Goal: Task Accomplishment & Management: Use online tool/utility

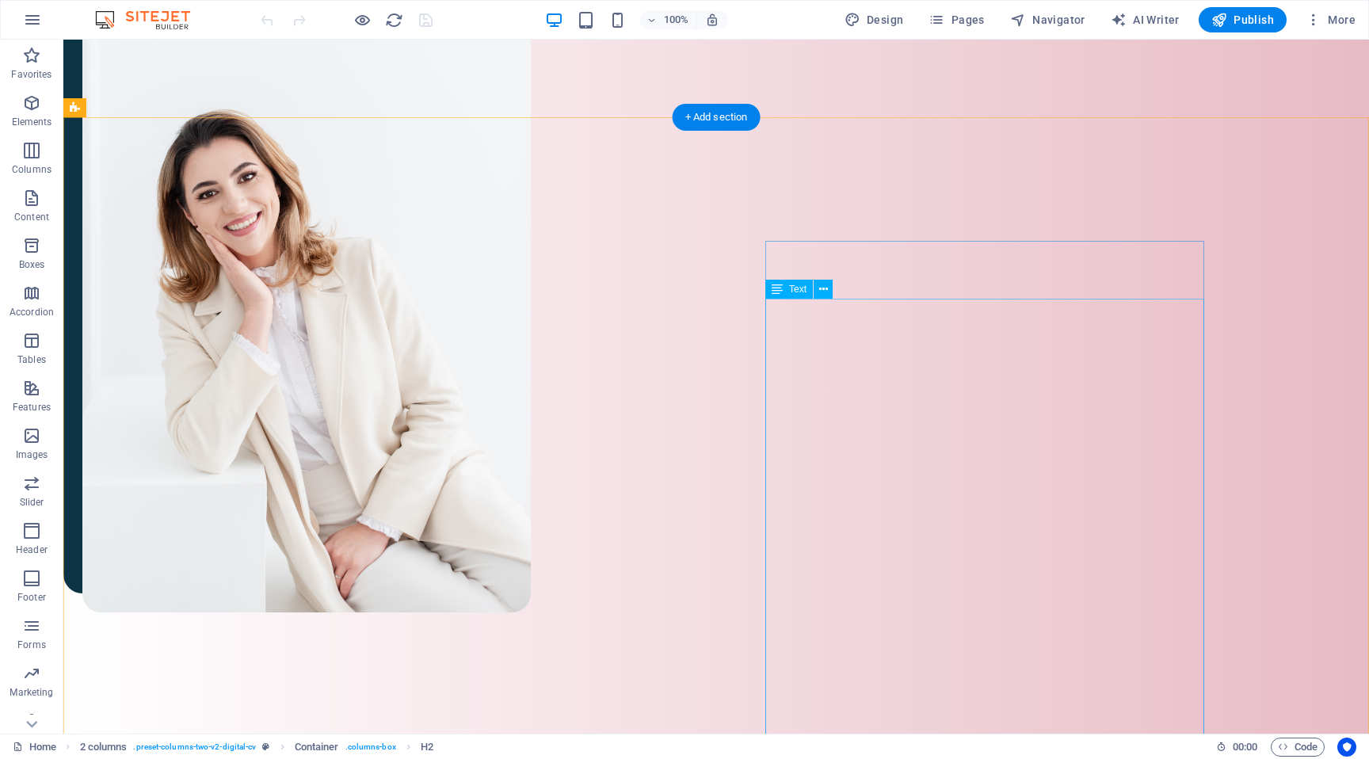
scroll to position [1259, 0]
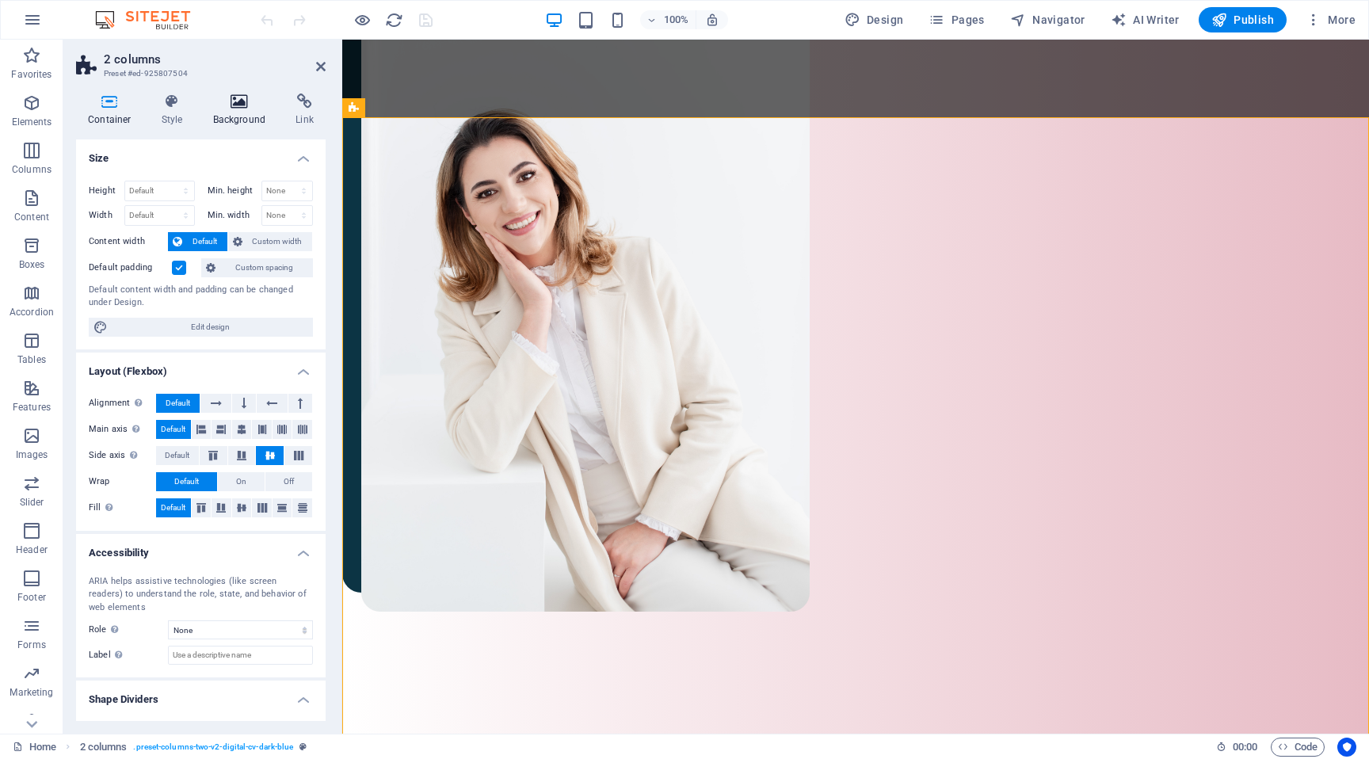
click at [230, 107] on icon at bounding box center [239, 101] width 77 height 16
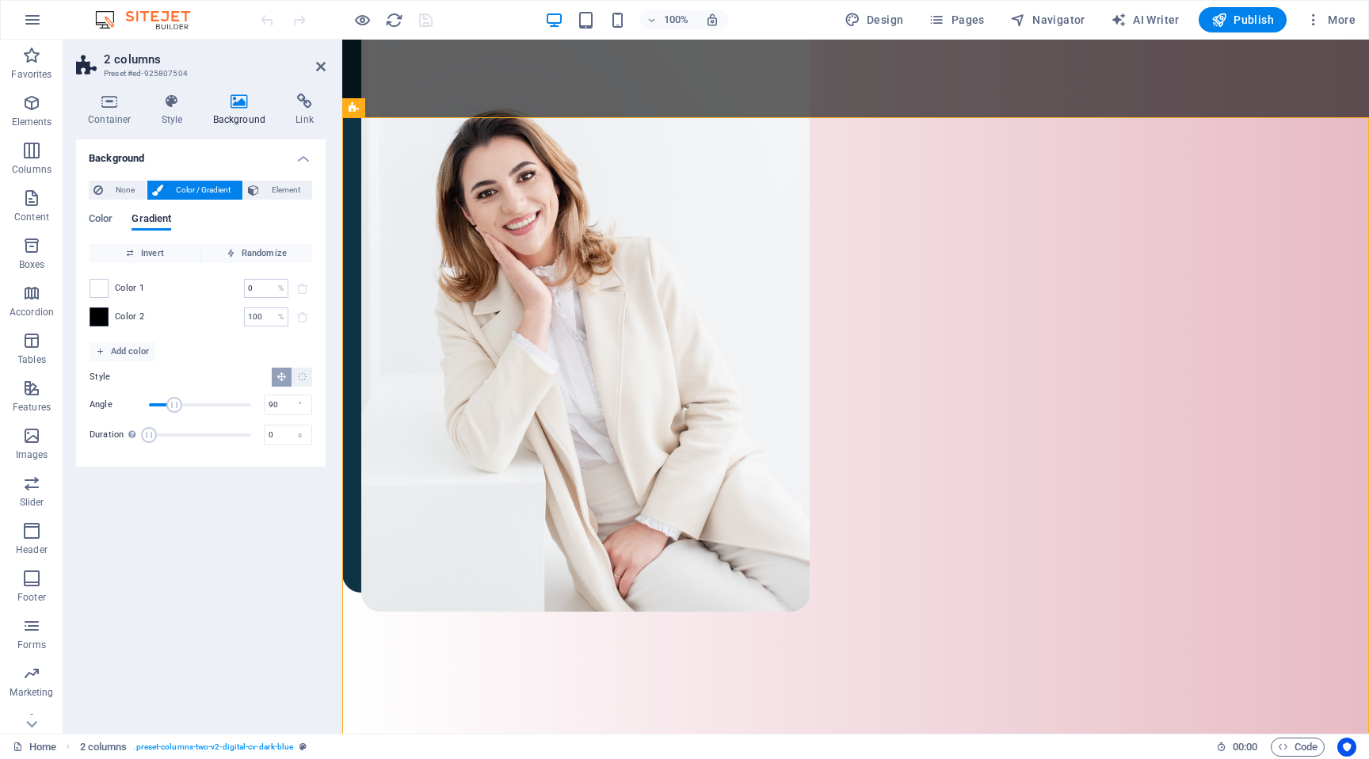
click at [98, 318] on span at bounding box center [98, 316] width 17 height 17
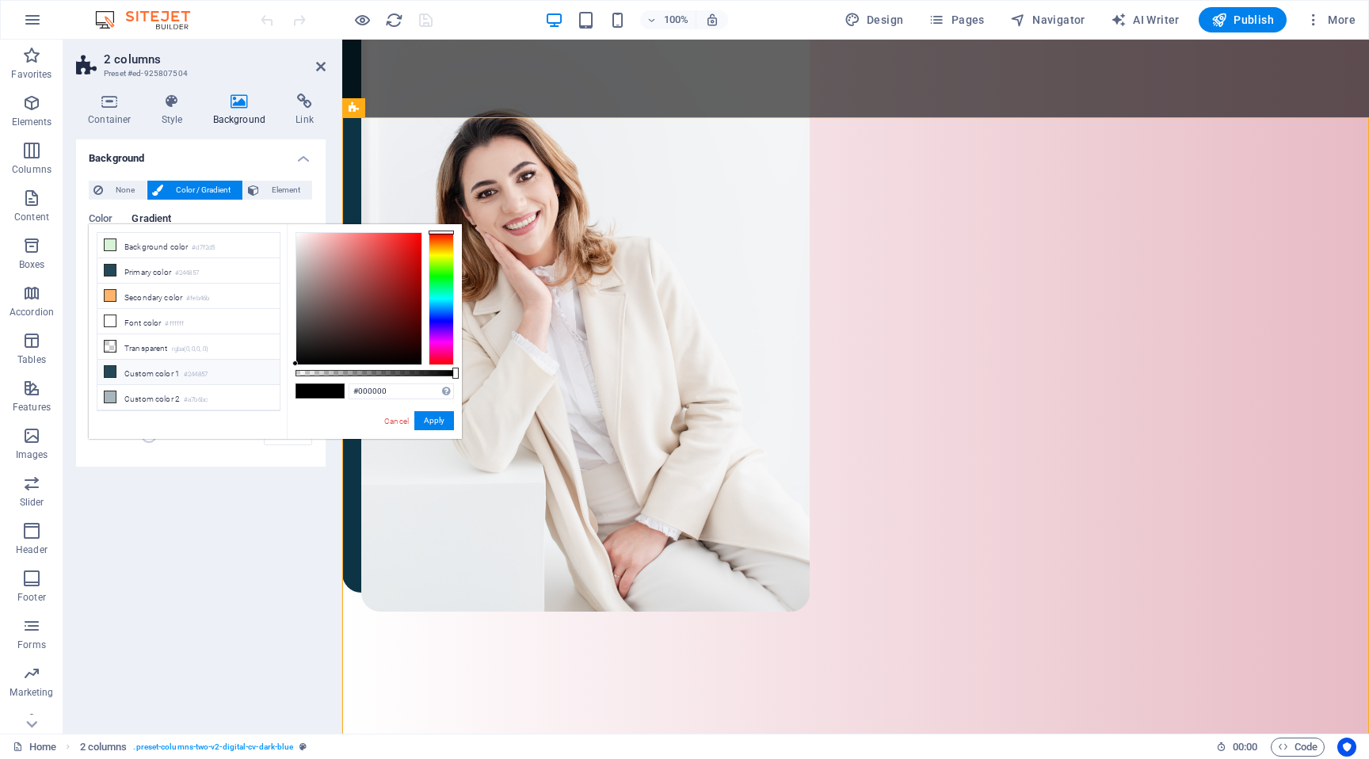
click at [113, 366] on icon at bounding box center [110, 371] width 11 height 11
type input "#244857"
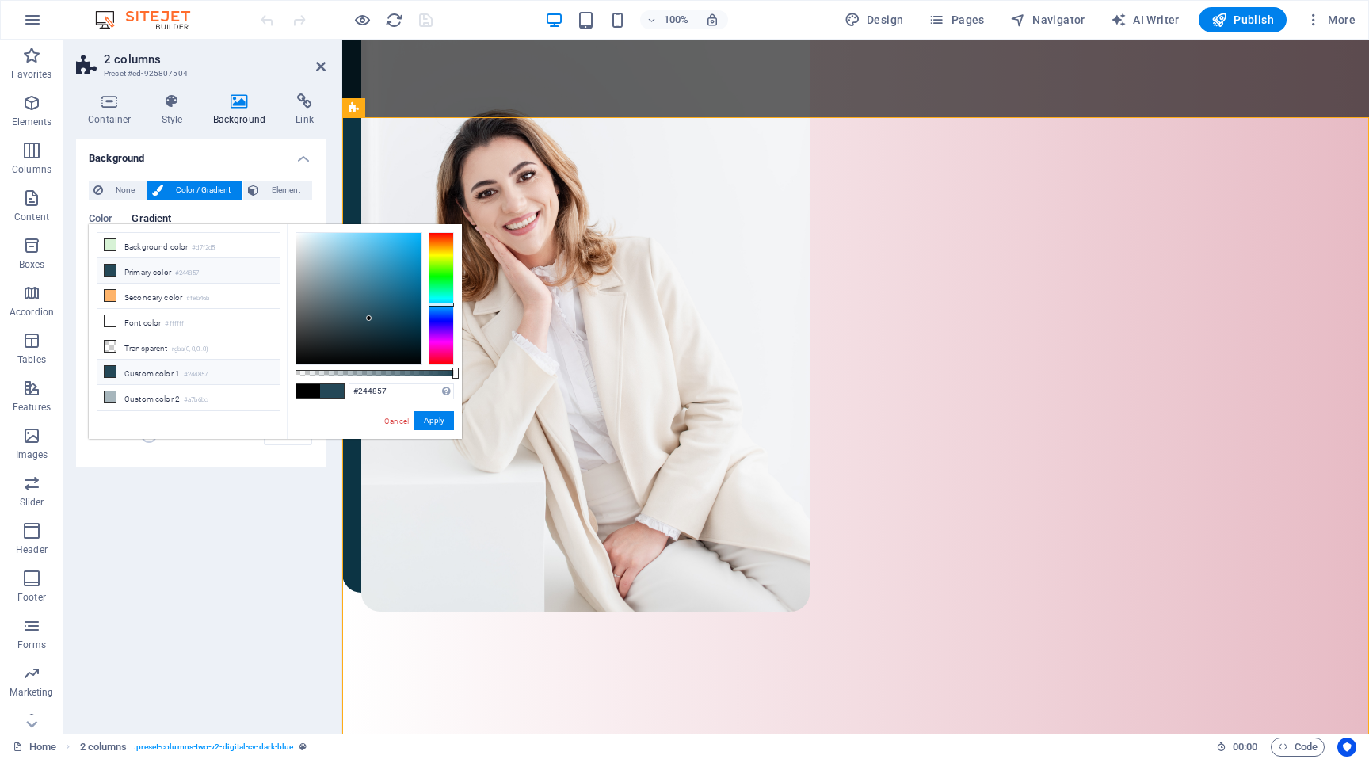
click at [113, 366] on icon at bounding box center [110, 371] width 11 height 11
click at [442, 427] on button "Apply" at bounding box center [434, 420] width 40 height 19
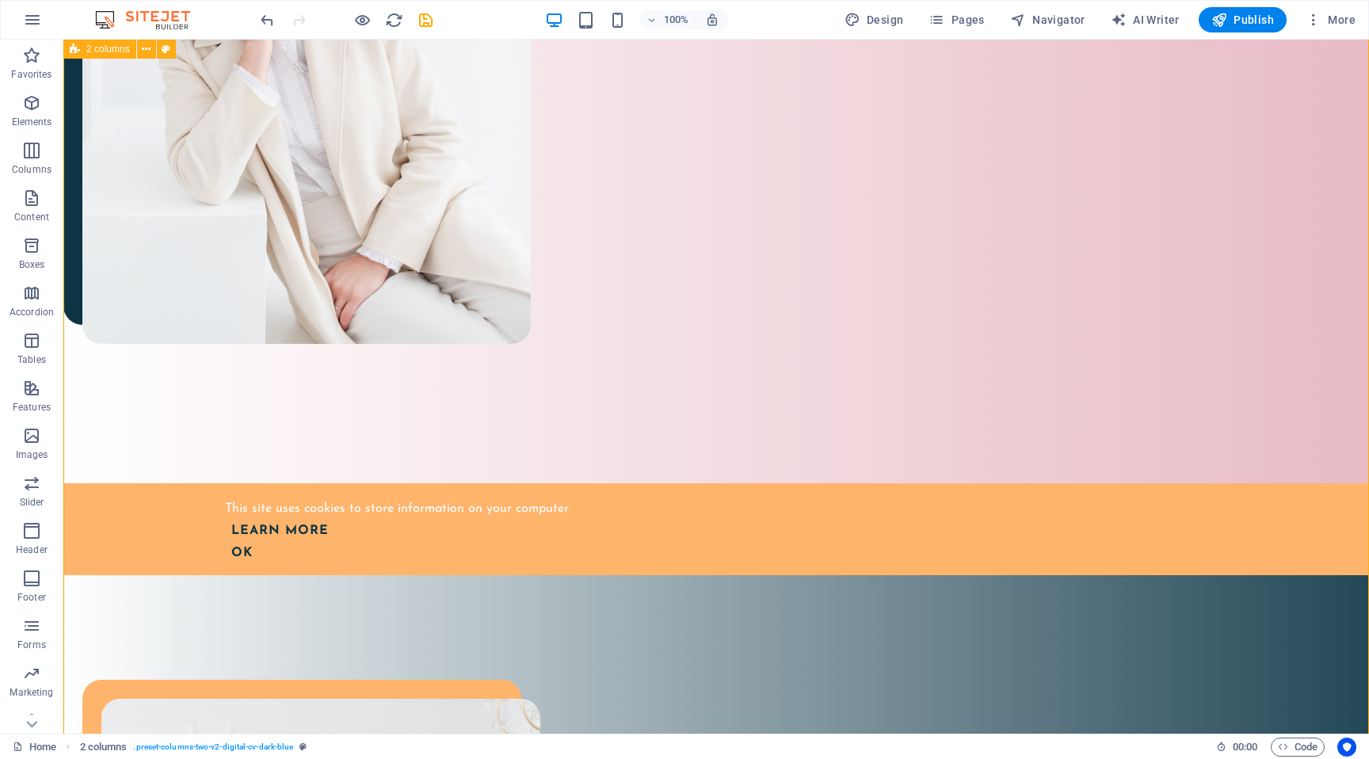
scroll to position [1538, 0]
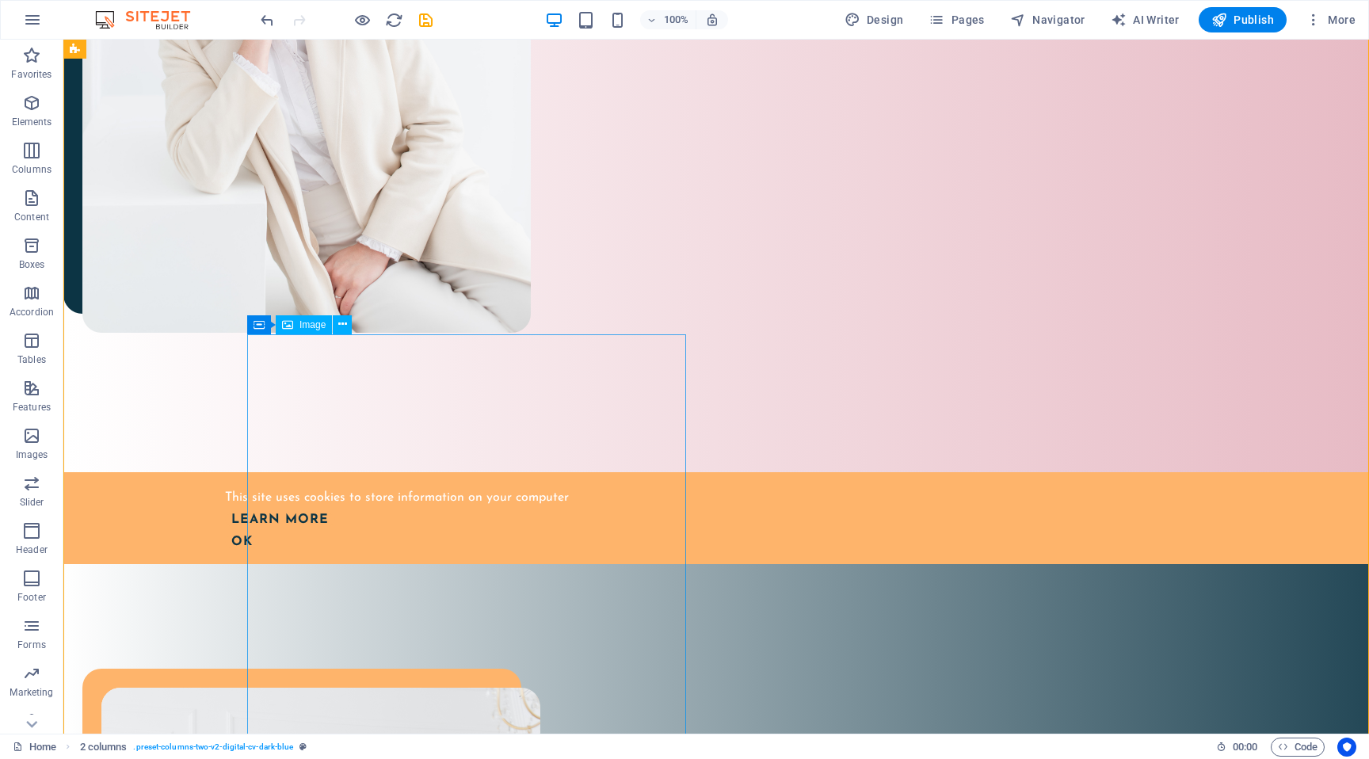
select select "%"
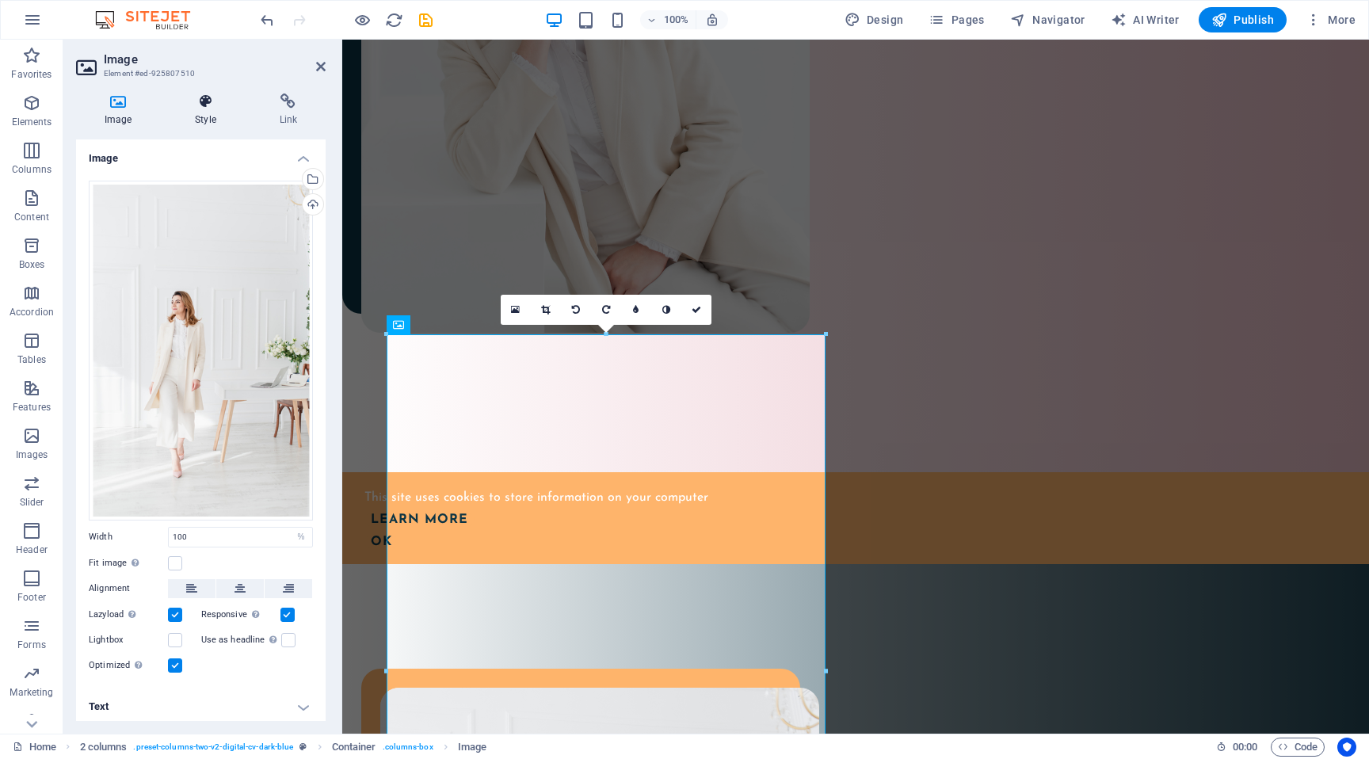
click at [205, 100] on icon at bounding box center [205, 101] width 78 height 16
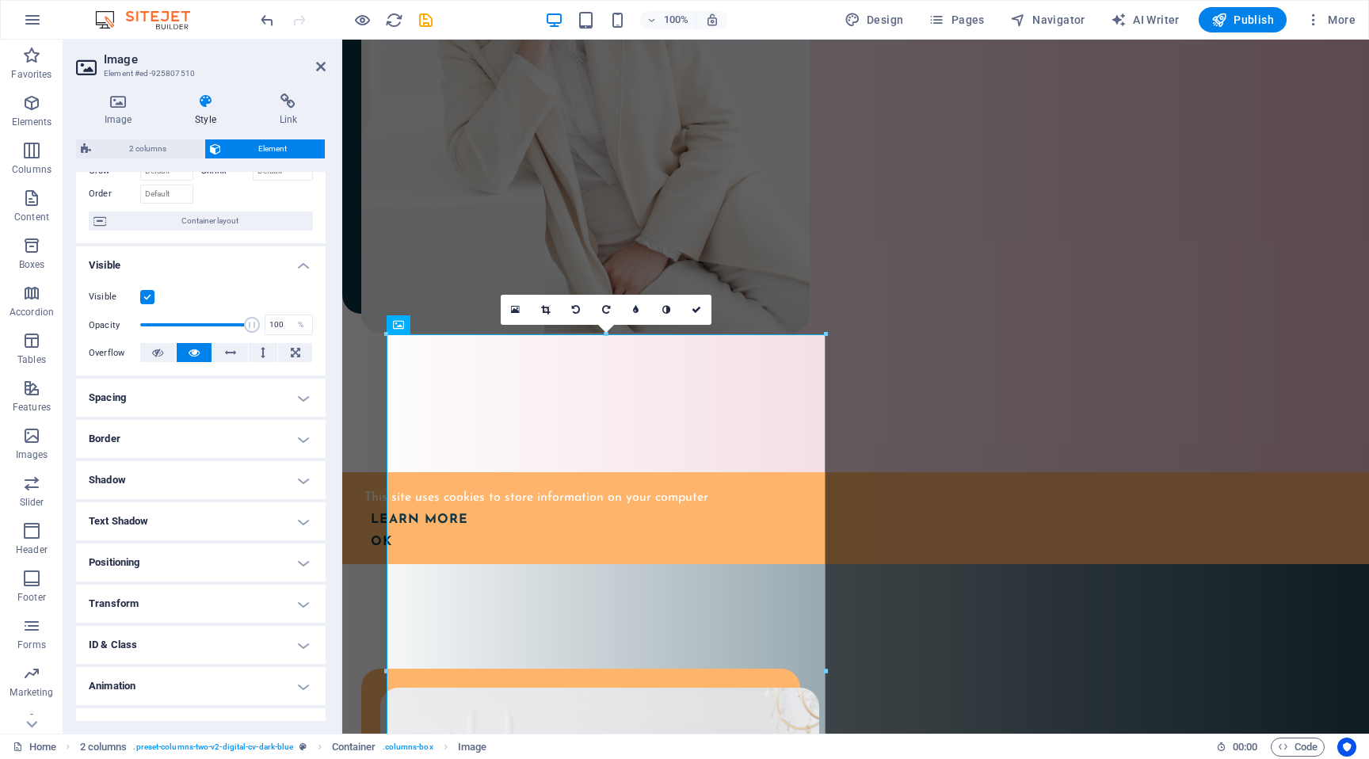
scroll to position [120, 0]
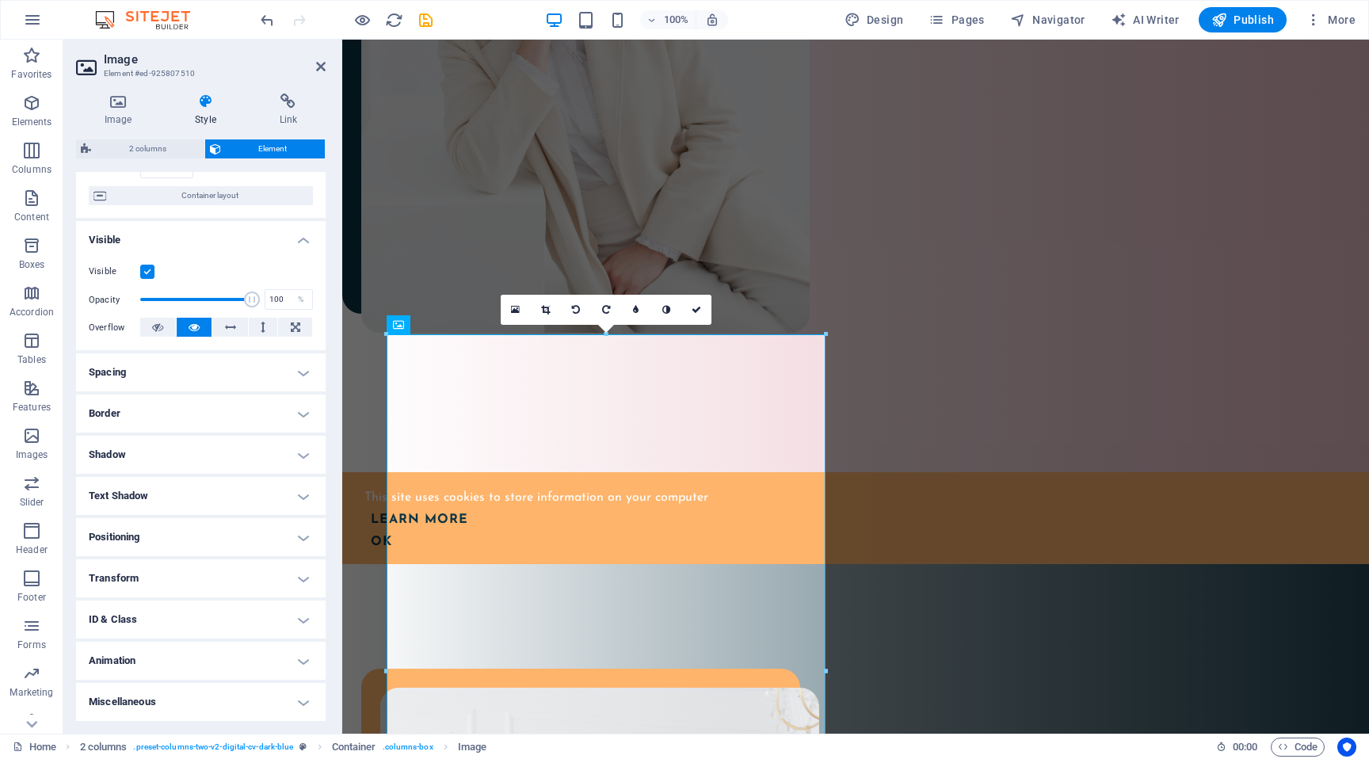
click at [171, 461] on h4 "Shadow" at bounding box center [201, 455] width 250 height 38
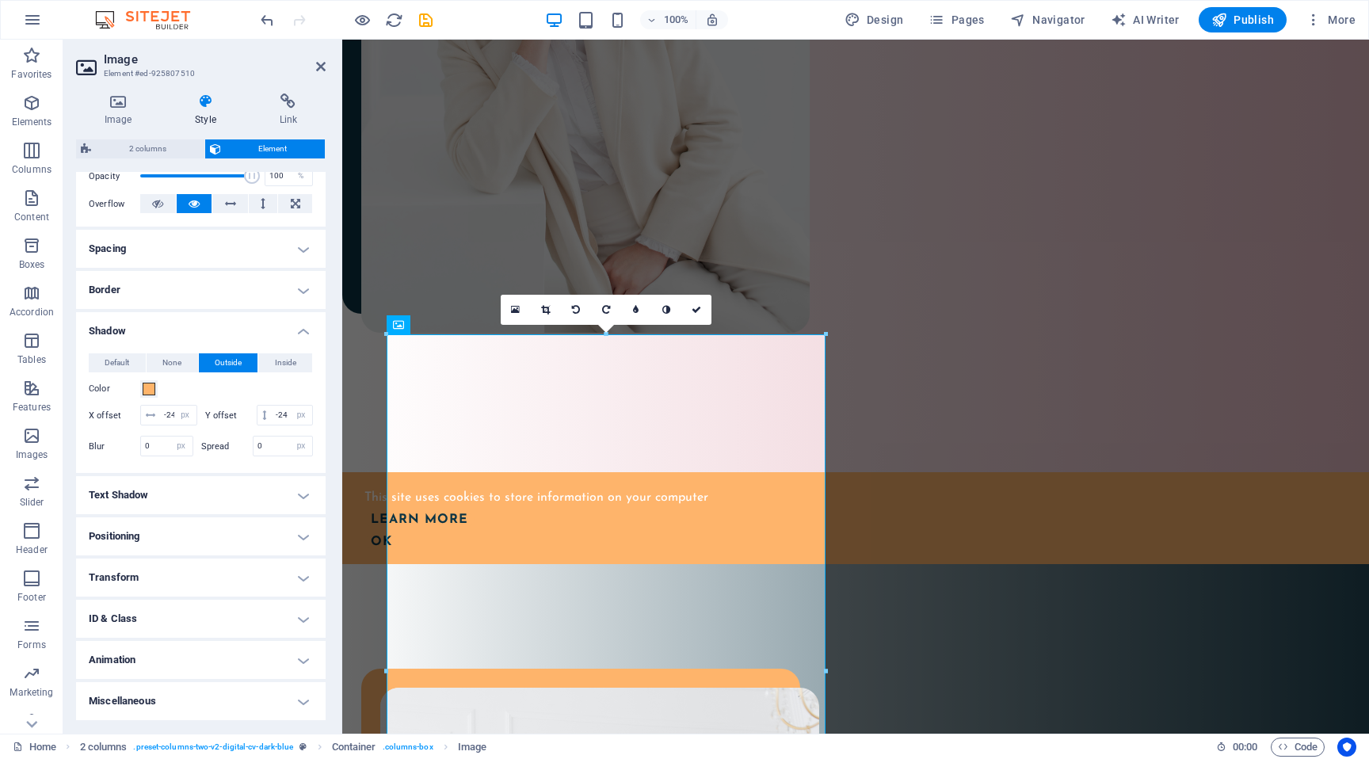
scroll to position [264, 0]
click at [150, 383] on span at bounding box center [149, 389] width 13 height 13
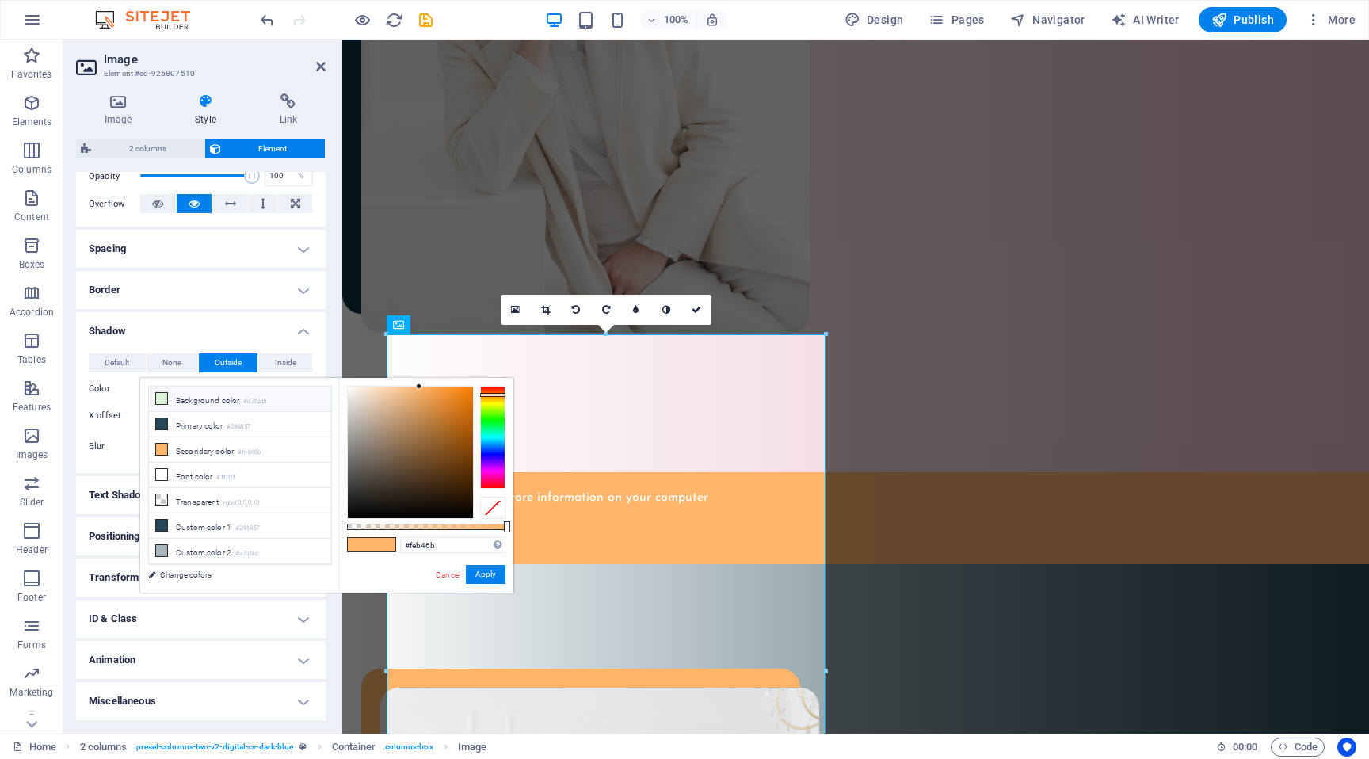
click at [178, 402] on li "Background color #d7f2d5" at bounding box center [240, 399] width 182 height 25
type input "#d7f2d5"
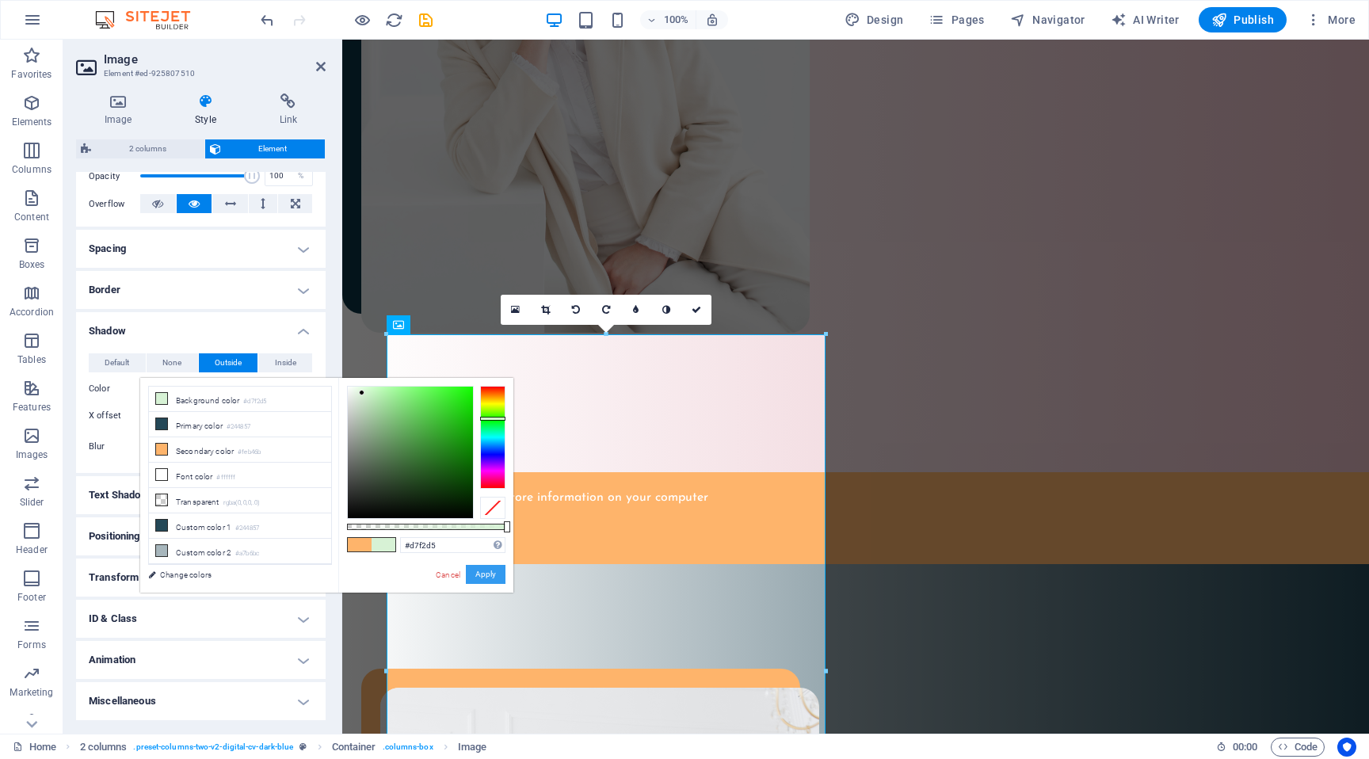
click at [490, 583] on button "Apply" at bounding box center [486, 574] width 40 height 19
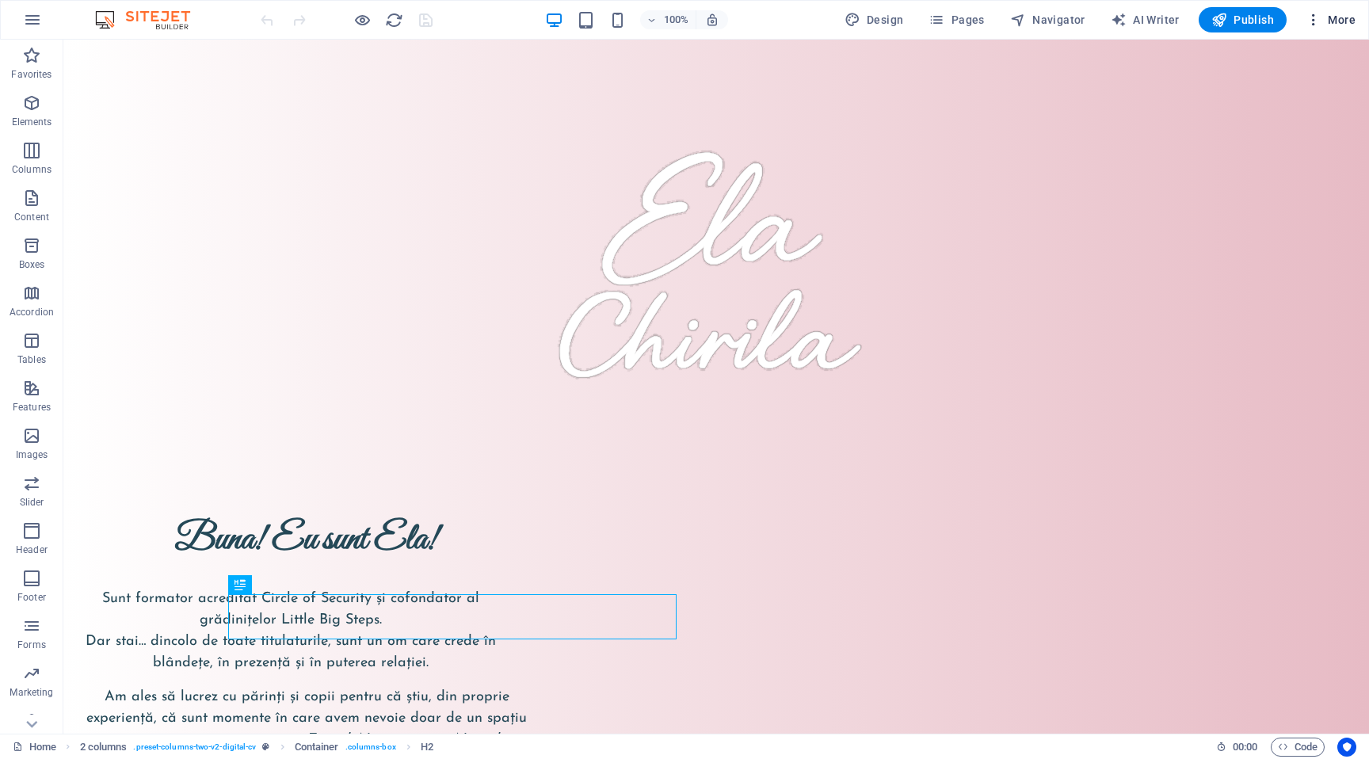
click at [1335, 28] on button "More" at bounding box center [1330, 19] width 63 height 25
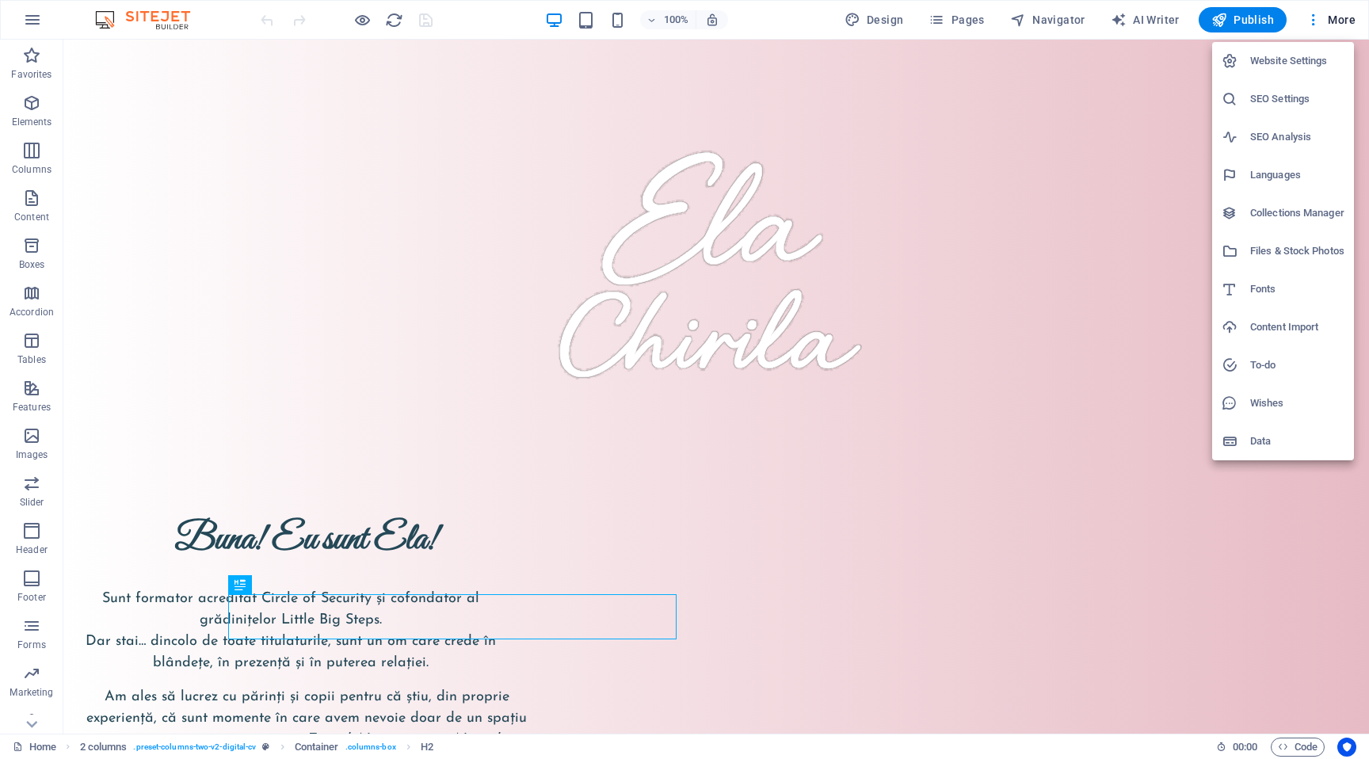
click at [1306, 62] on h6 "Website Settings" at bounding box center [1297, 60] width 94 height 19
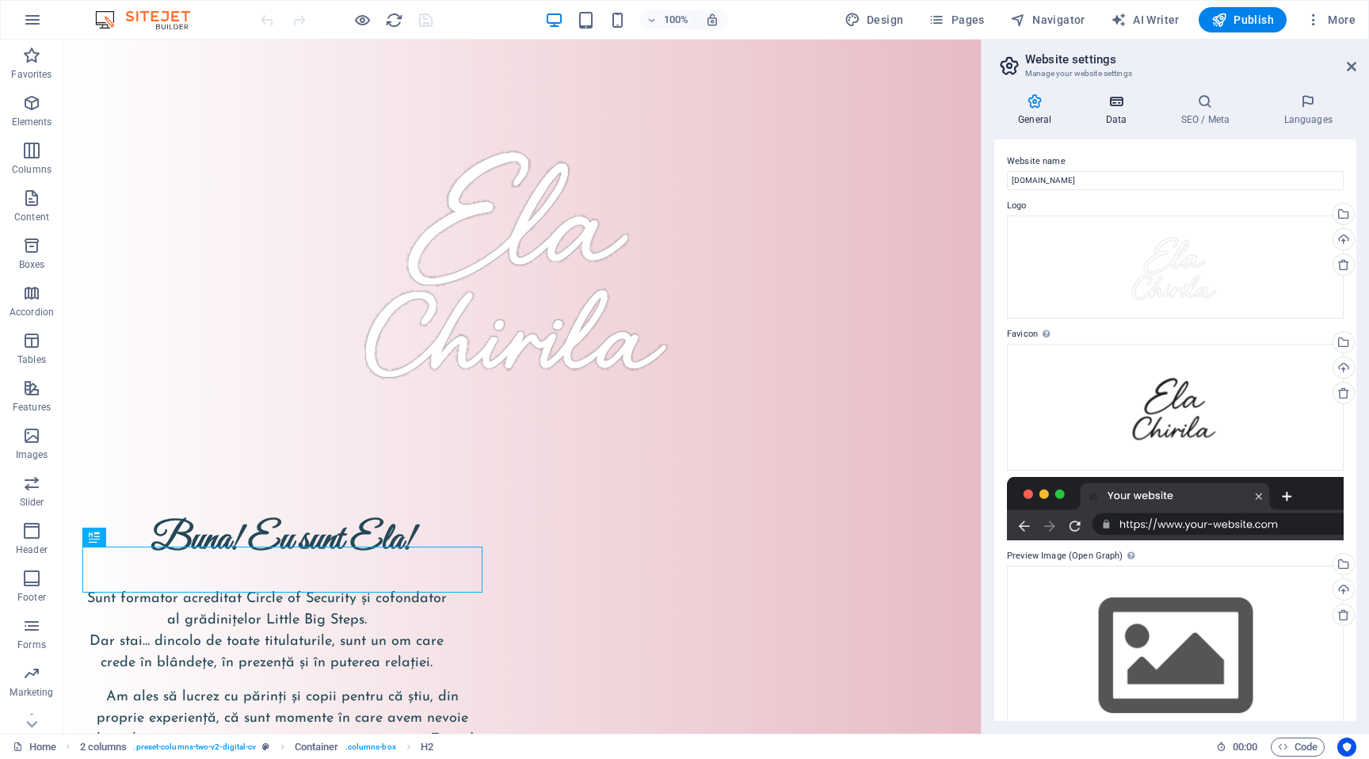
click at [1122, 96] on icon at bounding box center [1115, 101] width 69 height 16
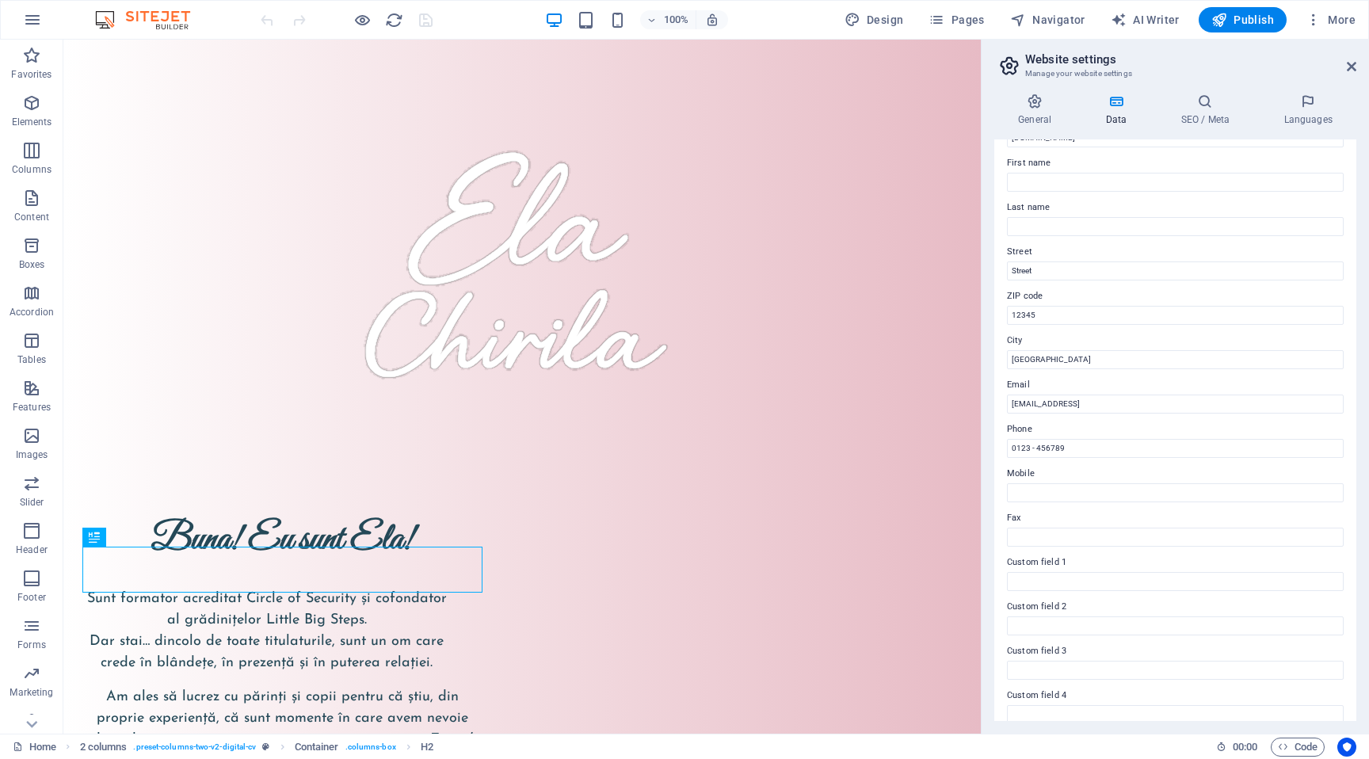
scroll to position [38, 0]
click at [1204, 103] on icon at bounding box center [1205, 101] width 97 height 16
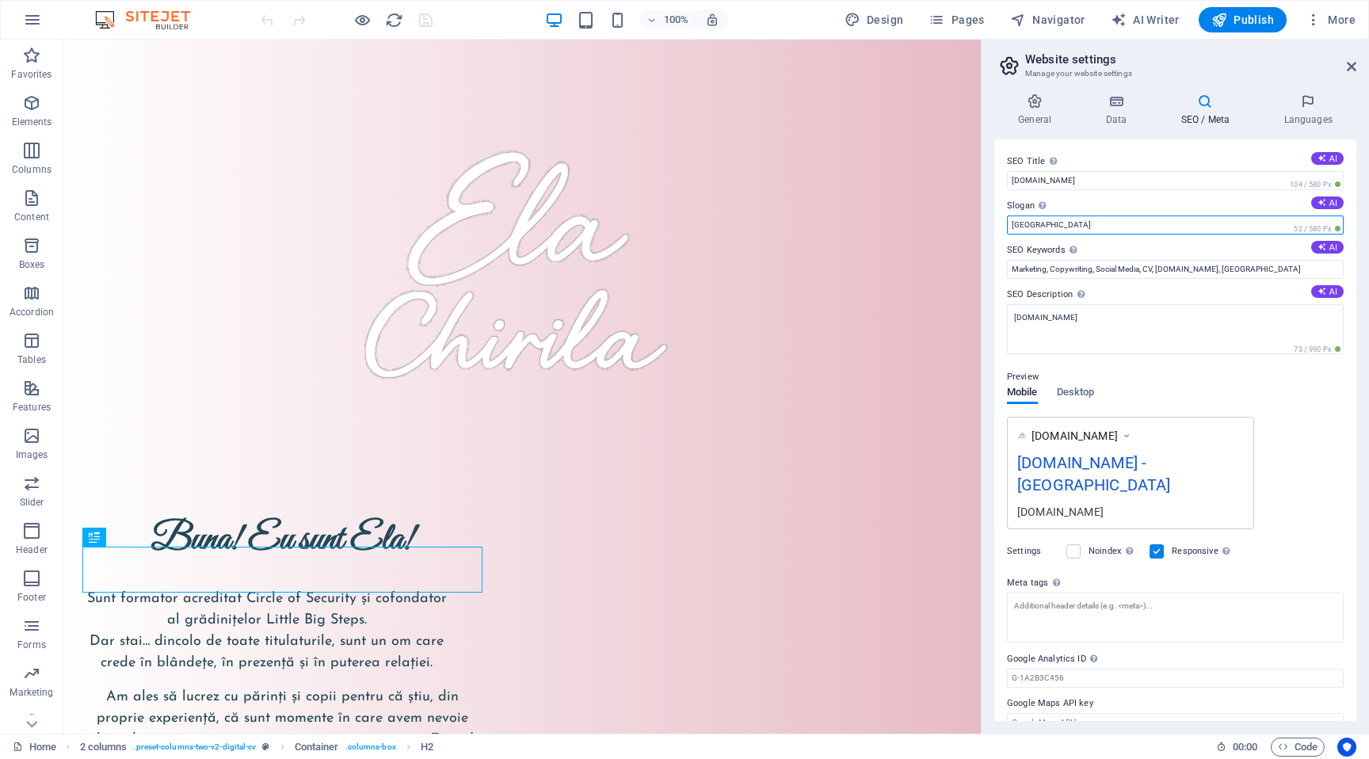
click at [1134, 223] on input "Berlin" at bounding box center [1175, 224] width 337 height 19
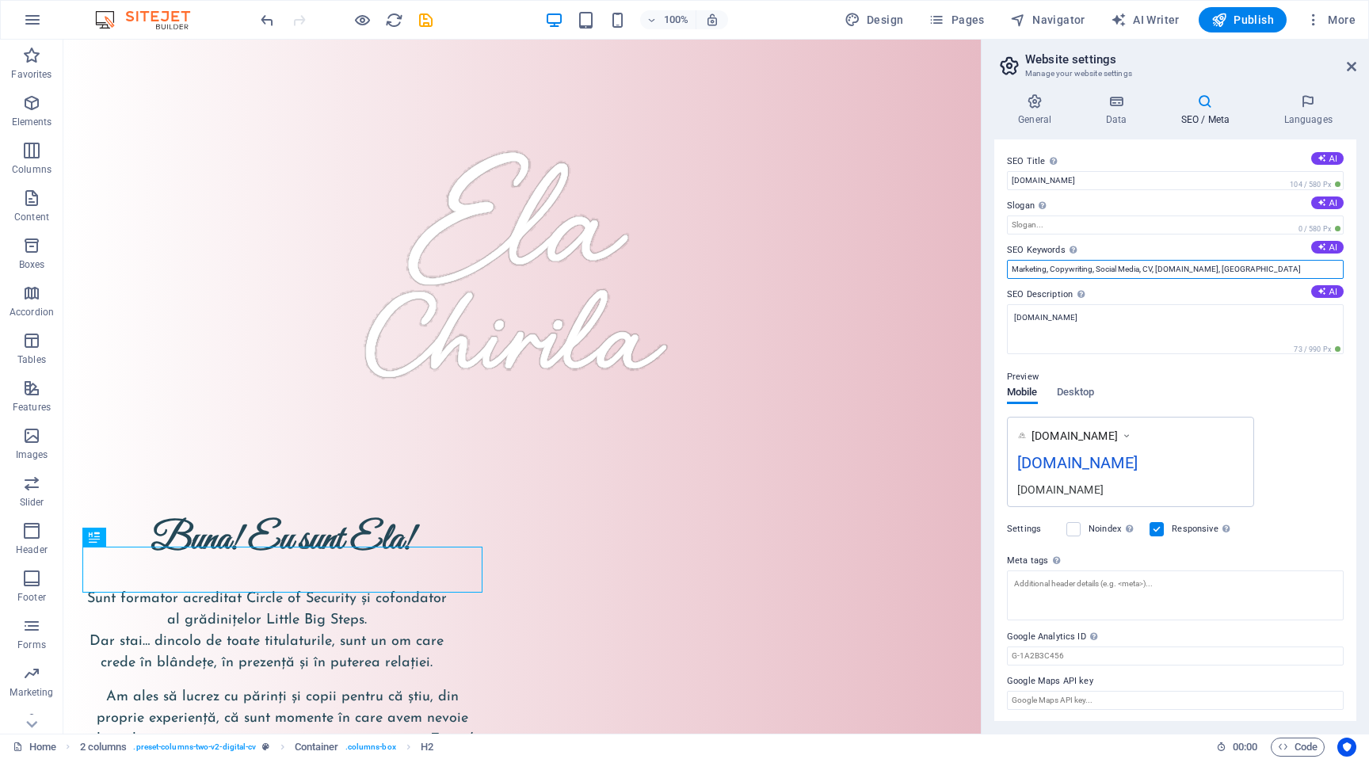
click at [1041, 269] on input "Marketing, Copywriting, Social Media, CV, elachirila.ro, Berlin" at bounding box center [1175, 269] width 337 height 19
click at [1068, 265] on input "Parenting, Copywriting, Social Media, CV, elachirila.ro, Berlin" at bounding box center [1175, 269] width 337 height 19
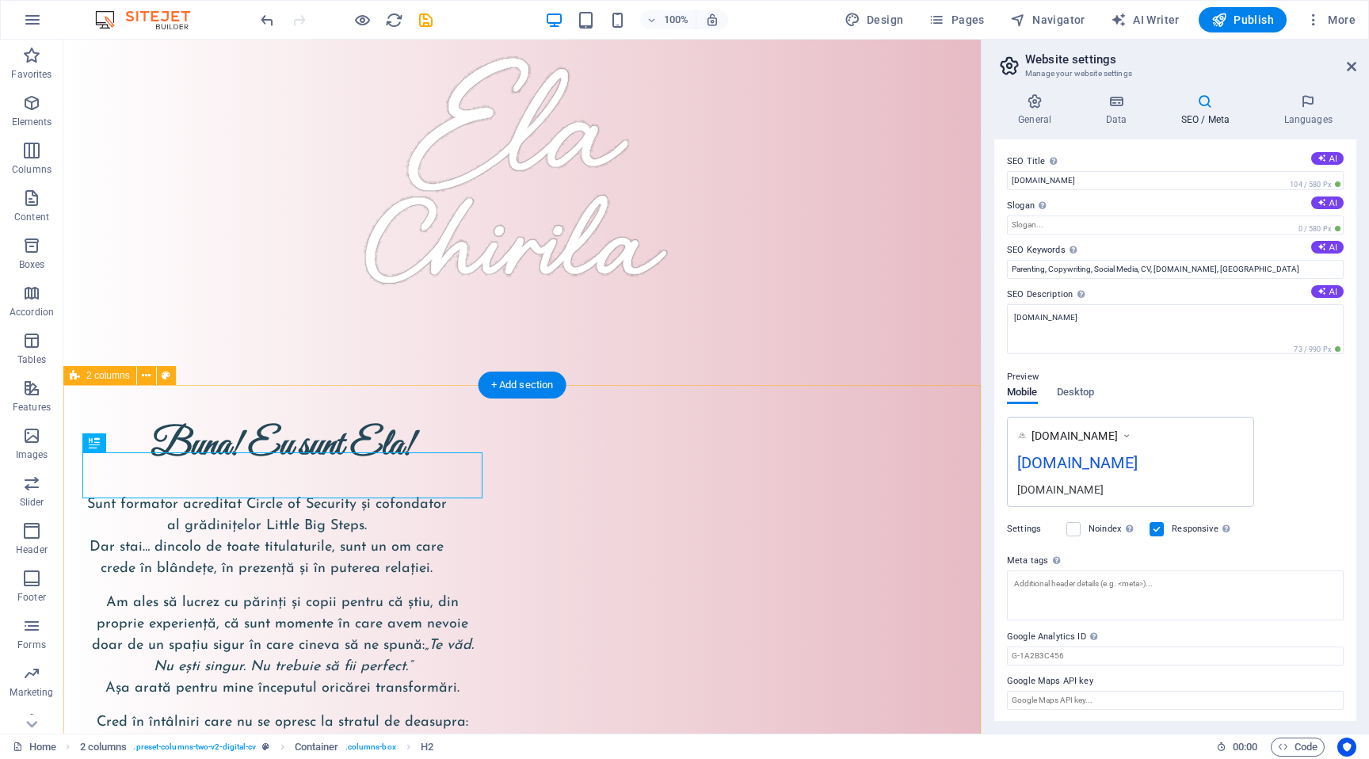
scroll to position [103, 0]
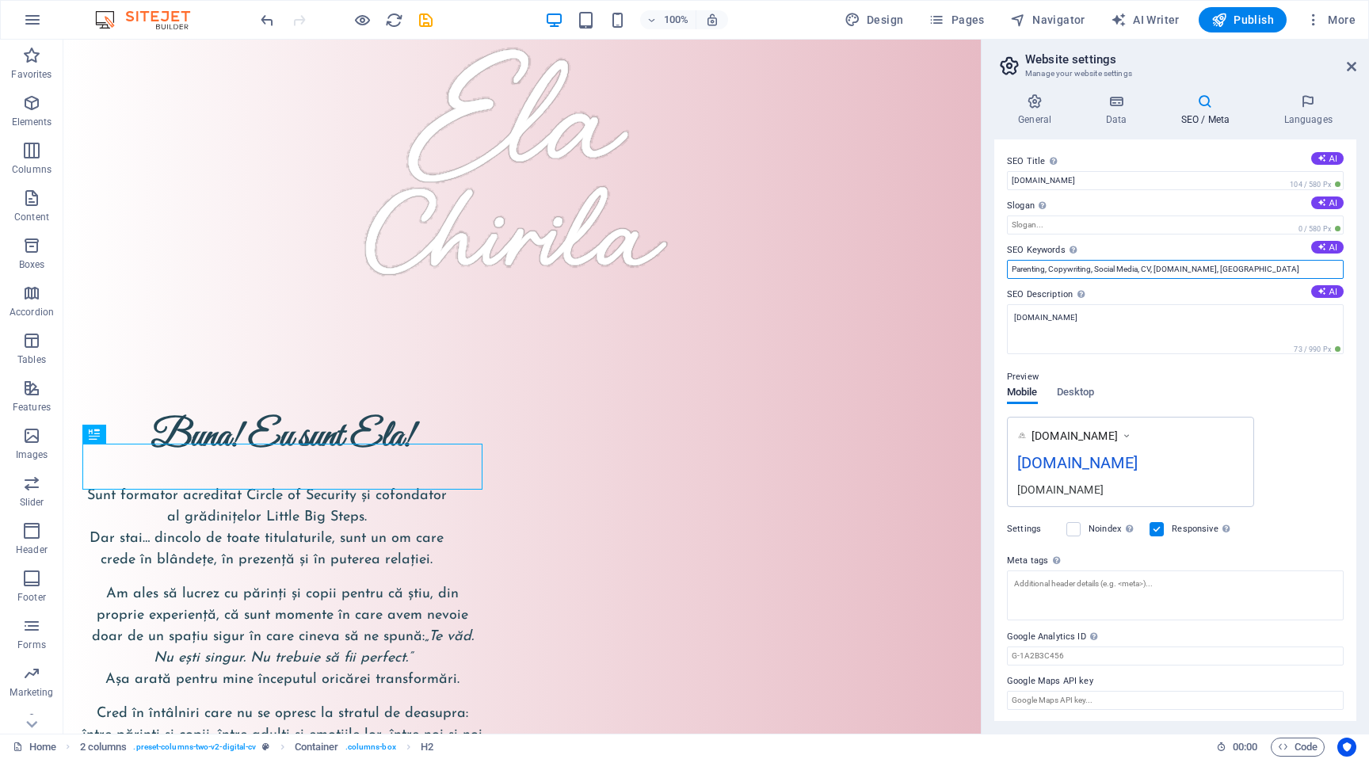
click at [1067, 265] on input "Parenting, Copywriting, Social Media, CV, elachirila.ro, Berlin" at bounding box center [1175, 269] width 337 height 19
drag, startPoint x: 1085, startPoint y: 267, endPoint x: 1127, endPoint y: 262, distance: 42.3
click at [1127, 262] on input "Parenting, Gradinita, Social Media, CV, elachirila.ro, Berlin" at bounding box center [1175, 269] width 337 height 19
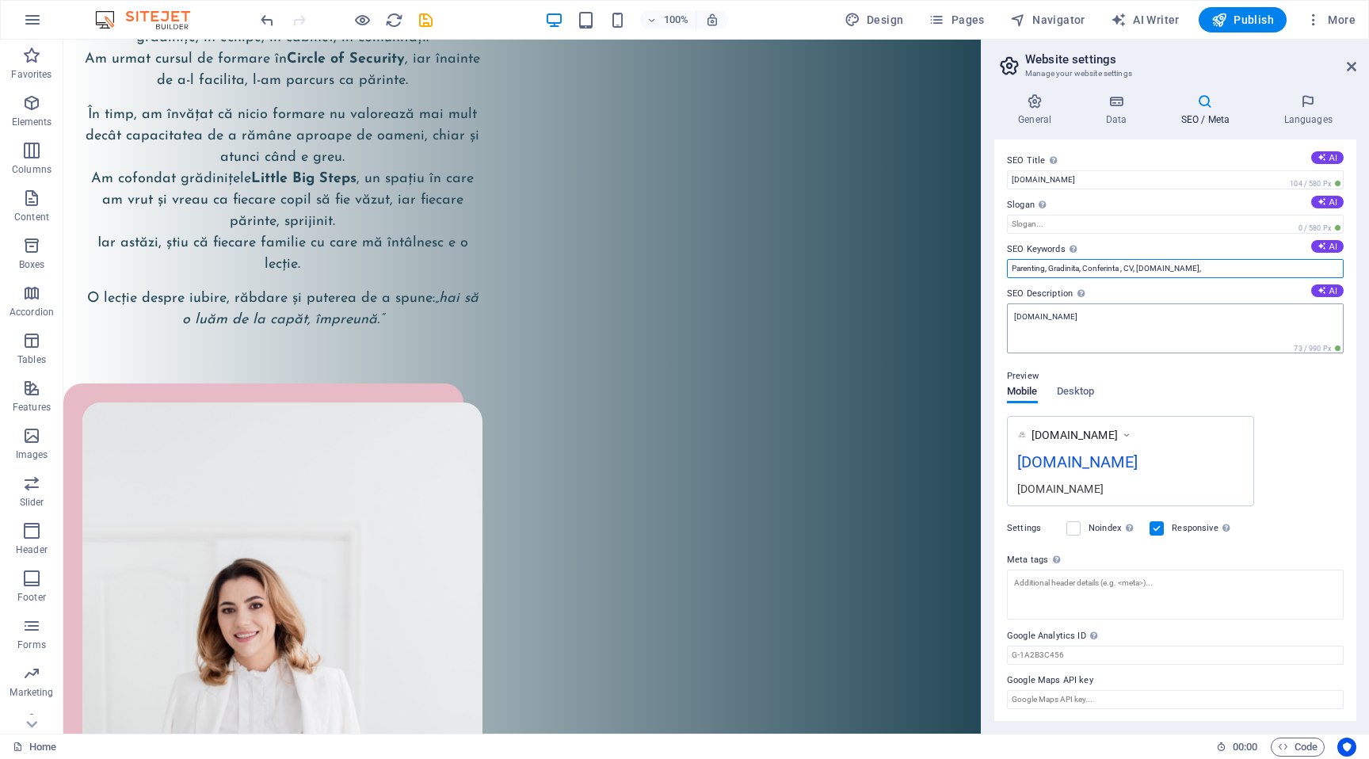
scroll to position [0, 0]
type input "Parenting, Gradinita, Conferinta , CV, elachirila.ro,"
click at [1079, 386] on span "Desktop" at bounding box center [1076, 394] width 38 height 22
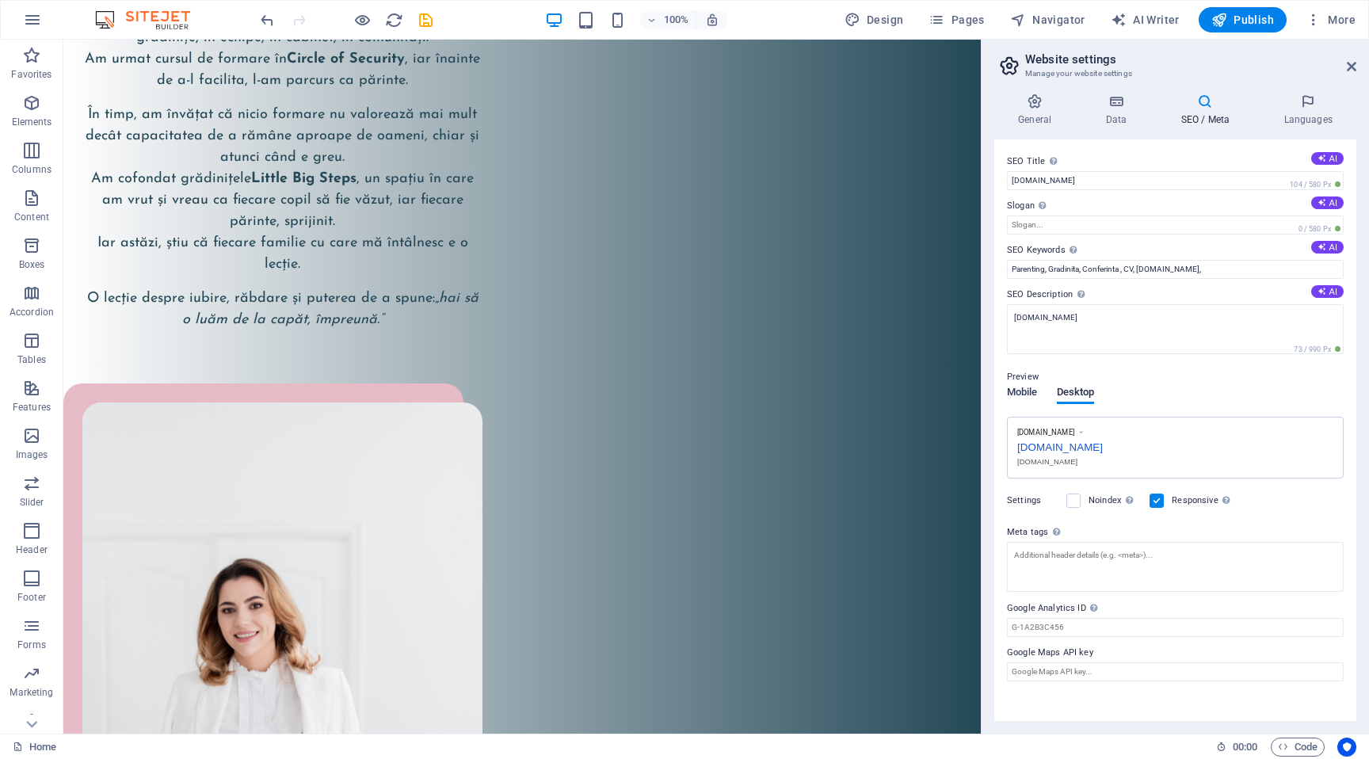
click at [1023, 388] on span "Mobile" at bounding box center [1022, 394] width 31 height 22
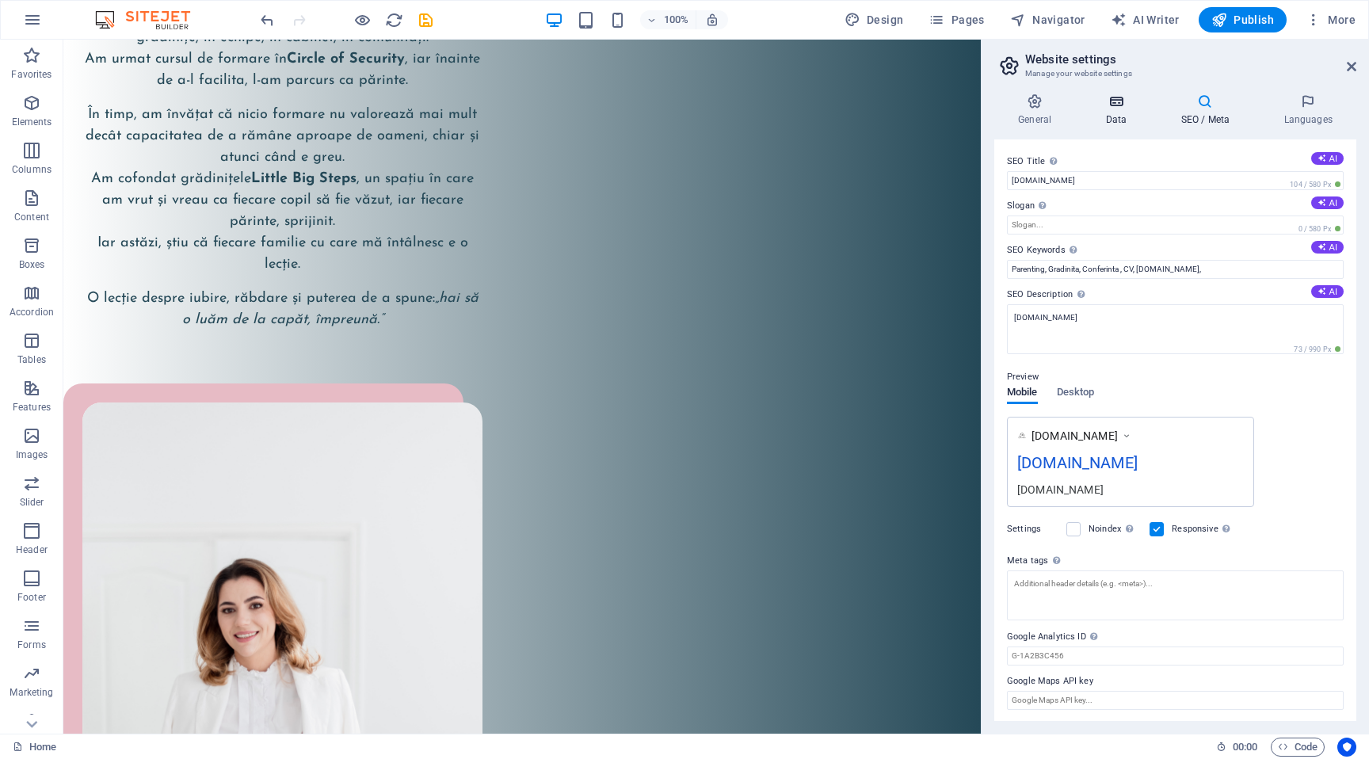
click at [1113, 101] on icon at bounding box center [1115, 101] width 69 height 16
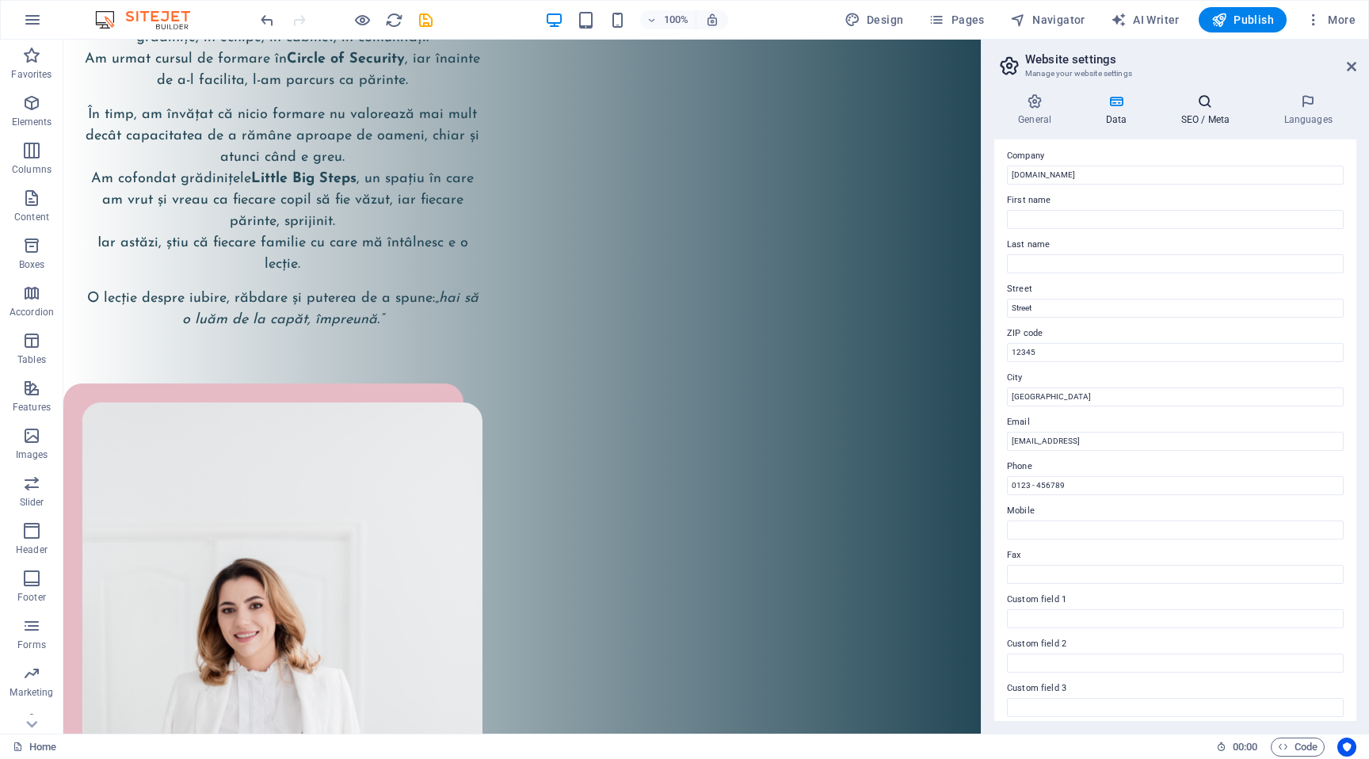
click at [1187, 112] on h4 "SEO / Meta" at bounding box center [1208, 109] width 103 height 33
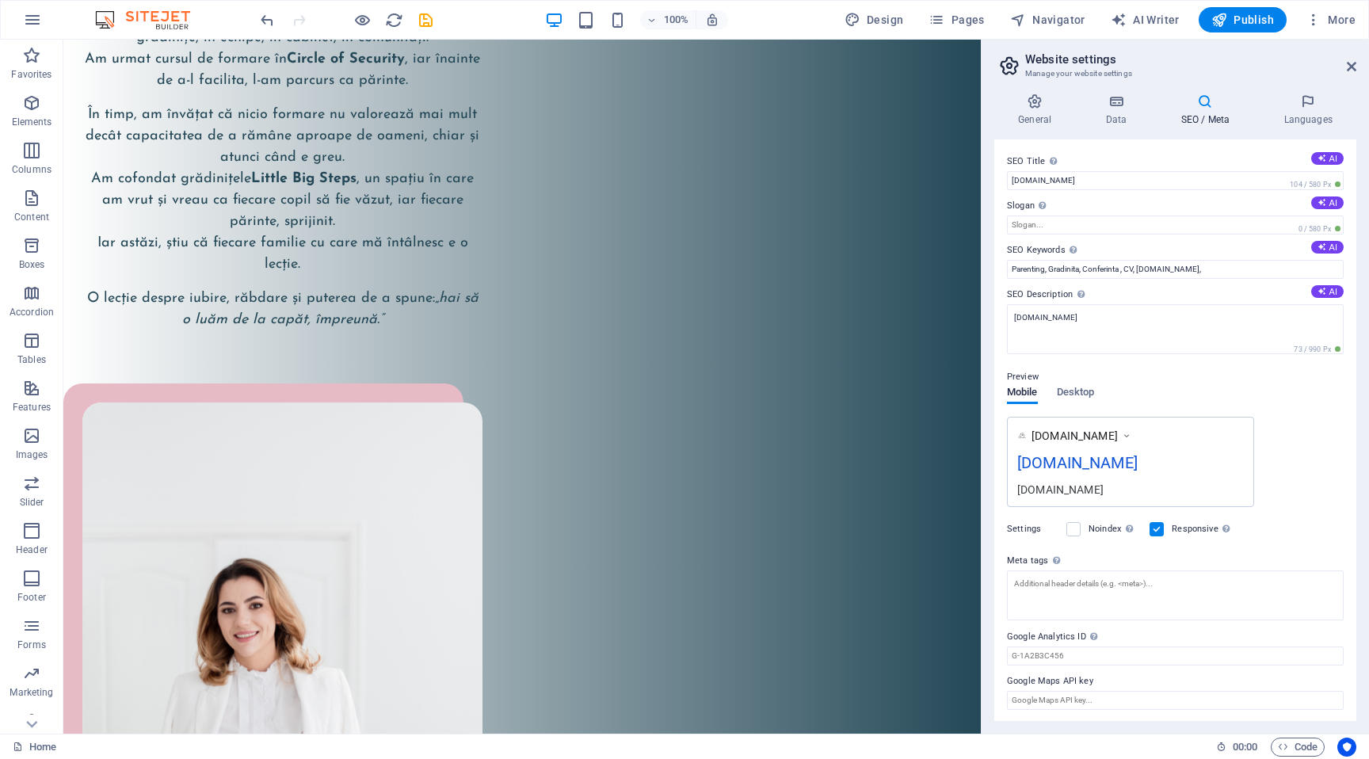
click at [1315, 89] on div "General Data SEO / Meta Languages Website name elachirila.ro Logo Drag files he…" at bounding box center [1174, 407] width 387 height 653
click at [1309, 112] on h4 "Languages" at bounding box center [1308, 109] width 97 height 33
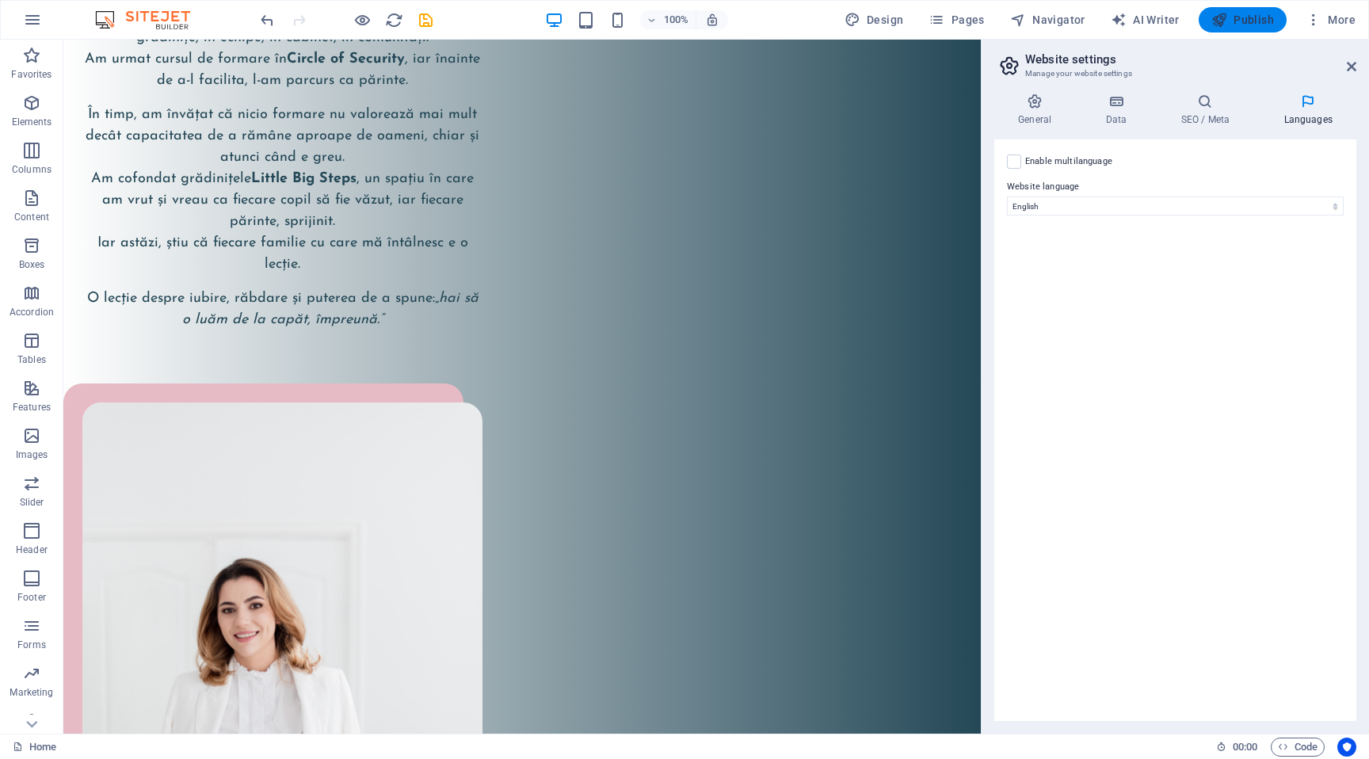
click at [1227, 17] on icon "button" at bounding box center [1219, 20] width 16 height 16
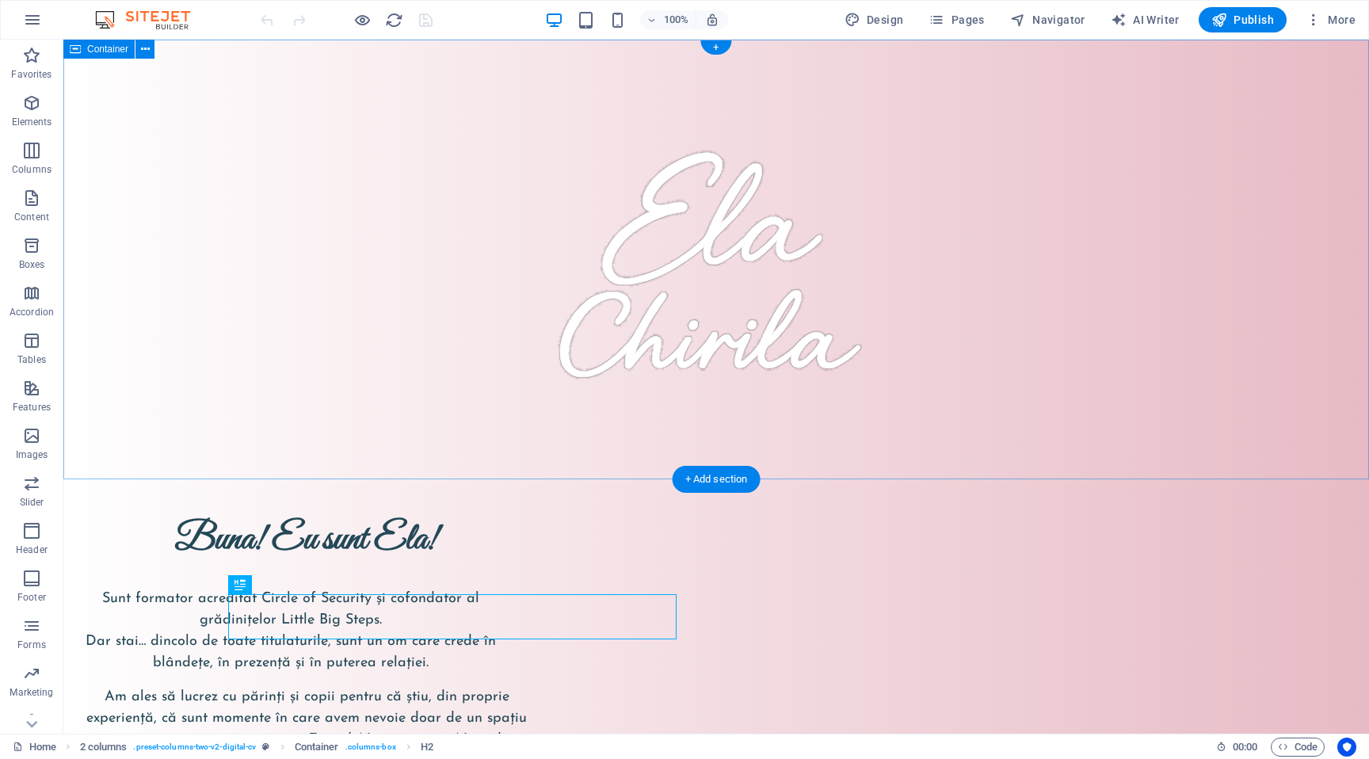
click at [140, 170] on div at bounding box center [715, 260] width 1305 height 440
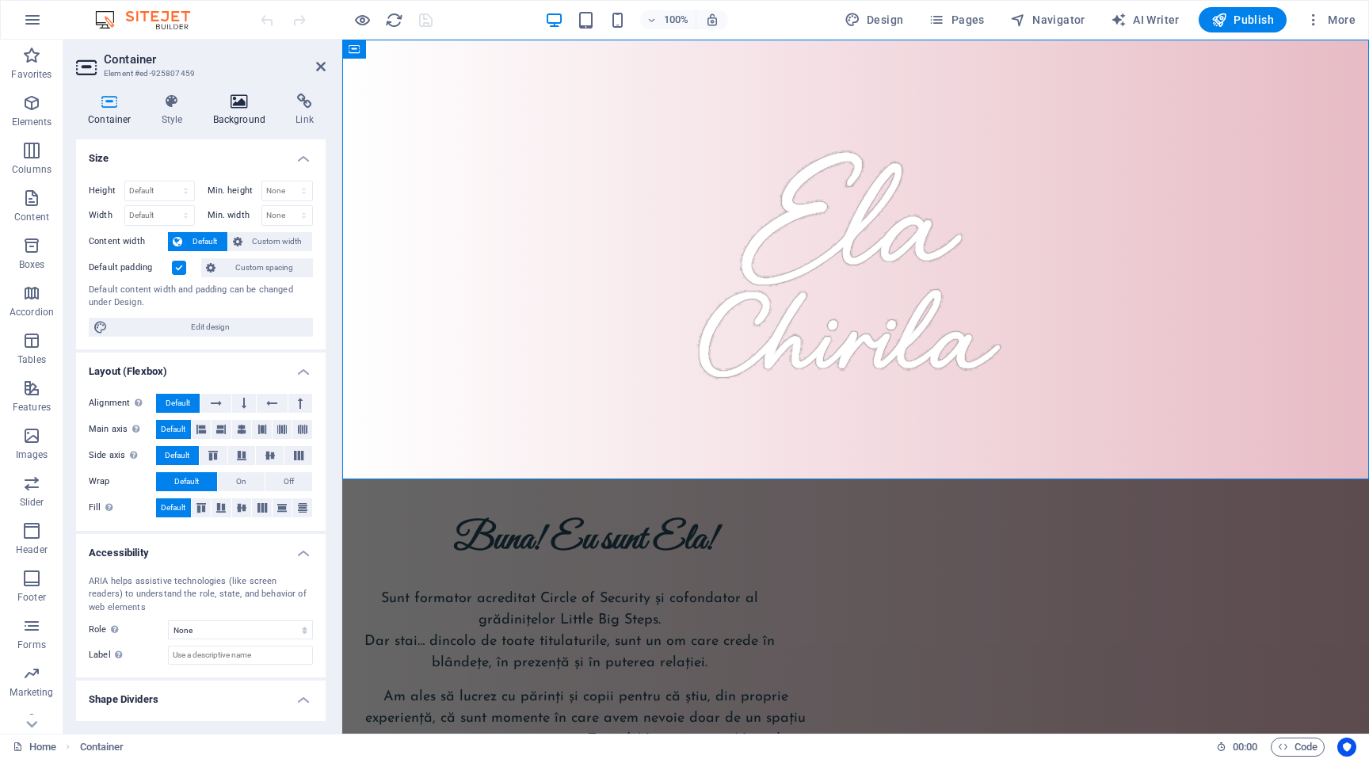
click at [231, 101] on icon at bounding box center [239, 101] width 77 height 16
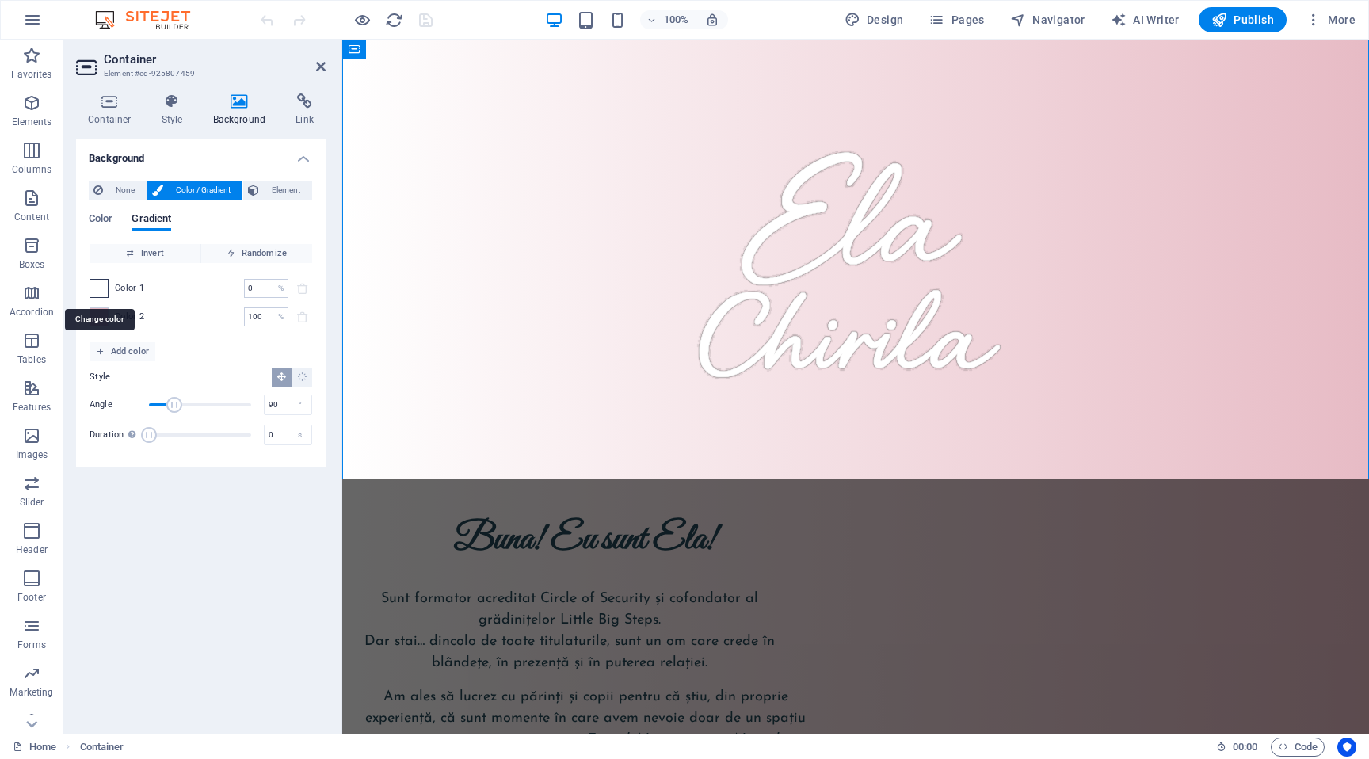
click at [100, 283] on span at bounding box center [98, 288] width 17 height 17
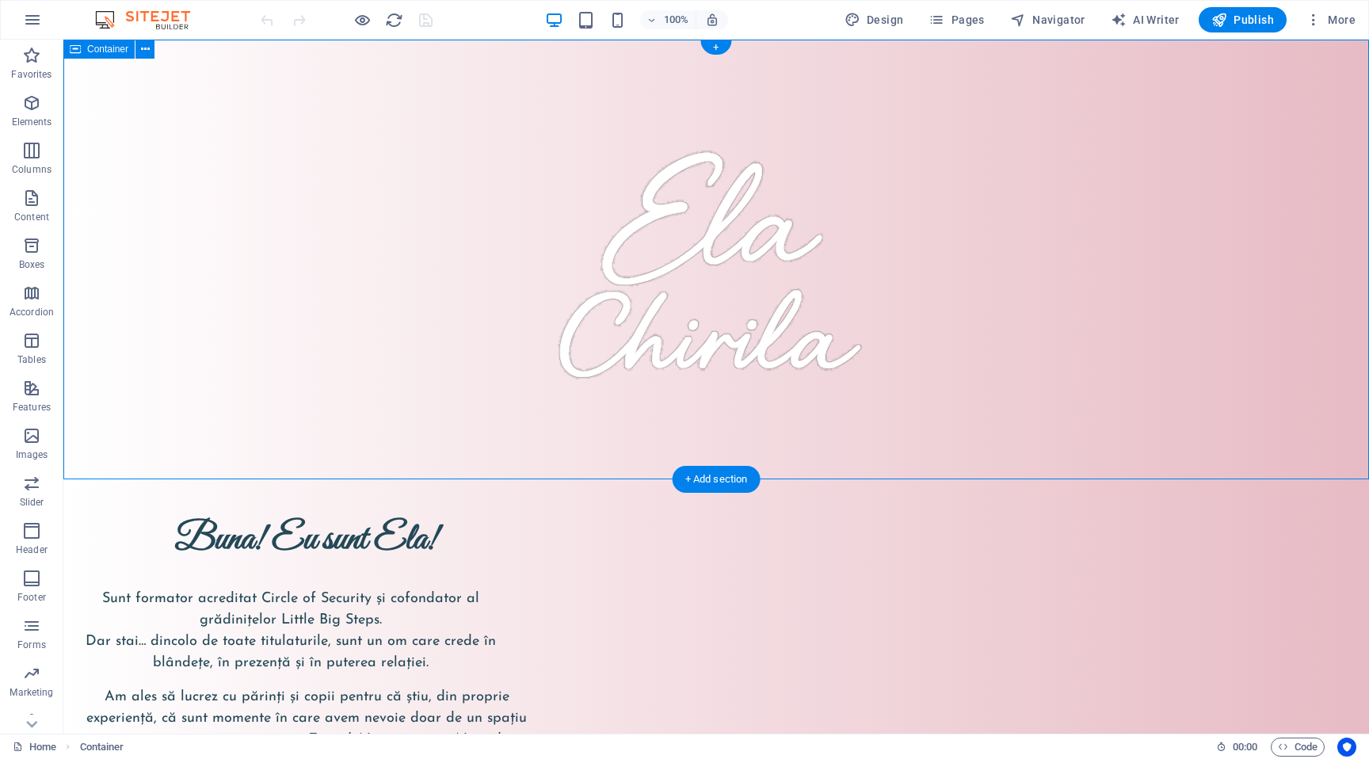
click at [183, 186] on div at bounding box center [715, 260] width 1305 height 440
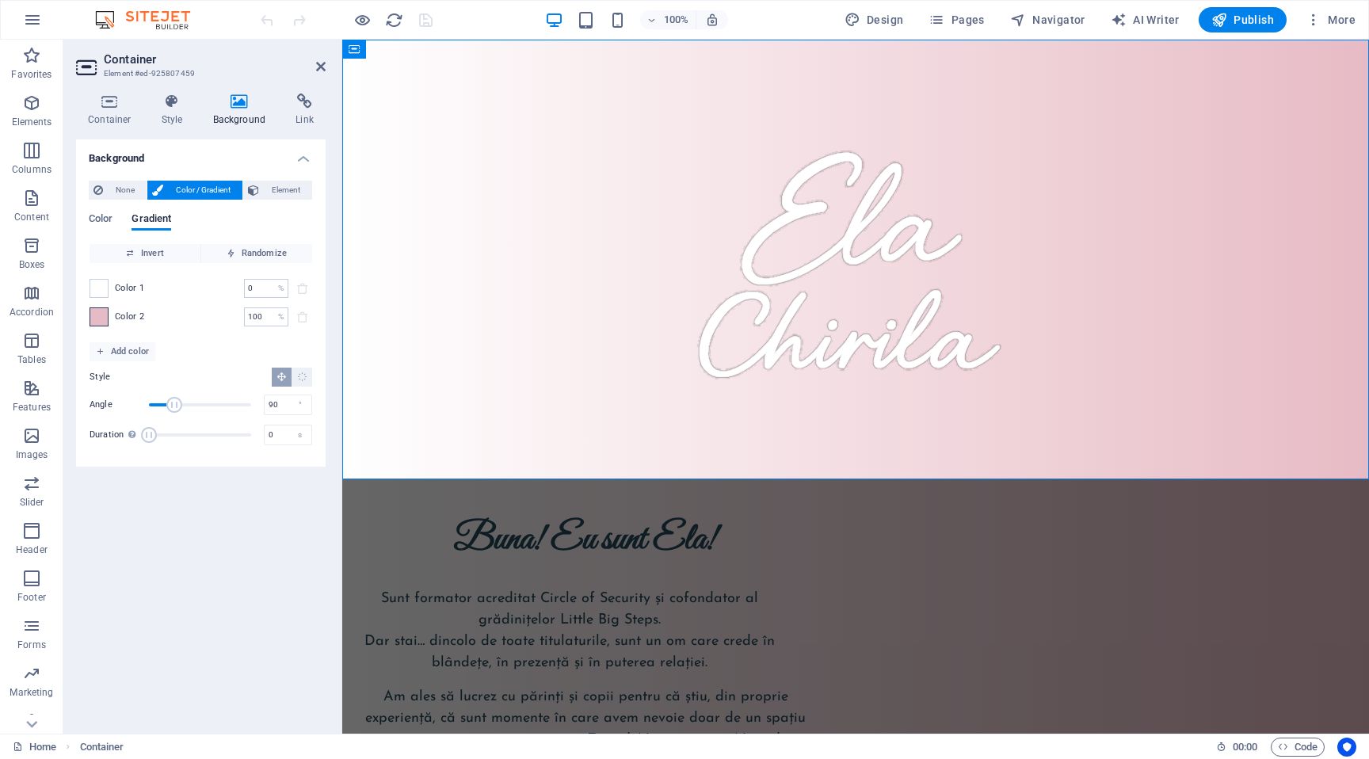
click at [106, 320] on span at bounding box center [98, 316] width 17 height 17
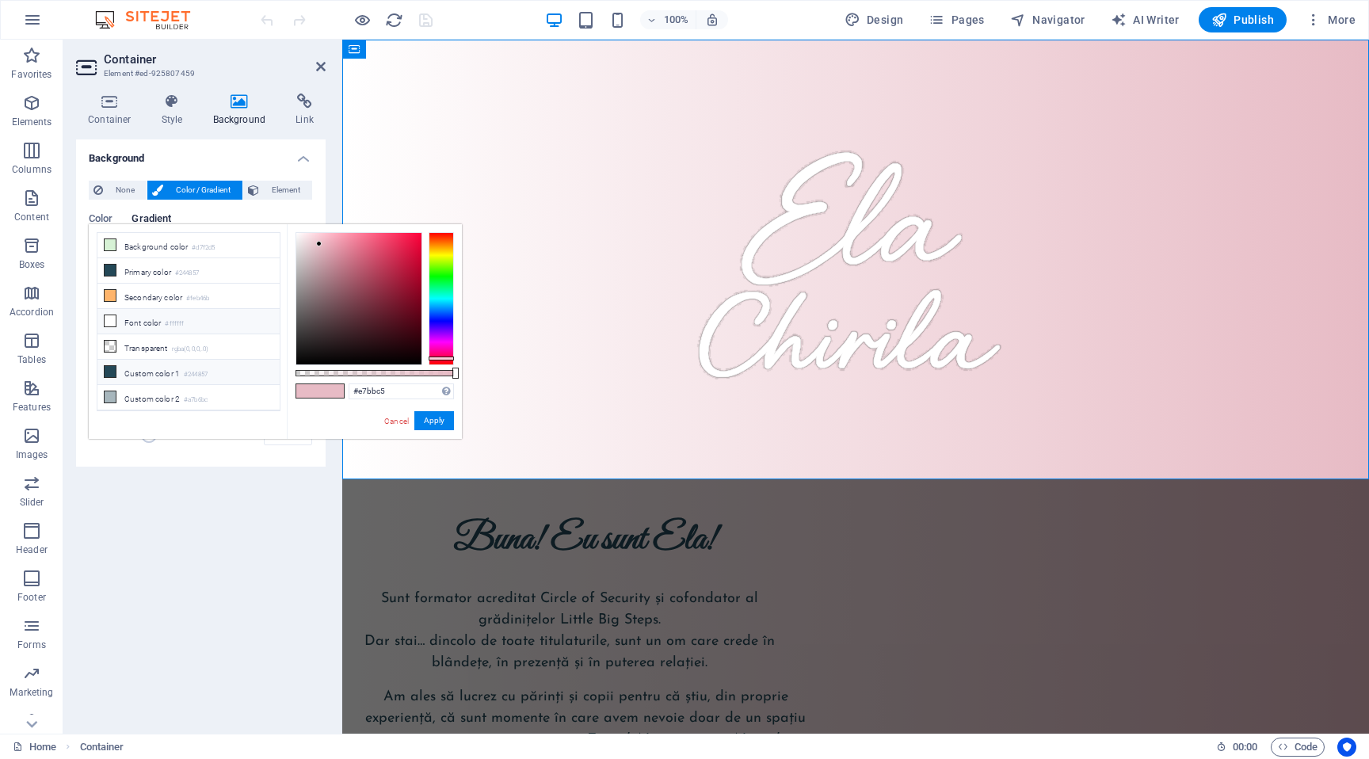
click at [151, 372] on li "Custom color 1 #244857" at bounding box center [188, 372] width 182 height 25
type input "#244857"
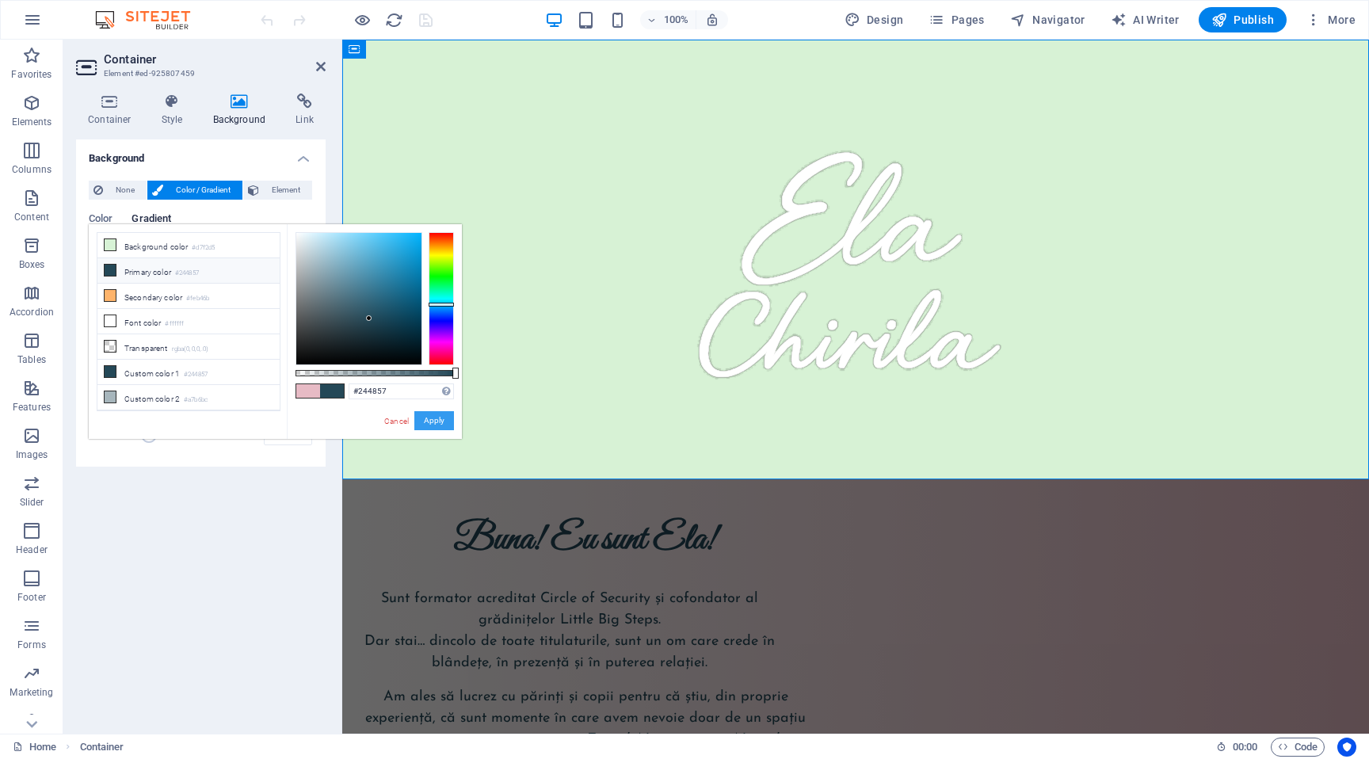
click at [422, 414] on button "Apply" at bounding box center [434, 420] width 40 height 19
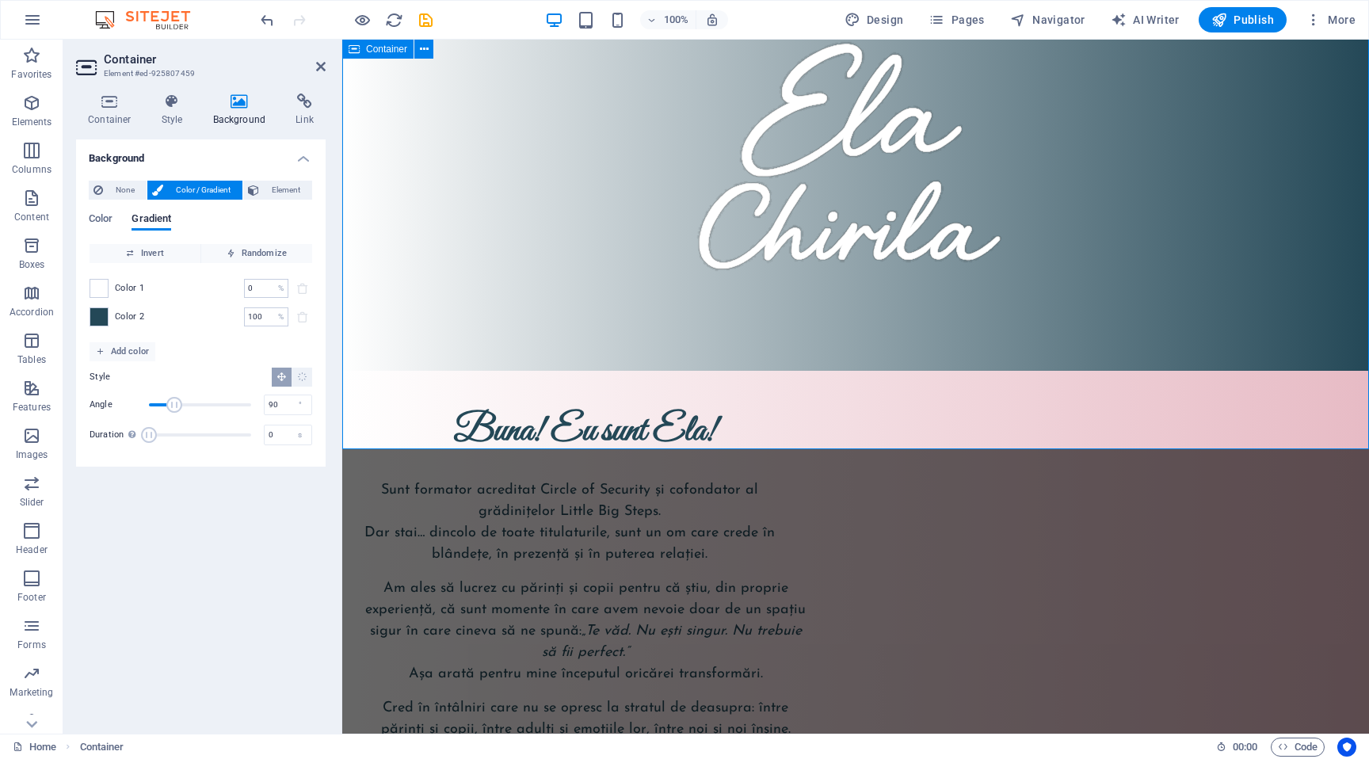
scroll to position [130, 0]
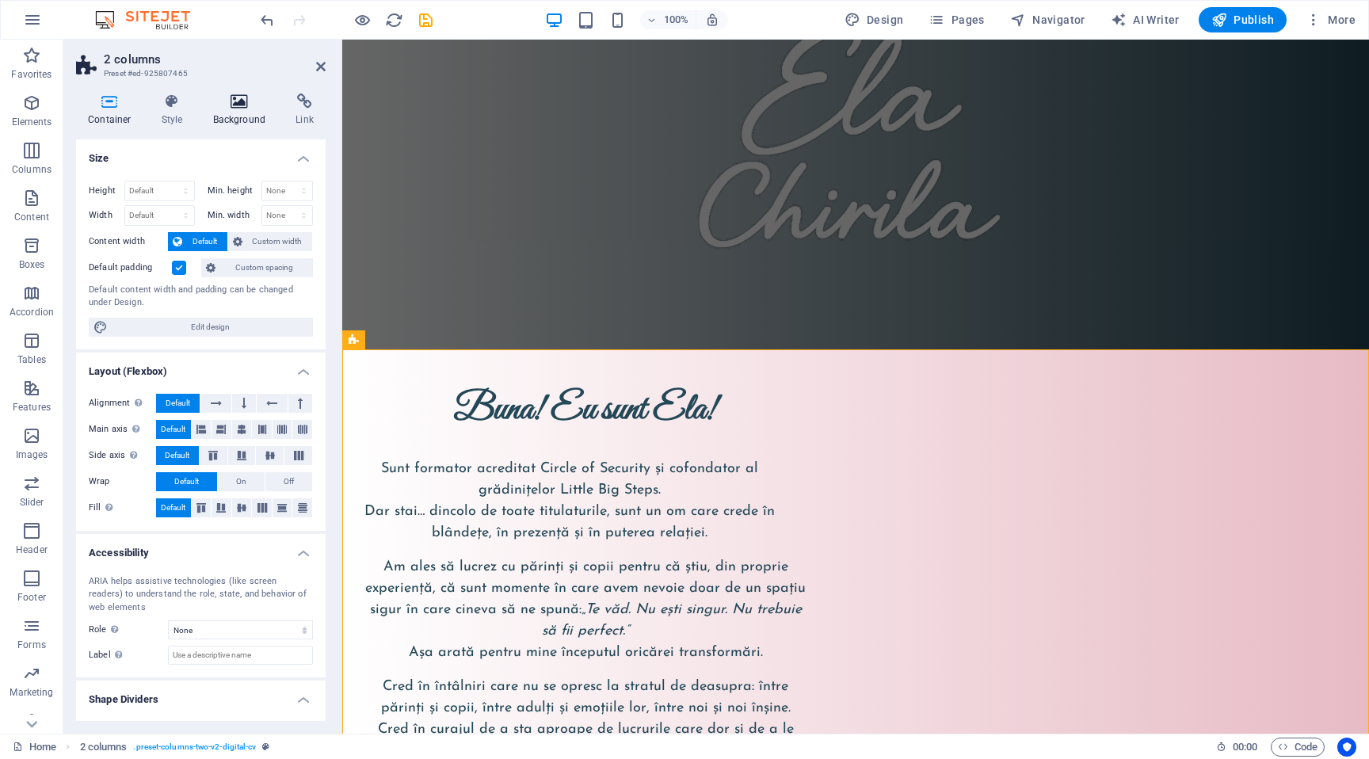
click at [238, 112] on h4 "Background" at bounding box center [242, 109] width 83 height 33
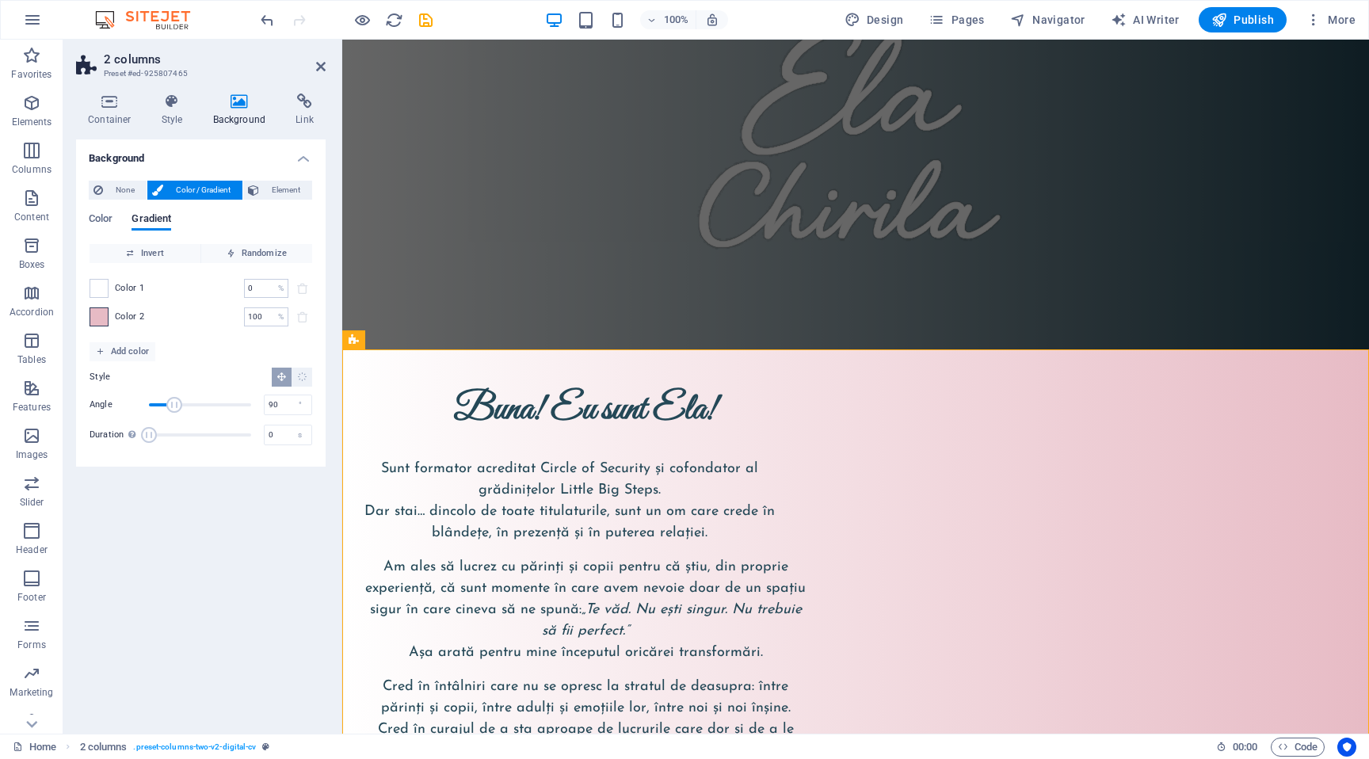
click at [97, 313] on span at bounding box center [98, 316] width 17 height 17
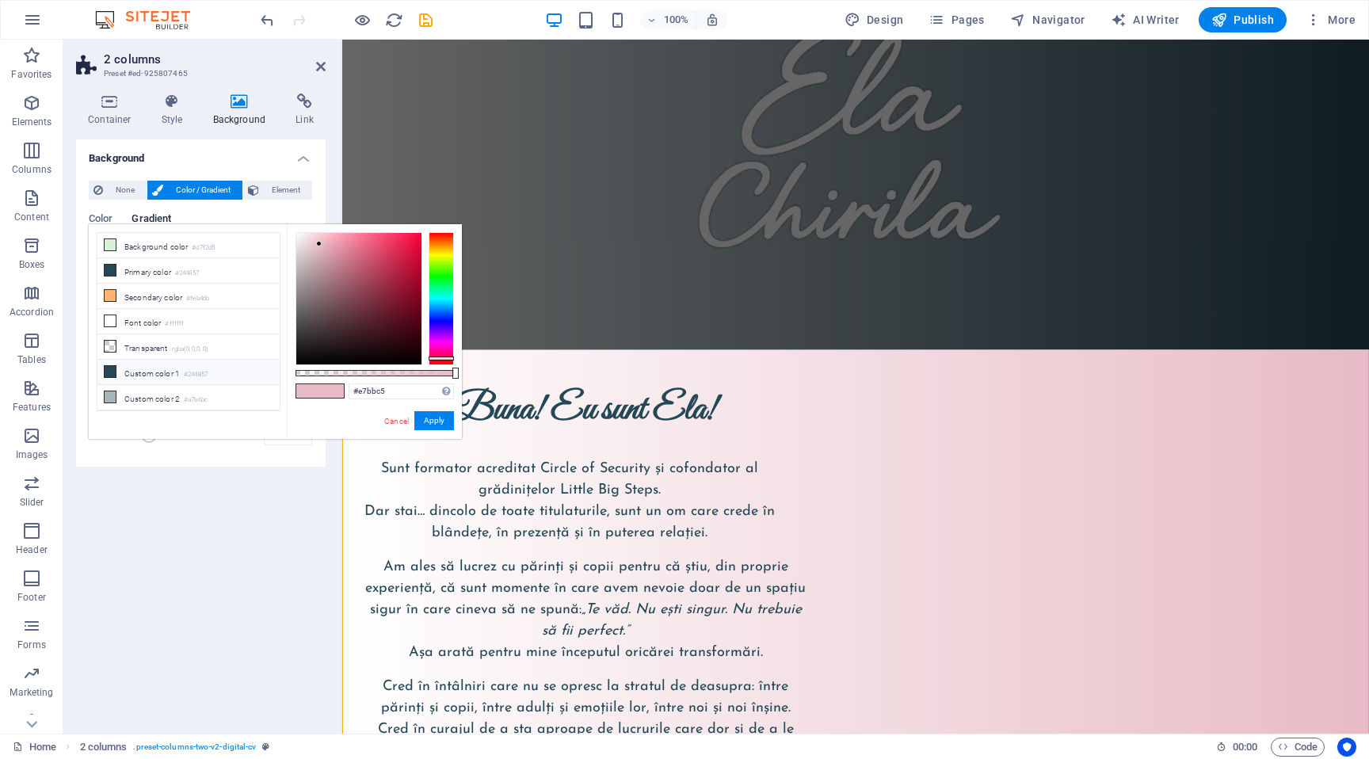
click at [158, 371] on li "Custom color 1 #244857" at bounding box center [188, 372] width 182 height 25
type input "#244857"
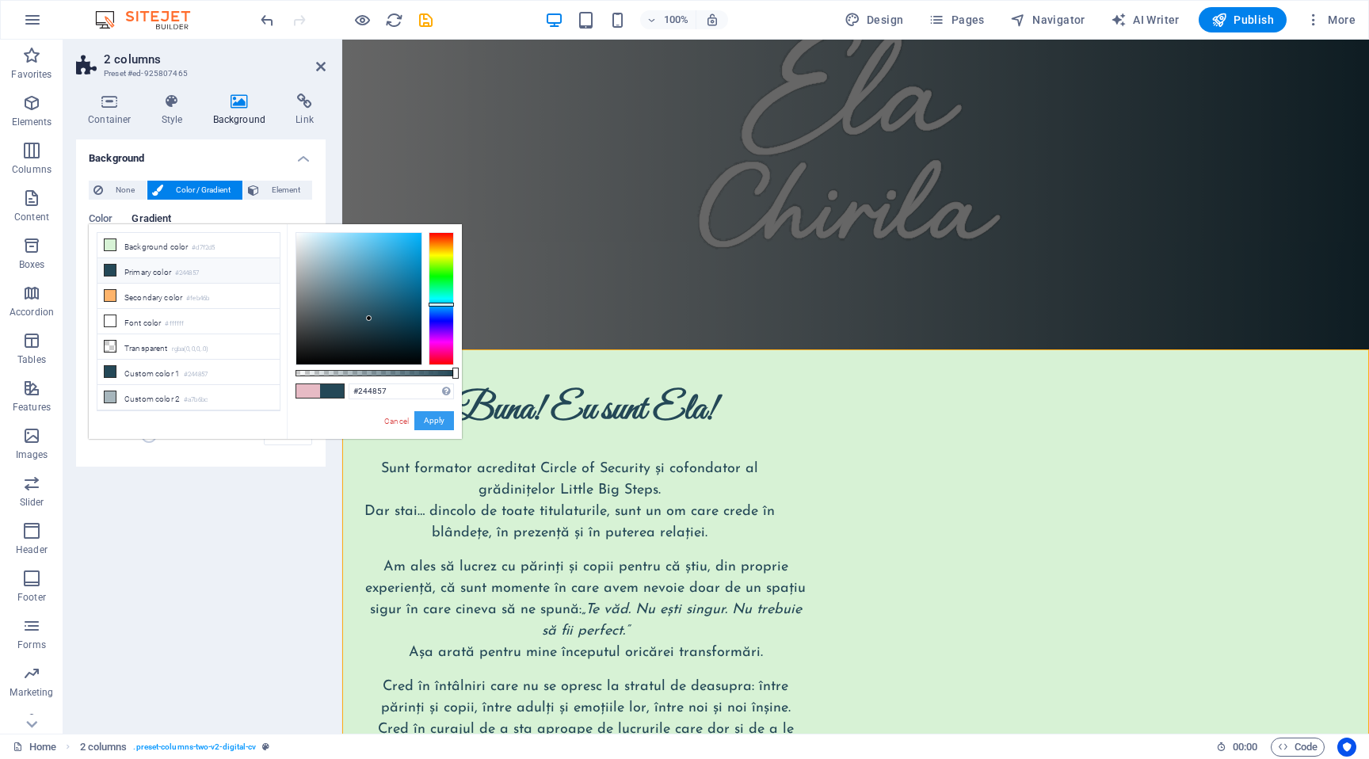
click at [440, 416] on button "Apply" at bounding box center [434, 420] width 40 height 19
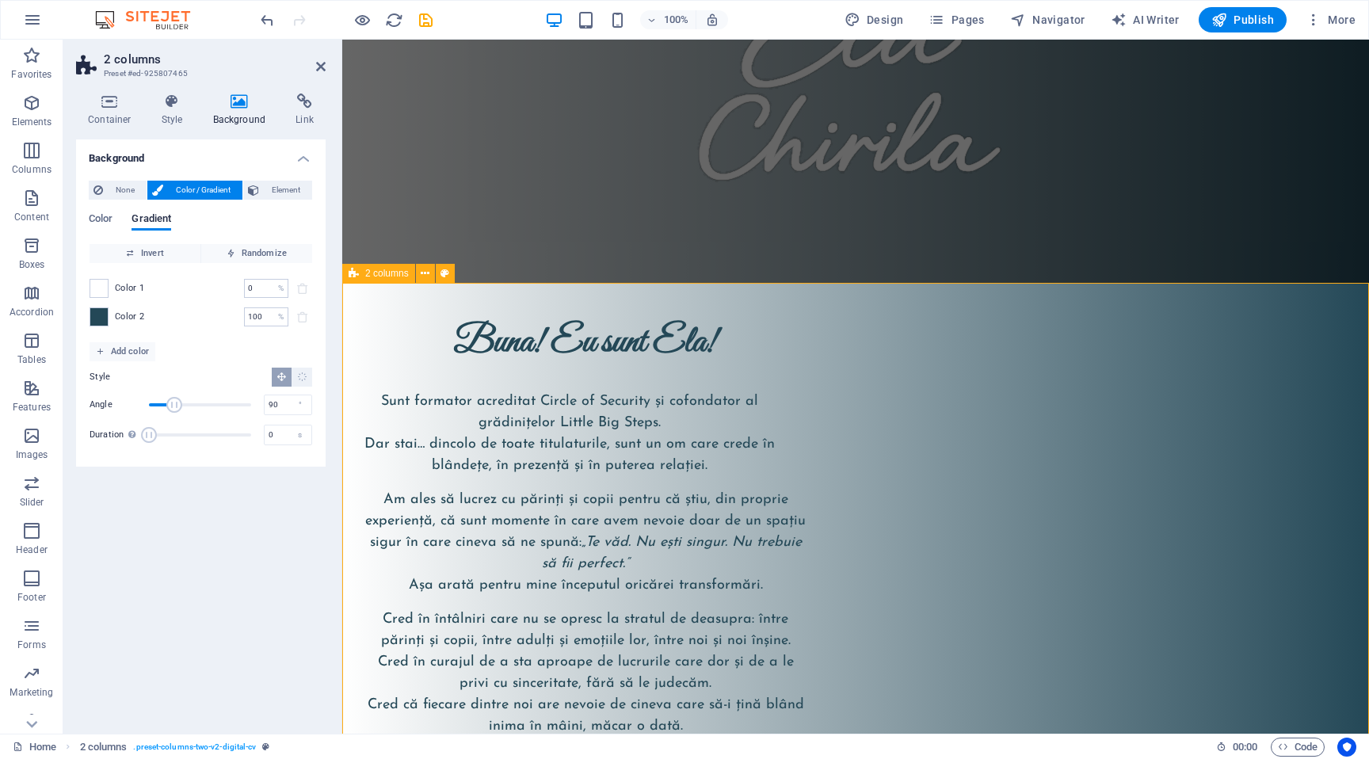
scroll to position [196, 0]
click at [574, 509] on div "Sunt formator acreditat Circle of Security și cofondator al grădinițelor Little…" at bounding box center [585, 582] width 448 height 378
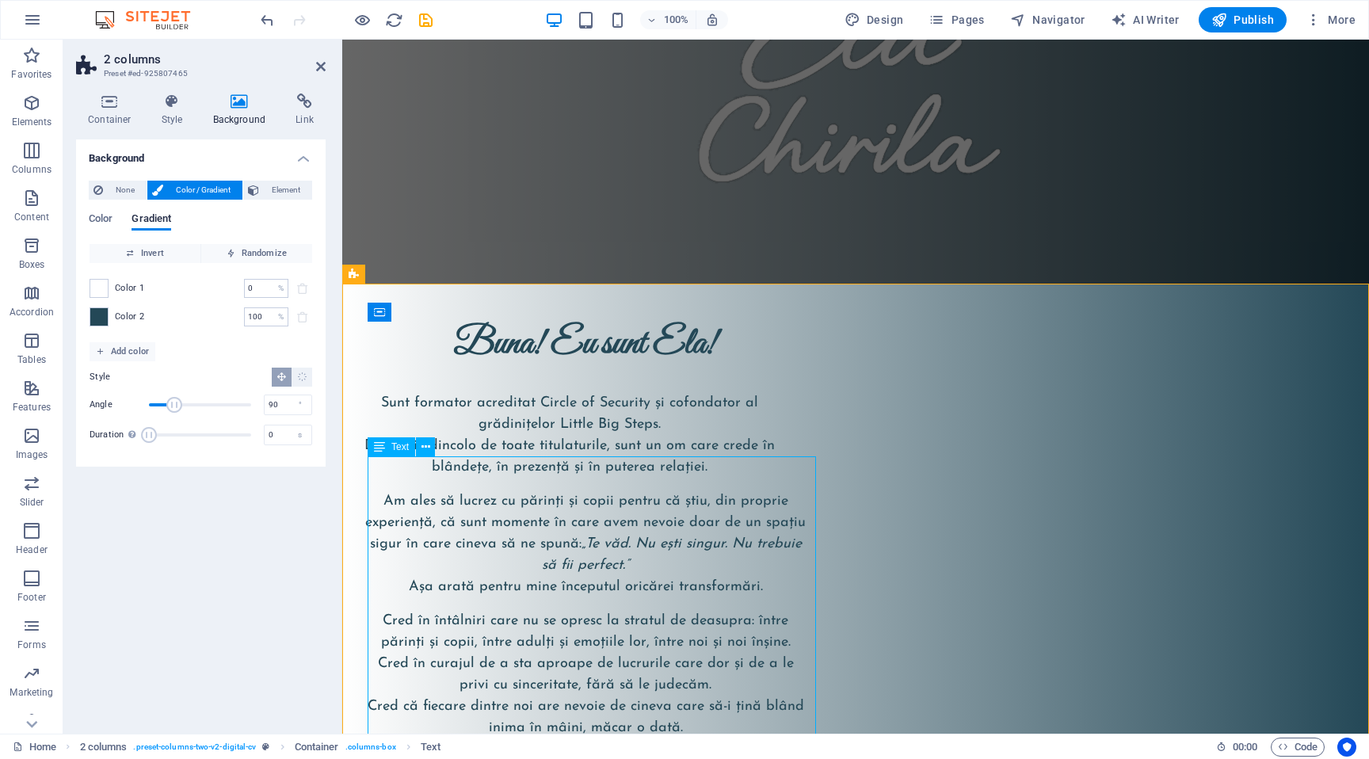
click at [574, 509] on div "Sunt formator acreditat Circle of Security și cofondator al grădinițelor Little…" at bounding box center [585, 582] width 448 height 378
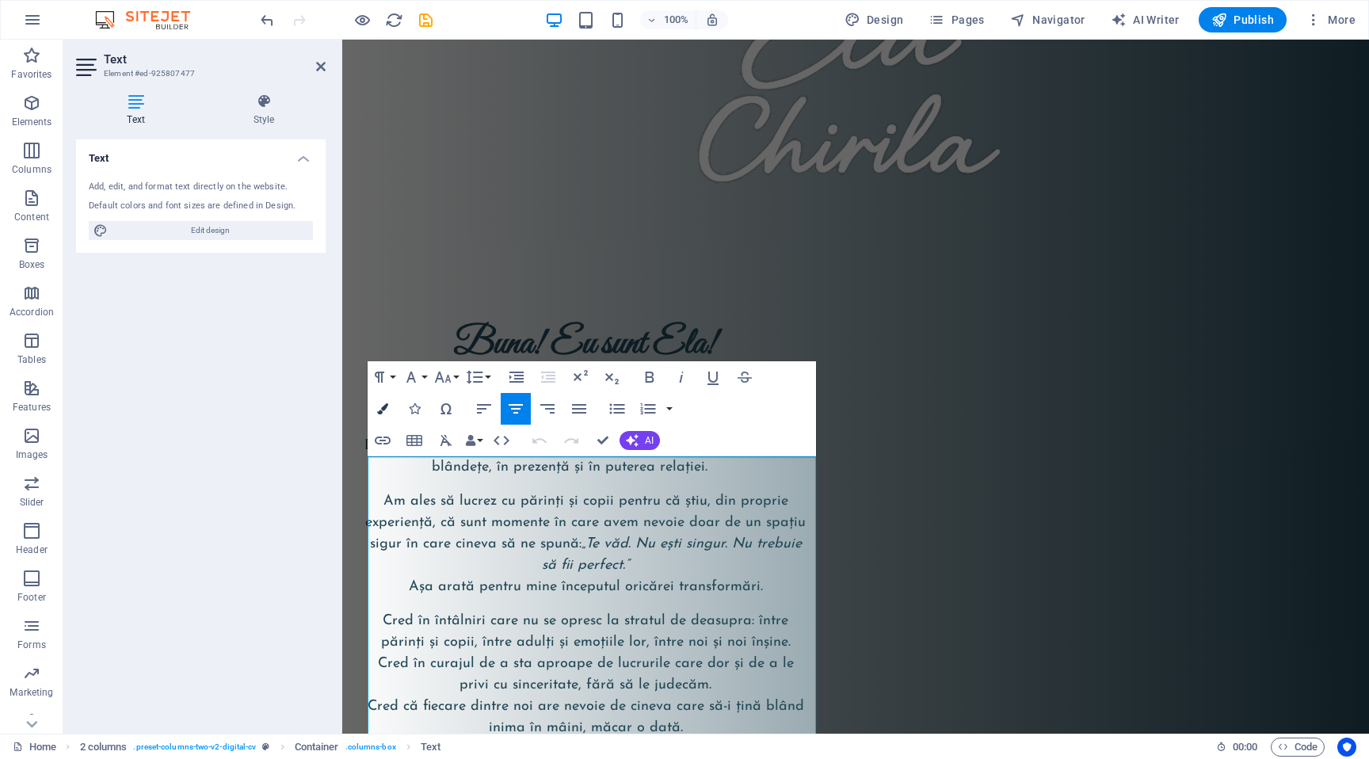
click at [387, 400] on button "Colors" at bounding box center [383, 409] width 30 height 32
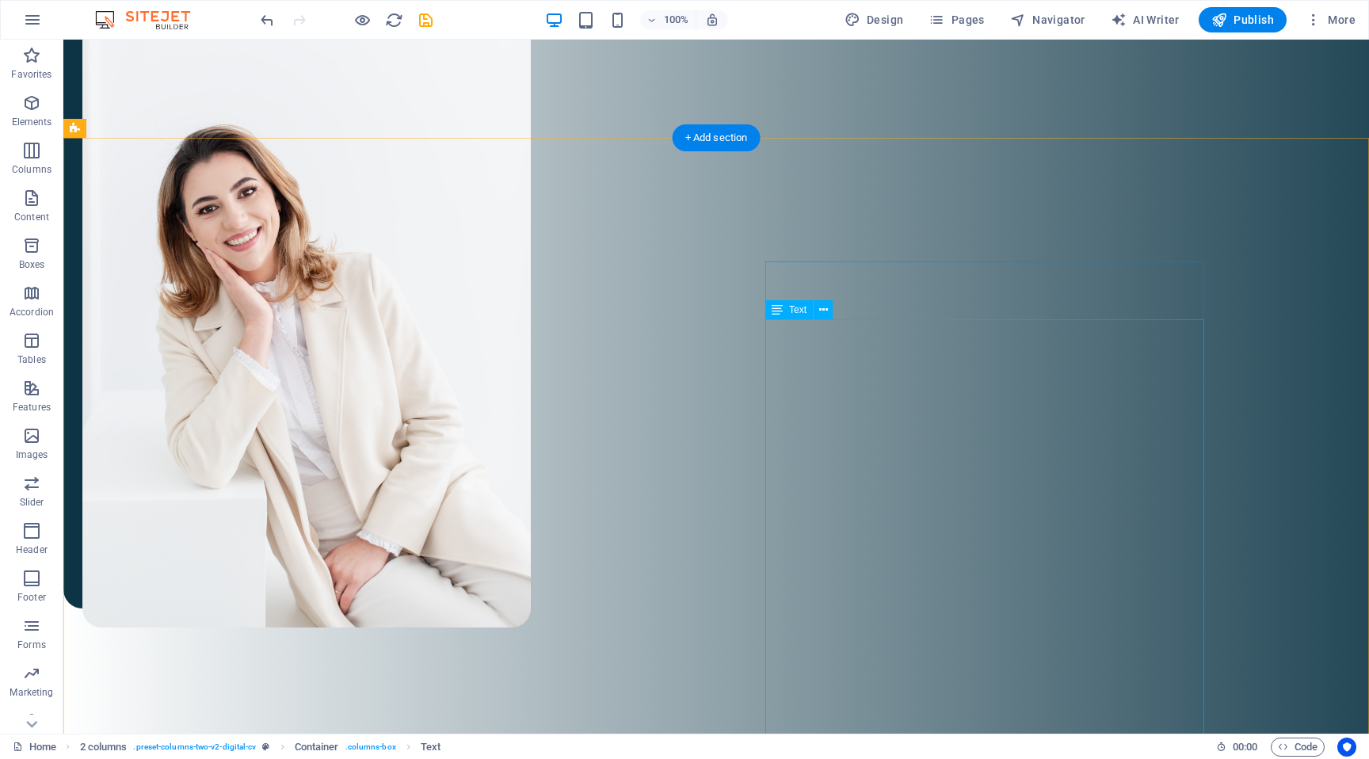
scroll to position [1244, 0]
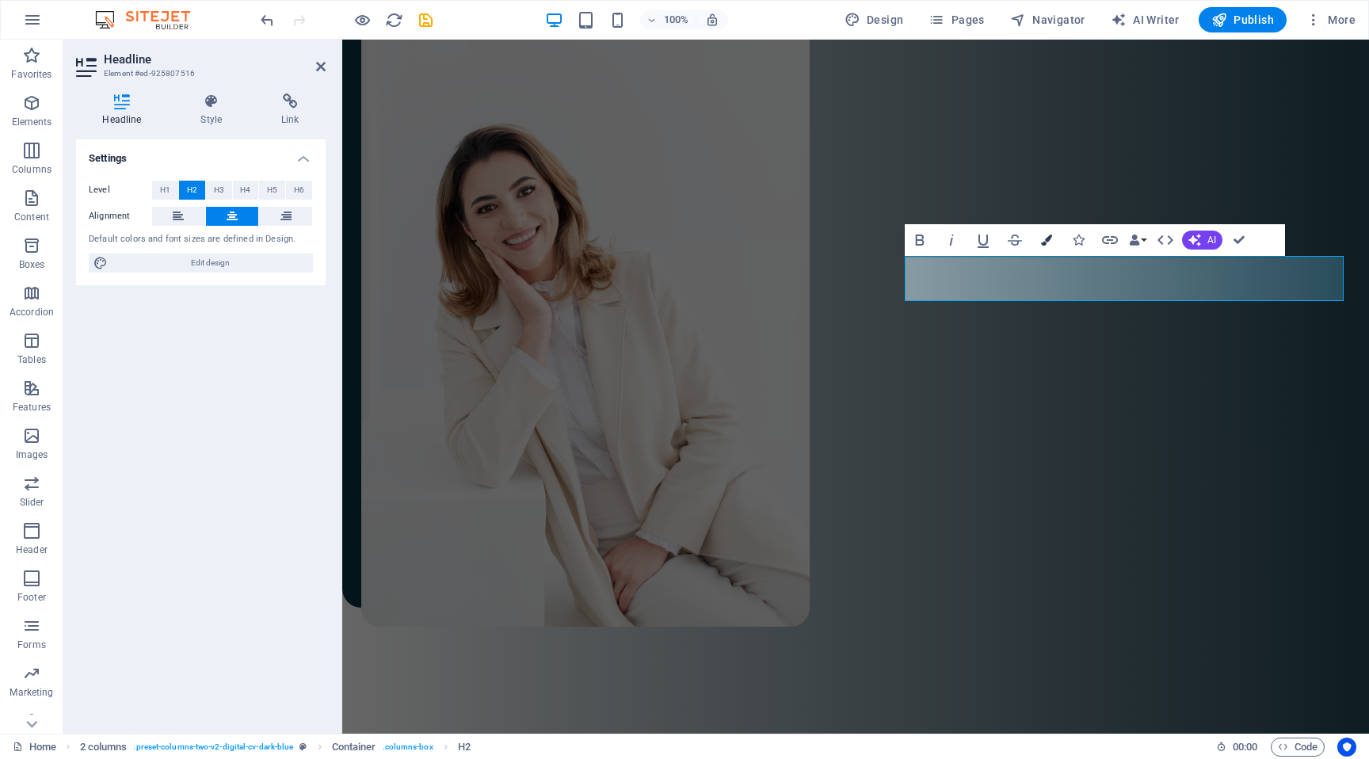
click at [1045, 238] on icon "button" at bounding box center [1046, 239] width 11 height 11
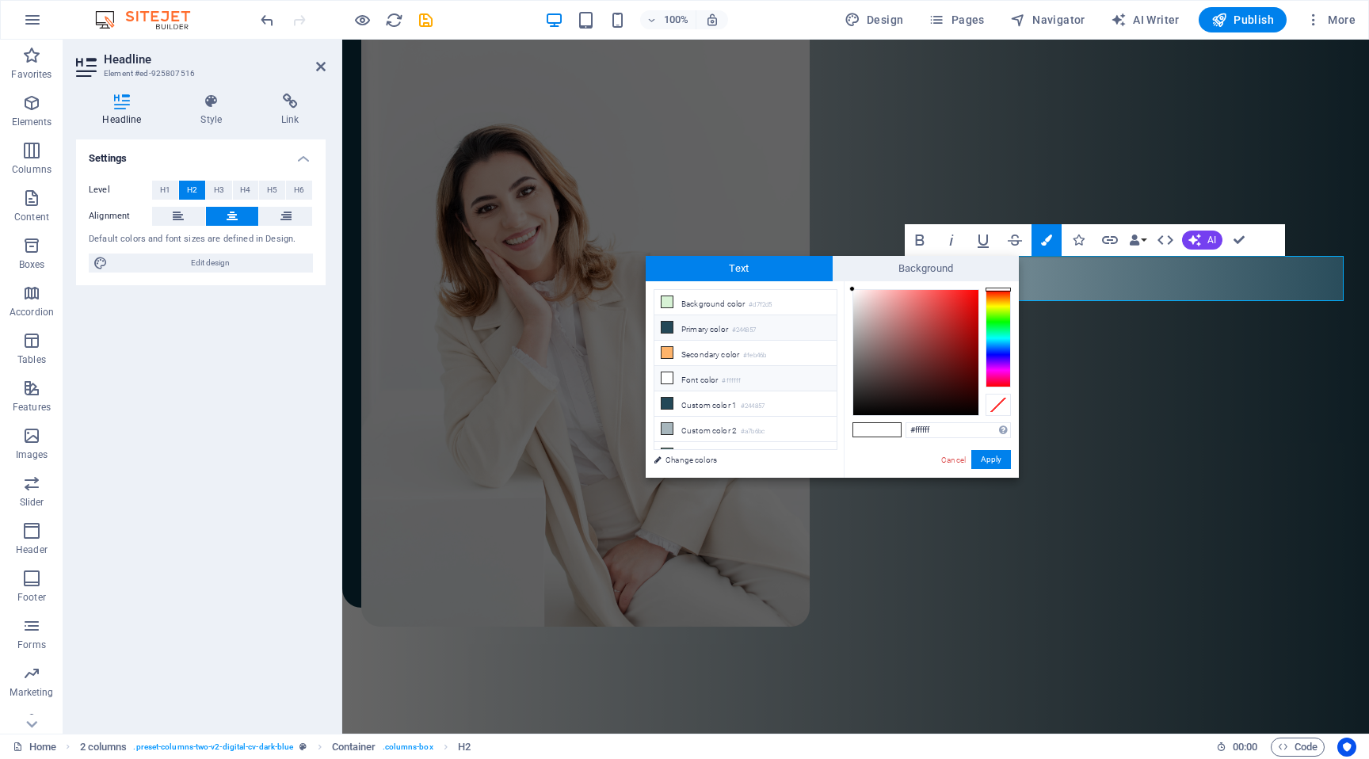
click at [756, 328] on small "#244857" at bounding box center [744, 330] width 24 height 11
type input "#244857"
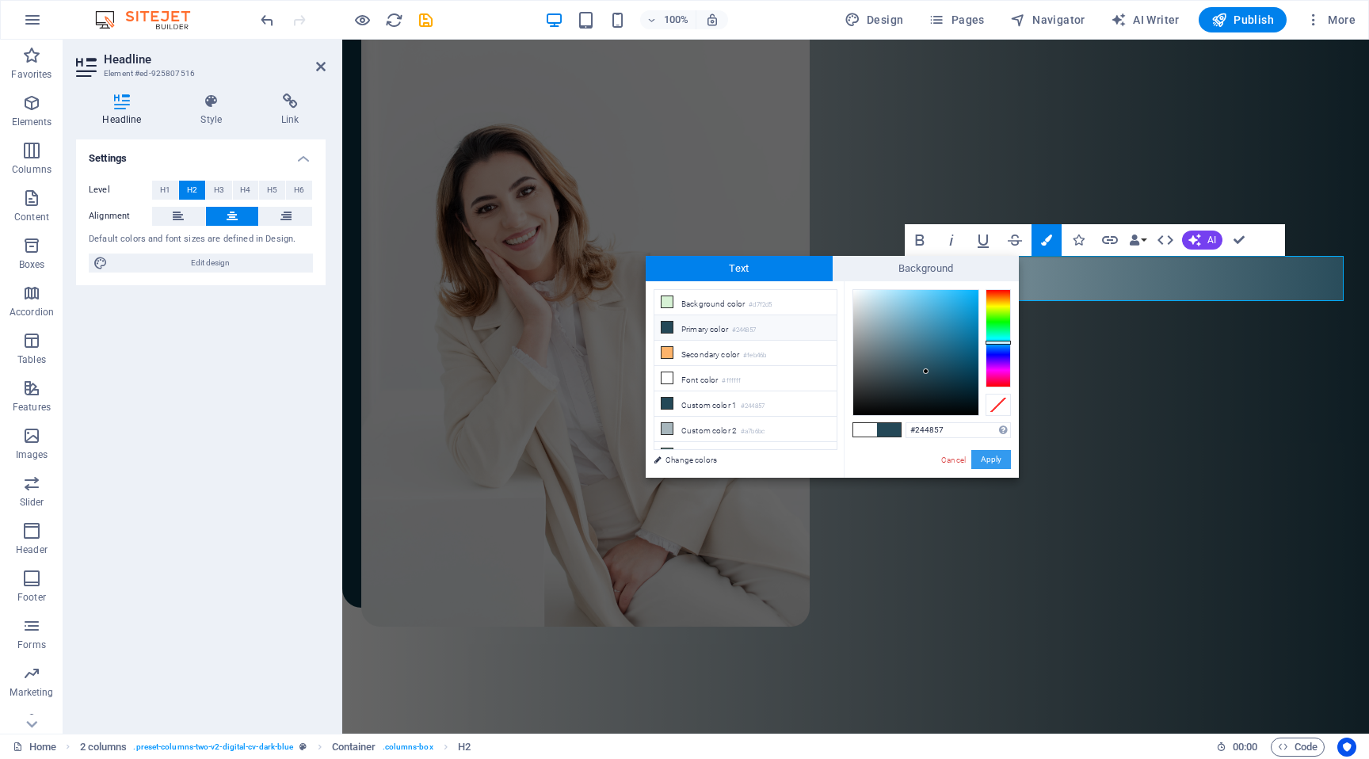
click at [997, 458] on button "Apply" at bounding box center [991, 459] width 40 height 19
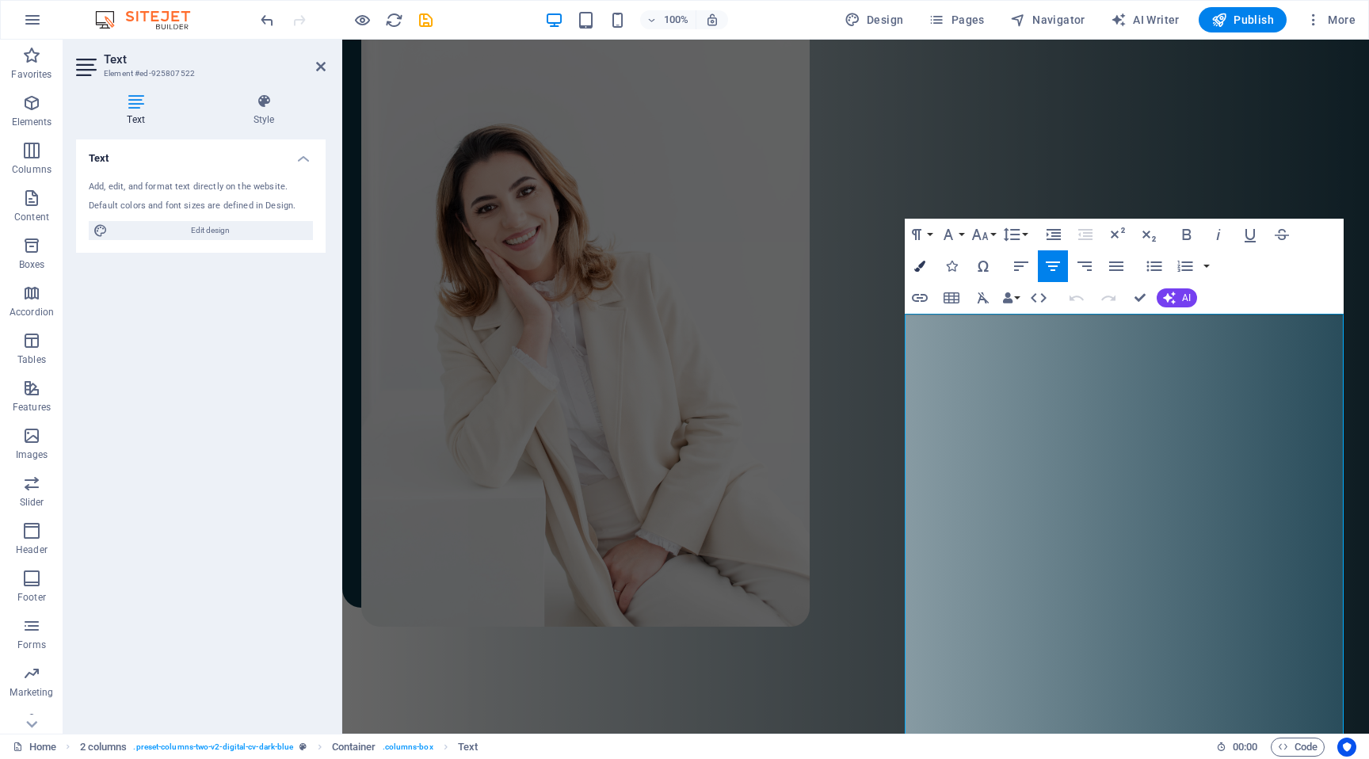
click at [919, 265] on icon "button" at bounding box center [919, 266] width 11 height 11
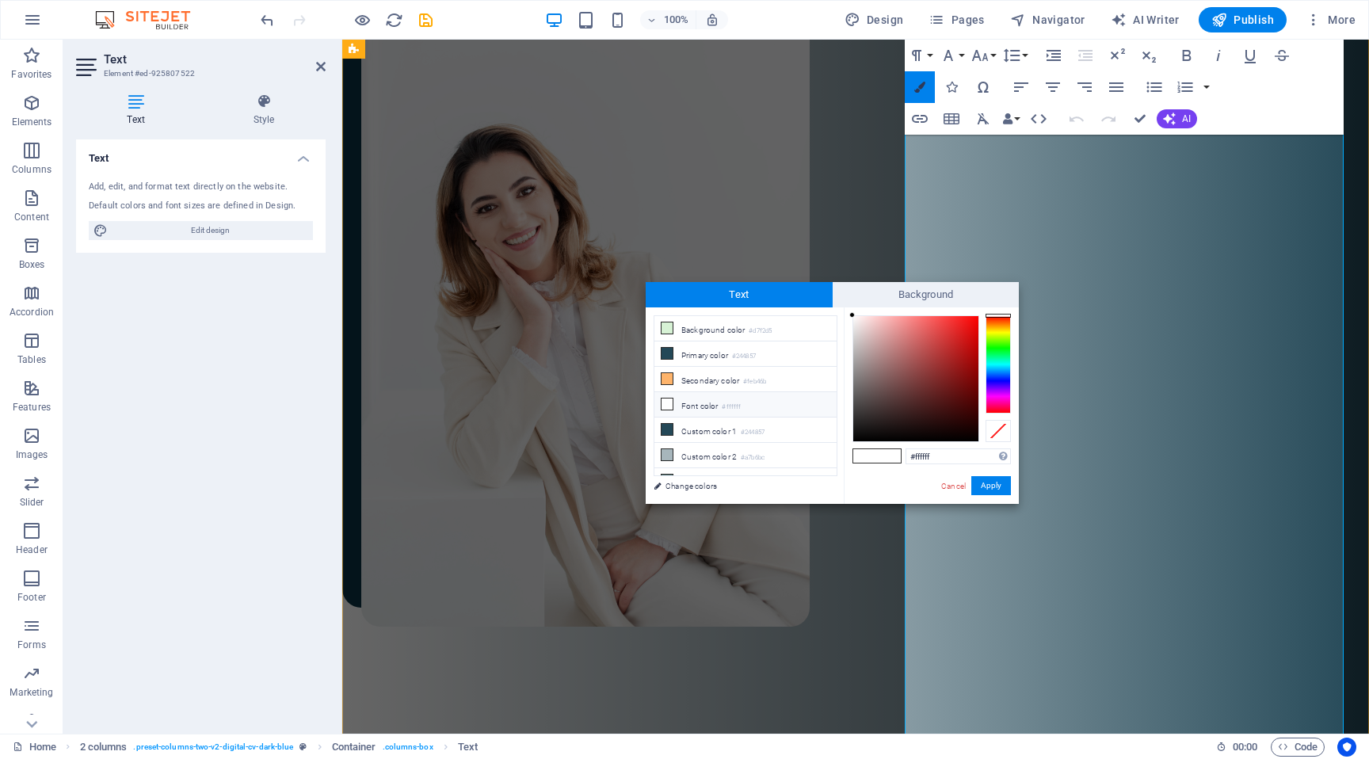
scroll to position [1530, 0]
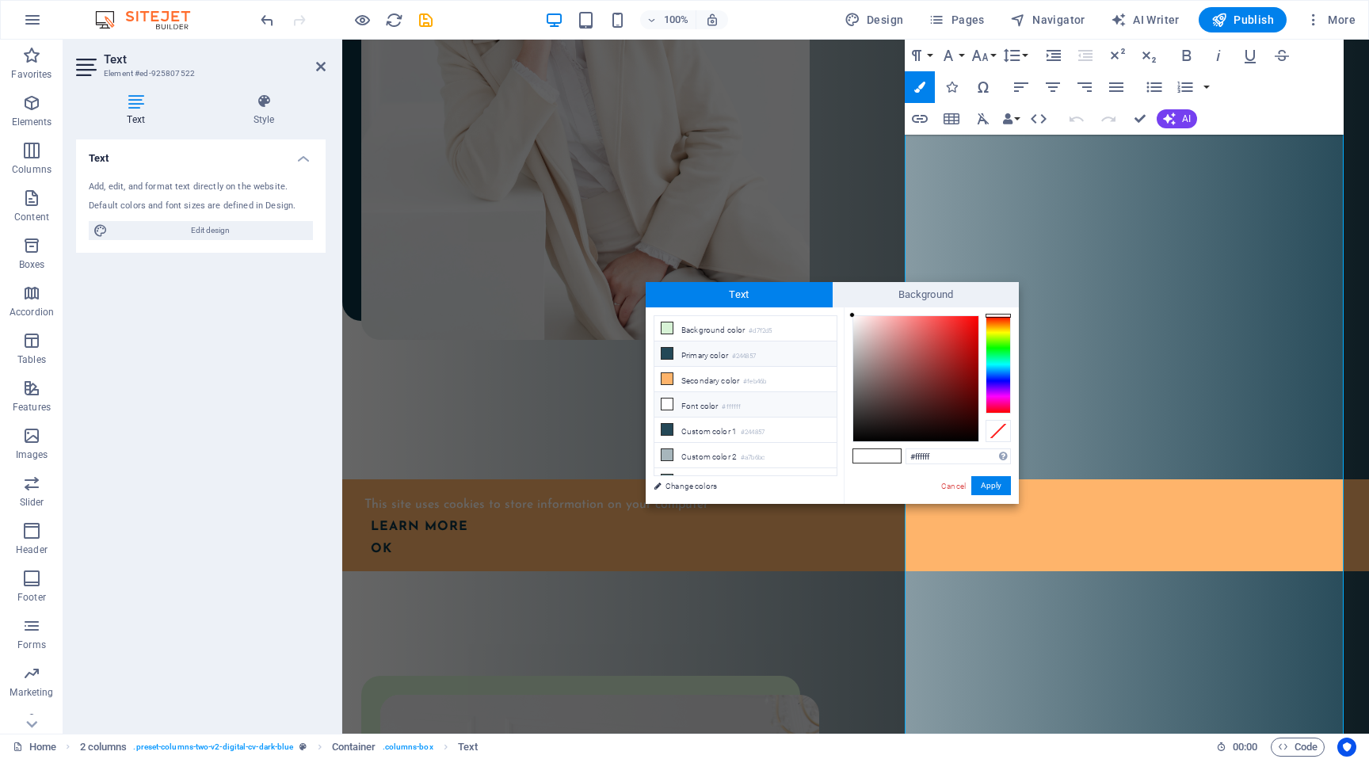
click at [750, 351] on small "#244857" at bounding box center [744, 356] width 24 height 11
type input "#244857"
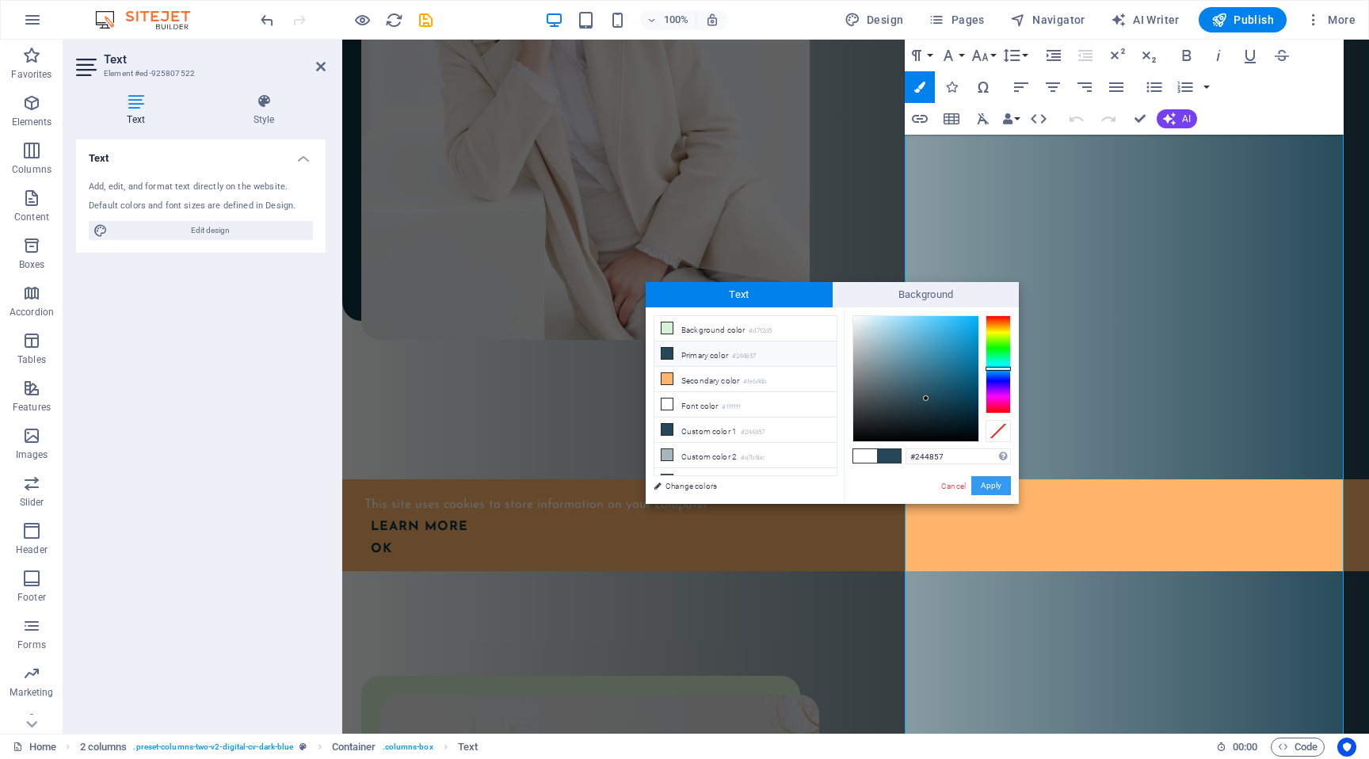
click at [995, 484] on button "Apply" at bounding box center [991, 485] width 40 height 19
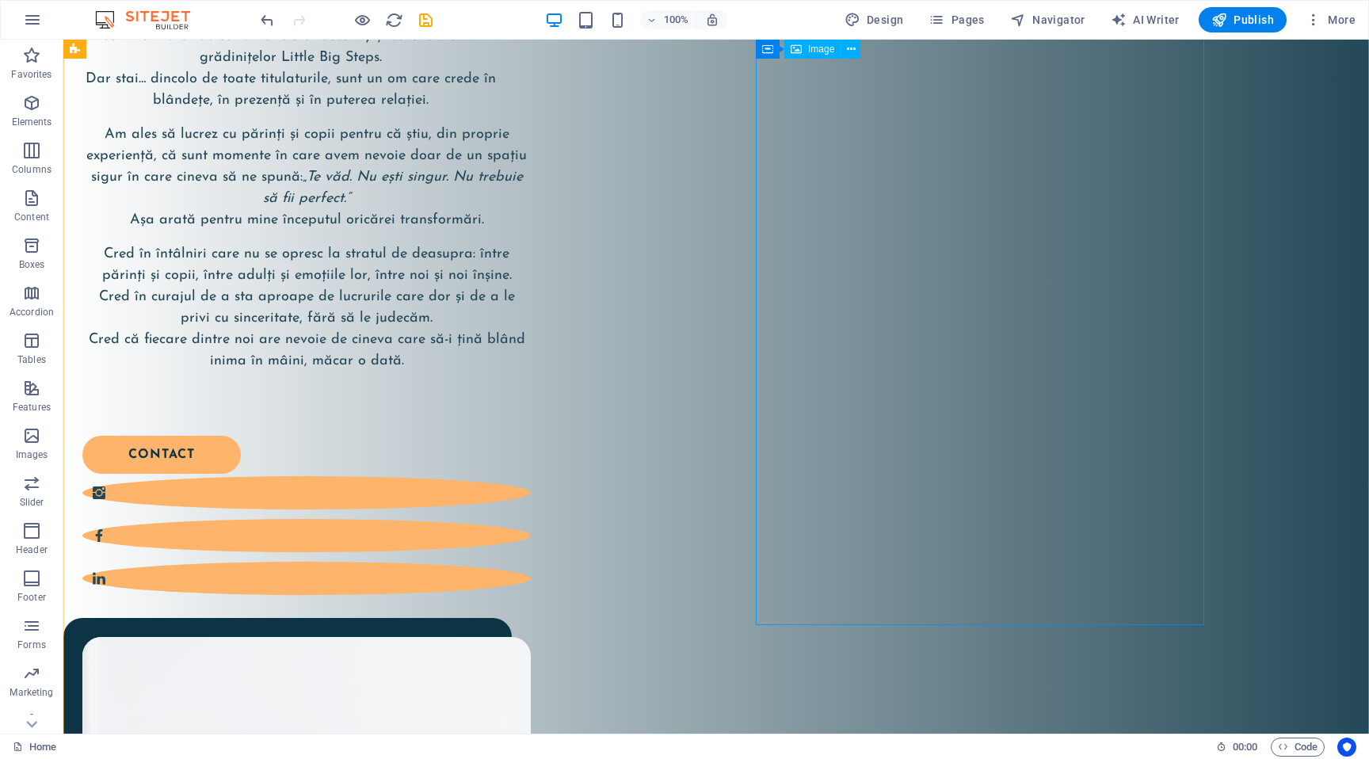
scroll to position [563, 0]
select select "%"
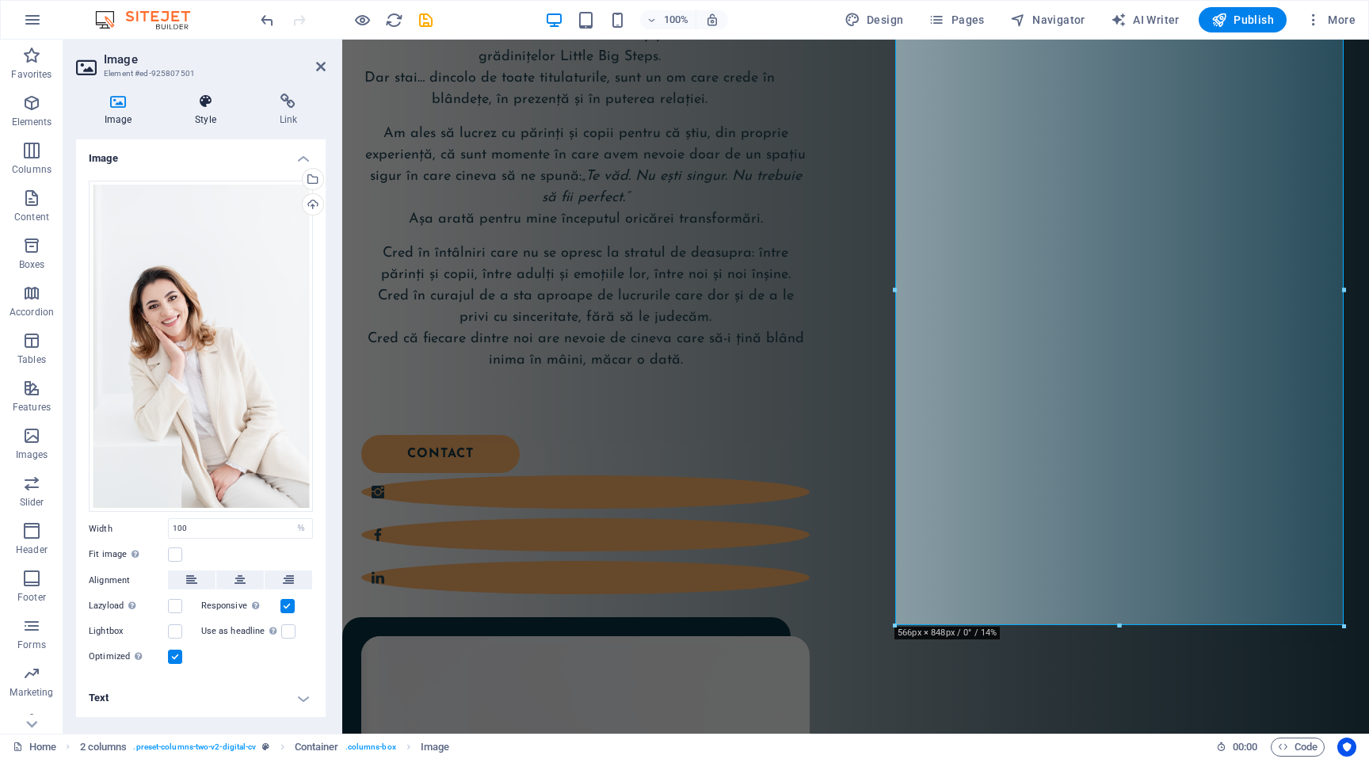
click at [196, 94] on icon at bounding box center [205, 101] width 78 height 16
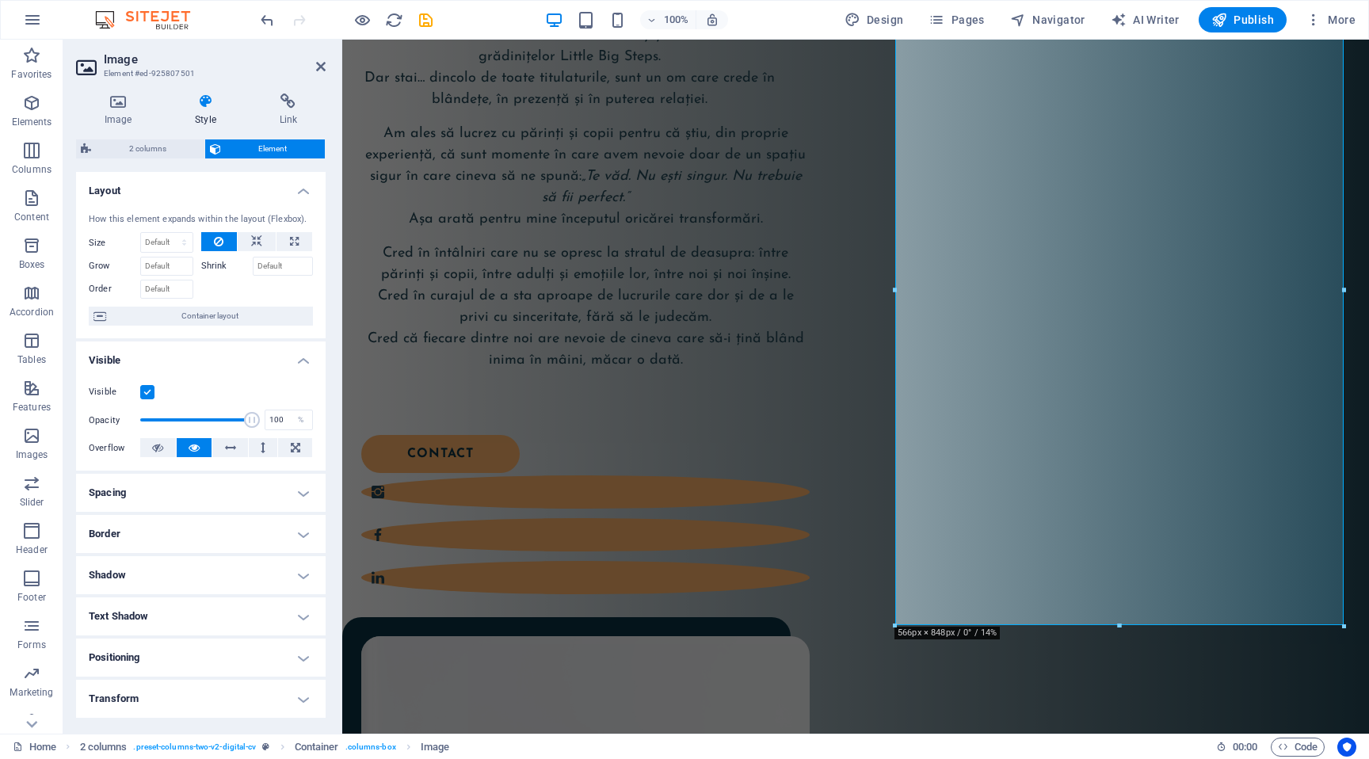
click at [137, 524] on h4 "Border" at bounding box center [201, 534] width 250 height 38
click at [137, 524] on h4 "Border" at bounding box center [201, 529] width 250 height 29
click at [132, 560] on h4 "Shadow" at bounding box center [201, 575] width 250 height 38
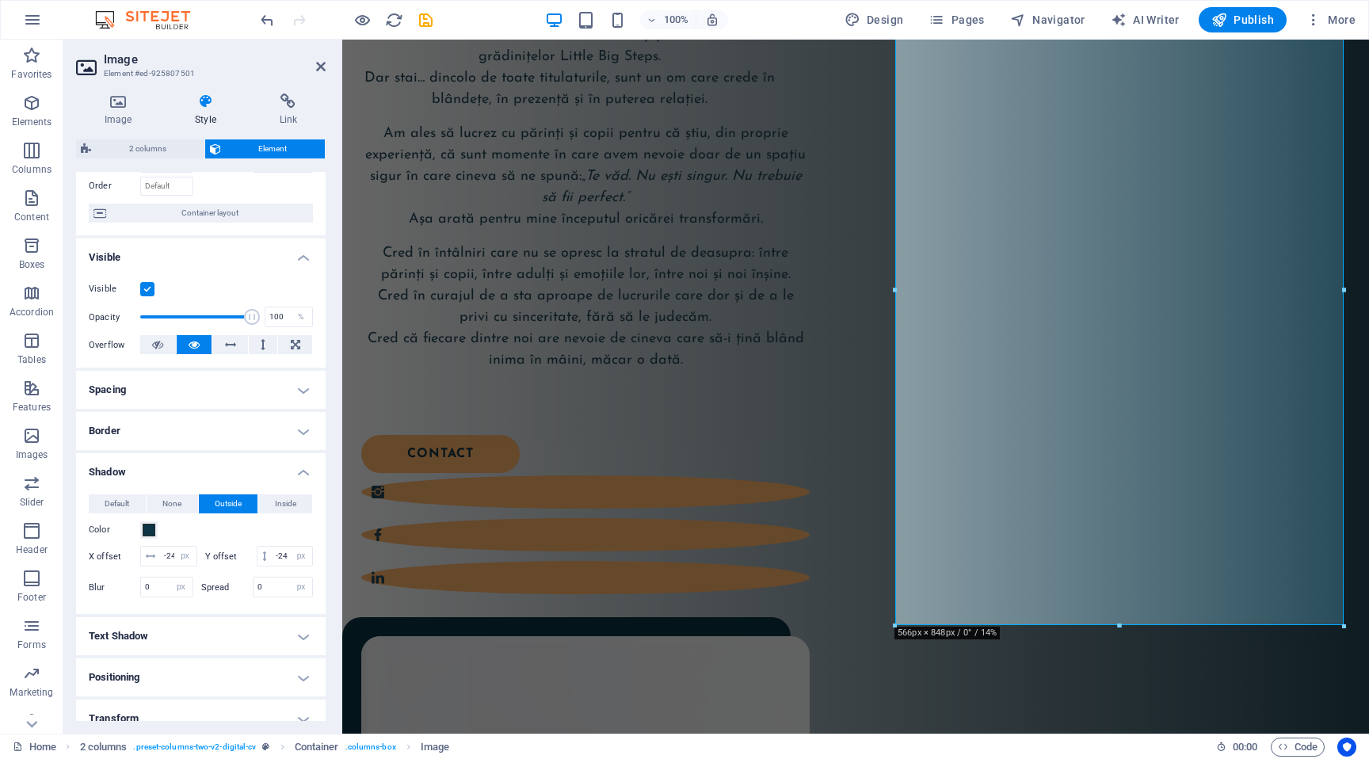
scroll to position [135, 0]
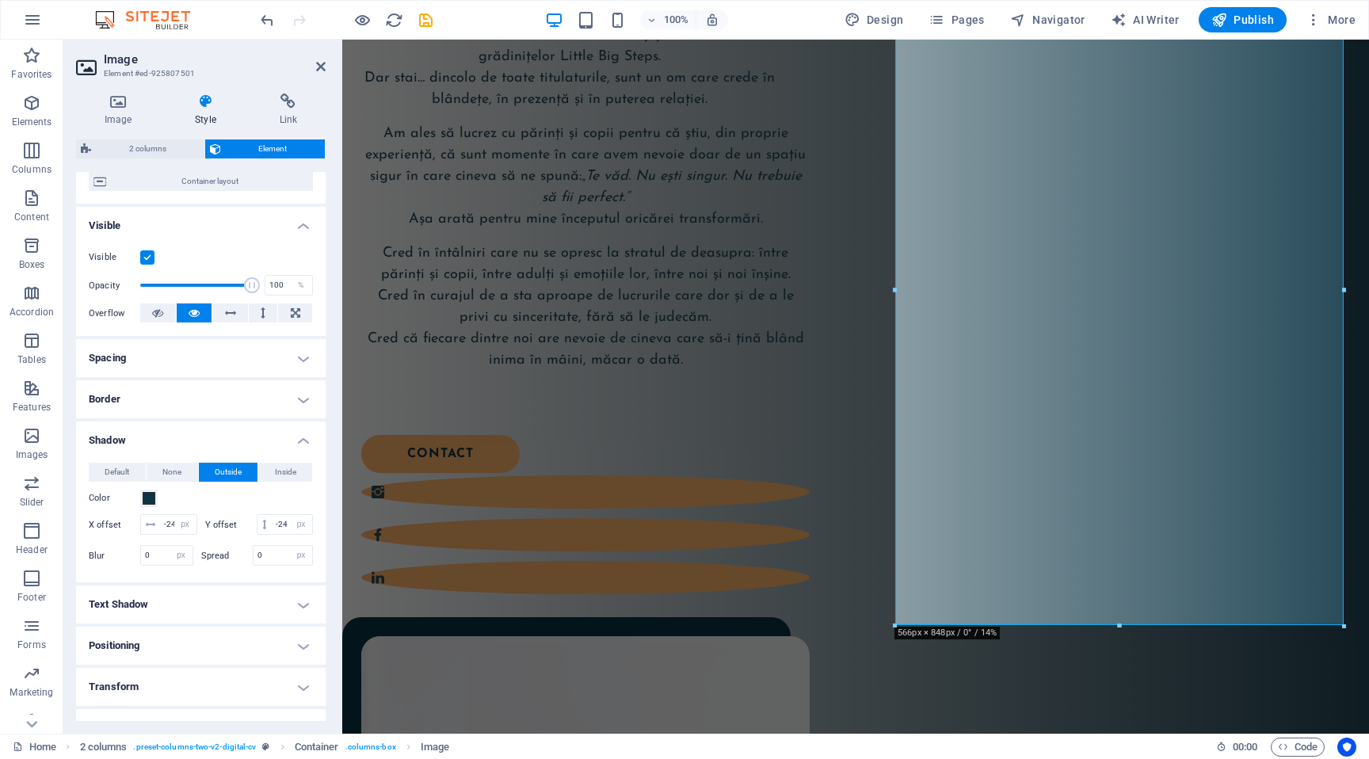
click at [149, 511] on div "Default None Outside Inside Color X offset -24 px rem vh vw Y offset -24 px rem…" at bounding box center [201, 516] width 224 height 107
click at [151, 502] on span at bounding box center [149, 498] width 13 height 13
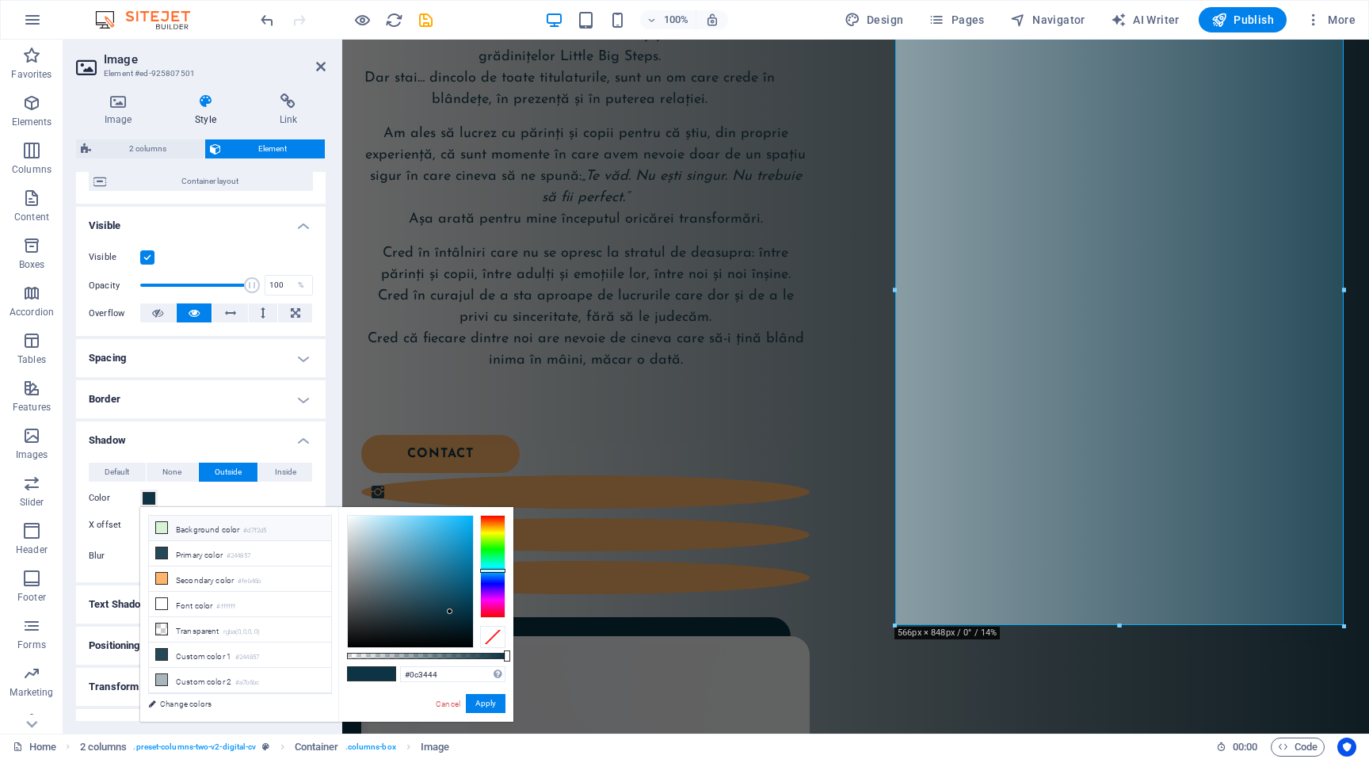
click at [210, 527] on li "Background color #d7f2d5" at bounding box center [240, 528] width 182 height 25
type input "#d7f2d5"
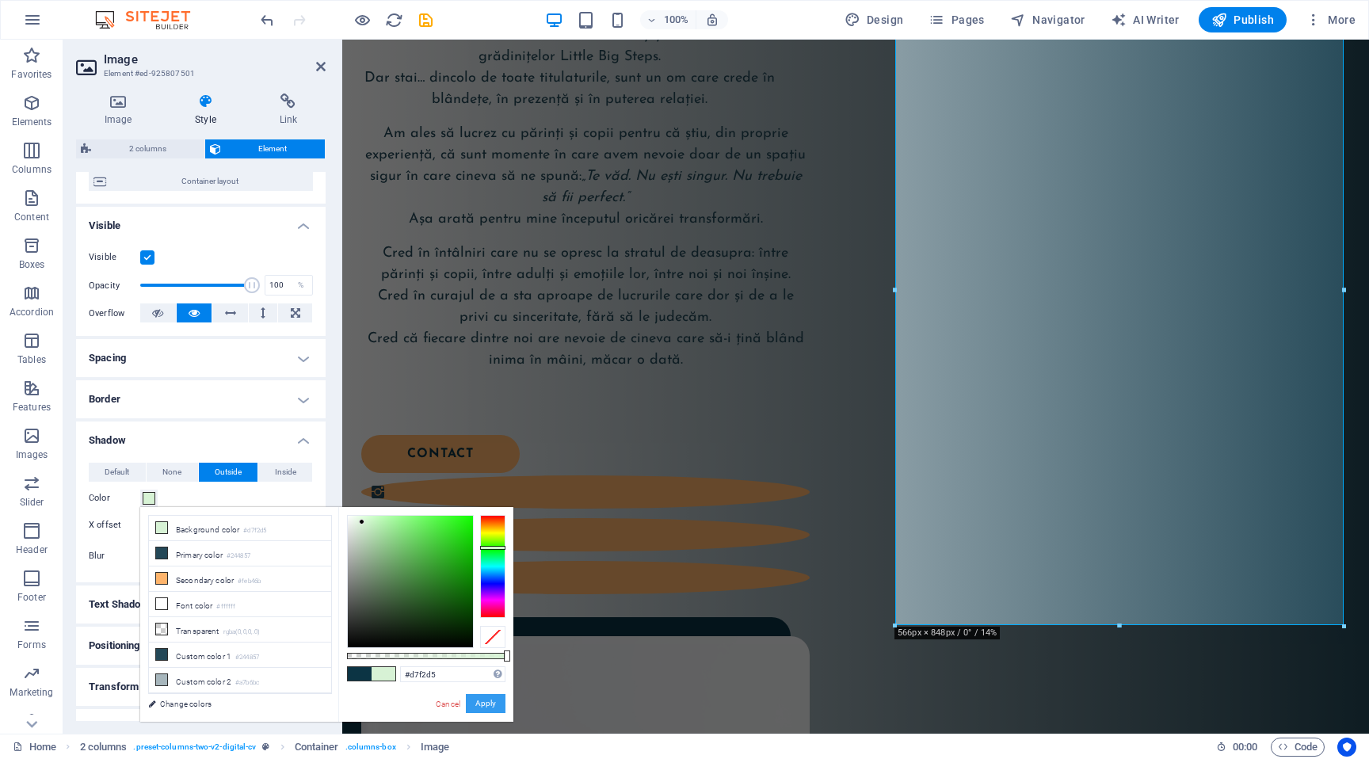
click at [480, 703] on button "Apply" at bounding box center [486, 703] width 40 height 19
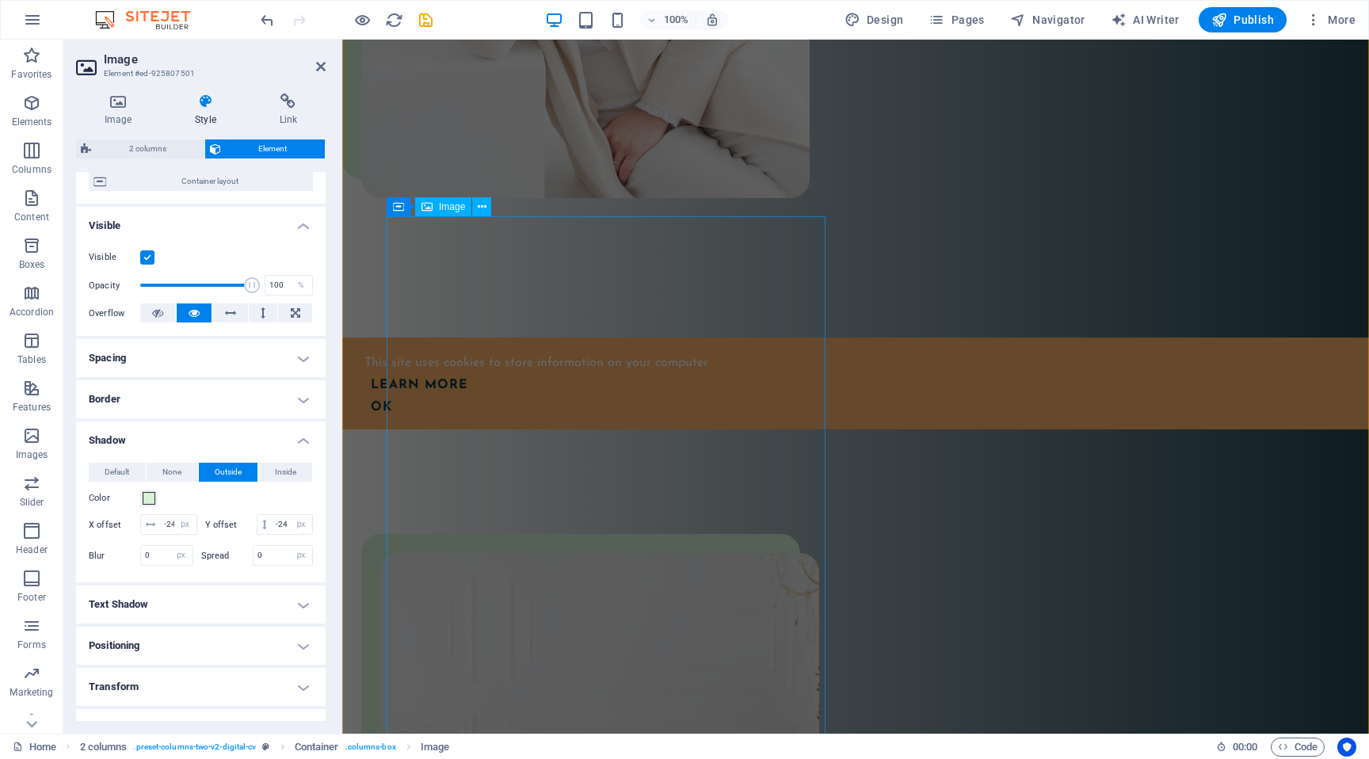
scroll to position [1706, 0]
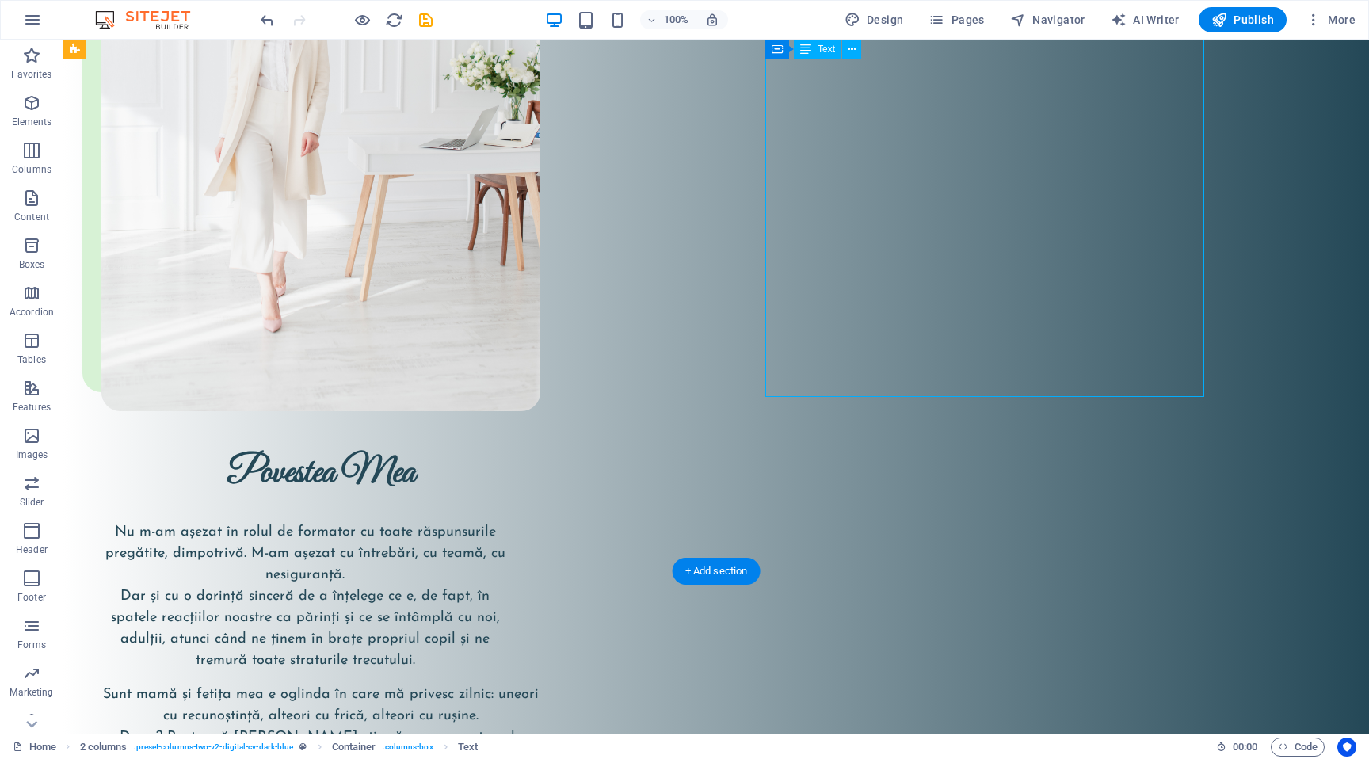
scroll to position [2489, 0]
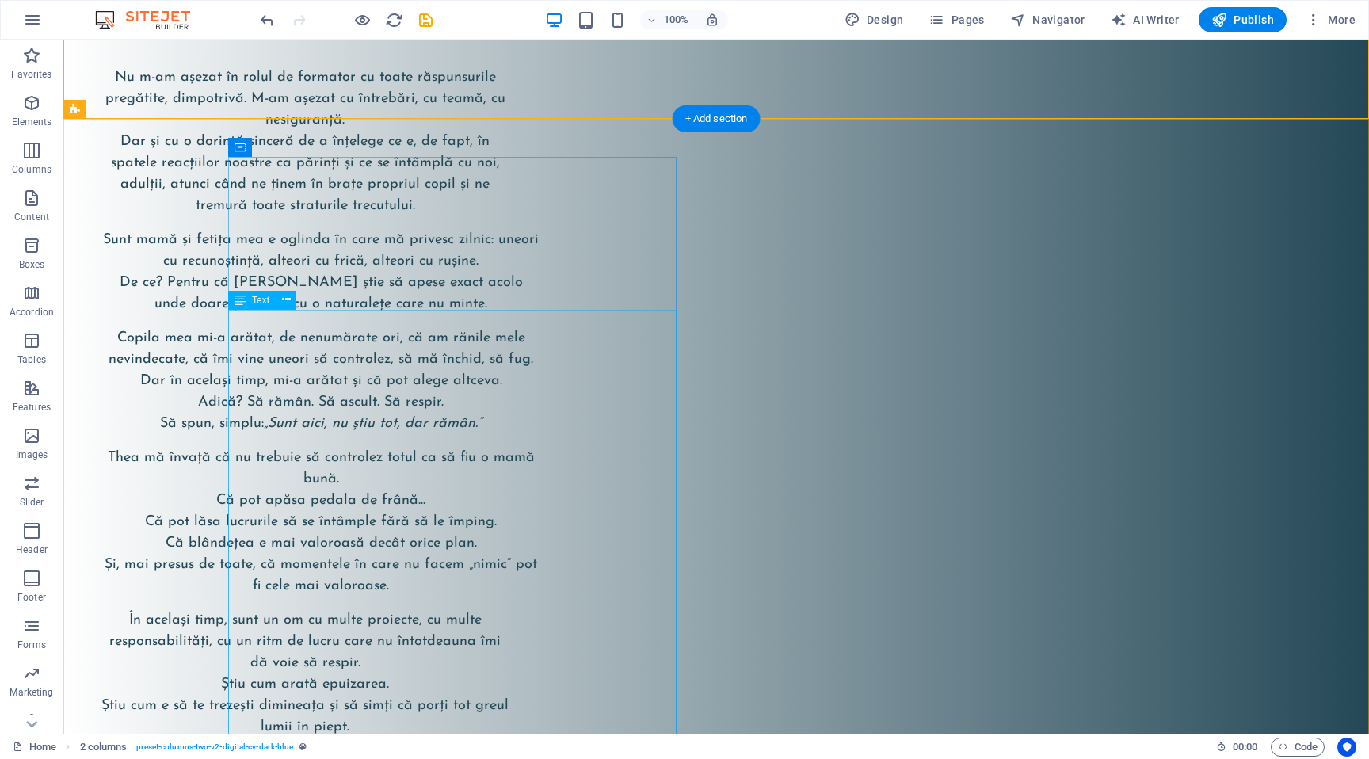
scroll to position [2945, 0]
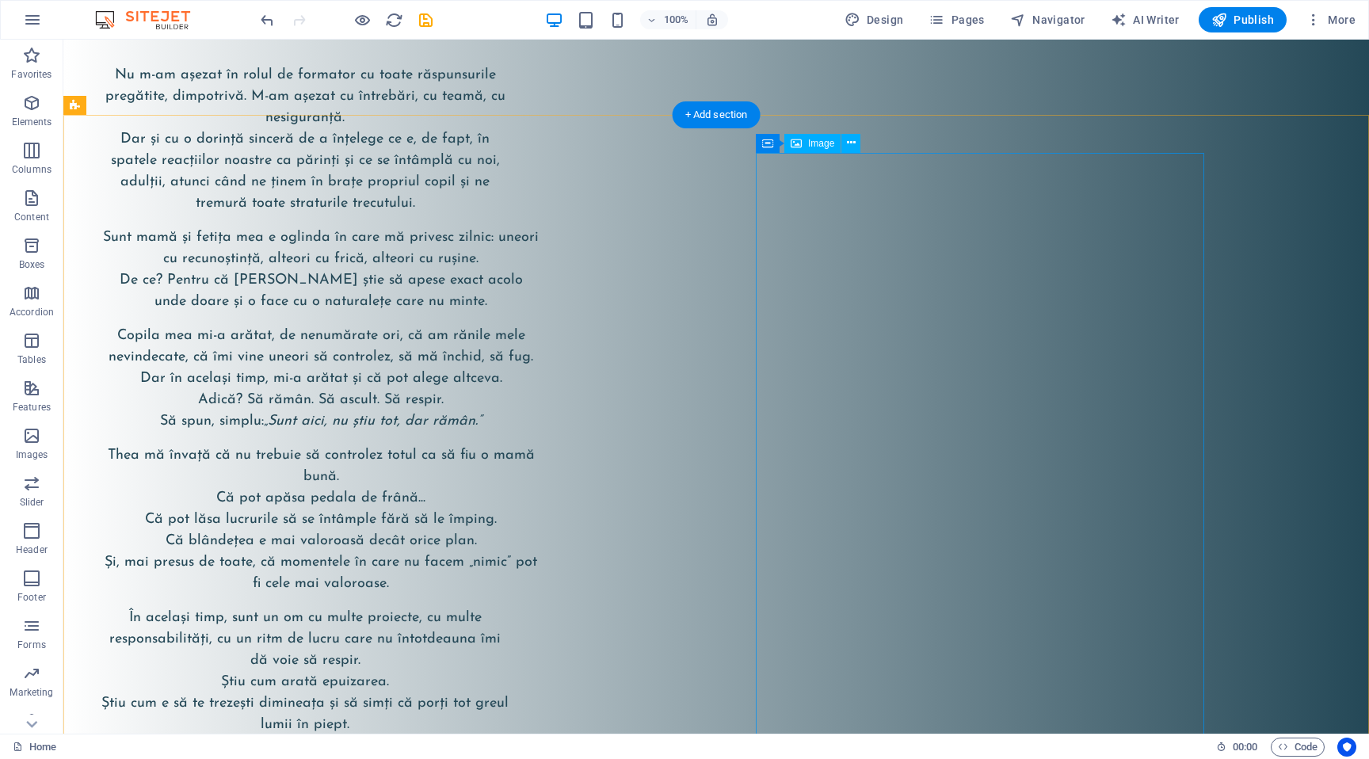
select select "%"
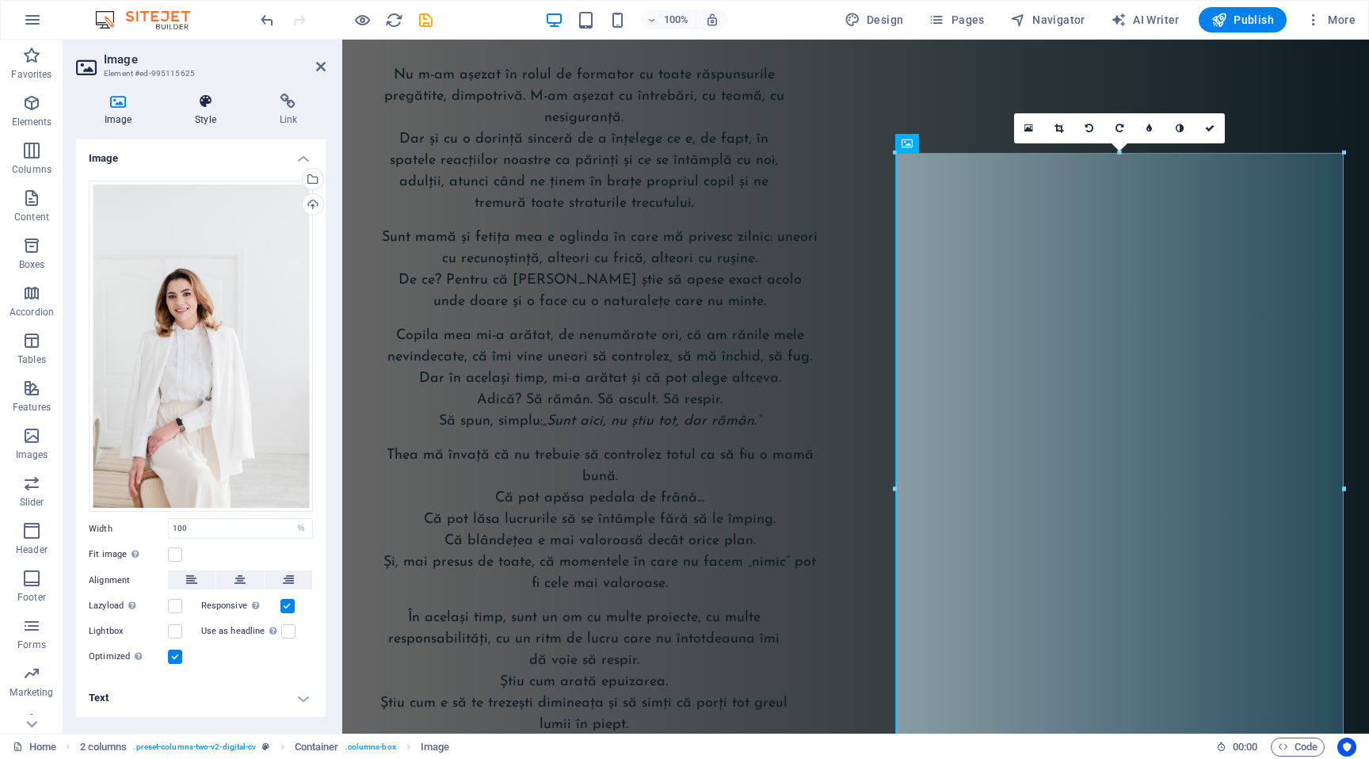
click at [206, 110] on h4 "Style" at bounding box center [208, 109] width 84 height 33
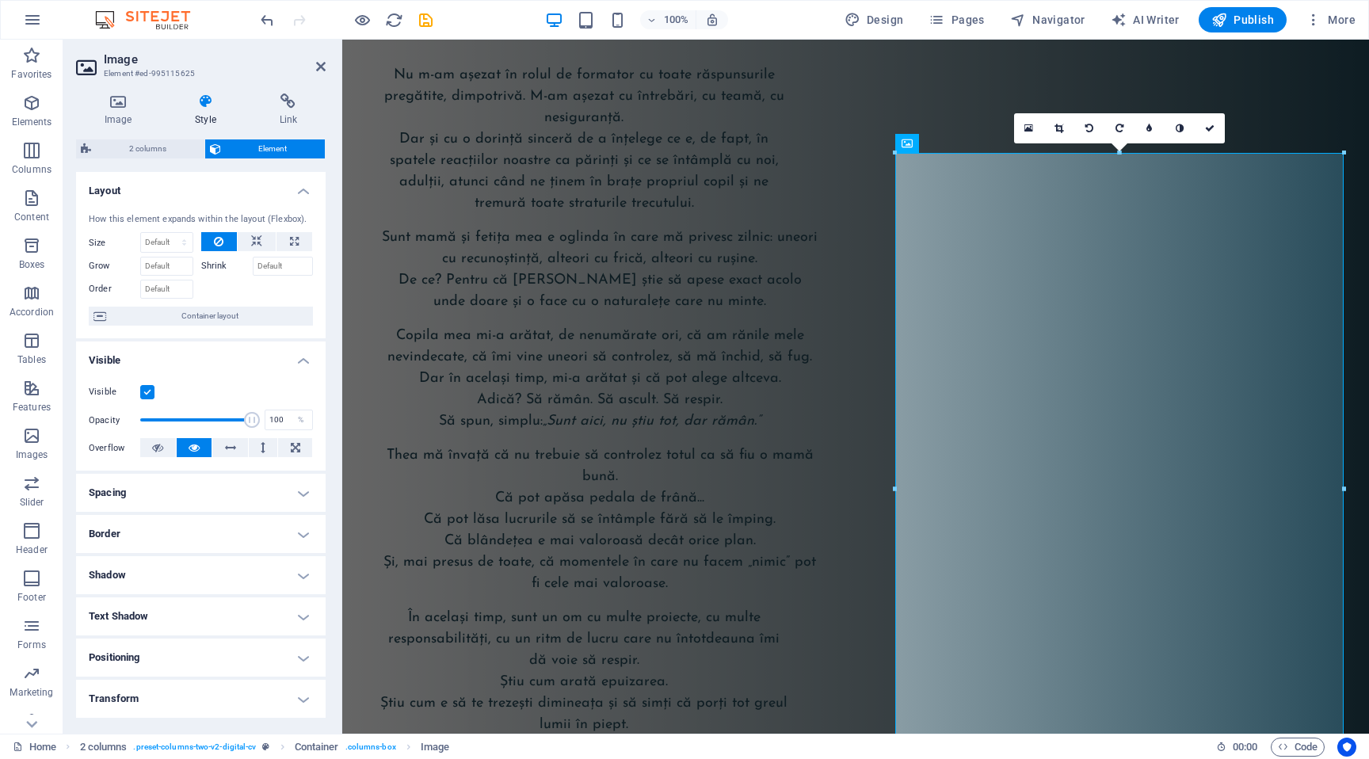
click at [173, 534] on h4 "Border" at bounding box center [201, 534] width 250 height 38
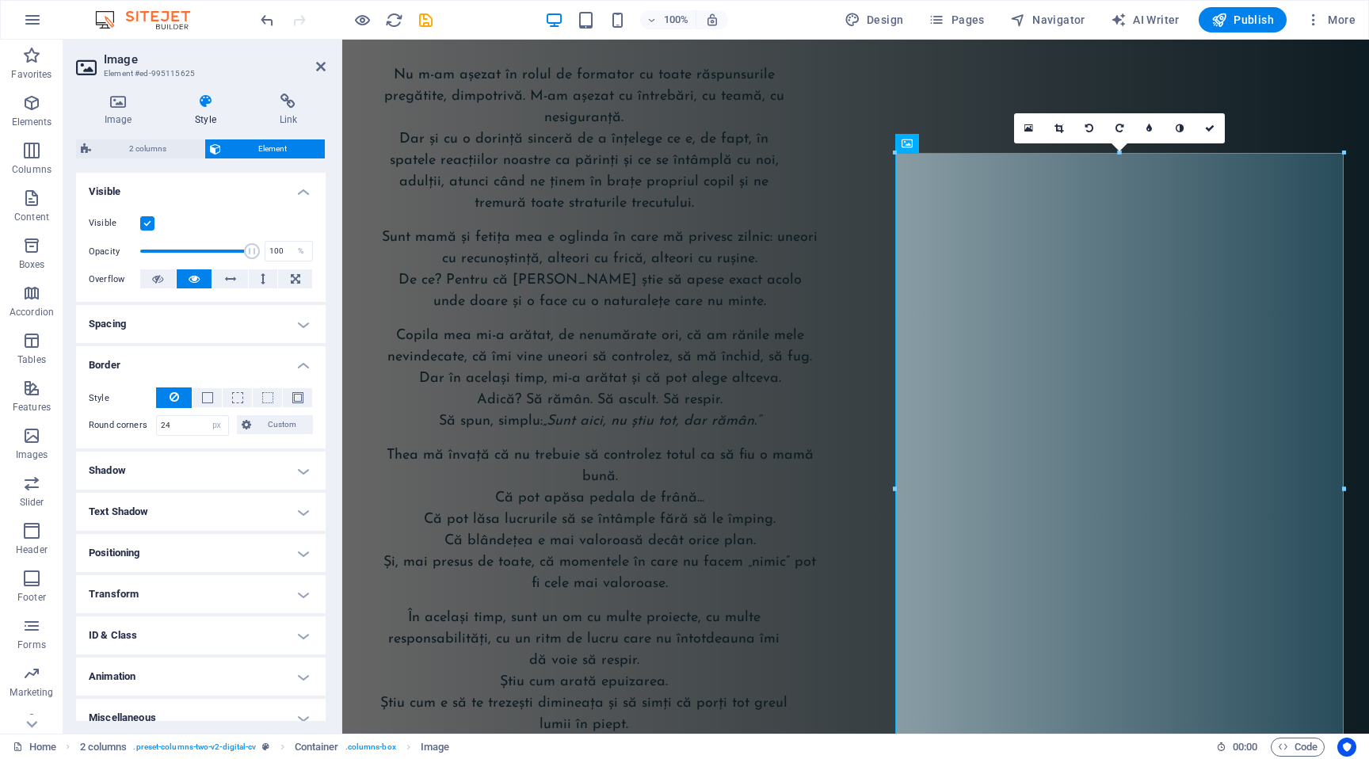
scroll to position [183, 0]
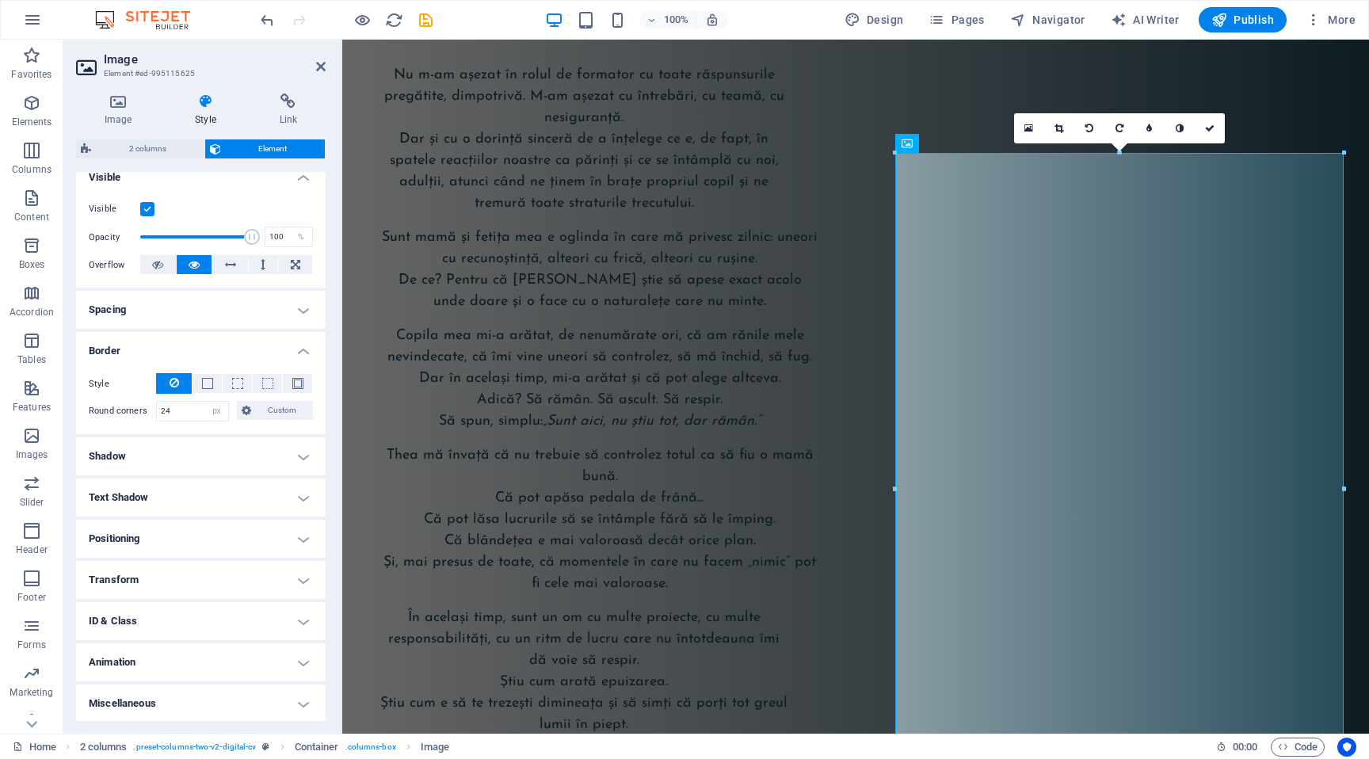
click at [187, 454] on h4 "Shadow" at bounding box center [201, 456] width 250 height 38
click at [151, 514] on span at bounding box center [149, 514] width 13 height 13
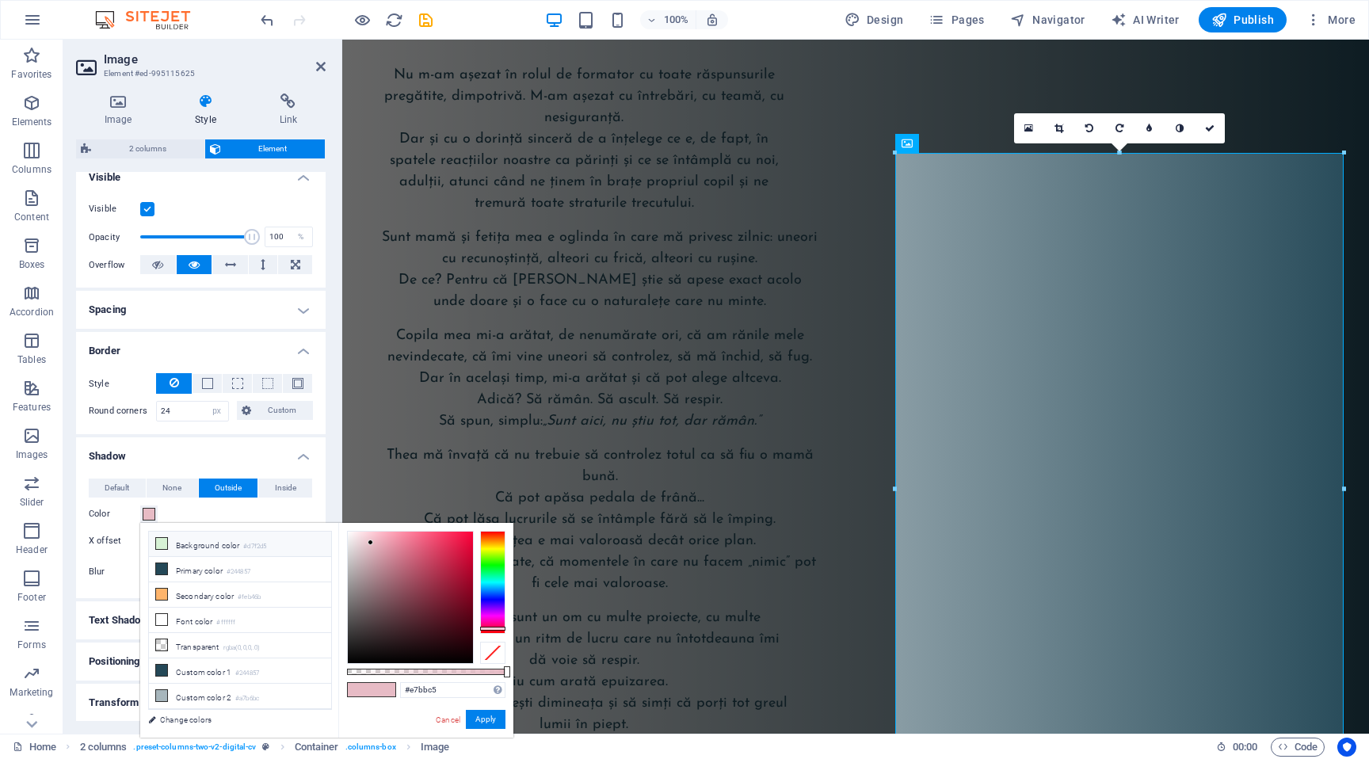
click at [203, 539] on li "Background color #d7f2d5" at bounding box center [240, 544] width 182 height 25
type input "#d7f2d5"
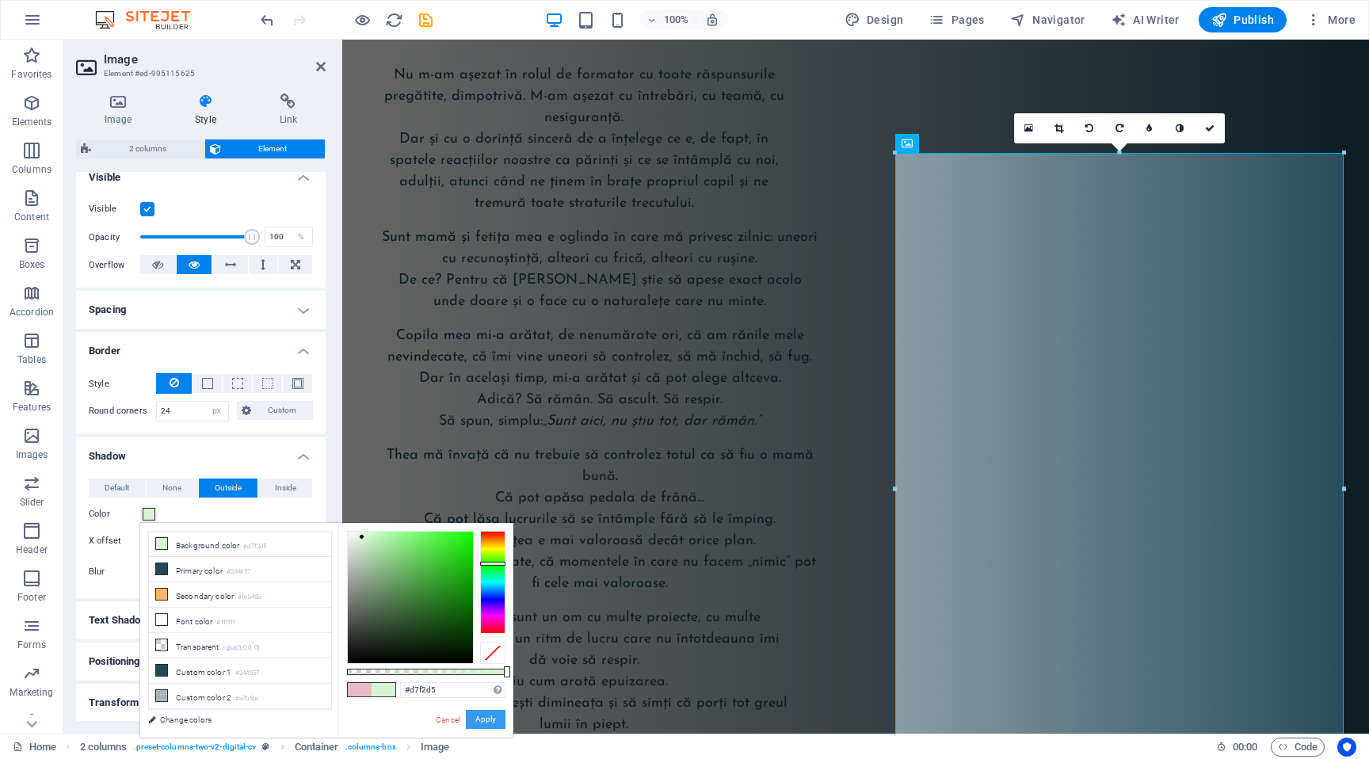
click at [487, 713] on button "Apply" at bounding box center [486, 719] width 40 height 19
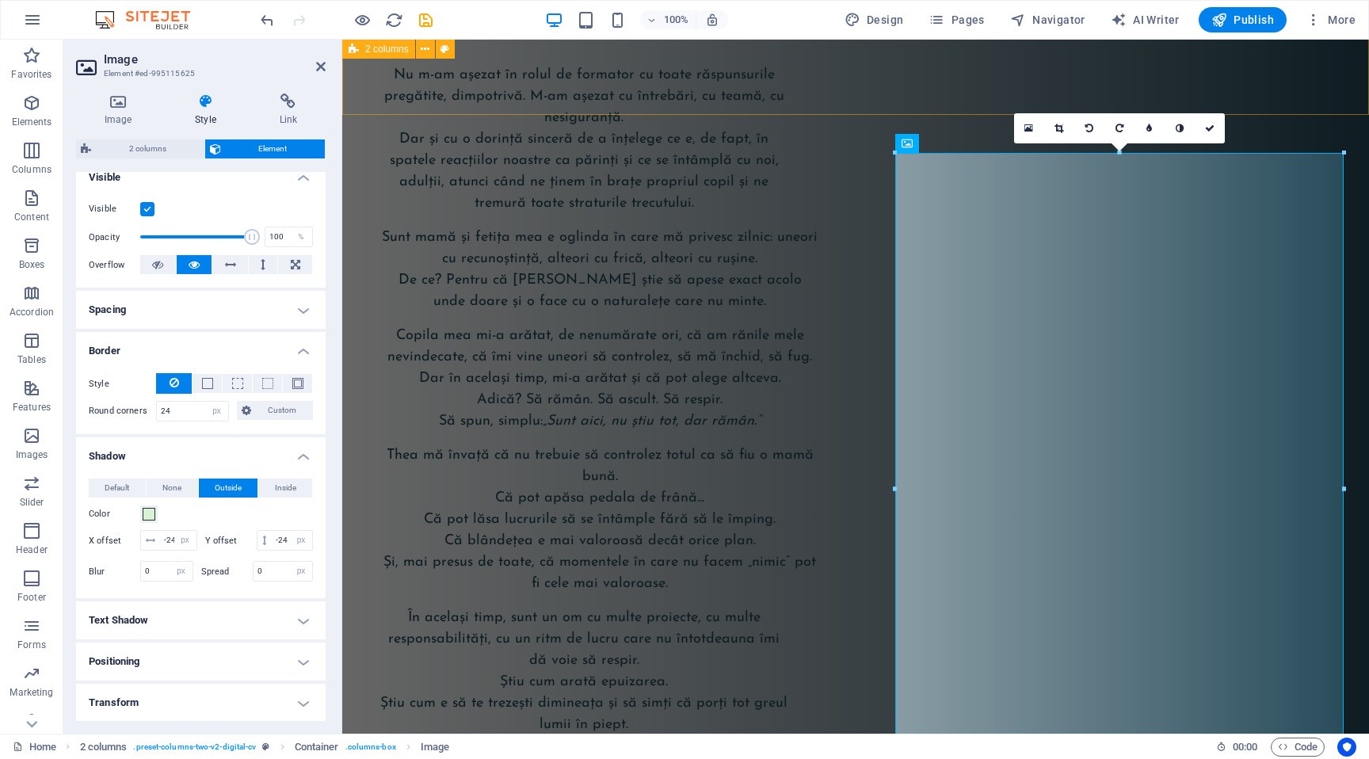
click at [751, 72] on div "Povestea Mea Nu m-am așezat în rolul de formator cu toate răspunsurile pregătit…" at bounding box center [855, 365] width 1027 height 2419
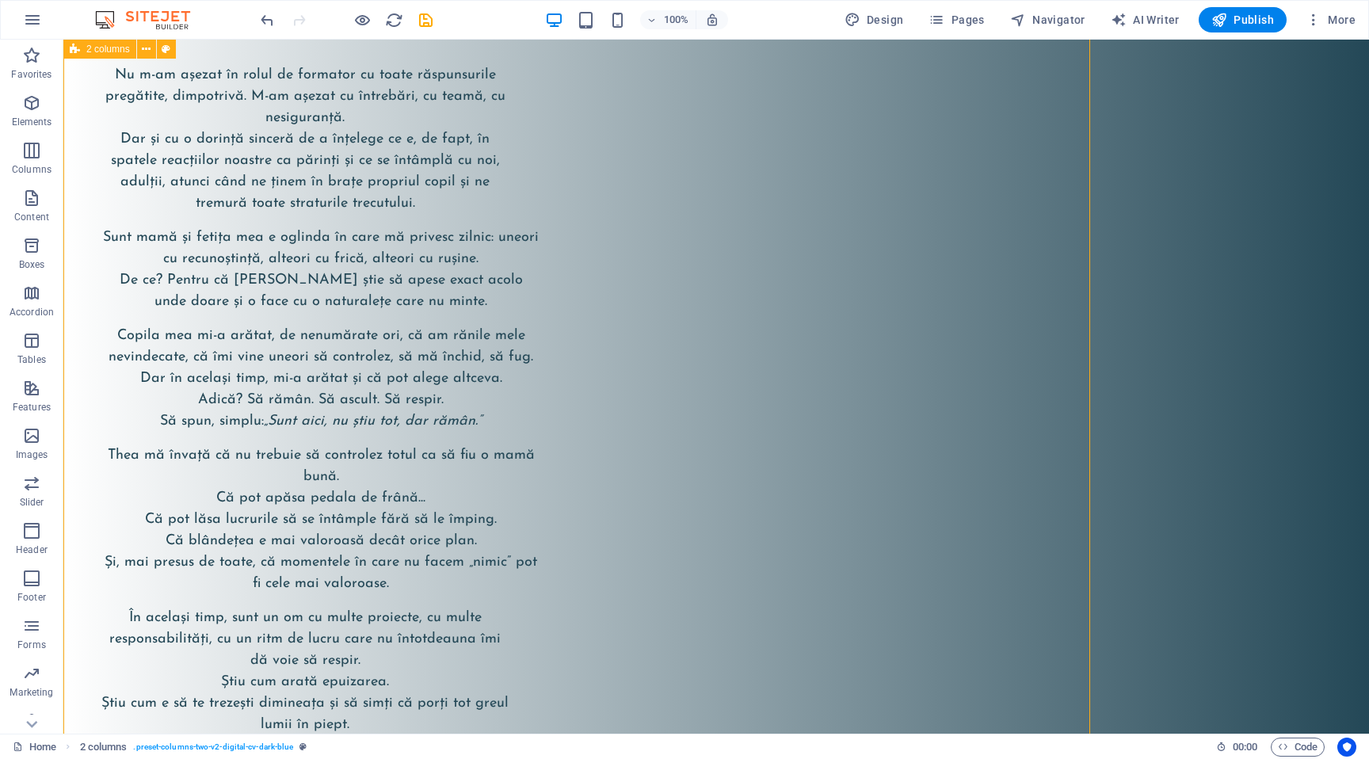
scroll to position [1831, 0]
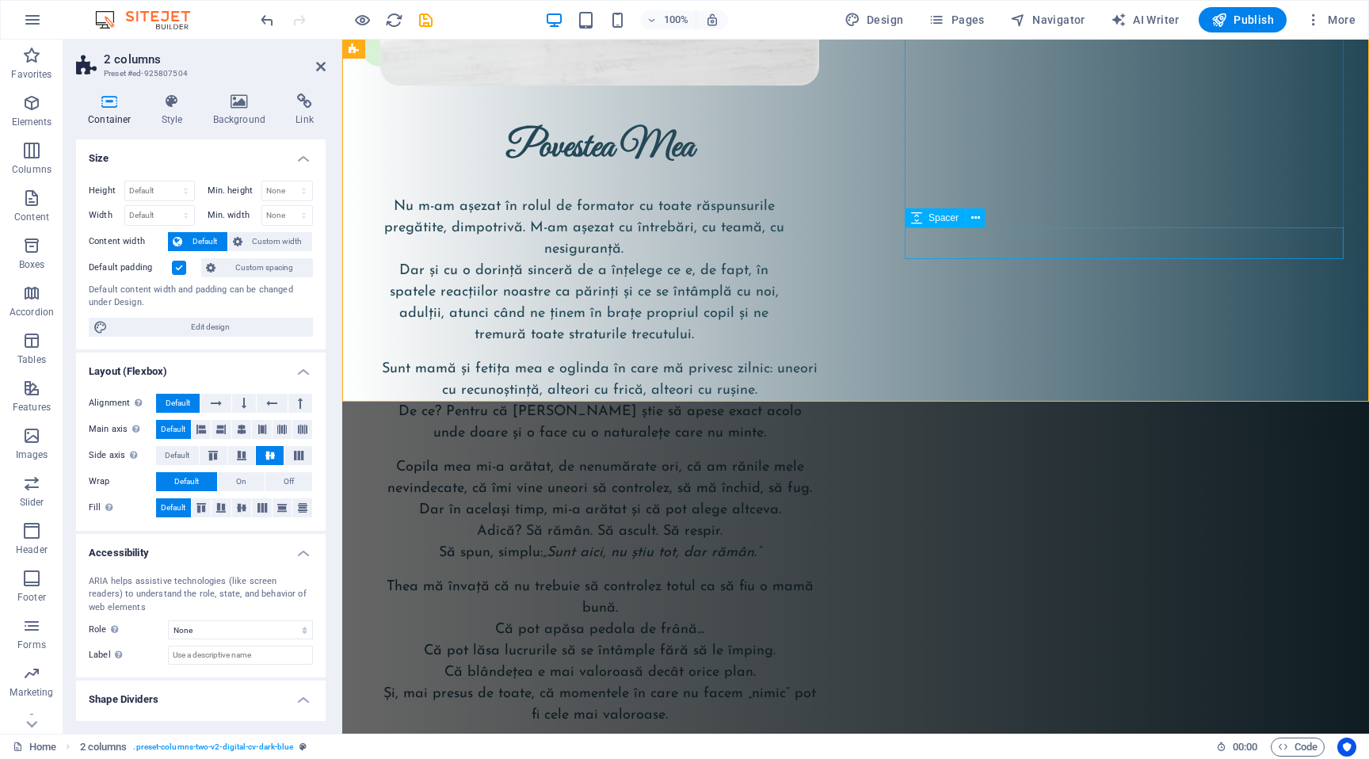
scroll to position [3001, 0]
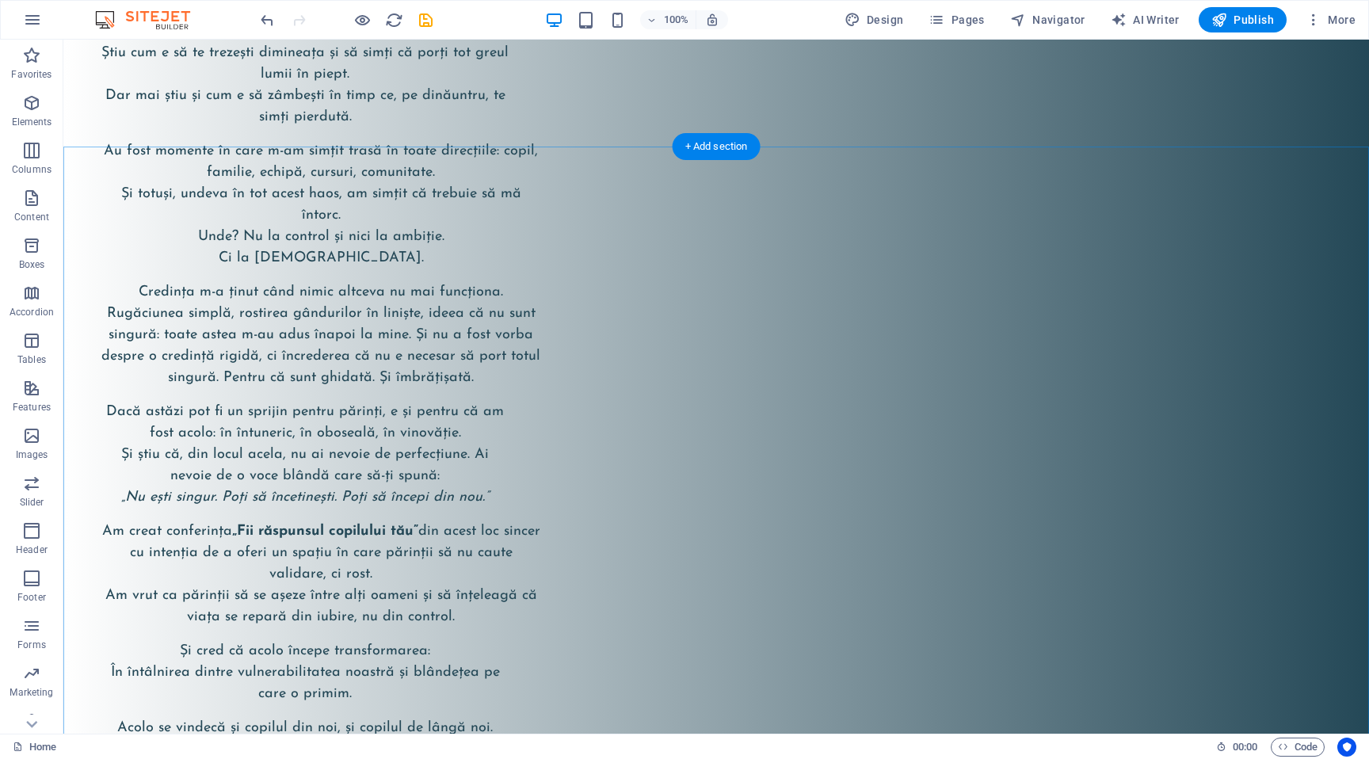
scroll to position [3589, 0]
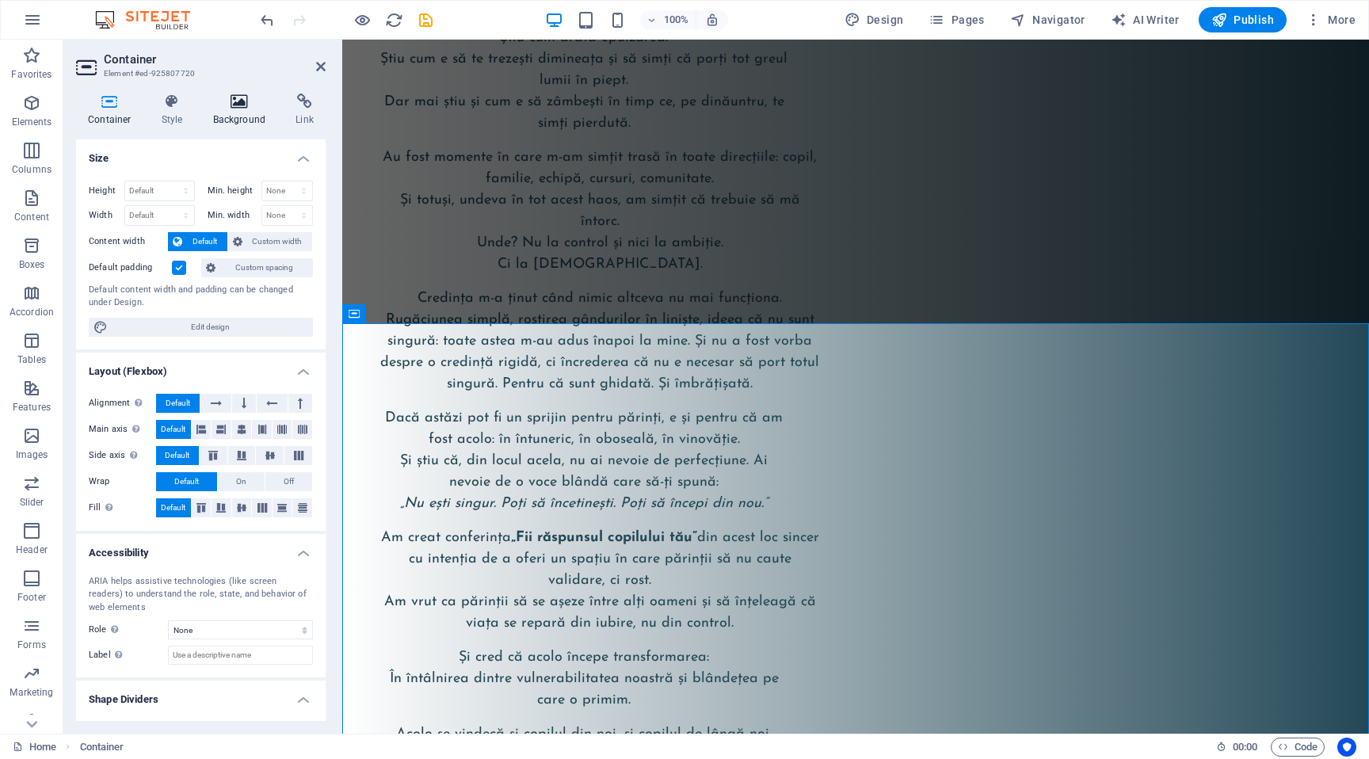
click at [232, 100] on icon at bounding box center [239, 101] width 77 height 16
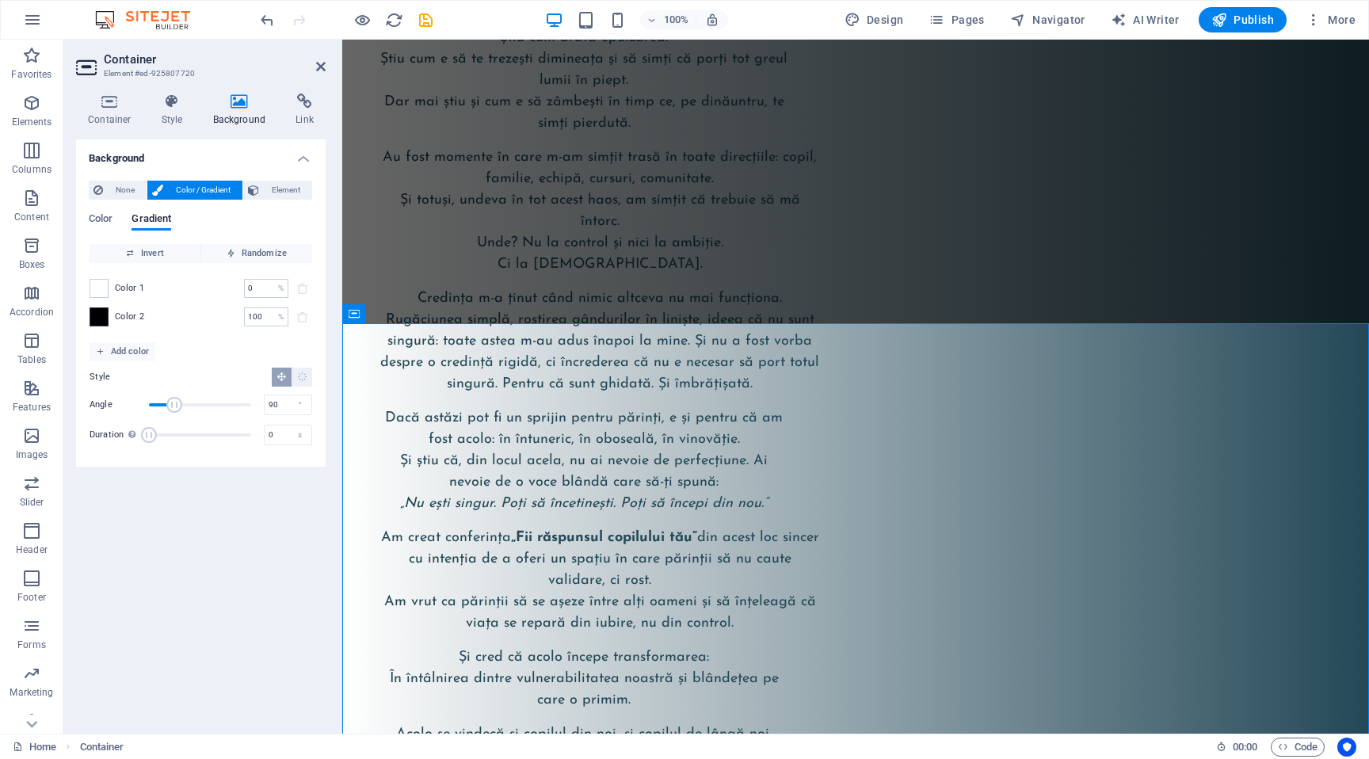
click at [93, 312] on span at bounding box center [98, 316] width 17 height 17
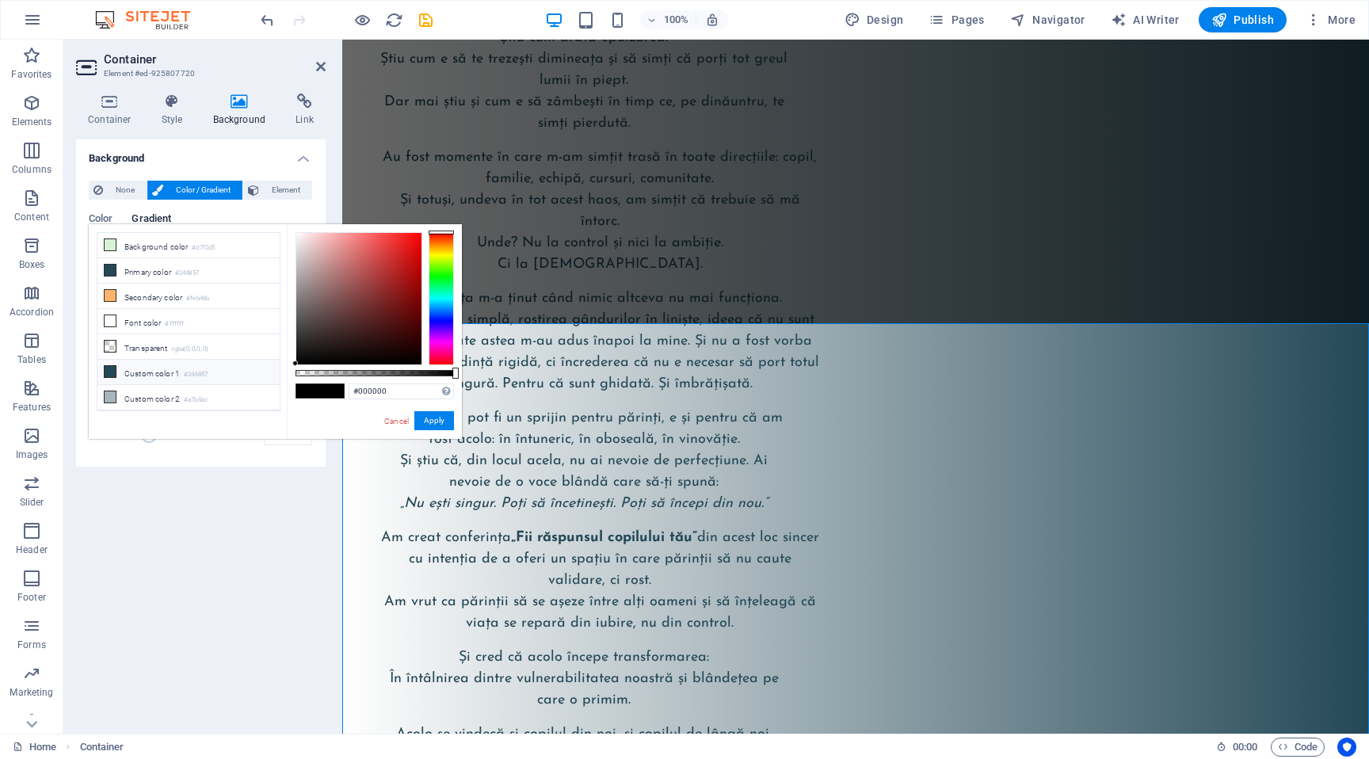
click at [192, 375] on small "#244857" at bounding box center [196, 374] width 24 height 11
type input "#244857"
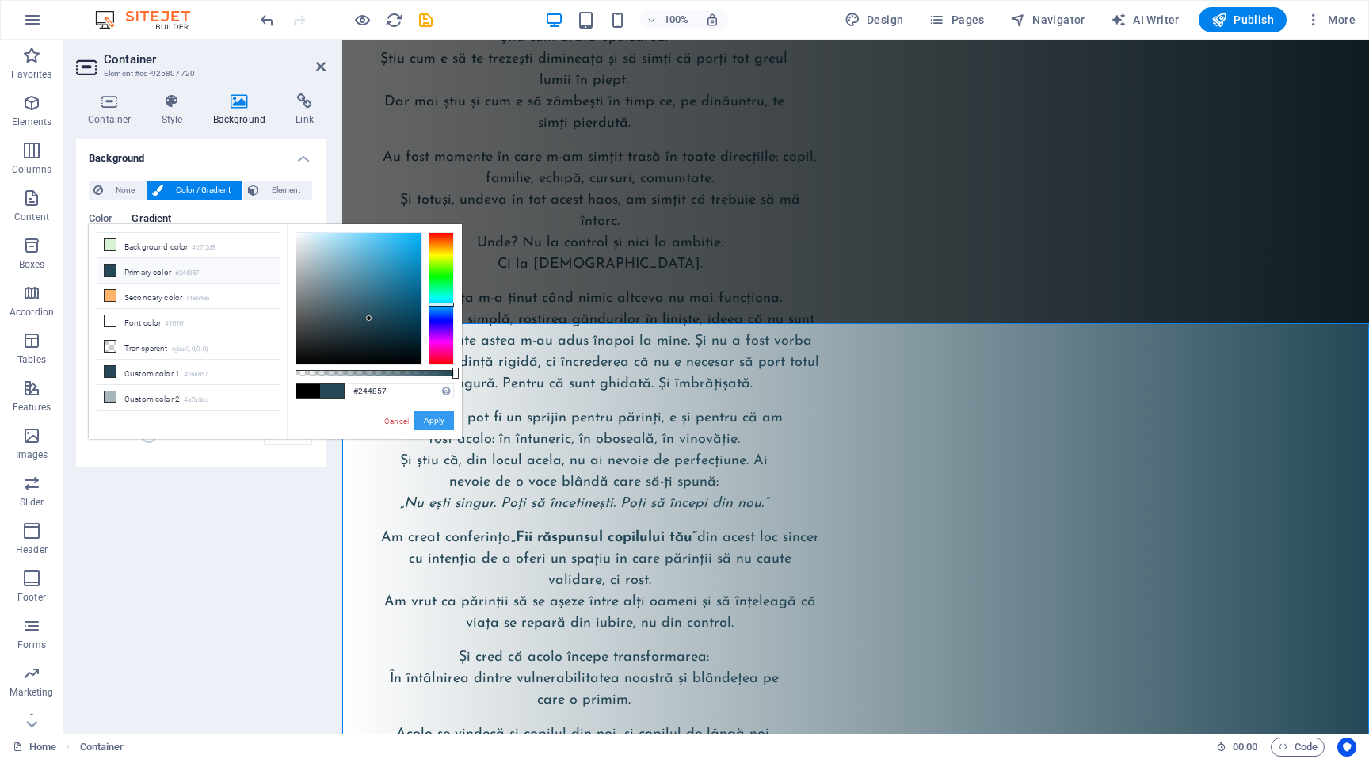
click at [431, 421] on button "Apply" at bounding box center [434, 420] width 40 height 19
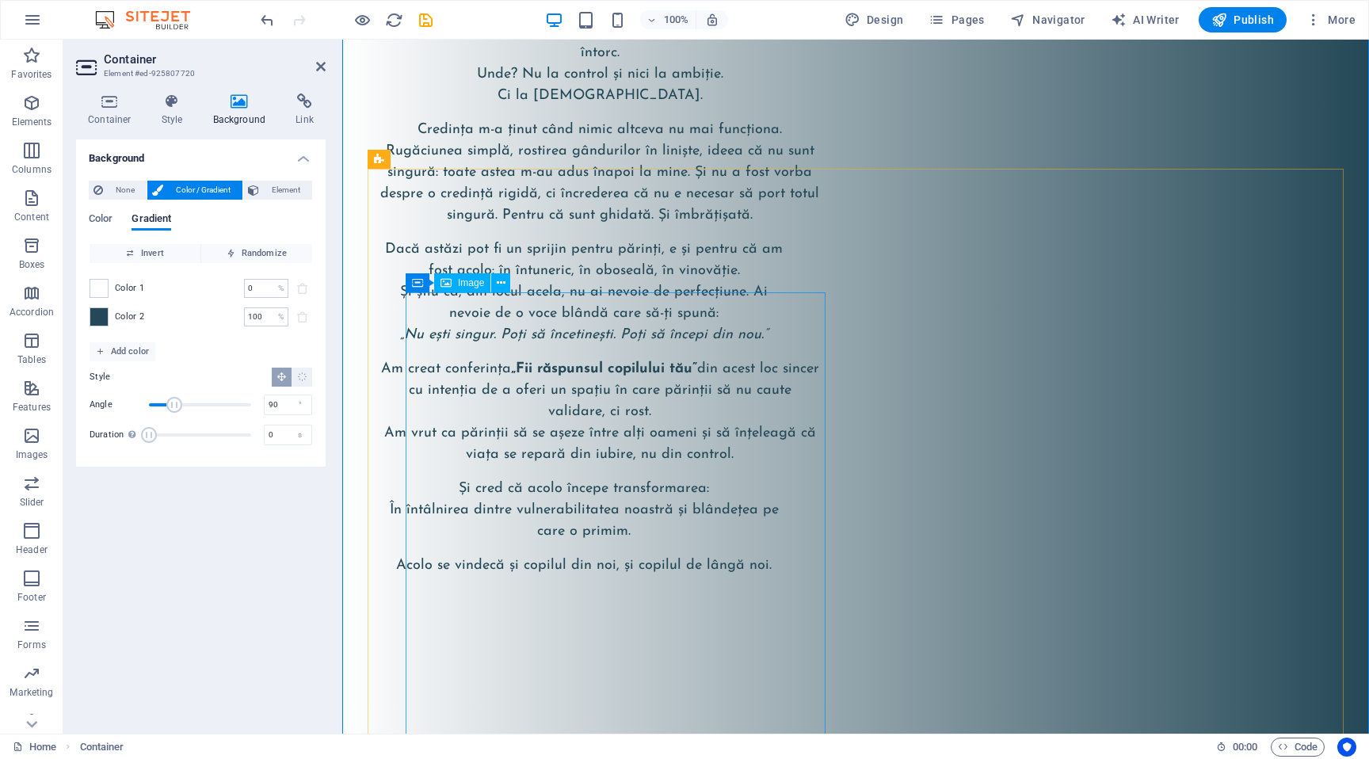
scroll to position [3913, 0]
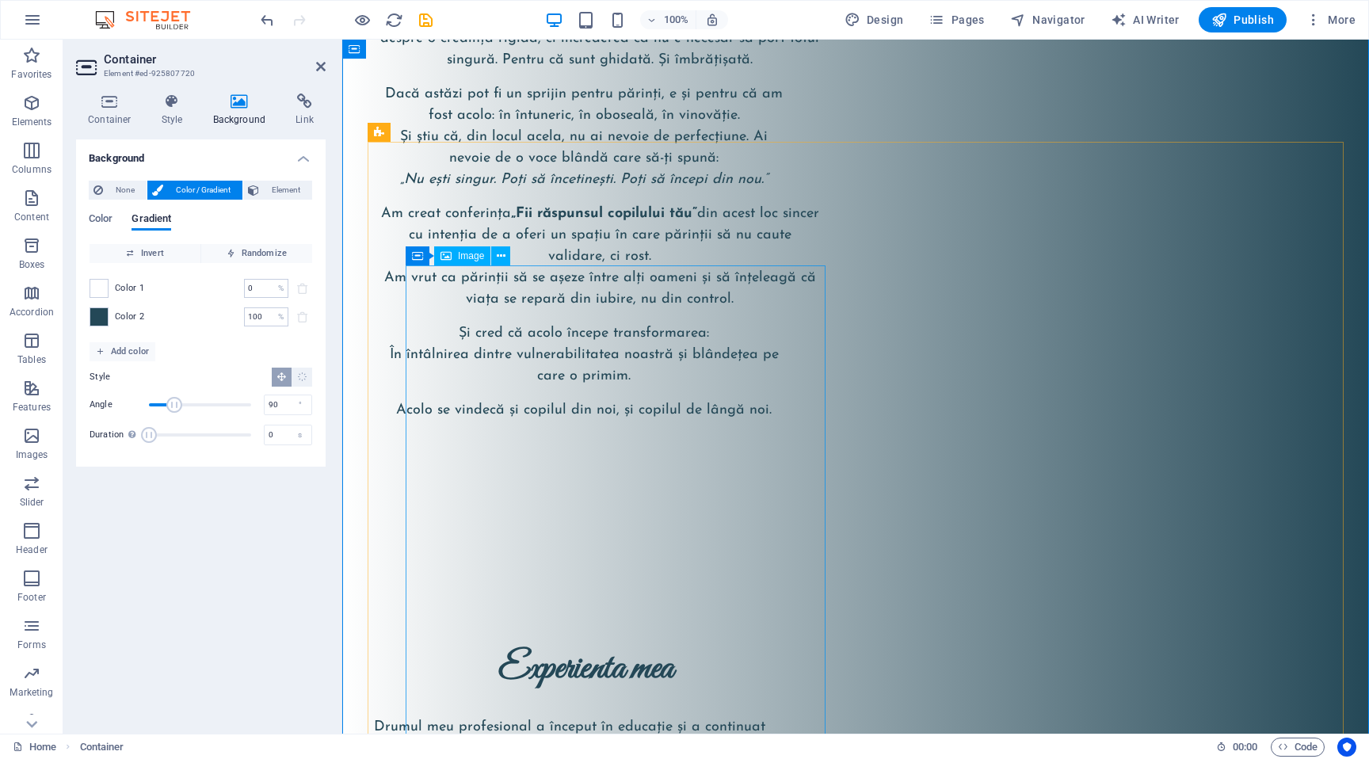
select select "%"
select select "px"
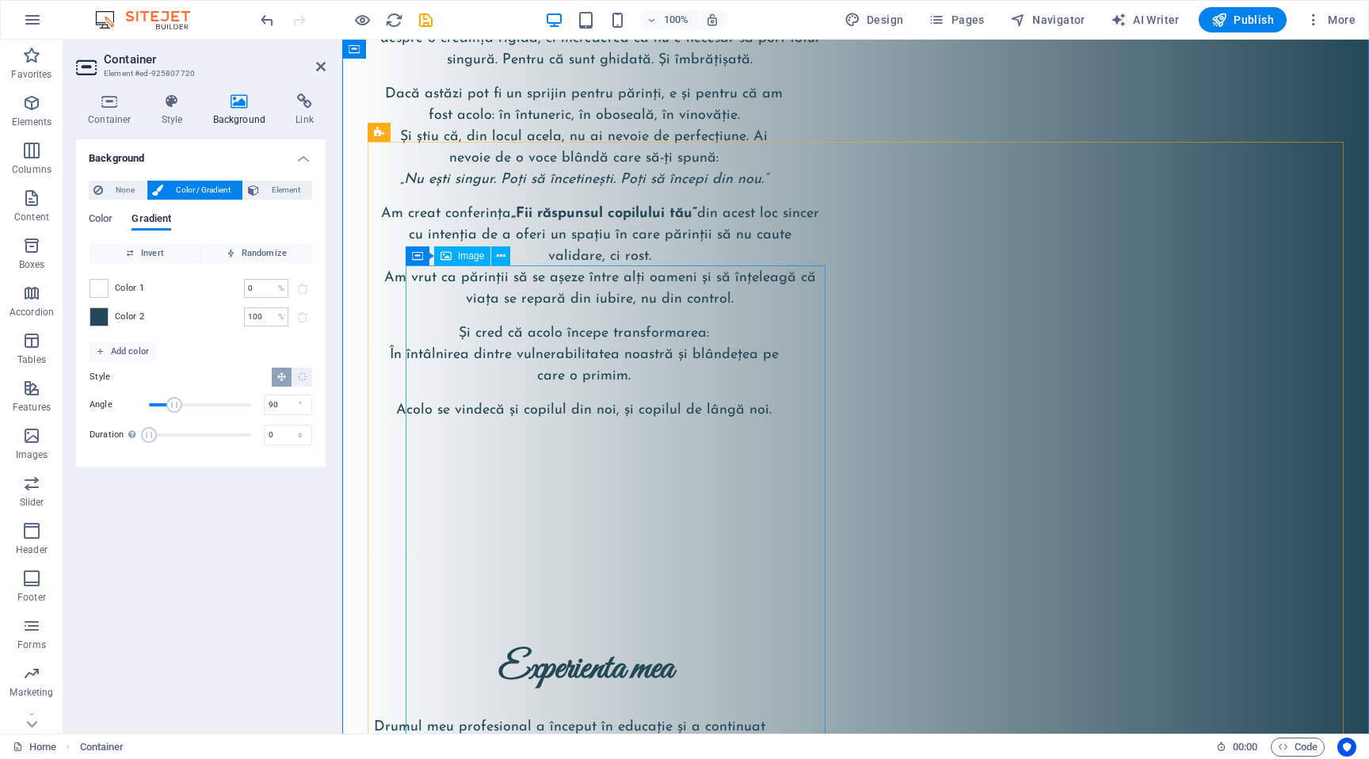
select select "px"
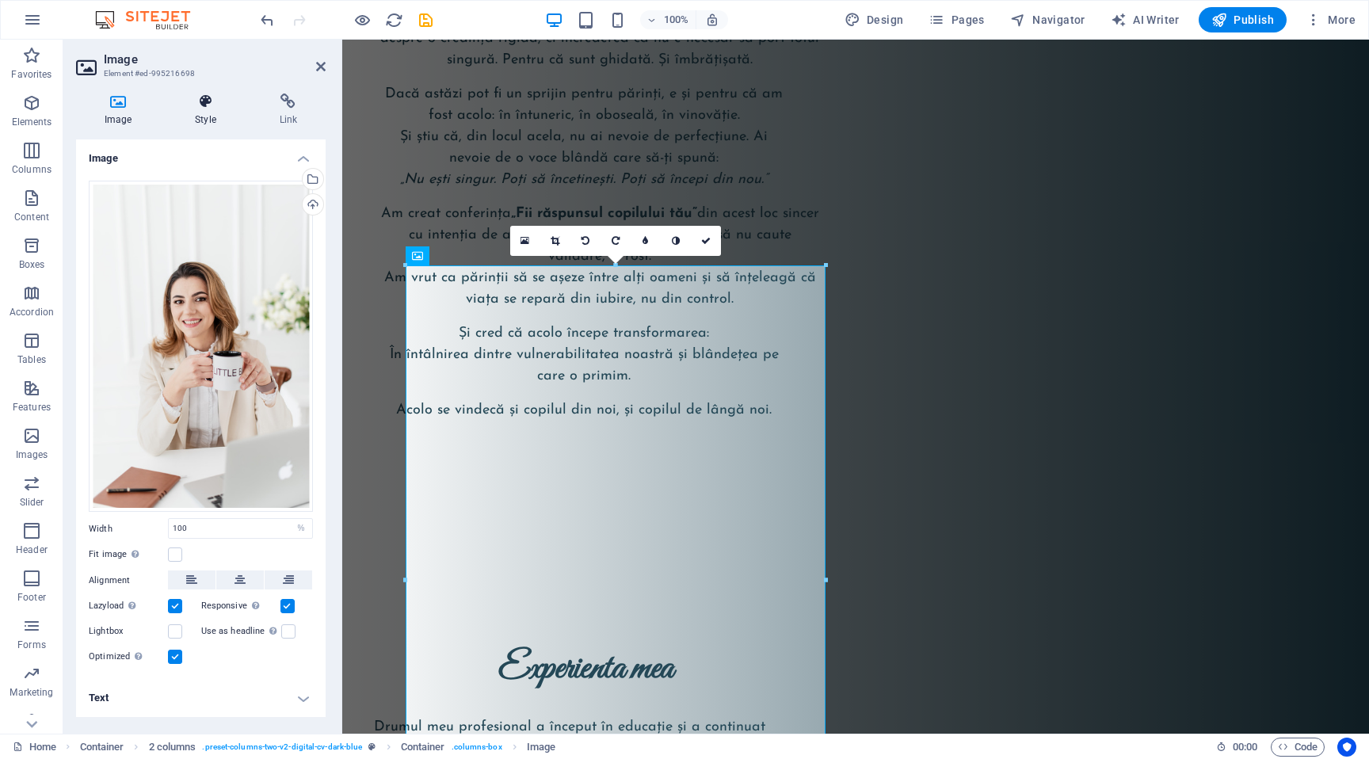
click at [212, 108] on icon at bounding box center [205, 101] width 78 height 16
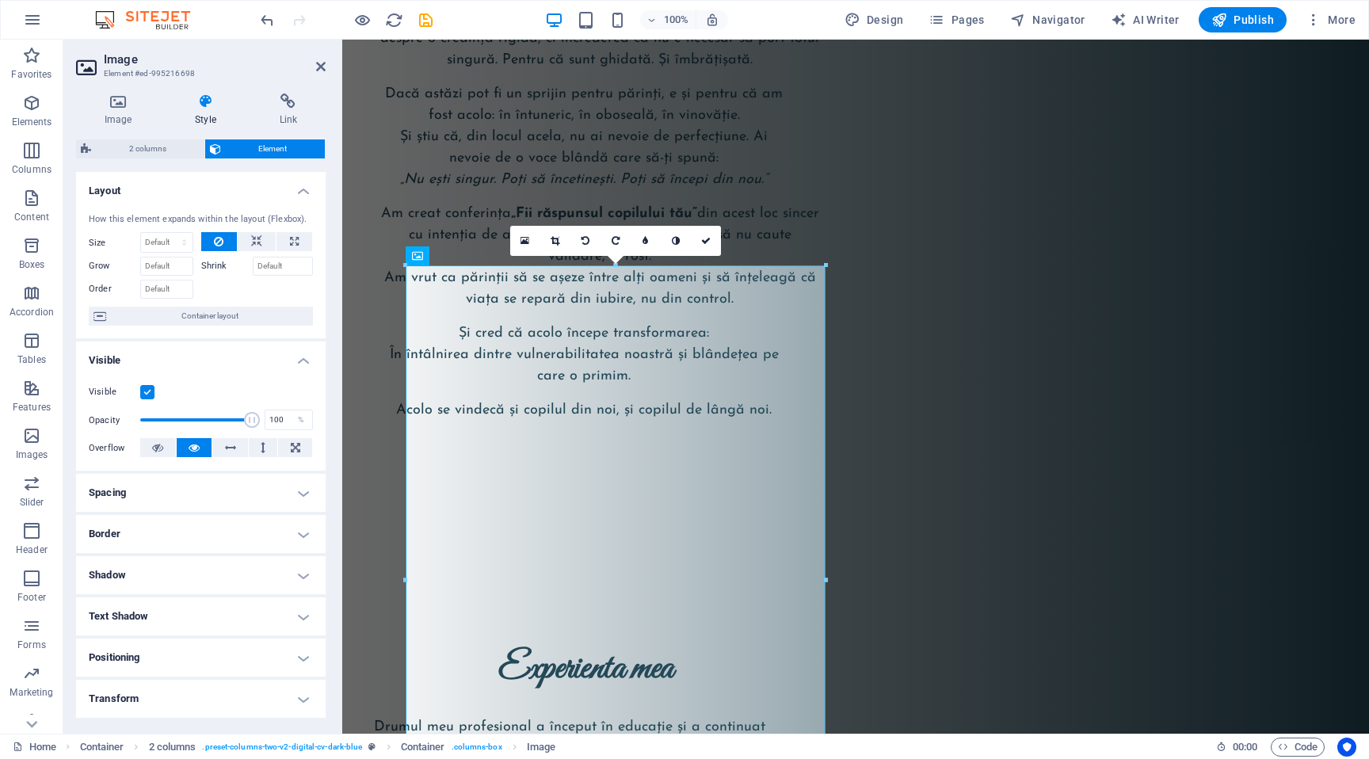
click at [164, 567] on h4 "Shadow" at bounding box center [201, 575] width 250 height 38
click at [151, 638] on span at bounding box center [149, 633] width 13 height 13
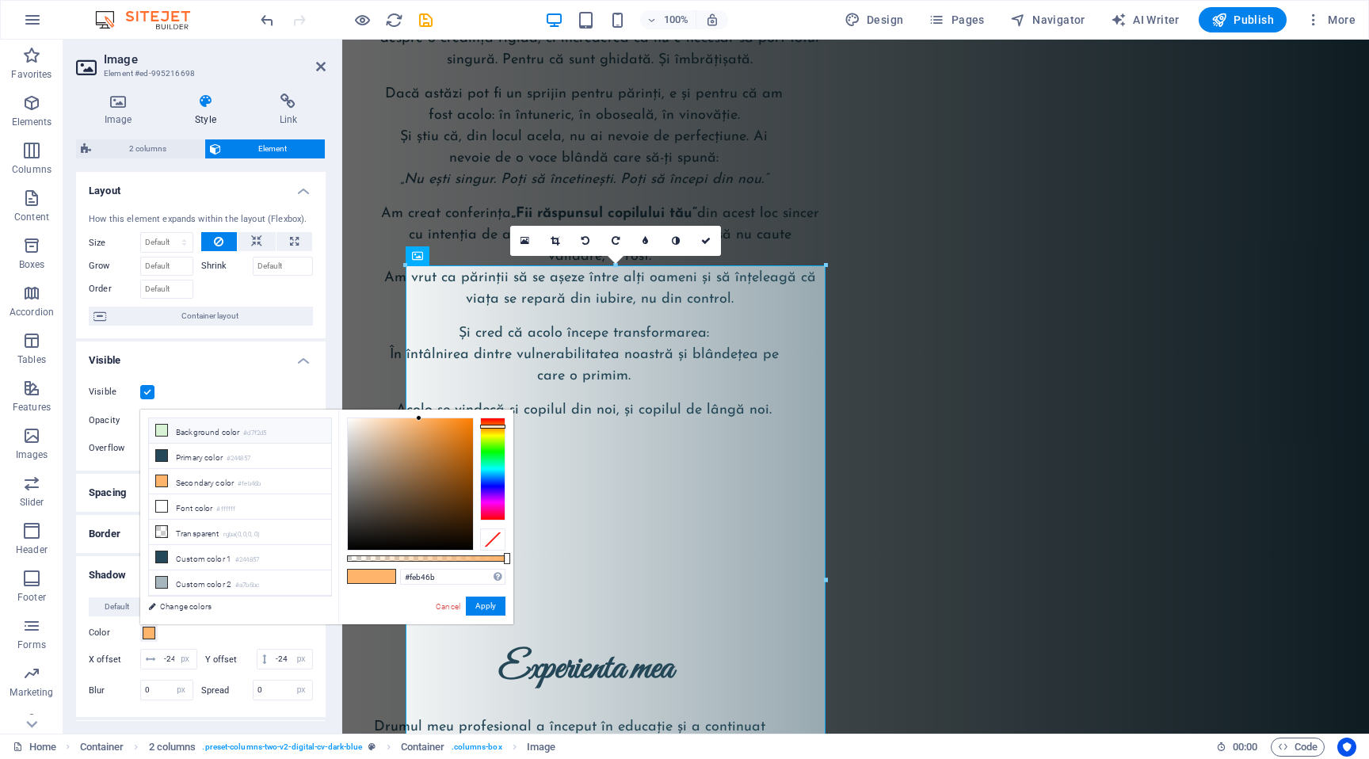
click at [244, 438] on li "Background color #d7f2d5" at bounding box center [240, 430] width 182 height 25
type input "#d7f2d5"
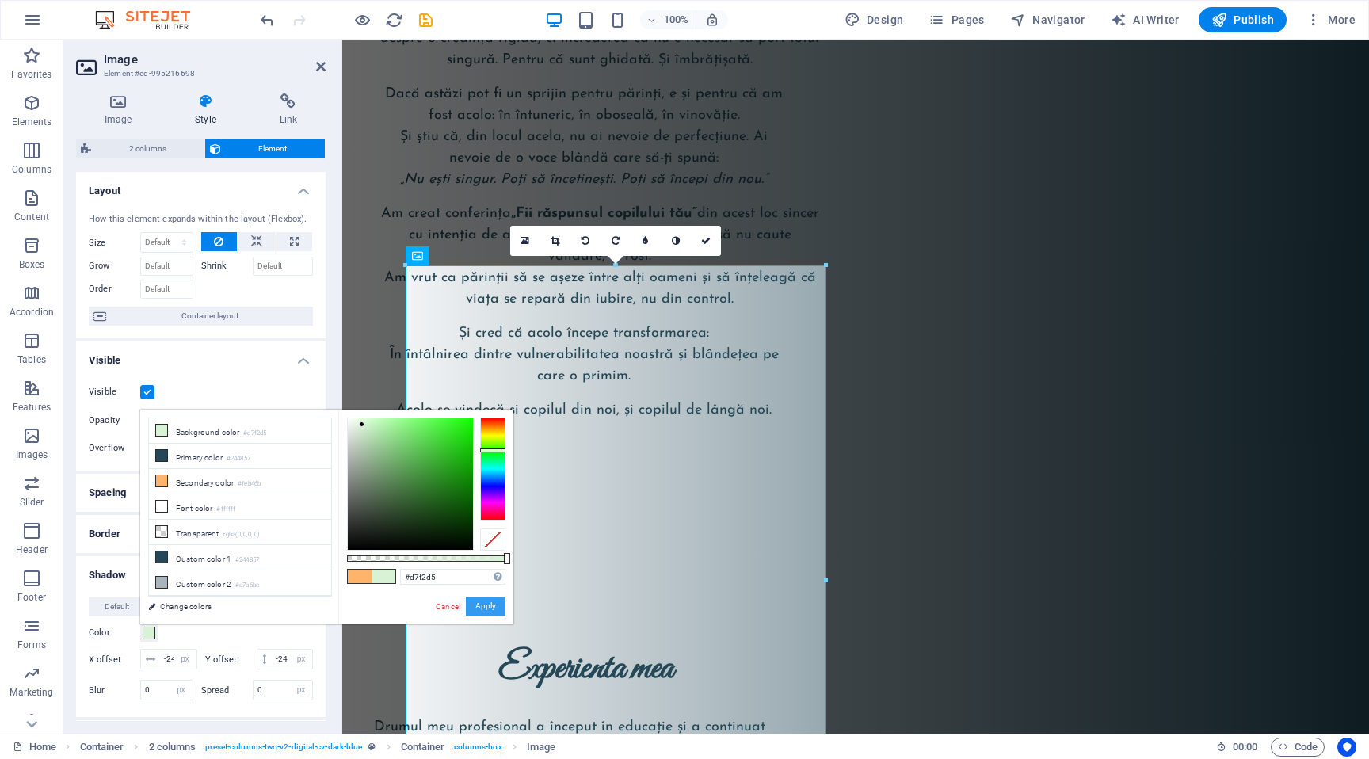
click at [486, 609] on button "Apply" at bounding box center [486, 605] width 40 height 19
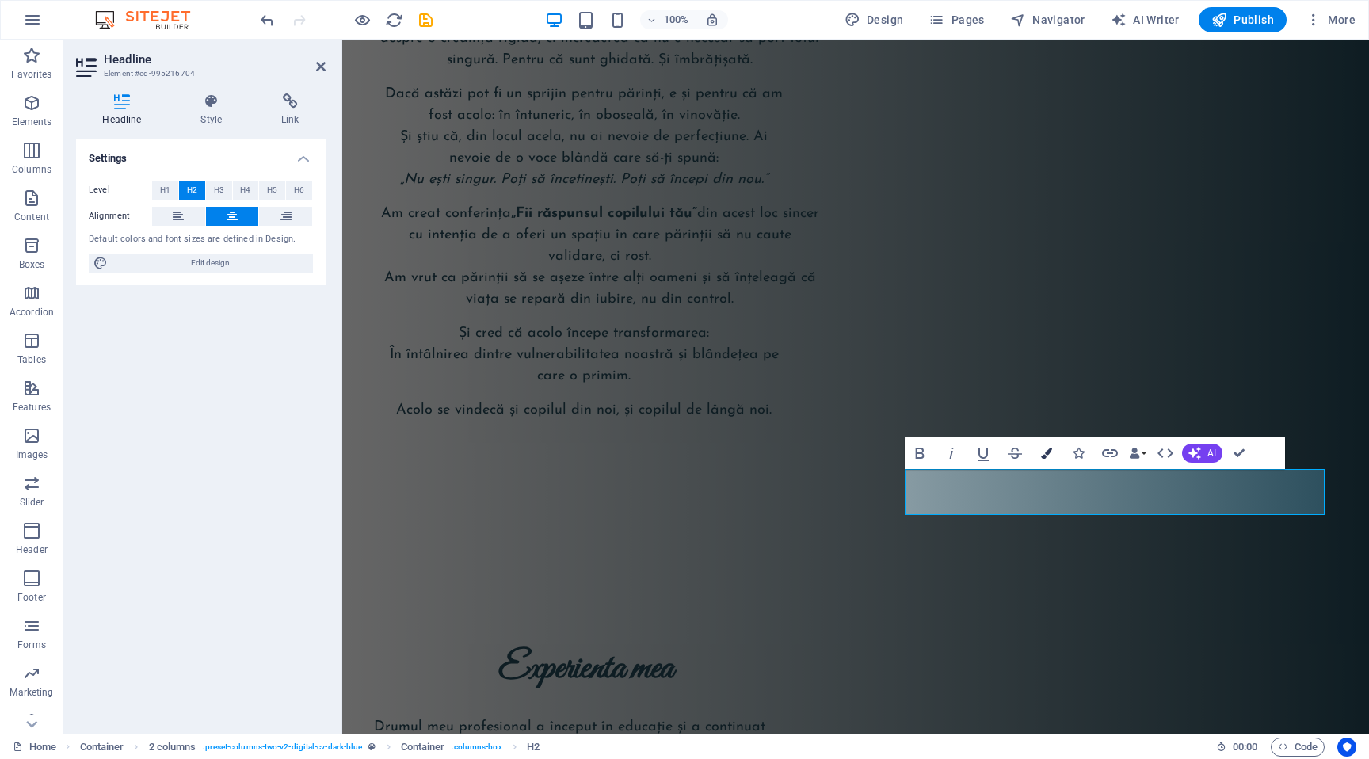
click at [1050, 449] on icon "button" at bounding box center [1046, 453] width 11 height 11
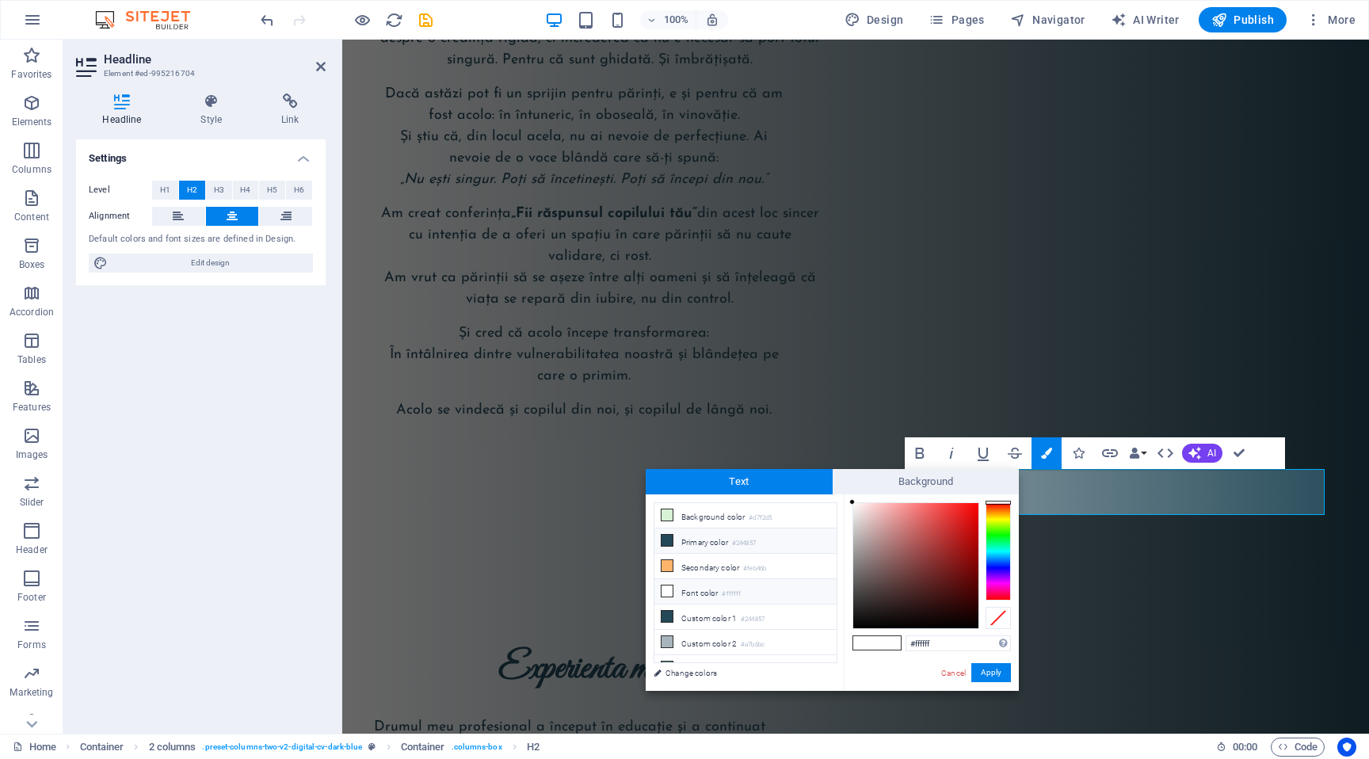
click at [707, 534] on li "Primary color #244857" at bounding box center [745, 540] width 182 height 25
type input "#244857"
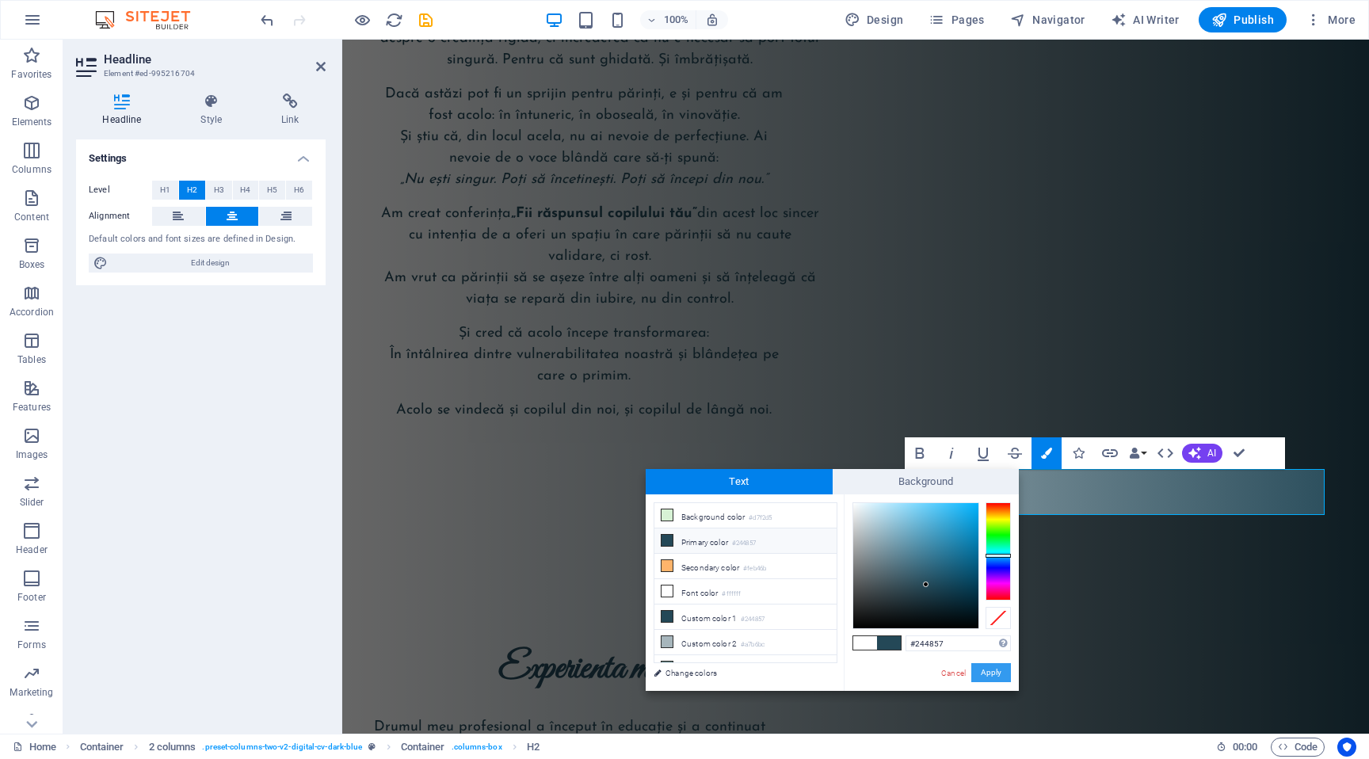
click at [977, 675] on button "Apply" at bounding box center [991, 672] width 40 height 19
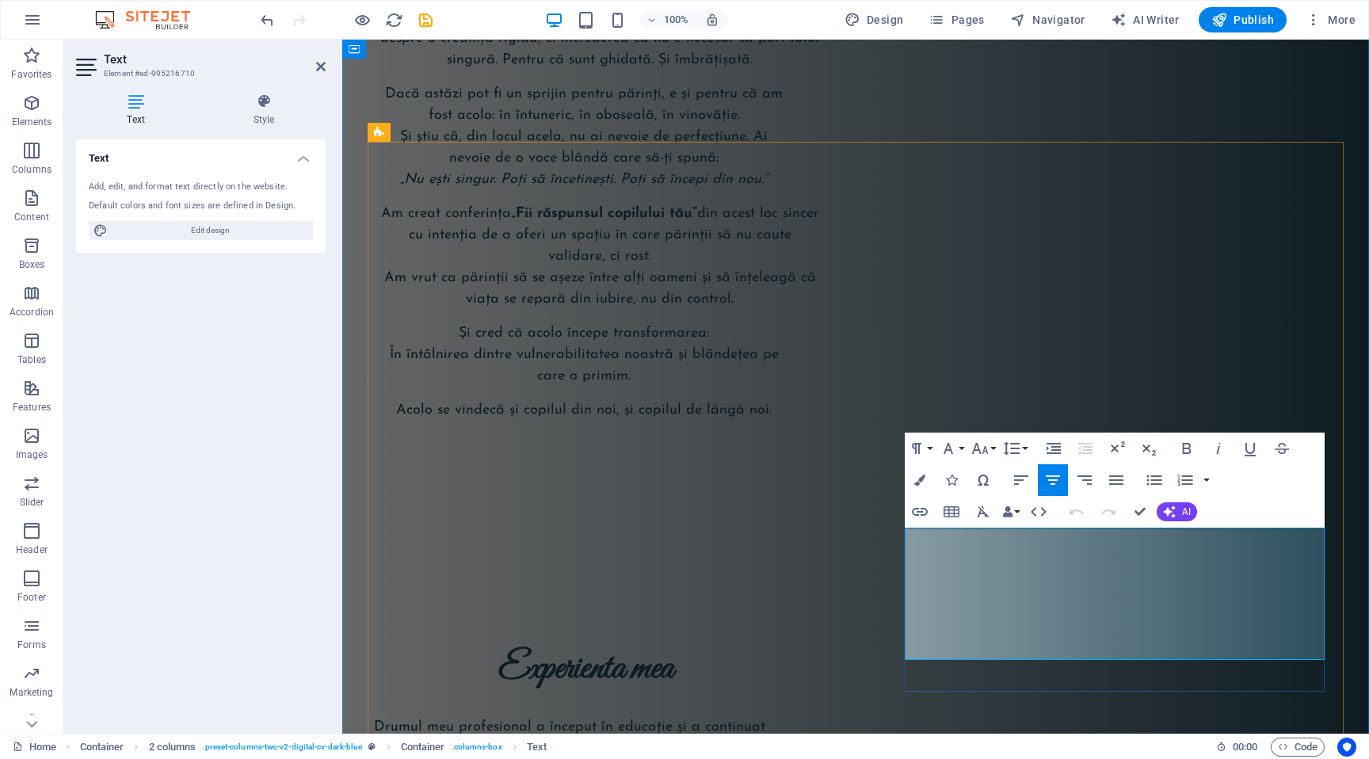
click at [916, 480] on icon "button" at bounding box center [919, 480] width 11 height 11
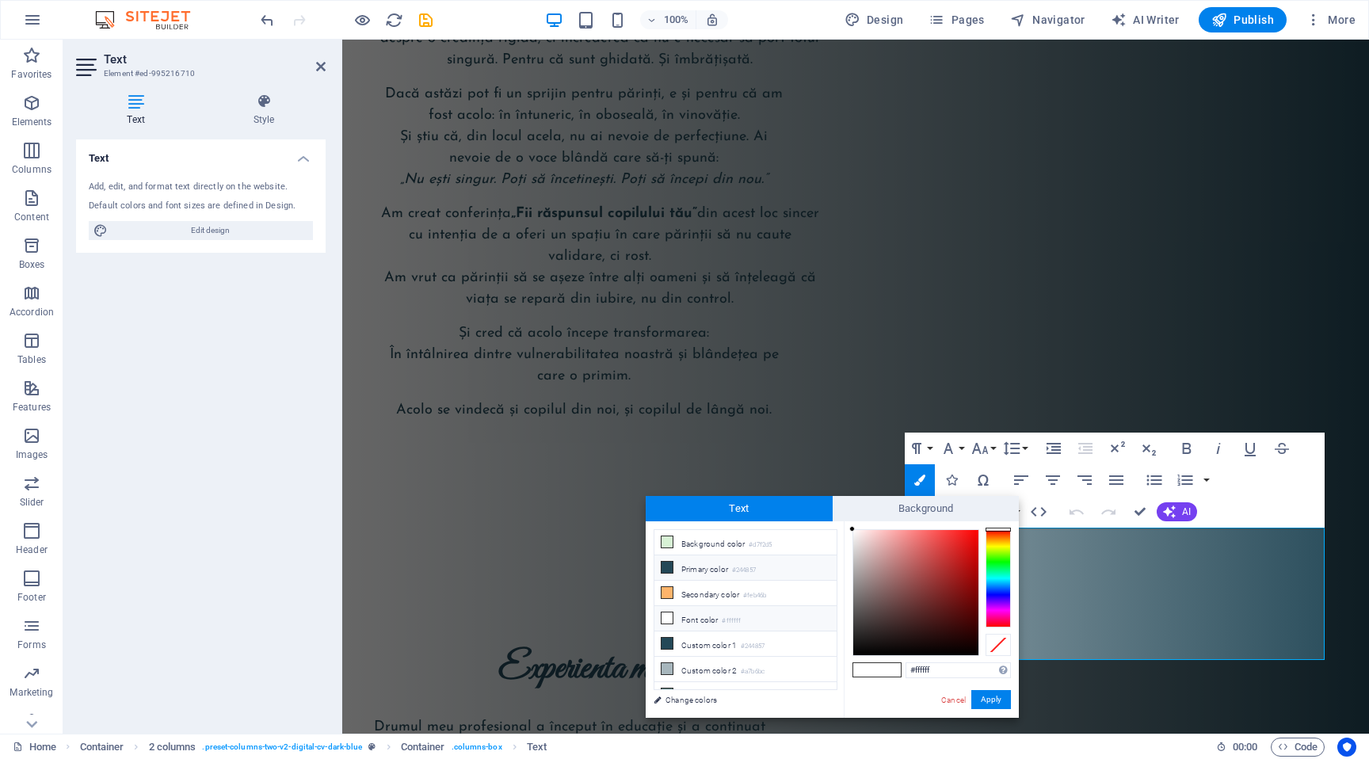
click at [726, 570] on li "Primary color #244857" at bounding box center [745, 567] width 182 height 25
type input "#244857"
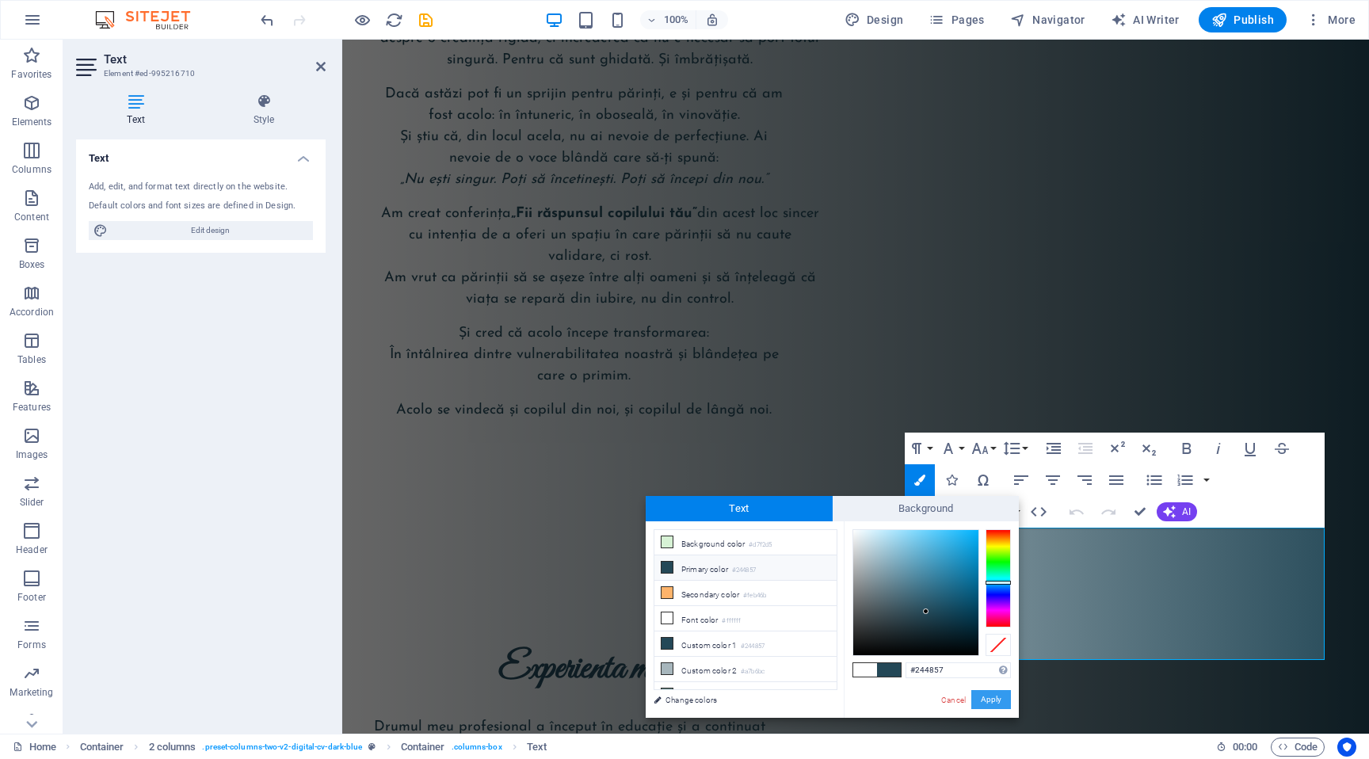
click at [1000, 697] on button "Apply" at bounding box center [991, 699] width 40 height 19
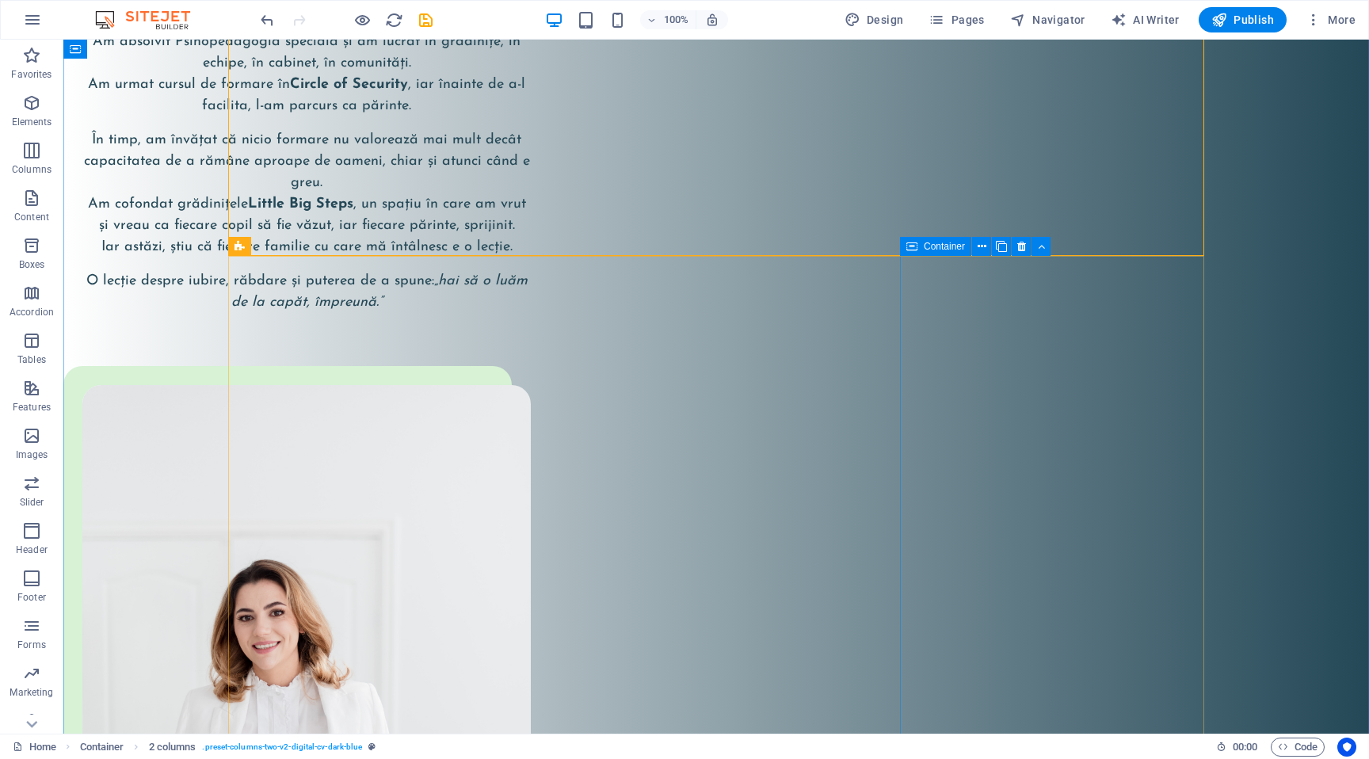
scroll to position [4697, 0]
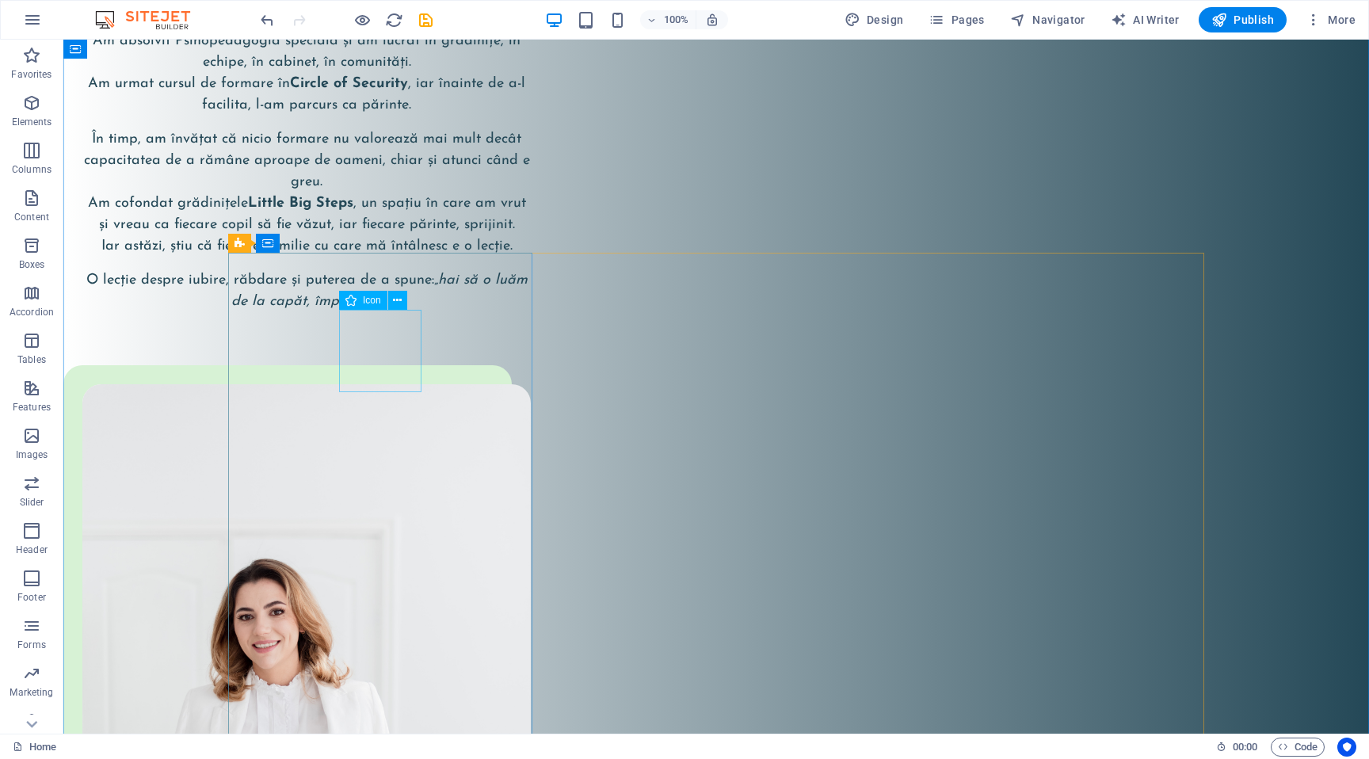
select select "xMidYMid"
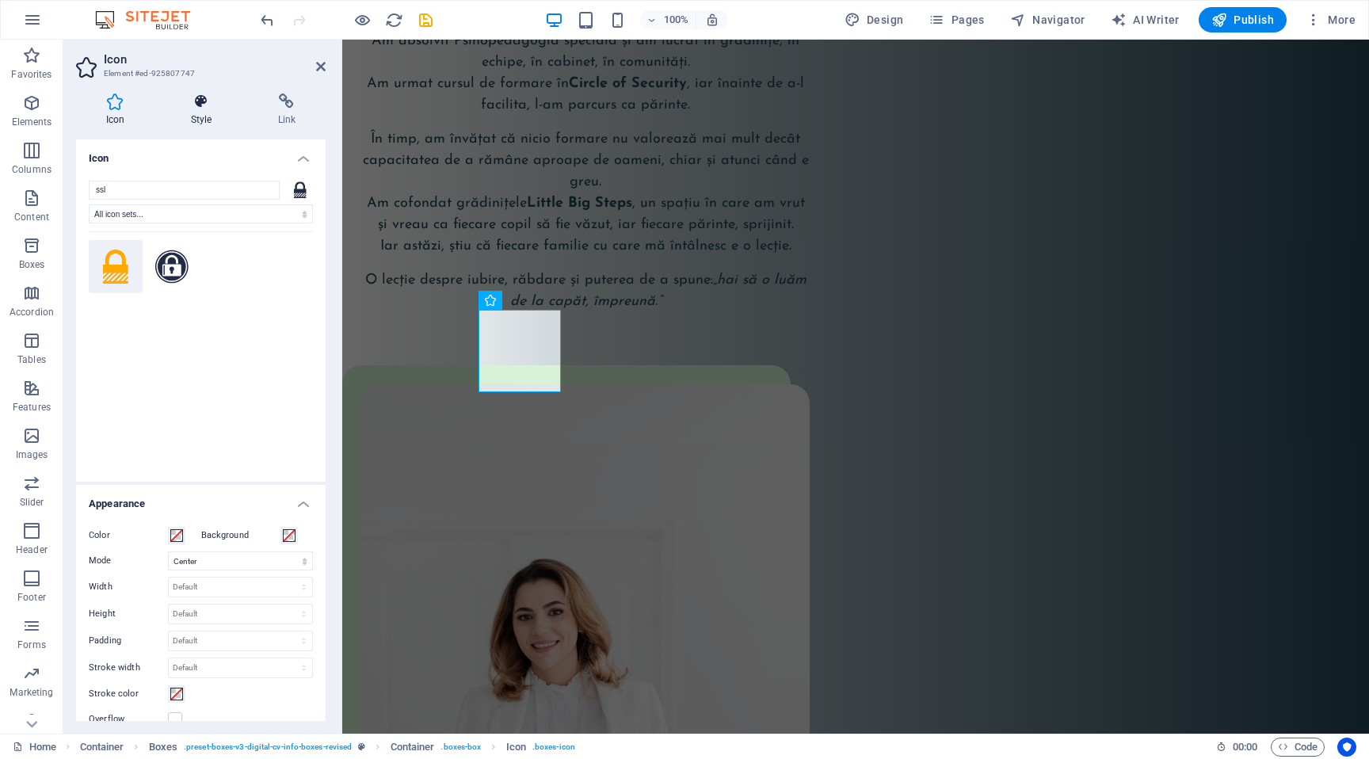
click at [204, 116] on h4 "Style" at bounding box center [204, 109] width 87 height 33
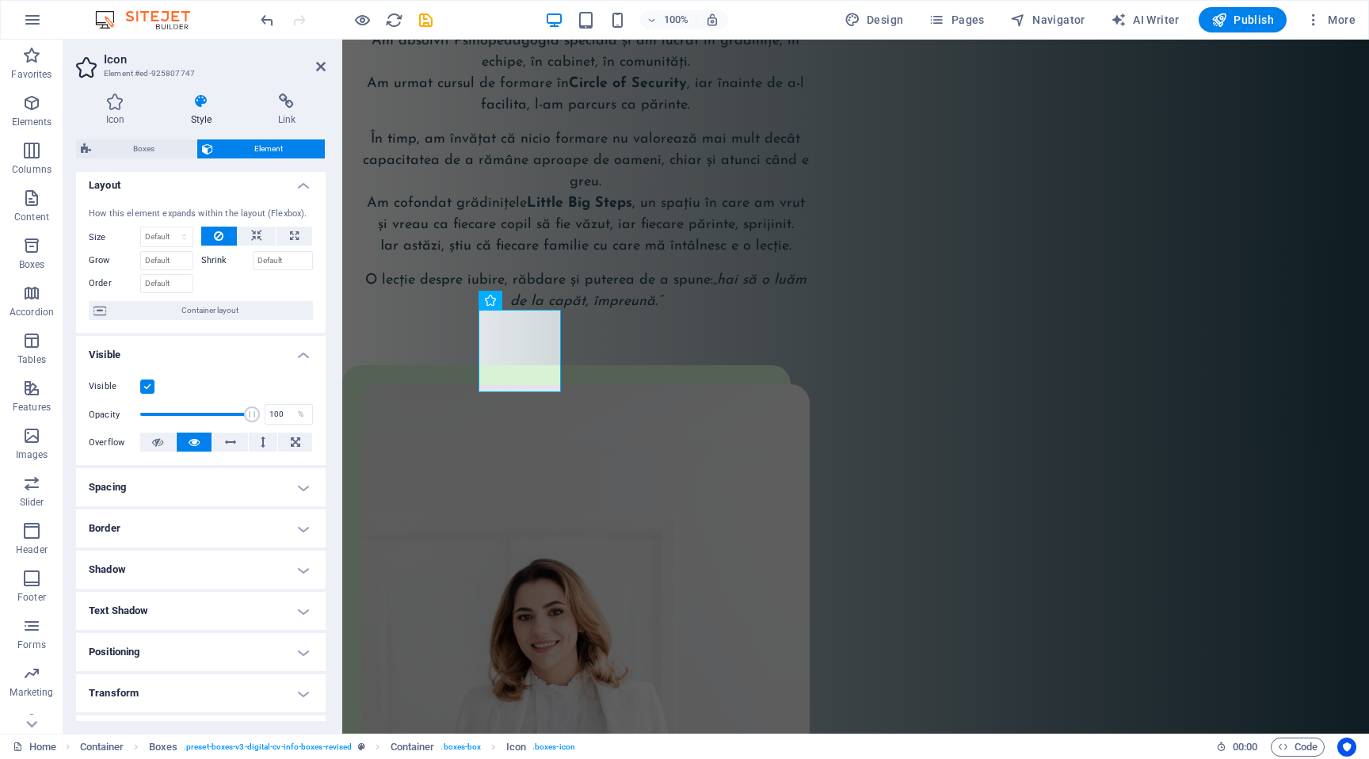
scroll to position [0, 0]
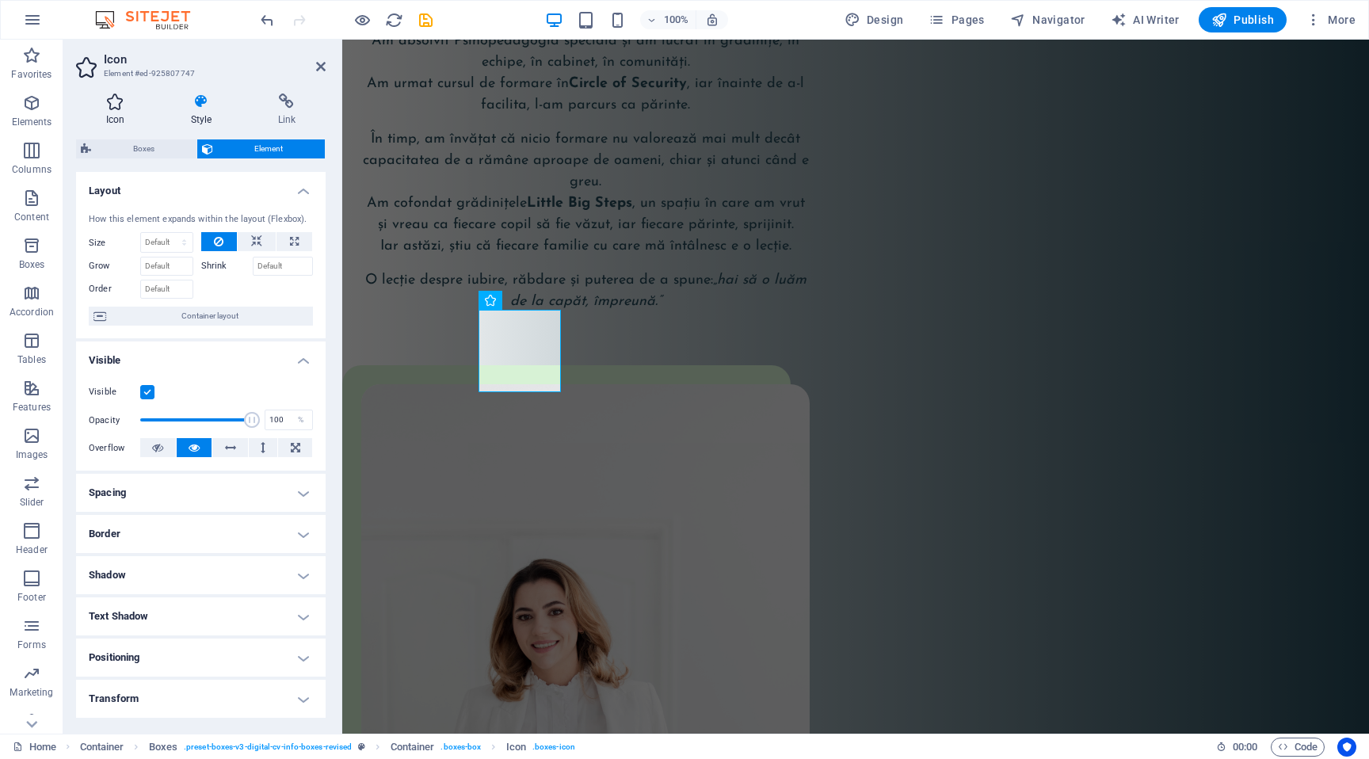
click at [124, 109] on h4 "Icon" at bounding box center [118, 109] width 85 height 33
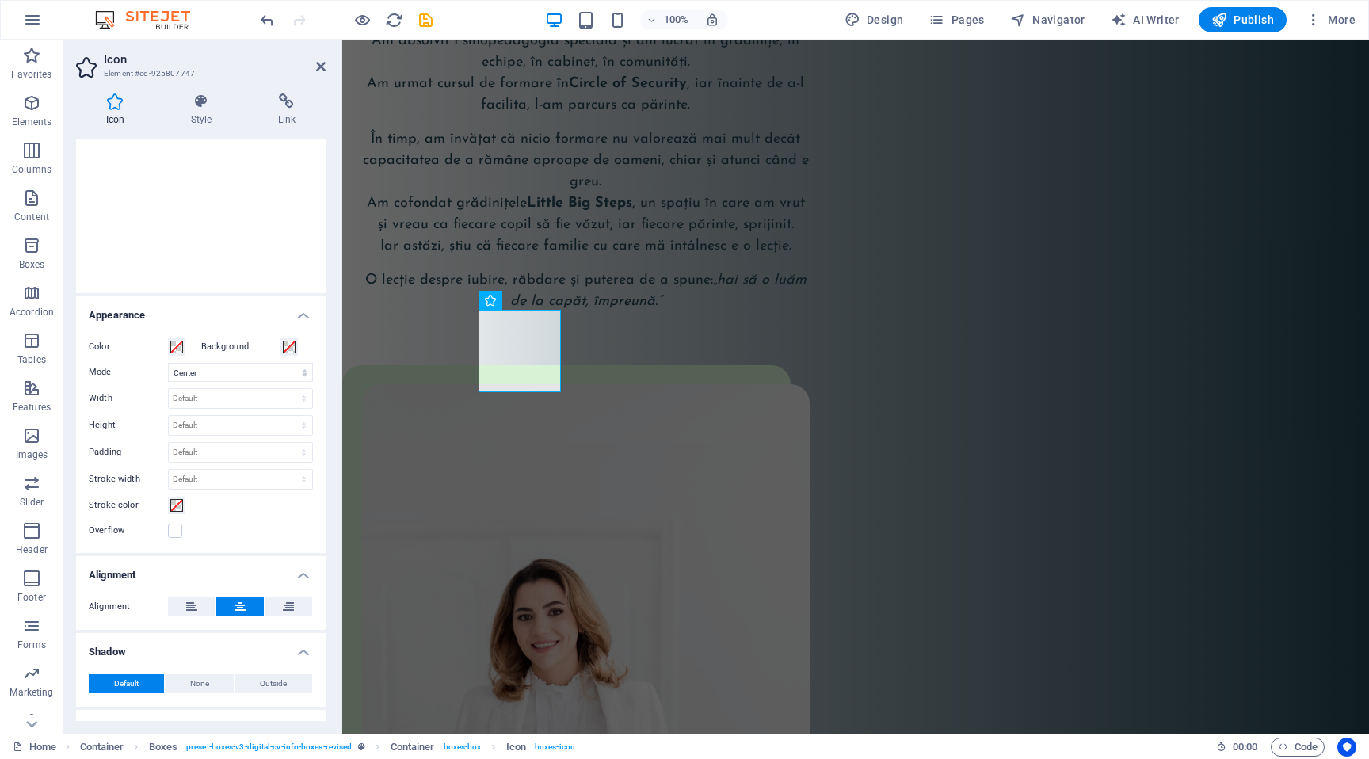
scroll to position [203, 0]
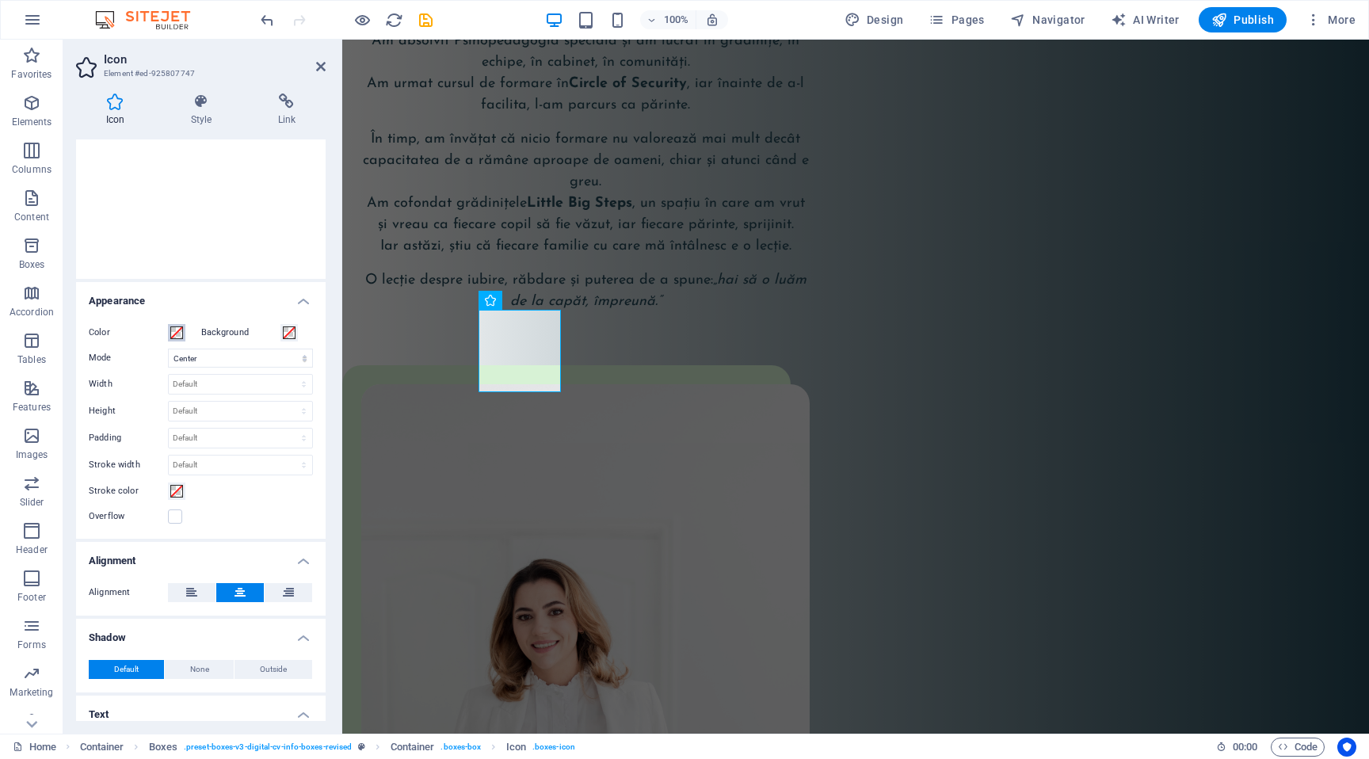
click at [177, 330] on span at bounding box center [176, 332] width 13 height 13
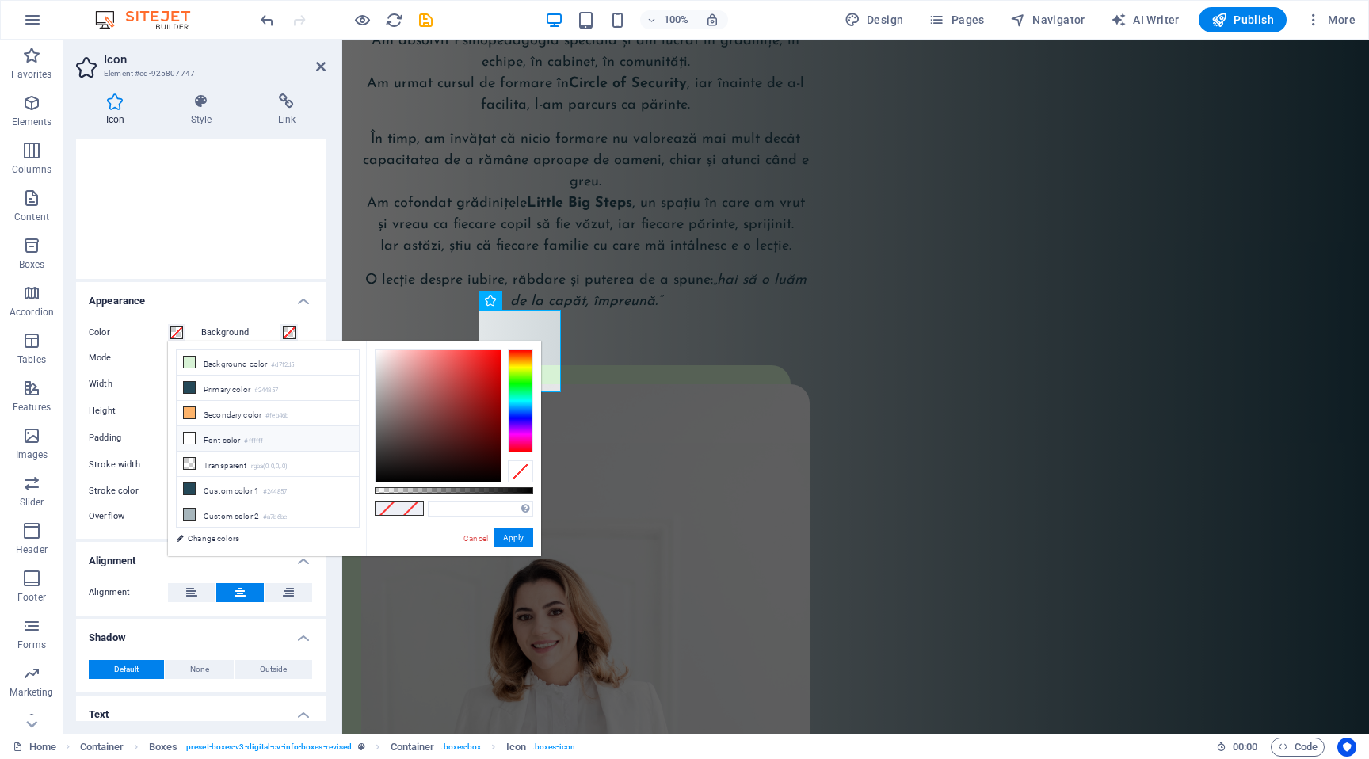
click at [236, 433] on li "Font color #ffffff" at bounding box center [268, 438] width 182 height 25
type input "#ffffff"
click at [513, 540] on button "Apply" at bounding box center [514, 537] width 40 height 19
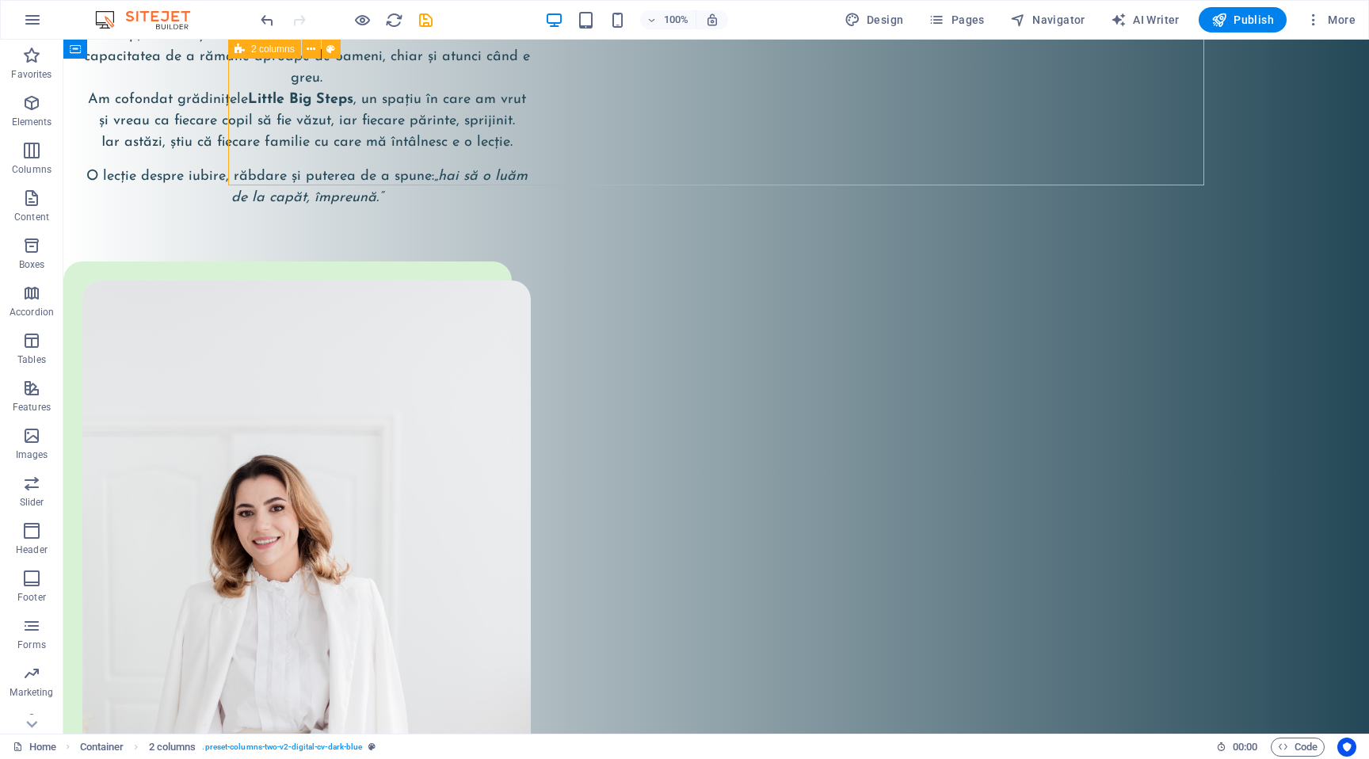
scroll to position [4831, 0]
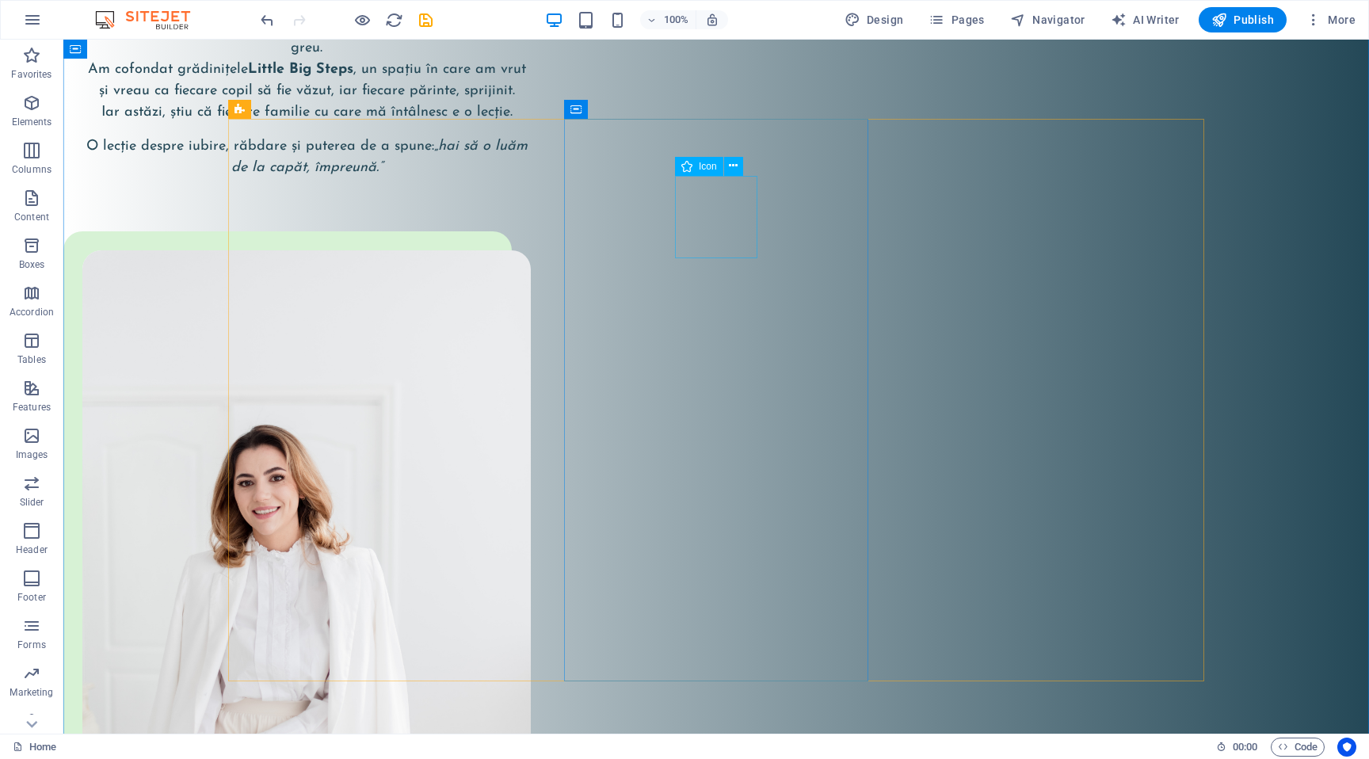
select select "xMidYMid"
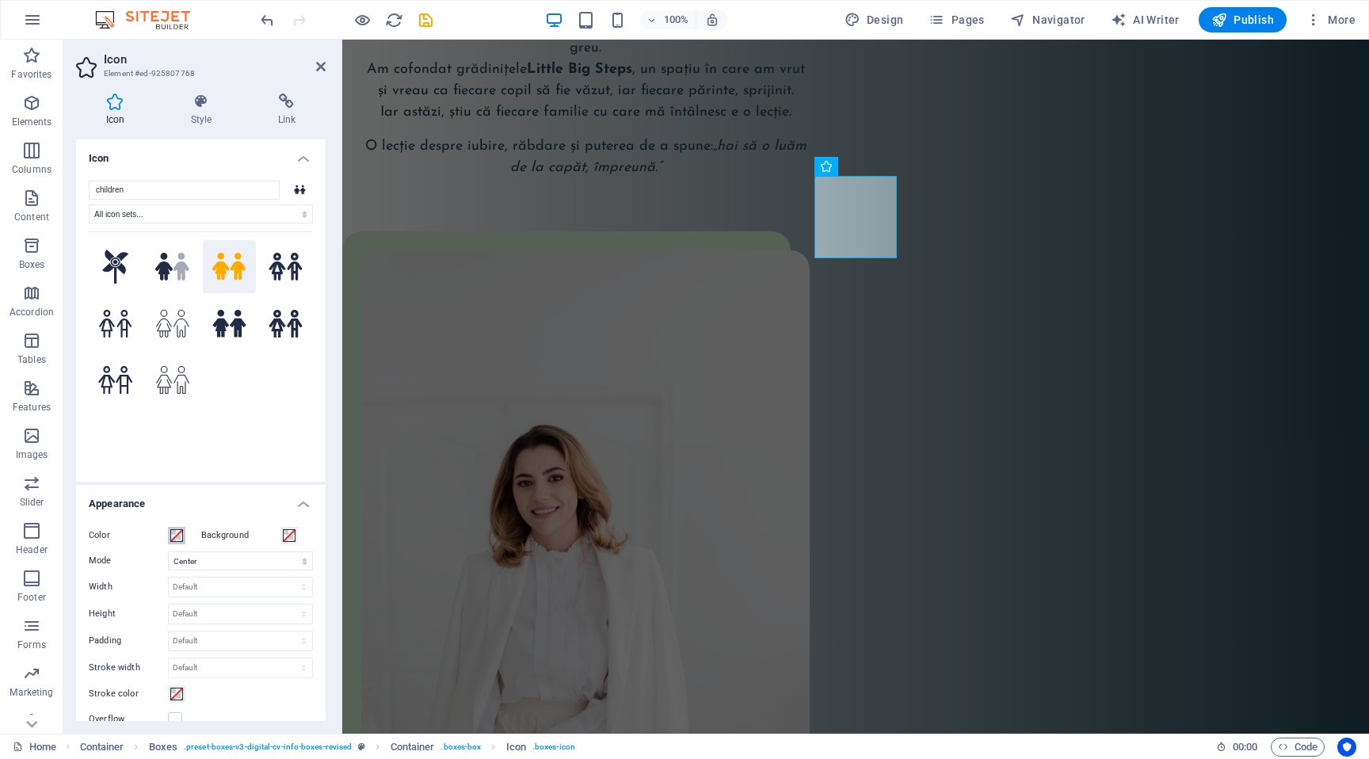
click at [178, 539] on span at bounding box center [176, 535] width 13 height 13
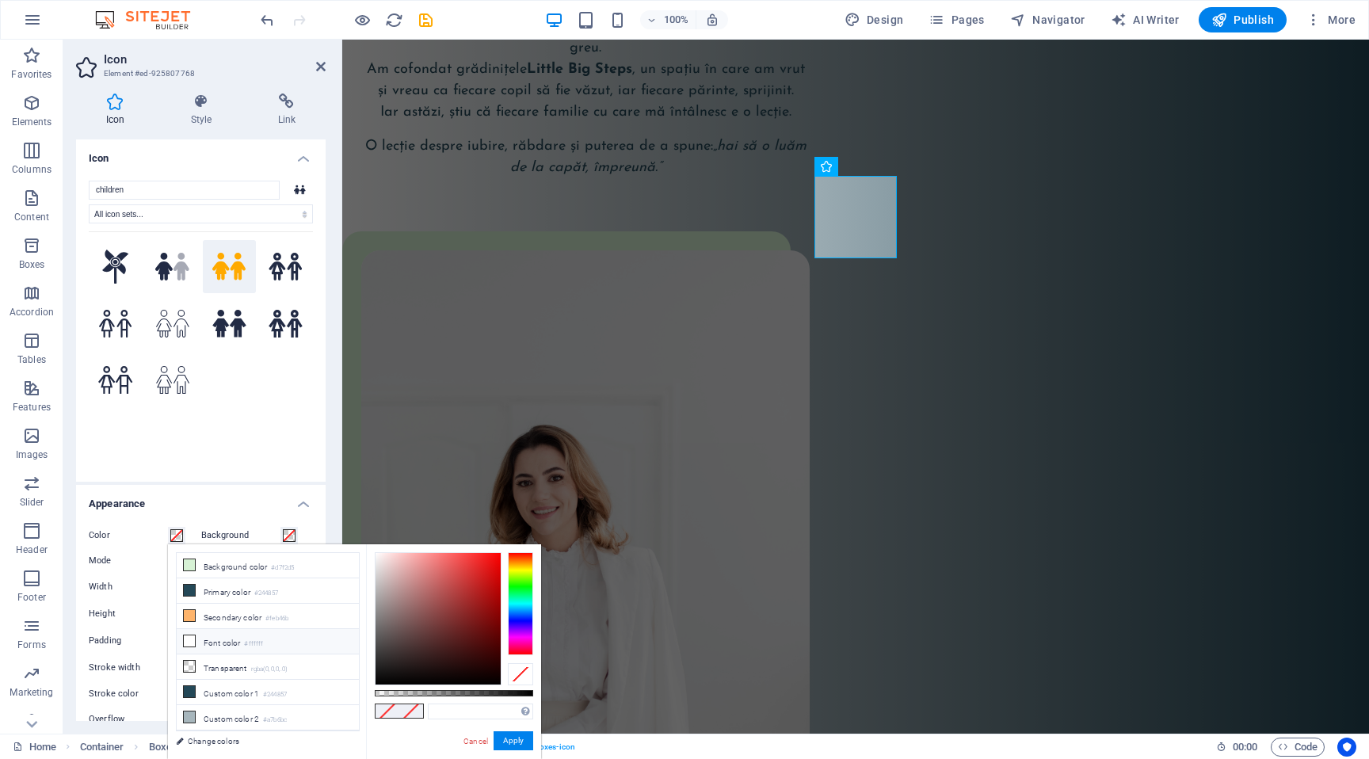
click at [209, 639] on li "Font color #ffffff" at bounding box center [268, 641] width 182 height 25
type input "#ffffff"
click at [499, 743] on button "Apply" at bounding box center [514, 740] width 40 height 19
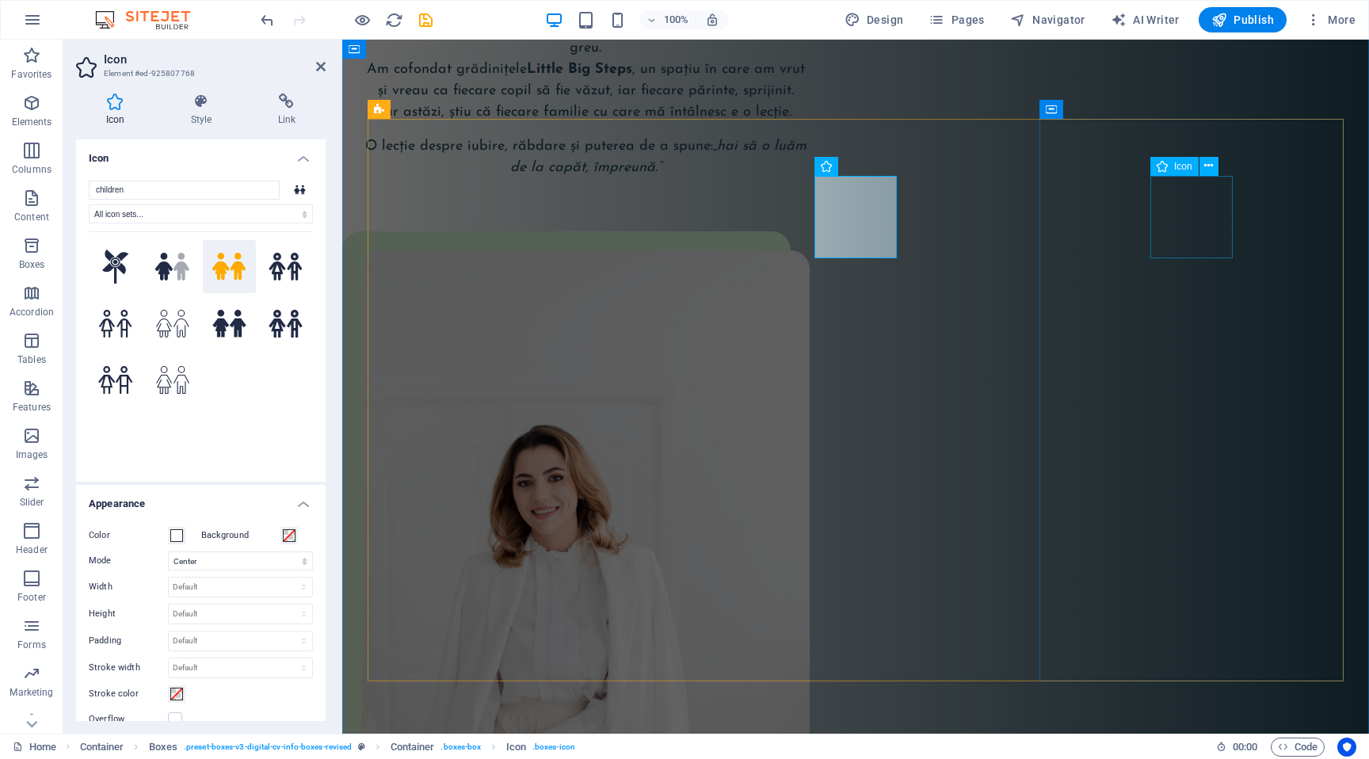
select select "xMidYMid"
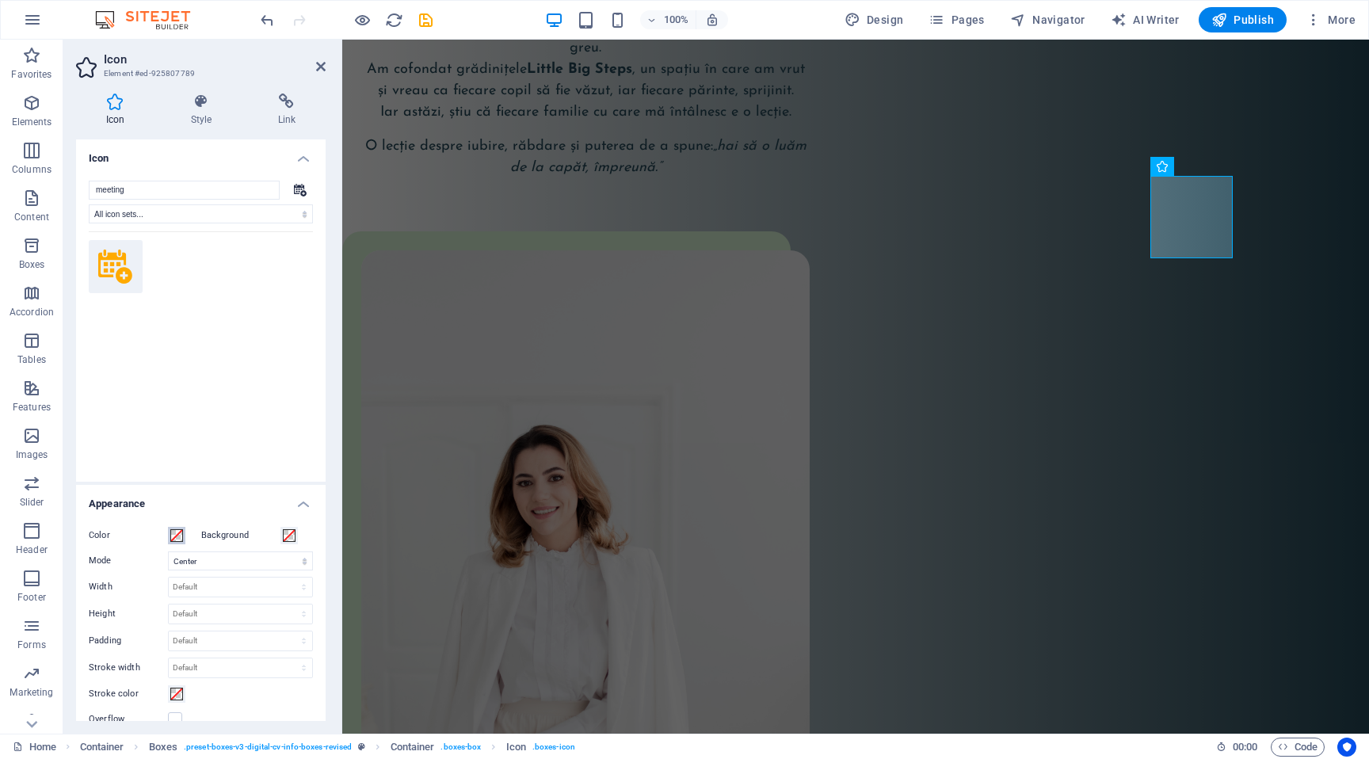
click at [176, 535] on span at bounding box center [176, 535] width 13 height 13
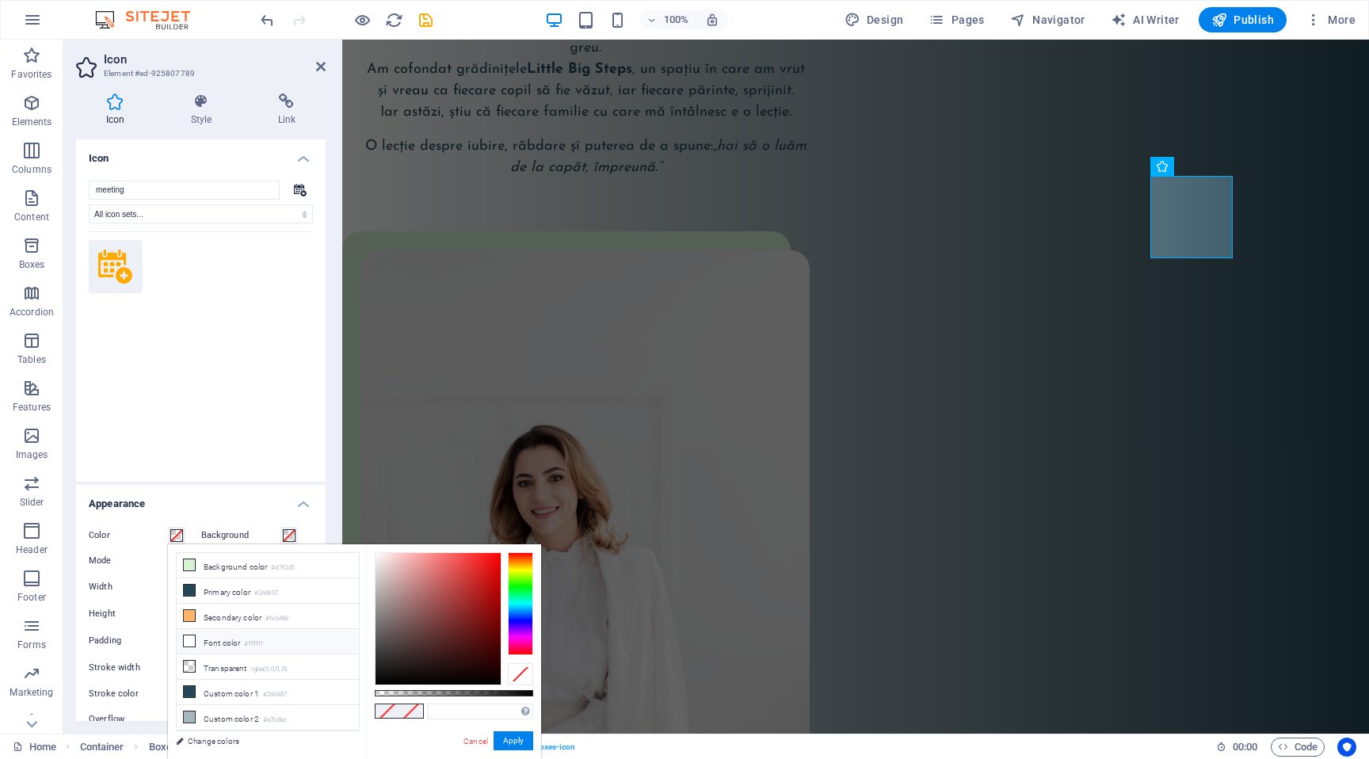
click at [216, 636] on li "Font color #ffffff" at bounding box center [268, 641] width 182 height 25
type input "#ffffff"
click at [513, 740] on button "Apply" at bounding box center [514, 740] width 40 height 19
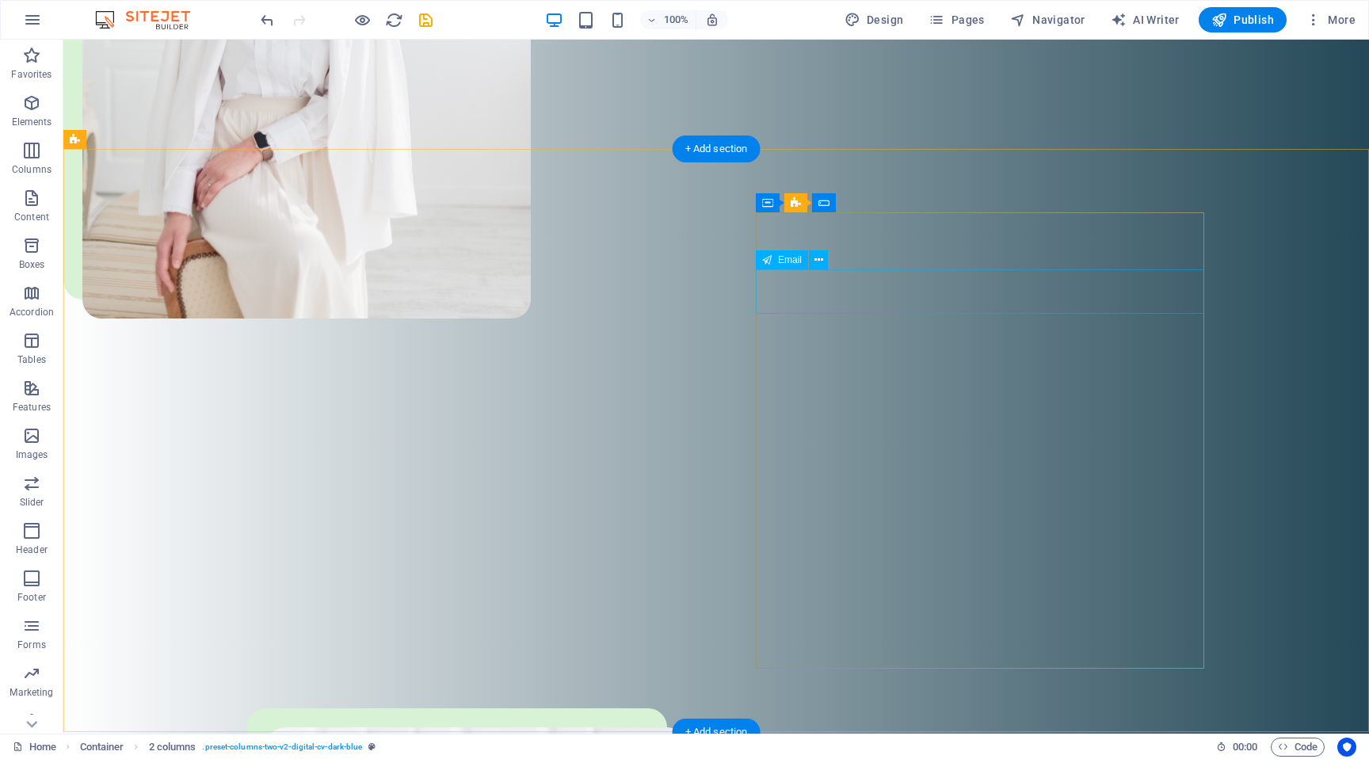
scroll to position [5506, 0]
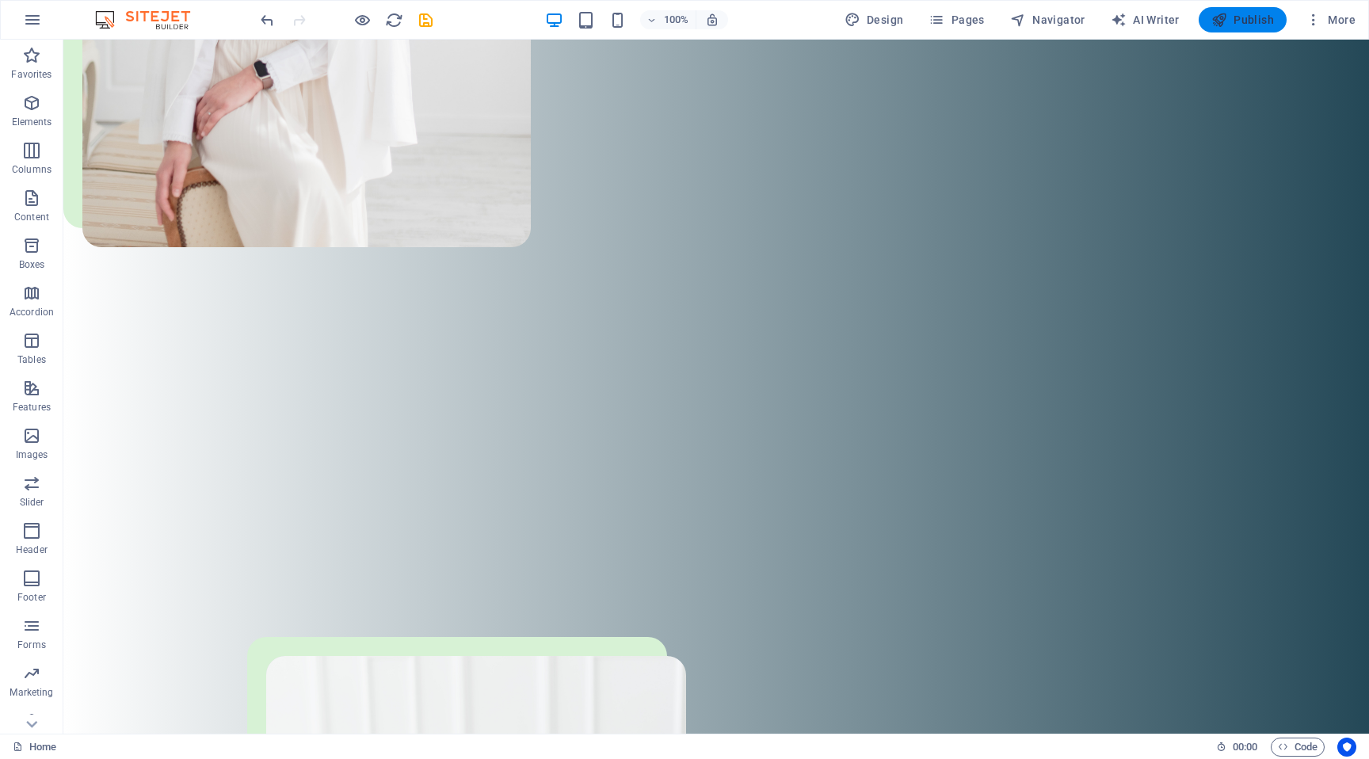
click at [1217, 17] on icon "button" at bounding box center [1219, 20] width 16 height 16
checkbox input "false"
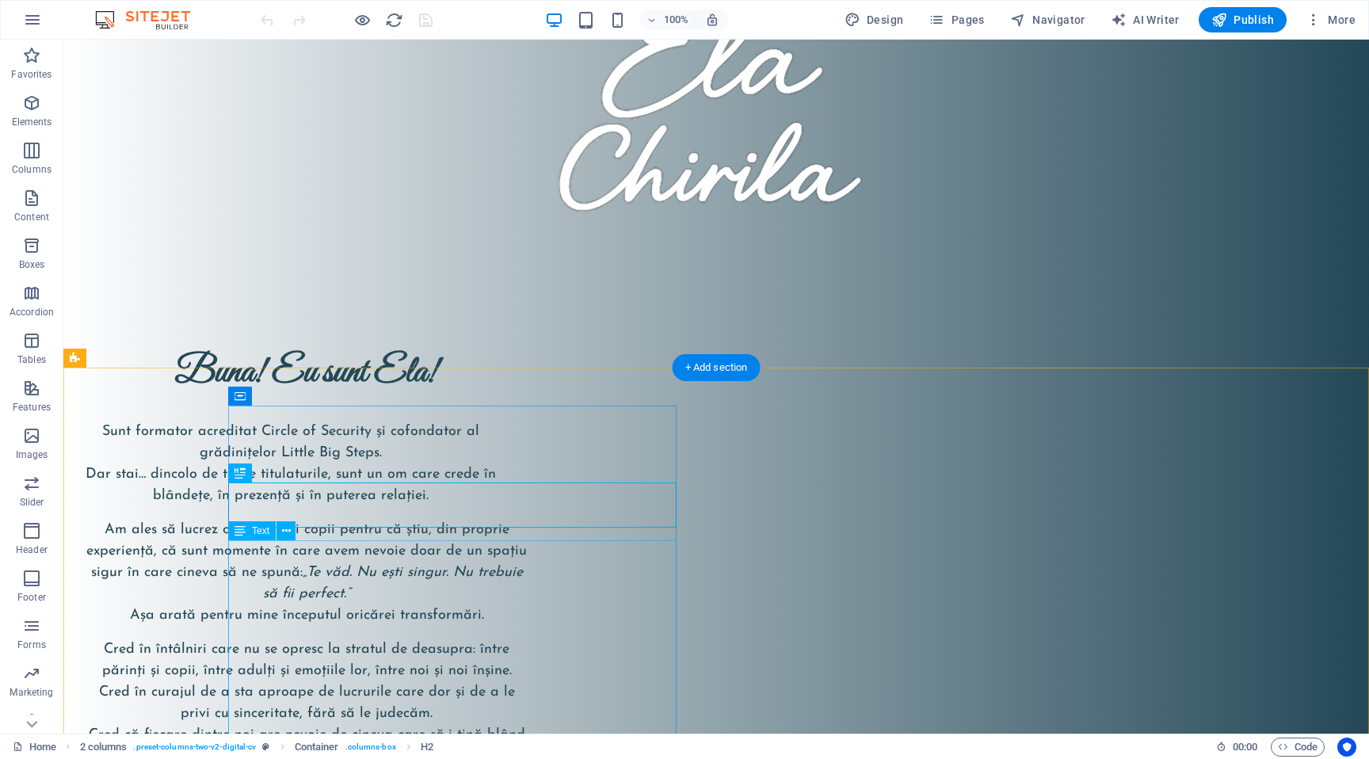
scroll to position [174, 0]
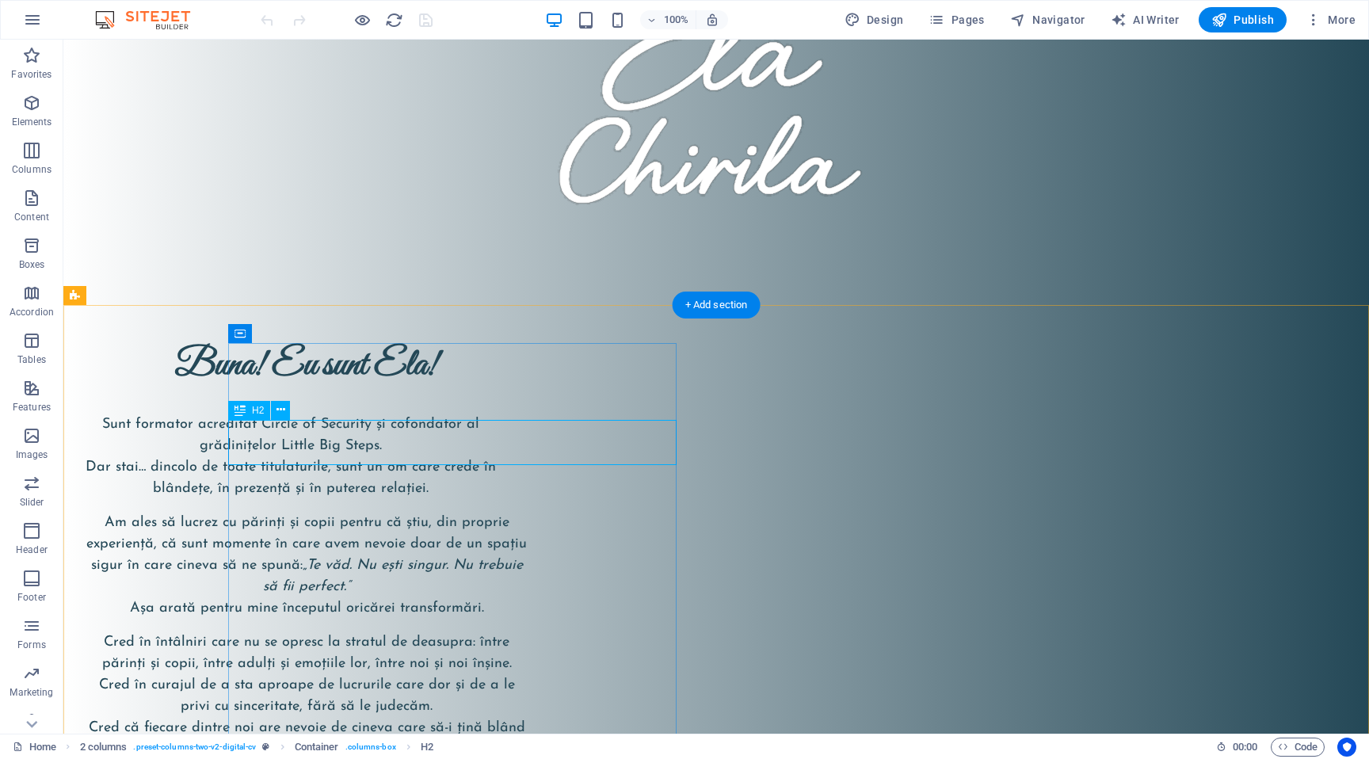
click at [448, 389] on div "Buna! Eu sunt Ela!" at bounding box center [306, 366] width 448 height 46
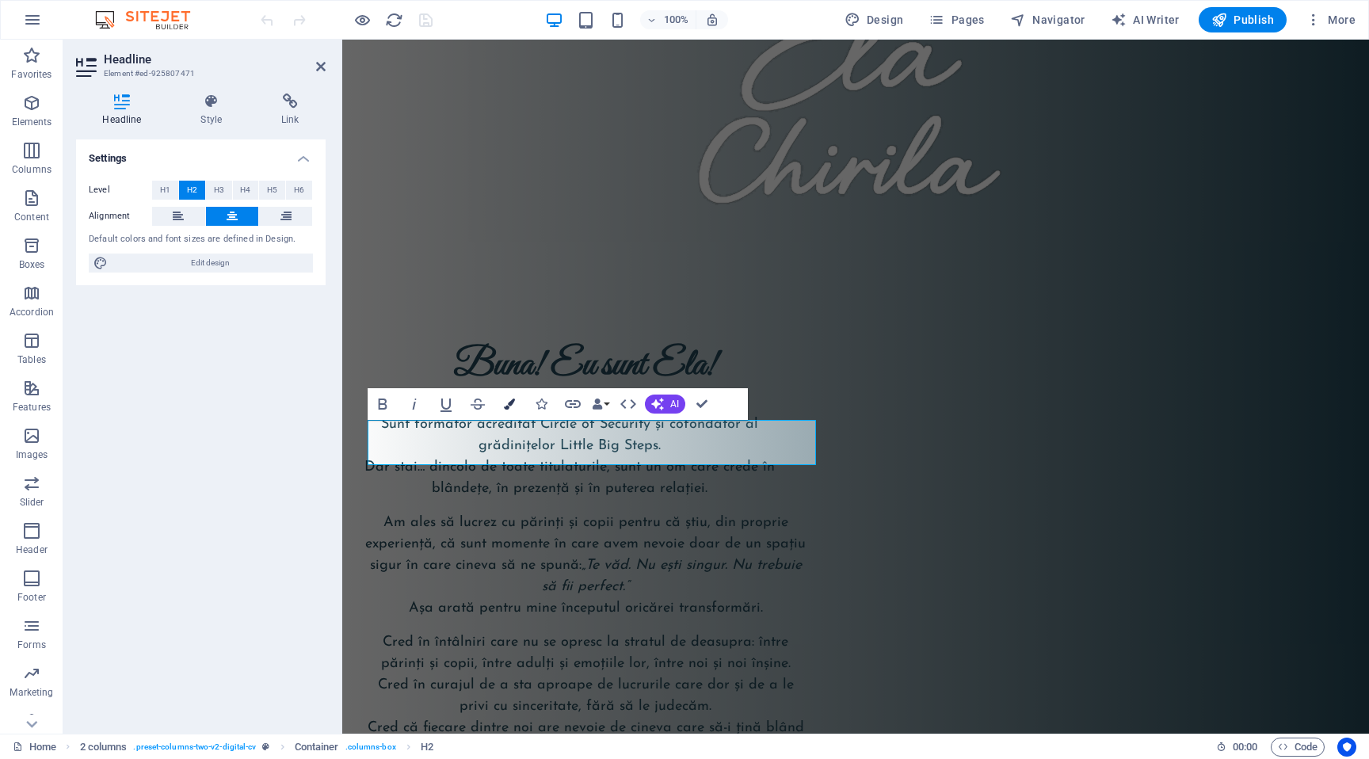
click at [511, 402] on icon "button" at bounding box center [509, 403] width 11 height 11
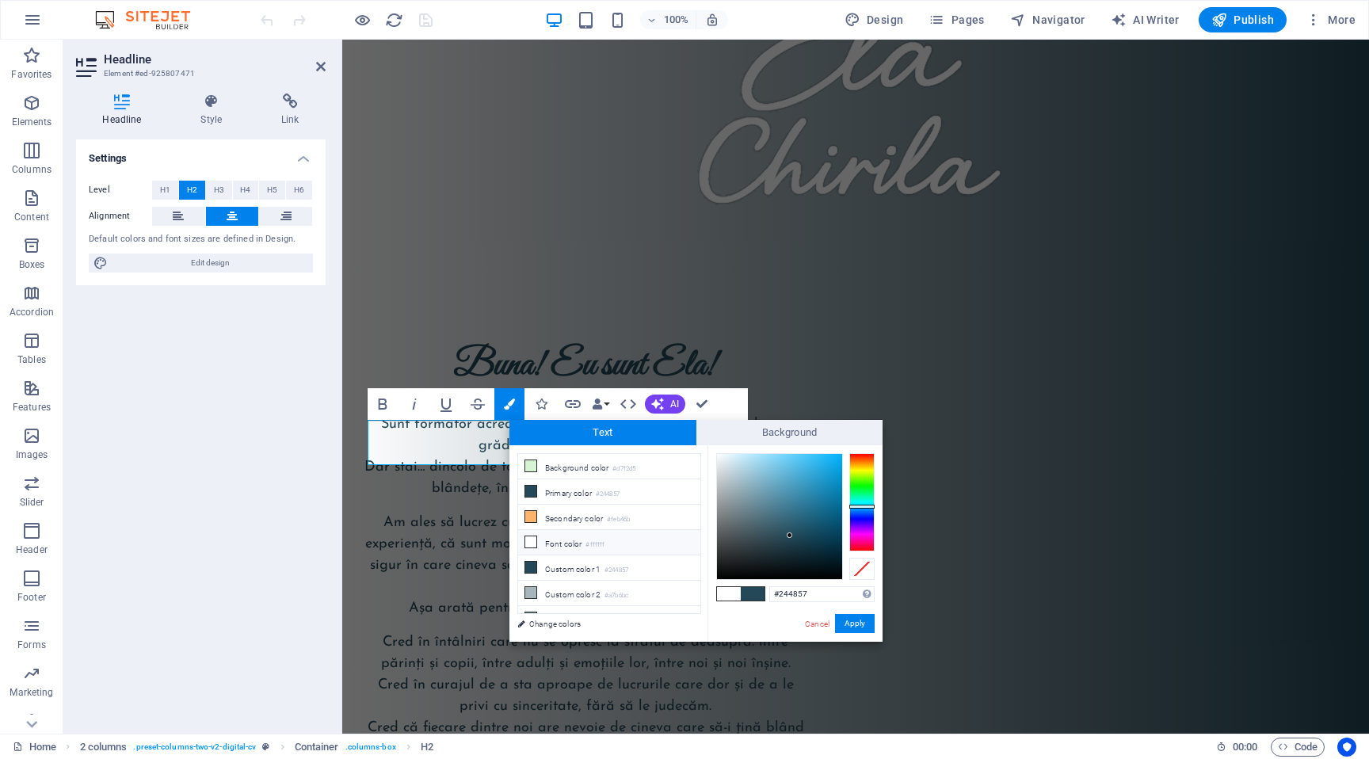
drag, startPoint x: 818, startPoint y: 594, endPoint x: 722, endPoint y: 586, distance: 96.2
click at [722, 586] on div "#244857 Supported formats #0852ed rgb(8, 82, 237) rgba(8, 82, 237, 90%) hsv(221…" at bounding box center [794, 658] width 175 height 426
click at [1050, 182] on div at bounding box center [856, 85] width 976 height 345
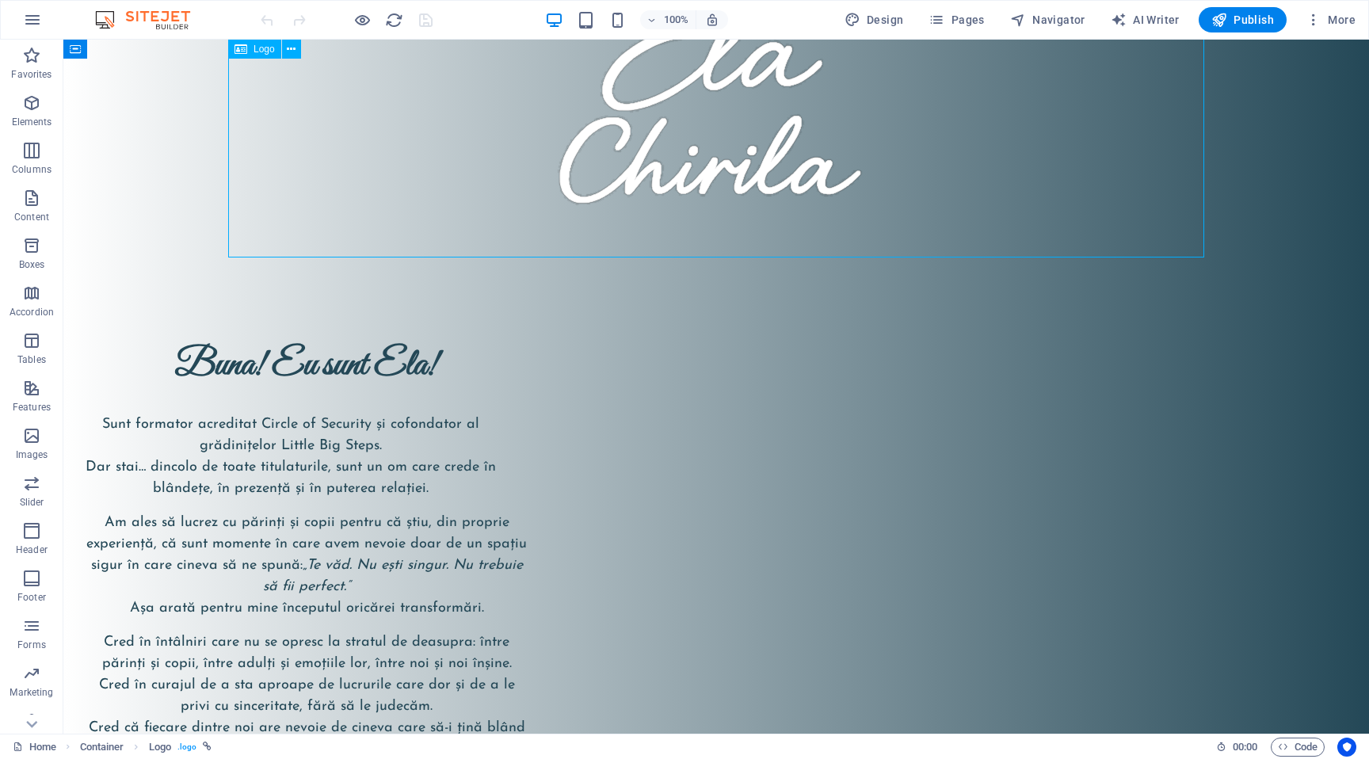
click at [756, 135] on div at bounding box center [716, 85] width 976 height 345
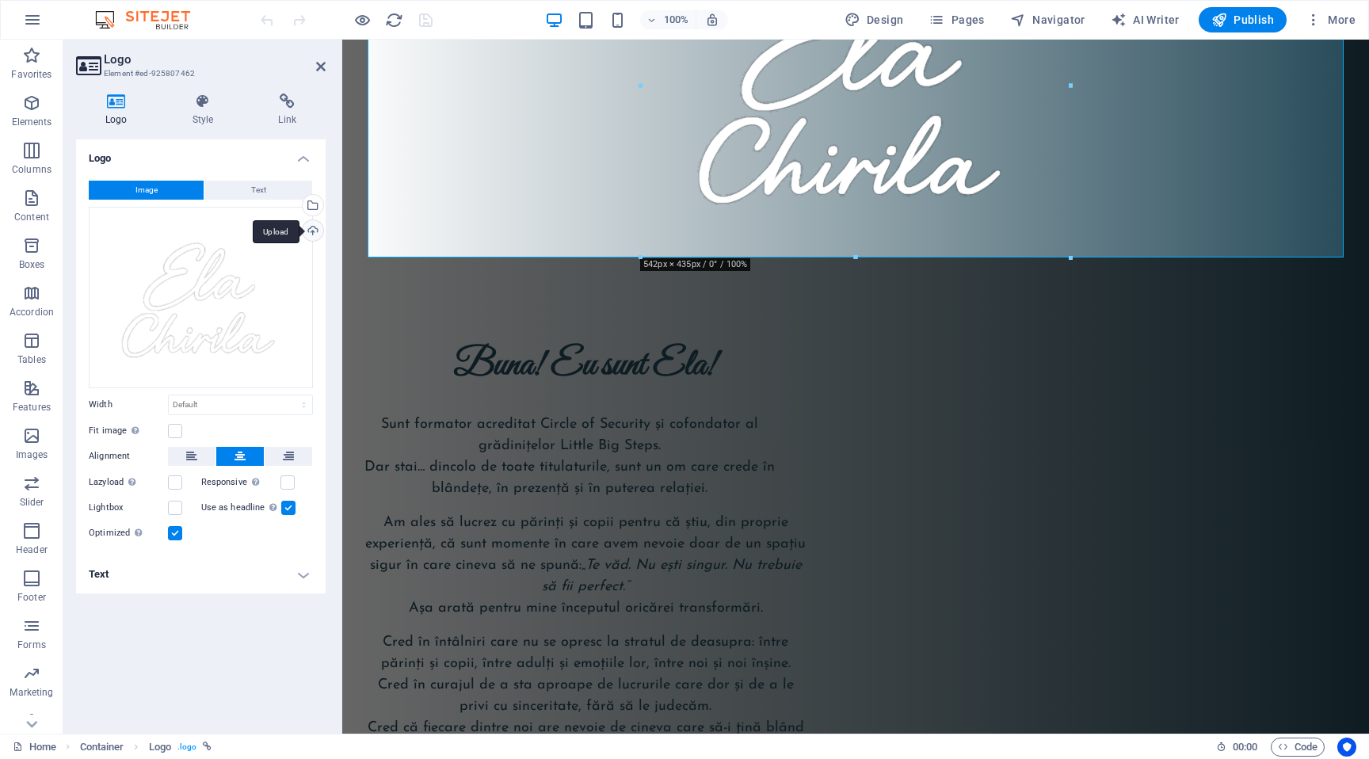
click at [311, 229] on div "Upload" at bounding box center [311, 232] width 24 height 24
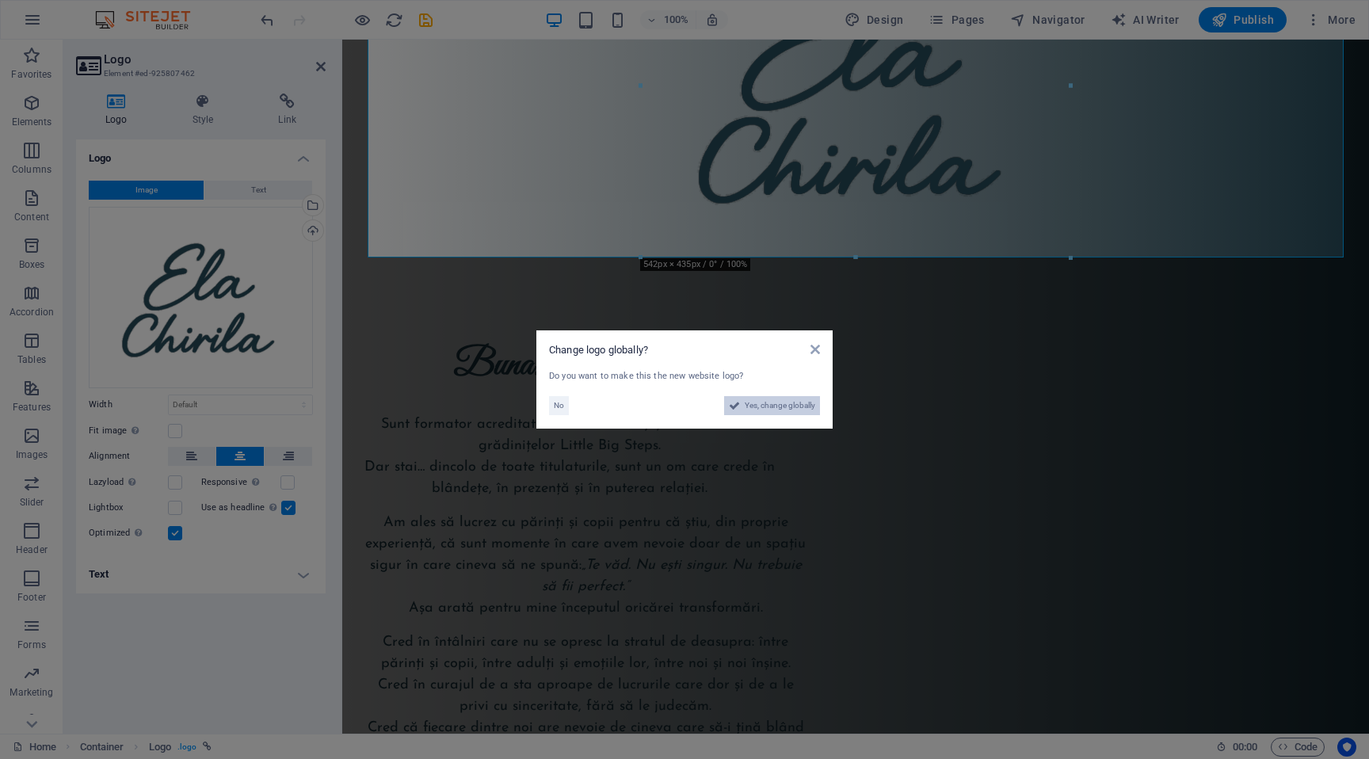
click at [769, 403] on span "Yes, change globally" at bounding box center [780, 405] width 71 height 19
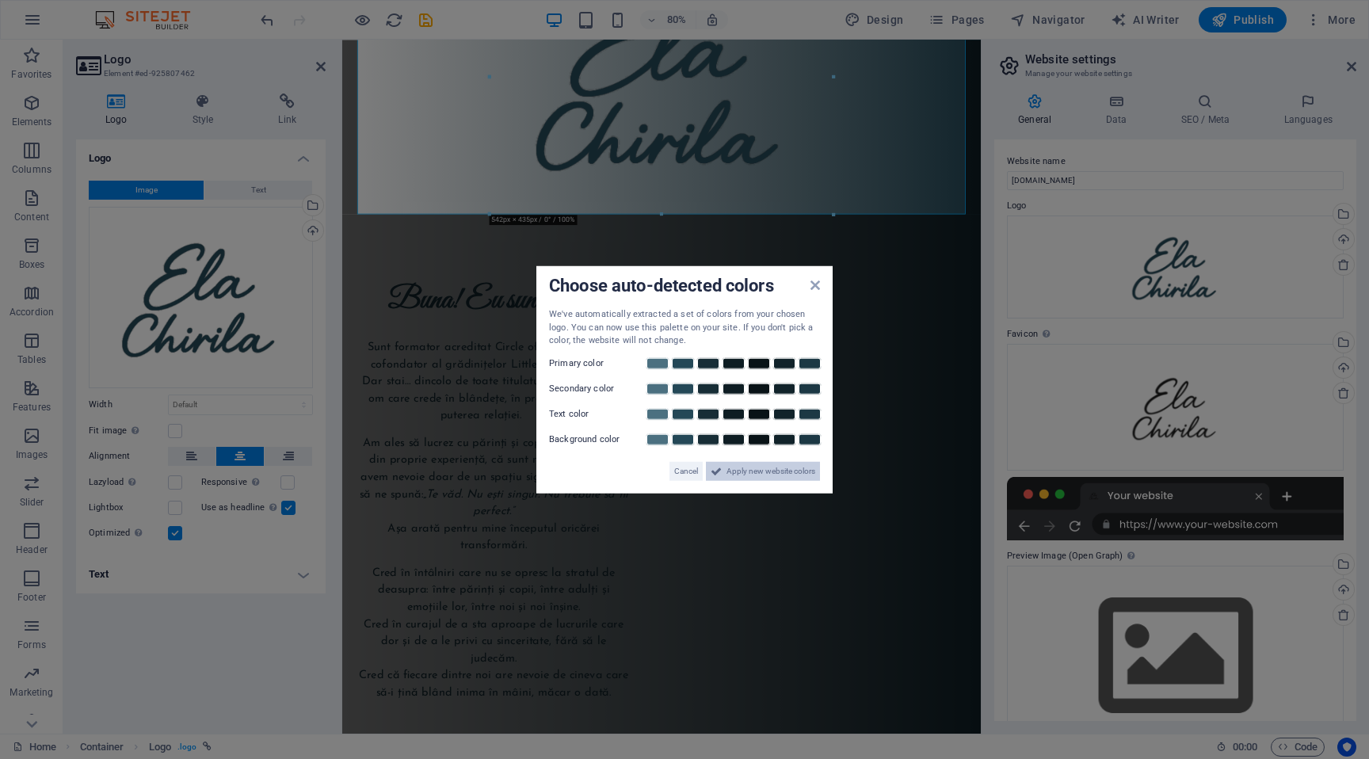
click at [764, 473] on span "Apply new website colors" at bounding box center [770, 470] width 89 height 19
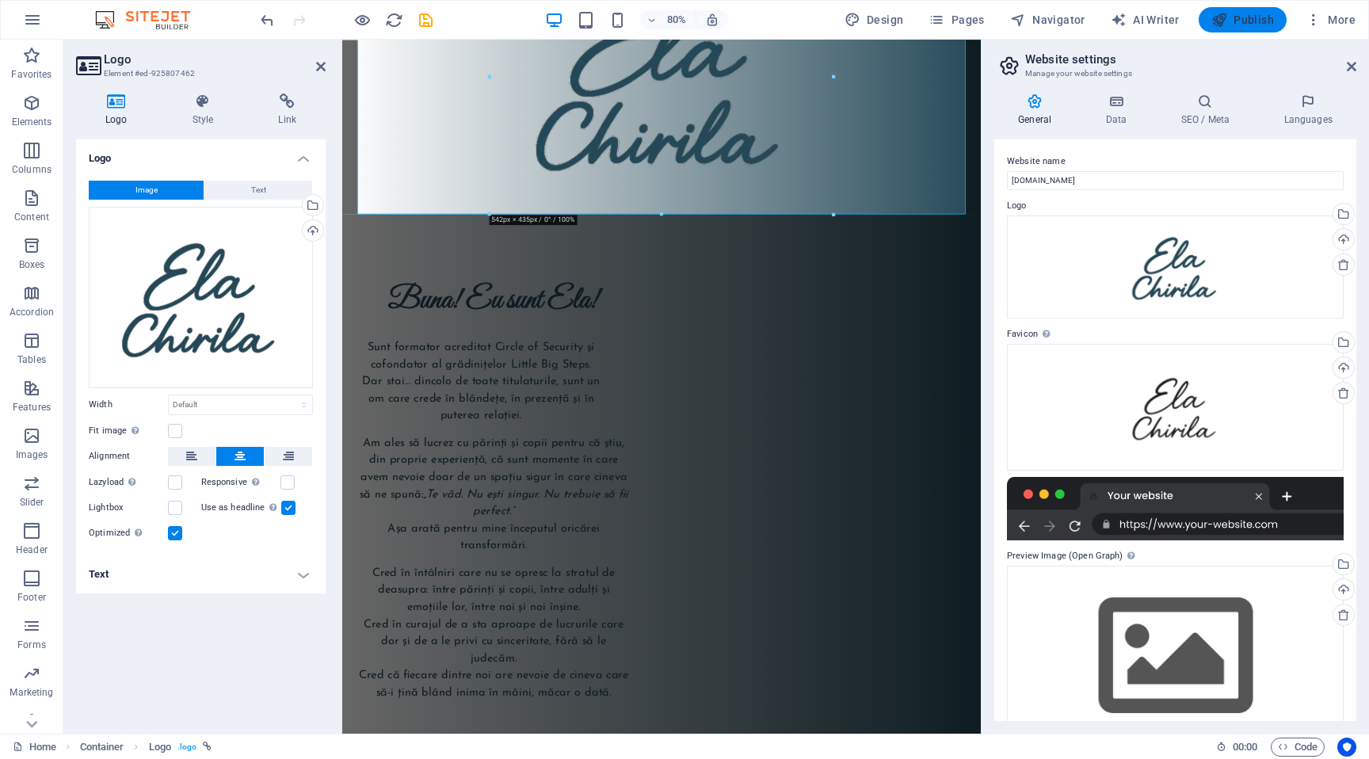
click at [1234, 17] on span "Publish" at bounding box center [1242, 20] width 63 height 16
checkbox input "false"
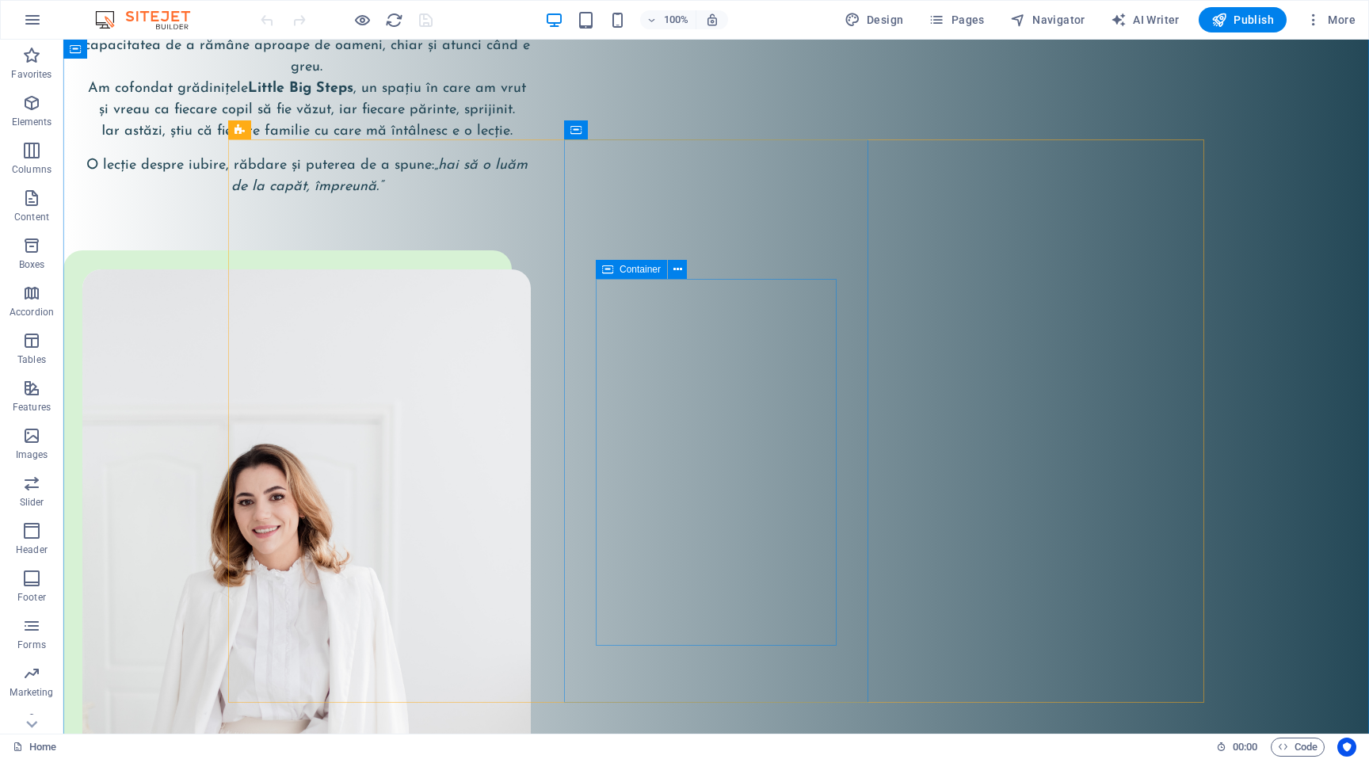
scroll to position [4803, 0]
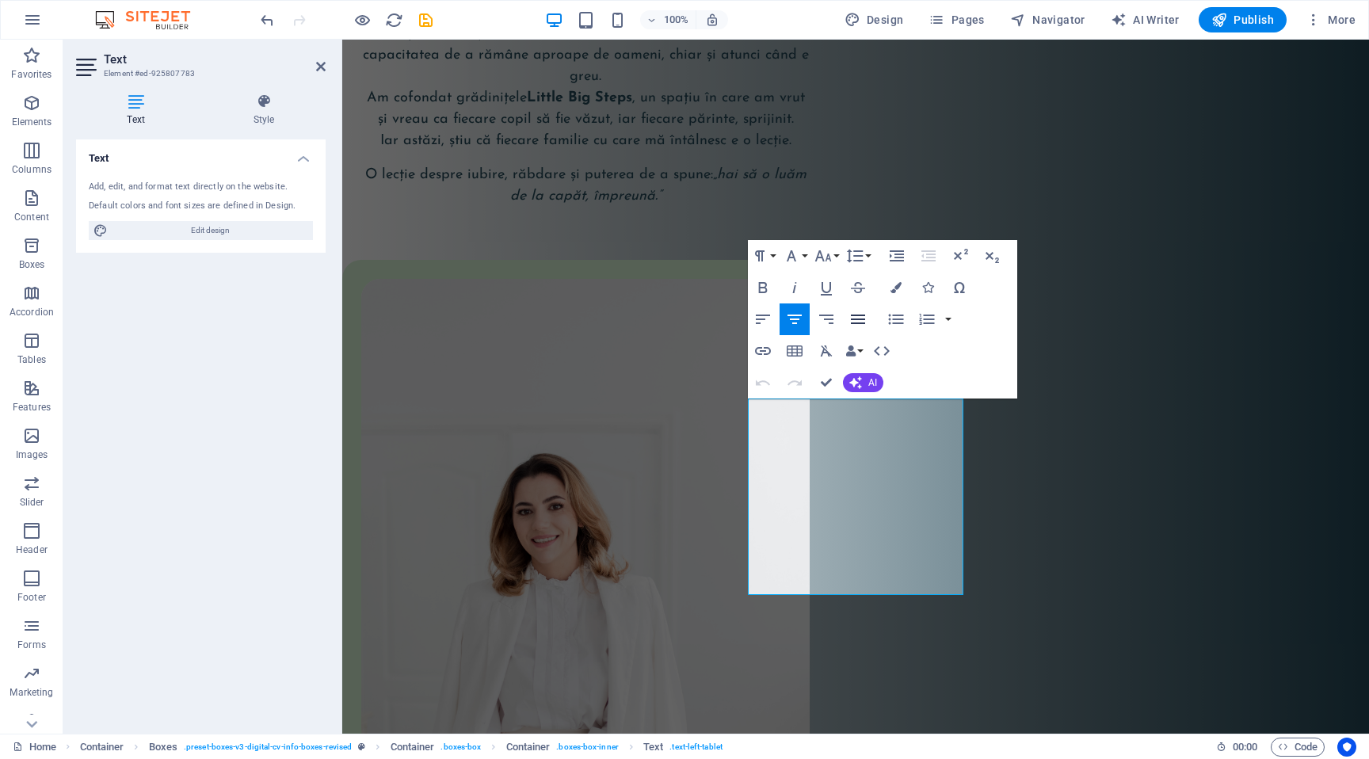
click at [861, 318] on icon "button" at bounding box center [857, 319] width 19 height 19
click at [797, 322] on icon "button" at bounding box center [794, 319] width 19 height 19
click at [886, 350] on icon "button" at bounding box center [882, 351] width 16 height 10
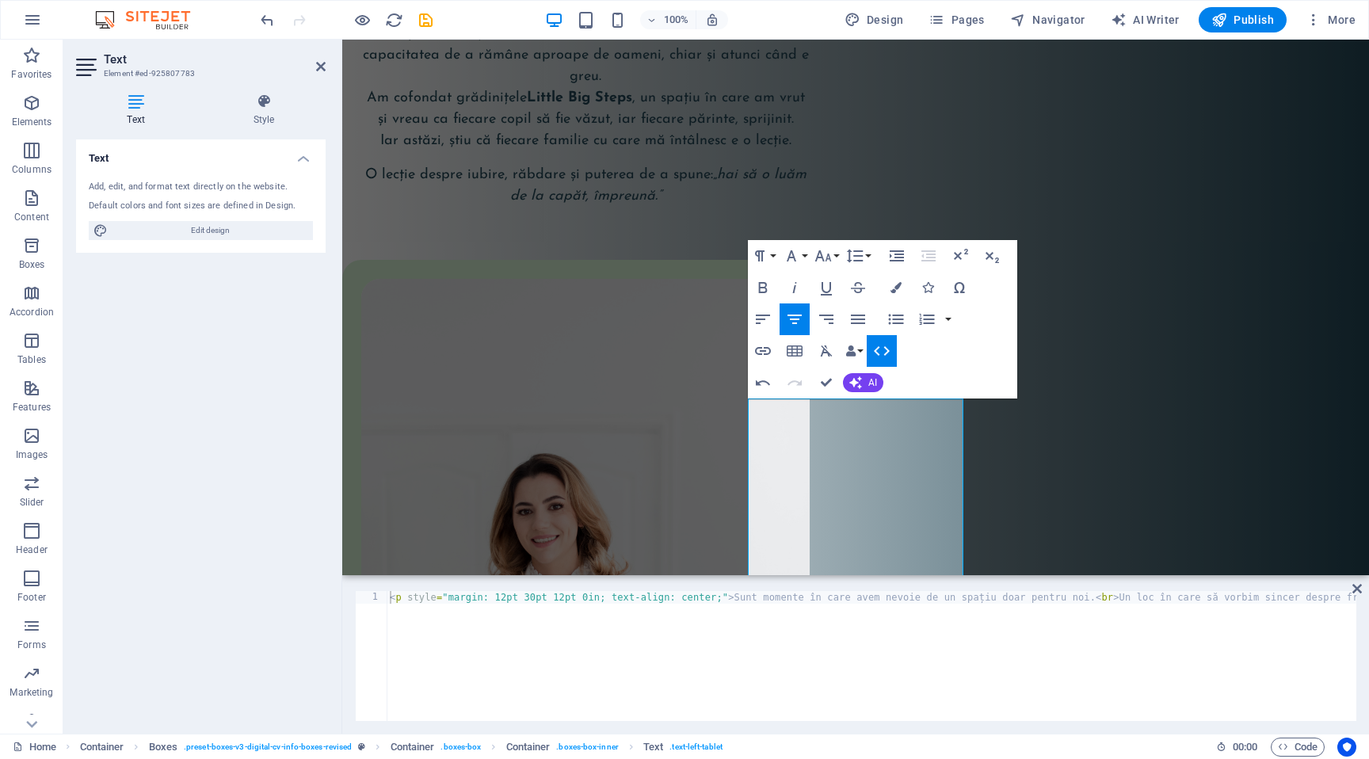
click at [885, 352] on icon "button" at bounding box center [881, 350] width 19 height 19
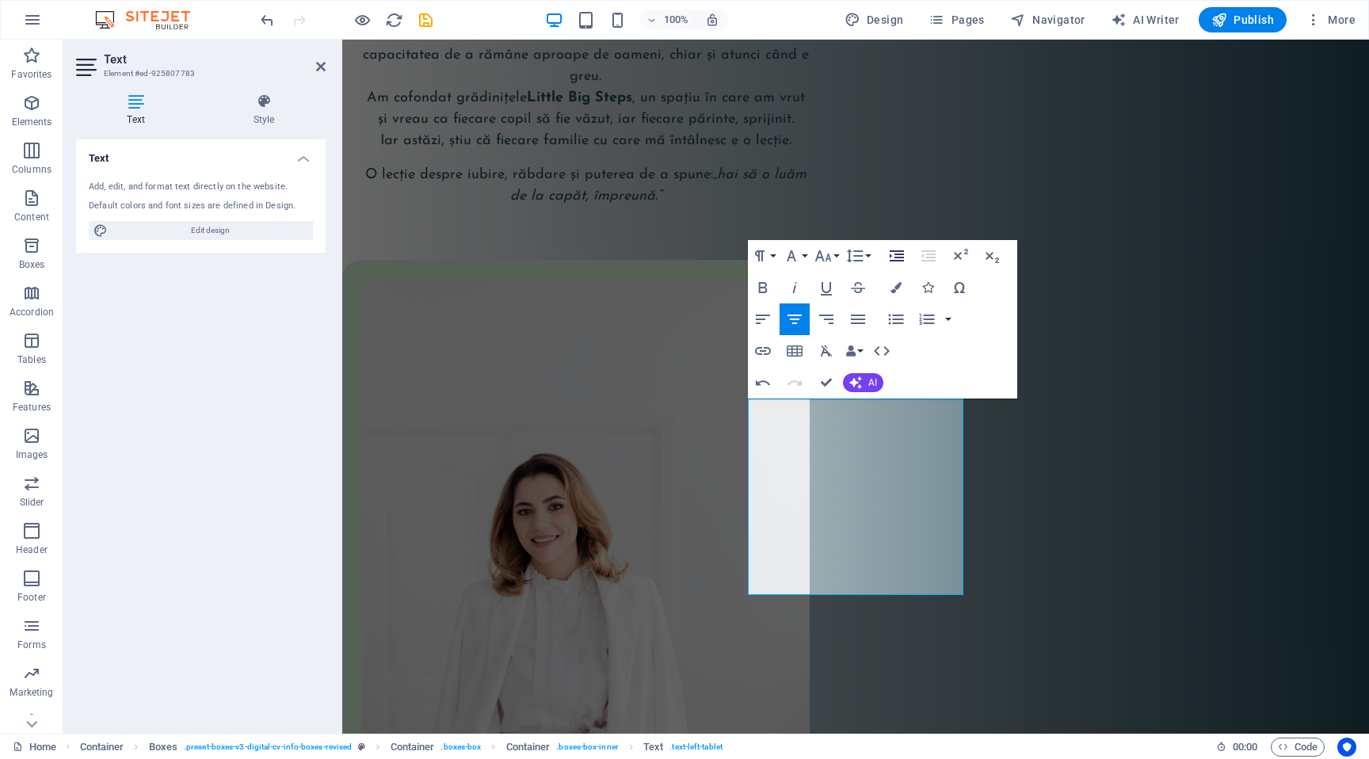
click at [901, 254] on icon "button" at bounding box center [897, 255] width 14 height 11
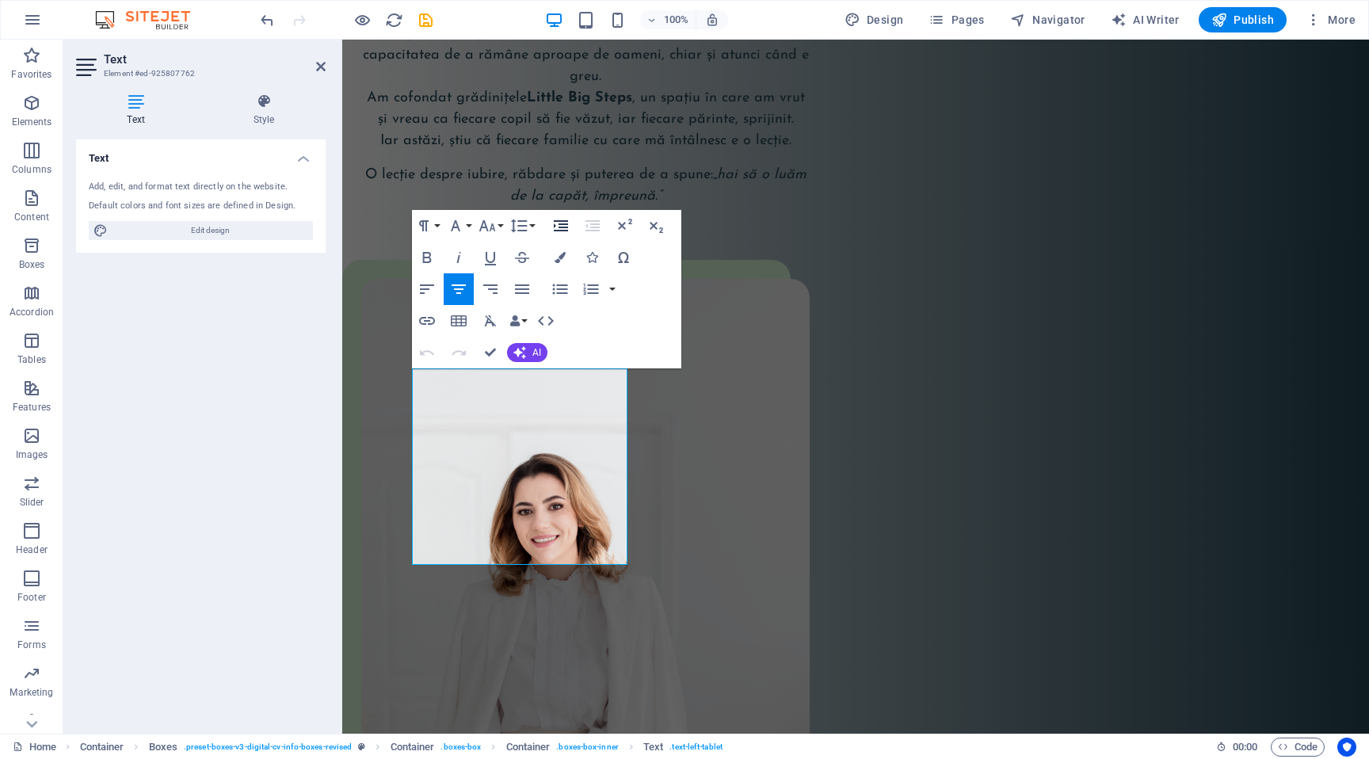
click at [563, 225] on icon "button" at bounding box center [560, 225] width 19 height 19
click at [258, 504] on div "Text Add, edit, and format text directly on the website. Default colors and fon…" at bounding box center [201, 429] width 250 height 581
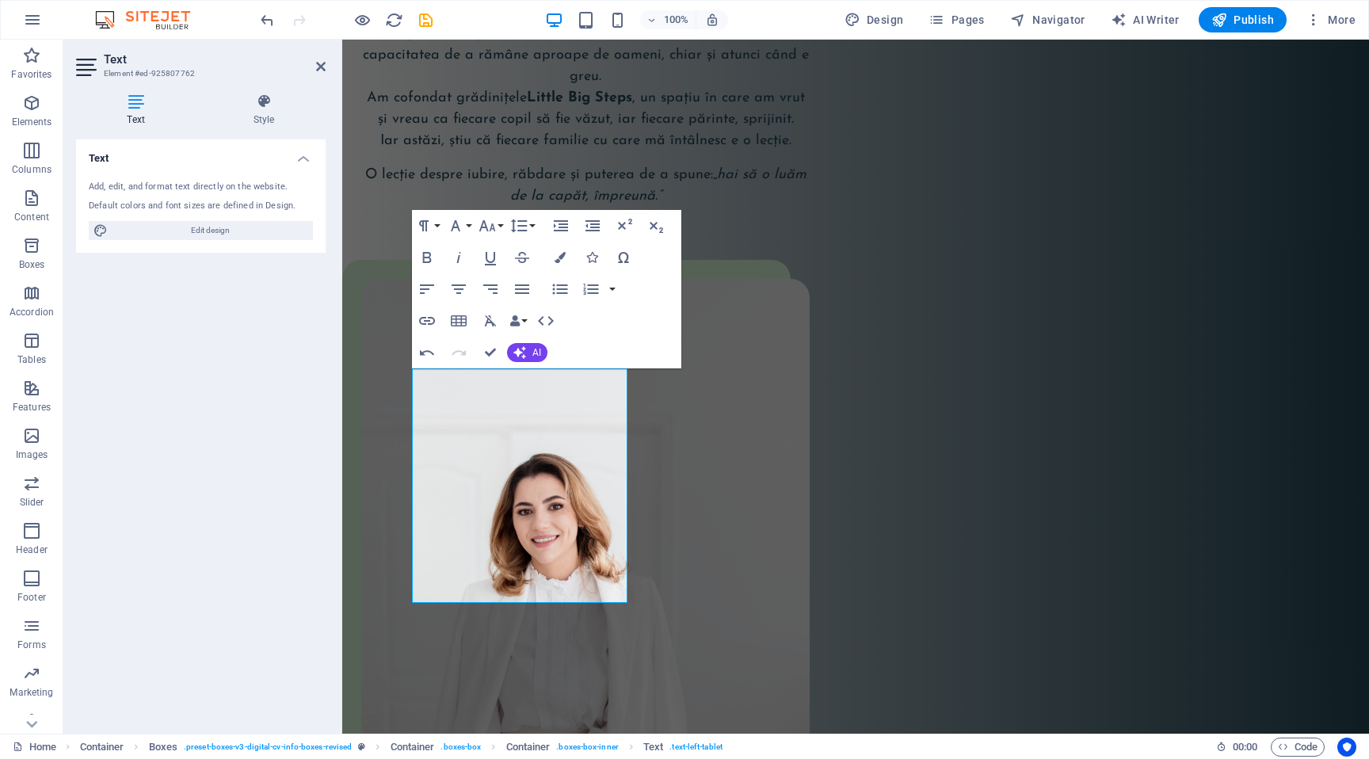
click at [258, 504] on div "Text Add, edit, and format text directly on the website. Default colors and fon…" at bounding box center [201, 429] width 250 height 581
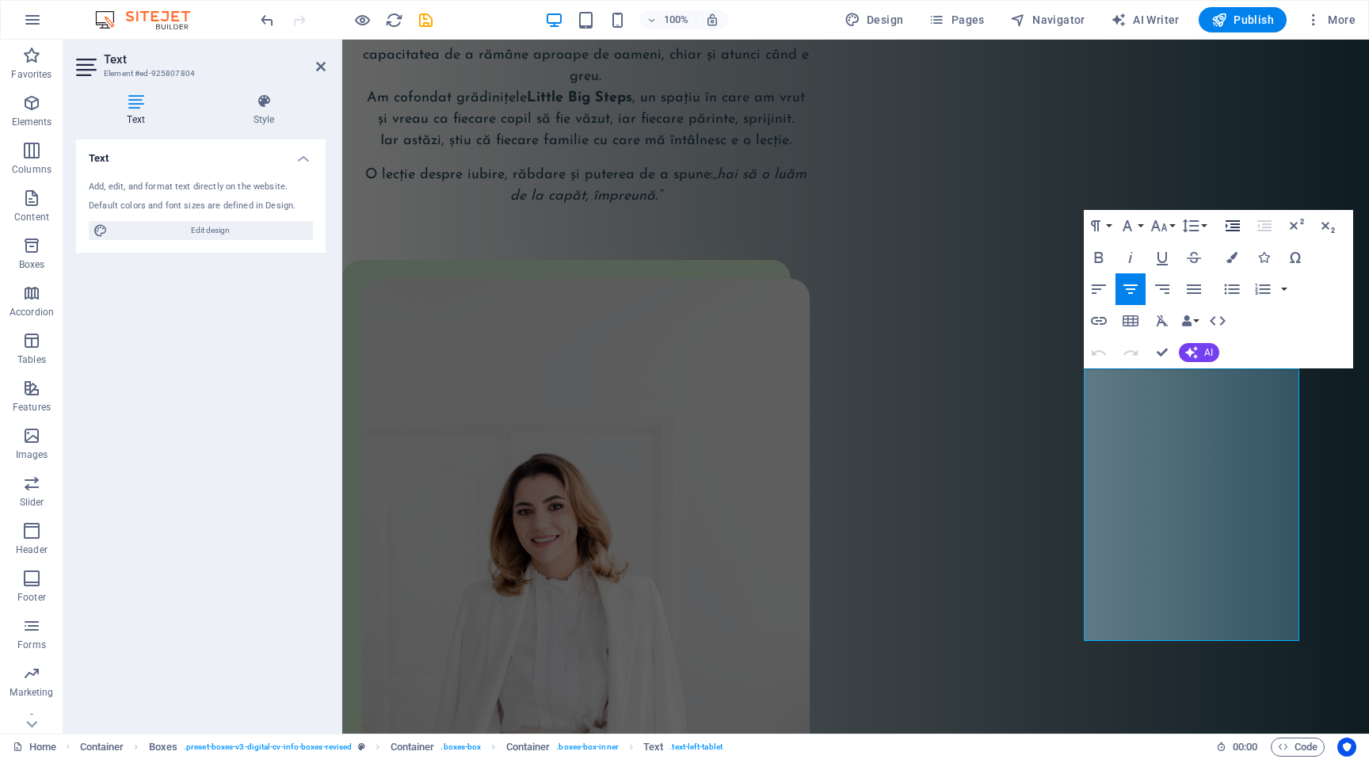
click at [1233, 227] on icon "button" at bounding box center [1232, 225] width 19 height 19
click at [1228, 222] on icon "button" at bounding box center [1232, 225] width 19 height 19
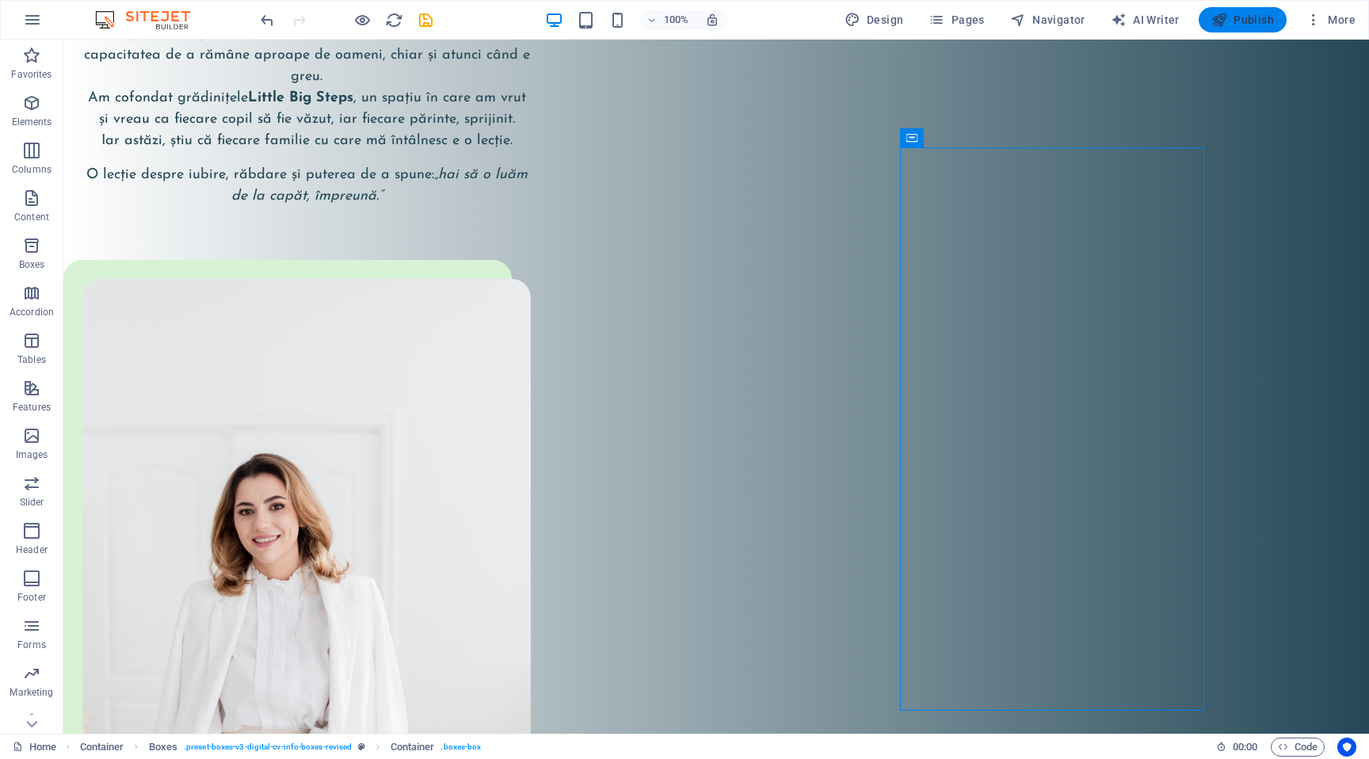
click at [1244, 20] on span "Publish" at bounding box center [1242, 20] width 63 height 16
checkbox input "false"
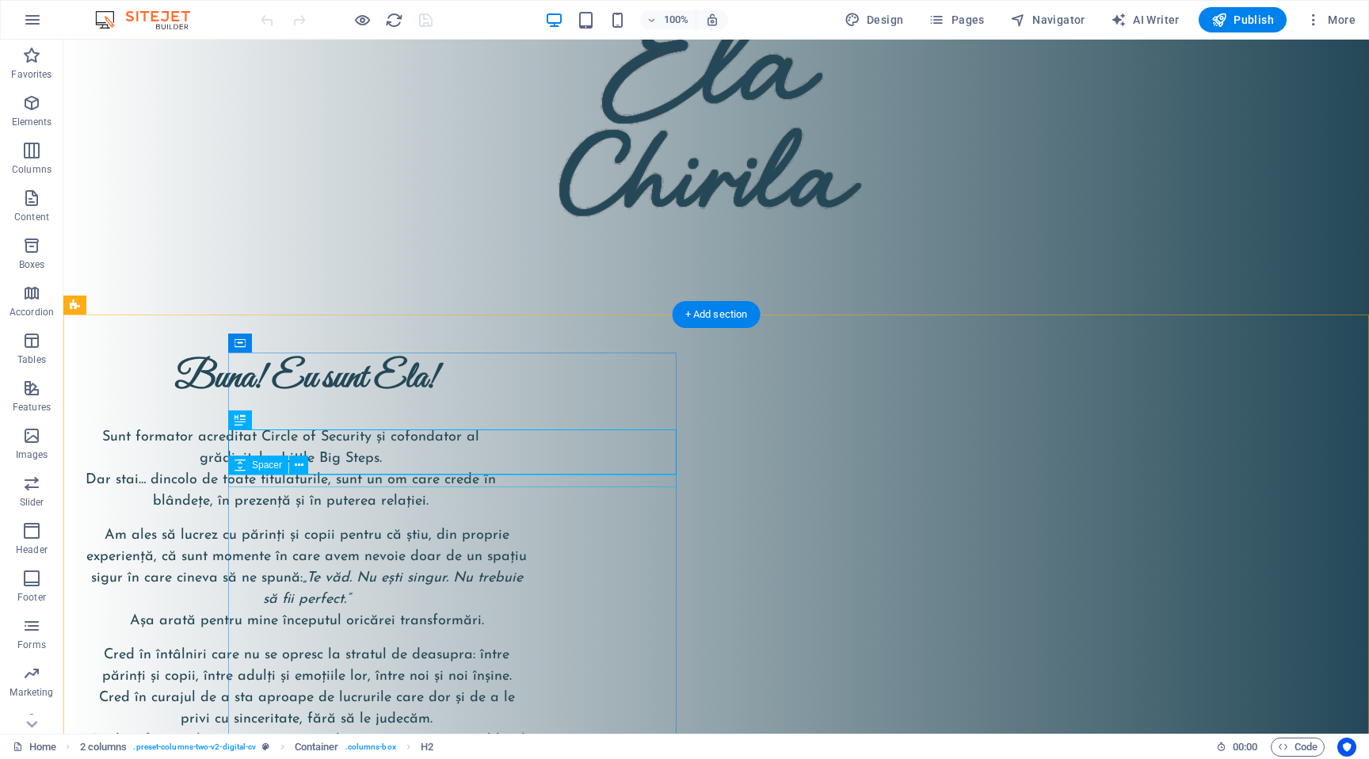
scroll to position [172, 0]
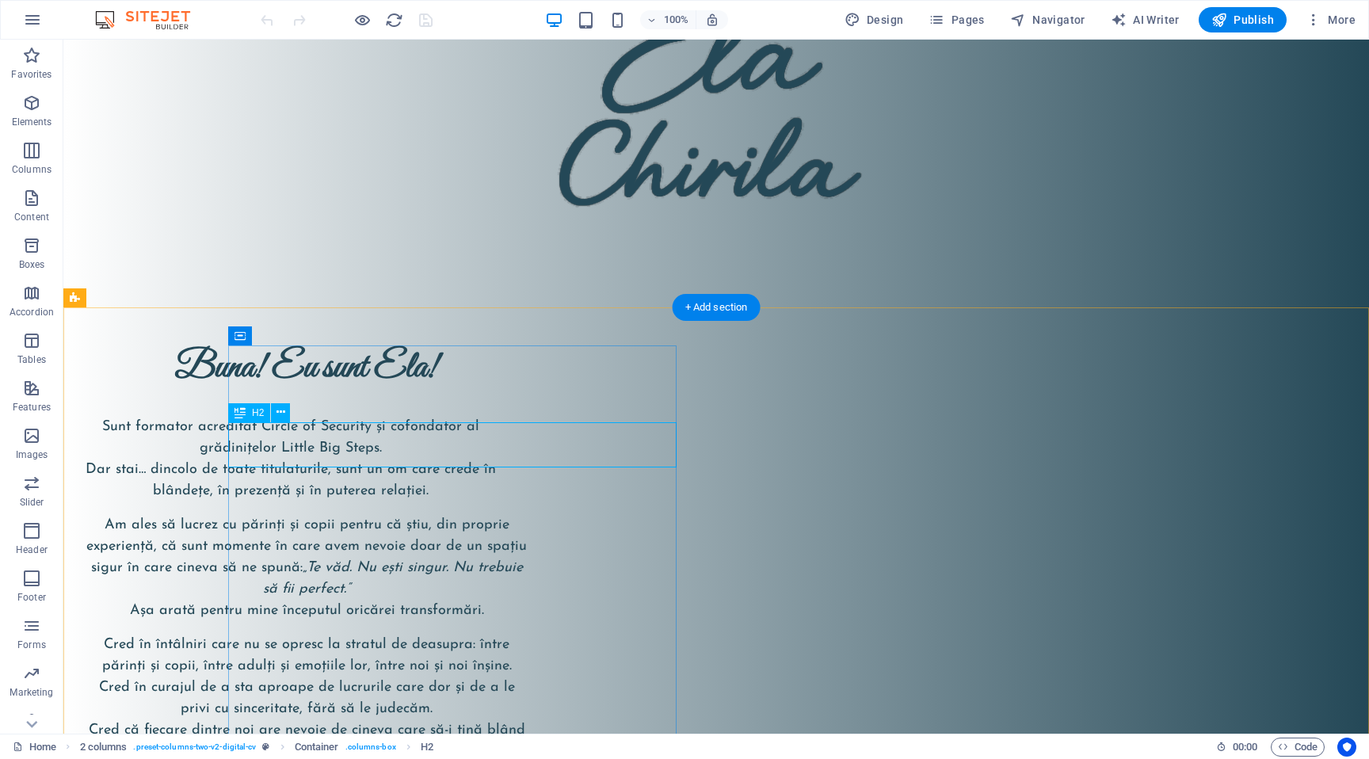
click at [511, 391] on div "Buna! Eu sunt Ela!" at bounding box center [306, 368] width 448 height 46
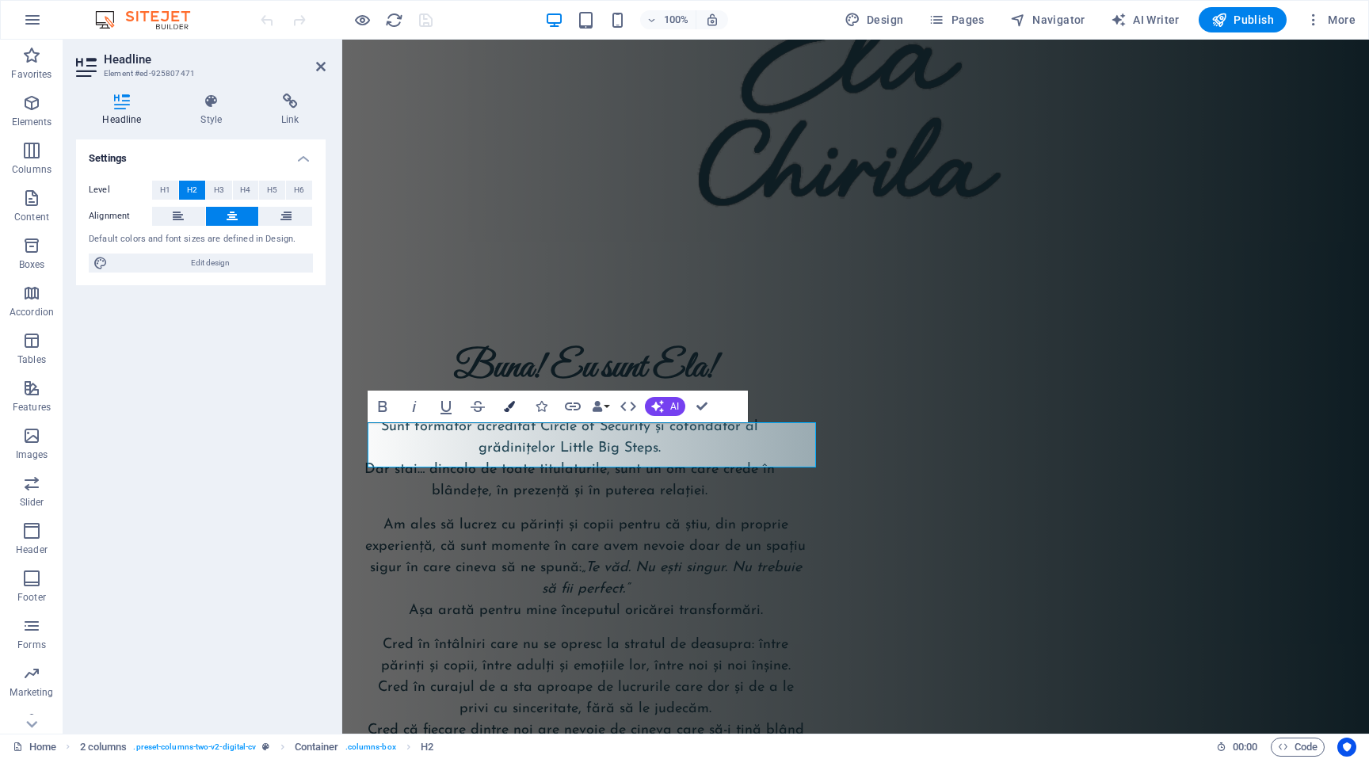
click at [509, 409] on icon "button" at bounding box center [509, 406] width 11 height 11
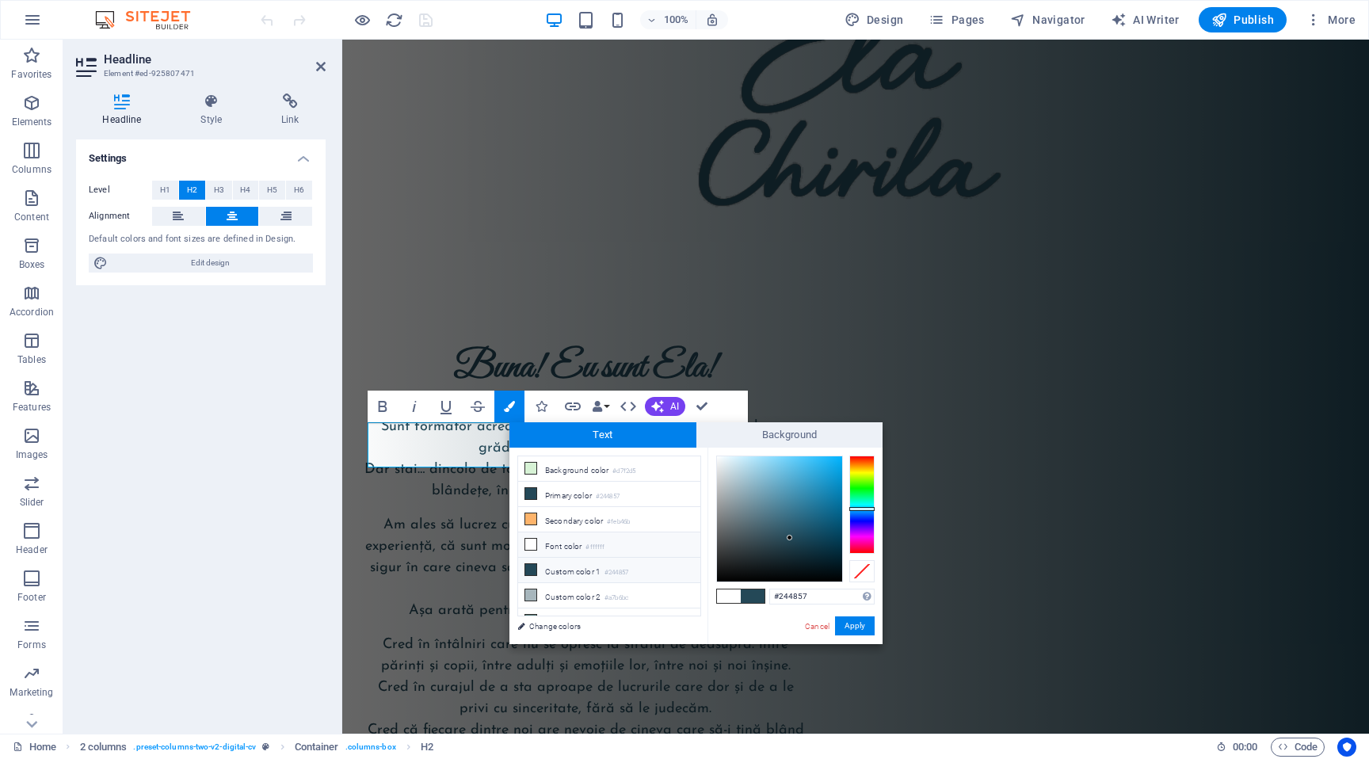
scroll to position [40, 0]
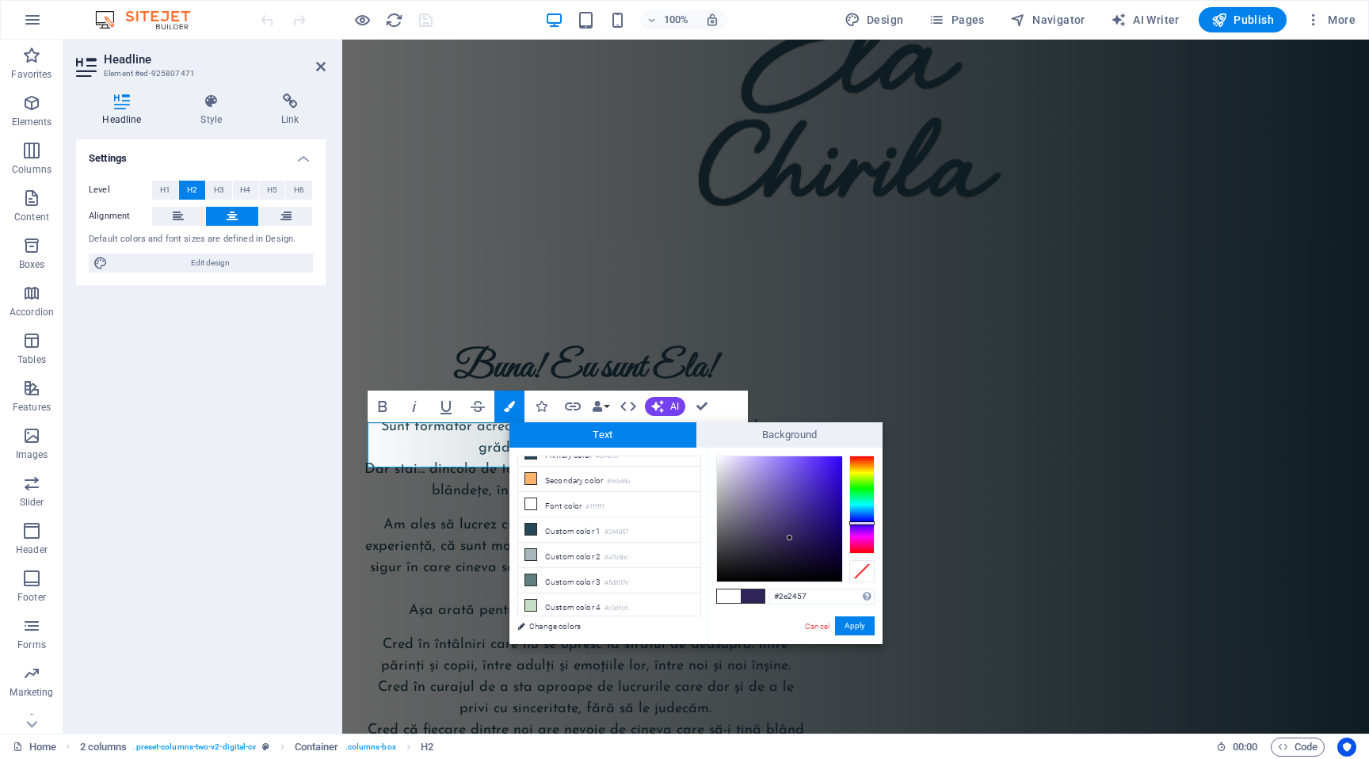
drag, startPoint x: 867, startPoint y: 509, endPoint x: 867, endPoint y: 523, distance: 13.5
click at [867, 523] on div at bounding box center [861, 523] width 25 height 4
click at [802, 593] on input "#2e2457" at bounding box center [821, 597] width 105 height 16
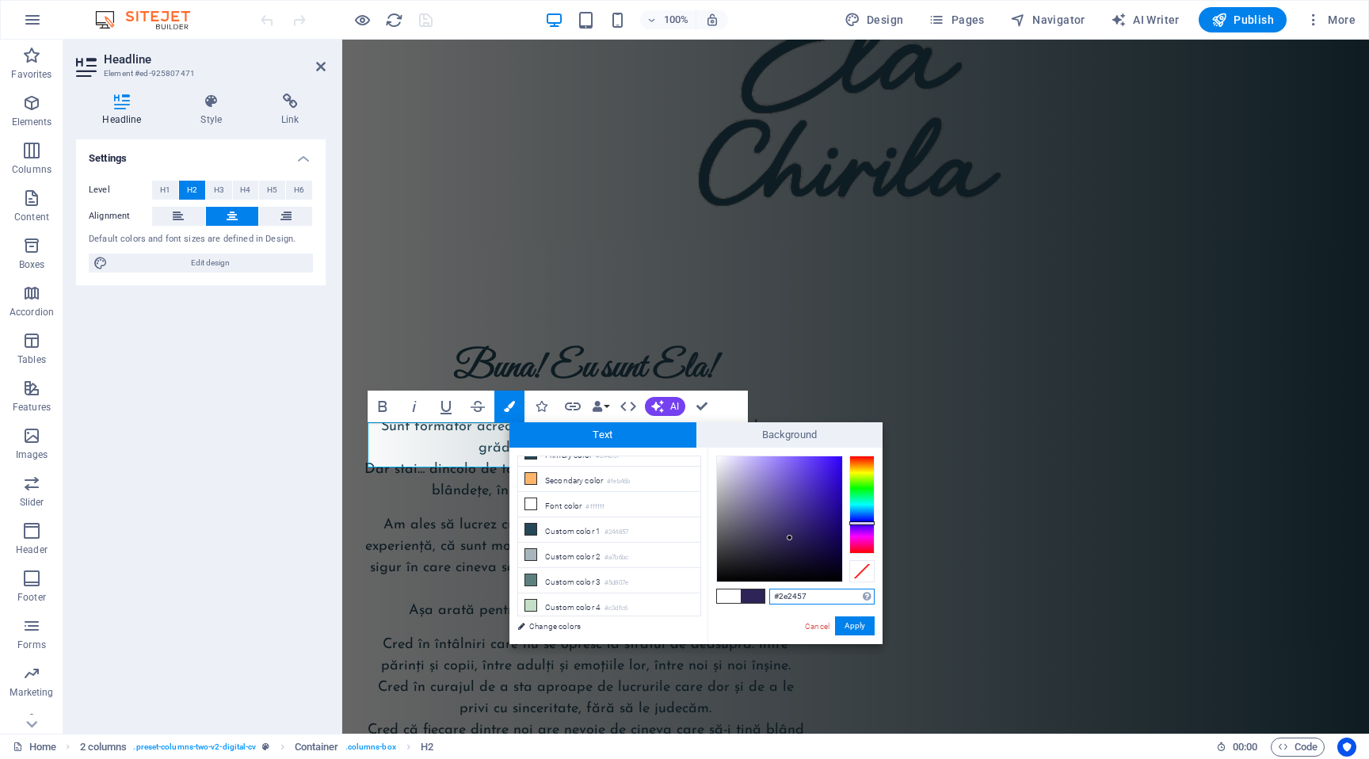
paste input "22222"
type input "#222222"
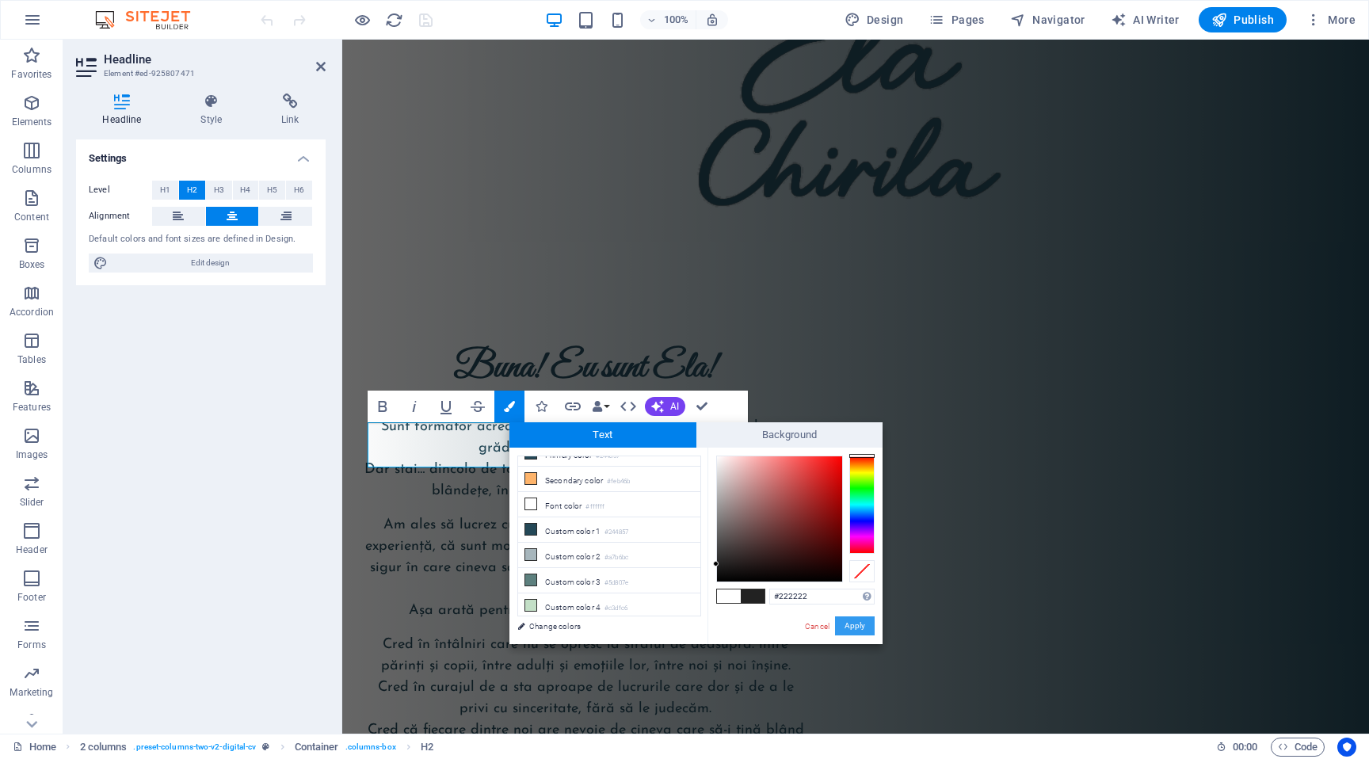
click at [859, 627] on button "Apply" at bounding box center [855, 625] width 40 height 19
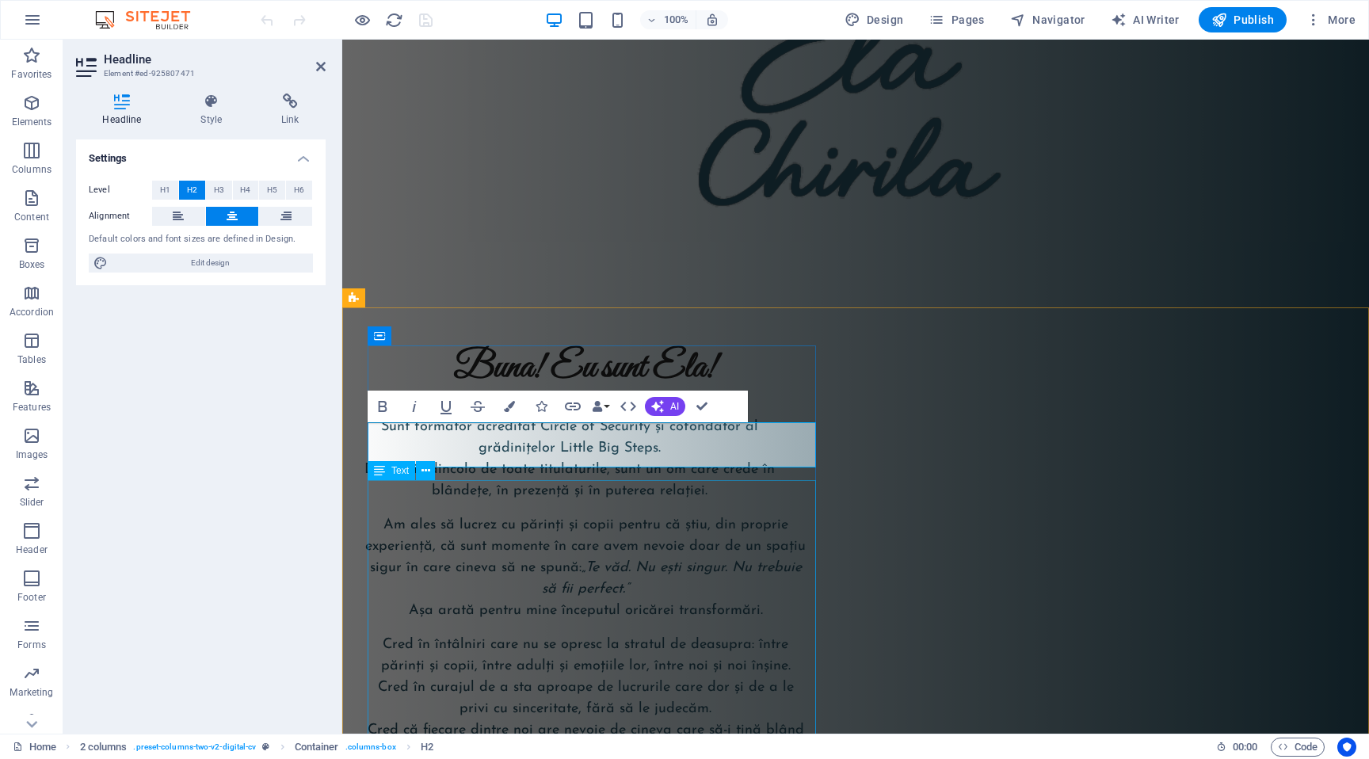
click at [641, 547] on div "Sunt formator acreditat Circle of Security și cofondator al grădinițelor Little…" at bounding box center [585, 606] width 448 height 378
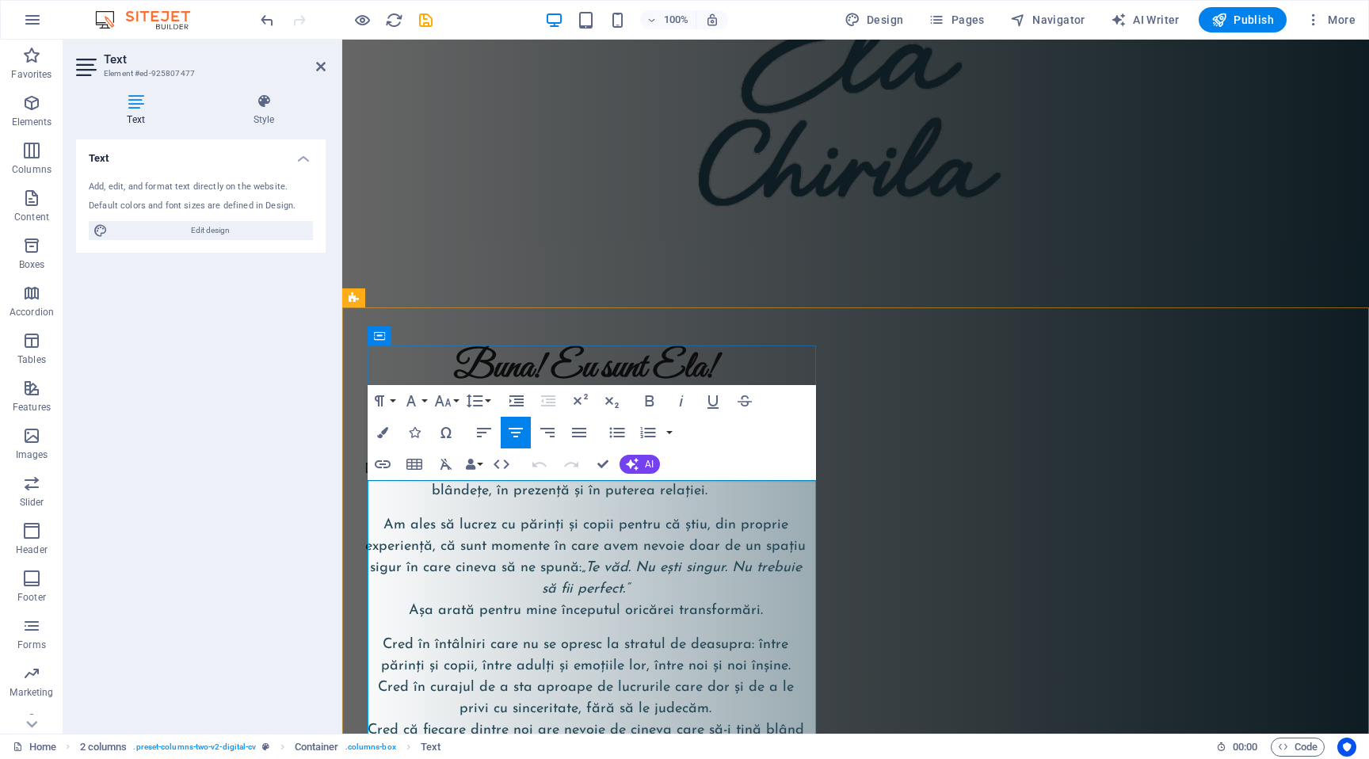
click at [641, 498] on span "Sunt formator acreditat Circle of Security și cofondator al grădinițelor Little…" at bounding box center [569, 459] width 410 height 78
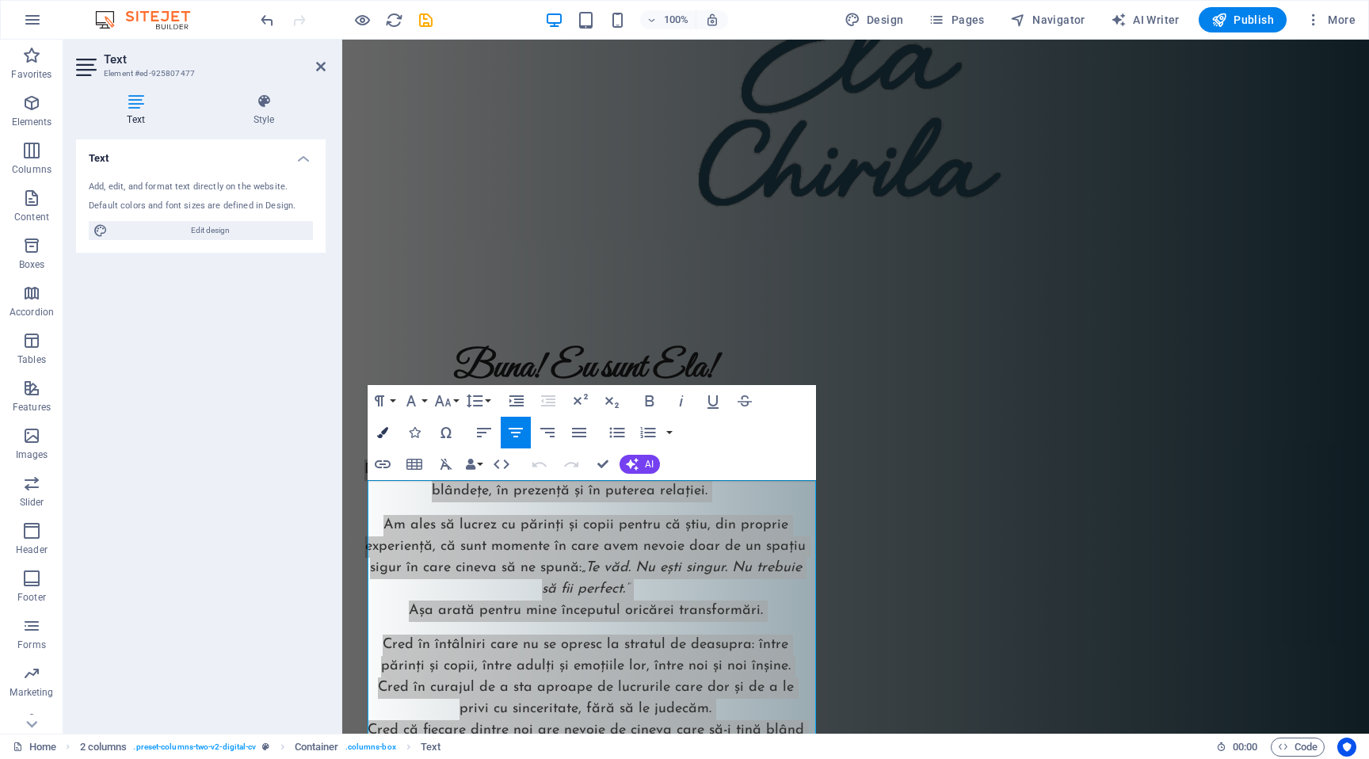
click at [391, 439] on button "Colors" at bounding box center [383, 433] width 30 height 32
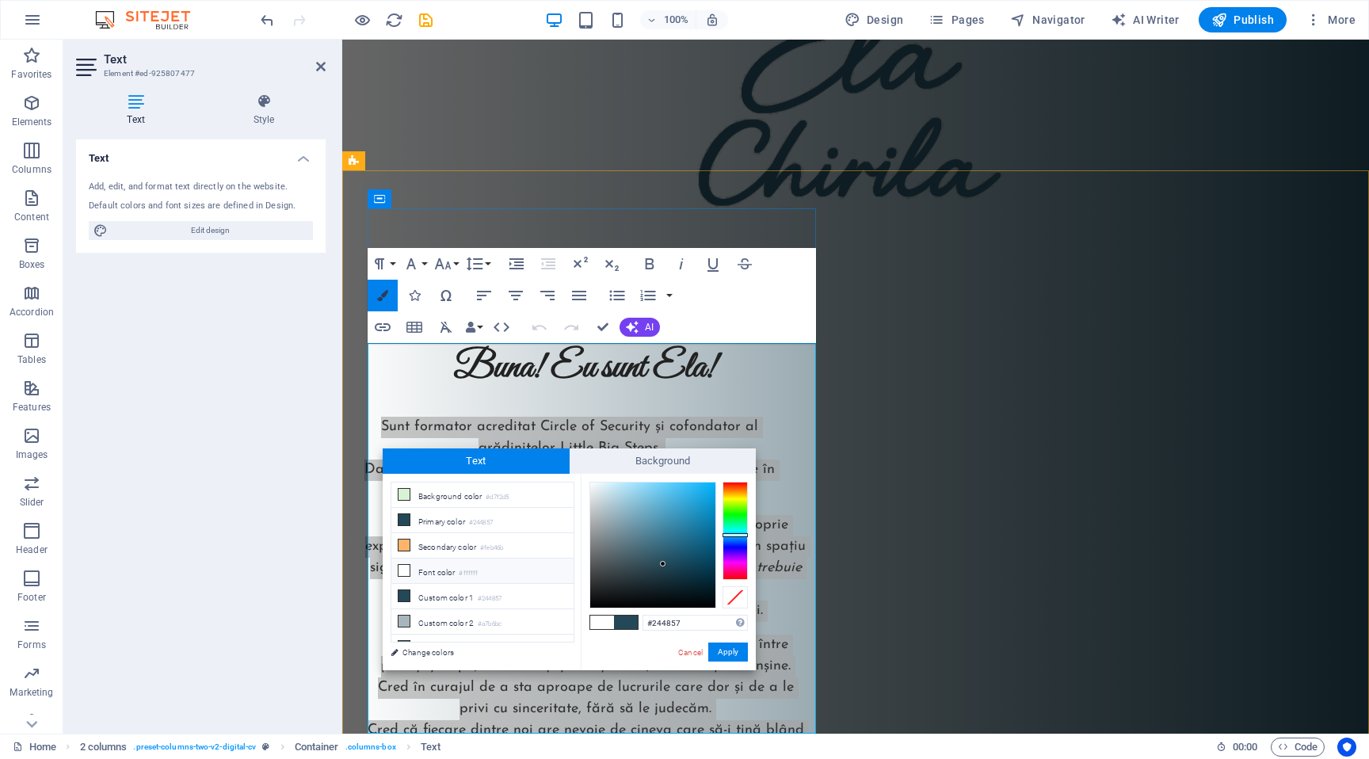
scroll to position [309, 0]
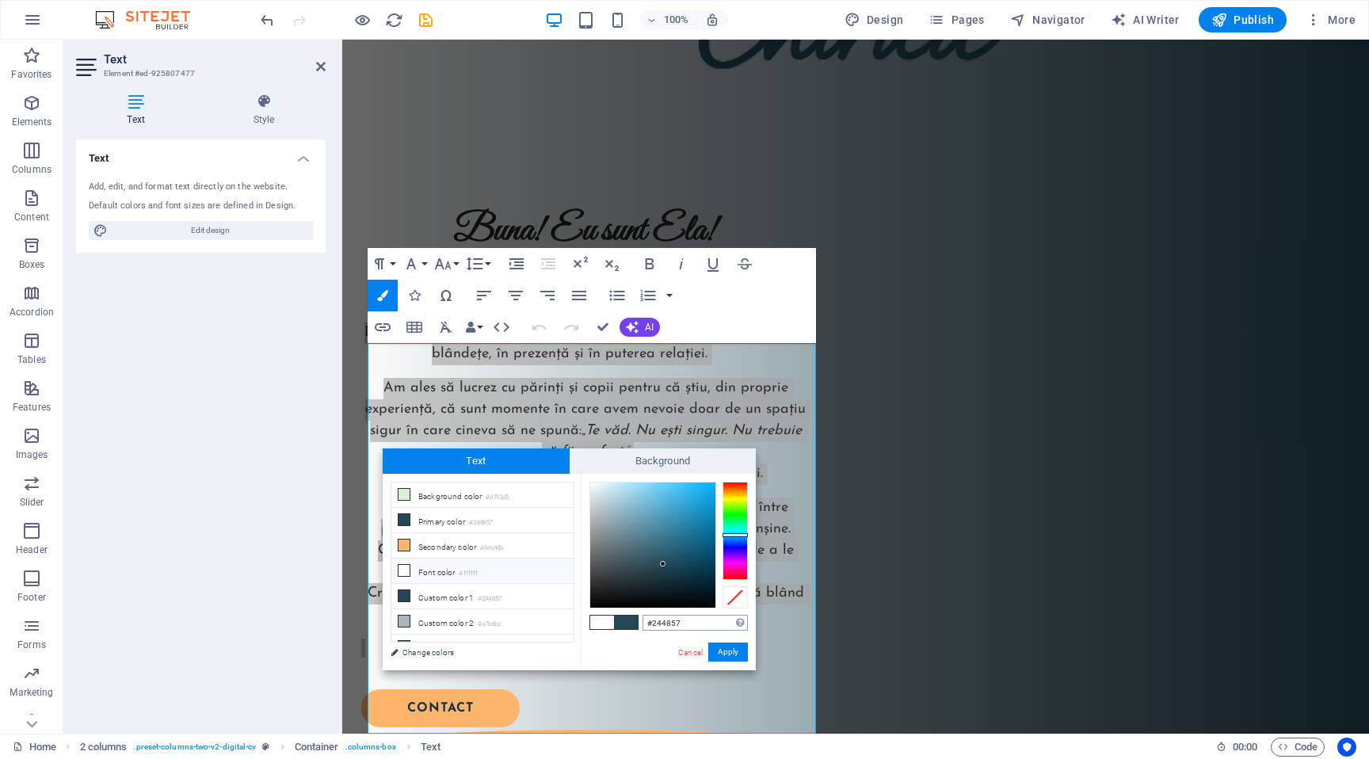
click at [680, 619] on input "#244857" at bounding box center [694, 623] width 105 height 16
type input "#222222"
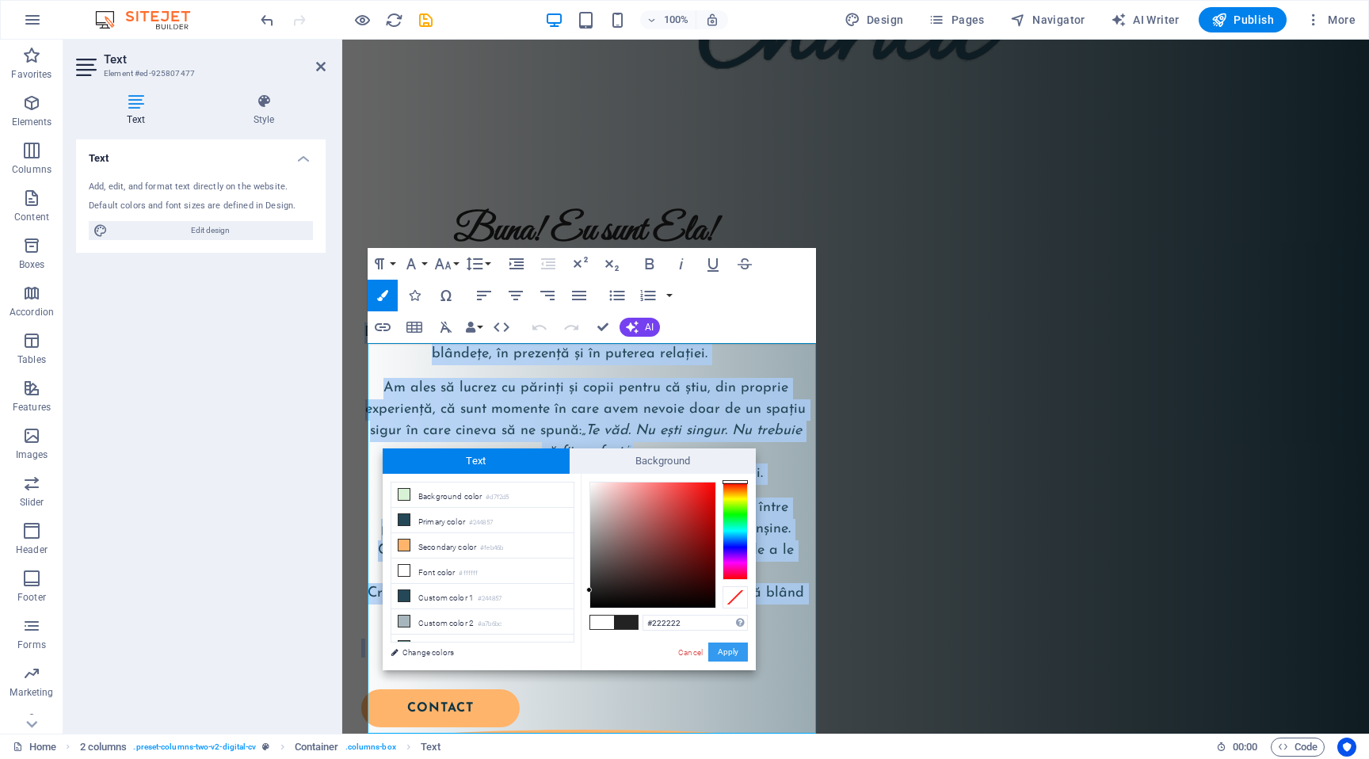
click at [738, 654] on button "Apply" at bounding box center [728, 651] width 40 height 19
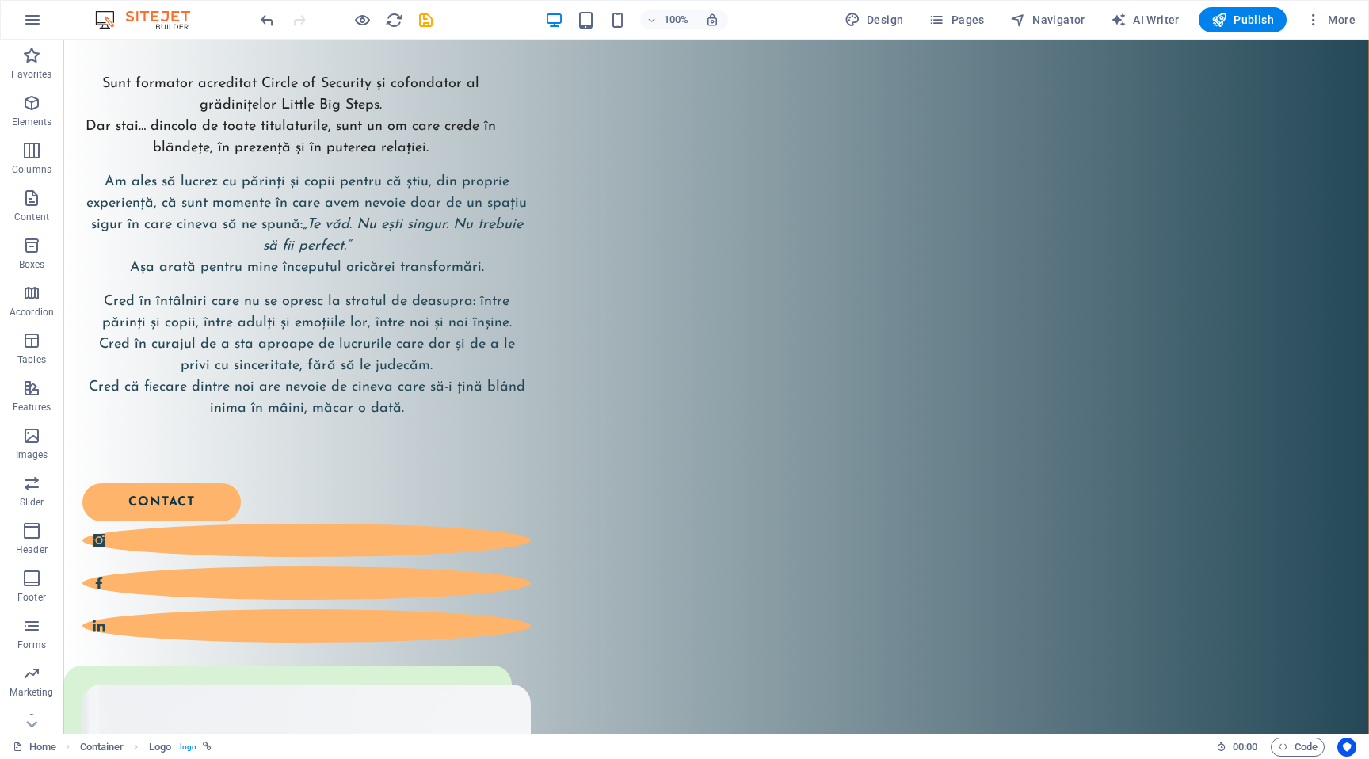
scroll to position [516, 0]
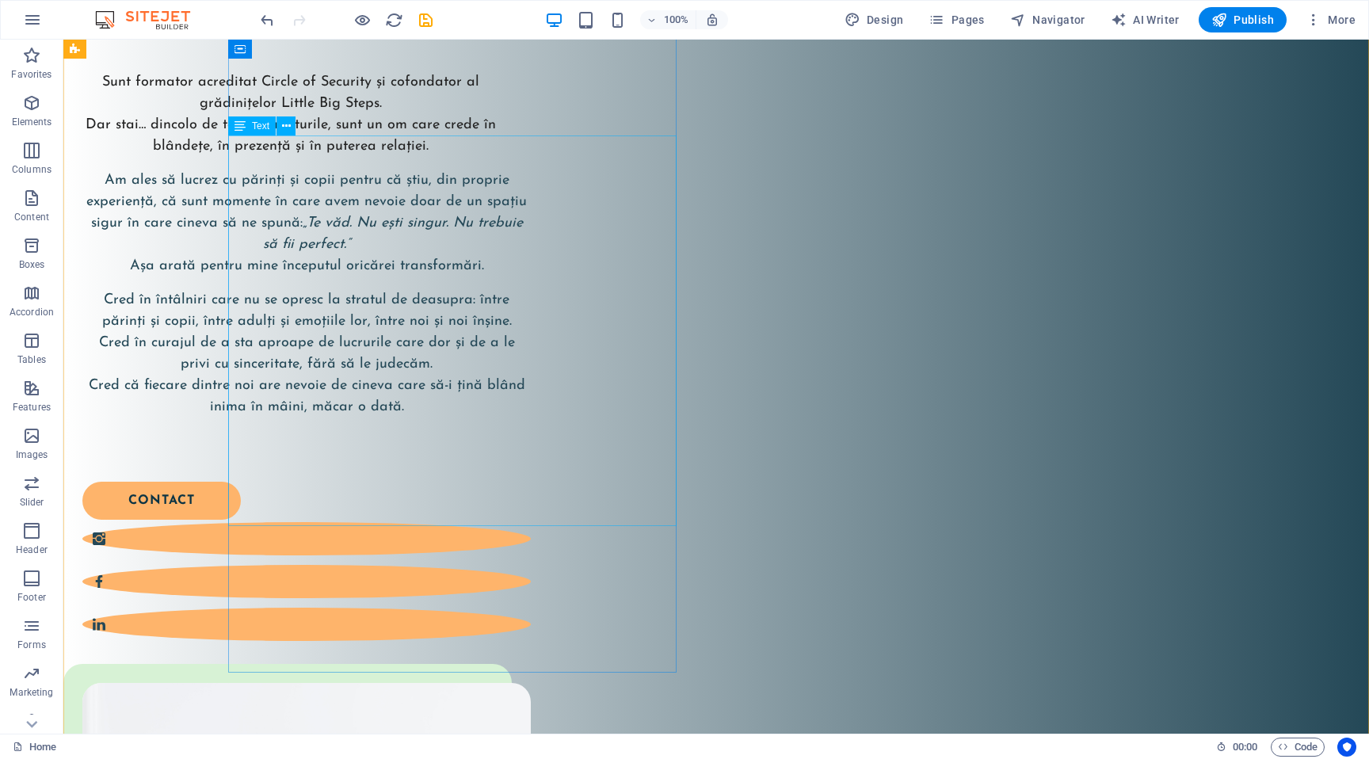
click at [477, 297] on div "Sunt formator acreditat Circle of Security și cofondator al grădinițelor Little…" at bounding box center [306, 261] width 448 height 378
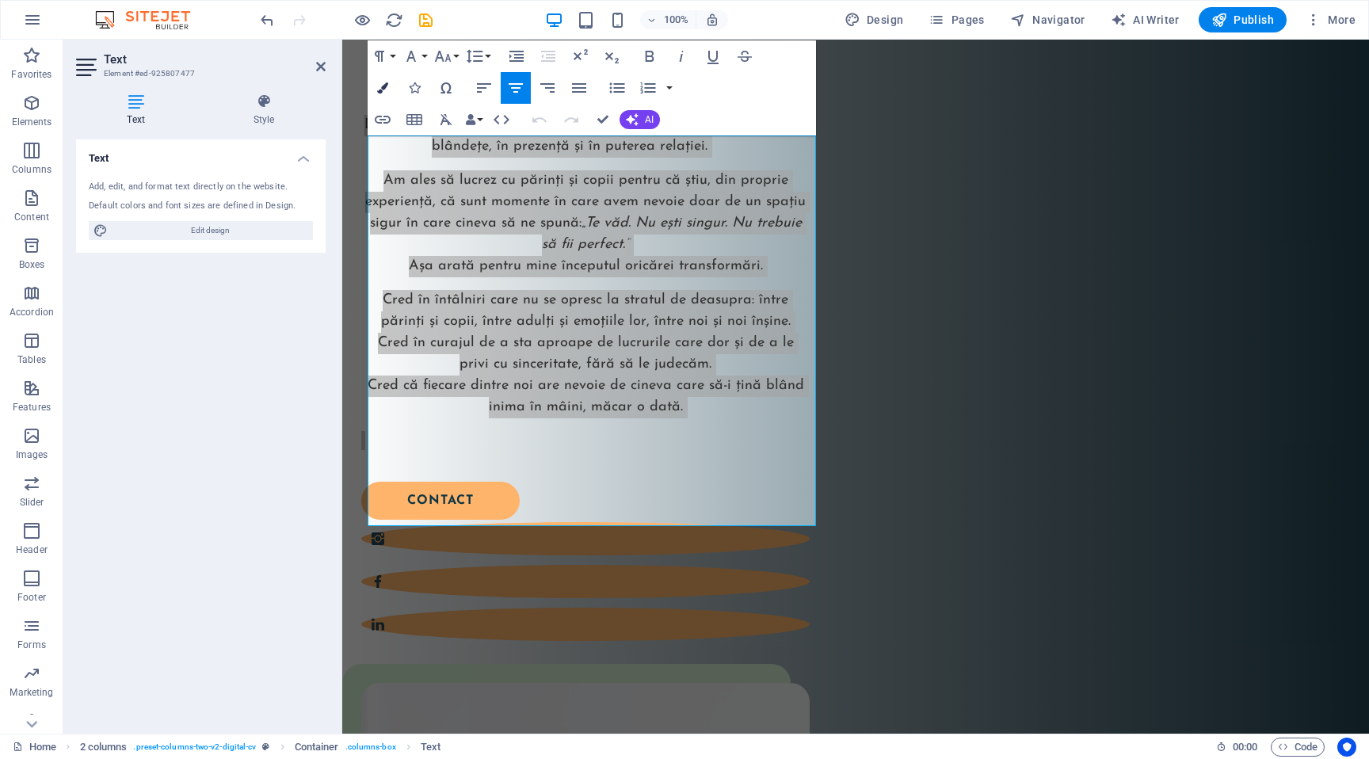
click at [387, 84] on icon "button" at bounding box center [382, 87] width 11 height 11
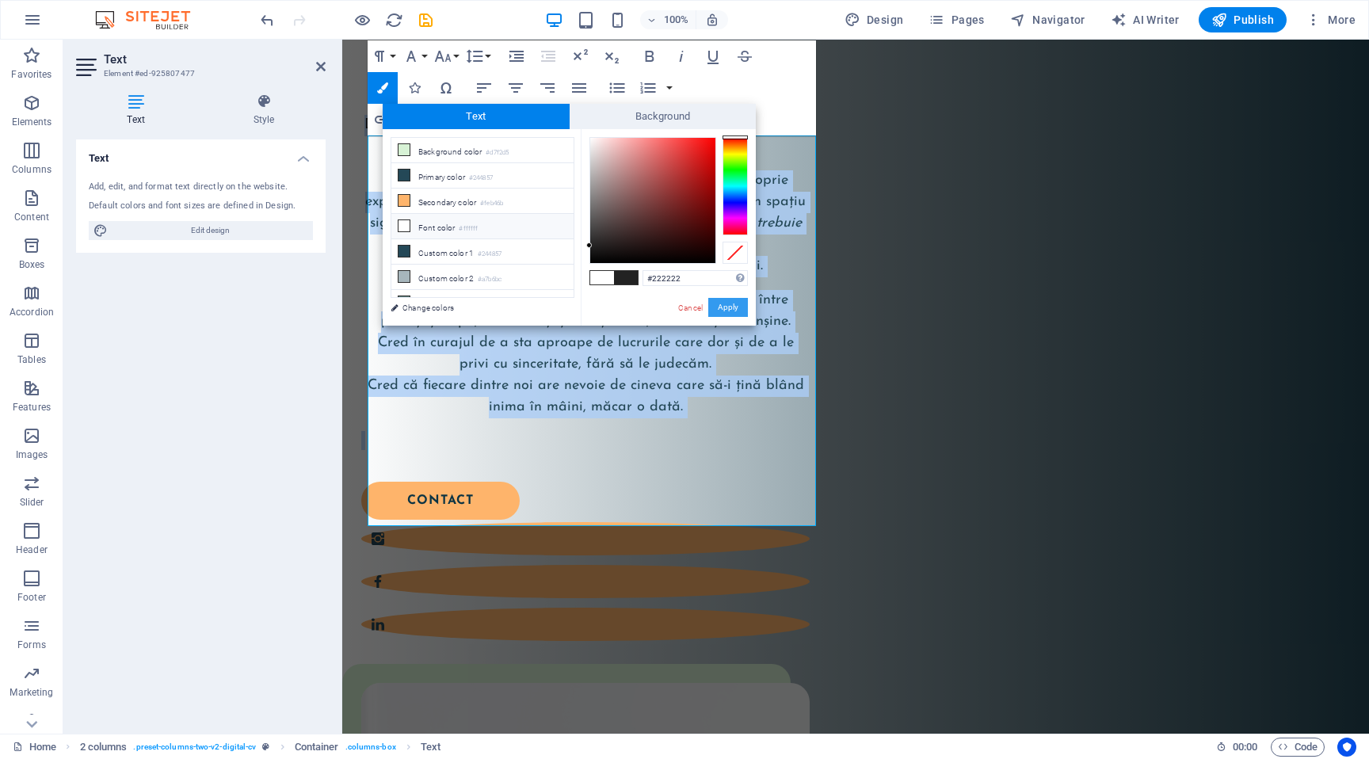
click at [723, 312] on button "Apply" at bounding box center [728, 307] width 40 height 19
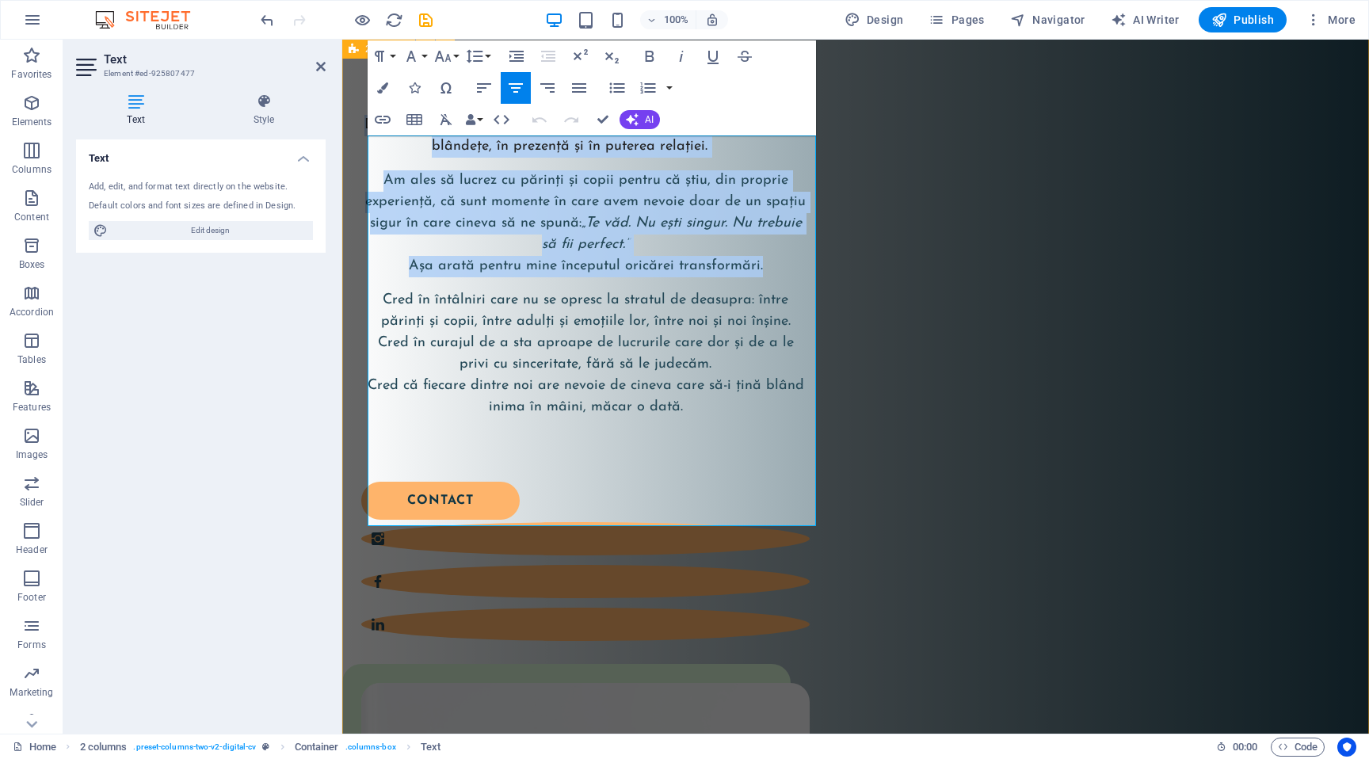
click at [849, 311] on div "Buna! Eu sunt Ela! Sunt formator acreditat Circle of Security și cofondator al …" at bounding box center [855, 730] width 1027 height 1534
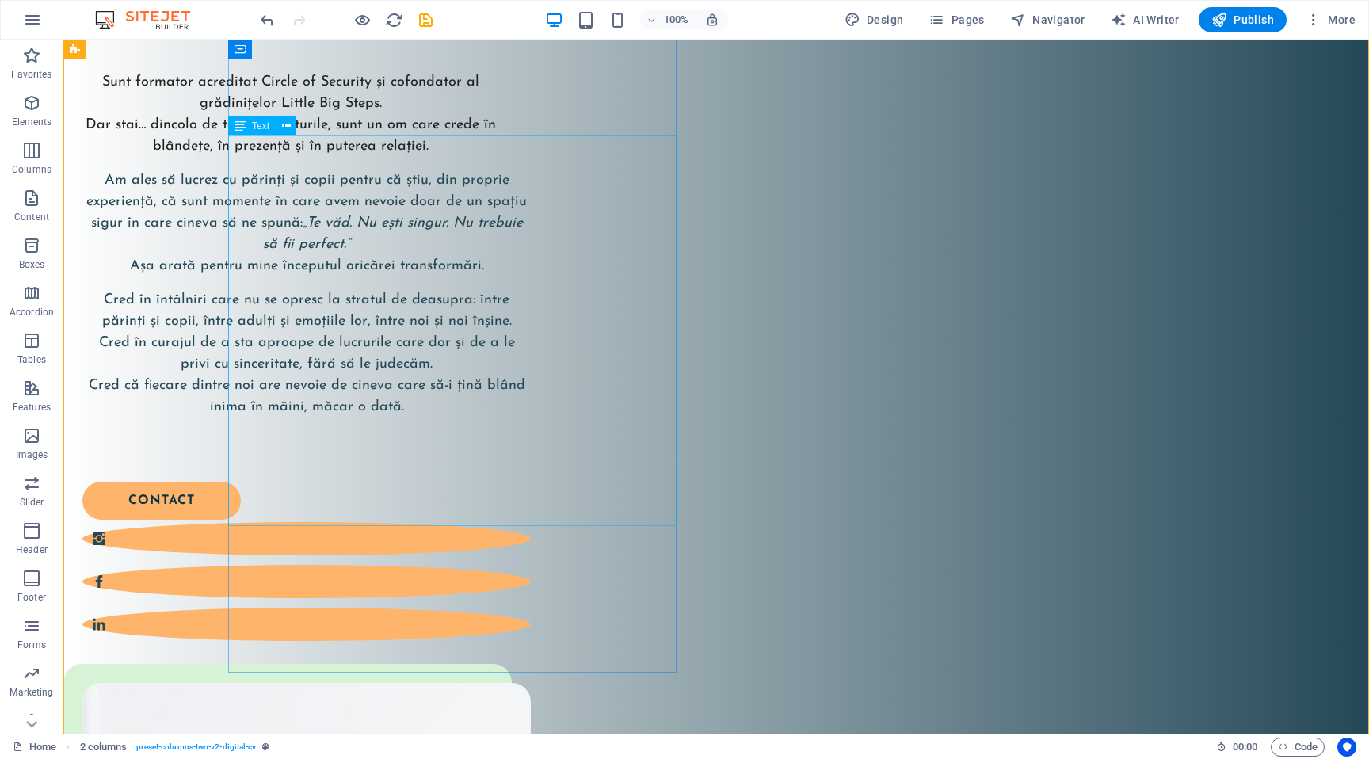
click at [531, 261] on div "Sunt formator acreditat Circle of Security și cofondator al grădinițelor Little…" at bounding box center [306, 261] width 448 height 378
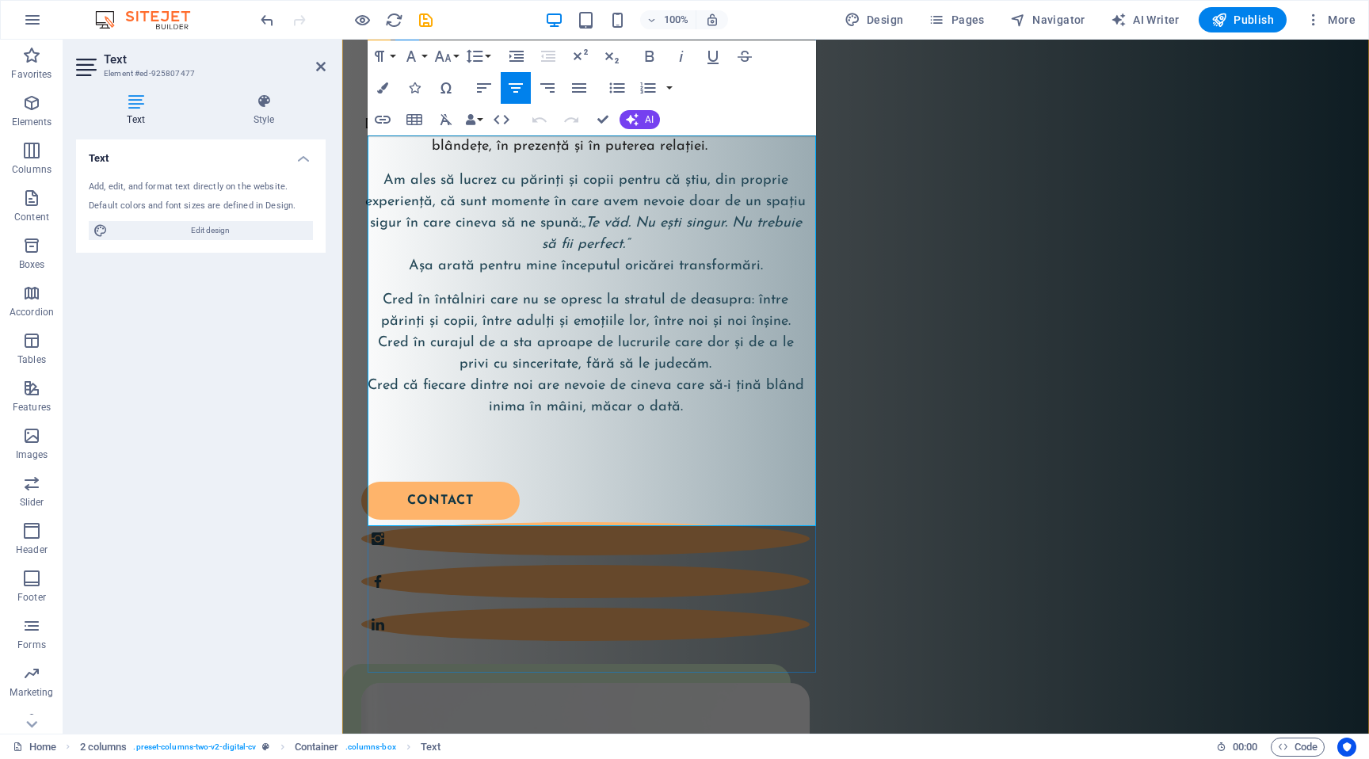
click at [559, 263] on span "Am ales să lucrez cu părinți și copii pentru că știu, din proprie experiență, c…" at bounding box center [585, 223] width 440 height 100
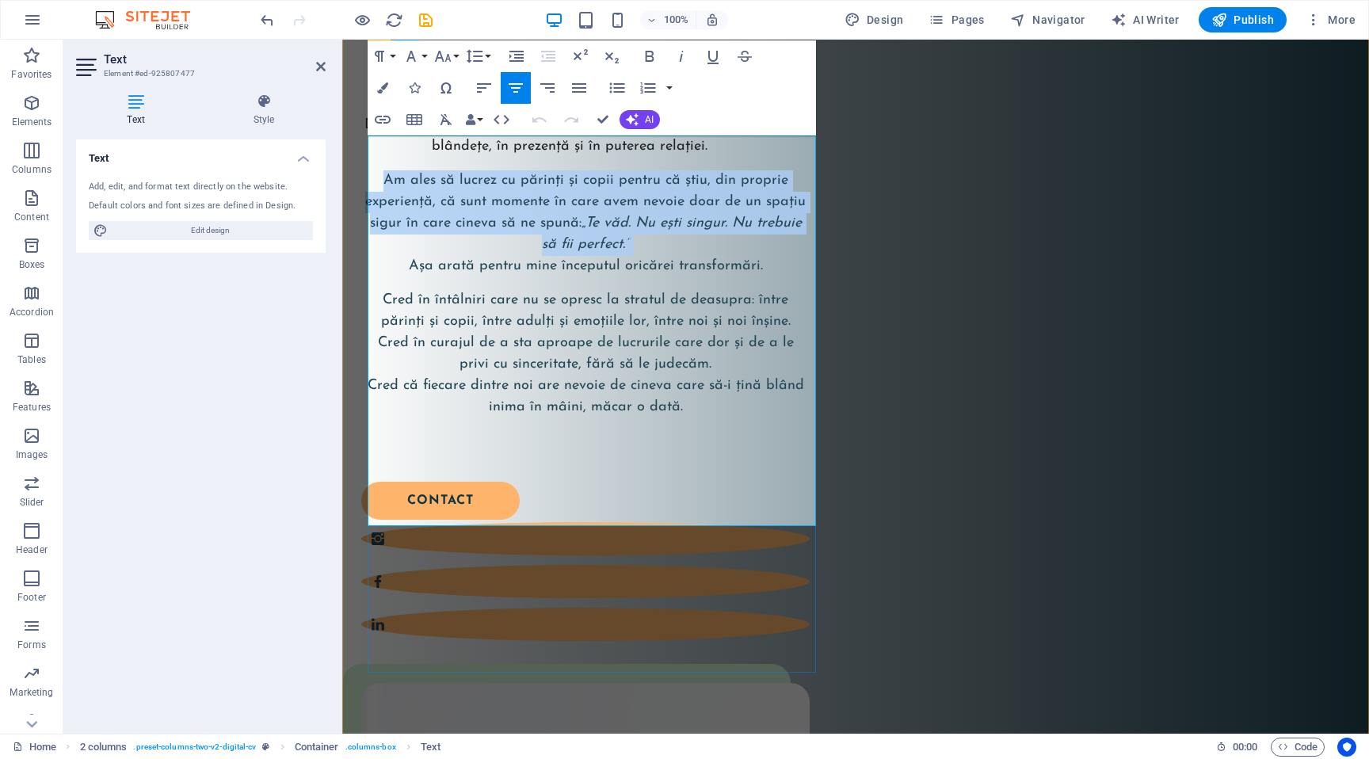
click at [559, 263] on span "Am ales să lucrez cu părinți și copii pentru că știu, din proprie experiență, c…" at bounding box center [585, 223] width 440 height 100
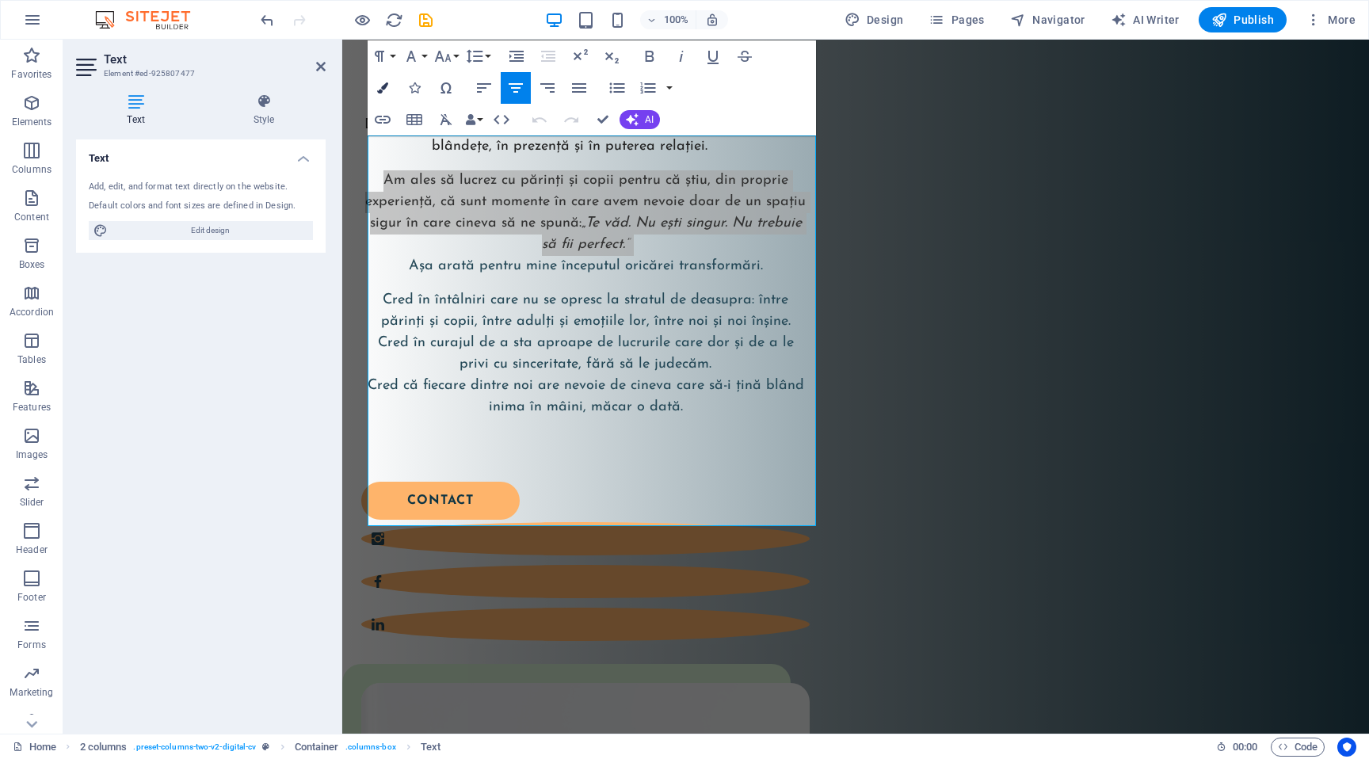
click at [386, 82] on icon "button" at bounding box center [382, 87] width 11 height 11
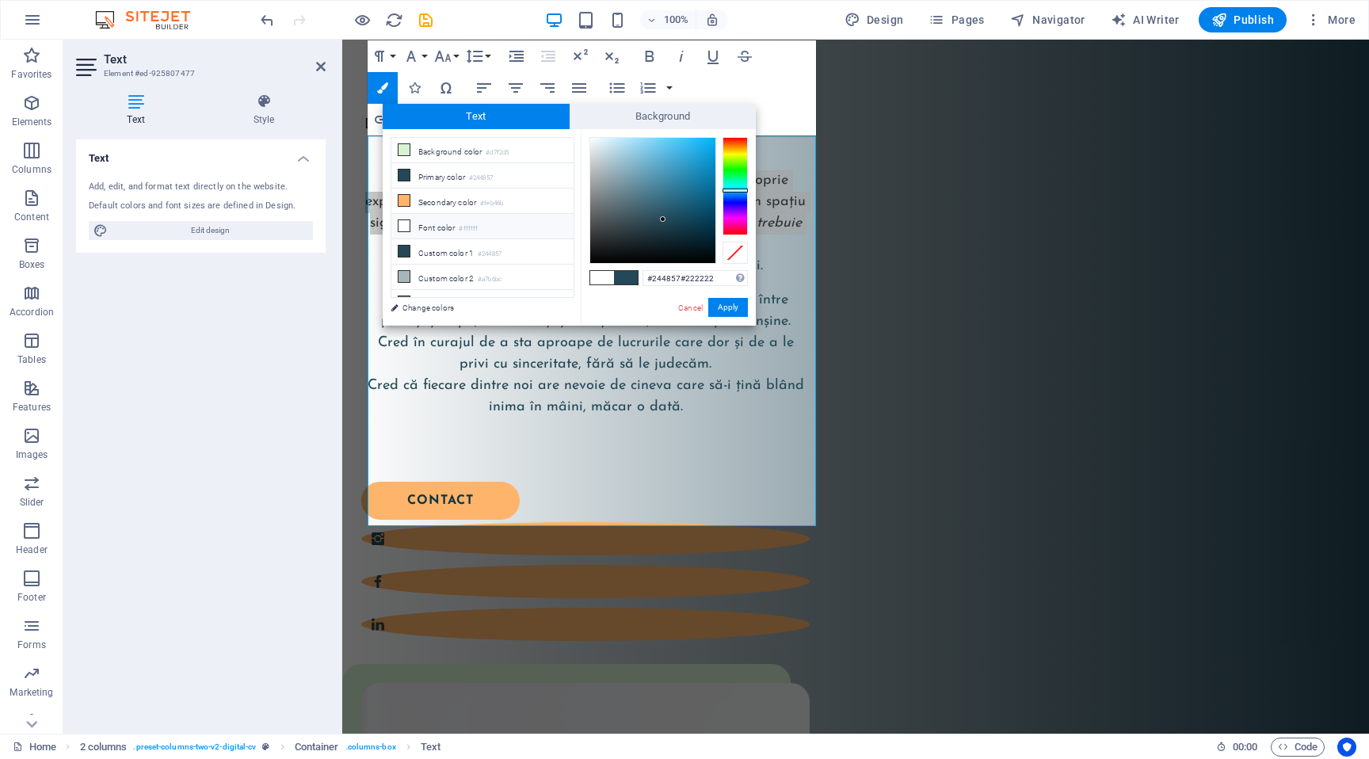
type input "#222222"
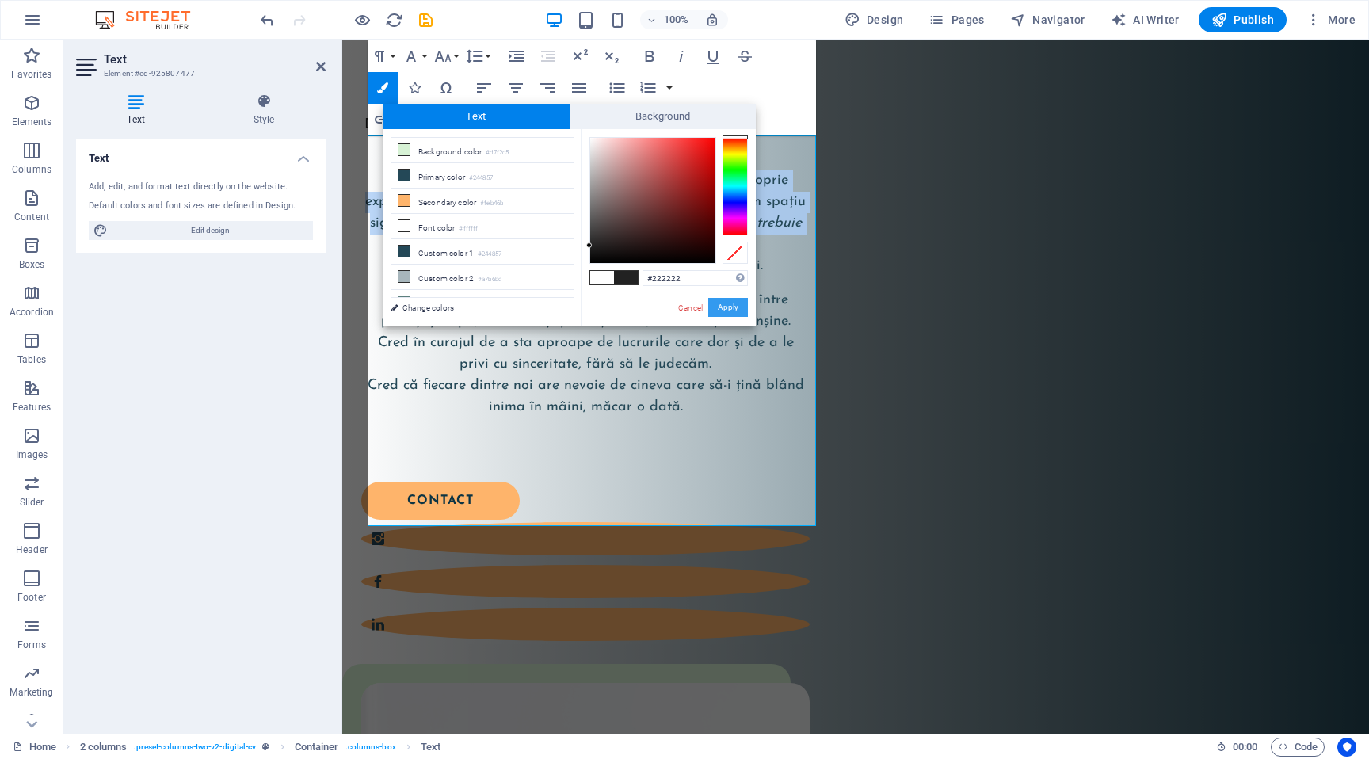
click at [734, 305] on button "Apply" at bounding box center [728, 307] width 40 height 19
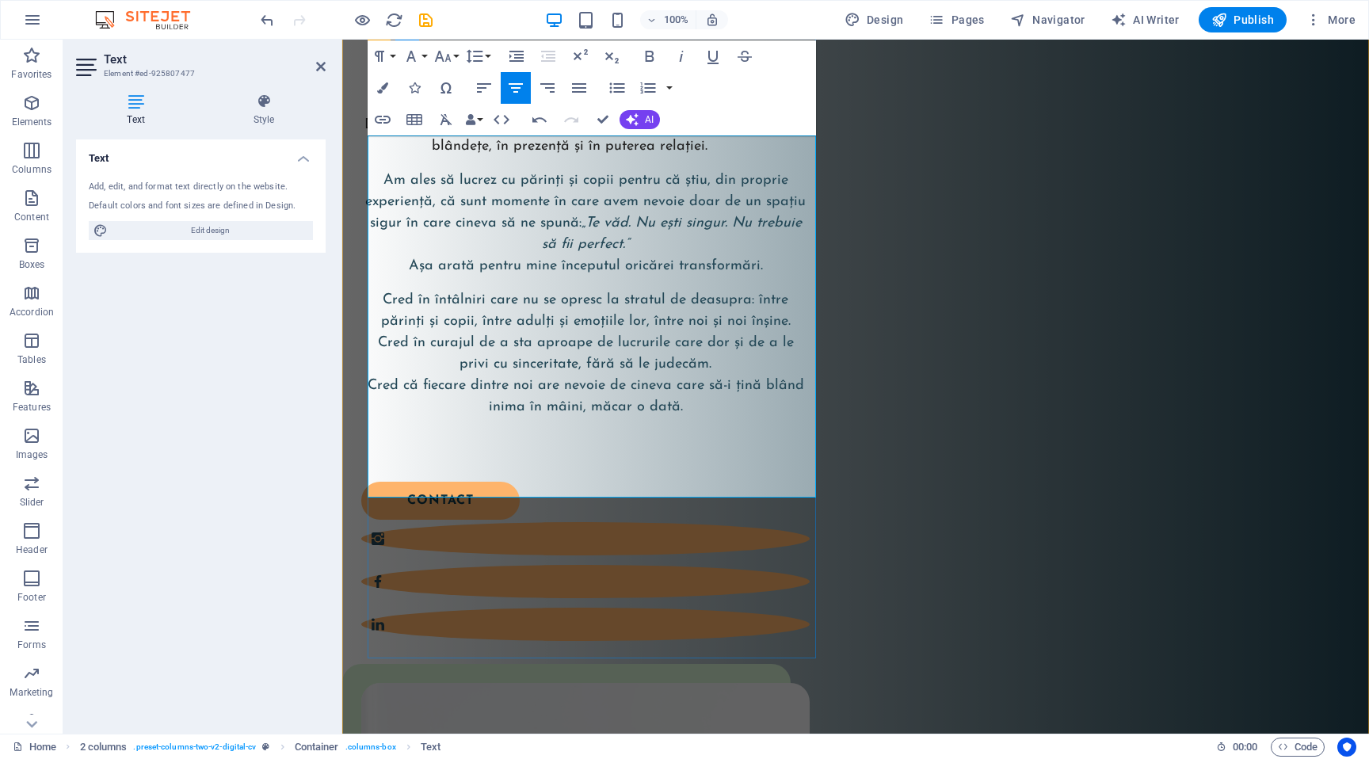
scroll to position [531, 0]
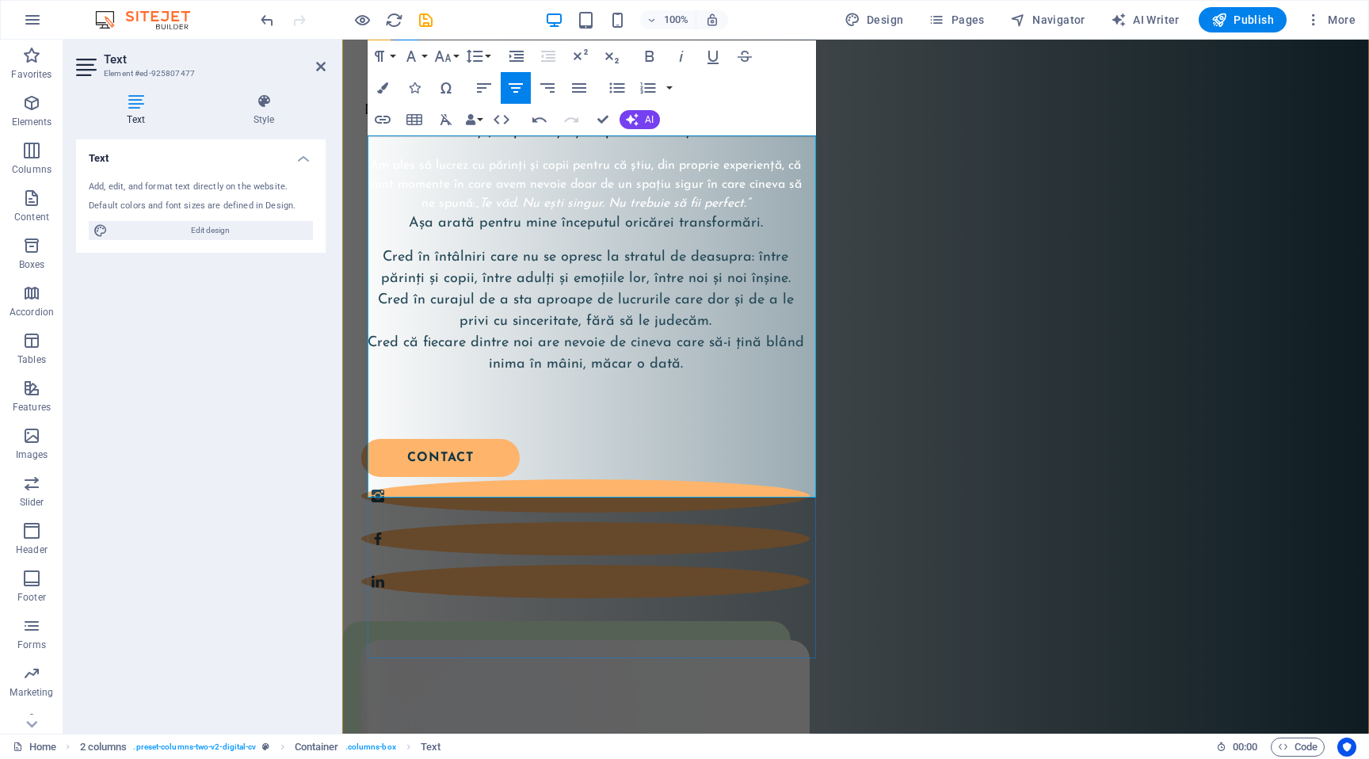
click at [588, 234] on p "​ ​ Am ales să lucrez cu părinți și copii pentru că știu, din proprie experienț…" at bounding box center [585, 195] width 448 height 78
click at [825, 257] on div "Buna! Eu sunt Ela! Sunt formator acreditat Circle of Security și cofondator al …" at bounding box center [855, 701] width 1027 height 1505
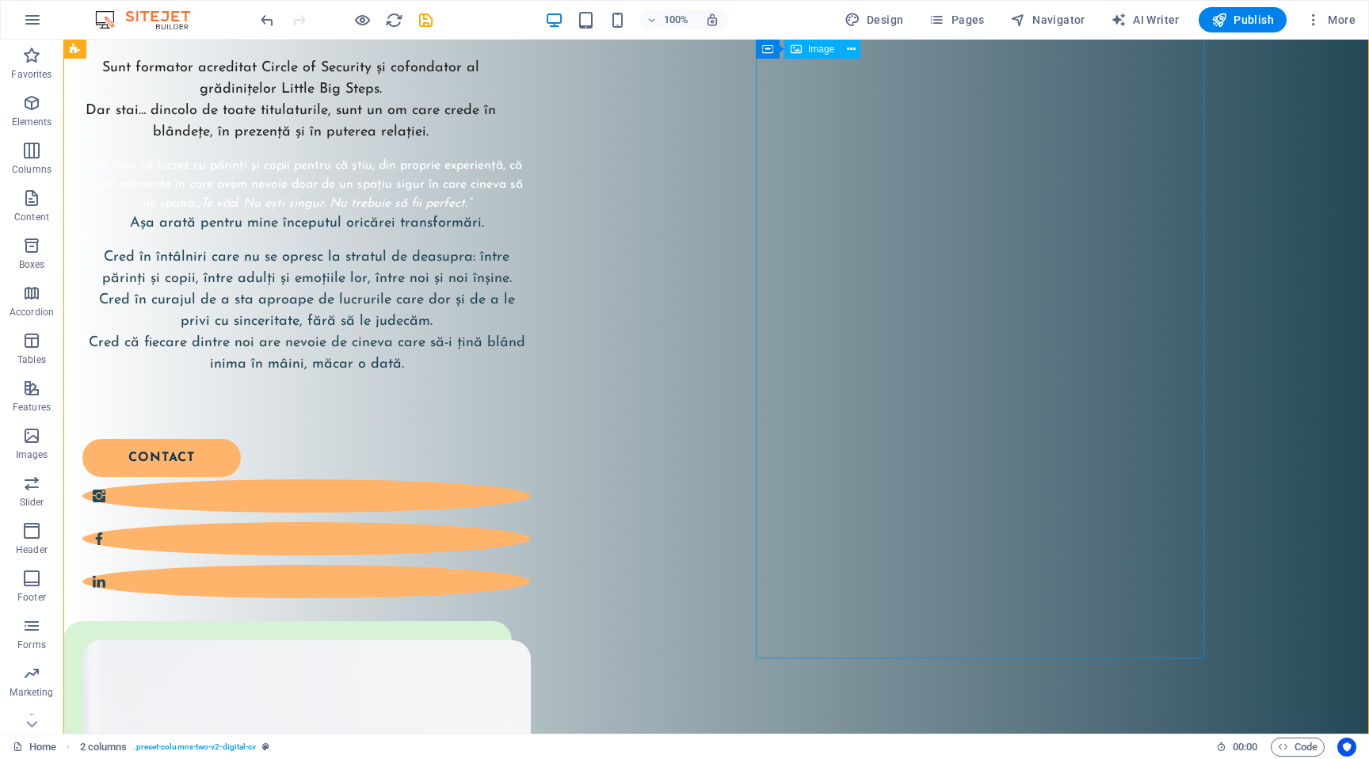
select select "%"
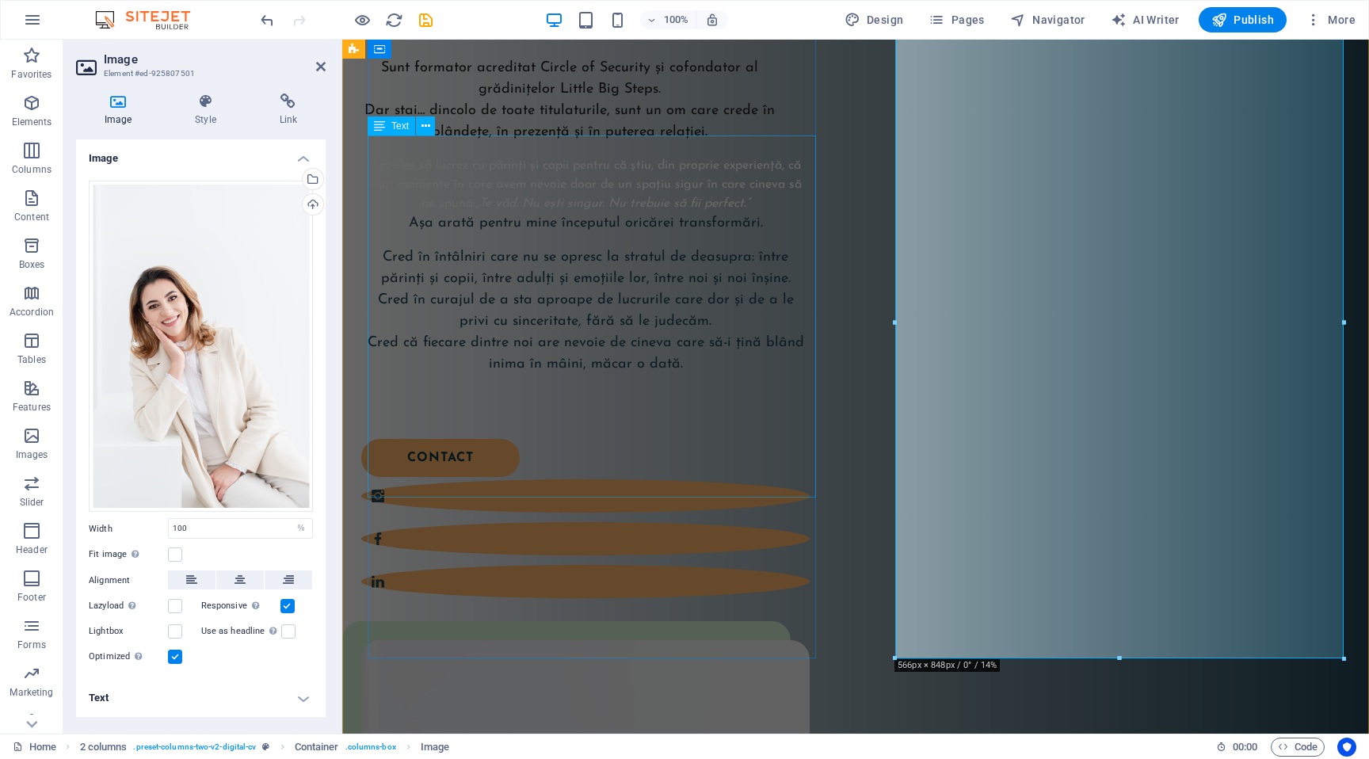
click at [619, 255] on div "Sunt formator acreditat Circle of Security și cofondator al grădinițelor Little…" at bounding box center [585, 232] width 448 height 349
click at [810, 255] on div "Sunt formator acreditat Circle of Security și cofondator al grădinițelor Little…" at bounding box center [585, 232] width 448 height 349
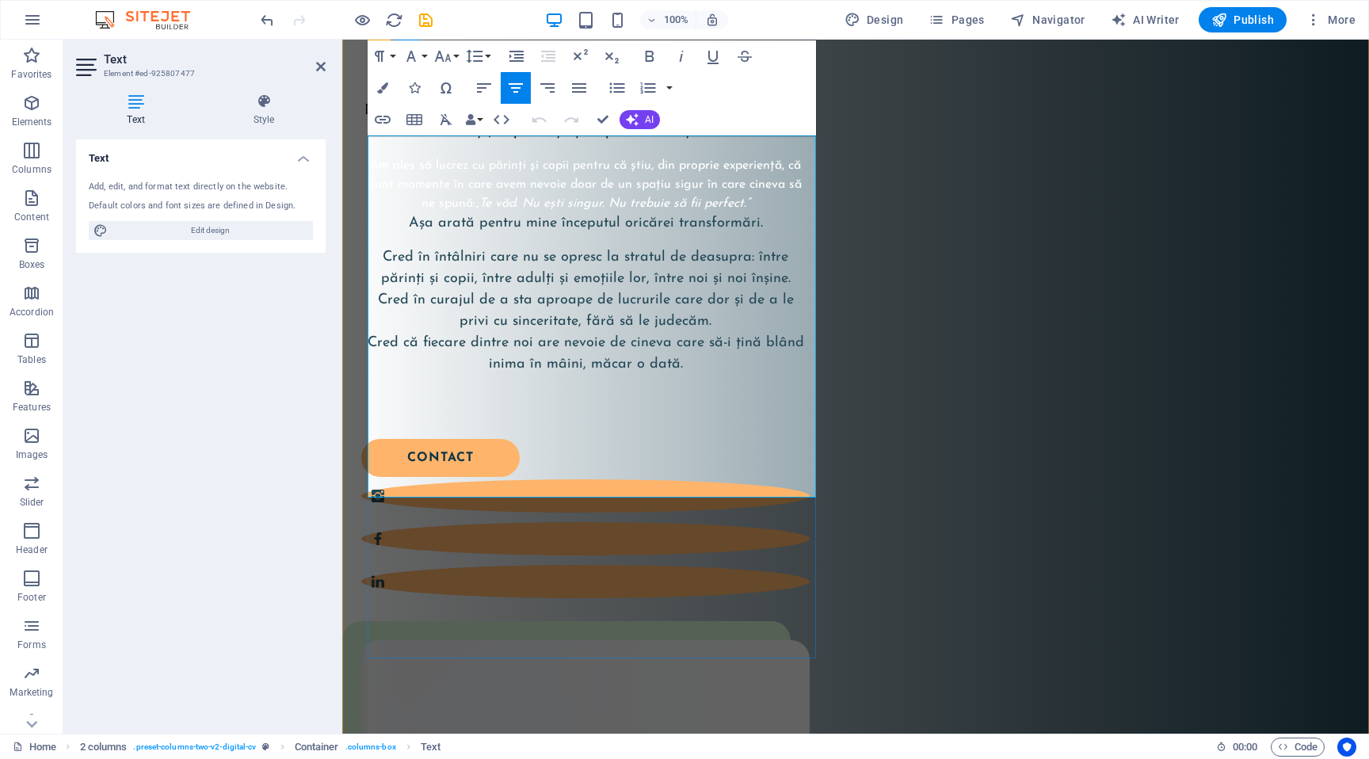
click at [600, 139] on span "Sunt formator acreditat Circle of Security și cofondator al grădinițelor Little…" at bounding box center [569, 100] width 410 height 78
click at [390, 92] on button "Colors" at bounding box center [383, 88] width 30 height 32
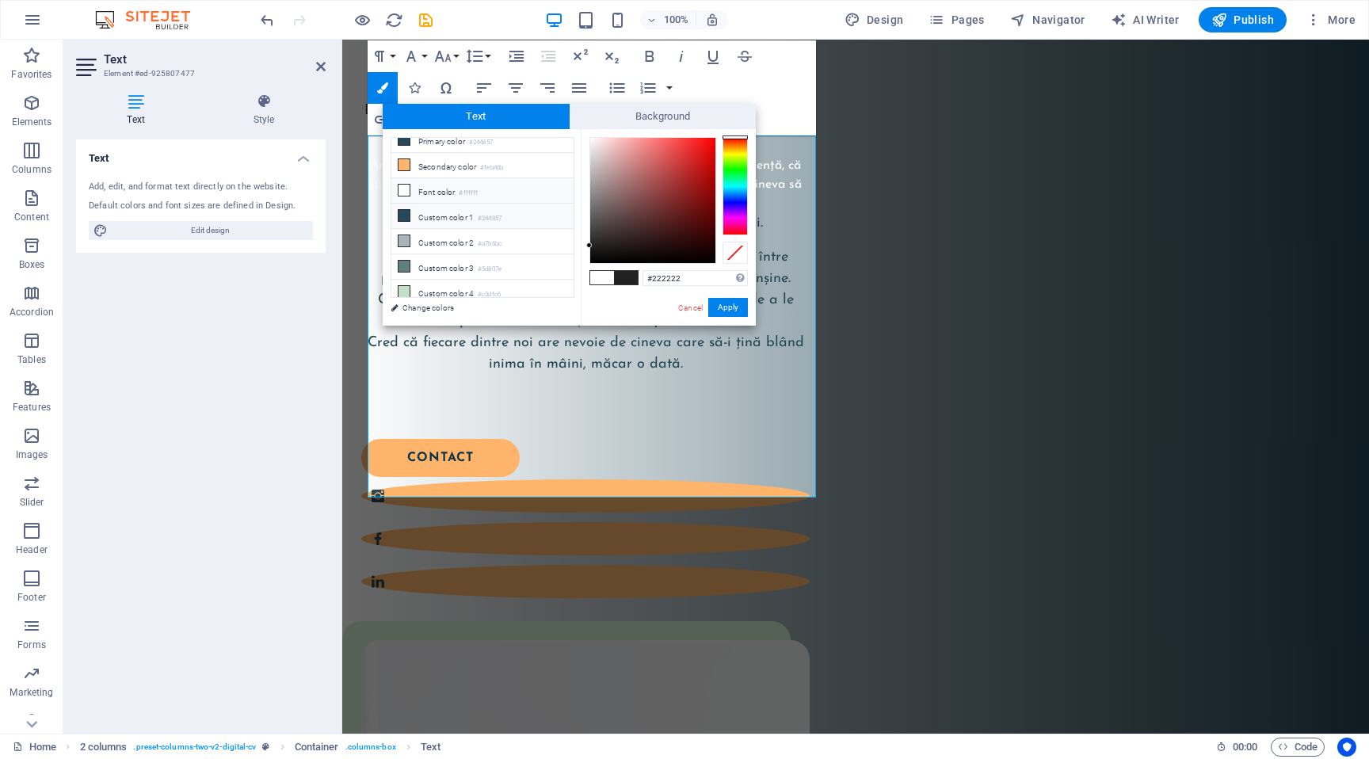
scroll to position [40, 0]
click at [537, 372] on span "Cred în întâlniri care nu se opresc la stratul de deasupra: între părinți și co…" at bounding box center [586, 310] width 436 height 121
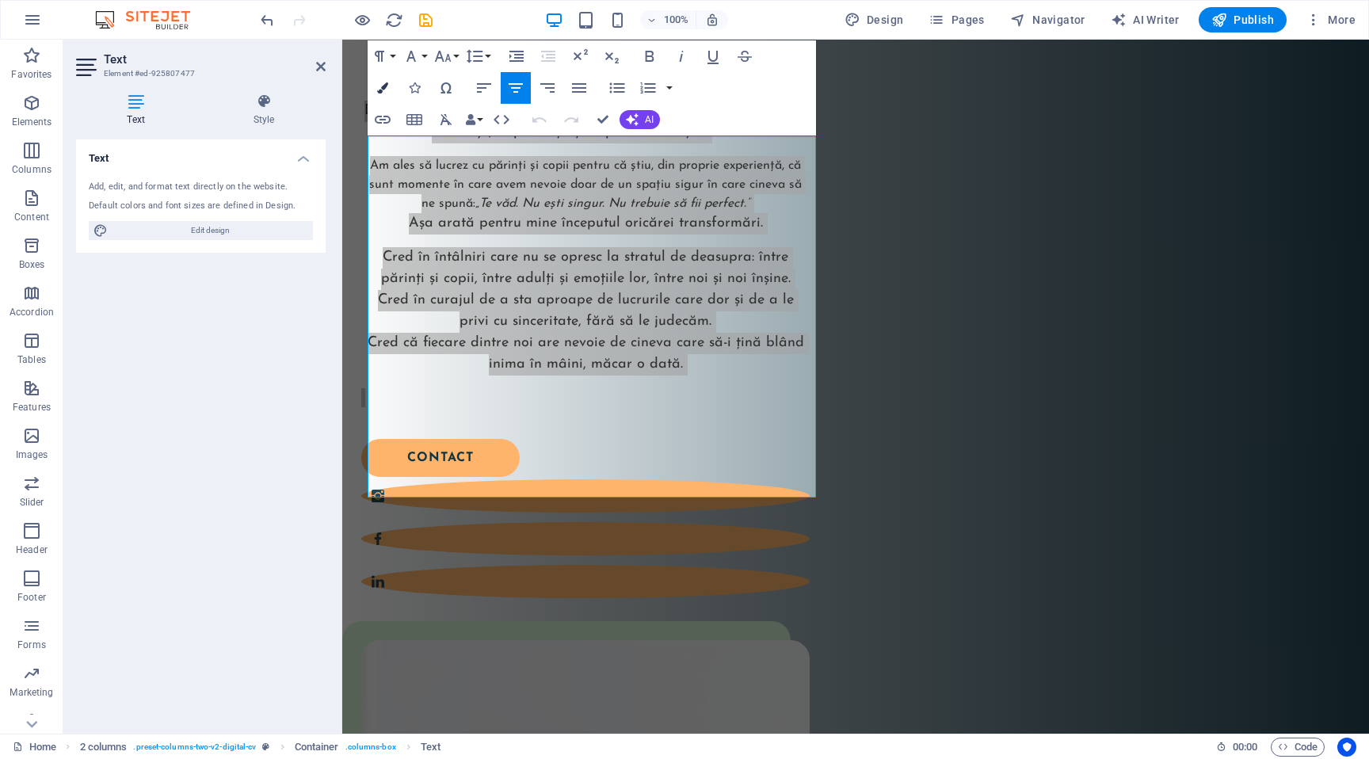
click at [380, 80] on button "Colors" at bounding box center [383, 88] width 30 height 32
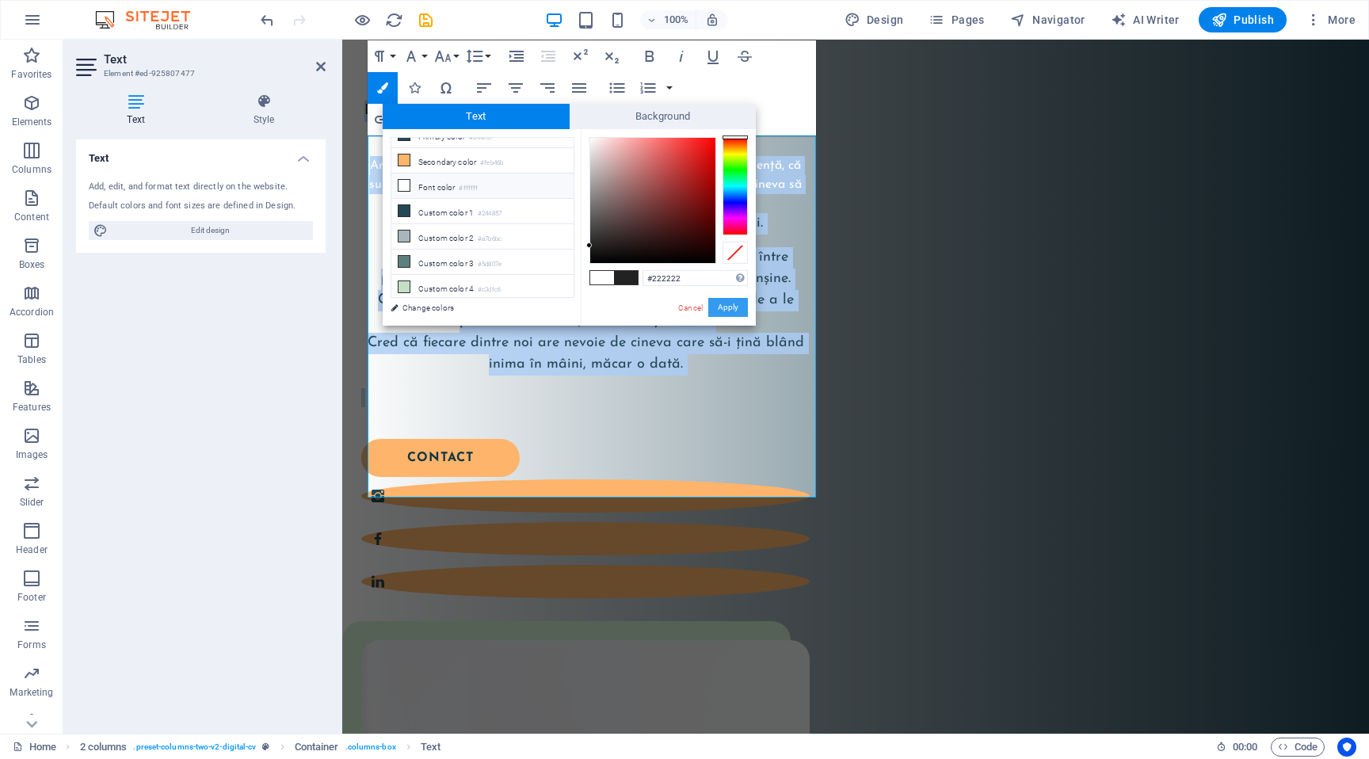
click at [719, 309] on button "Apply" at bounding box center [728, 307] width 40 height 19
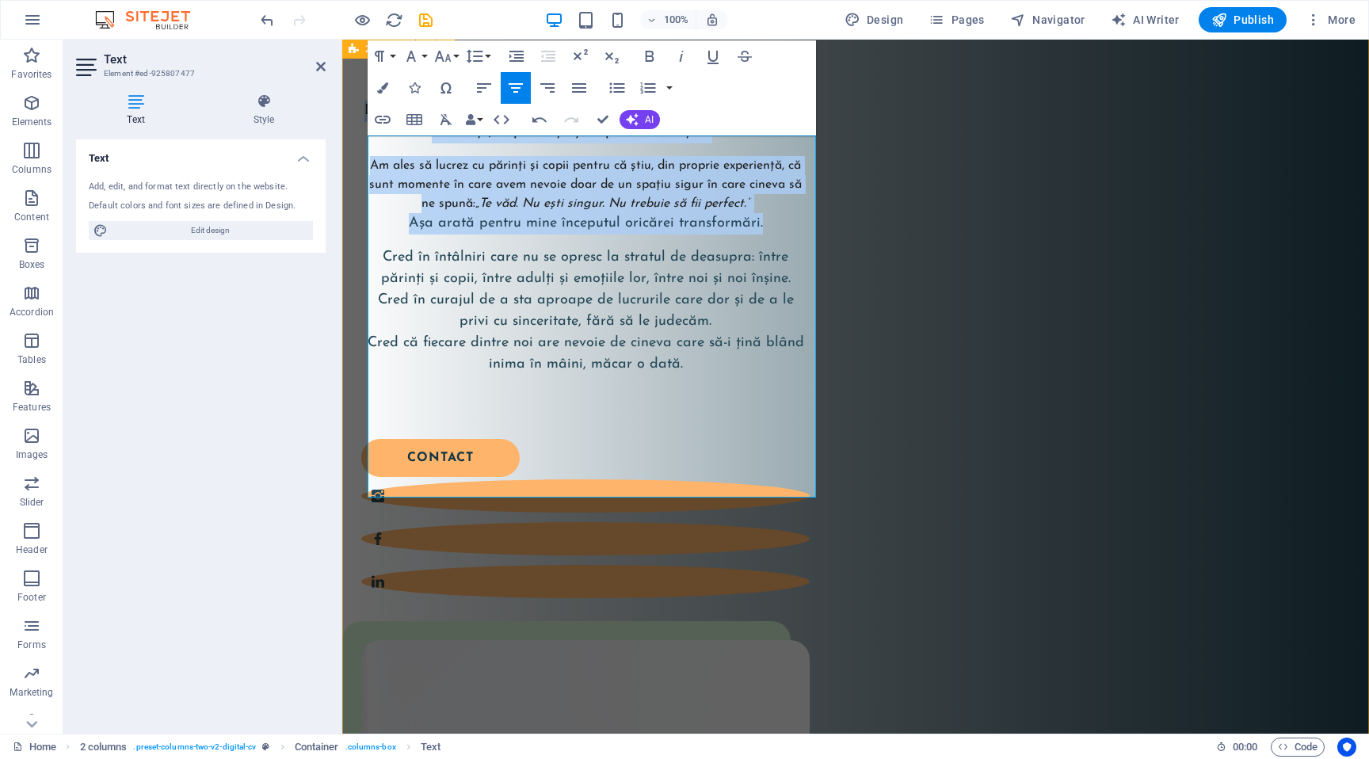
click at [835, 259] on div "Buna! Eu sunt Ela! Sunt formator acreditat Circle of Security și cofondator al …" at bounding box center [855, 701] width 1027 height 1505
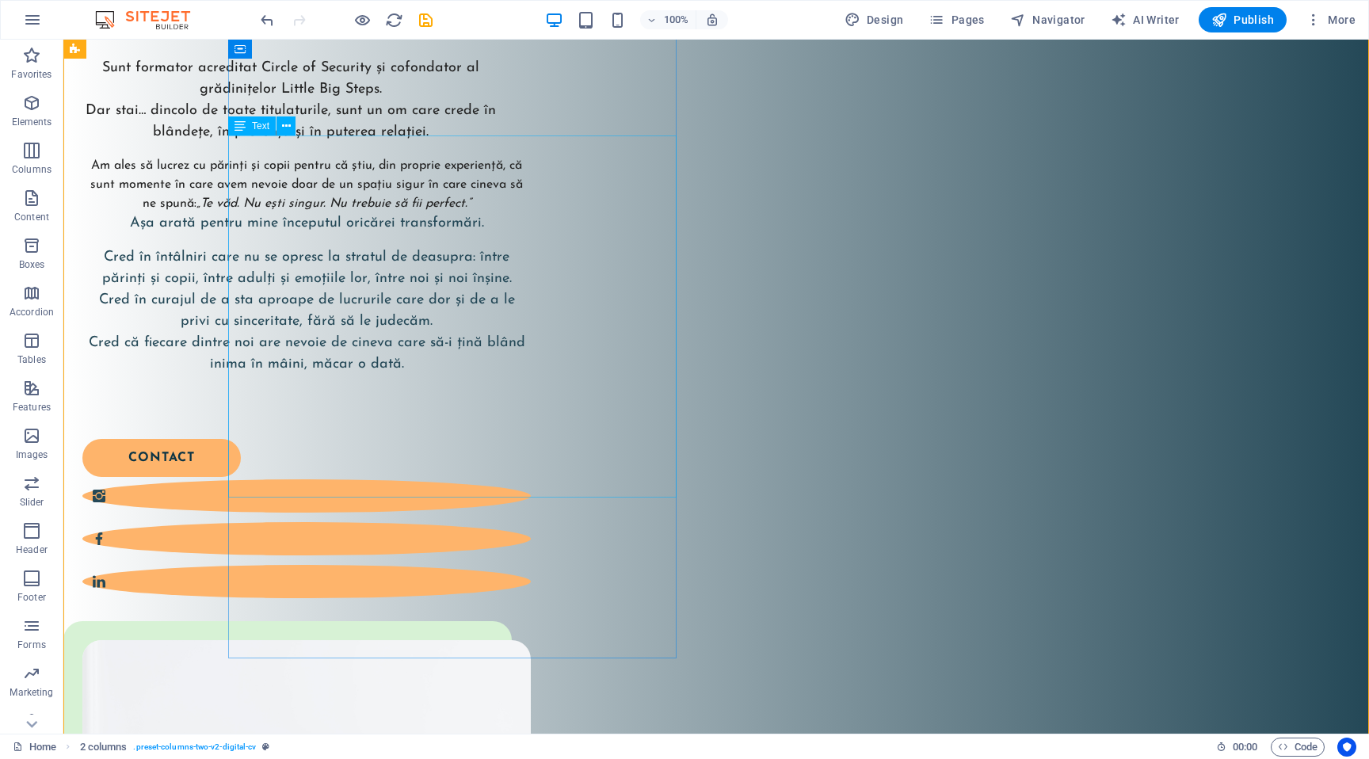
click at [449, 269] on div "Sunt formator acreditat Circle of Security și cofondator al grădinițelor Little…" at bounding box center [306, 232] width 448 height 349
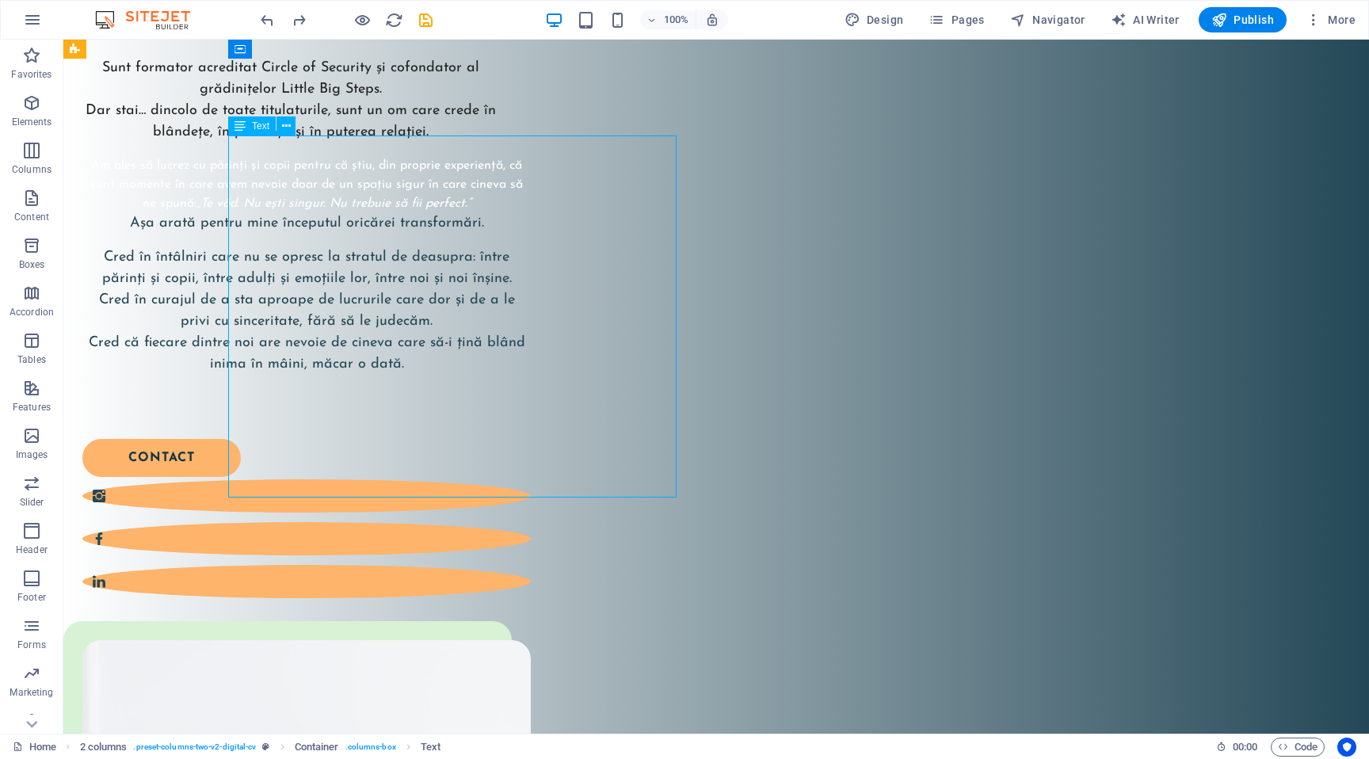
scroll to position [516, 0]
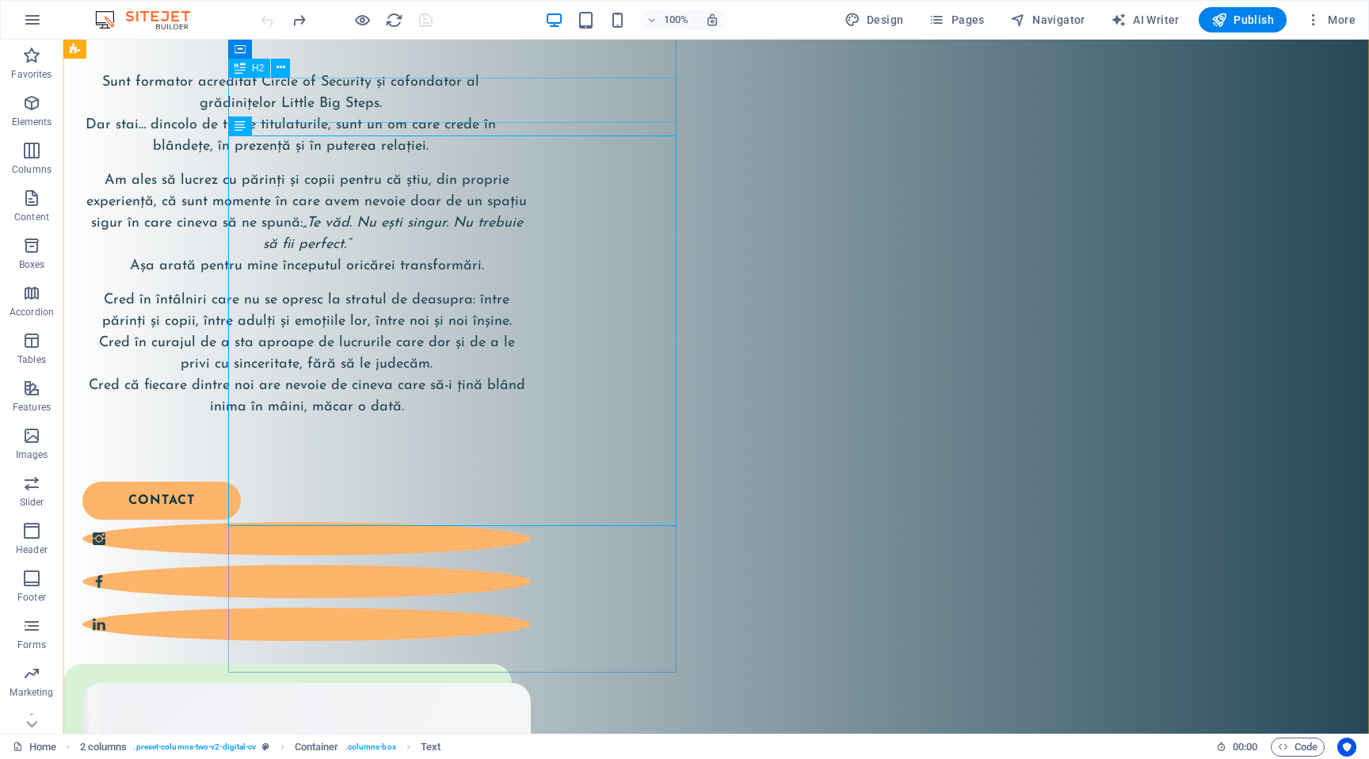
click at [475, 47] on div "Buna! Eu sunt Ela!" at bounding box center [306, 24] width 448 height 46
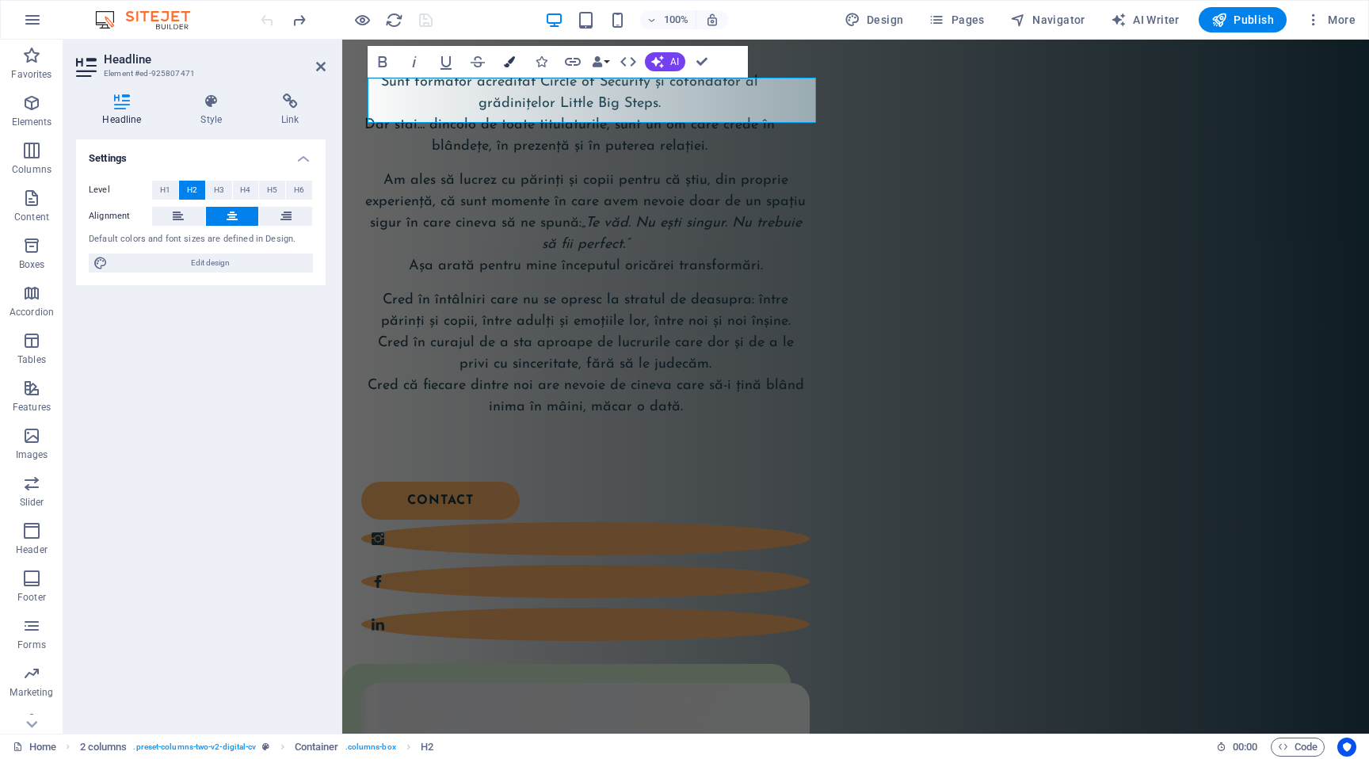
click at [509, 67] on icon "button" at bounding box center [509, 61] width 11 height 11
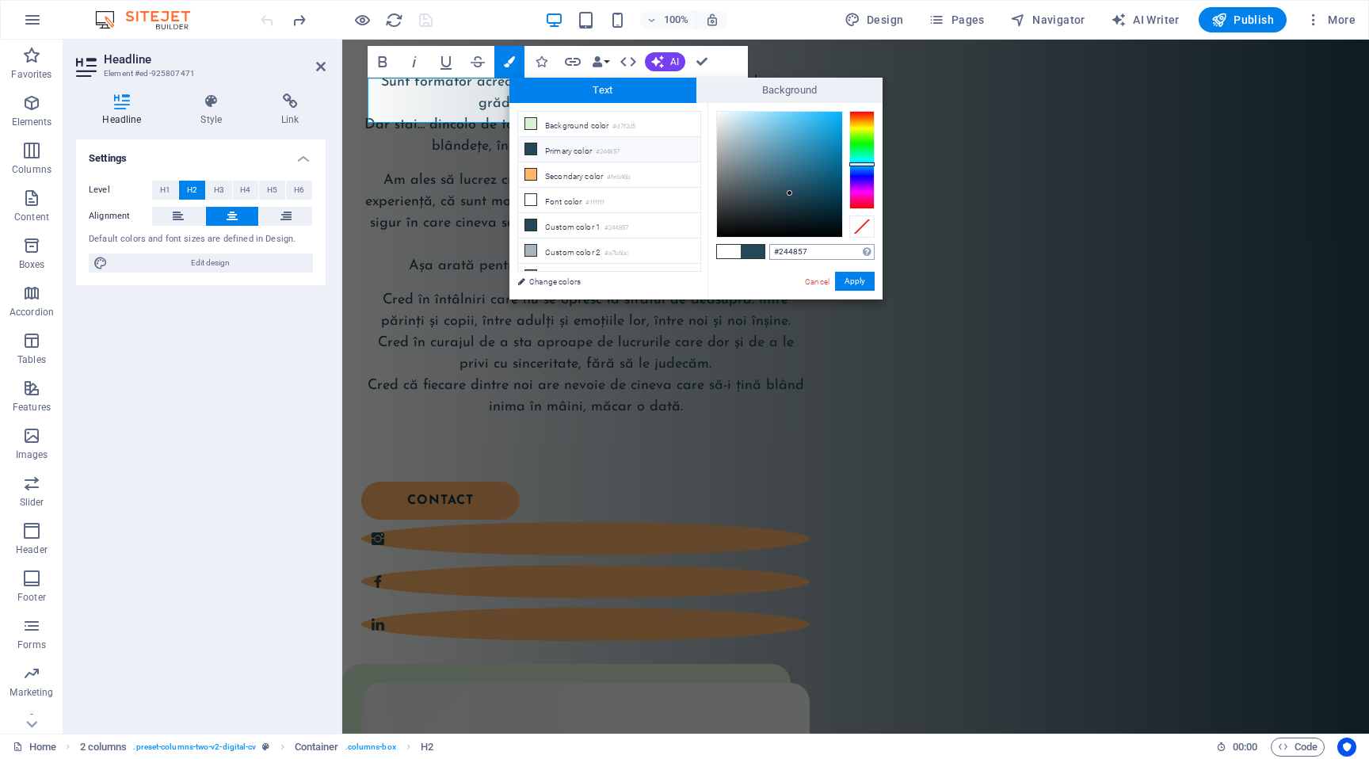
click at [844, 253] on input "#244857" at bounding box center [821, 252] width 105 height 16
paste input "#222222"
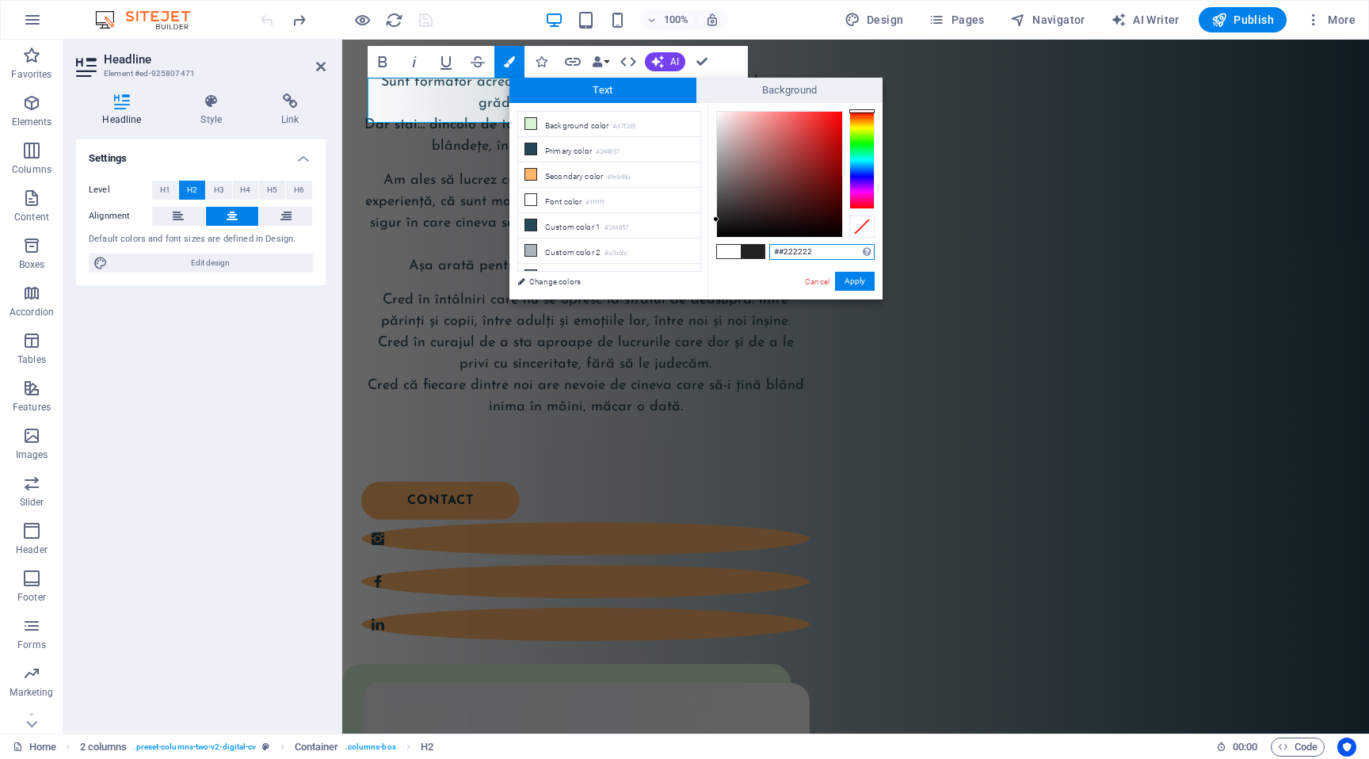
type input "#222222"
click at [860, 283] on button "Apply" at bounding box center [855, 281] width 40 height 19
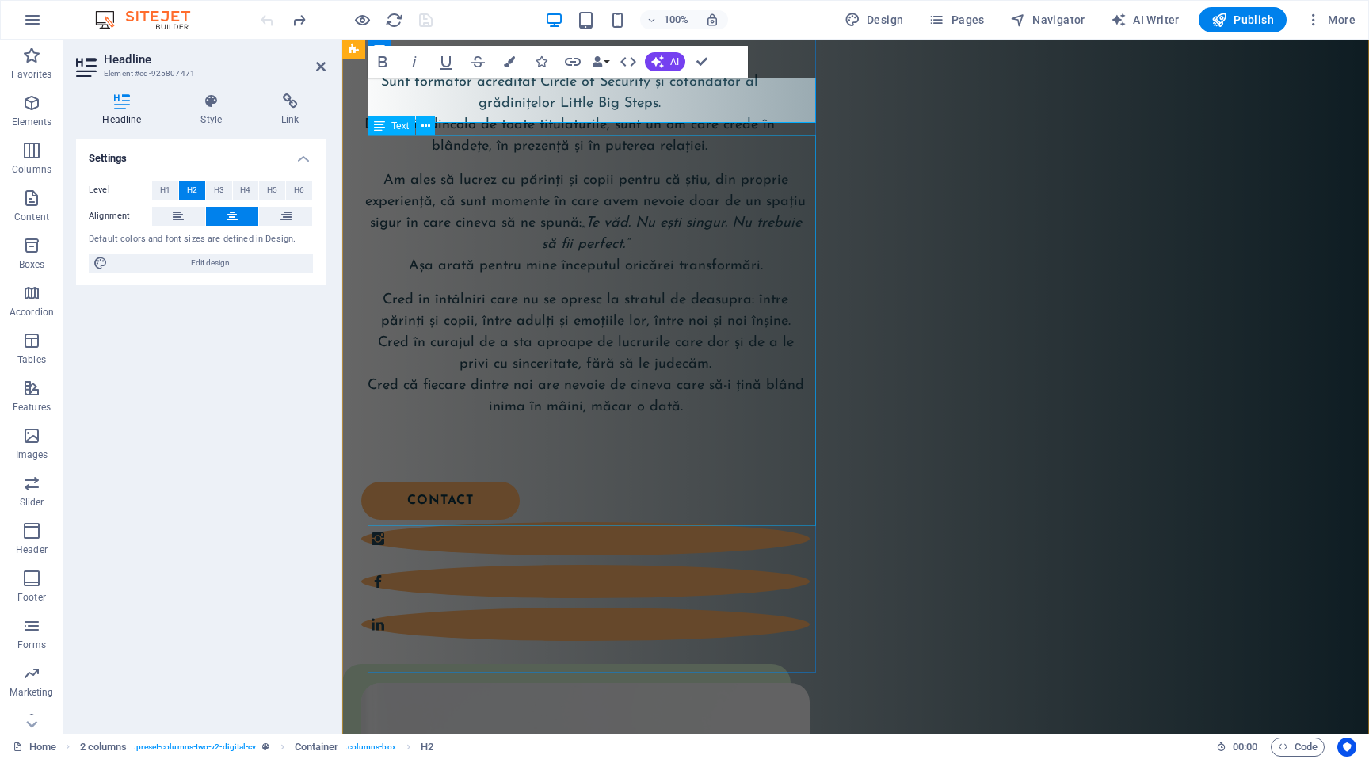
click at [618, 266] on div "Sunt formator acreditat Circle of Security și cofondator al grădinițelor Little…" at bounding box center [585, 261] width 448 height 378
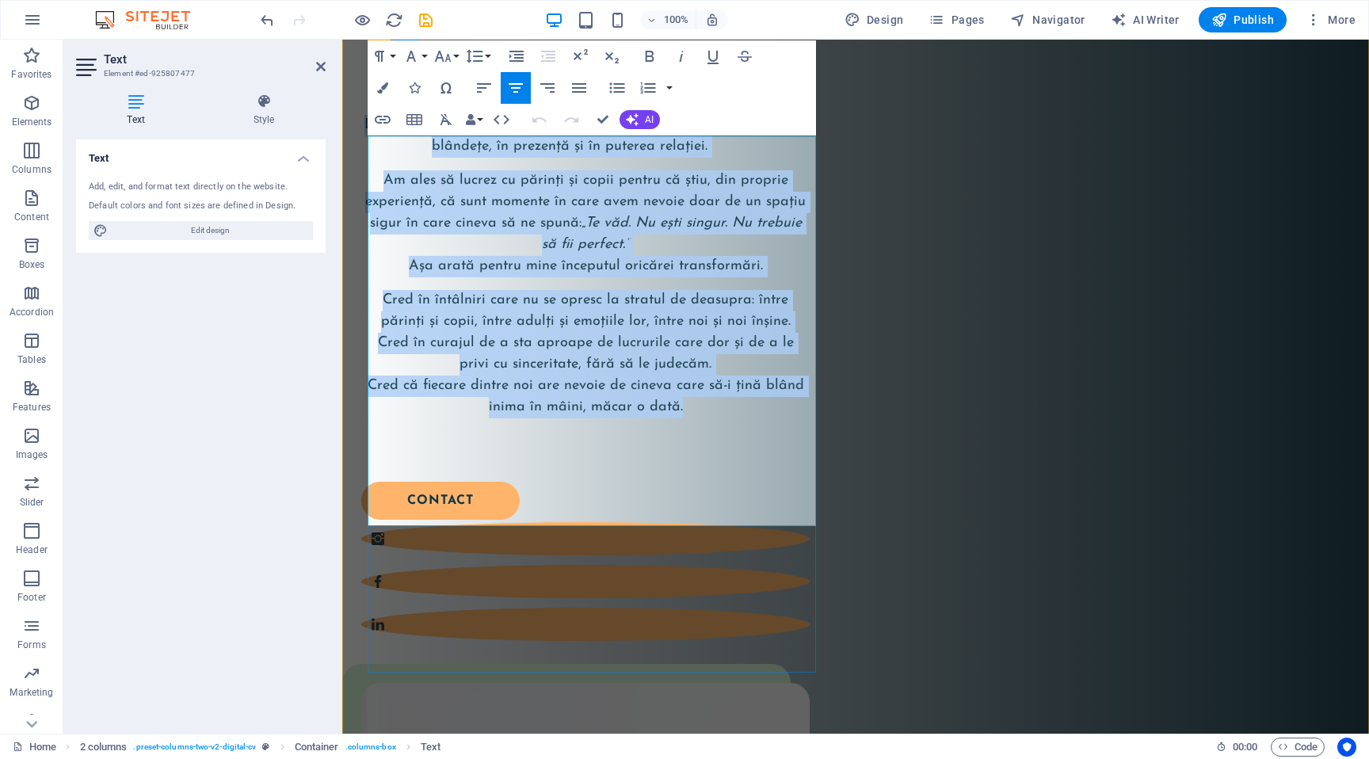
drag, startPoint x: 696, startPoint y: 486, endPoint x: 387, endPoint y: 154, distance: 453.5
click at [388, 154] on div "Sunt formator acreditat Circle of Security și cofondator al grădinițelor Little…" at bounding box center [585, 261] width 448 height 378
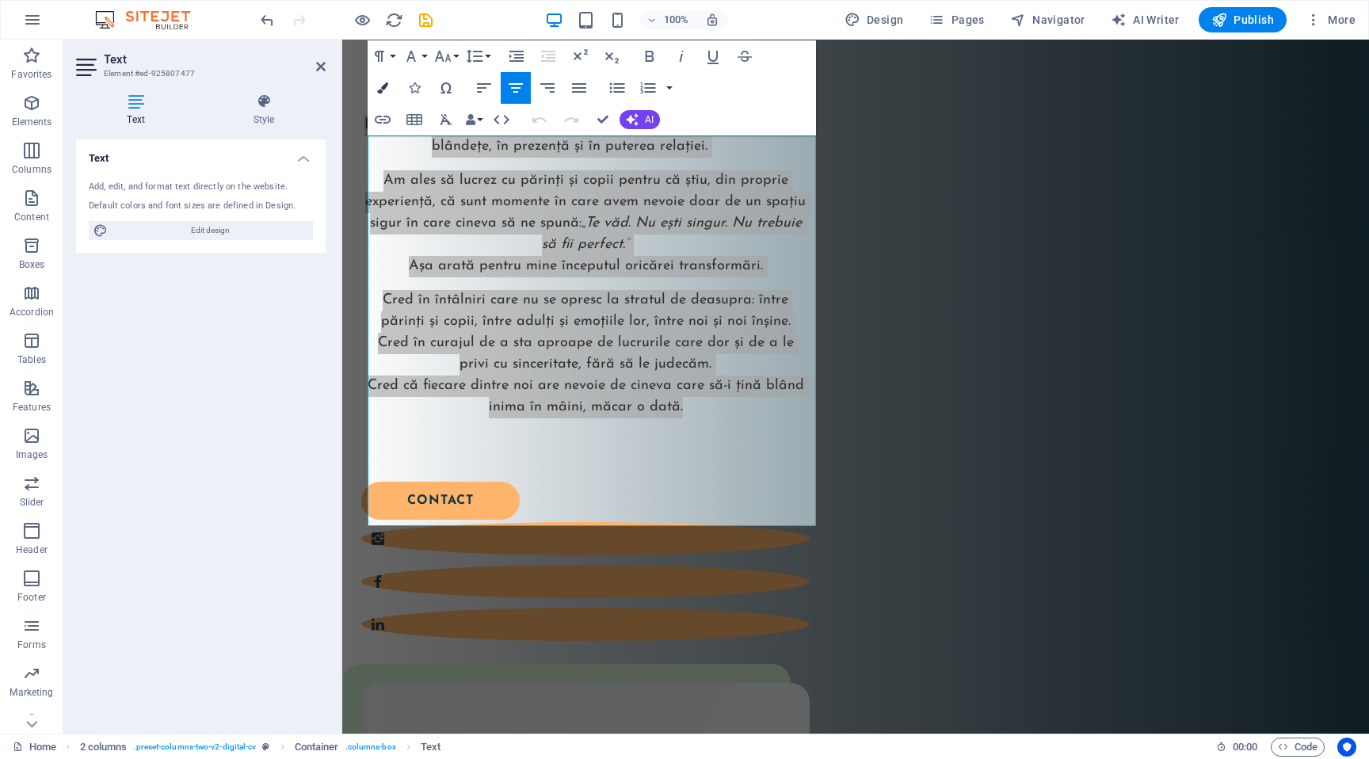
click at [384, 93] on icon "button" at bounding box center [382, 87] width 11 height 11
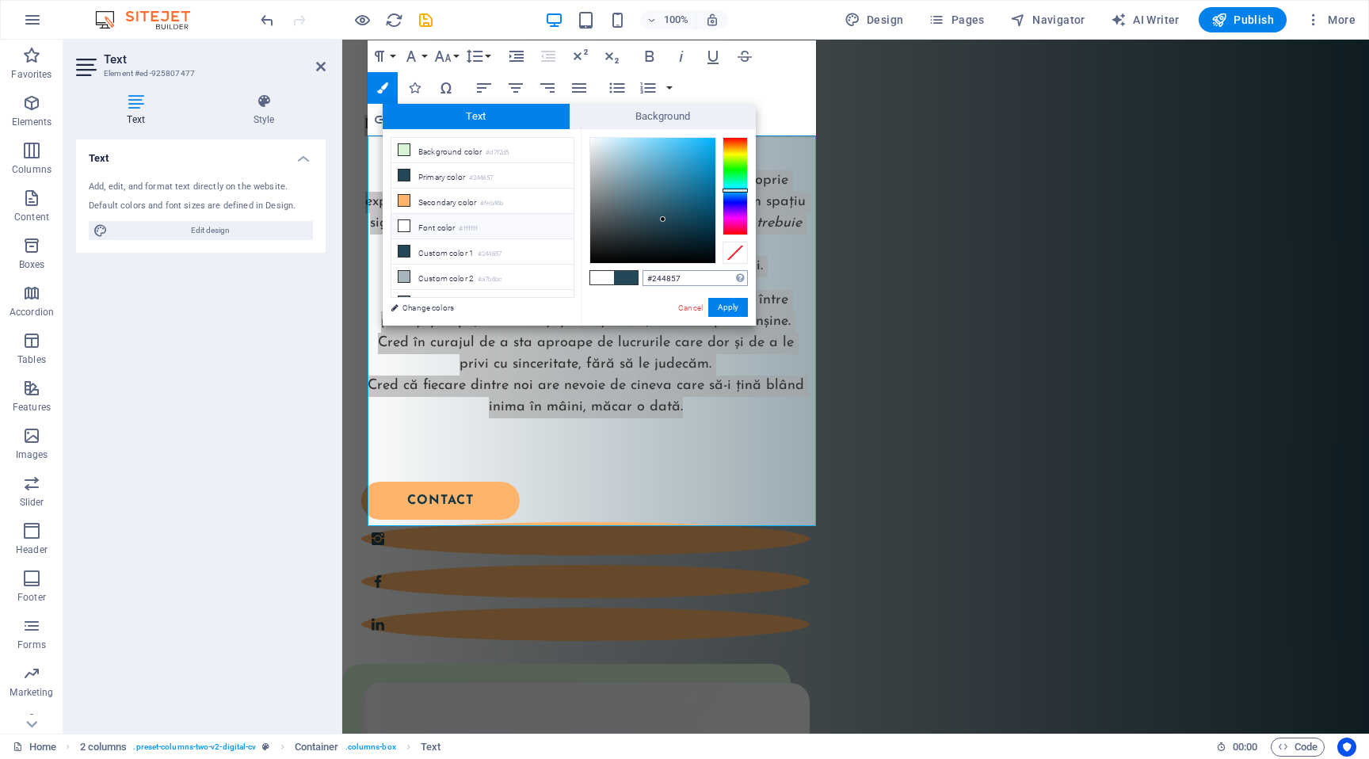
click at [687, 284] on input "#244857" at bounding box center [694, 278] width 105 height 16
type input "#222222"
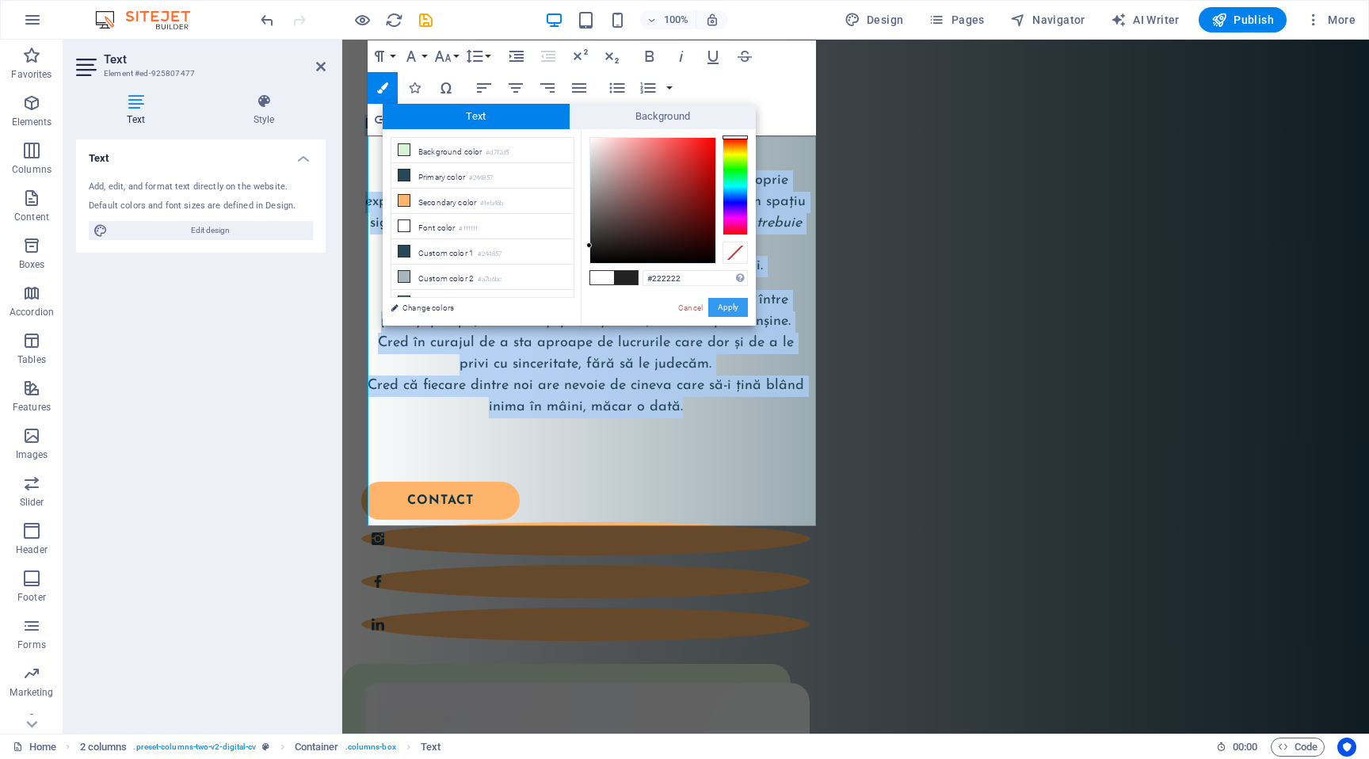
click at [742, 306] on button "Apply" at bounding box center [728, 307] width 40 height 19
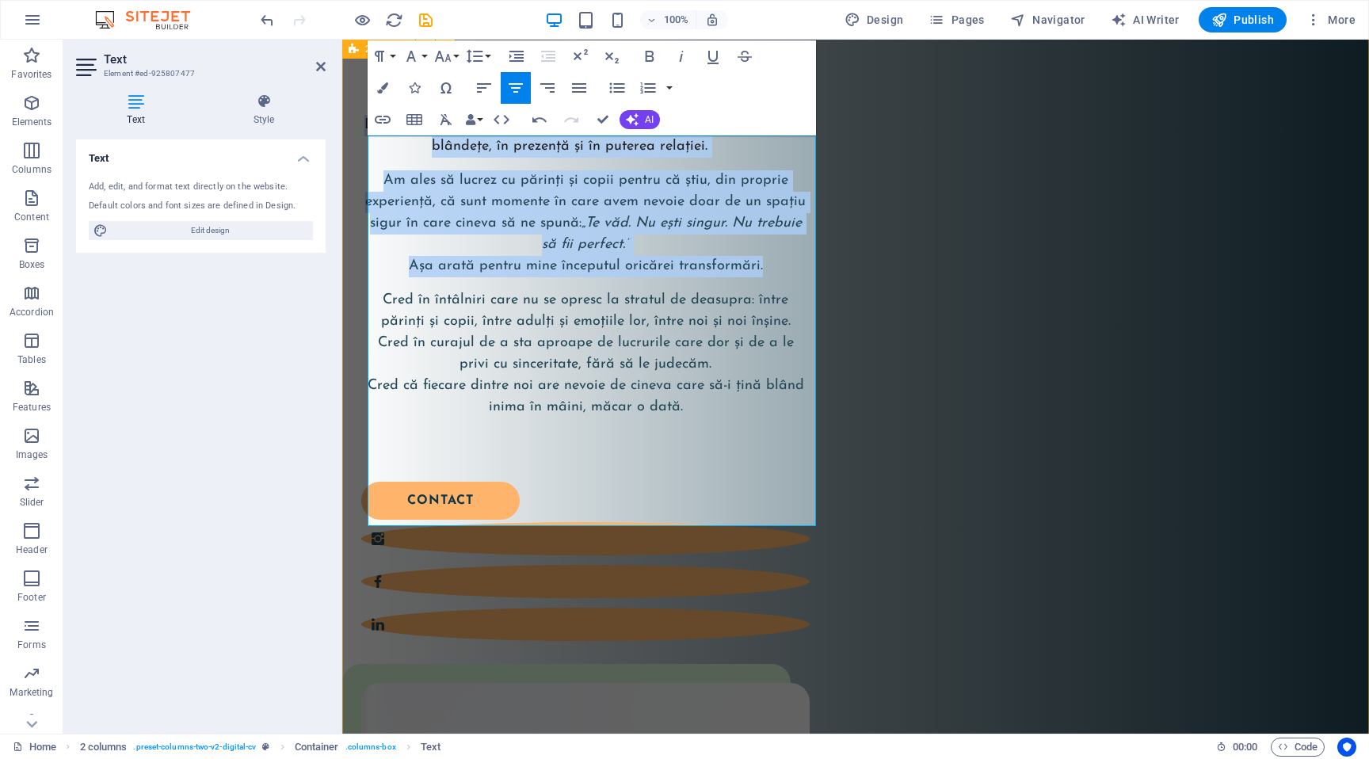
click at [837, 224] on div "Buna! Eu sunt Ela! Sunt formator acreditat Circle of Security și cofondator al …" at bounding box center [855, 730] width 1027 height 1534
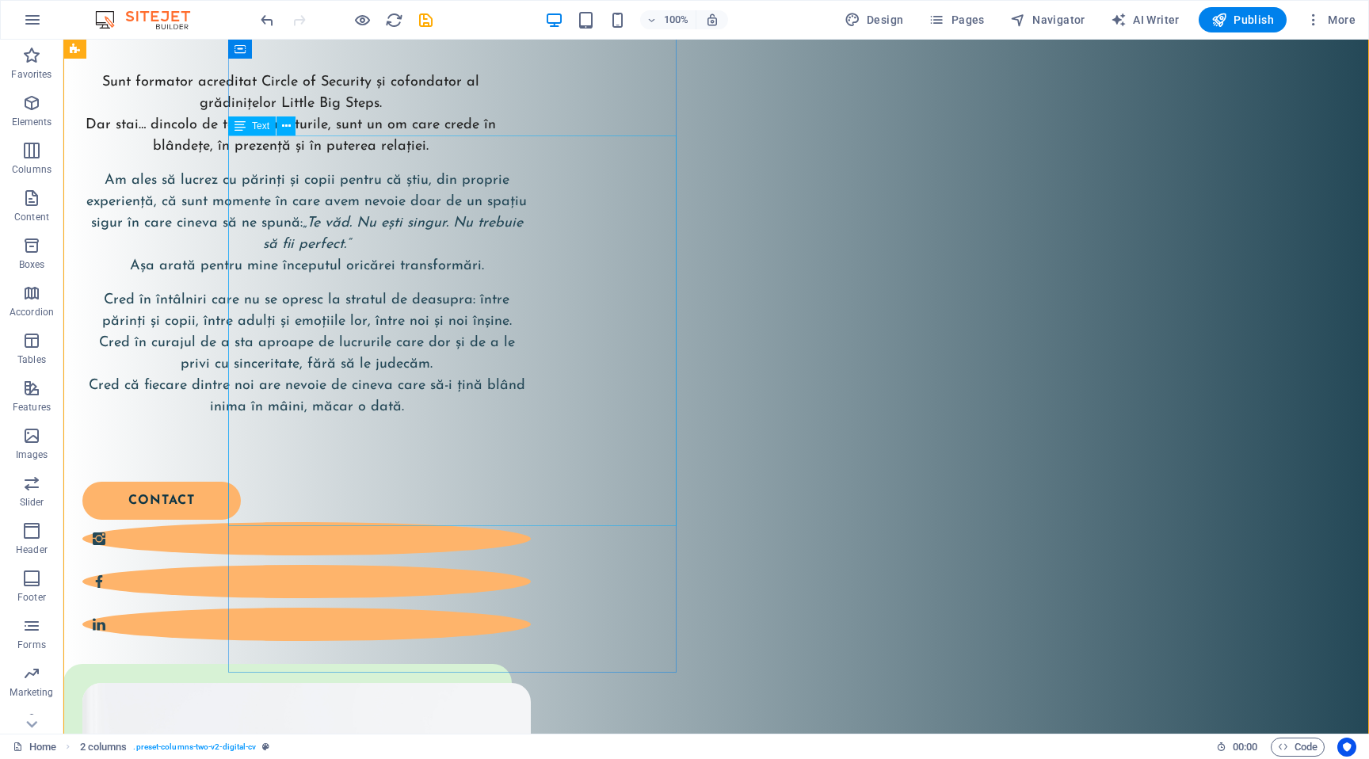
click at [530, 303] on div "Sunt formator acreditat Circle of Security și cofondator al grădinițelor Little…" at bounding box center [306, 261] width 448 height 378
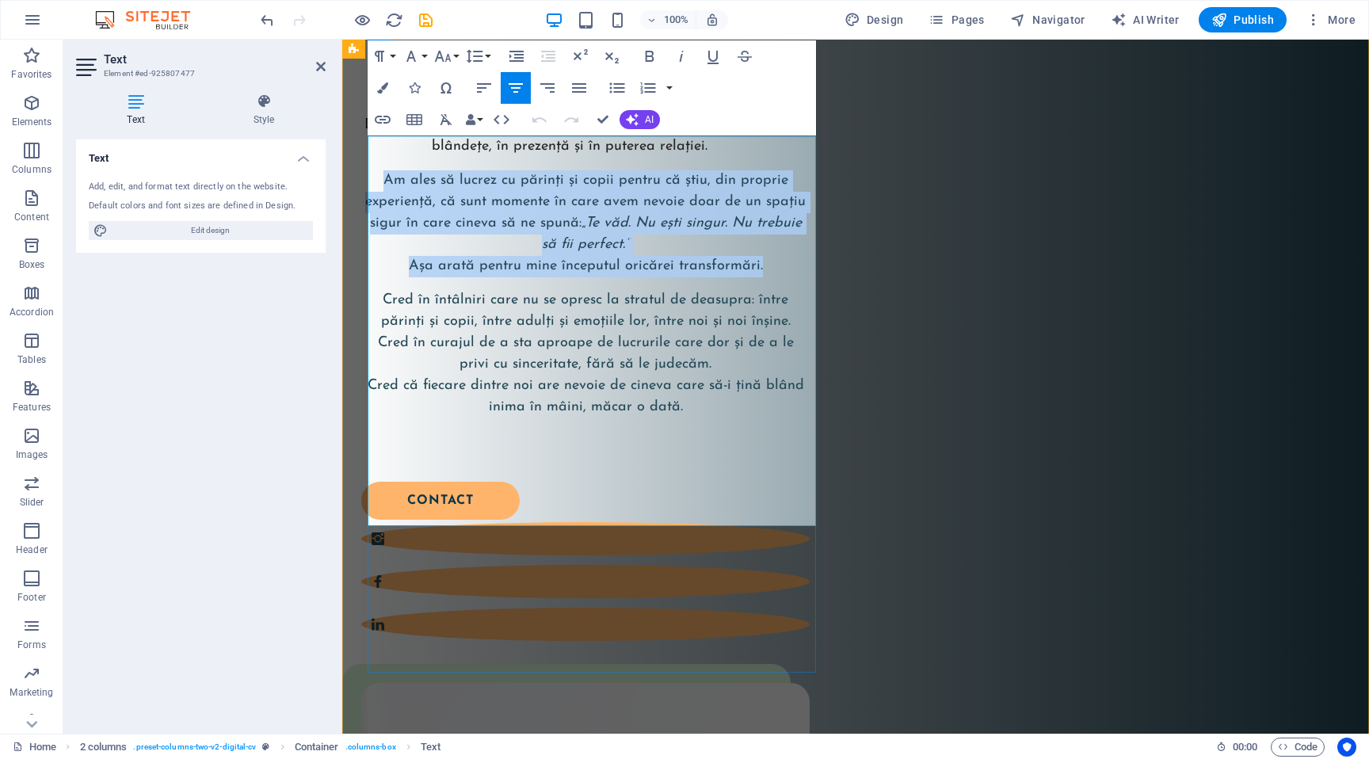
drag, startPoint x: 393, startPoint y: 250, endPoint x: 794, endPoint y: 339, distance: 410.5
click at [794, 277] on p "Am ales să lucrez cu părinți și copii pentru că știu, din proprie experiență, c…" at bounding box center [585, 223] width 448 height 107
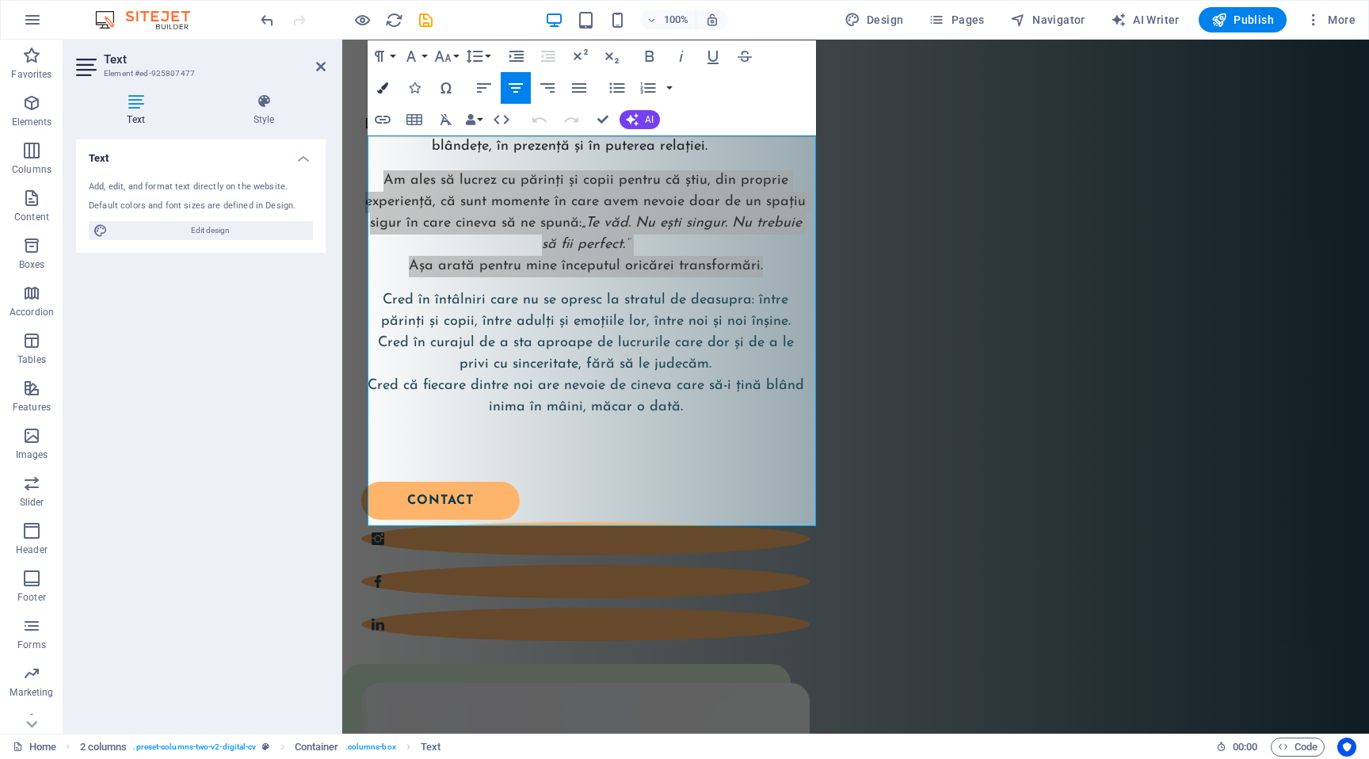
click at [380, 85] on icon "button" at bounding box center [382, 87] width 11 height 11
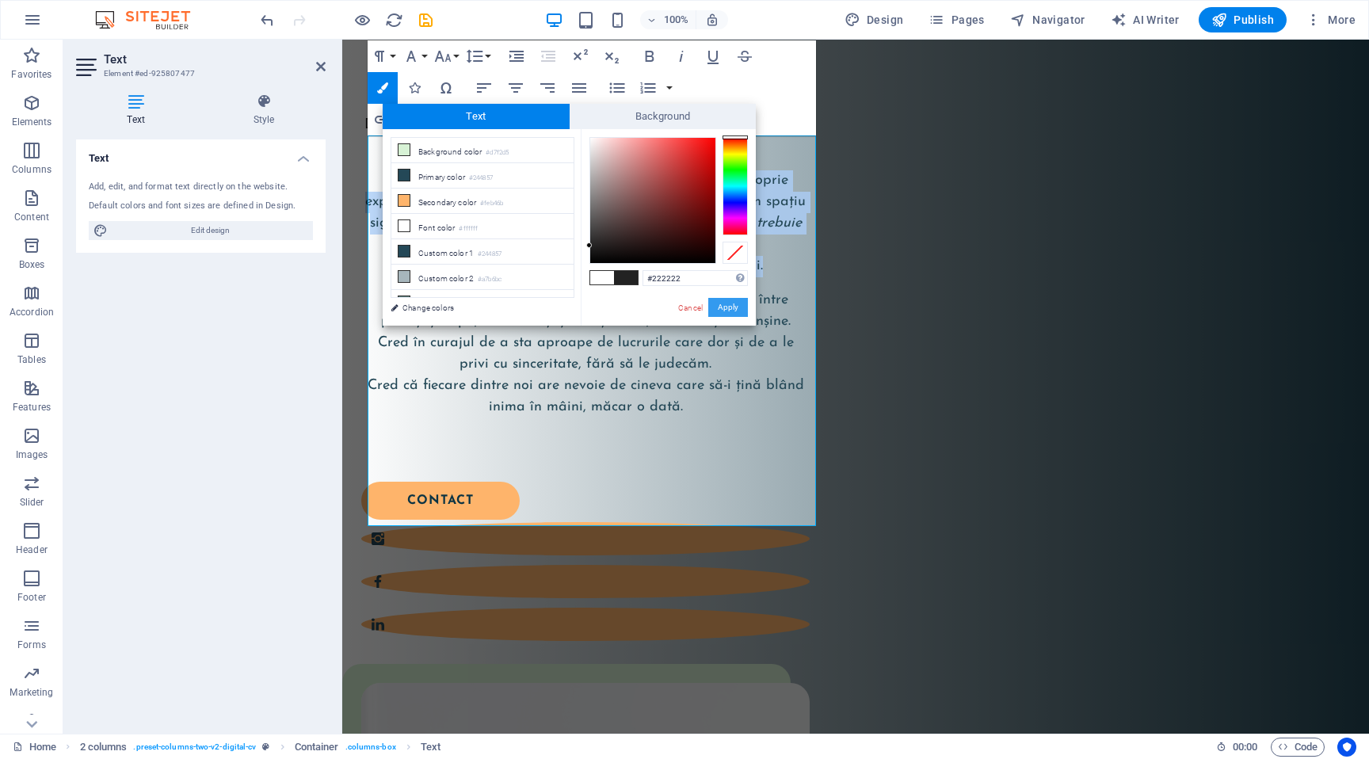
click at [726, 310] on button "Apply" at bounding box center [728, 307] width 40 height 19
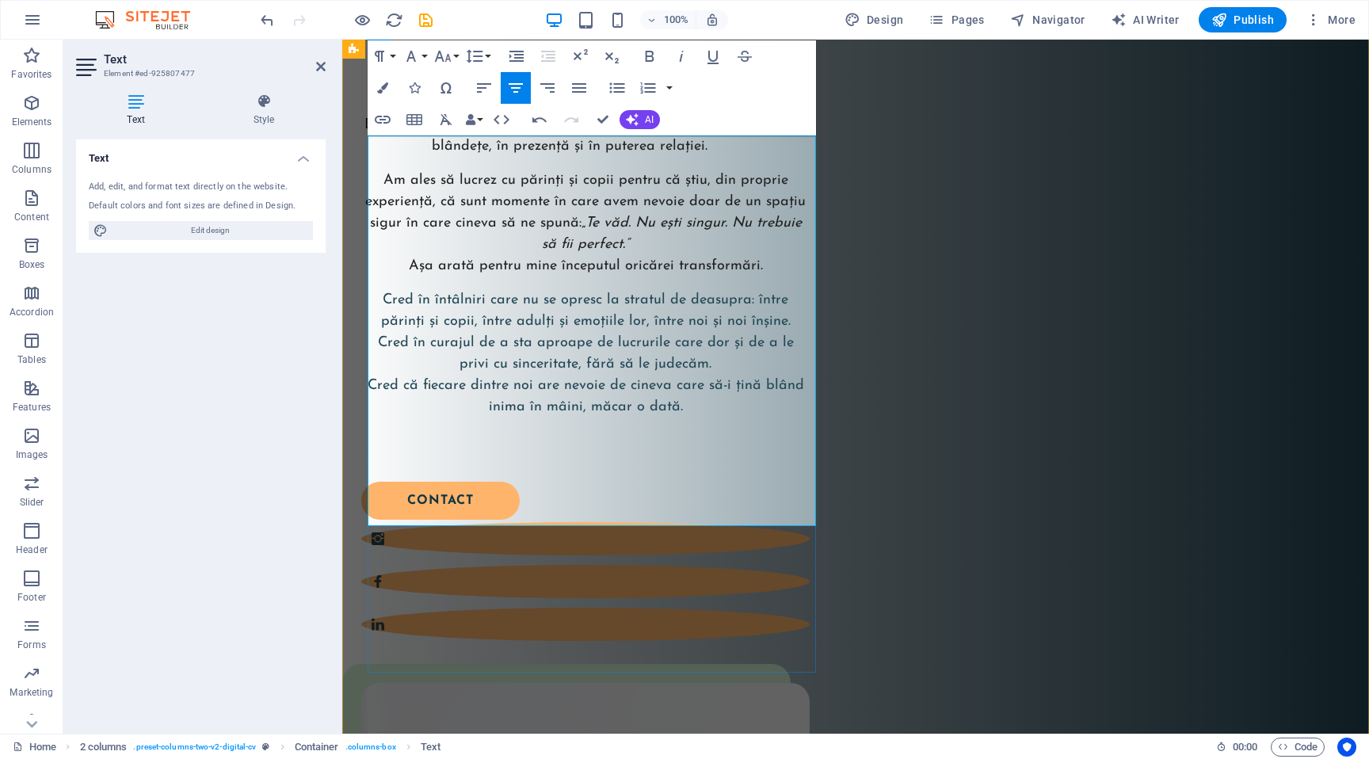
click at [715, 414] on span "Cred în întâlniri care nu se opresc la stratul de deasupra: între părinți și co…" at bounding box center [586, 353] width 436 height 121
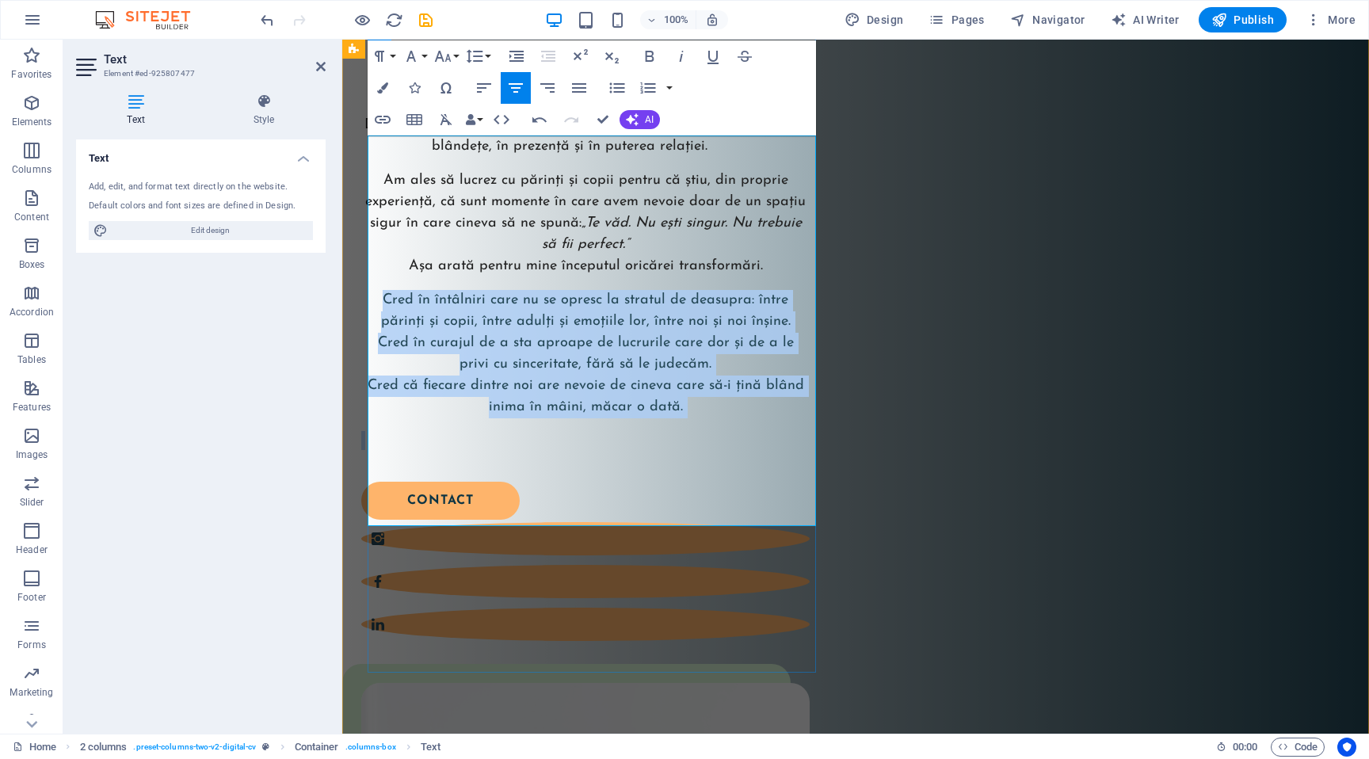
drag, startPoint x: 370, startPoint y: 376, endPoint x: 714, endPoint y: 506, distance: 367.5
click at [714, 450] on div "Sunt formator acreditat Circle of Security și cofondator al grădinițelor Little…" at bounding box center [585, 261] width 448 height 378
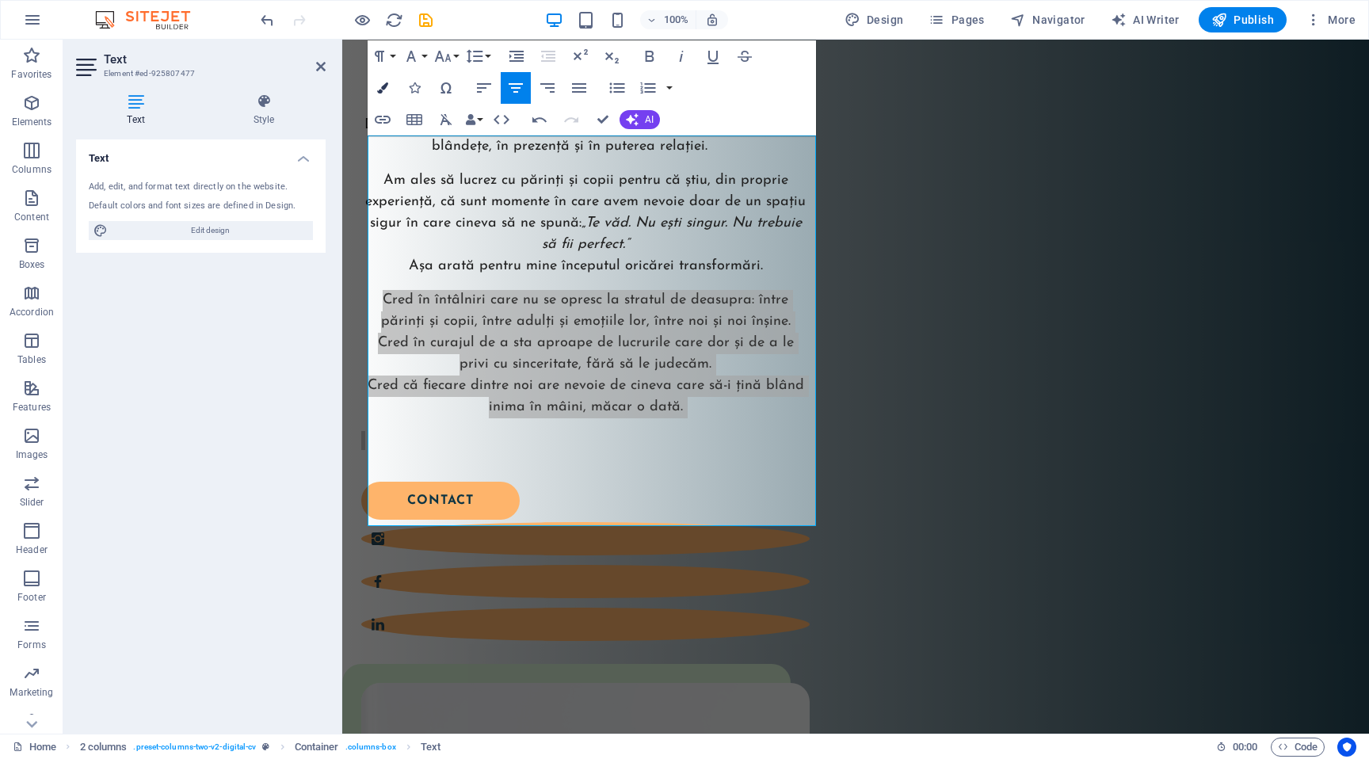
click at [381, 86] on icon "button" at bounding box center [382, 87] width 11 height 11
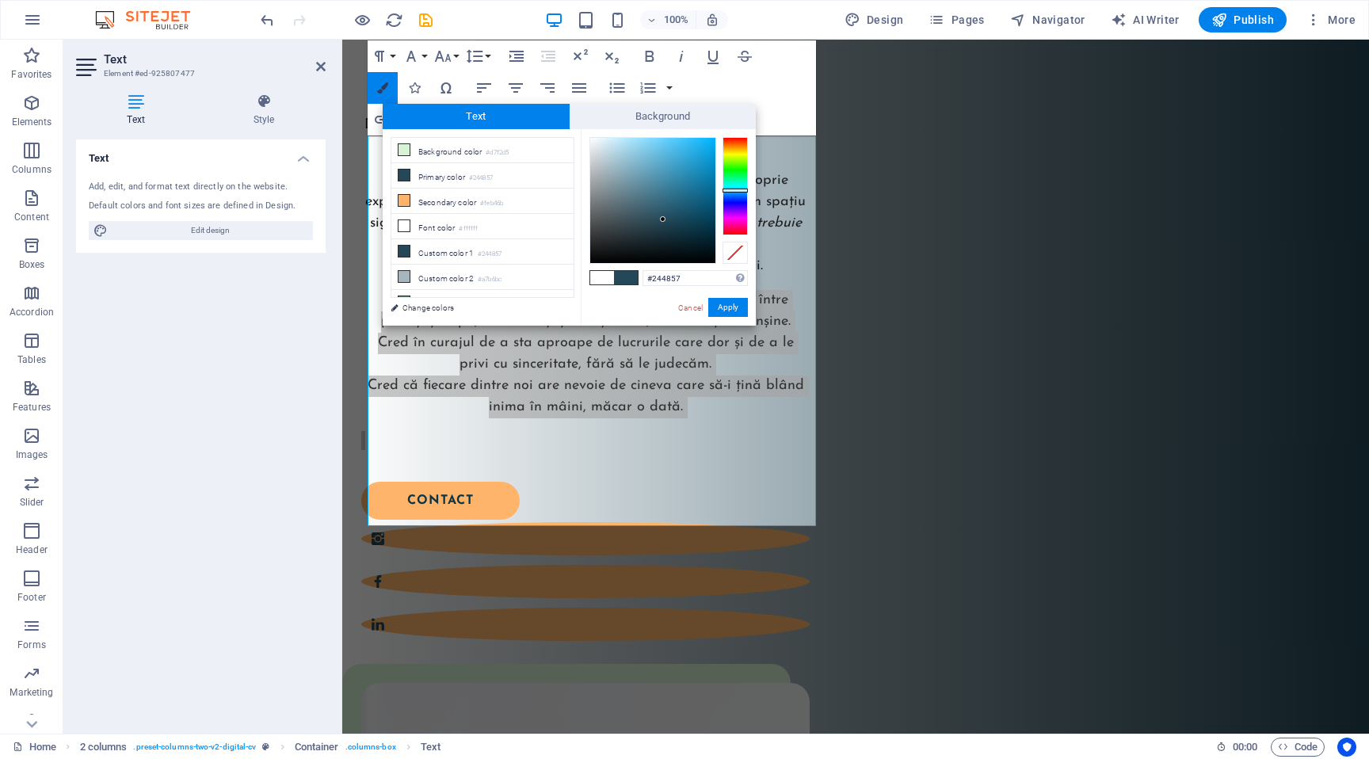
type input "#222222"
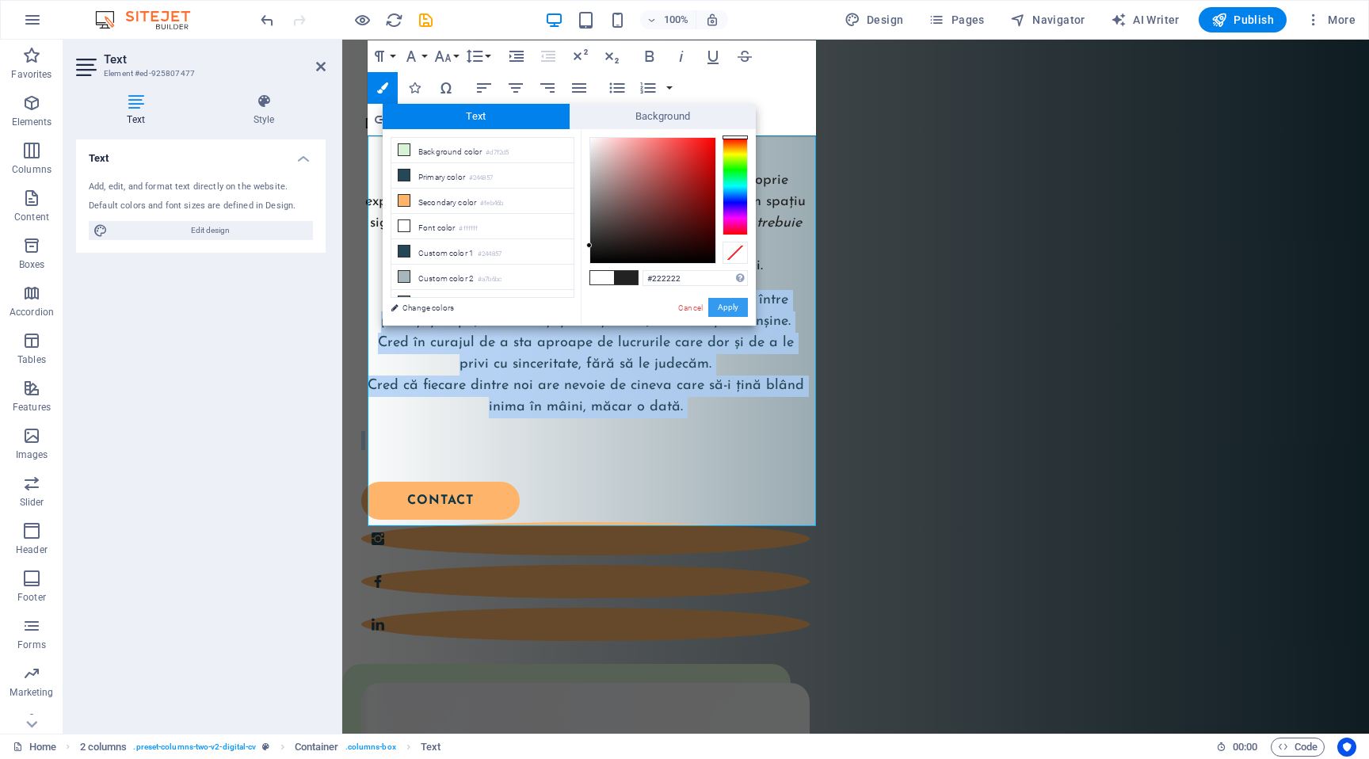
click at [740, 310] on button "Apply" at bounding box center [728, 307] width 40 height 19
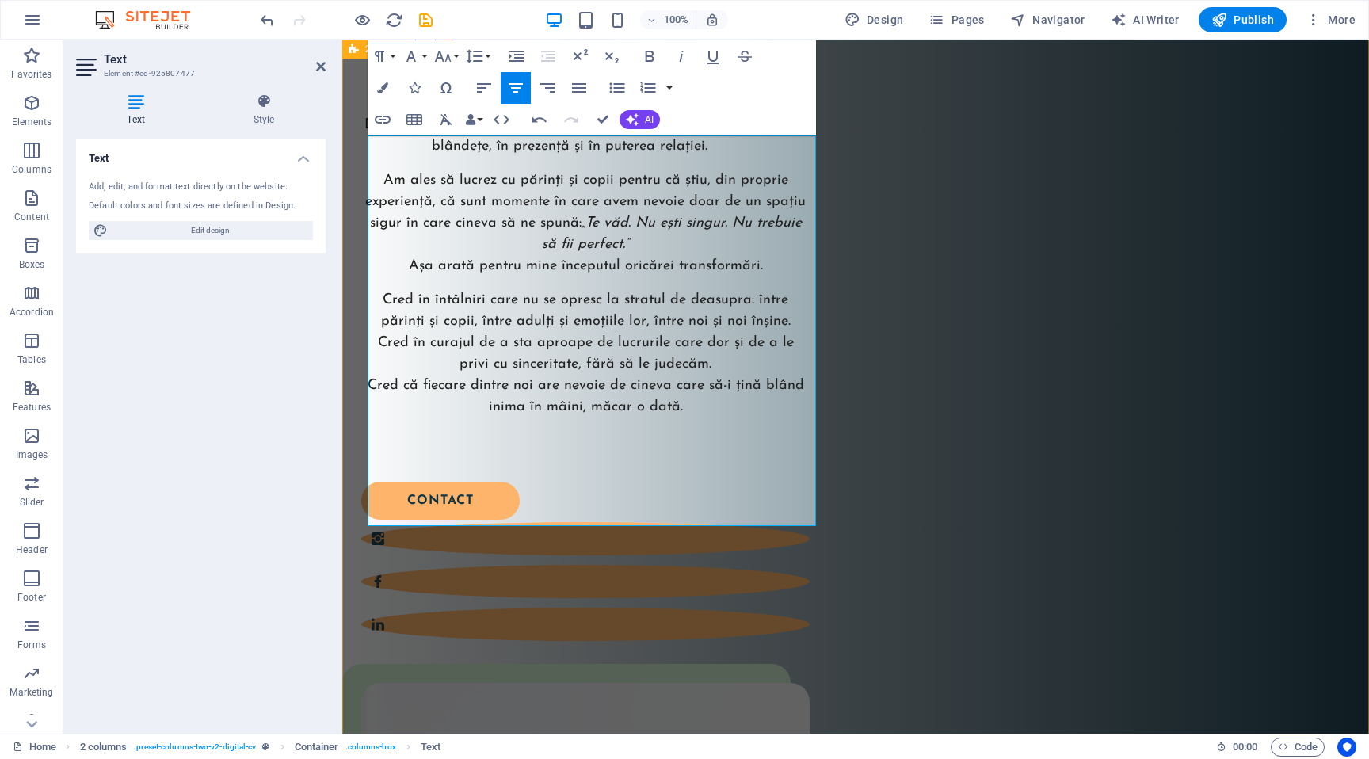
click at [826, 320] on div "Buna! Eu sunt Ela! Sunt formator acreditat Circle of Security și cofondator al …" at bounding box center [855, 730] width 1027 height 1534
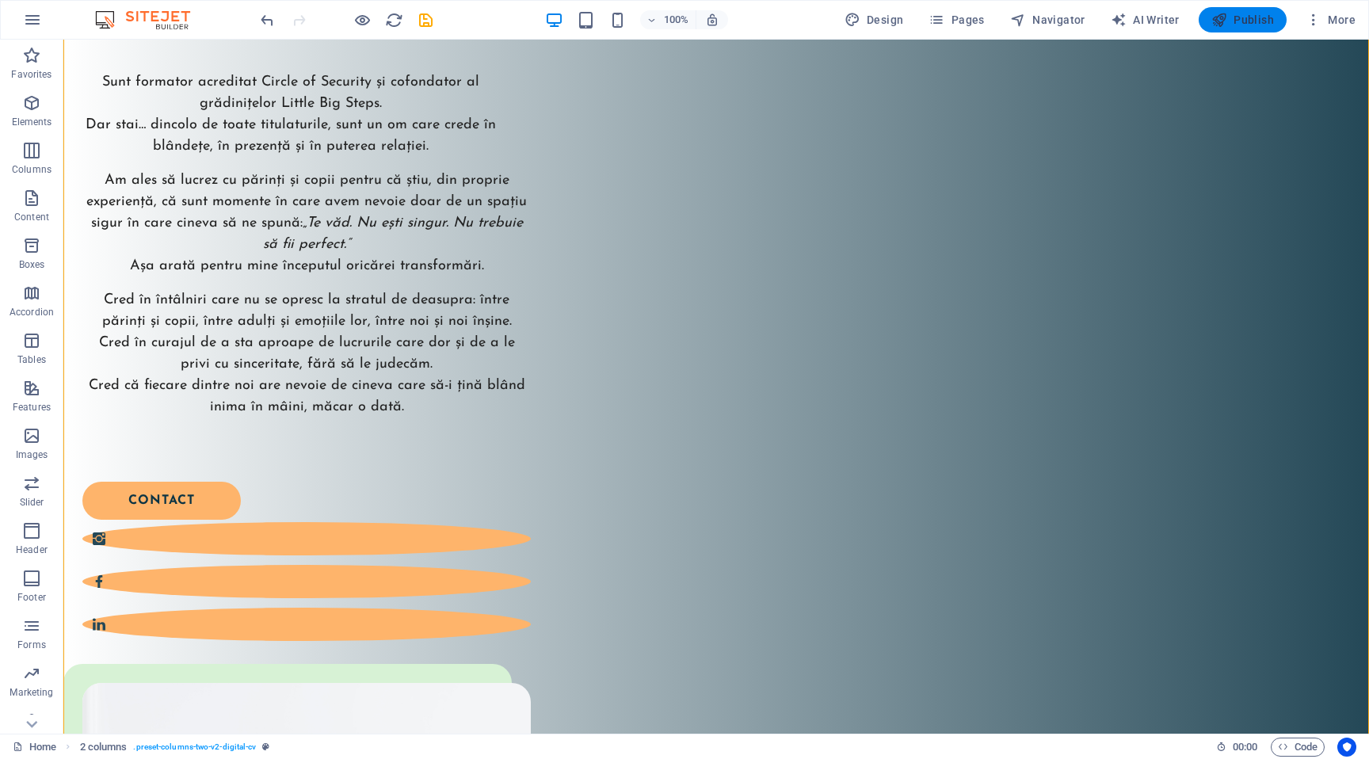
click at [1254, 15] on span "Publish" at bounding box center [1242, 20] width 63 height 16
checkbox input "false"
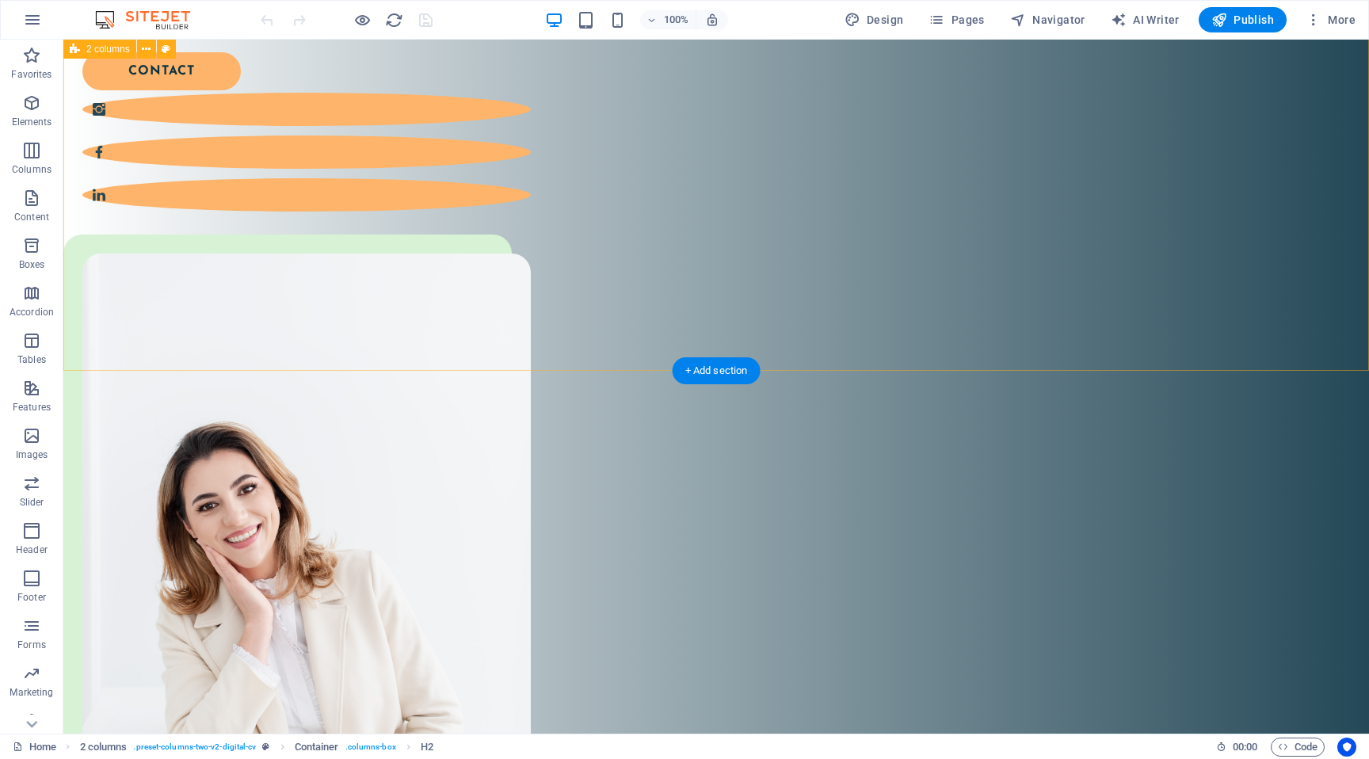
scroll to position [977, 0]
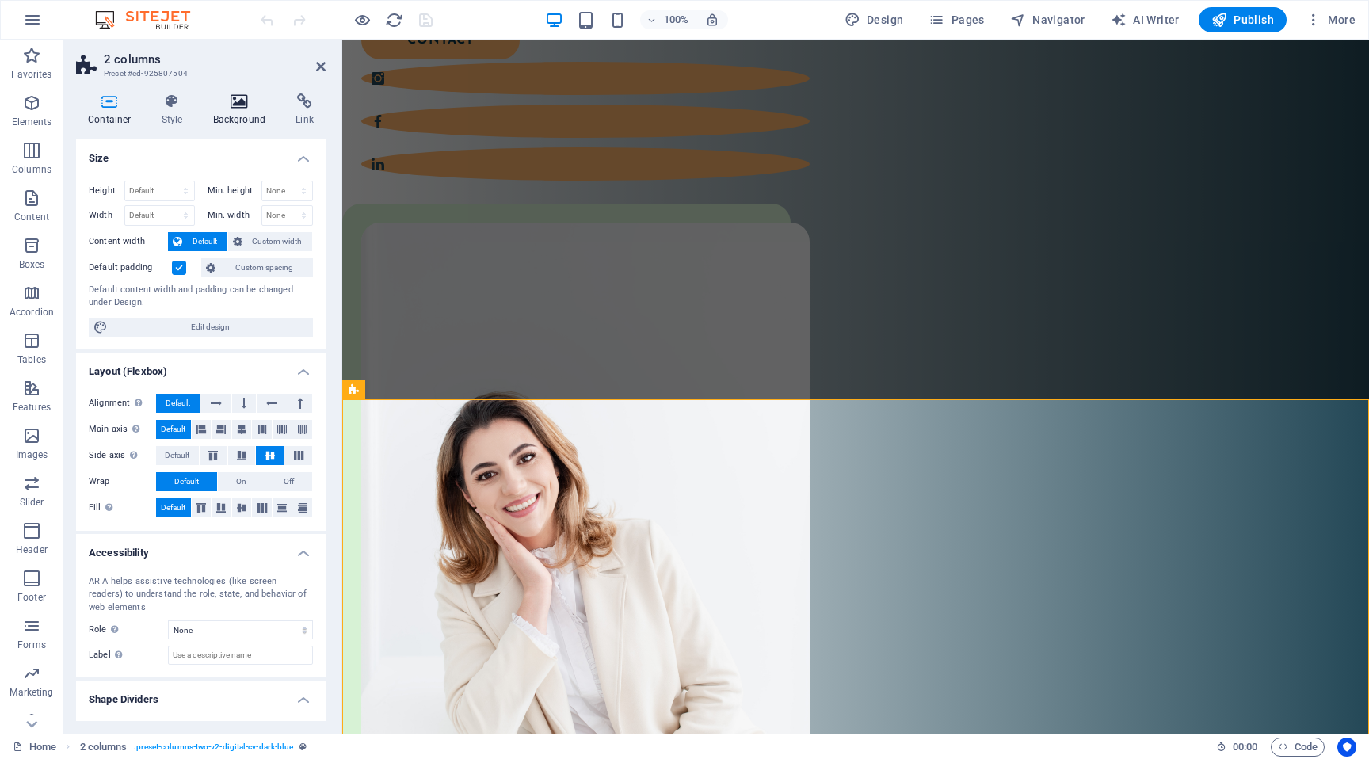
click at [234, 108] on icon at bounding box center [239, 101] width 77 height 16
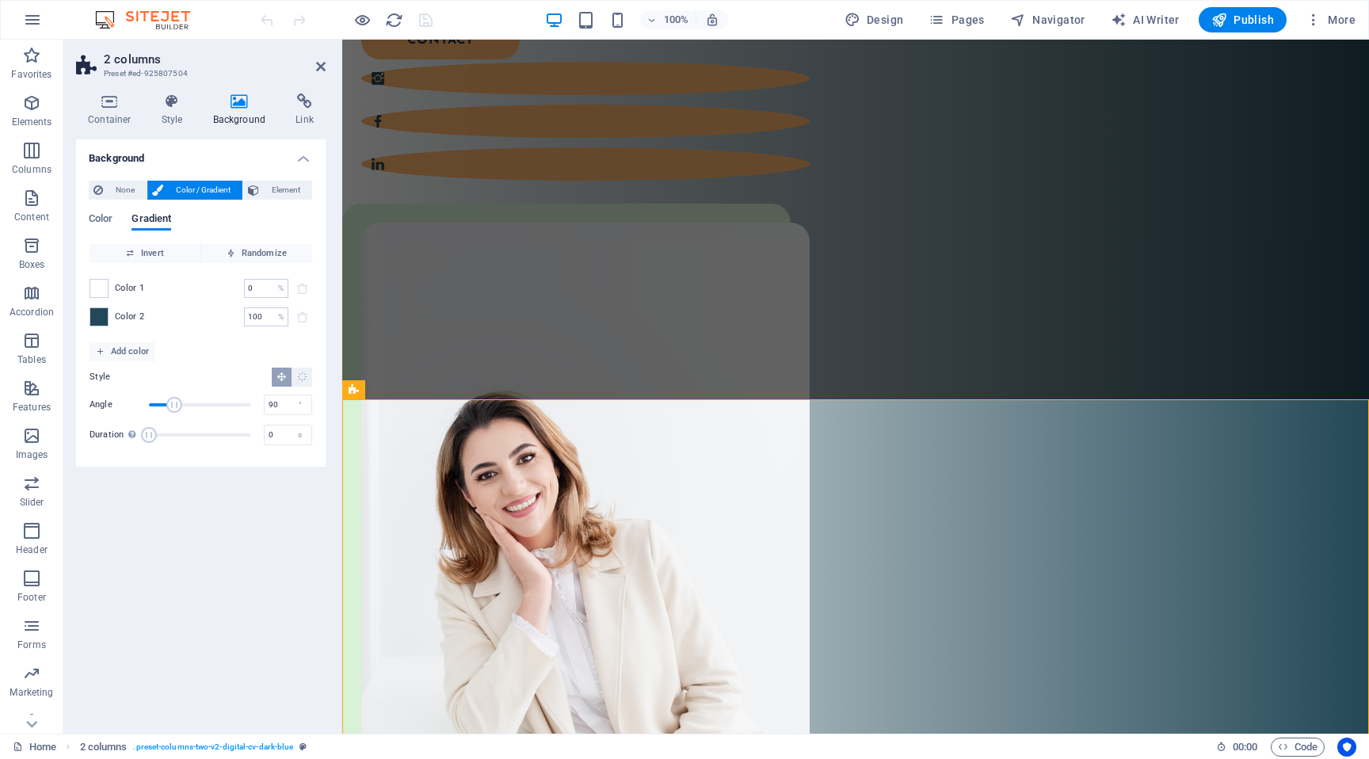
click at [108, 309] on div "Color 2 100 % ​" at bounding box center [201, 316] width 223 height 19
click at [104, 314] on span at bounding box center [98, 316] width 17 height 17
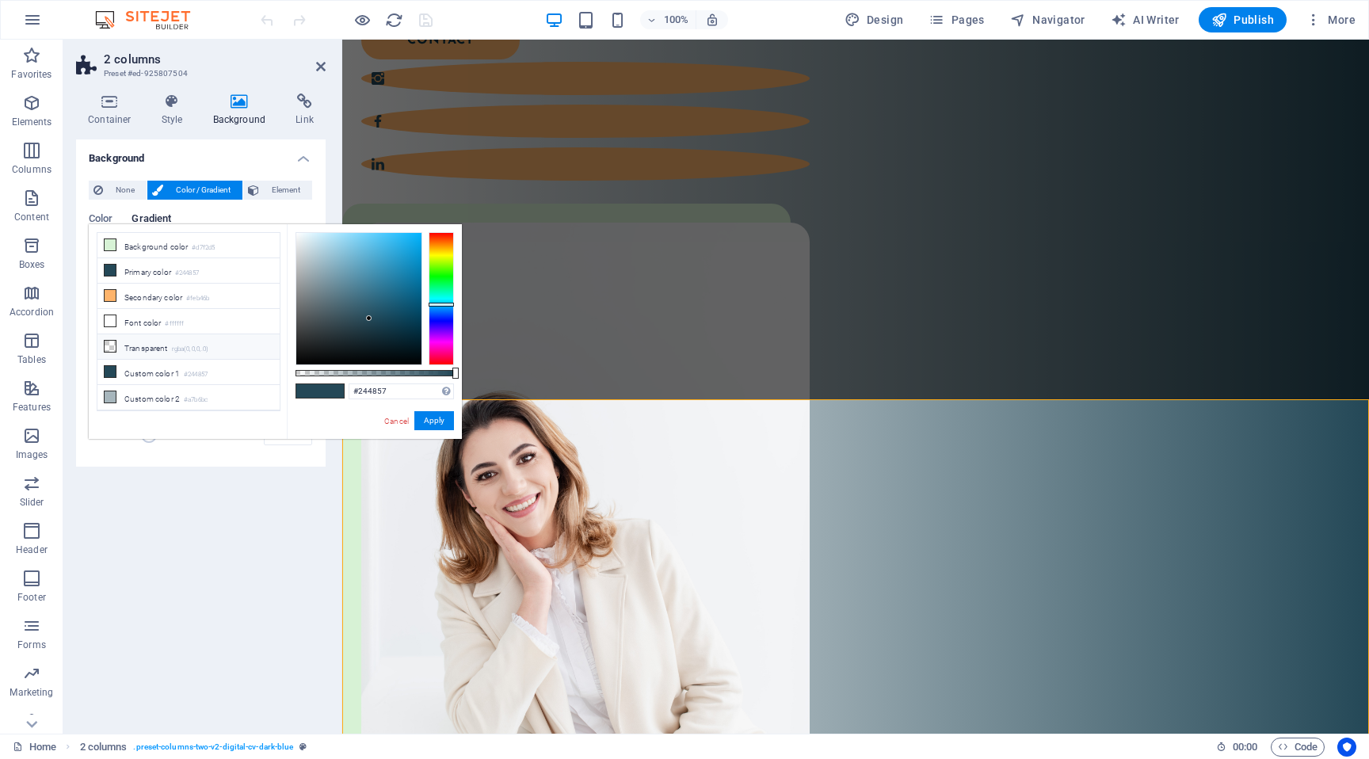
scroll to position [47, 0]
drag, startPoint x: 387, startPoint y: 389, endPoint x: 360, endPoint y: 392, distance: 27.9
click at [360, 392] on input "#244857" at bounding box center [401, 391] width 105 height 16
type input "#000000"
click at [435, 423] on button "Apply" at bounding box center [434, 420] width 40 height 19
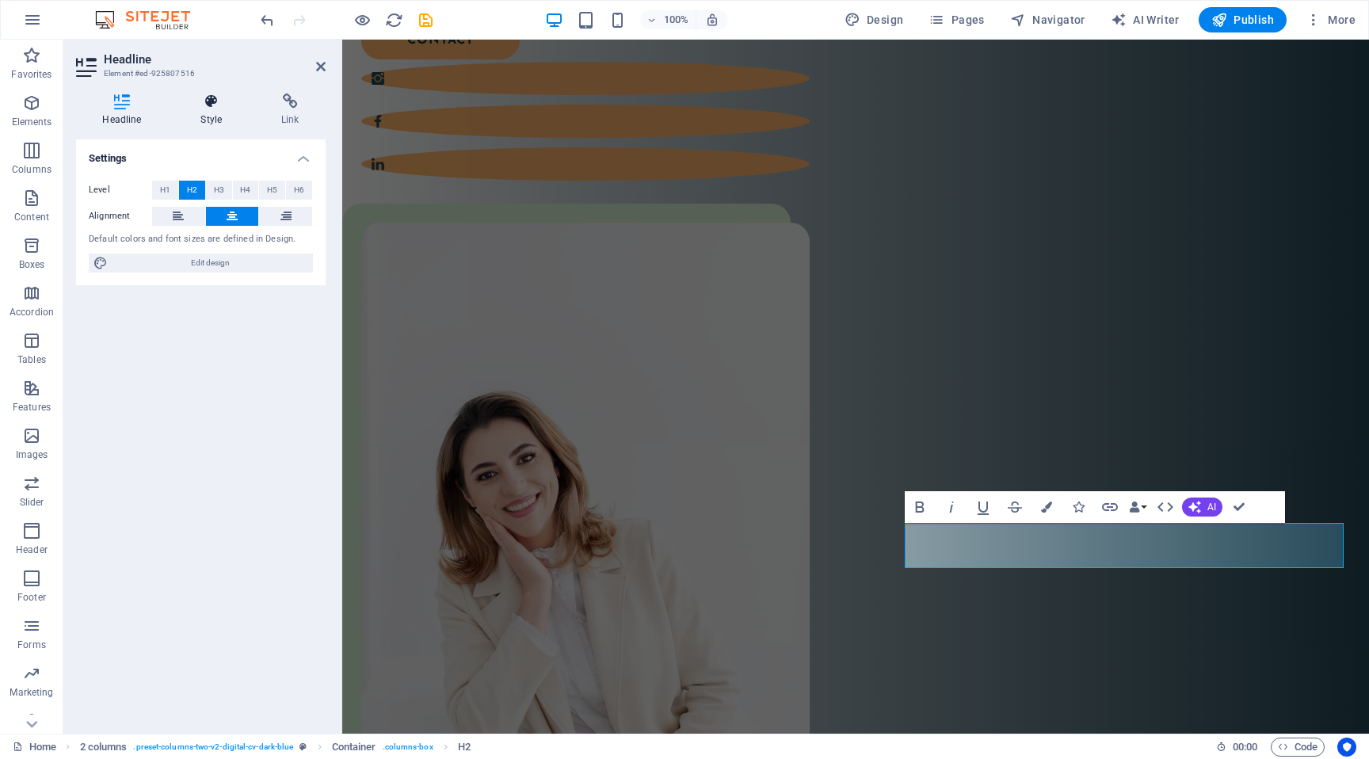
click at [215, 105] on icon at bounding box center [211, 101] width 74 height 16
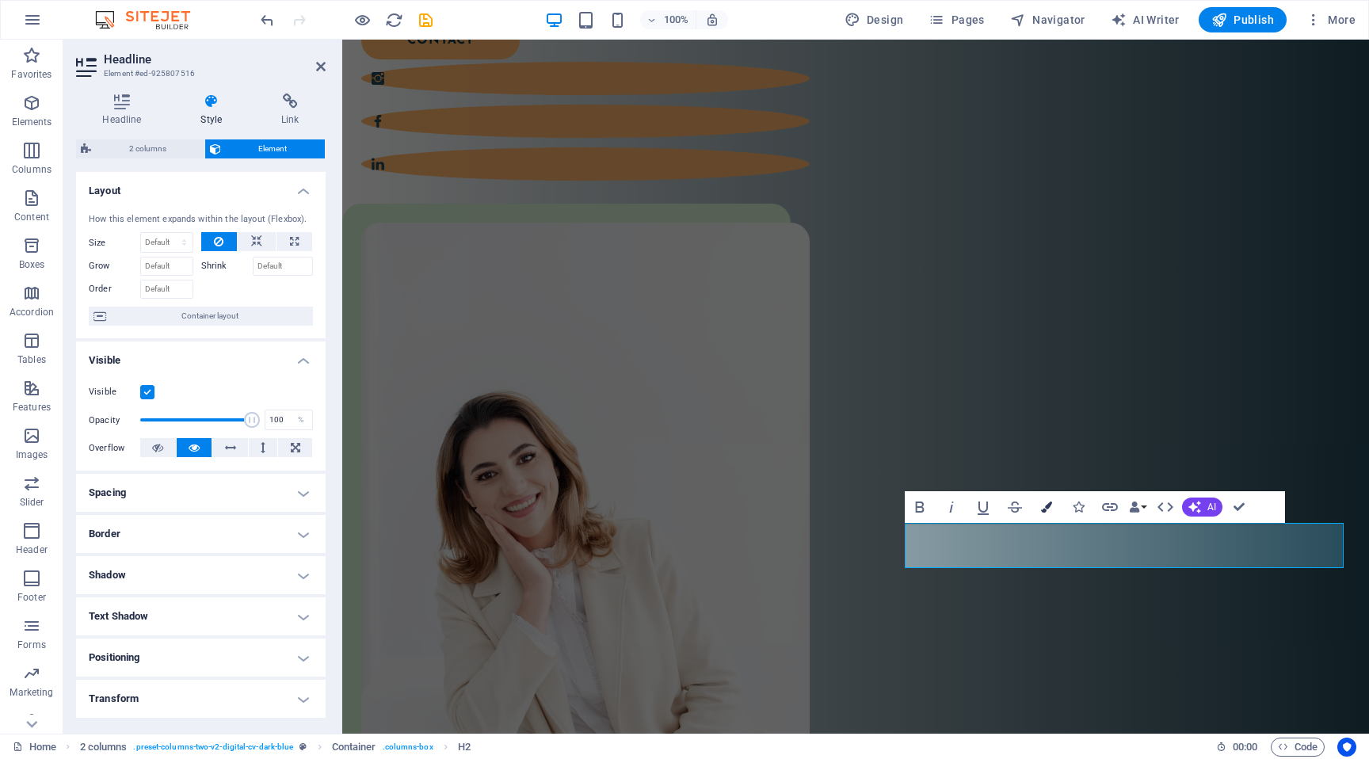
click at [1041, 508] on icon "button" at bounding box center [1046, 506] width 11 height 11
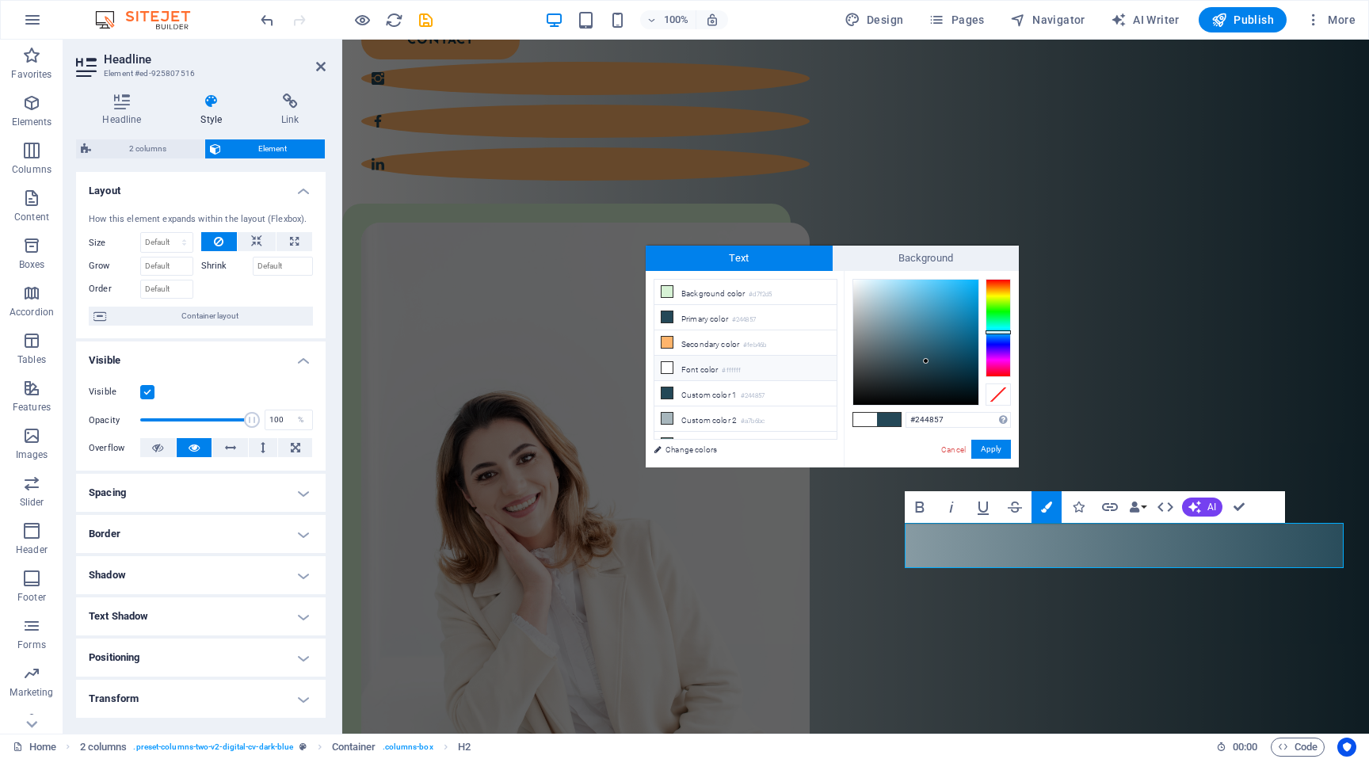
click at [726, 369] on small "#ffffff" at bounding box center [731, 370] width 19 height 11
type input "#ffffff"
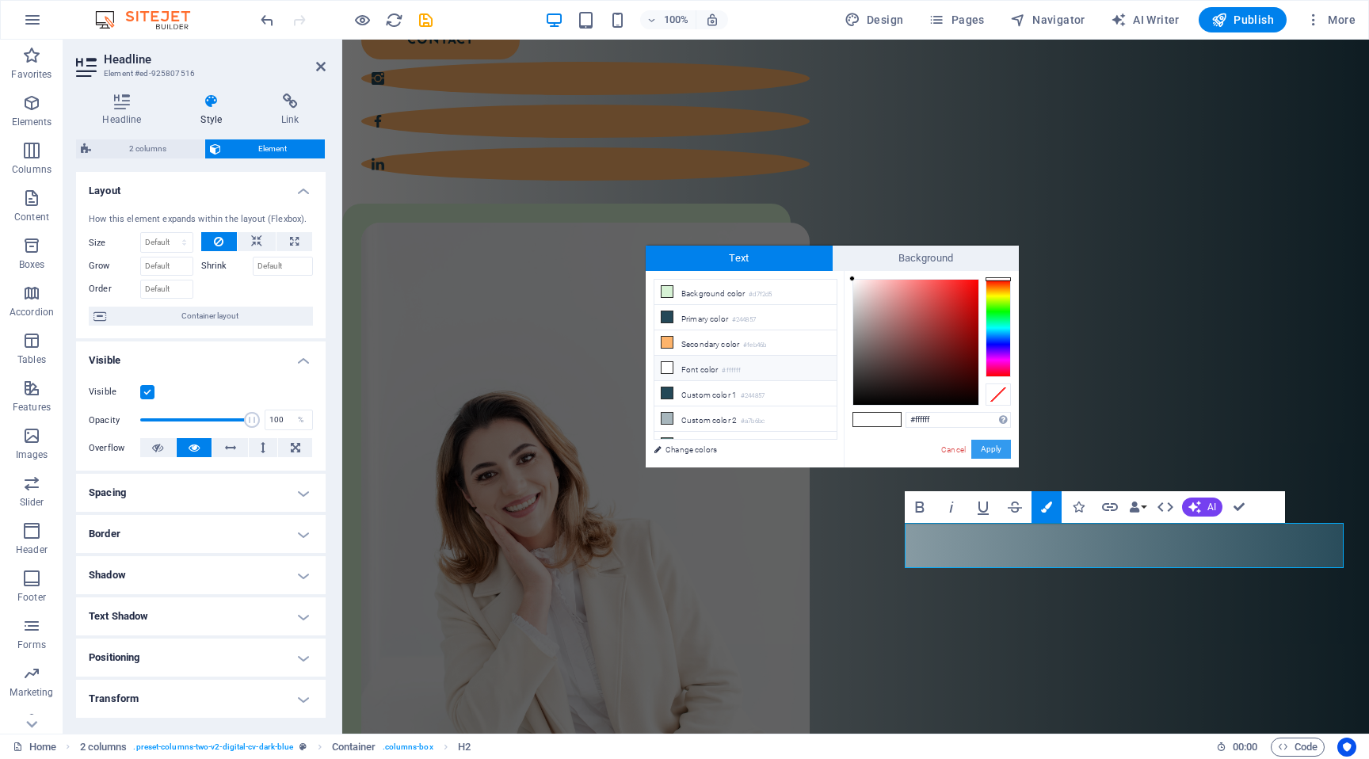
click at [984, 452] on button "Apply" at bounding box center [991, 449] width 40 height 19
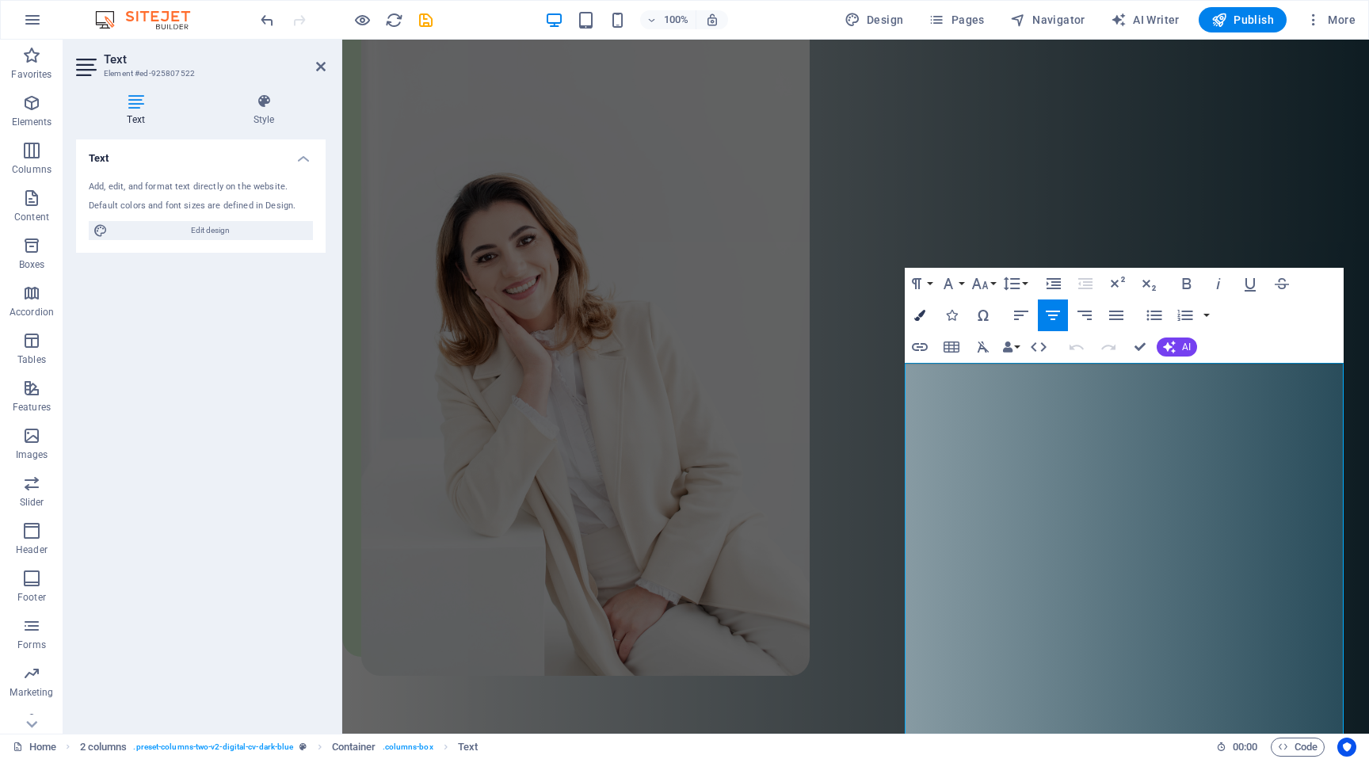
click at [917, 310] on icon "button" at bounding box center [919, 315] width 11 height 11
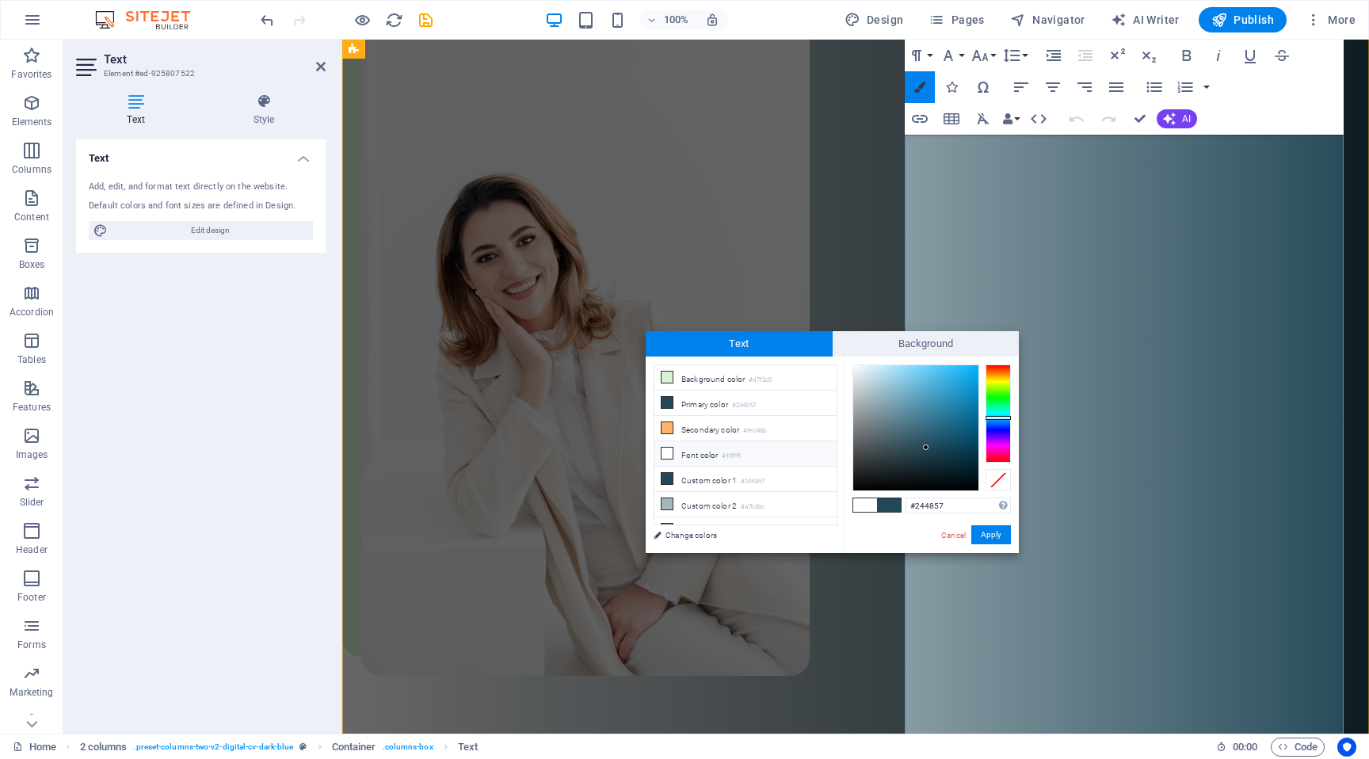
scroll to position [1530, 0]
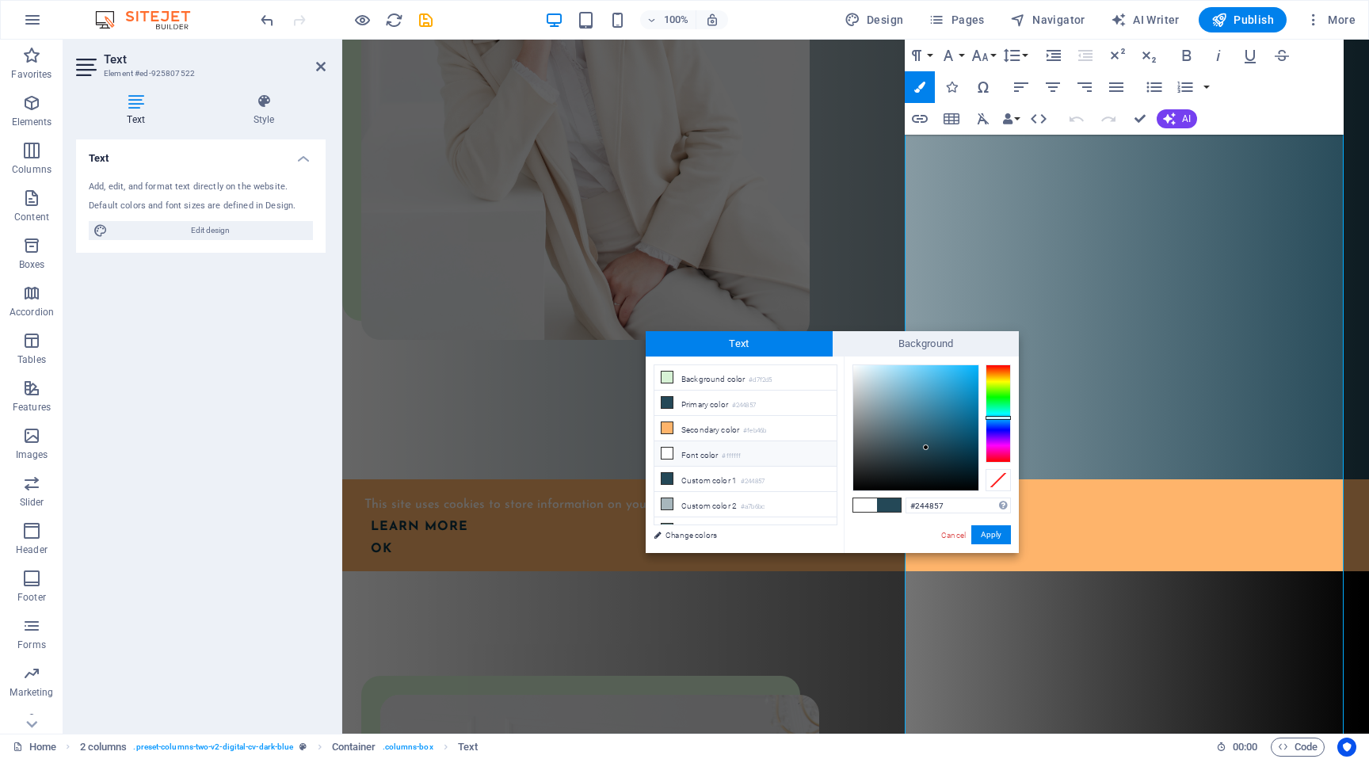
click at [684, 454] on li "Font color #ffffff" at bounding box center [745, 453] width 182 height 25
type input "#ffffff"
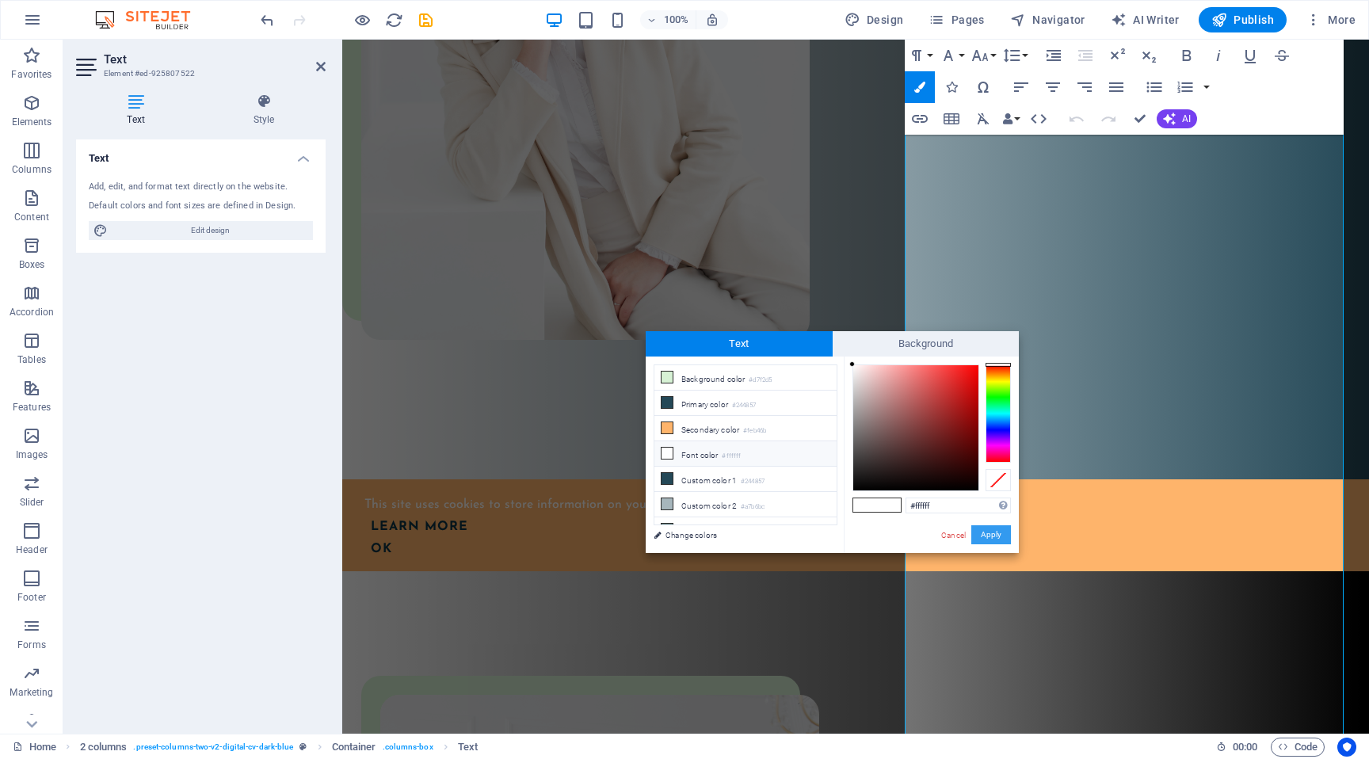
click at [975, 532] on button "Apply" at bounding box center [991, 534] width 40 height 19
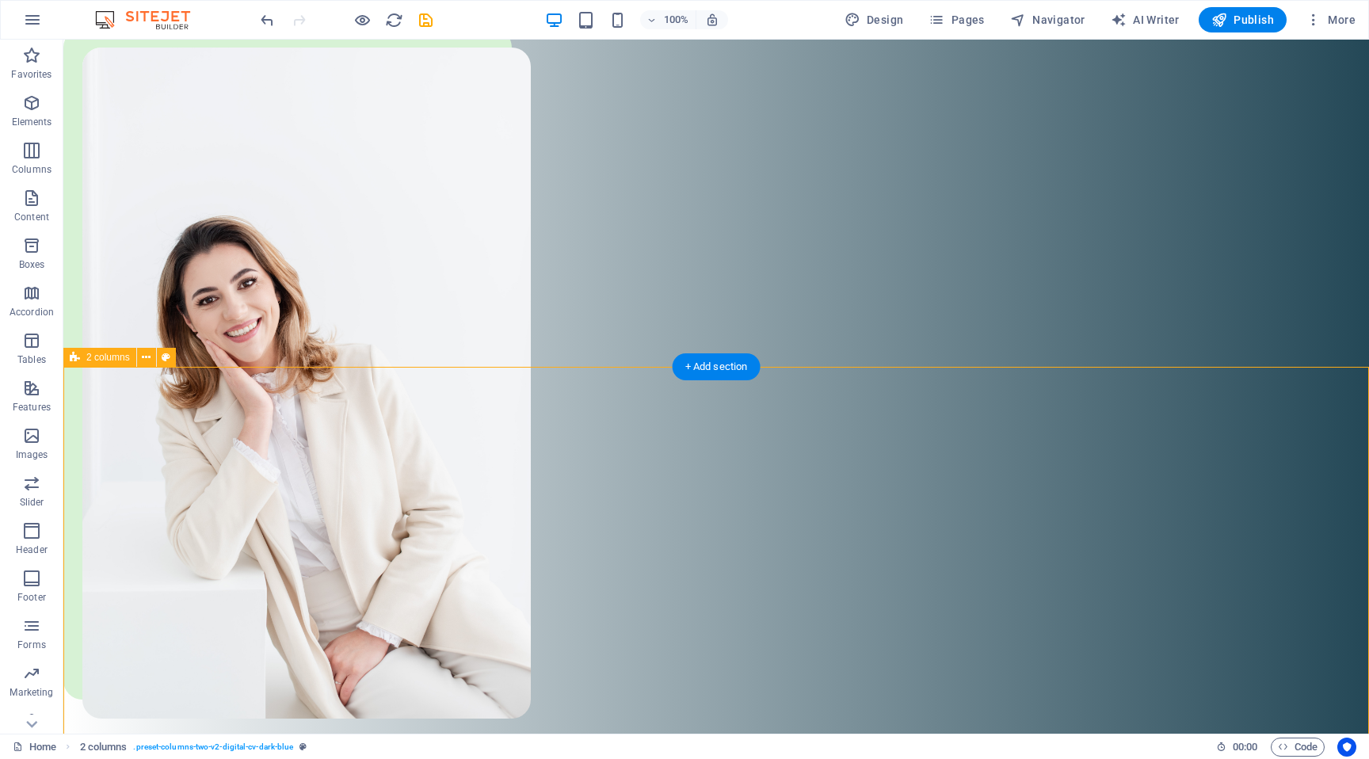
scroll to position [927, 0]
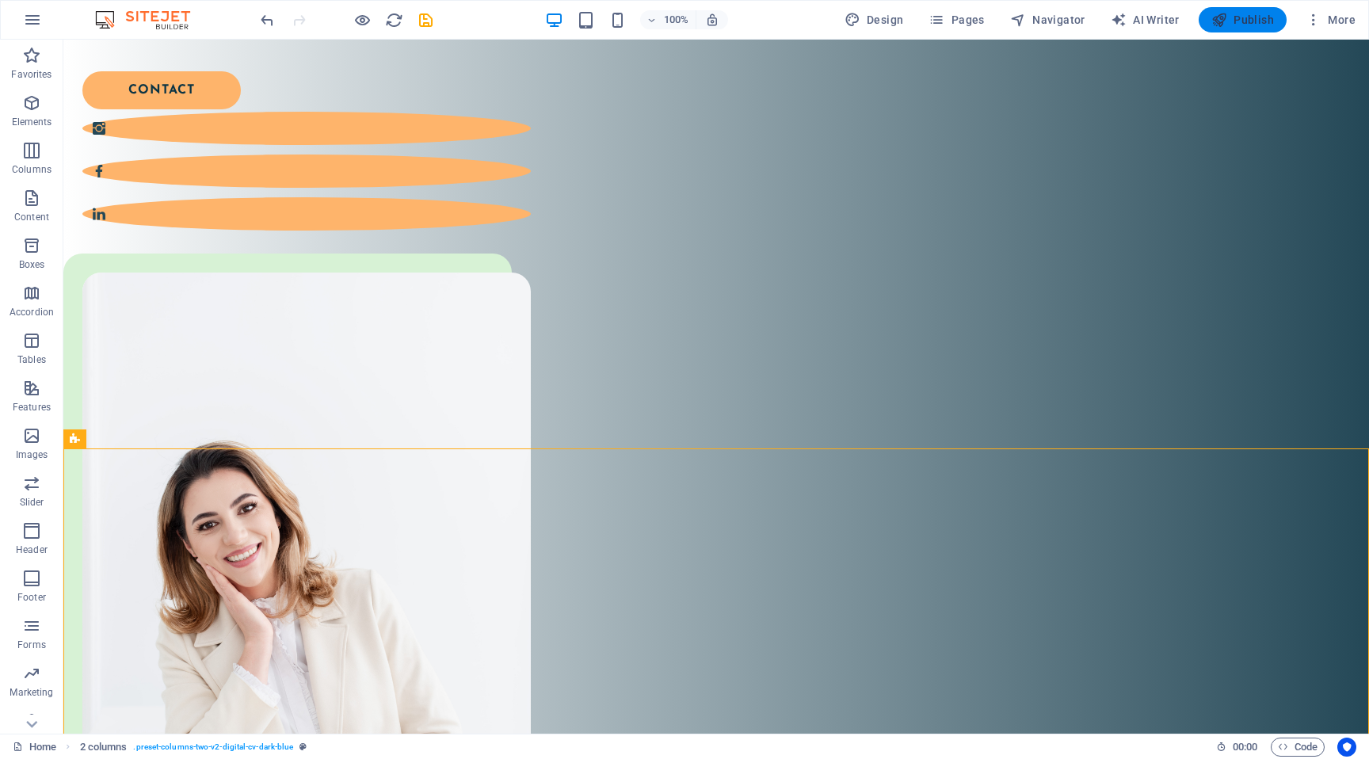
click at [1256, 29] on button "Publish" at bounding box center [1243, 19] width 88 height 25
checkbox input "false"
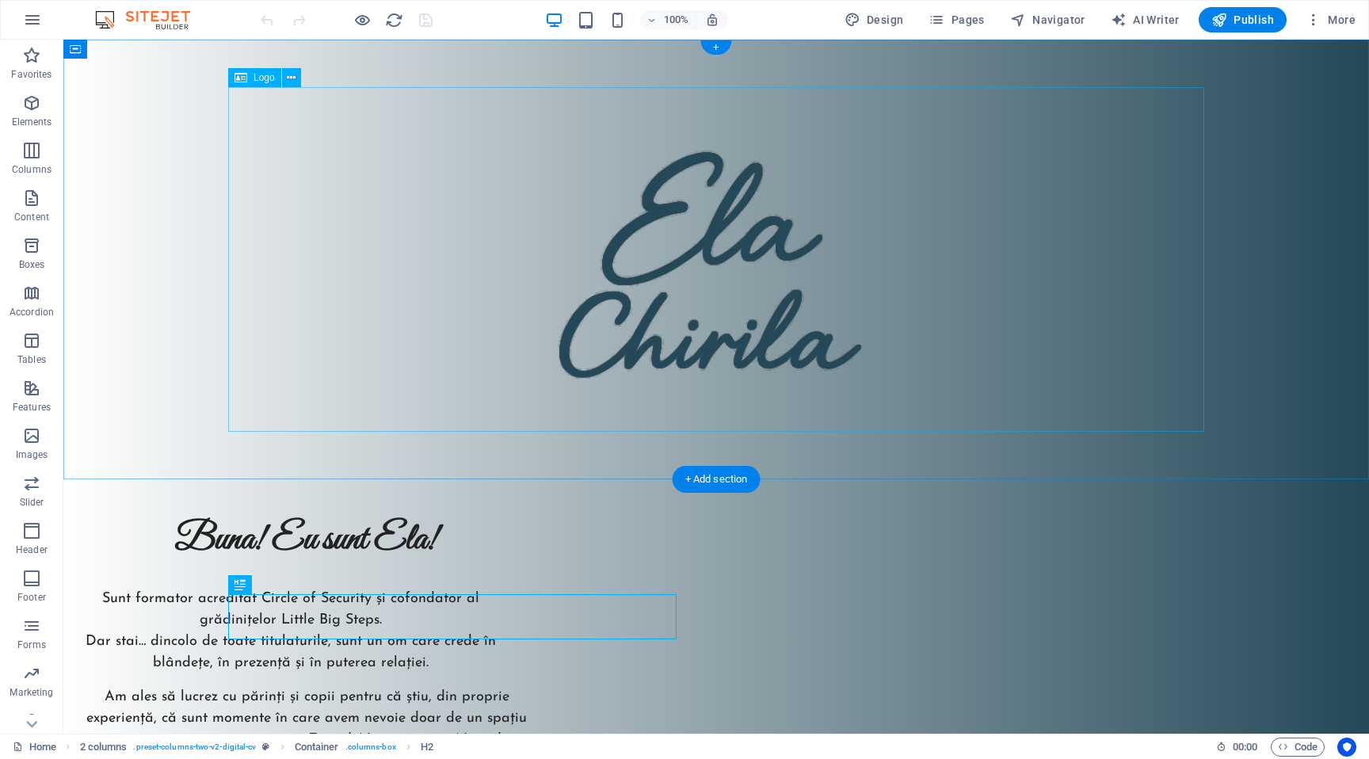
click at [736, 253] on div at bounding box center [716, 259] width 976 height 345
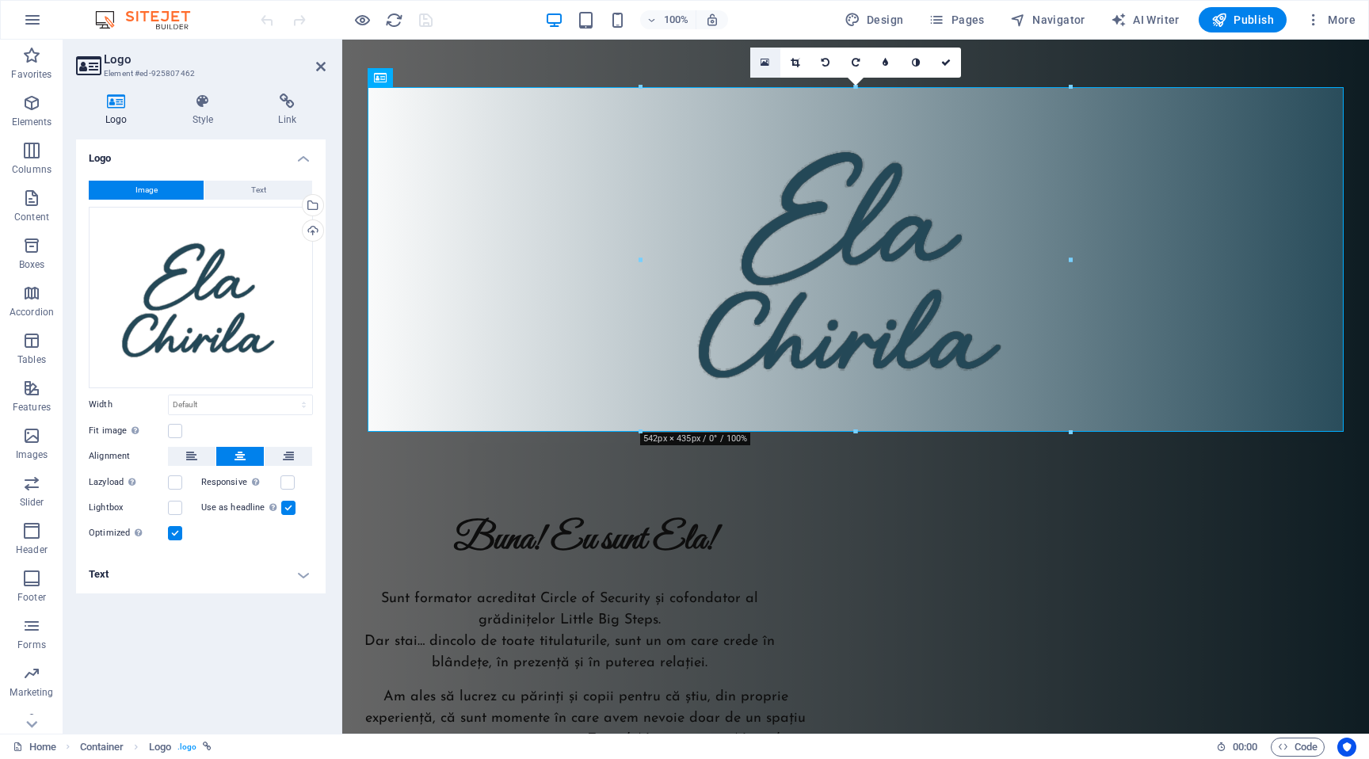
click at [772, 52] on link at bounding box center [765, 63] width 30 height 30
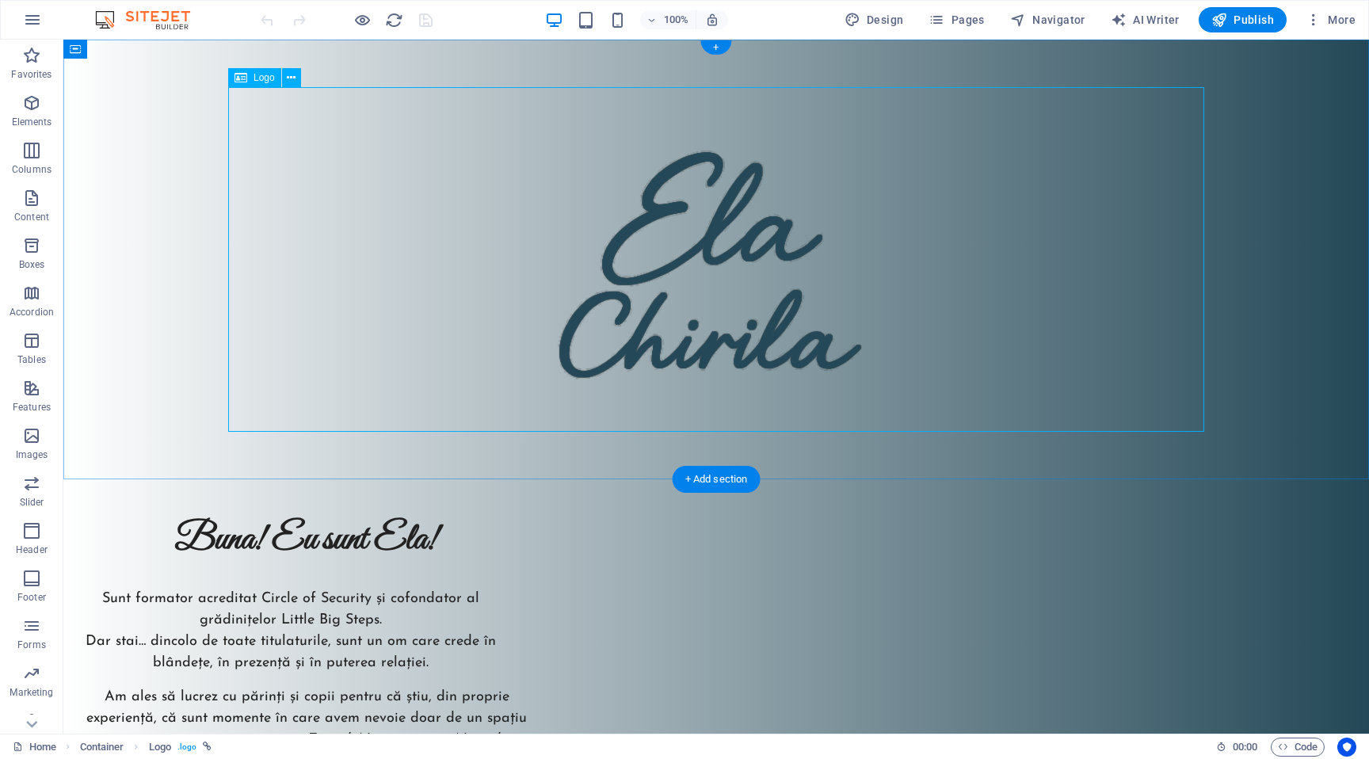
click at [745, 227] on div at bounding box center [716, 259] width 976 height 345
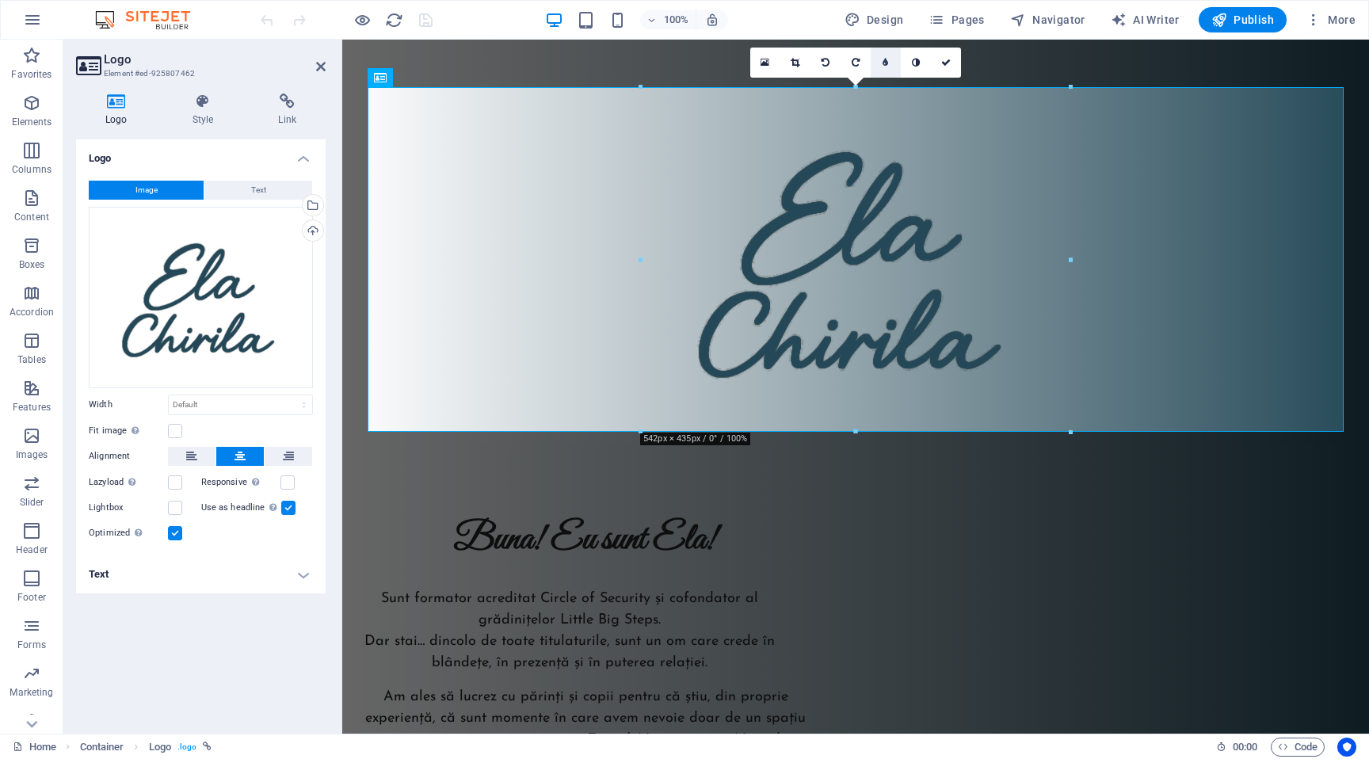
click at [886, 58] on icon at bounding box center [885, 63] width 6 height 10
click at [877, 64] on link at bounding box center [874, 63] width 30 height 30
click at [909, 70] on link at bounding box center [916, 63] width 30 height 30
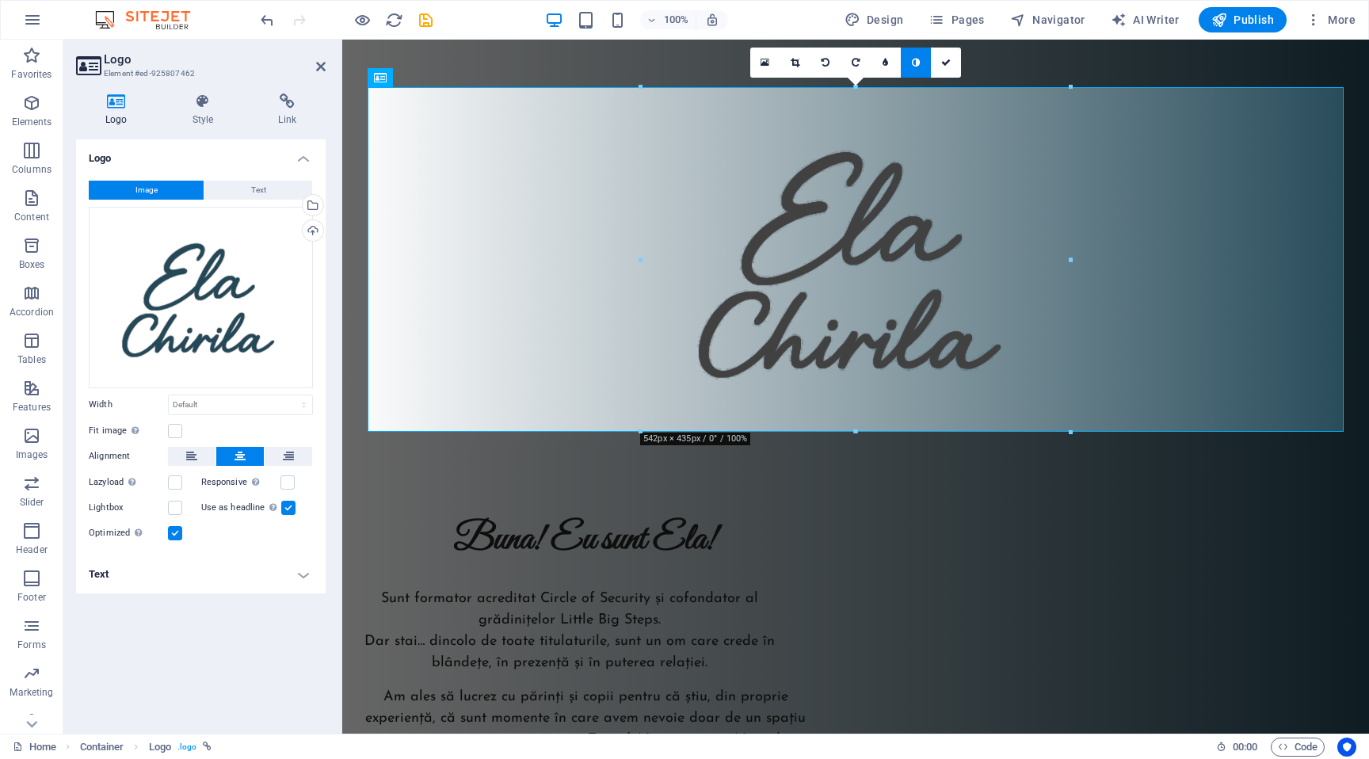
click at [913, 63] on icon at bounding box center [916, 63] width 8 height 10
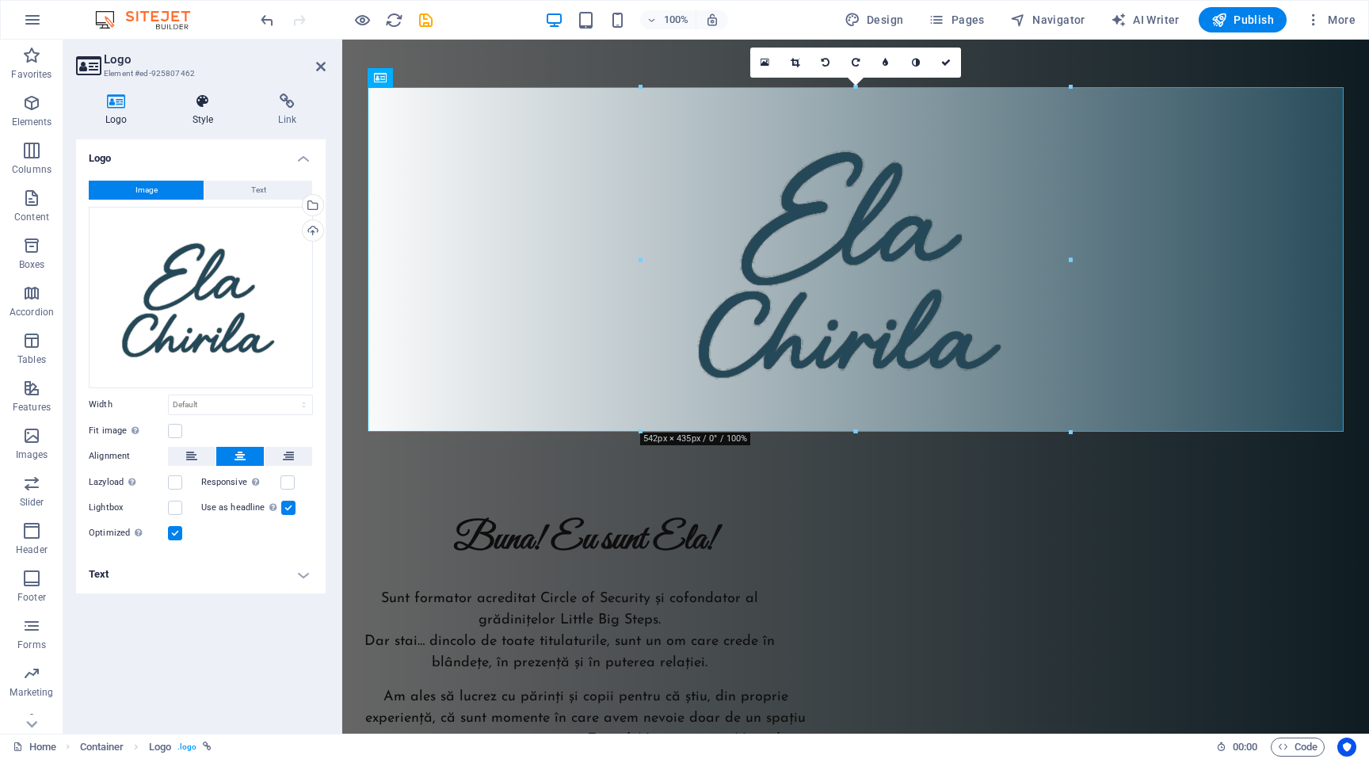
click at [212, 105] on icon at bounding box center [203, 101] width 80 height 16
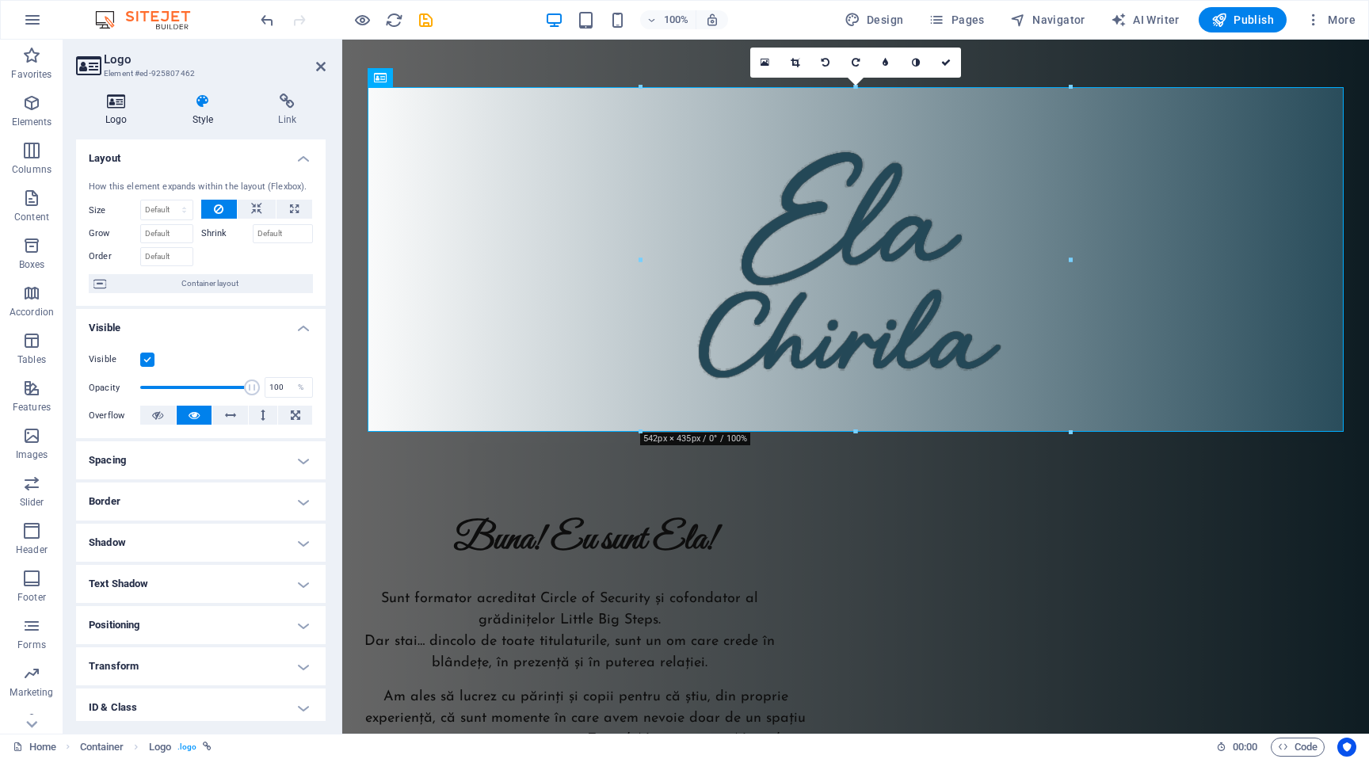
click at [126, 113] on h4 "Logo" at bounding box center [119, 109] width 87 height 33
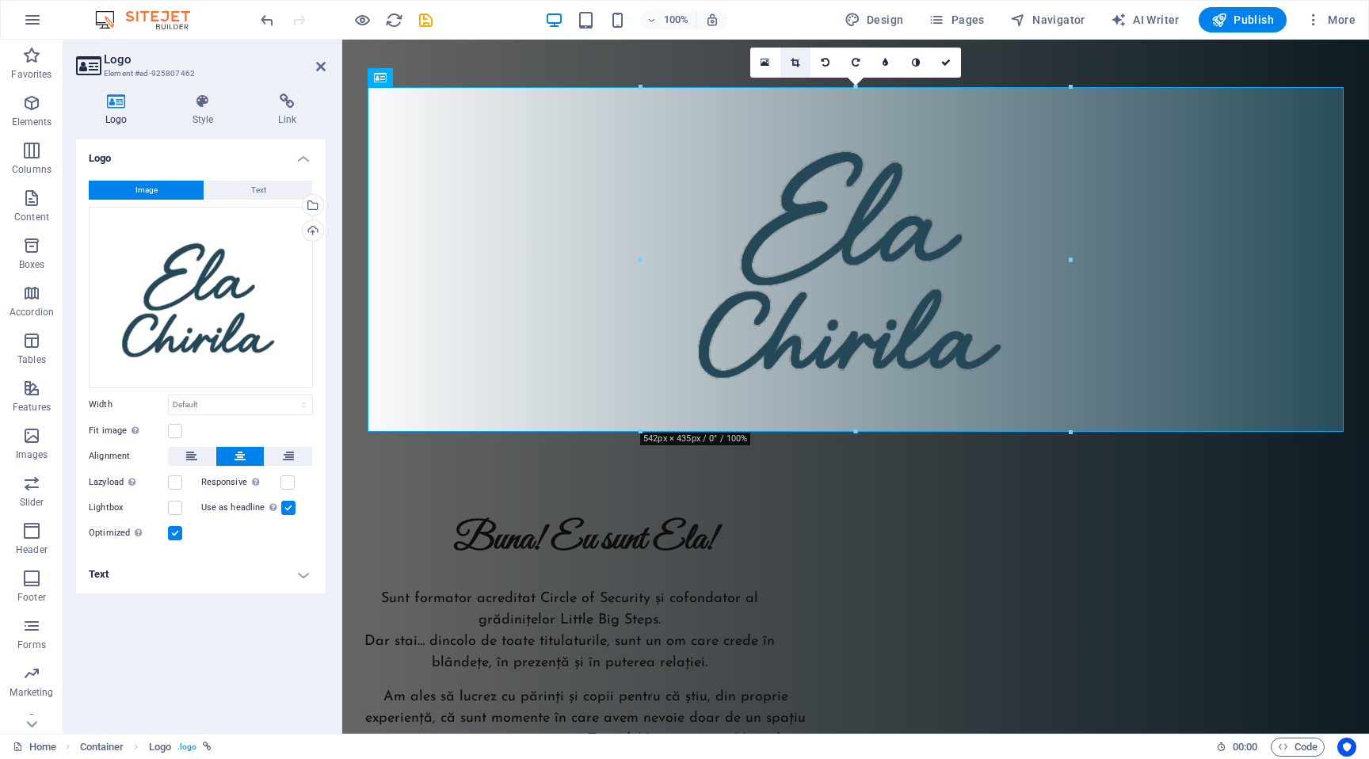
click at [798, 68] on link at bounding box center [795, 63] width 30 height 30
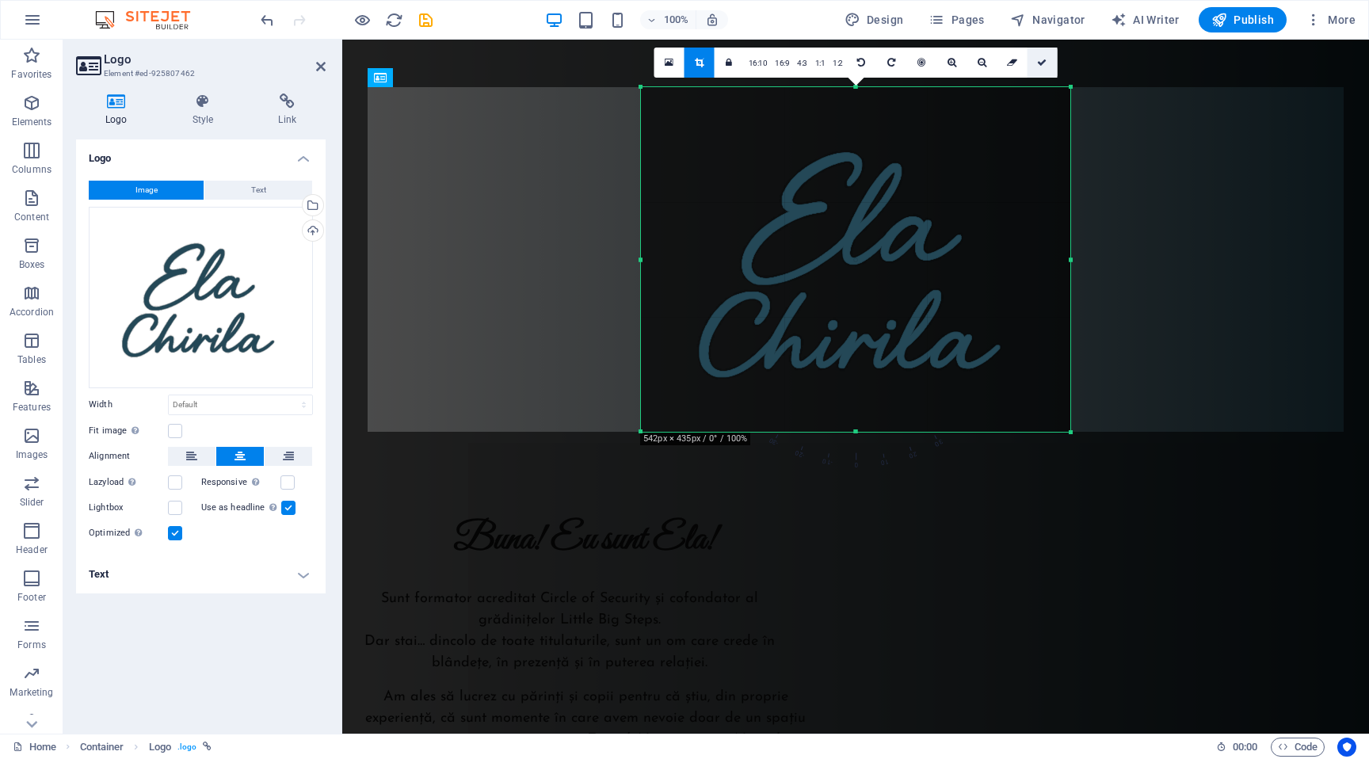
click at [1040, 60] on icon at bounding box center [1042, 63] width 10 height 10
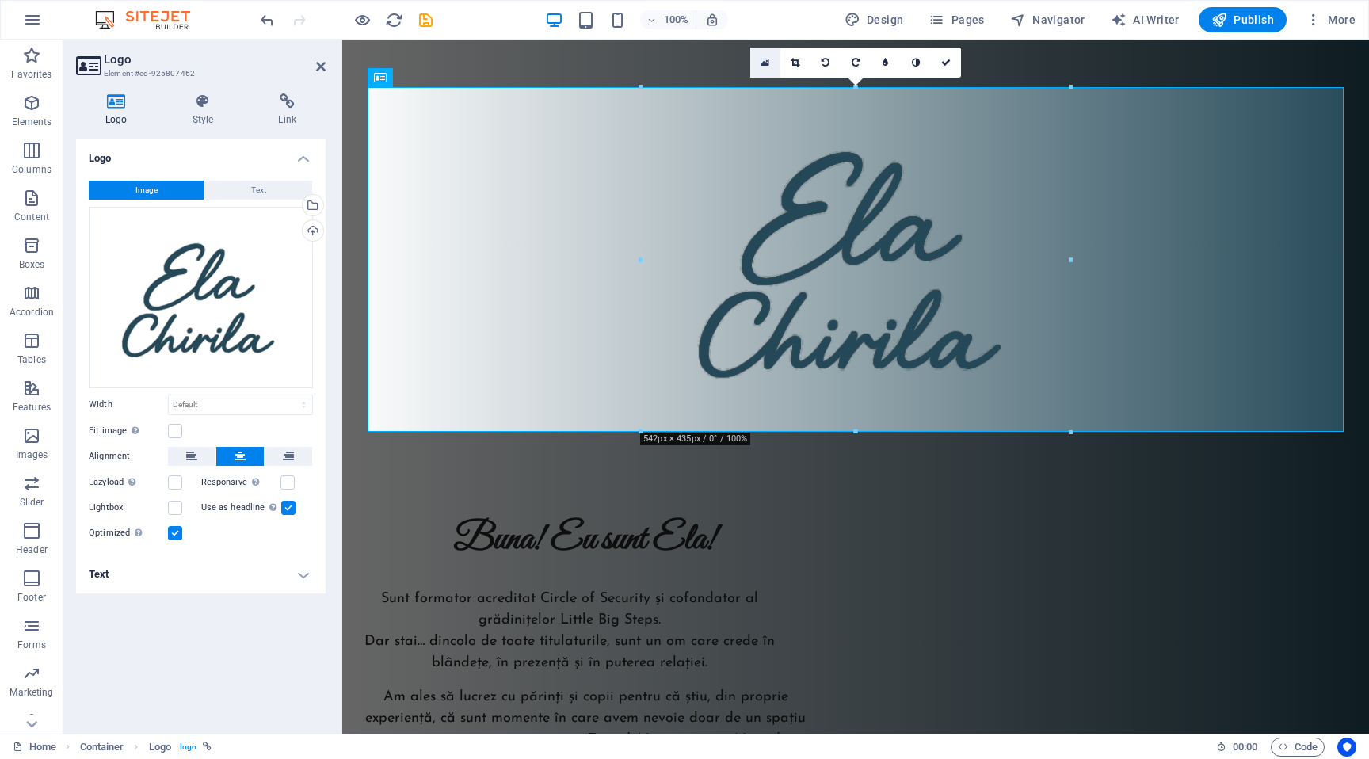
click at [757, 68] on link at bounding box center [765, 63] width 30 height 30
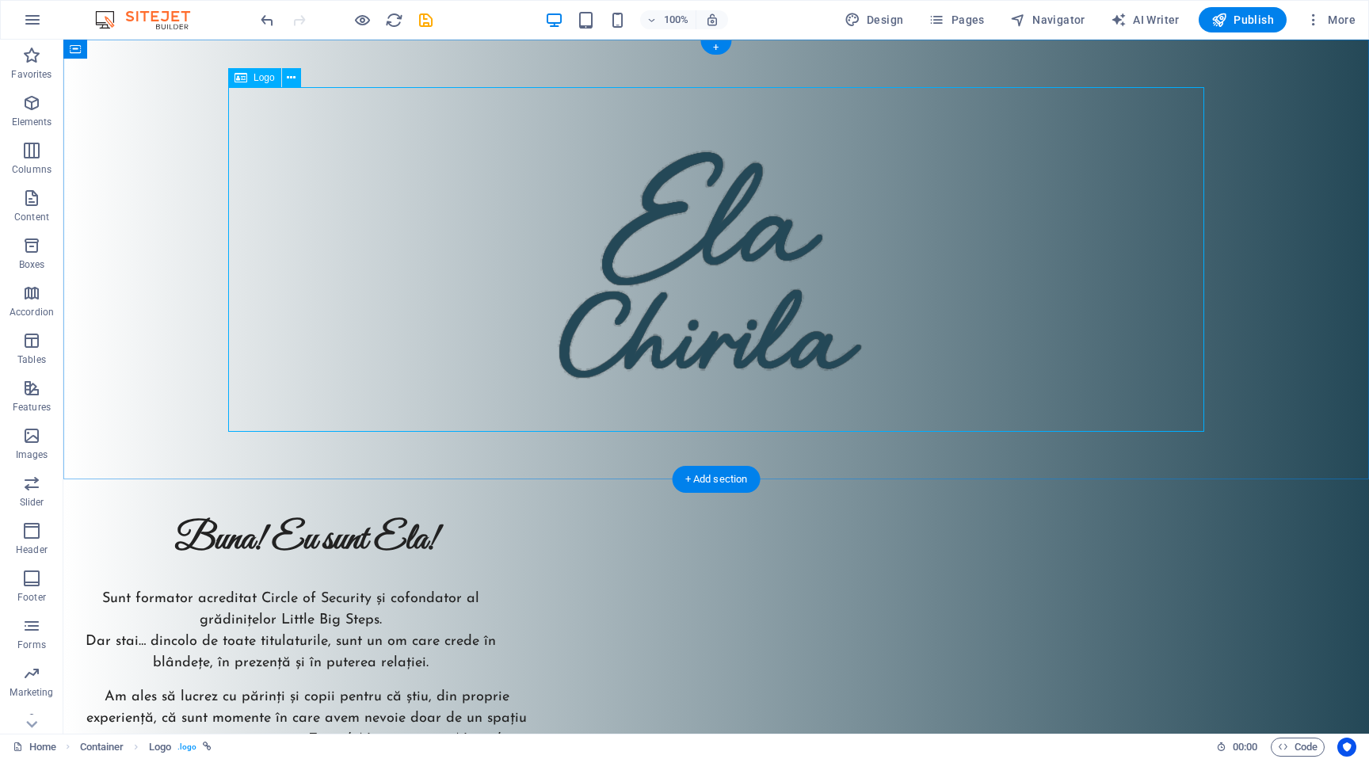
click at [784, 227] on div at bounding box center [716, 259] width 976 height 345
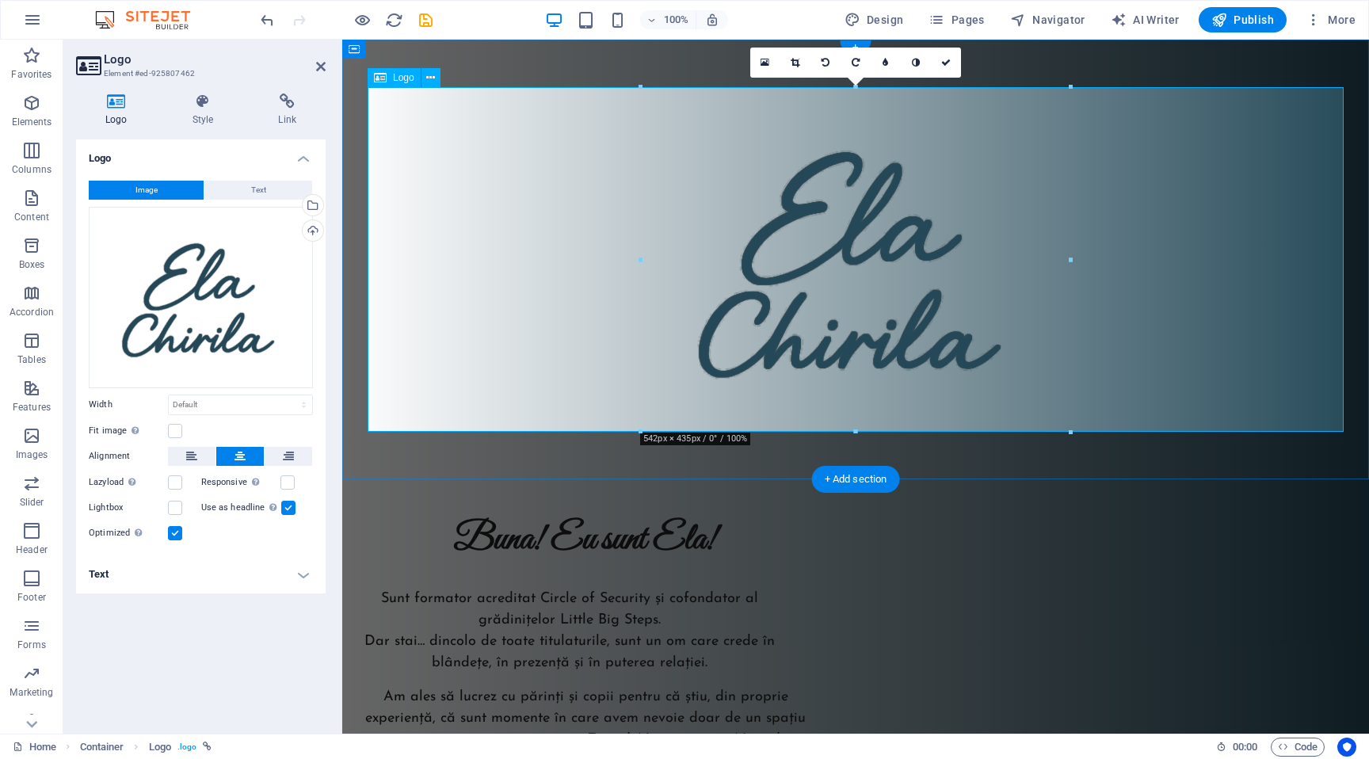
click at [833, 215] on div at bounding box center [856, 259] width 976 height 345
click at [887, 61] on icon at bounding box center [885, 63] width 6 height 10
click at [895, 65] on input "5" at bounding box center [901, 62] width 24 height 29
type input "4"
type input "3"
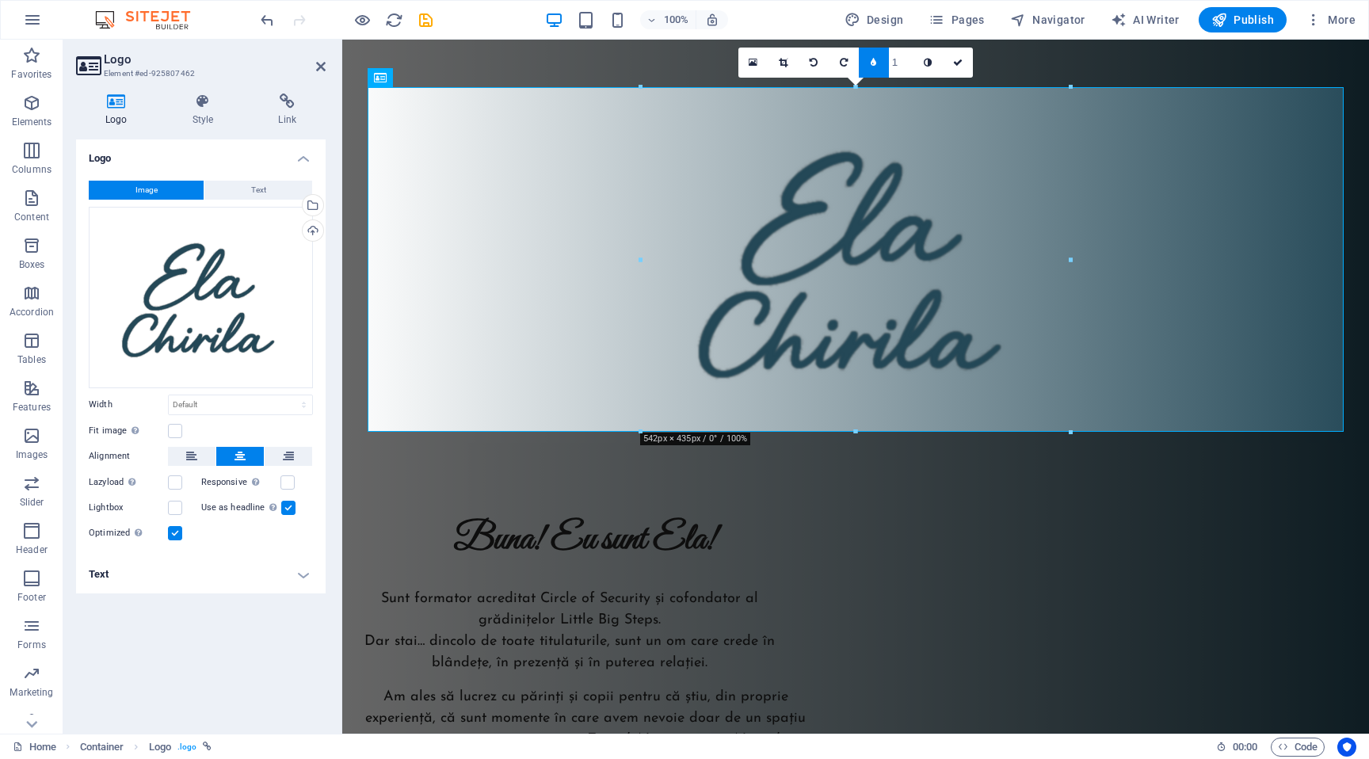
click at [911, 67] on input "1" at bounding box center [901, 62] width 24 height 29
click at [908, 73] on input "1" at bounding box center [901, 62] width 24 height 29
click at [924, 72] on link at bounding box center [928, 63] width 30 height 30
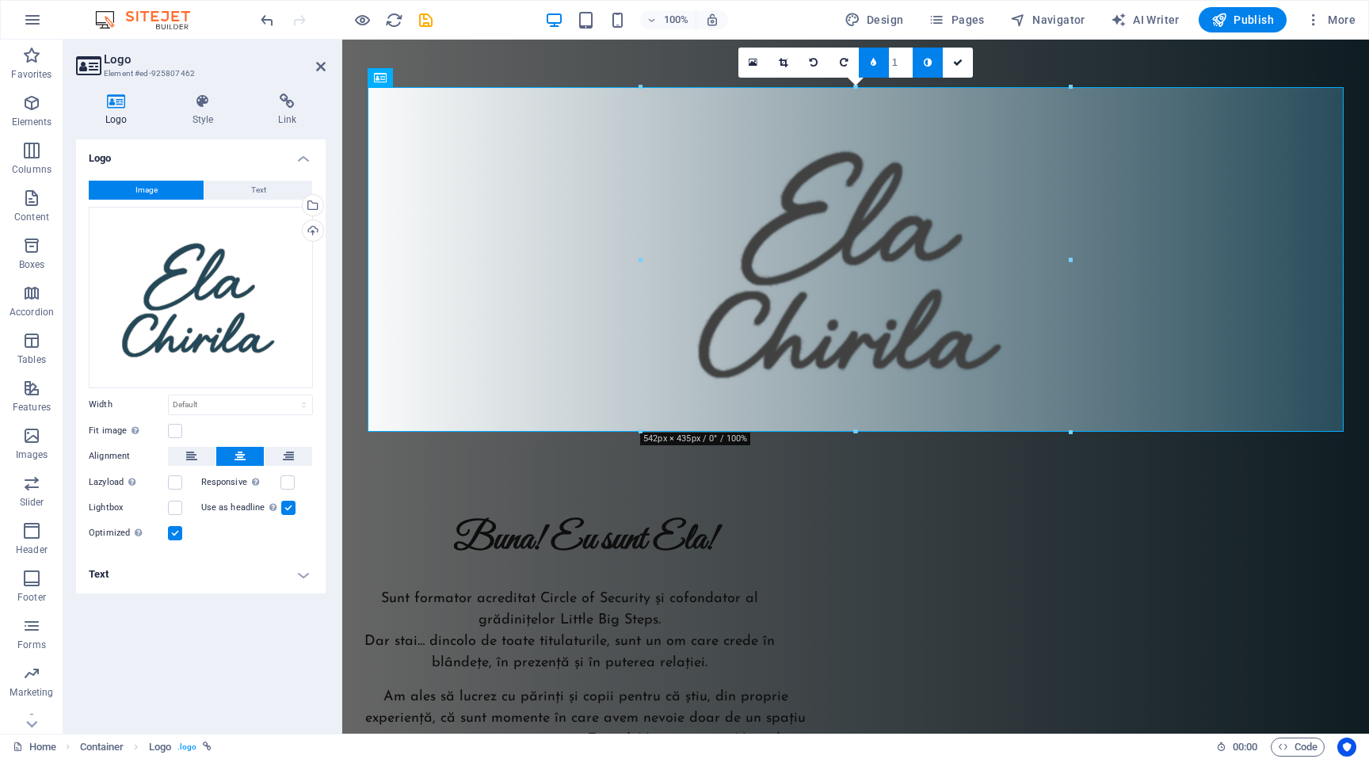
click at [876, 67] on link at bounding box center [874, 63] width 30 height 30
click at [924, 72] on link at bounding box center [916, 63] width 30 height 30
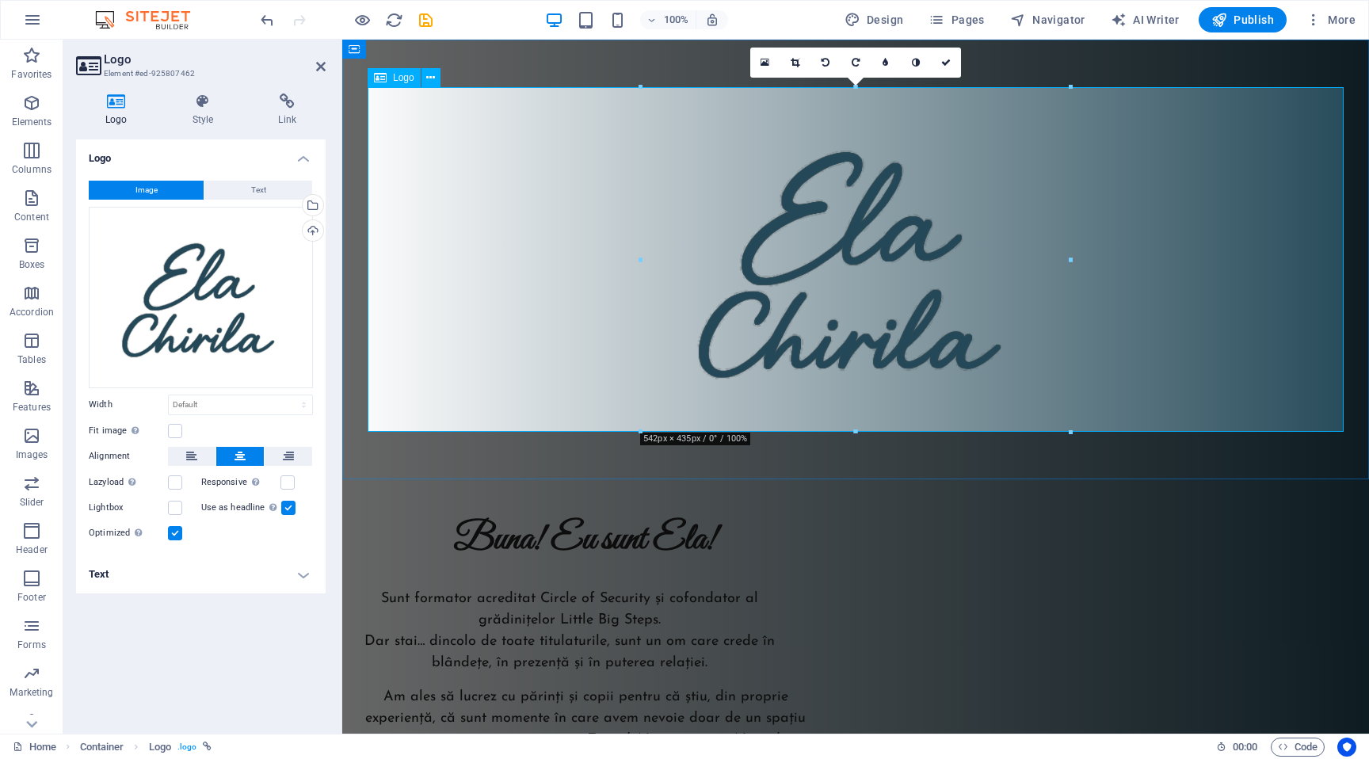
click at [442, 147] on div at bounding box center [856, 259] width 976 height 345
click at [257, 276] on div "Drag files here, click to choose files or select files from Files or our free s…" at bounding box center [201, 297] width 224 height 181
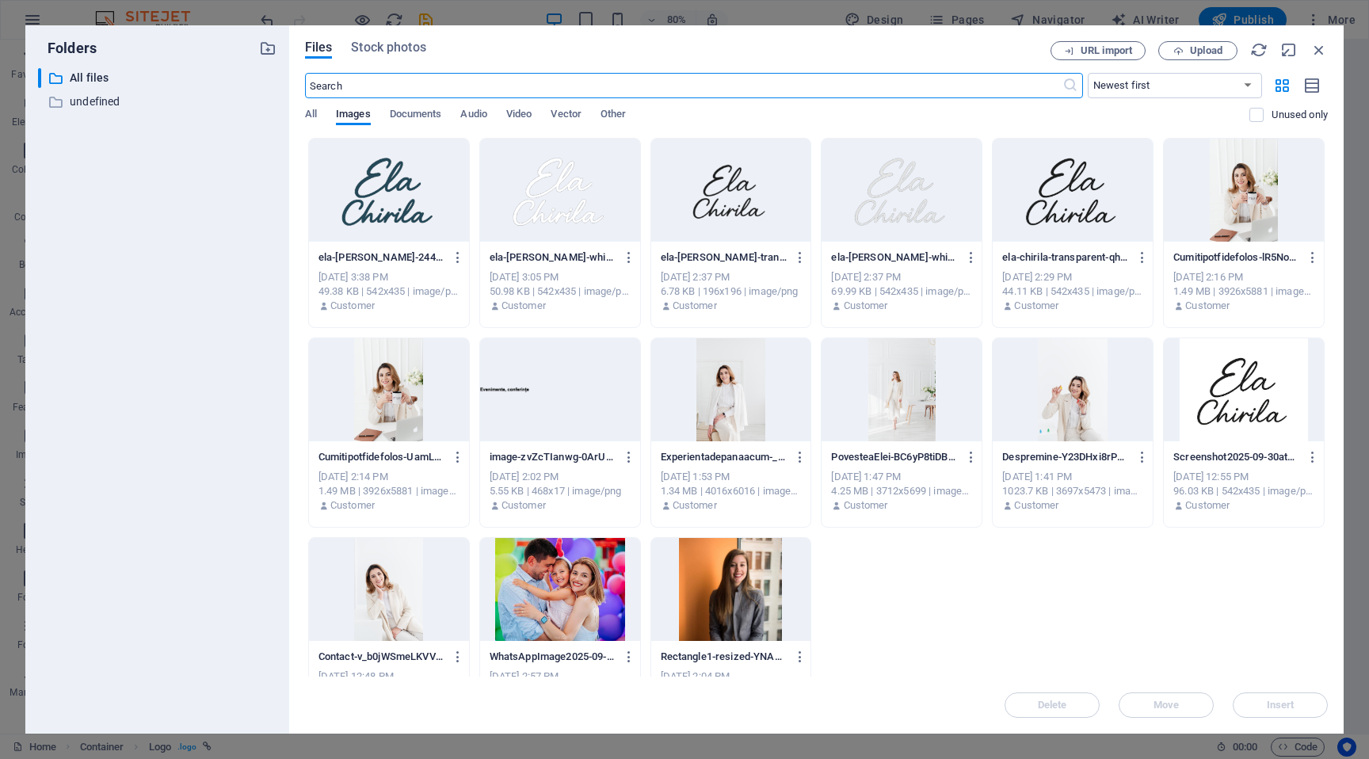
click at [410, 189] on div at bounding box center [389, 190] width 160 height 103
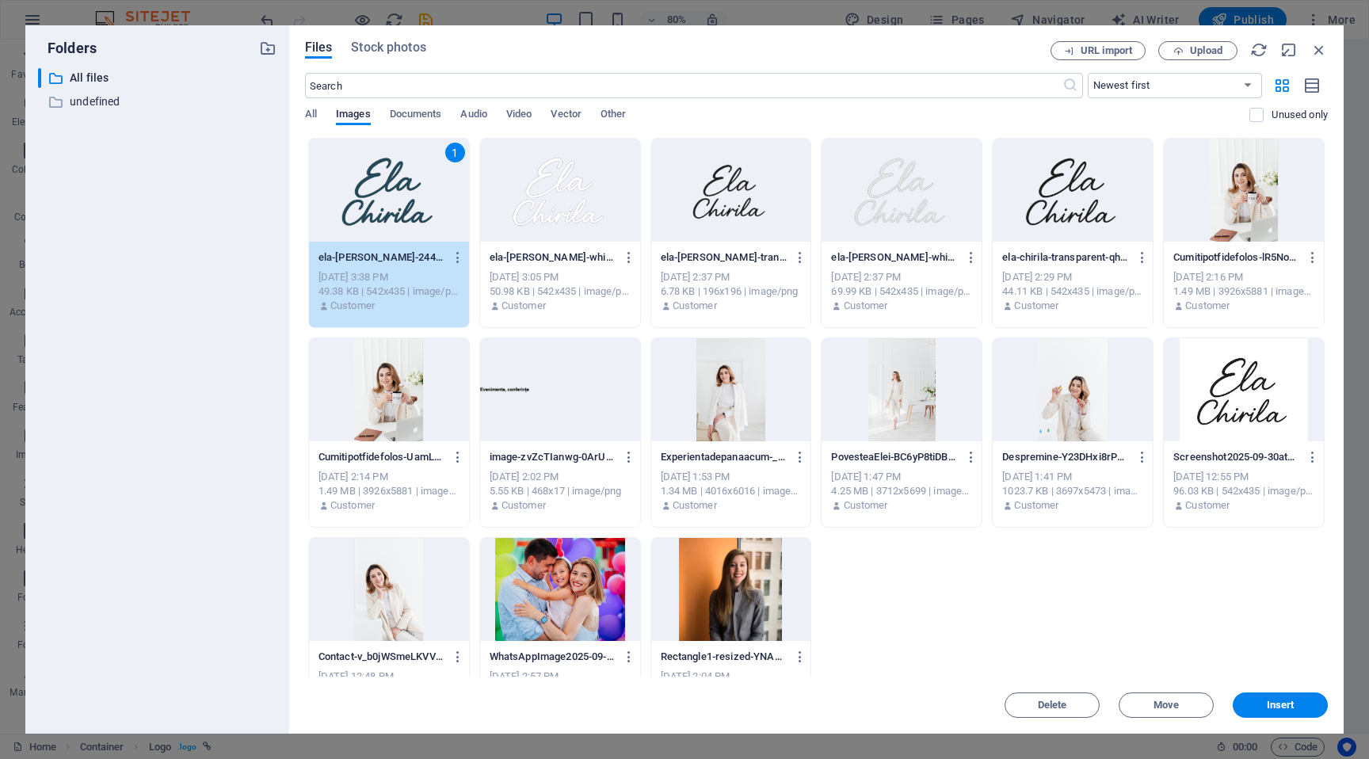
click at [410, 189] on div "1" at bounding box center [389, 190] width 160 height 103
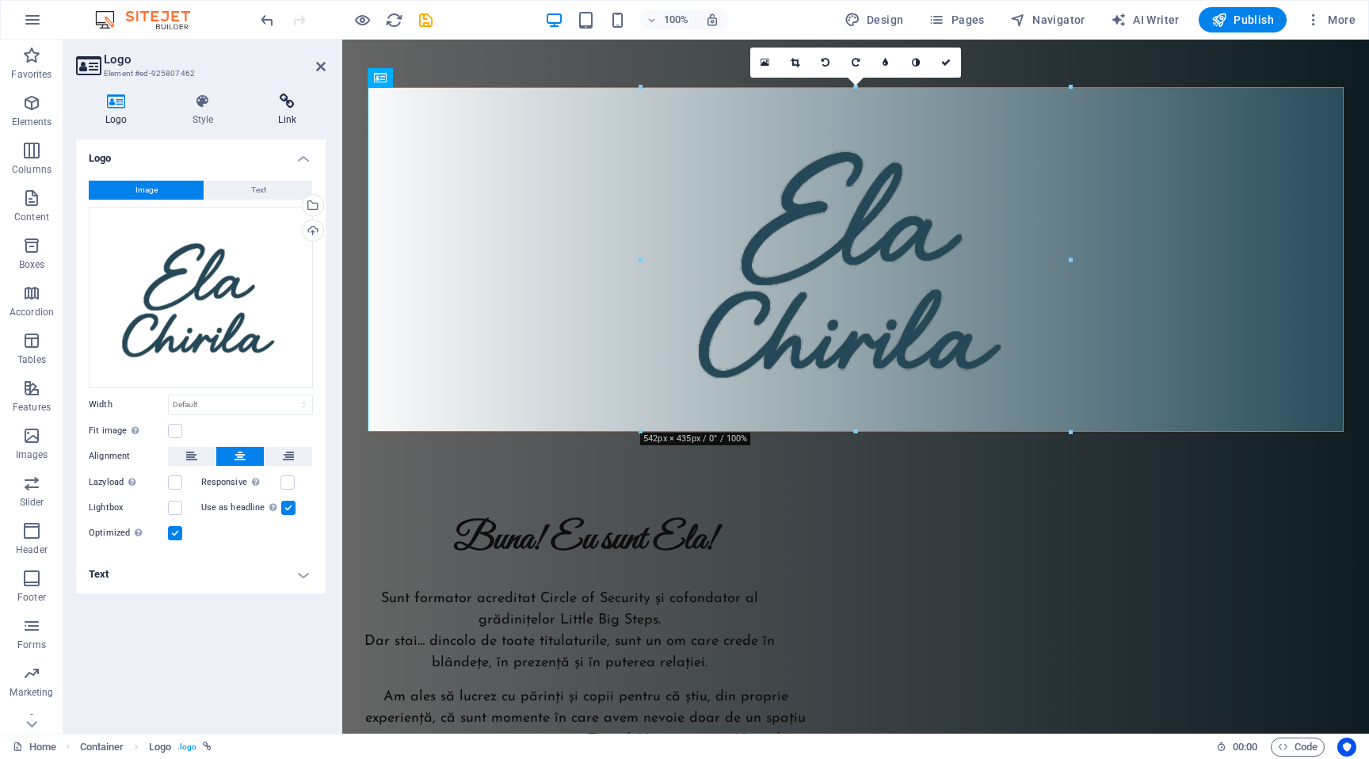
click at [294, 105] on icon at bounding box center [287, 101] width 77 height 16
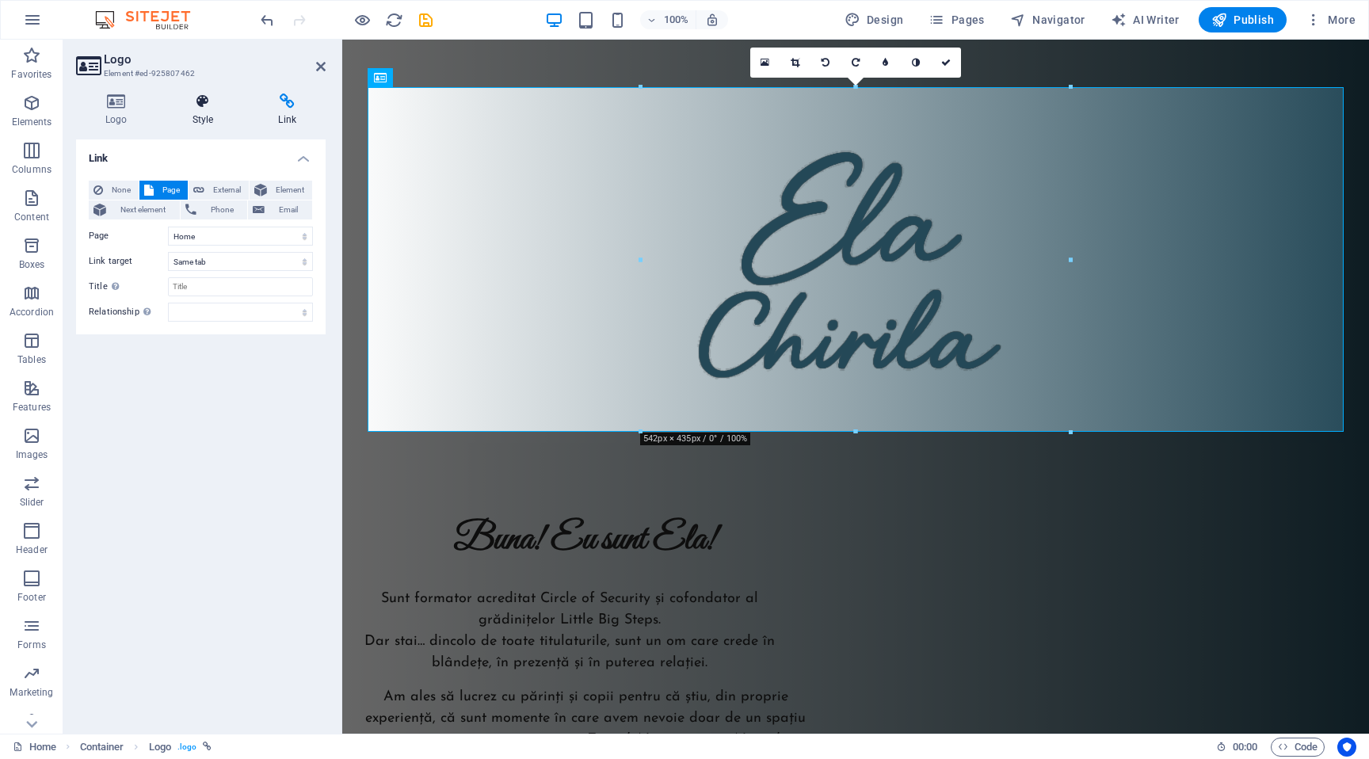
click at [228, 109] on icon at bounding box center [203, 101] width 80 height 16
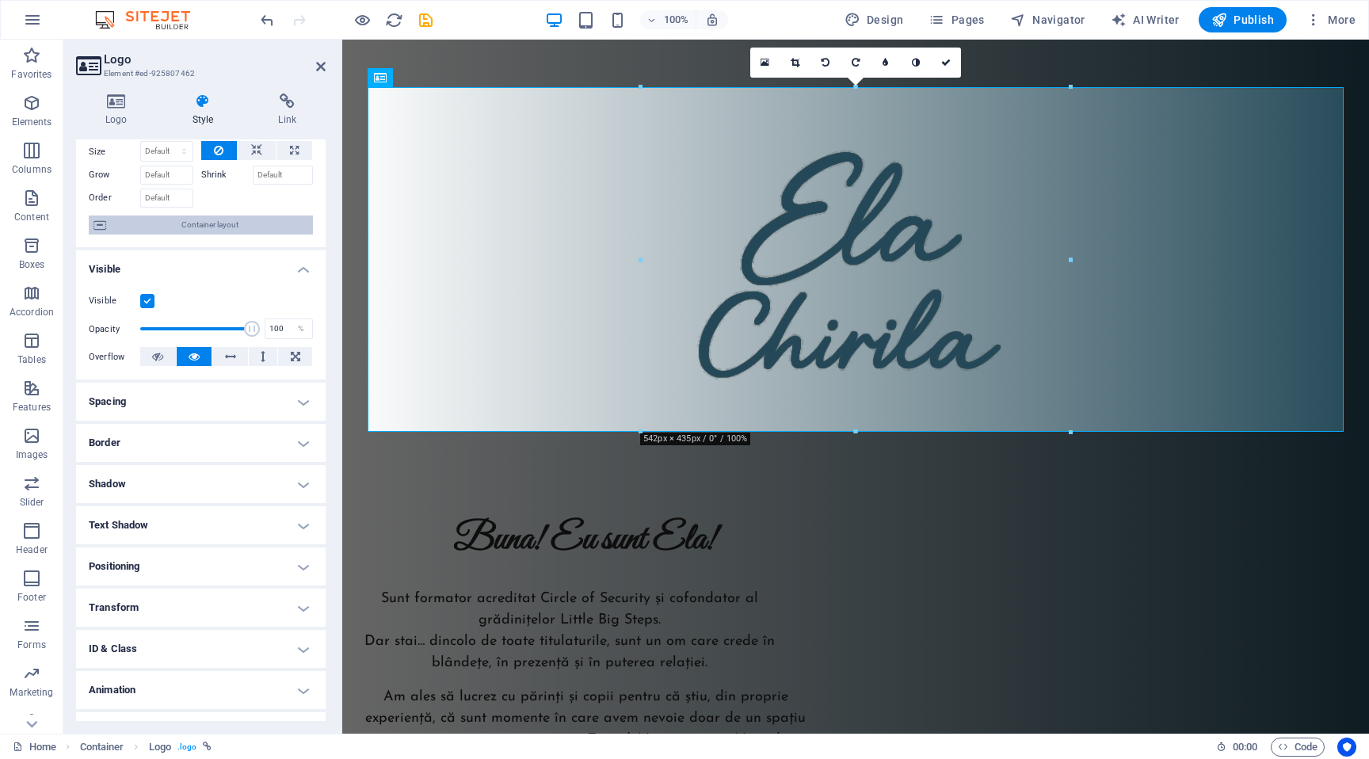
scroll to position [88, 0]
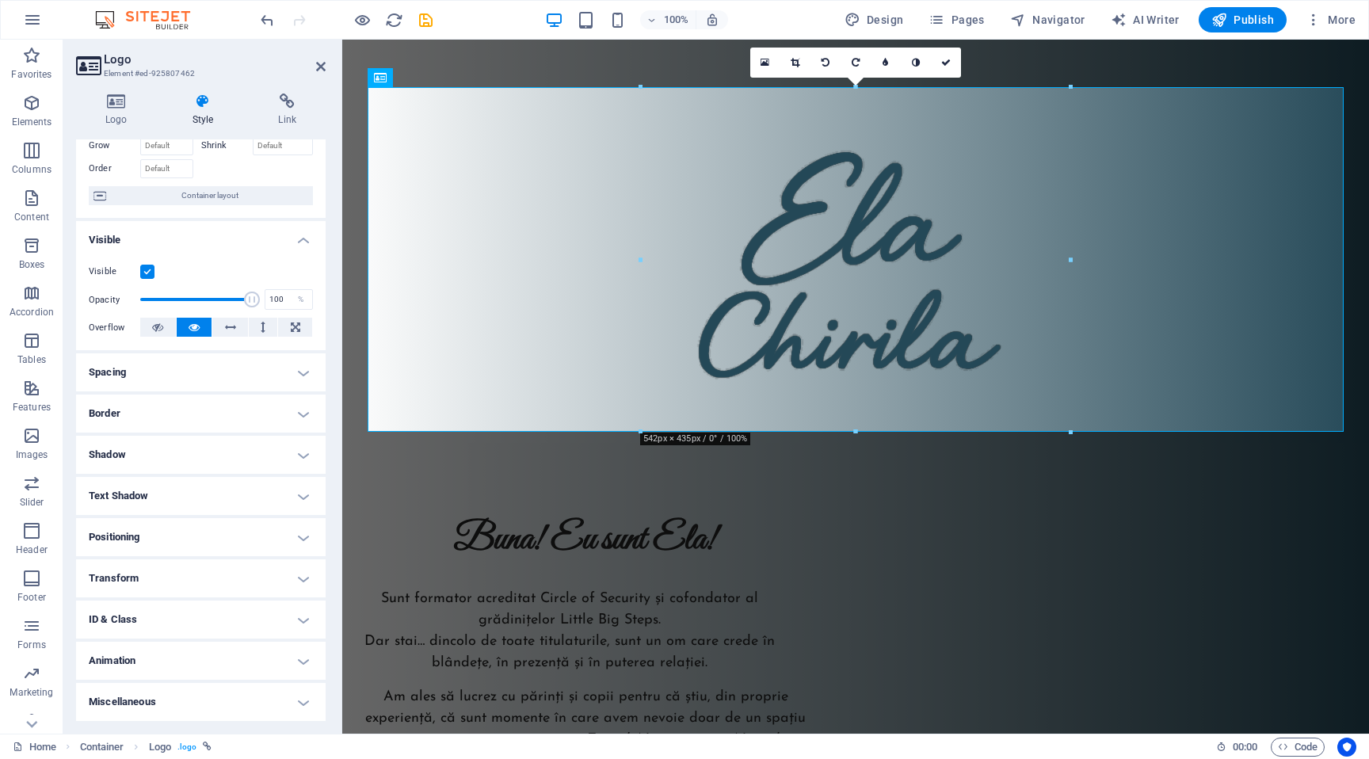
click at [185, 448] on h4 "Shadow" at bounding box center [201, 455] width 250 height 38
click at [185, 448] on h4 "Shadow" at bounding box center [201, 450] width 250 height 29
click at [192, 429] on h4 "Border" at bounding box center [201, 413] width 250 height 38
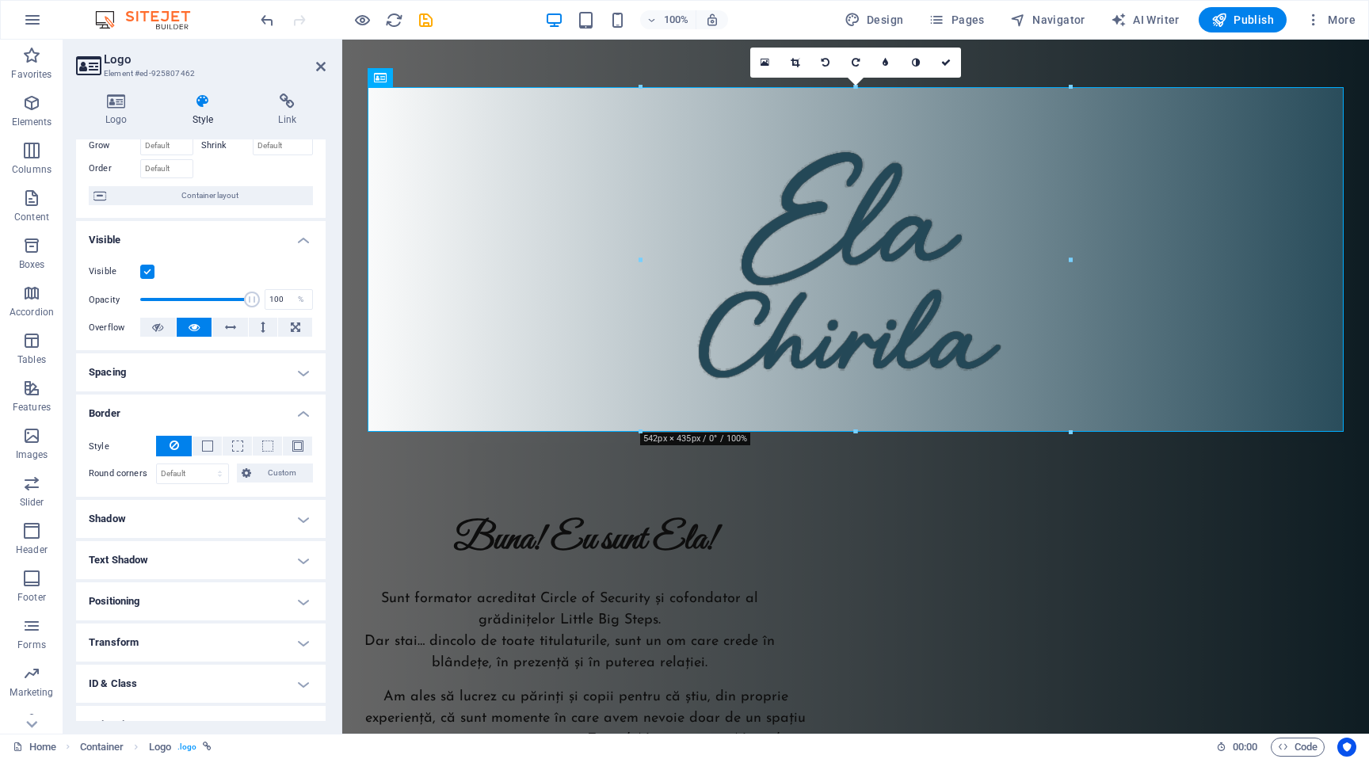
click at [201, 413] on h4 "Border" at bounding box center [201, 408] width 250 height 29
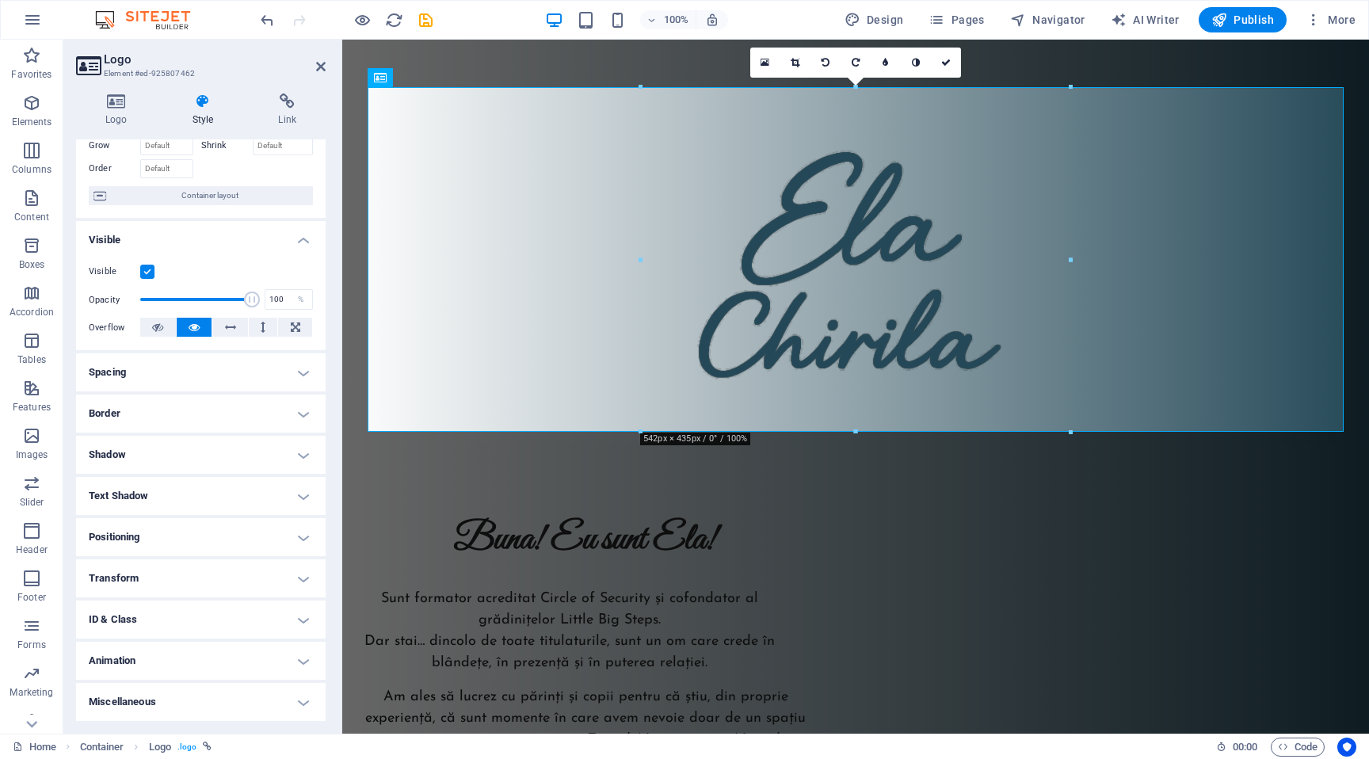
click at [193, 446] on h4 "Shadow" at bounding box center [201, 455] width 250 height 38
click at [217, 481] on span "Outside" at bounding box center [228, 486] width 27 height 19
type input "rgba(0, 0, 0, 0.2)"
type input "2"
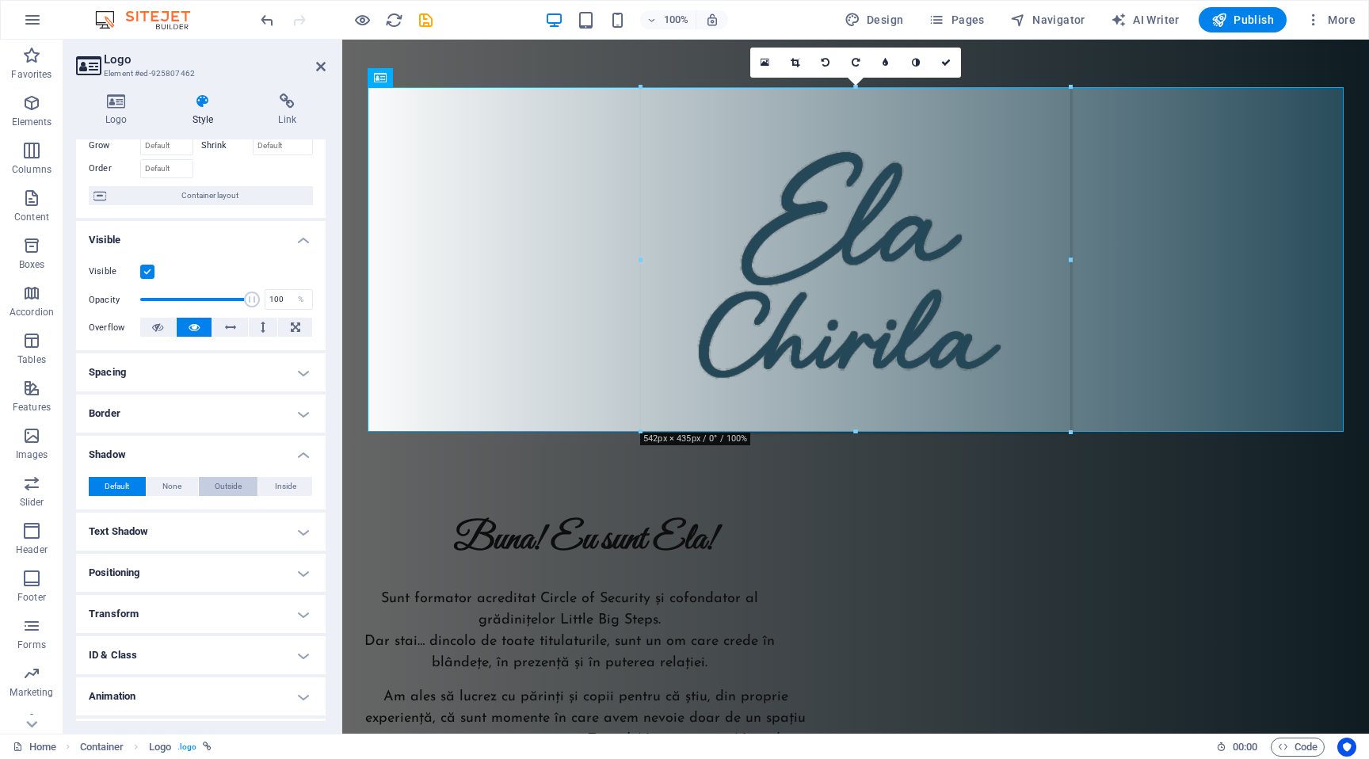
type input "4"
click at [154, 517] on span at bounding box center [149, 512] width 13 height 13
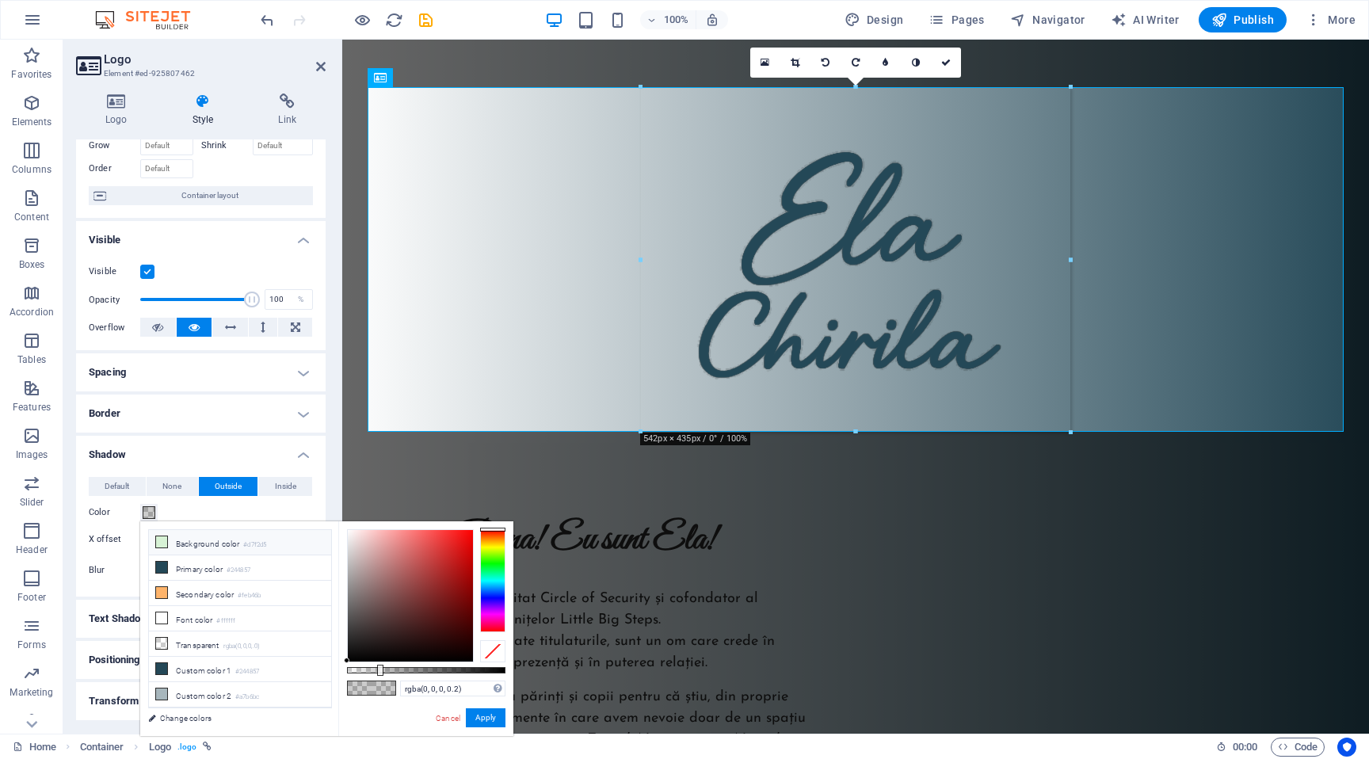
click at [170, 545] on li "Background color #d7f2d5" at bounding box center [240, 542] width 182 height 25
type input "#d7f2d5"
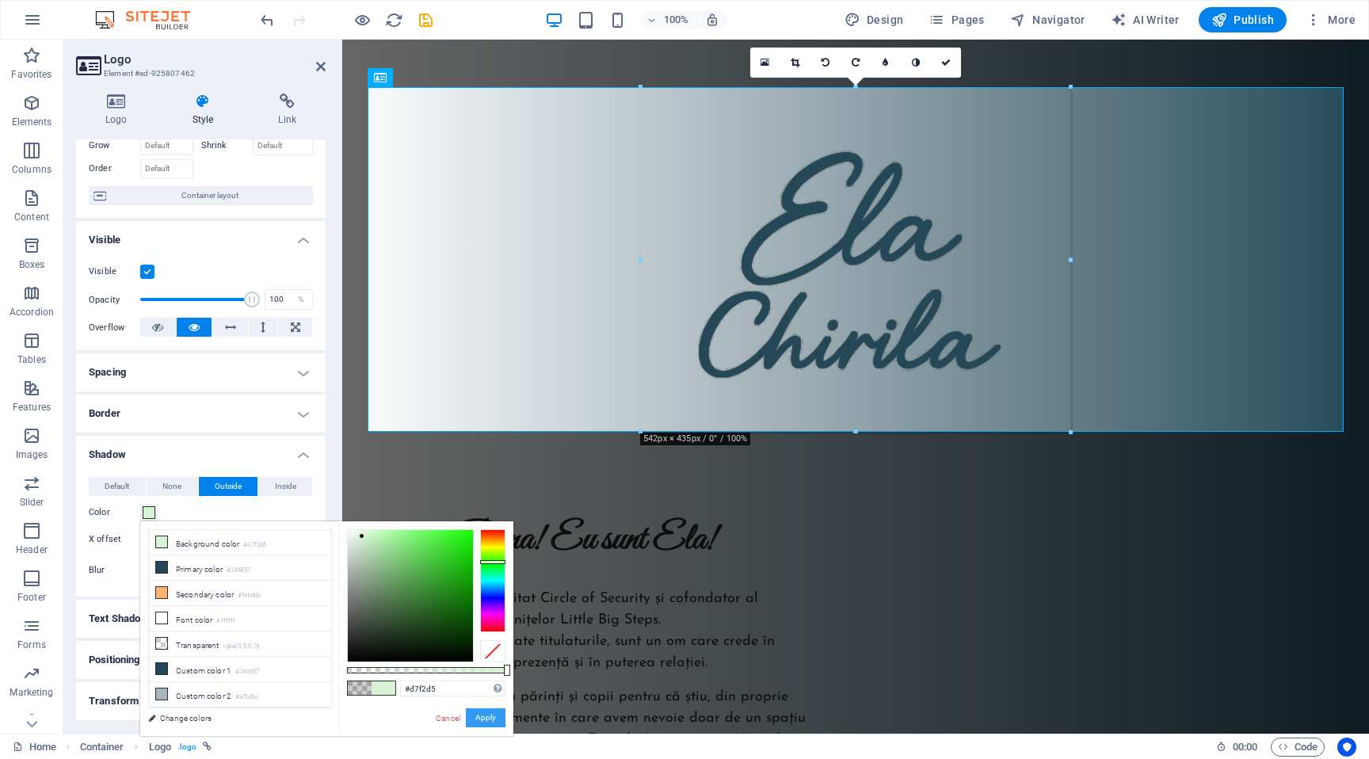
click at [493, 713] on button "Apply" at bounding box center [486, 717] width 40 height 19
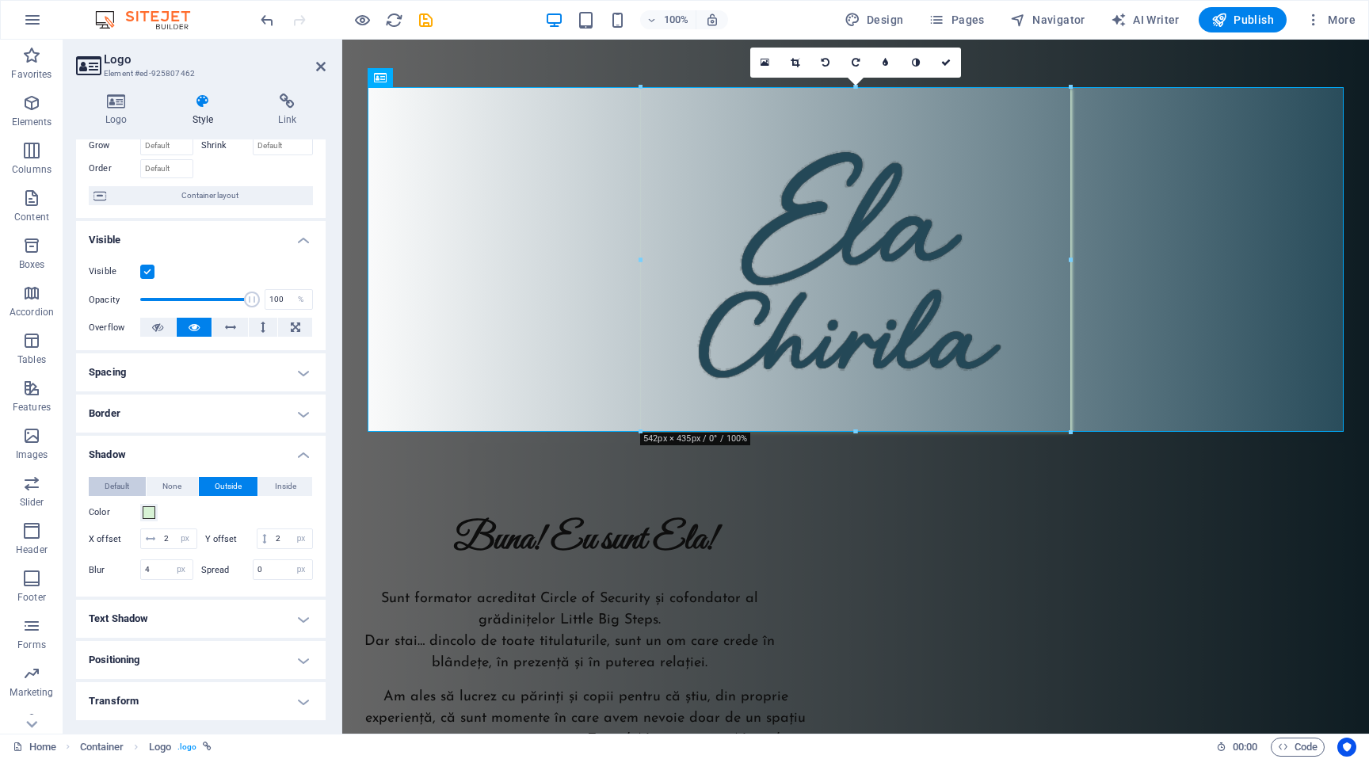
click at [128, 478] on span "Default" at bounding box center [117, 486] width 25 height 19
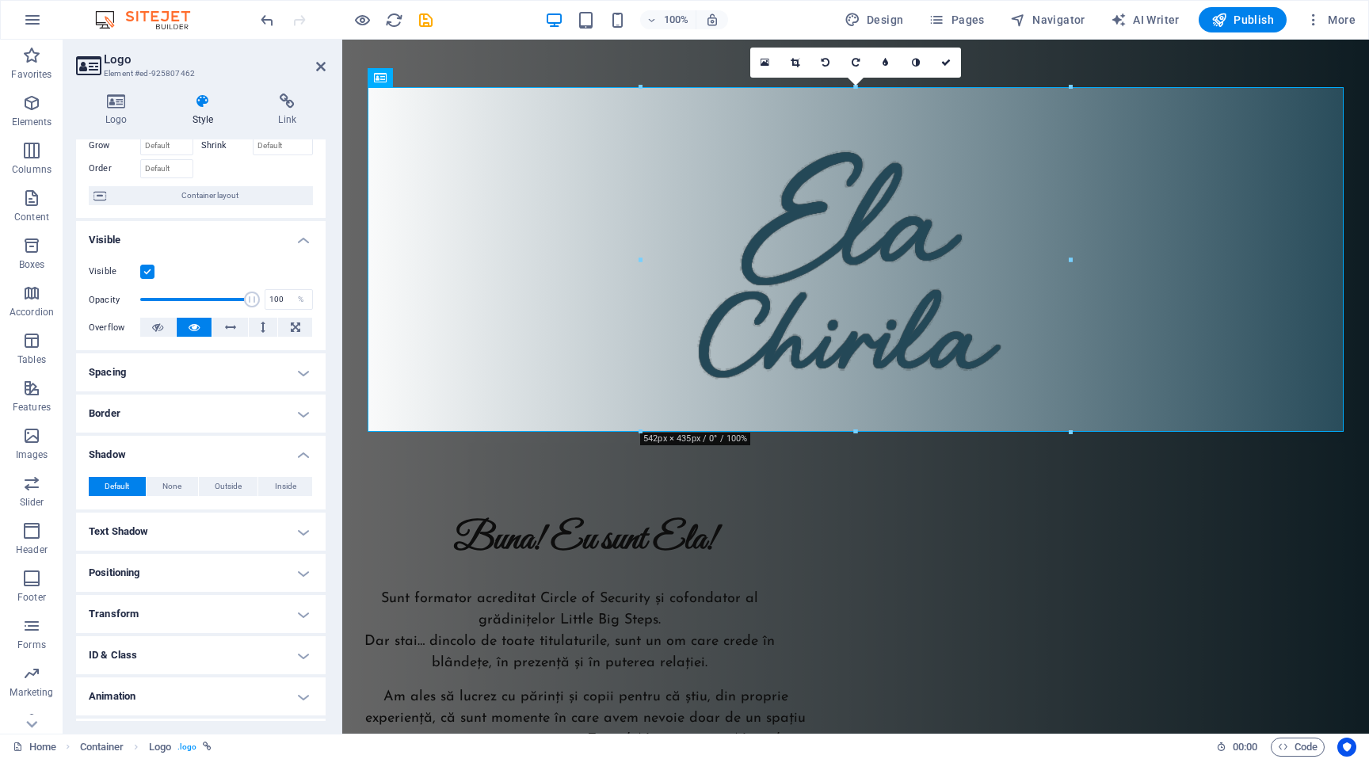
scroll to position [0, 0]
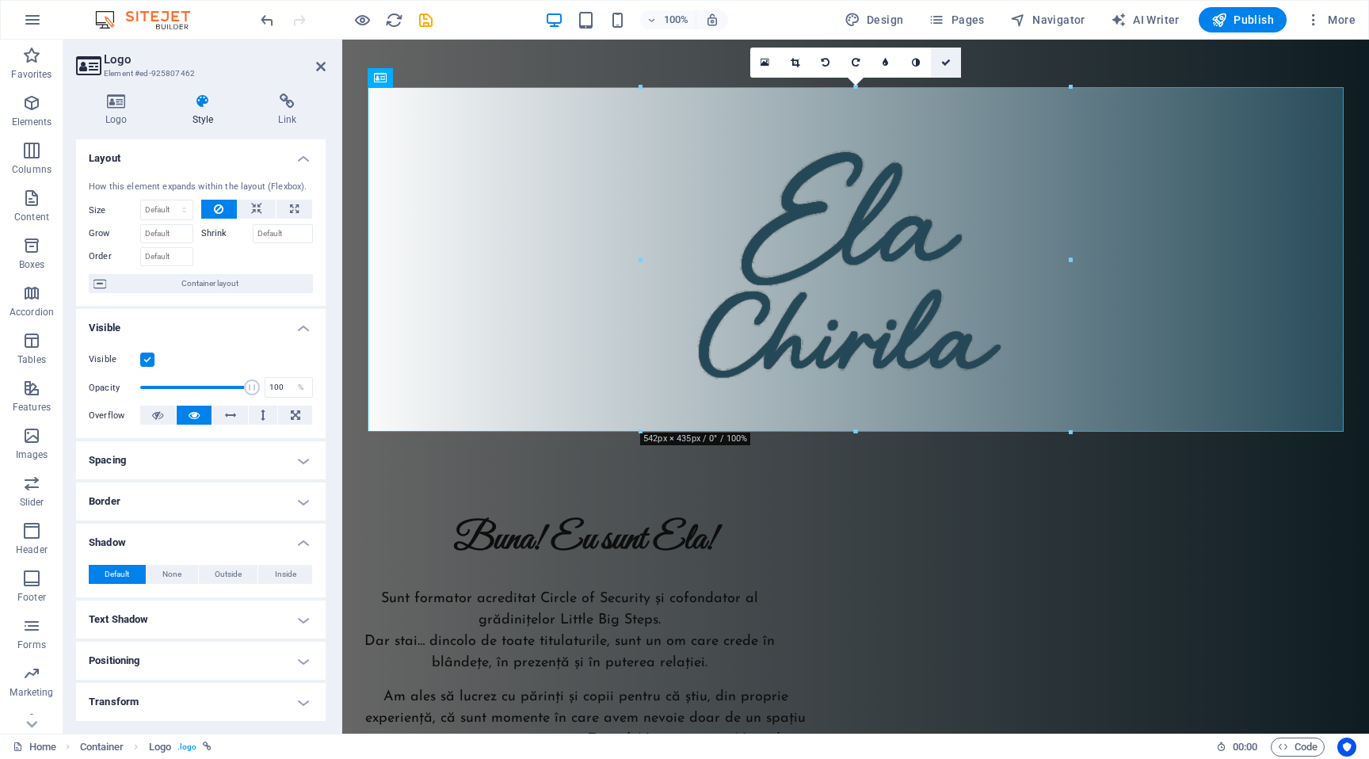
click at [947, 69] on link at bounding box center [946, 63] width 30 height 30
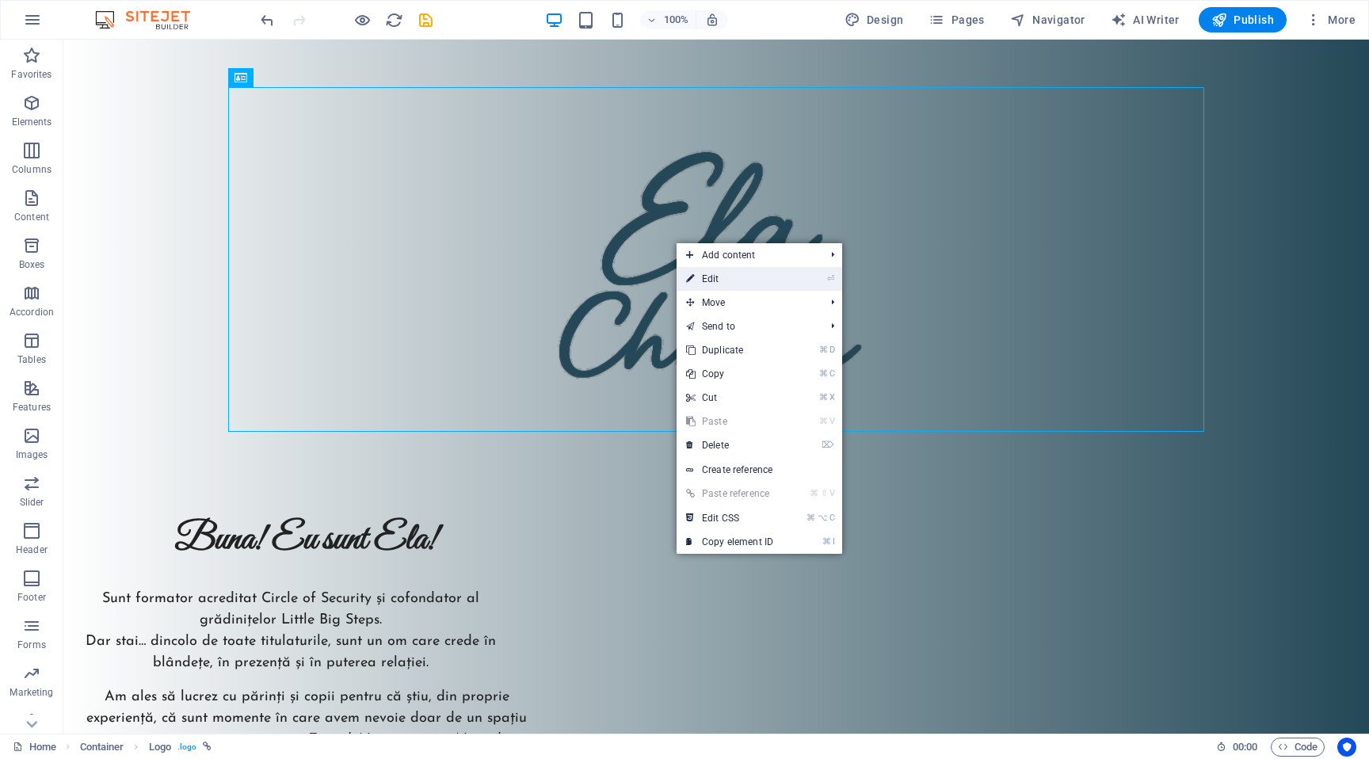
click at [711, 276] on link "⏎ Edit" at bounding box center [730, 279] width 106 height 24
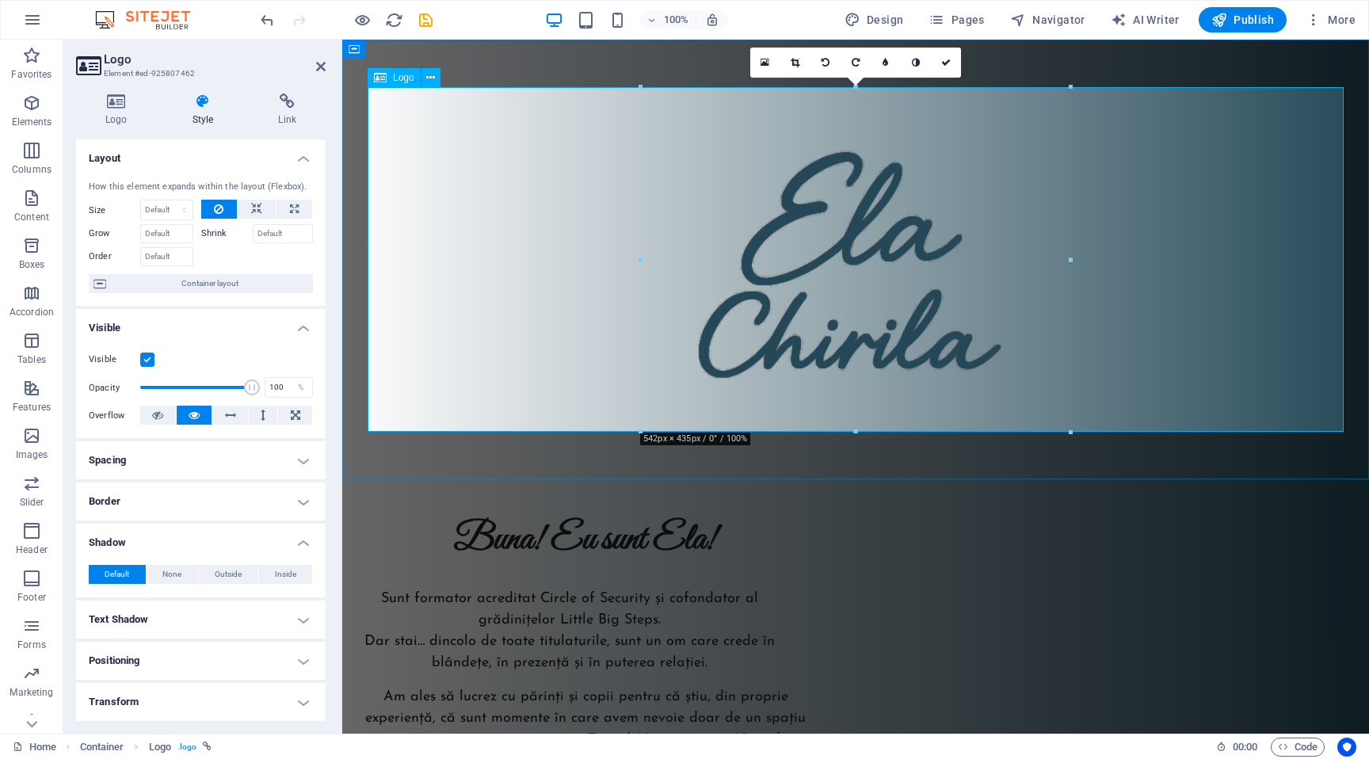
click at [830, 282] on div at bounding box center [856, 259] width 976 height 345
click at [120, 118] on h4 "Logo" at bounding box center [119, 109] width 87 height 33
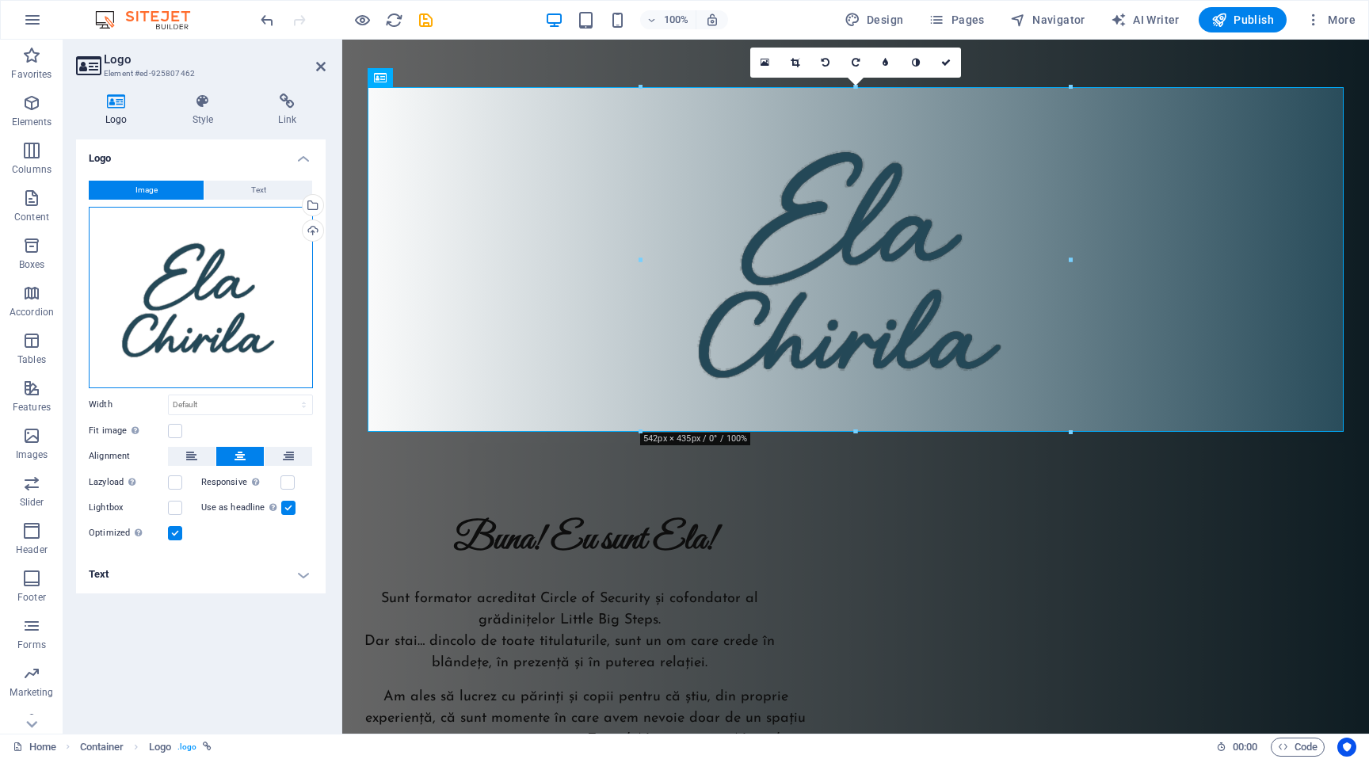
click at [153, 300] on div "Drag files here, click to choose files or select files from Files or our free s…" at bounding box center [201, 297] width 224 height 181
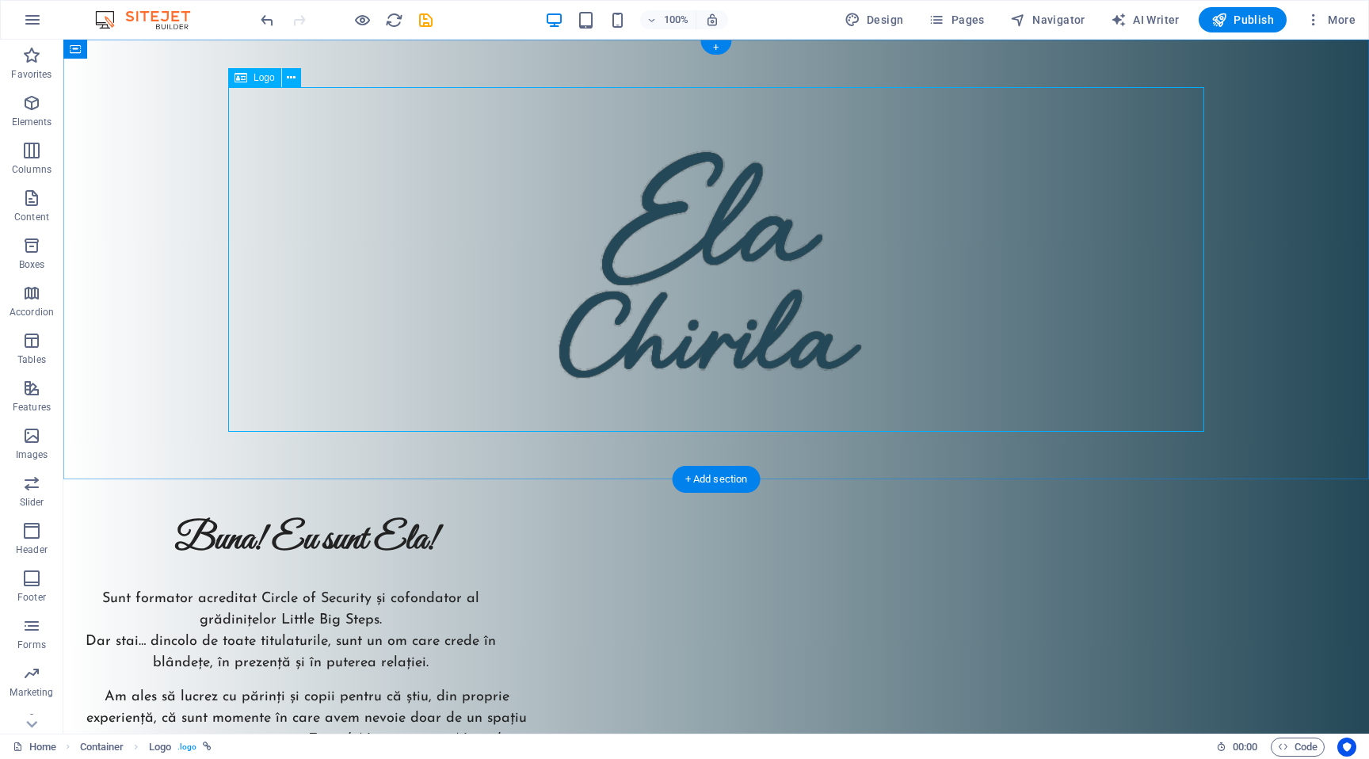
click at [611, 284] on div at bounding box center [716, 259] width 976 height 345
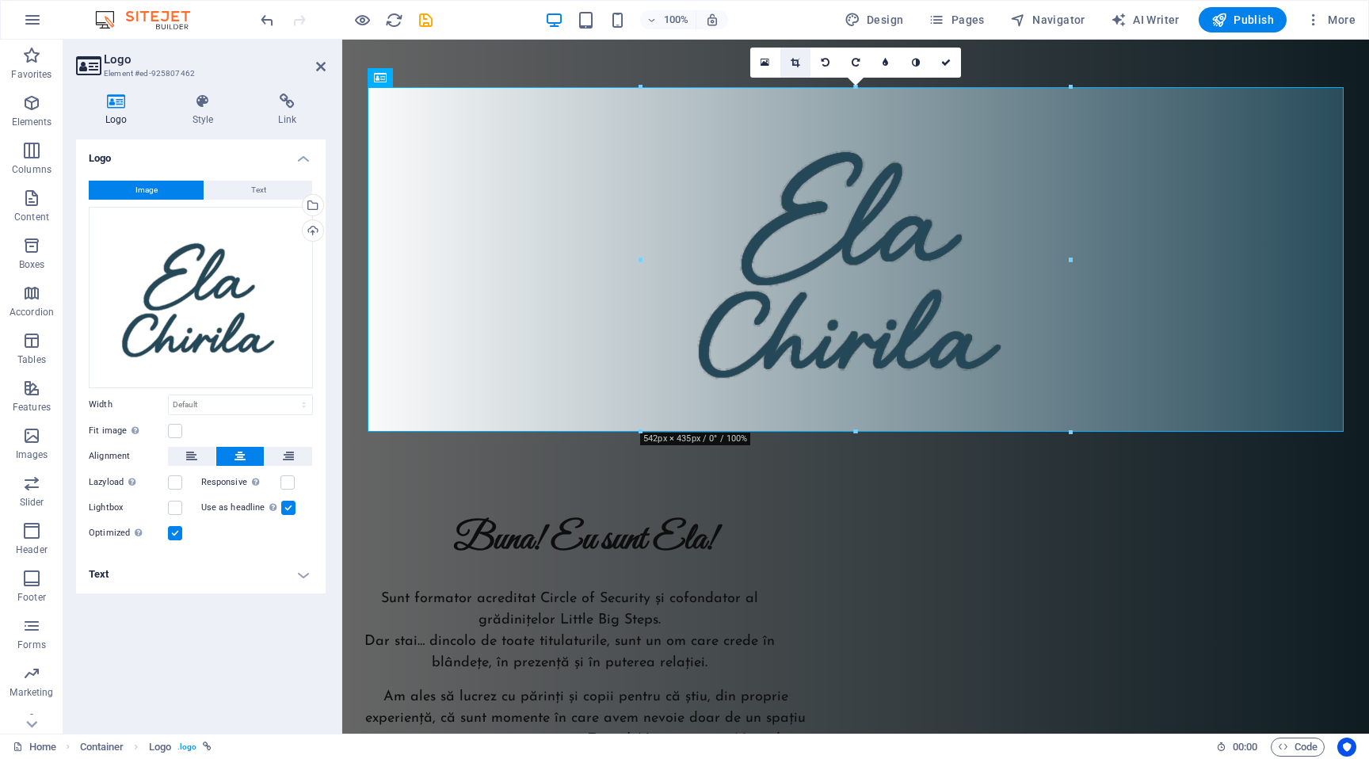
click at [791, 68] on link at bounding box center [795, 63] width 30 height 30
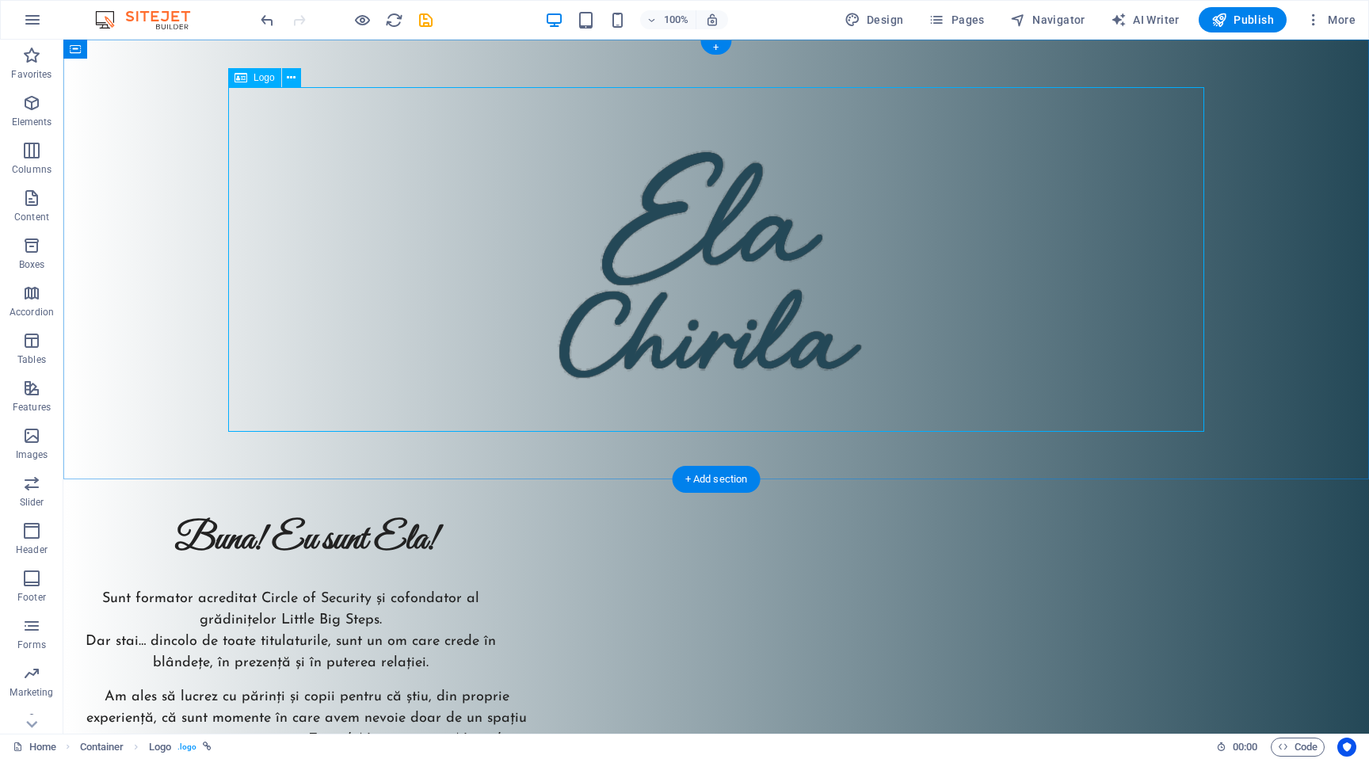
click at [729, 216] on div at bounding box center [716, 259] width 976 height 345
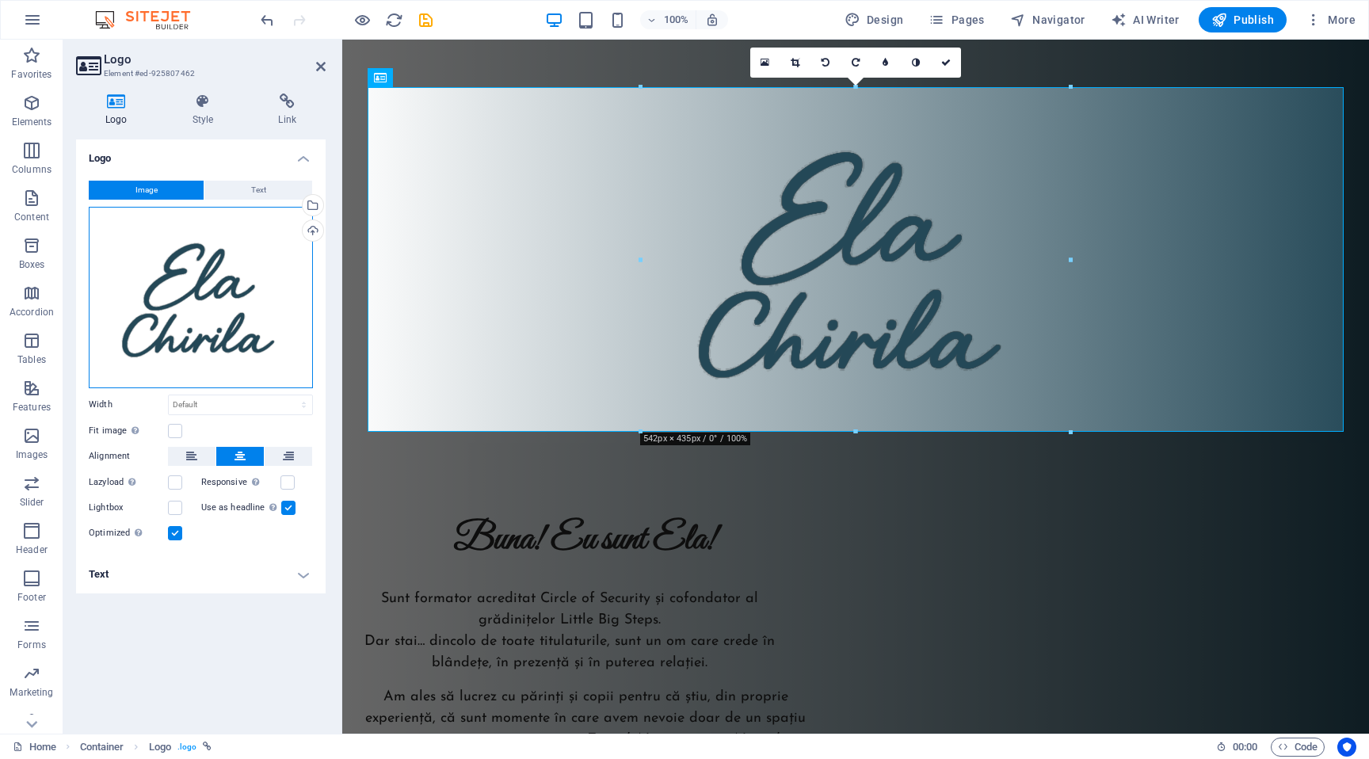
click at [265, 252] on div "Drag files here, click to choose files or select files from Files or our free s…" at bounding box center [201, 297] width 224 height 181
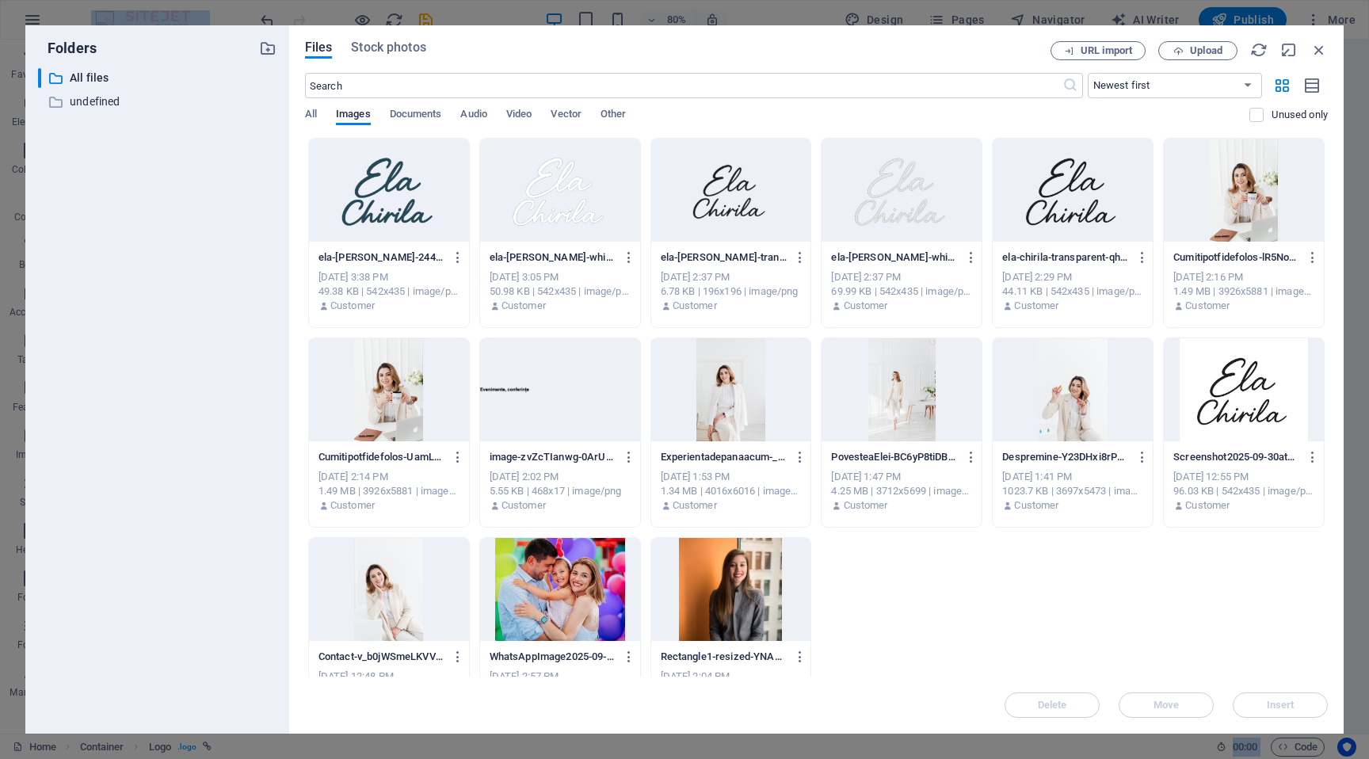
click at [265, 252] on div "​ All files All files ​ undefined undefined" at bounding box center [157, 394] width 238 height 653
click at [926, 185] on div at bounding box center [901, 190] width 160 height 103
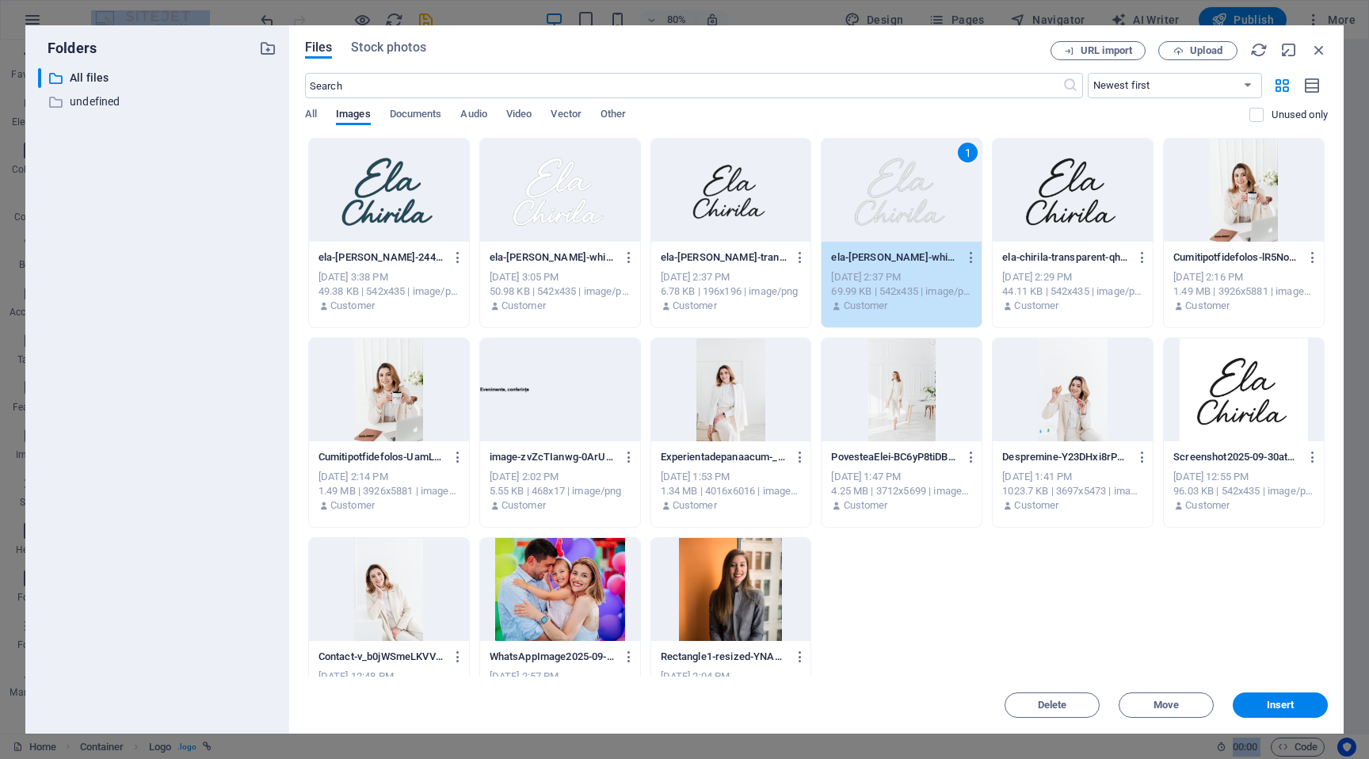
click at [926, 185] on div "1" at bounding box center [901, 190] width 160 height 103
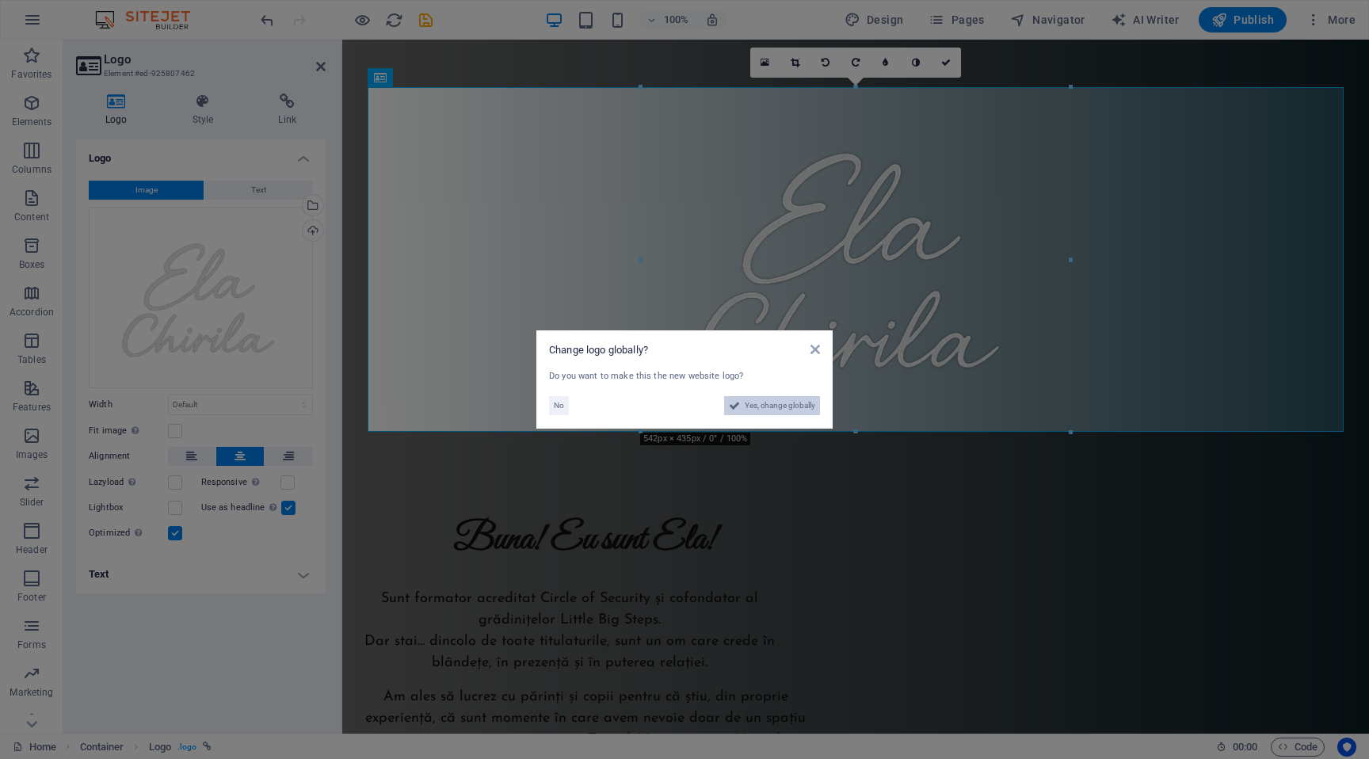
click at [796, 399] on span "Yes, change globally" at bounding box center [780, 405] width 71 height 19
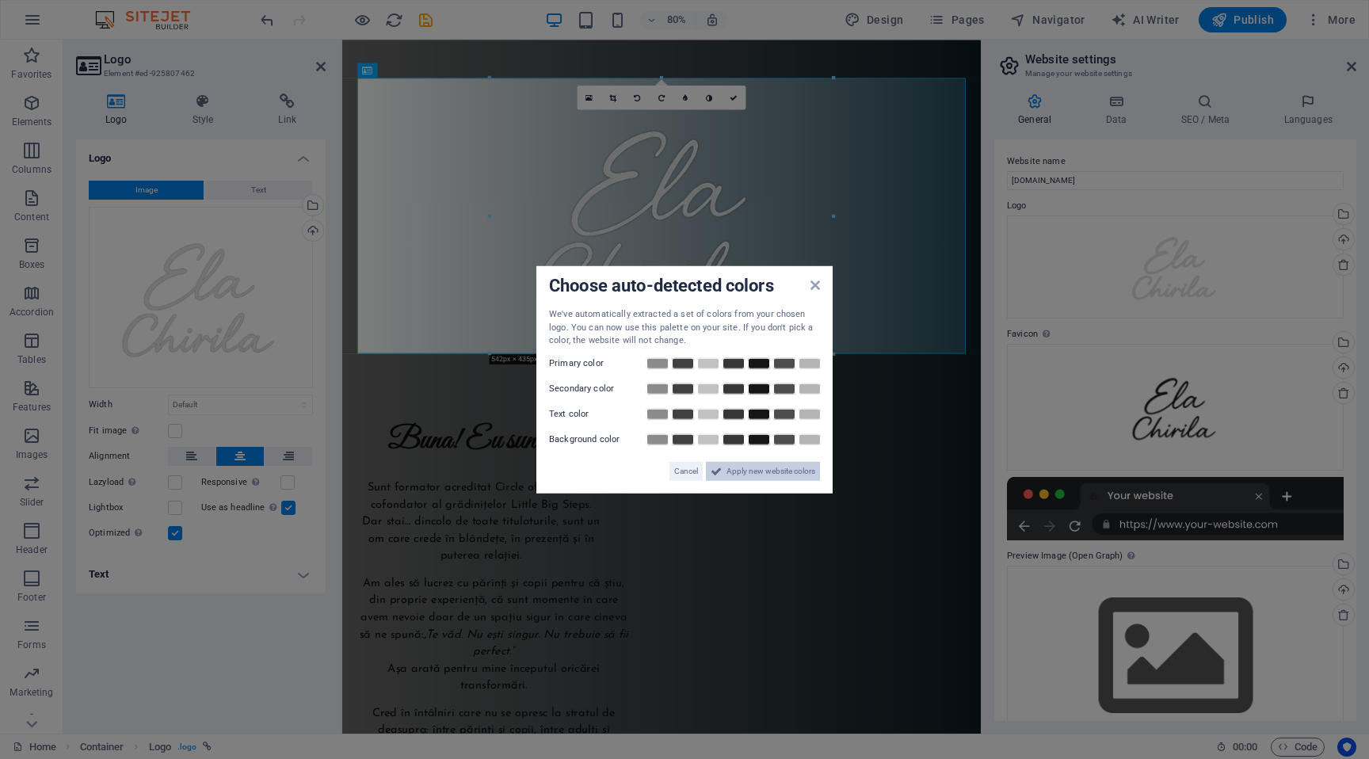
click at [795, 474] on span "Apply new website colors" at bounding box center [770, 470] width 89 height 19
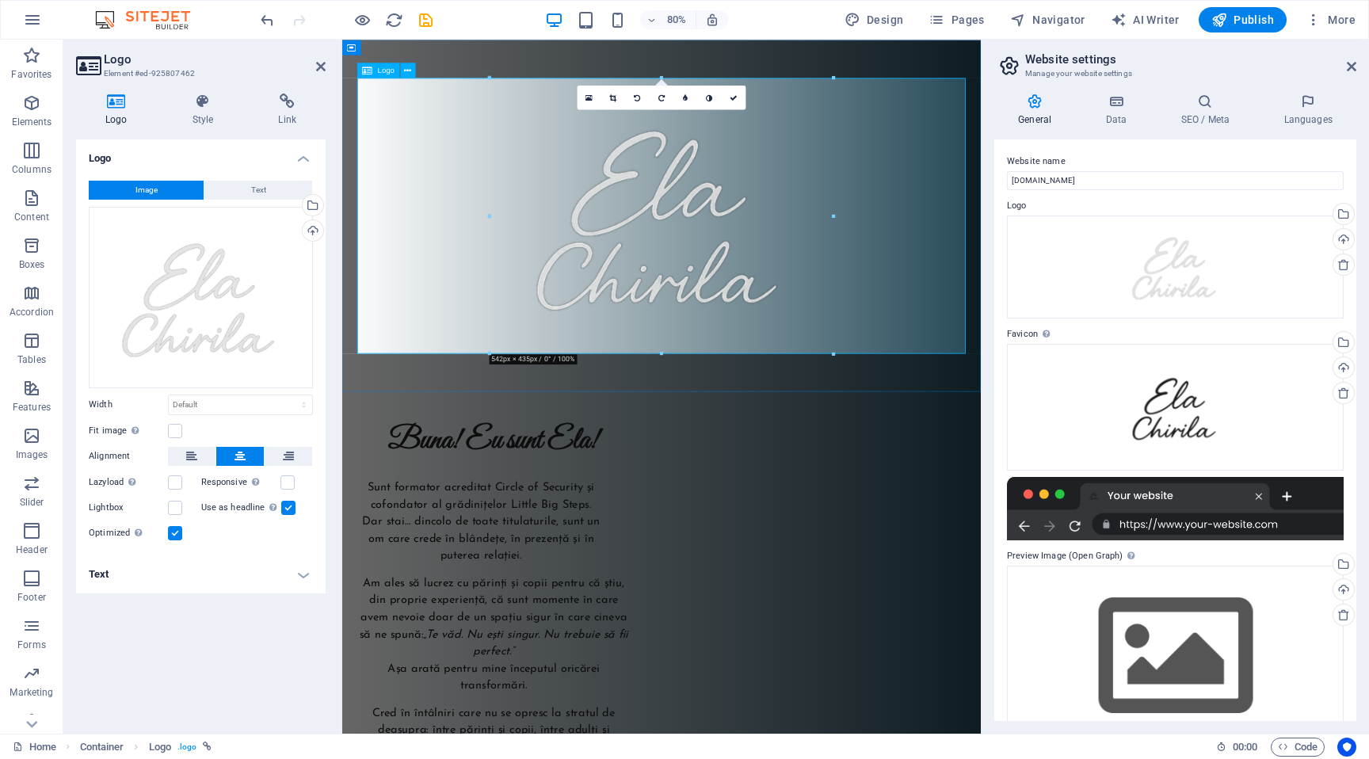
click at [760, 305] on div at bounding box center [741, 259] width 760 height 345
click at [690, 102] on link at bounding box center [685, 98] width 24 height 24
click at [673, 97] on link at bounding box center [676, 98] width 24 height 24
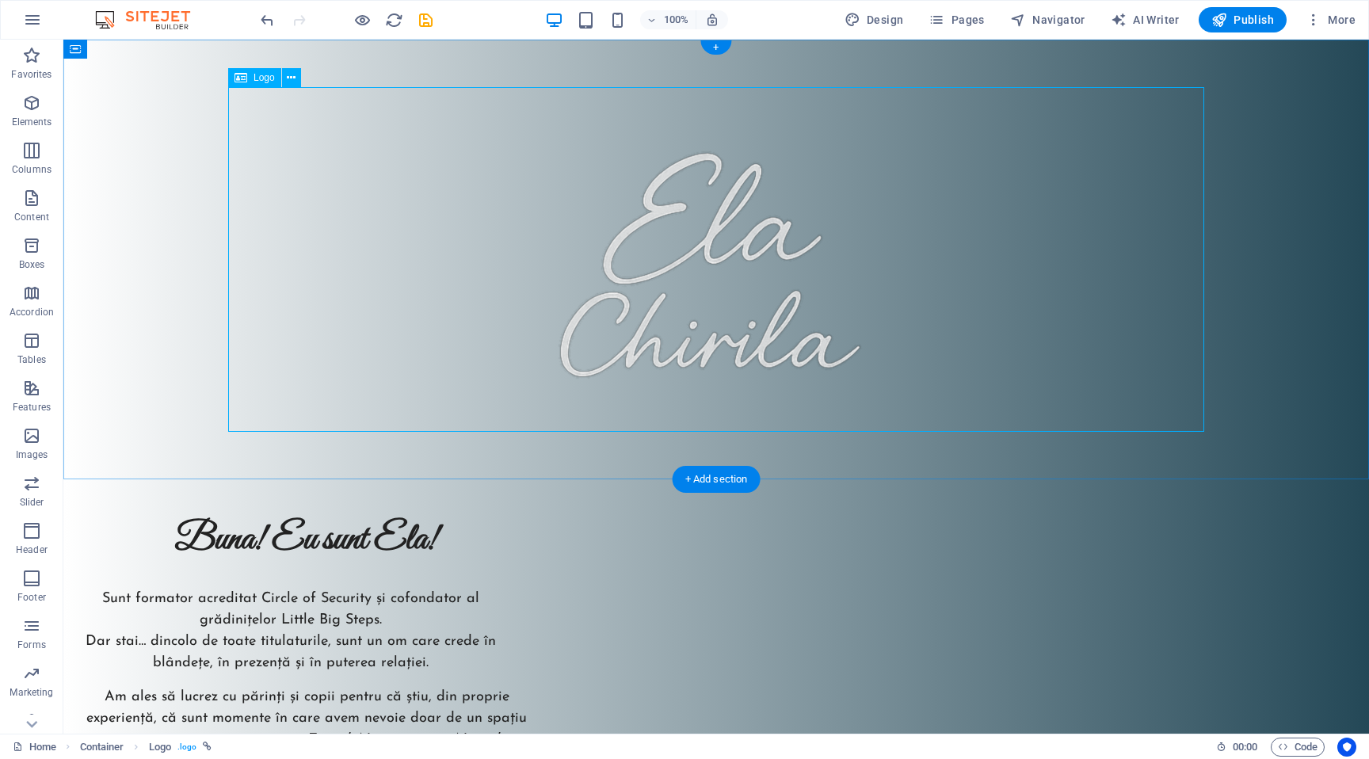
click at [711, 215] on div at bounding box center [716, 259] width 976 height 345
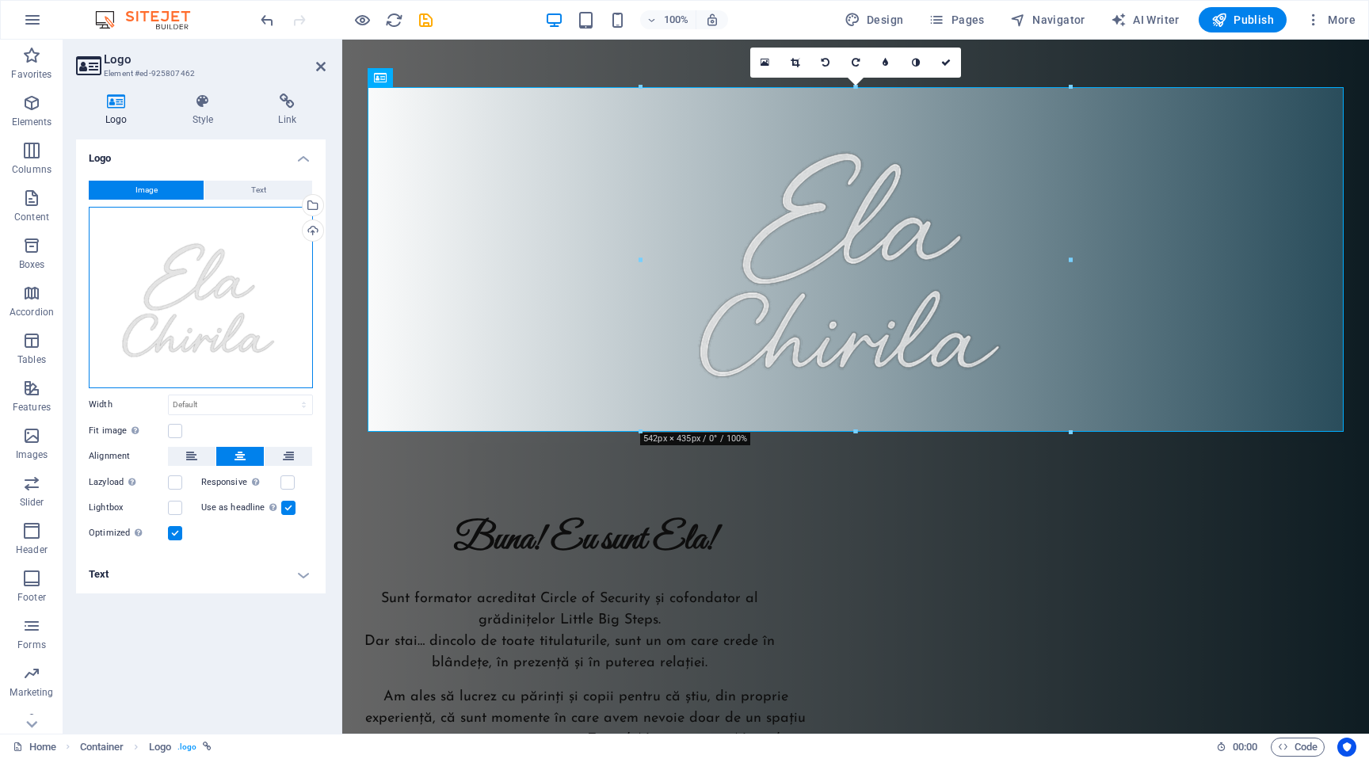
click at [249, 264] on div "Drag files here, click to choose files or select files from Files or our free s…" at bounding box center [201, 297] width 224 height 181
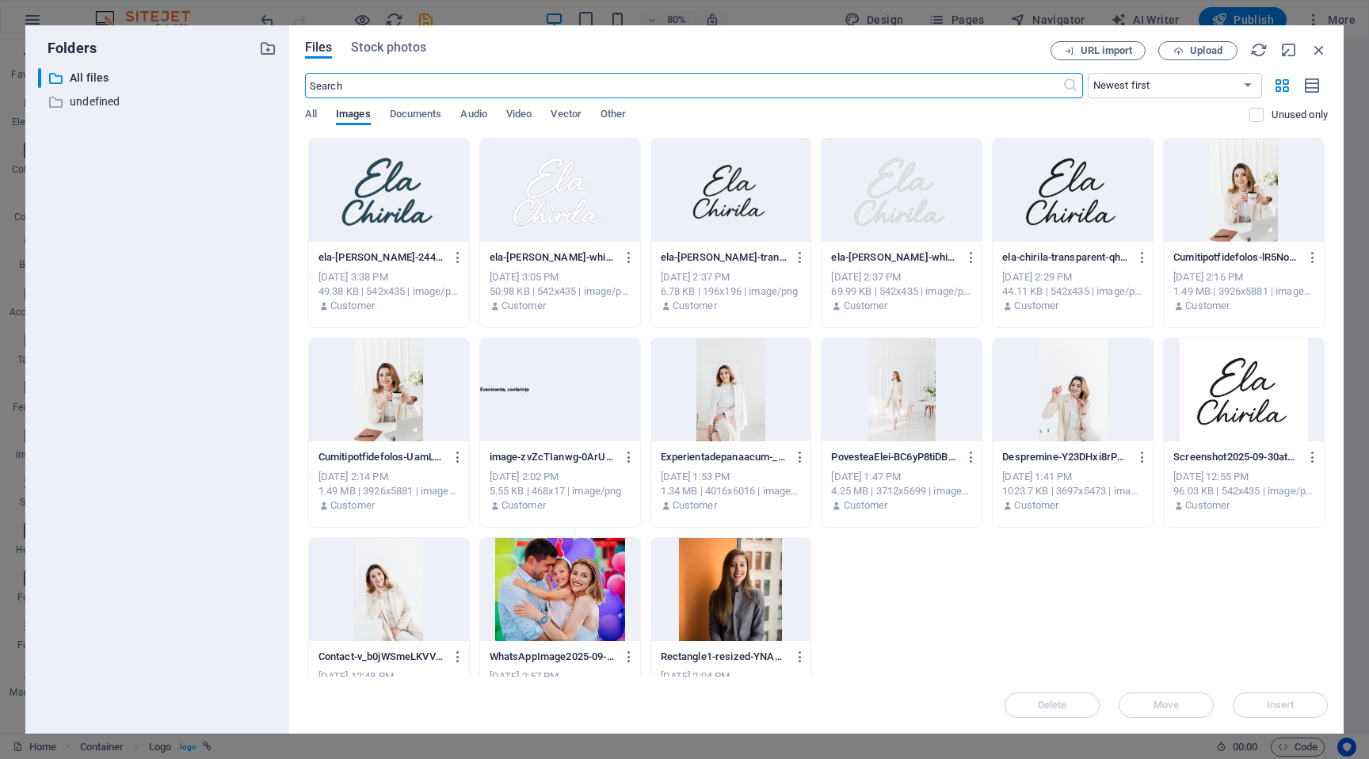
click at [398, 208] on div at bounding box center [389, 190] width 160 height 103
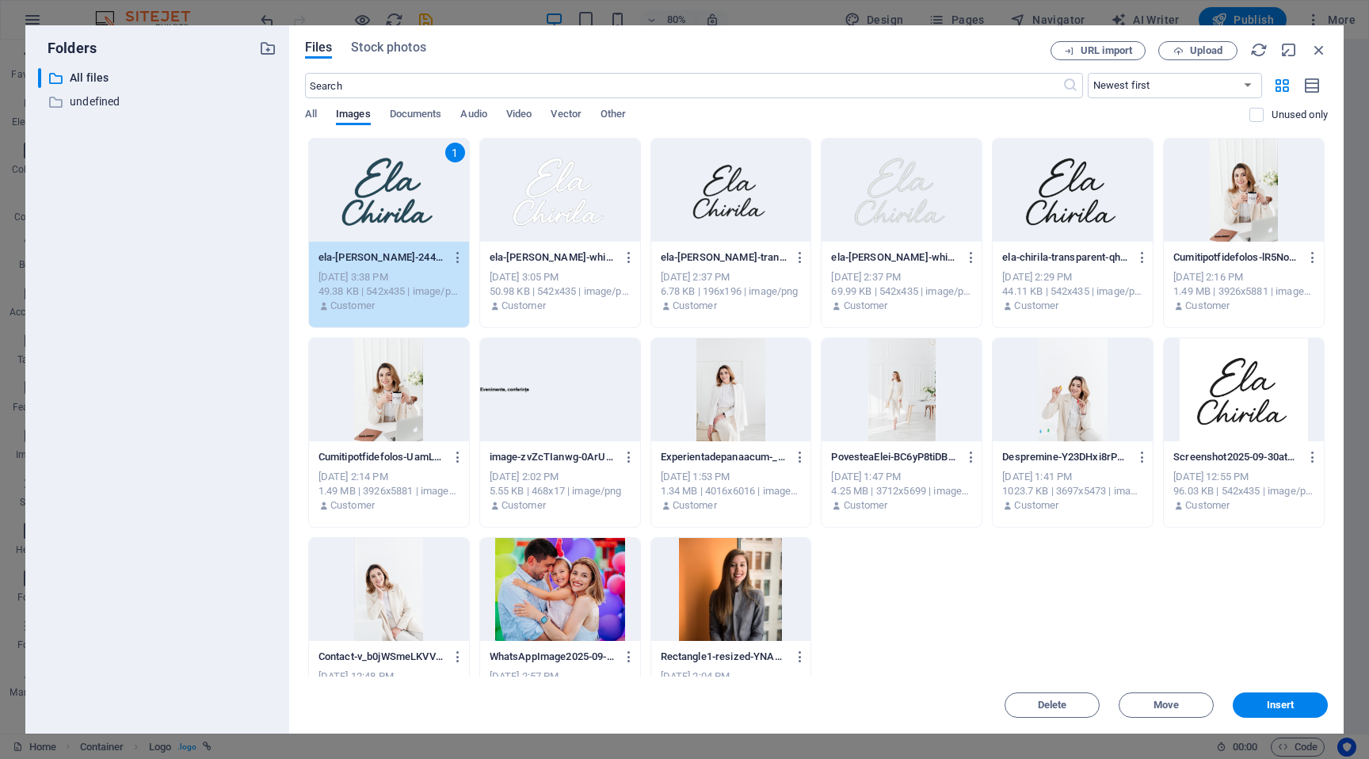
click at [398, 208] on div "1" at bounding box center [389, 190] width 160 height 103
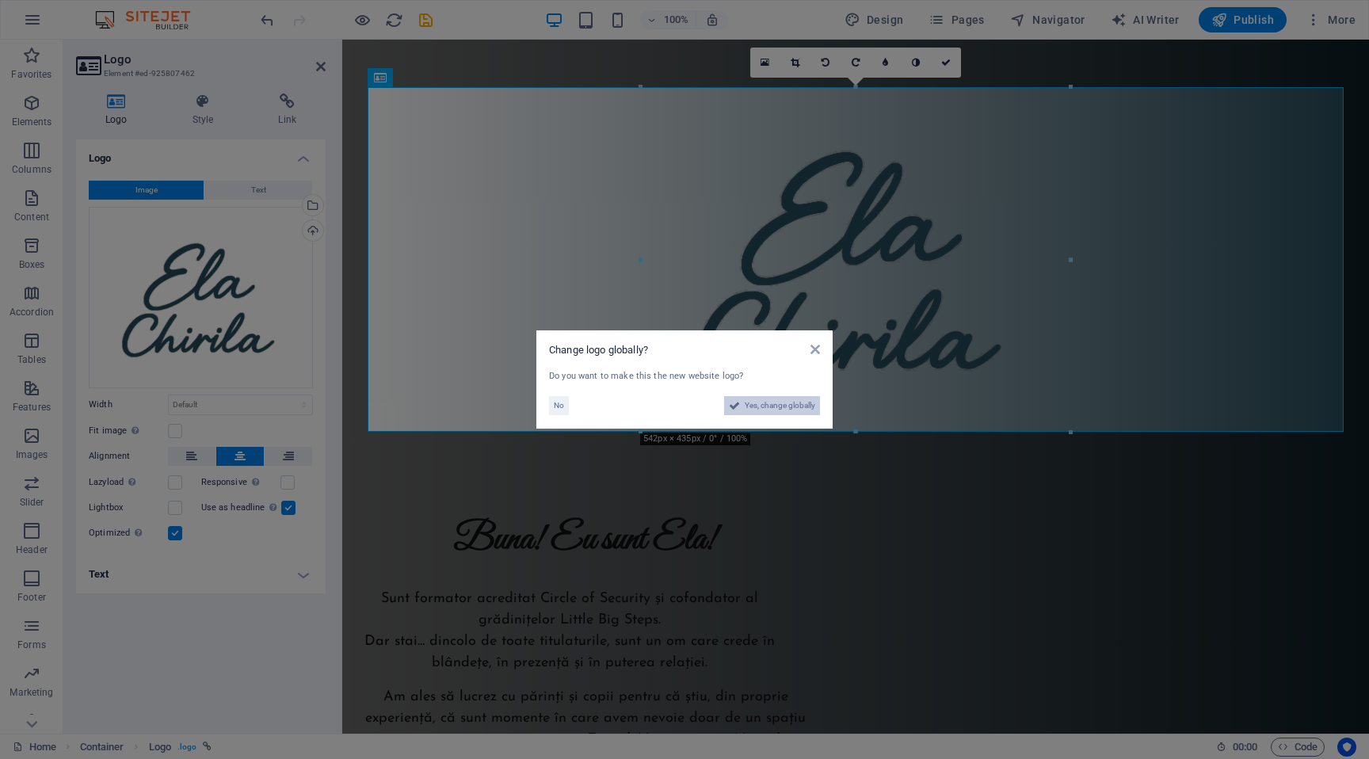
click at [791, 411] on span "Yes, change globally" at bounding box center [780, 405] width 71 height 19
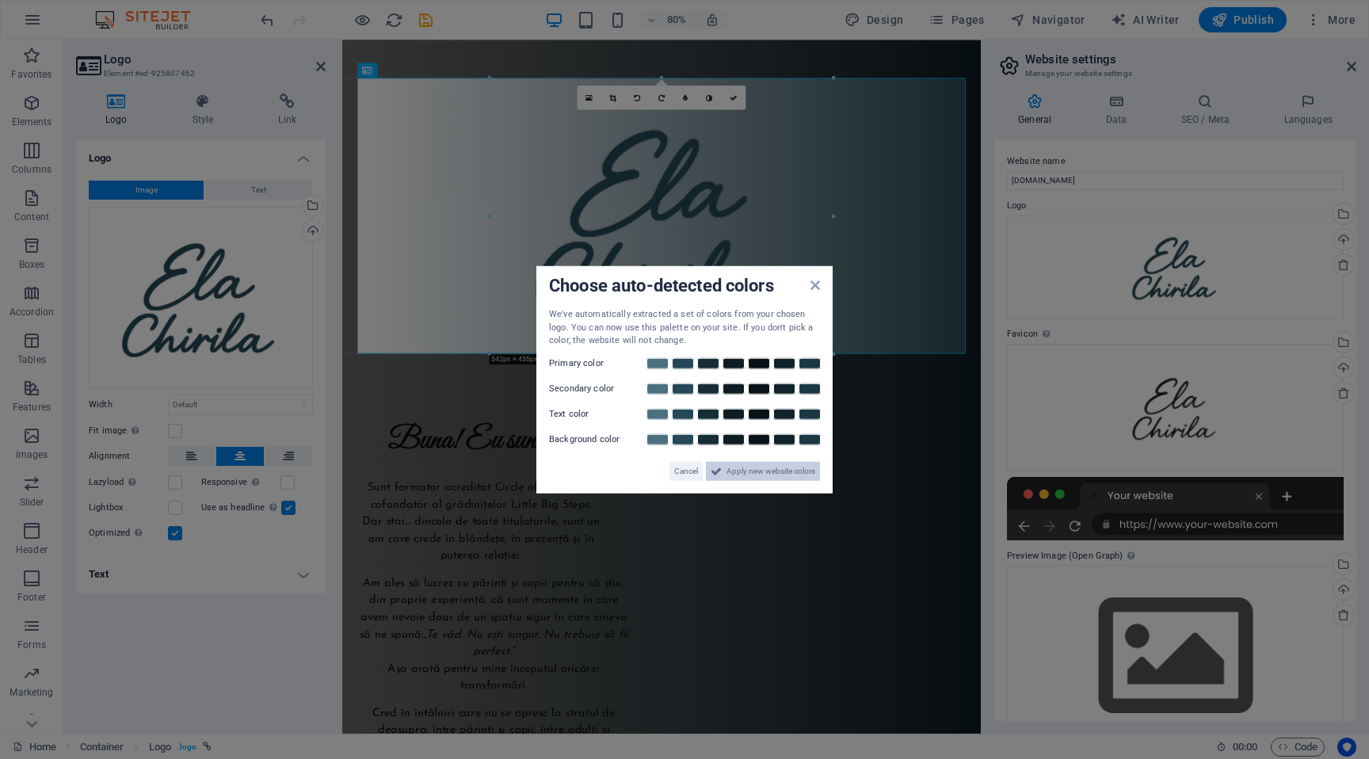
click at [802, 477] on span "Apply new website colors" at bounding box center [770, 470] width 89 height 19
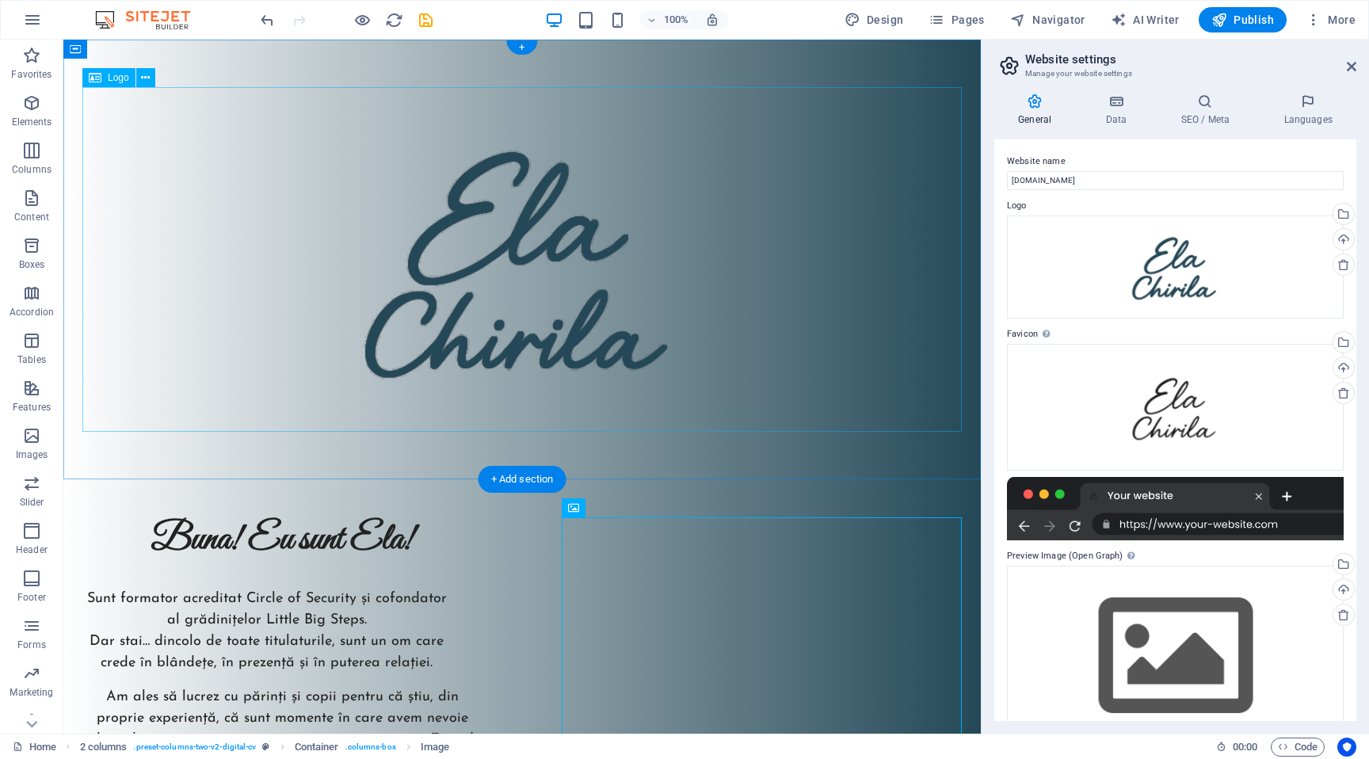
click at [536, 267] on div at bounding box center [521, 259] width 879 height 345
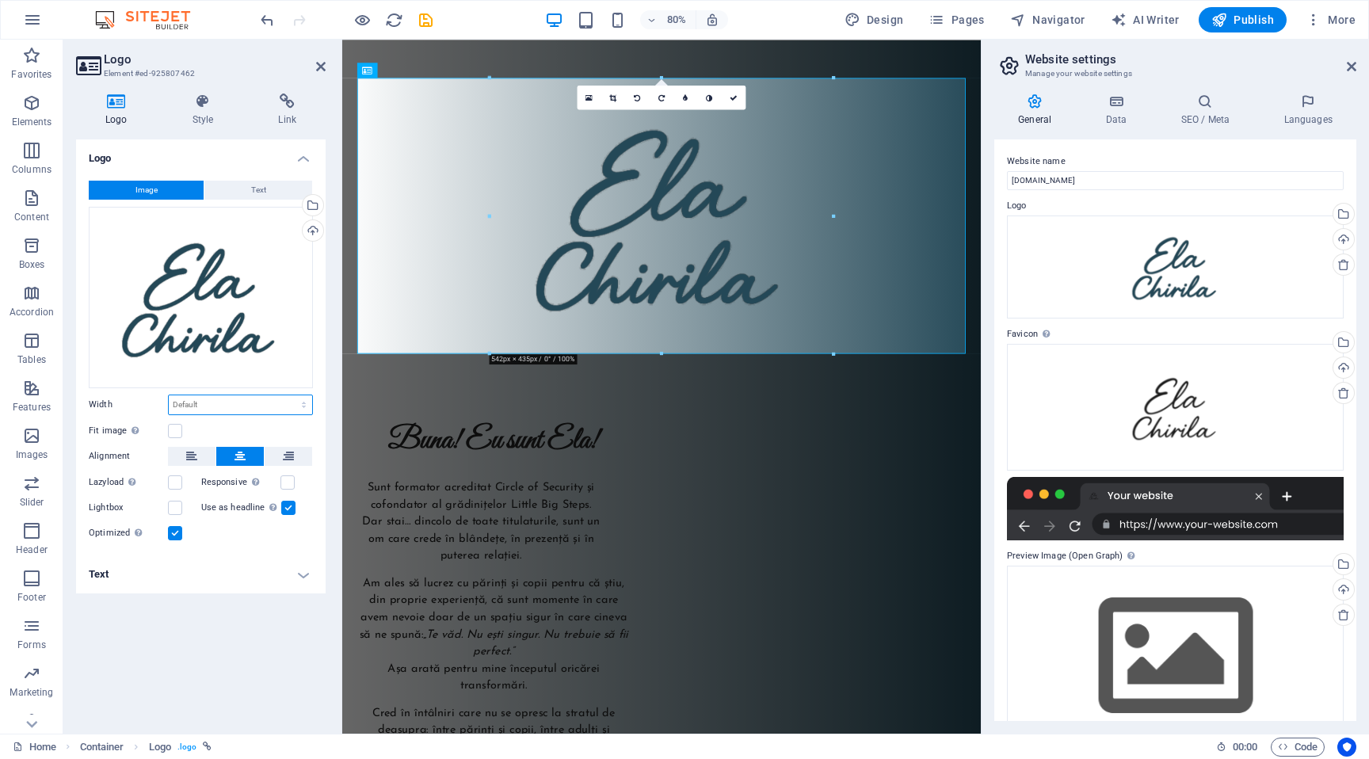
click at [192, 401] on select "Default auto px rem % em vh vw" at bounding box center [240, 404] width 143 height 19
click at [169, 395] on select "Default auto px rem % em vh vw" at bounding box center [240, 404] width 143 height 19
select select "DISABLED_OPTION_VALUE"
click at [852, 16] on icon "button" at bounding box center [852, 20] width 16 height 16
select select "px"
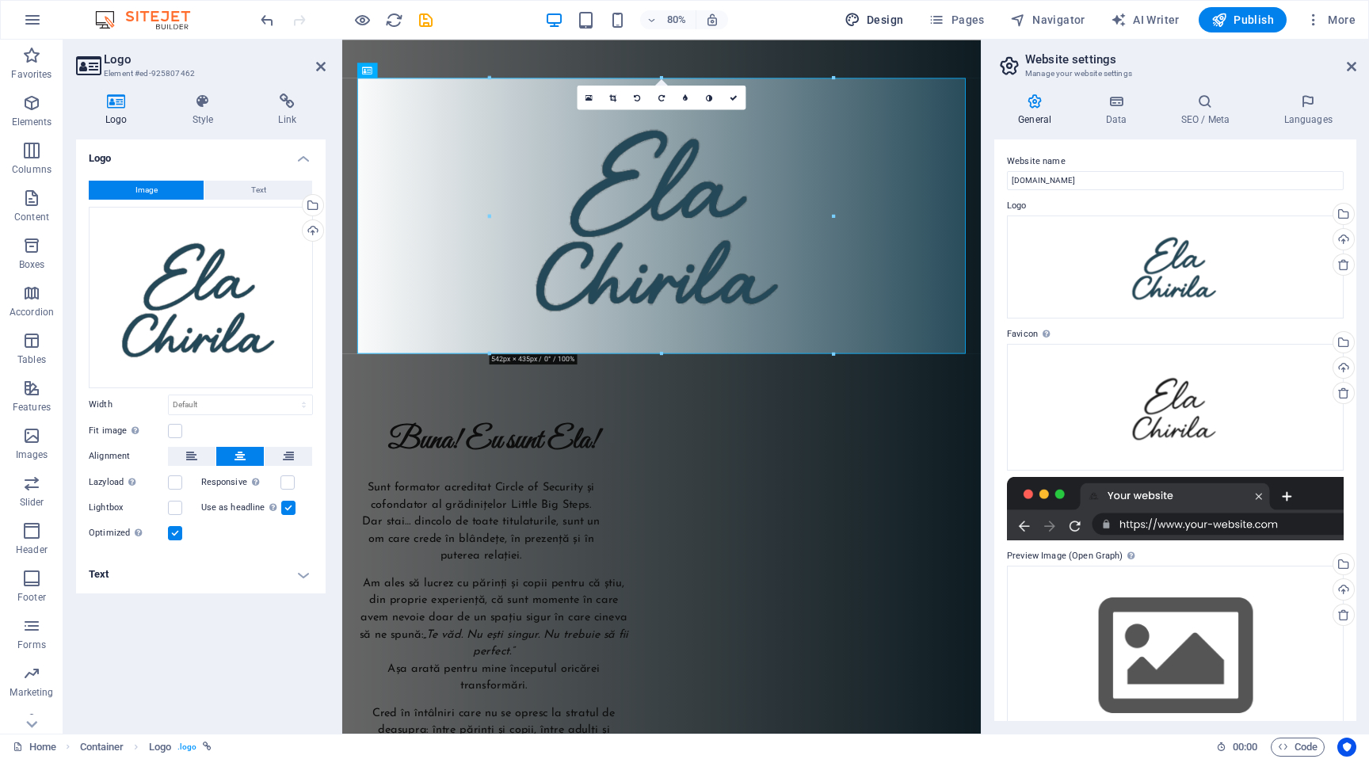
select select "400"
select select "px"
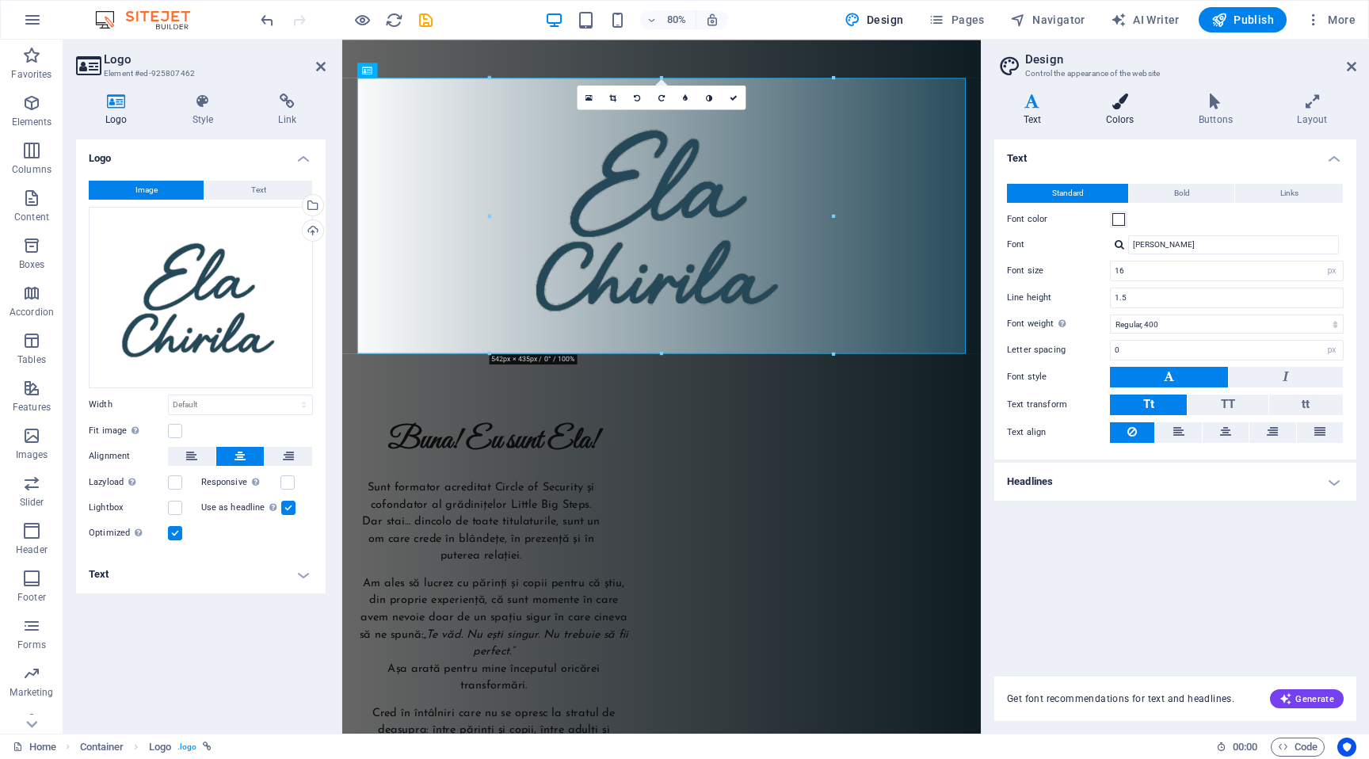
click at [1126, 105] on icon at bounding box center [1120, 101] width 86 height 16
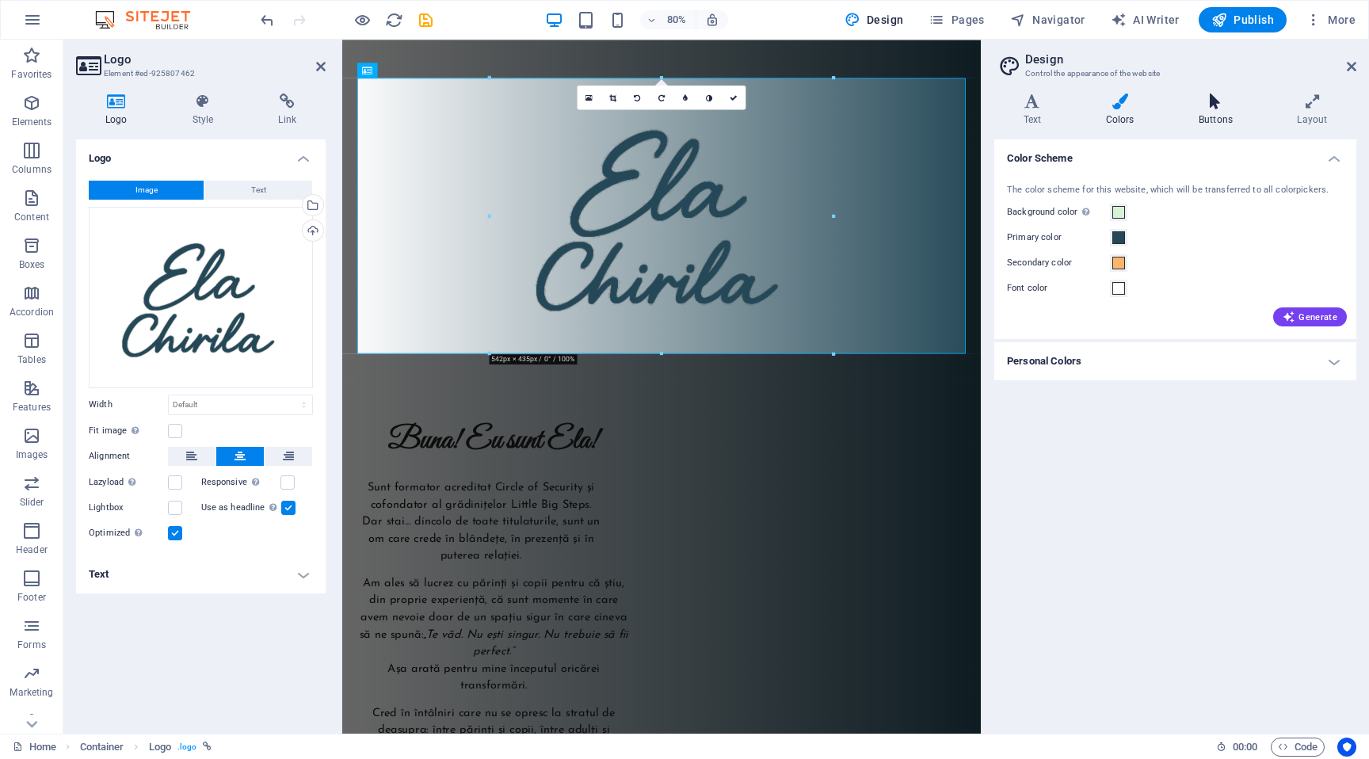
click at [1199, 98] on icon at bounding box center [1215, 101] width 92 height 16
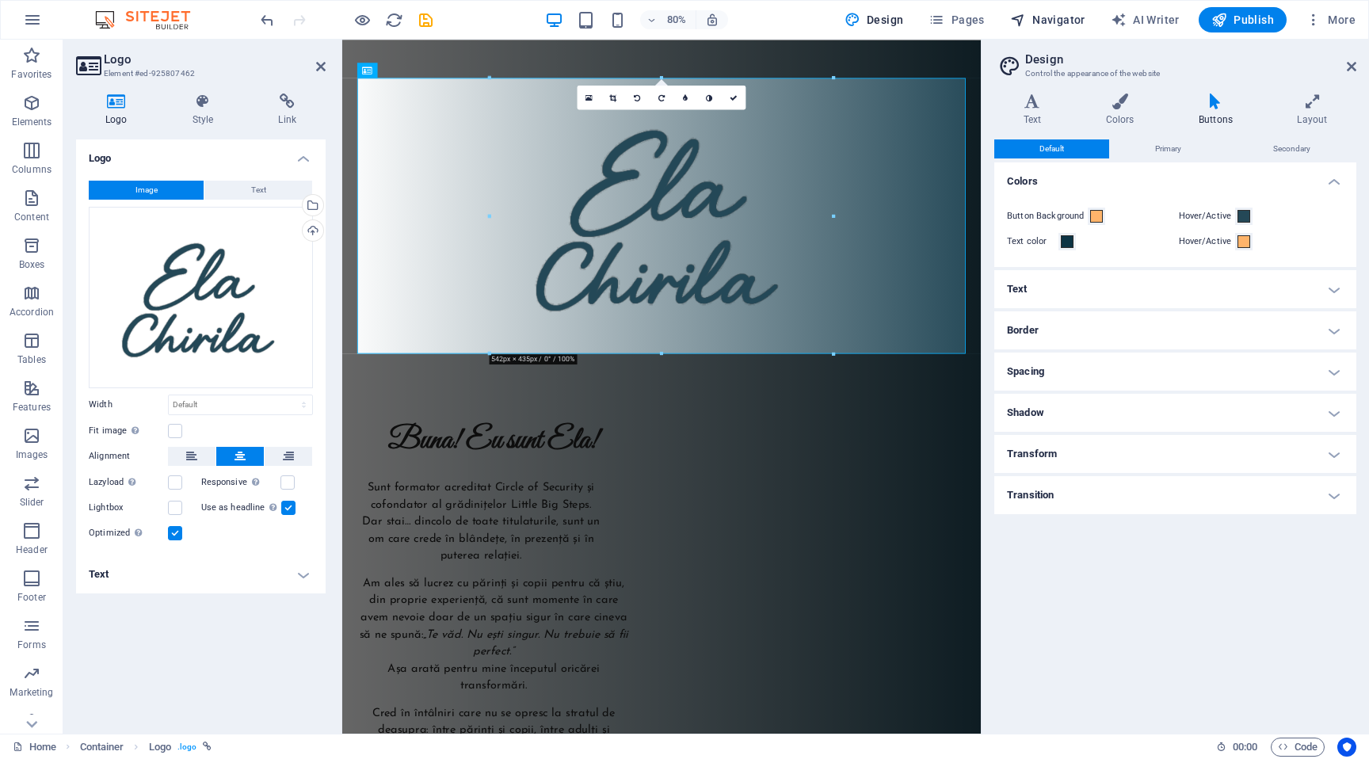
click at [1061, 18] on span "Navigator" at bounding box center [1047, 20] width 75 height 16
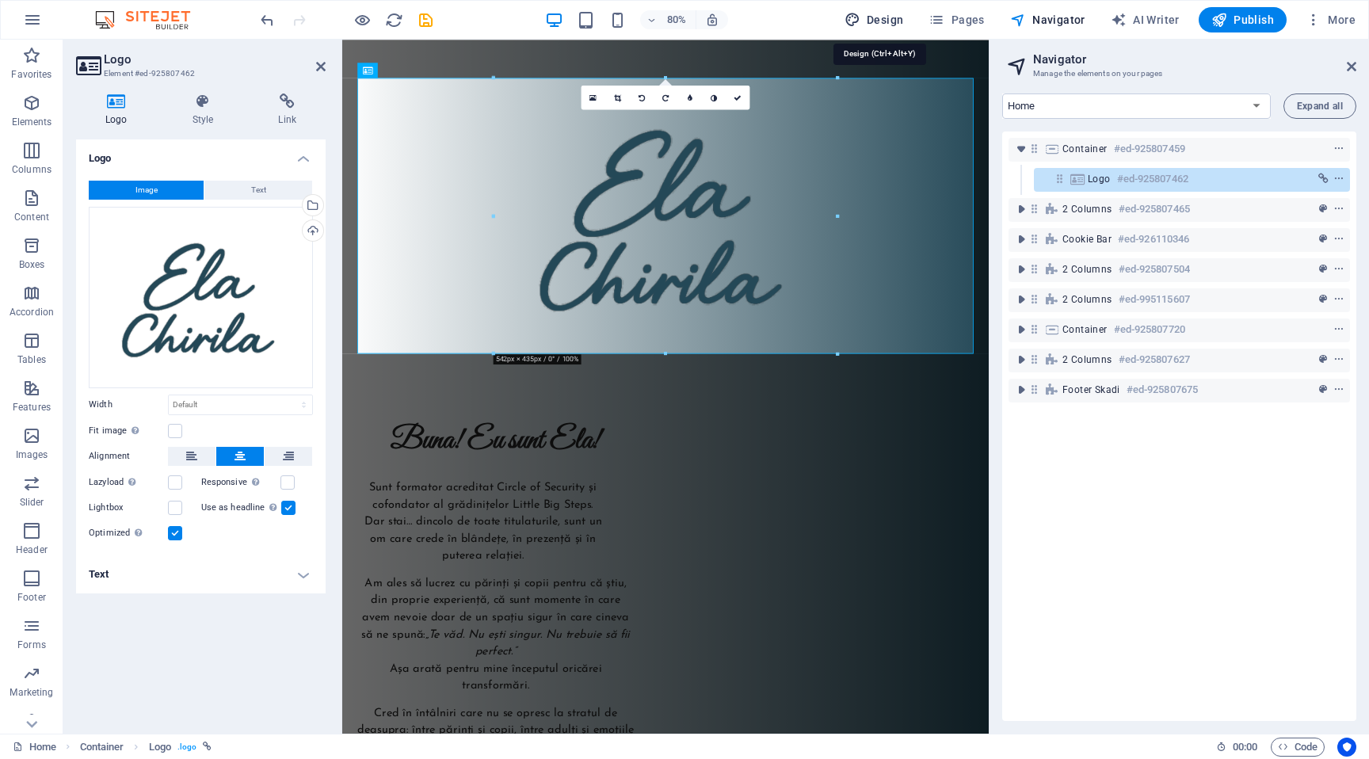
click at [886, 25] on span "Design" at bounding box center [873, 20] width 59 height 16
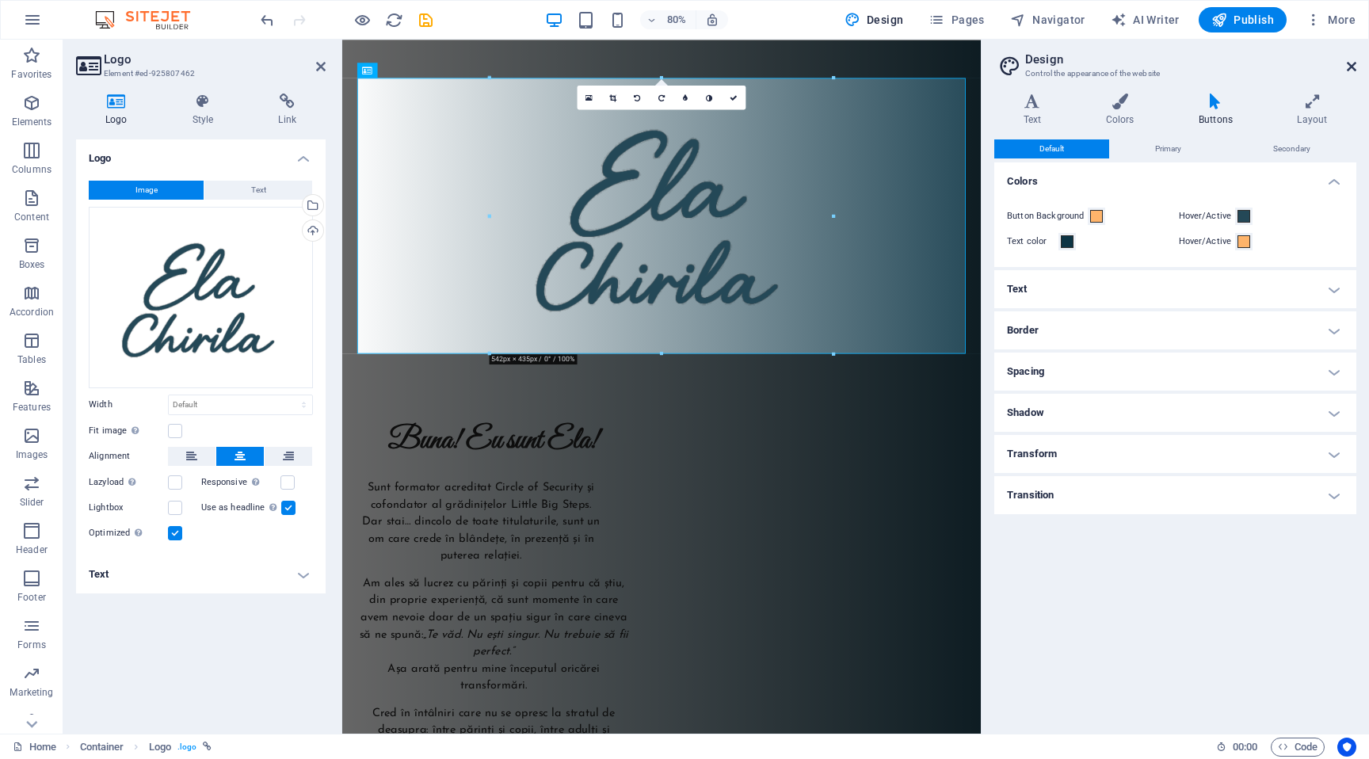
click at [1355, 73] on link at bounding box center [1352, 66] width 10 height 13
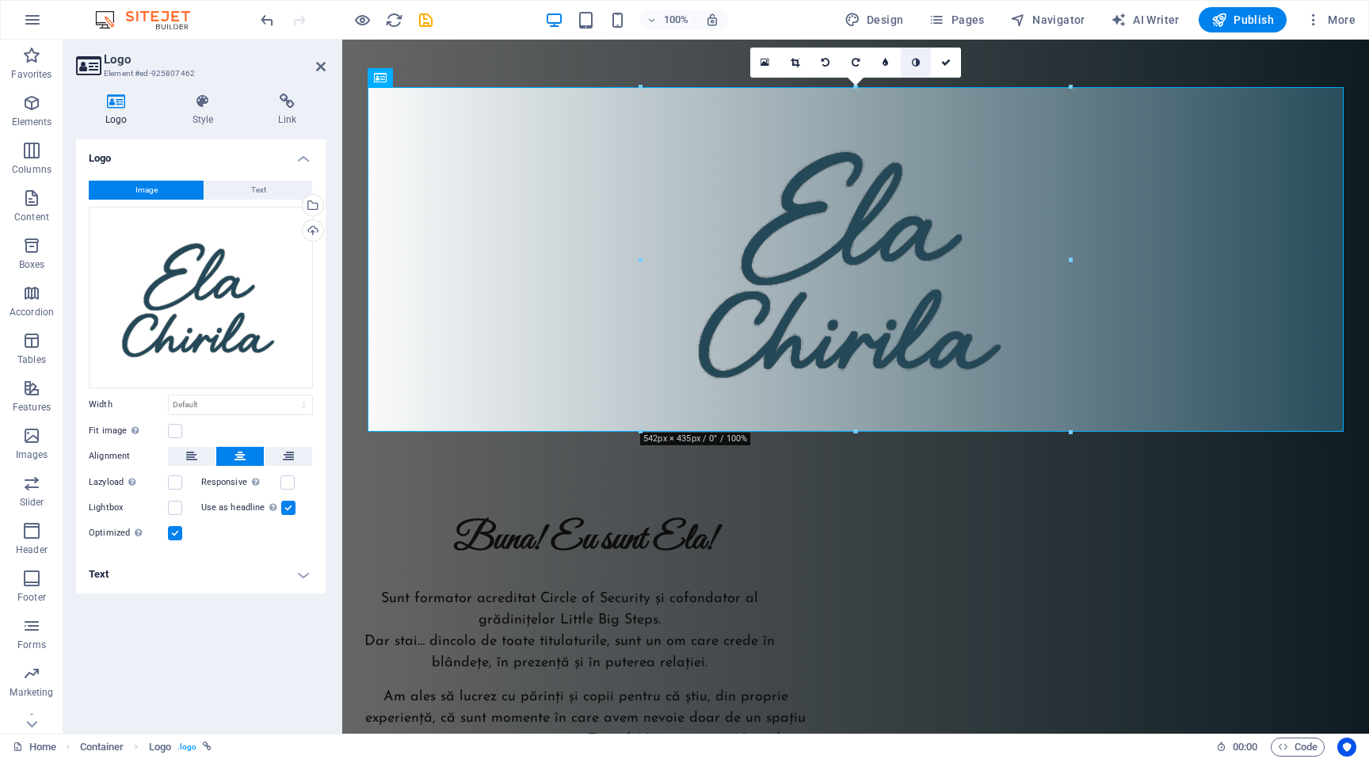
click at [909, 67] on link at bounding box center [916, 63] width 30 height 30
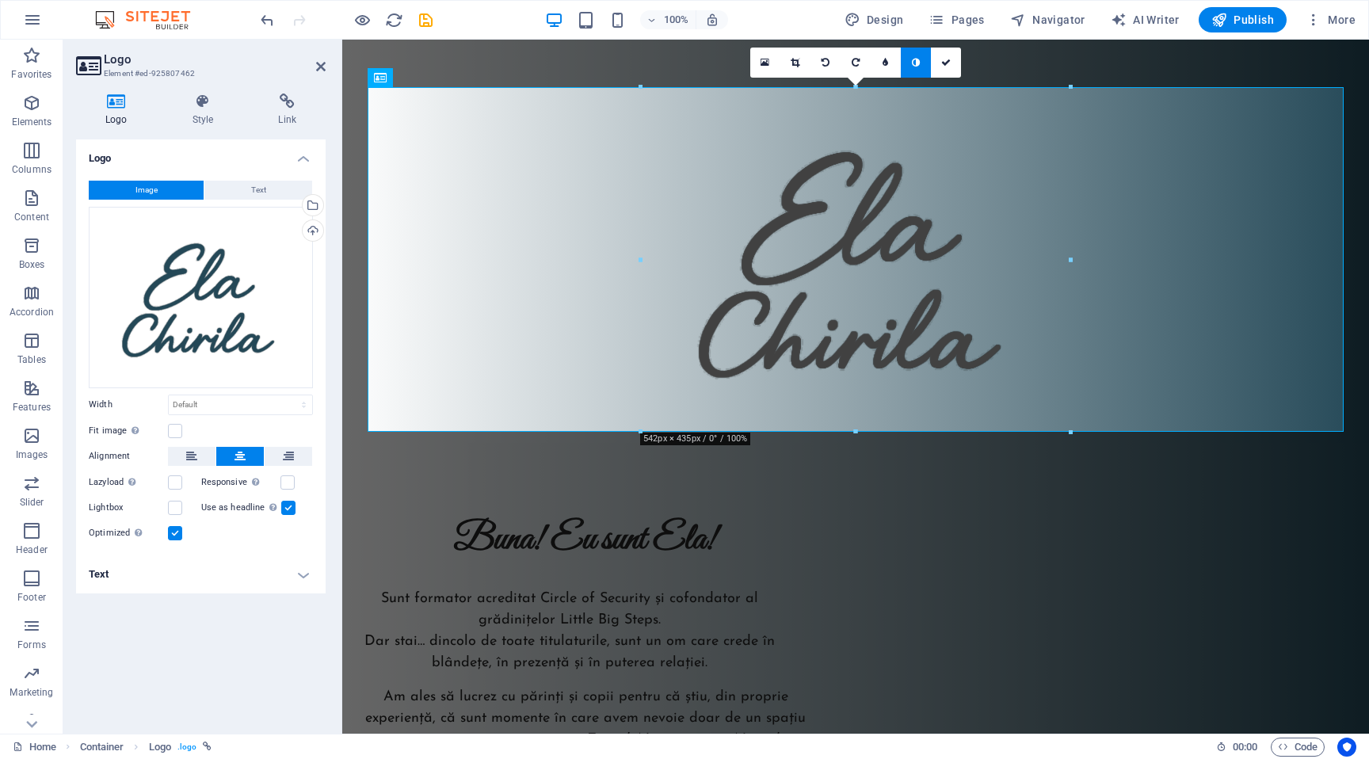
click at [909, 67] on link at bounding box center [916, 63] width 30 height 30
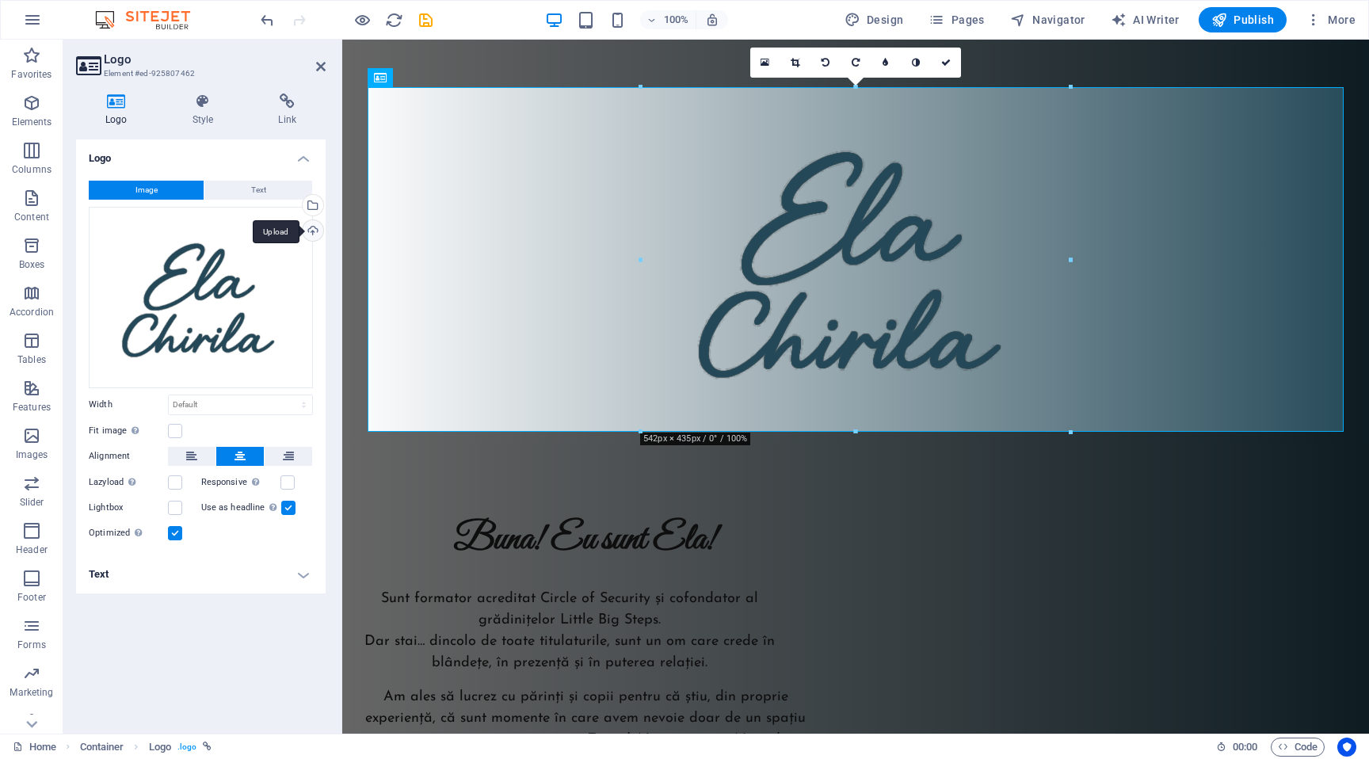
click at [314, 232] on div "Upload" at bounding box center [311, 232] width 24 height 24
click at [321, 207] on div "Select files from the file manager, stock photos, or upload file(s)" at bounding box center [311, 207] width 24 height 24
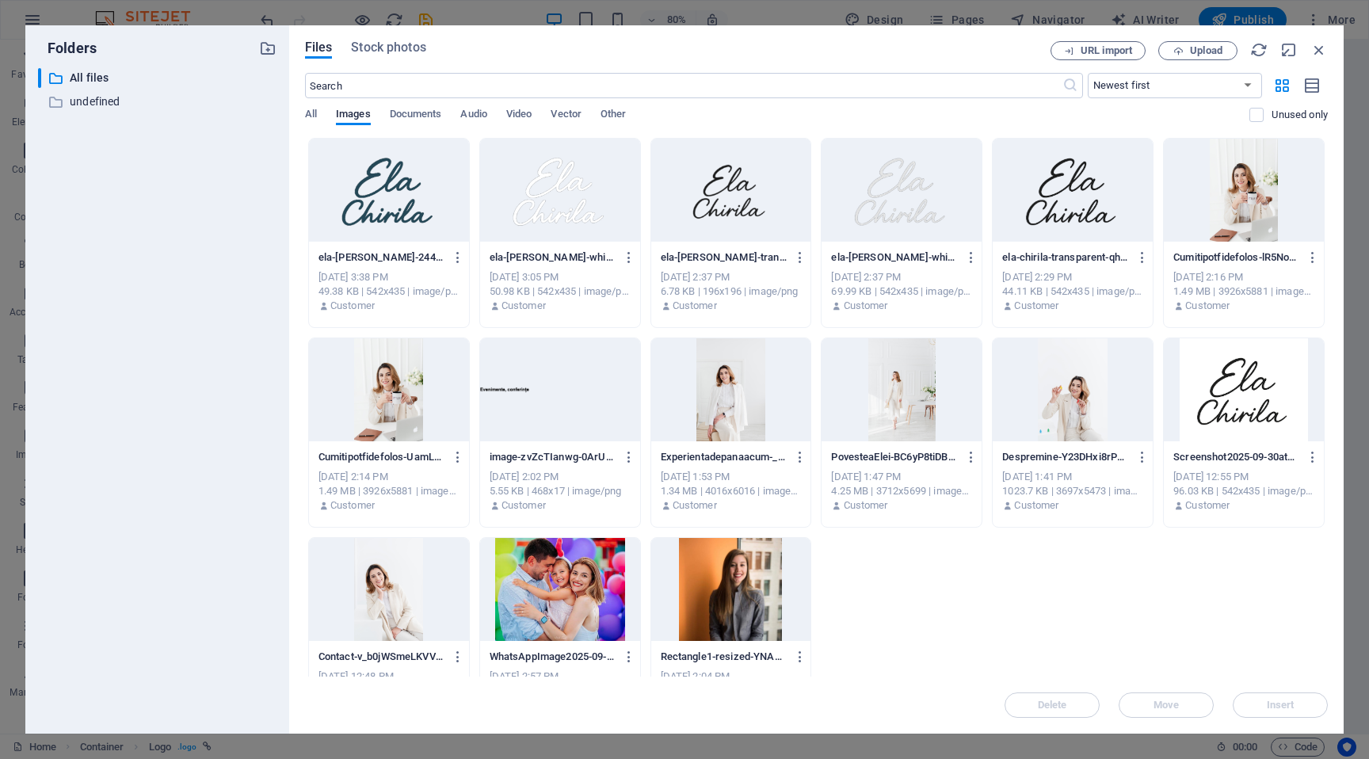
click at [378, 196] on div at bounding box center [389, 190] width 160 height 103
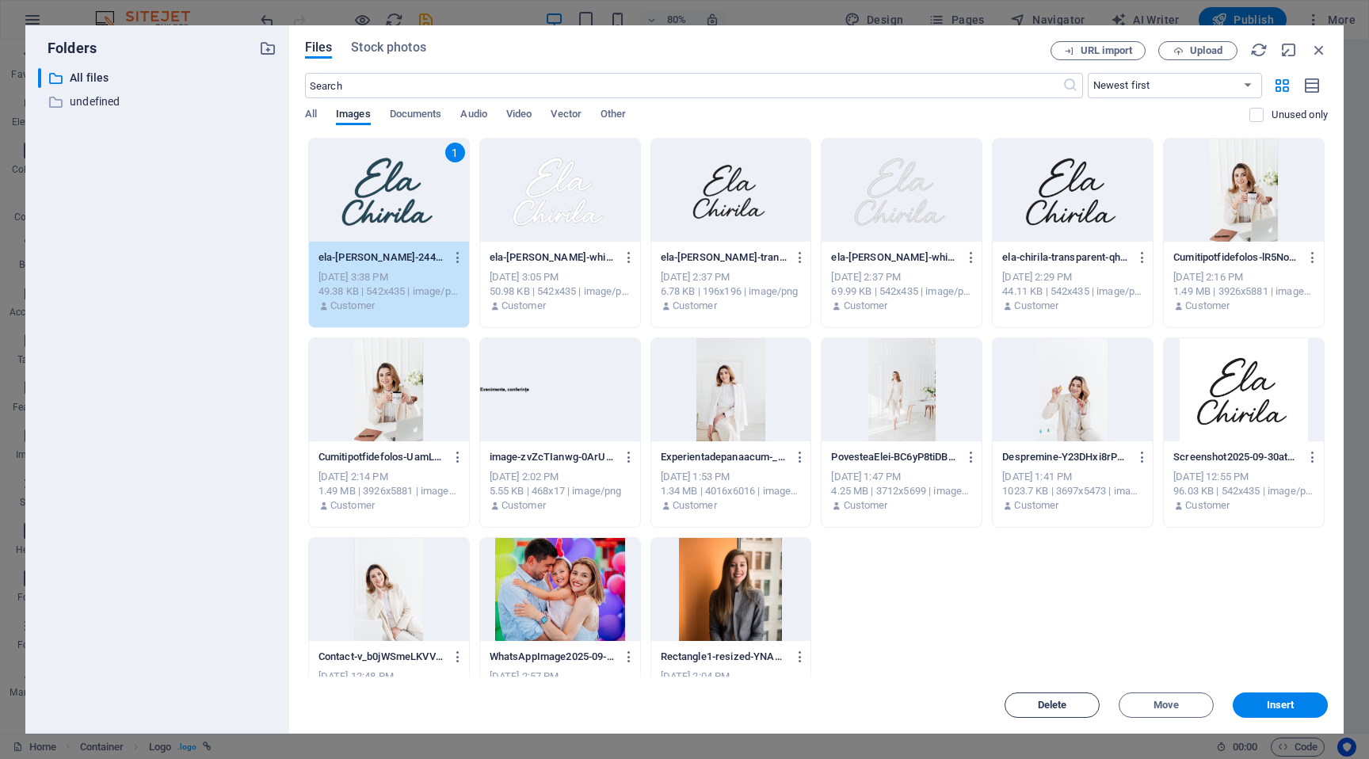
click at [1030, 698] on button "Delete" at bounding box center [1051, 704] width 95 height 25
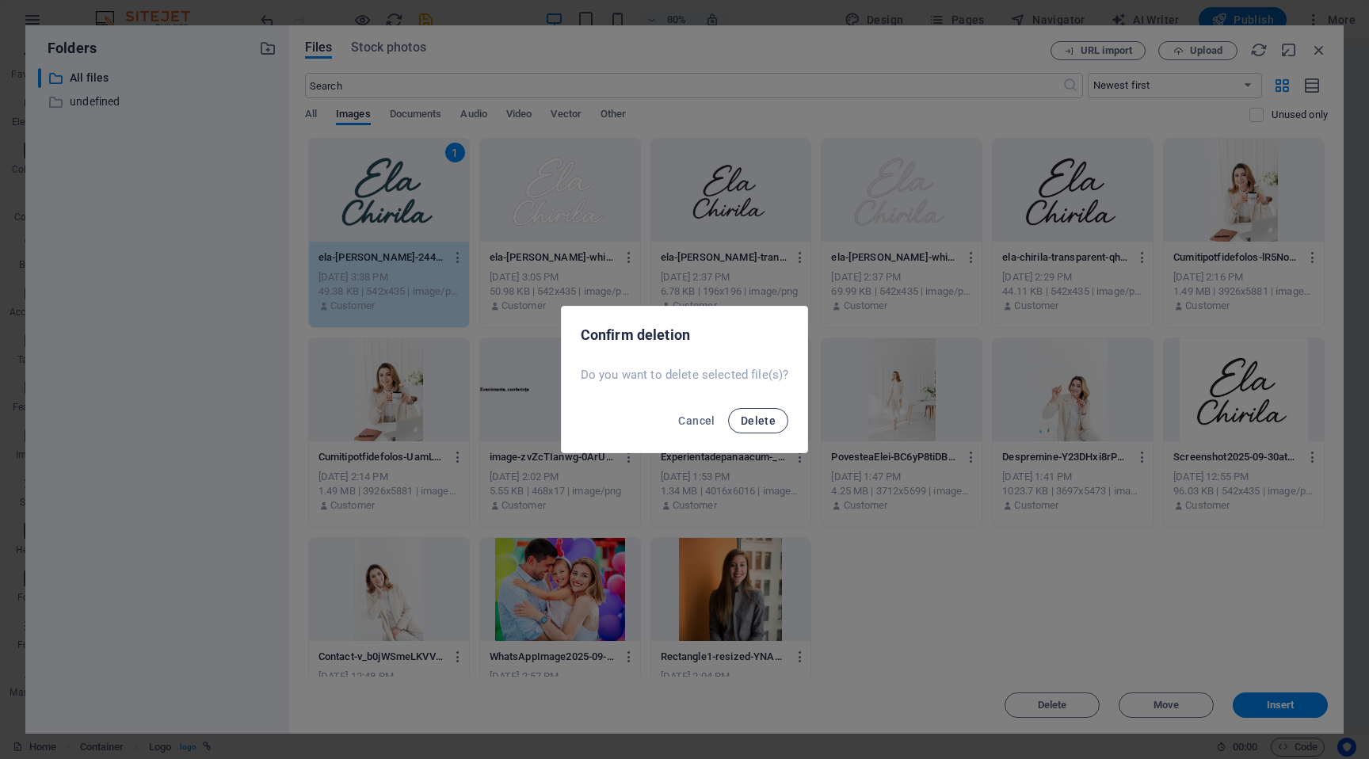
click at [761, 425] on span "Delete" at bounding box center [758, 420] width 35 height 13
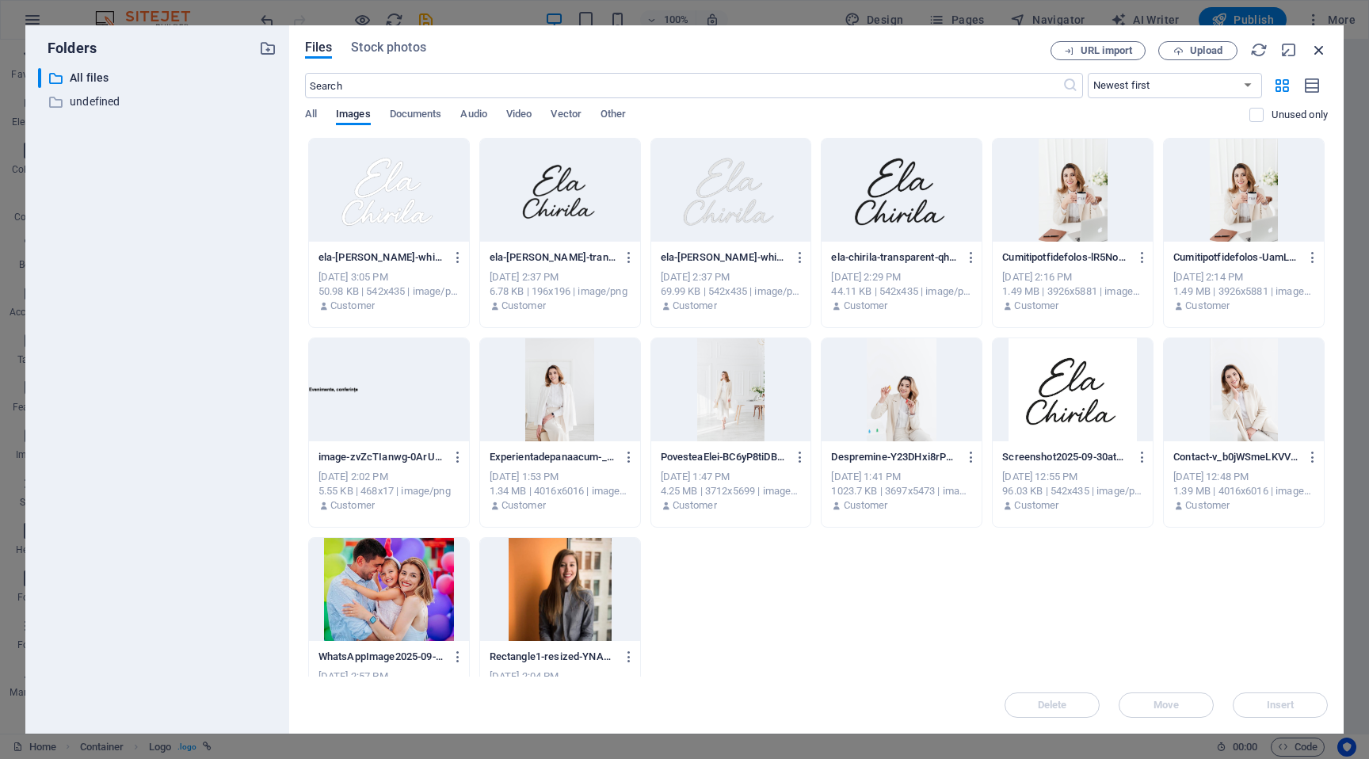
click at [1317, 46] on icon "button" at bounding box center [1318, 49] width 17 height 17
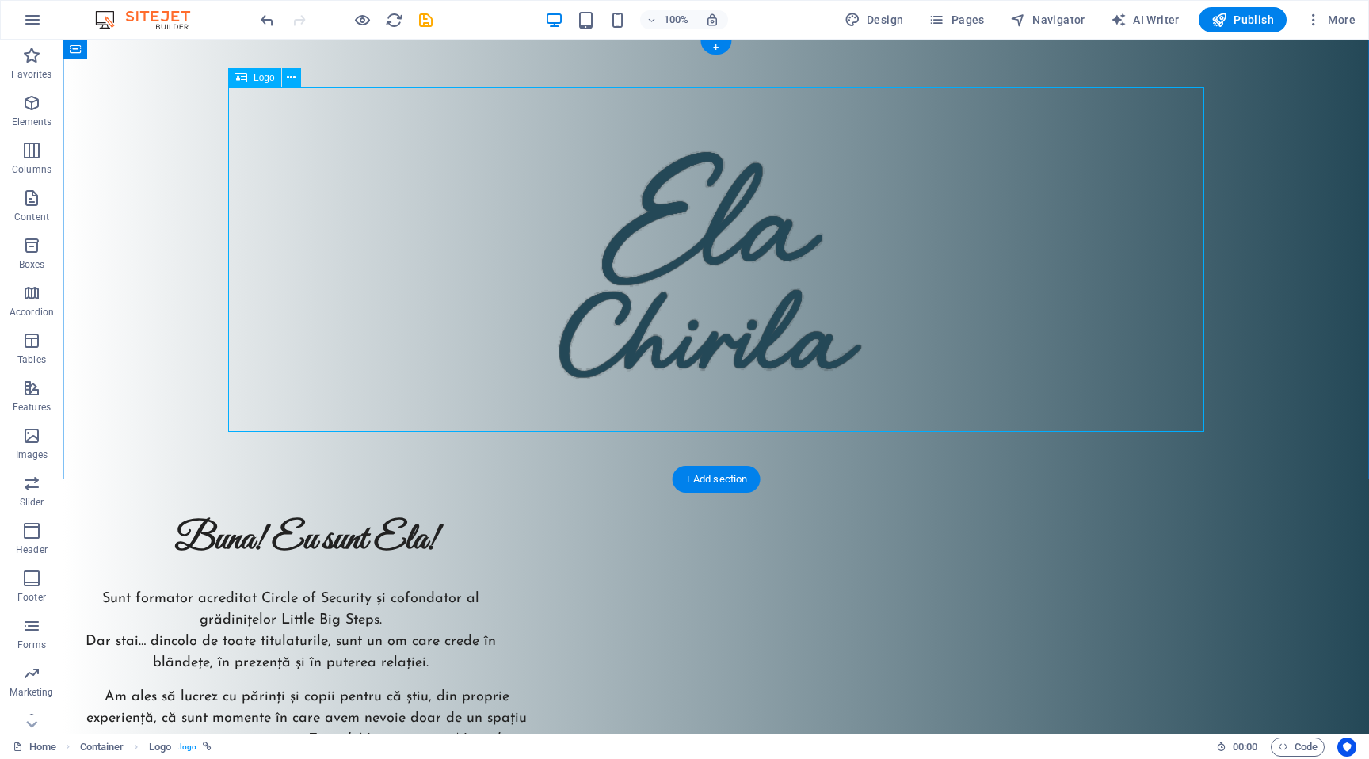
click at [684, 273] on div at bounding box center [716, 259] width 976 height 345
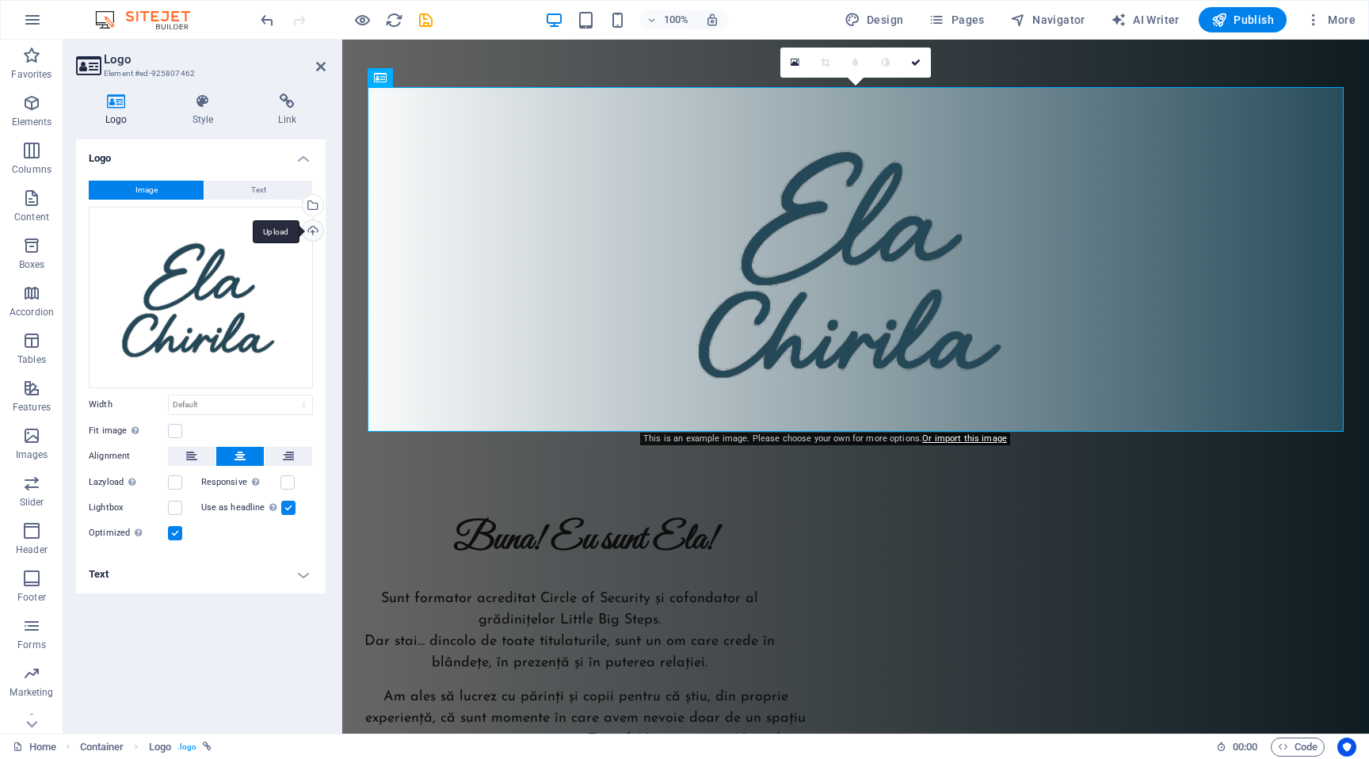
click at [308, 231] on div "Upload" at bounding box center [311, 232] width 24 height 24
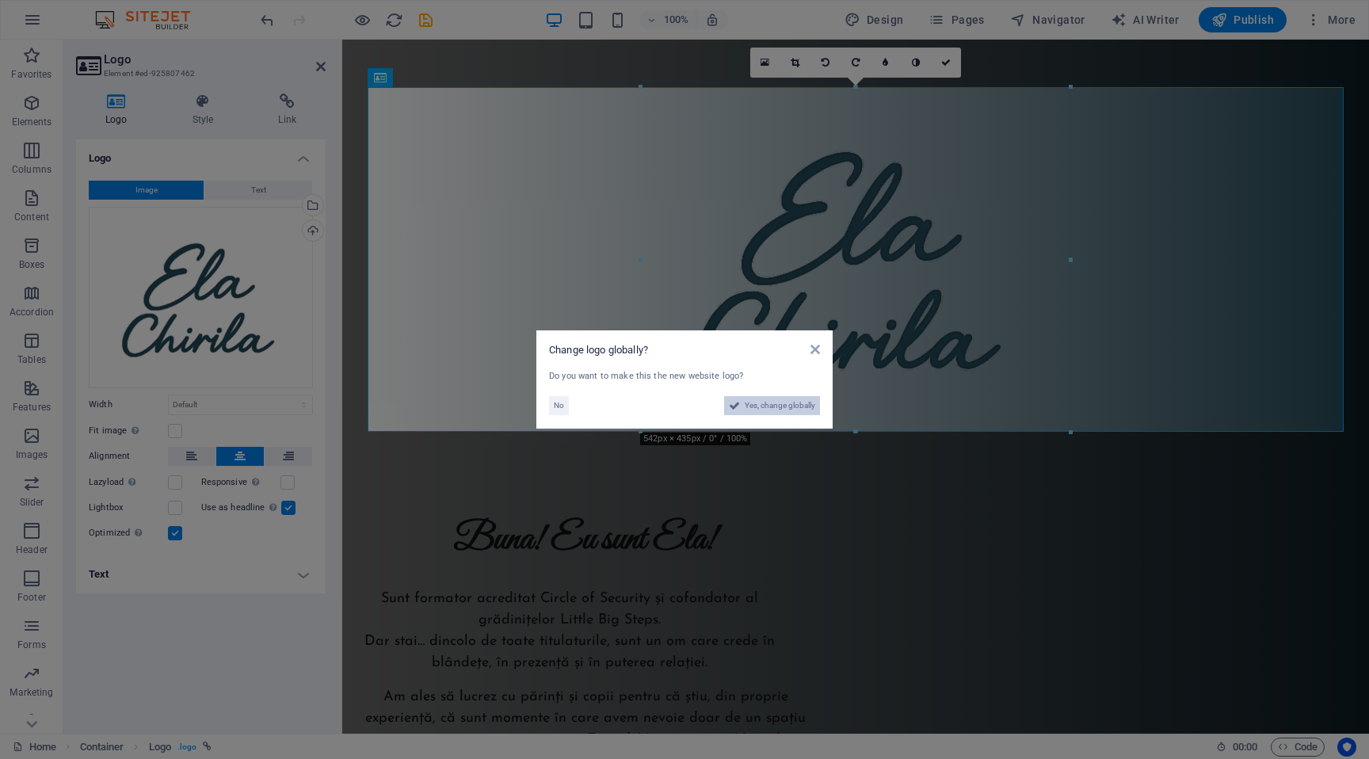
click at [791, 406] on span "Yes, change globally" at bounding box center [780, 405] width 71 height 19
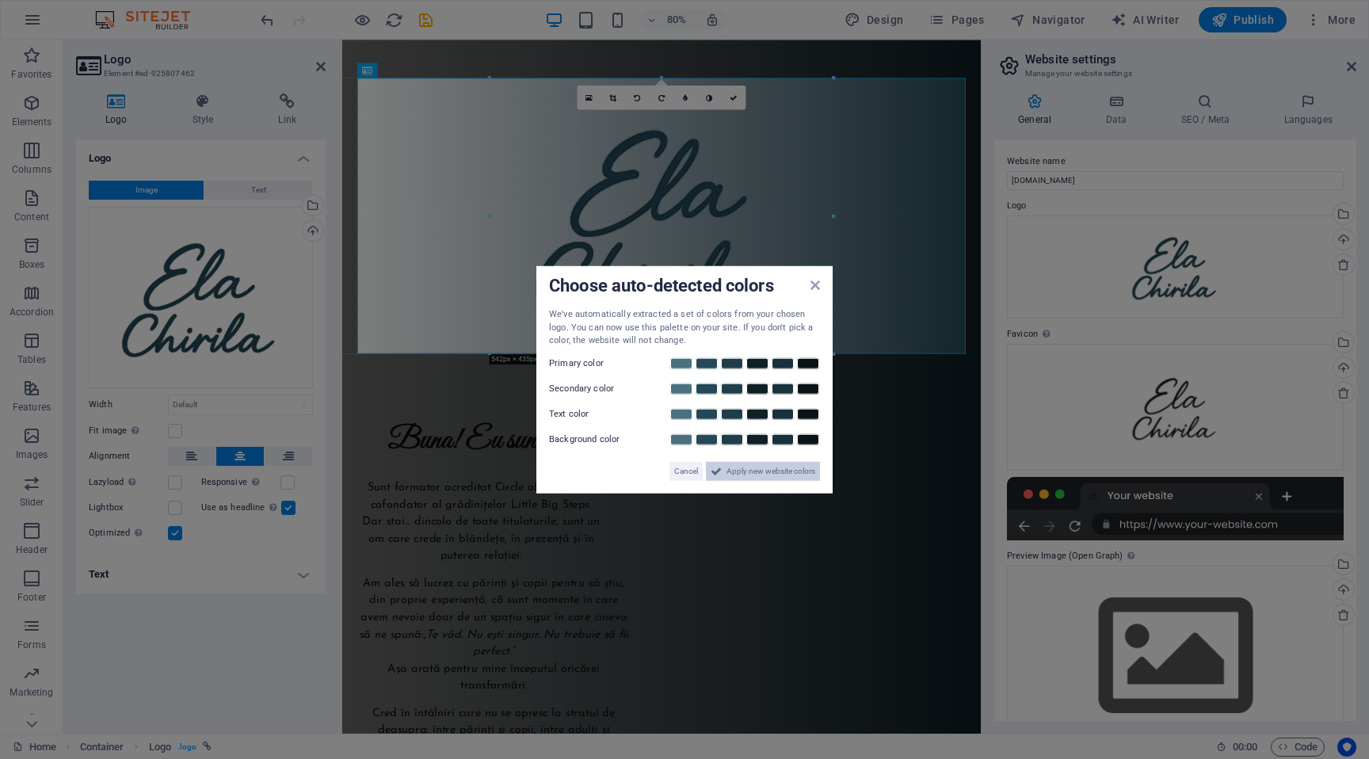
click at [789, 471] on span "Apply new website colors" at bounding box center [770, 470] width 89 height 19
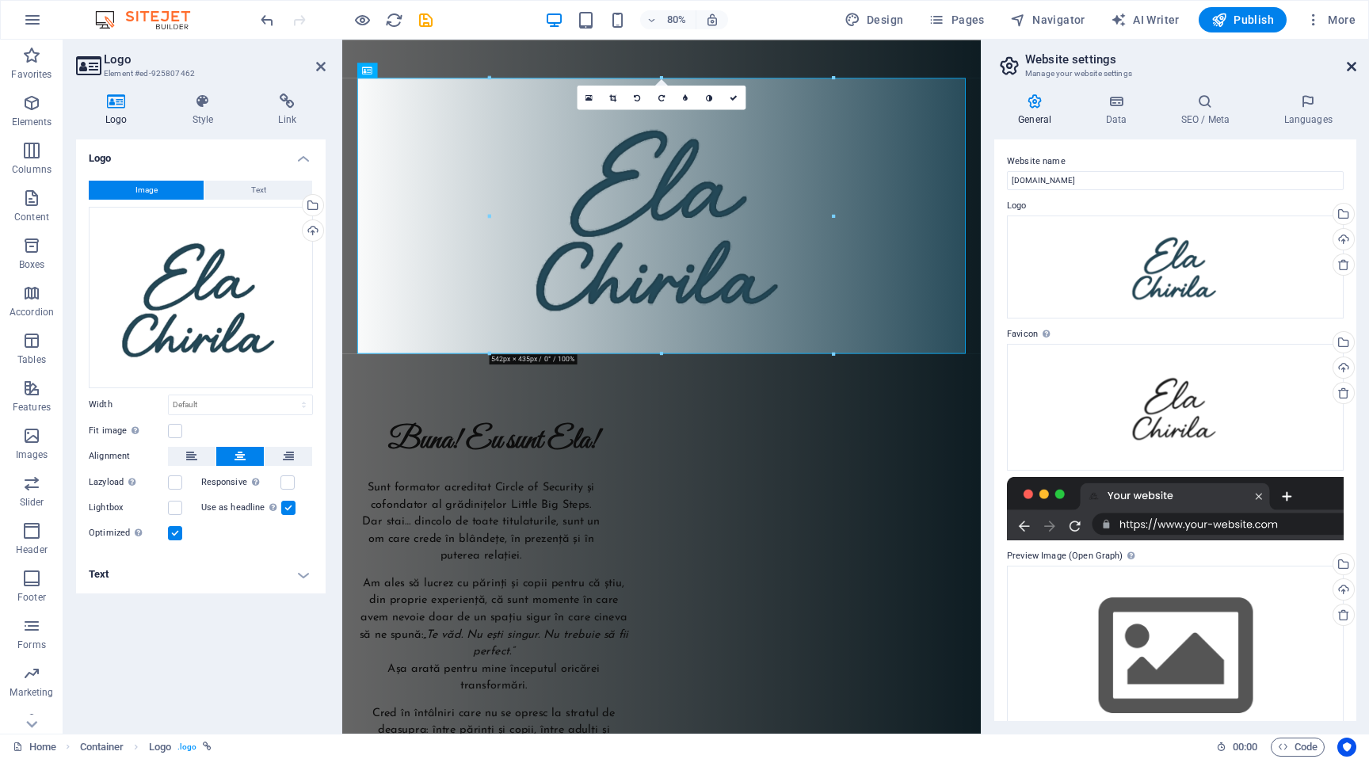
click at [1354, 62] on icon at bounding box center [1352, 66] width 10 height 13
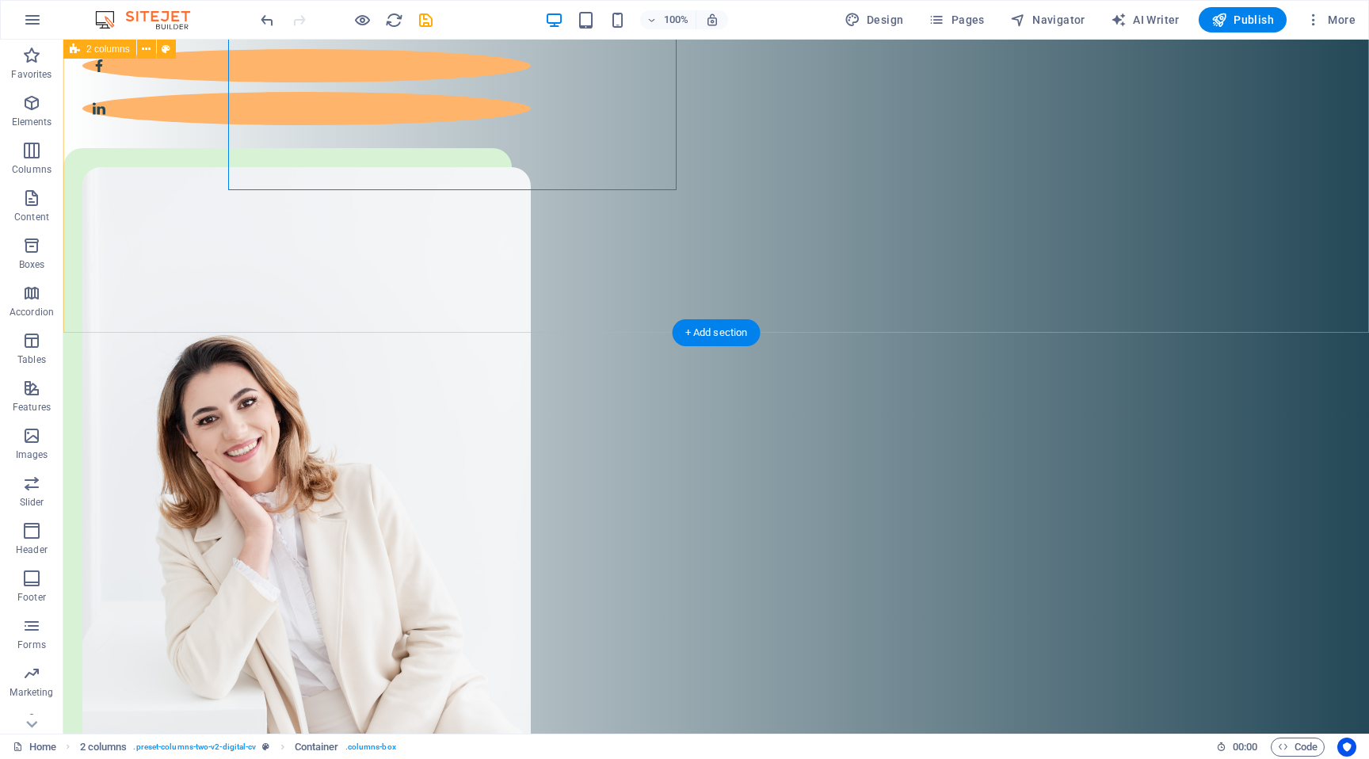
scroll to position [1044, 0]
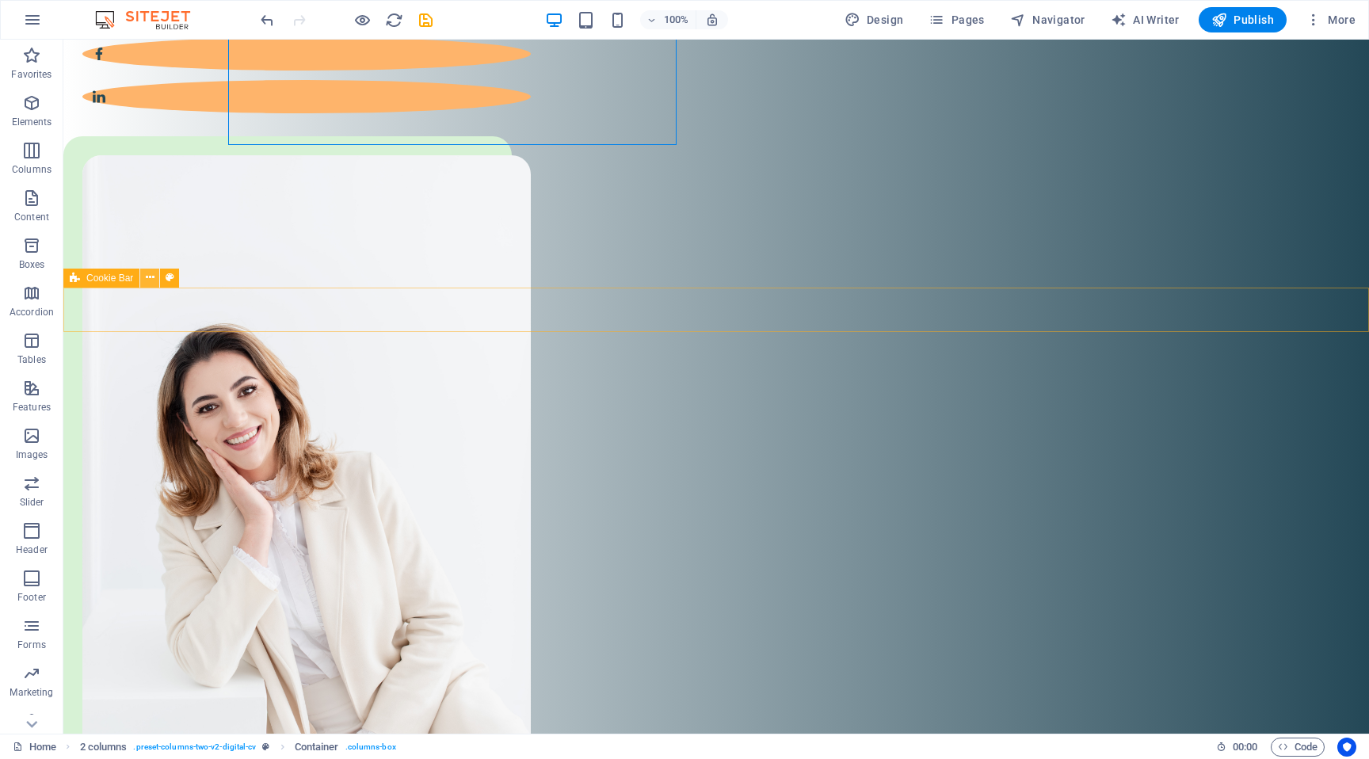
click at [151, 280] on icon at bounding box center [150, 277] width 9 height 17
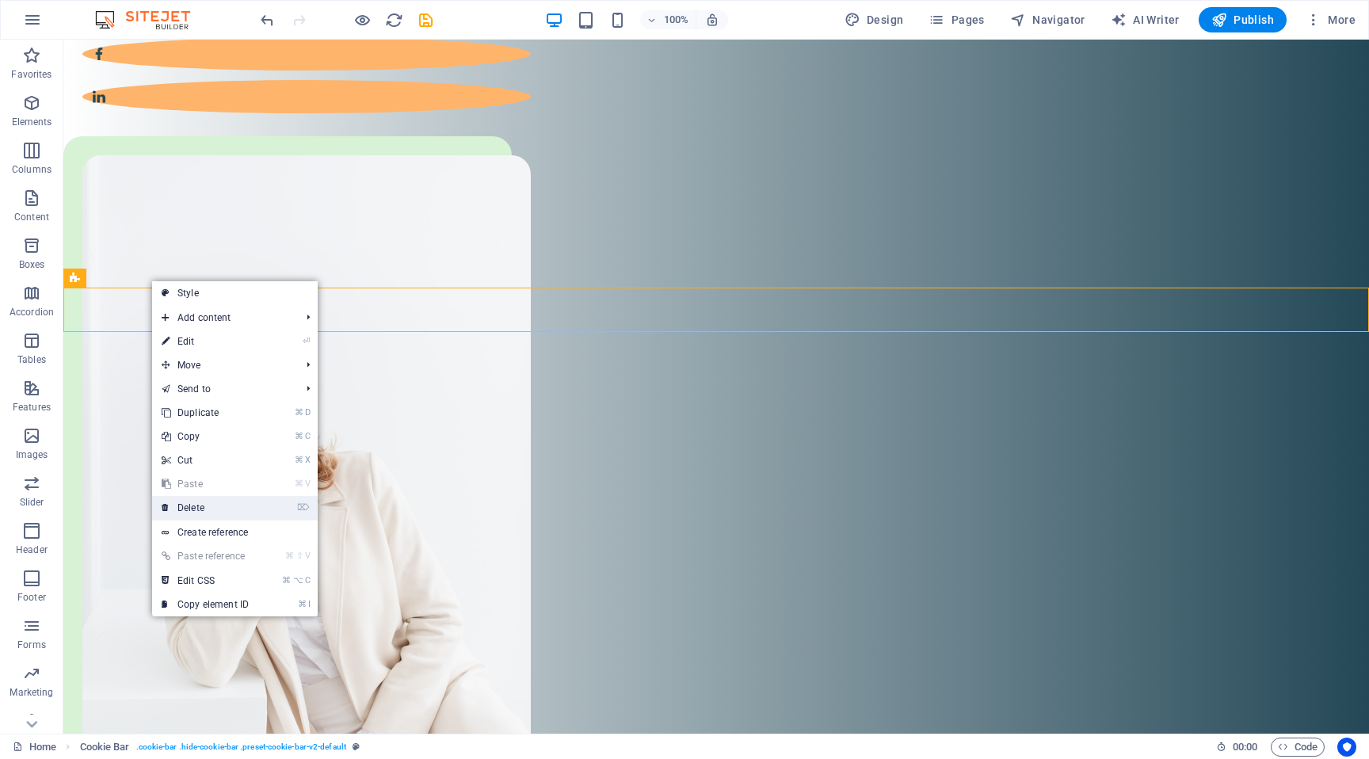
click at [222, 504] on link "⌦ Delete" at bounding box center [205, 508] width 106 height 24
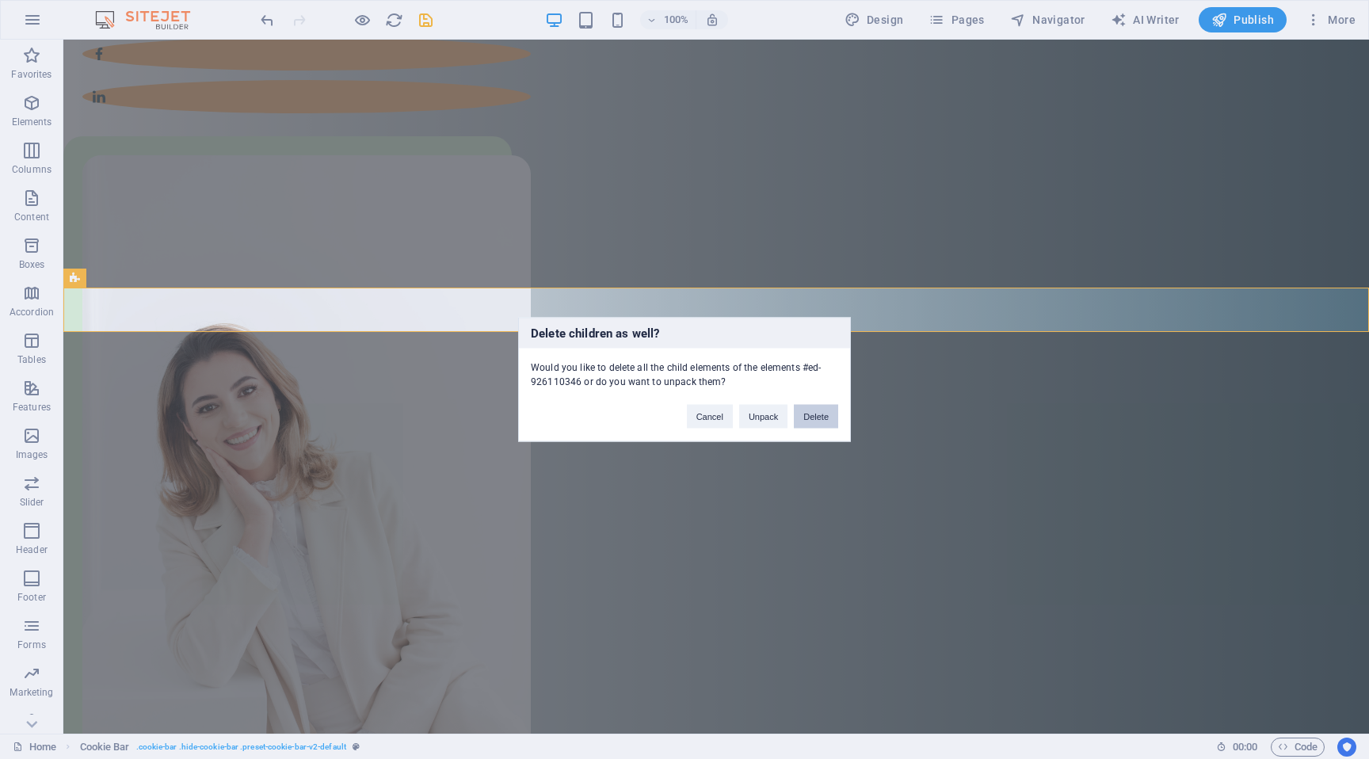
click at [828, 414] on button "Delete" at bounding box center [816, 417] width 44 height 24
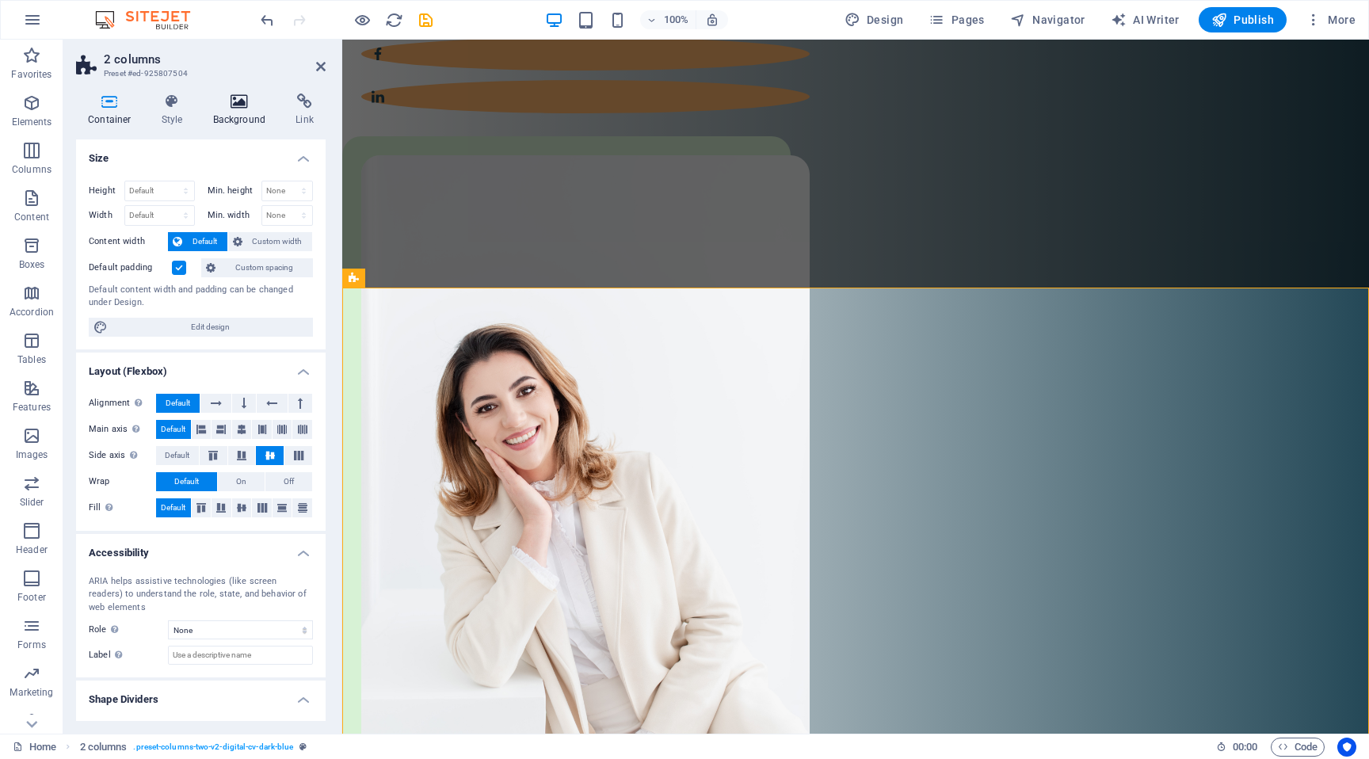
click at [241, 98] on icon at bounding box center [239, 101] width 77 height 16
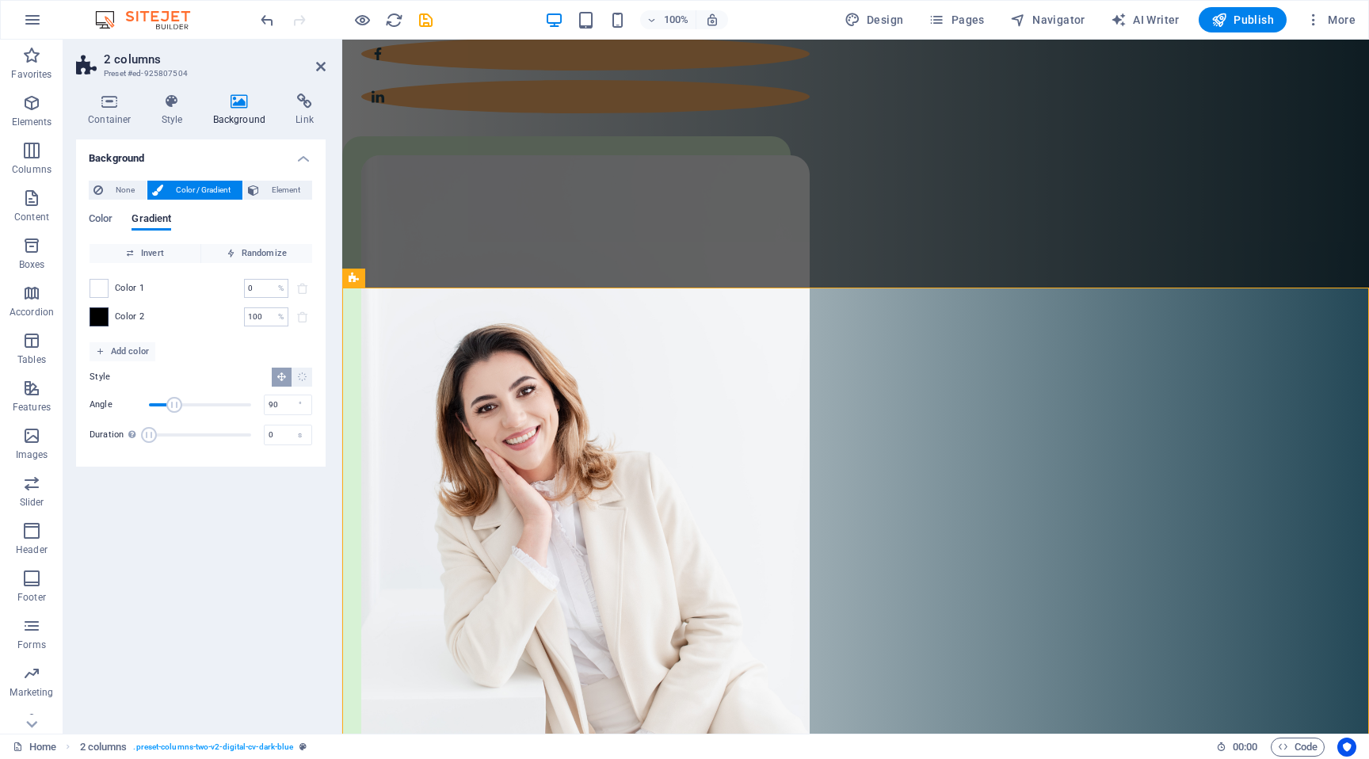
click at [103, 318] on span at bounding box center [98, 316] width 17 height 17
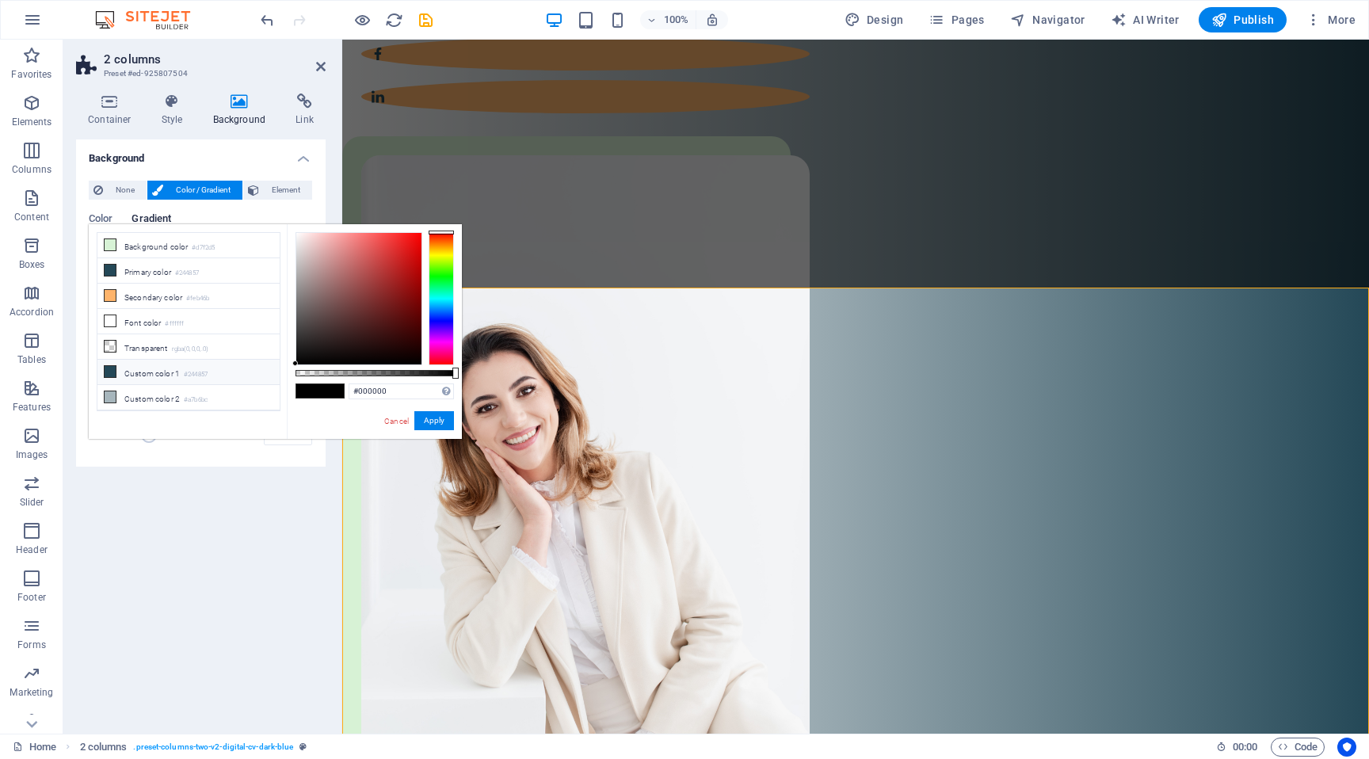
click at [181, 374] on li "Custom color 1 #244857" at bounding box center [188, 372] width 182 height 25
type input "#244857"
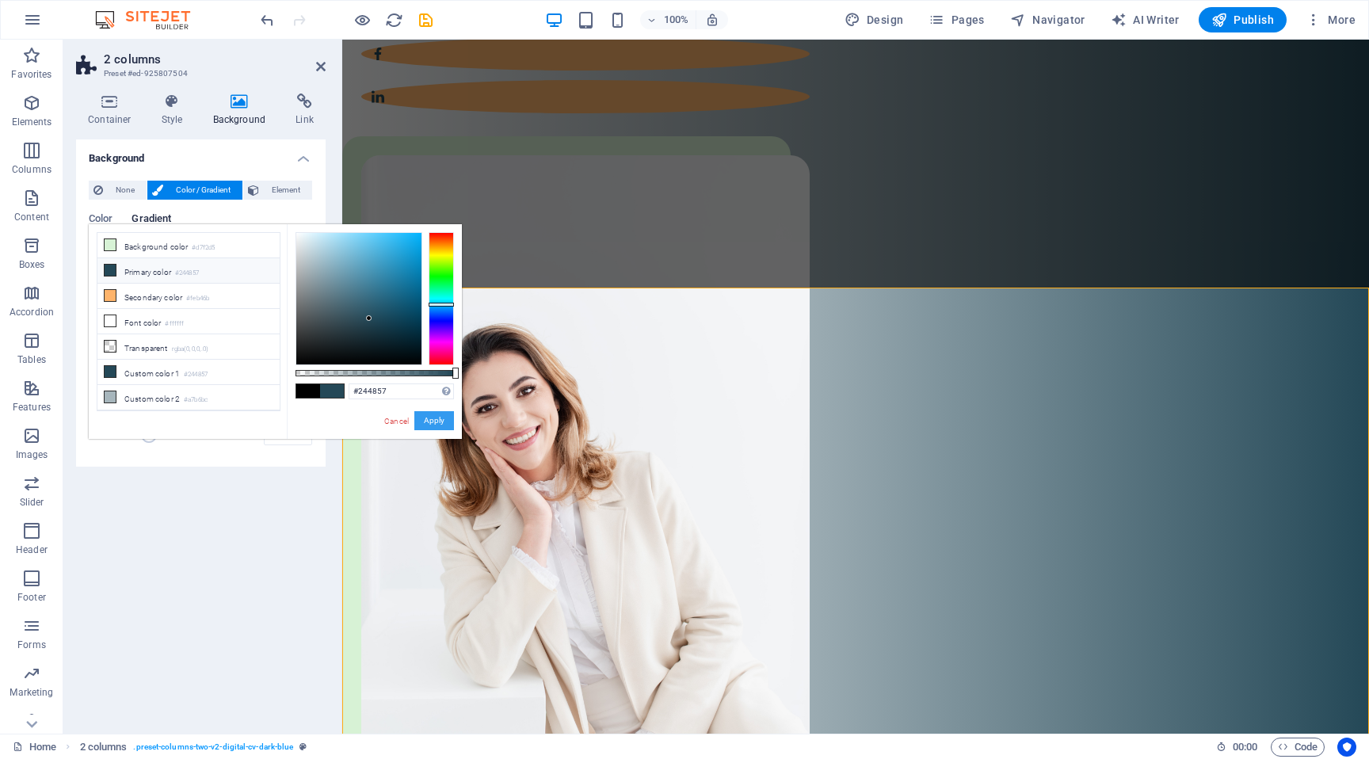
click at [423, 415] on button "Apply" at bounding box center [434, 420] width 40 height 19
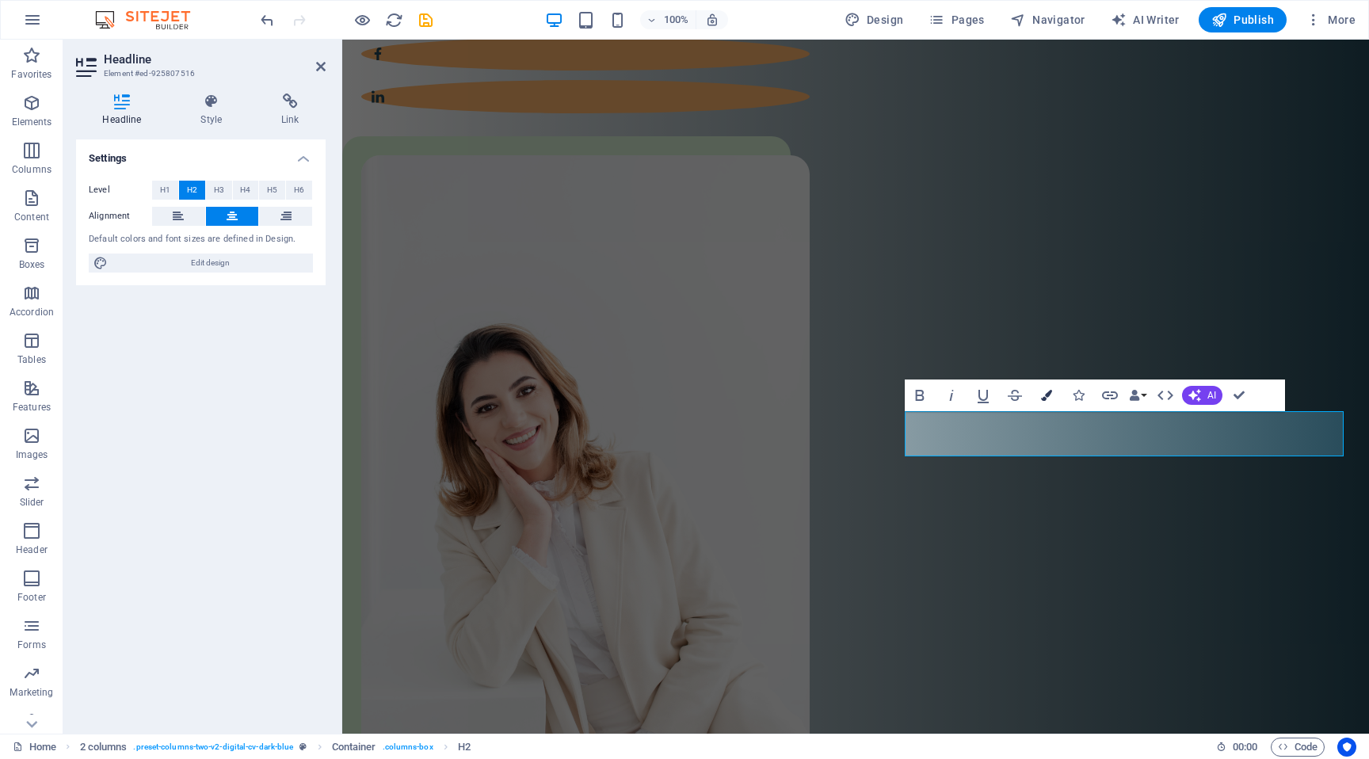
click at [1052, 395] on button "Colors" at bounding box center [1046, 395] width 30 height 32
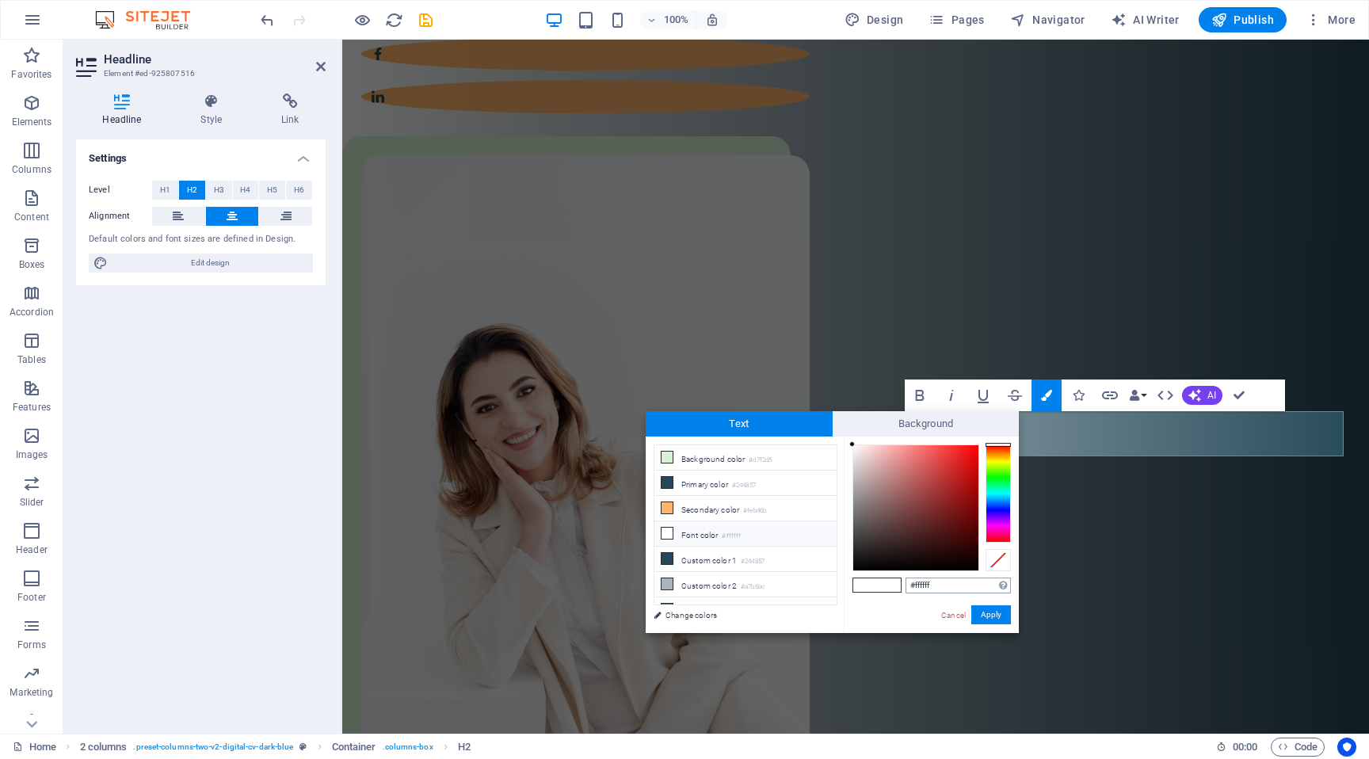
drag, startPoint x: 938, startPoint y: 585, endPoint x: 916, endPoint y: 585, distance: 22.2
click at [916, 585] on input "#ffffff" at bounding box center [957, 585] width 105 height 16
type input "#"
type input "#222222"
click at [1000, 619] on button "Apply" at bounding box center [991, 614] width 40 height 19
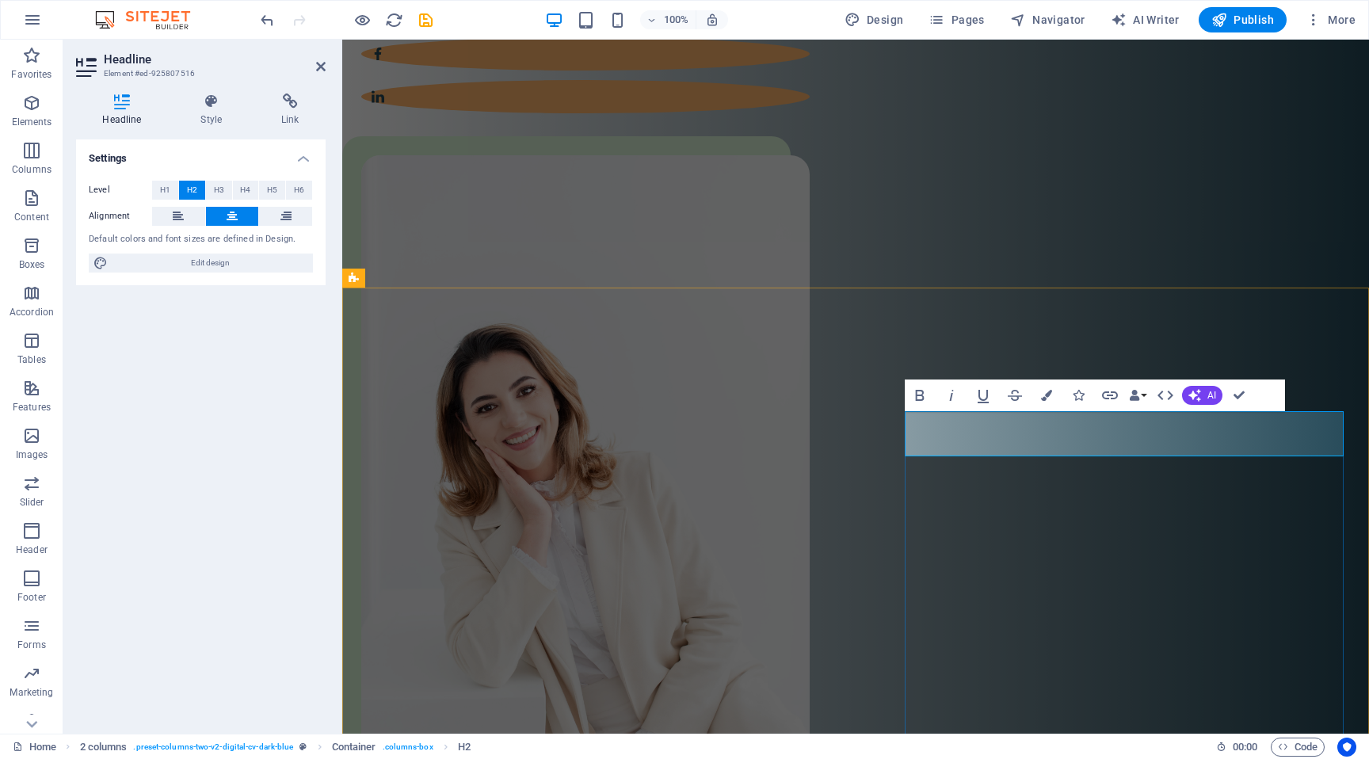
click at [1043, 393] on icon "button" at bounding box center [1046, 395] width 11 height 11
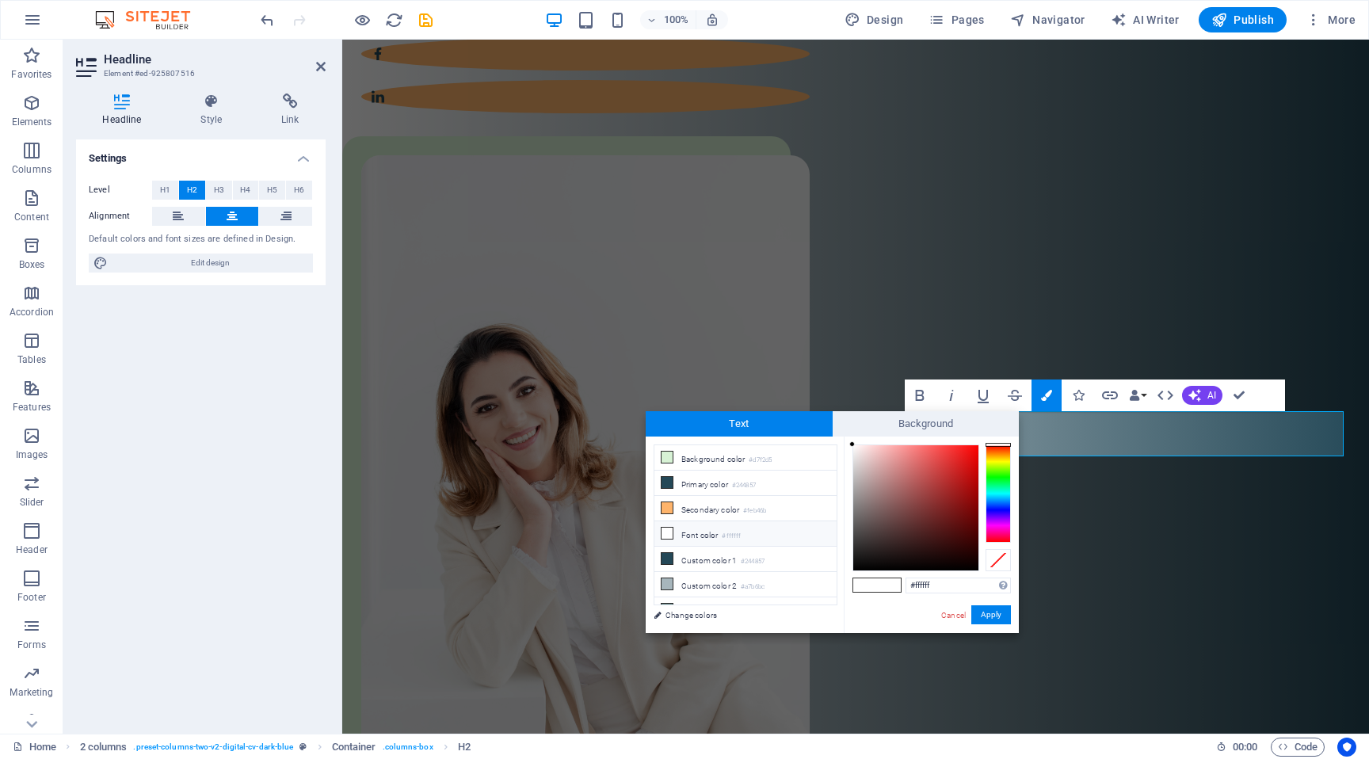
type input "#222222"
click at [985, 620] on button "Apply" at bounding box center [991, 614] width 40 height 19
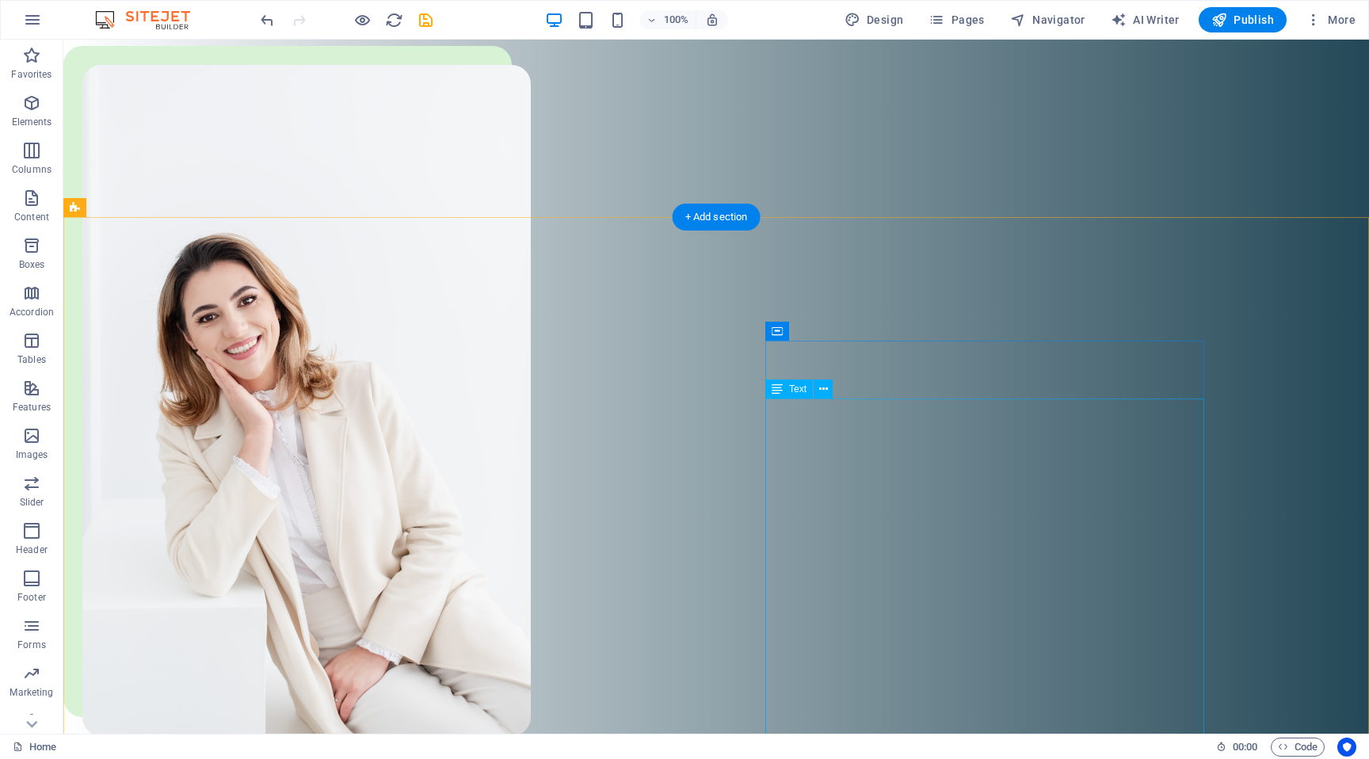
scroll to position [1172, 0]
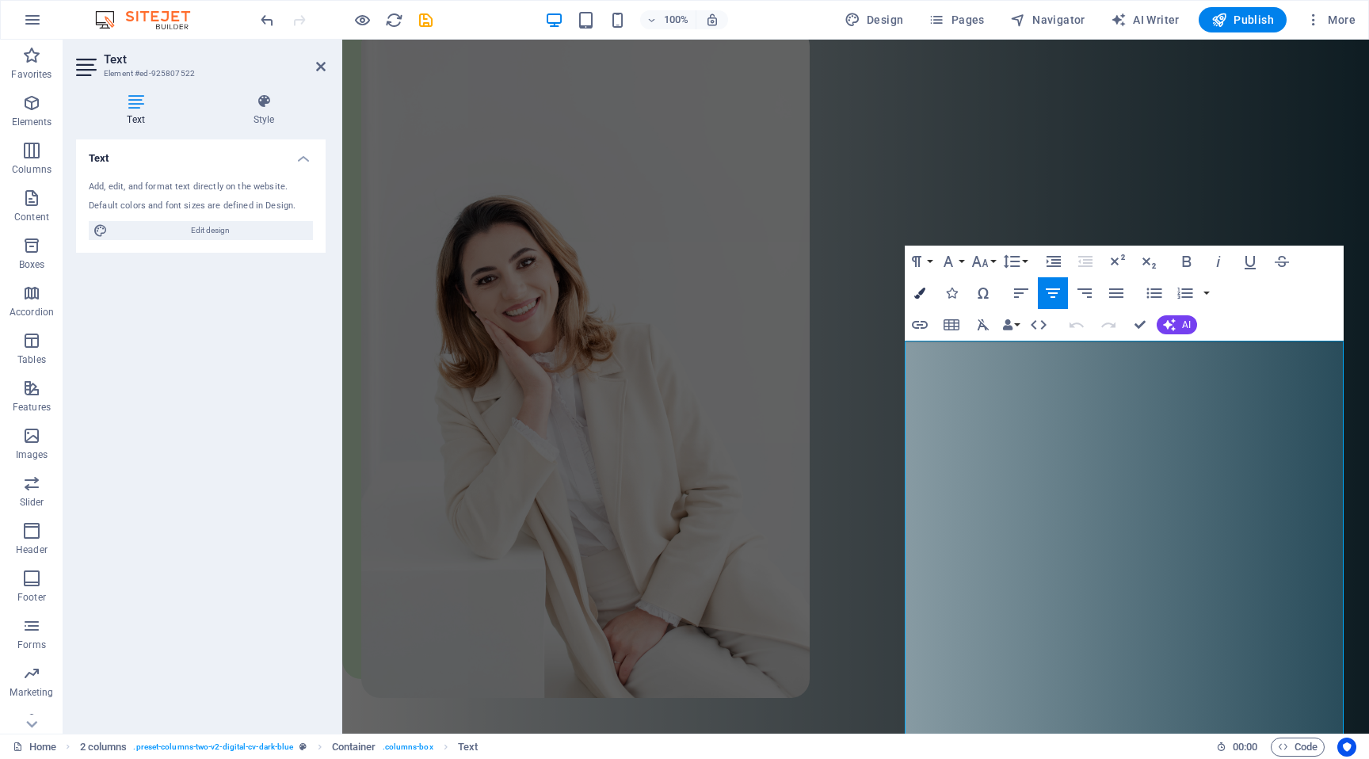
click at [919, 295] on icon "button" at bounding box center [919, 293] width 11 height 11
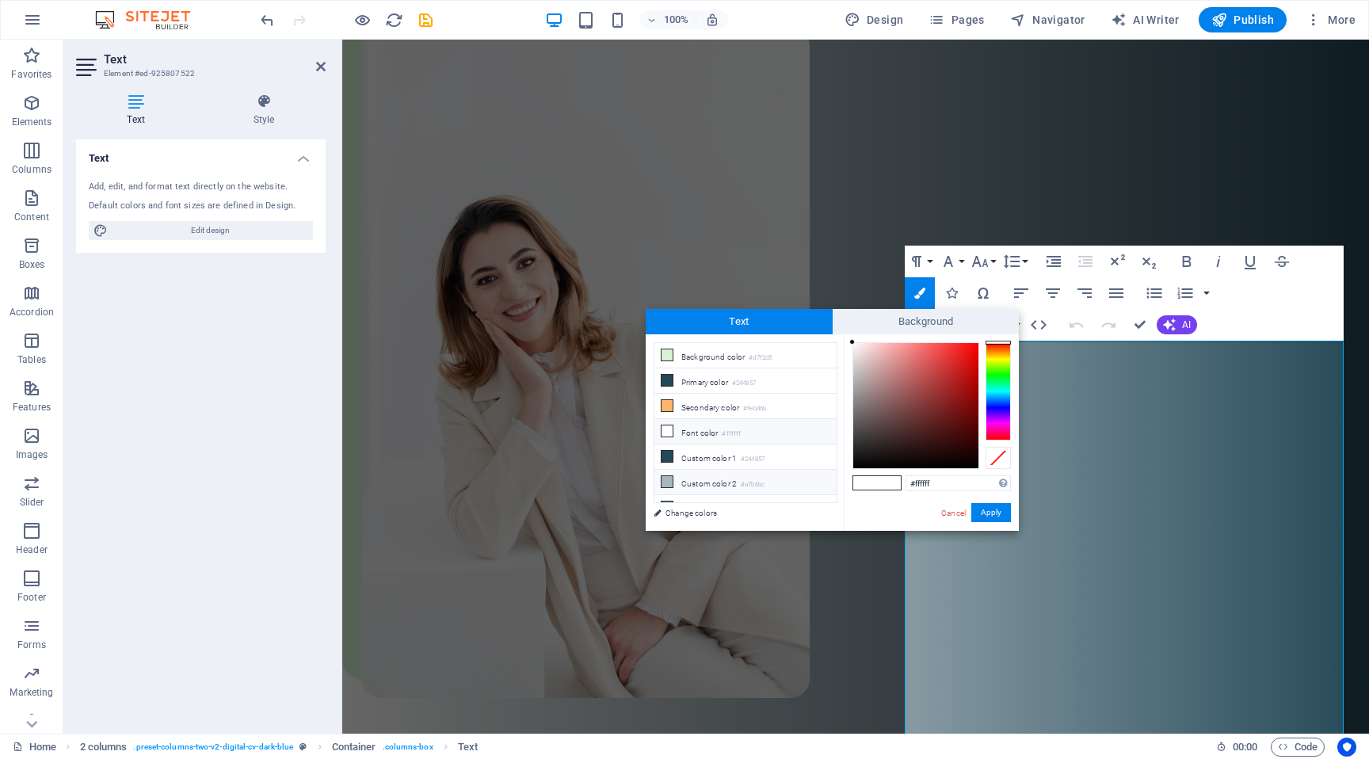
drag, startPoint x: 940, startPoint y: 482, endPoint x: 773, endPoint y: 487, distance: 167.2
click at [778, 487] on div "less Background color #d7f2d5 Primary color #244857 Secondary color #feb46b Fon…" at bounding box center [832, 432] width 373 height 196
type input "#222222"
click at [995, 516] on button "Apply" at bounding box center [991, 512] width 40 height 19
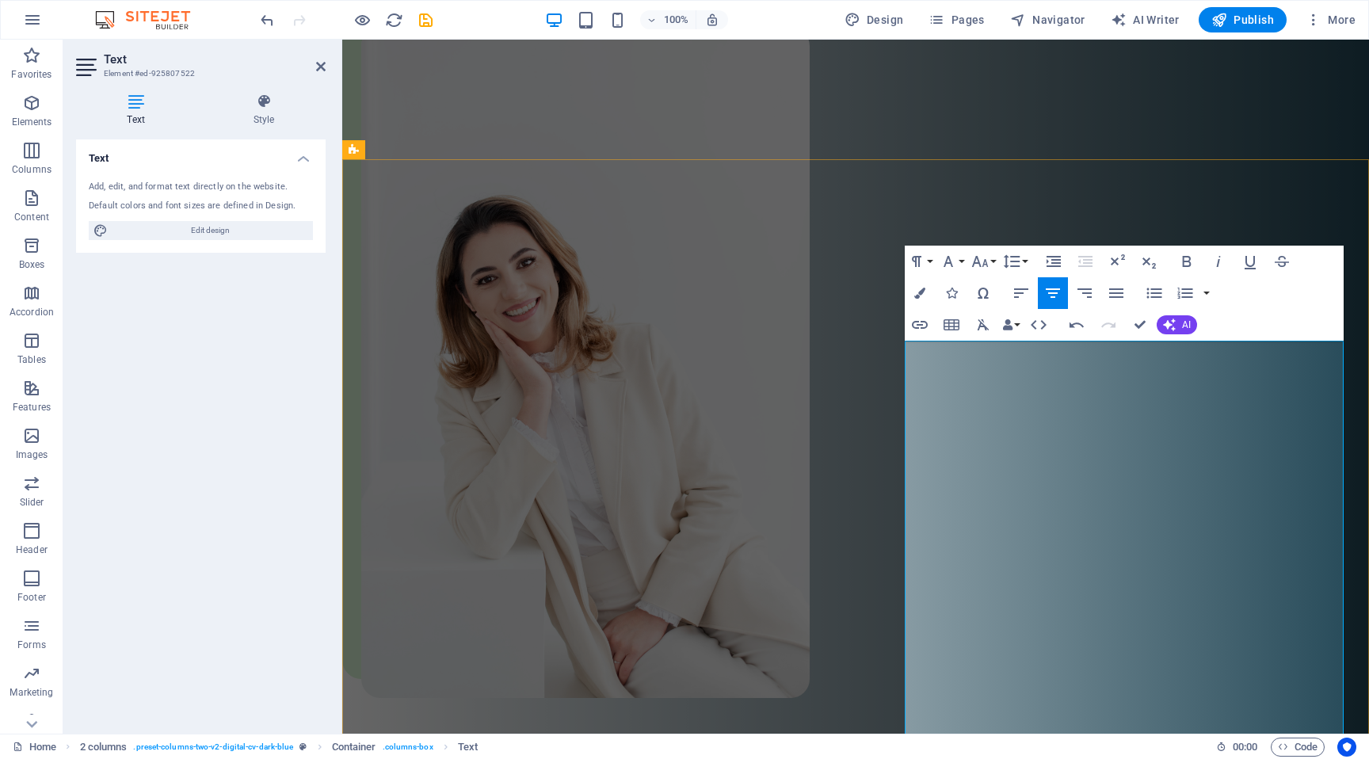
click at [920, 294] on icon "button" at bounding box center [919, 293] width 11 height 11
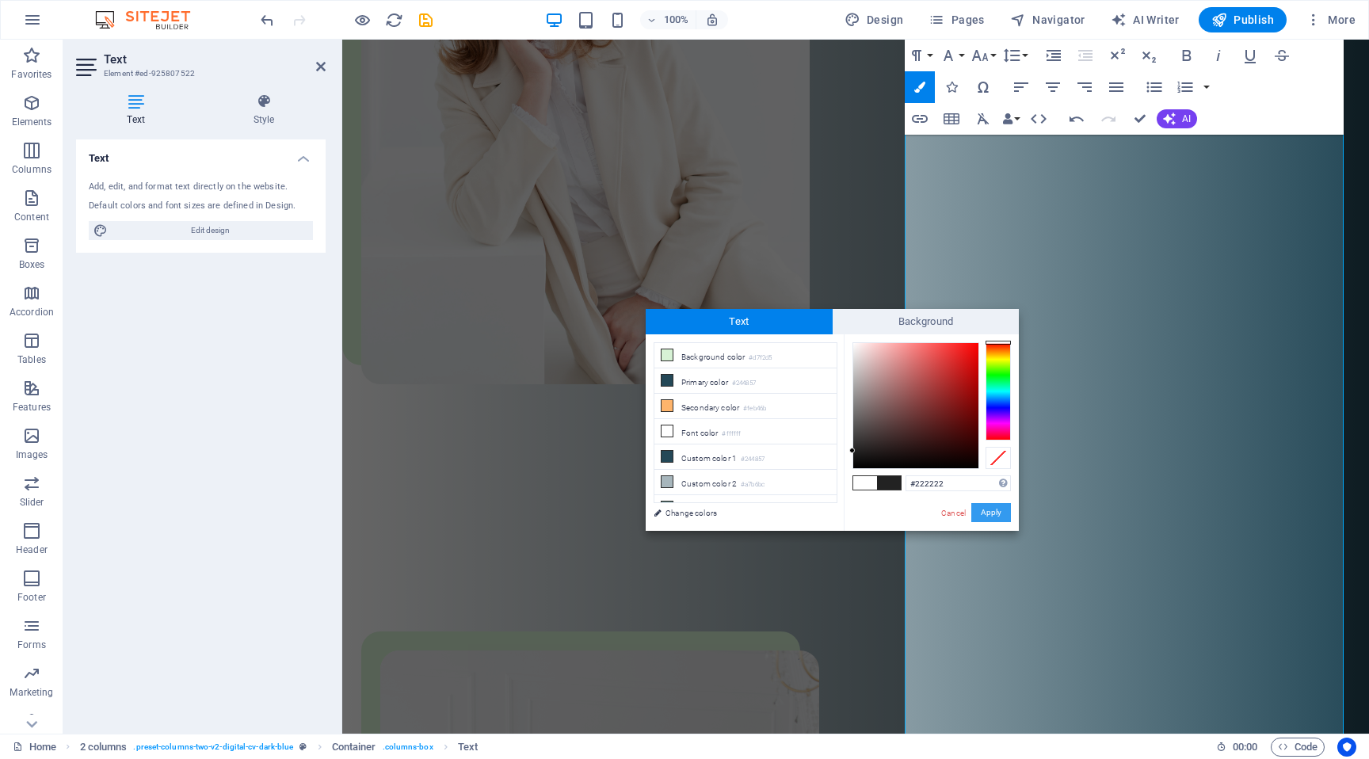
click at [980, 513] on button "Apply" at bounding box center [991, 512] width 40 height 19
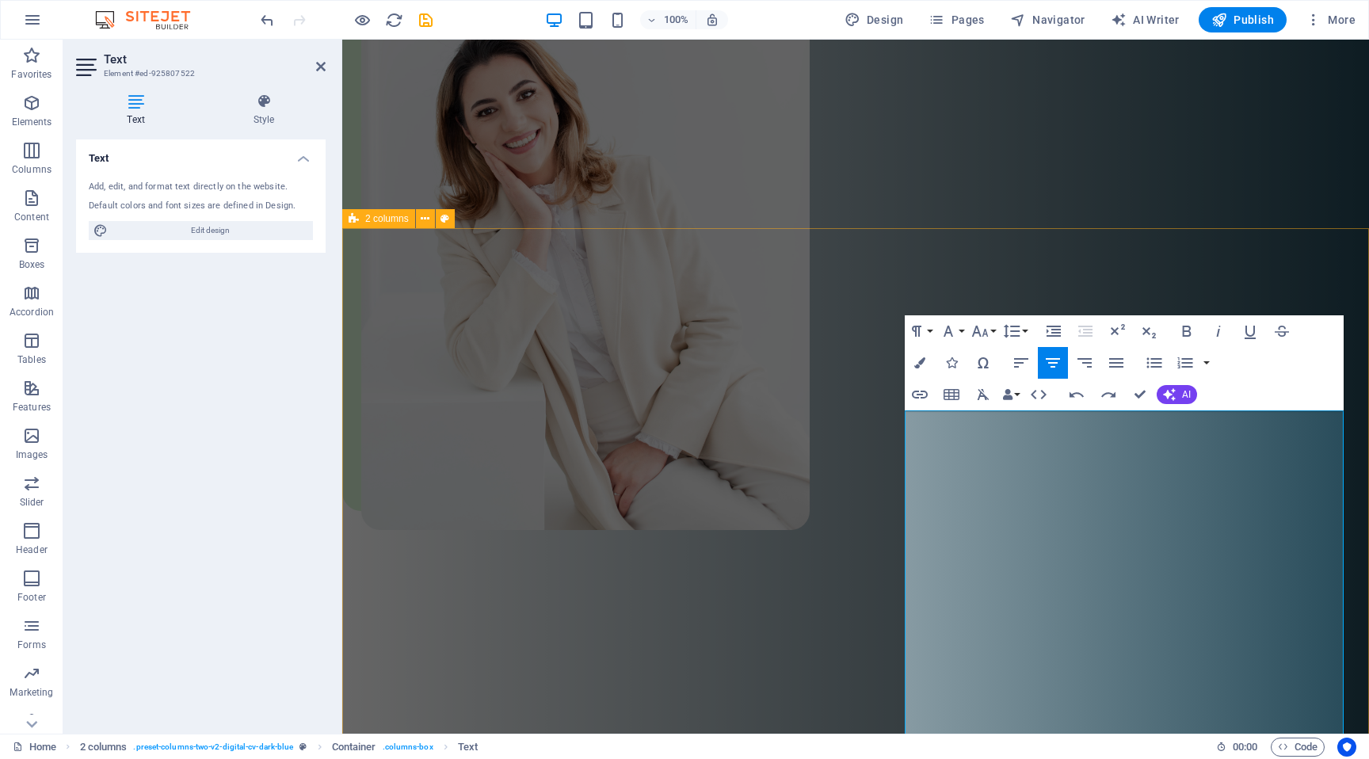
scroll to position [1349, 0]
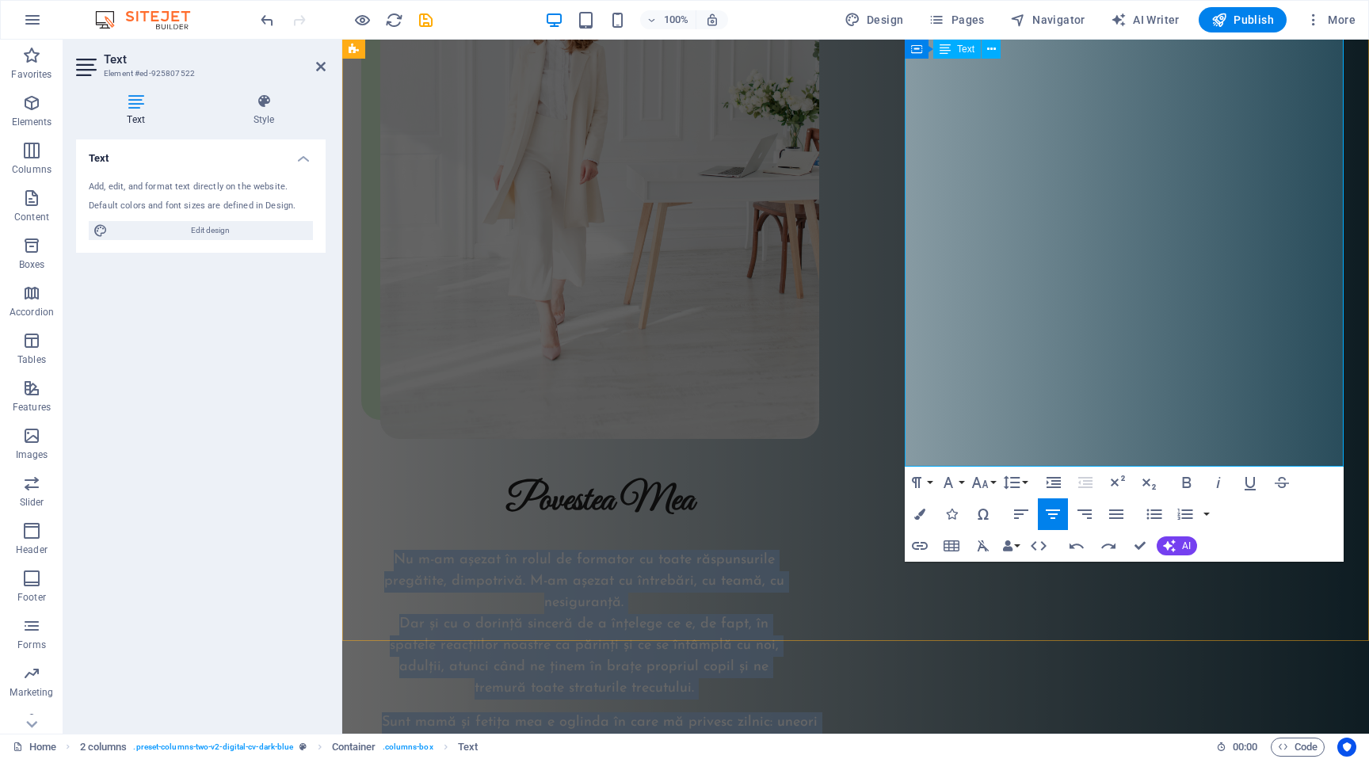
scroll to position [2376, 0]
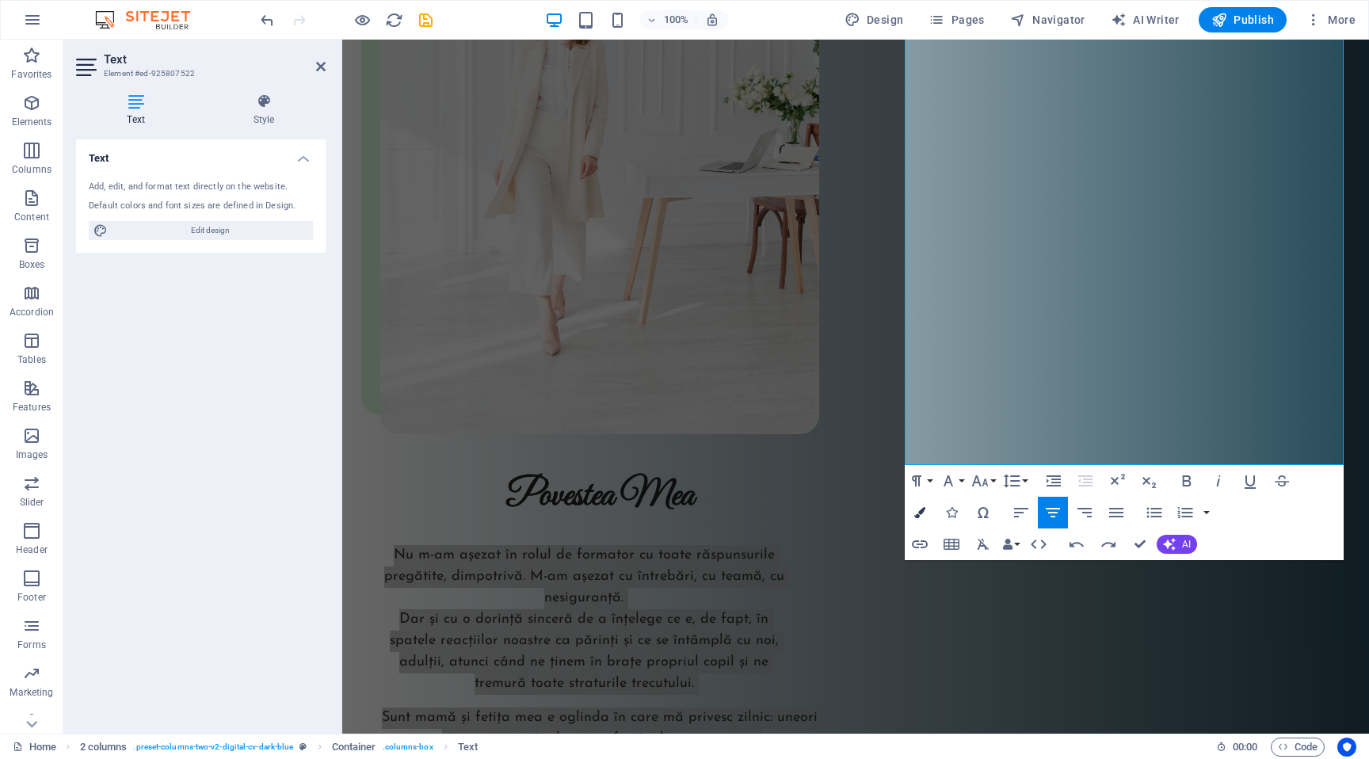
click at [924, 512] on icon "button" at bounding box center [919, 512] width 11 height 11
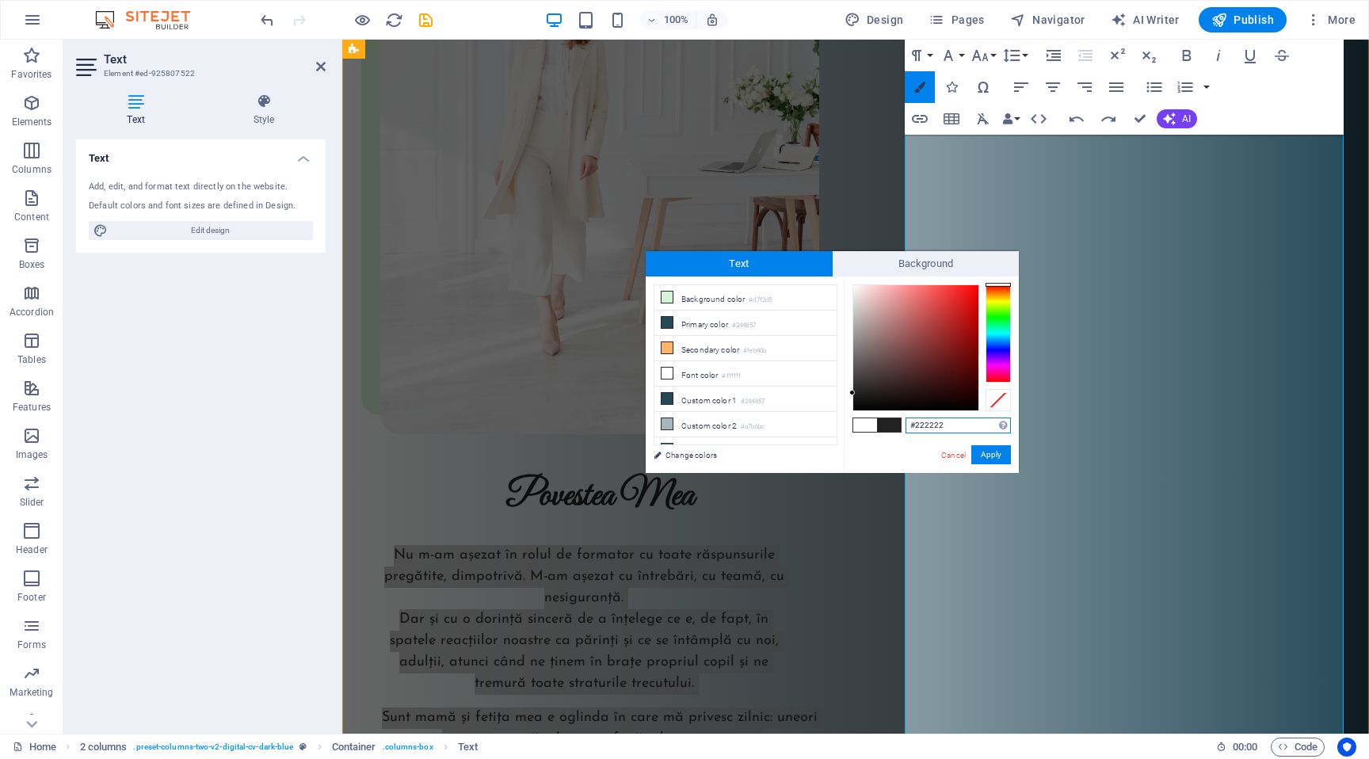
scroll to position [2095, 0]
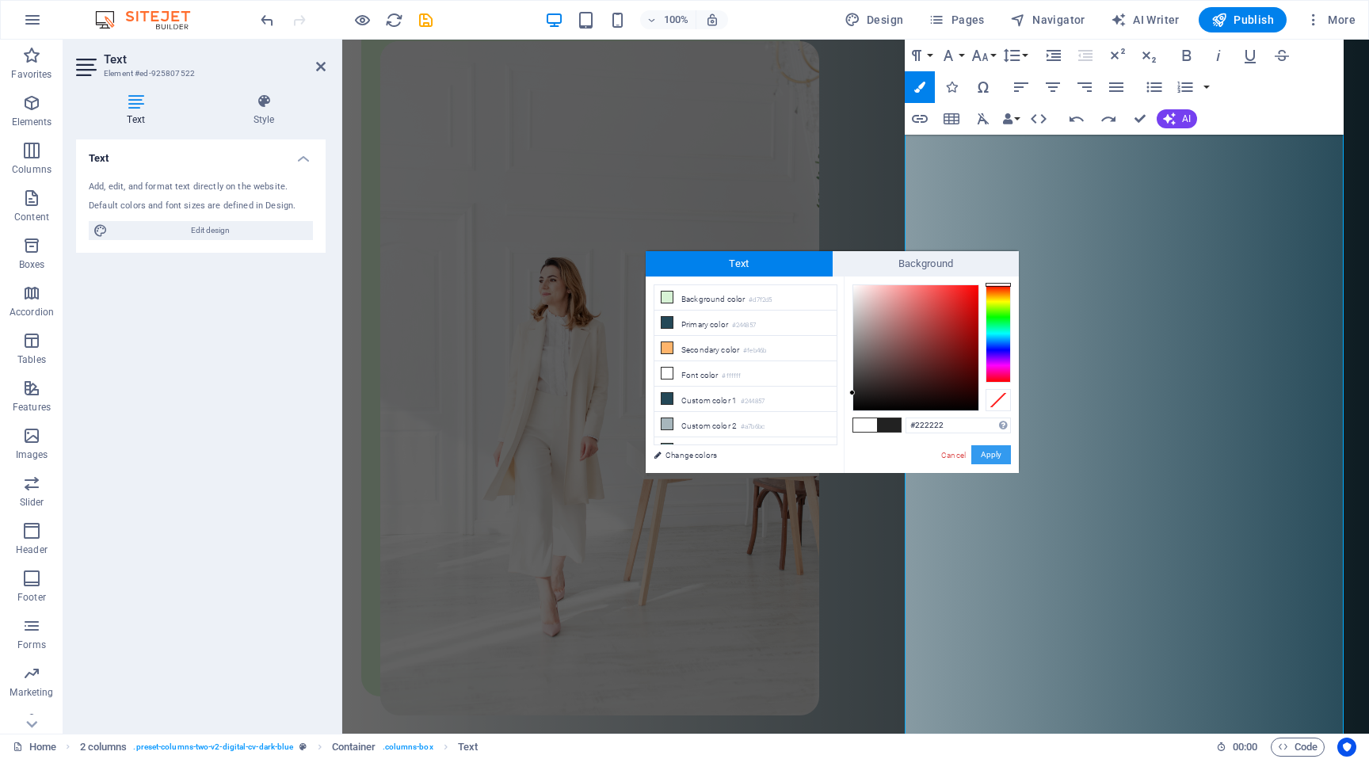
click at [988, 446] on button "Apply" at bounding box center [991, 454] width 40 height 19
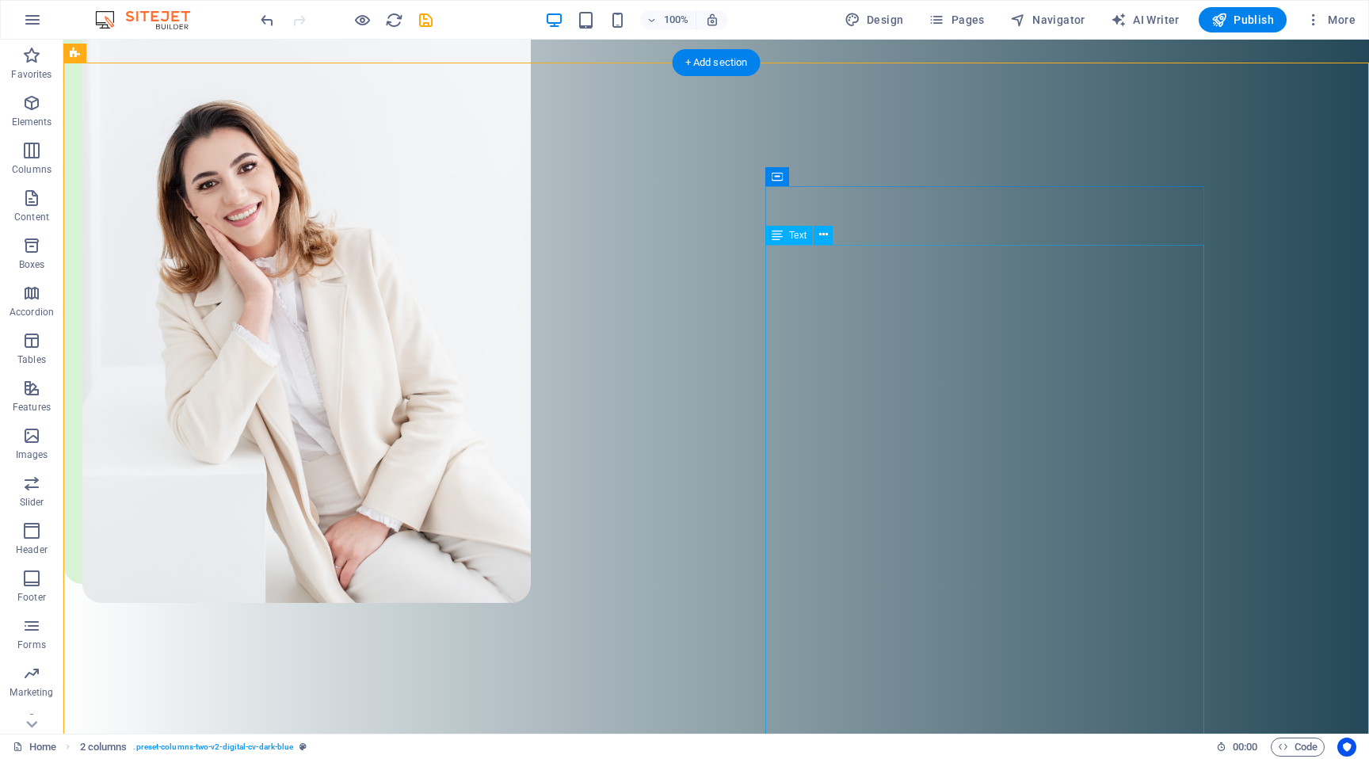
scroll to position [1268, 0]
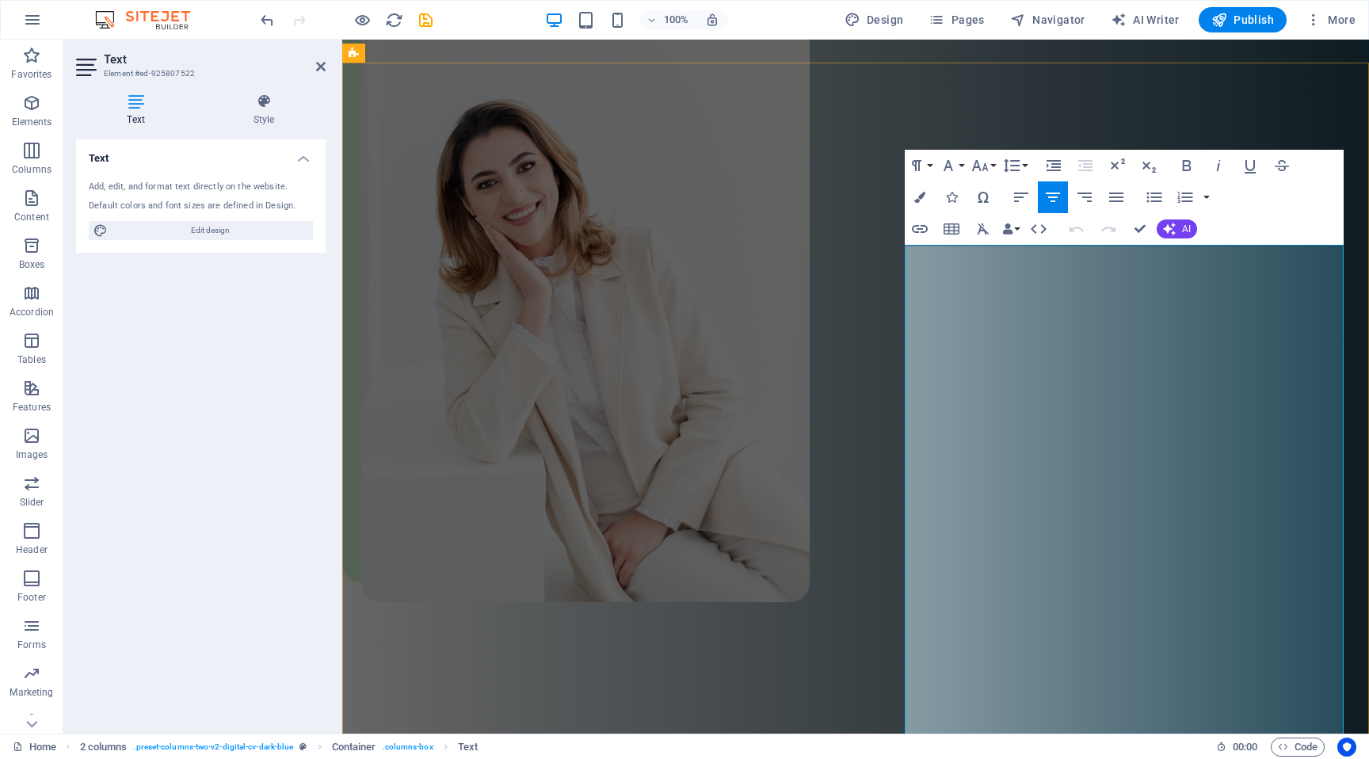
drag, startPoint x: 1222, startPoint y: 403, endPoint x: 913, endPoint y: 261, distance: 339.9
click at [911, 194] on button "Colors" at bounding box center [920, 197] width 30 height 32
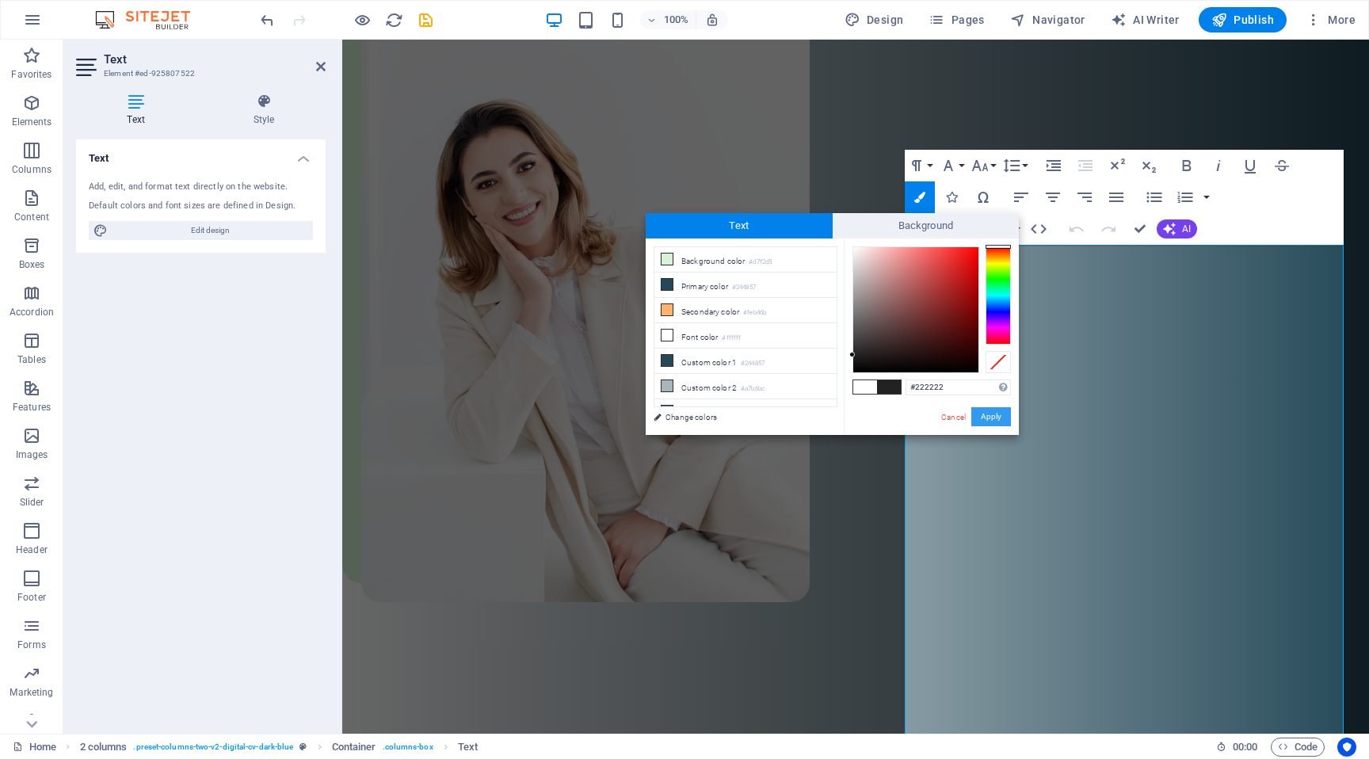
click at [999, 416] on button "Apply" at bounding box center [991, 416] width 40 height 19
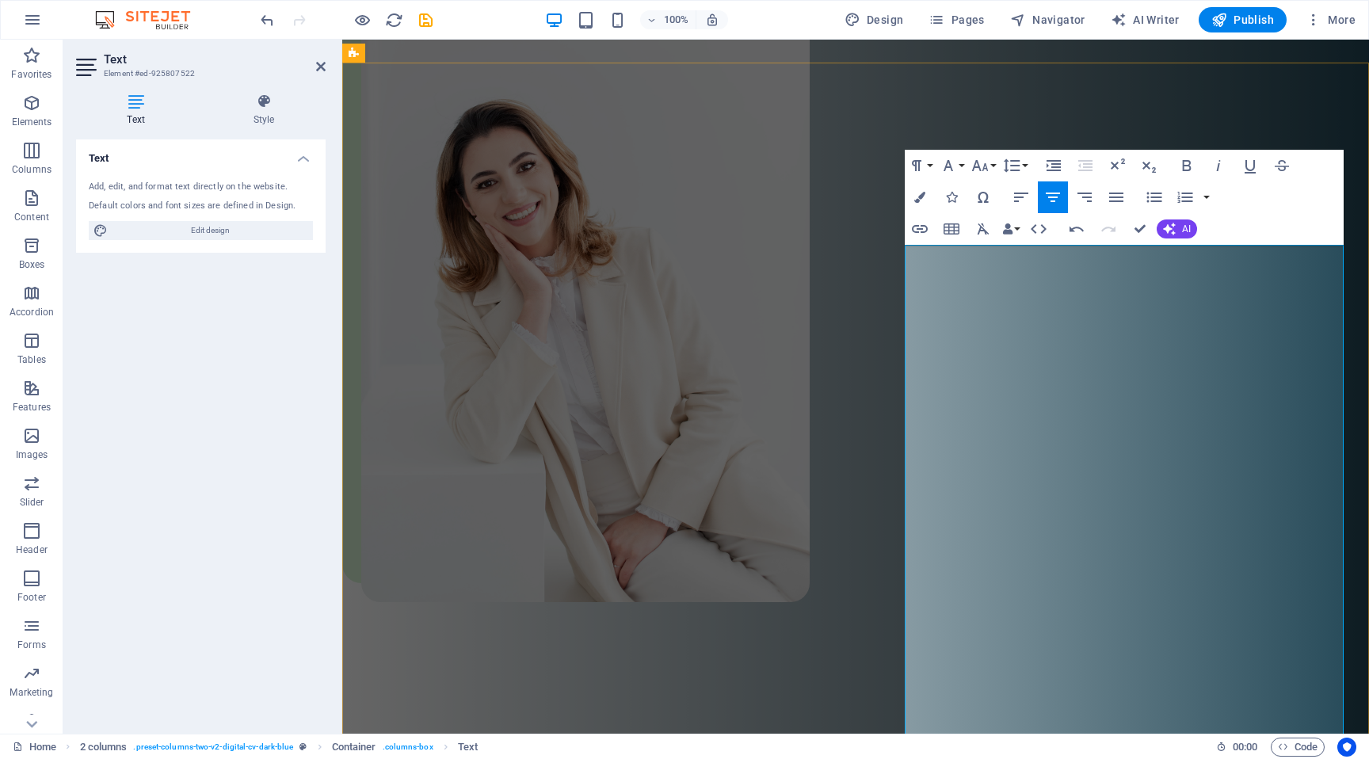
drag, startPoint x: 912, startPoint y: 428, endPoint x: 1156, endPoint y: 626, distance: 314.2
click at [916, 192] on icon "button" at bounding box center [919, 197] width 11 height 11
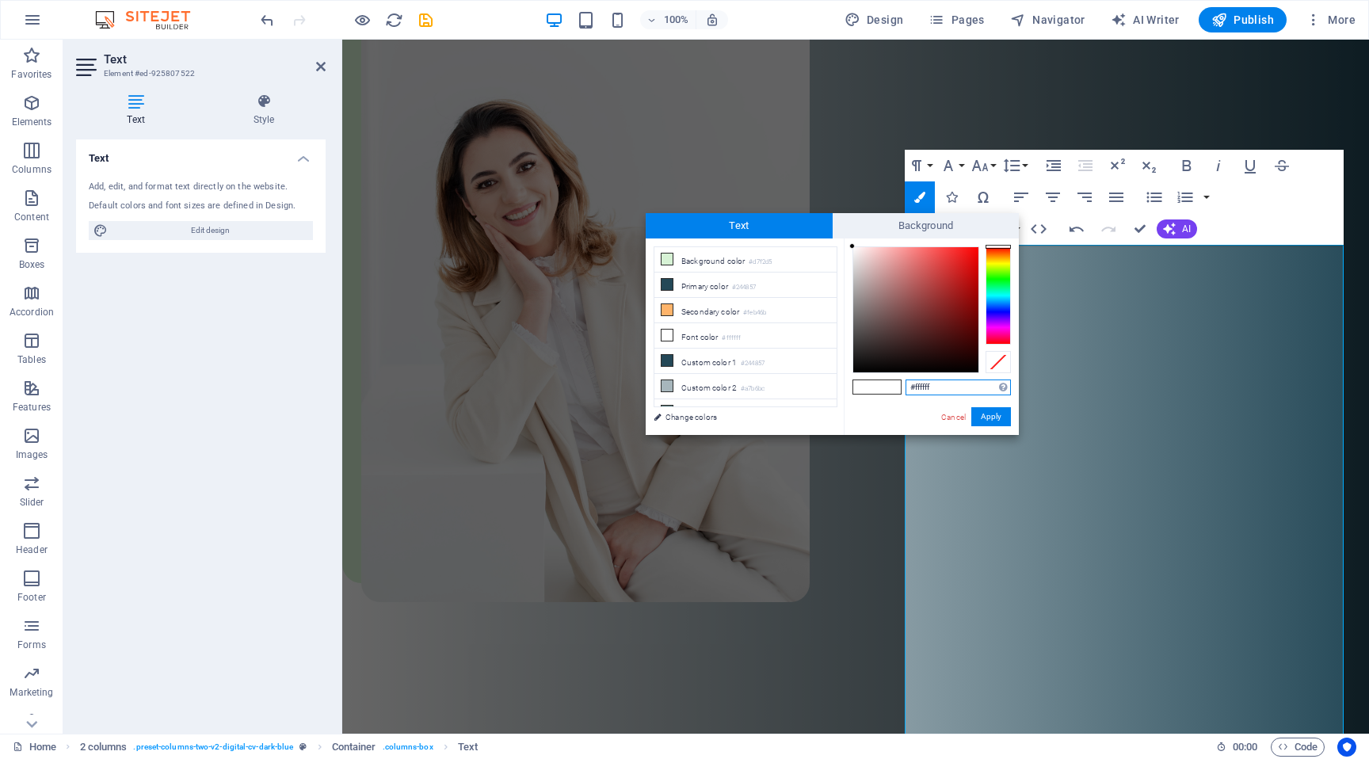
paste input "222222"
click at [987, 412] on button "Apply" at bounding box center [991, 416] width 40 height 19
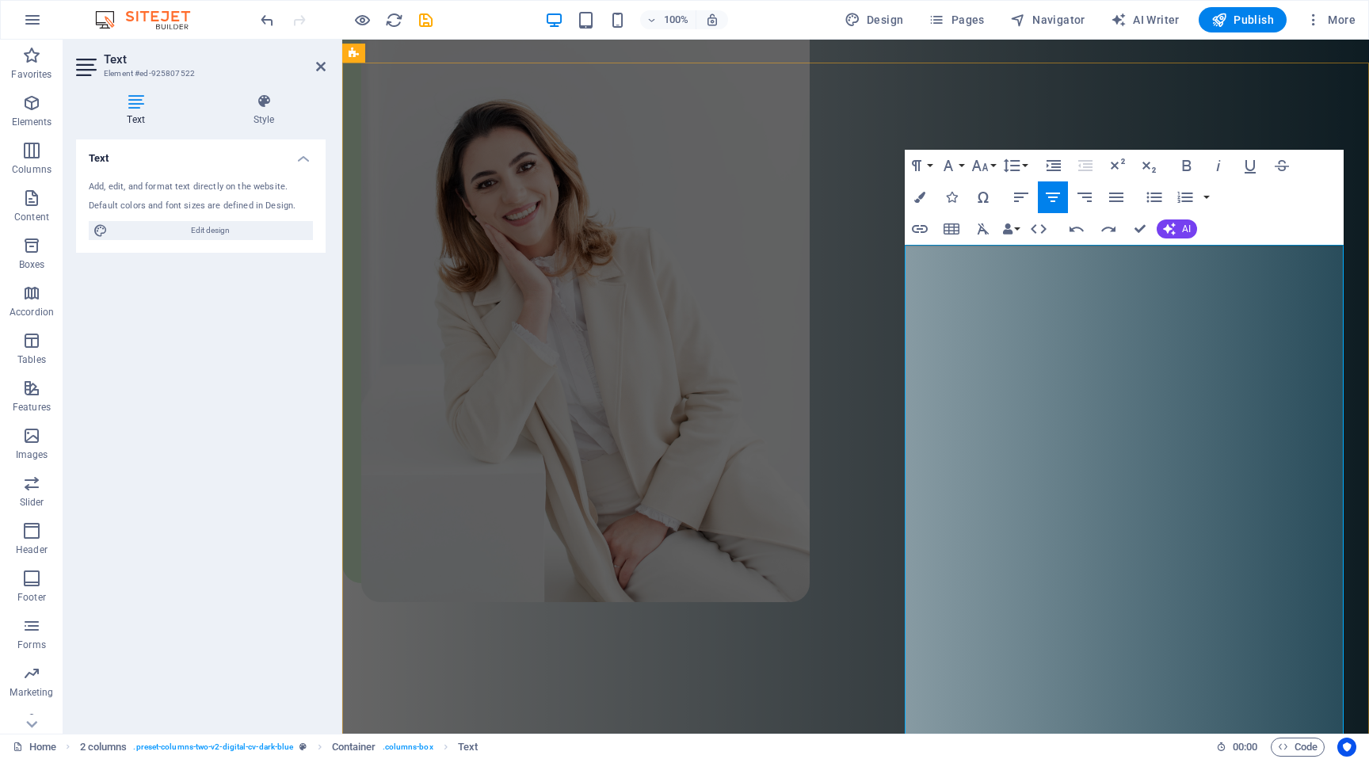
drag, startPoint x: 1302, startPoint y: 605, endPoint x: 1262, endPoint y: 605, distance: 39.6
drag, startPoint x: 1261, startPoint y: 585, endPoint x: 1006, endPoint y: 485, distance: 274.2
drag, startPoint x: 909, startPoint y: 426, endPoint x: 1252, endPoint y: 584, distance: 376.8
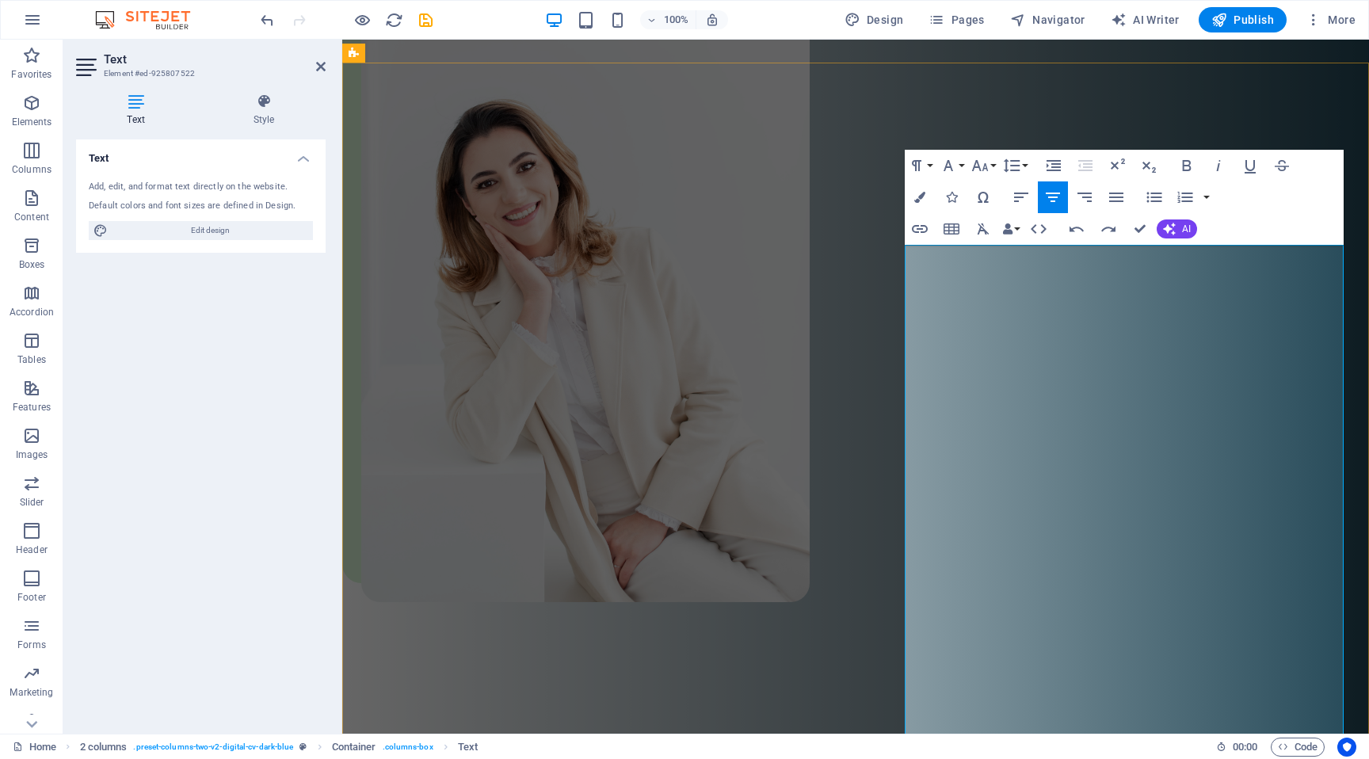
click at [920, 196] on icon "button" at bounding box center [919, 197] width 11 height 11
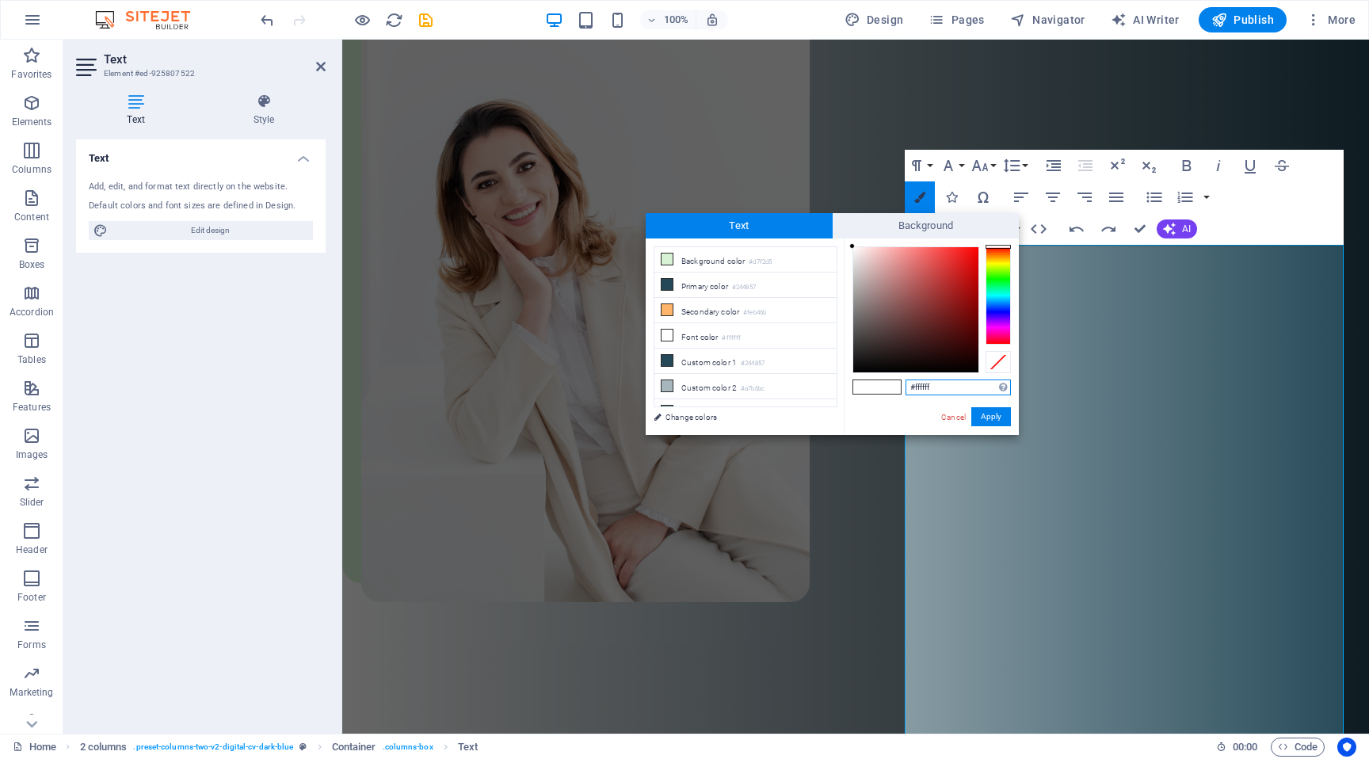
paste input "222222"
type input "#222222"
click at [998, 415] on button "Apply" at bounding box center [991, 416] width 40 height 19
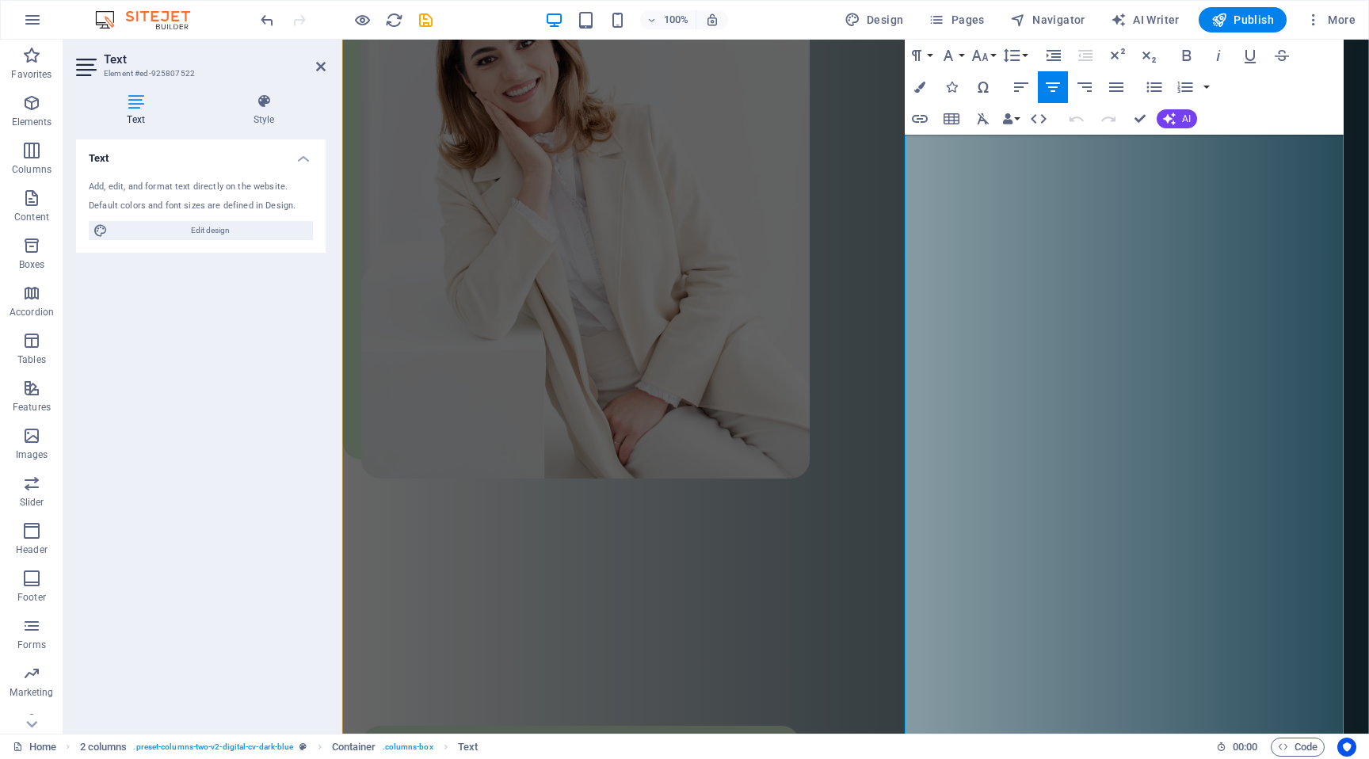
scroll to position [1393, 0]
drag, startPoint x: 911, startPoint y: 299, endPoint x: 1030, endPoint y: 549, distance: 277.1
click at [925, 79] on button "Colors" at bounding box center [920, 87] width 30 height 32
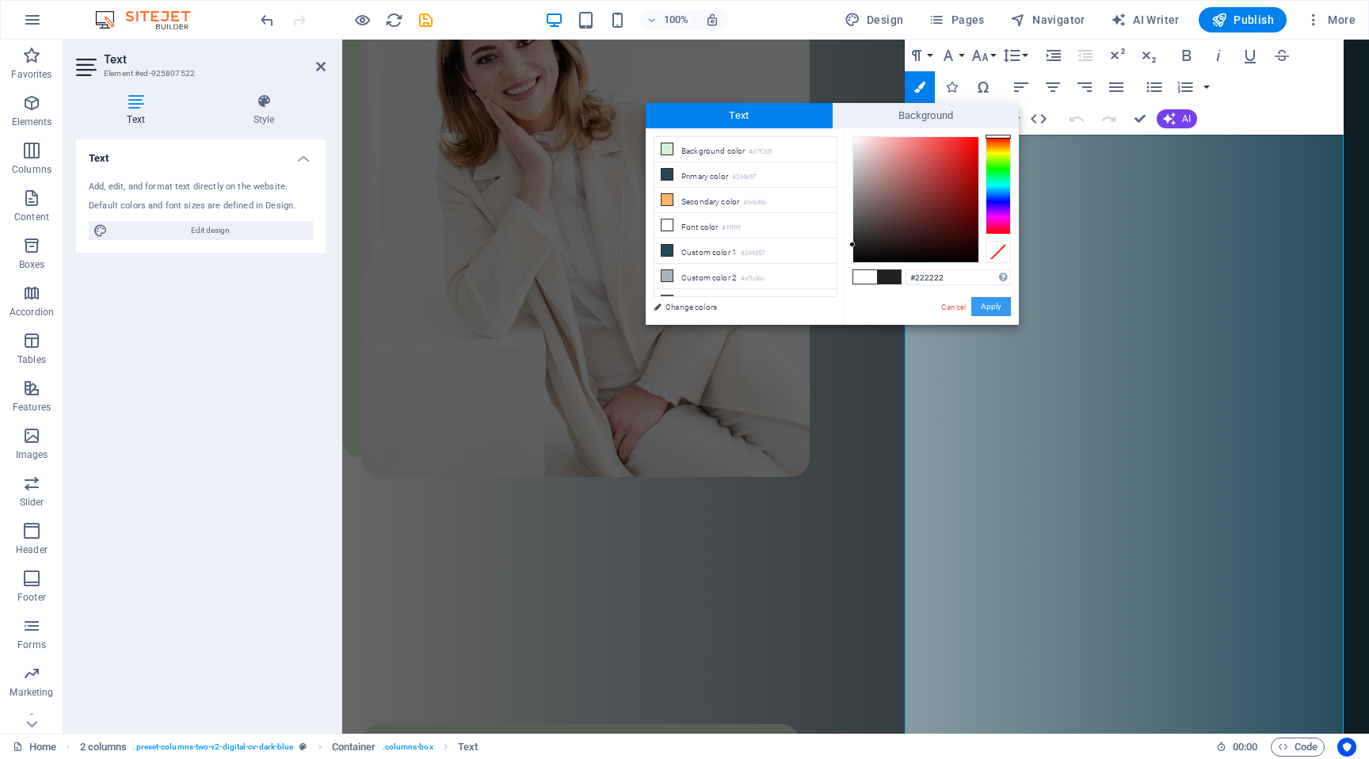
click at [982, 304] on button "Apply" at bounding box center [991, 306] width 40 height 19
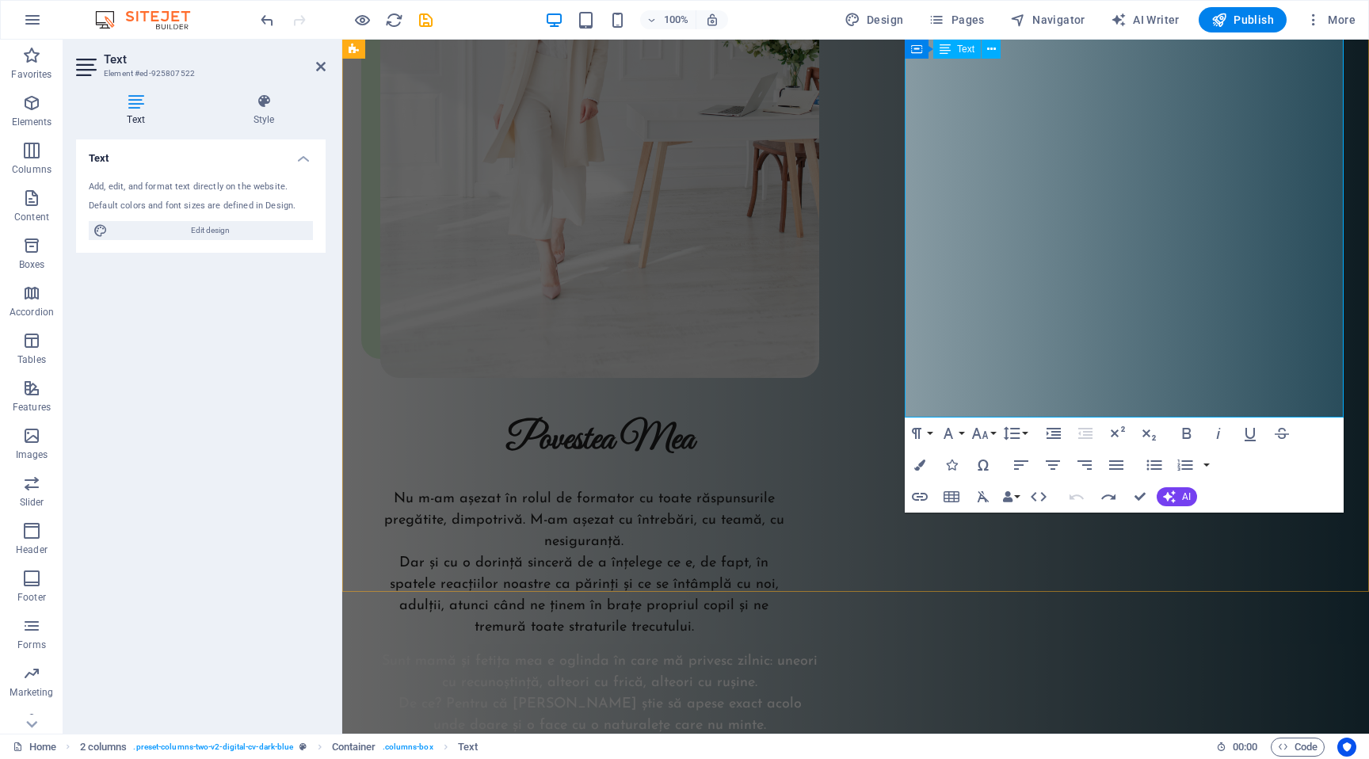
scroll to position [2424, 0]
drag, startPoint x: 1304, startPoint y: 400, endPoint x: 921, endPoint y: 205, distance: 429.4
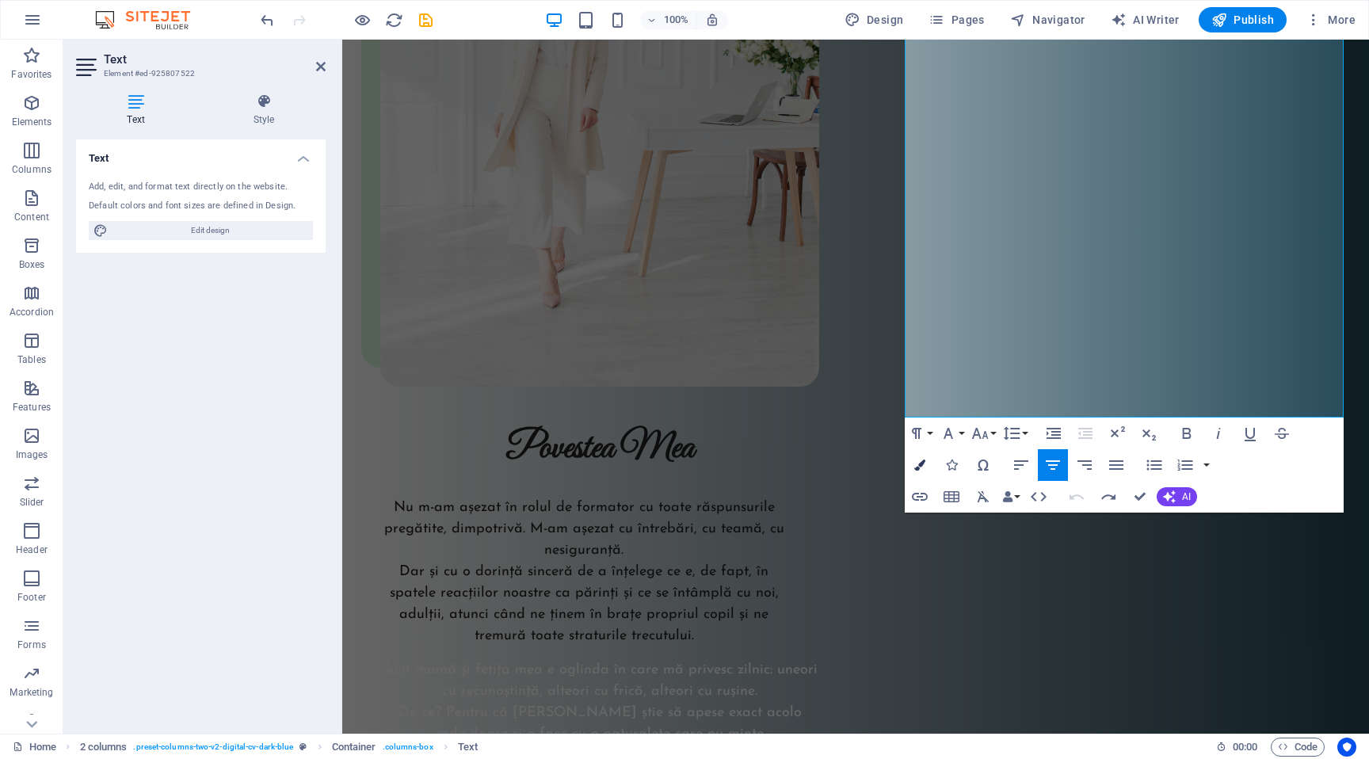
click at [918, 466] on icon "button" at bounding box center [919, 464] width 11 height 11
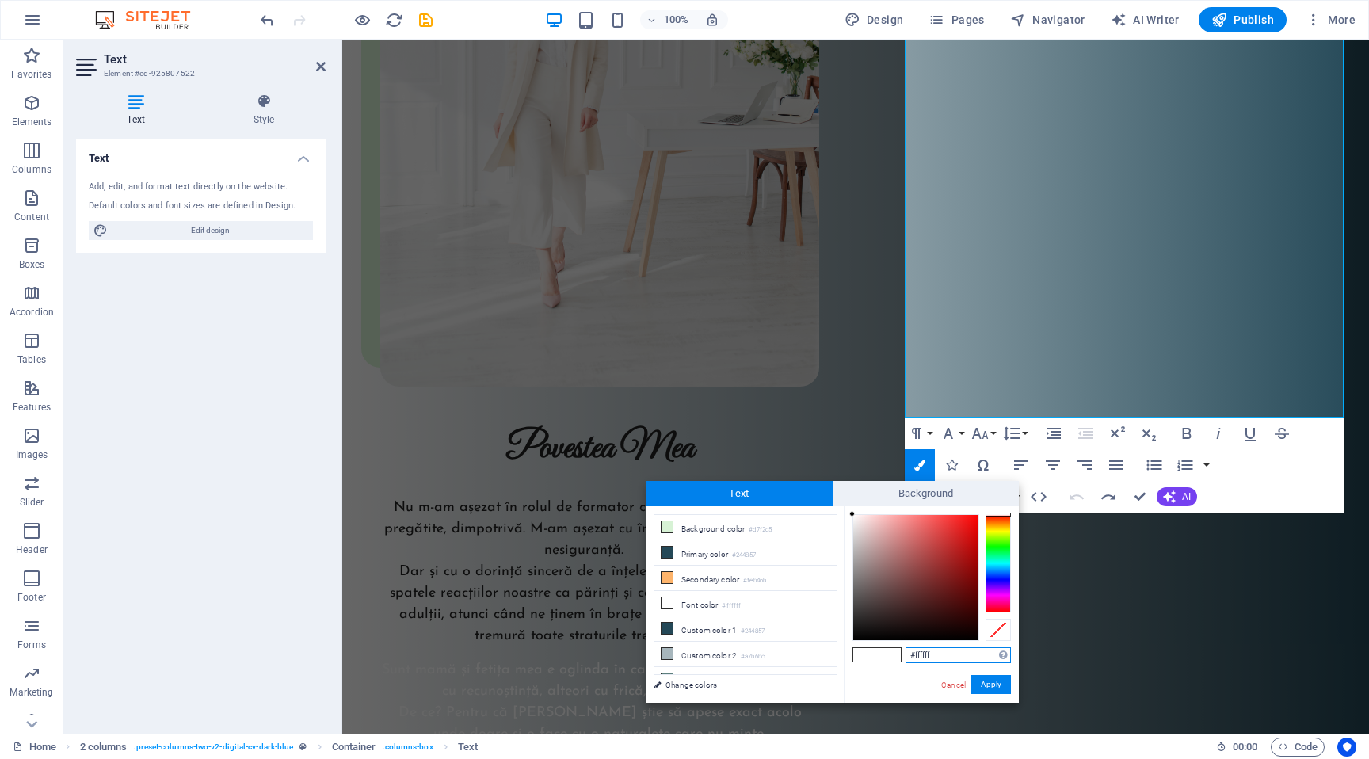
click at [944, 653] on input "#ffffff" at bounding box center [957, 655] width 105 height 16
paste input "222222"
type input "#222222"
click at [996, 690] on button "Apply" at bounding box center [991, 684] width 40 height 19
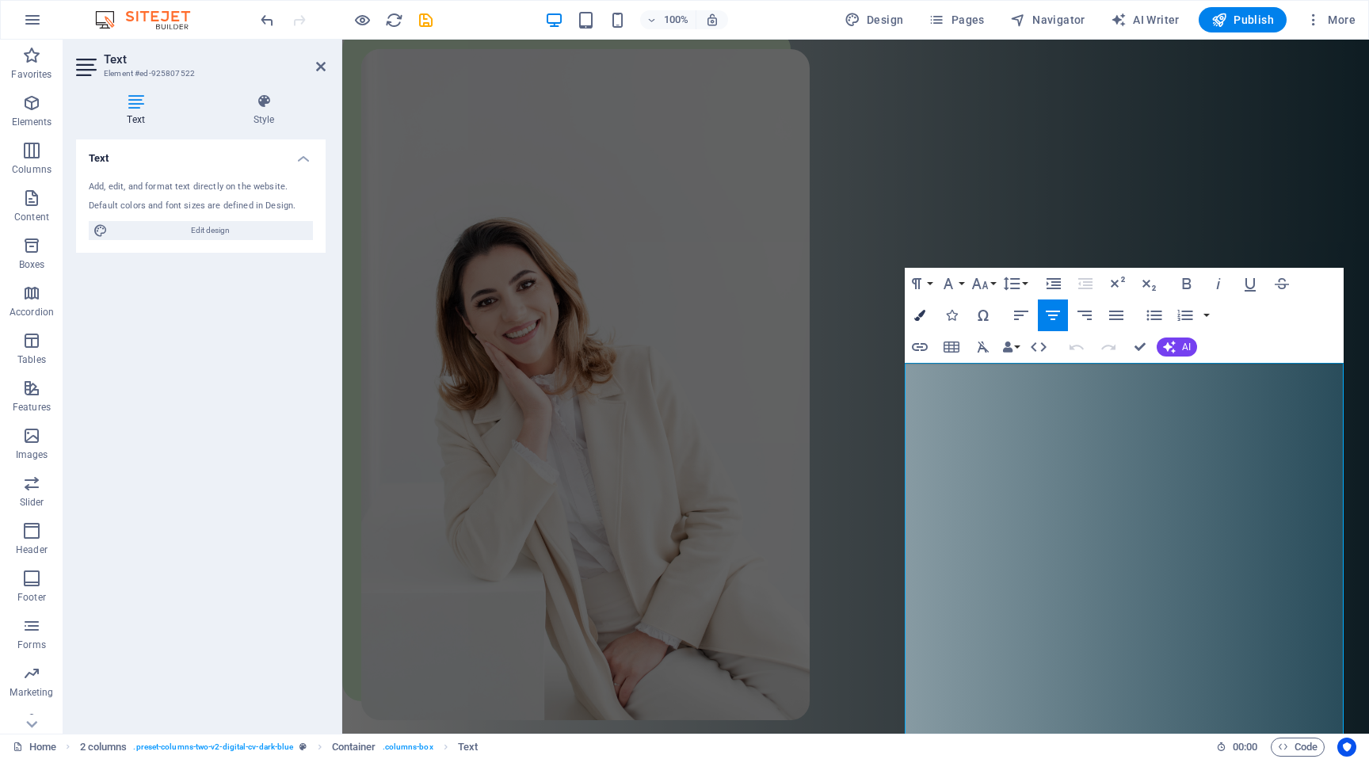
click at [921, 317] on icon "button" at bounding box center [919, 315] width 11 height 11
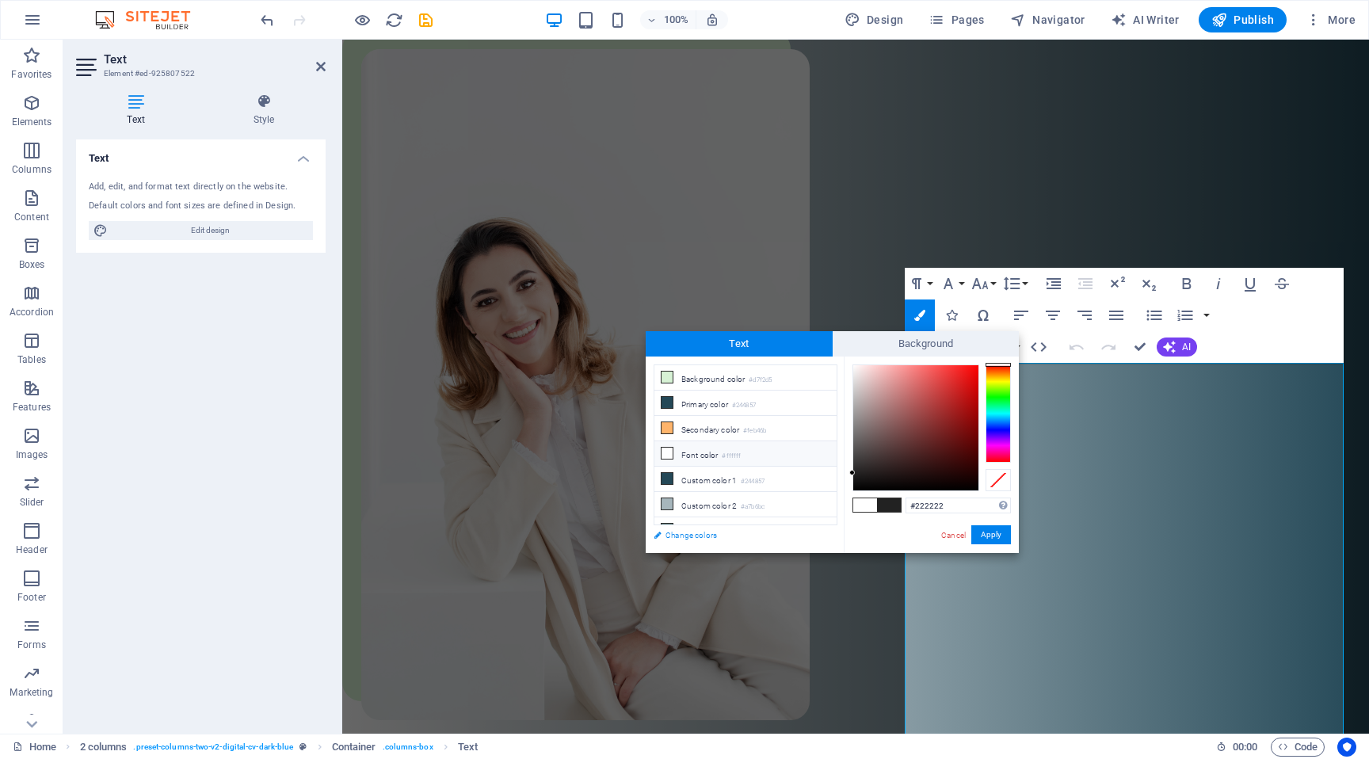
click at [694, 536] on link "Change colors" at bounding box center [738, 535] width 184 height 20
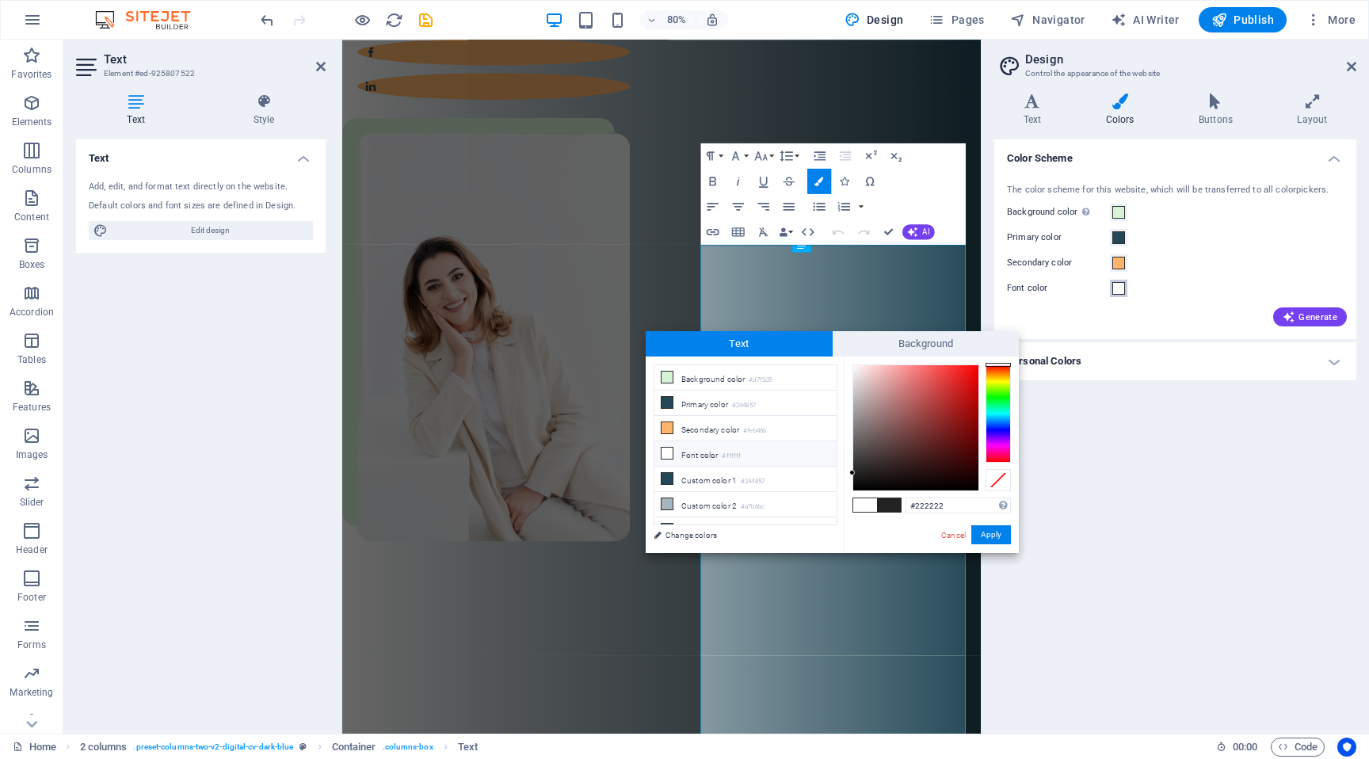
click at [1123, 291] on span at bounding box center [1118, 288] width 13 height 13
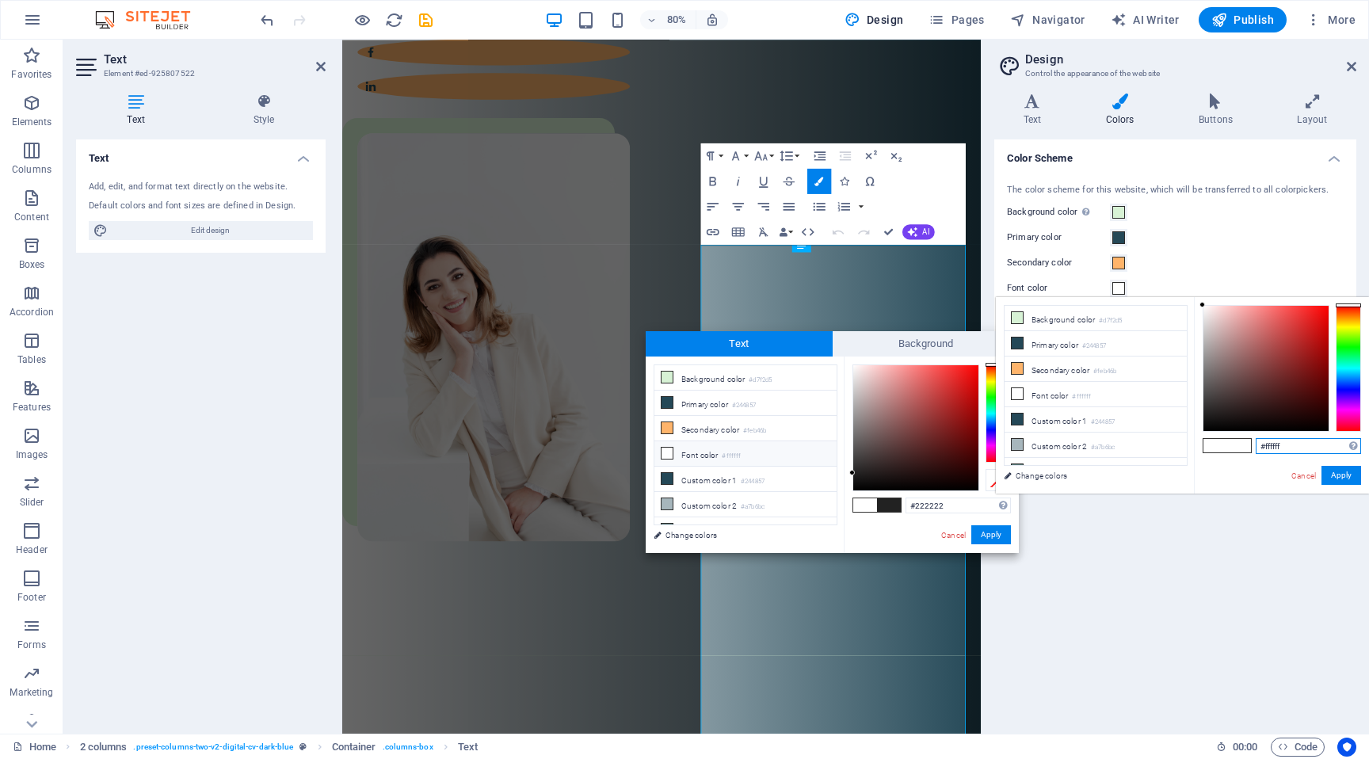
click at [1279, 450] on input "#ffffff" at bounding box center [1308, 446] width 105 height 16
paste input "222222"
type input "#222222"
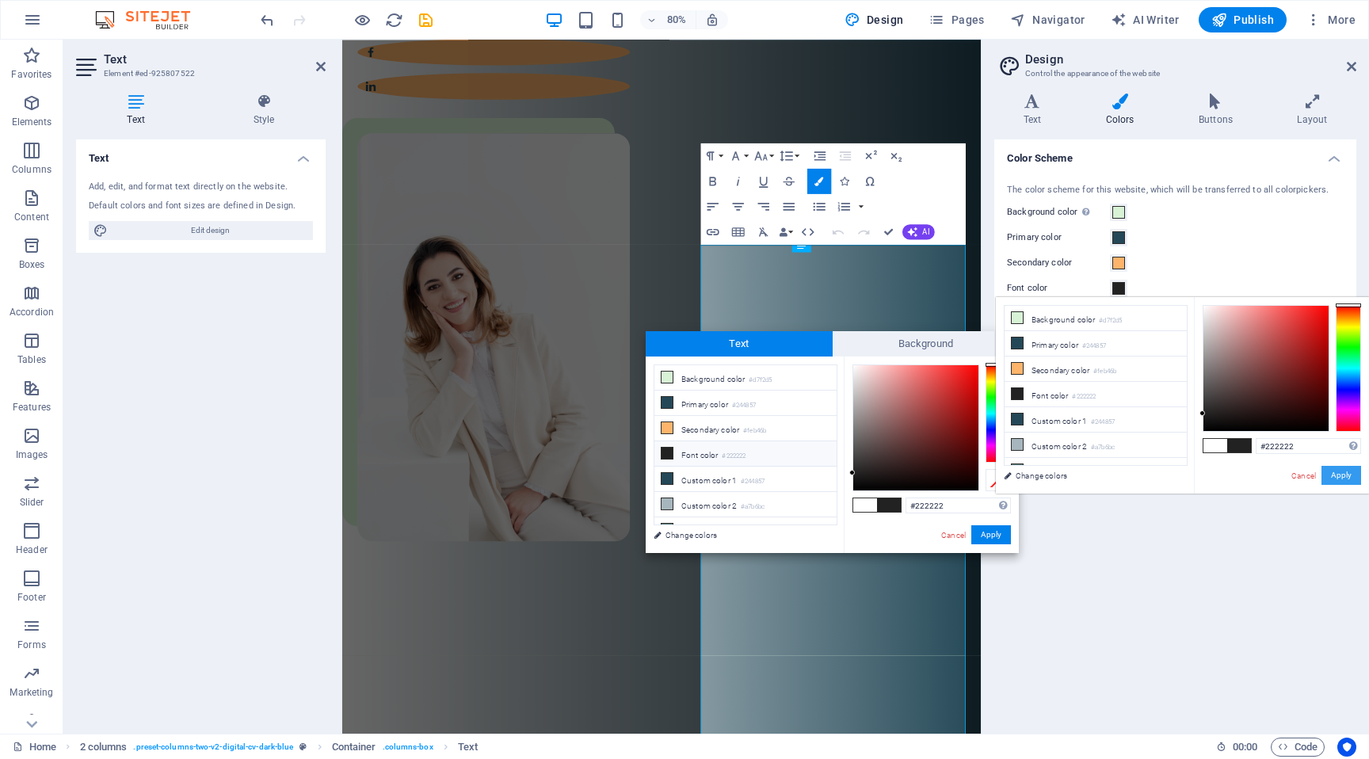
click at [1342, 480] on button "Apply" at bounding box center [1341, 475] width 40 height 19
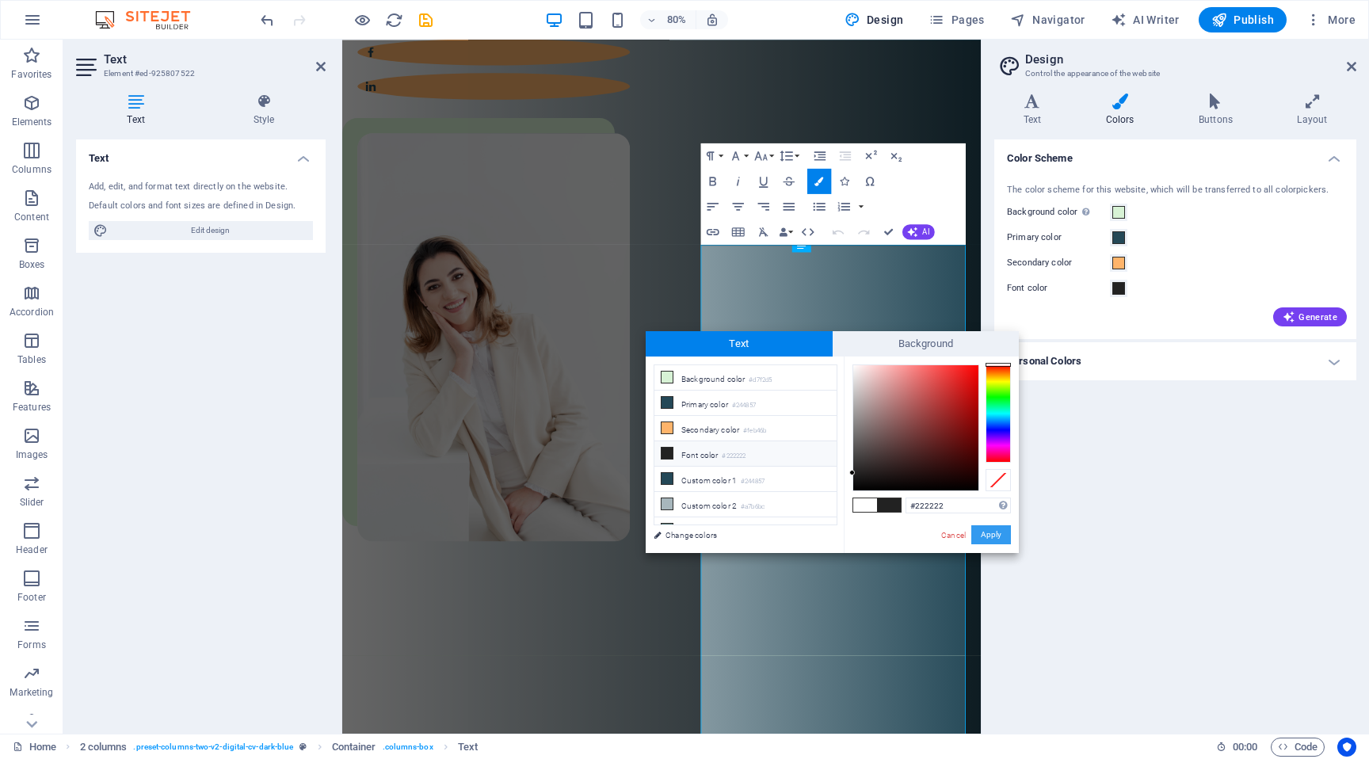
click at [985, 535] on button "Apply" at bounding box center [991, 534] width 40 height 19
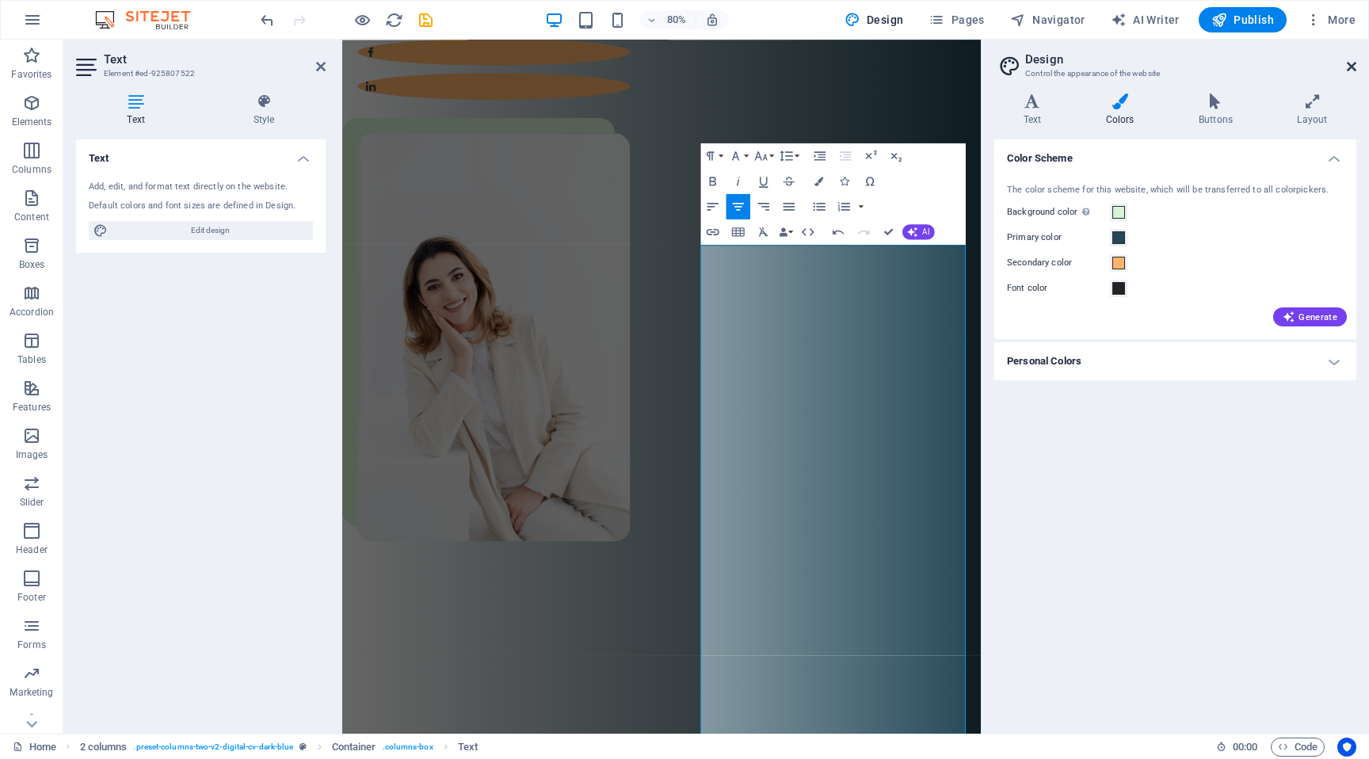
click at [1351, 64] on icon at bounding box center [1352, 66] width 10 height 13
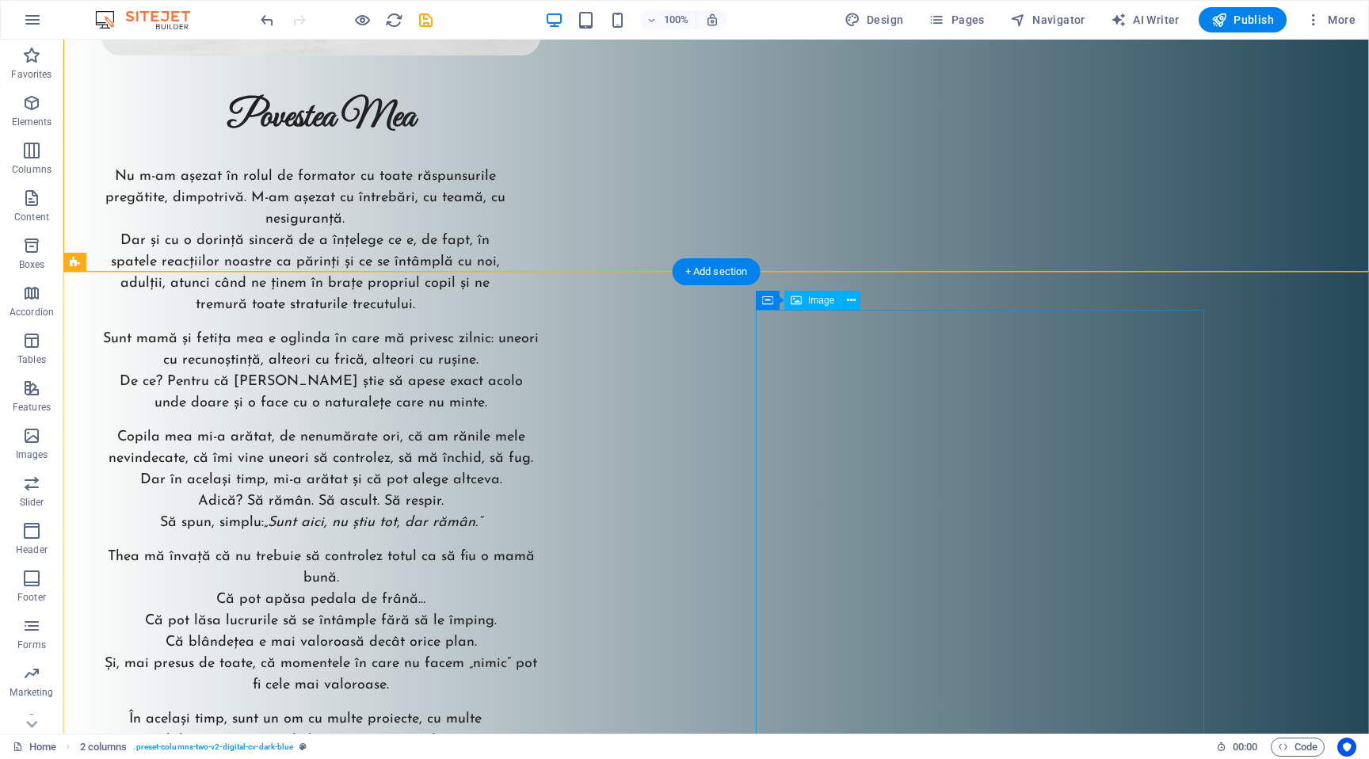
scroll to position [2760, 0]
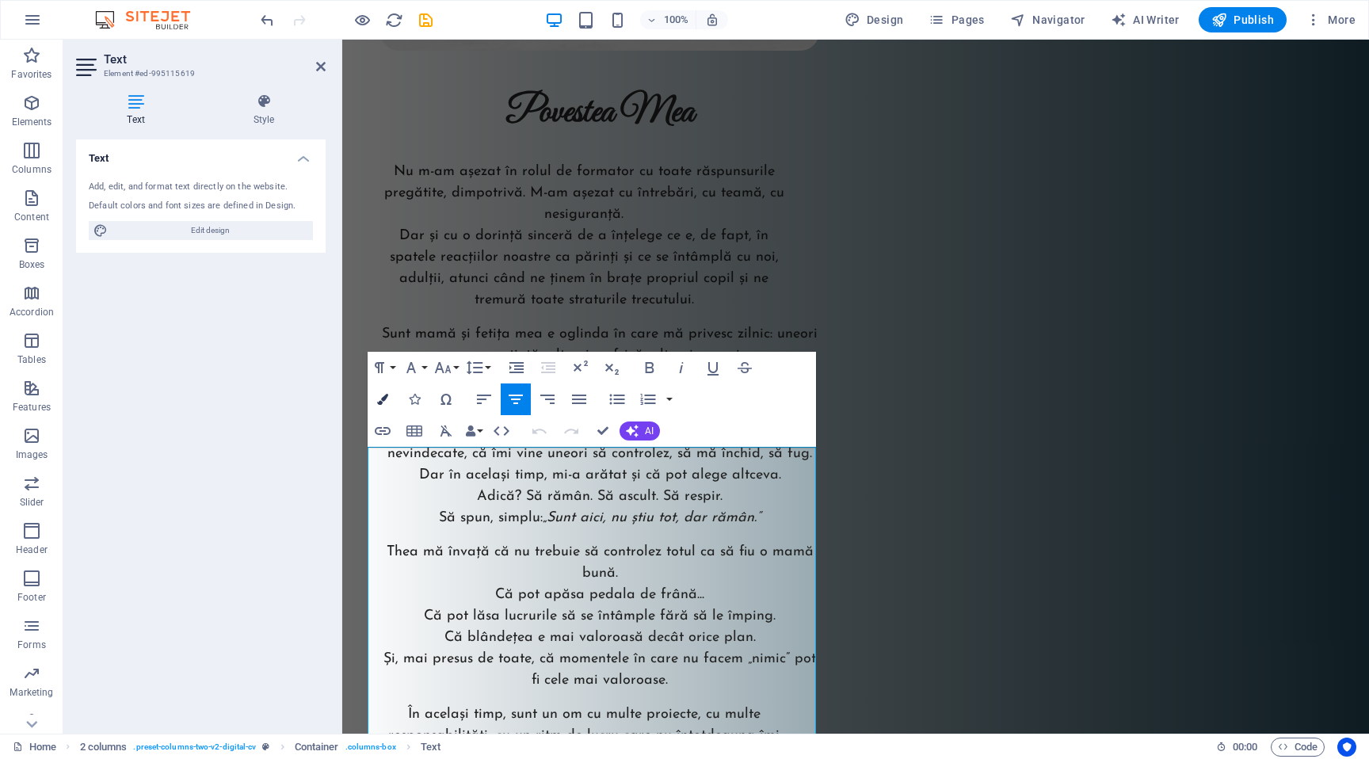
click at [384, 398] on icon "button" at bounding box center [382, 399] width 11 height 11
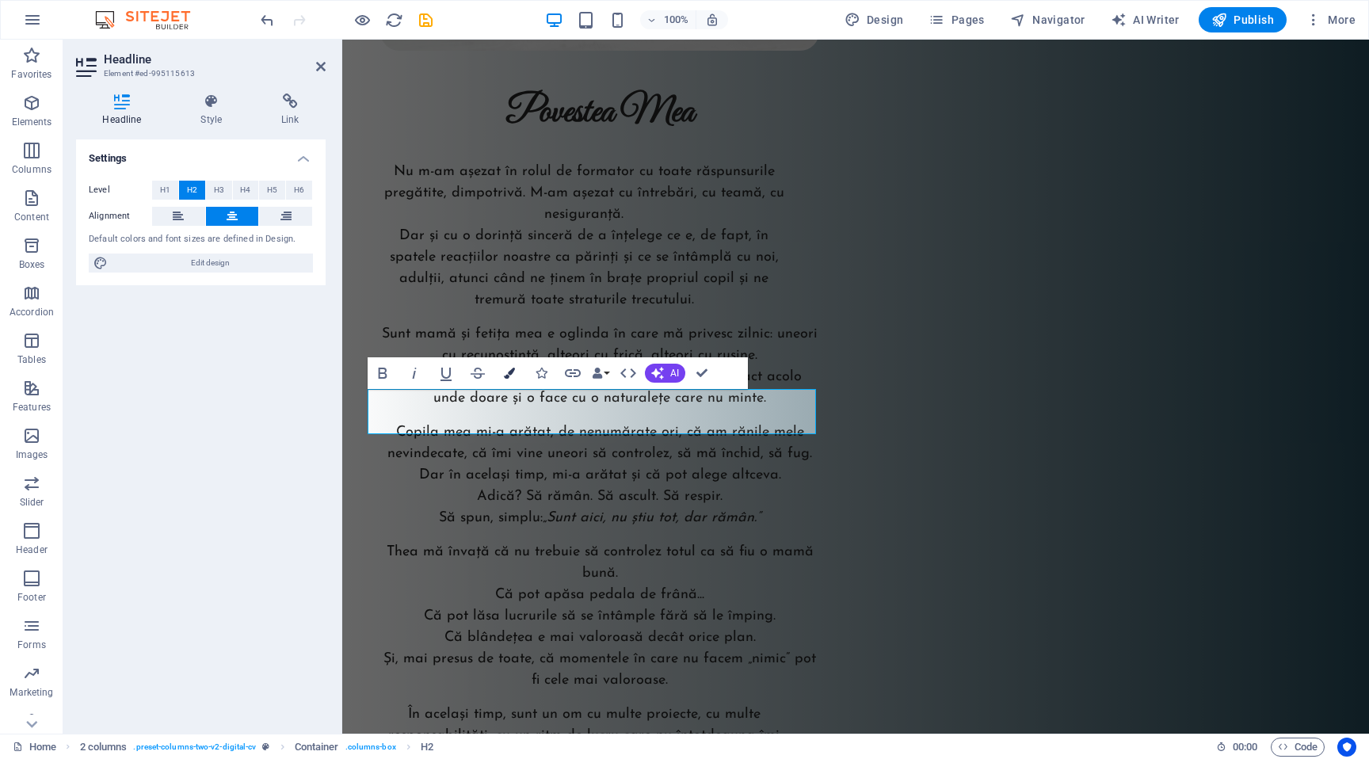
click at [509, 379] on button "Colors" at bounding box center [509, 373] width 30 height 32
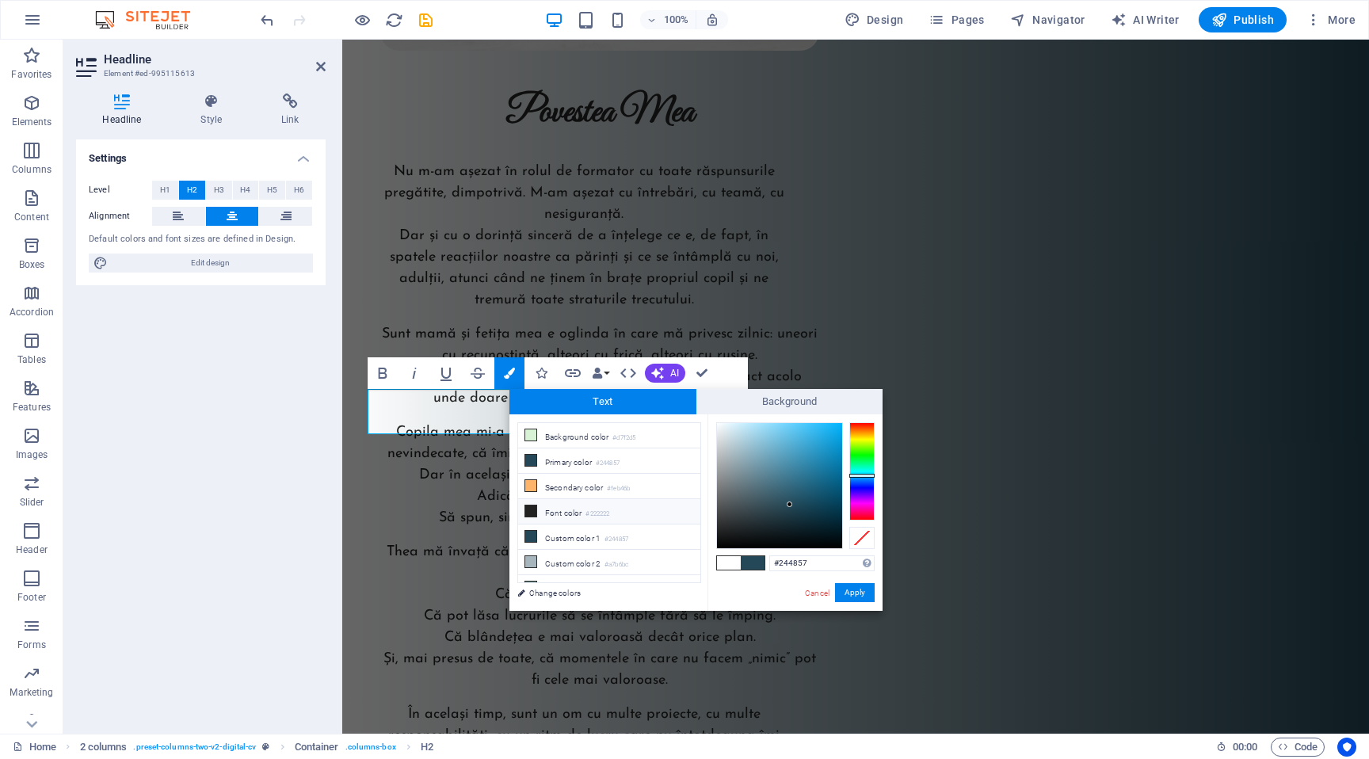
click at [564, 505] on li "Font color #222222" at bounding box center [609, 511] width 182 height 25
type input "#222222"
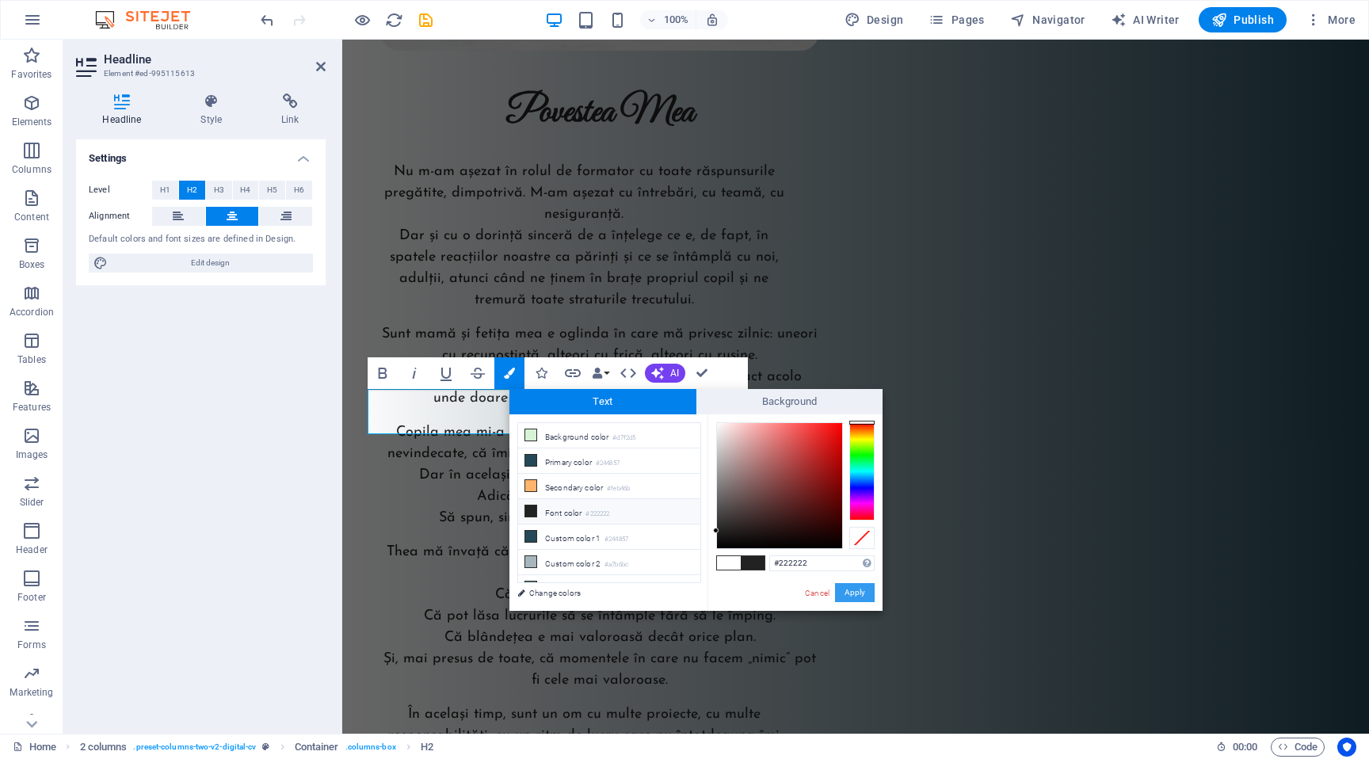
click at [851, 596] on button "Apply" at bounding box center [855, 592] width 40 height 19
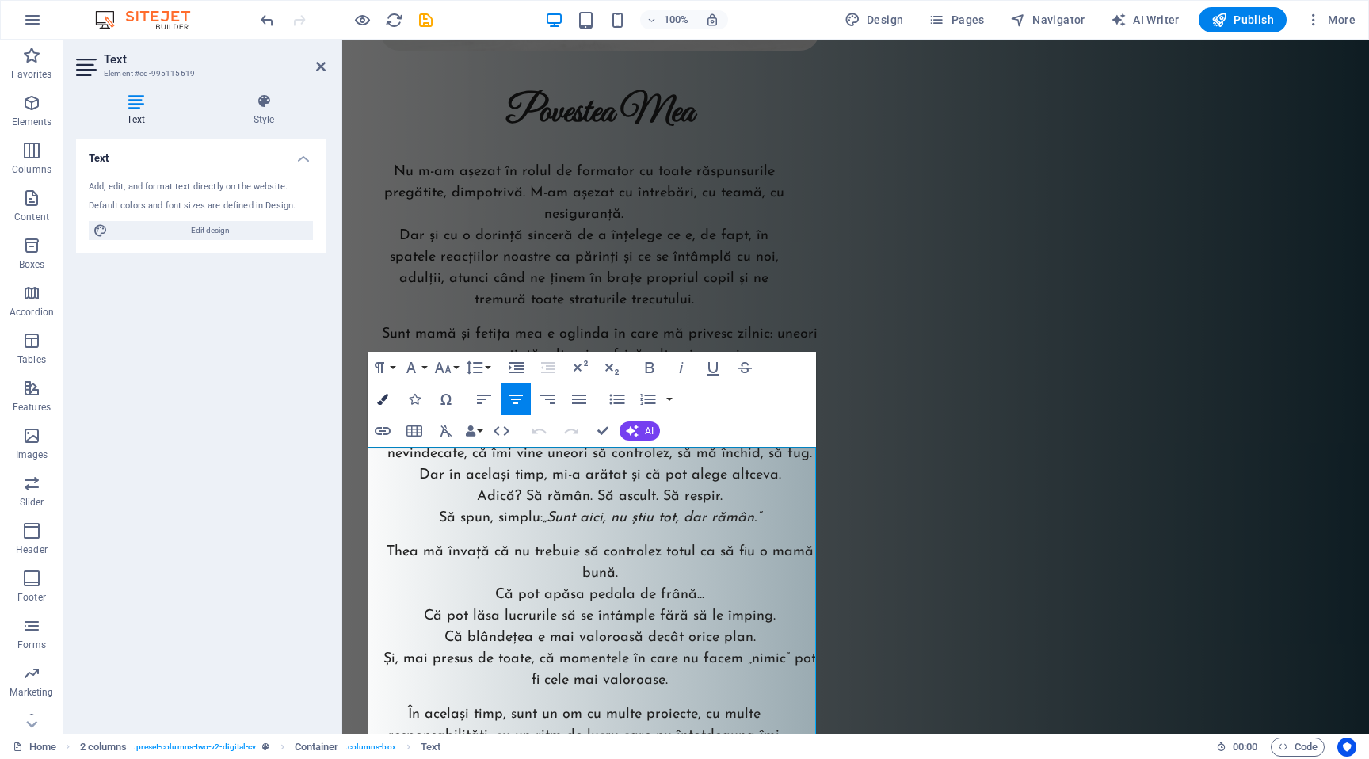
click at [384, 399] on icon "button" at bounding box center [382, 399] width 11 height 11
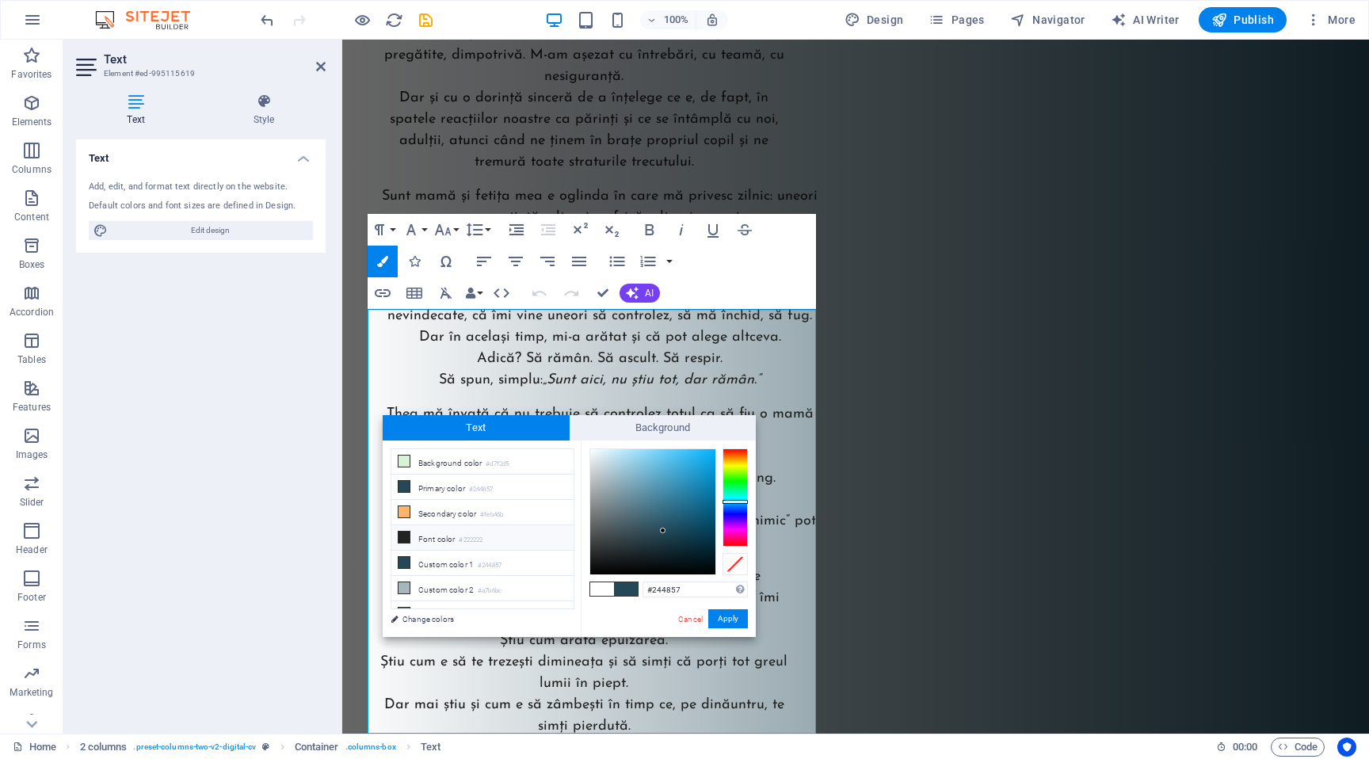
click at [480, 541] on small "#222222" at bounding box center [471, 540] width 24 height 11
type input "#222222"
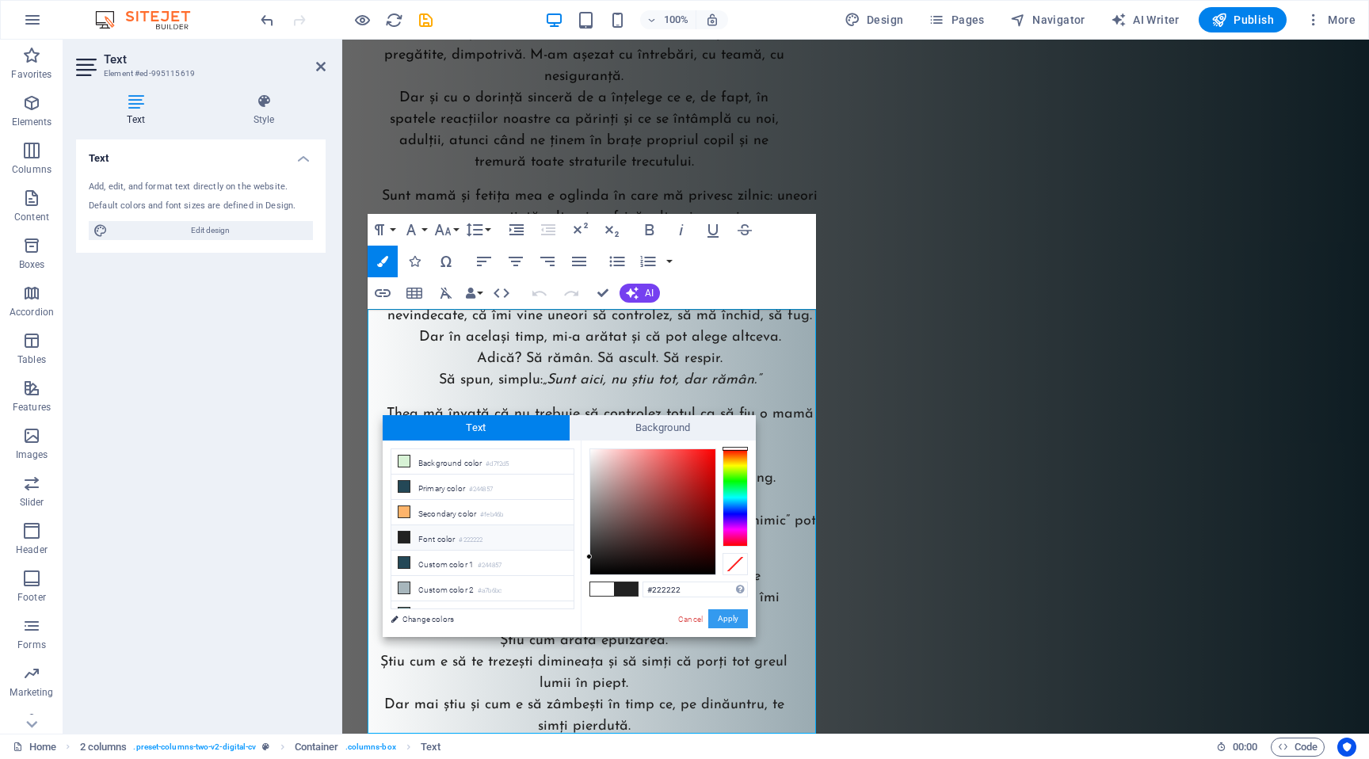
click at [737, 626] on button "Apply" at bounding box center [728, 618] width 40 height 19
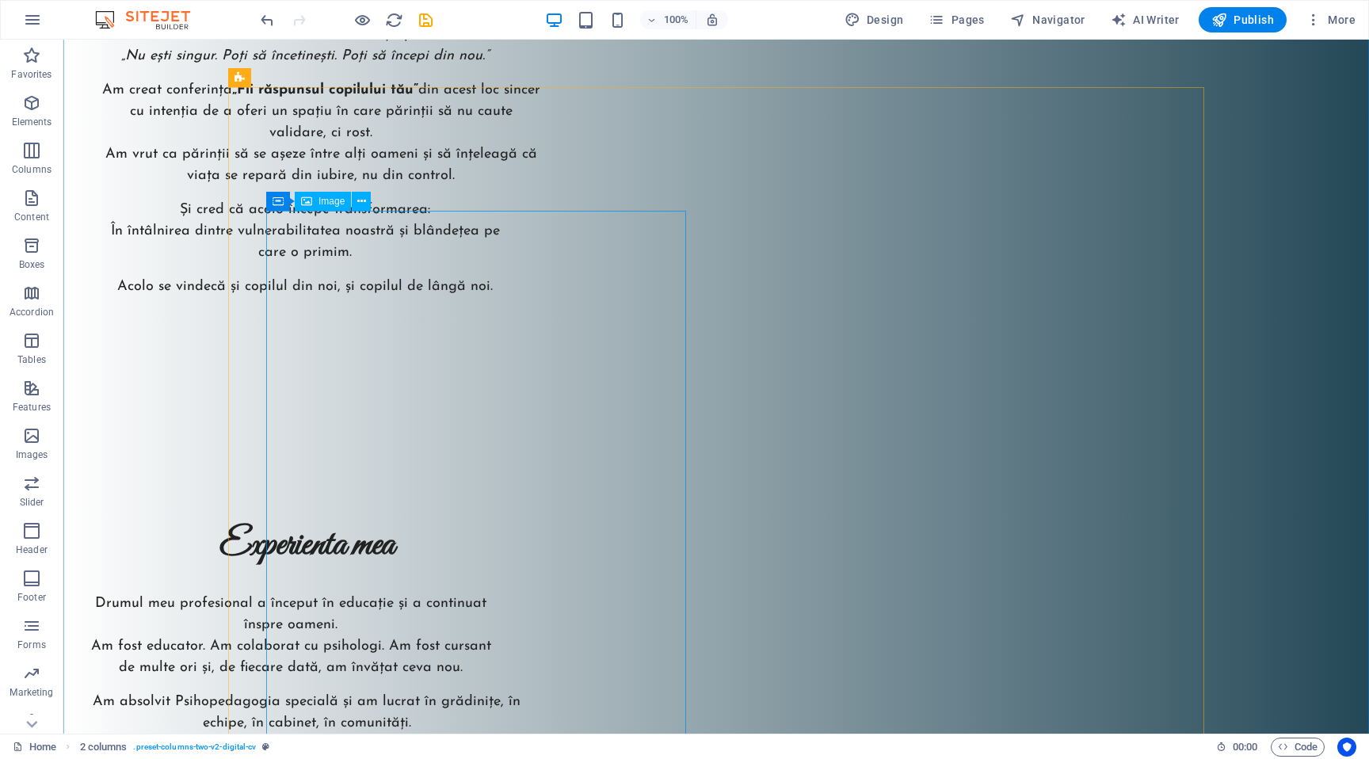
scroll to position [3960, 0]
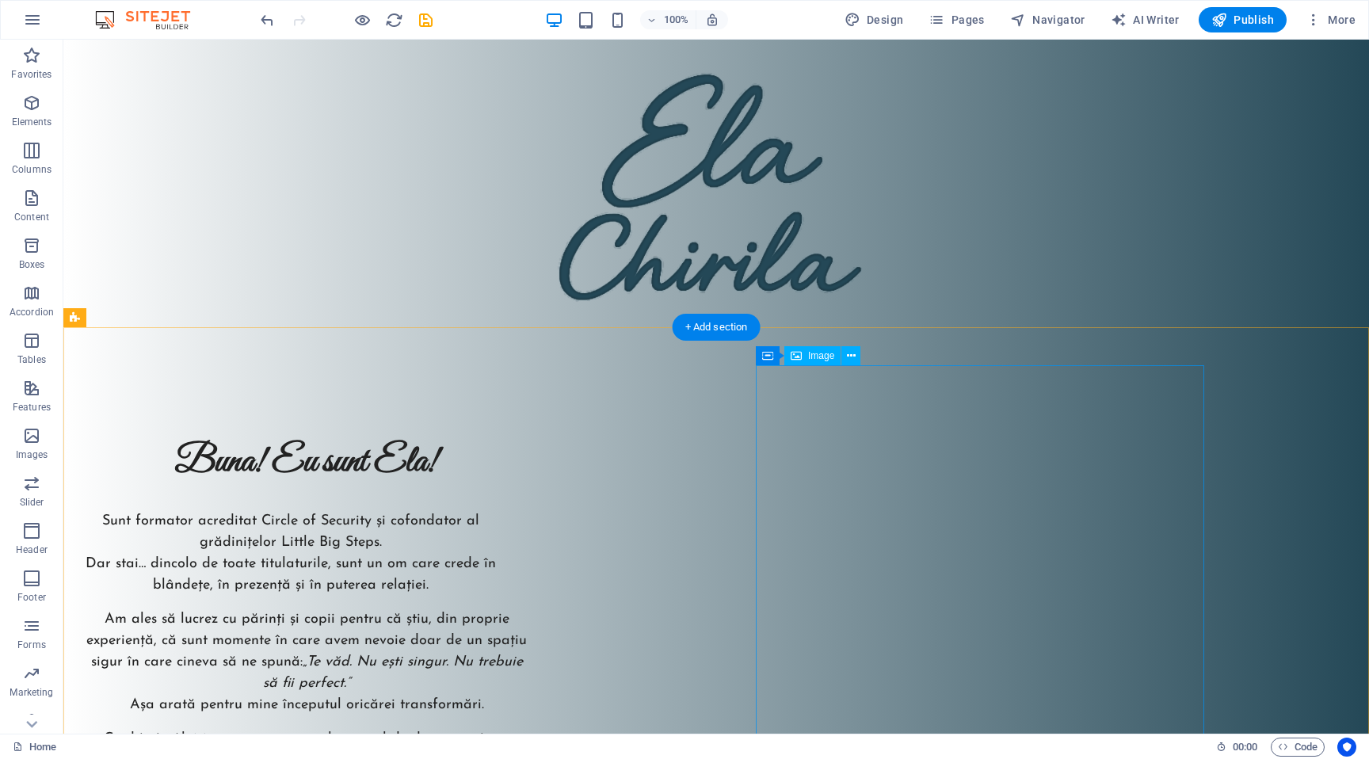
scroll to position [0, 0]
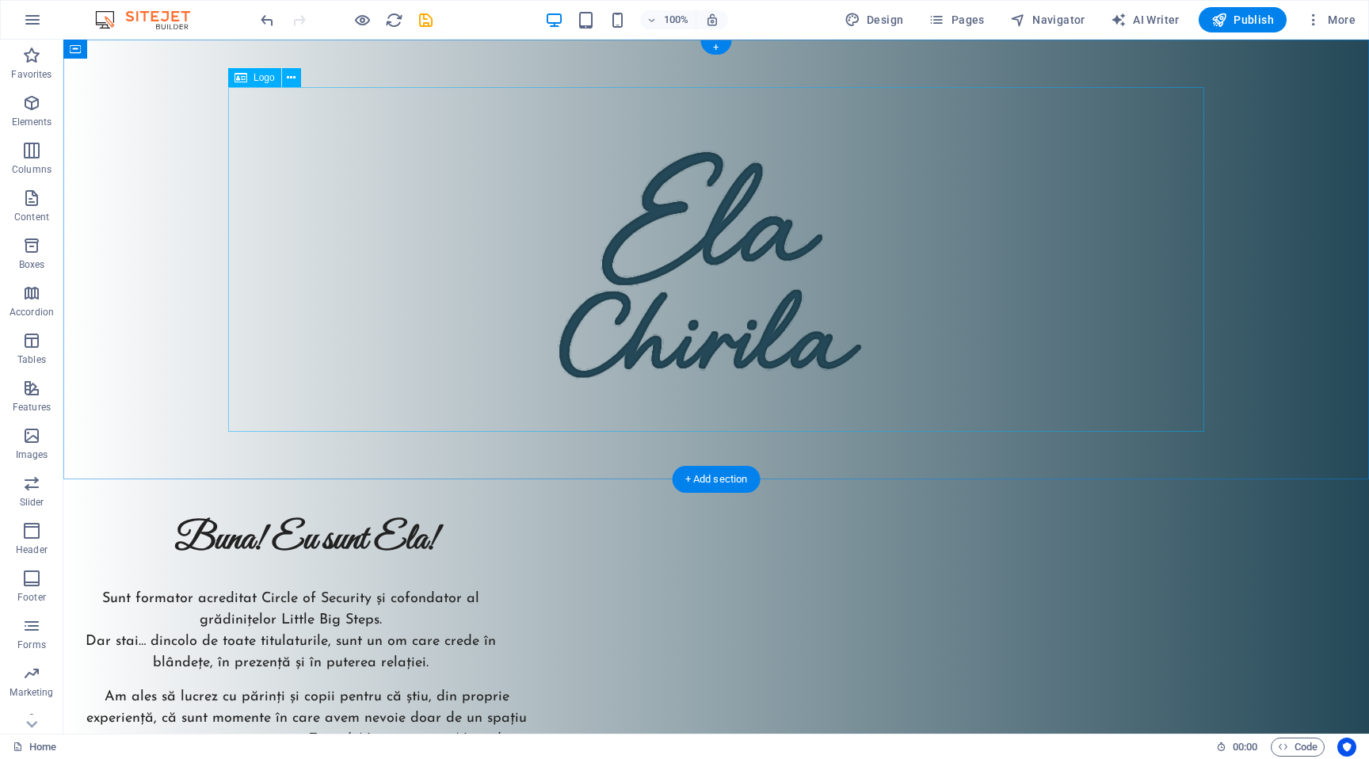
click at [732, 243] on div at bounding box center [716, 259] width 976 height 345
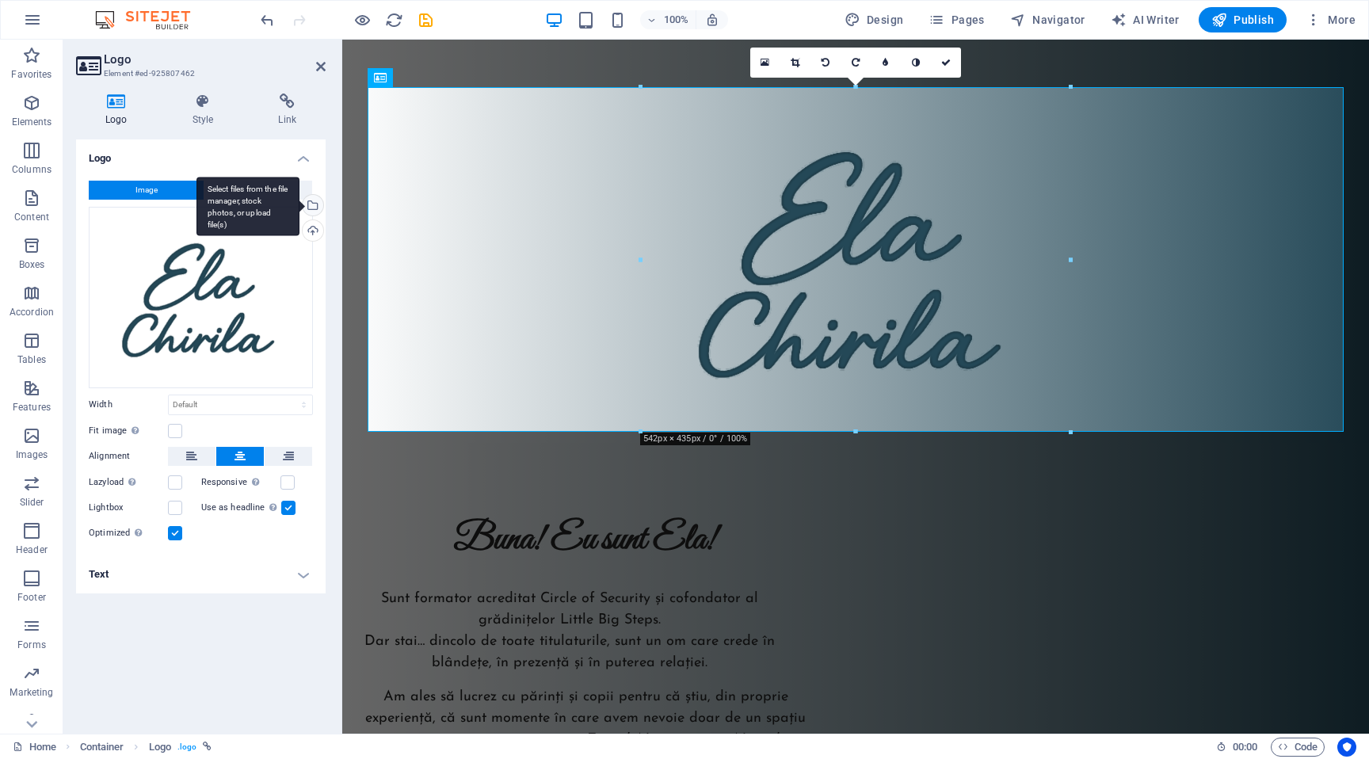
click at [313, 211] on div "Select files from the file manager, stock photos, or upload file(s)" at bounding box center [311, 207] width 24 height 24
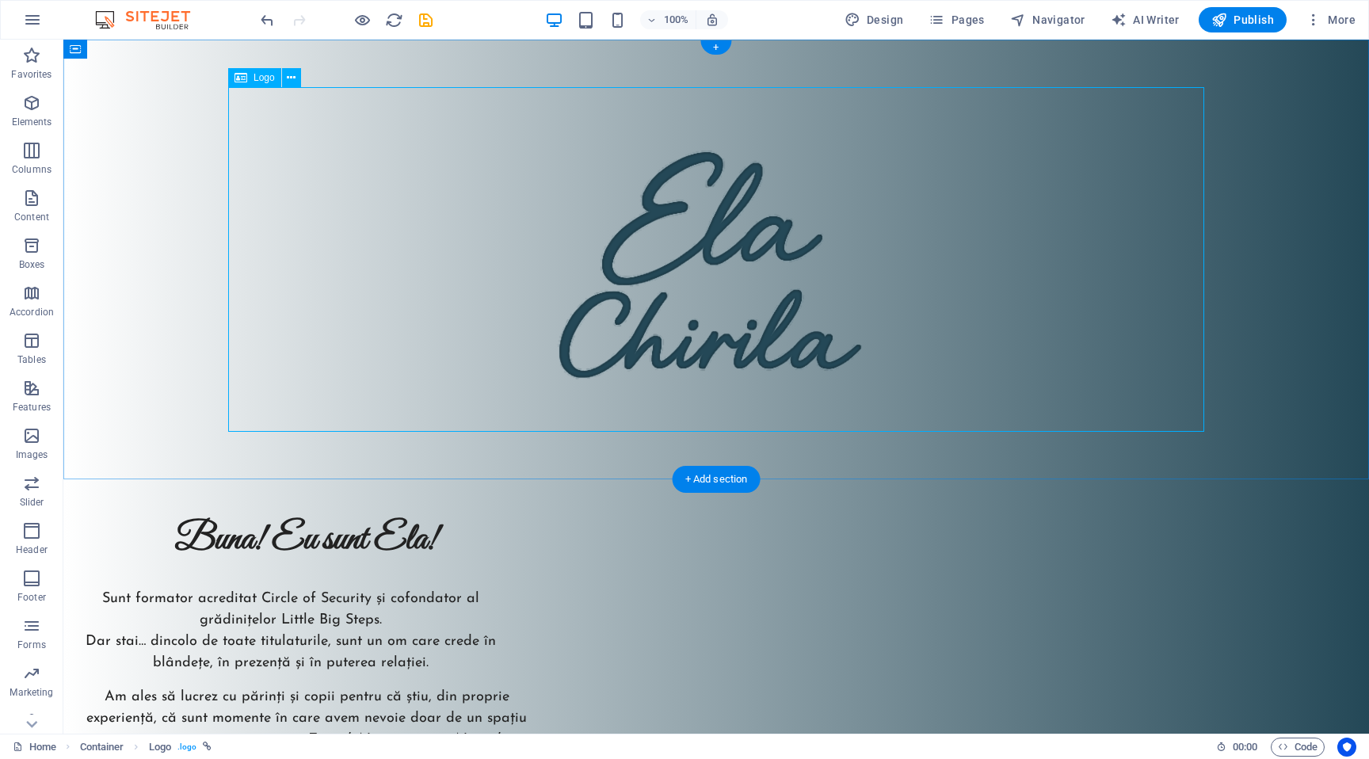
click at [679, 278] on div at bounding box center [716, 259] width 976 height 345
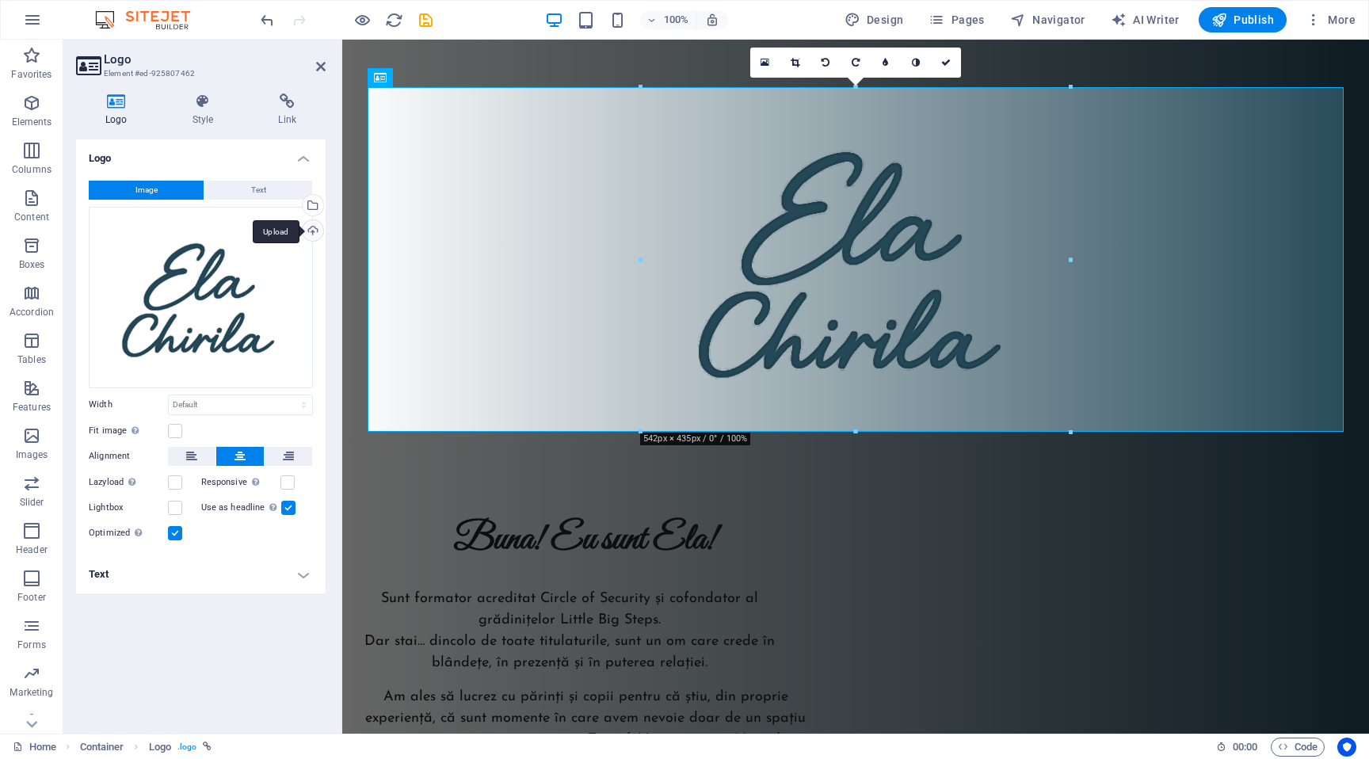
click at [312, 231] on div "Upload" at bounding box center [311, 232] width 24 height 24
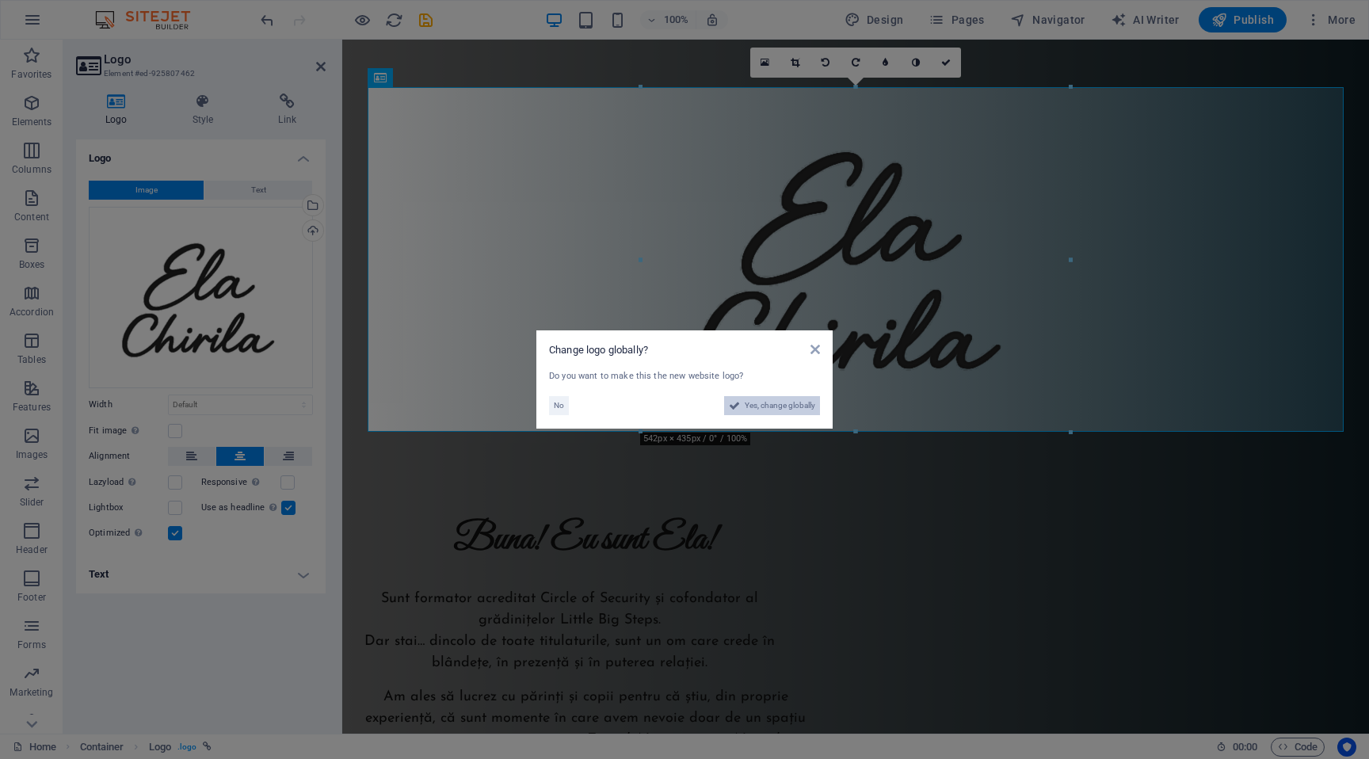
click at [809, 414] on span "Yes, change globally" at bounding box center [780, 405] width 71 height 19
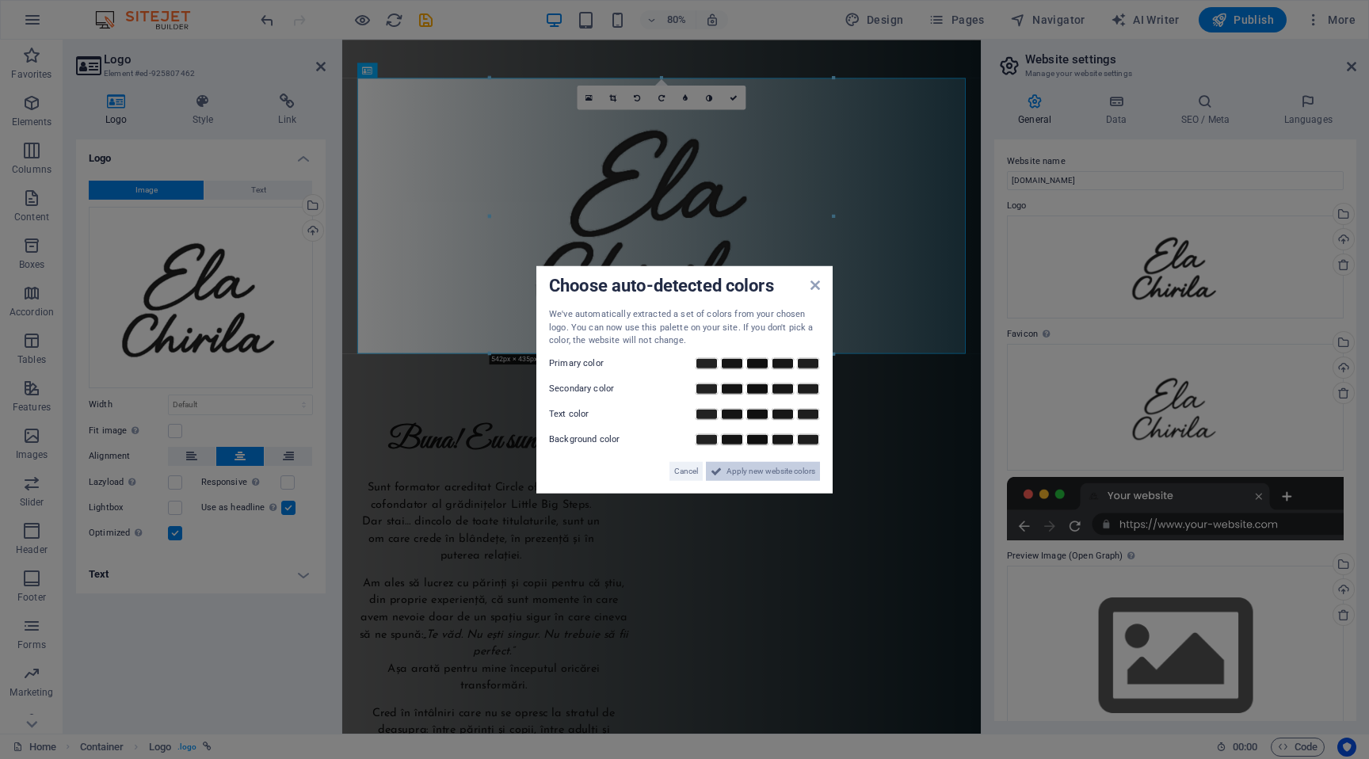
click at [791, 474] on span "Apply new website colors" at bounding box center [770, 470] width 89 height 19
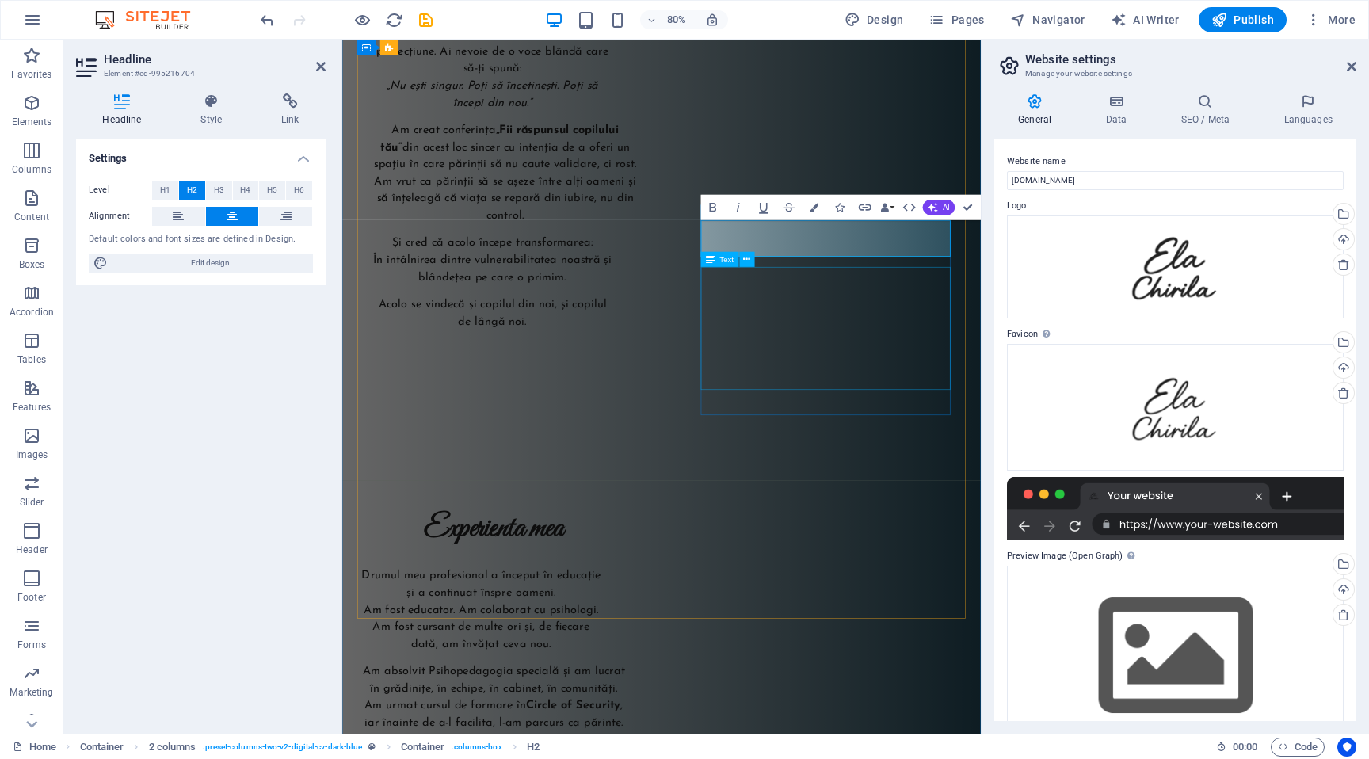
scroll to position [4067, 0]
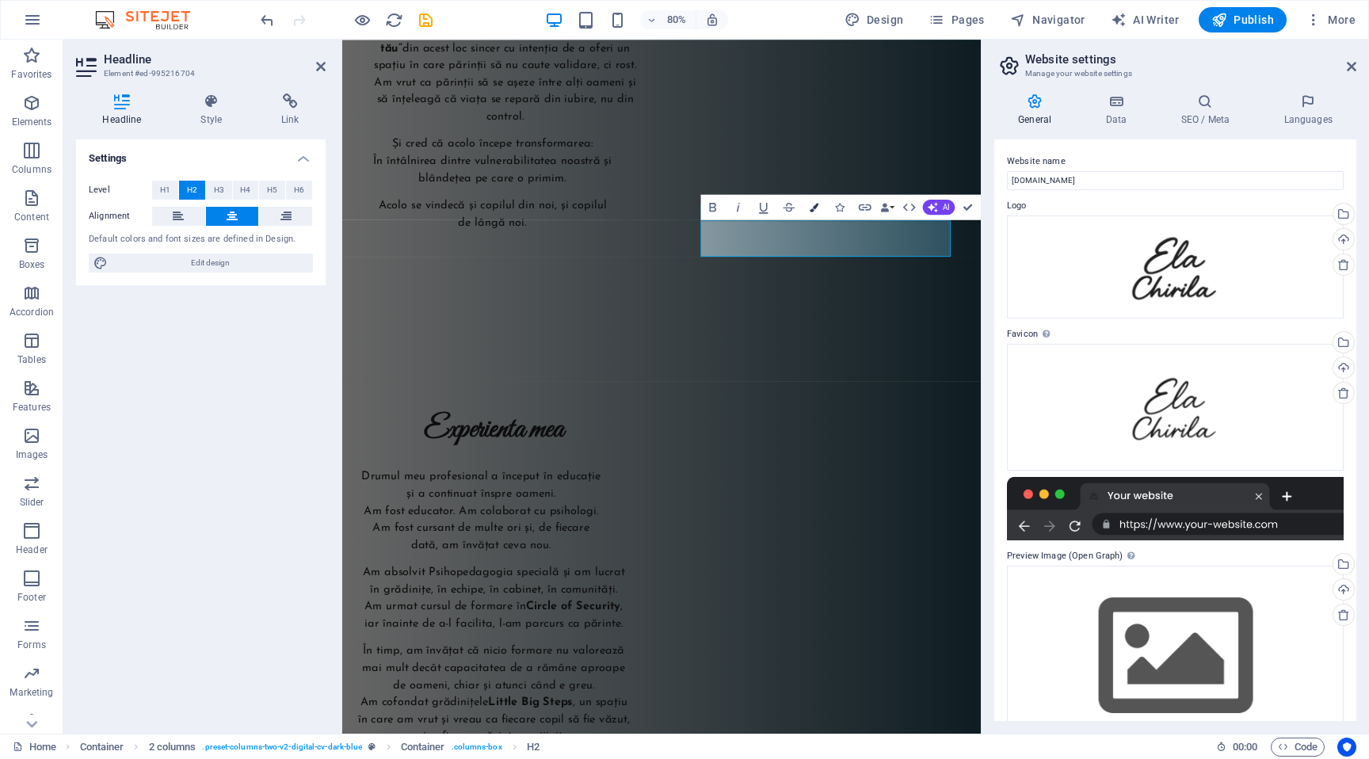
click at [810, 210] on icon "button" at bounding box center [814, 207] width 9 height 9
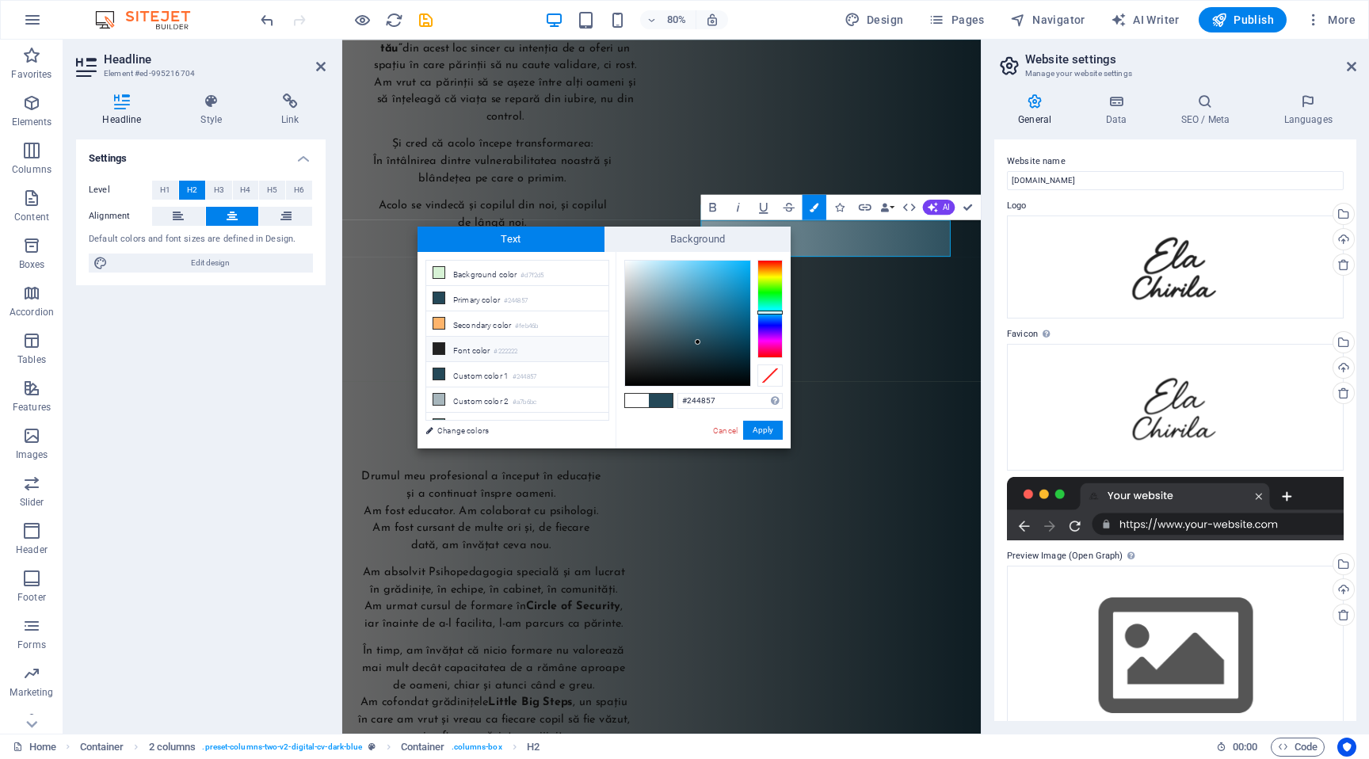
click at [476, 342] on li "Font color #222222" at bounding box center [517, 349] width 182 height 25
type input "#222222"
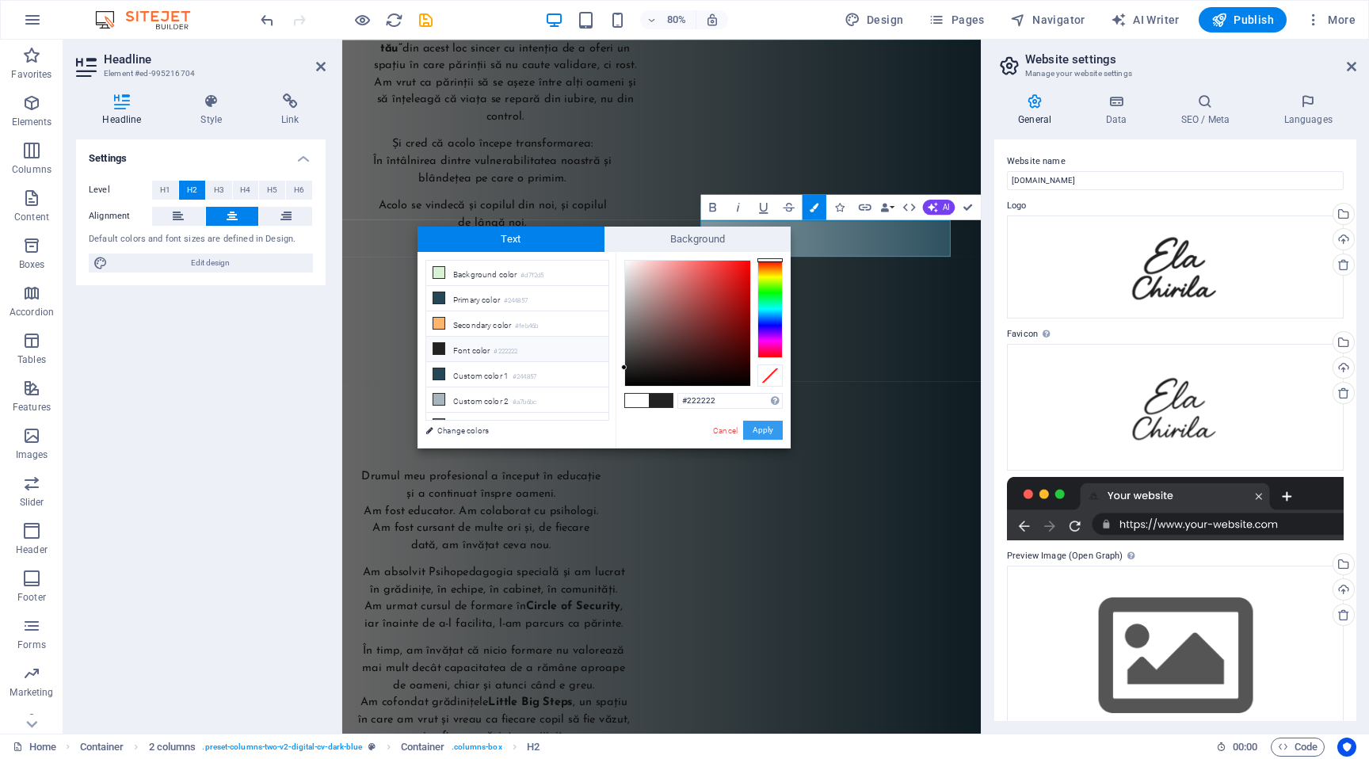
click at [765, 430] on button "Apply" at bounding box center [763, 430] width 40 height 19
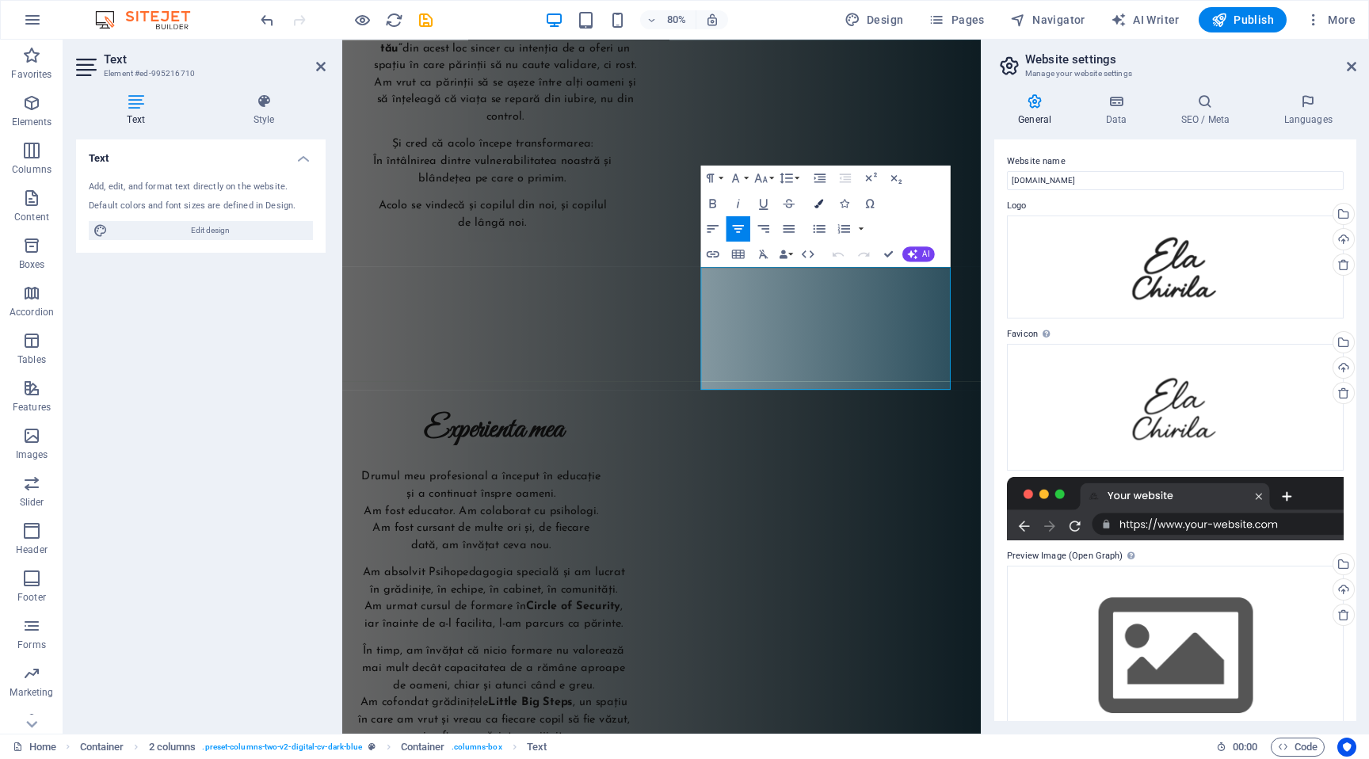
click at [815, 203] on icon "button" at bounding box center [819, 203] width 9 height 9
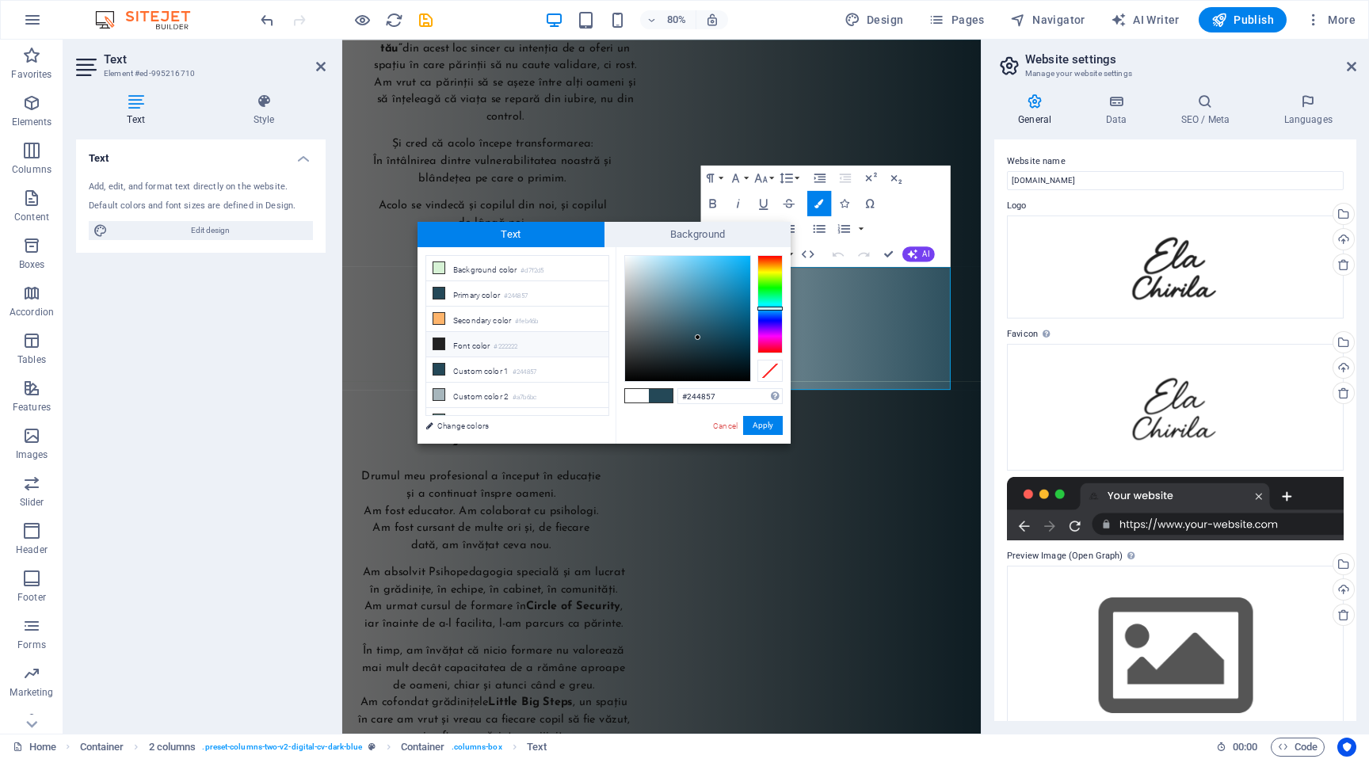
click at [528, 345] on li "Font color #222222" at bounding box center [517, 344] width 182 height 25
type input "#222222"
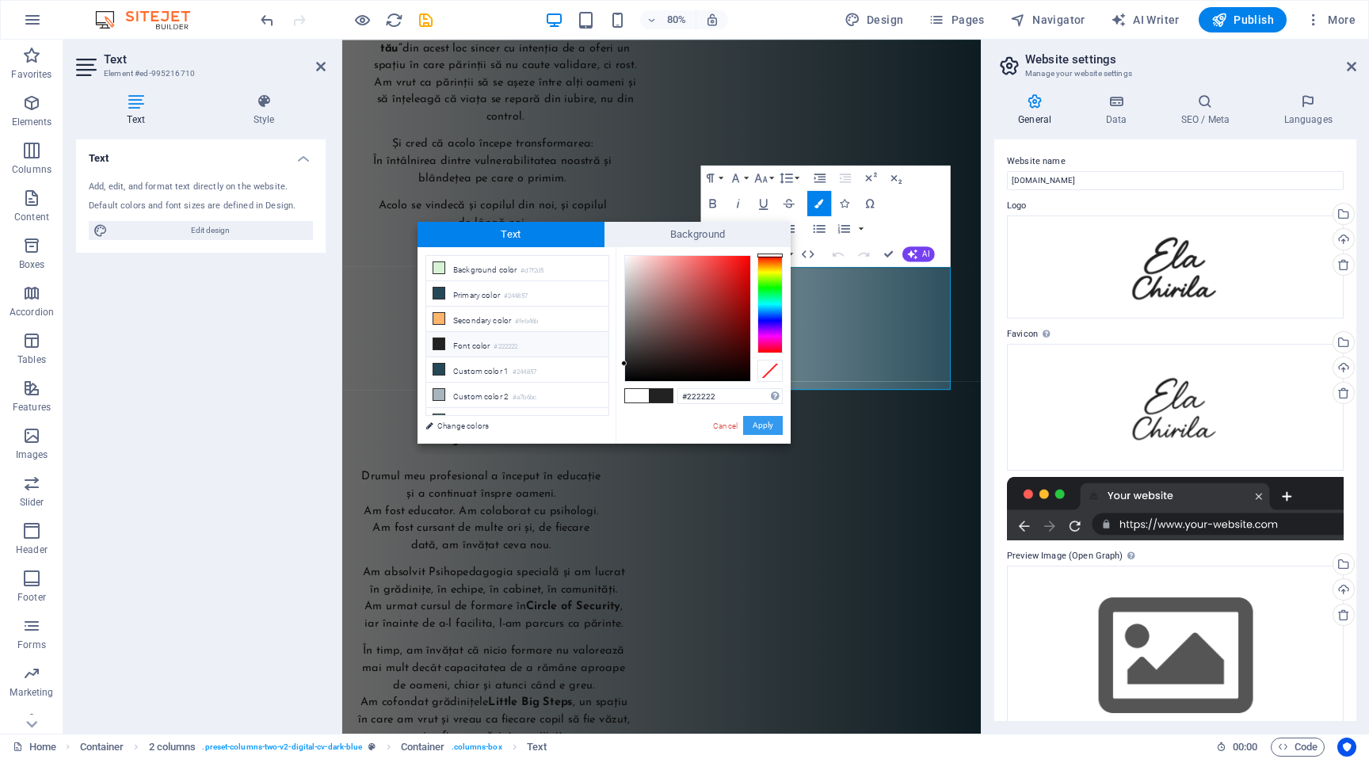
click at [766, 423] on button "Apply" at bounding box center [763, 425] width 40 height 19
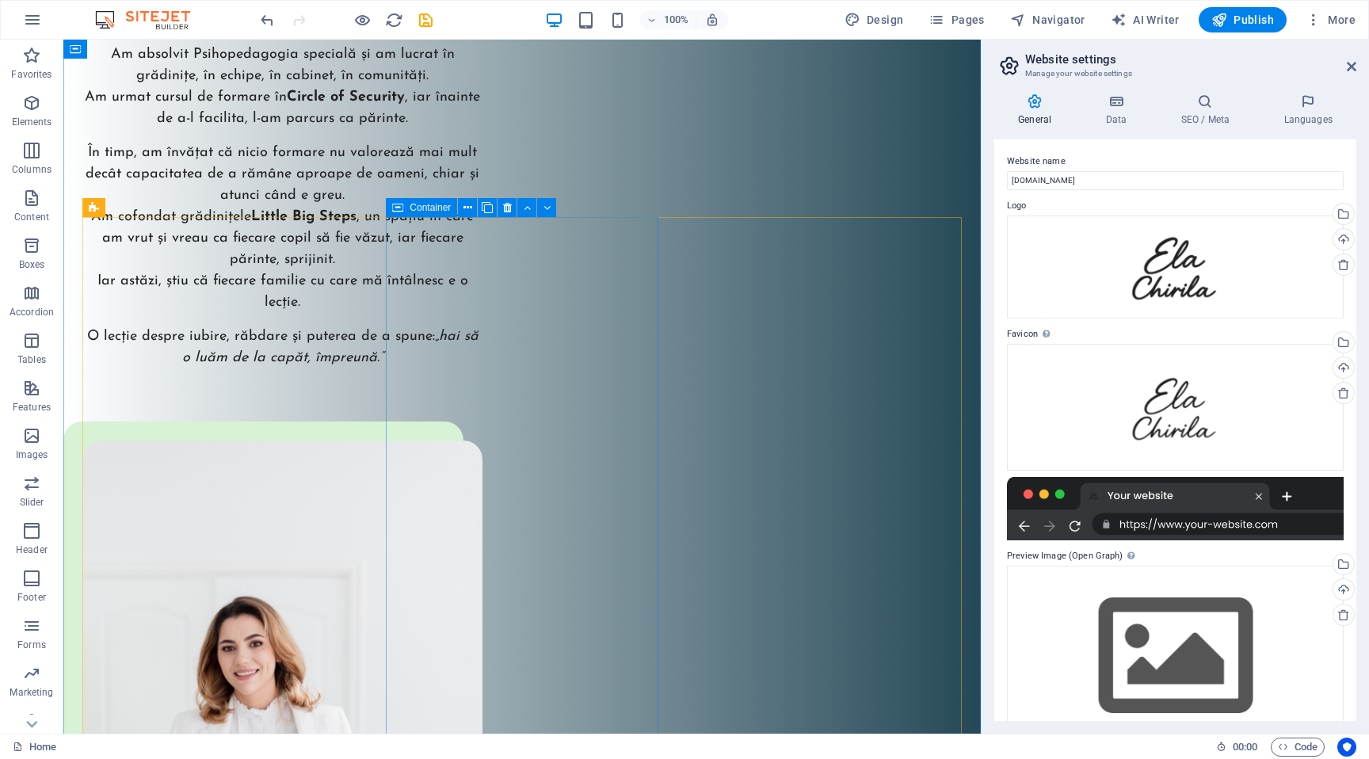
scroll to position [4556, 0]
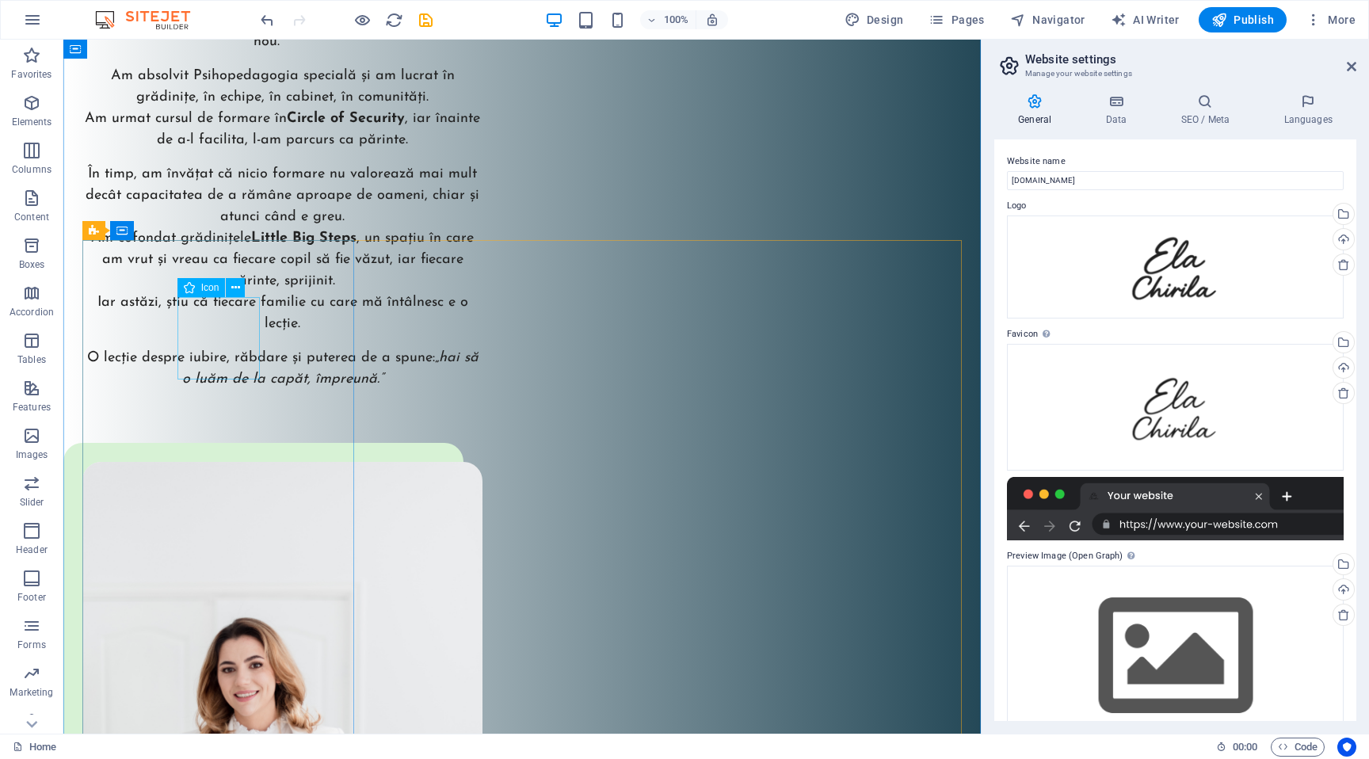
select select "xMidYMid"
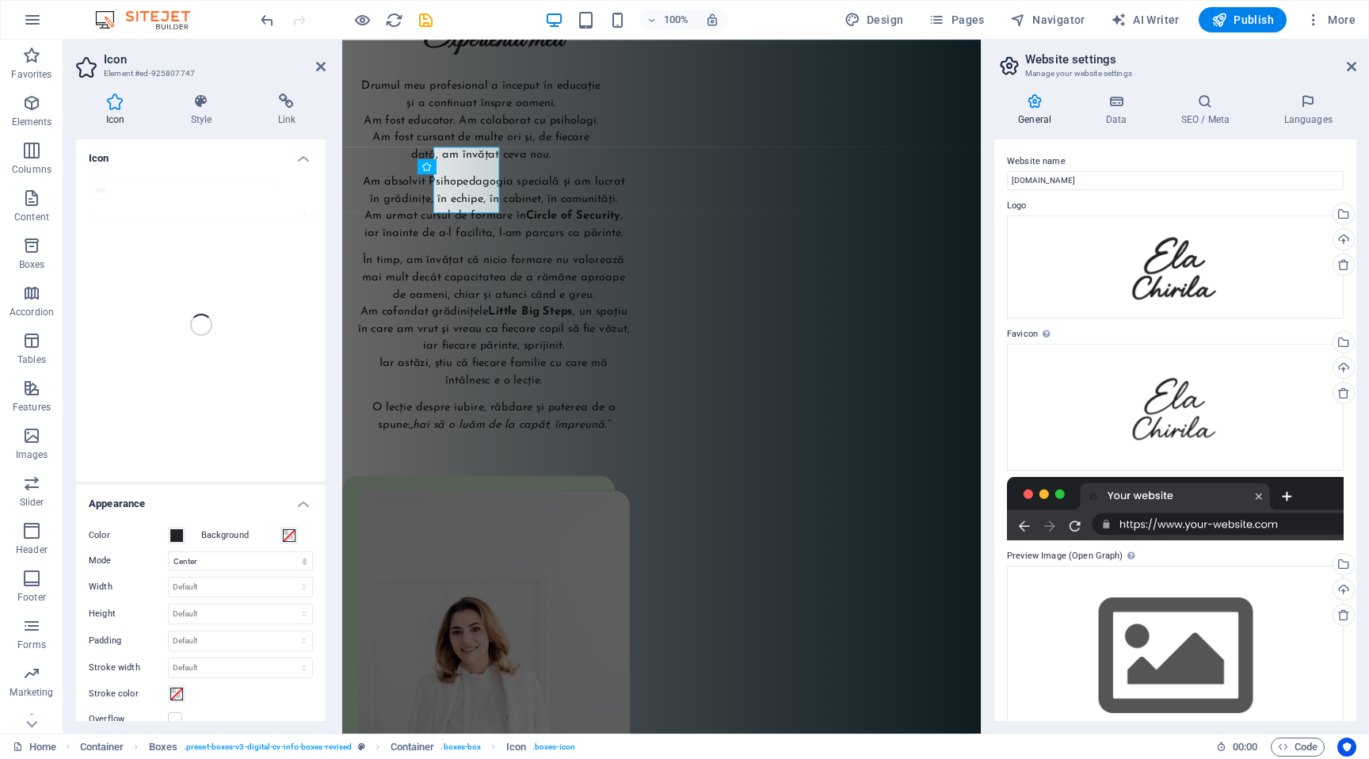
scroll to position [4679, 0]
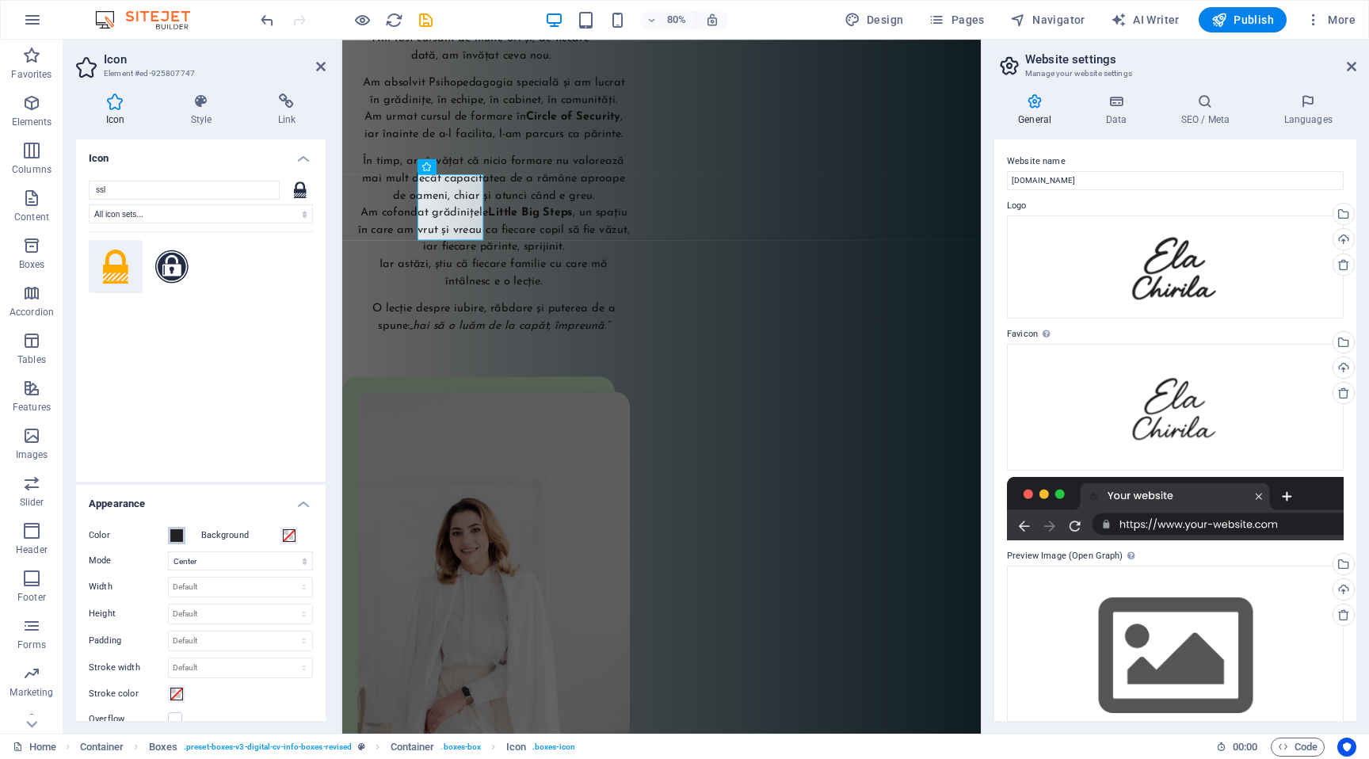
click at [179, 532] on span at bounding box center [176, 535] width 13 height 13
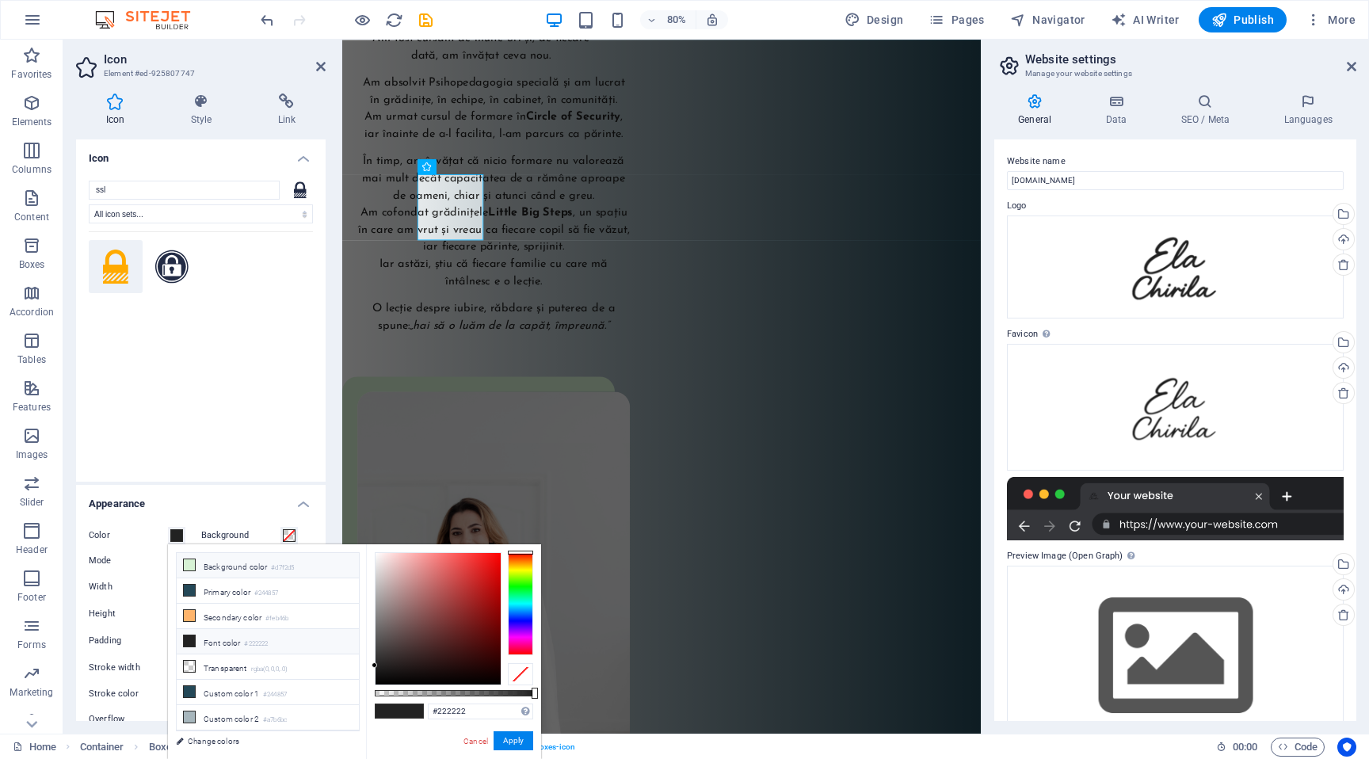
click at [213, 570] on li "Background color #d7f2d5" at bounding box center [268, 565] width 182 height 25
type input "#d7f2d5"
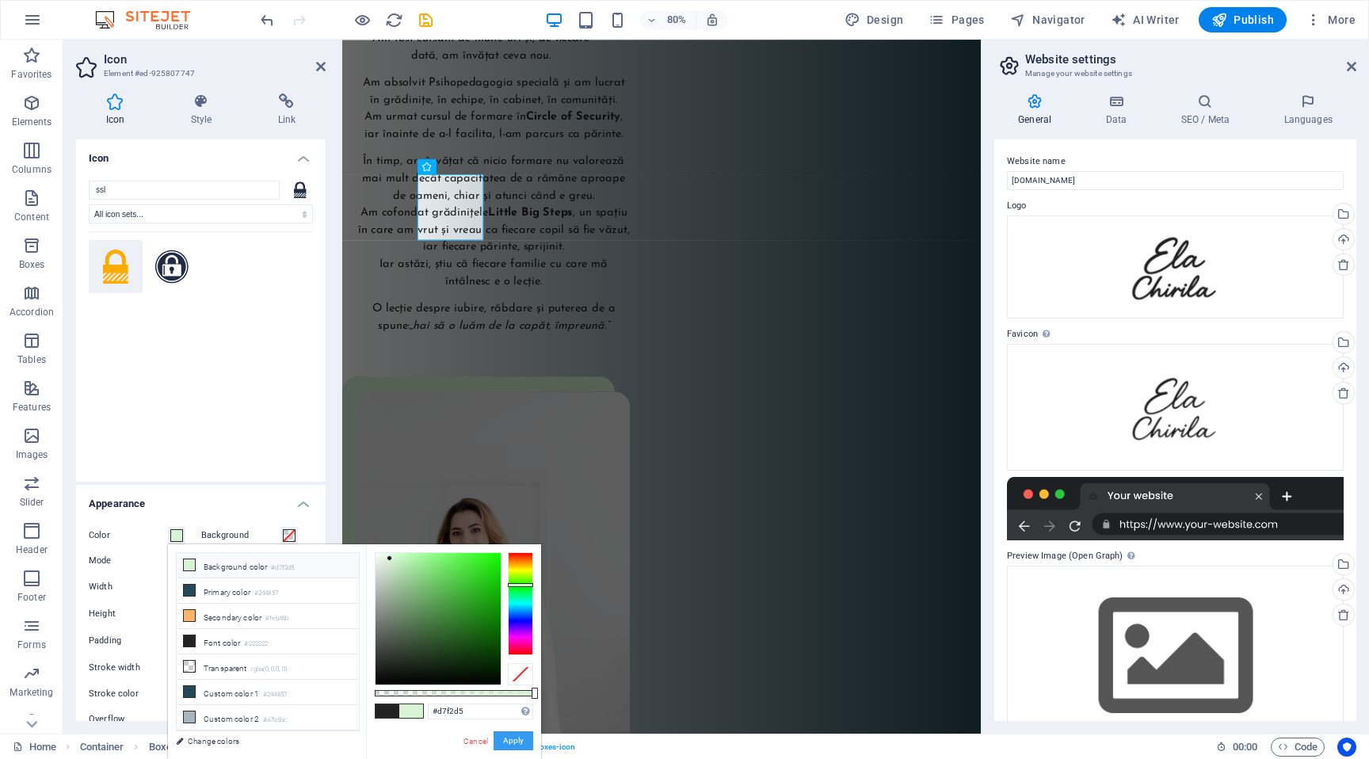
click at [499, 744] on button "Apply" at bounding box center [514, 740] width 40 height 19
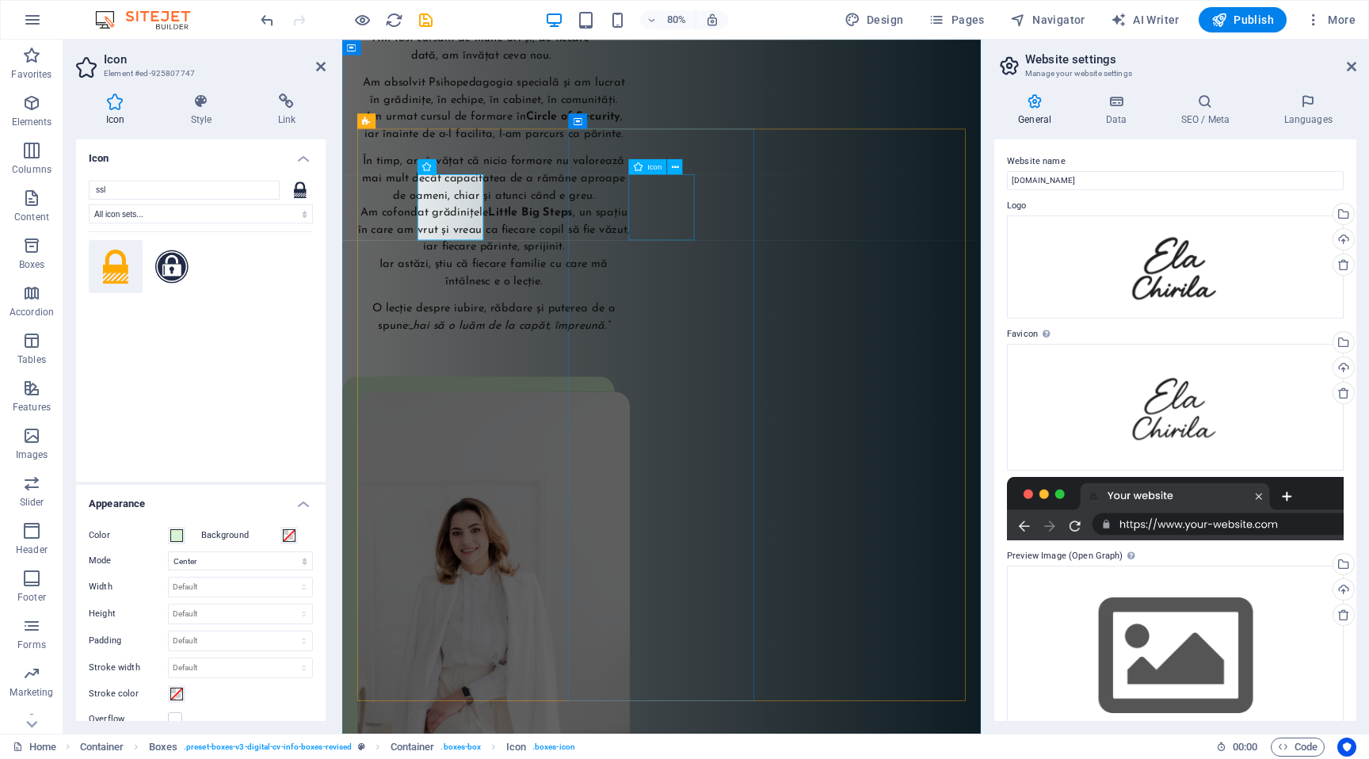
select select "xMidYMid"
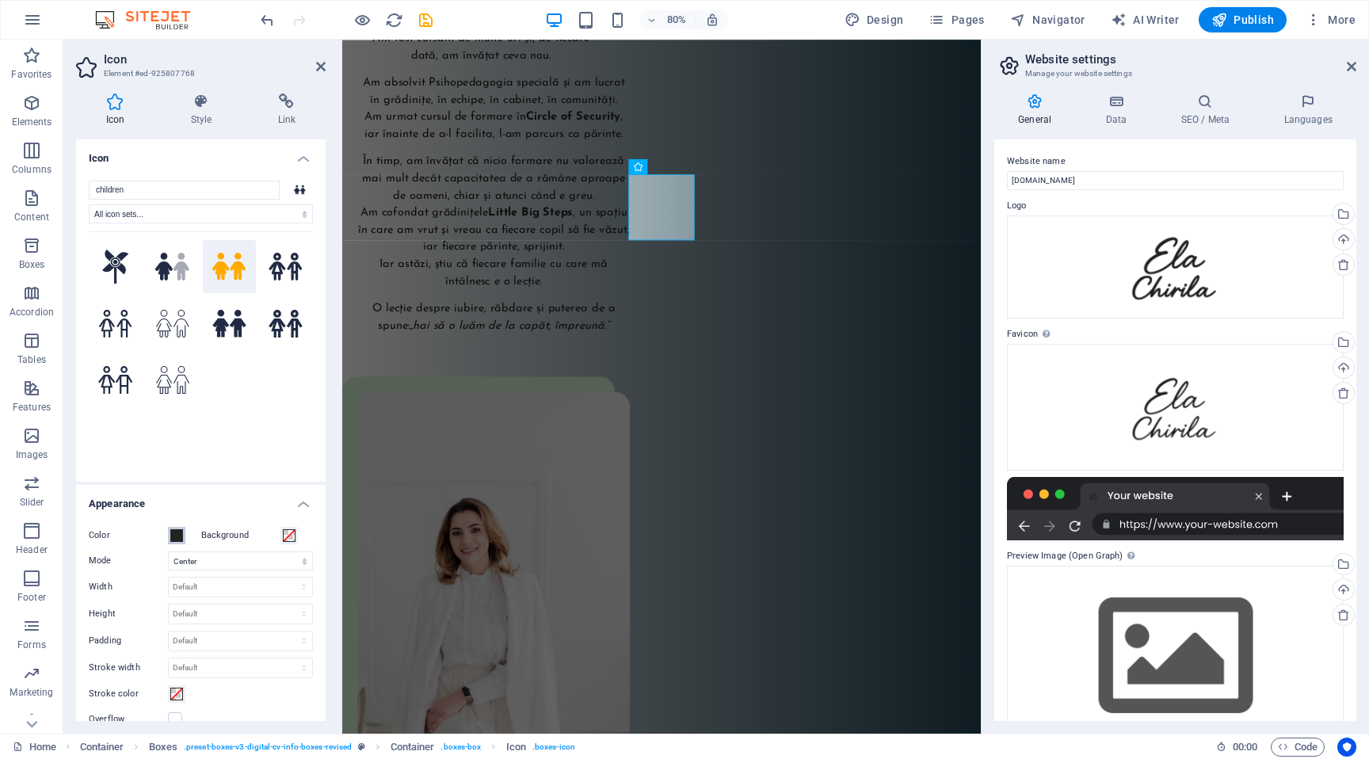
click at [184, 535] on button "Color" at bounding box center [176, 535] width 17 height 17
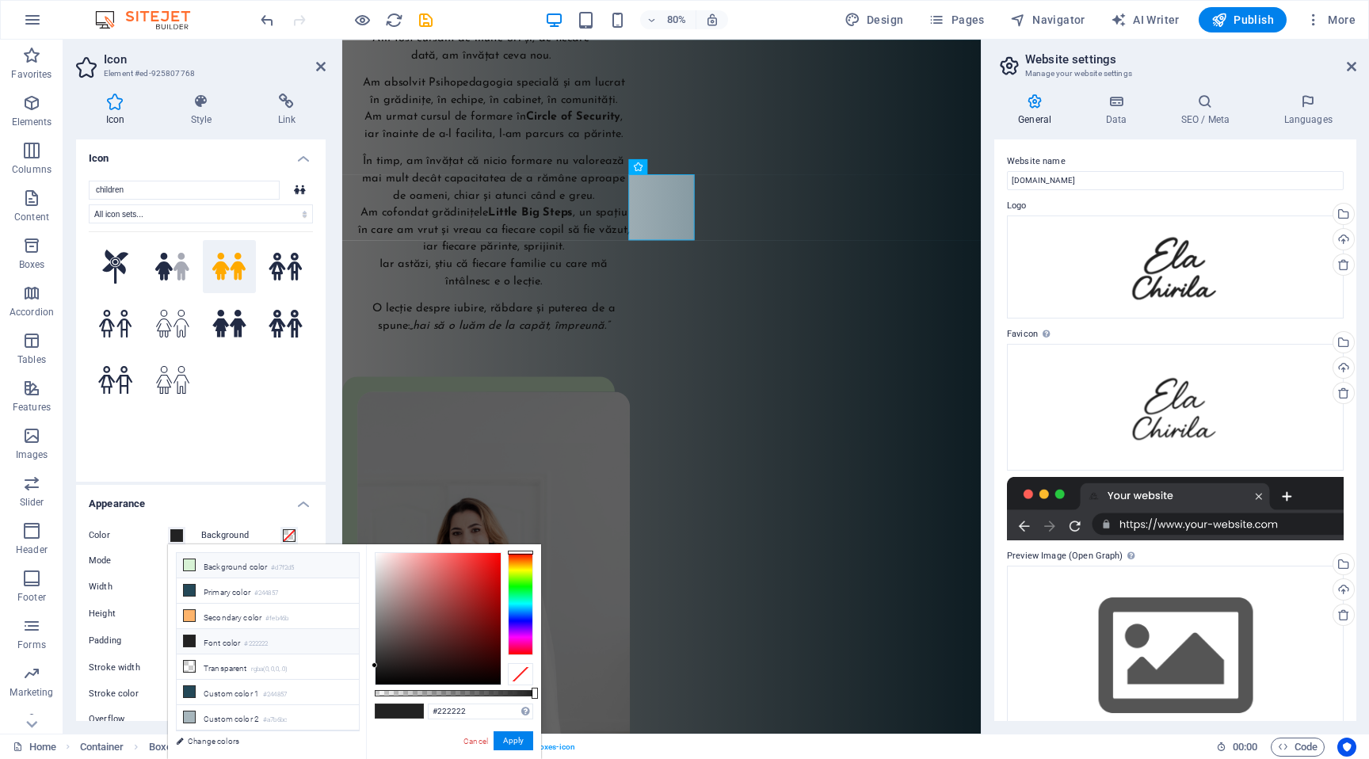
click at [273, 566] on li "Background color #d7f2d5" at bounding box center [268, 565] width 182 height 25
type input "#d7f2d5"
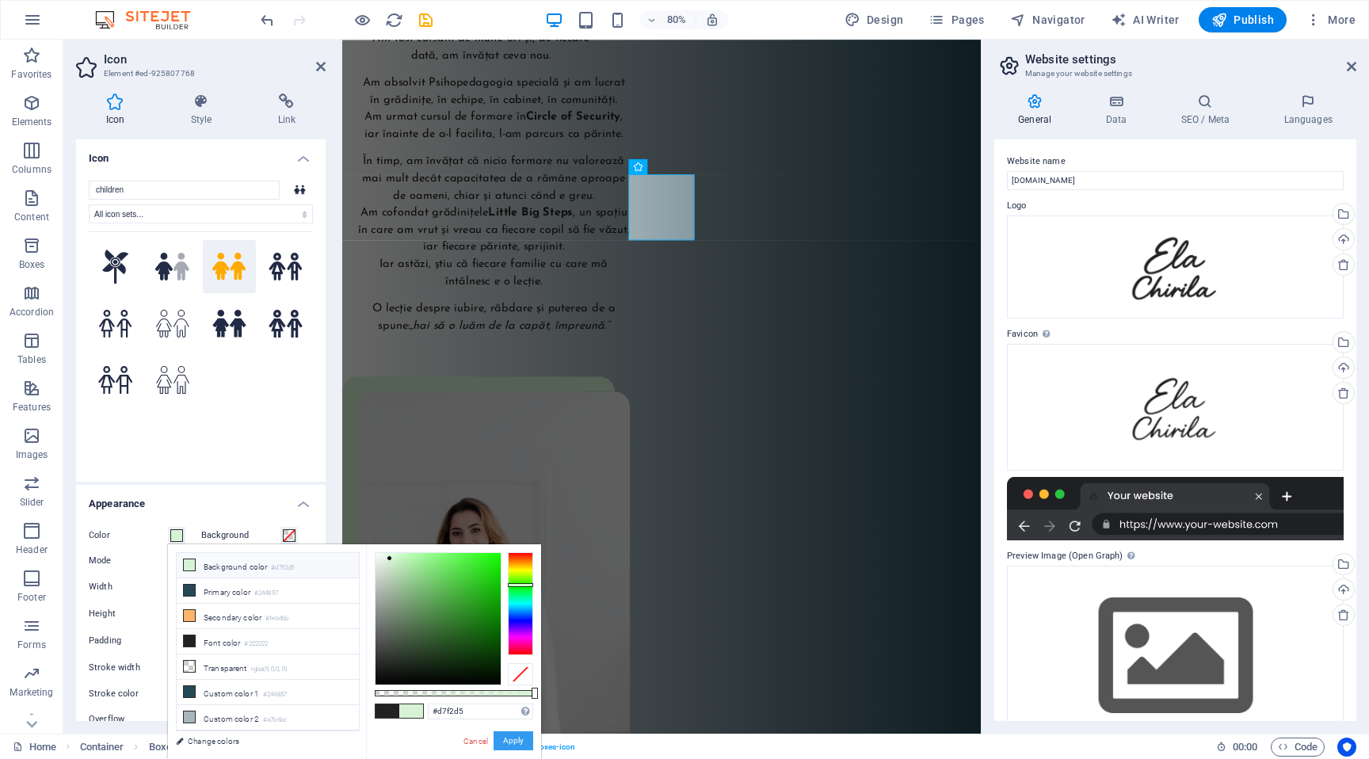
click at [506, 740] on button "Apply" at bounding box center [514, 740] width 40 height 19
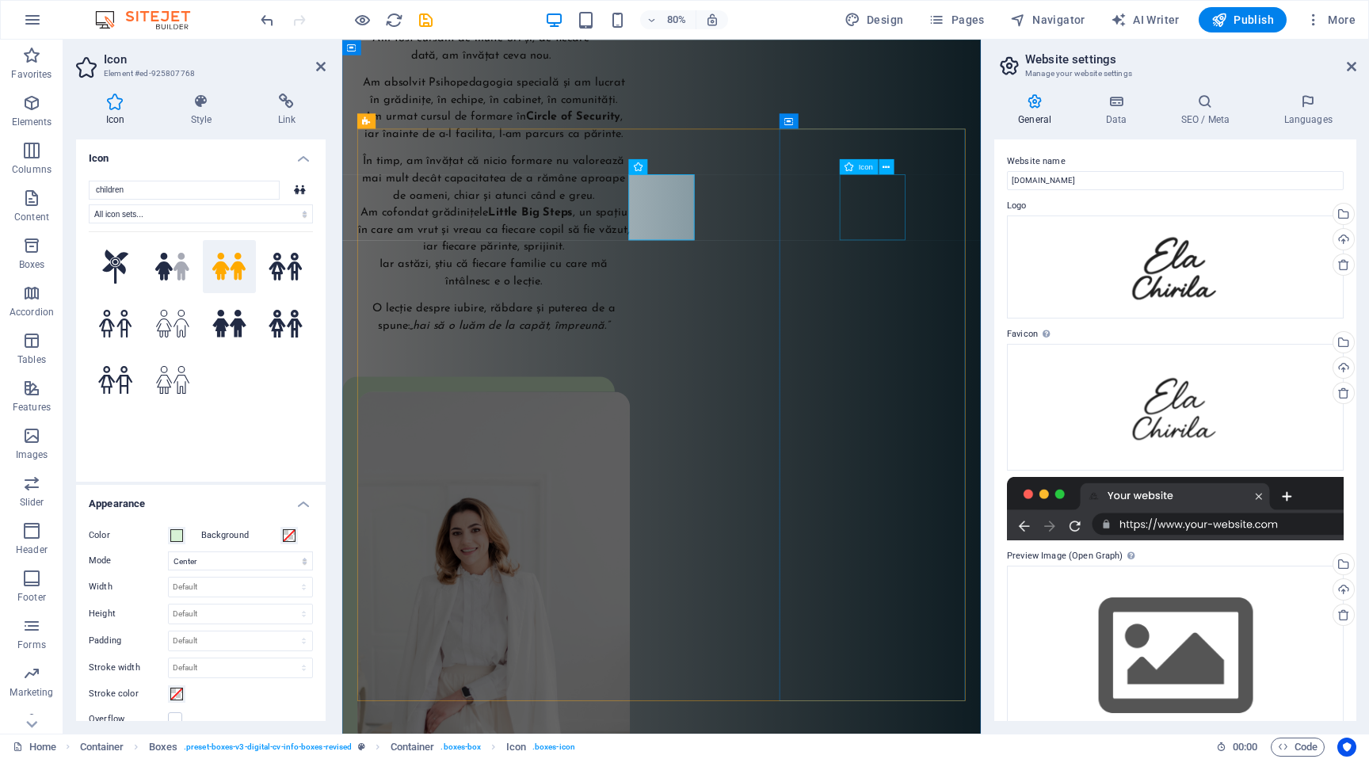
select select "xMidYMid"
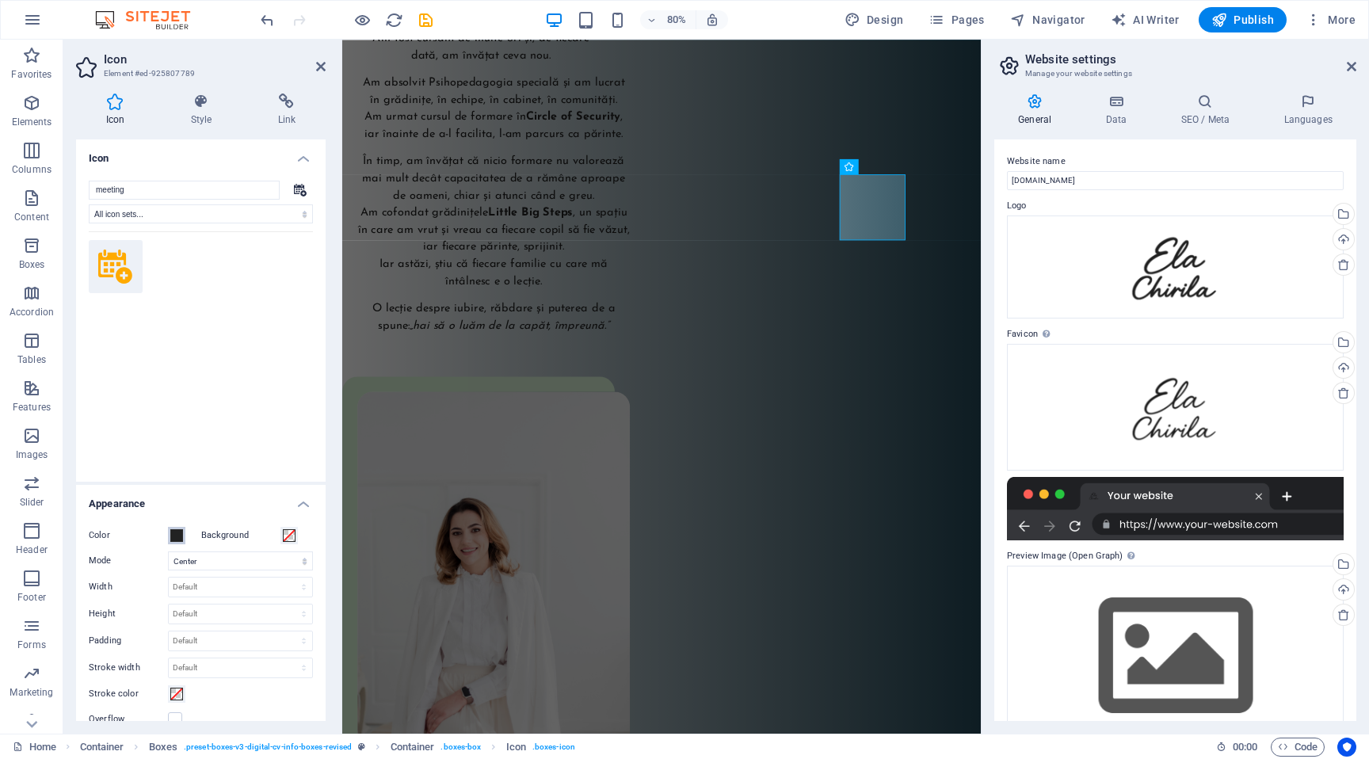
click at [181, 532] on span at bounding box center [176, 535] width 13 height 13
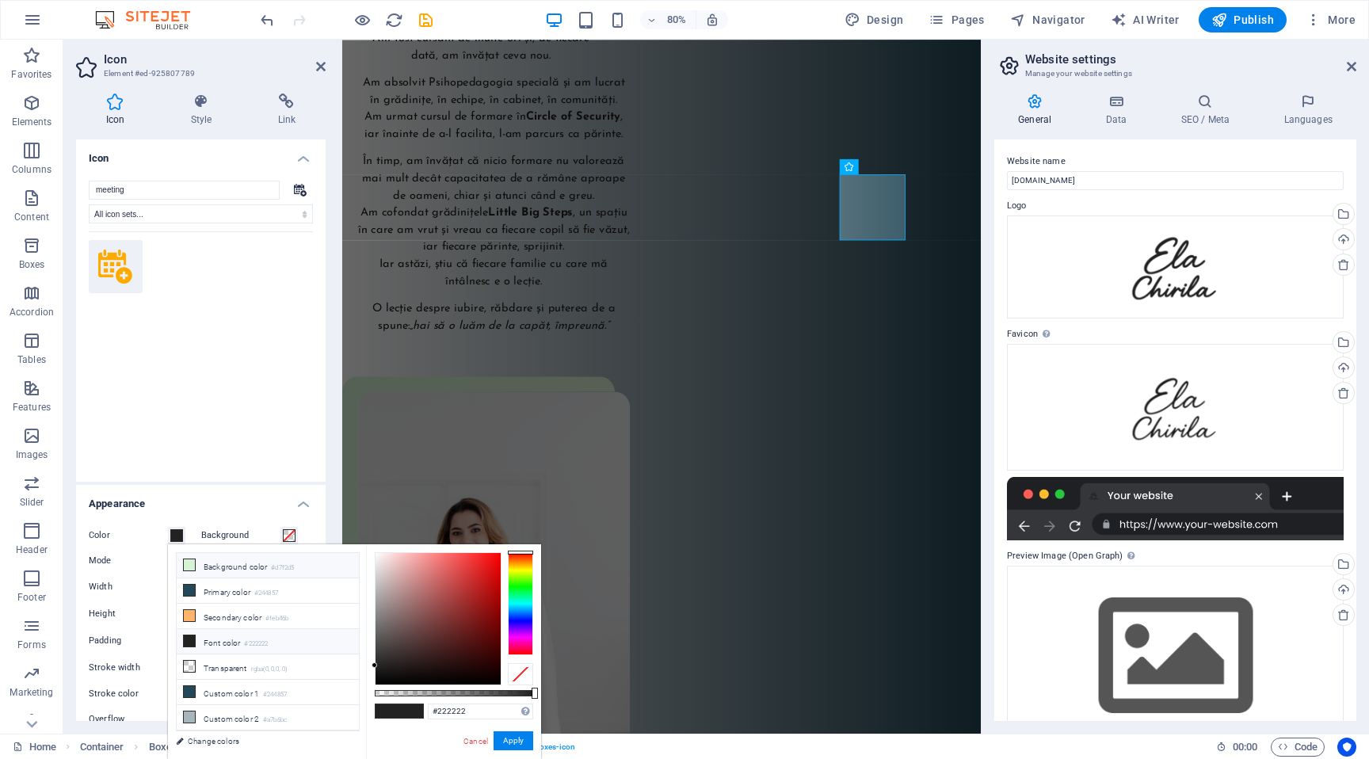
click at [259, 572] on li "Background color #d7f2d5" at bounding box center [268, 565] width 182 height 25
type input "#d7f2d5"
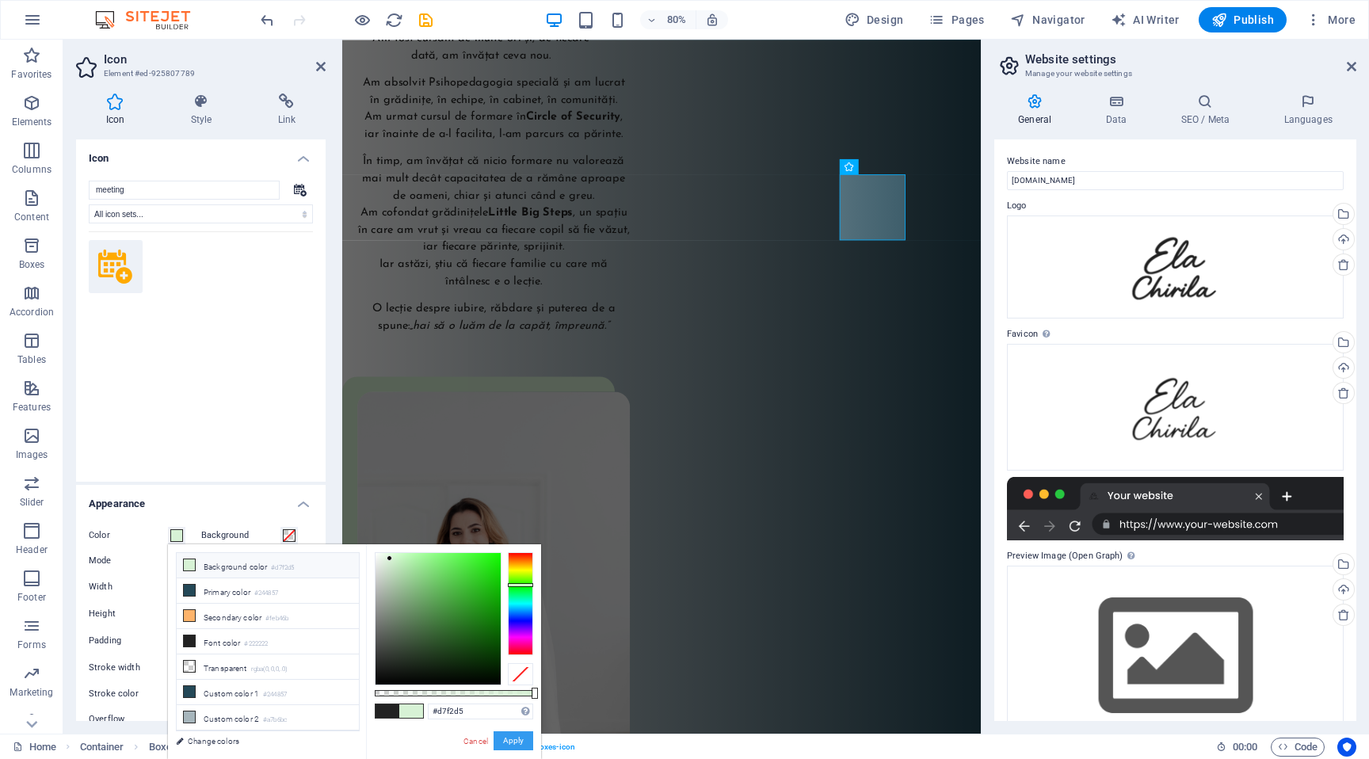
click at [512, 737] on button "Apply" at bounding box center [514, 740] width 40 height 19
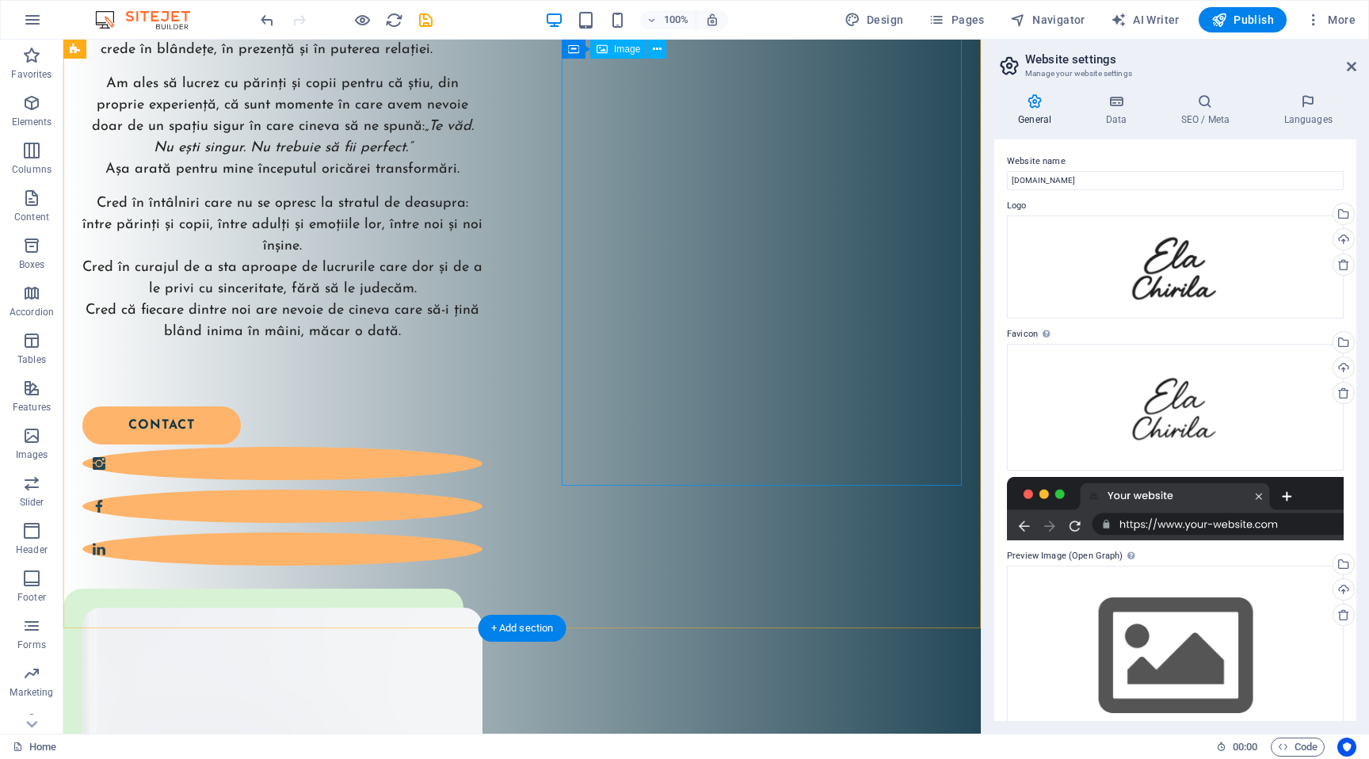
scroll to position [649, 0]
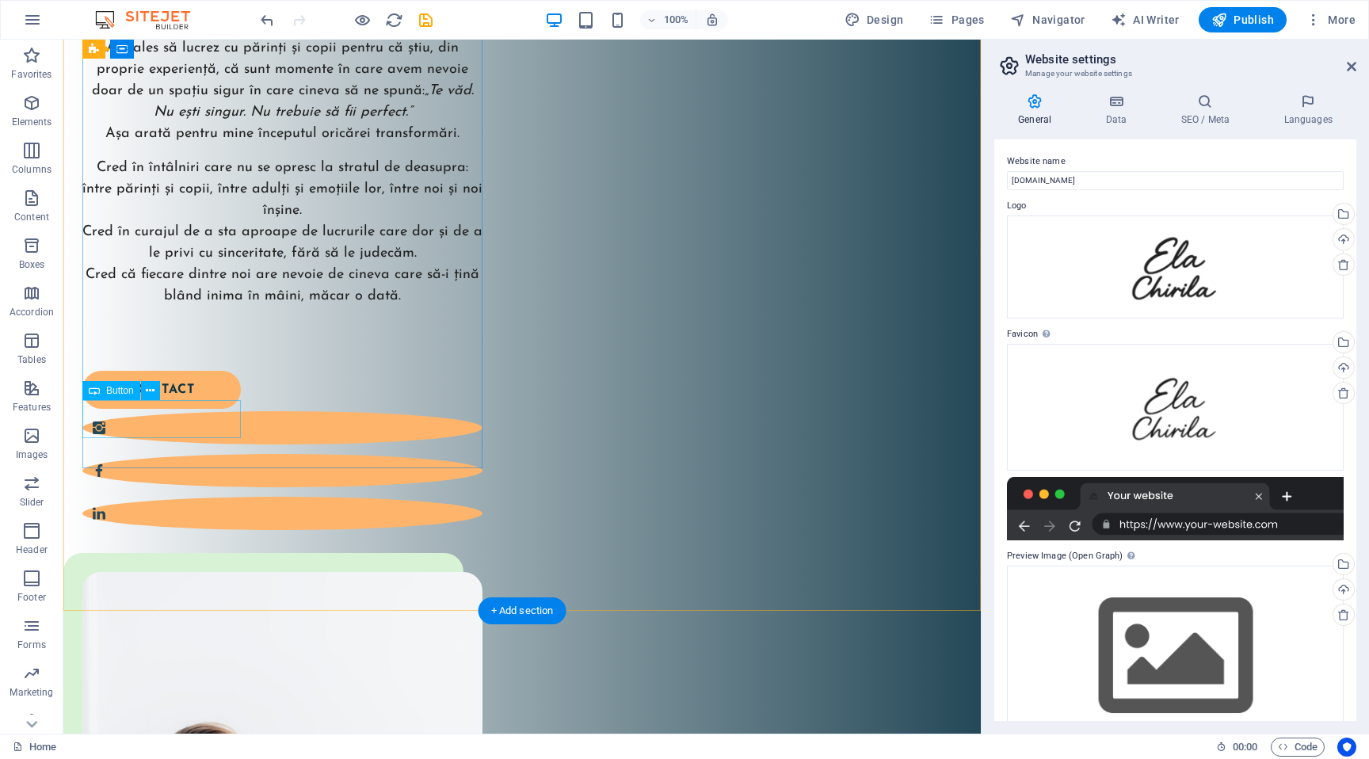
click at [221, 409] on div "contact" at bounding box center [272, 390] width 381 height 38
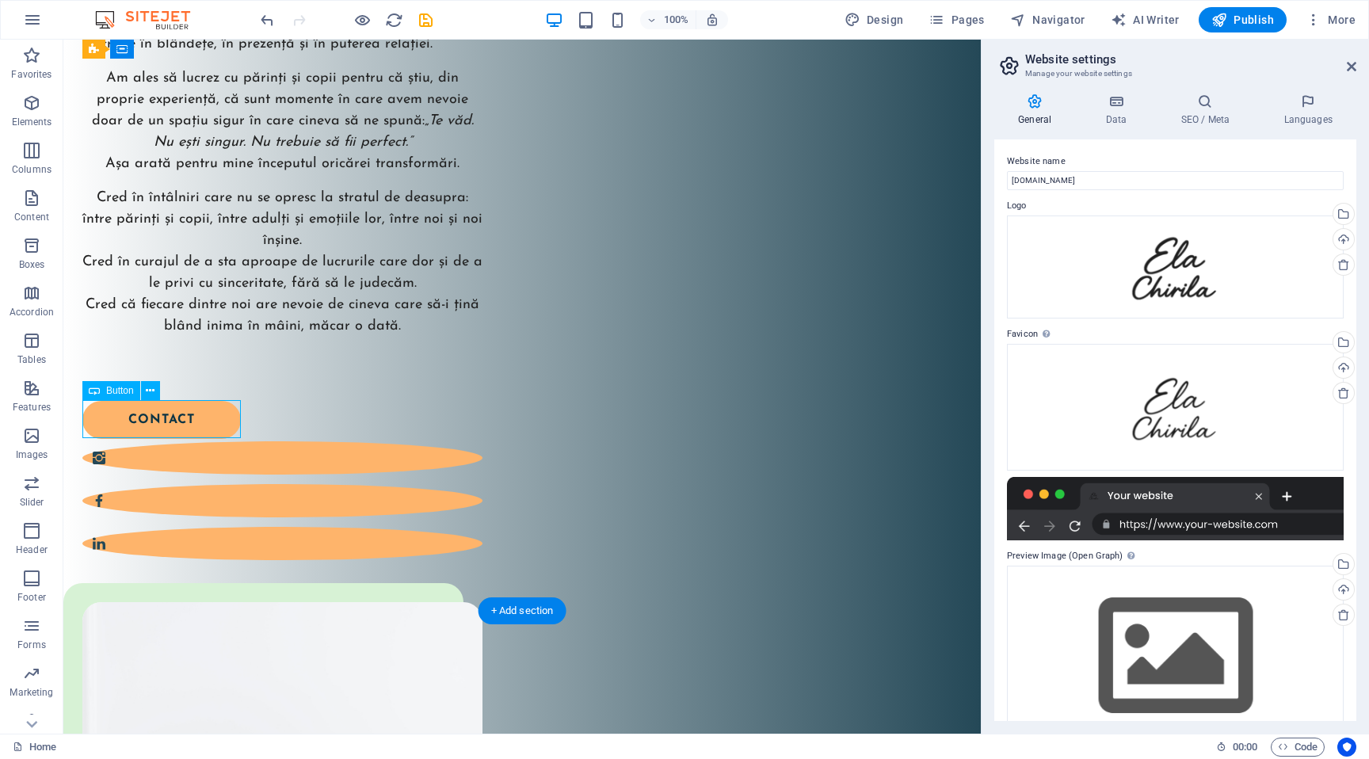
select select "px"
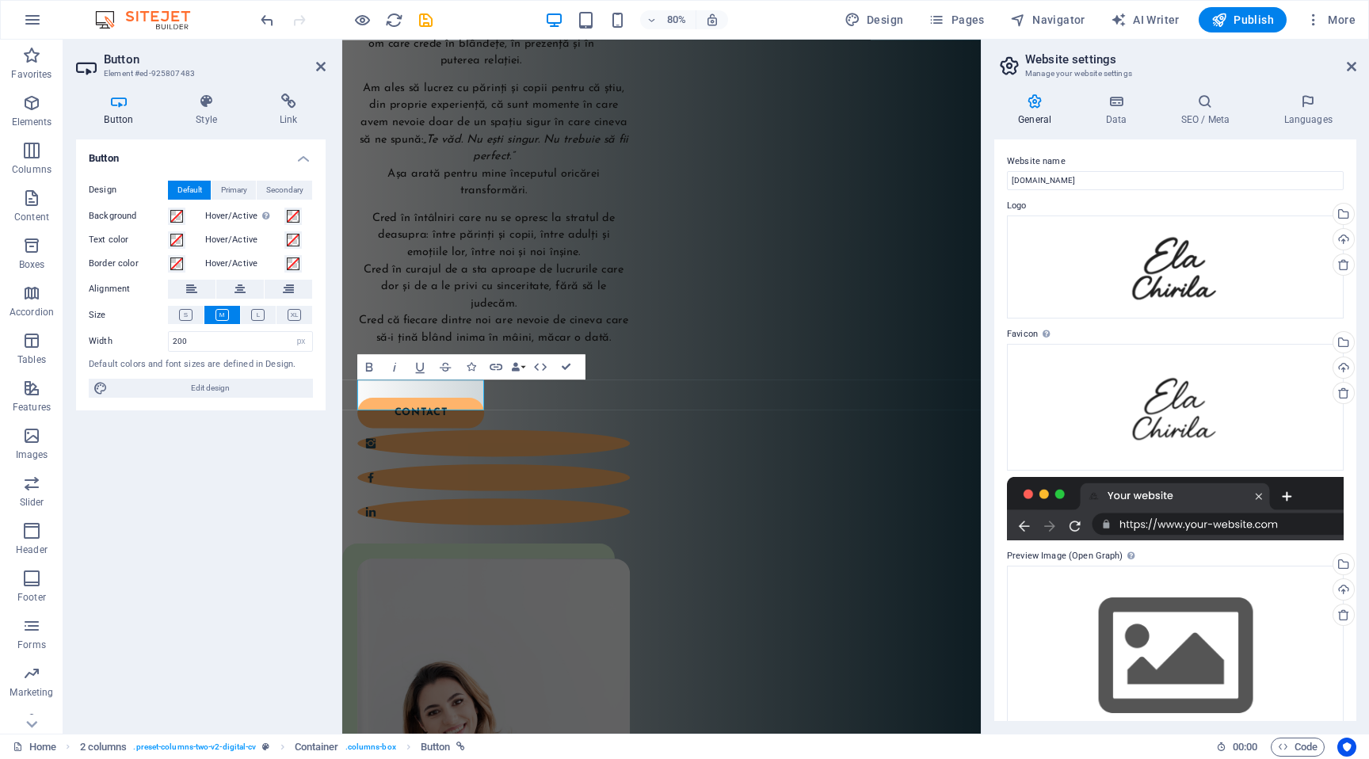
click at [199, 90] on div "Button Style Link Button Design Default Primary Secondary Background Hover/Acti…" at bounding box center [200, 407] width 275 height 653
click at [199, 105] on icon at bounding box center [207, 101] width 78 height 16
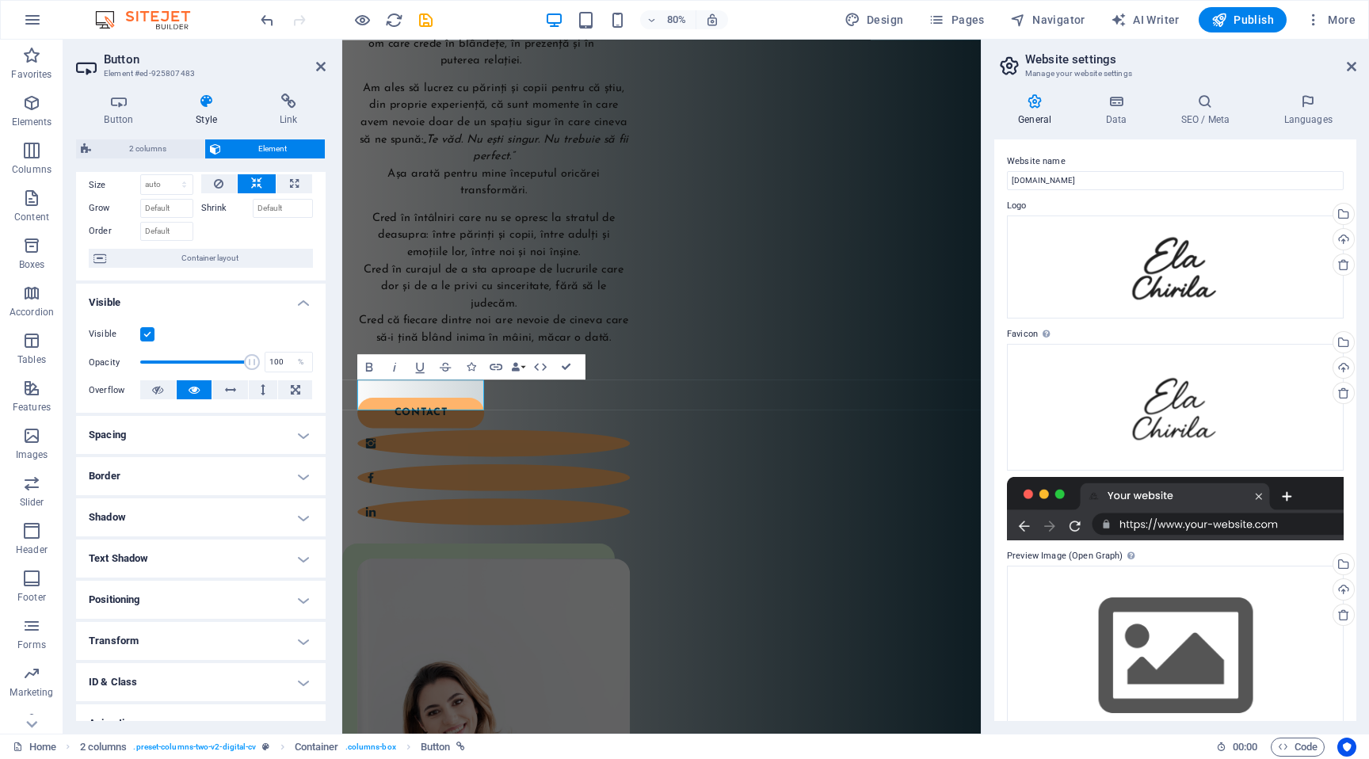
scroll to position [0, 0]
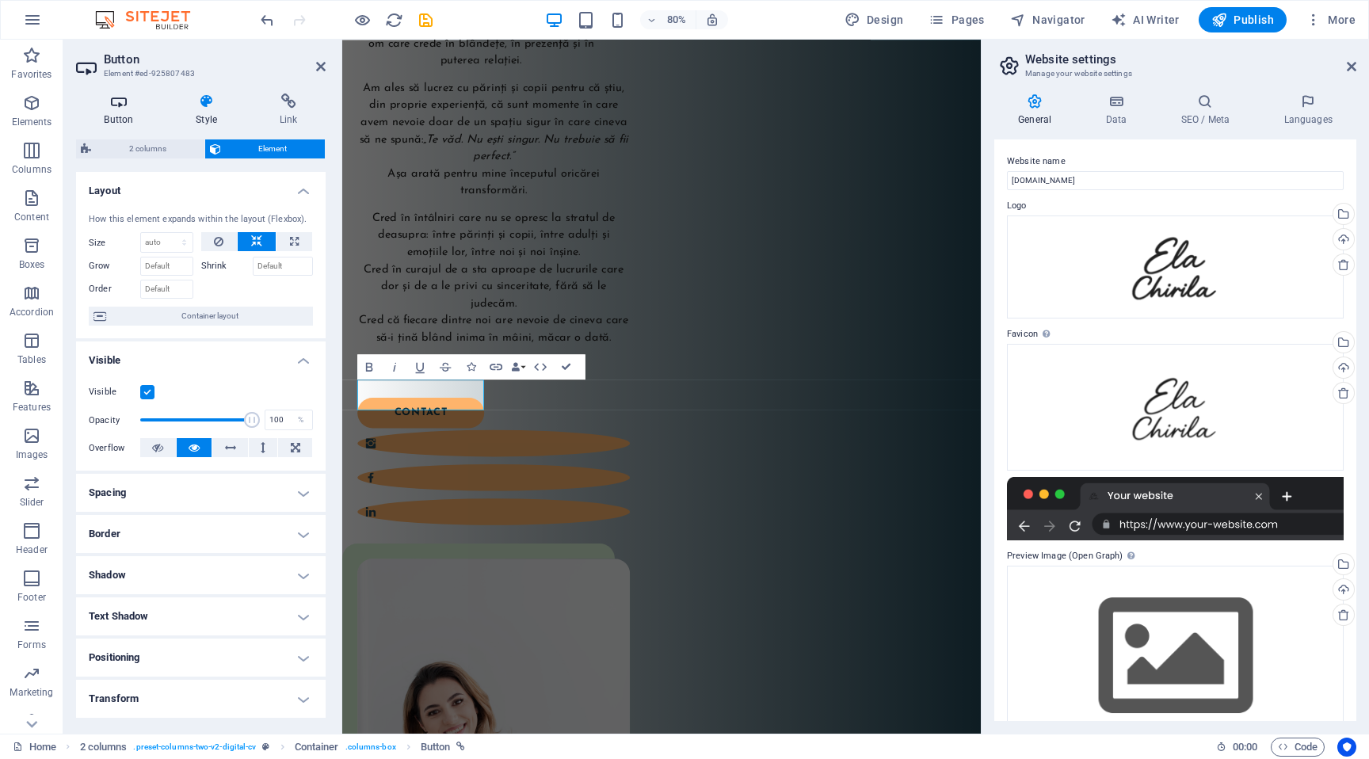
click at [134, 113] on h4 "Button" at bounding box center [122, 109] width 92 height 33
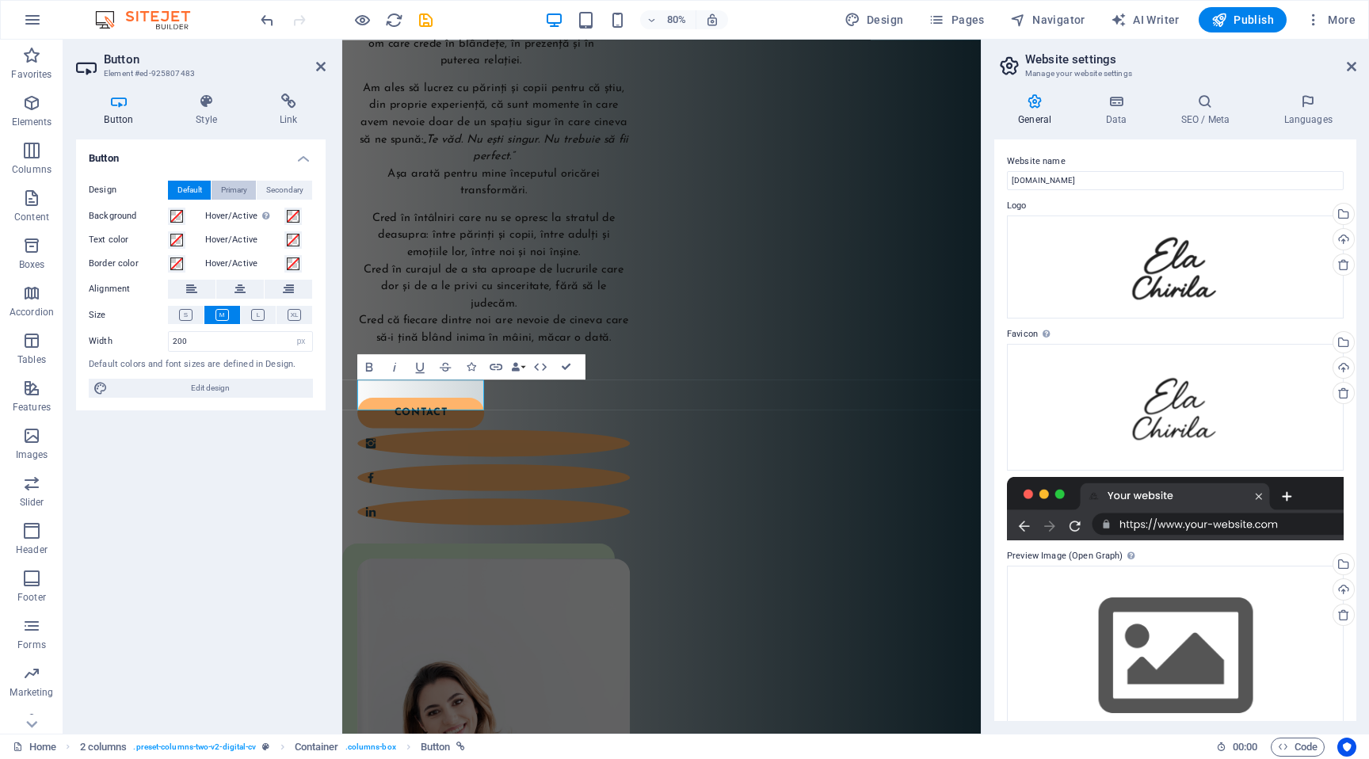
click at [236, 185] on span "Primary" at bounding box center [234, 190] width 26 height 19
click at [276, 192] on span "Secondary" at bounding box center [284, 190] width 37 height 19
click at [193, 189] on span "Default" at bounding box center [189, 190] width 25 height 19
click at [447, 368] on icon "button" at bounding box center [445, 366] width 15 height 15
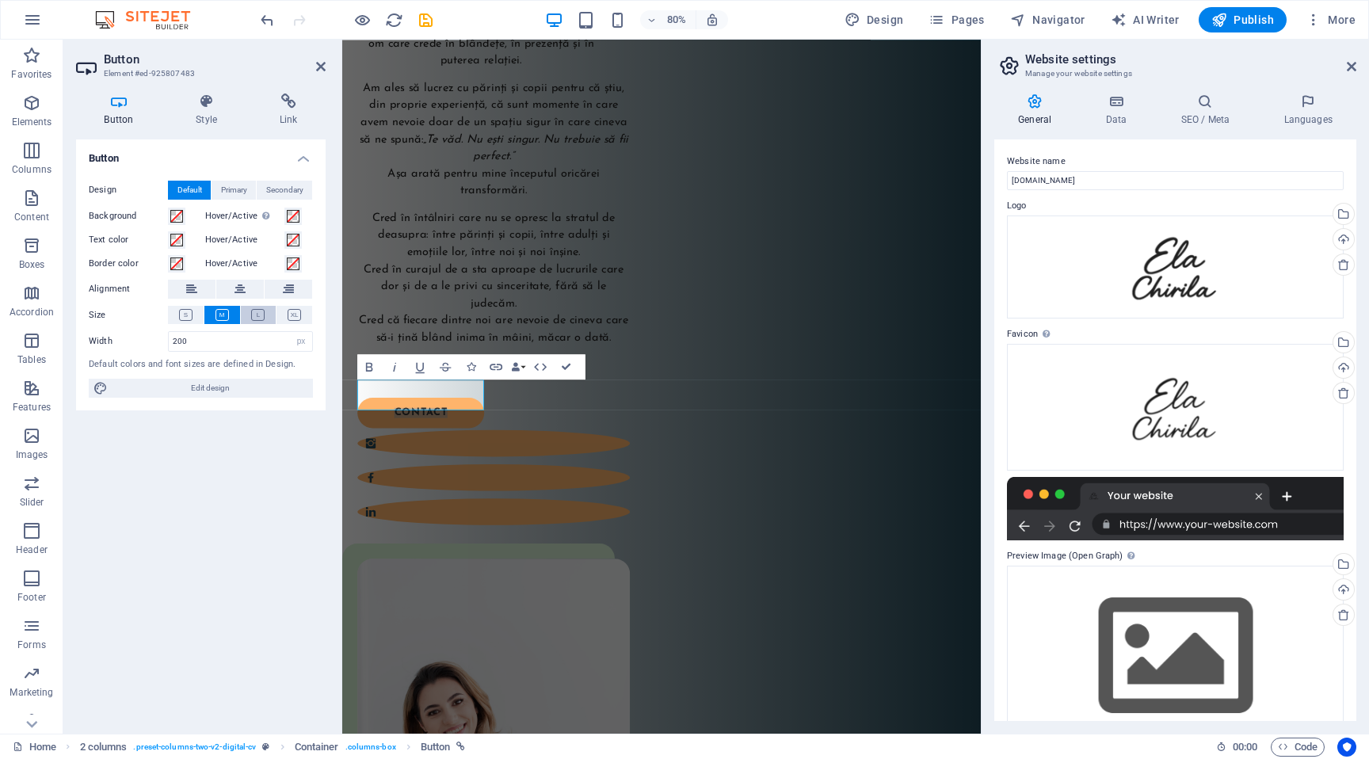
click at [264, 307] on button at bounding box center [259, 315] width 36 height 18
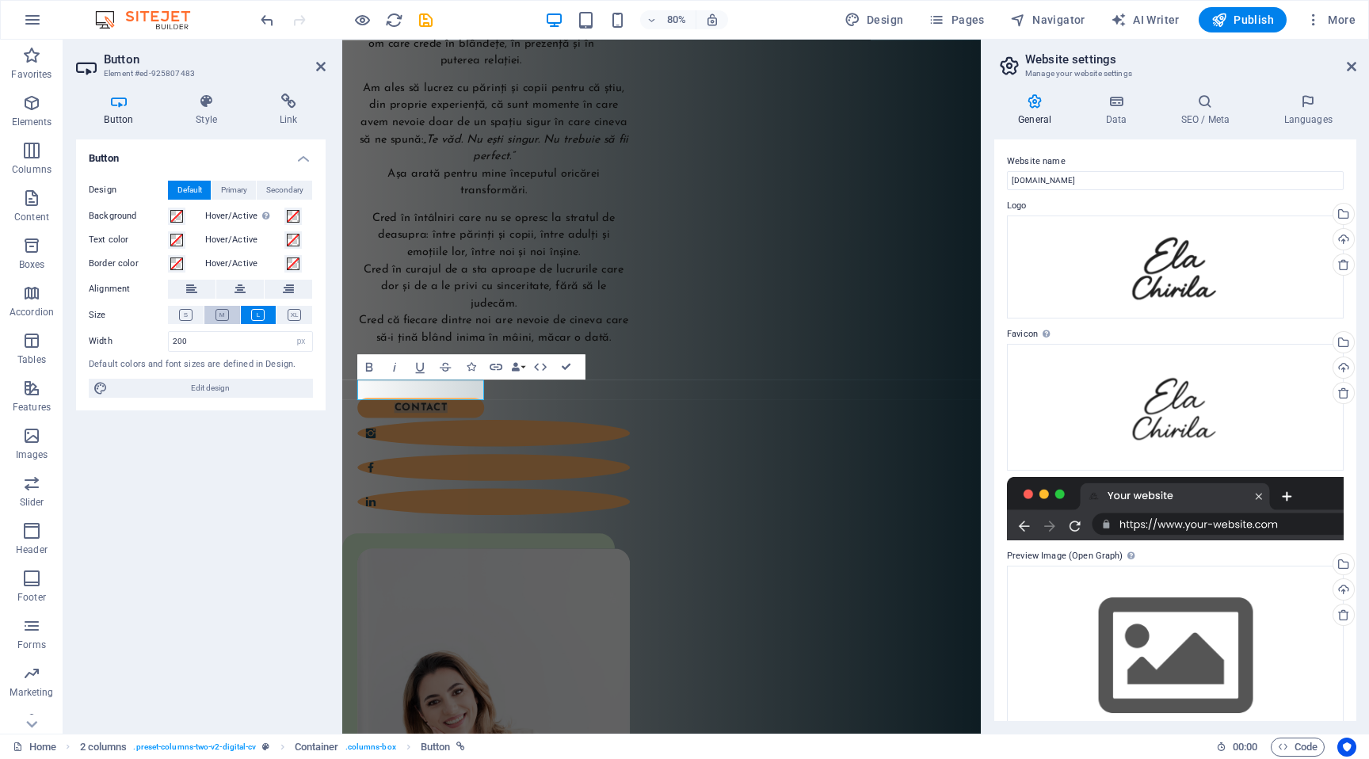
click at [217, 310] on icon at bounding box center [221, 315] width 13 height 12
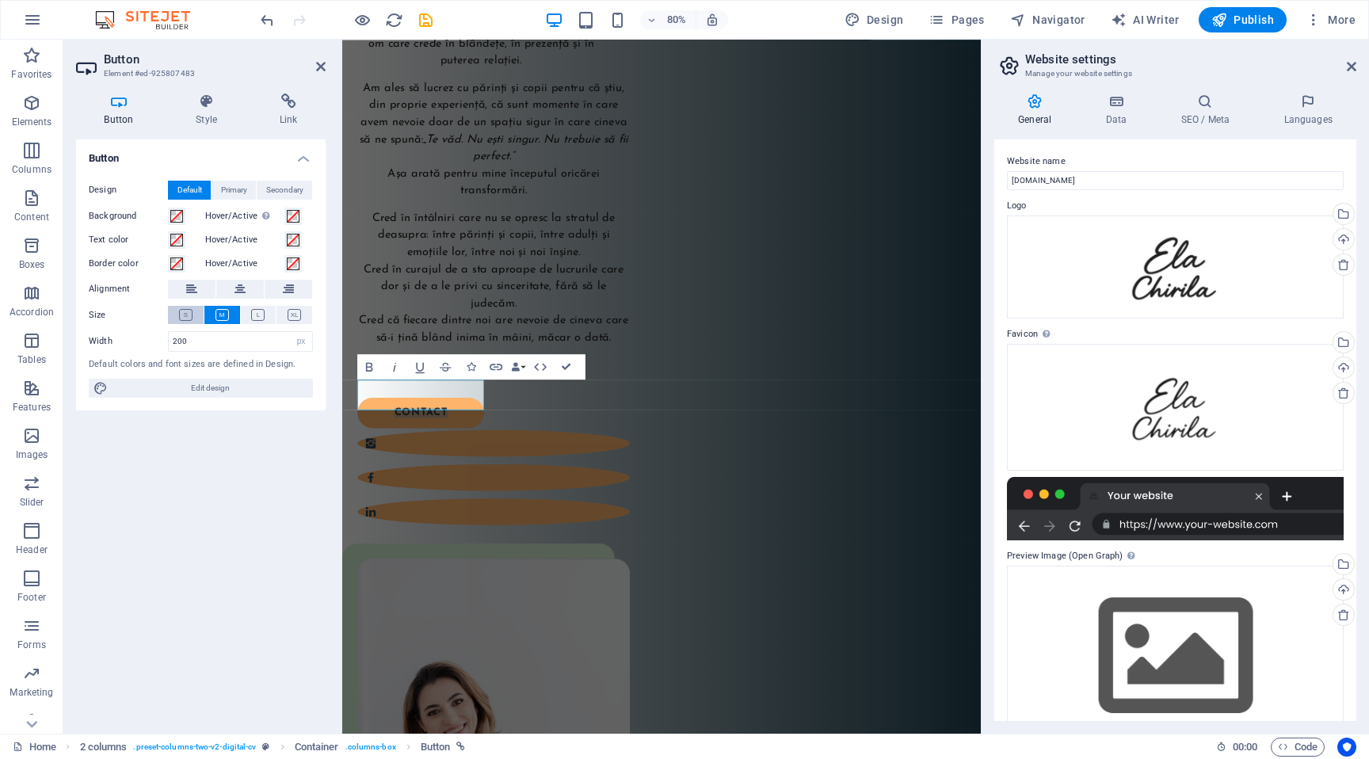
click at [189, 314] on icon at bounding box center [185, 315] width 13 height 12
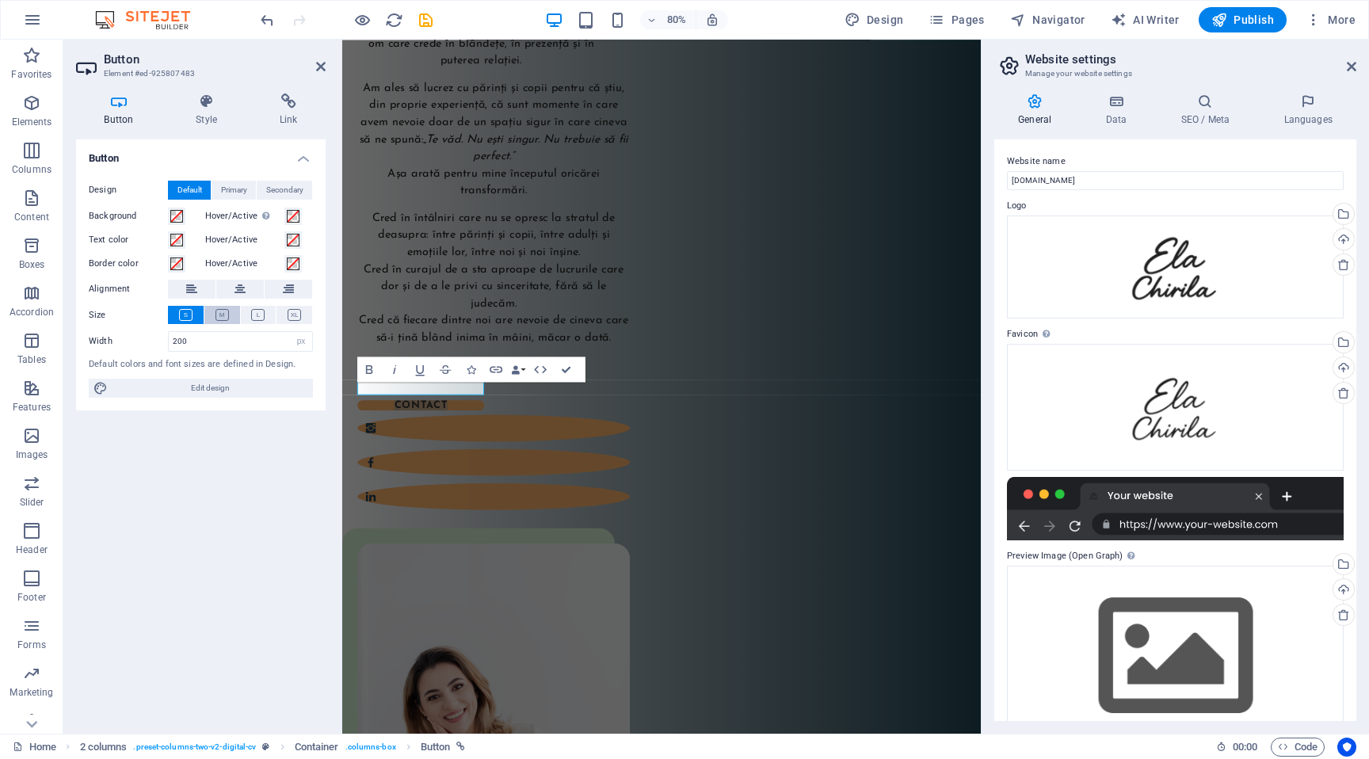
click at [215, 314] on icon at bounding box center [221, 315] width 13 height 12
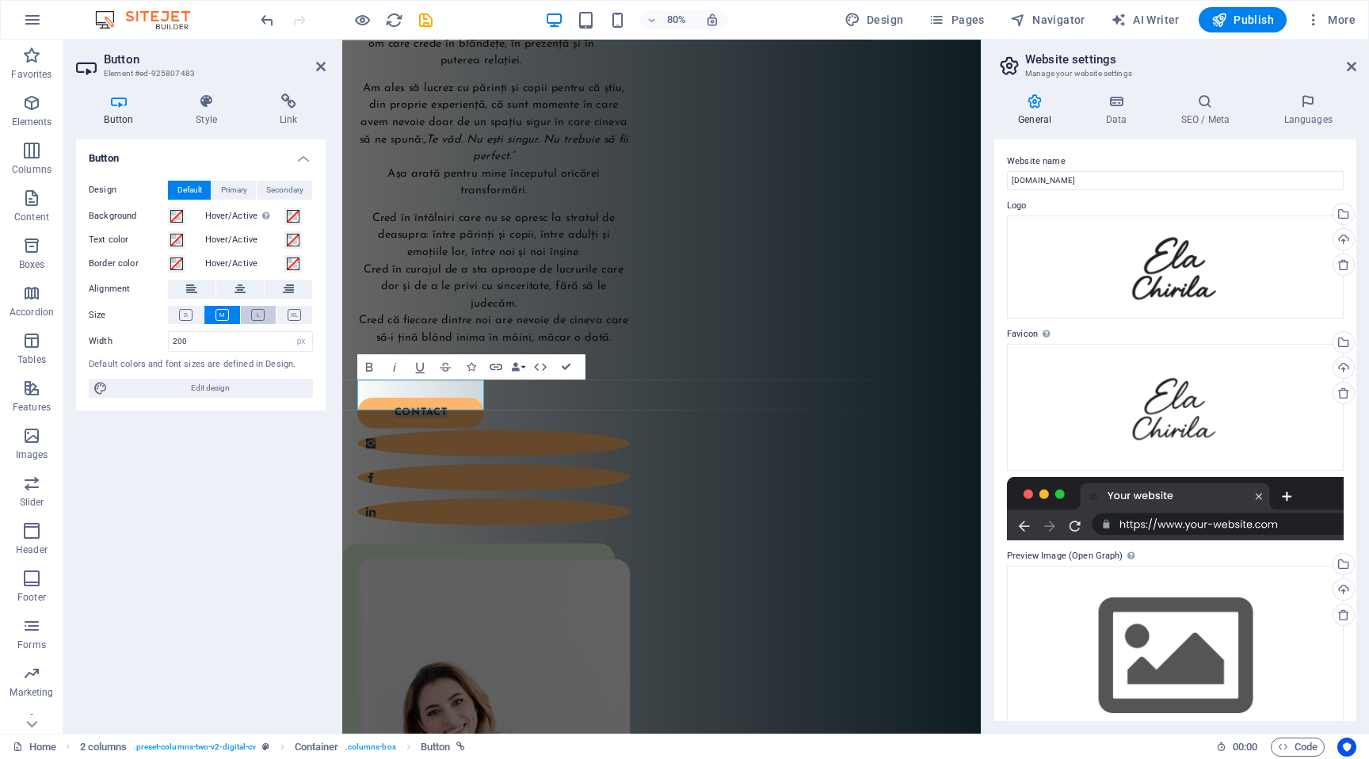
click at [254, 314] on icon at bounding box center [257, 315] width 13 height 12
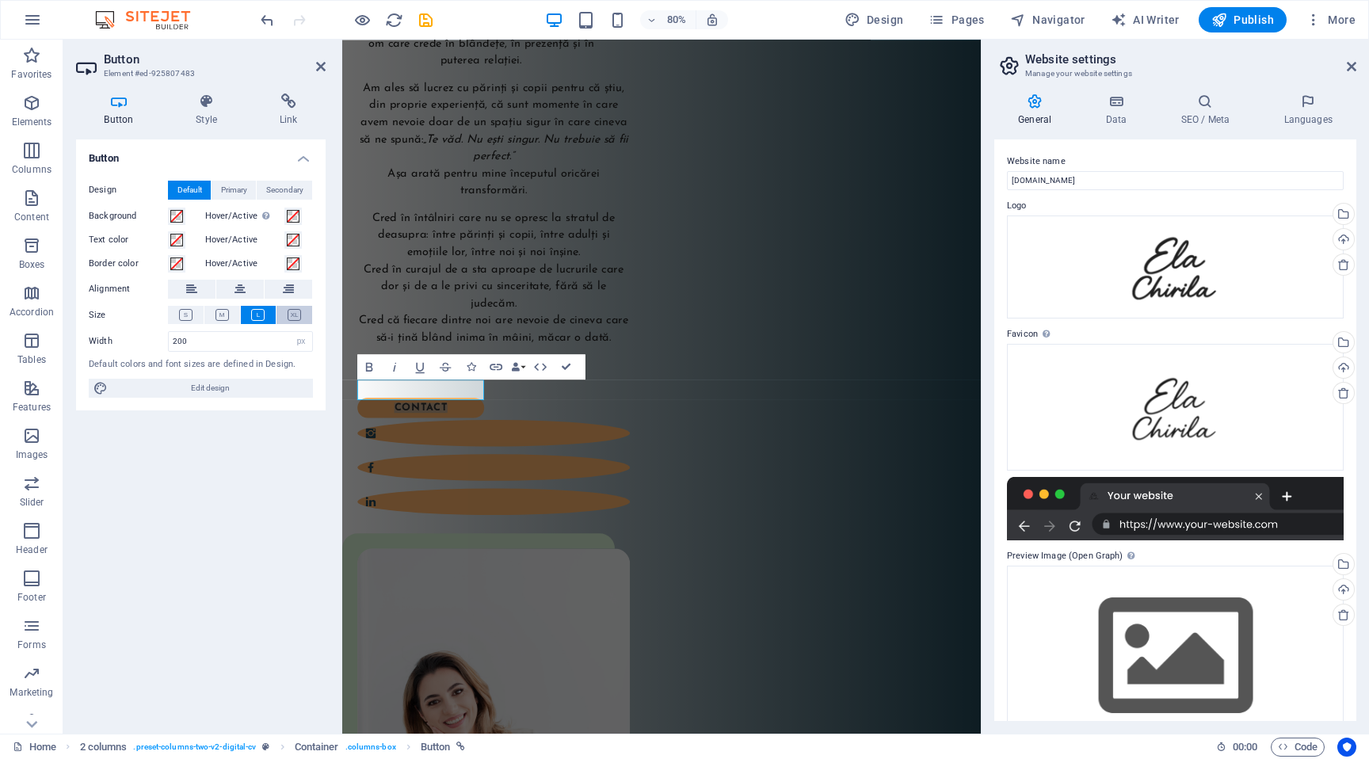
click at [285, 314] on button at bounding box center [294, 315] width 36 height 18
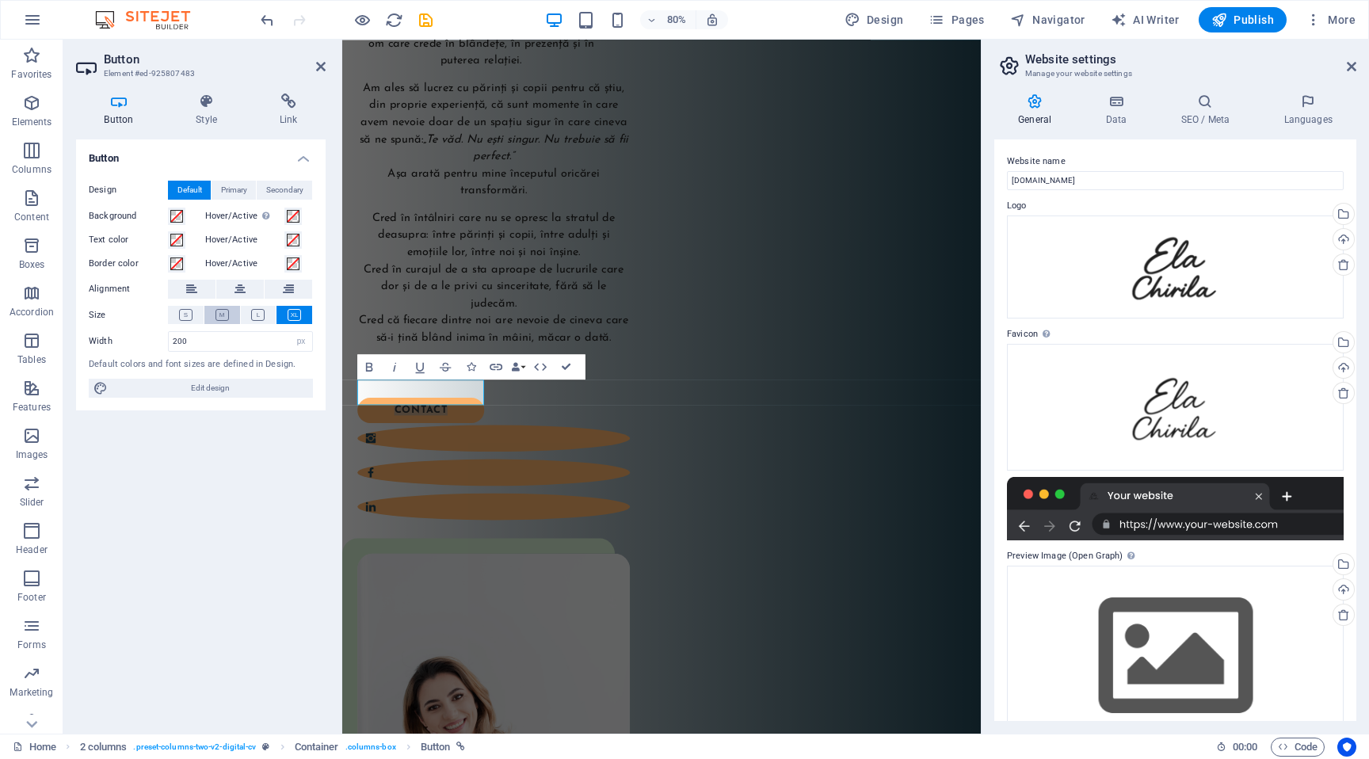
click at [217, 314] on icon at bounding box center [221, 315] width 13 height 12
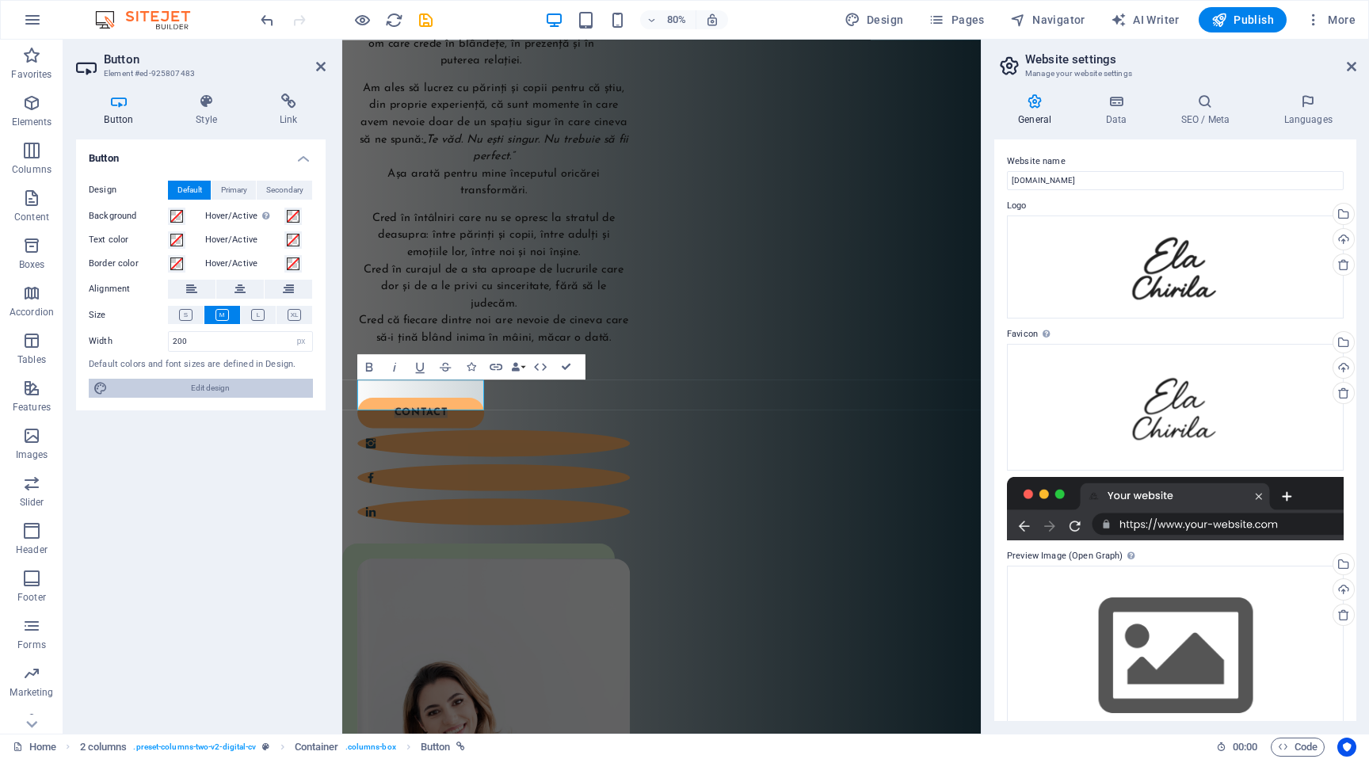
click at [222, 393] on span "Edit design" at bounding box center [210, 388] width 196 height 19
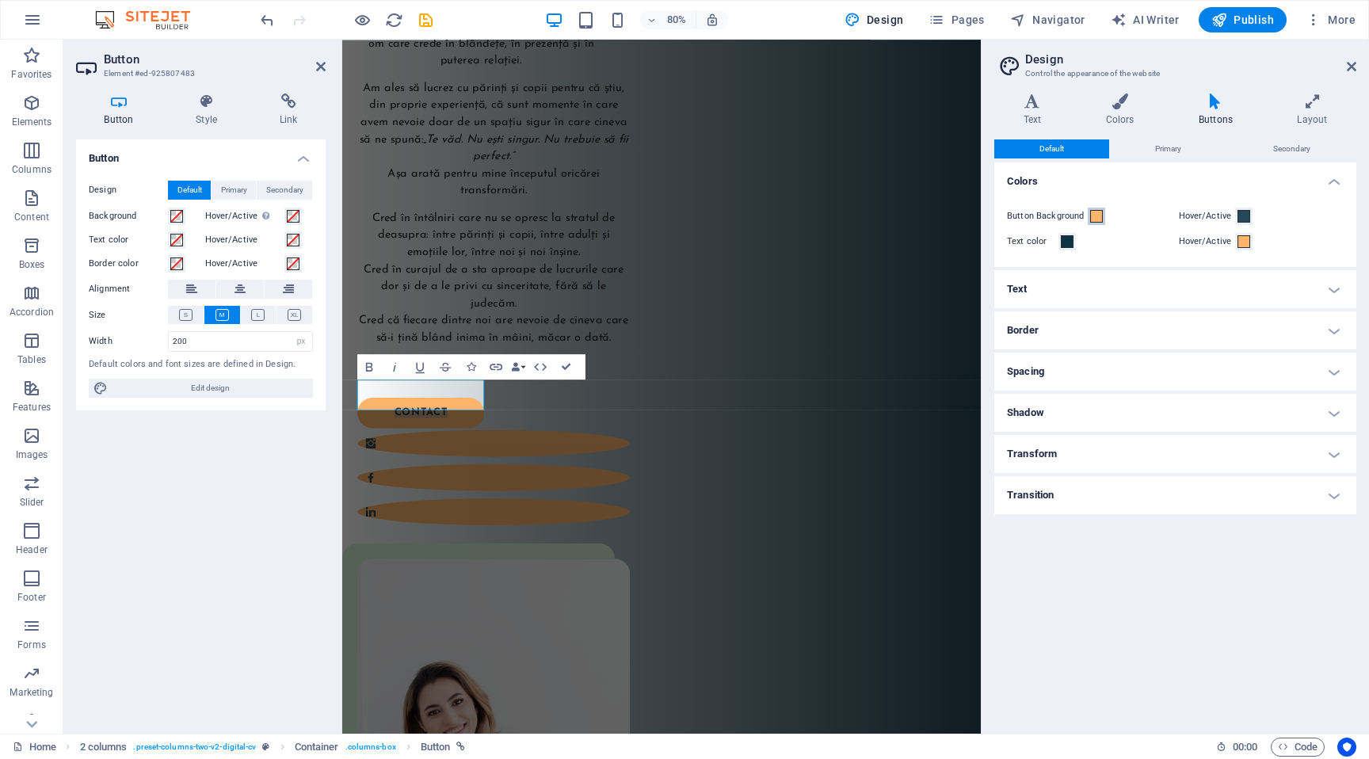
click at [1099, 210] on span at bounding box center [1096, 216] width 13 height 13
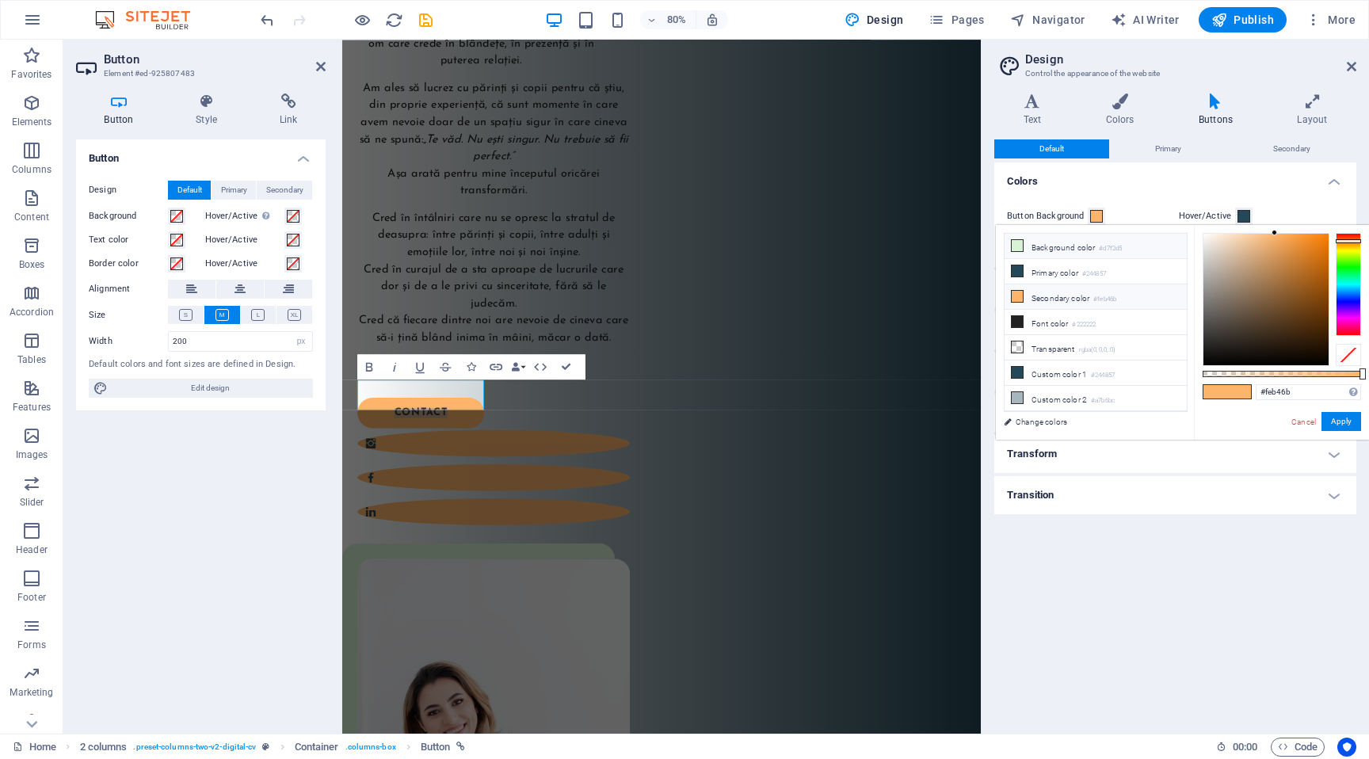
click at [1079, 239] on li "Background color #d7f2d5" at bounding box center [1095, 246] width 182 height 25
type input "#d7f2d5"
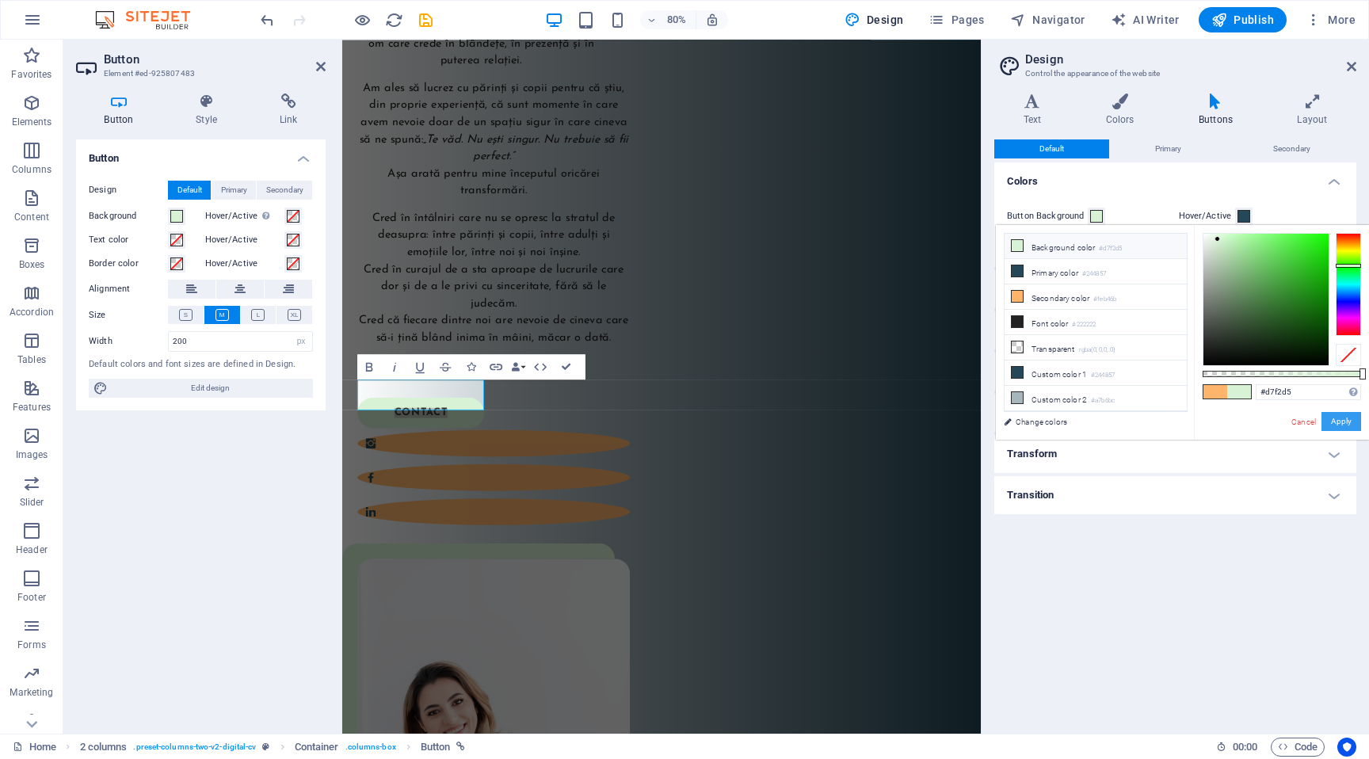
click at [1342, 423] on button "Apply" at bounding box center [1341, 421] width 40 height 19
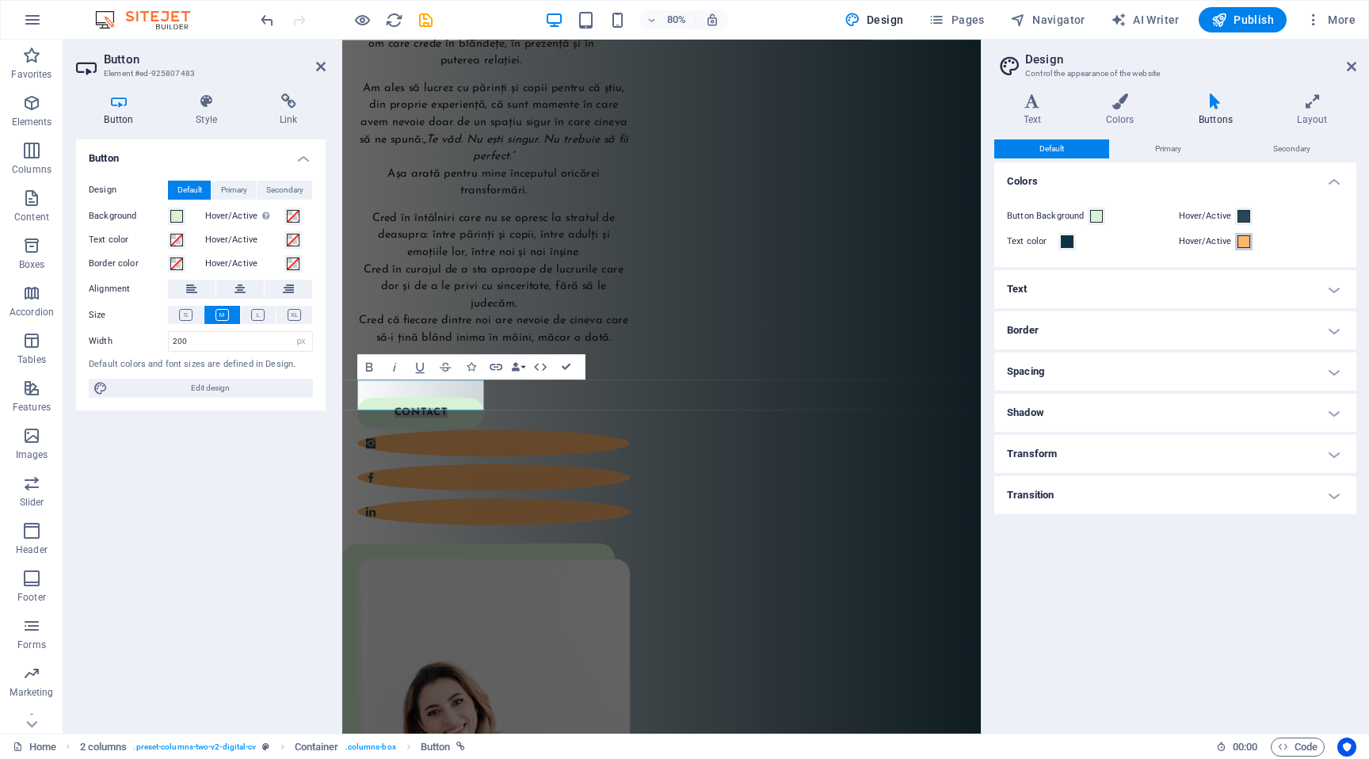
click at [1240, 242] on span at bounding box center [1243, 241] width 13 height 13
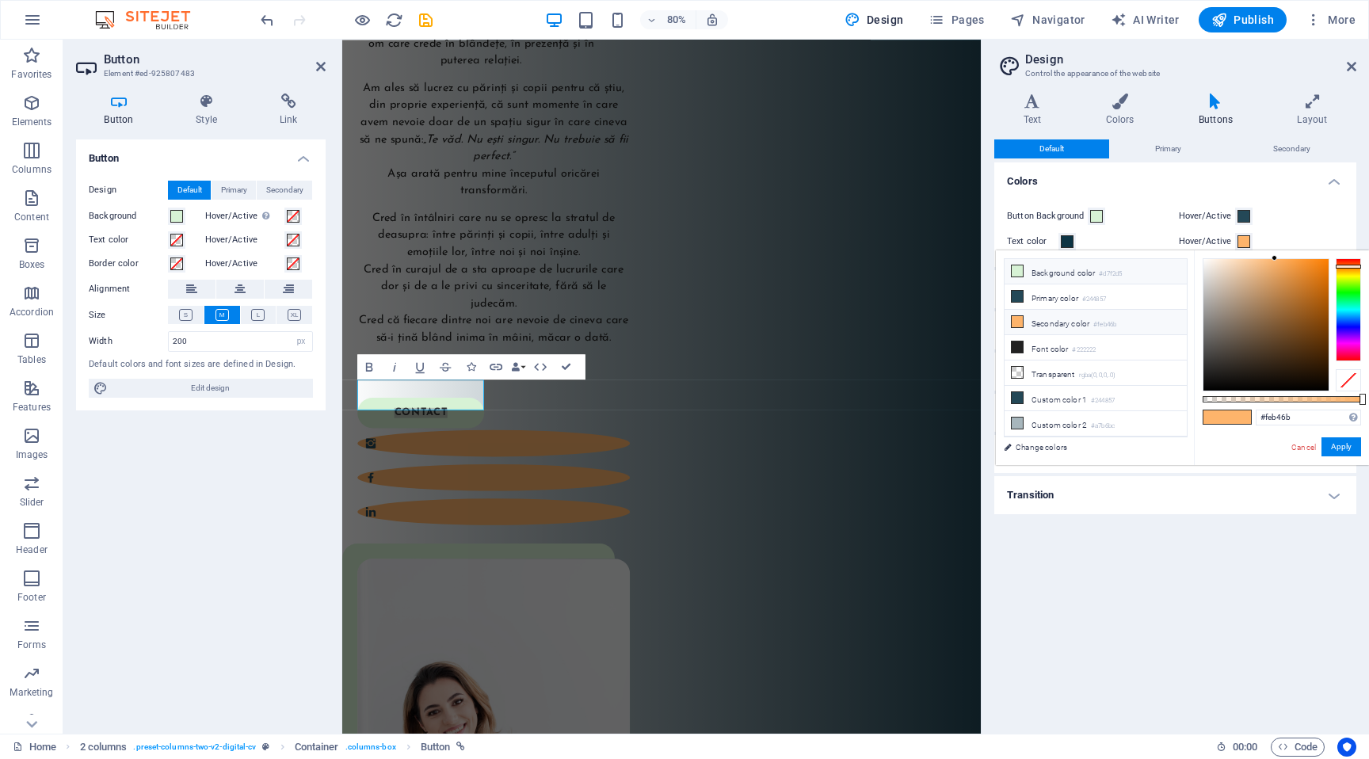
click at [1145, 273] on li "Background color #d7f2d5" at bounding box center [1095, 271] width 182 height 25
type input "#d7f2d5"
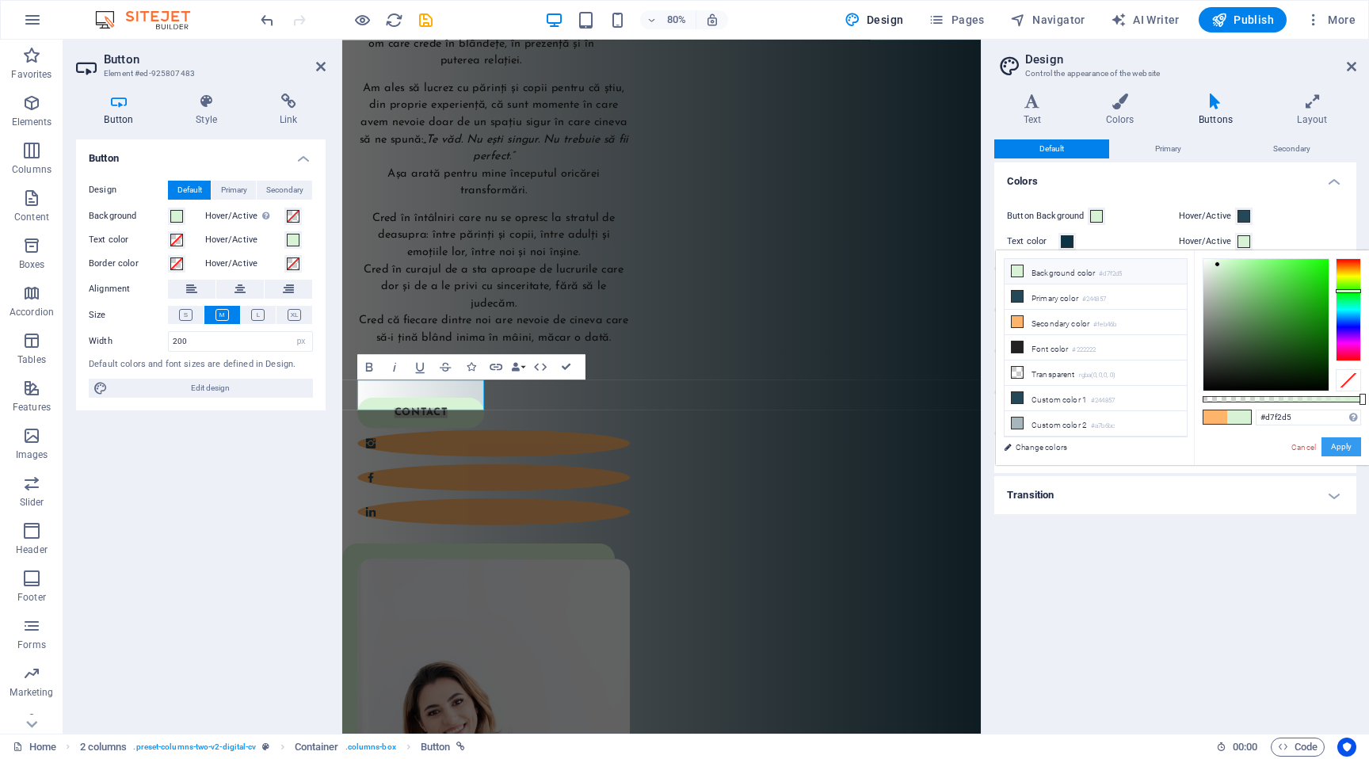
click at [1342, 448] on button "Apply" at bounding box center [1341, 446] width 40 height 19
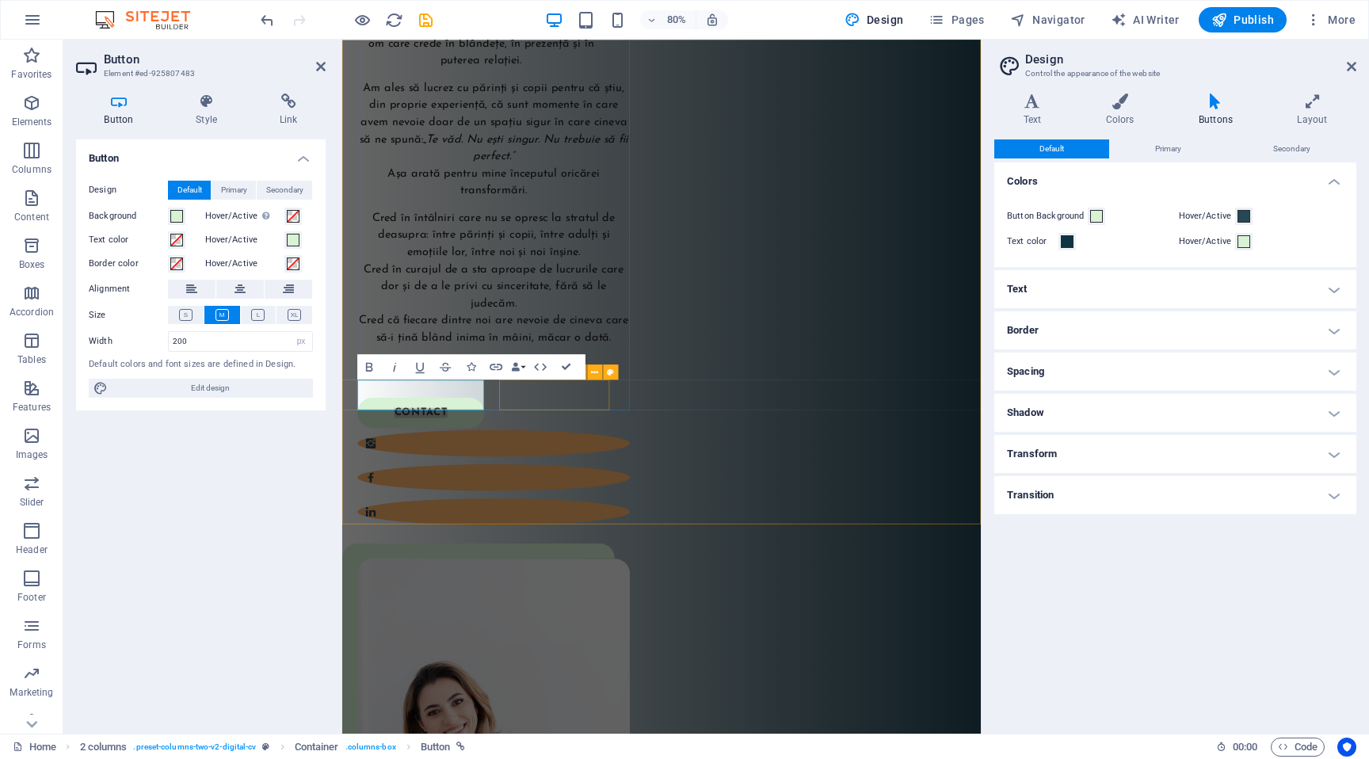
click at [572, 515] on div at bounding box center [531, 586] width 341 height 143
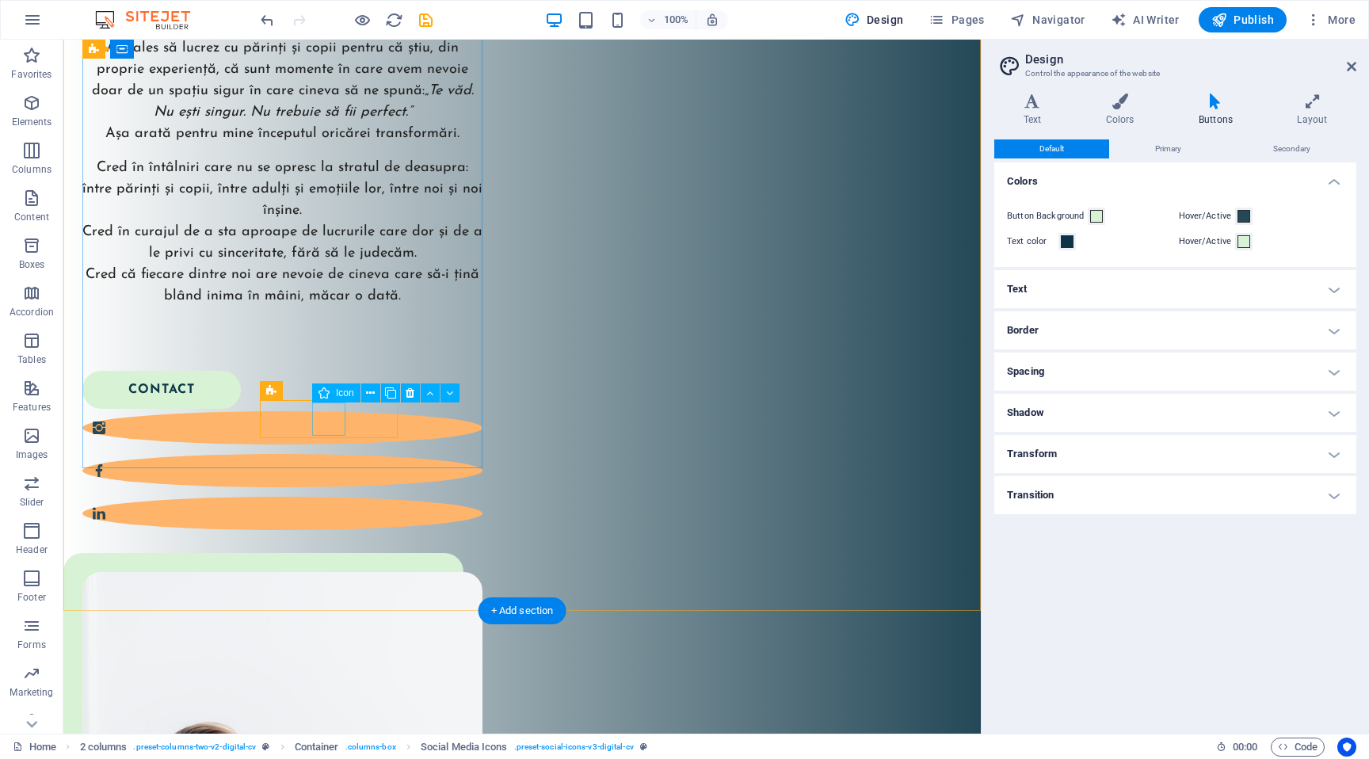
click at [314, 454] on figure at bounding box center [282, 470] width 400 height 33
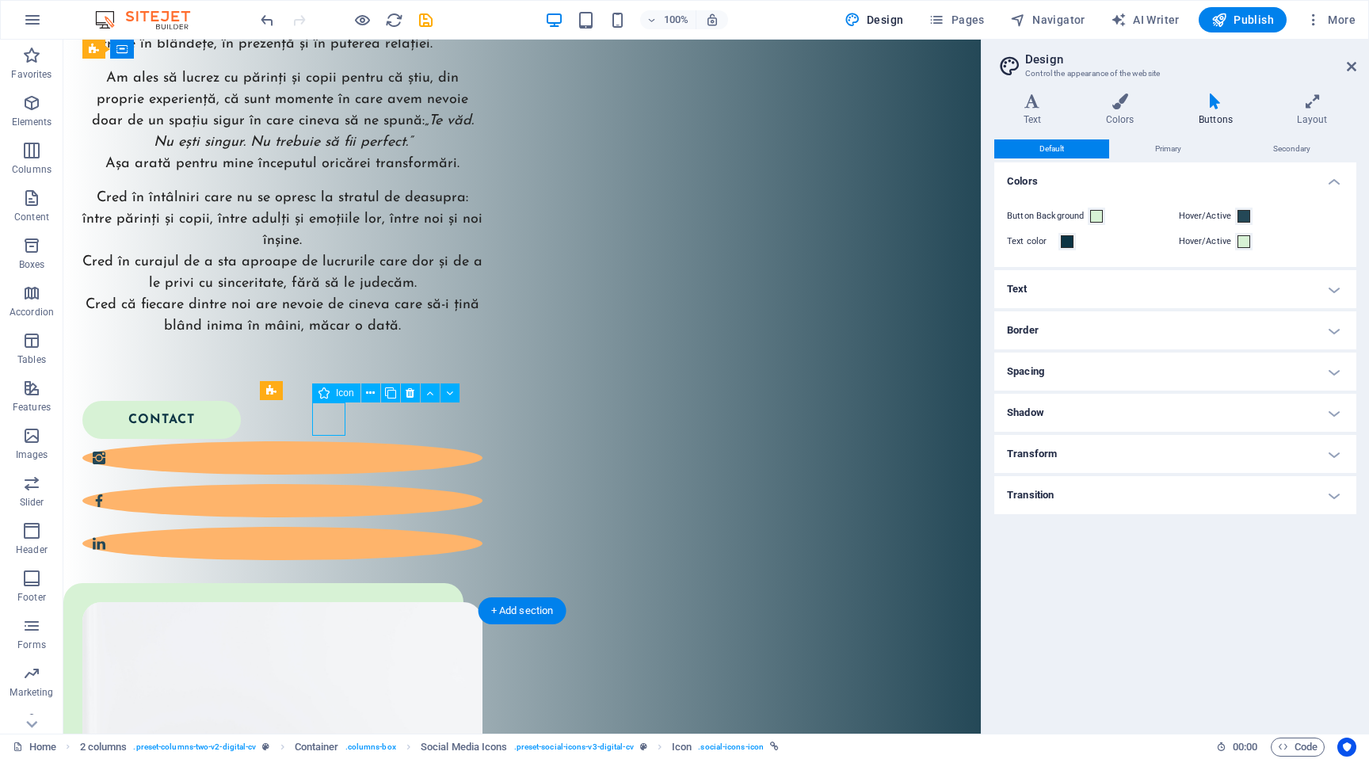
select select "xMidYMid"
select select "px"
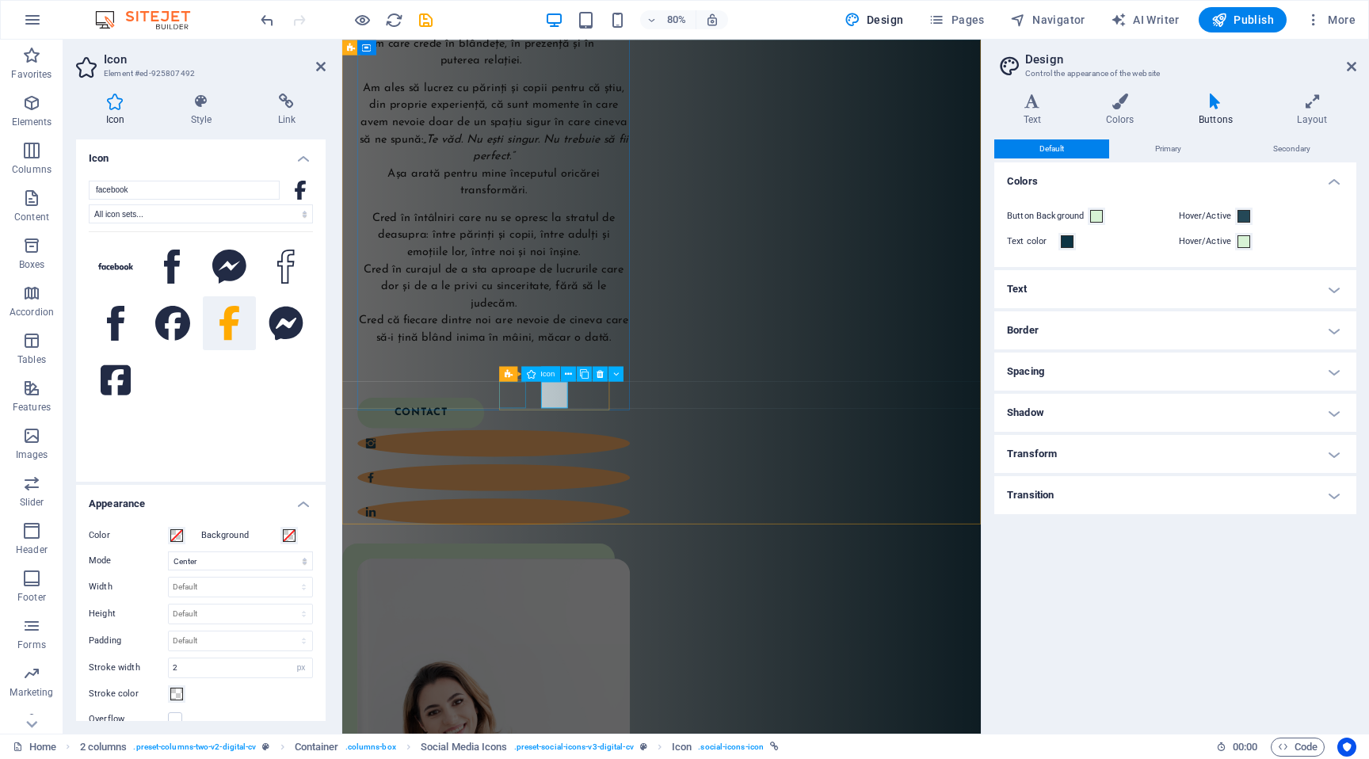
click at [562, 527] on figure at bounding box center [531, 543] width 341 height 33
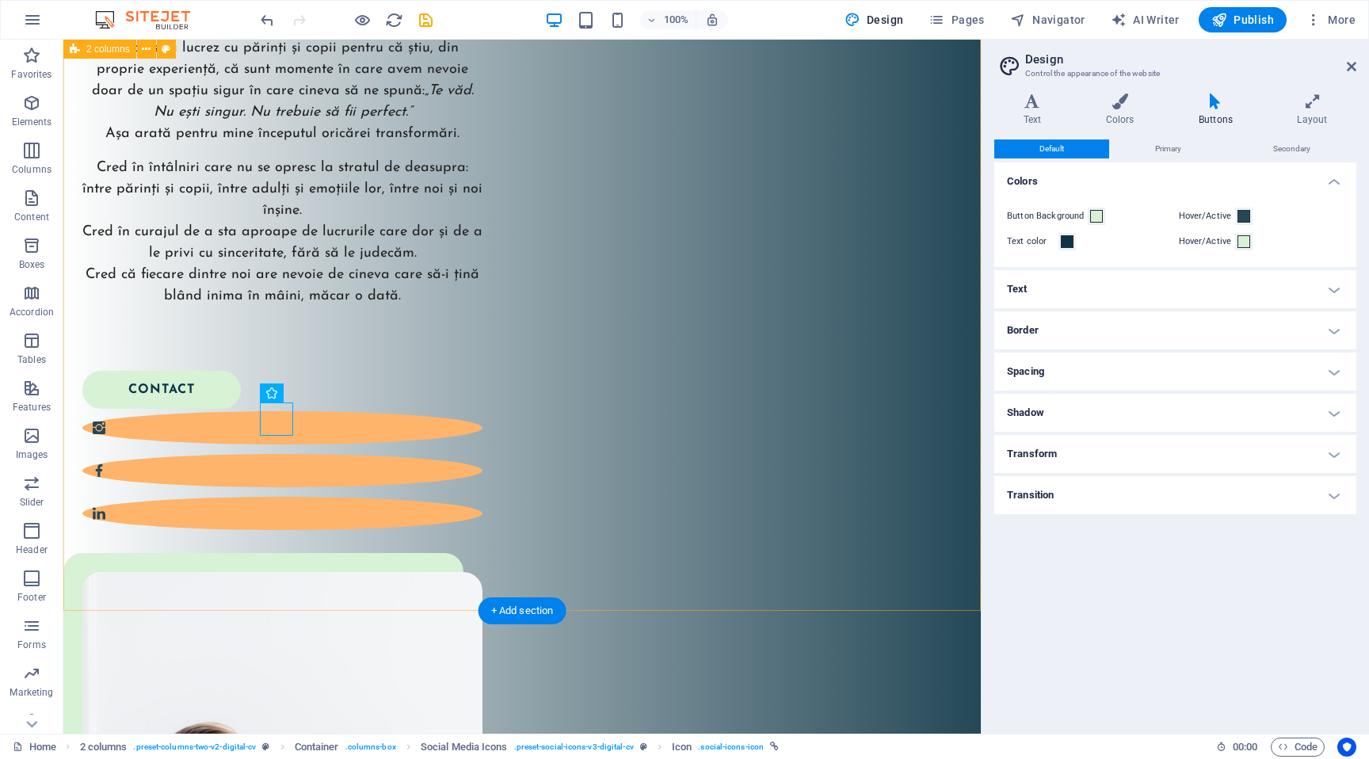
click at [518, 398] on div "Buna! Eu sunt Ela! Sunt formator acreditat Circle of Security și cofondator al …" at bounding box center [521, 571] width 917 height 1483
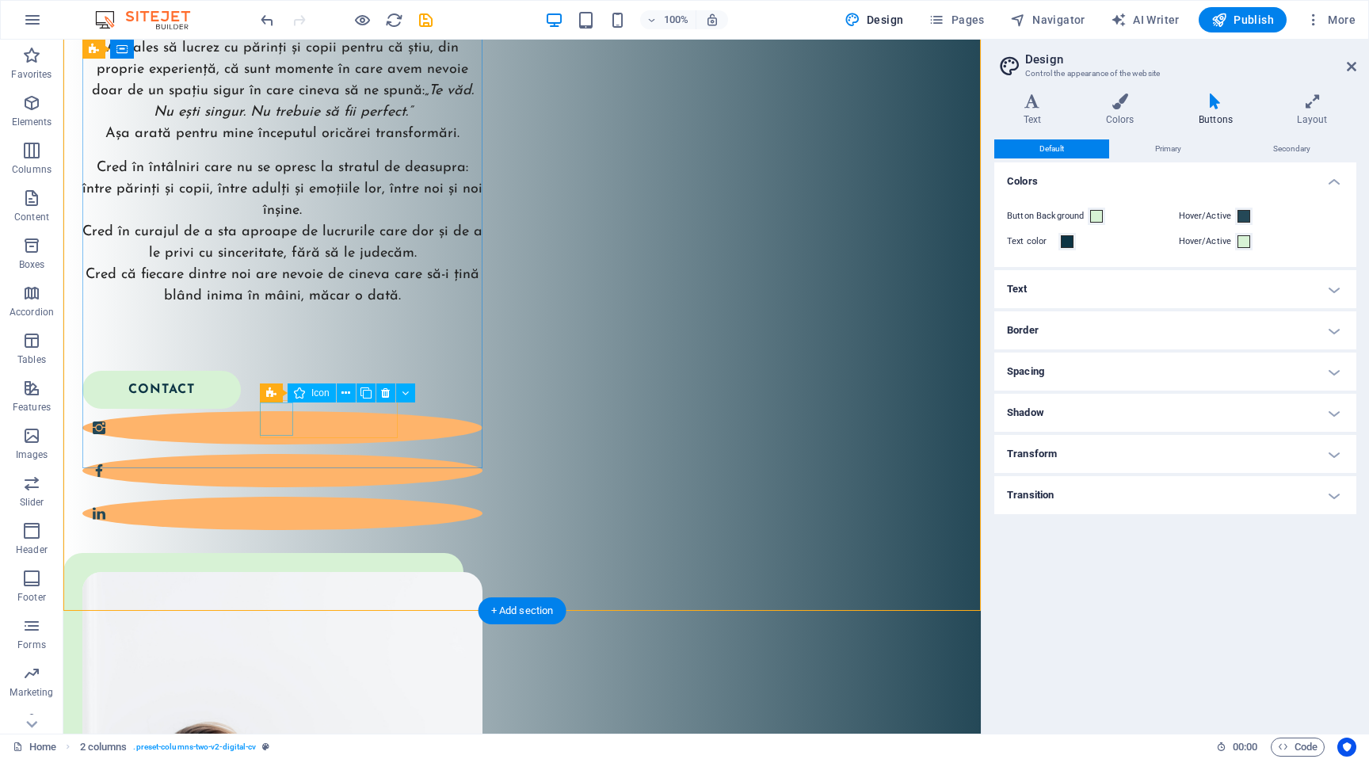
click at [271, 426] on figure at bounding box center [282, 427] width 400 height 33
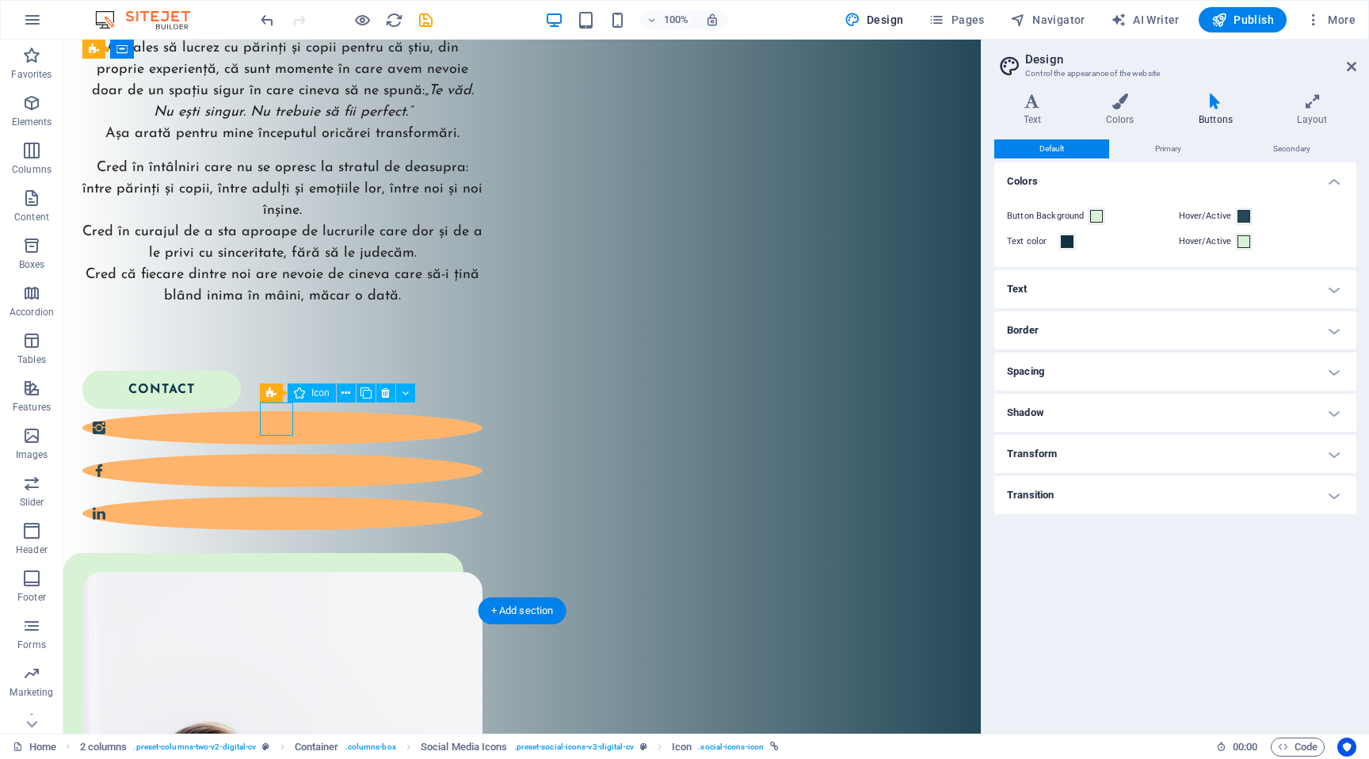
click at [271, 426] on figure at bounding box center [282, 427] width 400 height 33
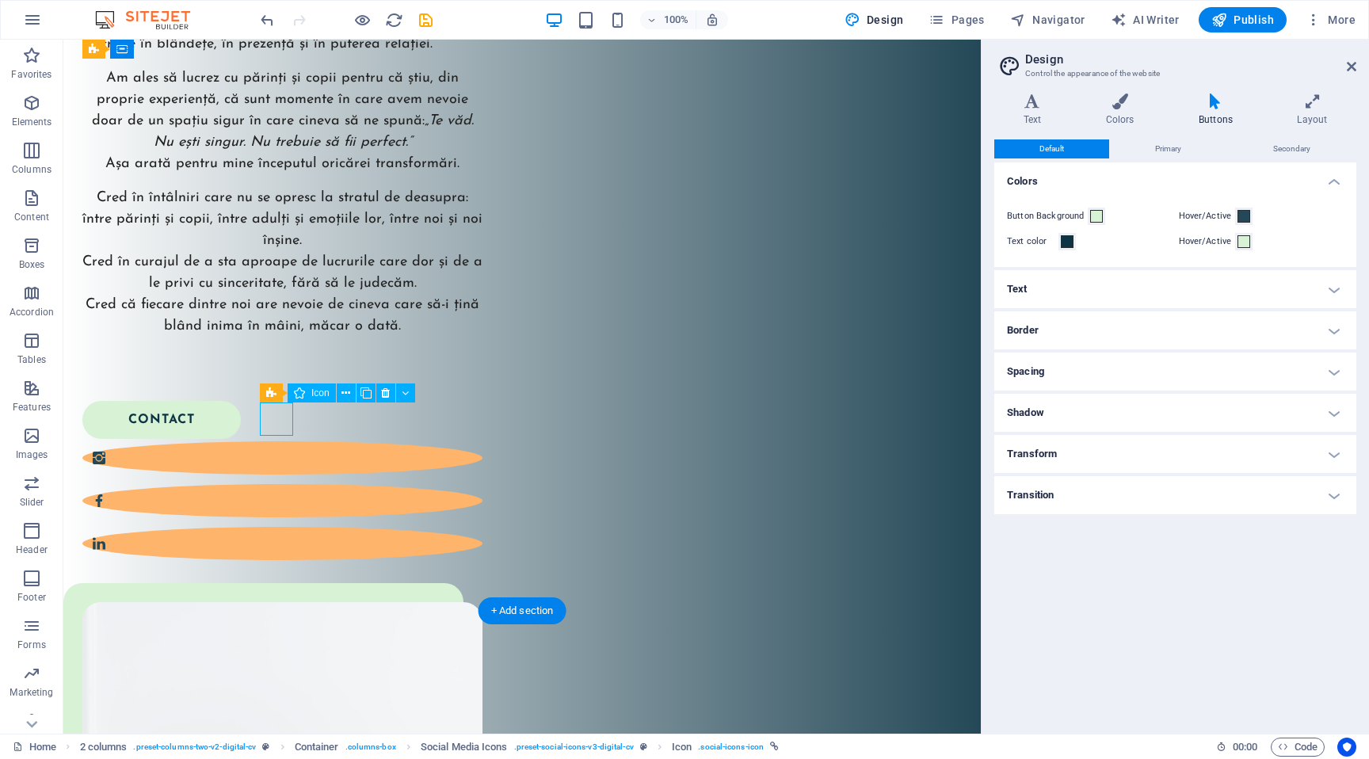
select select "xMidYMid"
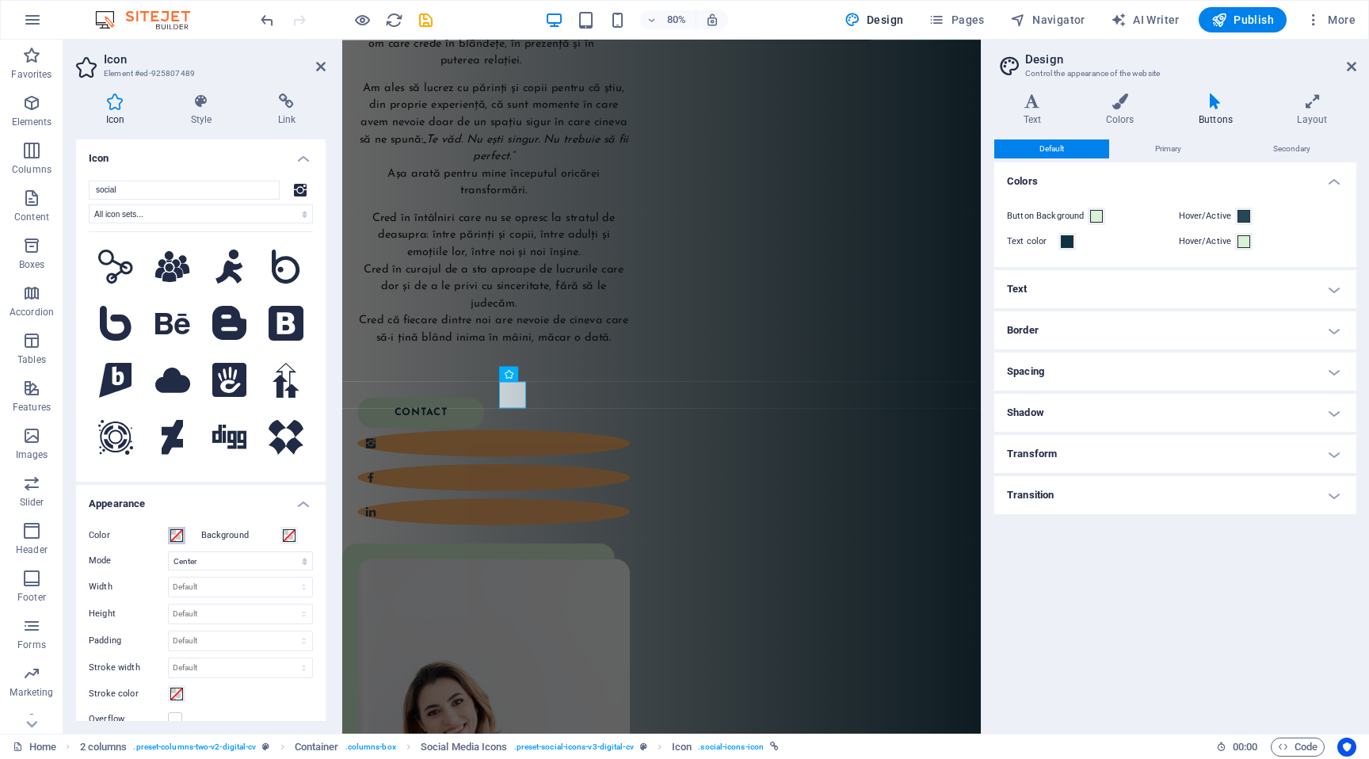
click at [180, 534] on span at bounding box center [176, 535] width 13 height 13
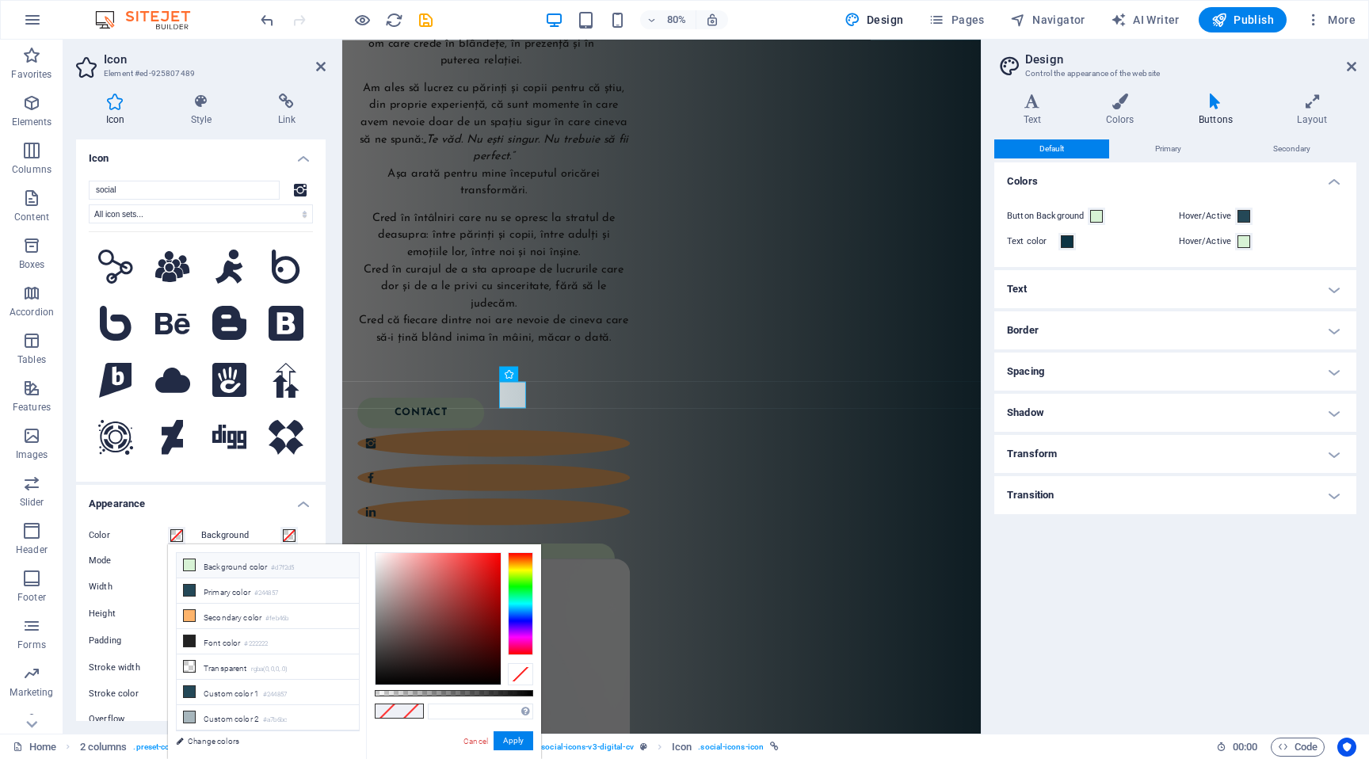
click at [256, 573] on li "Background color #d7f2d5" at bounding box center [268, 565] width 182 height 25
type input "#d7f2d5"
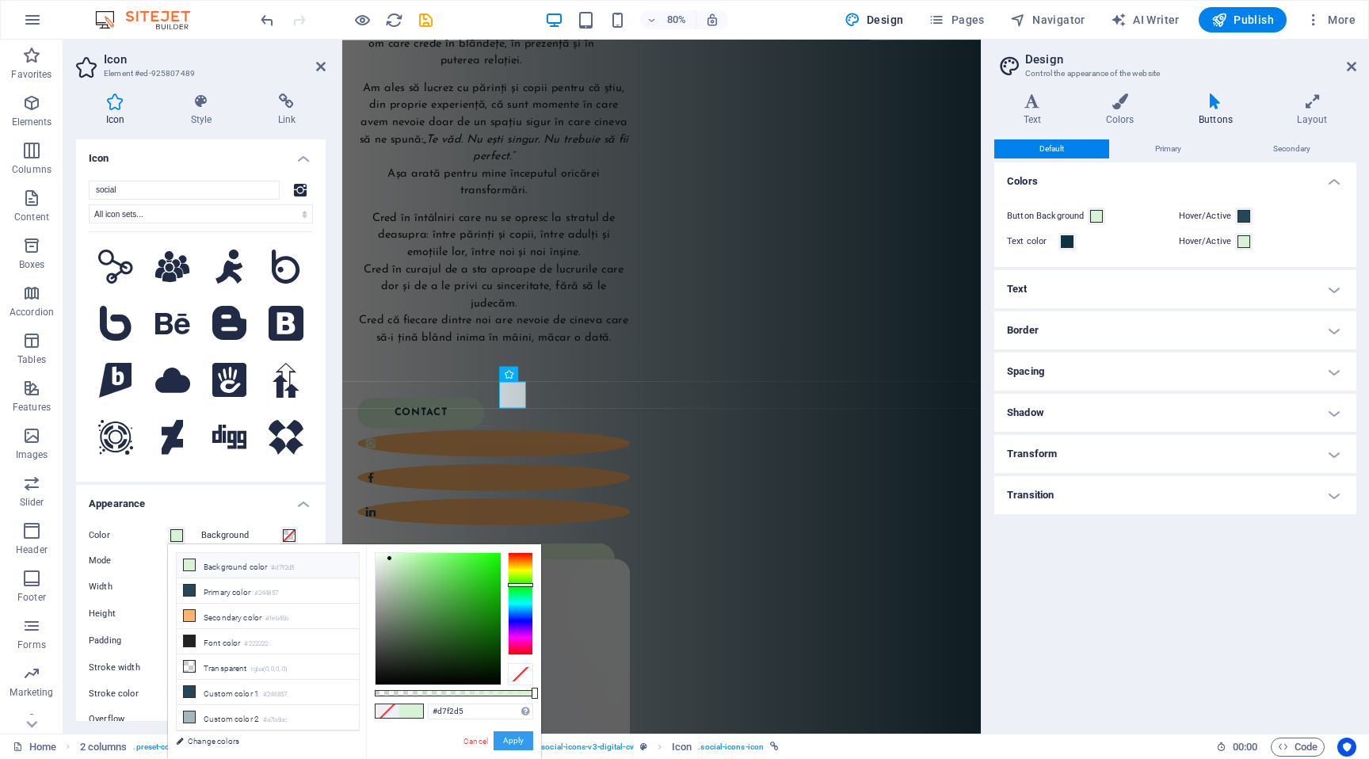
click at [516, 743] on button "Apply" at bounding box center [514, 740] width 40 height 19
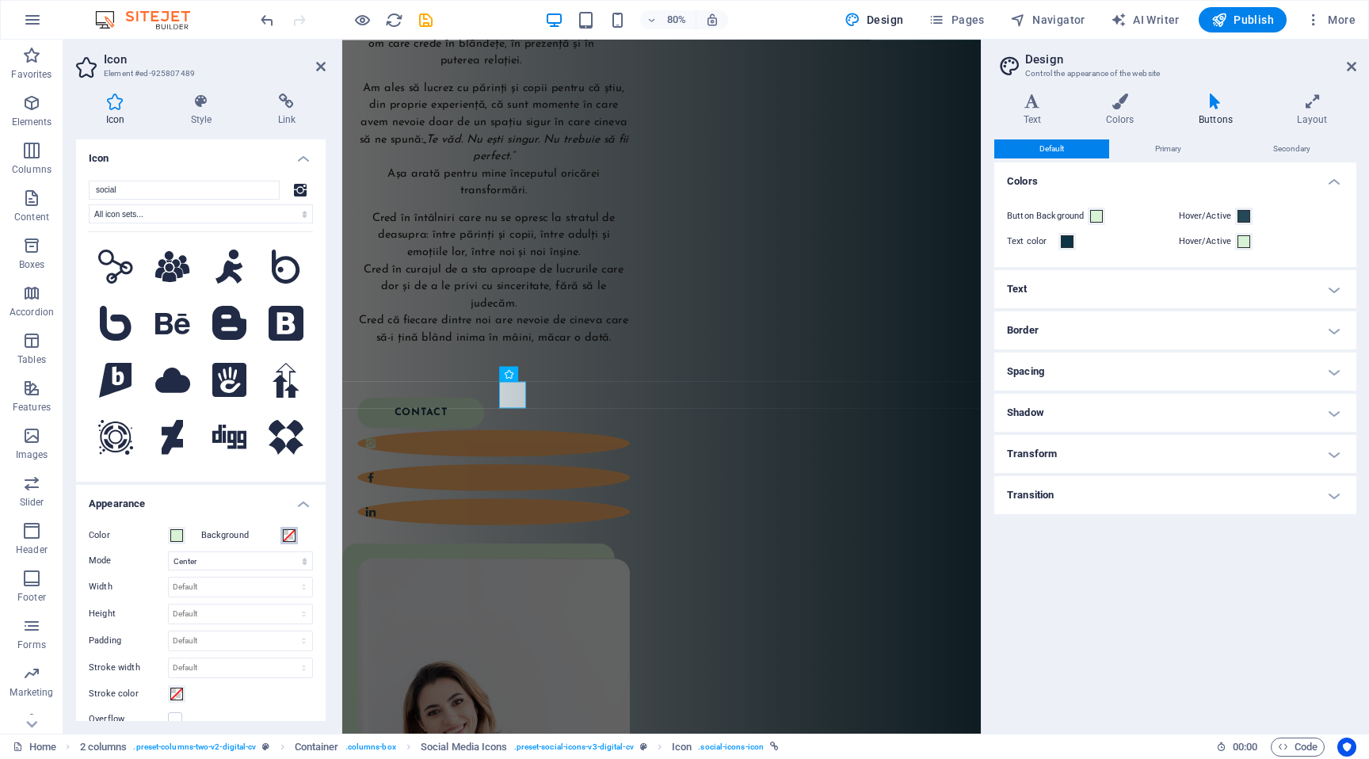
click at [292, 534] on span at bounding box center [289, 535] width 13 height 13
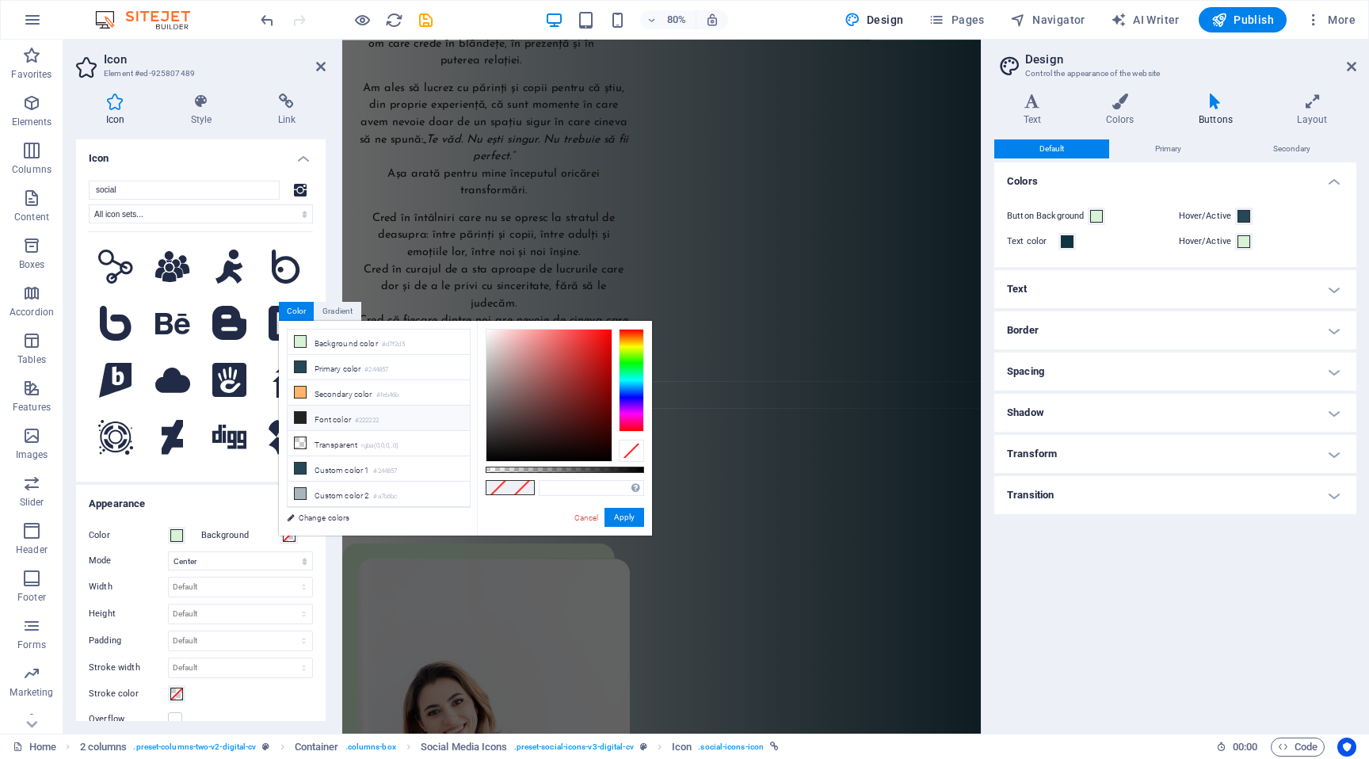
click at [339, 422] on li "Font color #222222" at bounding box center [379, 418] width 182 height 25
type input "#222222"
click at [619, 515] on button "Apply" at bounding box center [624, 517] width 40 height 19
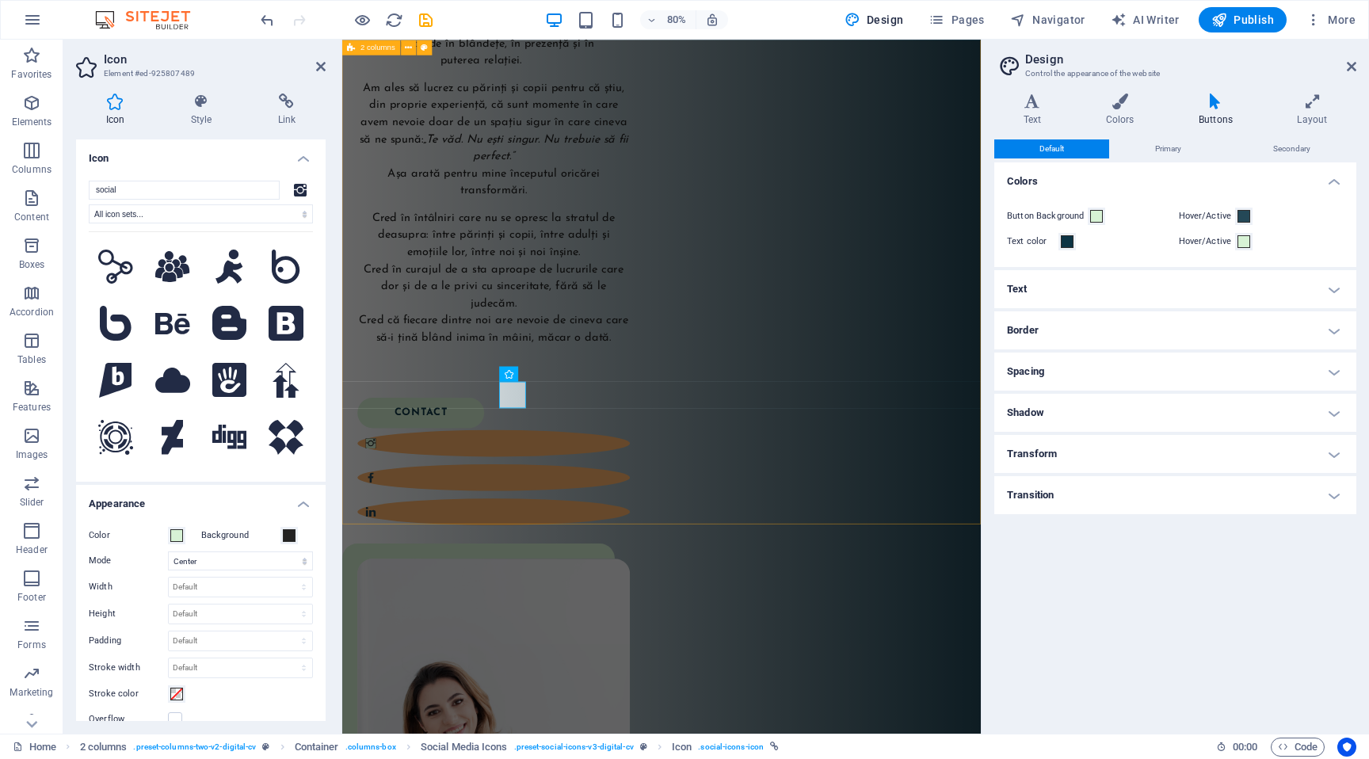
click at [665, 590] on div "Buna! Eu sunt Ela! Sunt formator acreditat Circle of Security și cofondator al …" at bounding box center [741, 601] width 798 height 1480
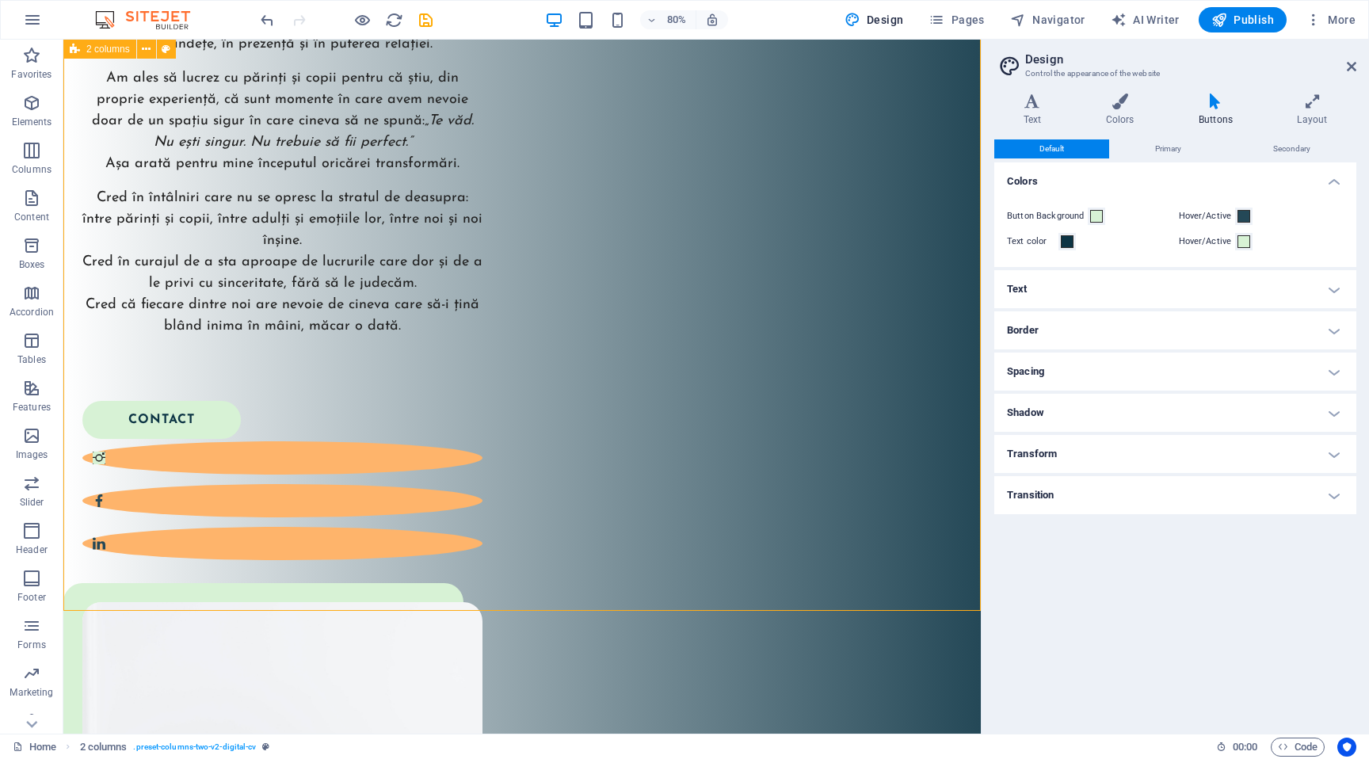
scroll to position [649, 0]
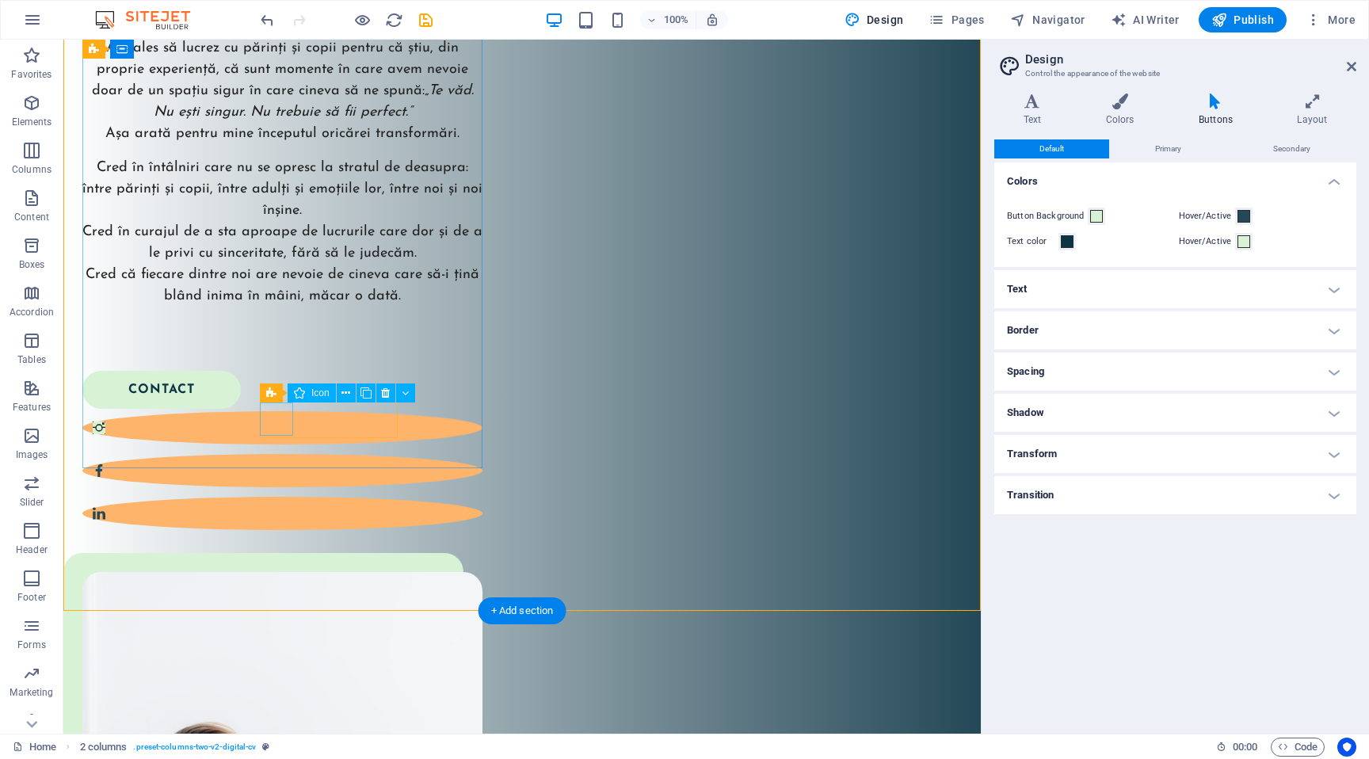
click at [280, 418] on figure at bounding box center [282, 427] width 400 height 33
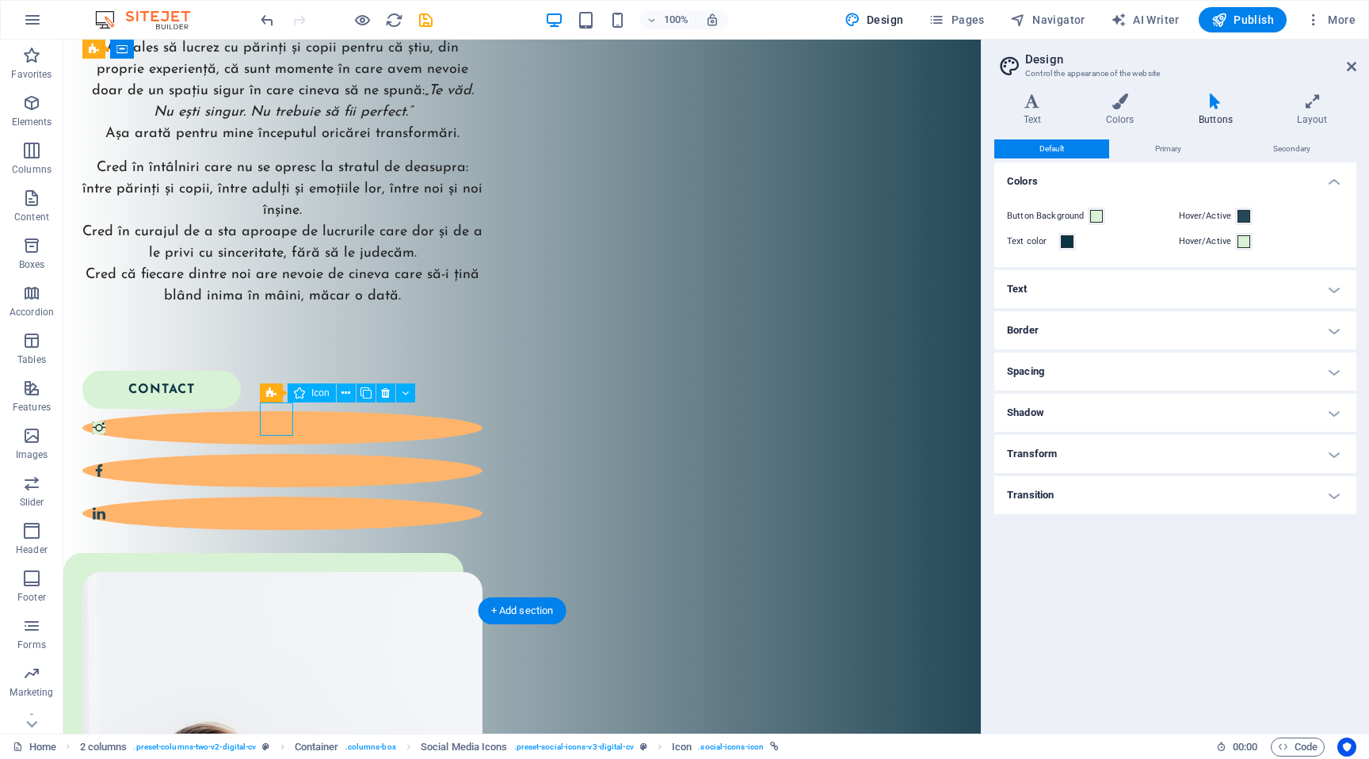
click at [280, 418] on figure at bounding box center [282, 427] width 400 height 33
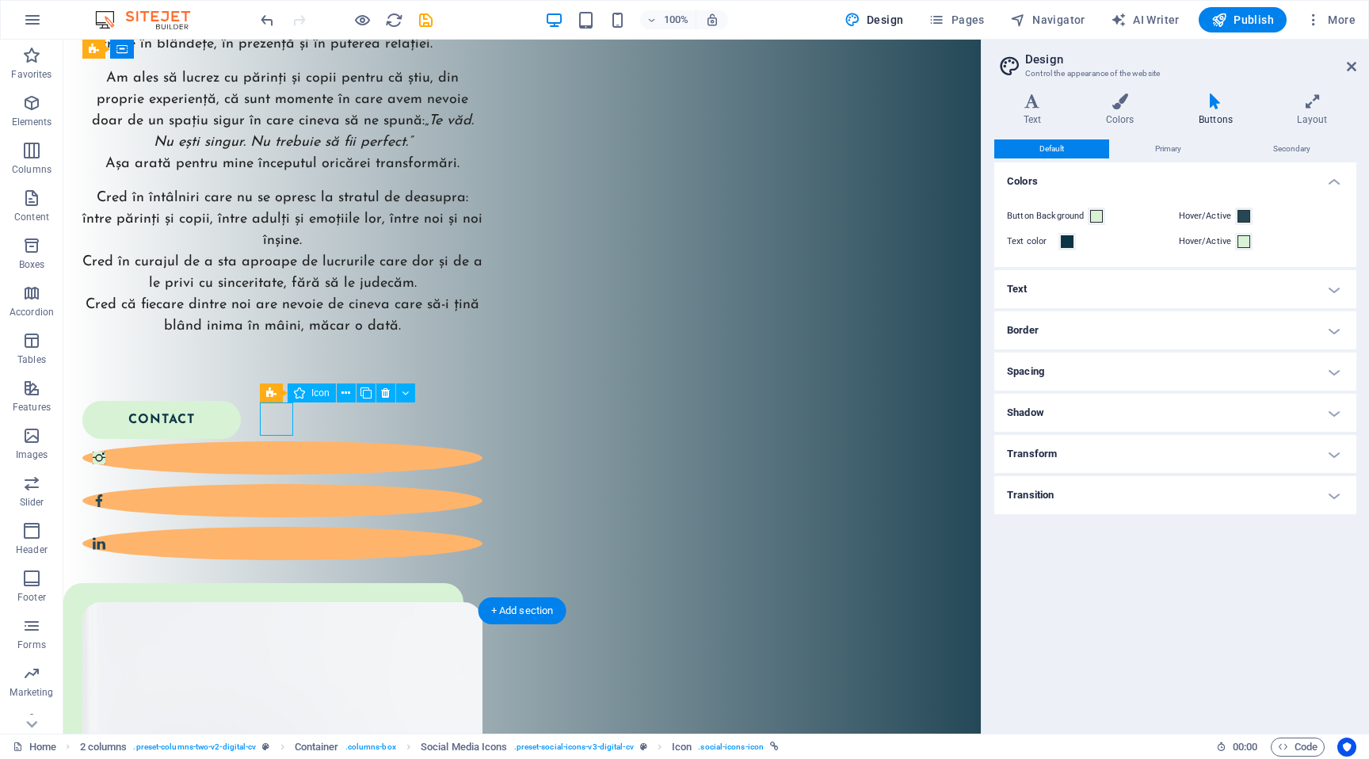
select select "xMidYMid"
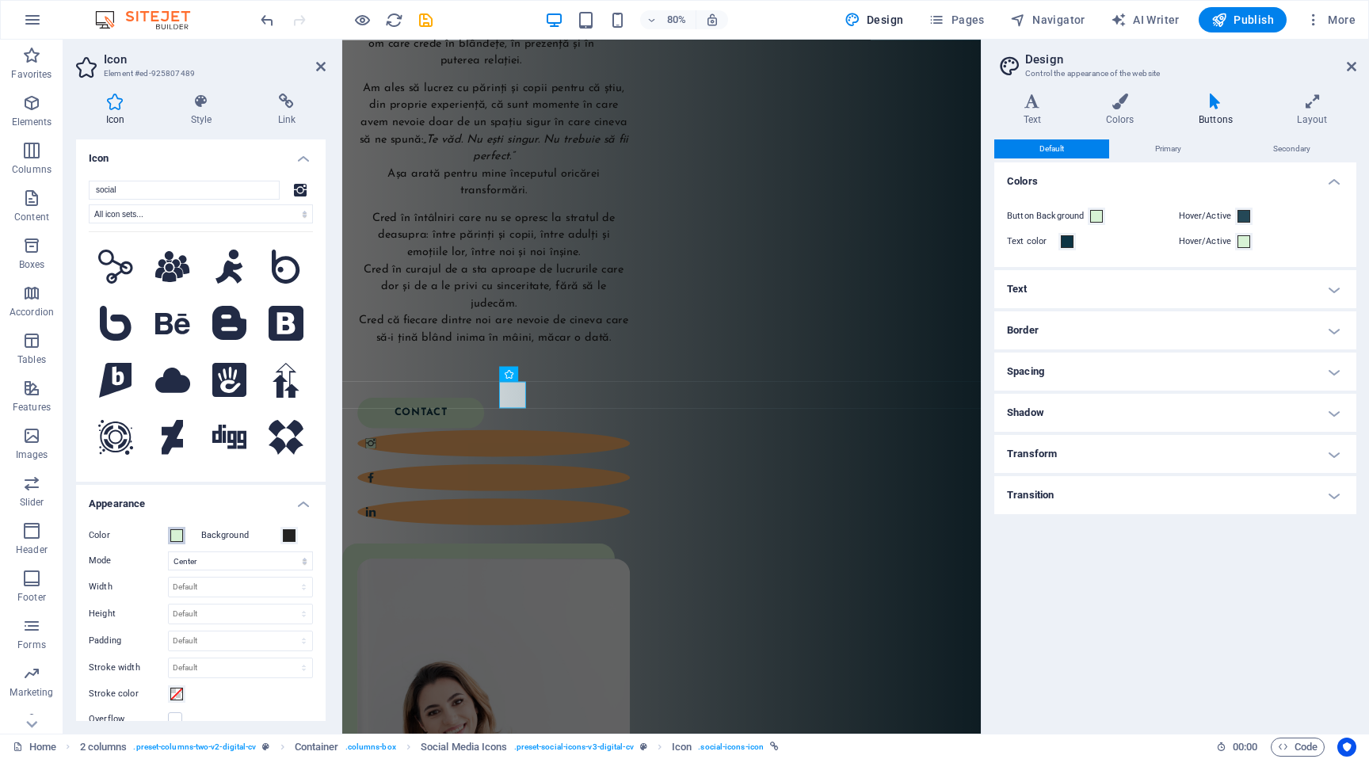
click at [180, 529] on span at bounding box center [176, 535] width 13 height 13
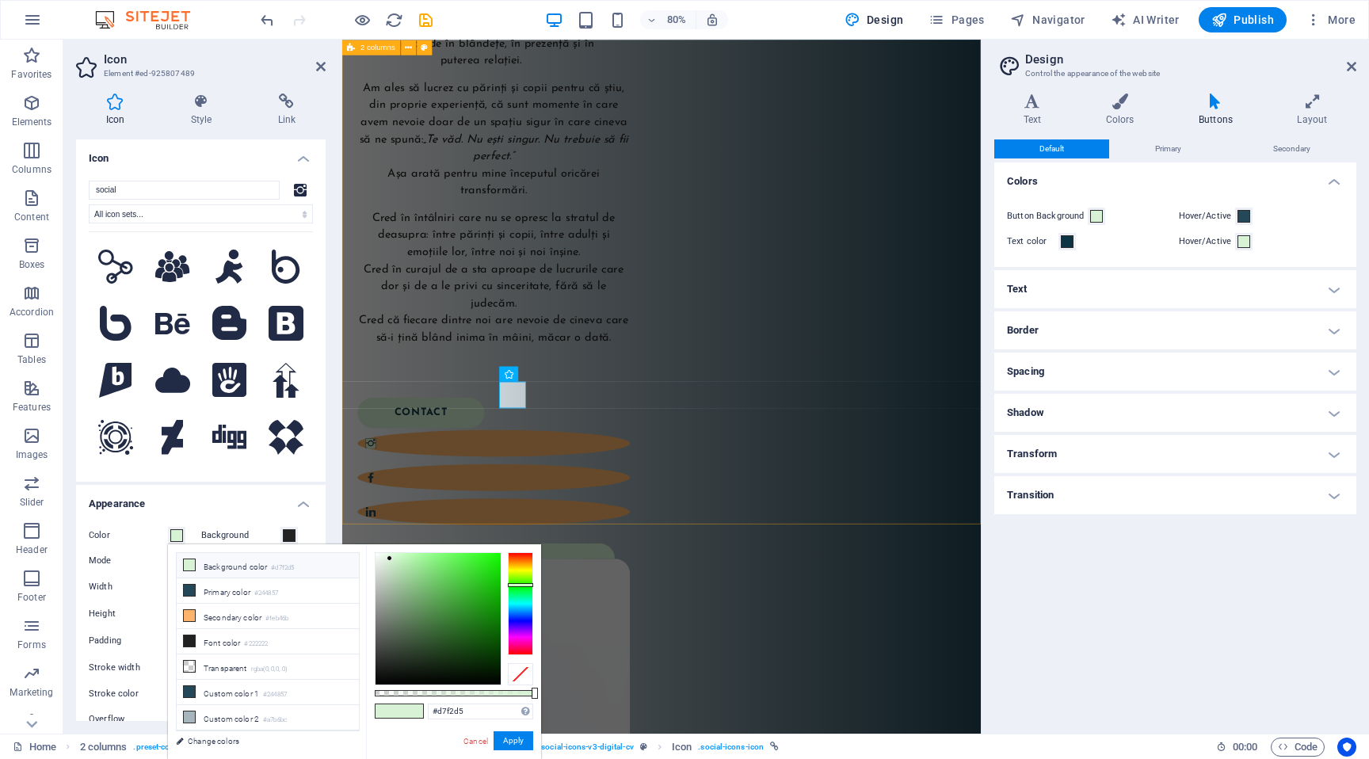
click at [558, 578] on div "Buna! Eu sunt Ela! Sunt formator acreditat Circle of Security și cofondator al …" at bounding box center [741, 601] width 798 height 1480
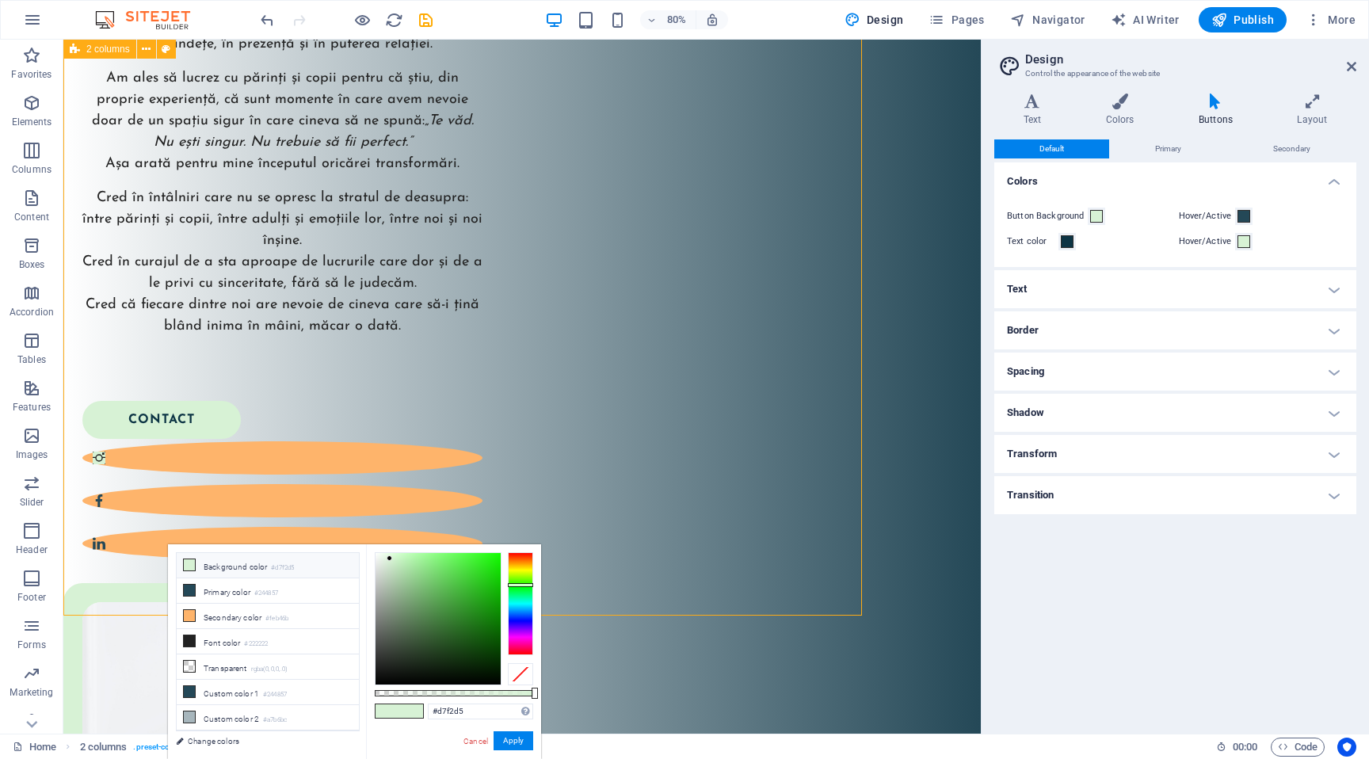
scroll to position [649, 0]
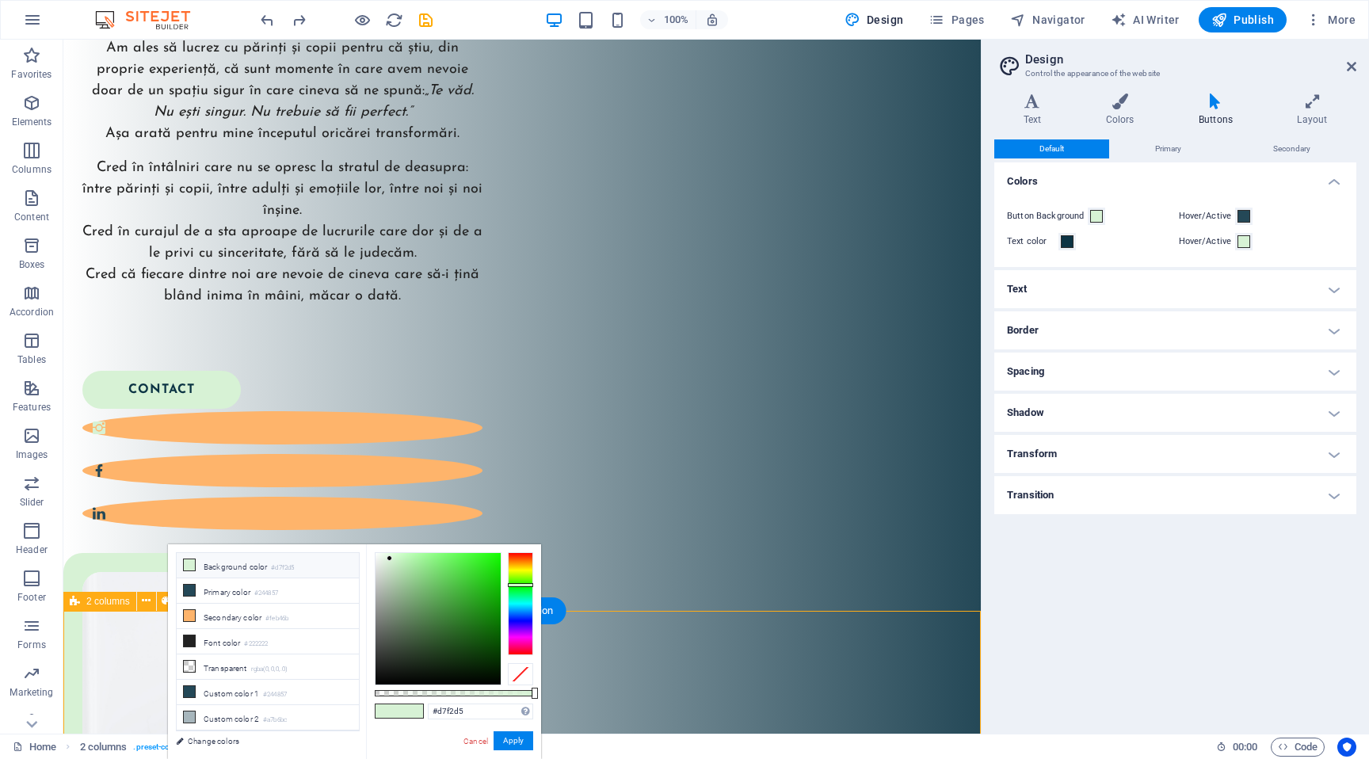
scroll to position [696, 0]
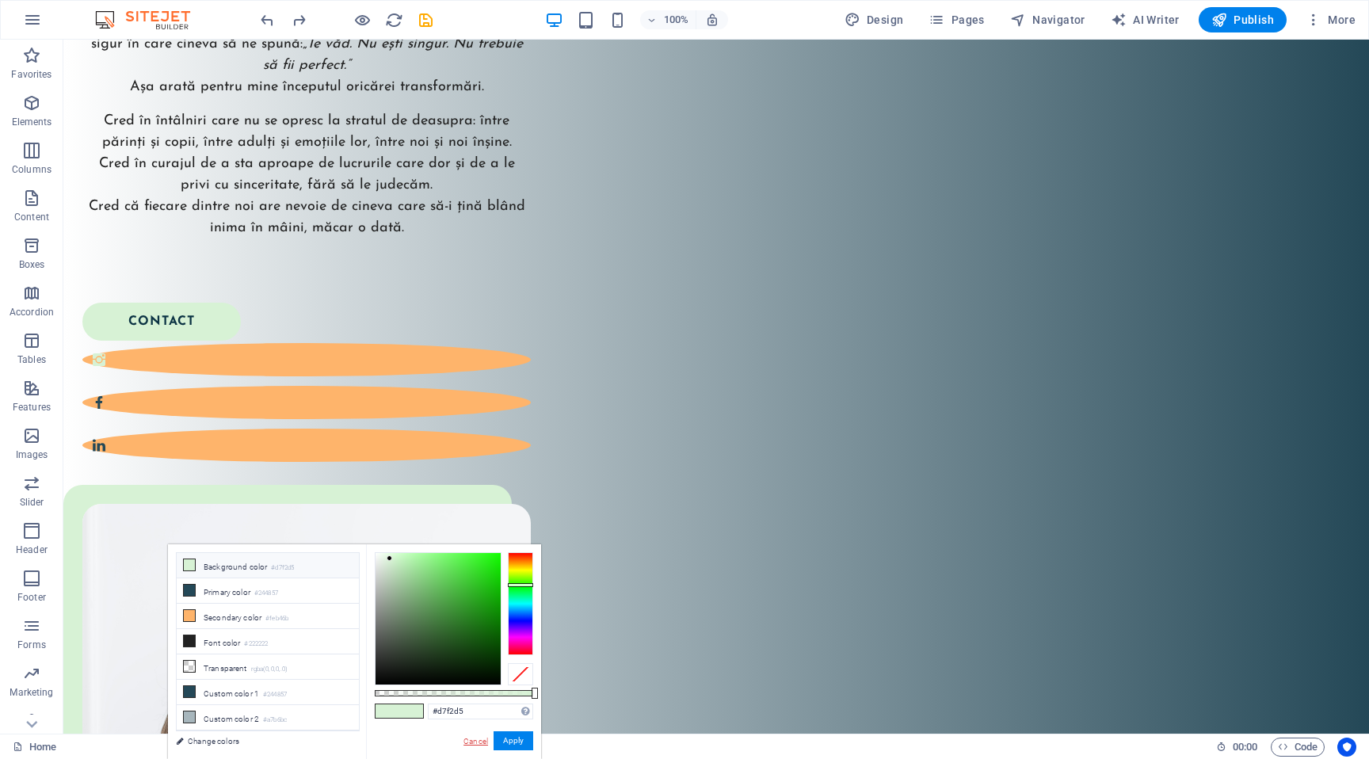
click at [476, 740] on link "Cancel" at bounding box center [476, 741] width 28 height 12
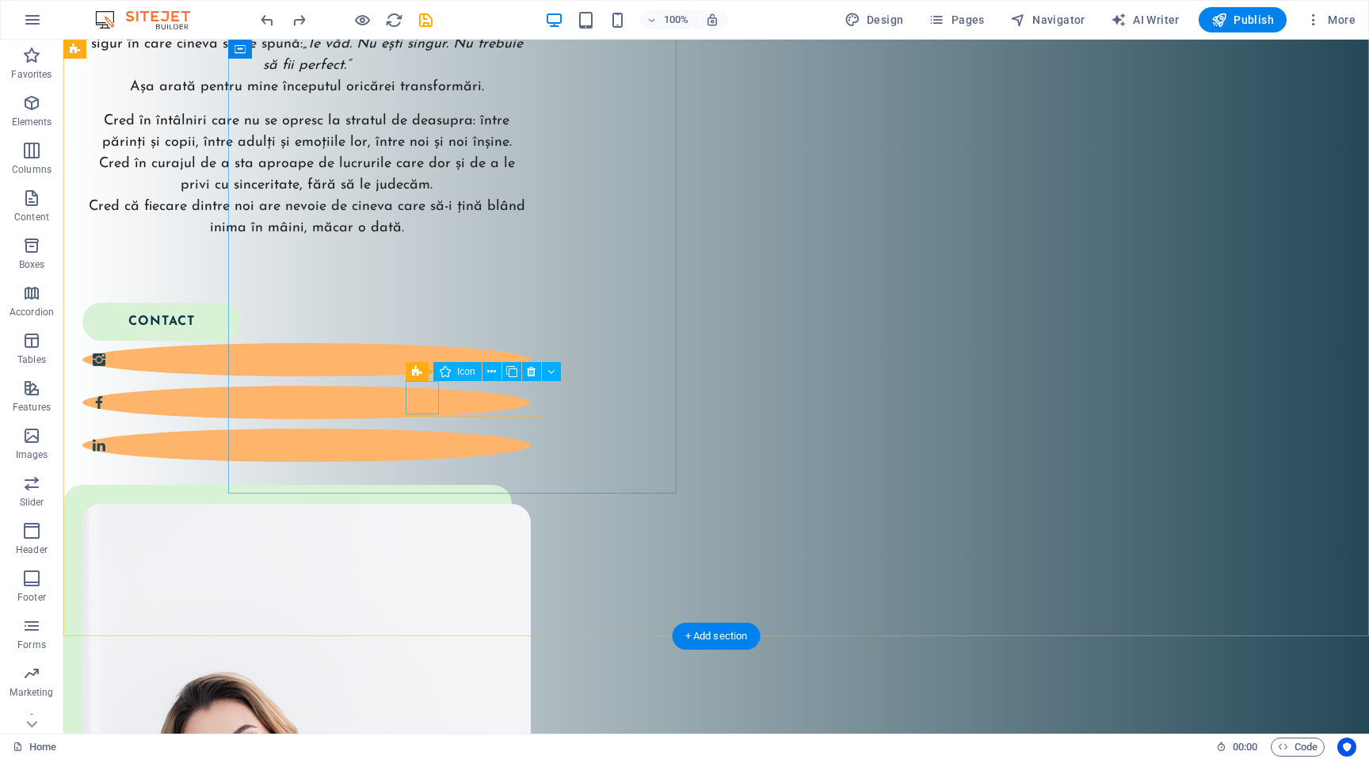
click at [429, 376] on figure at bounding box center [306, 359] width 448 height 33
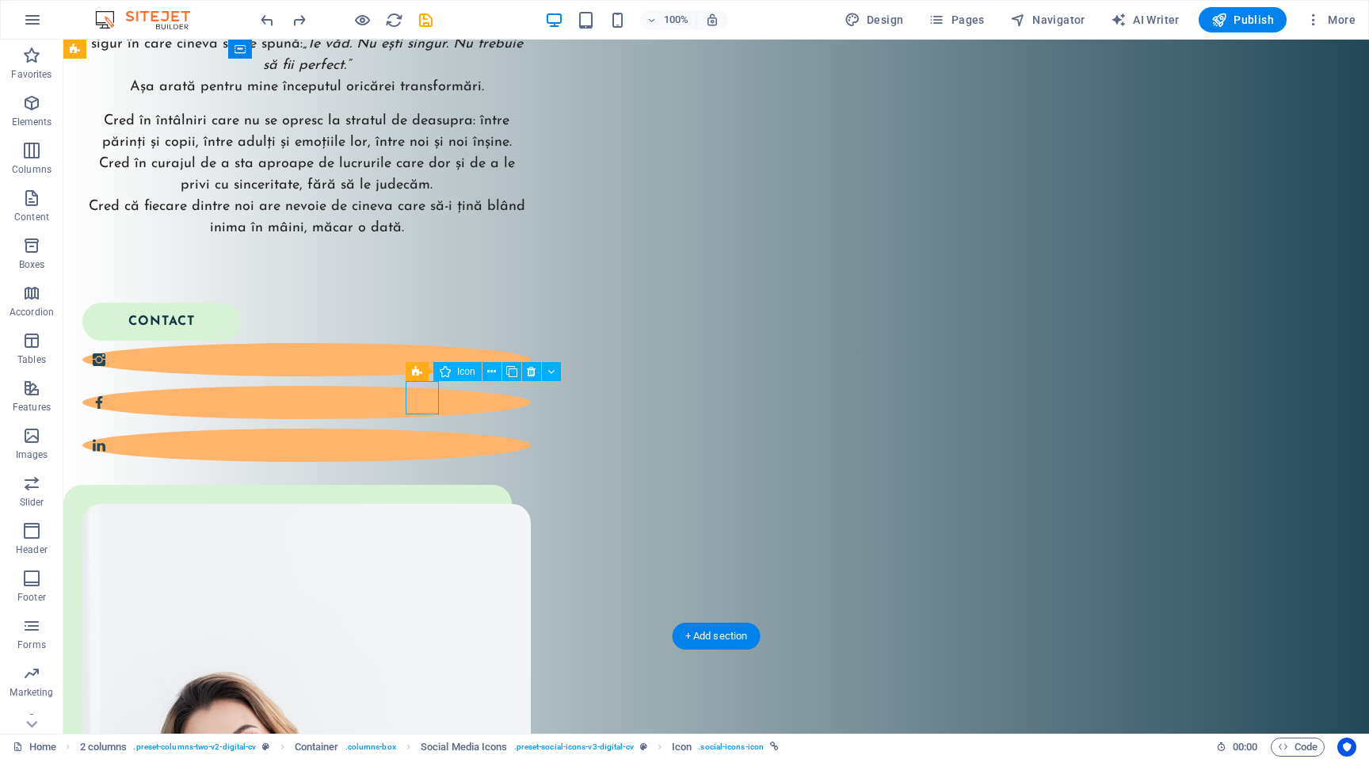
click at [429, 376] on figure at bounding box center [306, 359] width 448 height 33
select select "xMidYMid"
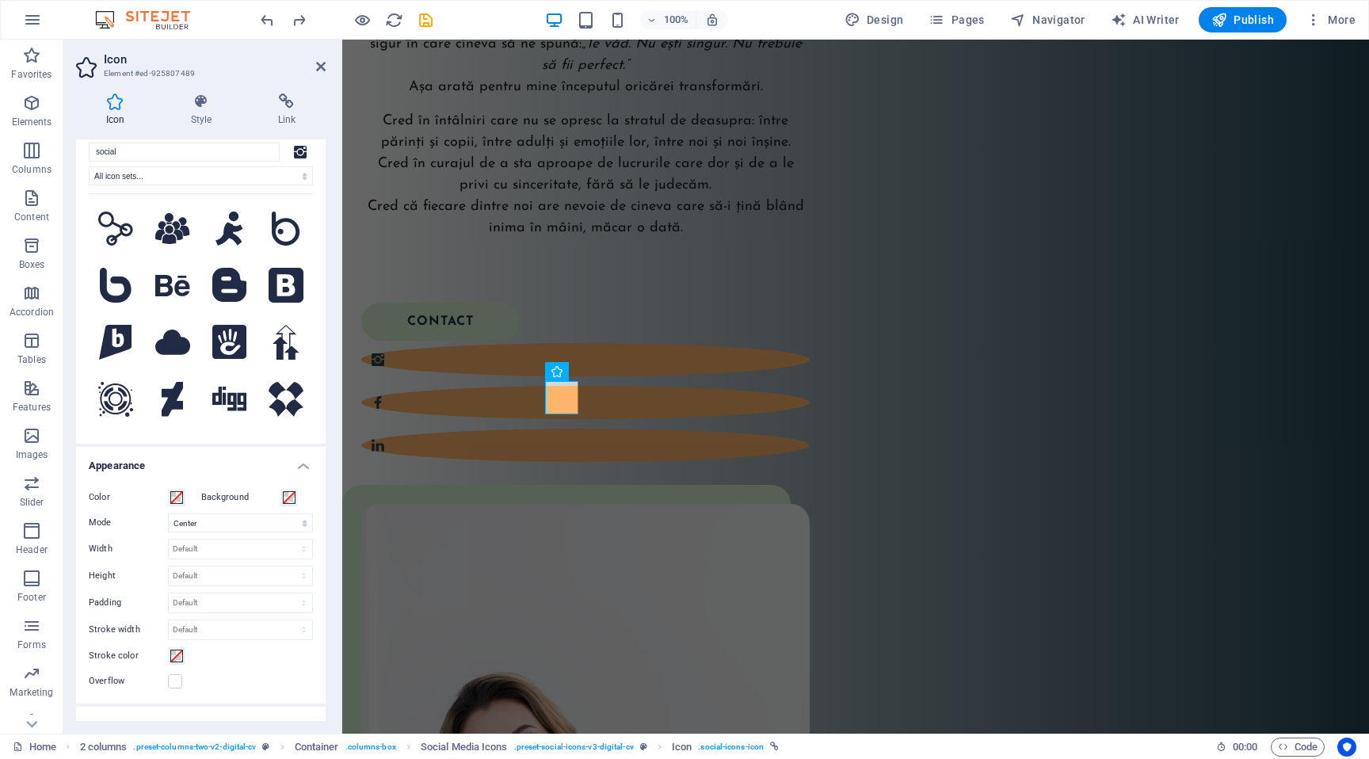
scroll to position [0, 0]
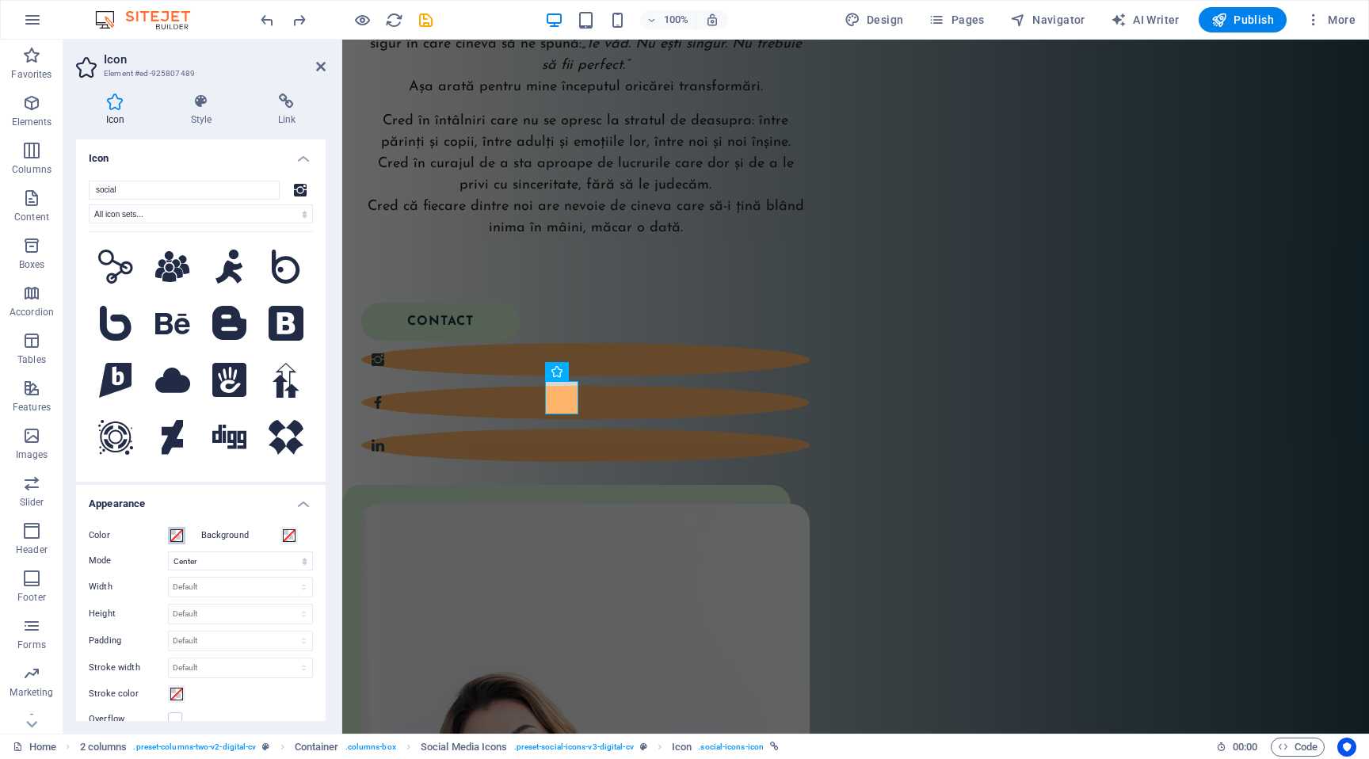
click at [181, 535] on span at bounding box center [176, 535] width 13 height 13
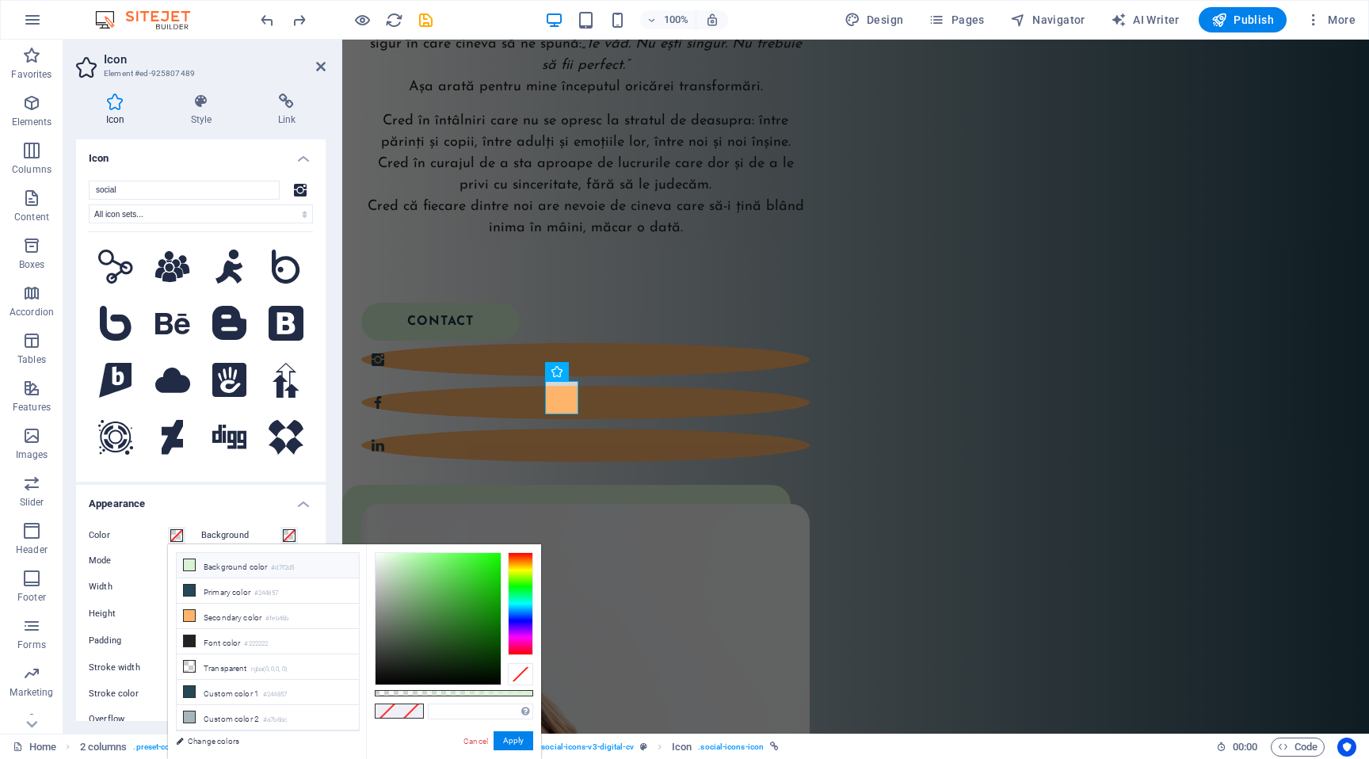
click at [203, 553] on li "Background color #d7f2d5" at bounding box center [268, 565] width 182 height 25
click at [203, 556] on li "Background color #d7f2d5" at bounding box center [268, 565] width 182 height 25
click at [215, 638] on li "Font color #222222" at bounding box center [268, 641] width 182 height 25
type input "#222222"
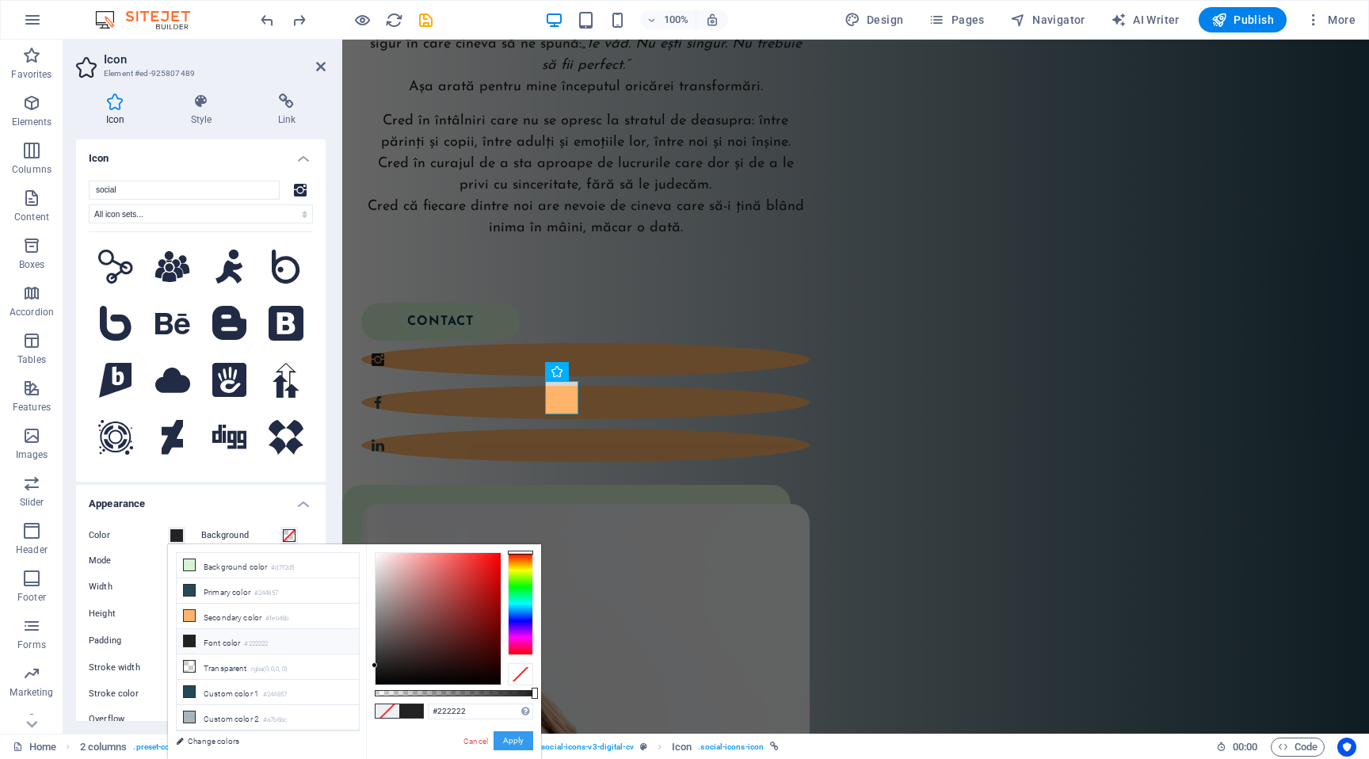
click at [502, 737] on button "Apply" at bounding box center [514, 740] width 40 height 19
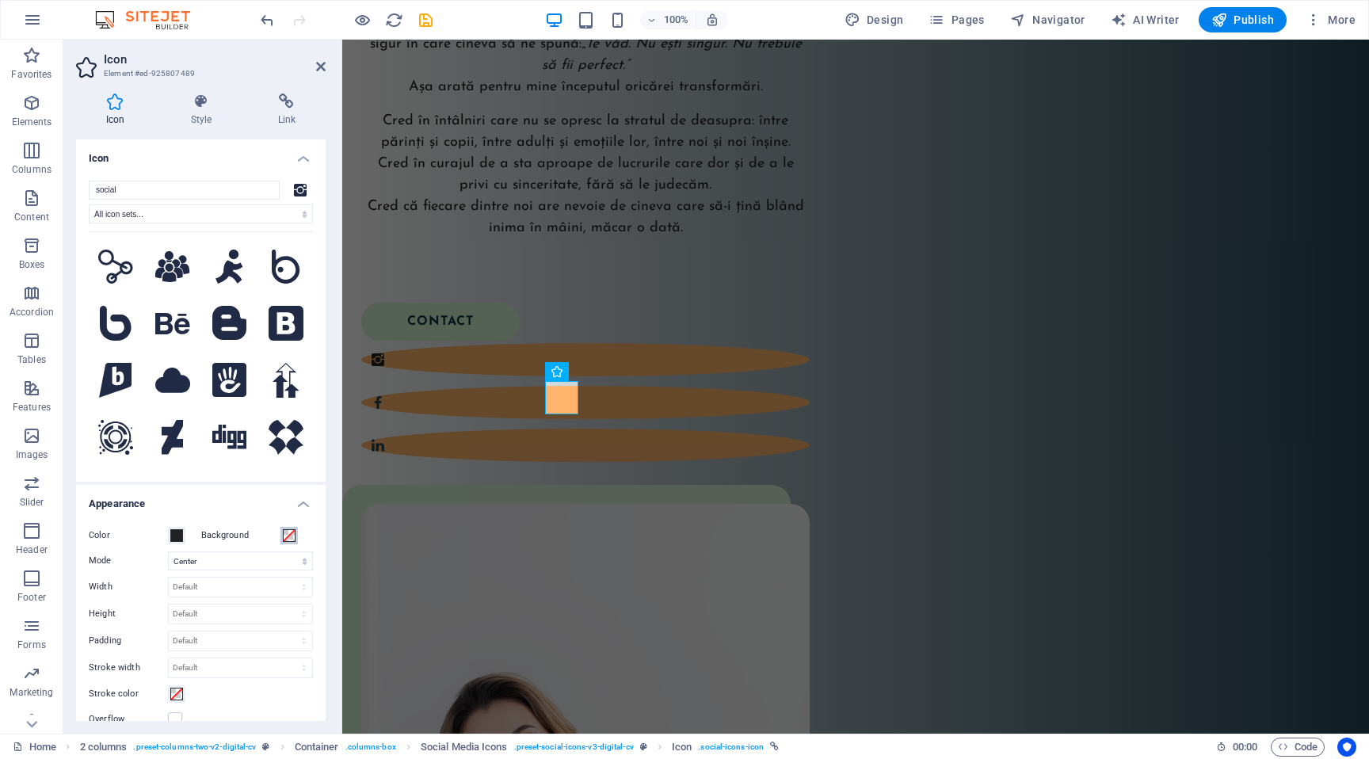
click at [290, 539] on span at bounding box center [289, 535] width 13 height 13
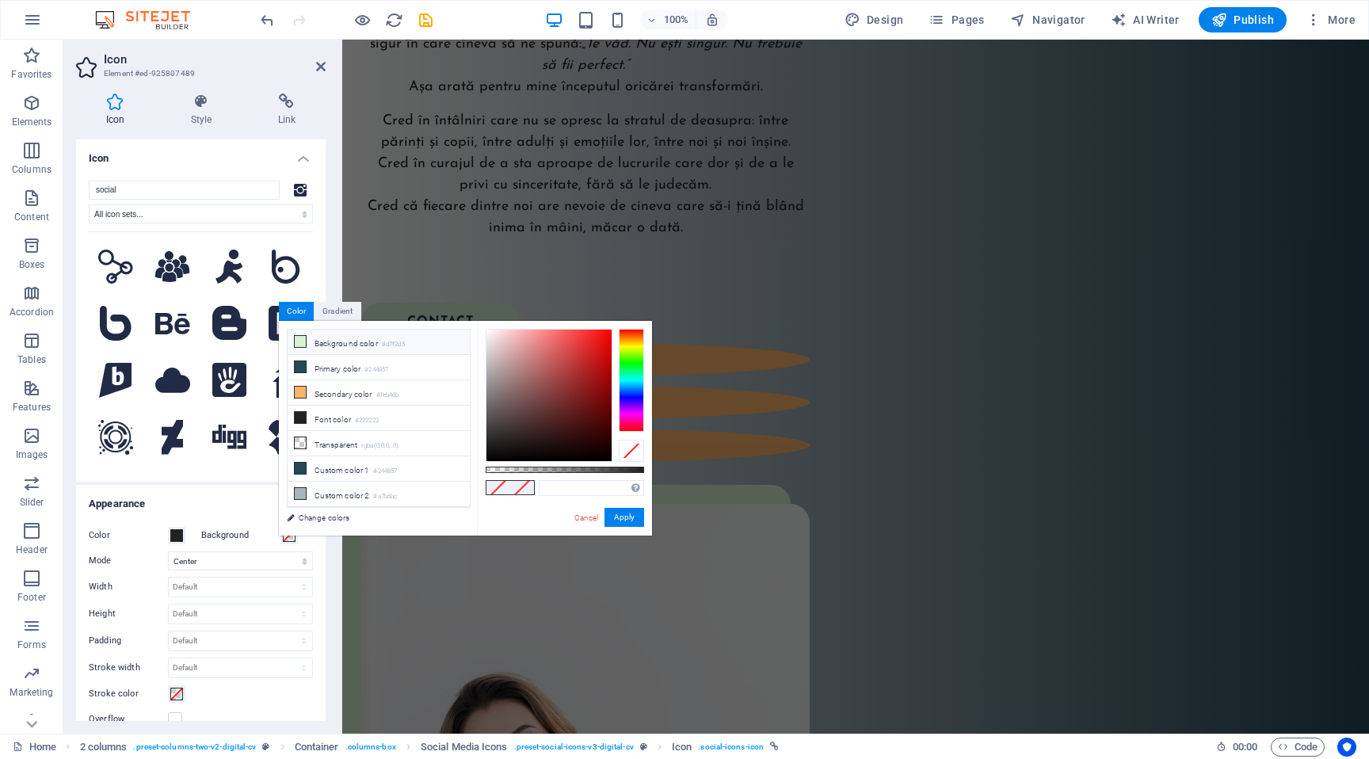
click at [380, 335] on li "Background color #d7f2d5" at bounding box center [379, 342] width 182 height 25
type input "#d7f2d5"
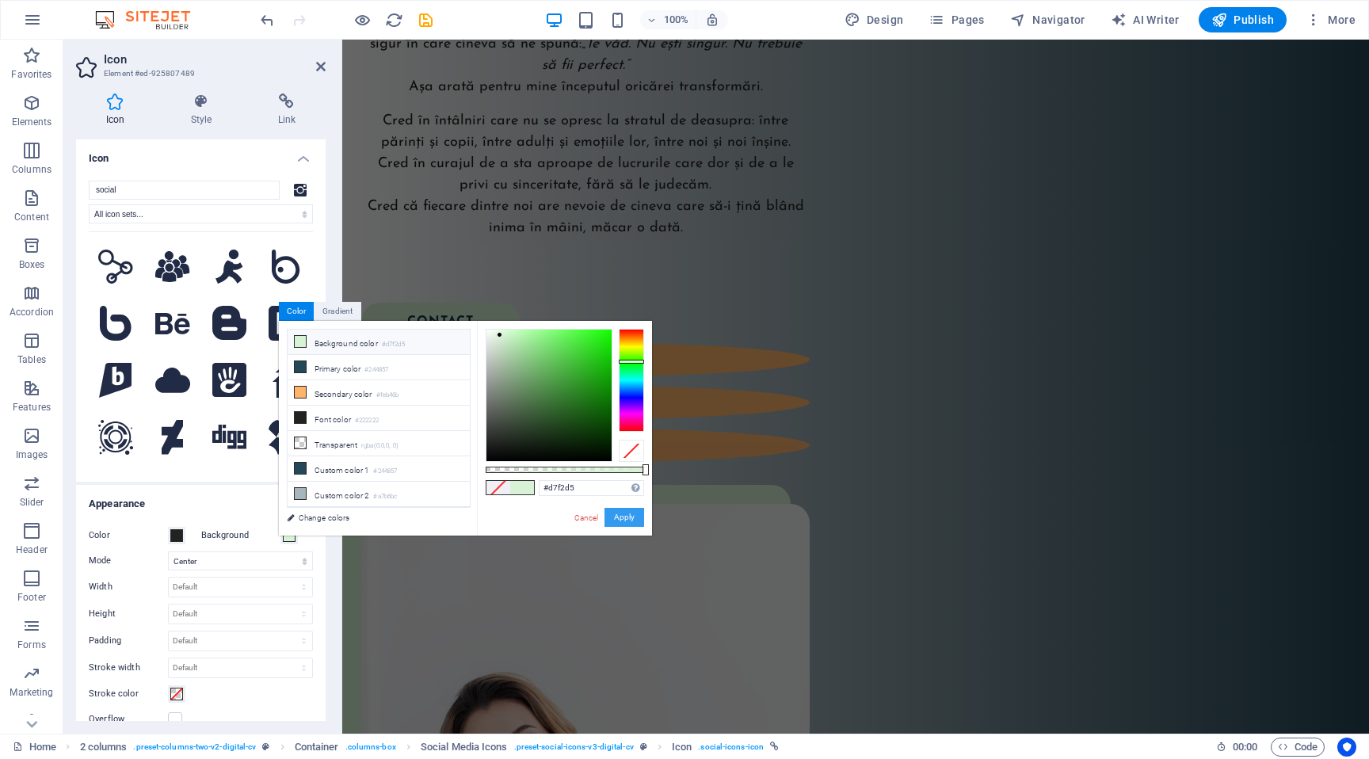
click at [635, 517] on button "Apply" at bounding box center [624, 517] width 40 height 19
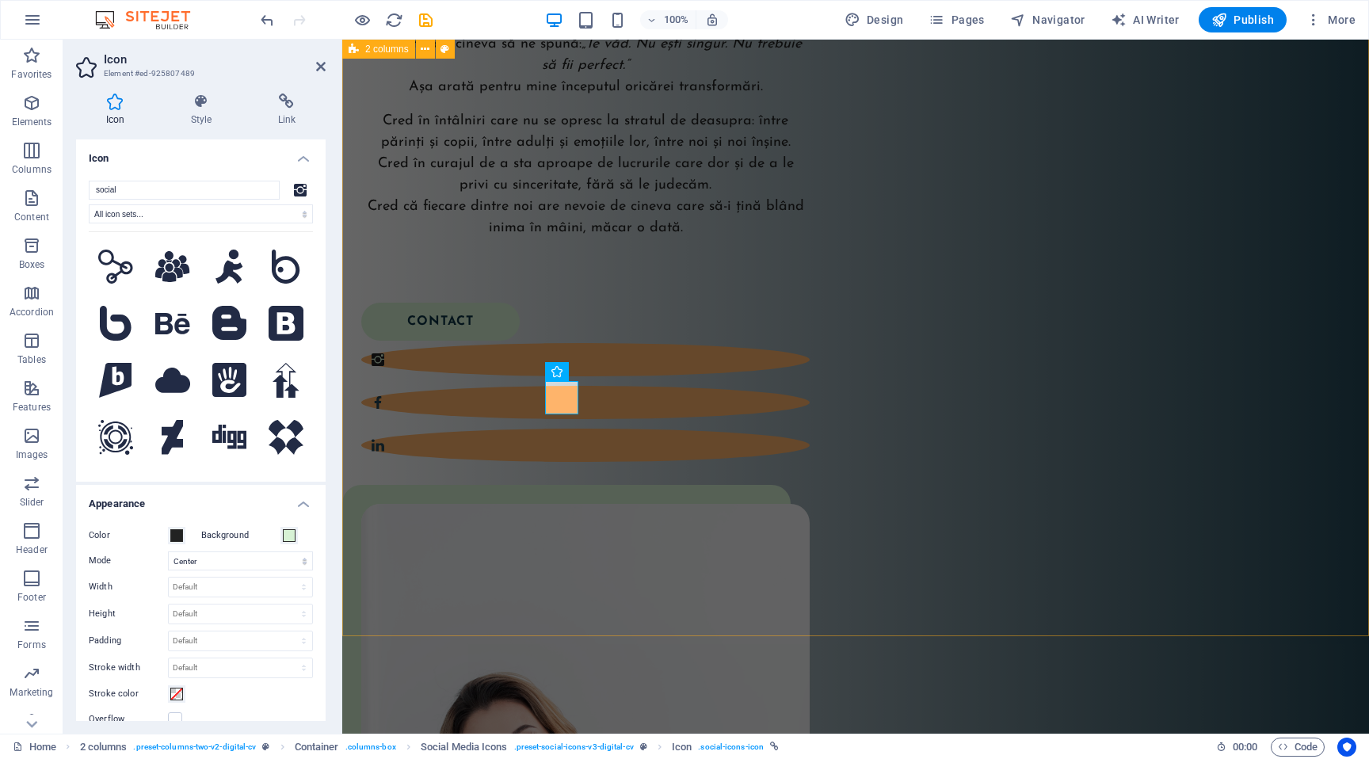
click at [635, 517] on div "Buna! Eu sunt Ela! Sunt formator acreditat Circle of Security și cofondator al …" at bounding box center [855, 551] width 1027 height 1534
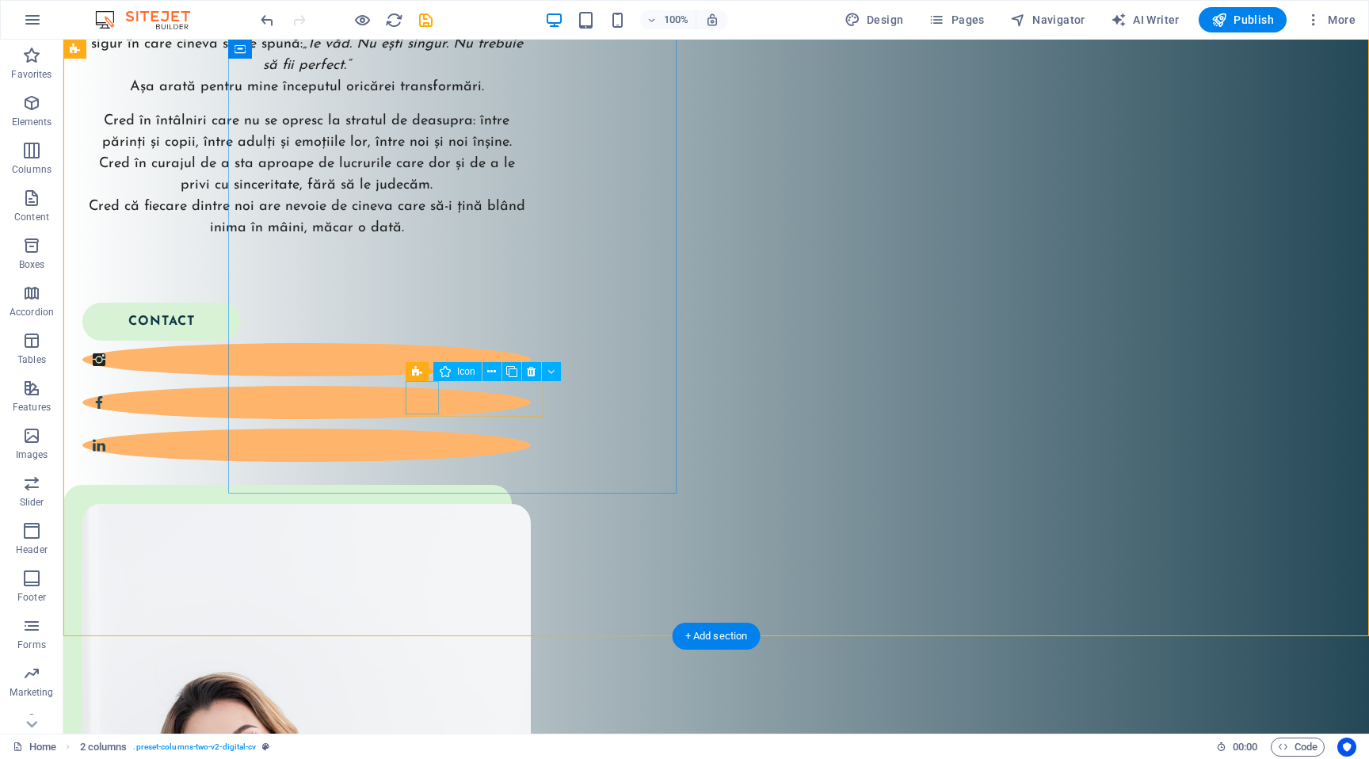
click at [433, 376] on figure at bounding box center [306, 359] width 448 height 33
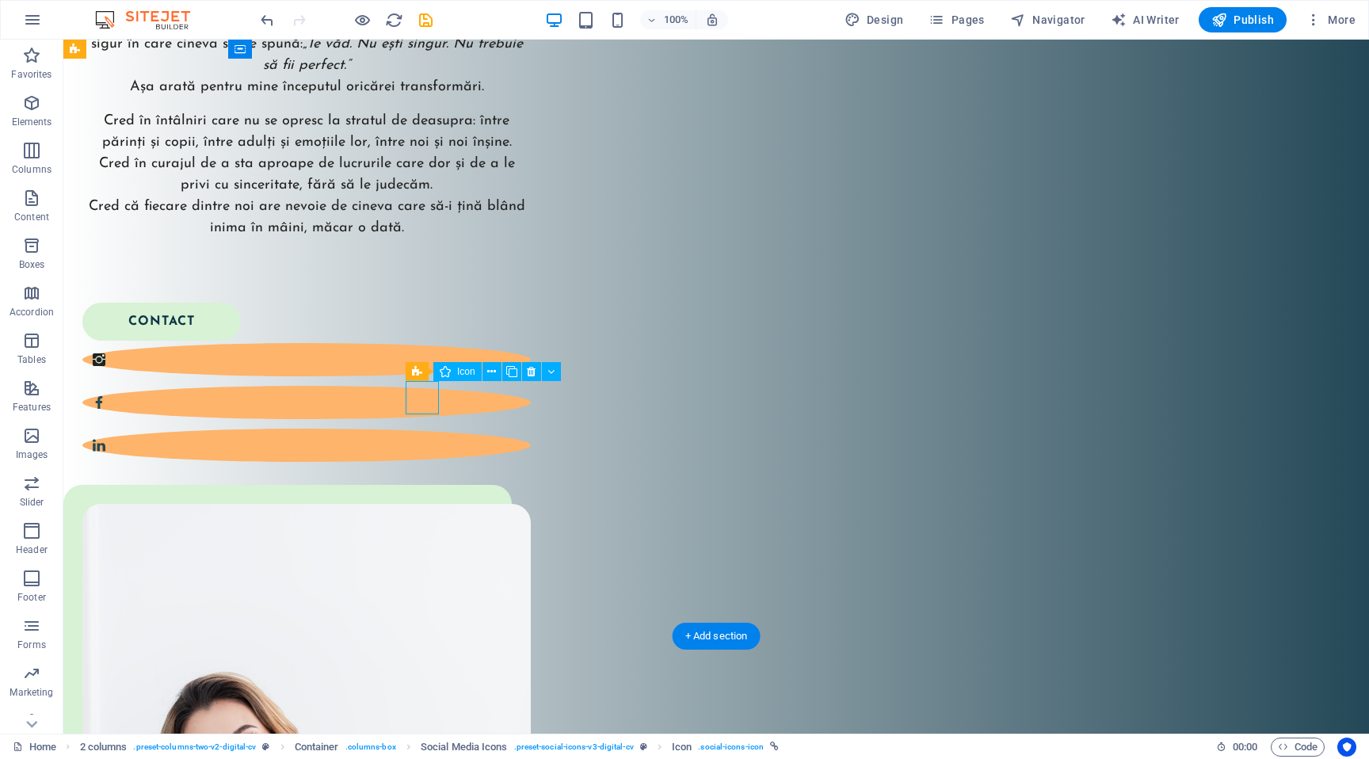
click at [433, 376] on figure at bounding box center [306, 359] width 448 height 33
select select "xMidYMid"
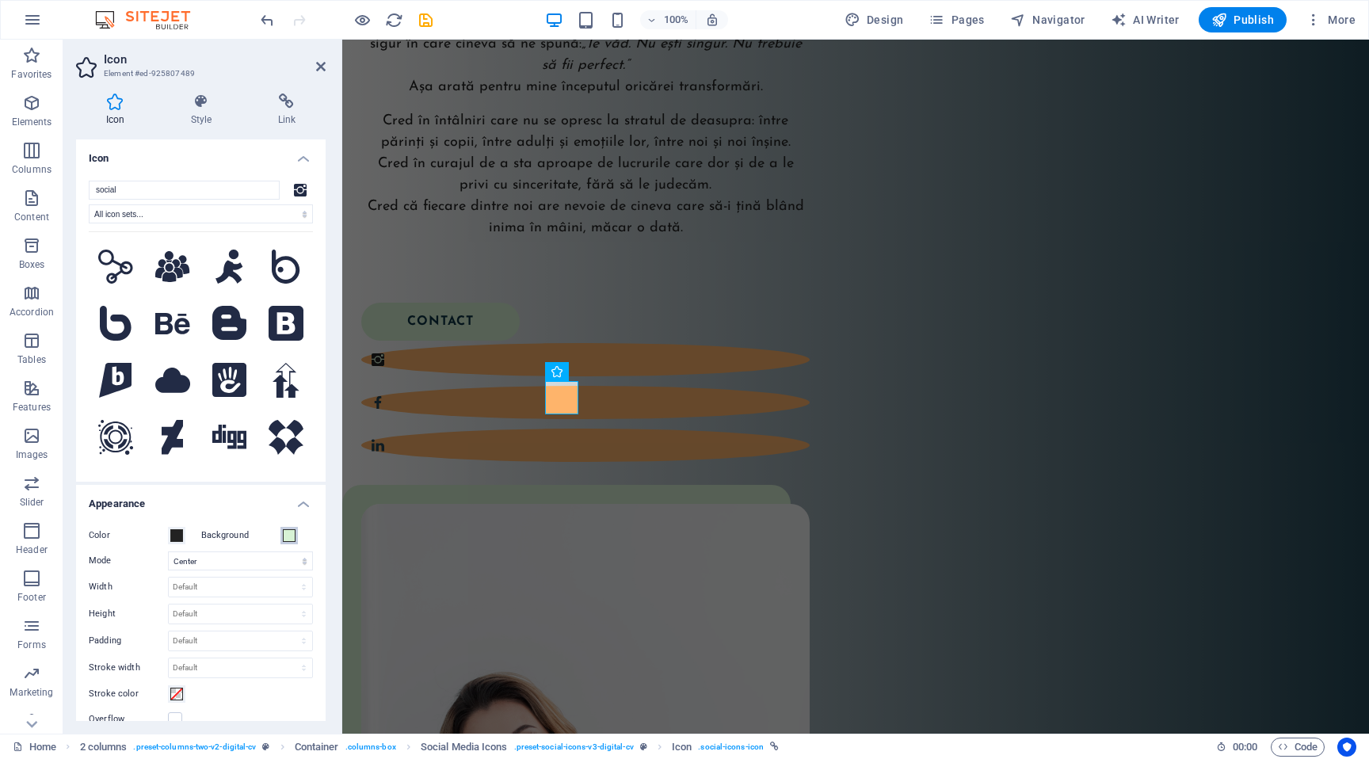
click at [288, 531] on span at bounding box center [289, 535] width 13 height 13
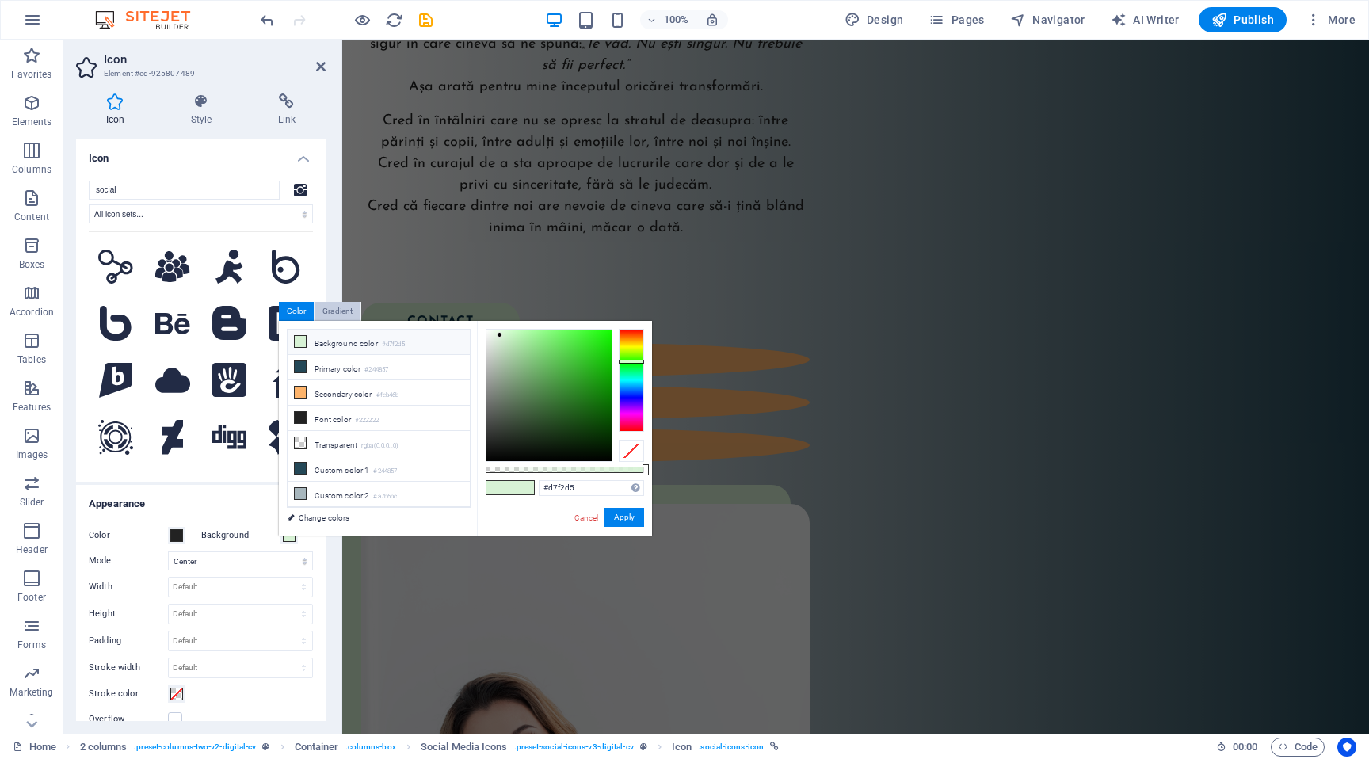
click at [338, 312] on div "Gradient" at bounding box center [337, 311] width 46 height 19
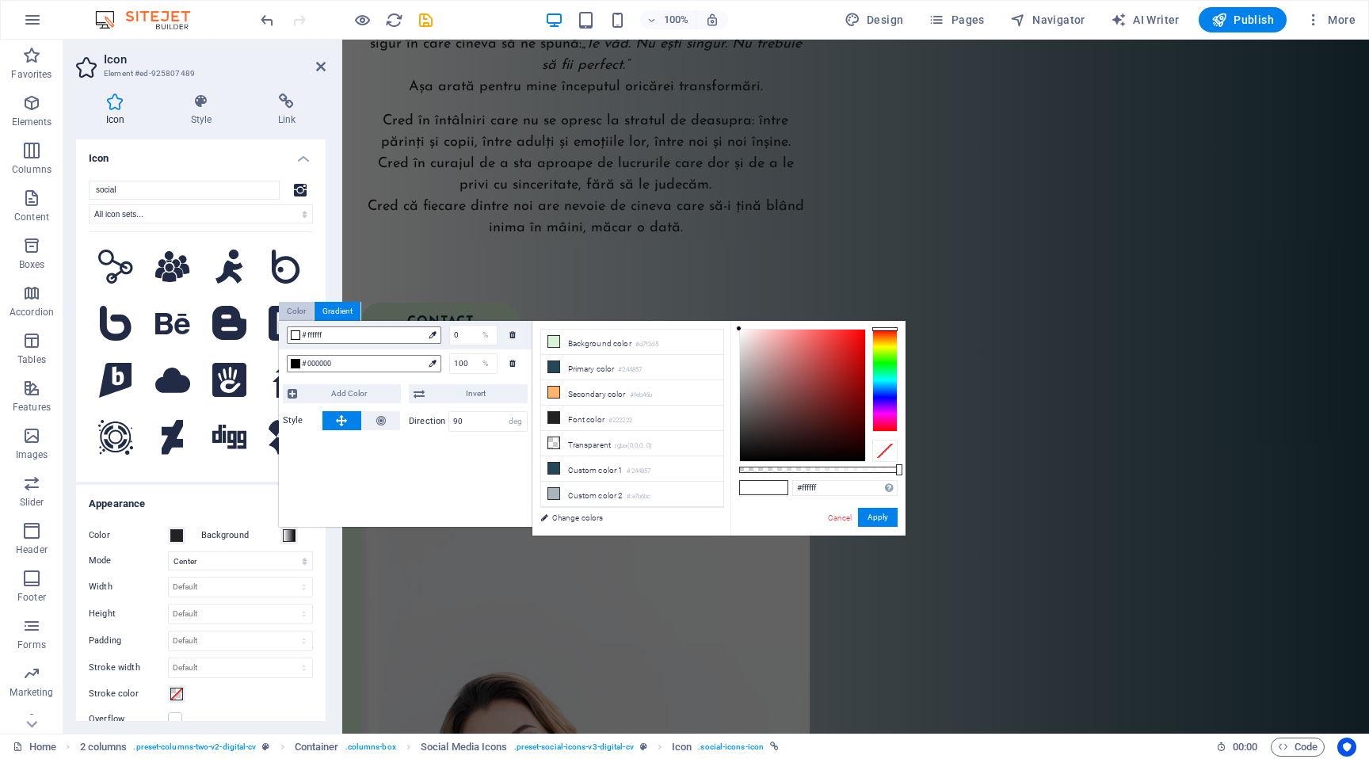
click at [299, 311] on div "Color" at bounding box center [297, 311] width 36 height 19
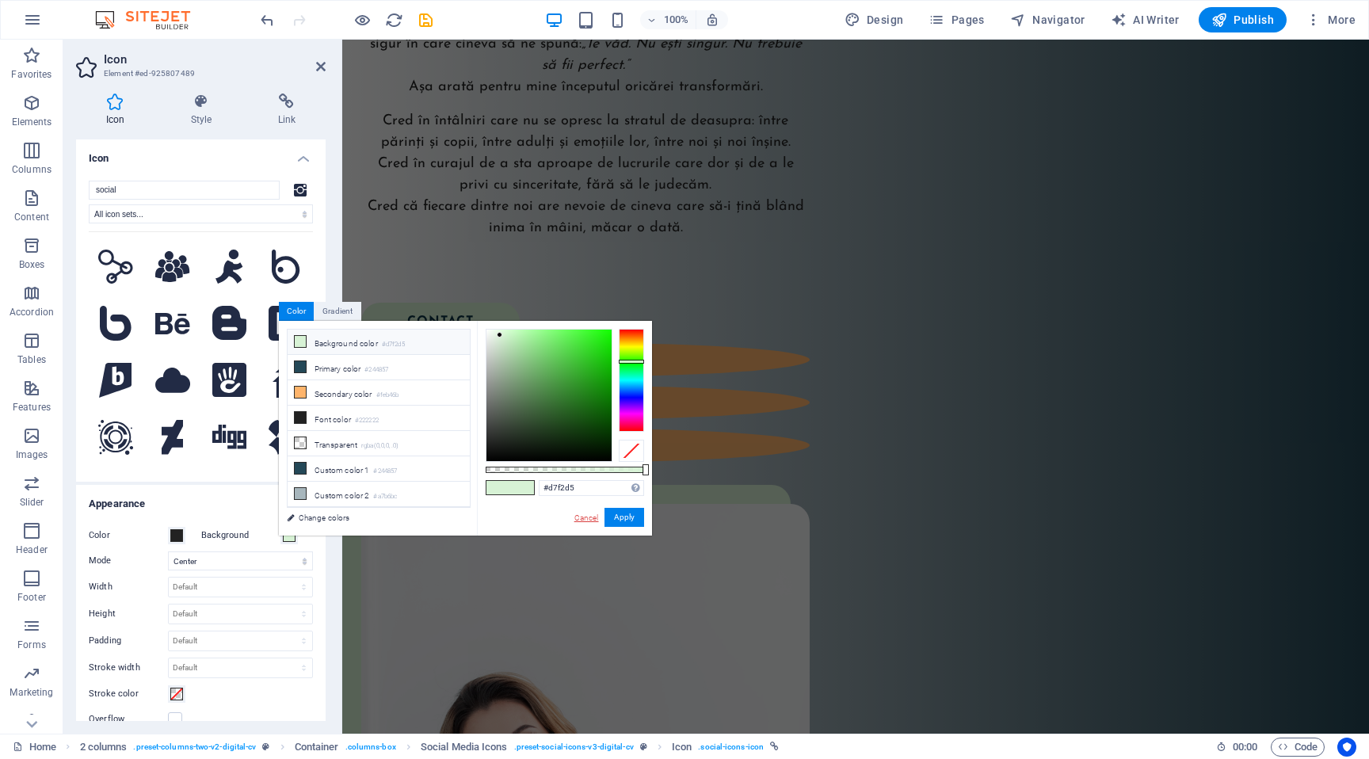
click at [585, 523] on link "Cancel" at bounding box center [587, 518] width 28 height 12
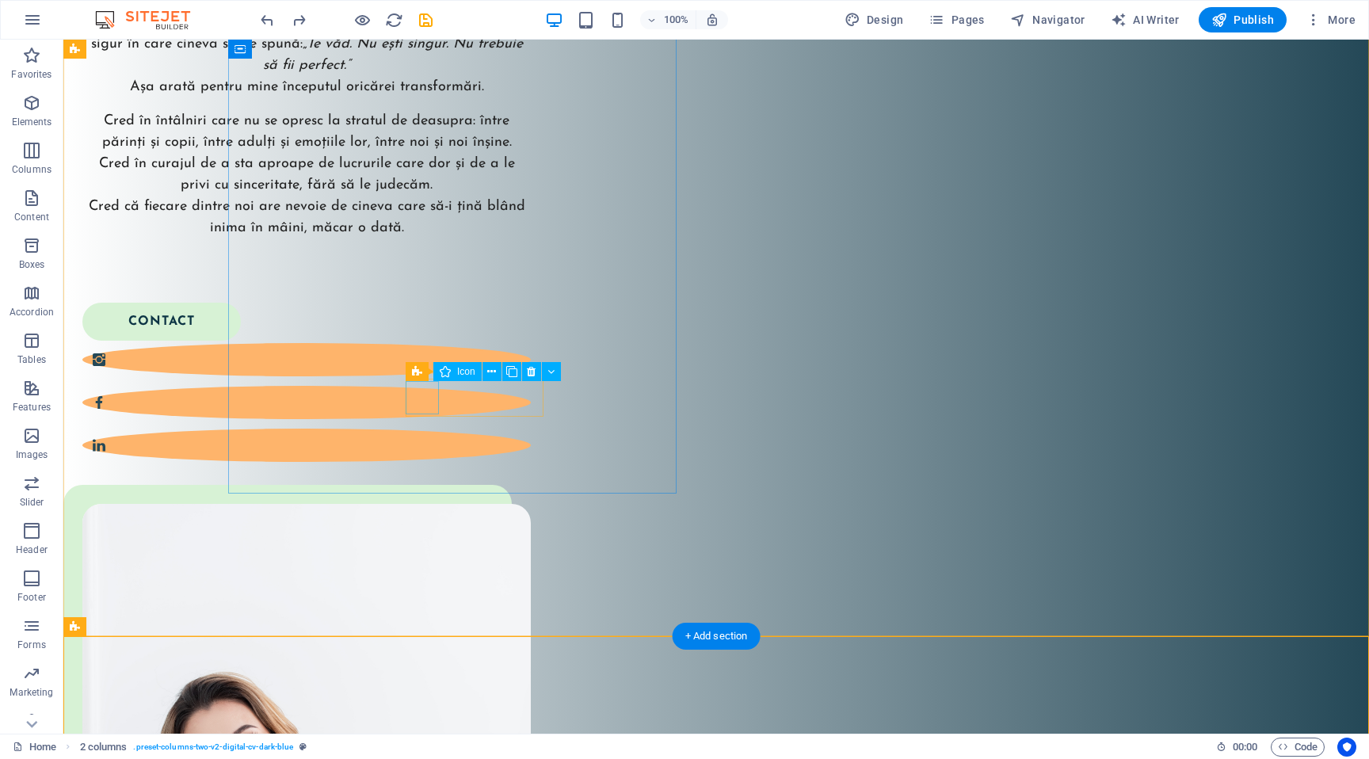
click at [430, 376] on figure at bounding box center [306, 359] width 448 height 33
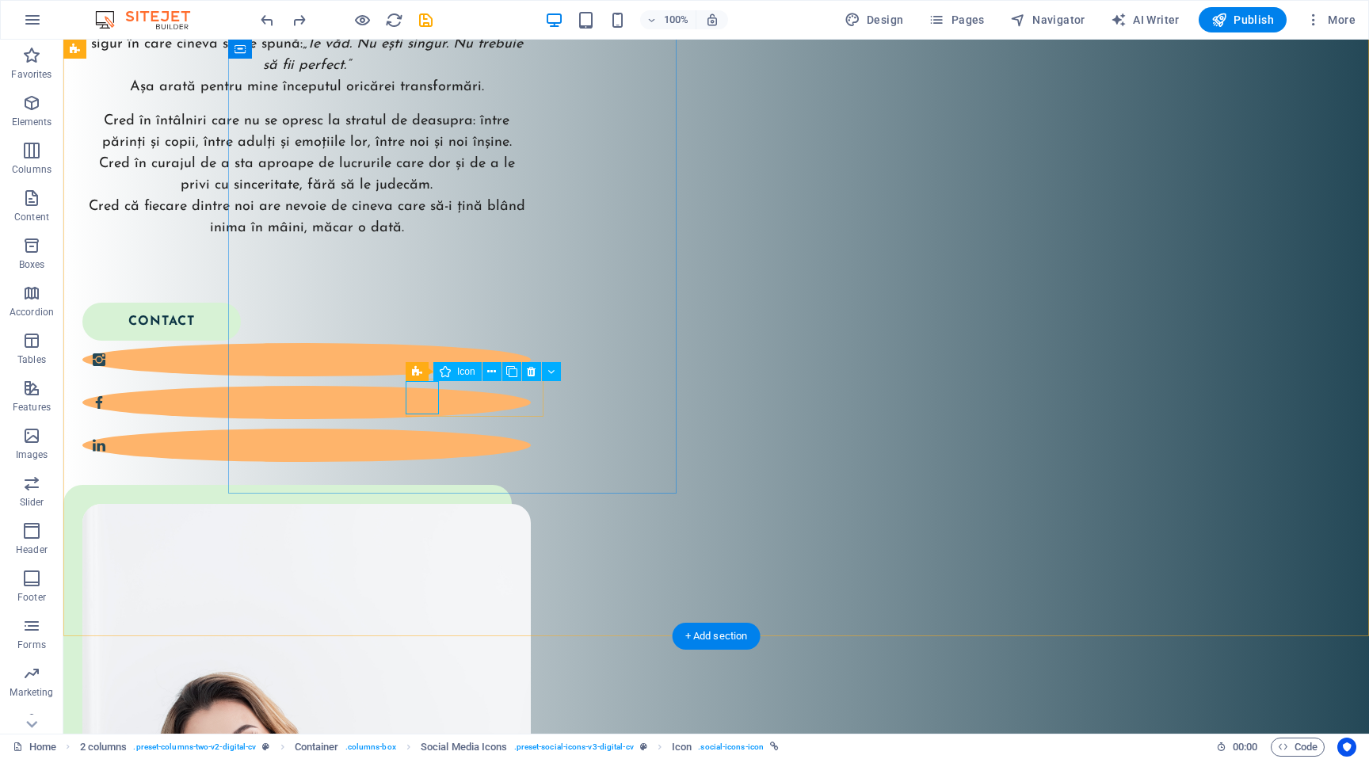
click at [432, 376] on figure at bounding box center [306, 359] width 448 height 33
select select "xMidYMid"
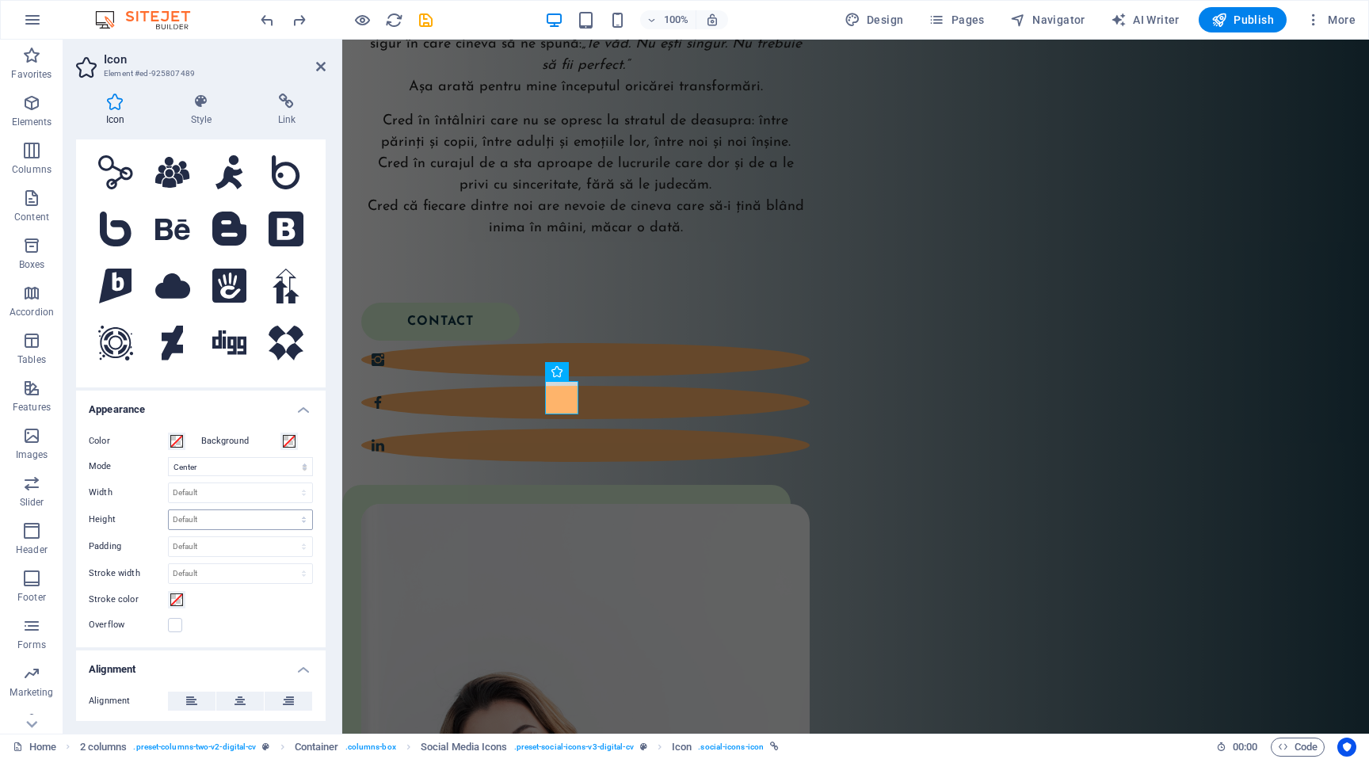
scroll to position [73, 0]
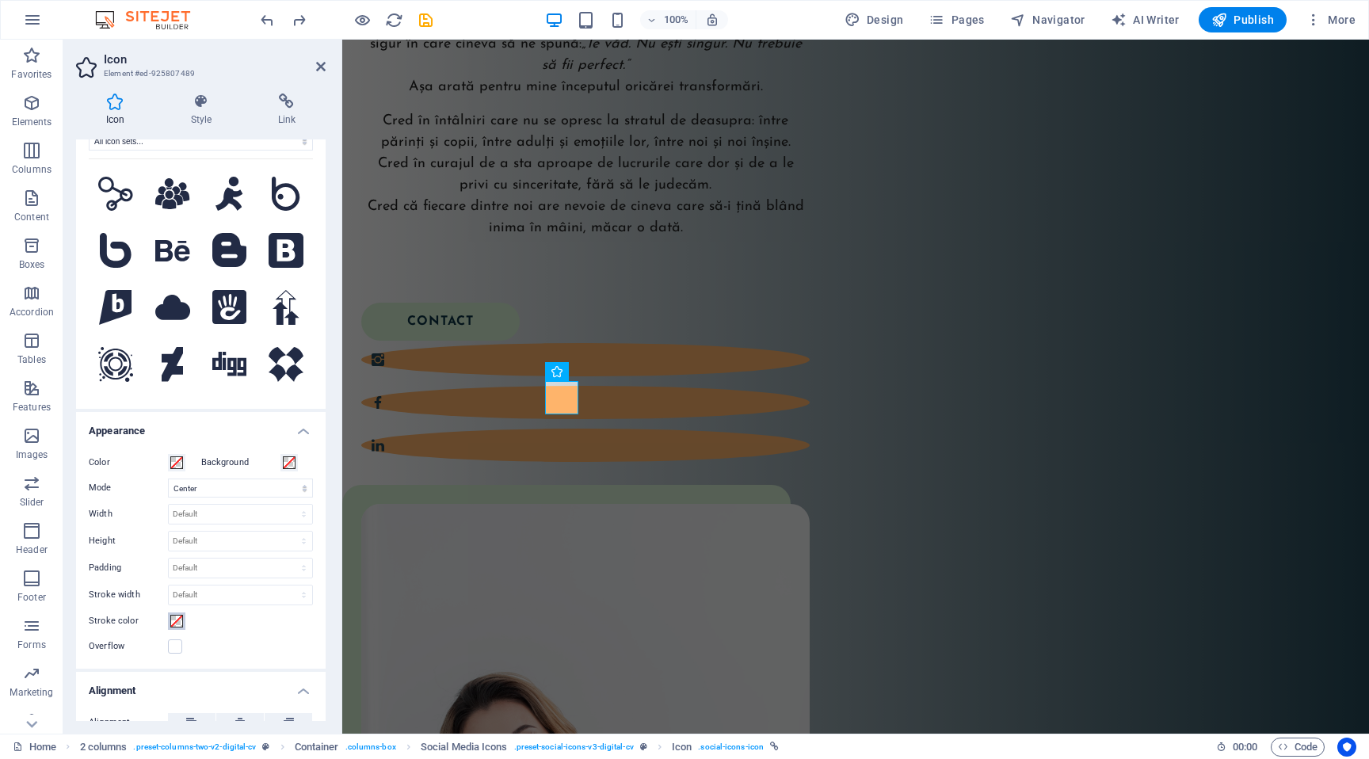
click at [173, 615] on span at bounding box center [176, 621] width 13 height 13
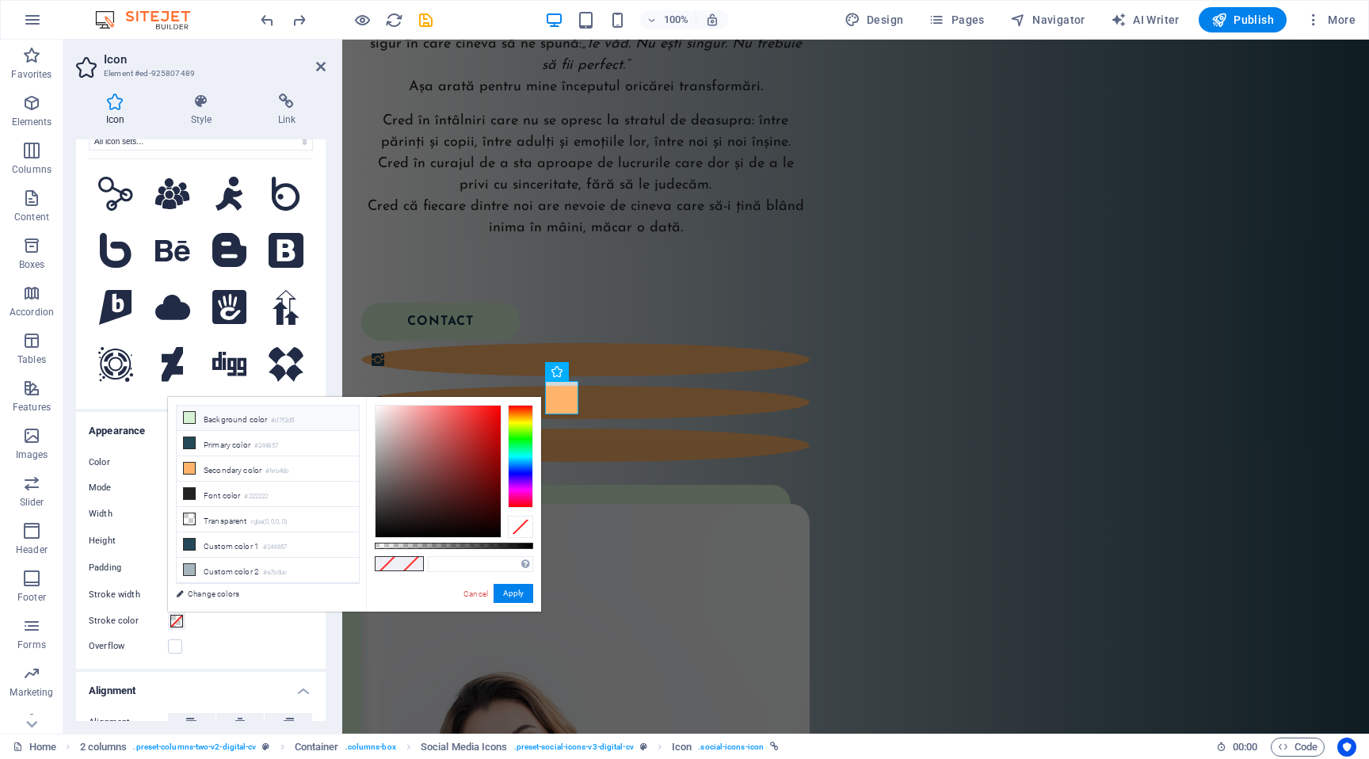
click at [232, 422] on li "Background color #d7f2d5" at bounding box center [268, 418] width 182 height 25
type input "#d7f2d5"
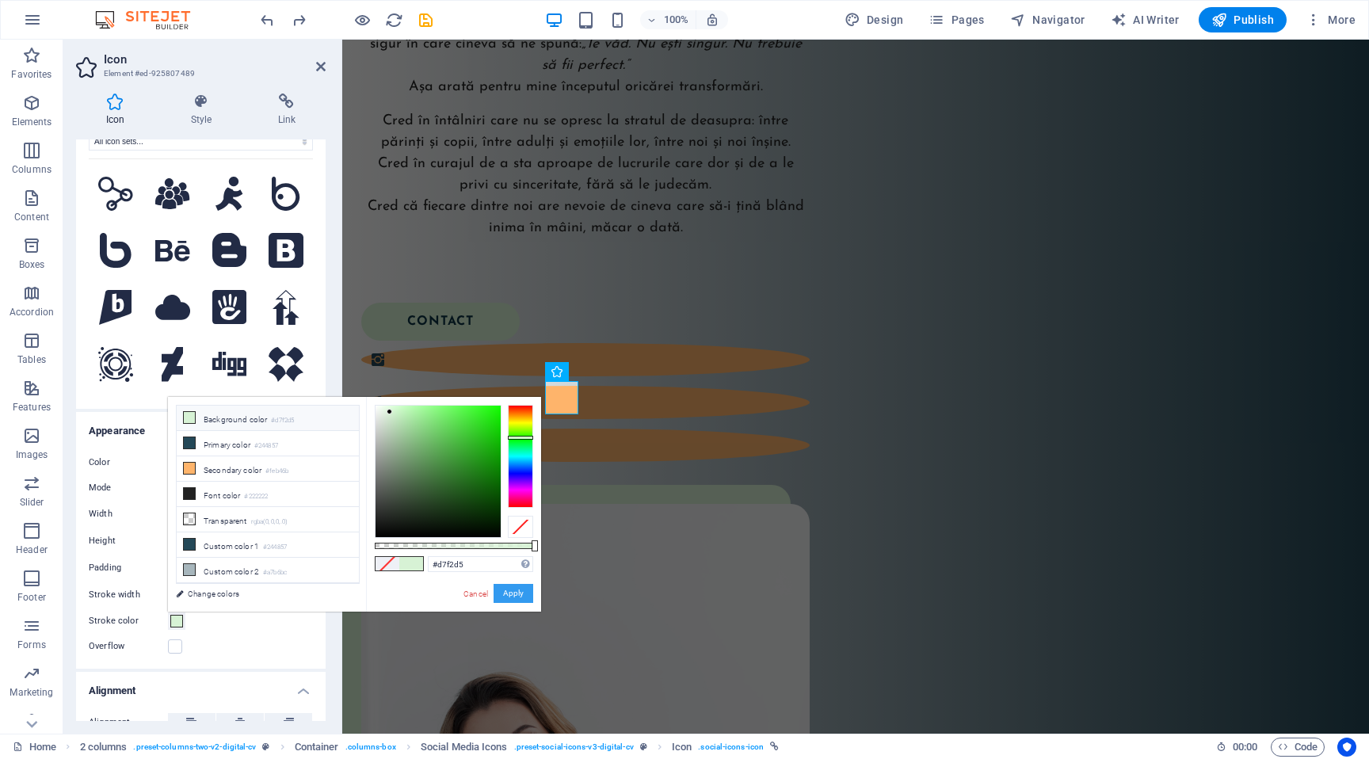
click at [506, 597] on button "Apply" at bounding box center [514, 593] width 40 height 19
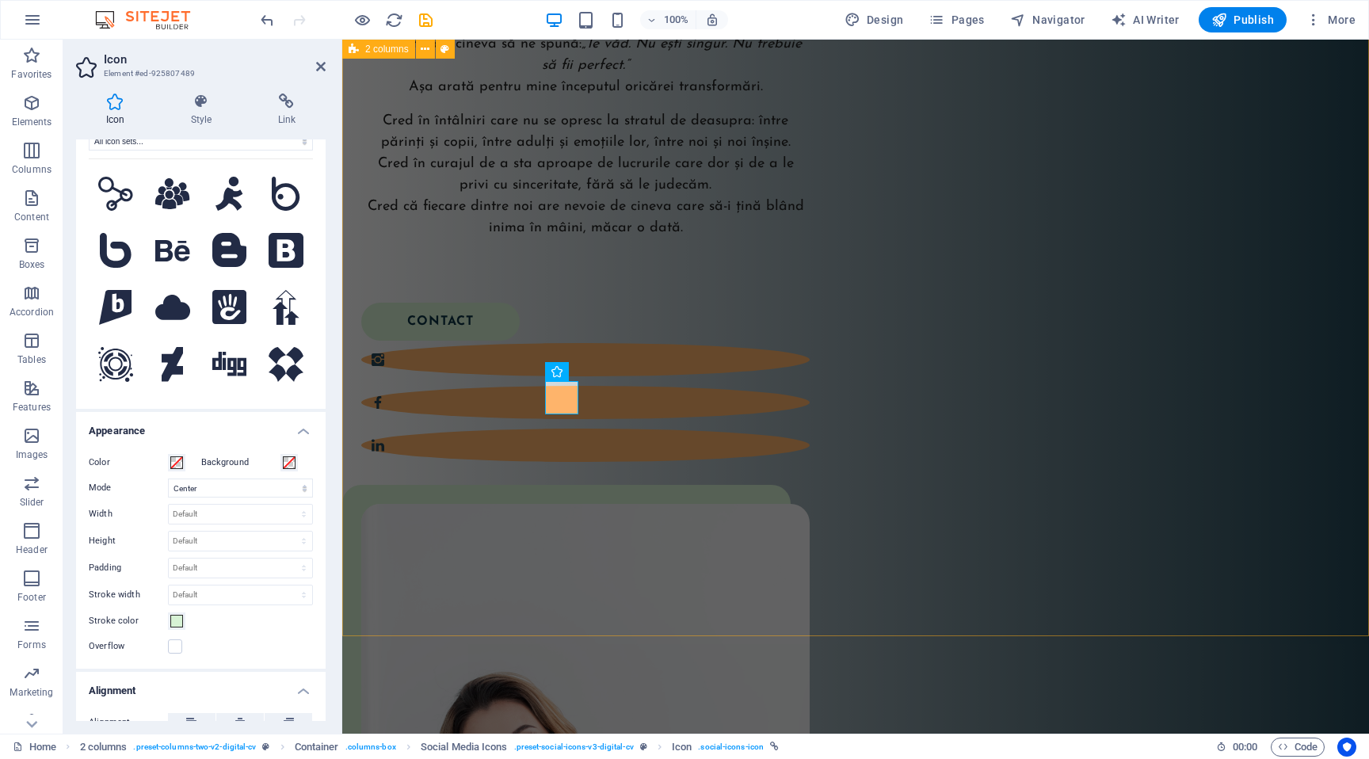
click at [521, 585] on div "Buna! Eu sunt Ela! Sunt formator acreditat Circle of Security și cofondator al …" at bounding box center [855, 551] width 1027 height 1534
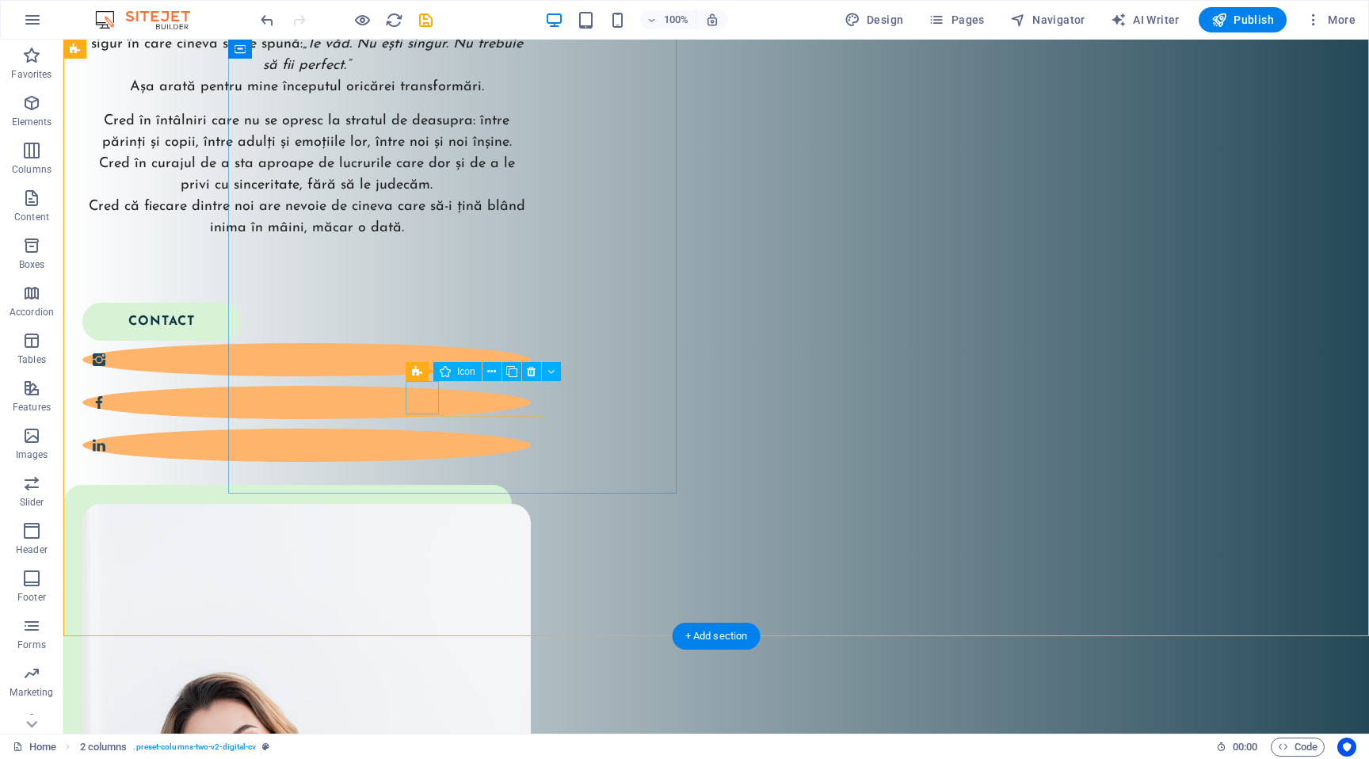
click at [433, 376] on figure at bounding box center [306, 359] width 448 height 33
click at [428, 376] on figure at bounding box center [306, 359] width 448 height 33
select select "xMidYMid"
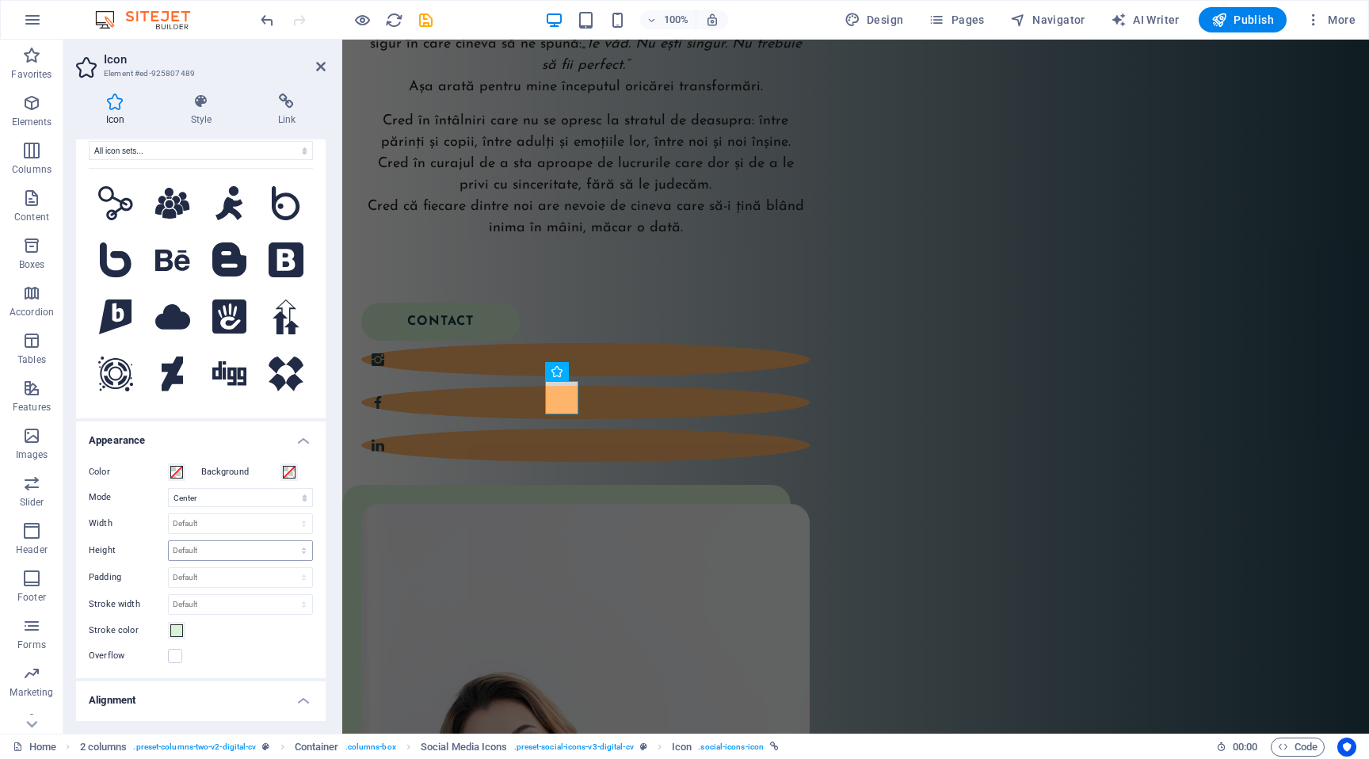
scroll to position [92, 0]
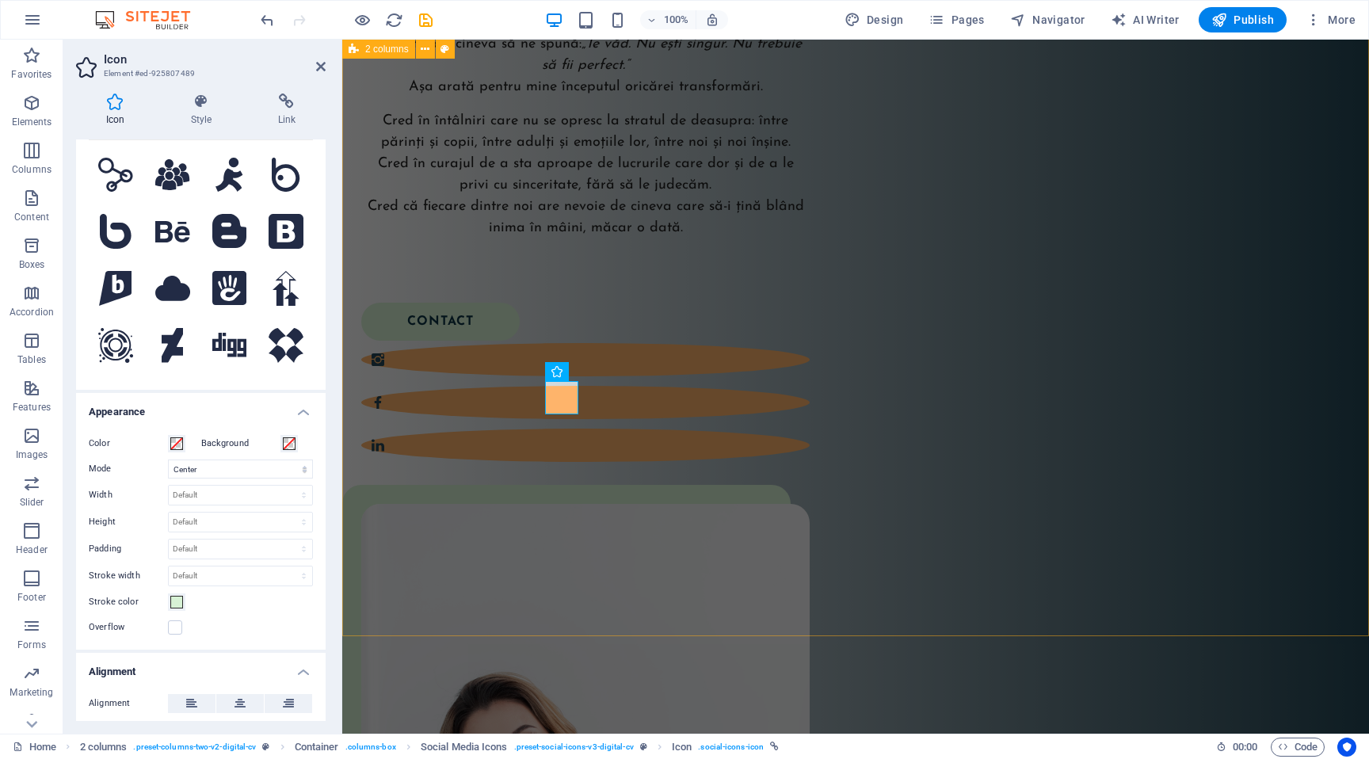
click at [446, 615] on div "Buna! Eu sunt Ela! Sunt formator acreditat Circle of Security și cofondator al …" at bounding box center [855, 551] width 1027 height 1534
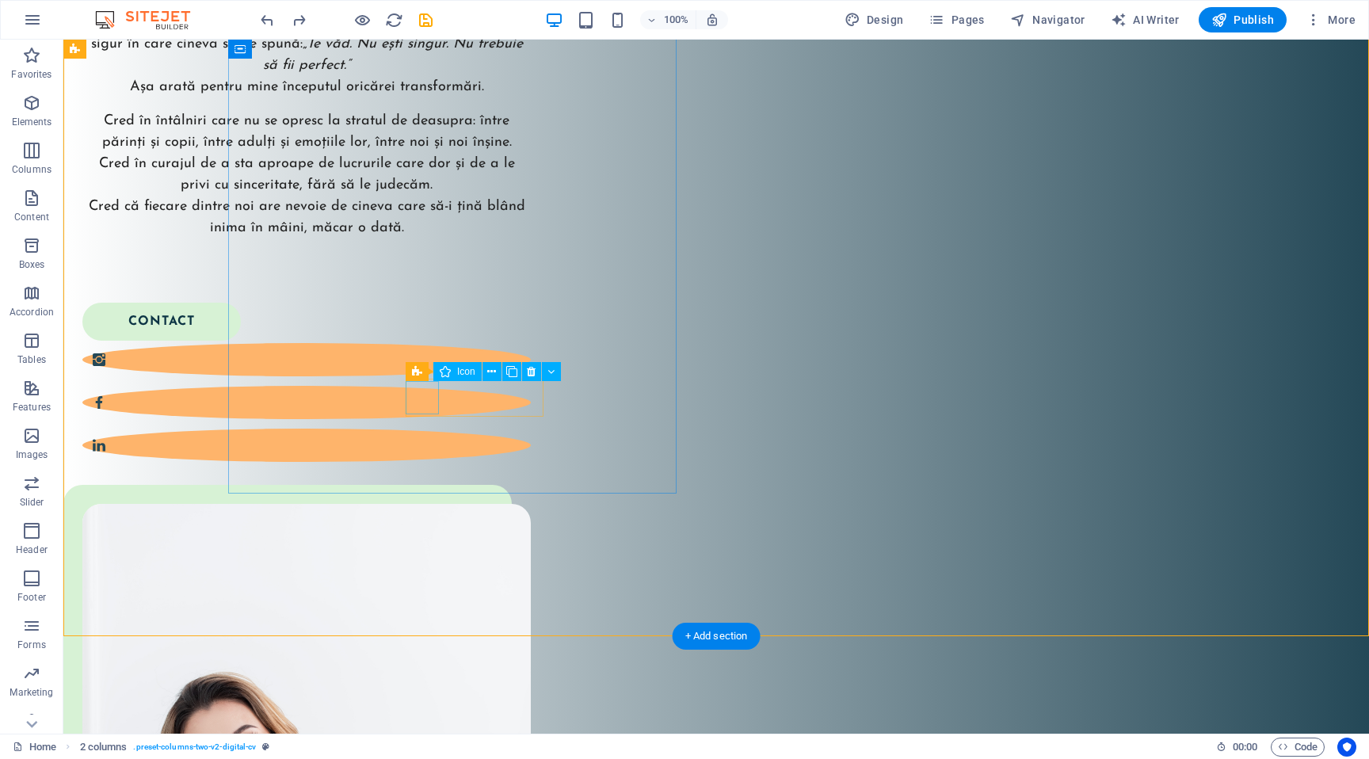
click at [428, 376] on figure at bounding box center [306, 359] width 448 height 33
select select "xMidYMid"
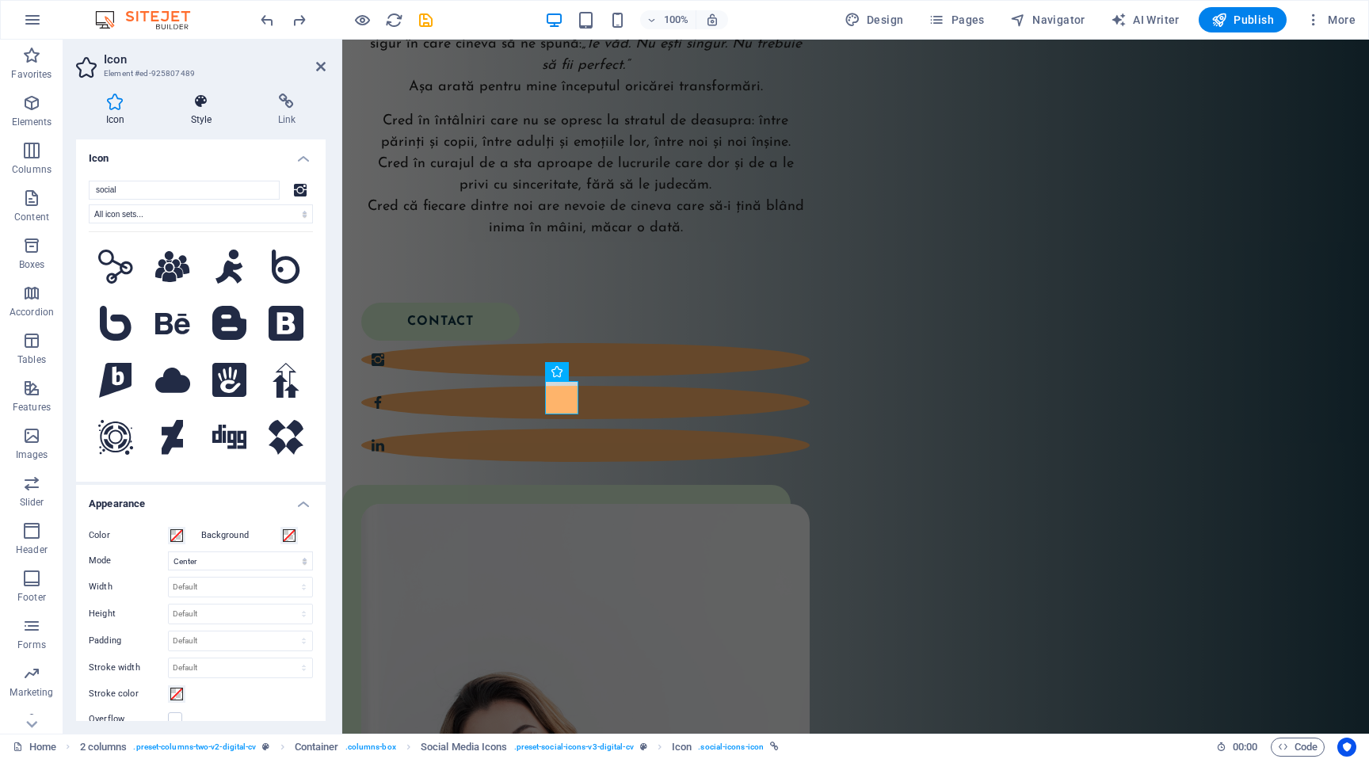
click at [217, 102] on icon at bounding box center [201, 101] width 81 height 16
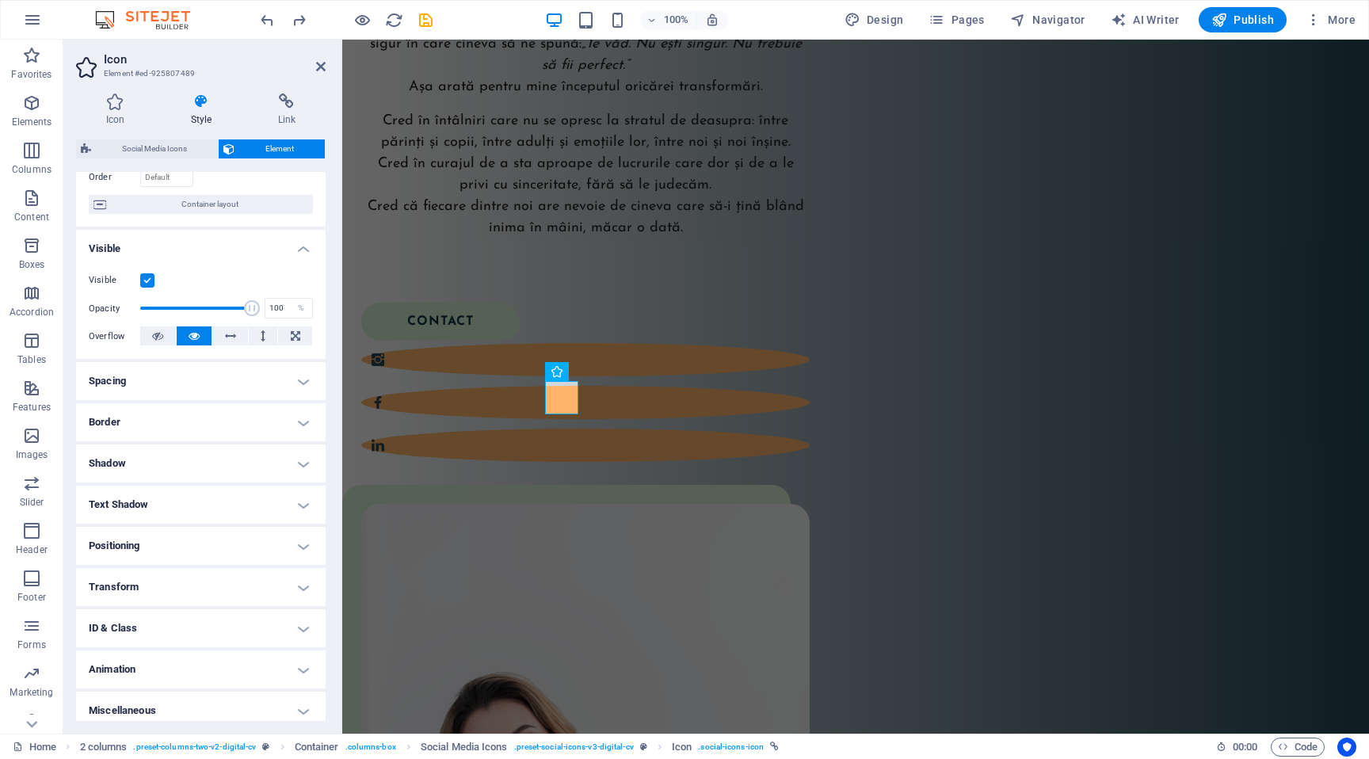
scroll to position [120, 0]
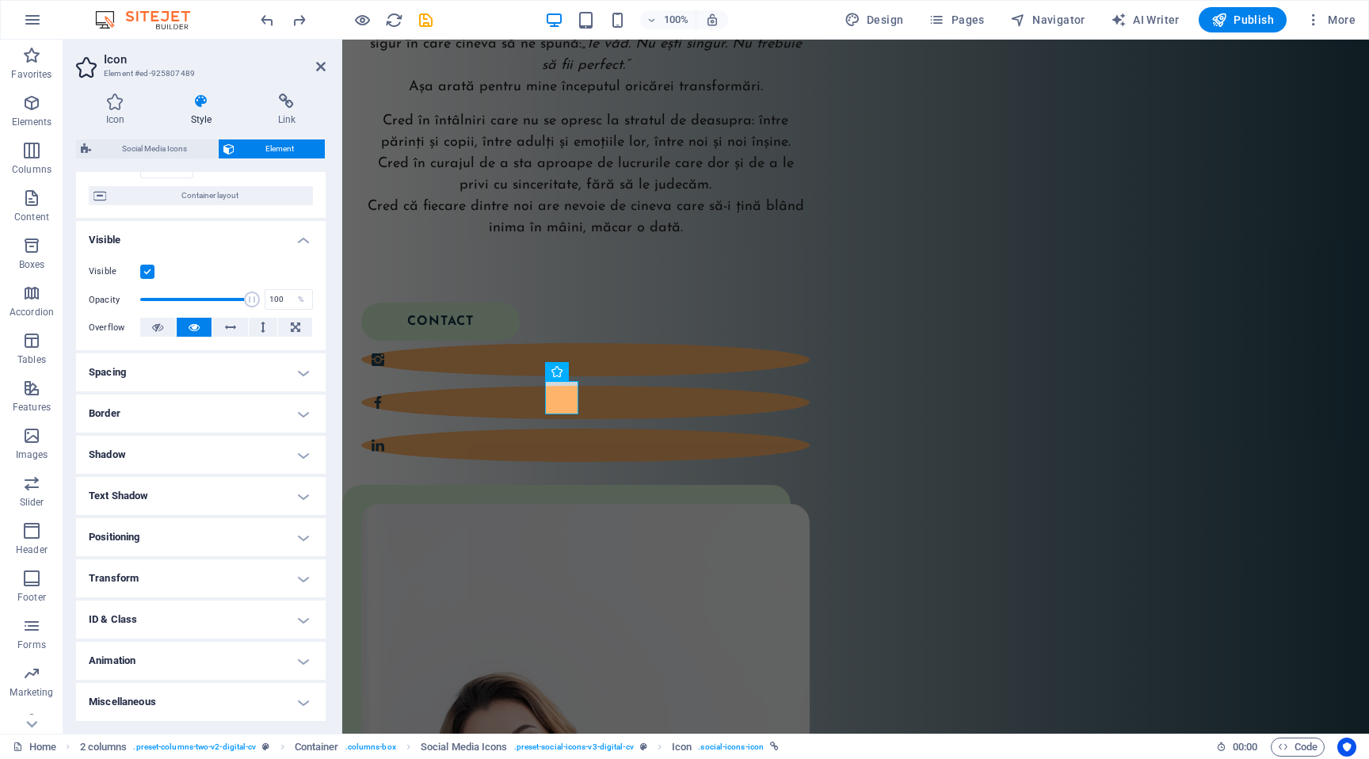
click at [171, 665] on h4 "Animation" at bounding box center [201, 661] width 250 height 38
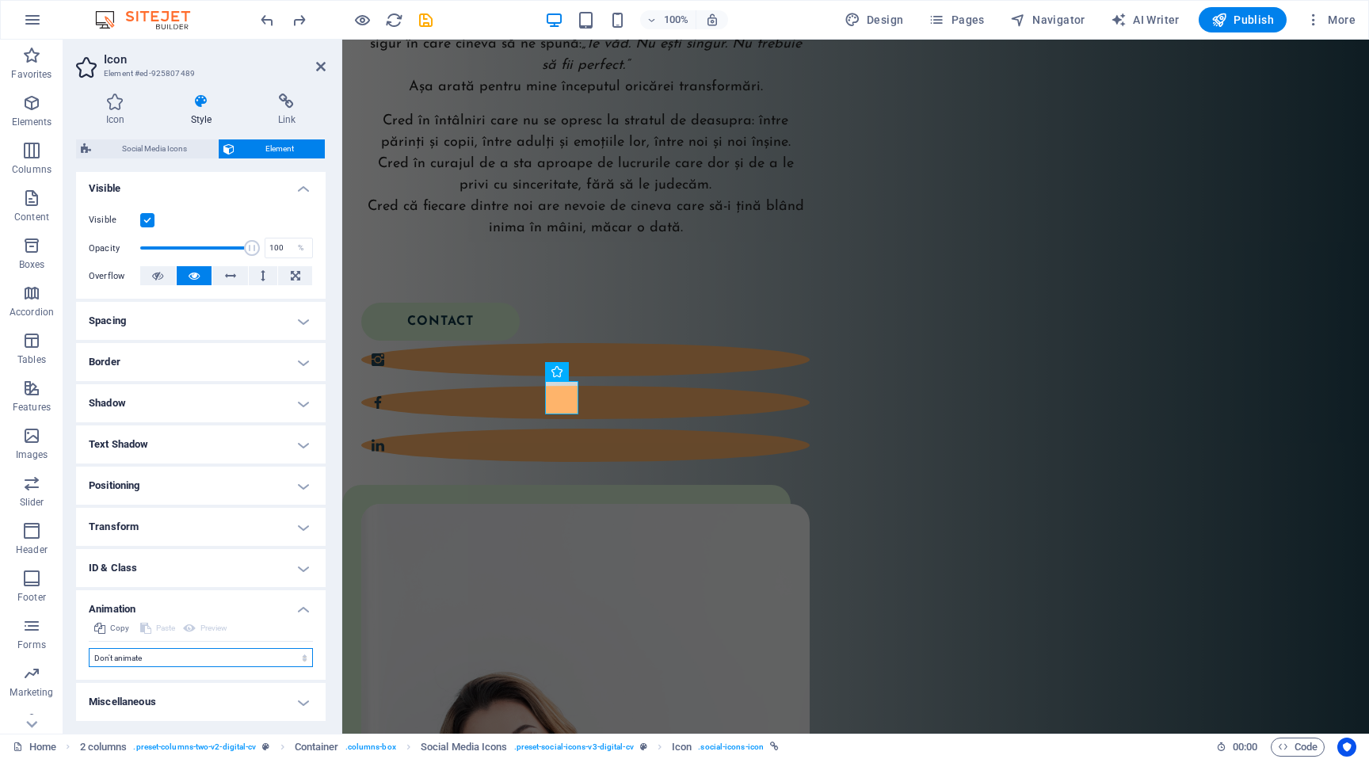
click at [171, 665] on select "Don't animate Show / Hide Slide up/down Zoom in/out Slide left to right Slide r…" at bounding box center [201, 657] width 224 height 19
click at [120, 118] on h4 "Icon" at bounding box center [118, 109] width 85 height 33
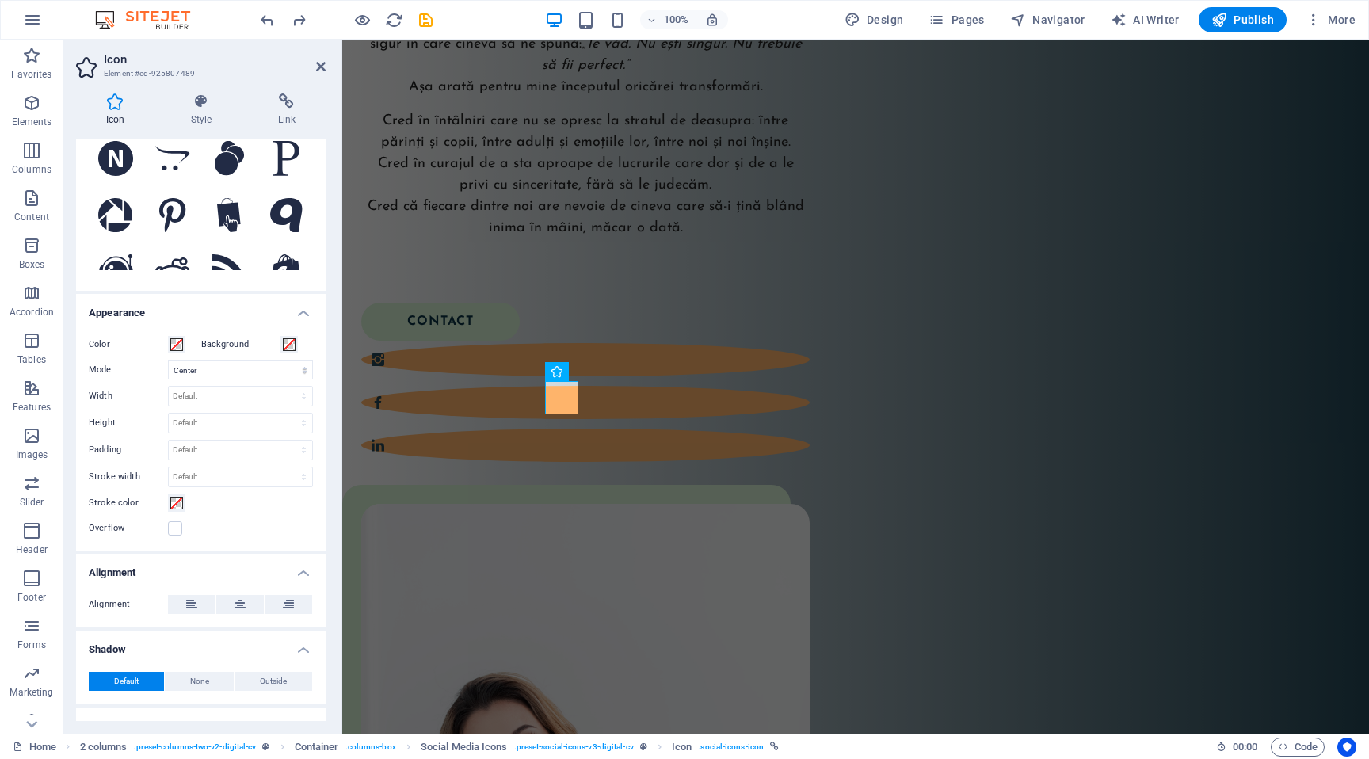
scroll to position [250, 0]
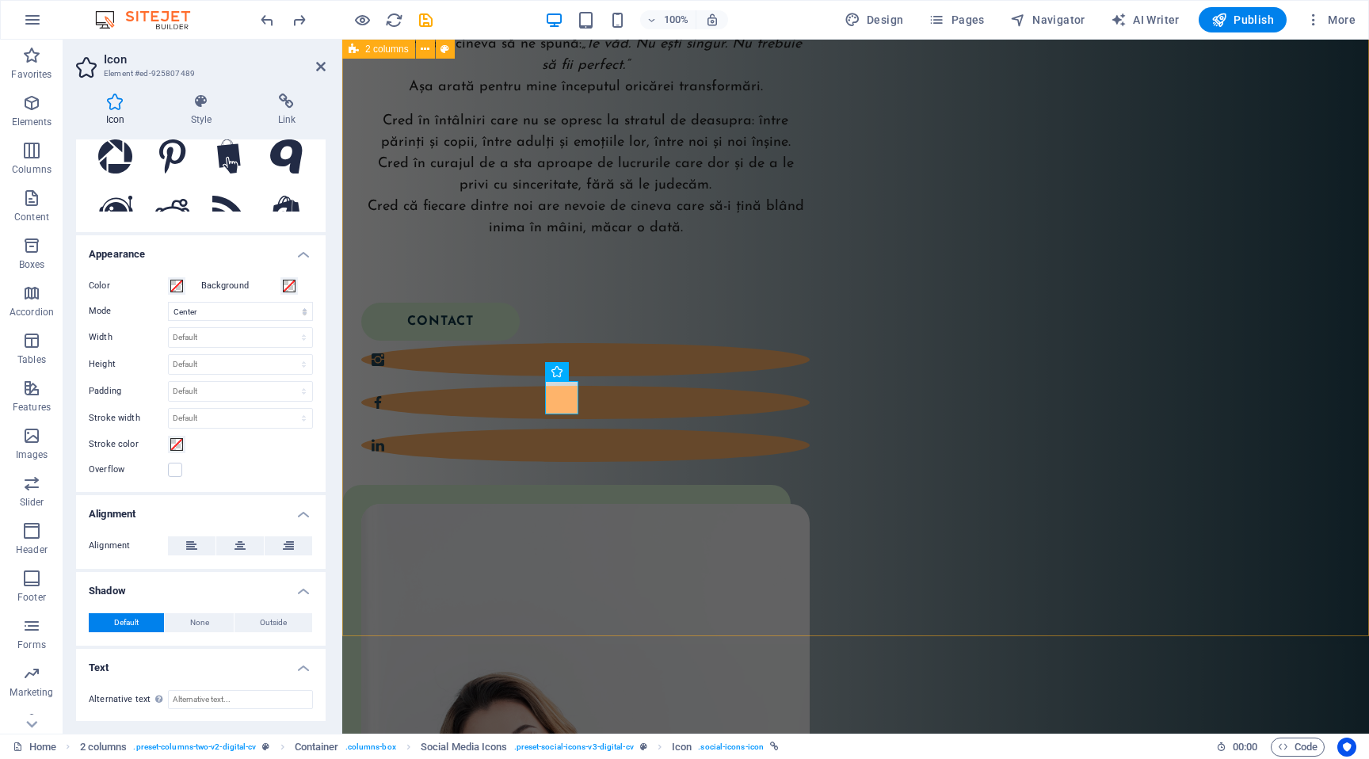
click at [498, 532] on div "Buna! Eu sunt Ela! Sunt formator acreditat Circle of Security și cofondator al …" at bounding box center [855, 551] width 1027 height 1534
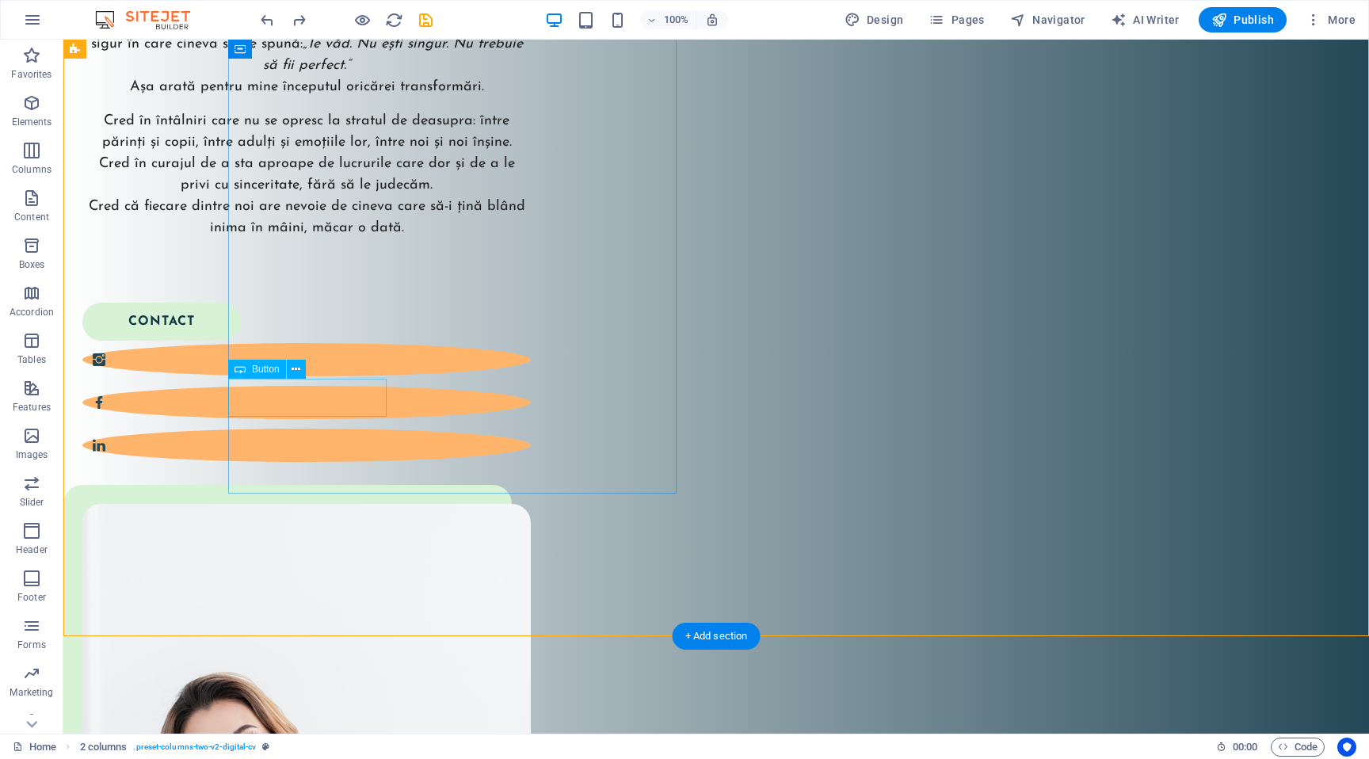
click at [368, 341] on div "contact" at bounding box center [296, 322] width 429 height 38
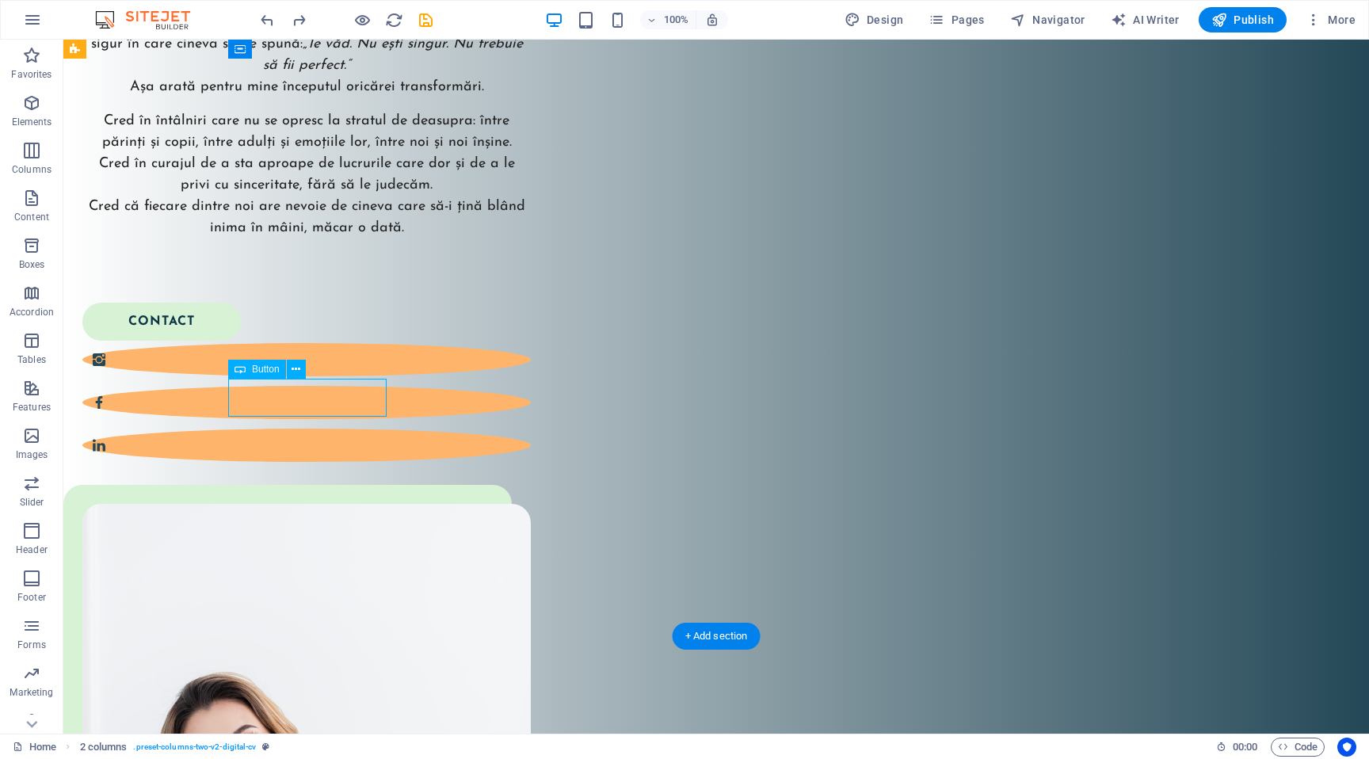
click at [368, 341] on div "contact" at bounding box center [296, 322] width 429 height 38
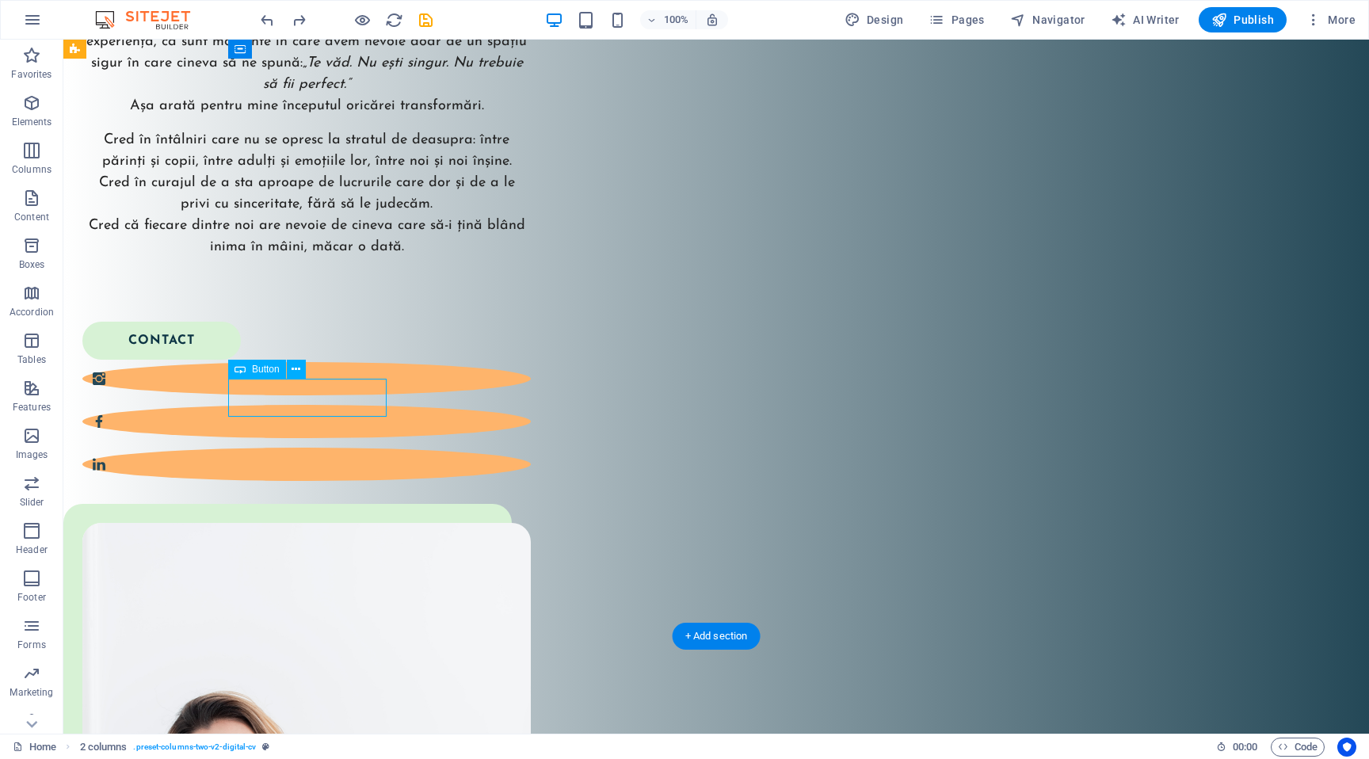
select select "px"
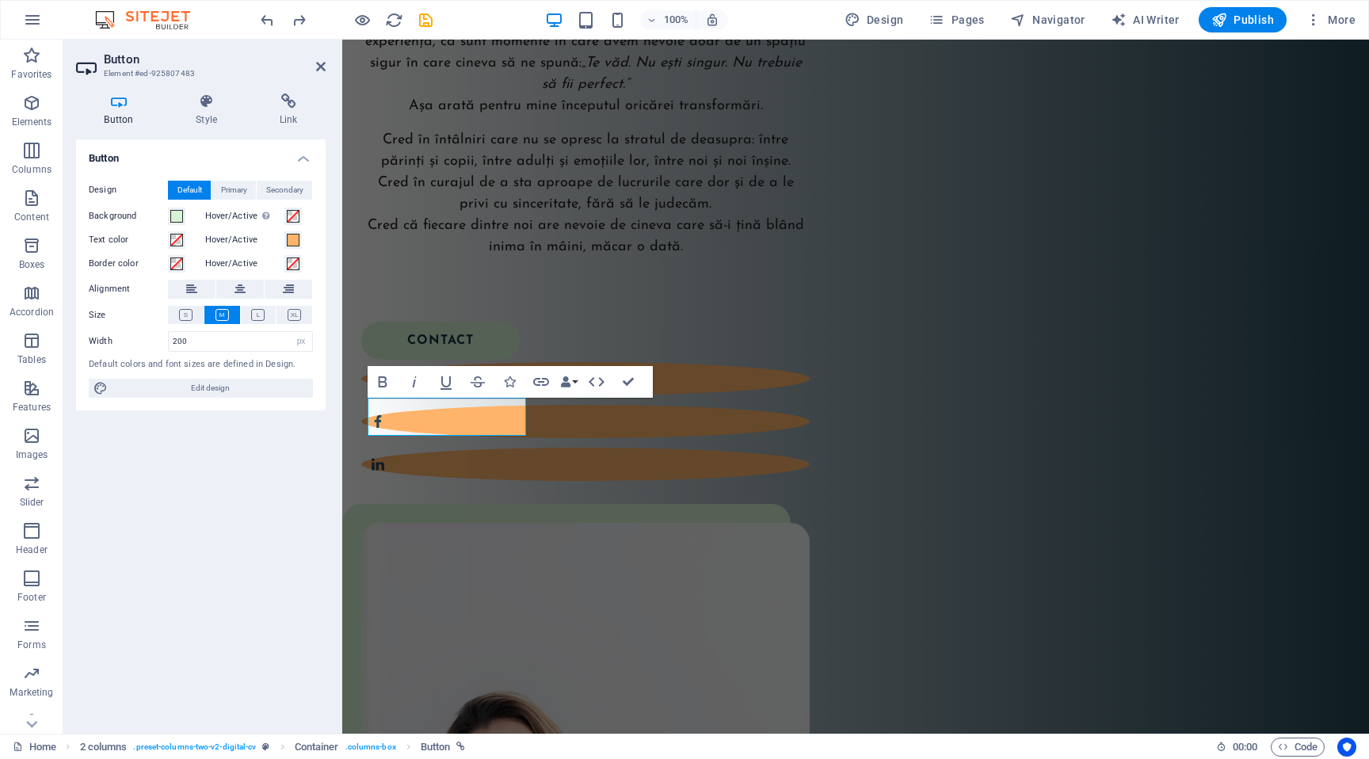
click at [116, 112] on h4 "Button" at bounding box center [122, 109] width 92 height 33
click at [292, 240] on span at bounding box center [293, 240] width 13 height 13
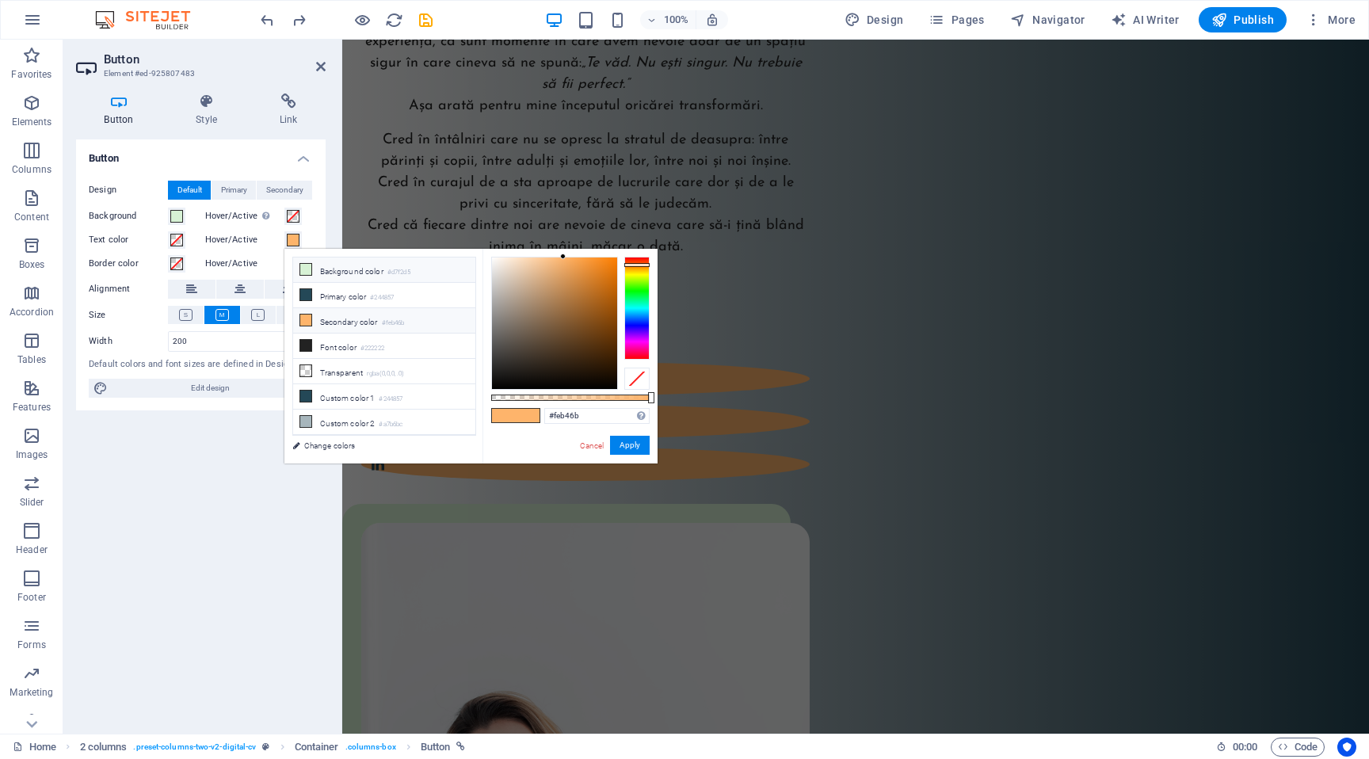
click at [330, 270] on li "Background color #d7f2d5" at bounding box center [384, 269] width 182 height 25
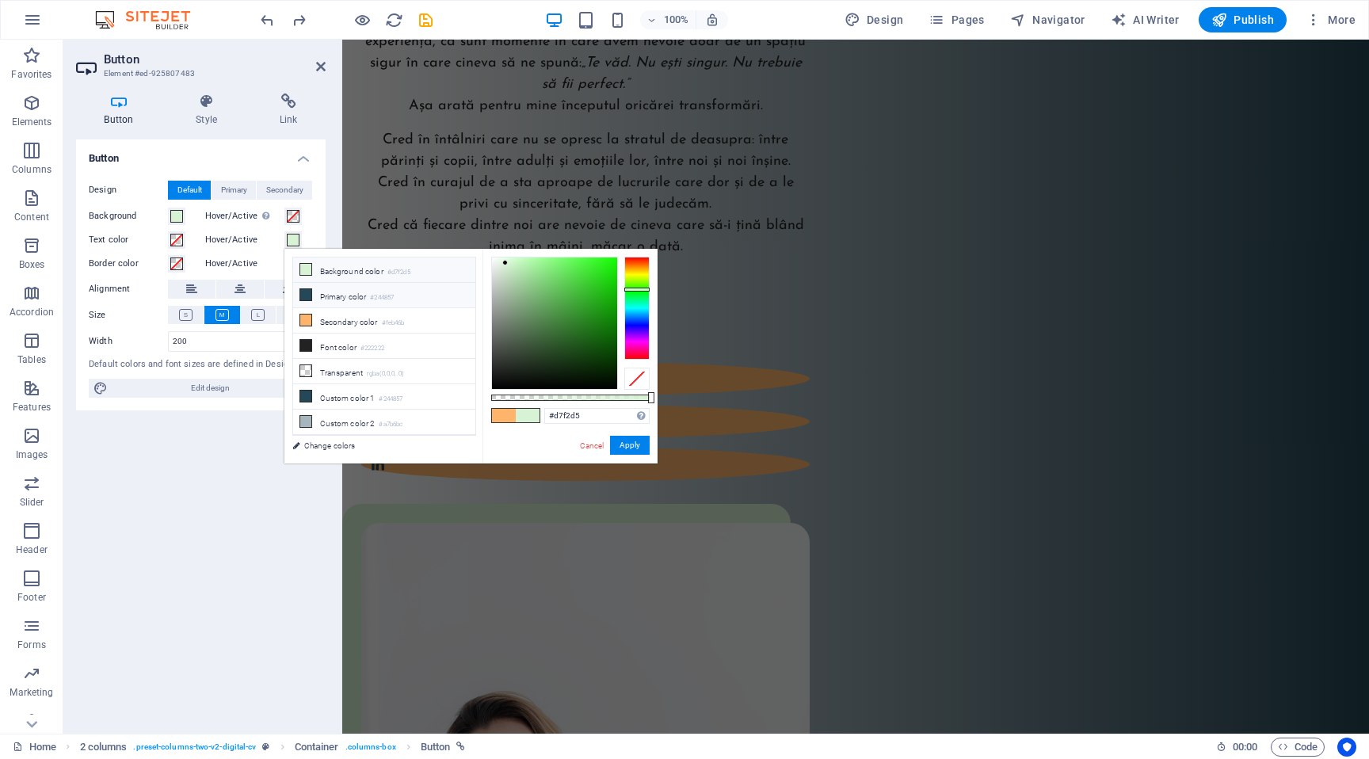
click at [377, 295] on small "#244857" at bounding box center [382, 297] width 24 height 11
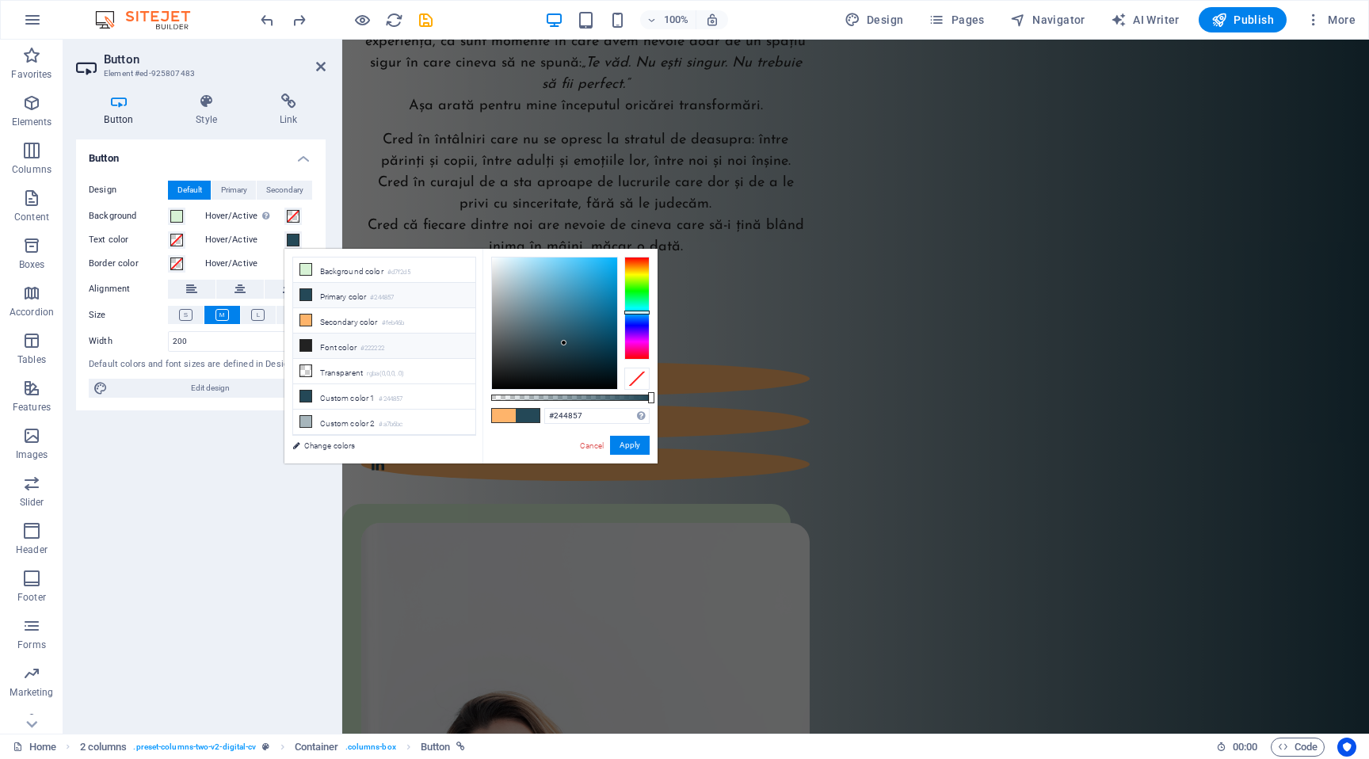
click at [373, 344] on small "#222222" at bounding box center [372, 348] width 24 height 11
type input "#222222"
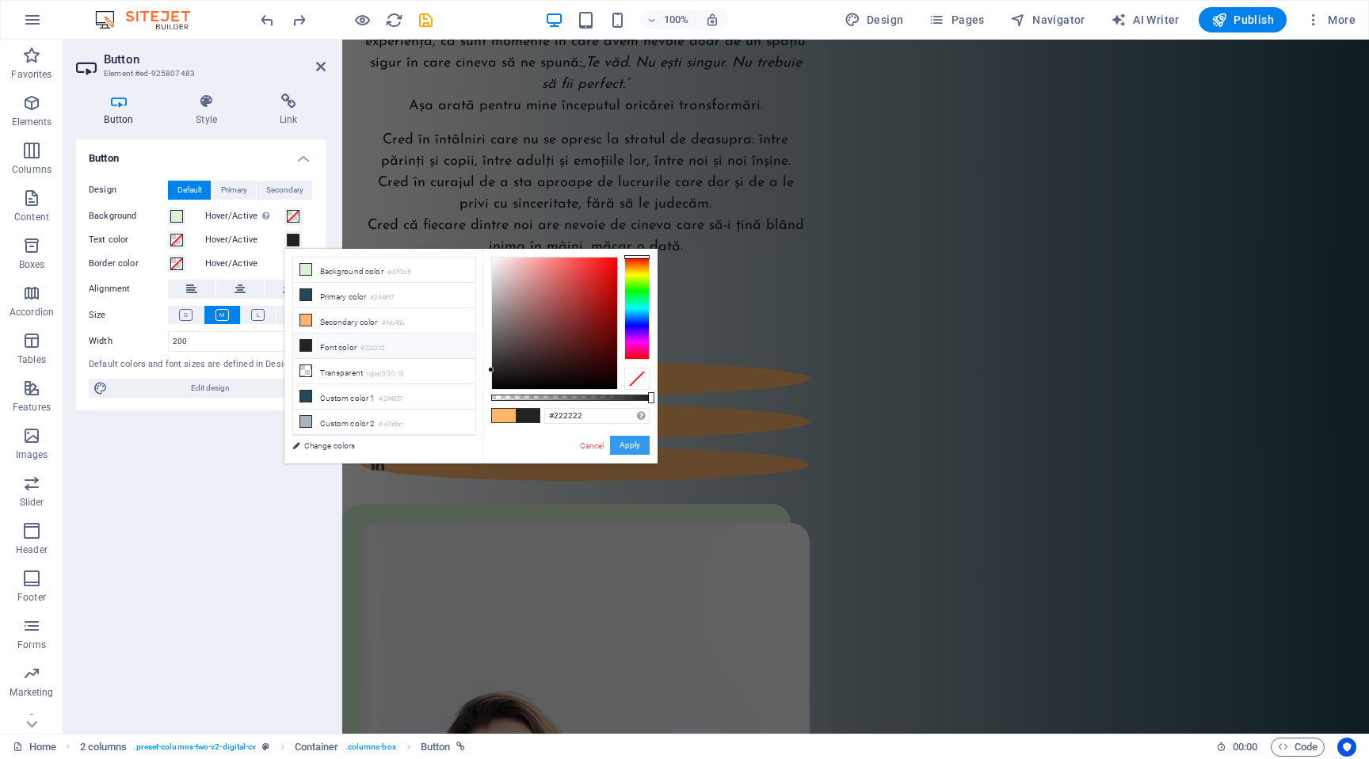
click at [640, 449] on button "Apply" at bounding box center [630, 445] width 40 height 19
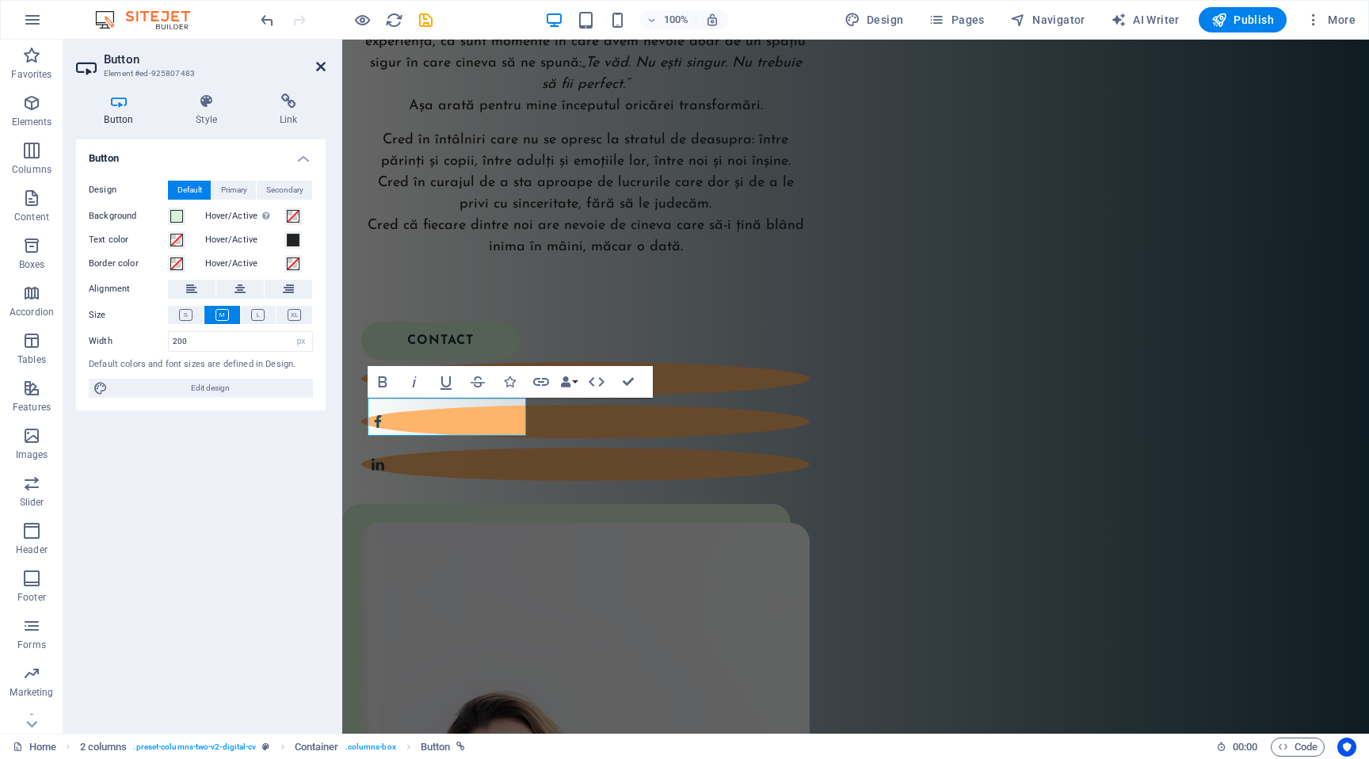
click at [324, 62] on icon at bounding box center [321, 66] width 10 height 13
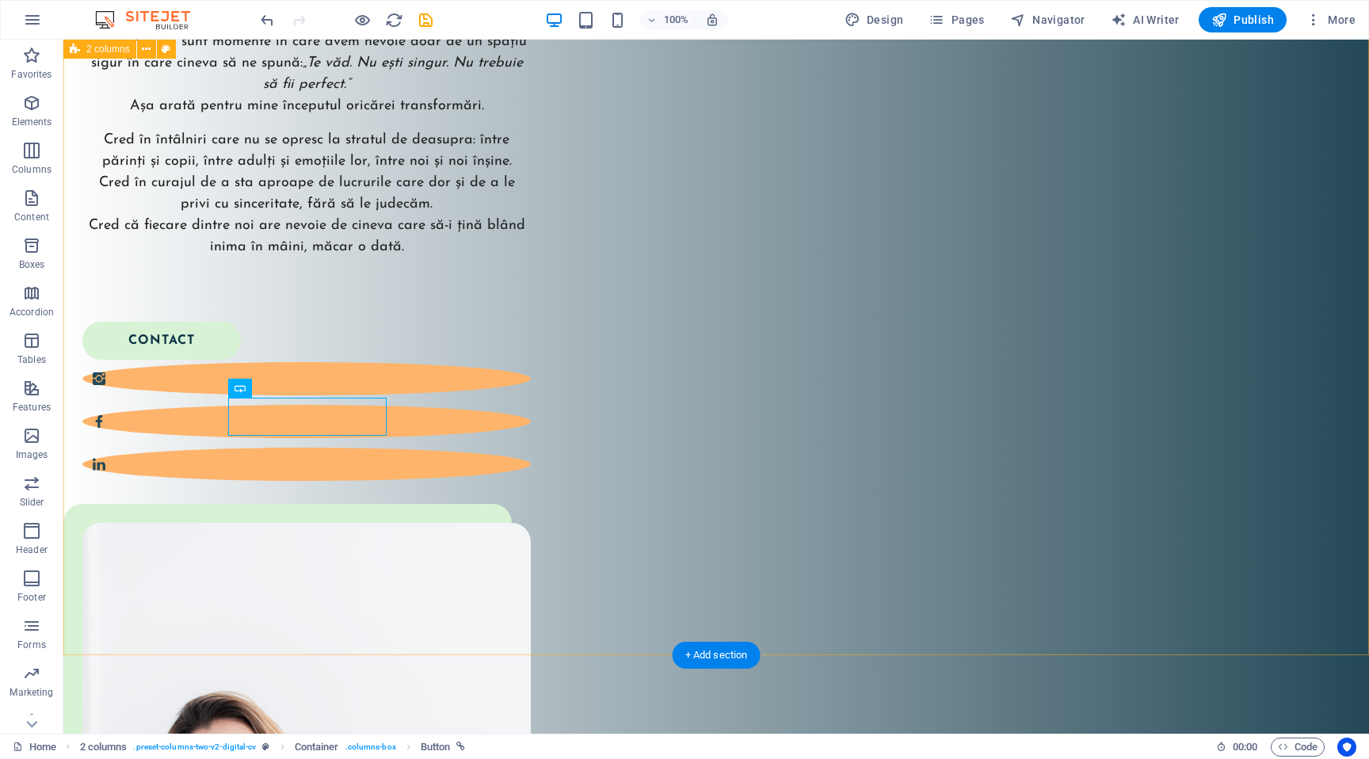
click at [420, 570] on div "Buna! Eu sunt Ela! Sunt formator acreditat Circle of Security și cofondator al …" at bounding box center [715, 570] width 1305 height 1534
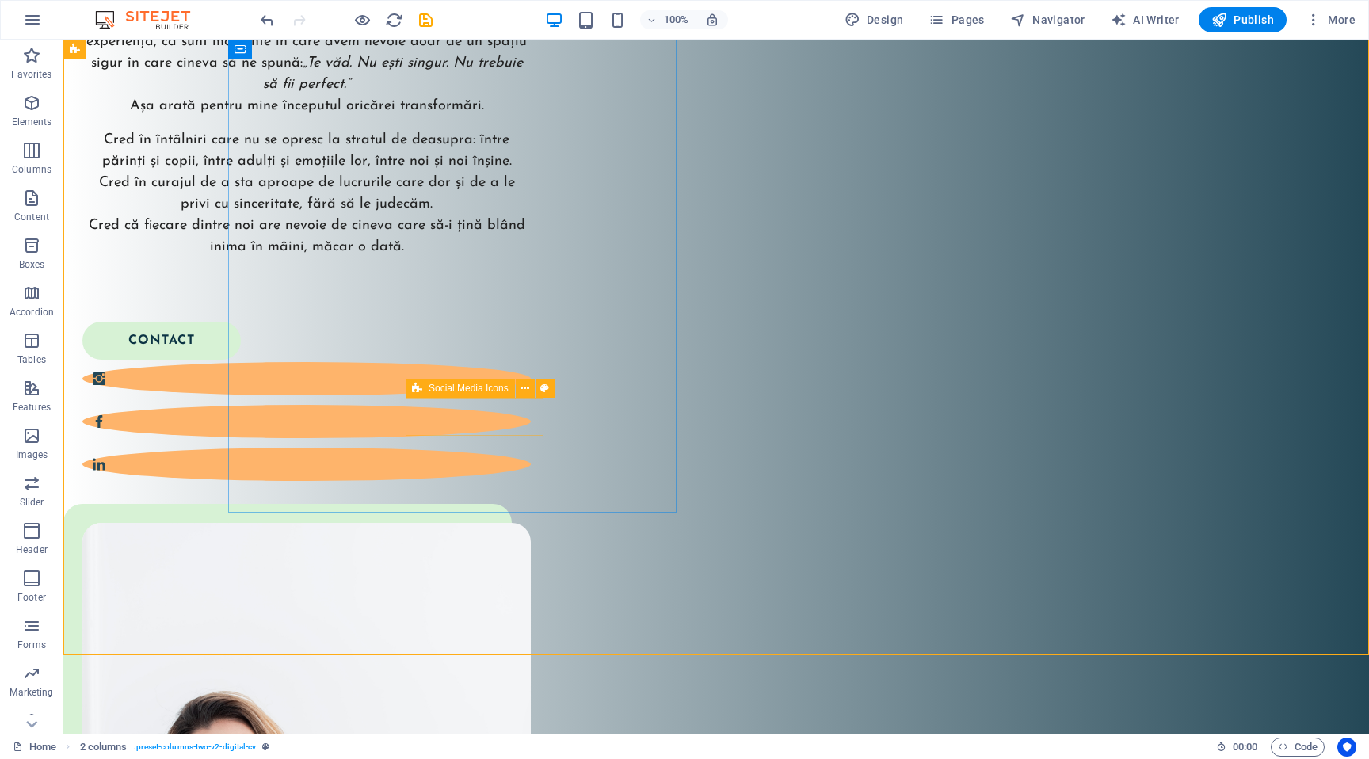
click at [420, 389] on icon at bounding box center [417, 388] width 10 height 19
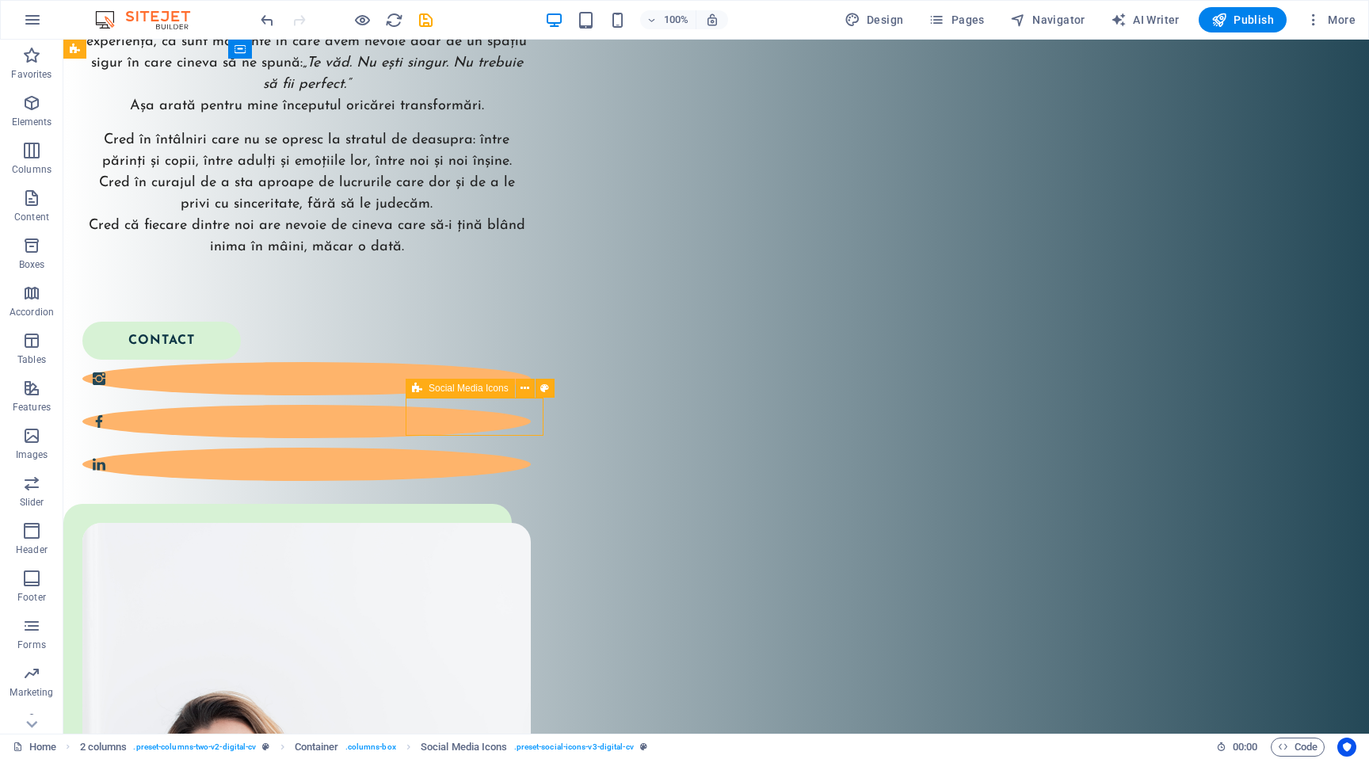
click at [420, 389] on icon at bounding box center [417, 388] width 10 height 19
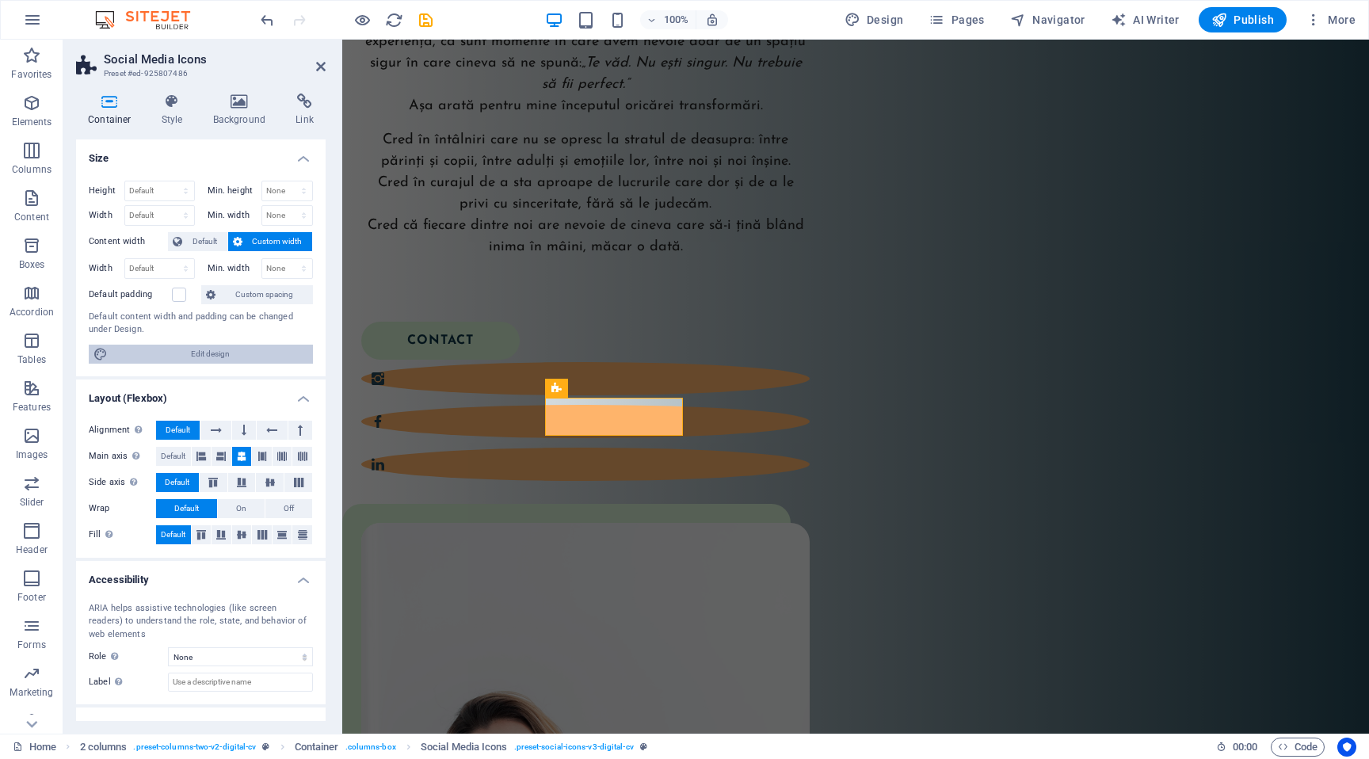
click at [256, 356] on span "Edit design" at bounding box center [210, 354] width 196 height 19
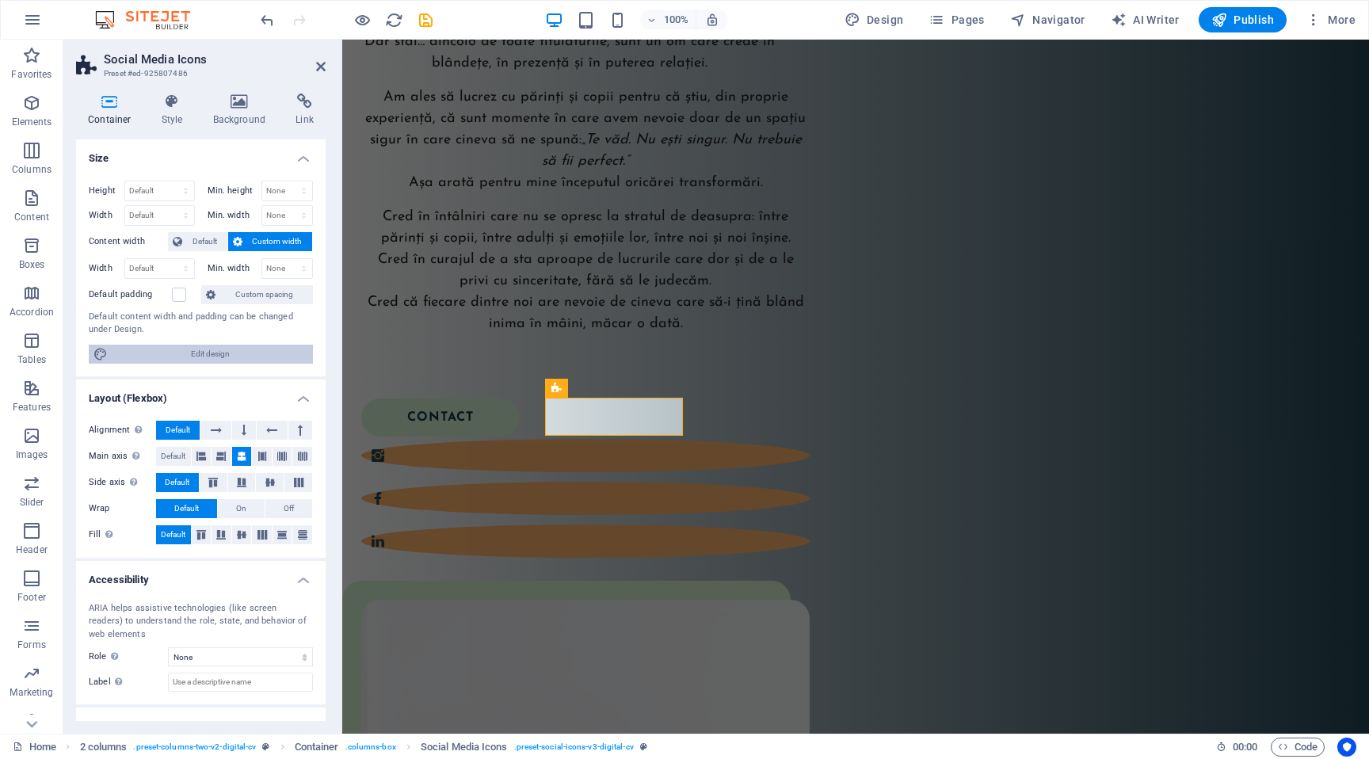
select select "rem"
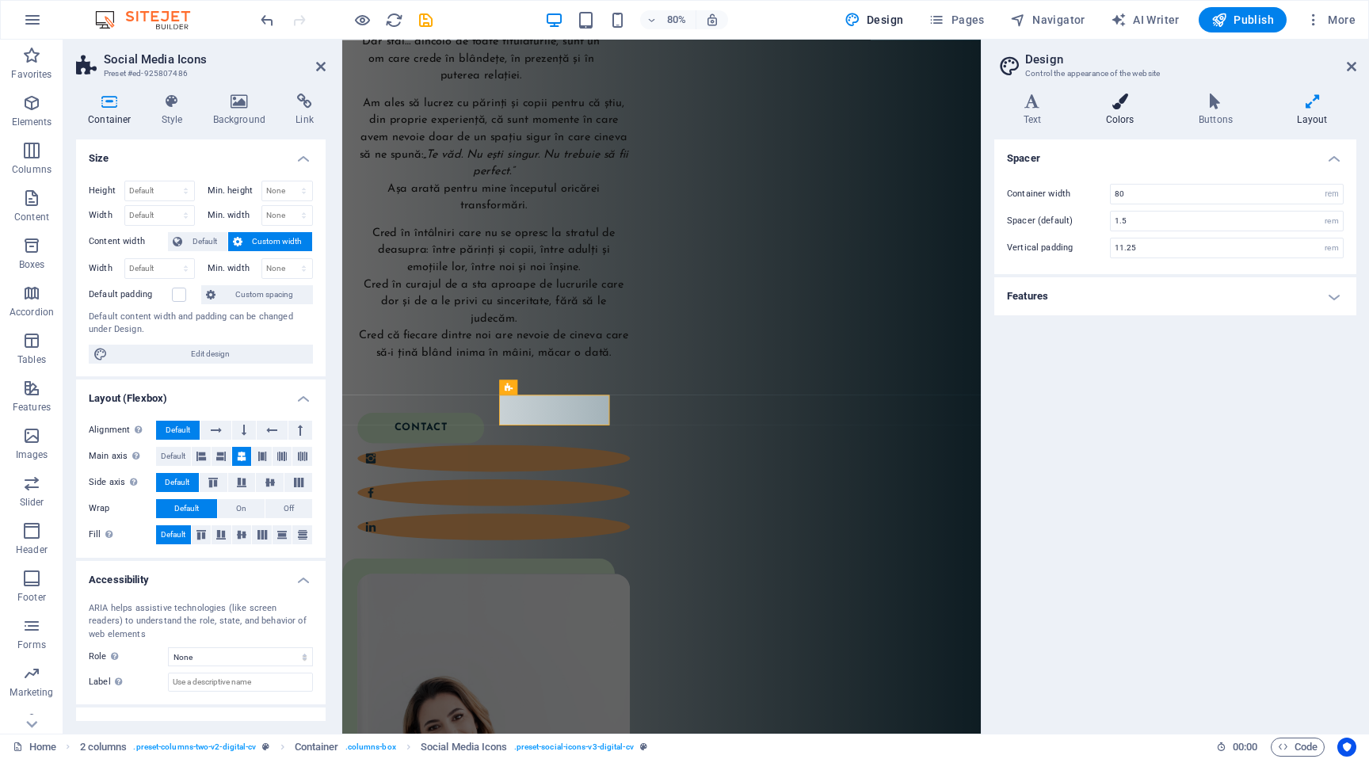
click at [1128, 93] on icon at bounding box center [1120, 101] width 86 height 16
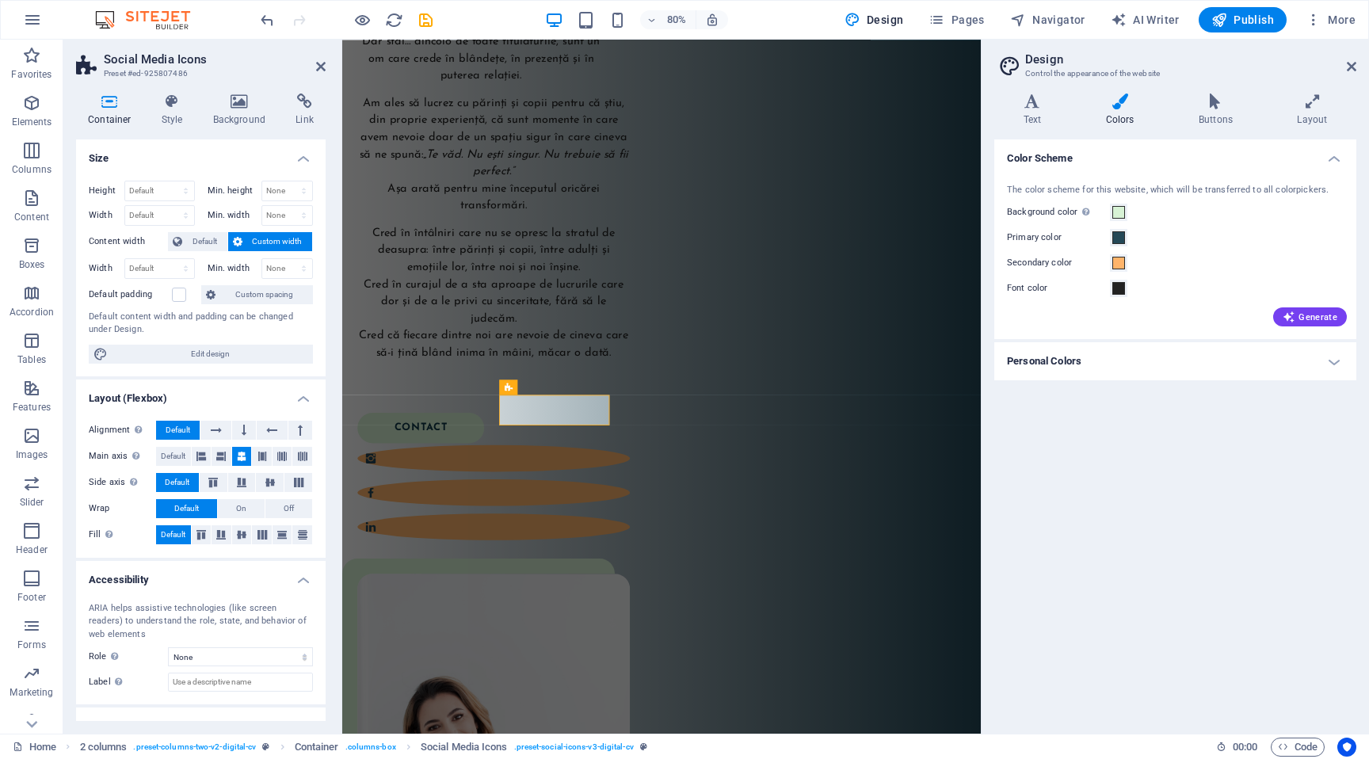
click at [1138, 350] on h4 "Personal Colors" at bounding box center [1175, 361] width 362 height 38
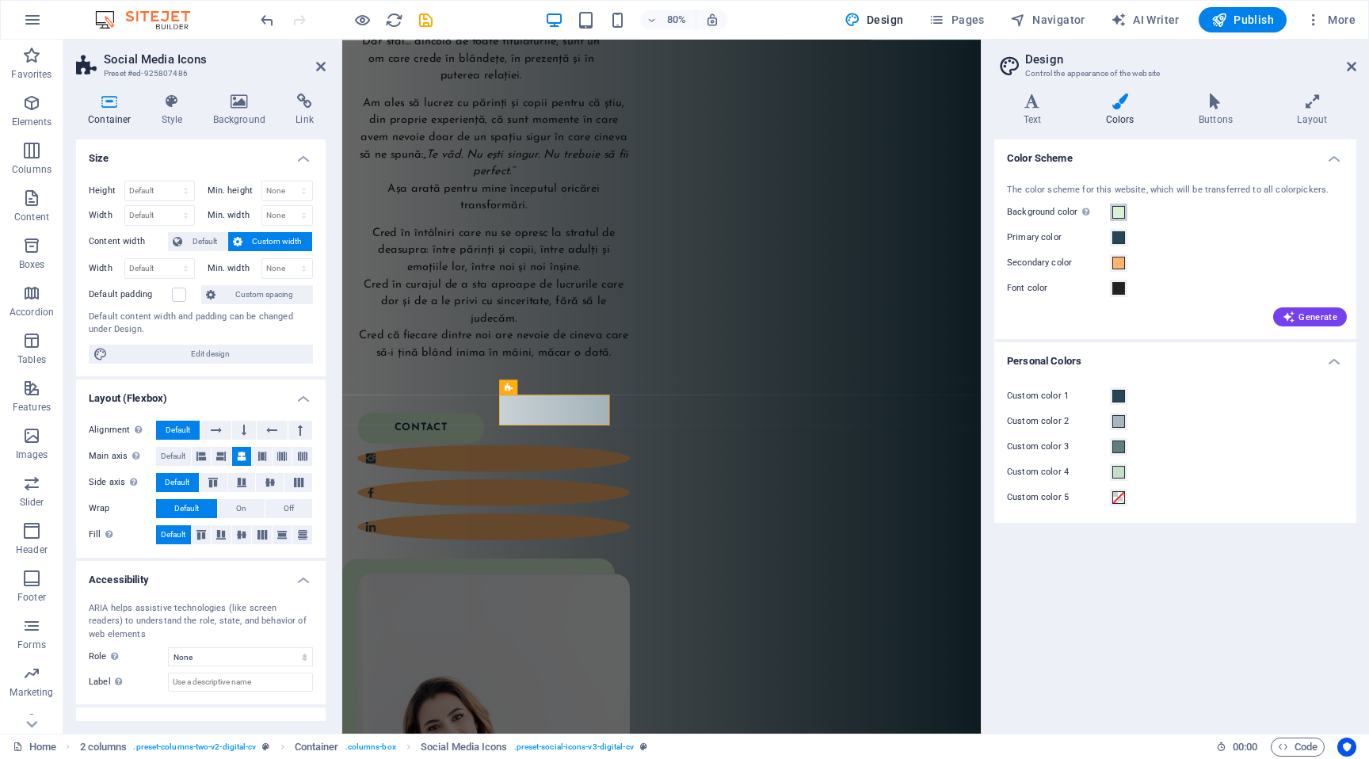
click at [1120, 216] on span at bounding box center [1118, 212] width 13 height 13
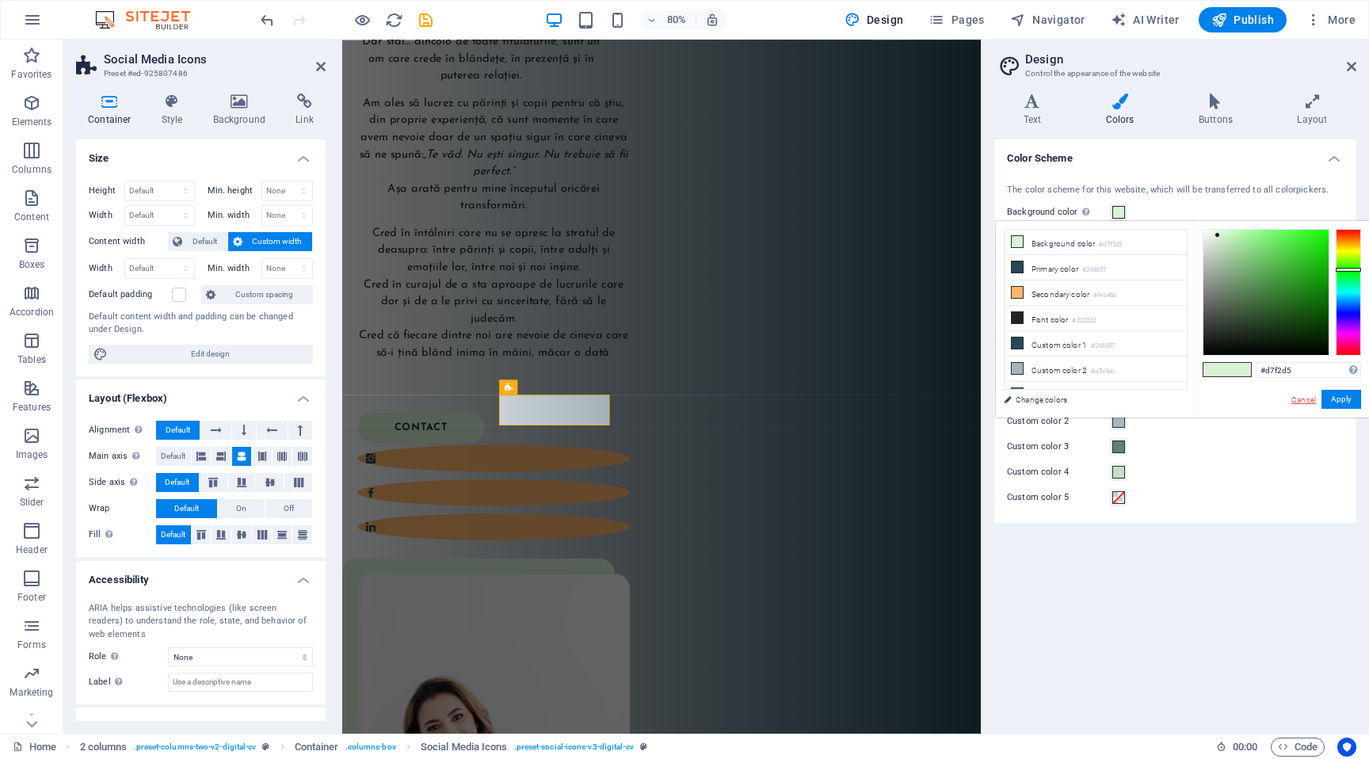
click at [1306, 396] on link "Cancel" at bounding box center [1304, 400] width 28 height 12
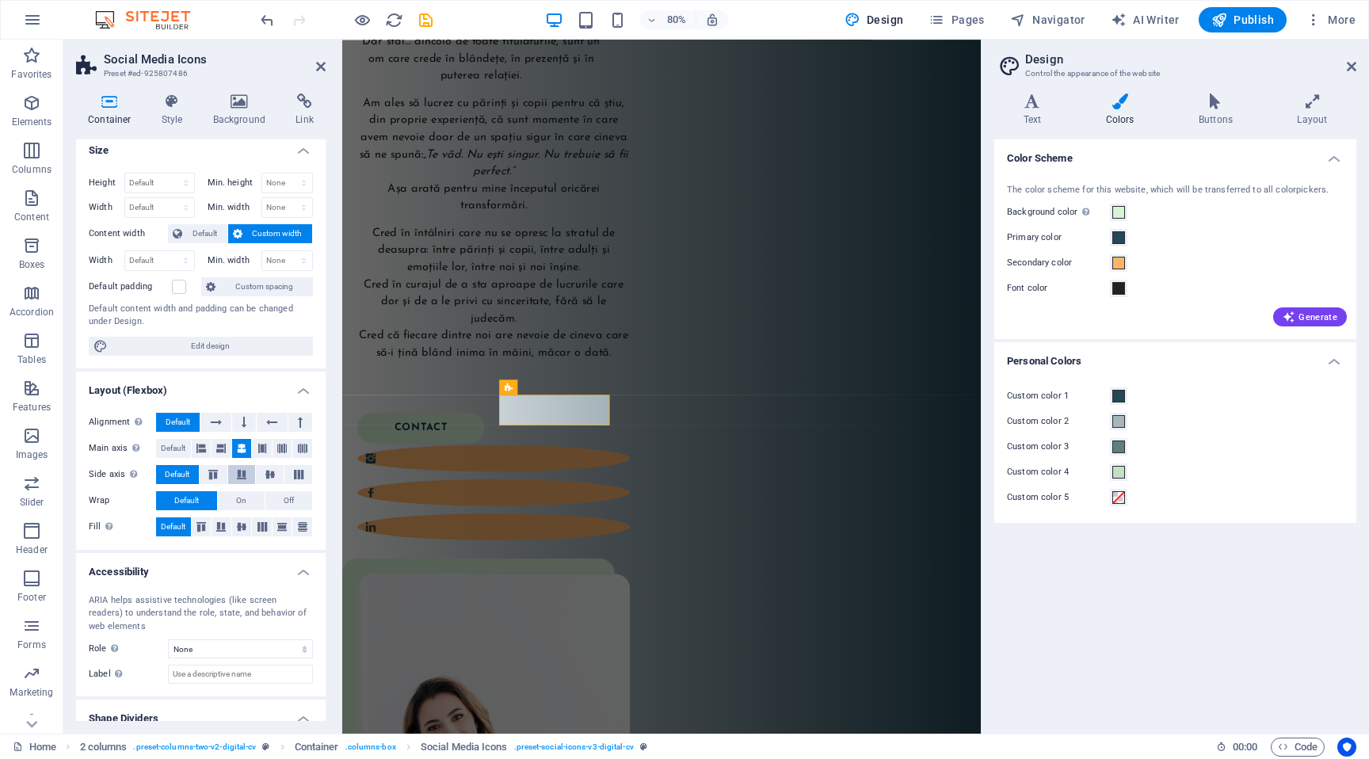
scroll to position [0, 0]
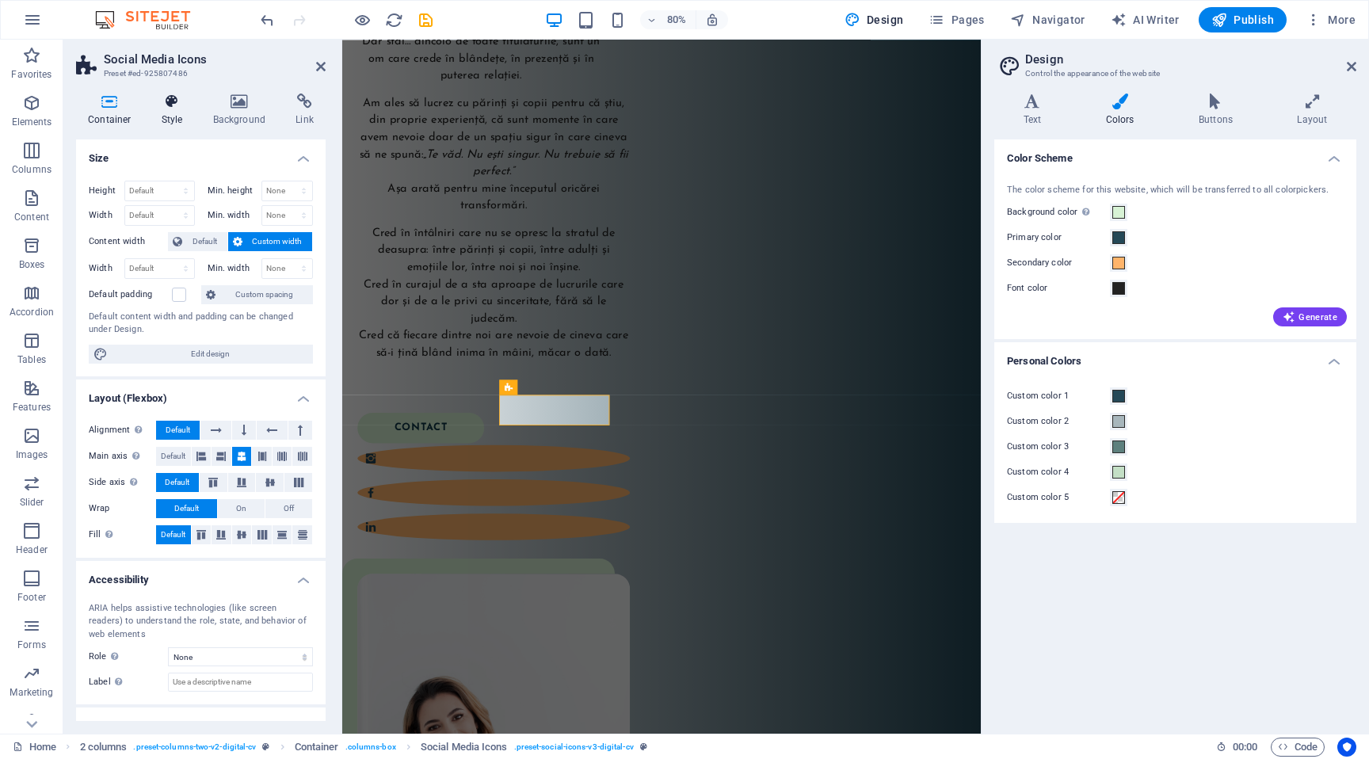
click at [193, 122] on h4 "Style" at bounding box center [175, 109] width 51 height 33
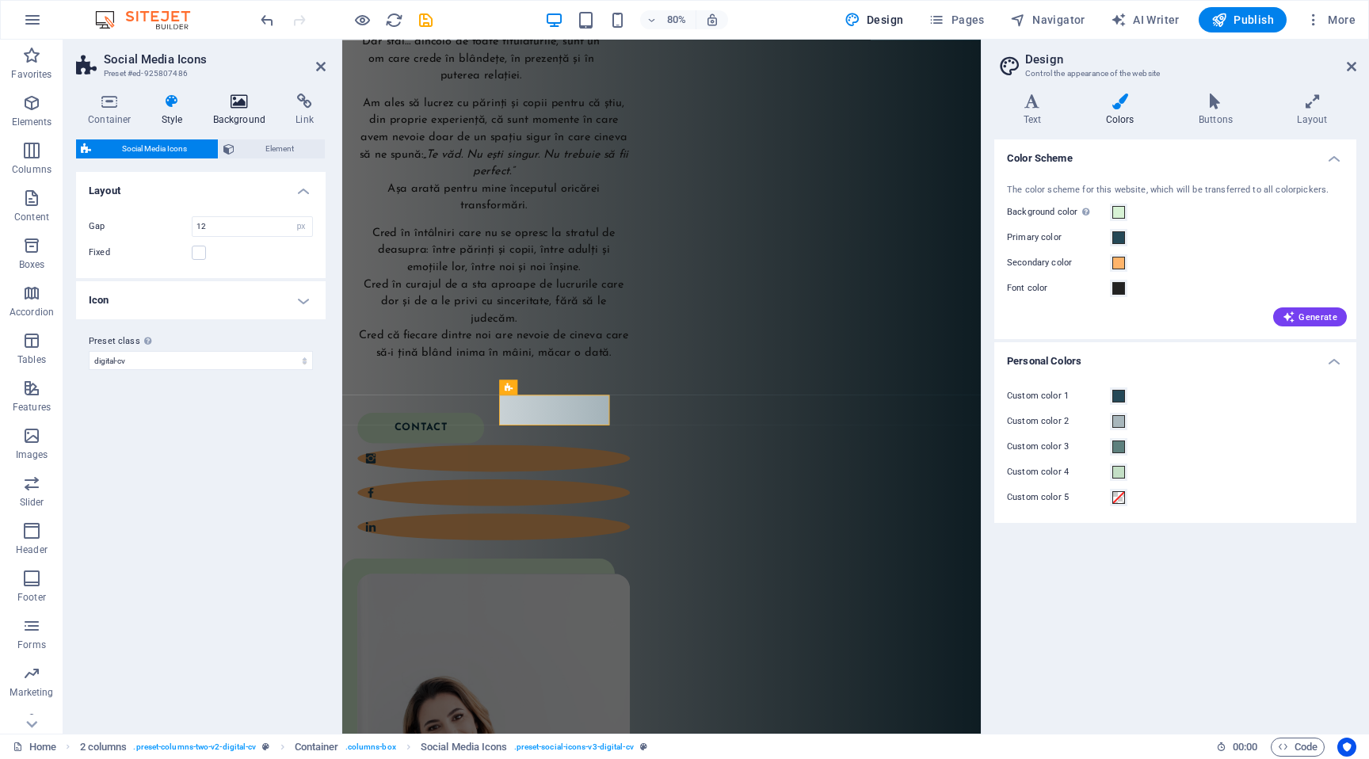
click at [237, 122] on h4 "Background" at bounding box center [242, 109] width 83 height 33
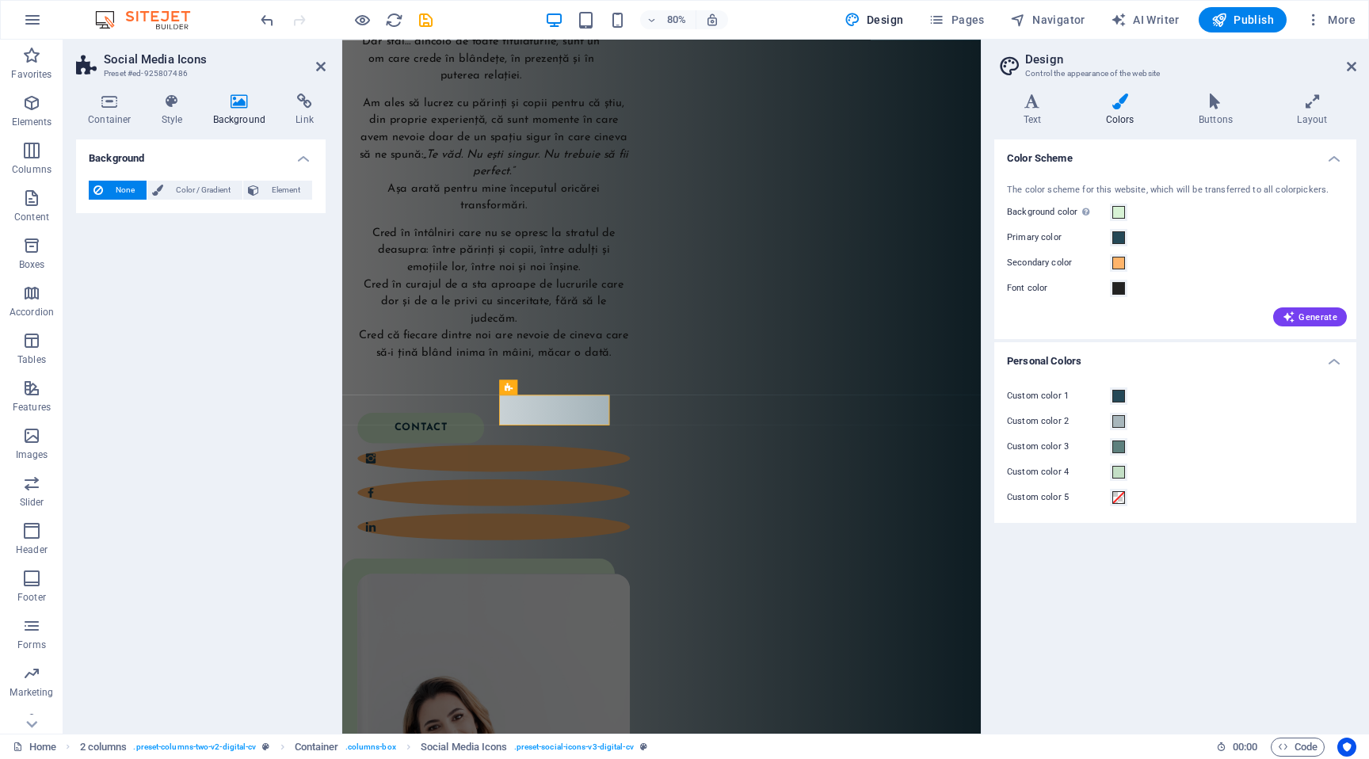
click at [316, 74] on header "Social Media Icons Preset #ed-925807486" at bounding box center [201, 60] width 250 height 41
click at [319, 68] on icon at bounding box center [321, 66] width 10 height 13
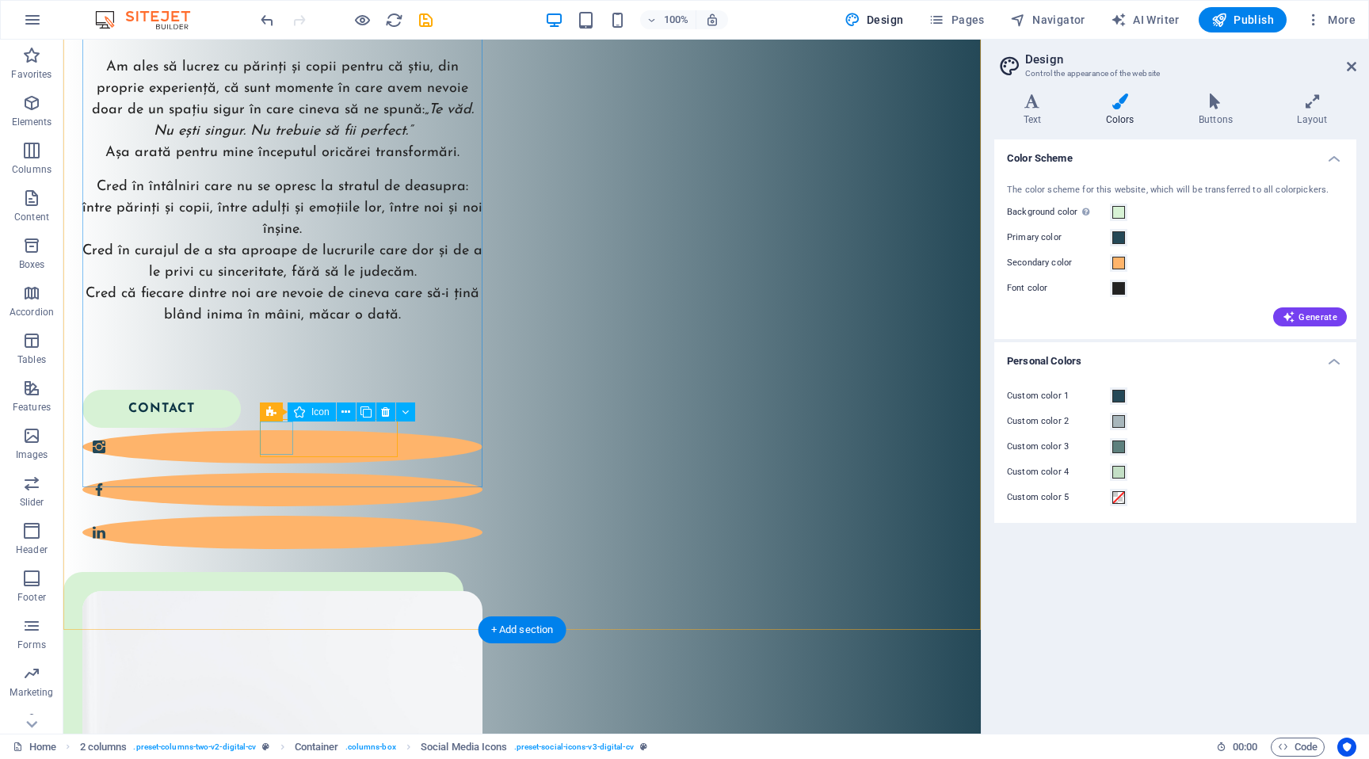
click at [291, 437] on figure at bounding box center [282, 446] width 400 height 33
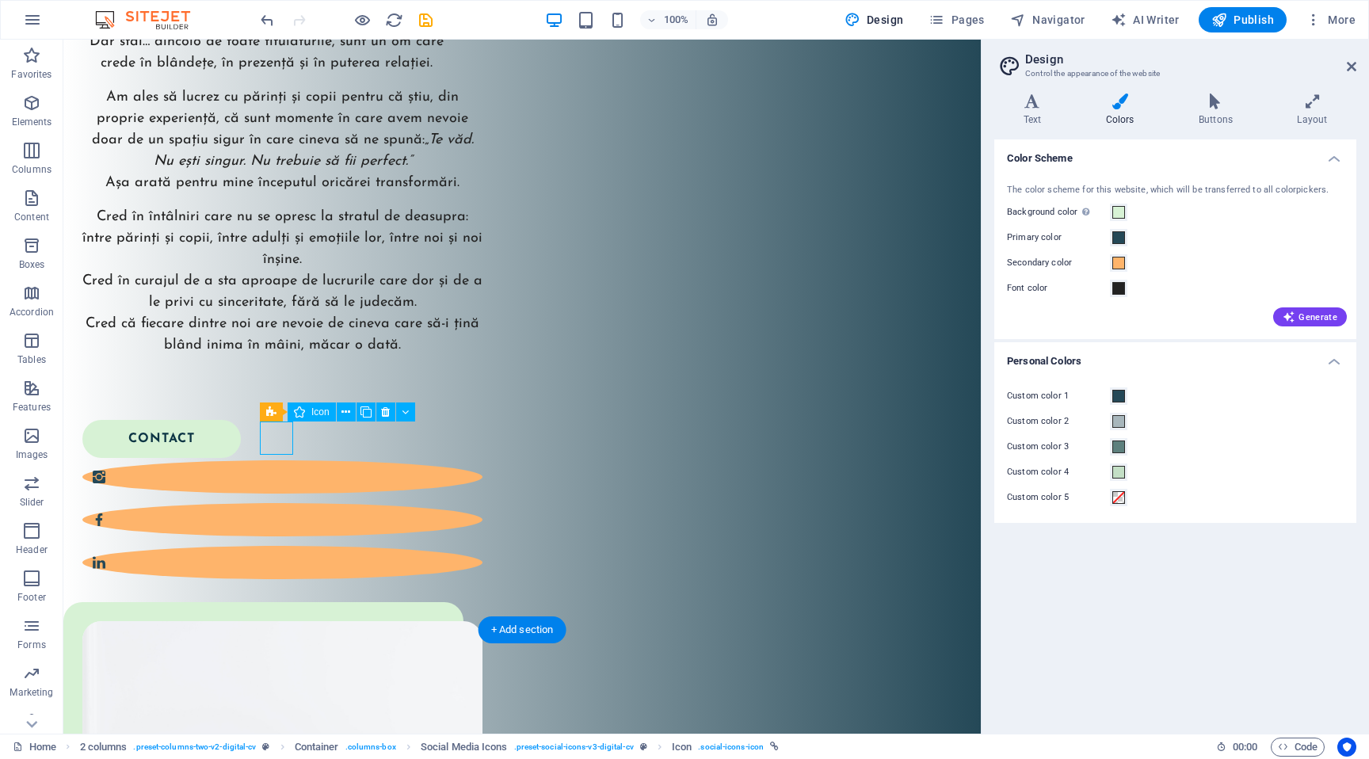
select select "xMidYMid"
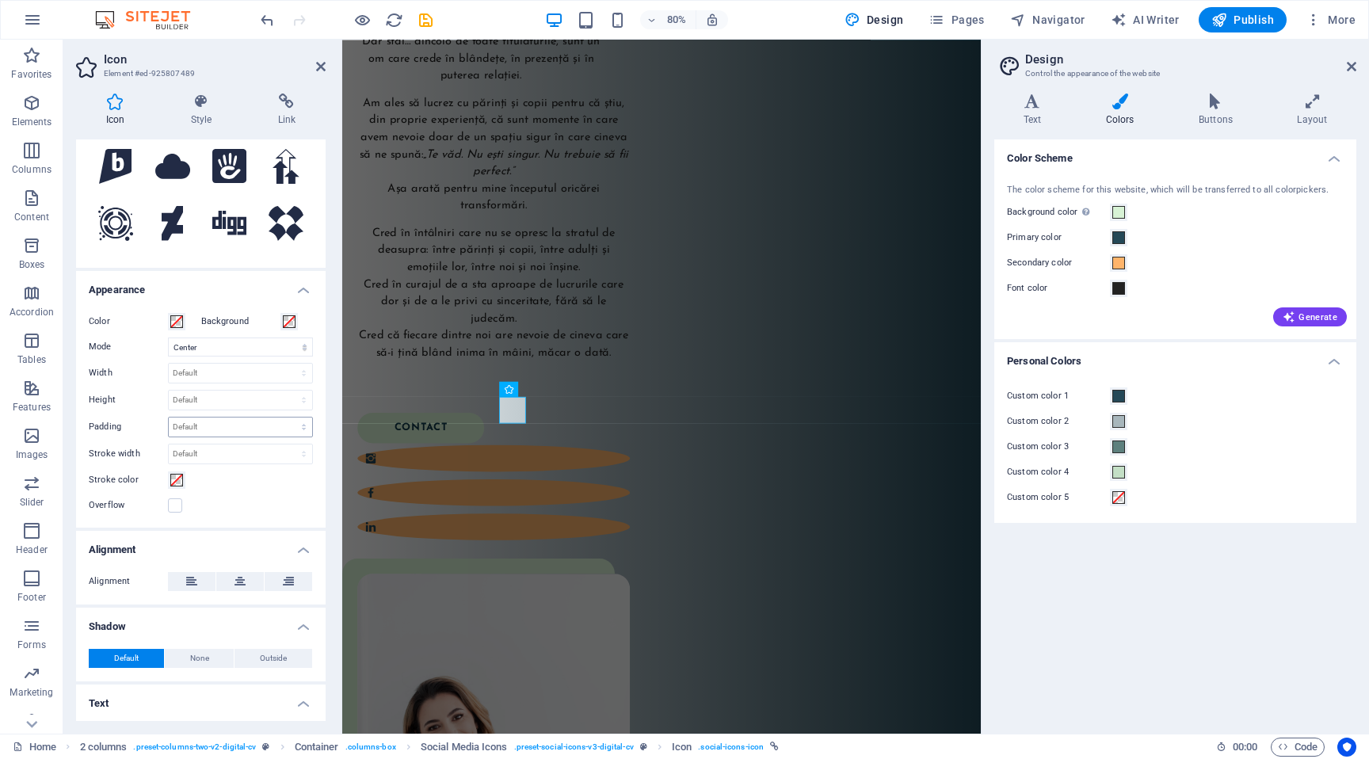
scroll to position [215, 0]
click at [1038, 110] on h4 "Text" at bounding box center [1035, 109] width 82 height 33
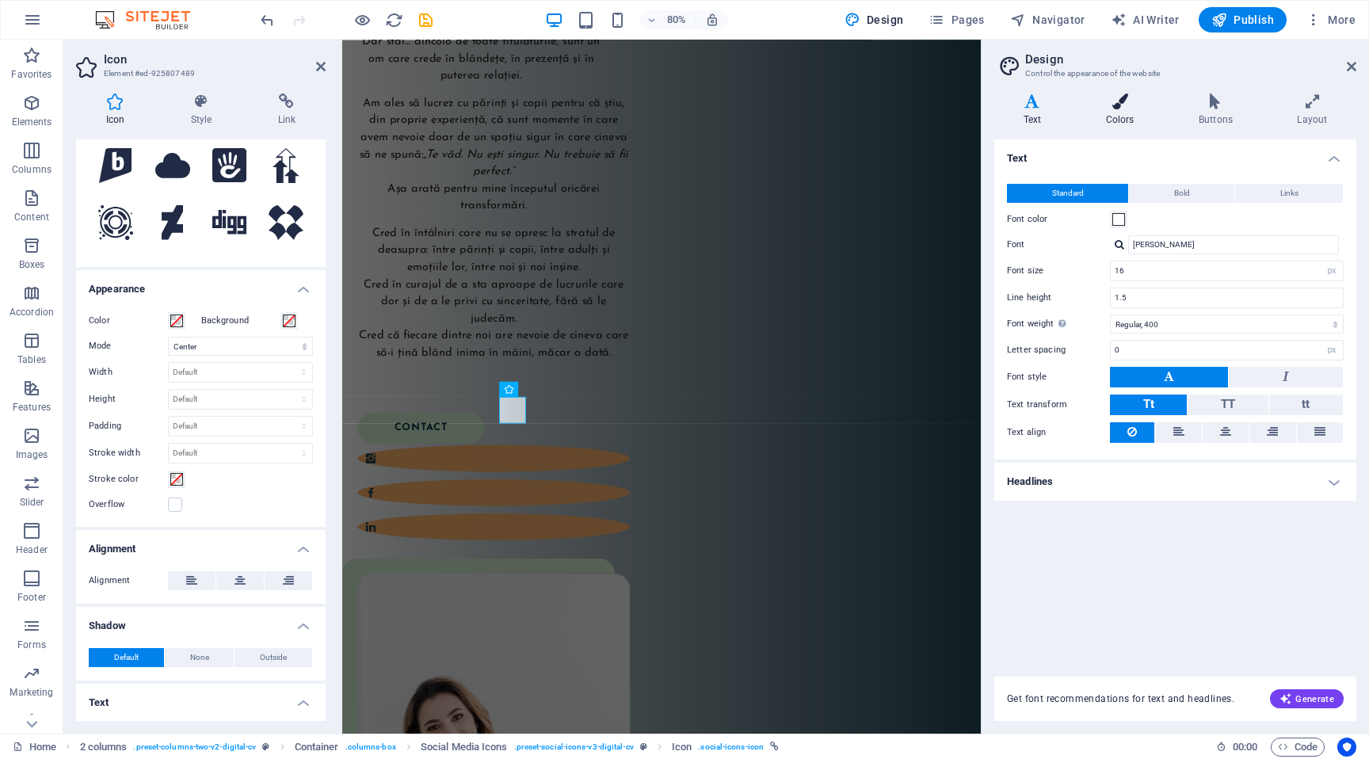
click at [1112, 101] on icon at bounding box center [1120, 101] width 86 height 16
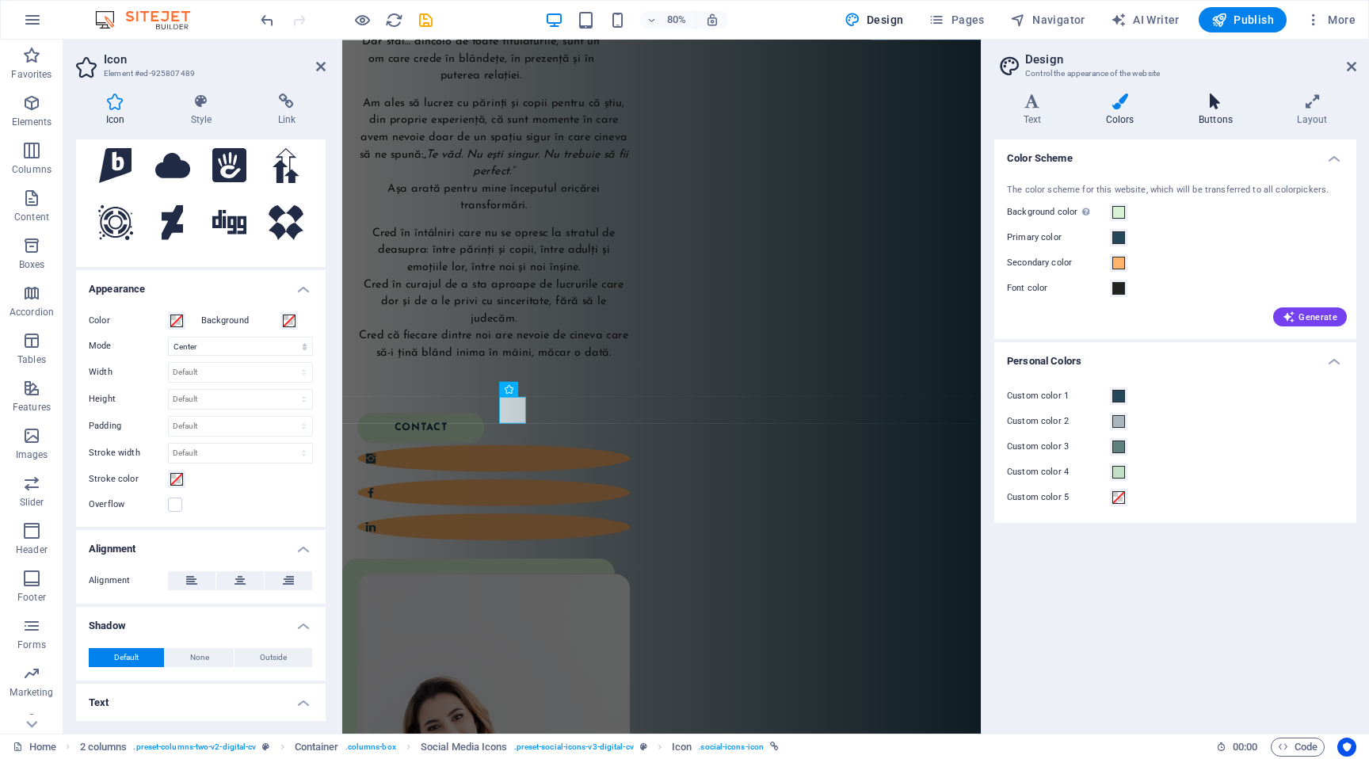
click at [1226, 97] on icon at bounding box center [1215, 101] width 92 height 16
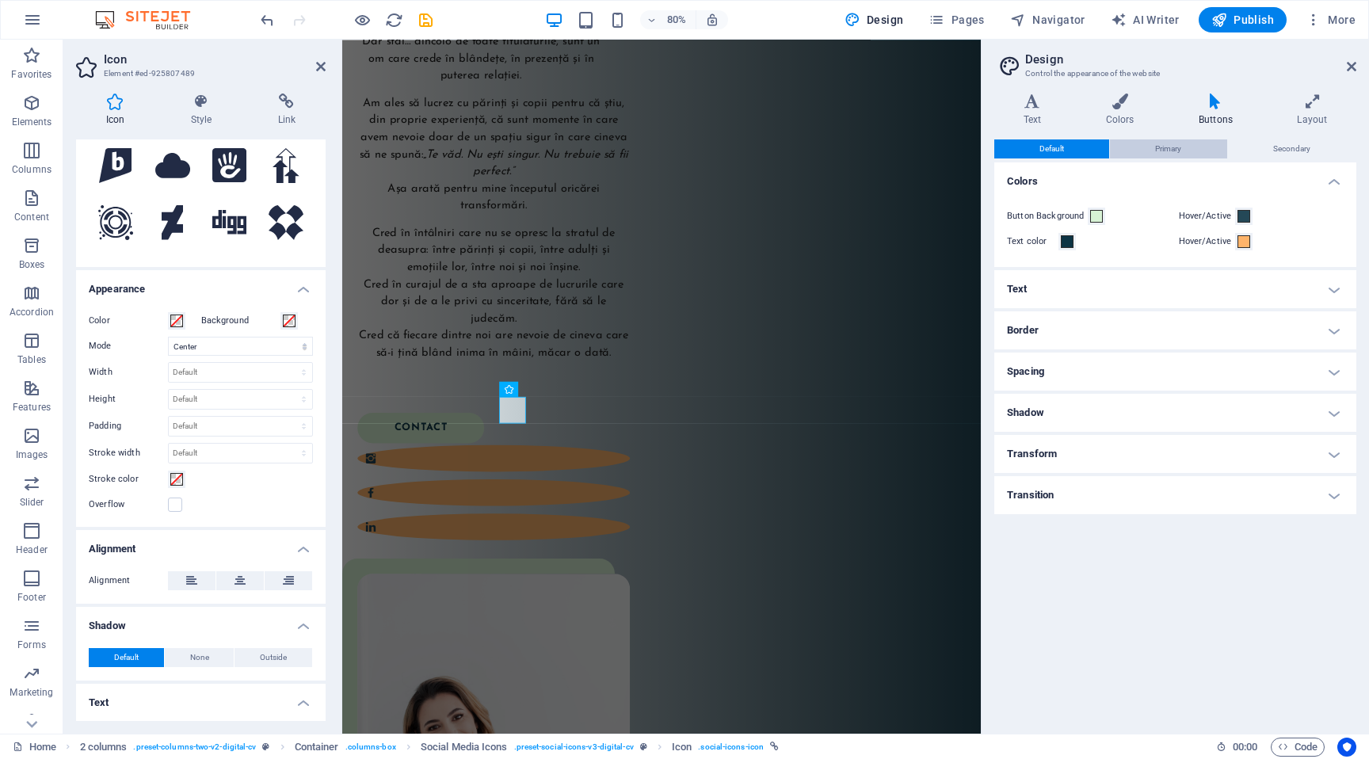
click at [1187, 146] on button "Primary" at bounding box center [1168, 148] width 116 height 19
click at [1268, 135] on div "Text Colors Buttons Layout Text Standard Bold Links Font color Font Josefin San…" at bounding box center [1175, 406] width 362 height 627
click at [1270, 137] on div "Text Colors Buttons Layout Text Standard Bold Links Font color Font Josefin San…" at bounding box center [1175, 406] width 362 height 627
click at [1272, 147] on button "Secondary" at bounding box center [1292, 148] width 128 height 19
click at [1074, 154] on button "Default" at bounding box center [1051, 148] width 115 height 19
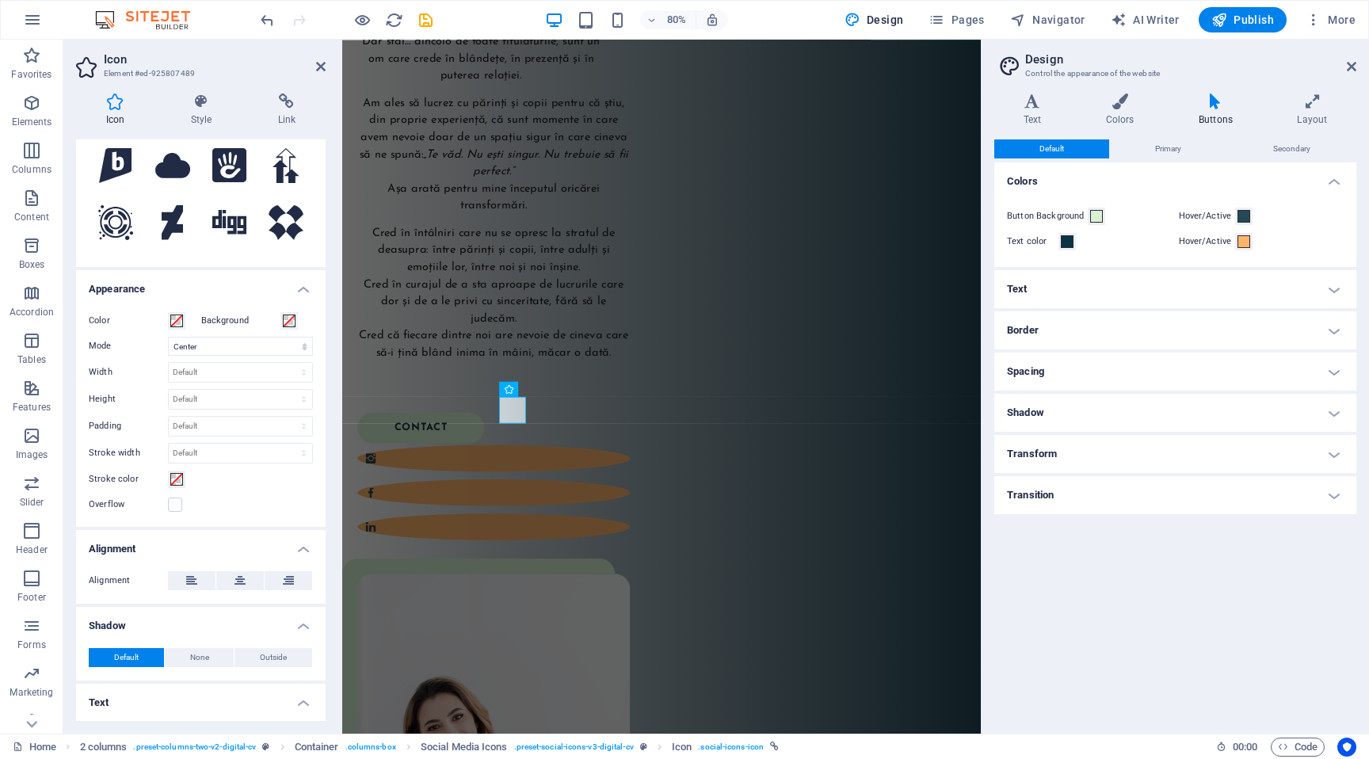
click at [1084, 287] on h4 "Text" at bounding box center [1175, 289] width 362 height 38
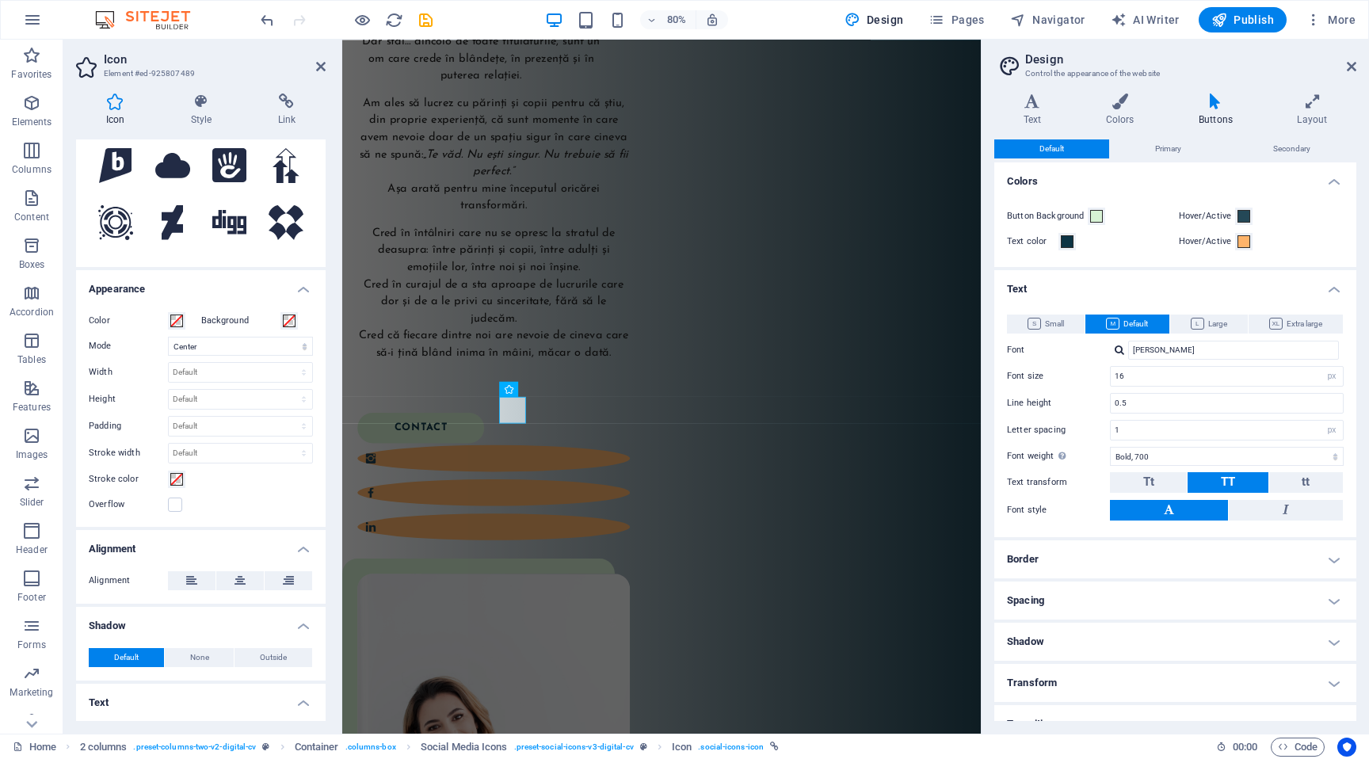
click at [1084, 287] on h4 "Text" at bounding box center [1175, 284] width 362 height 29
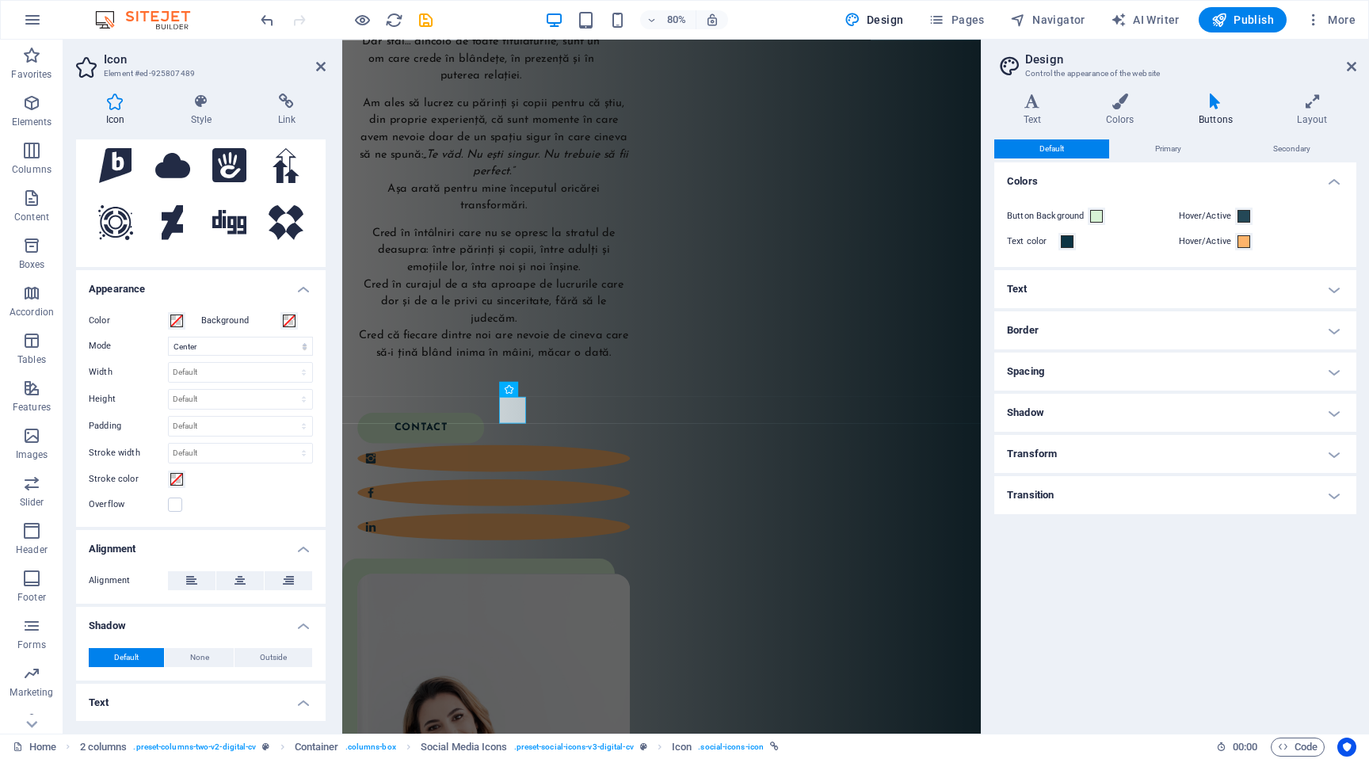
click at [1079, 329] on h4 "Border" at bounding box center [1175, 330] width 362 height 38
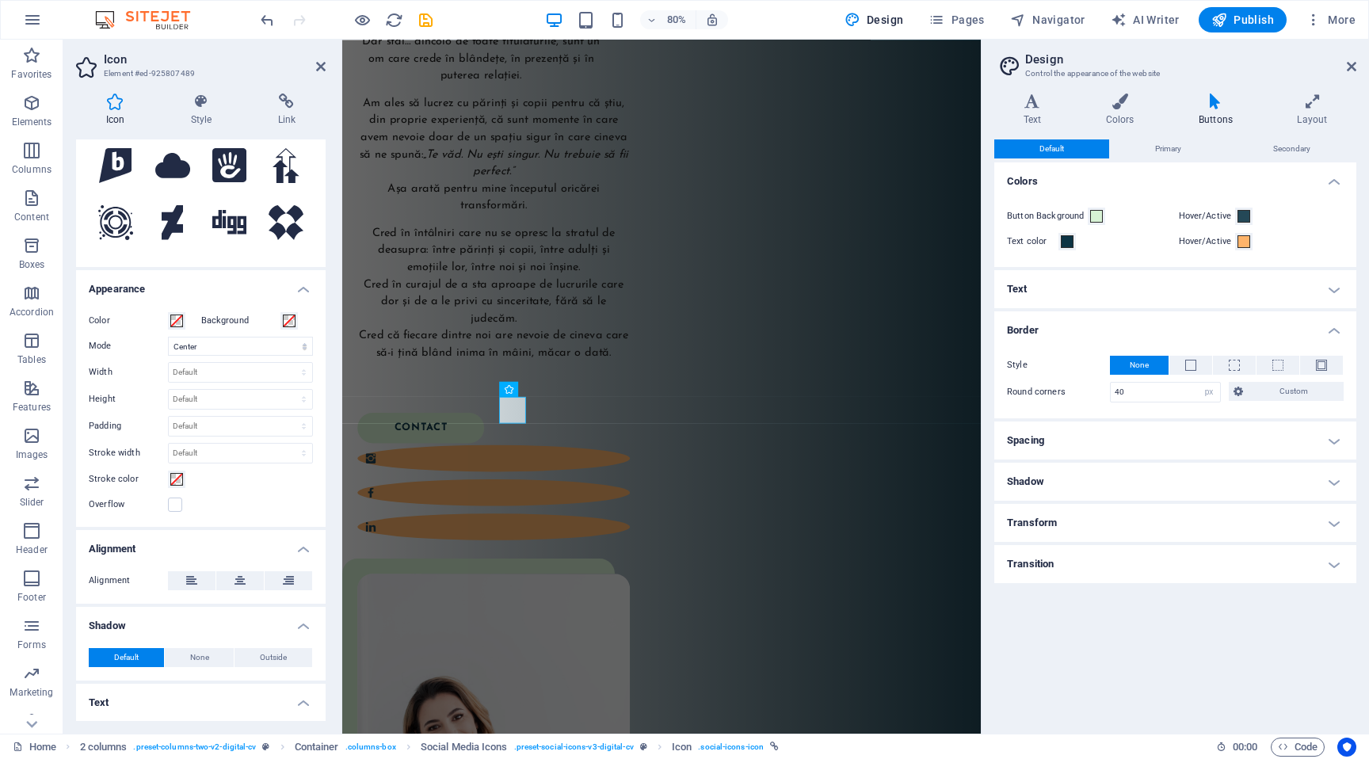
click at [1079, 329] on h4 "Border" at bounding box center [1175, 325] width 362 height 29
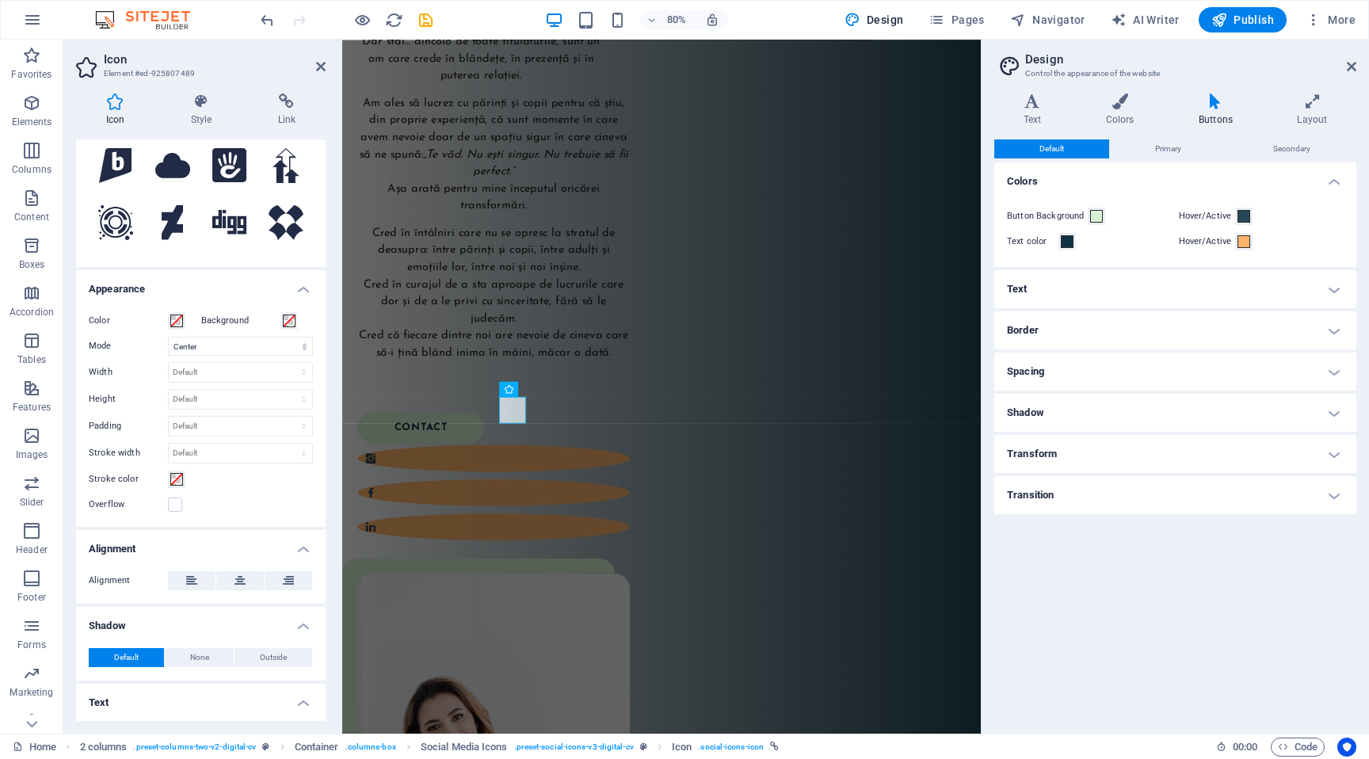
click at [1077, 369] on h4 "Spacing" at bounding box center [1175, 372] width 362 height 38
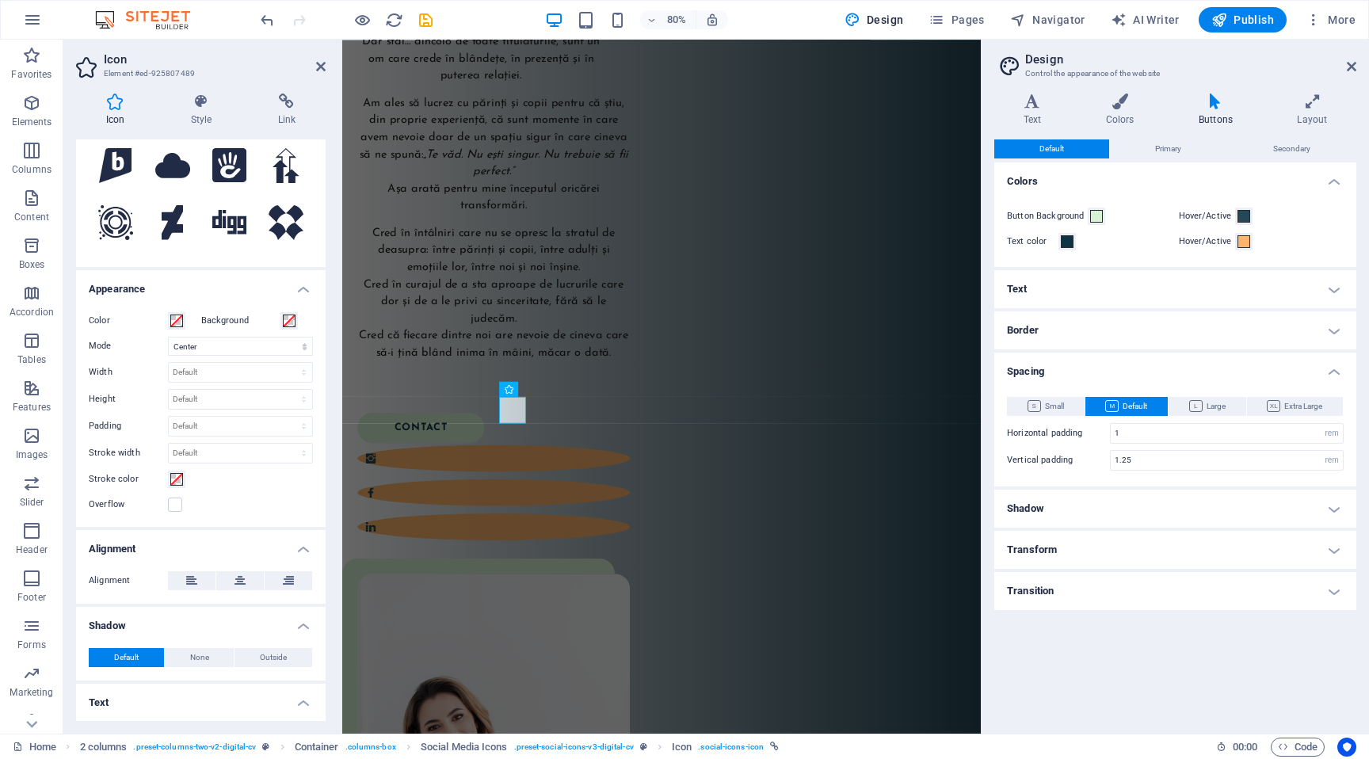
click at [1077, 369] on h4 "Spacing" at bounding box center [1175, 367] width 362 height 29
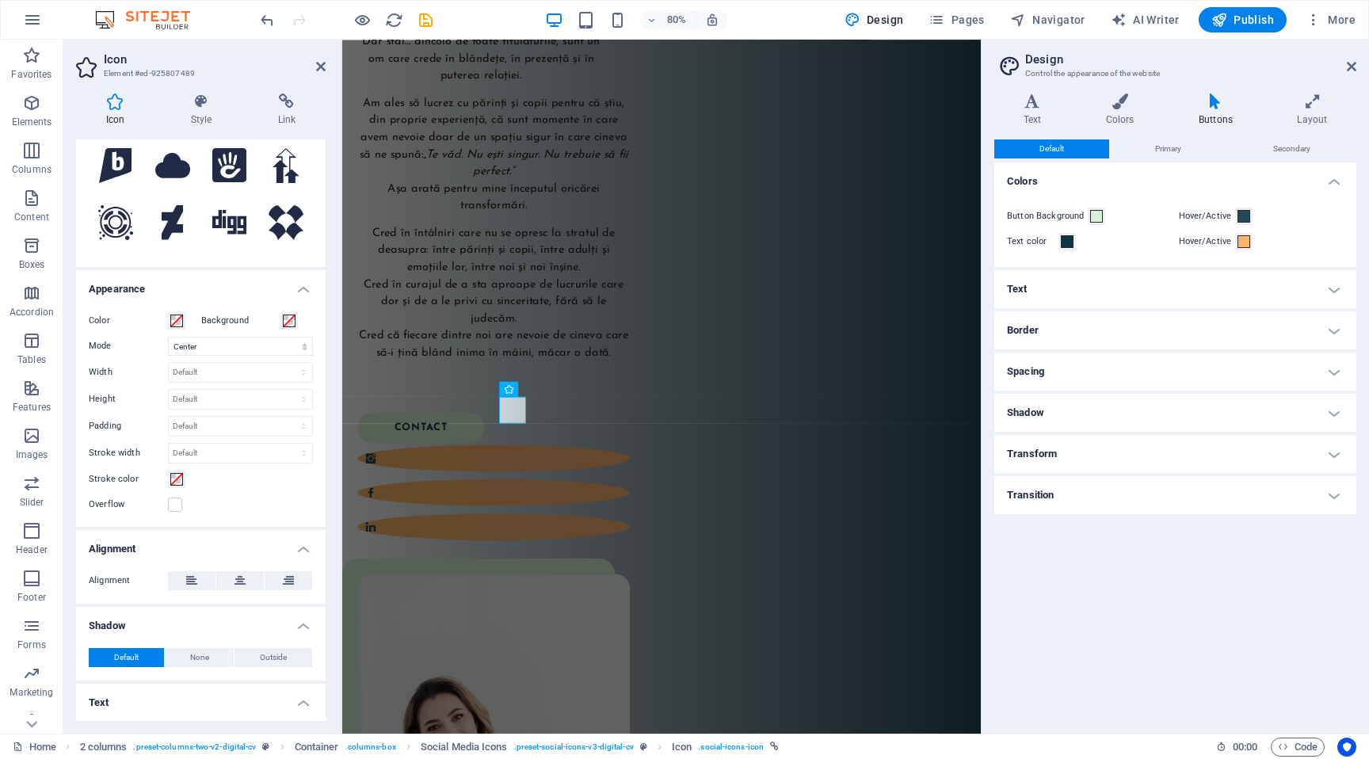
click at [1077, 409] on h4 "Shadow" at bounding box center [1175, 413] width 362 height 38
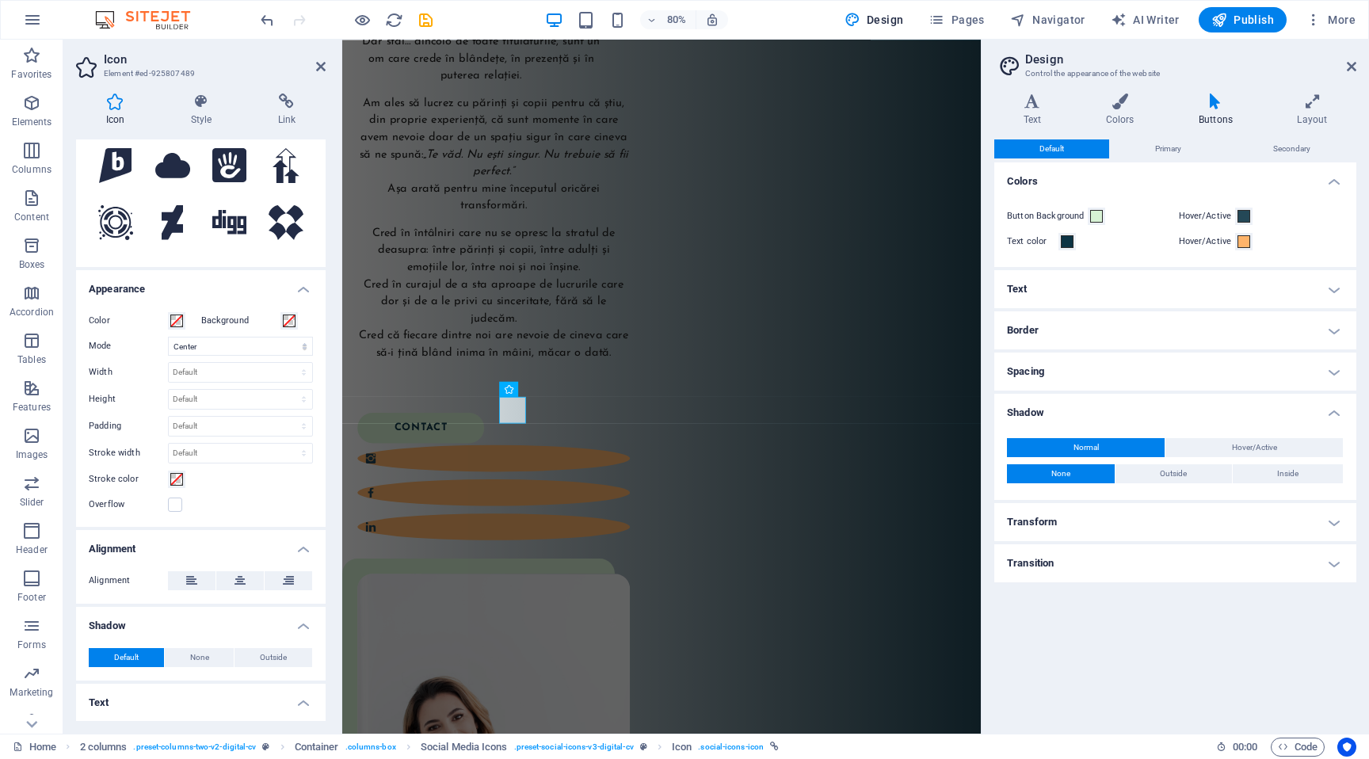
click at [1077, 409] on h4 "Shadow" at bounding box center [1175, 408] width 362 height 29
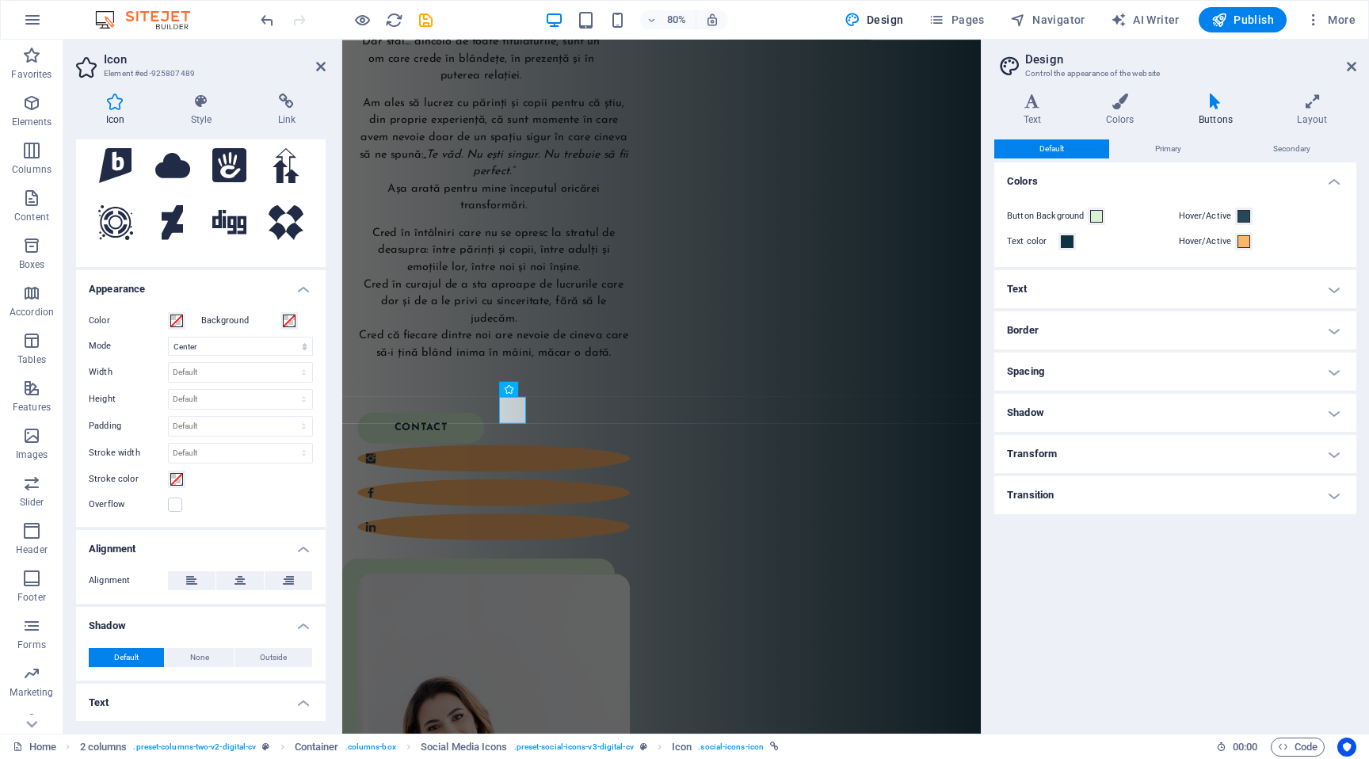
click at [1076, 447] on h4 "Transform" at bounding box center [1175, 454] width 362 height 38
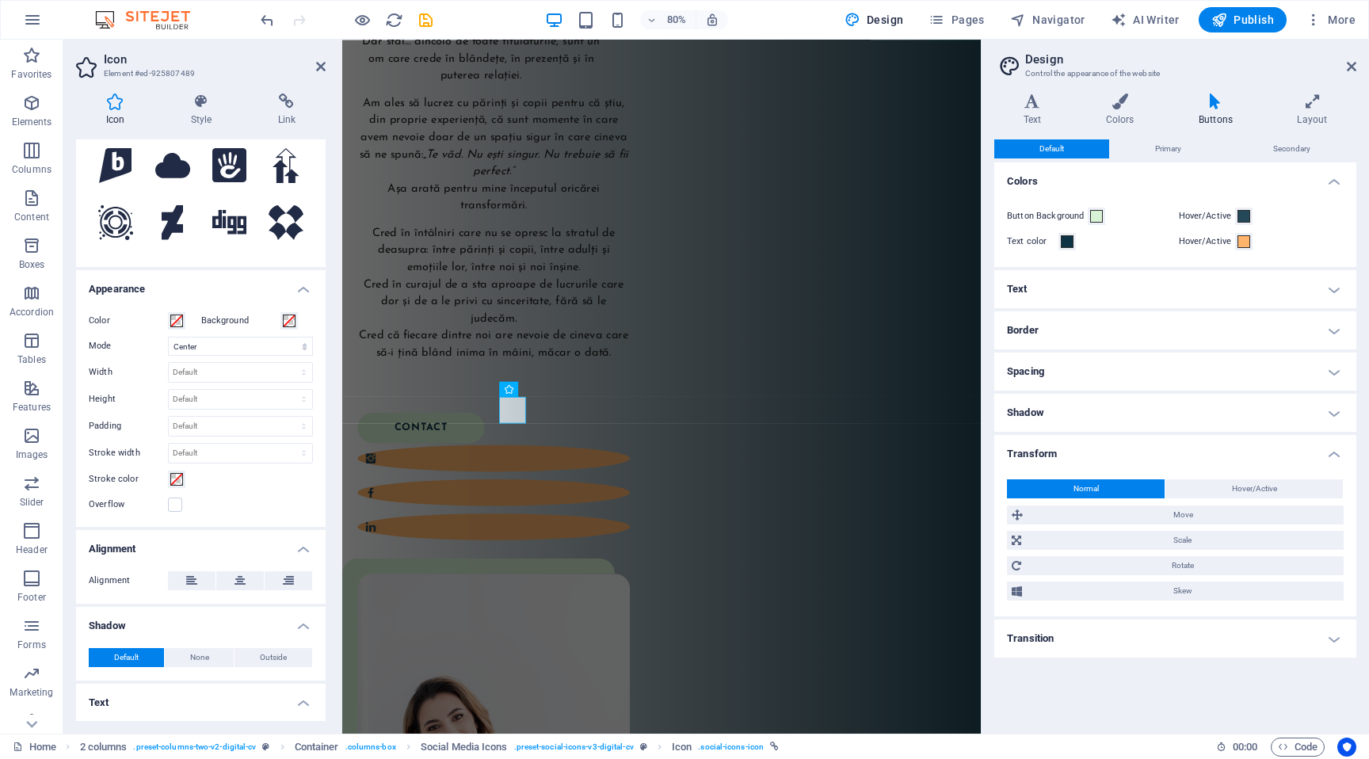
click at [1076, 447] on h4 "Transform" at bounding box center [1175, 449] width 362 height 29
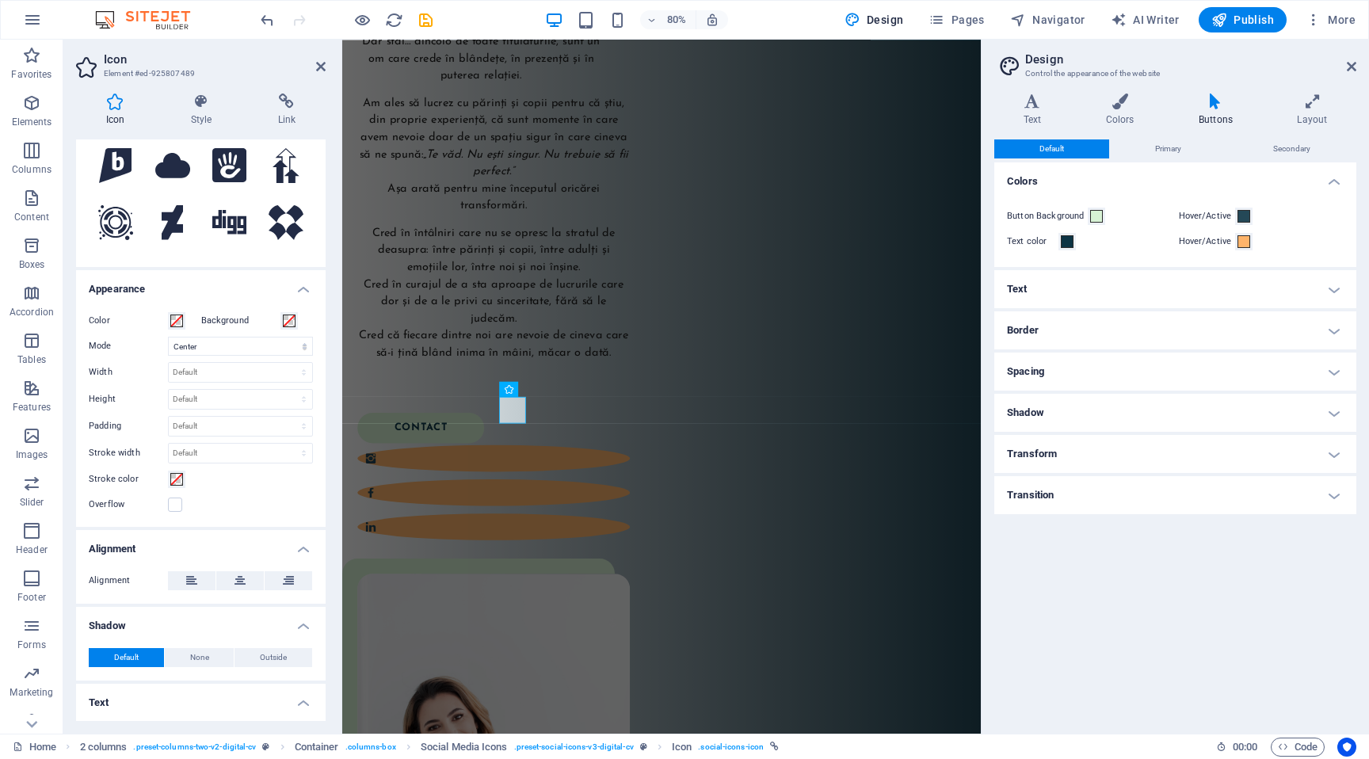
click at [1076, 485] on h4 "Transition" at bounding box center [1175, 495] width 362 height 38
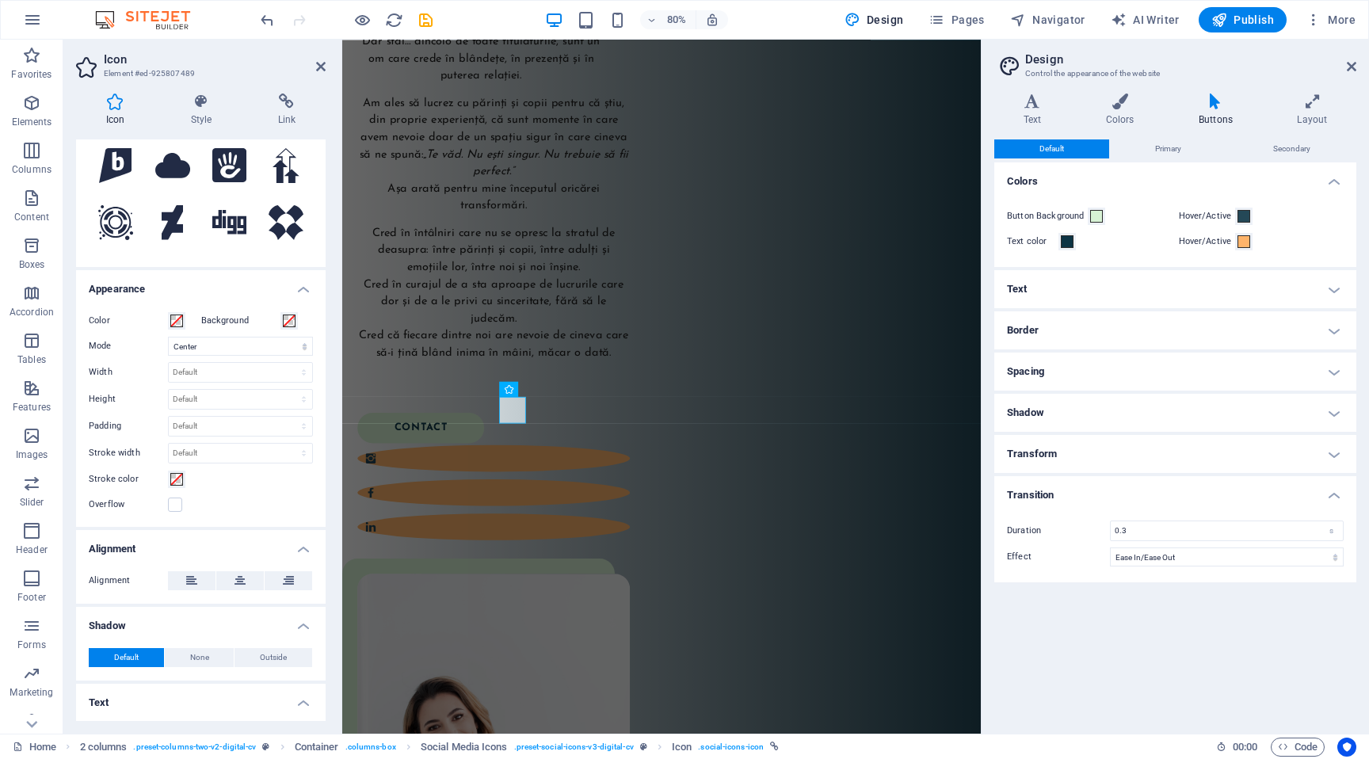
click at [1076, 485] on h4 "Transition" at bounding box center [1175, 490] width 362 height 29
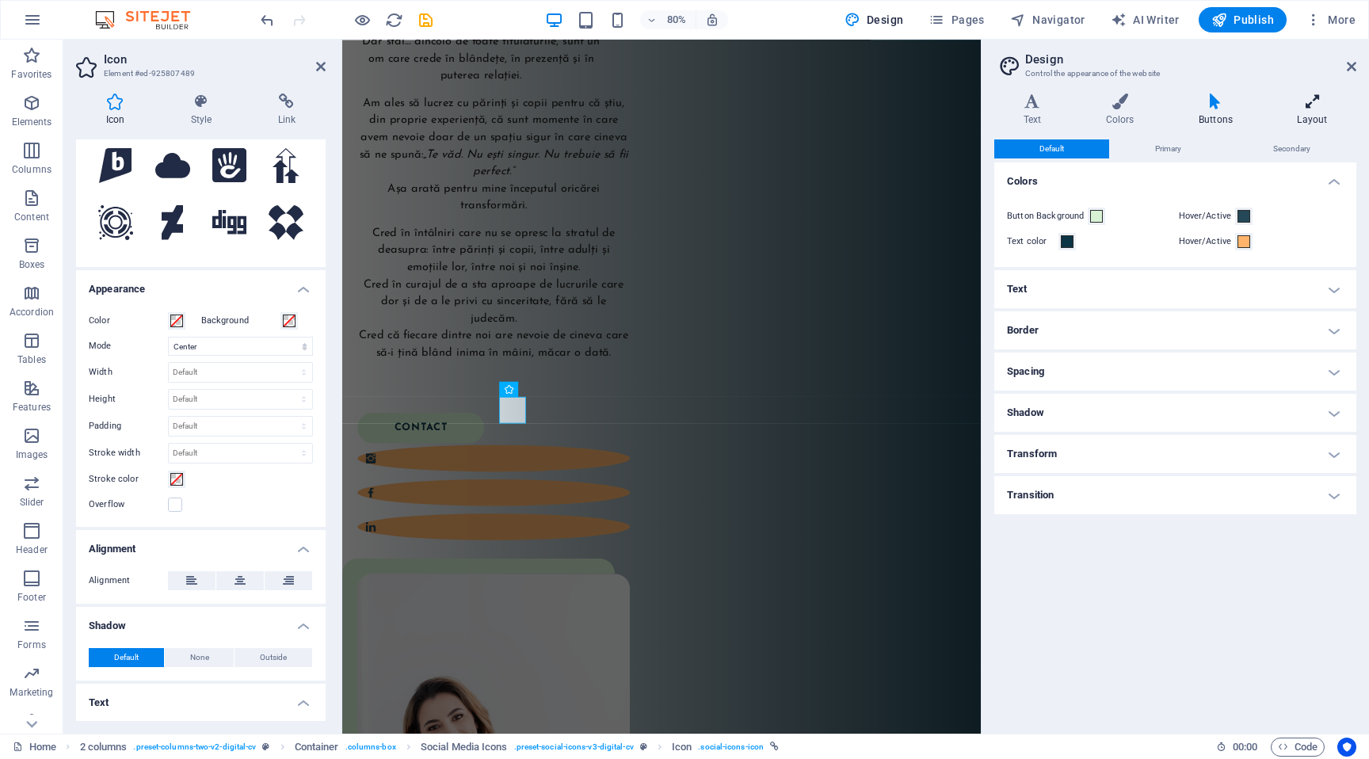
click at [1301, 96] on icon at bounding box center [1312, 101] width 88 height 16
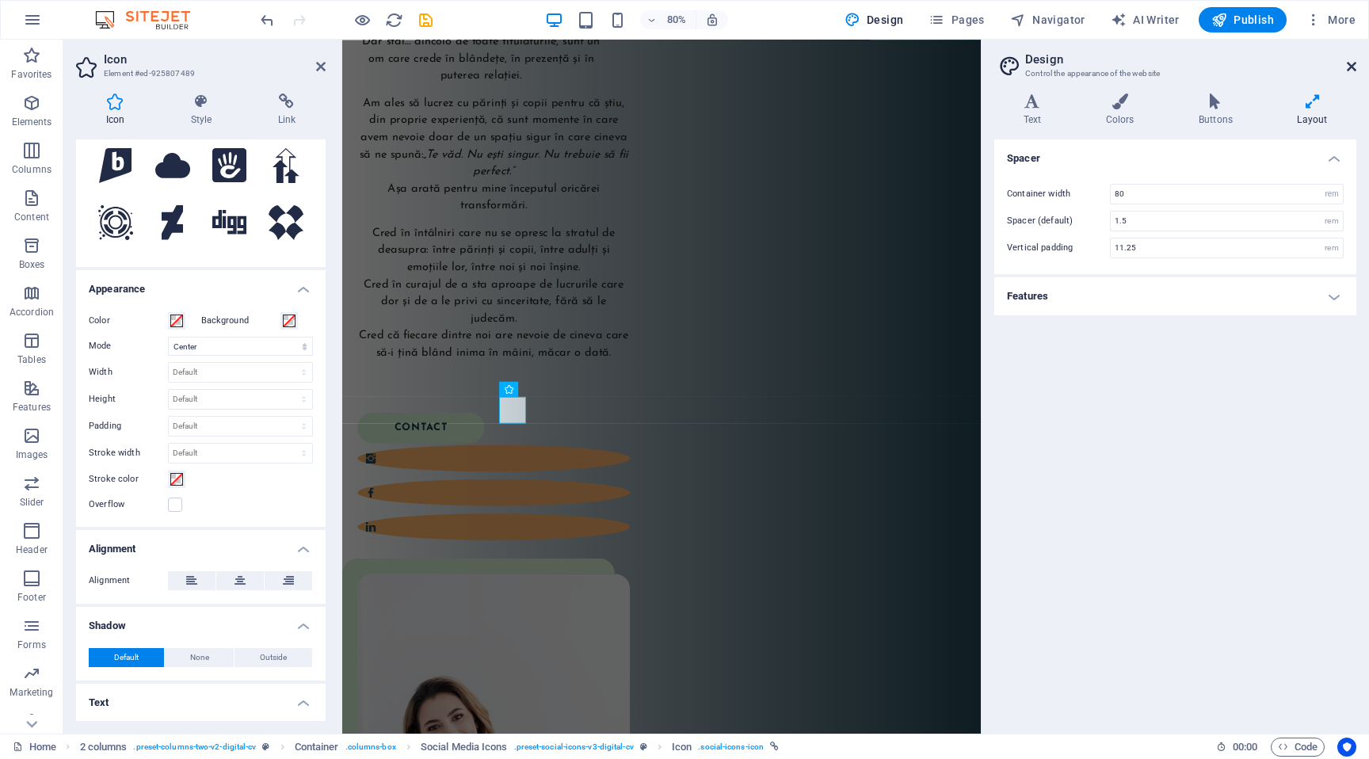
click at [1352, 68] on icon at bounding box center [1352, 66] width 10 height 13
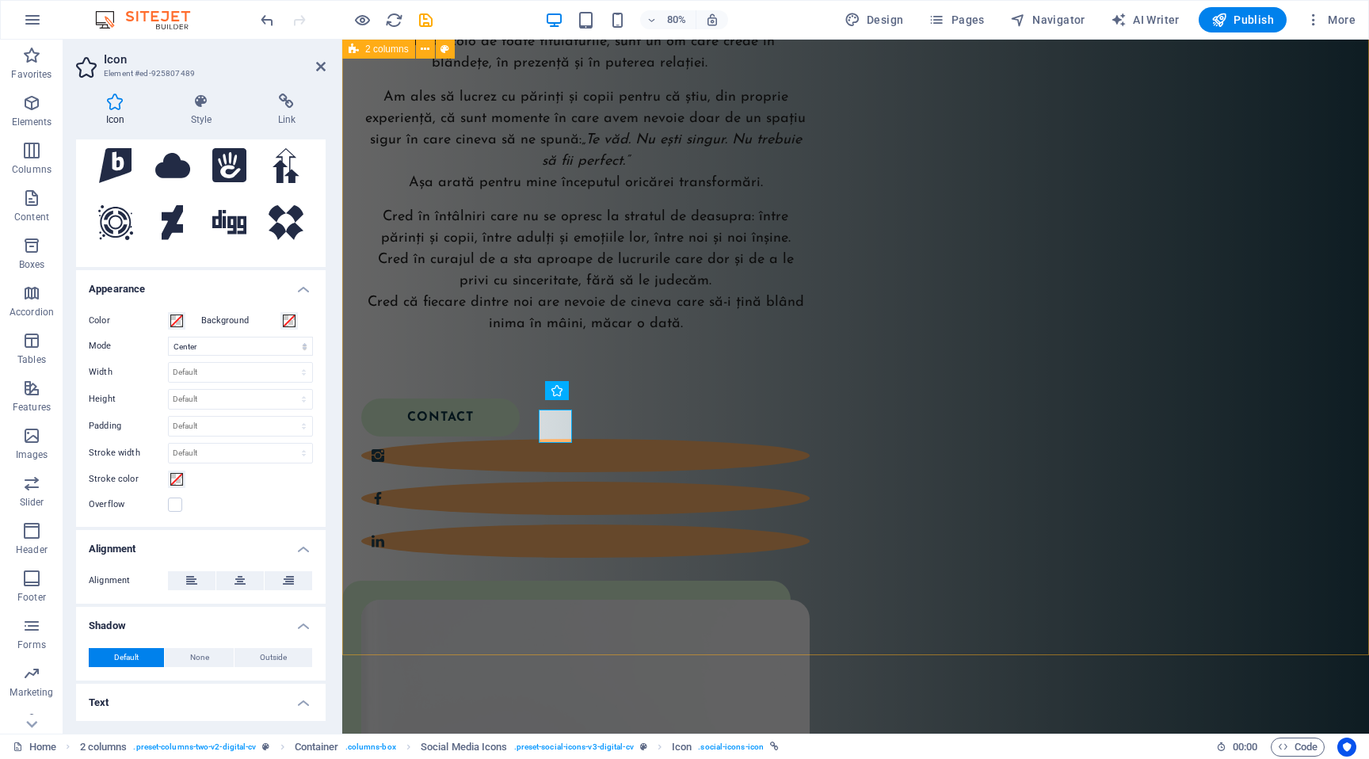
scroll to position [677, 0]
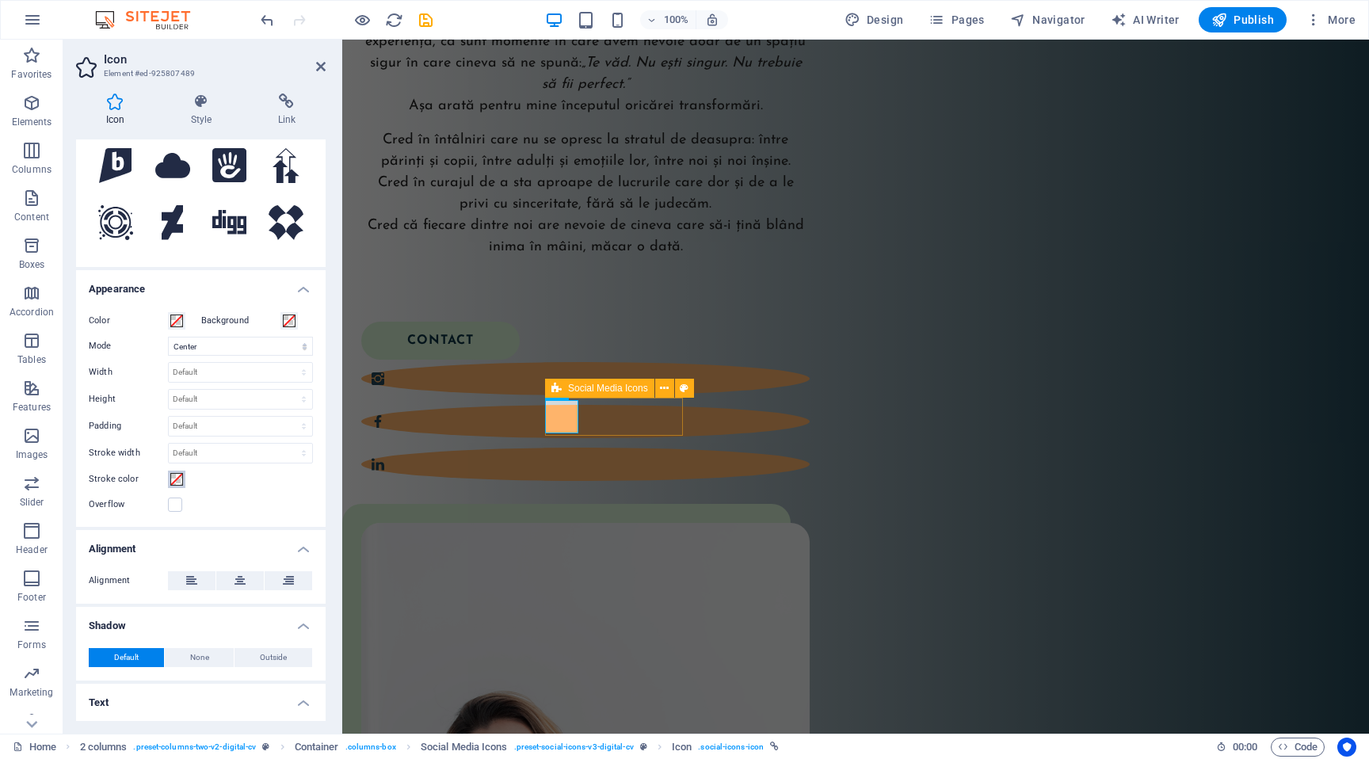
click at [170, 482] on span at bounding box center [176, 479] width 13 height 13
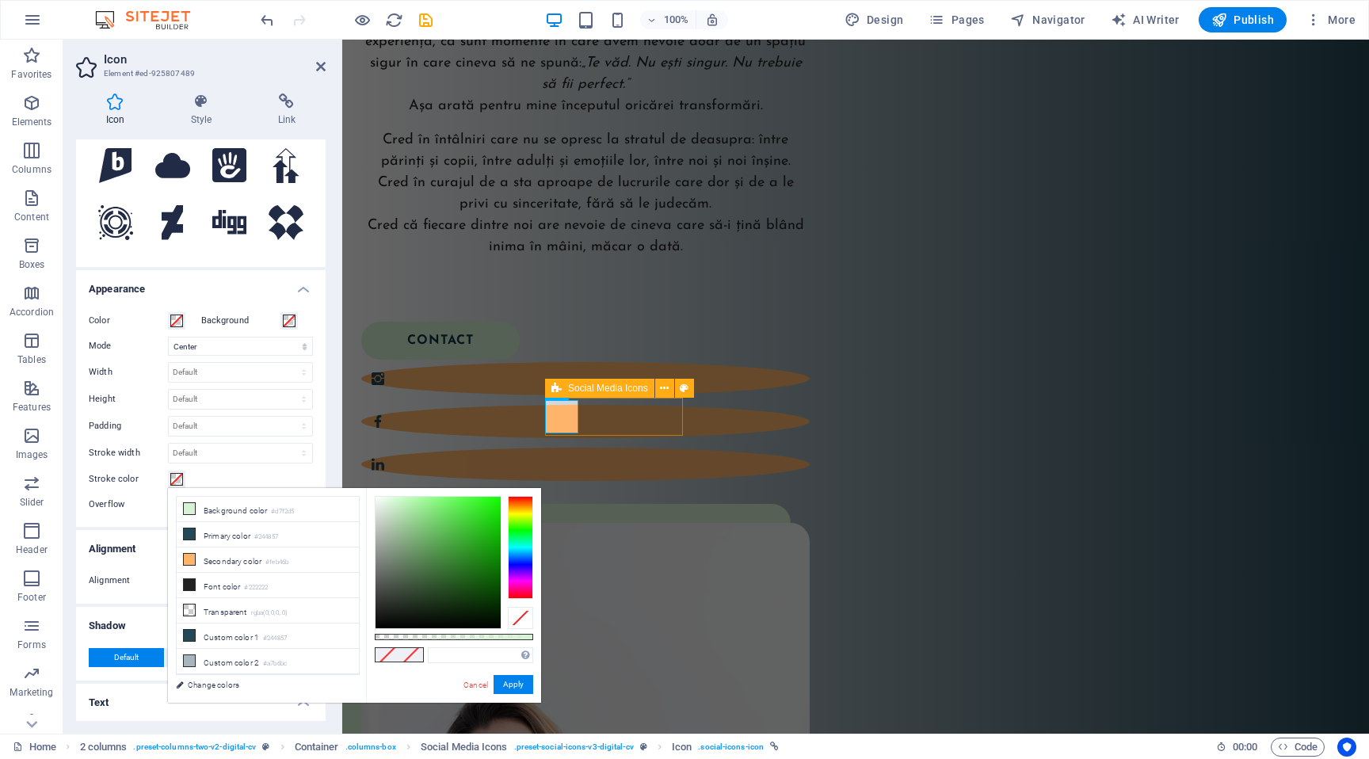
click at [404, 661] on span at bounding box center [411, 654] width 24 height 13
click at [280, 508] on small "#d7f2d5" at bounding box center [282, 511] width 23 height 11
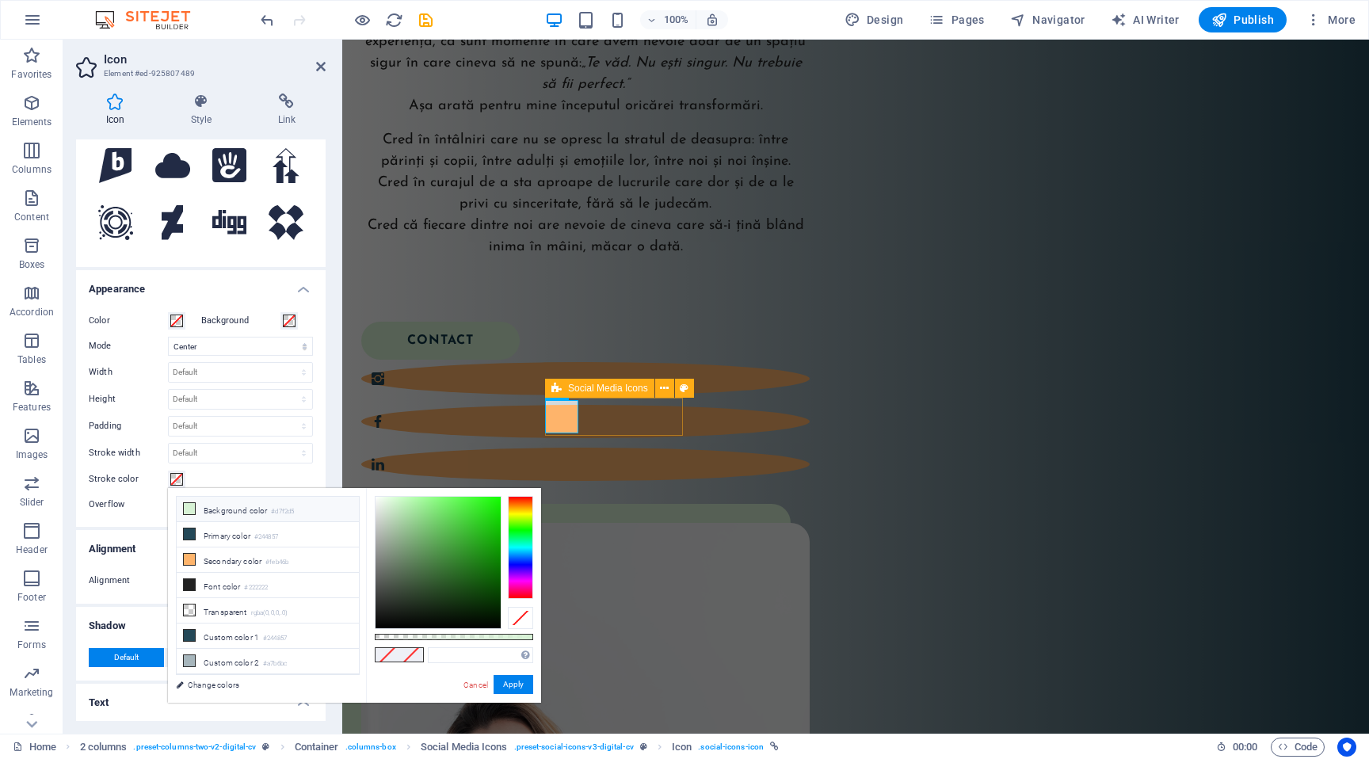
type input "#d7f2d5"
click at [391, 655] on span at bounding box center [387, 654] width 24 height 13
click at [509, 684] on button "Apply" at bounding box center [514, 684] width 40 height 19
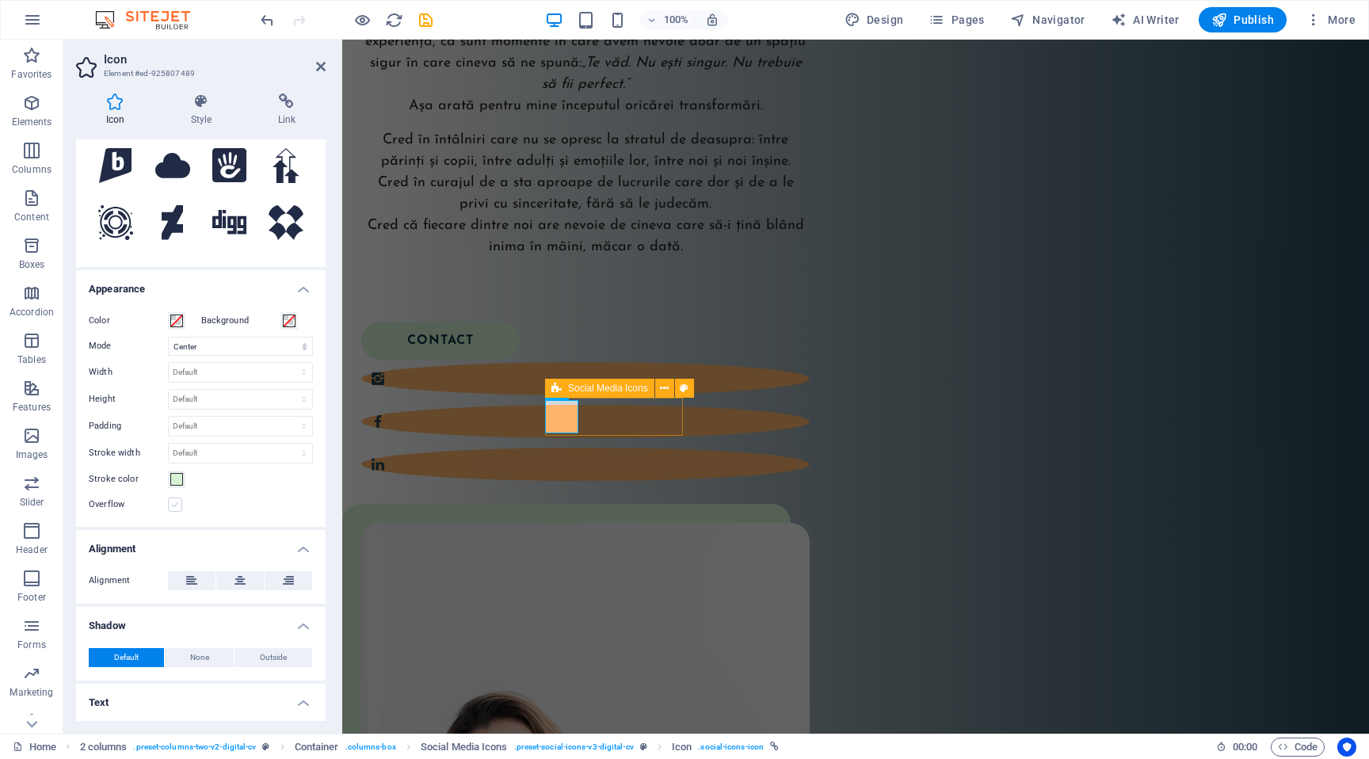
click at [173, 501] on label at bounding box center [175, 504] width 14 height 14
click at [0, 0] on input "Overflow" at bounding box center [0, 0] width 0 height 0
click at [173, 503] on label at bounding box center [175, 504] width 14 height 14
click at [0, 0] on input "Overflow" at bounding box center [0, 0] width 0 height 0
click at [242, 347] on select "Scale Left Center Right" at bounding box center [240, 346] width 145 height 19
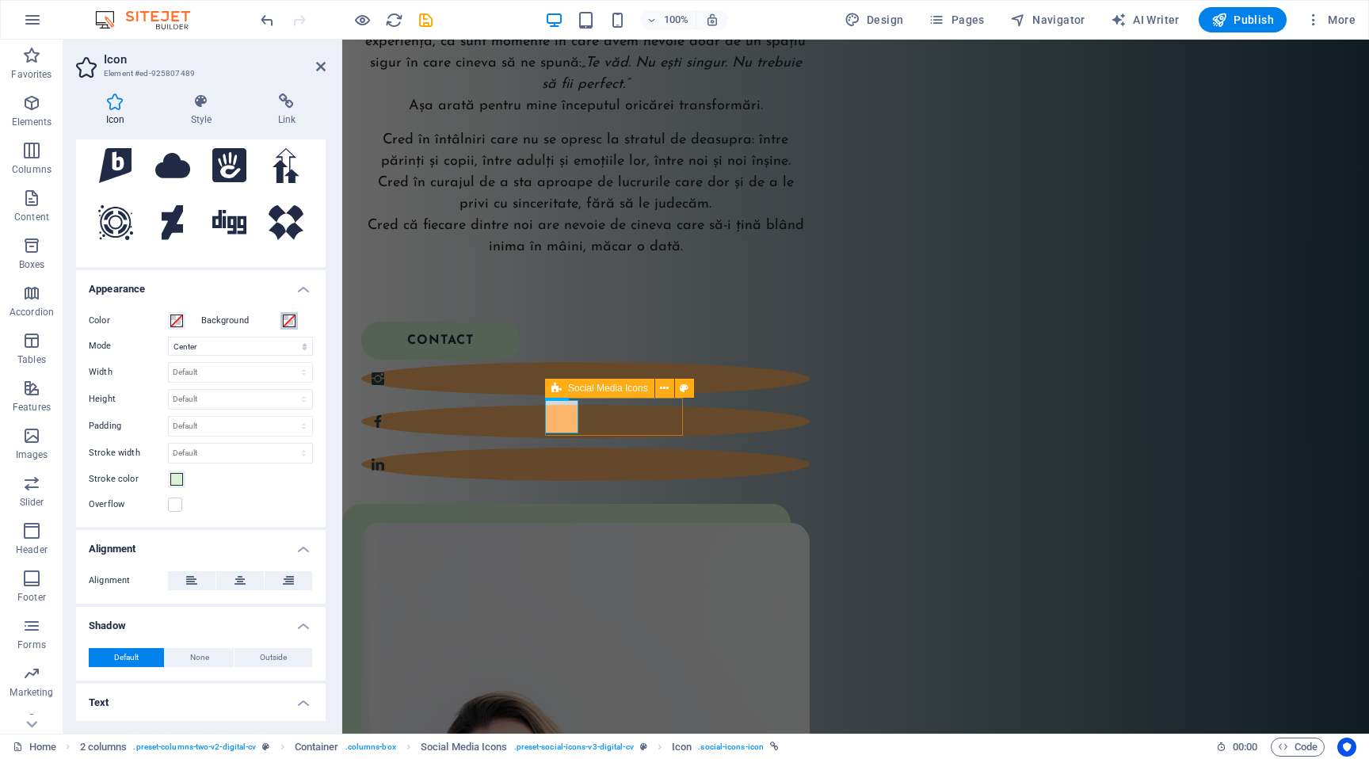
click at [287, 316] on span at bounding box center [289, 320] width 13 height 13
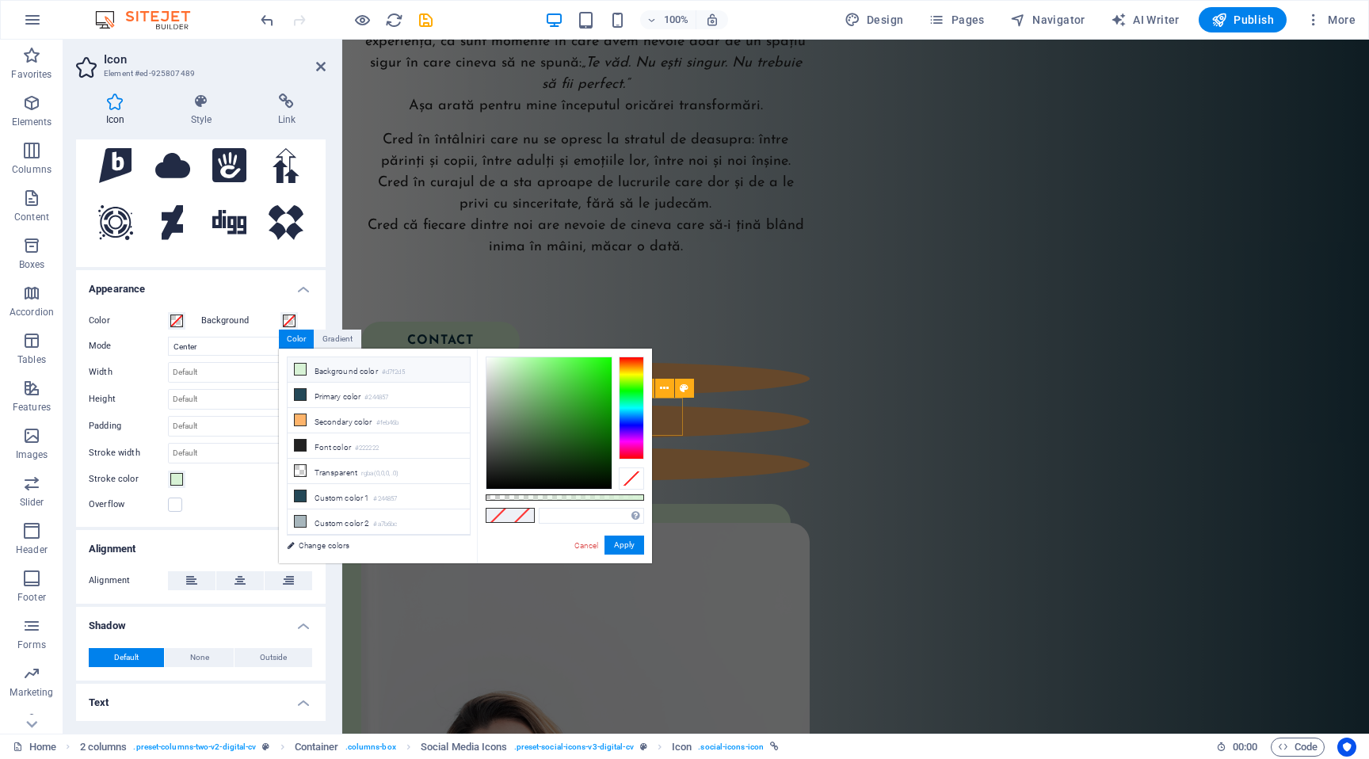
click at [315, 367] on li "Background color #d7f2d5" at bounding box center [379, 369] width 182 height 25
type input "#d7f2d5"
click at [635, 539] on button "Apply" at bounding box center [624, 544] width 40 height 19
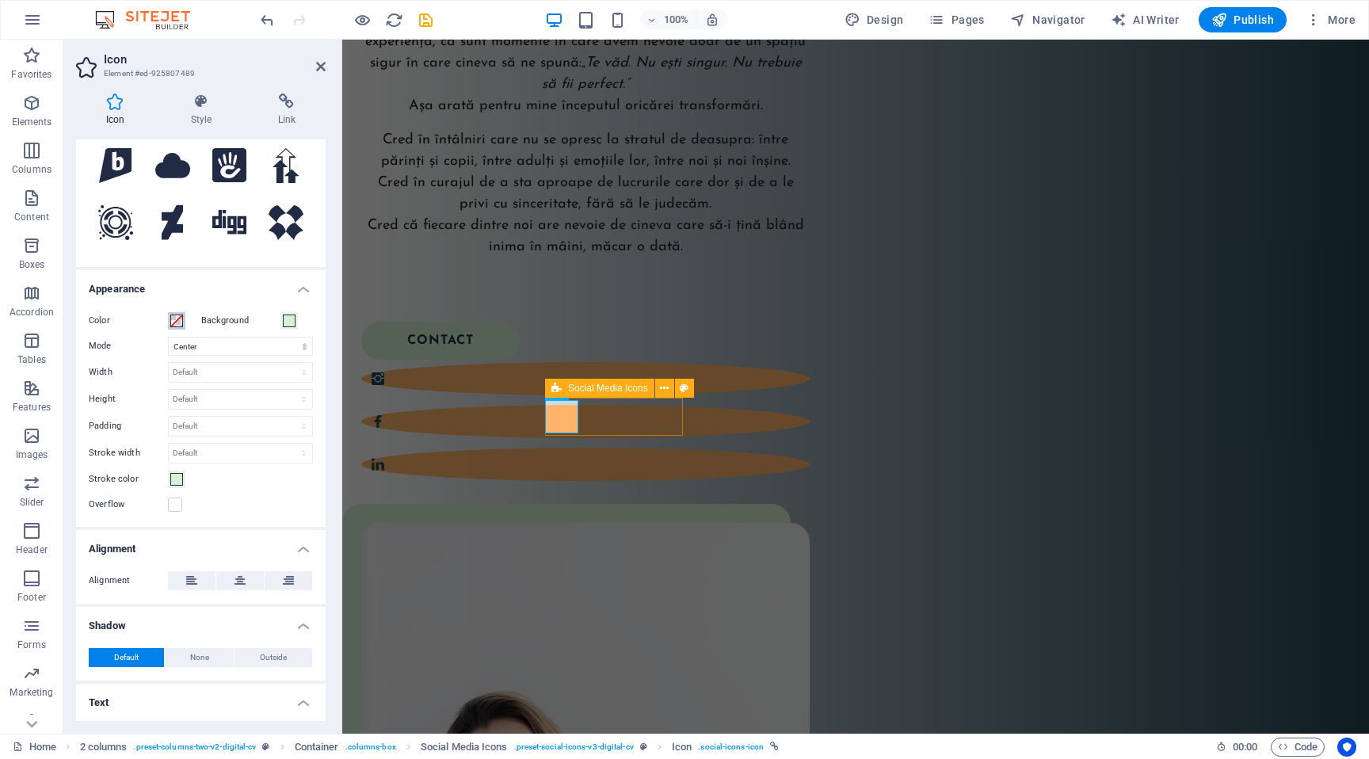
click at [180, 316] on span at bounding box center [176, 320] width 13 height 13
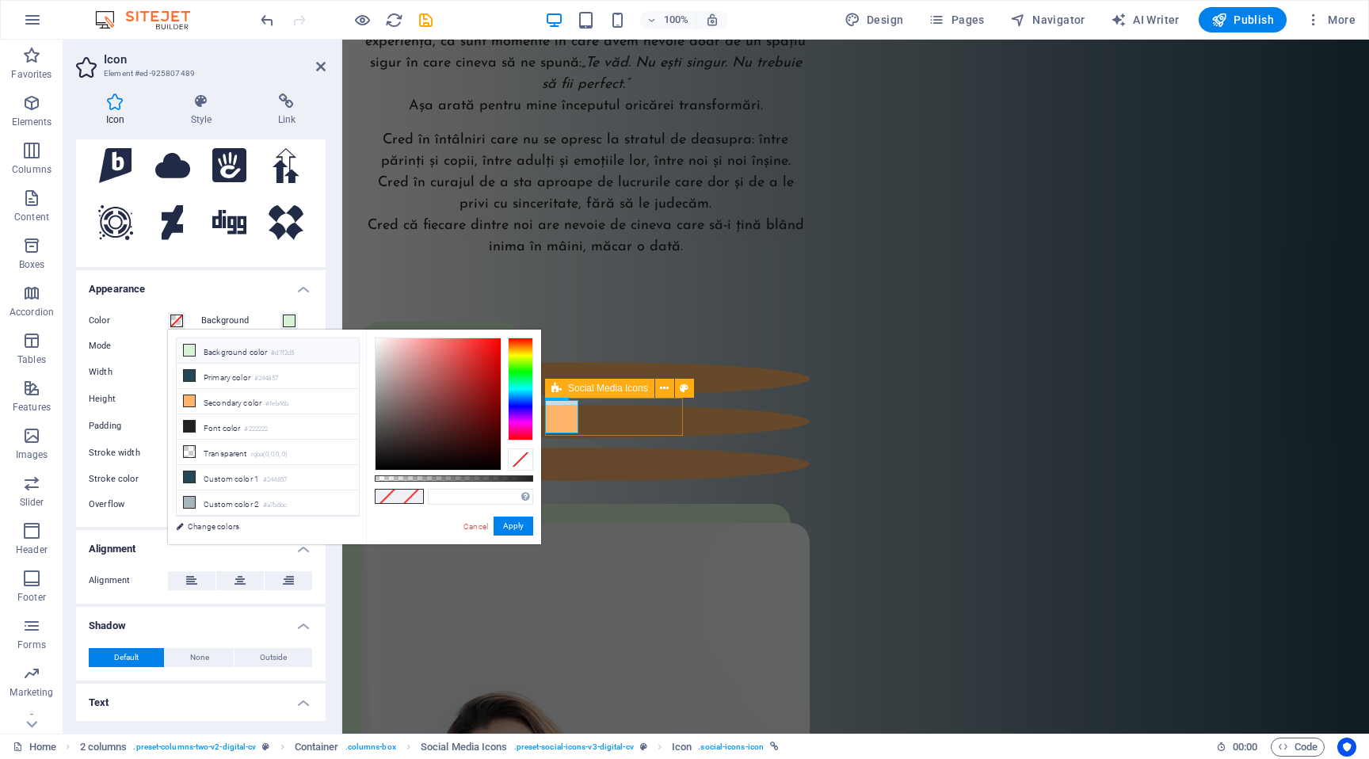
click at [250, 357] on li "Background color #d7f2d5" at bounding box center [268, 350] width 182 height 25
type input "#d7f2d5"
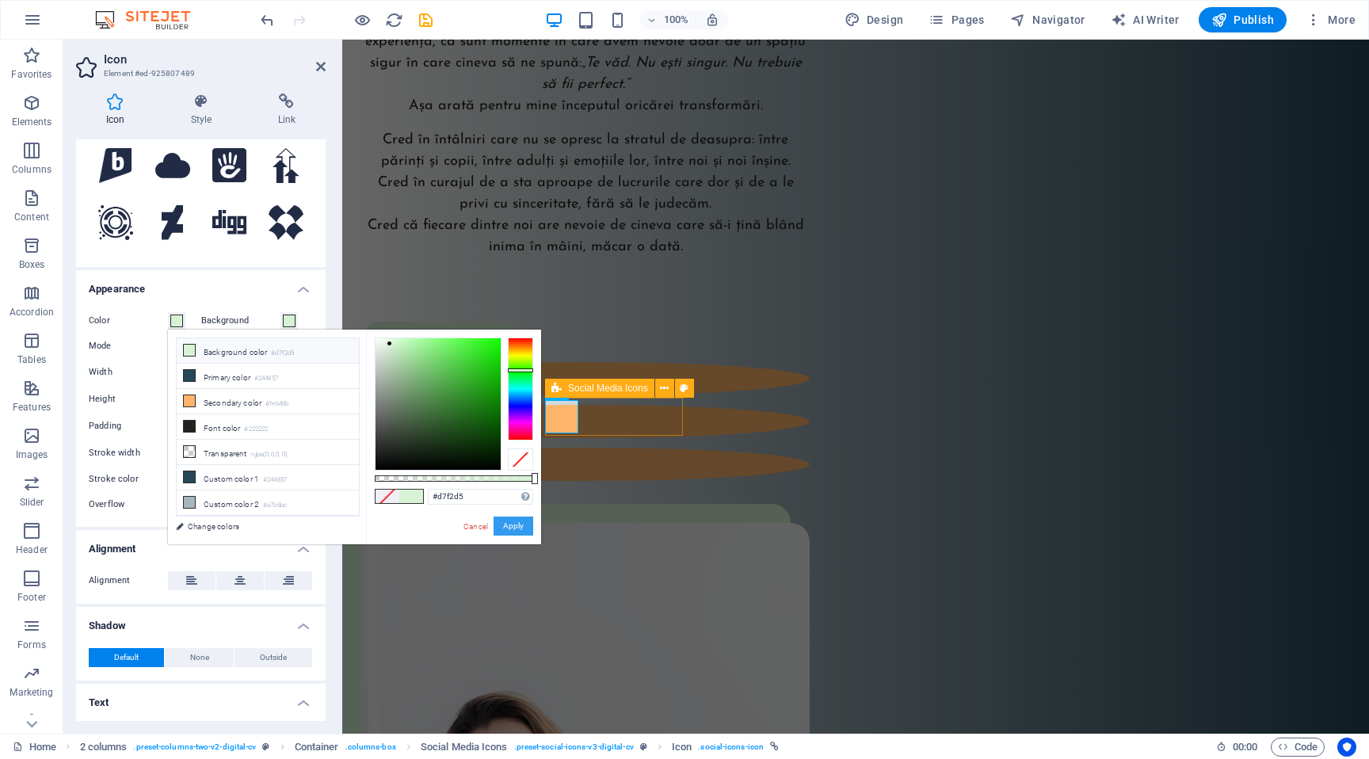
click at [528, 532] on button "Apply" at bounding box center [514, 525] width 40 height 19
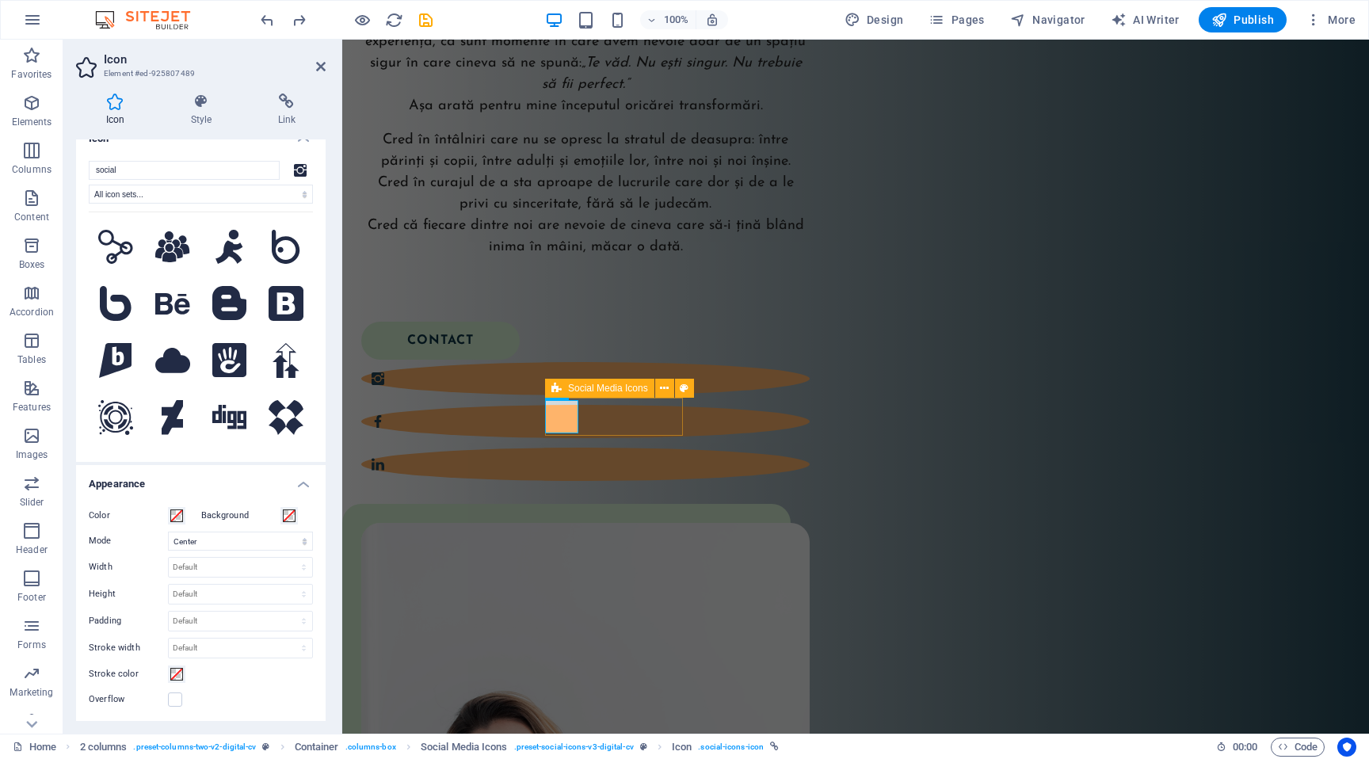
scroll to position [0, 0]
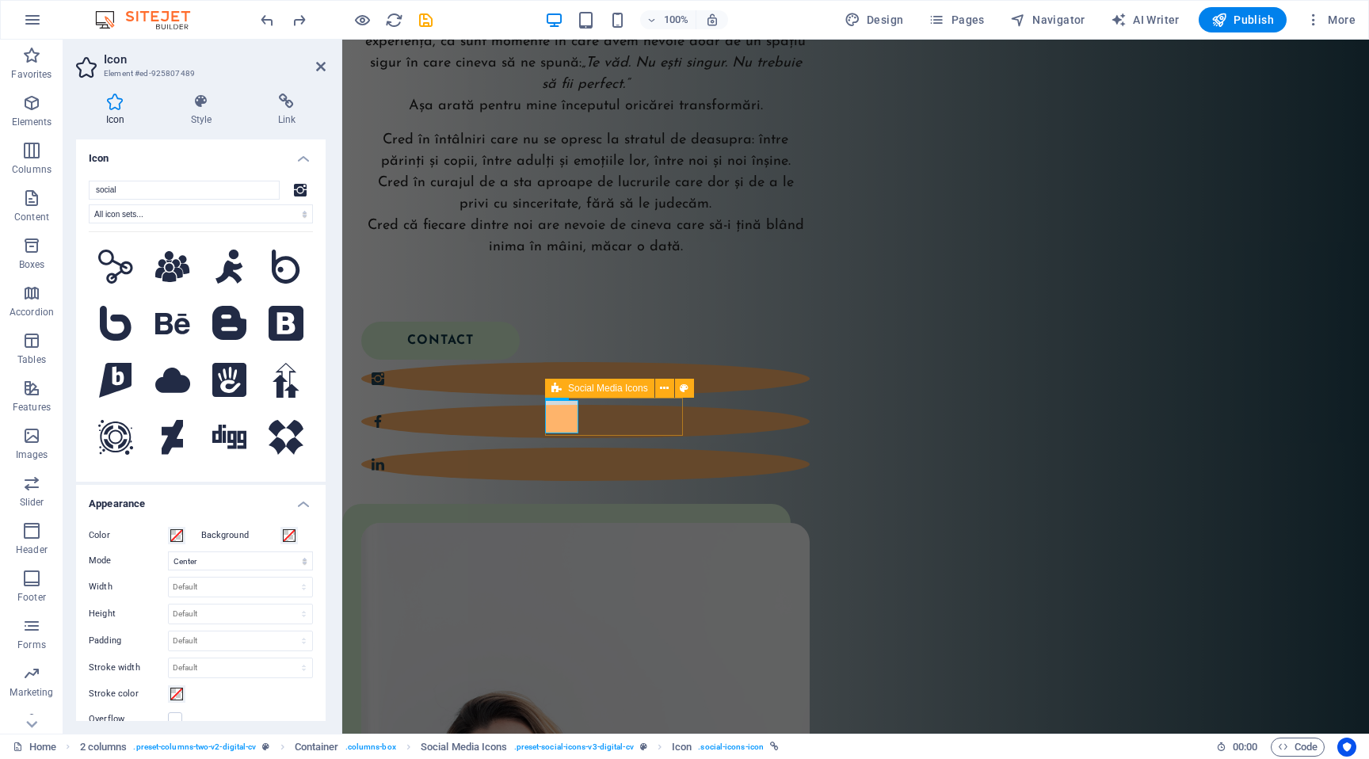
click at [300, 197] on div at bounding box center [300, 190] width 25 height 19
click at [300, 191] on icon at bounding box center [300, 190] width 13 height 13
click at [281, 213] on select "All icon sets... IcoFont Ionicons FontAwesome Brands FontAwesome Duotone FontAw…" at bounding box center [201, 213] width 224 height 19
select select "icofont"
click at [89, 204] on select "All icon sets... IcoFont Ionicons FontAwesome Brands FontAwesome Duotone FontAw…" at bounding box center [201, 213] width 224 height 19
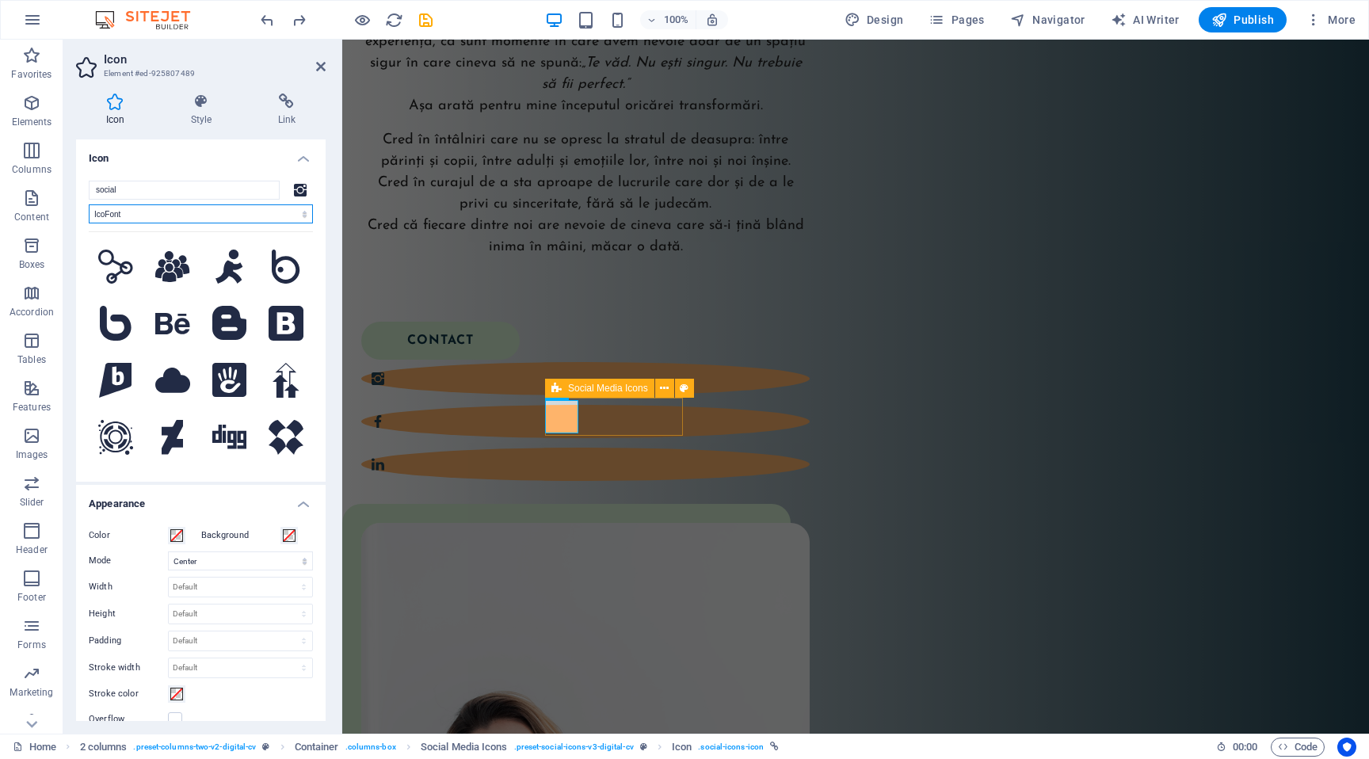
click at [255, 214] on select "All icon sets... IcoFont Ionicons FontAwesome Brands FontAwesome Duotone FontAw…" at bounding box center [201, 213] width 224 height 19
select select
click at [89, 204] on select "All icon sets... IcoFont Ionicons FontAwesome Brands FontAwesome Duotone FontAw…" at bounding box center [201, 213] width 224 height 19
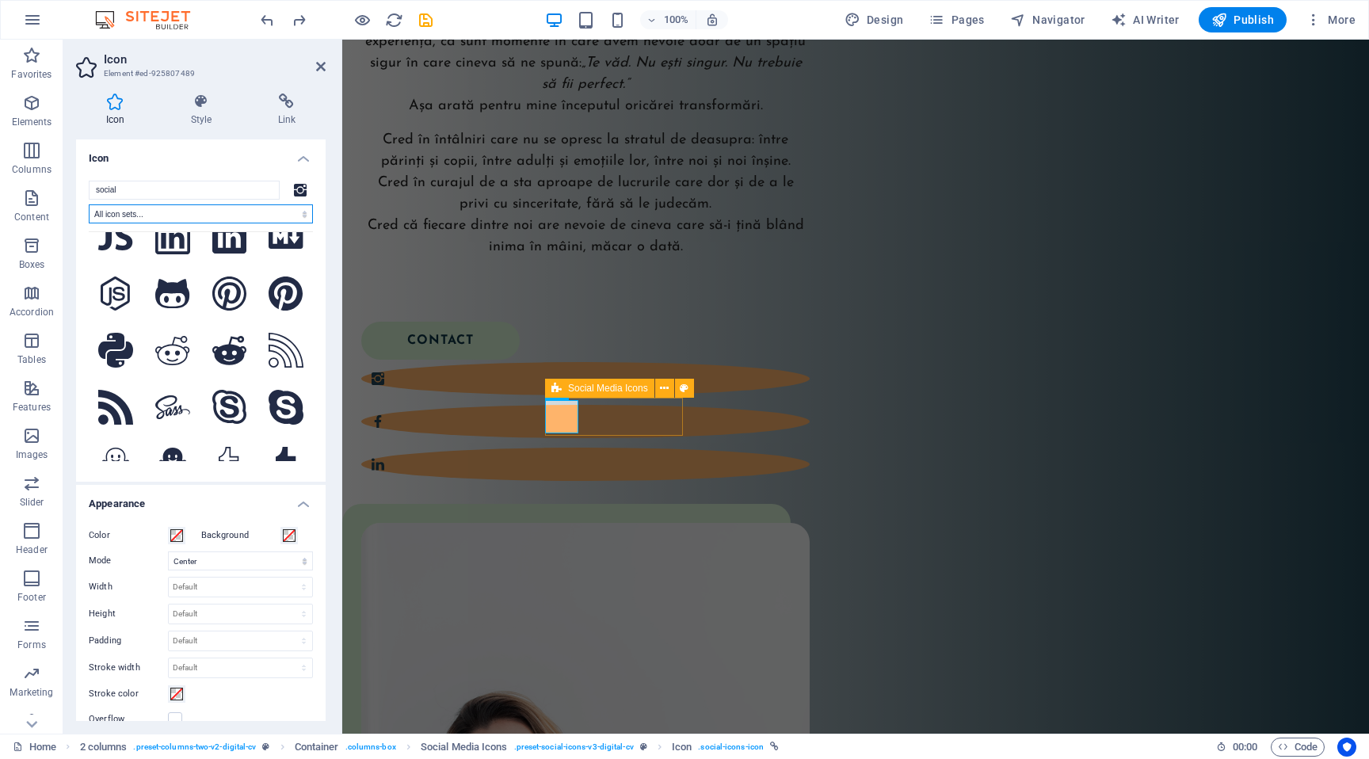
scroll to position [2538, 0]
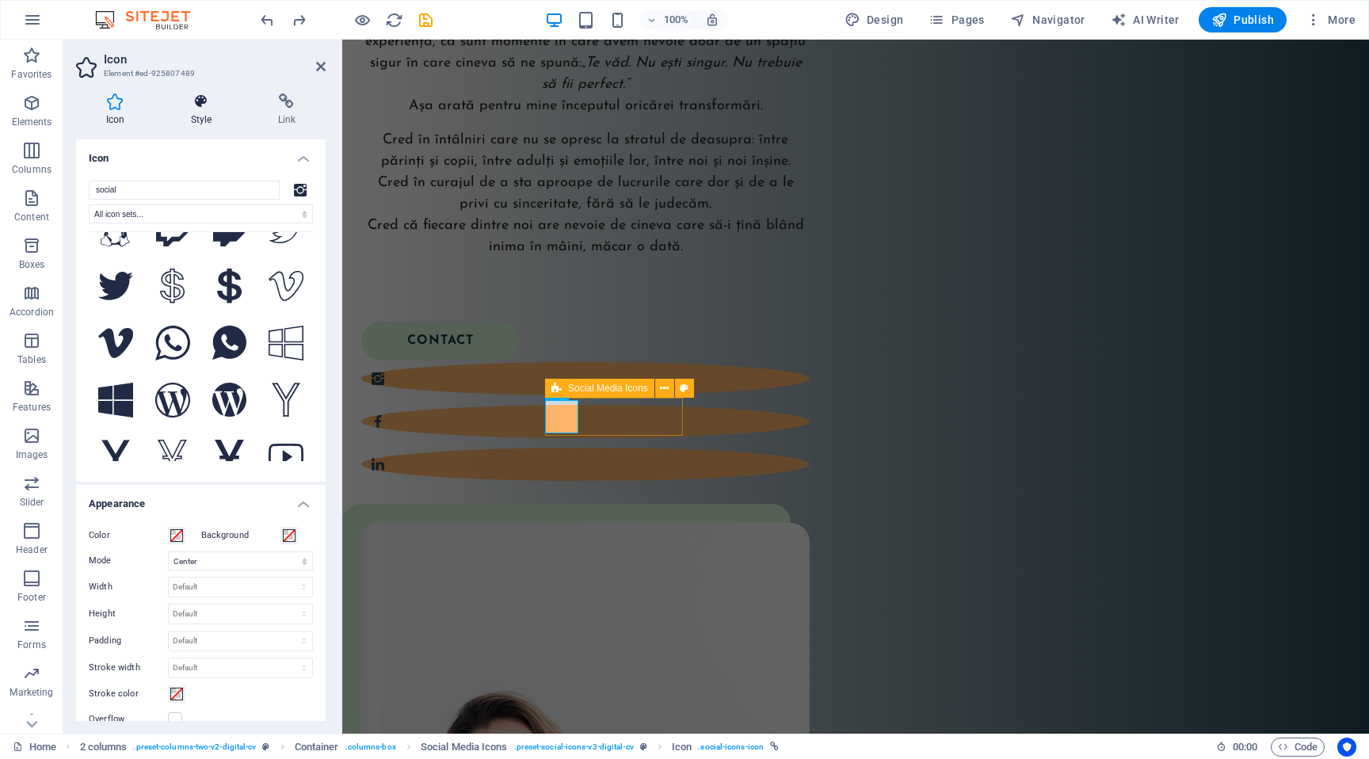
click at [205, 118] on h4 "Style" at bounding box center [204, 109] width 87 height 33
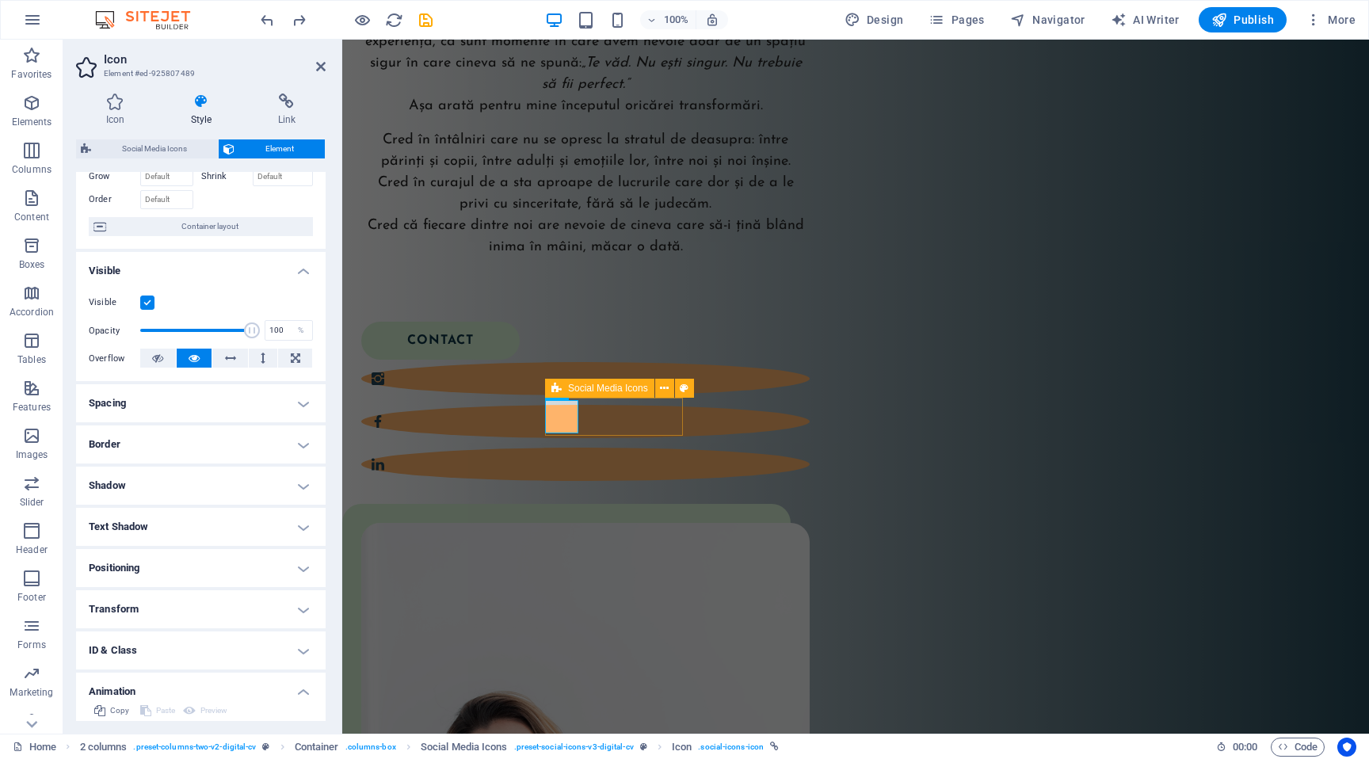
scroll to position [172, 0]
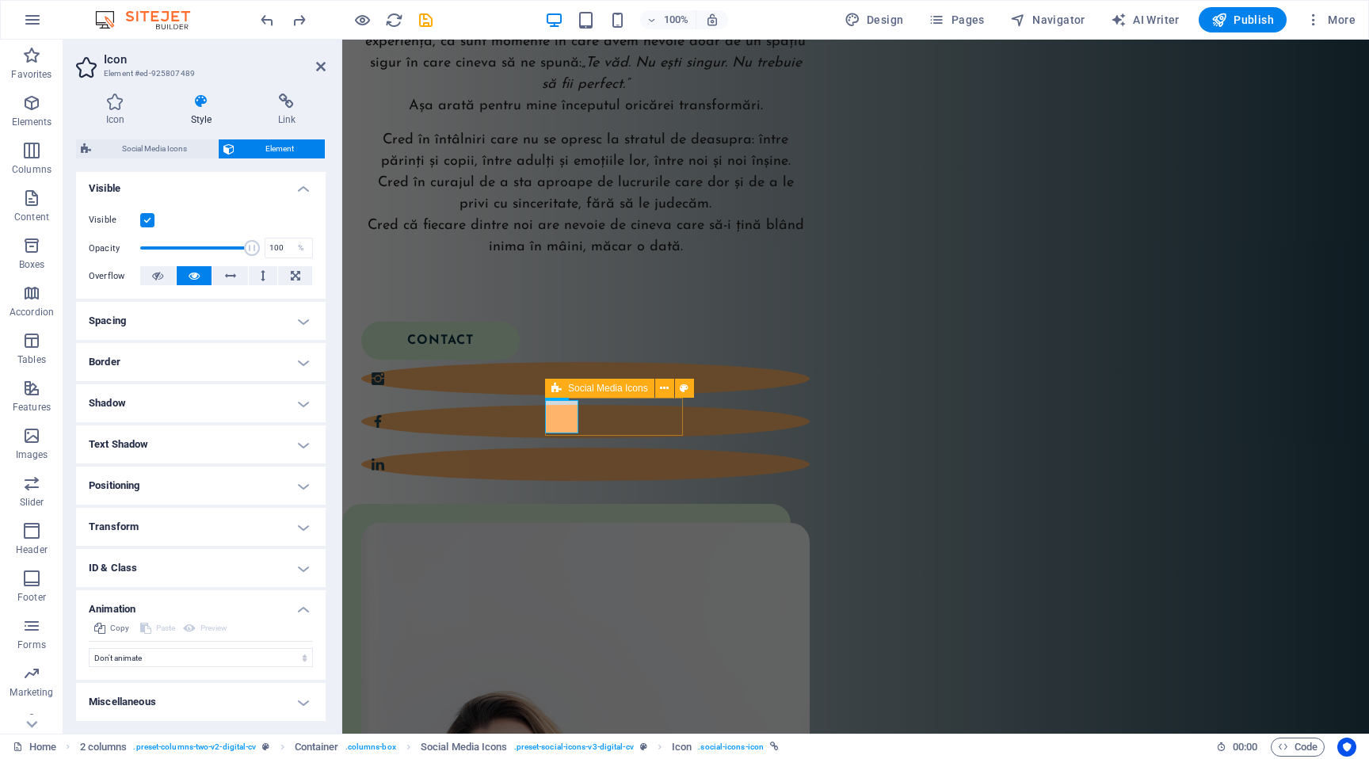
click at [170, 320] on h4 "Spacing" at bounding box center [201, 321] width 250 height 38
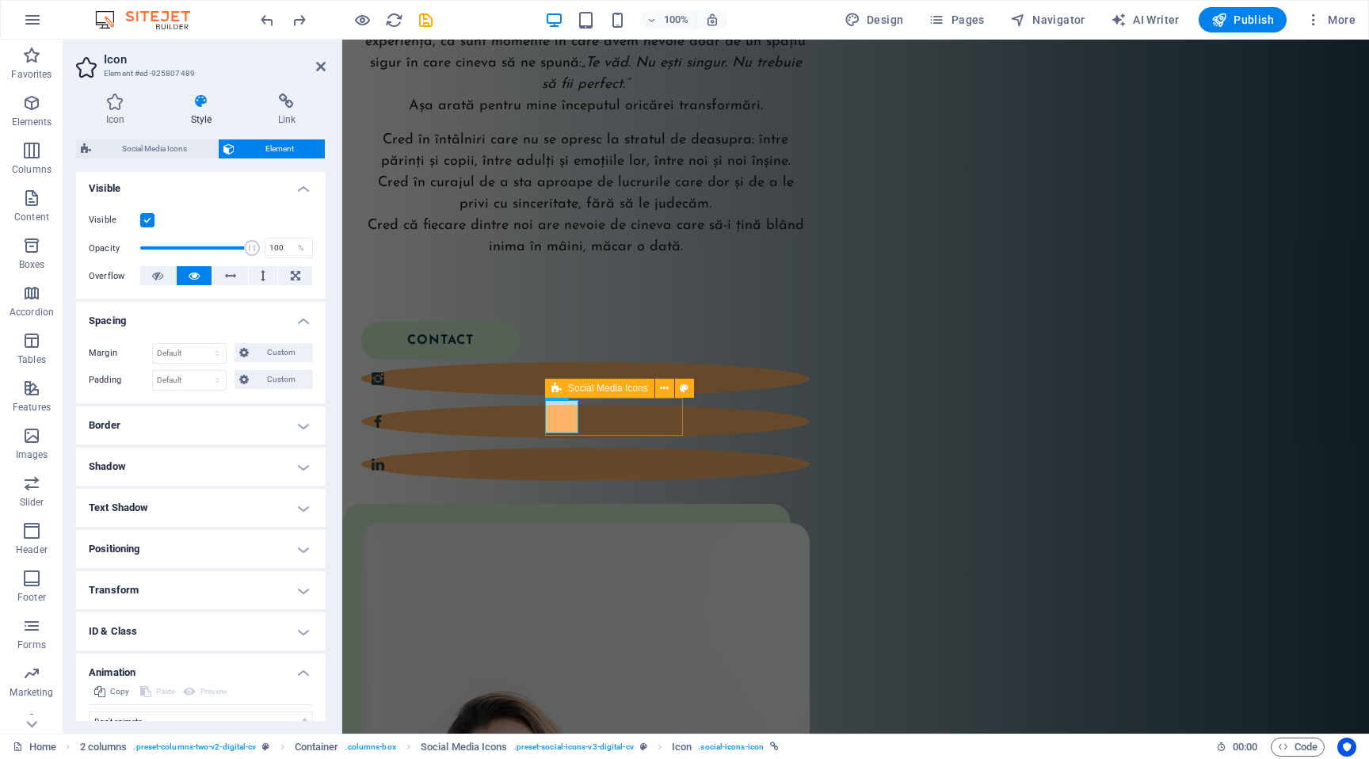
click at [170, 320] on h4 "Spacing" at bounding box center [201, 316] width 250 height 29
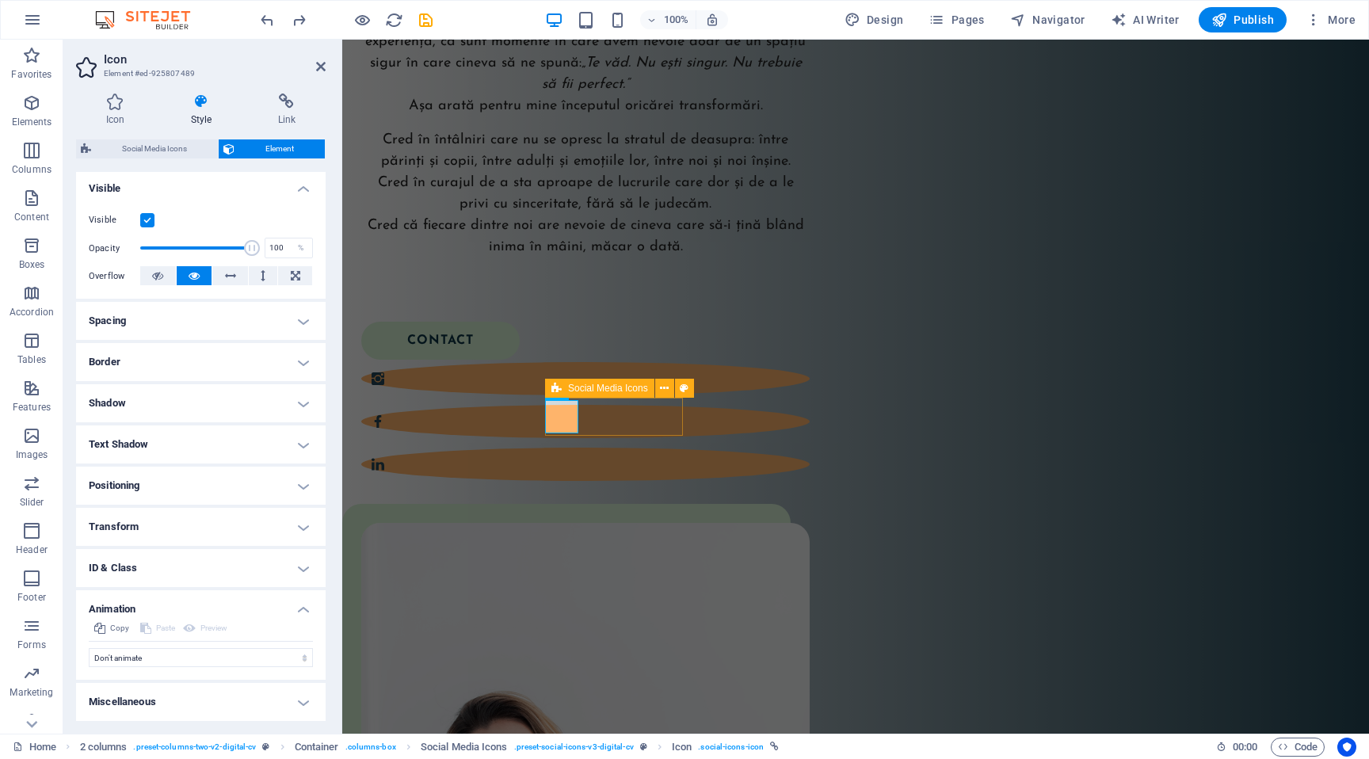
click at [159, 366] on h4 "Border" at bounding box center [201, 362] width 250 height 38
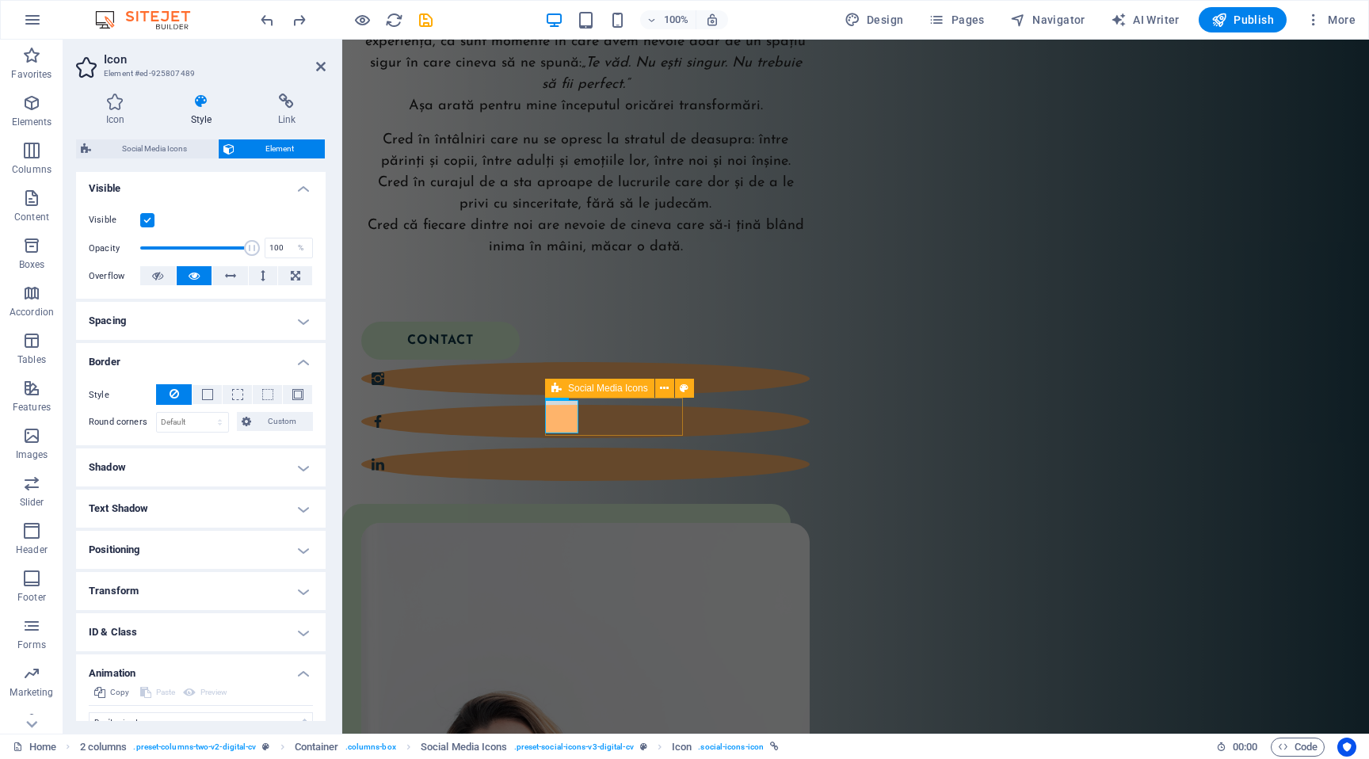
click at [159, 366] on h4 "Border" at bounding box center [201, 357] width 250 height 29
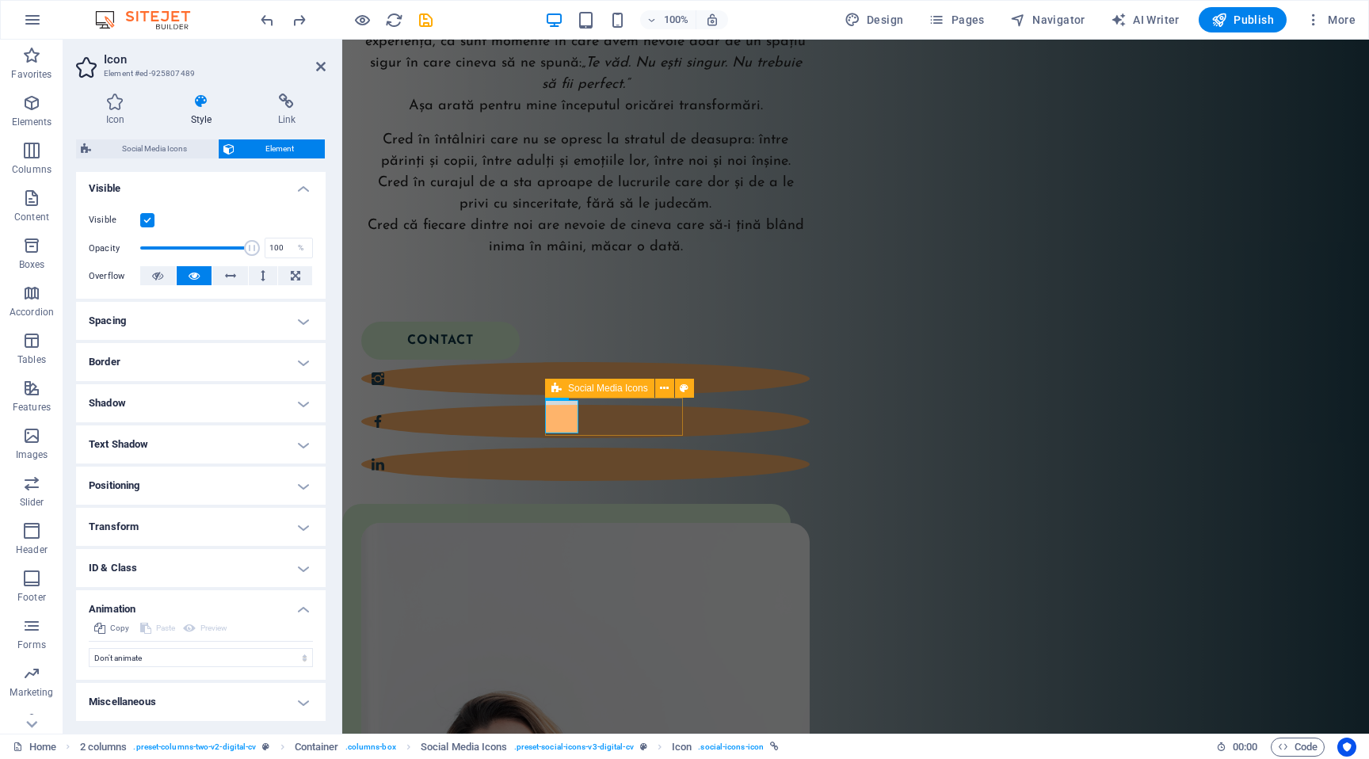
click at [157, 396] on h4 "Shadow" at bounding box center [201, 403] width 250 height 38
click at [157, 396] on h4 "Shadow" at bounding box center [201, 398] width 250 height 29
click at [153, 449] on h4 "Text Shadow" at bounding box center [201, 444] width 250 height 38
click at [153, 449] on h4 "Text Shadow" at bounding box center [201, 439] width 250 height 29
click at [153, 483] on h4 "Positioning" at bounding box center [201, 486] width 250 height 38
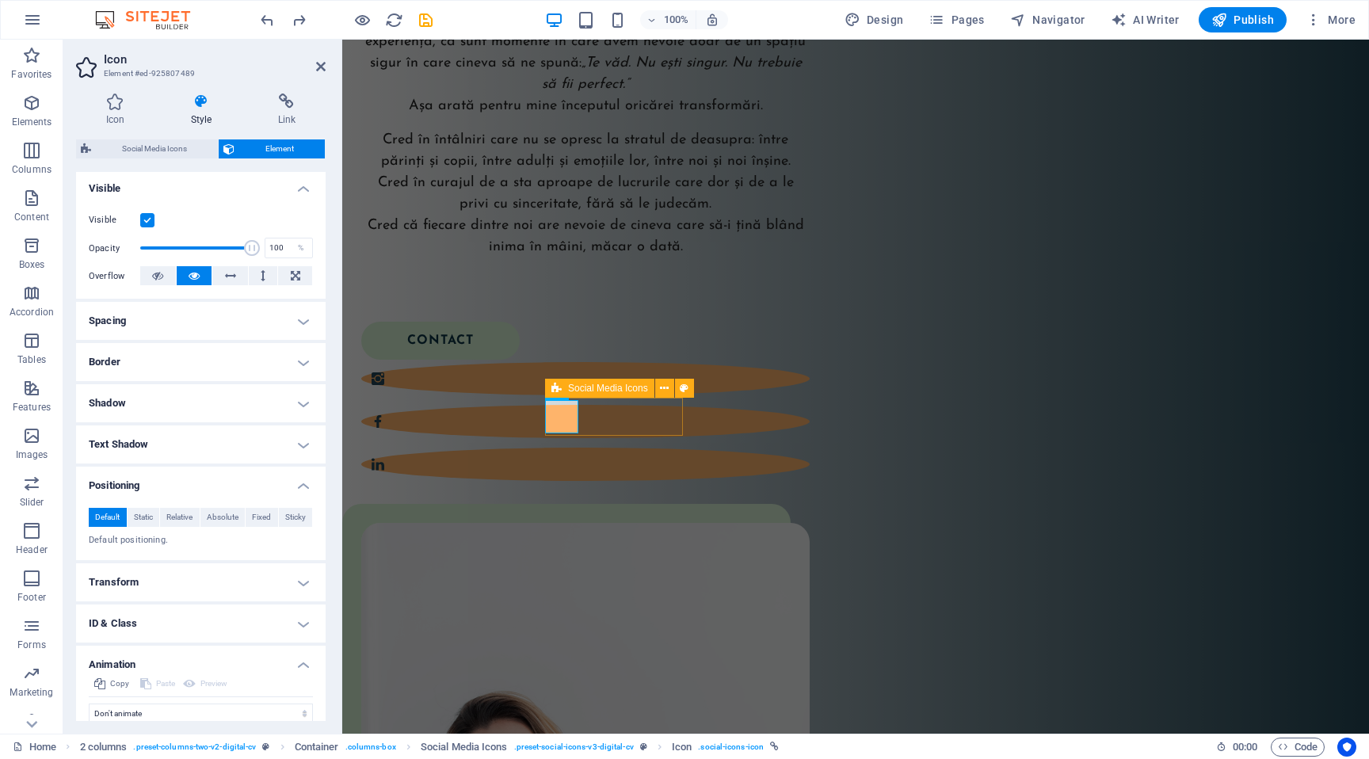
click at [153, 483] on h4 "Positioning" at bounding box center [201, 481] width 250 height 29
click at [153, 521] on h4 "Transform" at bounding box center [201, 527] width 250 height 38
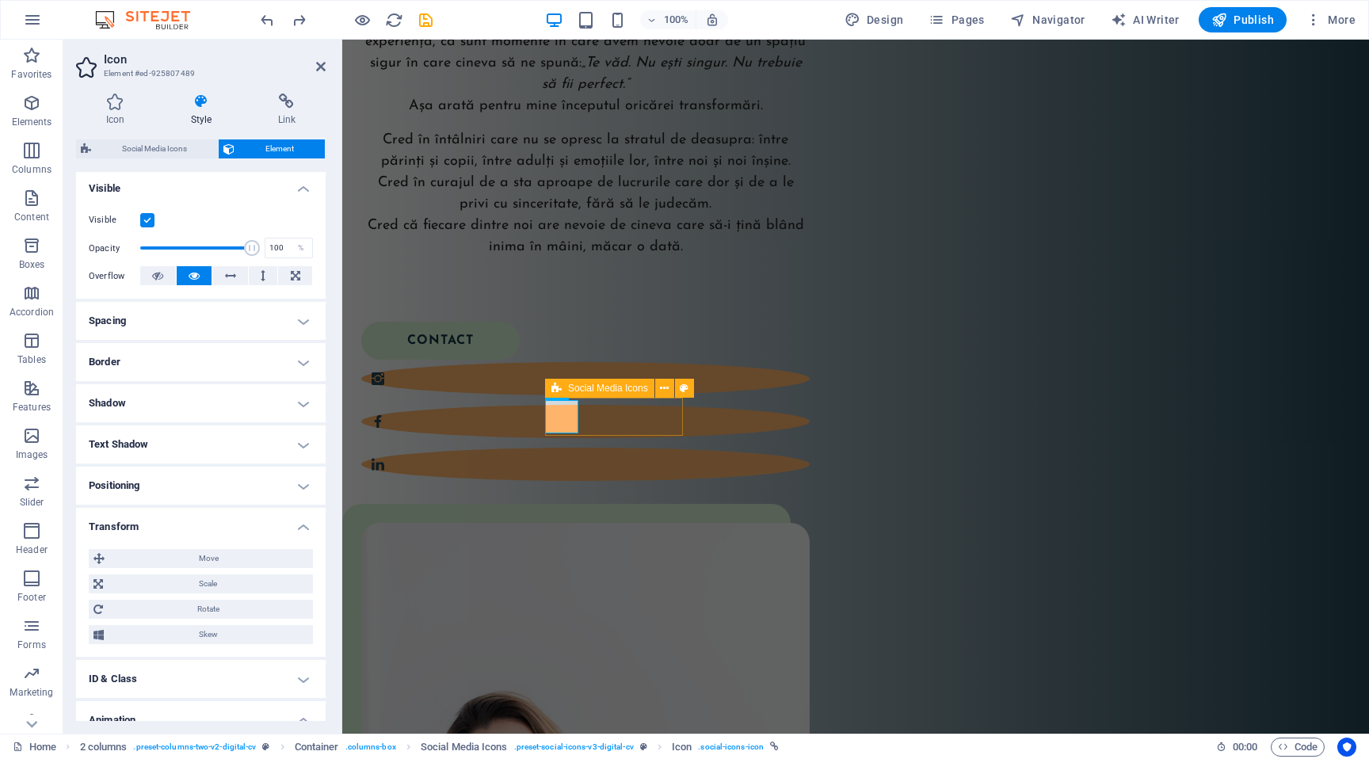
click at [153, 521] on h4 "Transform" at bounding box center [201, 522] width 250 height 29
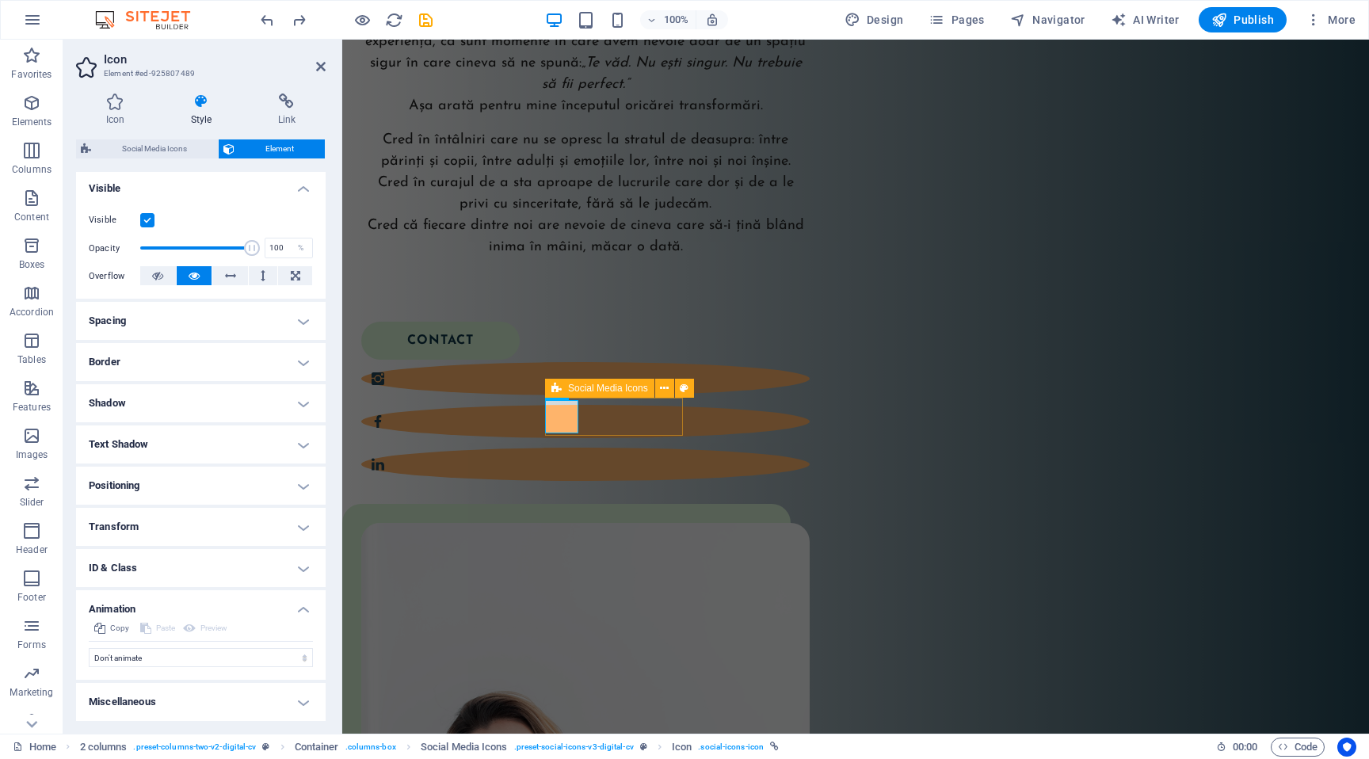
click at [153, 563] on h4 "ID & Class" at bounding box center [201, 568] width 250 height 38
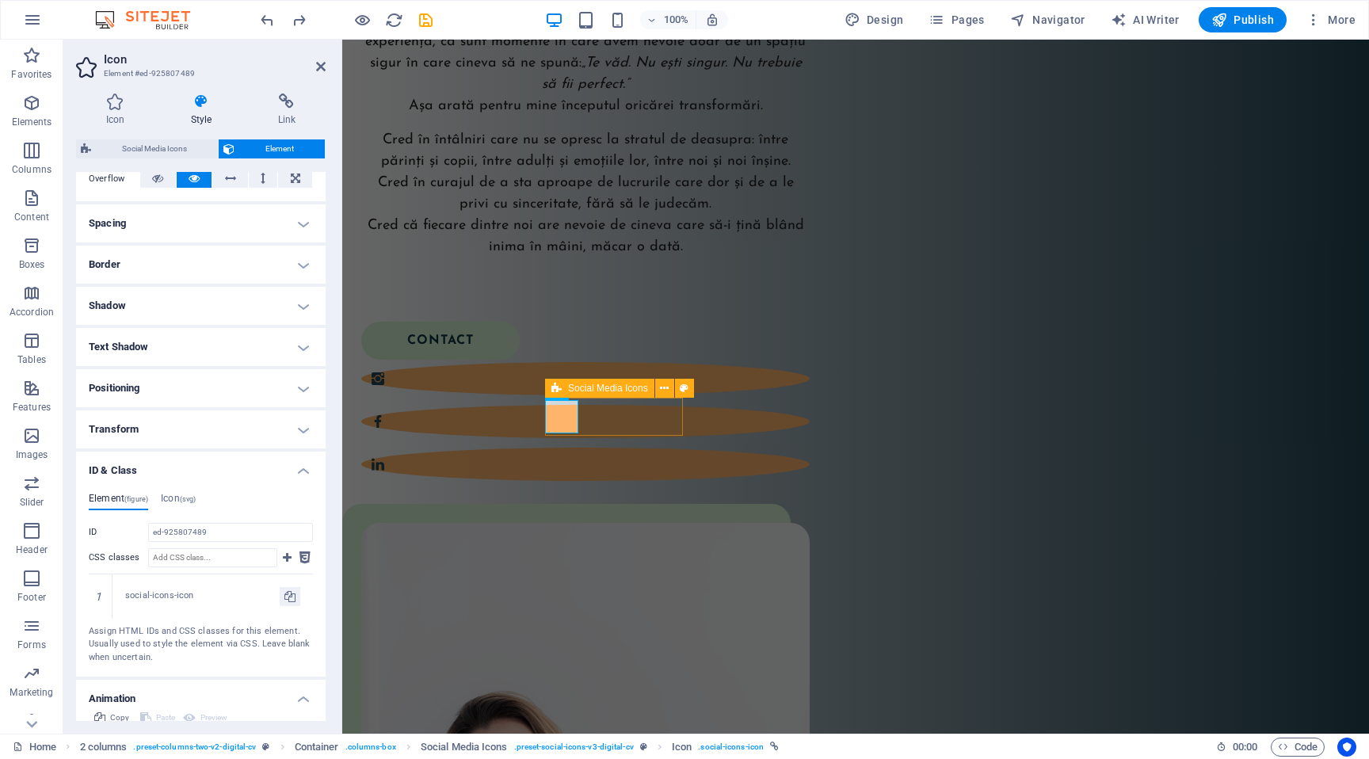
scroll to position [359, 0]
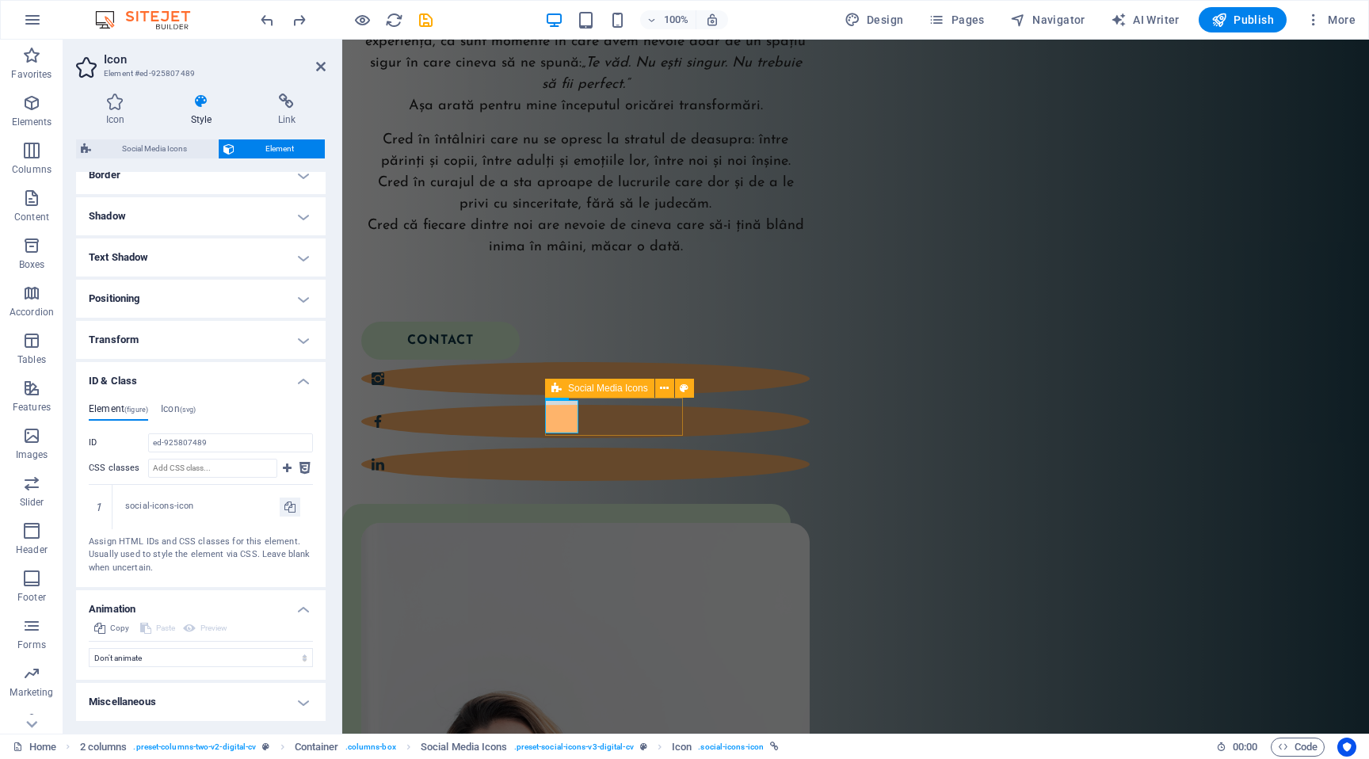
click at [213, 382] on h4 "ID & Class" at bounding box center [201, 376] width 250 height 29
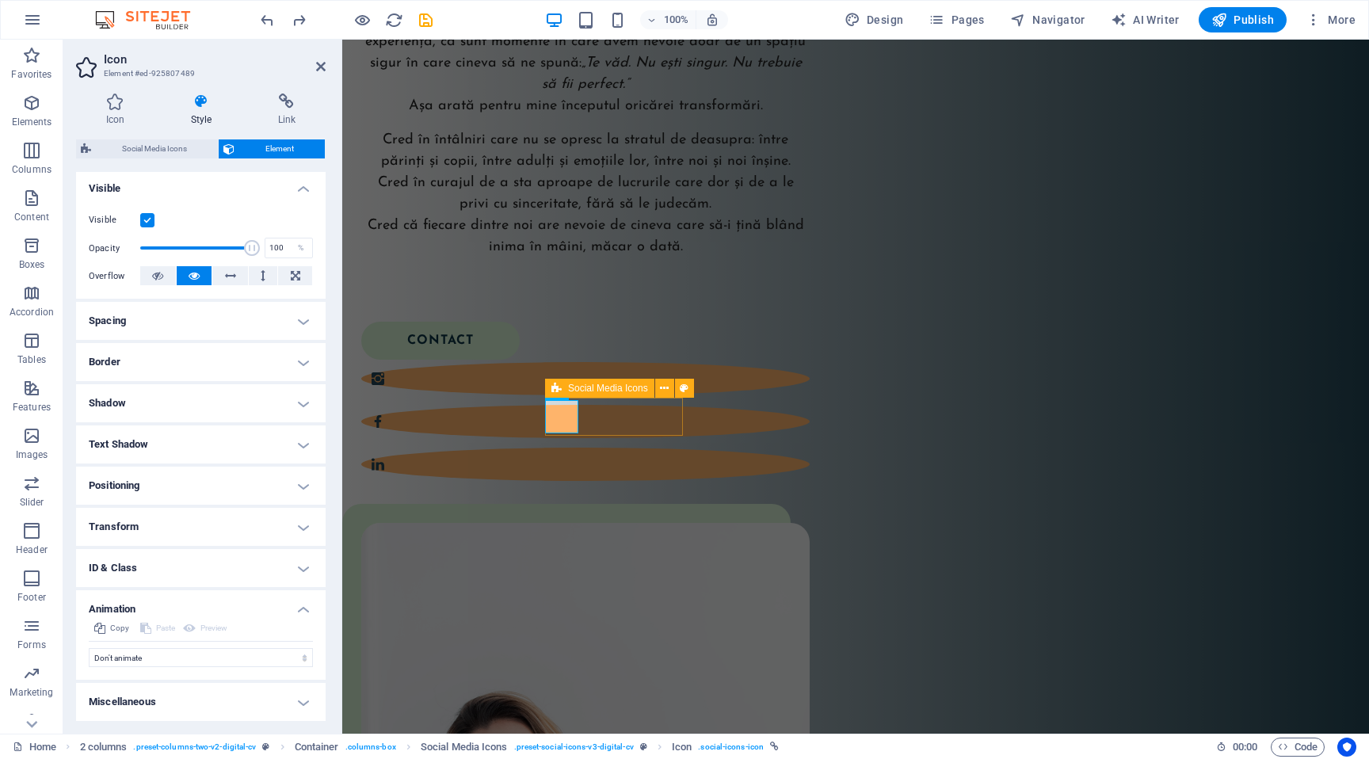
click at [168, 606] on h4 "Animation" at bounding box center [201, 604] width 250 height 29
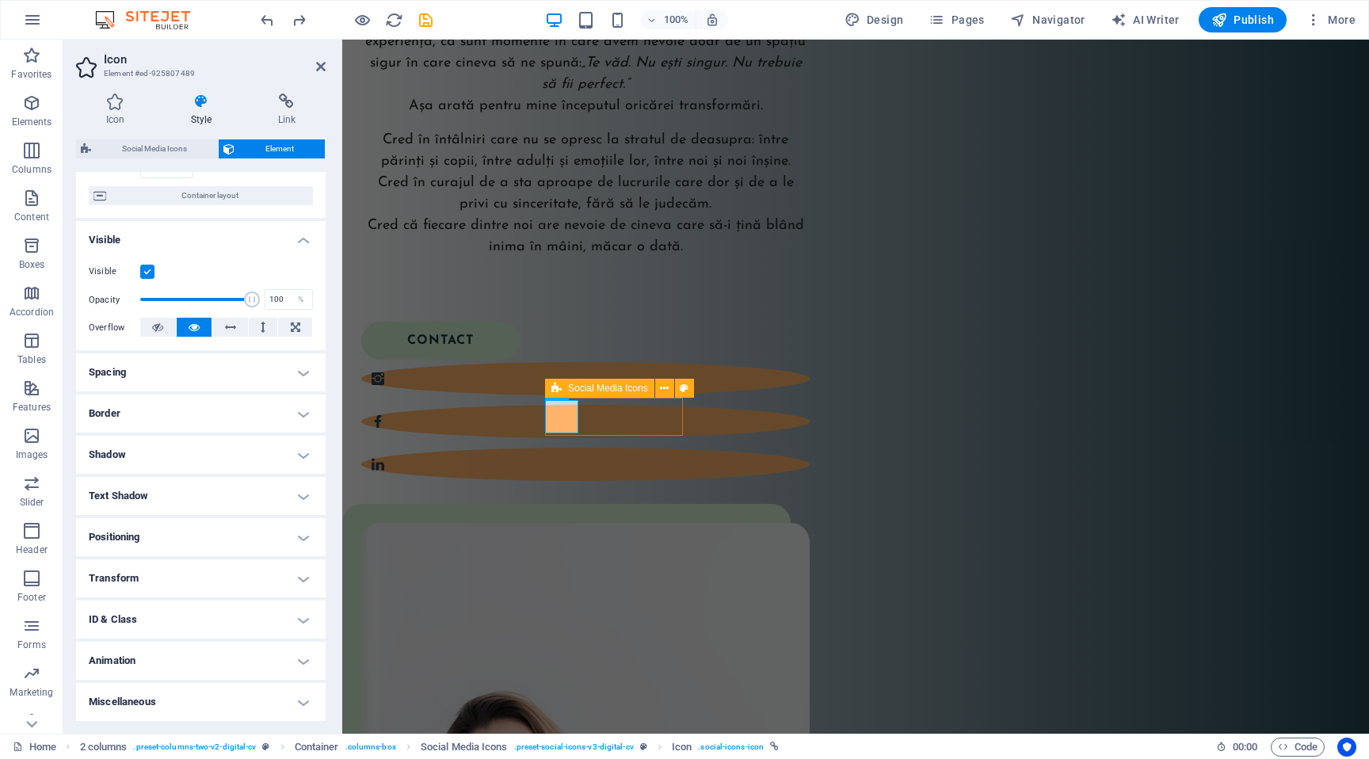
click at [173, 695] on h4 "Miscellaneous" at bounding box center [201, 702] width 250 height 38
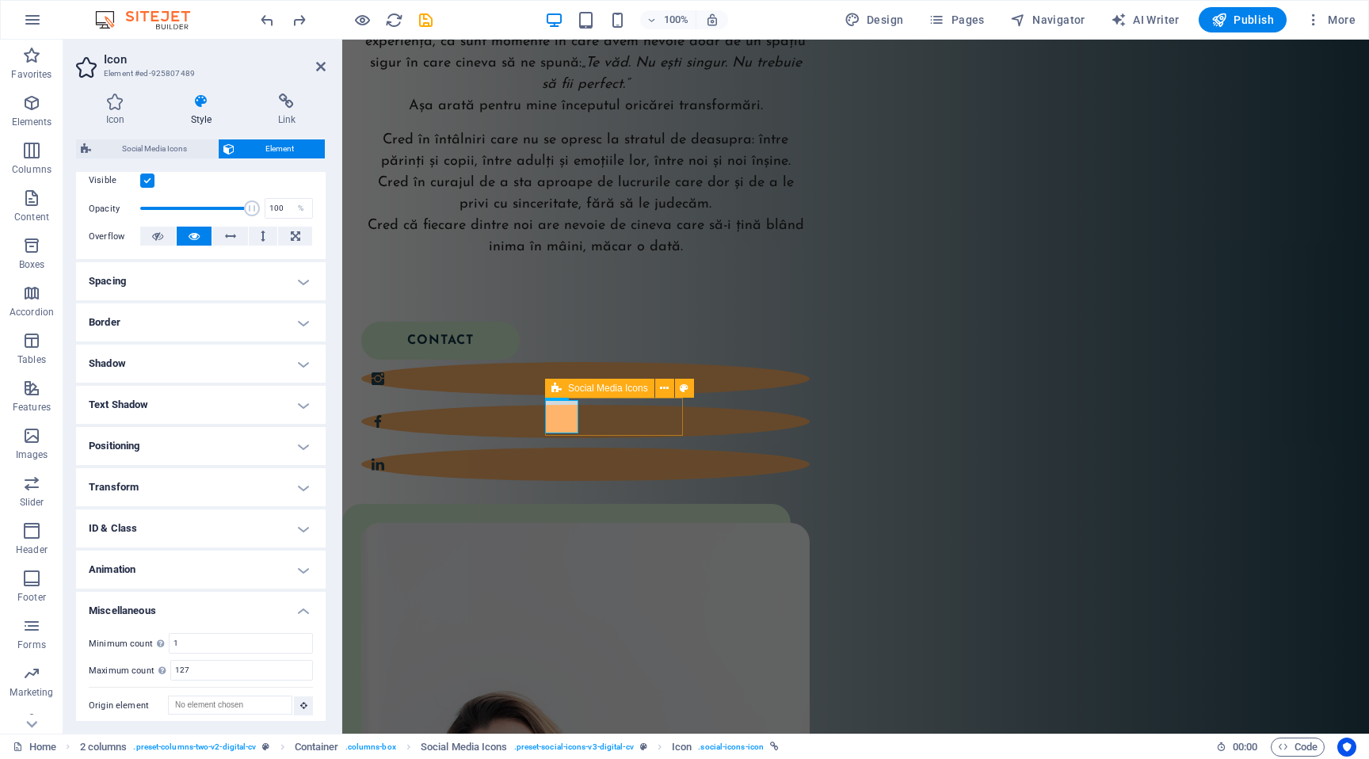
scroll to position [219, 0]
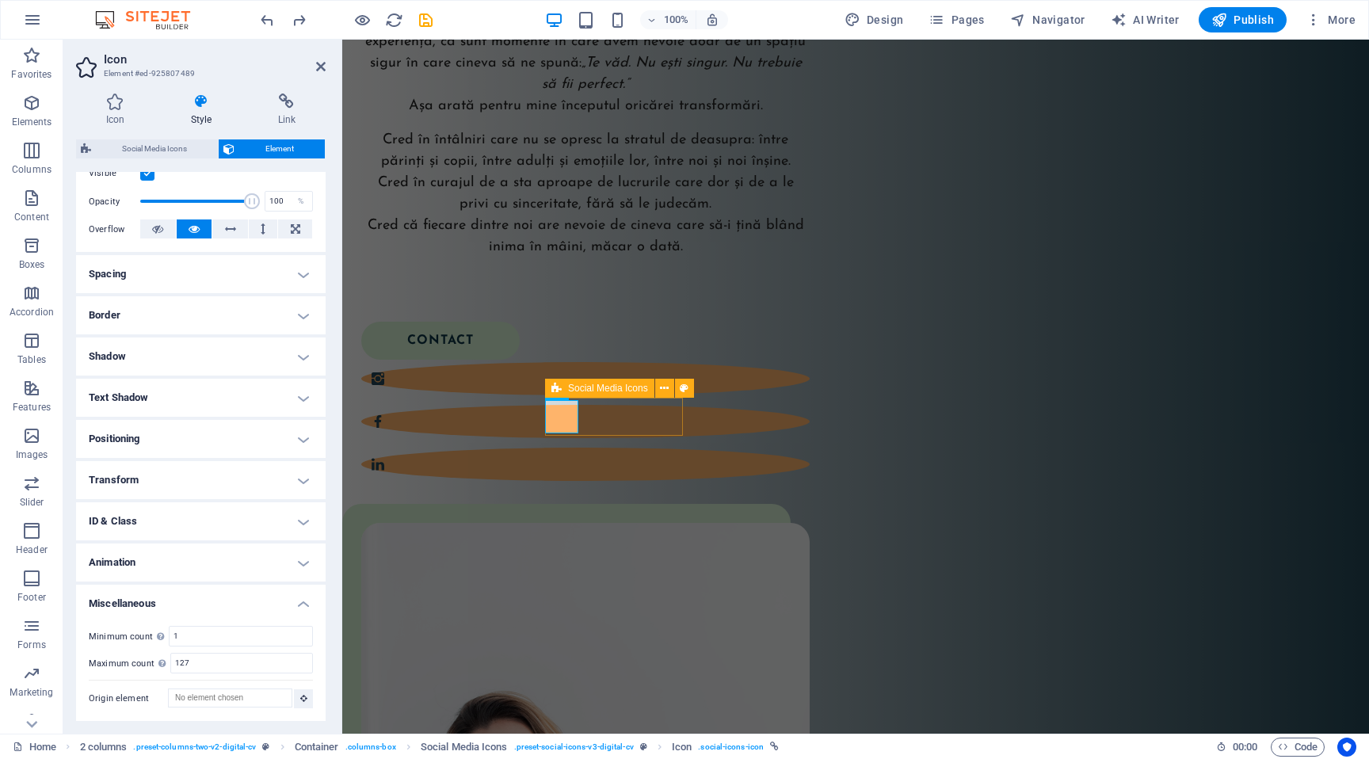
click at [185, 598] on h4 "Miscellaneous" at bounding box center [201, 599] width 250 height 29
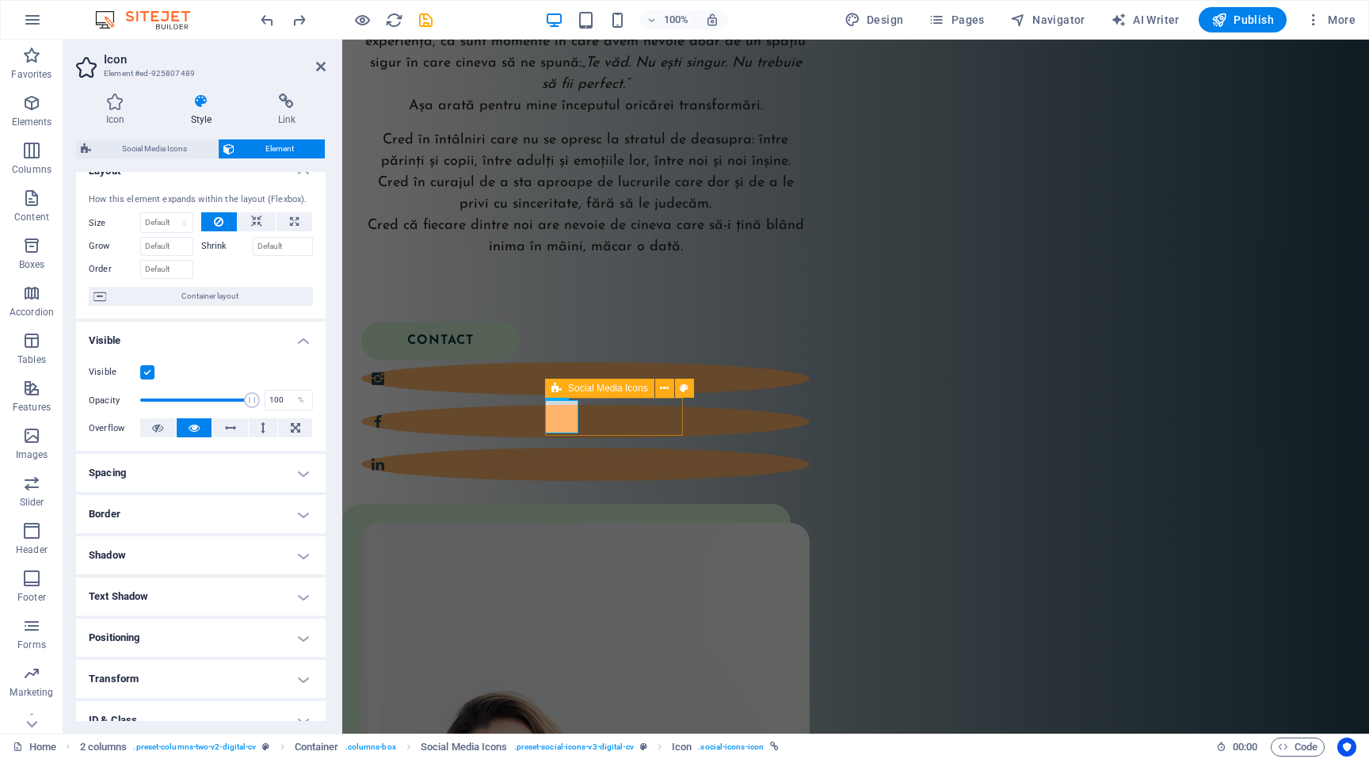
scroll to position [0, 0]
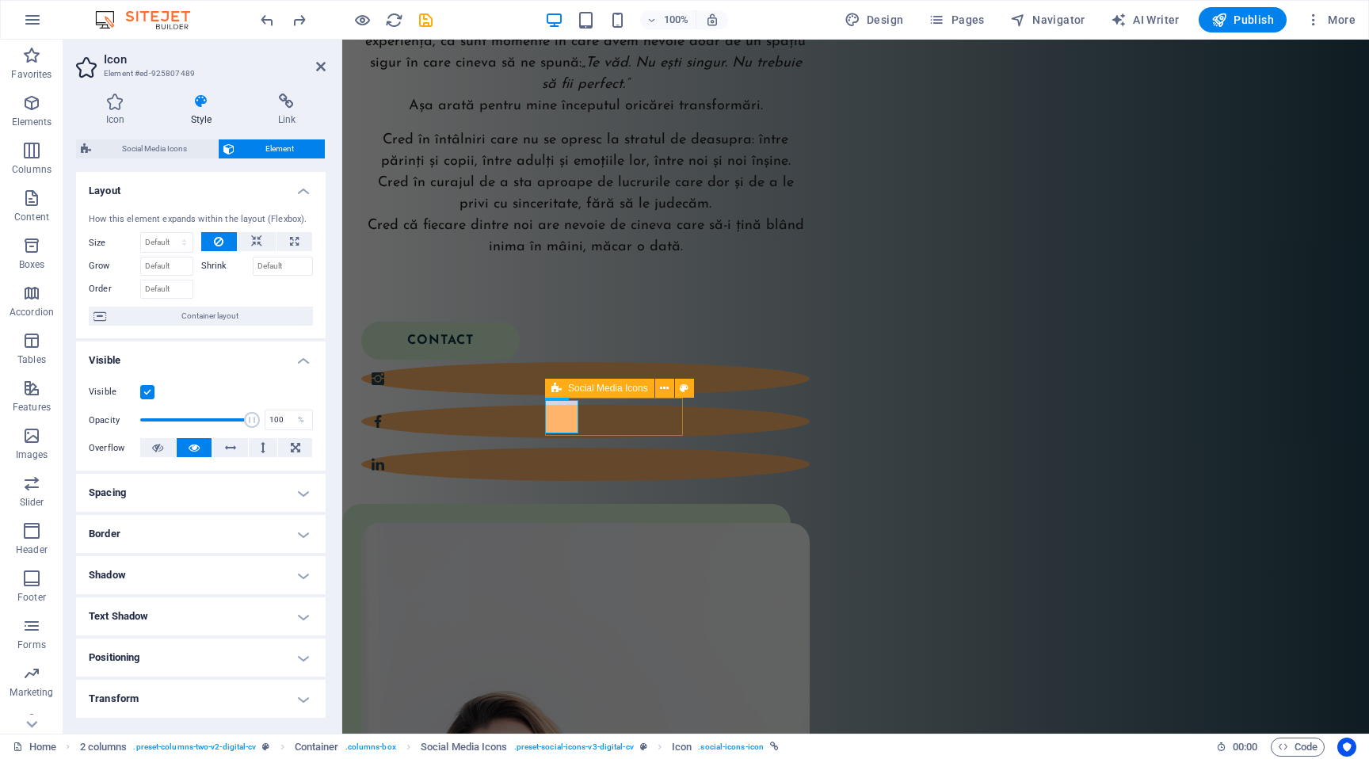
click at [211, 496] on h4 "Spacing" at bounding box center [201, 493] width 250 height 38
click at [211, 496] on h4 "Spacing" at bounding box center [201, 488] width 250 height 29
click at [210, 527] on h4 "Border" at bounding box center [201, 534] width 250 height 38
click at [210, 527] on h4 "Border" at bounding box center [201, 529] width 250 height 29
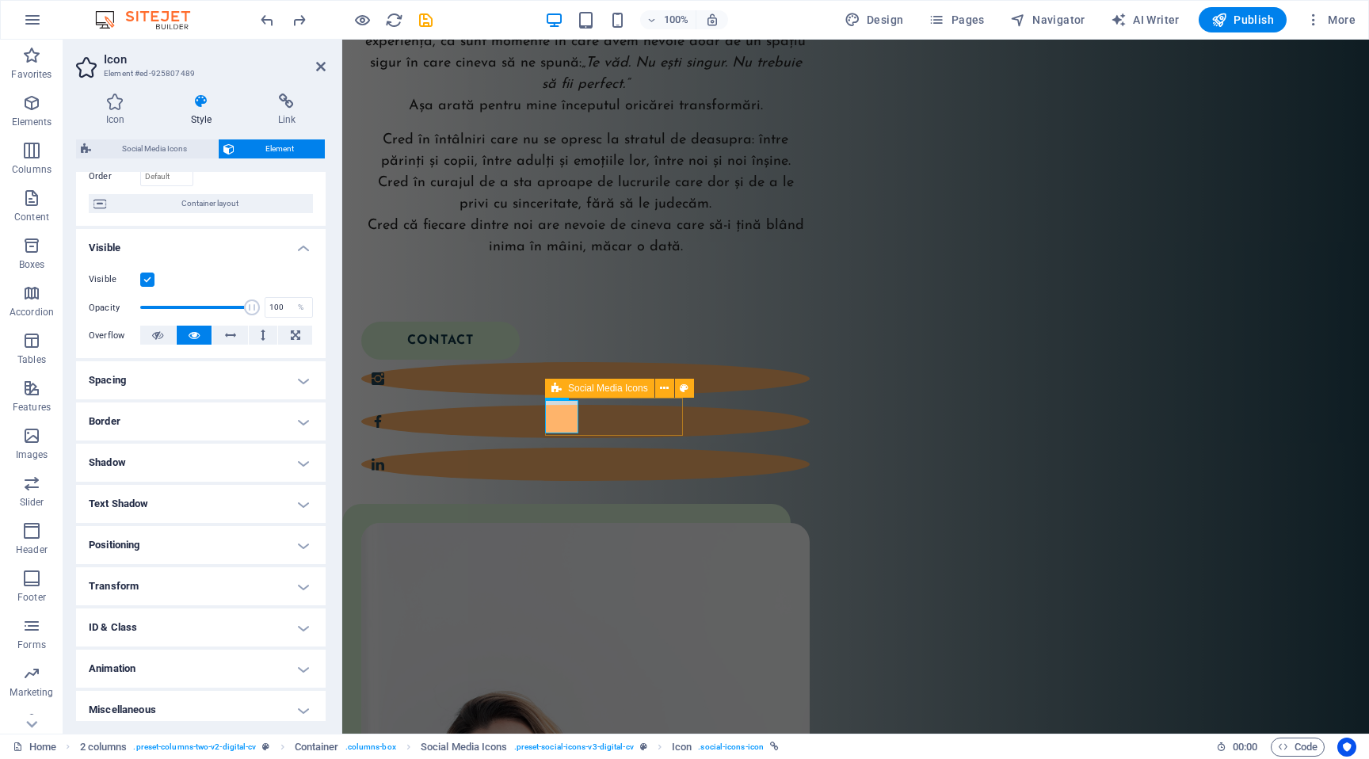
scroll to position [120, 0]
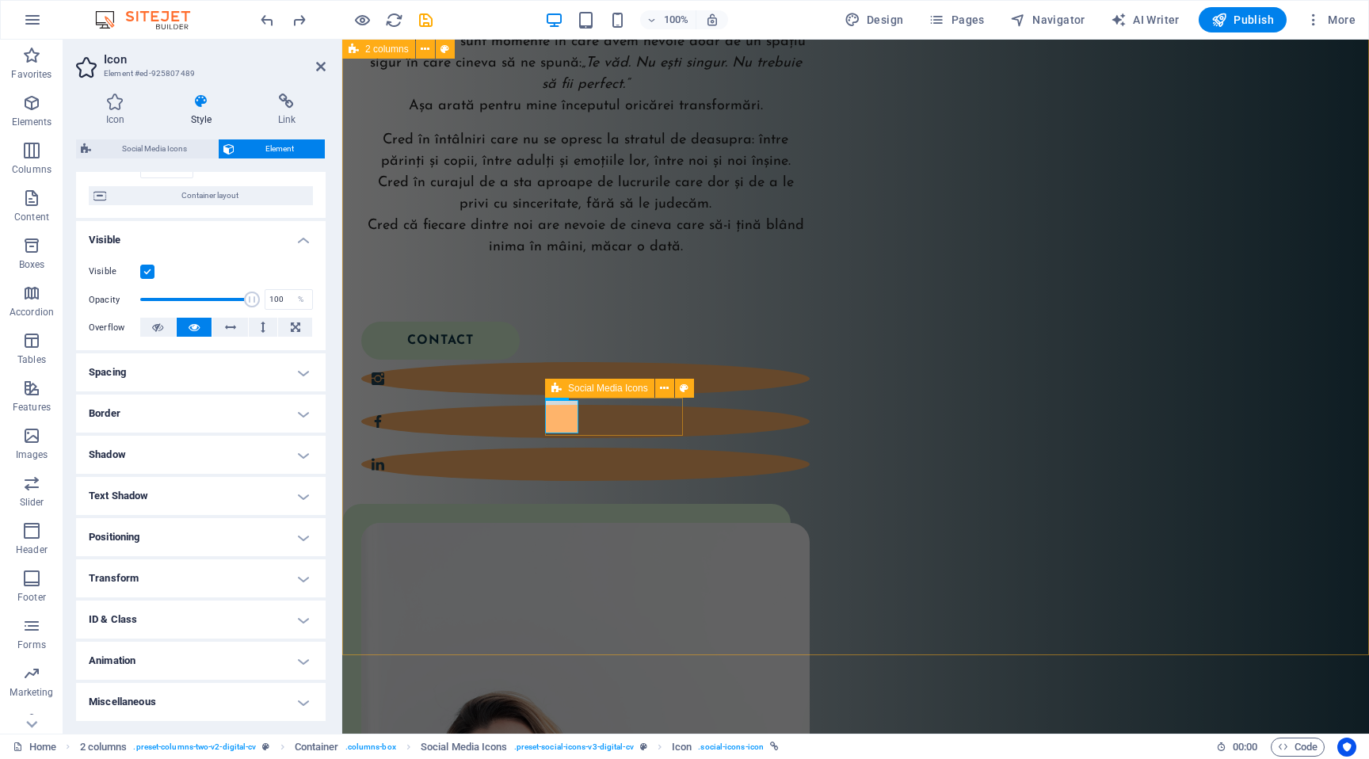
click at [686, 584] on div "Buna! Eu sunt Ela! Sunt formator acreditat Circle of Security și cofondator al …" at bounding box center [855, 570] width 1027 height 1534
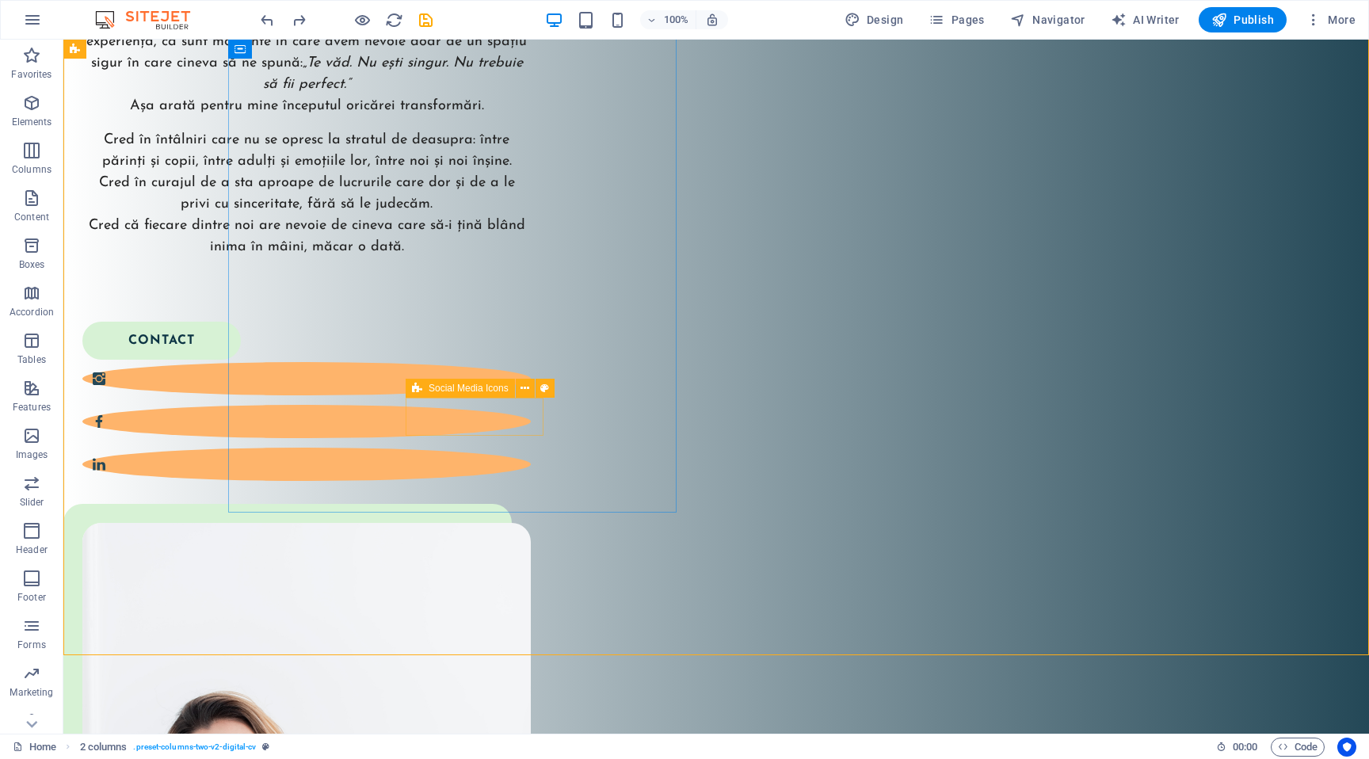
click at [494, 391] on span "Social Media Icons" at bounding box center [469, 388] width 80 height 10
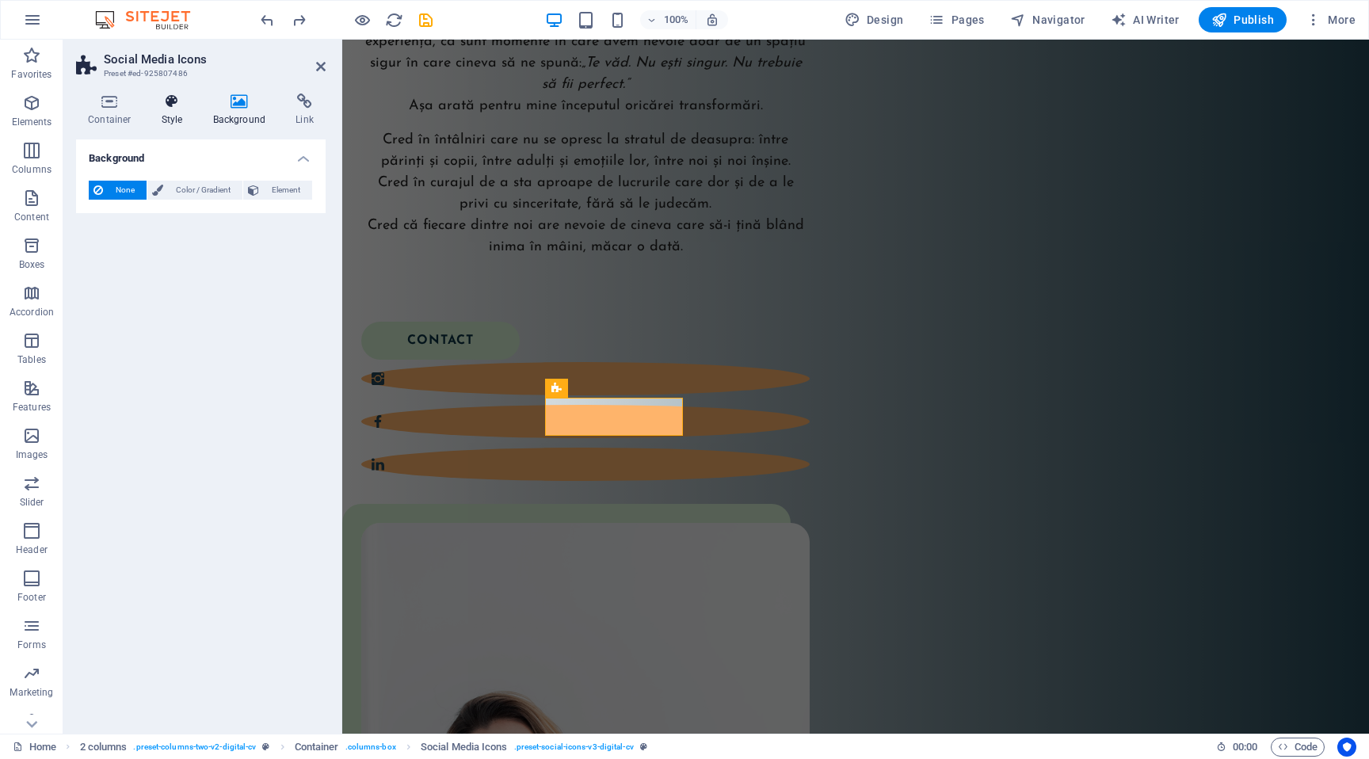
click at [172, 105] on icon at bounding box center [172, 101] width 45 height 16
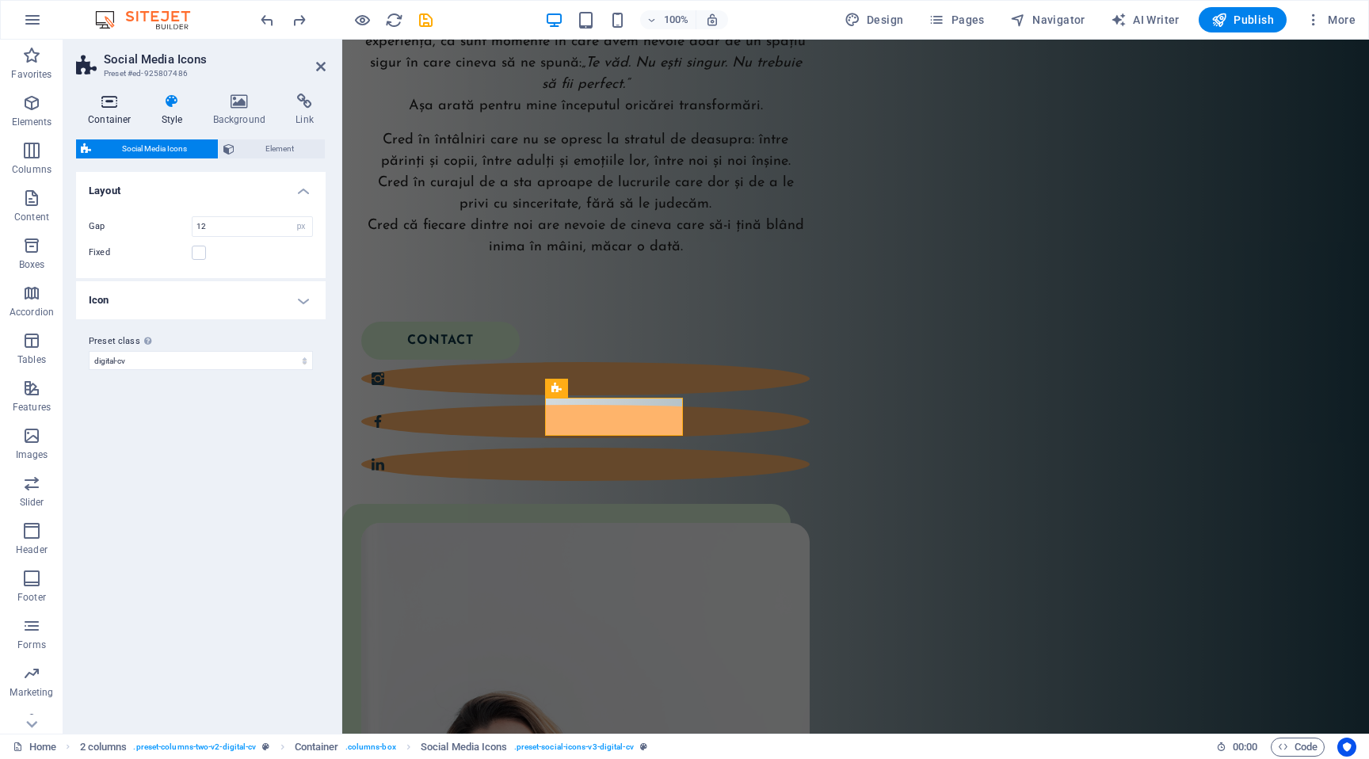
click at [112, 102] on icon at bounding box center [109, 101] width 67 height 16
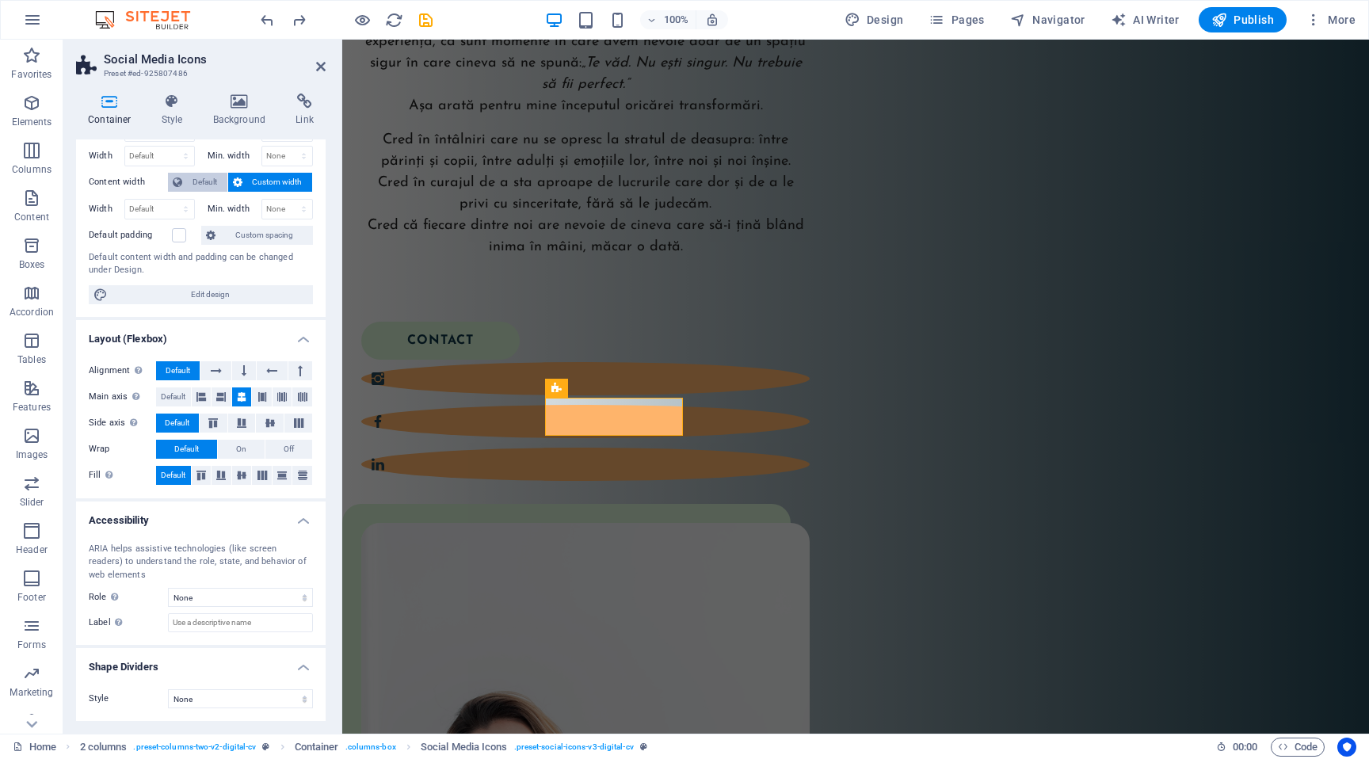
scroll to position [0, 0]
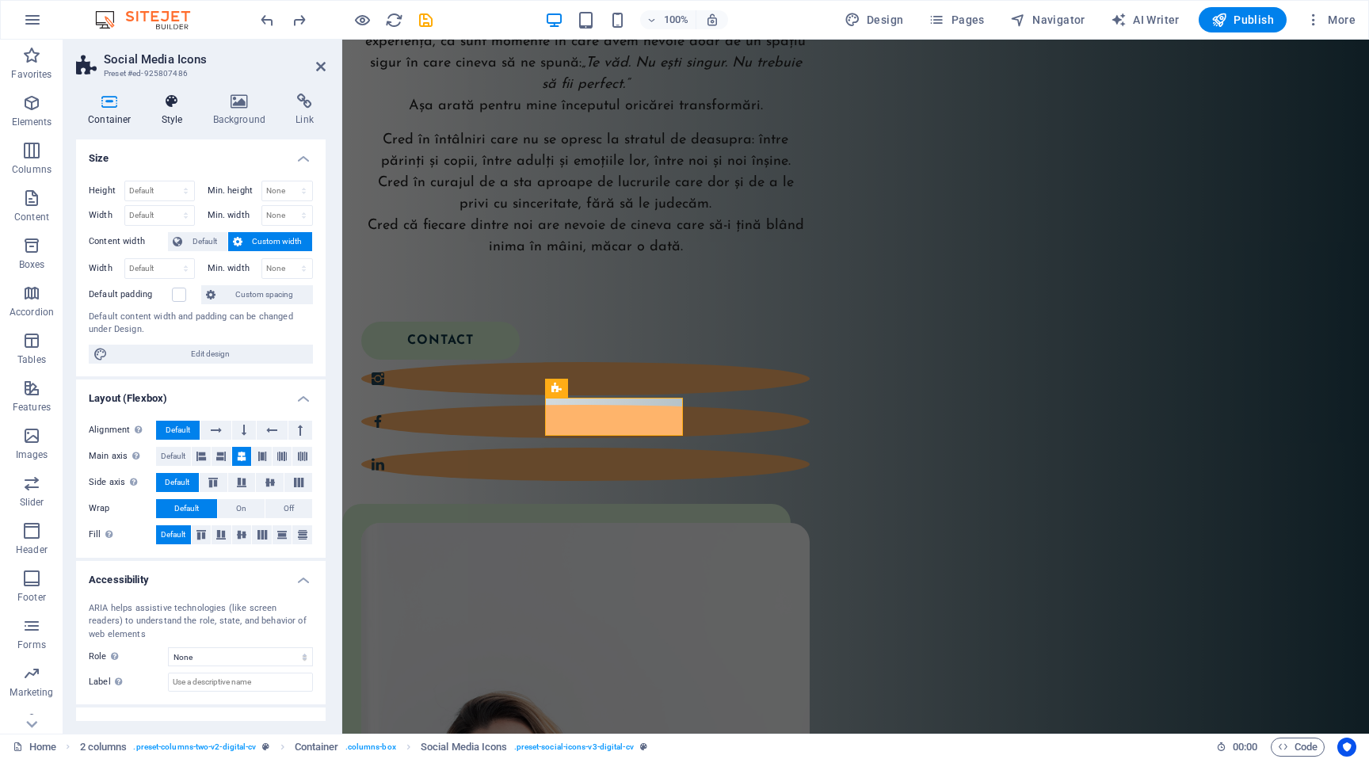
click at [185, 112] on h4 "Style" at bounding box center [175, 109] width 51 height 33
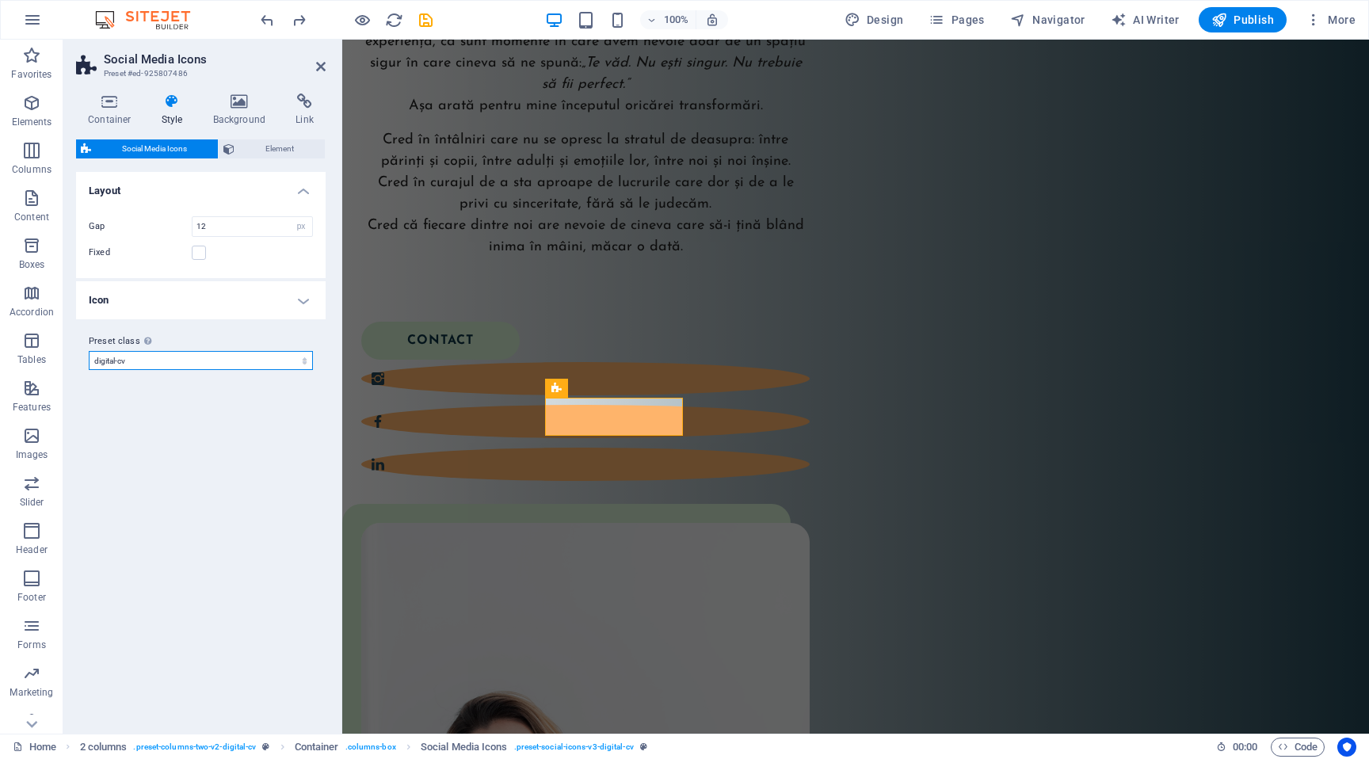
click at [259, 358] on select "digital-cv digital-cv-dark-blue Add preset class" at bounding box center [201, 360] width 224 height 19
click at [89, 351] on select "digital-cv digital-cv-dark-blue Add preset class" at bounding box center [201, 360] width 224 height 19
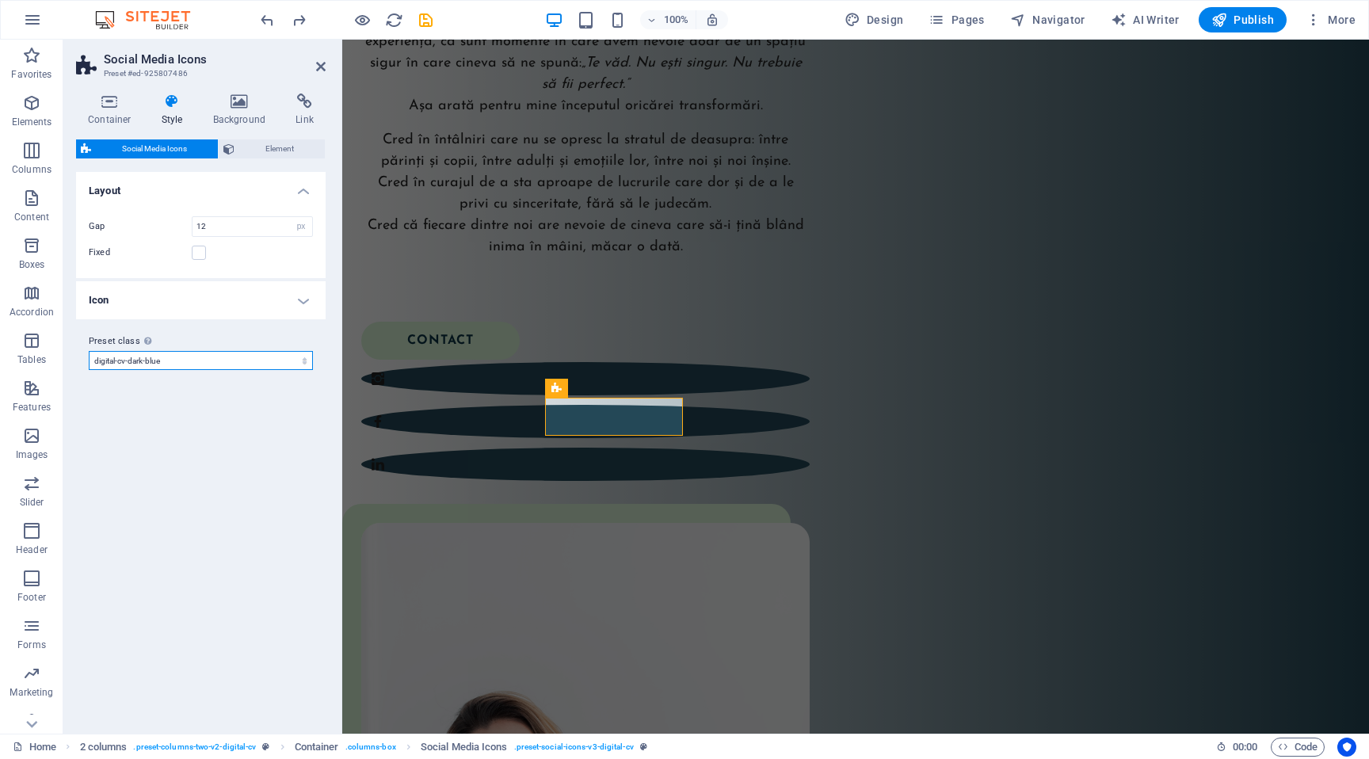
select select "preset-social-icons-v3-digital-cv-dark-blue"
click at [257, 360] on select "digital-cv digital-cv-dark-blue Add preset class" at bounding box center [201, 360] width 224 height 19
click at [89, 351] on select "digital-cv digital-cv-dark-blue Add preset class" at bounding box center [201, 360] width 224 height 19
select select "preset-social-icons-v3-digital-cv-dark-blue"
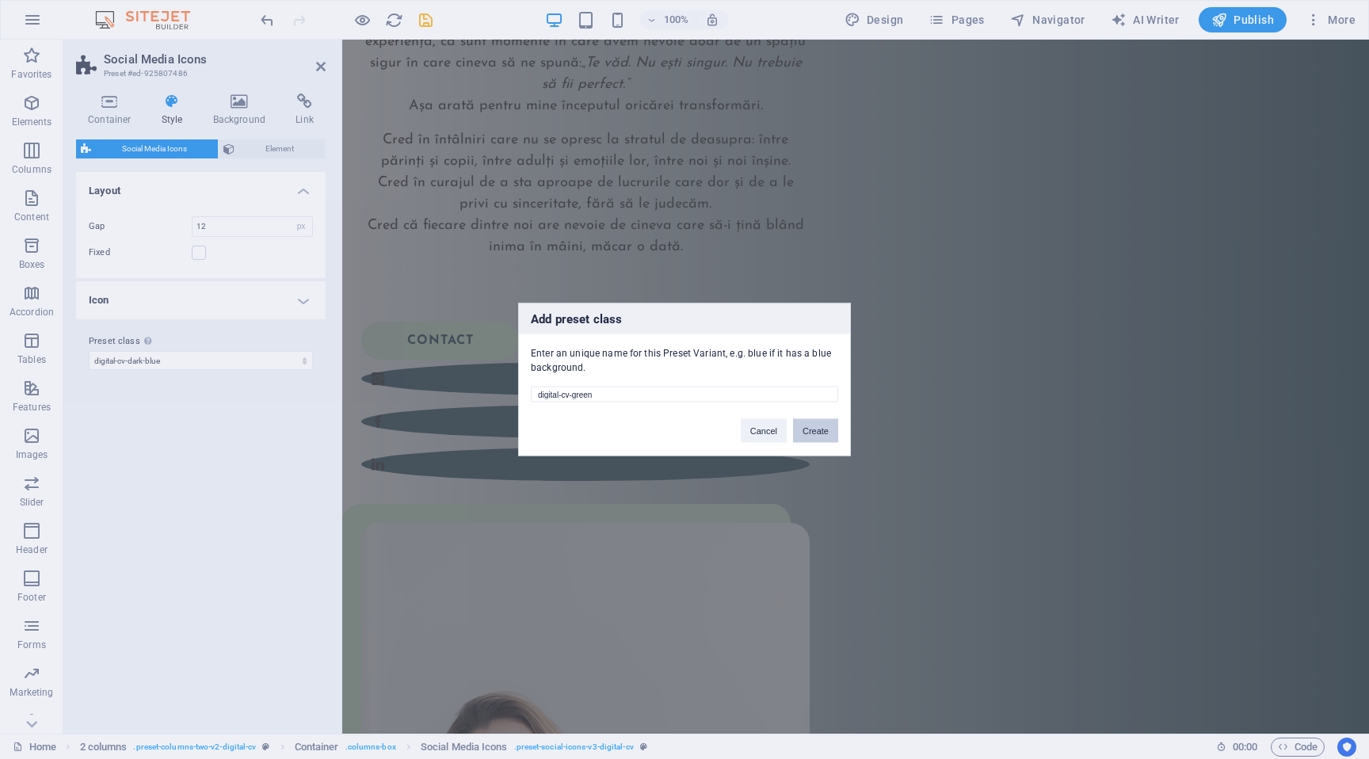
type input "digital-cv-green"
drag, startPoint x: 814, startPoint y: 433, endPoint x: 471, endPoint y: 394, distance: 344.4
click at [814, 433] on button "Create" at bounding box center [815, 431] width 45 height 24
select select "preset-social-icons-v3-digital-cv-green"
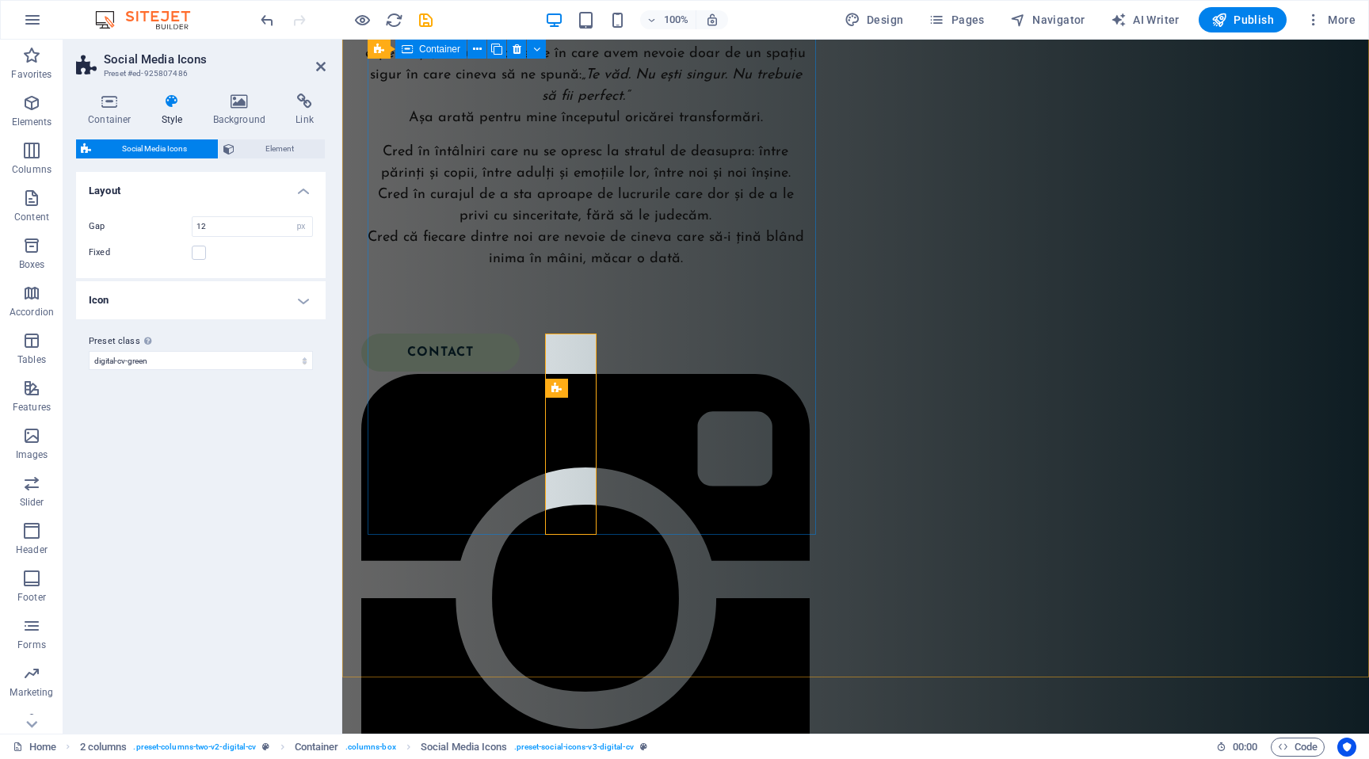
scroll to position [677, 0]
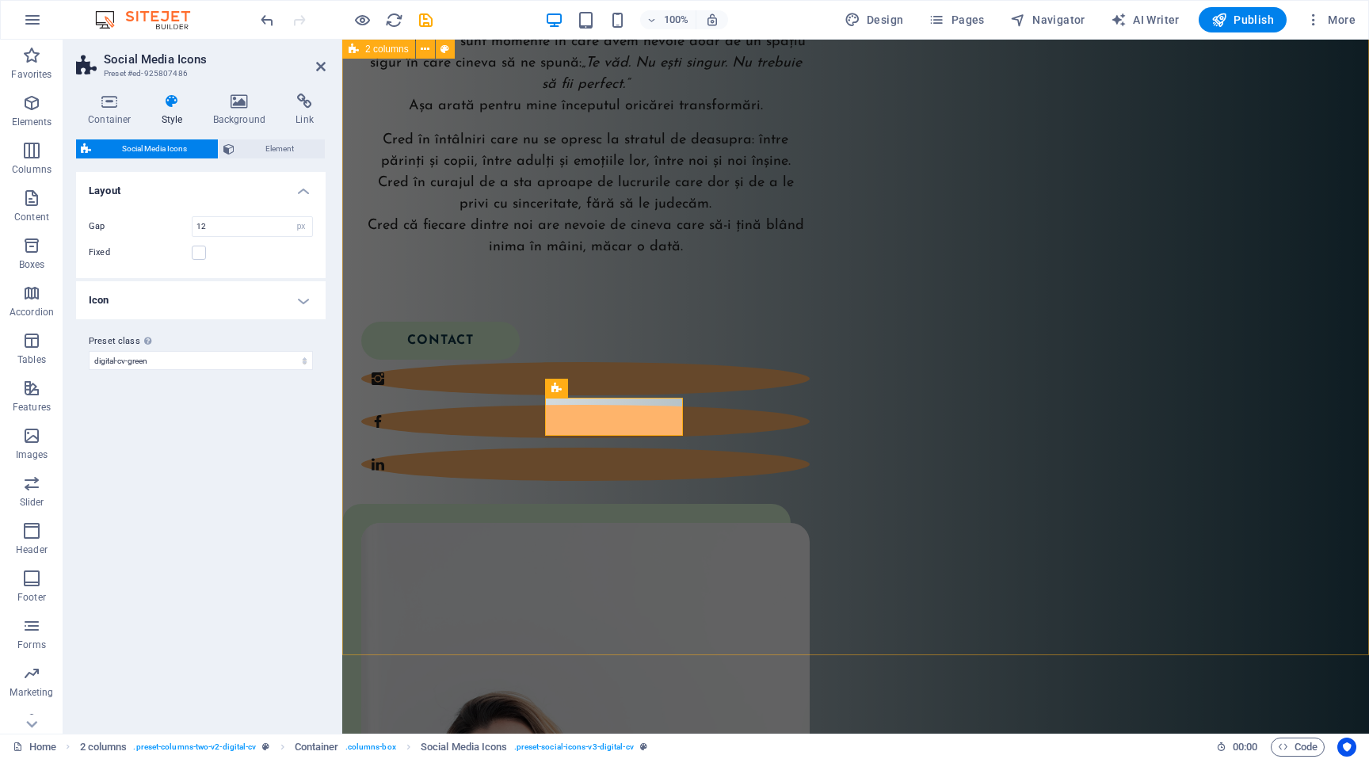
click at [669, 559] on div "Buna! Eu sunt Ela! Sunt formator acreditat Circle of Security și cofondator al …" at bounding box center [855, 570] width 1027 height 1534
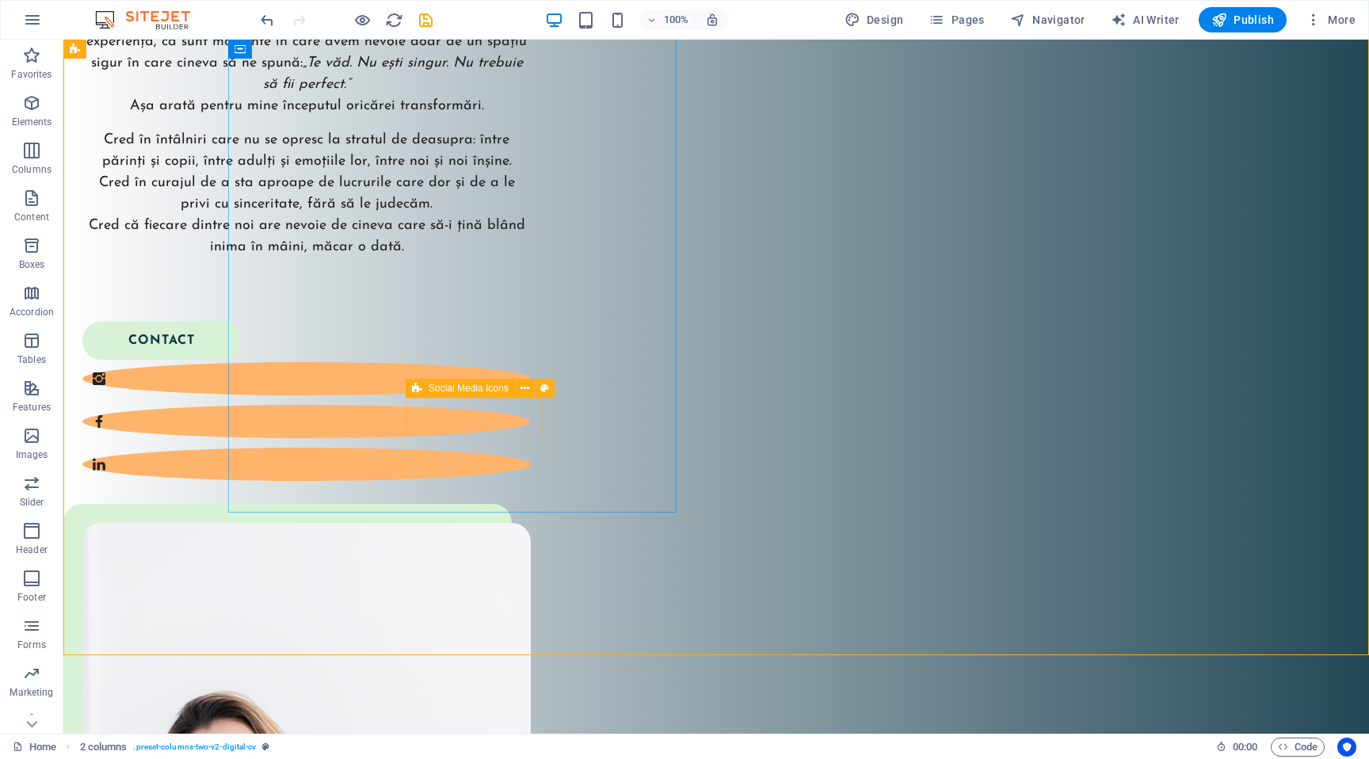
click at [416, 392] on icon at bounding box center [417, 388] width 10 height 19
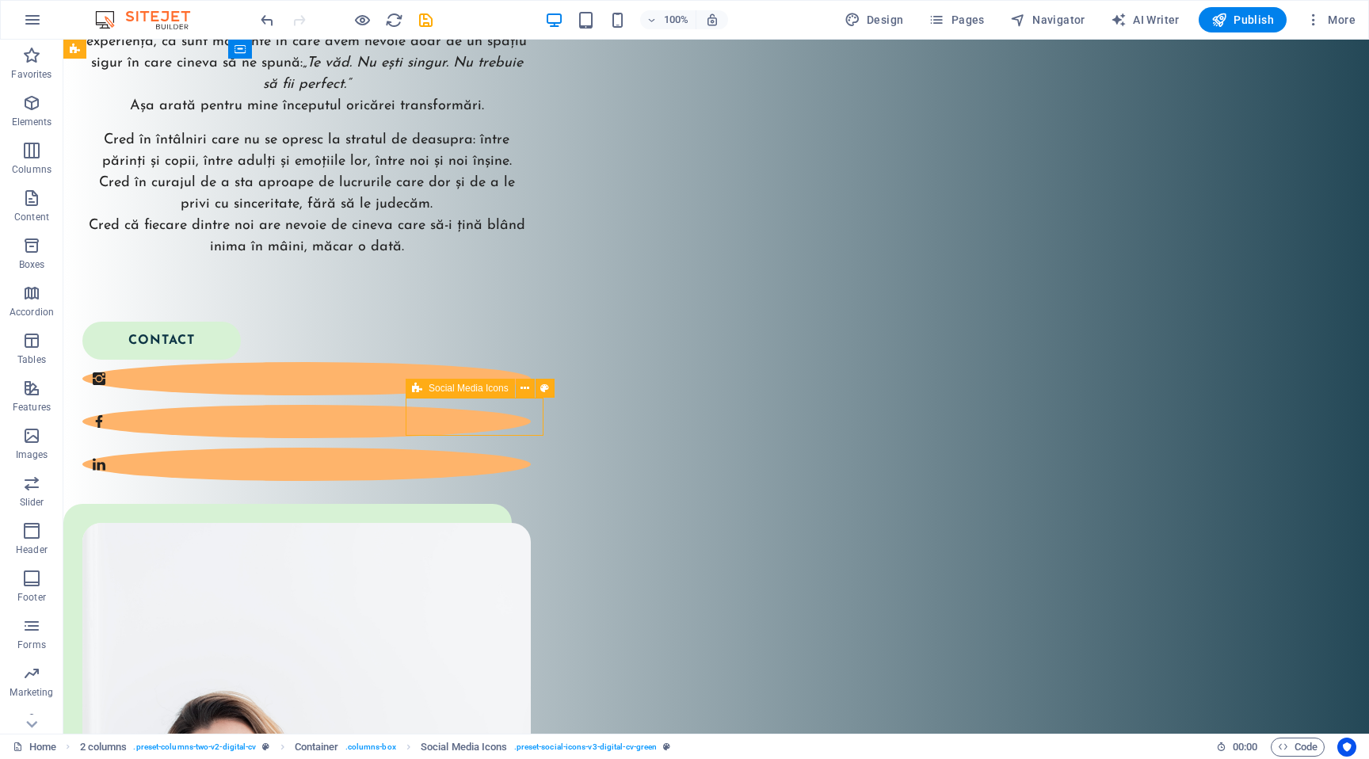
click at [416, 392] on icon at bounding box center [417, 388] width 10 height 19
select select "px"
select select "preset-social-icons-v3-digital-cv-green"
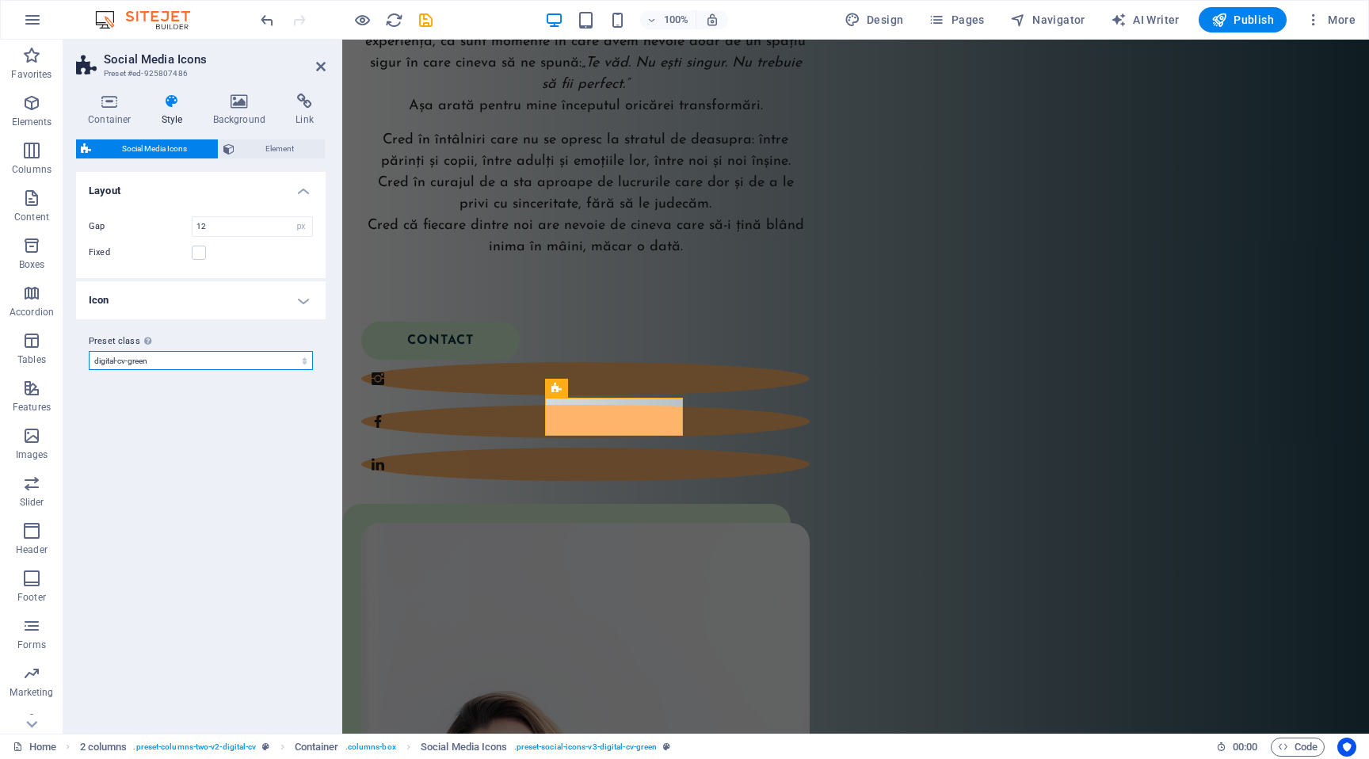
click at [260, 355] on select "digital-cv digital-cv-dark-blue digital-cv-green Add preset class" at bounding box center [201, 360] width 224 height 19
click at [89, 351] on select "digital-cv digital-cv-dark-blue digital-cv-green Add preset class" at bounding box center [201, 360] width 224 height 19
click at [166, 113] on h4 "Style" at bounding box center [175, 109] width 51 height 33
click at [118, 110] on h4 "Container" at bounding box center [113, 109] width 74 height 33
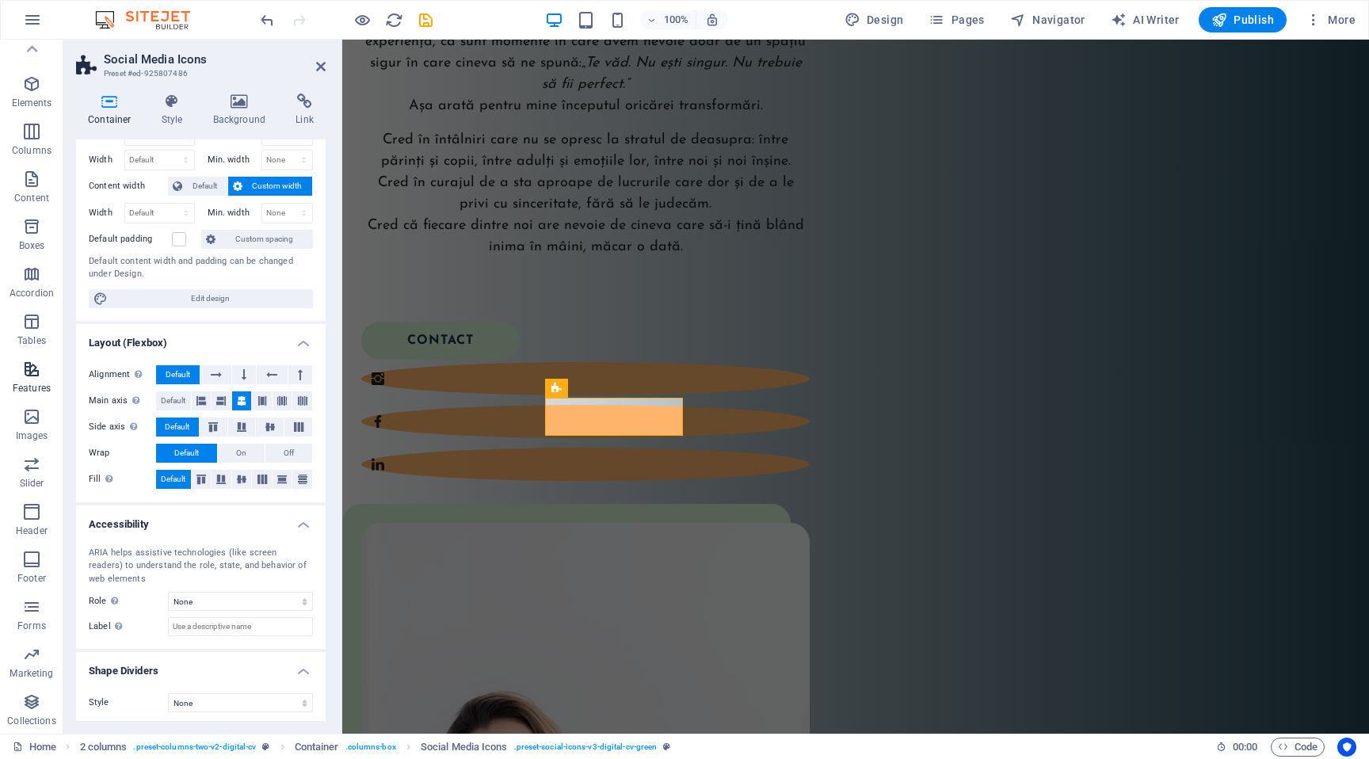
scroll to position [0, 0]
click at [1326, 17] on span "More" at bounding box center [1330, 20] width 50 height 16
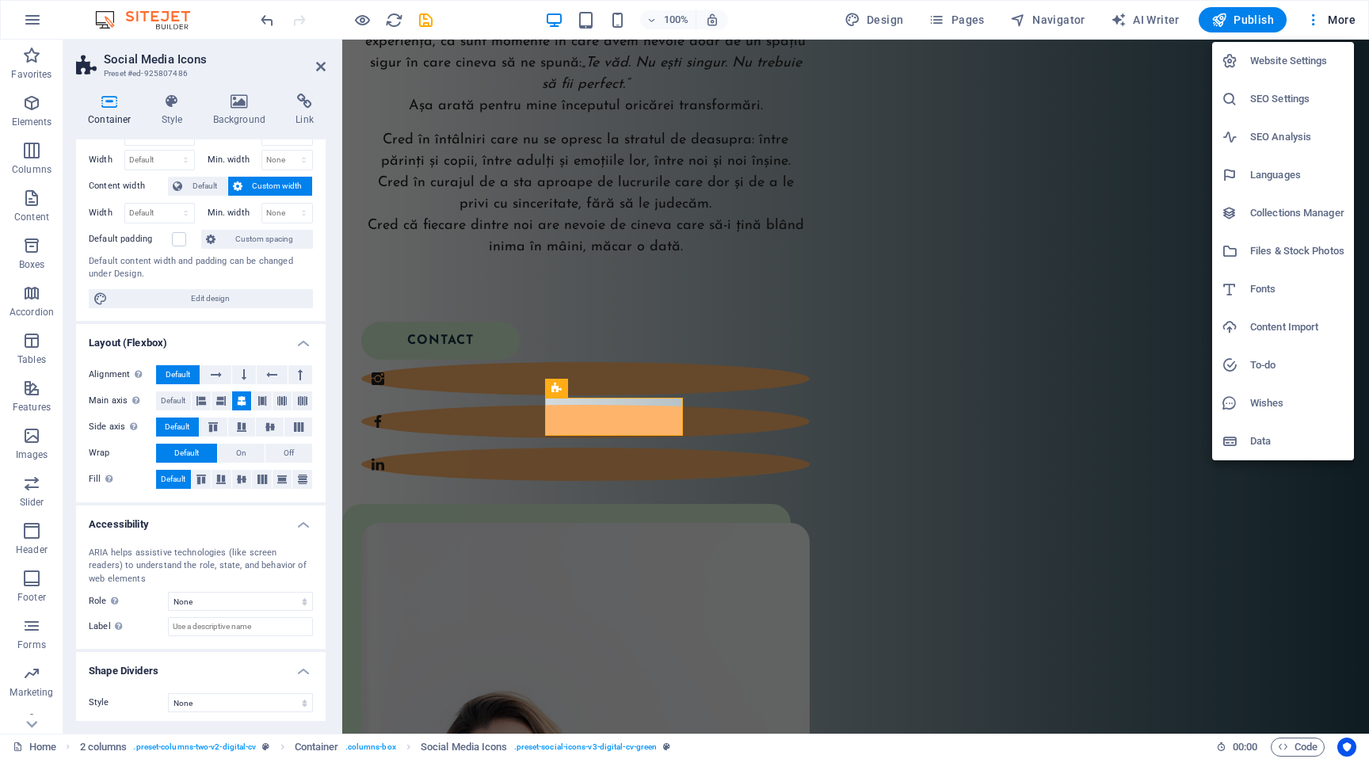
click at [322, 64] on div at bounding box center [684, 379] width 1369 height 759
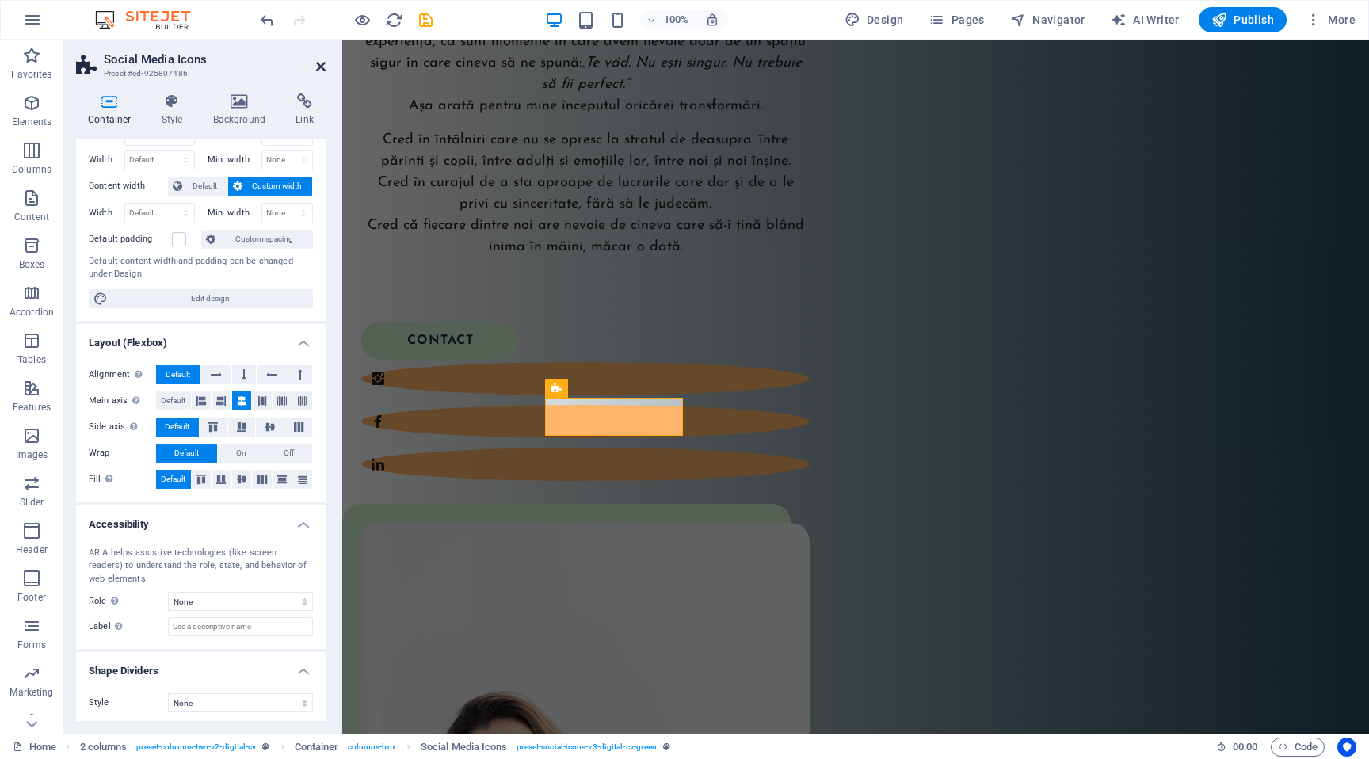
click at [320, 68] on icon at bounding box center [321, 66] width 10 height 13
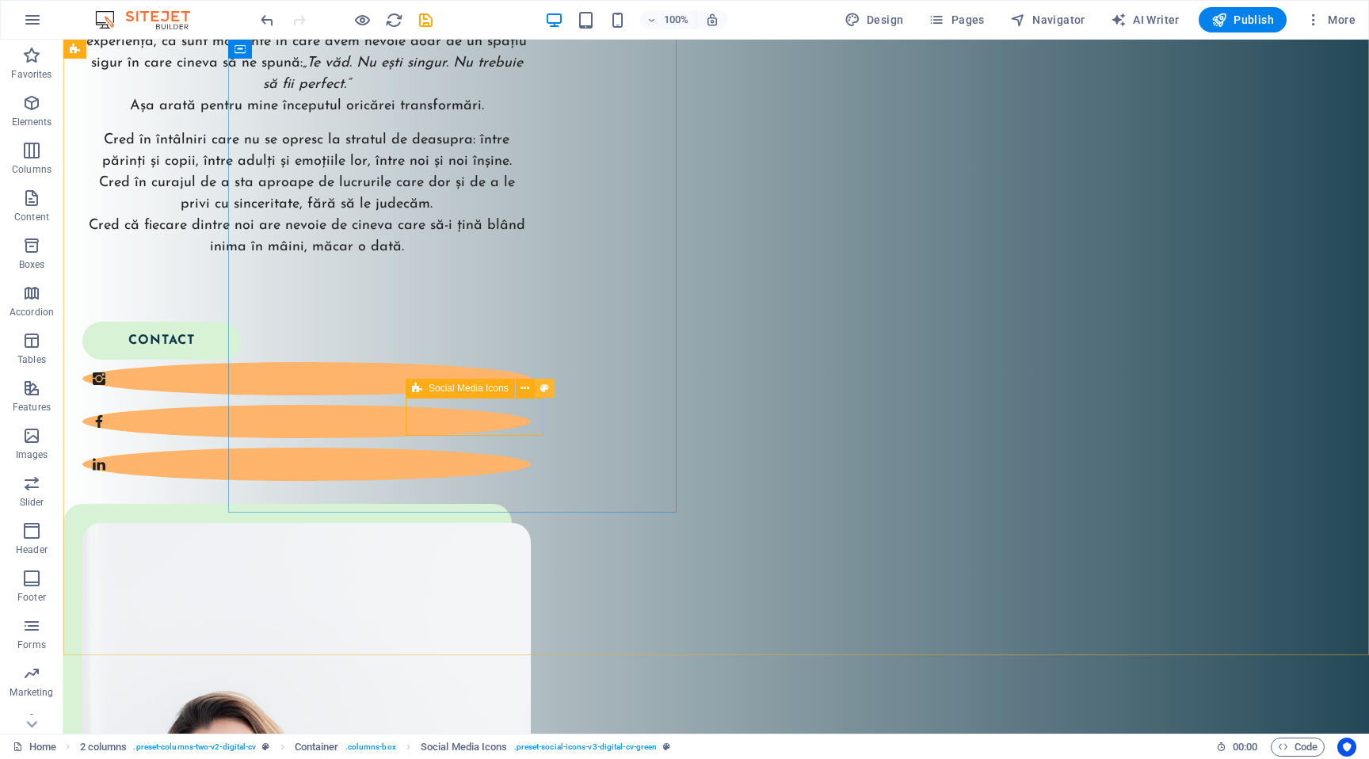
click at [543, 389] on icon at bounding box center [544, 388] width 9 height 17
select select "px"
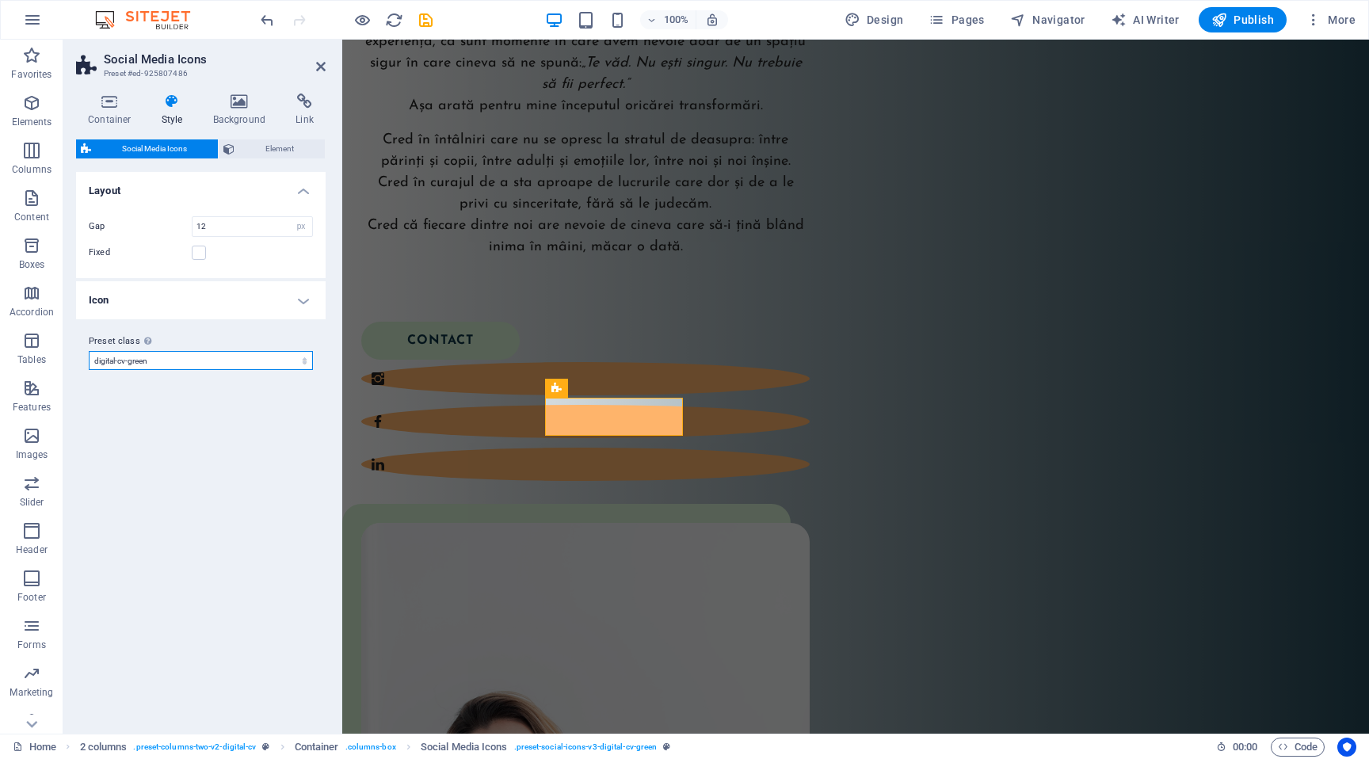
click at [222, 360] on select "digital-cv digital-cv-dark-blue digital-cv-green Add preset class" at bounding box center [201, 360] width 224 height 19
click at [89, 351] on select "digital-cv digital-cv-dark-blue digital-cv-green Add preset class" at bounding box center [201, 360] width 224 height 19
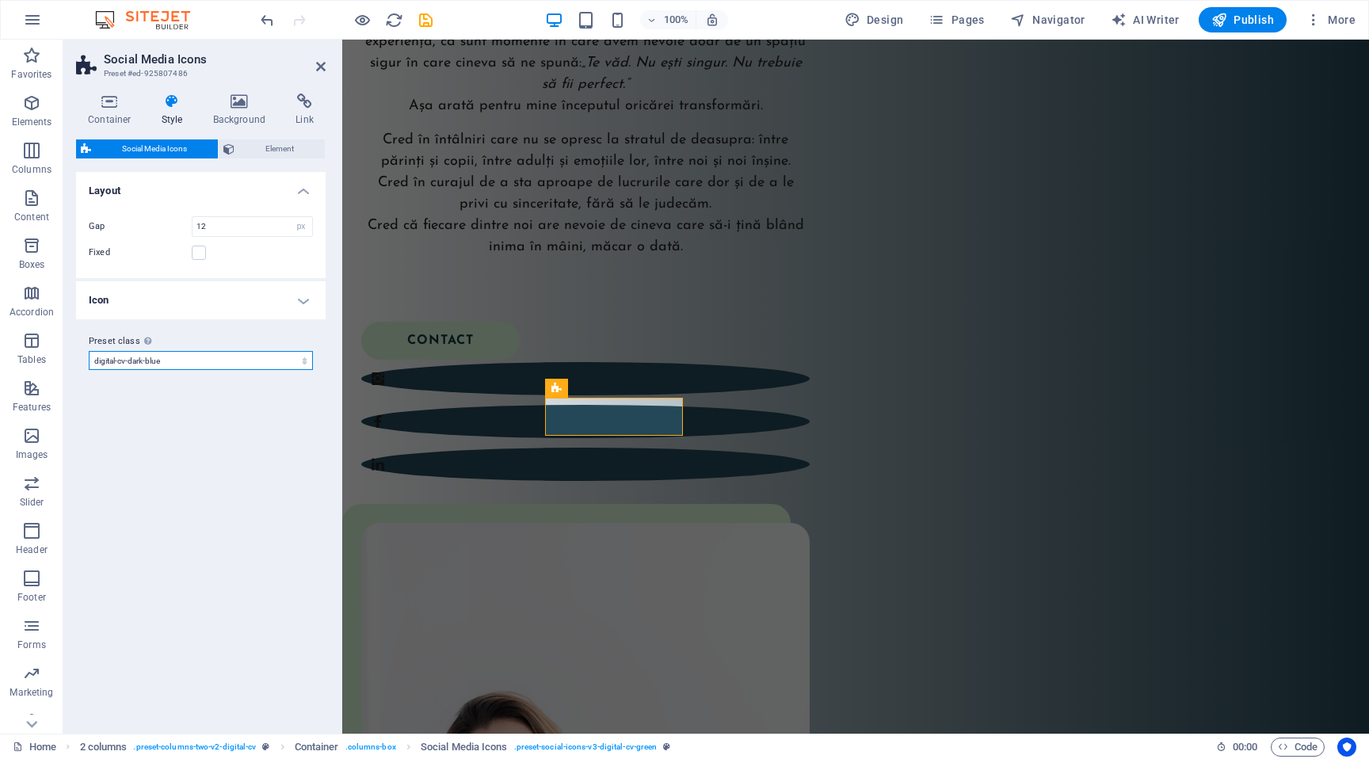
click at [219, 355] on select "digital-cv digital-cv-dark-blue digital-cv-green Add preset class" at bounding box center [201, 360] width 224 height 19
select select "preset-social-icons-v3-digital-cv"
click at [89, 351] on select "digital-cv digital-cv-dark-blue digital-cv-green Add preset class" at bounding box center [201, 360] width 224 height 19
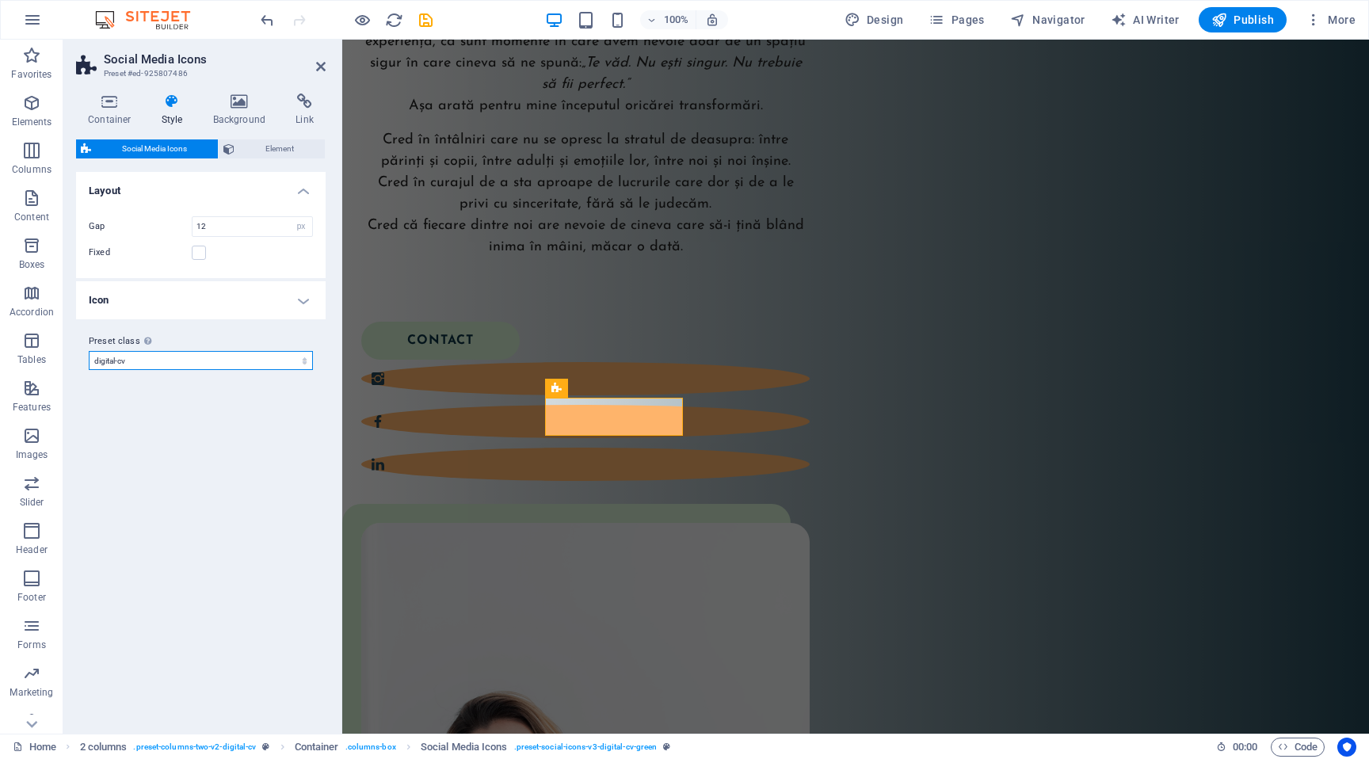
click at [215, 363] on select "digital-cv digital-cv-dark-blue digital-cv-green Add preset class" at bounding box center [201, 360] width 224 height 19
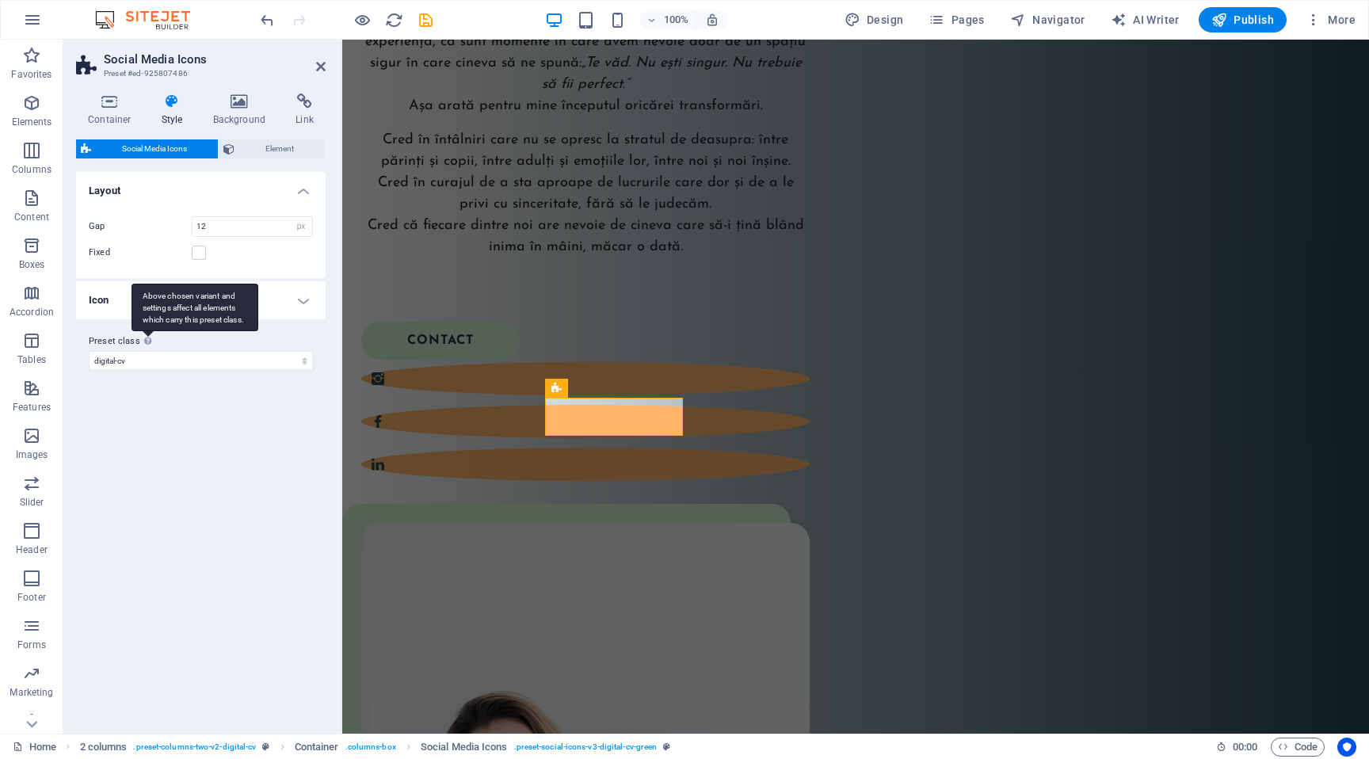
click at [148, 331] on div "Above chosen variant and settings affect all elements which carry this preset c…" at bounding box center [194, 308] width 127 height 48
click at [148, 351] on select "digital-cv digital-cv-dark-blue digital-cv-green Add preset class" at bounding box center [201, 360] width 224 height 19
click at [172, 75] on h3 "Preset #ed-925807486" at bounding box center [199, 74] width 190 height 14
click at [149, 345] on icon at bounding box center [147, 341] width 7 height 9
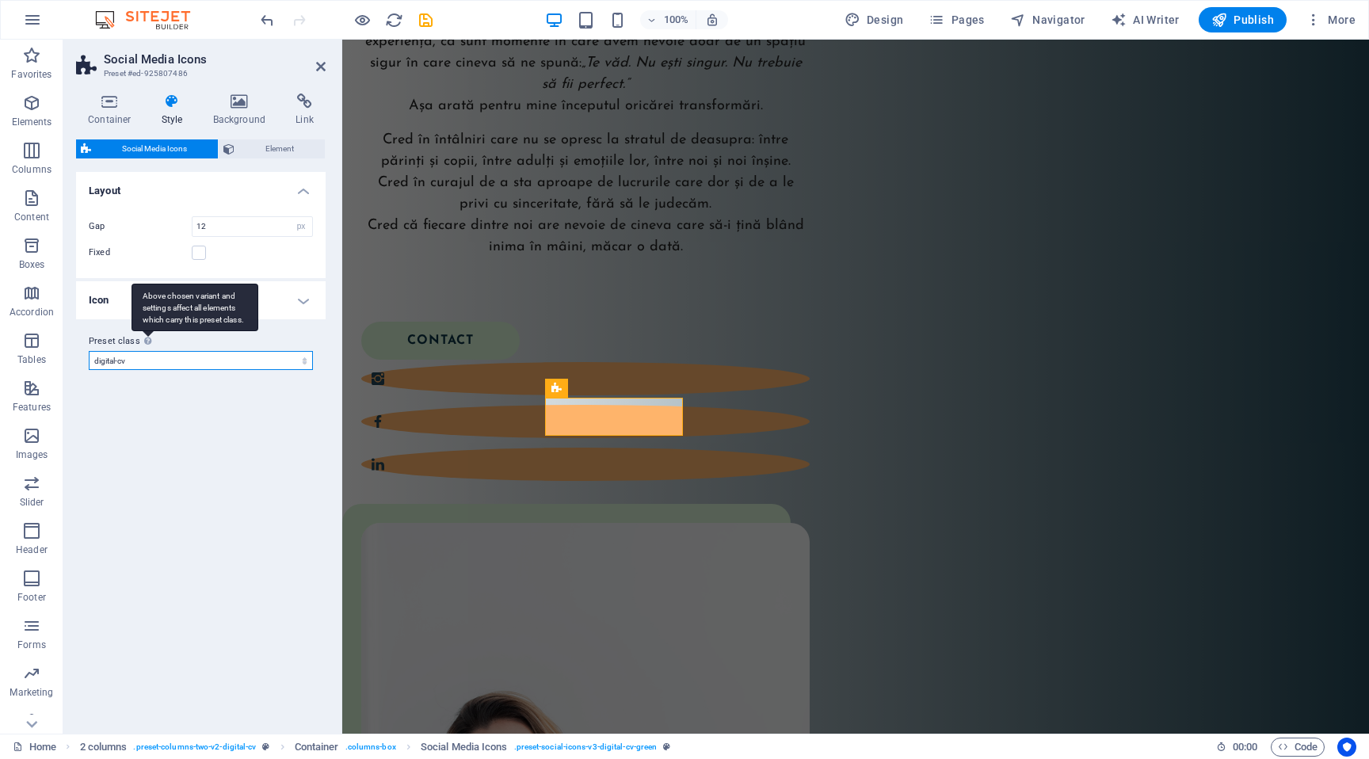
click at [149, 351] on select "digital-cv digital-cv-dark-blue digital-cv-green Add preset class" at bounding box center [201, 360] width 224 height 19
click at [147, 331] on div "Above chosen variant and settings affect all elements which carry this preset c…" at bounding box center [194, 308] width 127 height 48
click at [147, 351] on select "digital-cv digital-cv-dark-blue digital-cv-green Add preset class" at bounding box center [201, 360] width 224 height 19
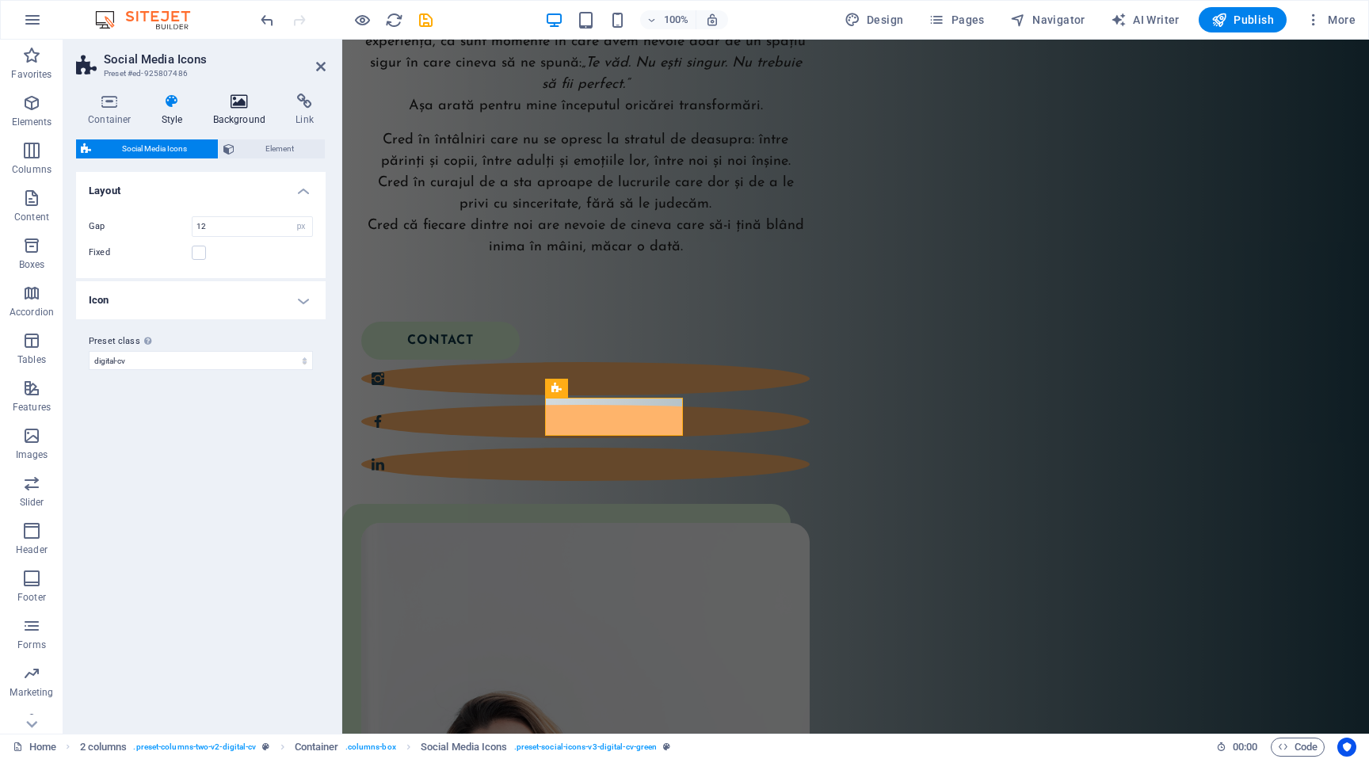
click at [228, 109] on icon at bounding box center [239, 101] width 77 height 16
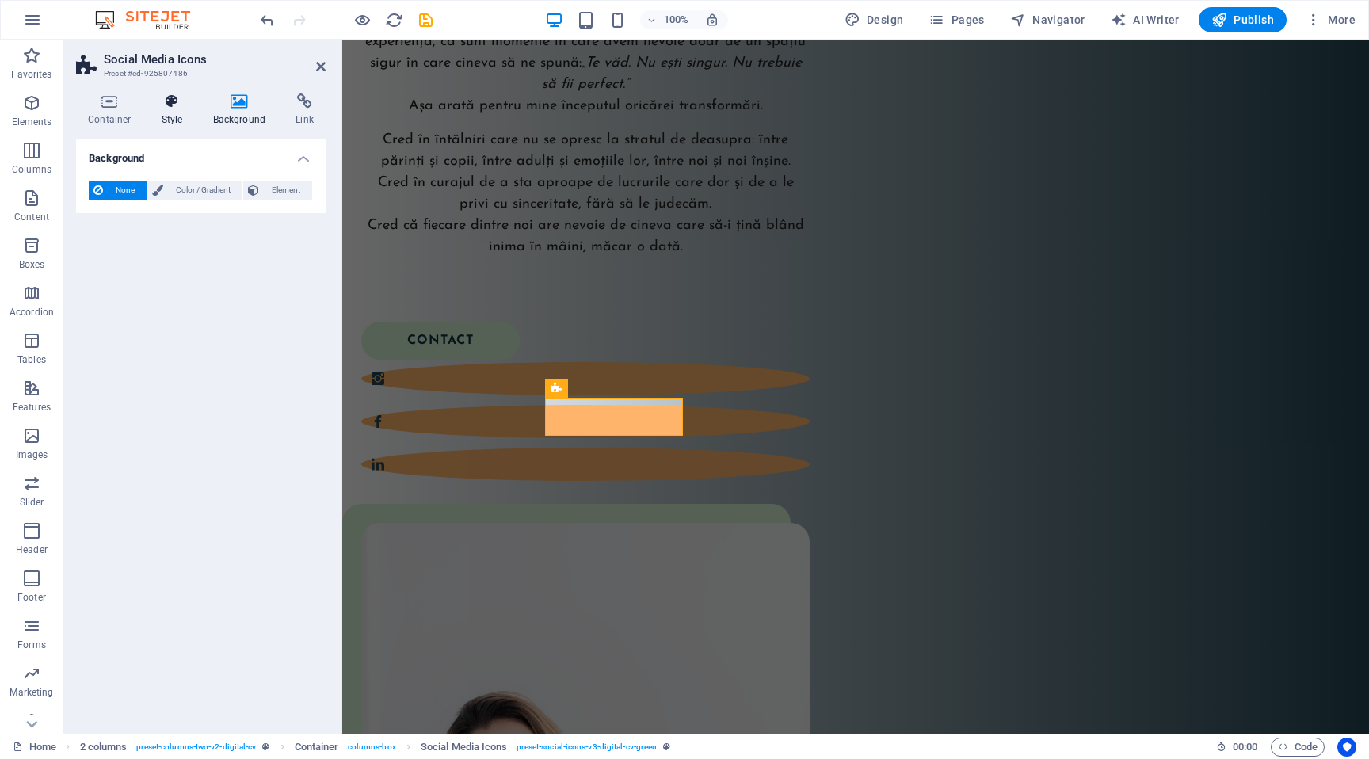
click at [188, 111] on h4 "Style" at bounding box center [175, 109] width 51 height 33
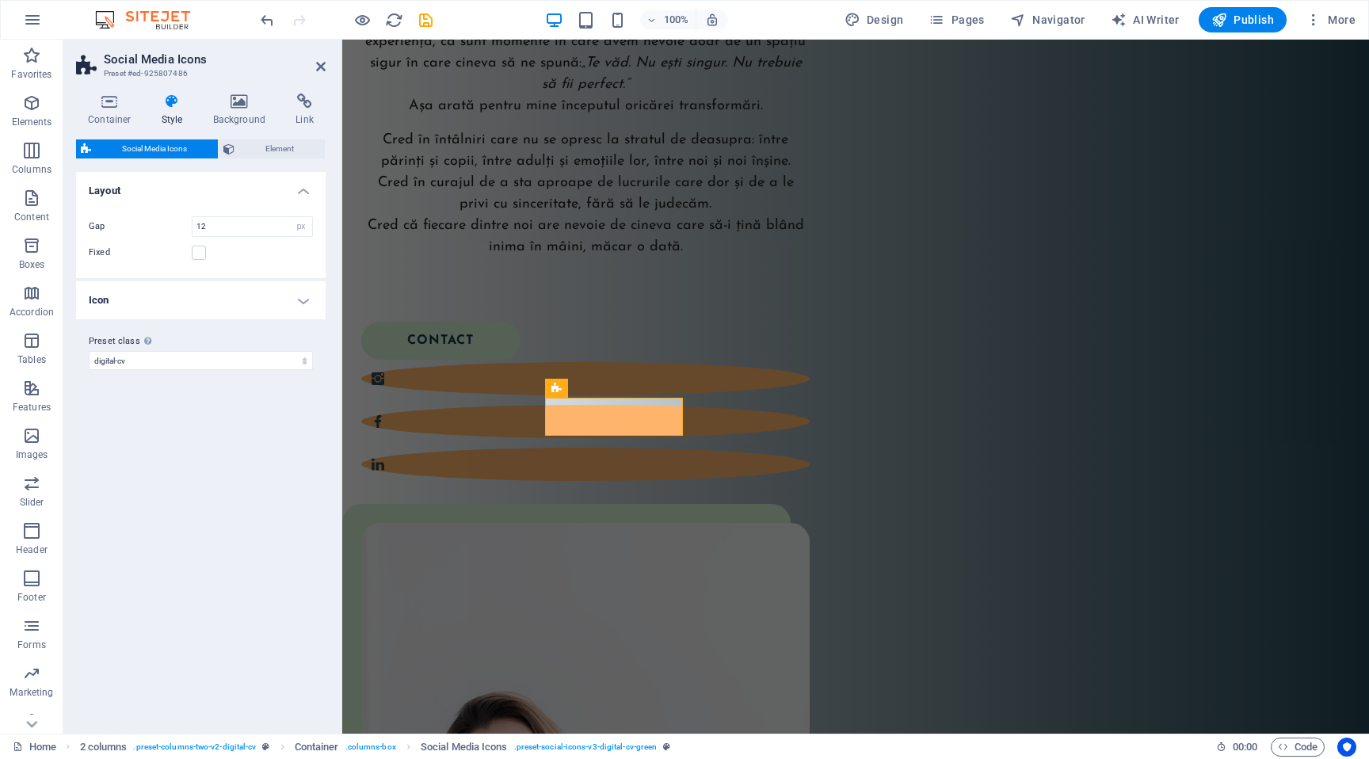
click at [168, 71] on h3 "Preset #ed-925807486" at bounding box center [199, 74] width 190 height 14
click at [38, 151] on icon "button" at bounding box center [31, 150] width 19 height 19
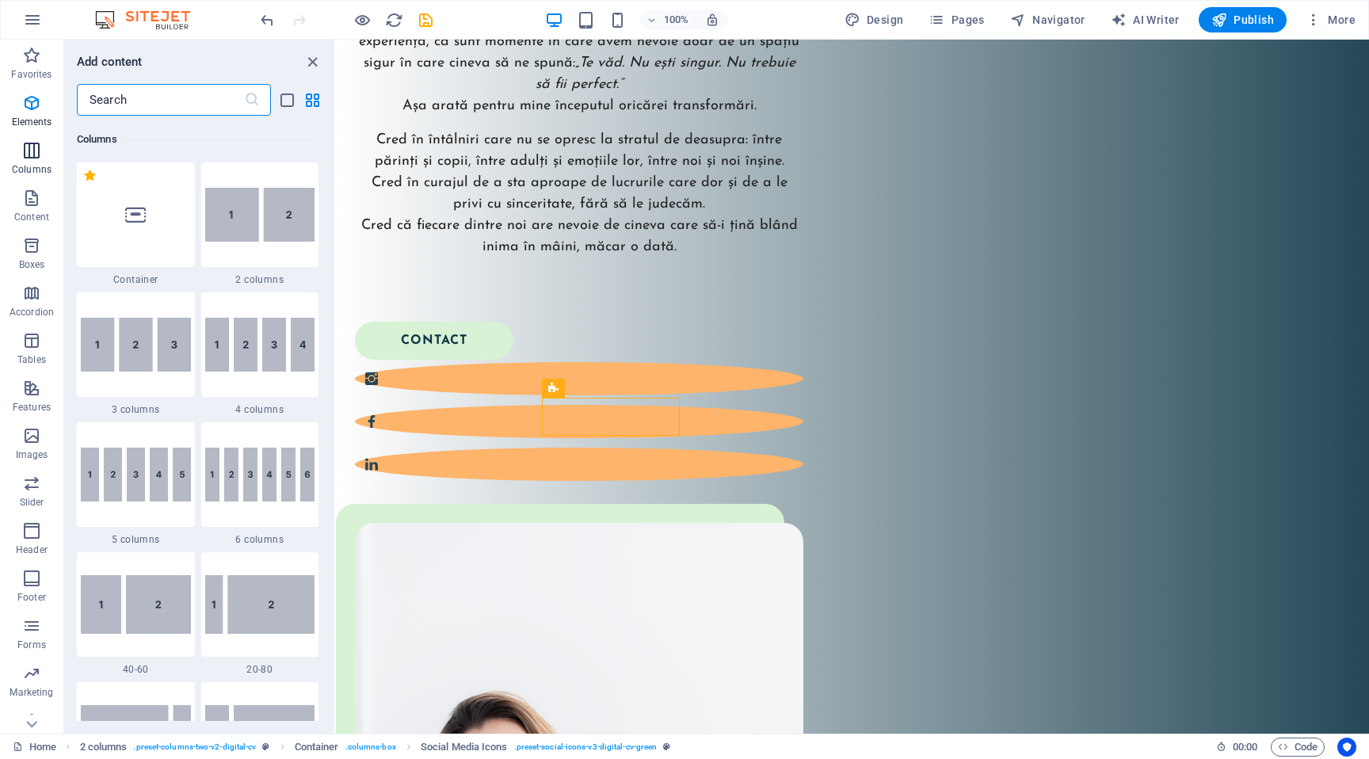
scroll to position [784, 0]
click at [37, 110] on icon "button" at bounding box center [31, 102] width 19 height 19
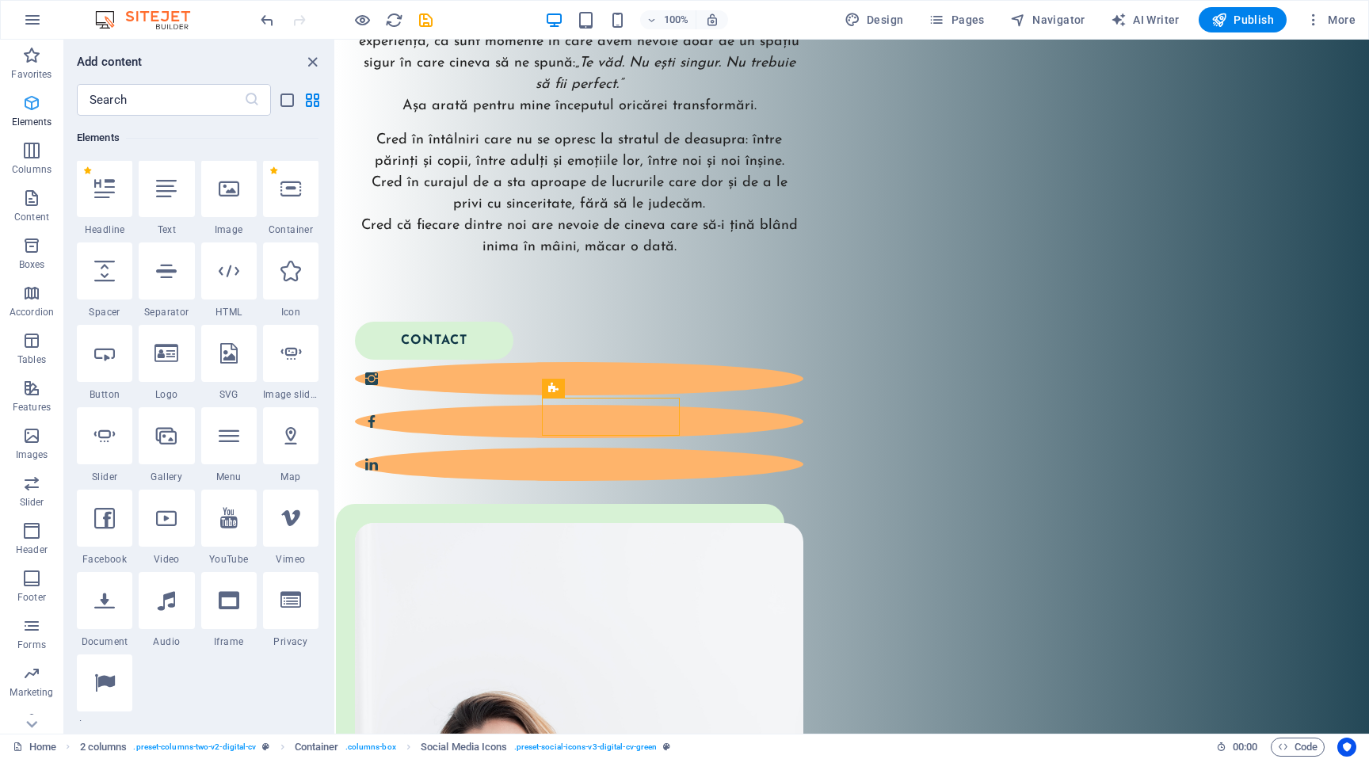
scroll to position [169, 0]
click at [41, 397] on span "Features" at bounding box center [31, 398] width 63 height 38
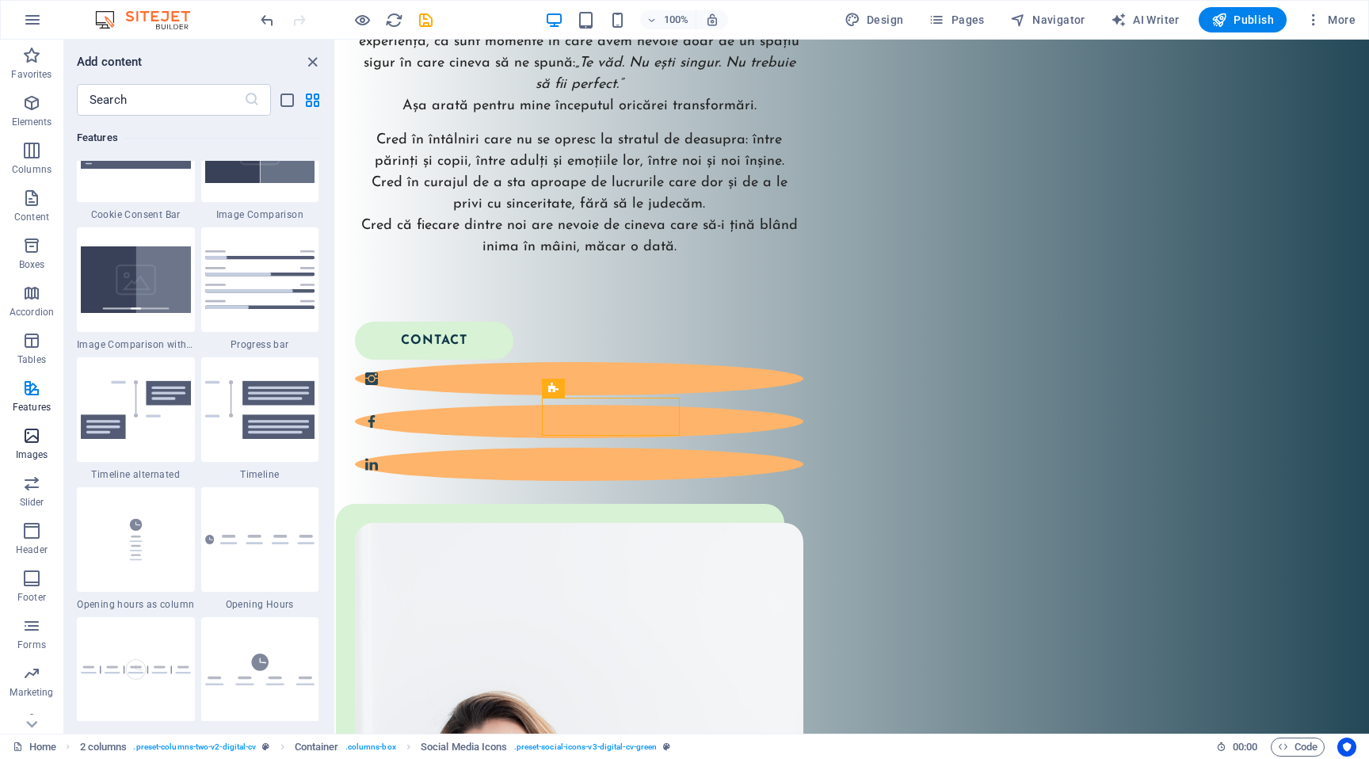
scroll to position [19, 0]
click at [30, 654] on icon "button" at bounding box center [31, 654] width 19 height 19
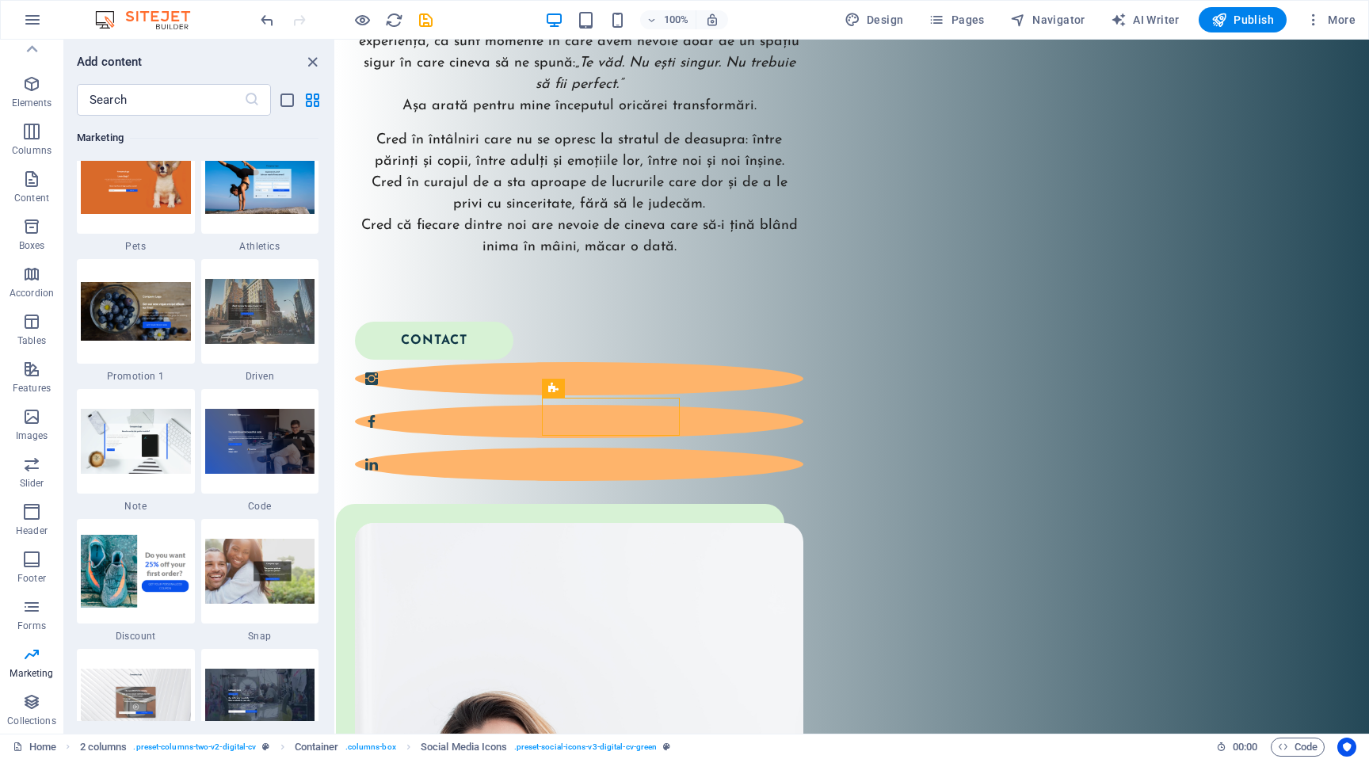
scroll to position [13585, 0]
click at [19, 599] on span "Forms" at bounding box center [31, 616] width 63 height 38
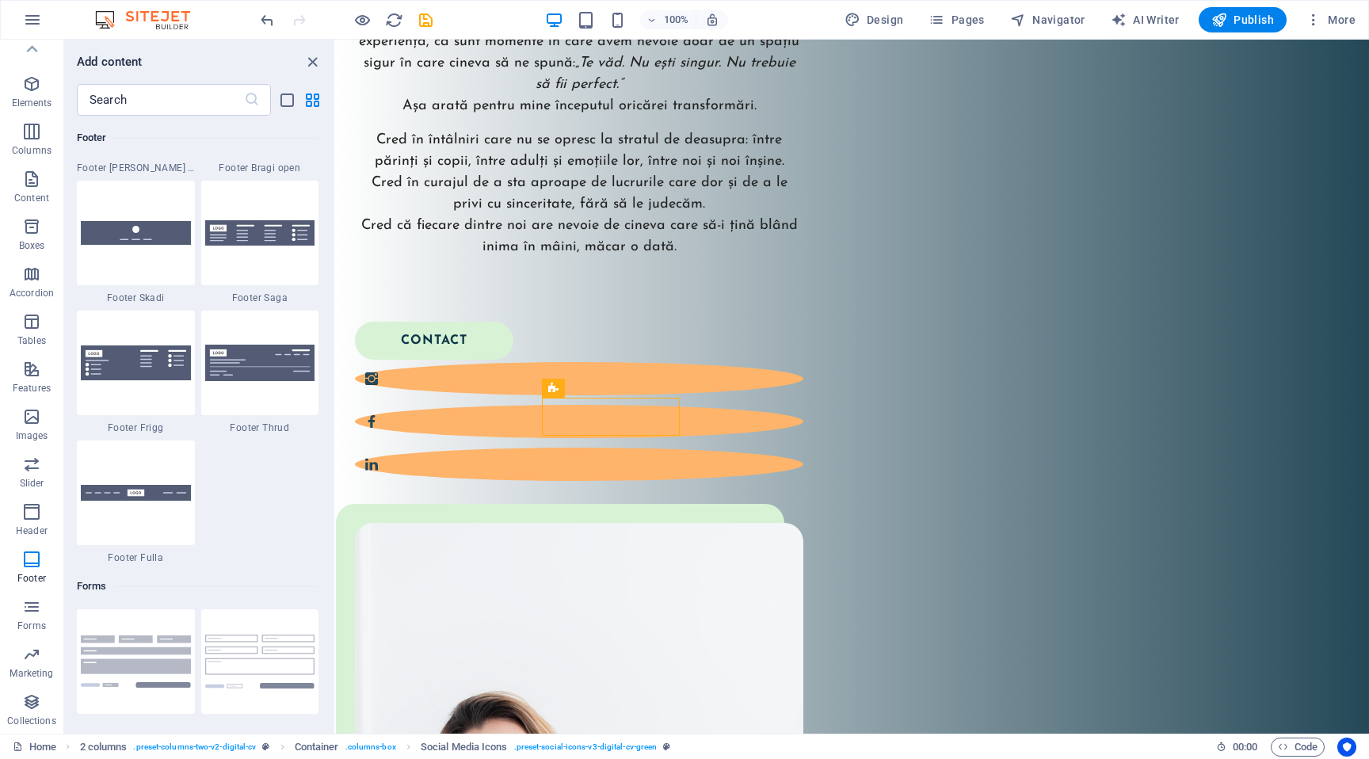
scroll to position [11093, 0]
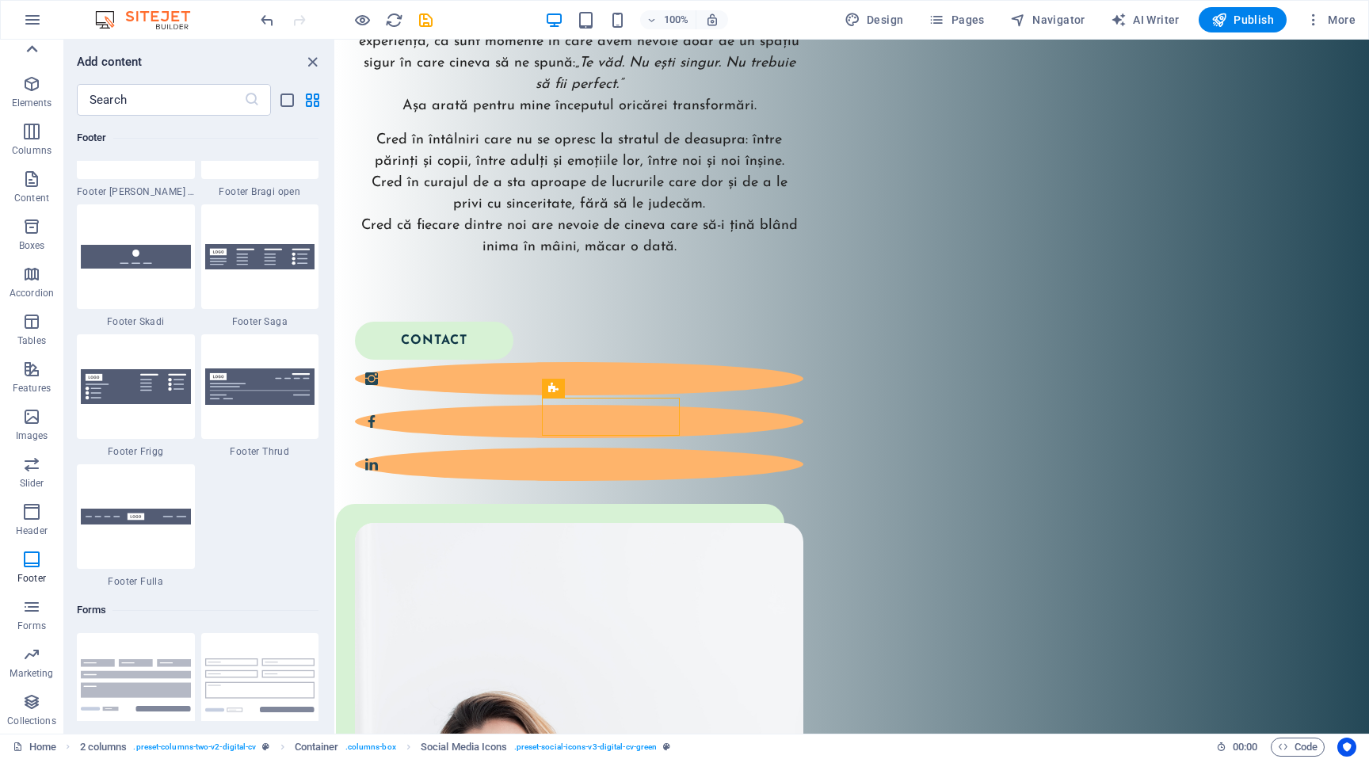
click at [40, 52] on icon at bounding box center [32, 49] width 22 height 22
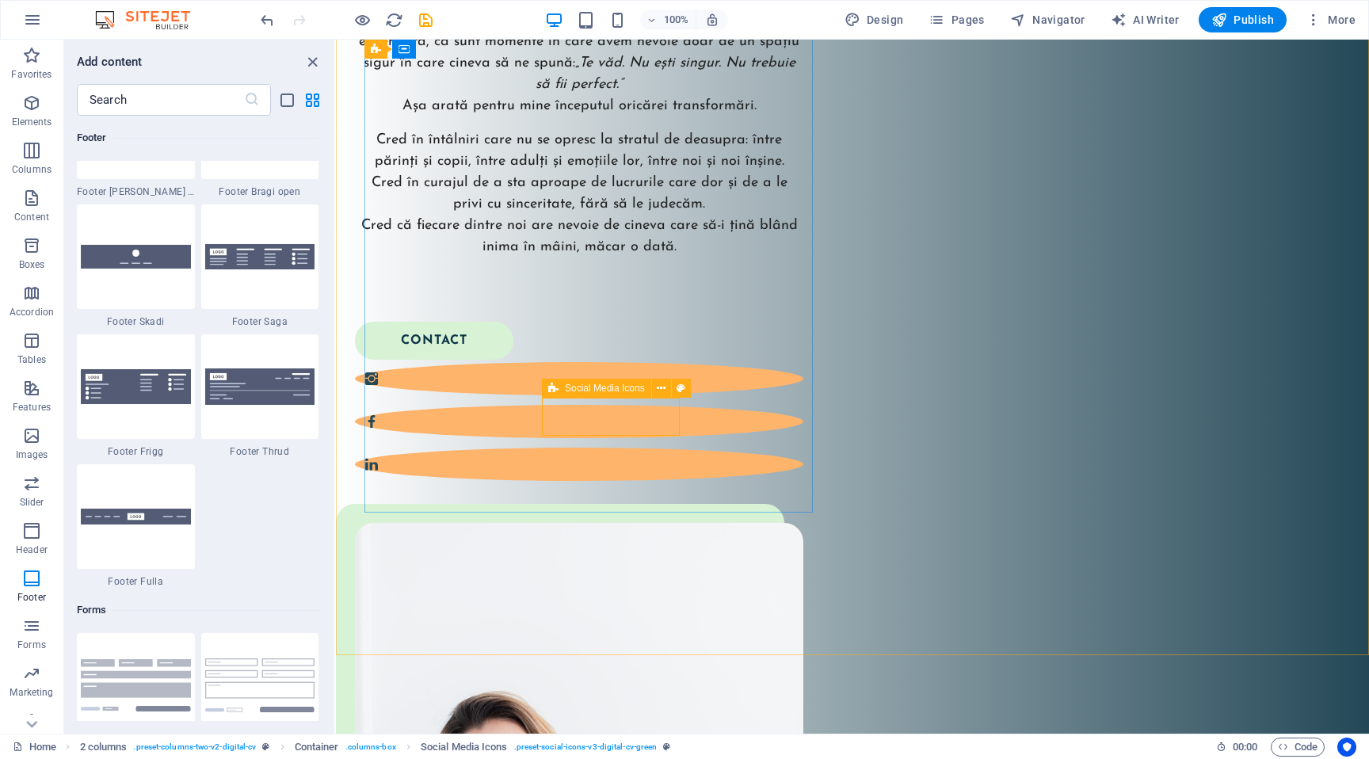
click at [558, 395] on icon at bounding box center [553, 388] width 10 height 19
select select "px"
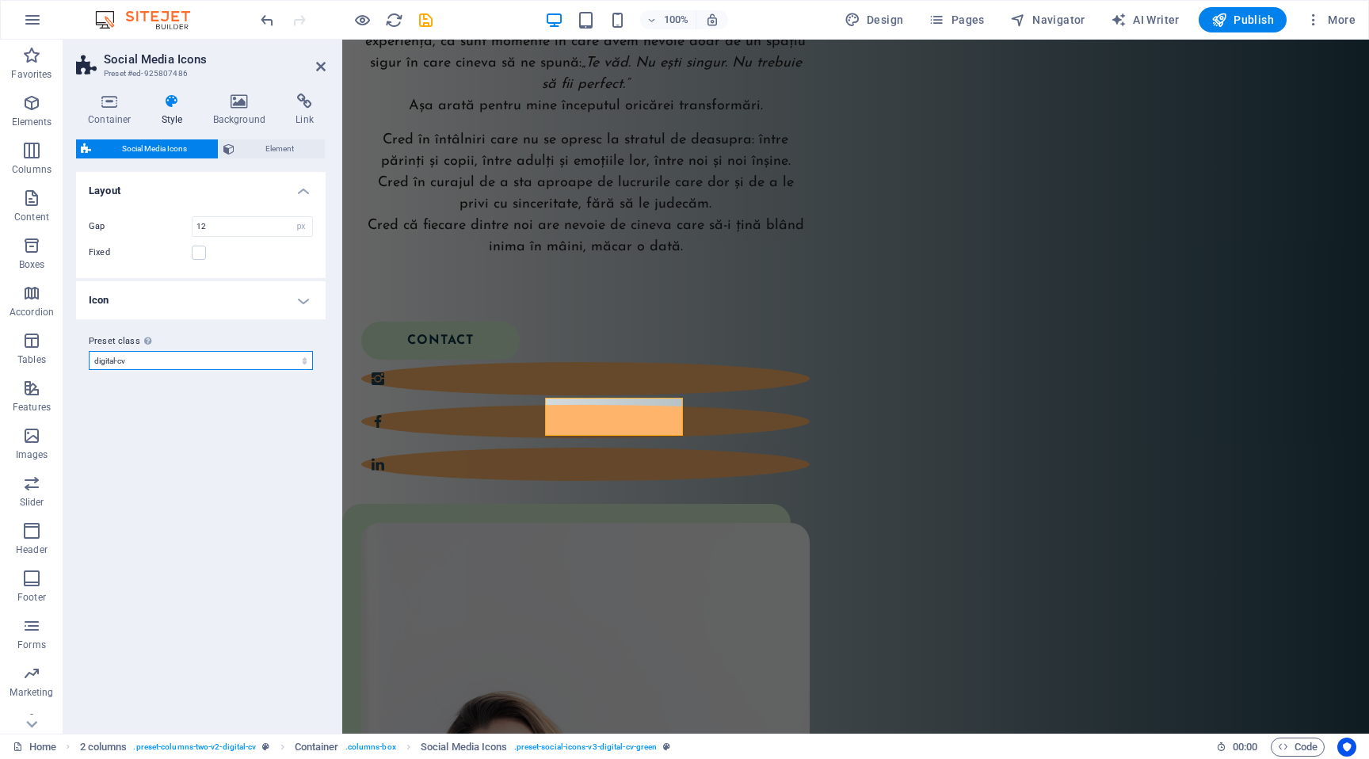
click at [211, 363] on select "digital-cv digital-cv-dark-blue digital-cv-green Add preset class" at bounding box center [201, 360] width 224 height 19
click at [89, 351] on select "digital-cv digital-cv-dark-blue digital-cv-green Add preset class" at bounding box center [201, 360] width 224 height 19
click at [217, 361] on select "digital-cv digital-cv-dark-blue digital-cv-green Add preset class" at bounding box center [201, 360] width 224 height 19
click at [89, 351] on select "digital-cv digital-cv-dark-blue digital-cv-green Add preset class" at bounding box center [201, 360] width 224 height 19
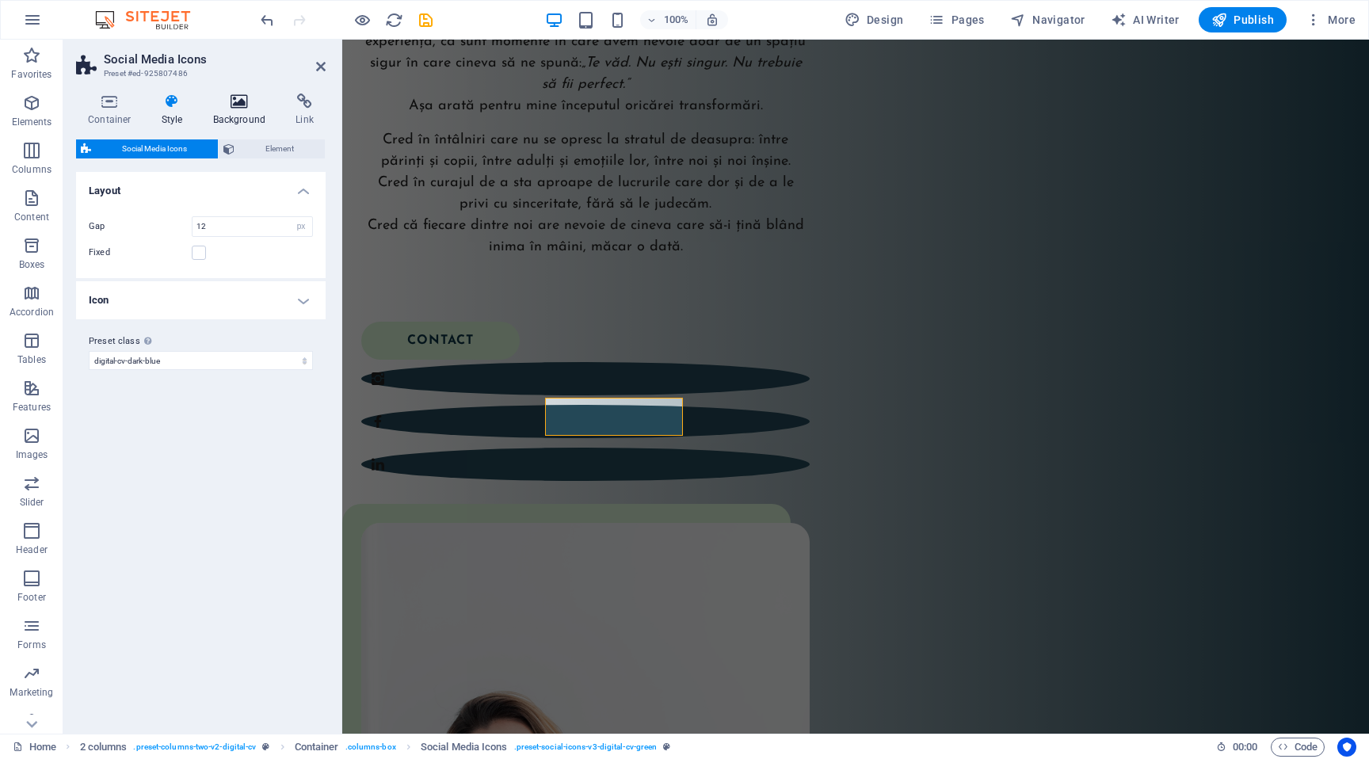
click at [251, 120] on h4 "Background" at bounding box center [242, 109] width 83 height 33
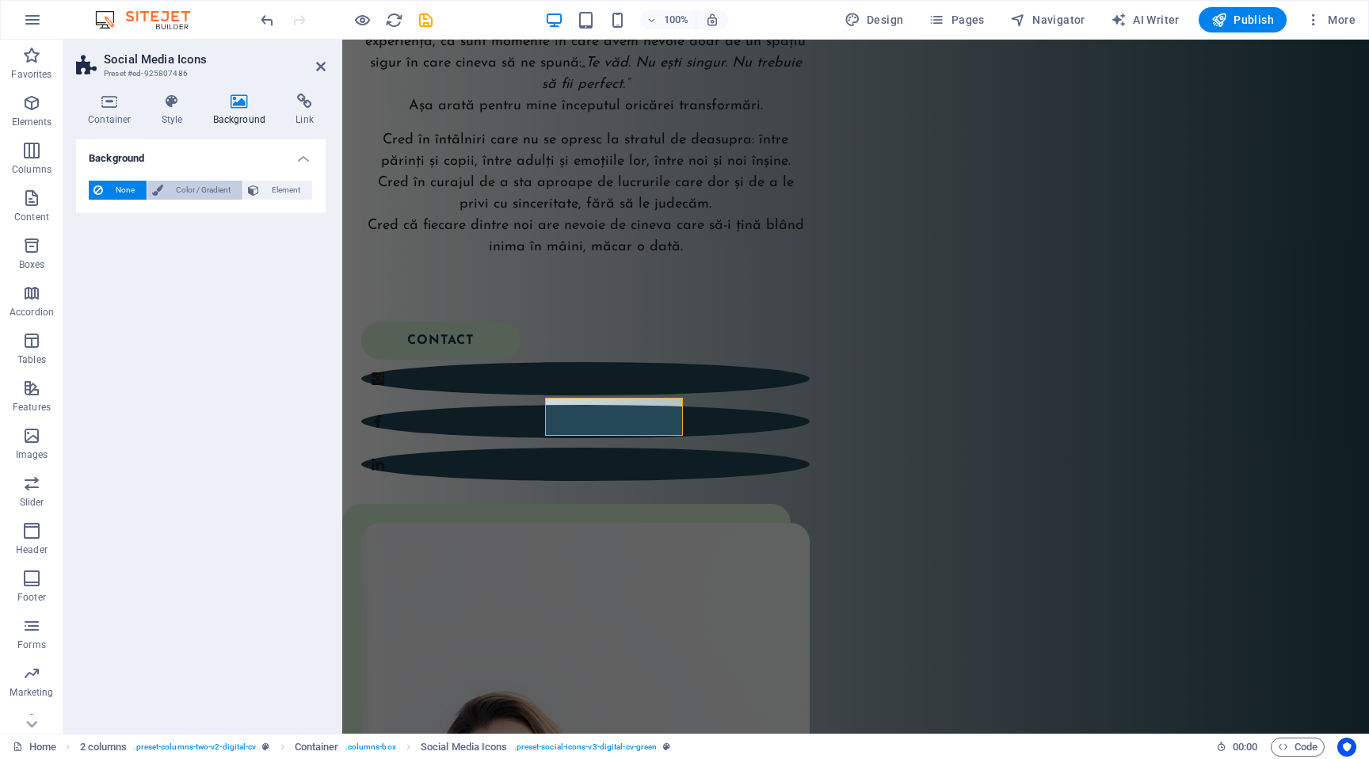
click at [178, 188] on span "Color / Gradient" at bounding box center [203, 190] width 70 height 19
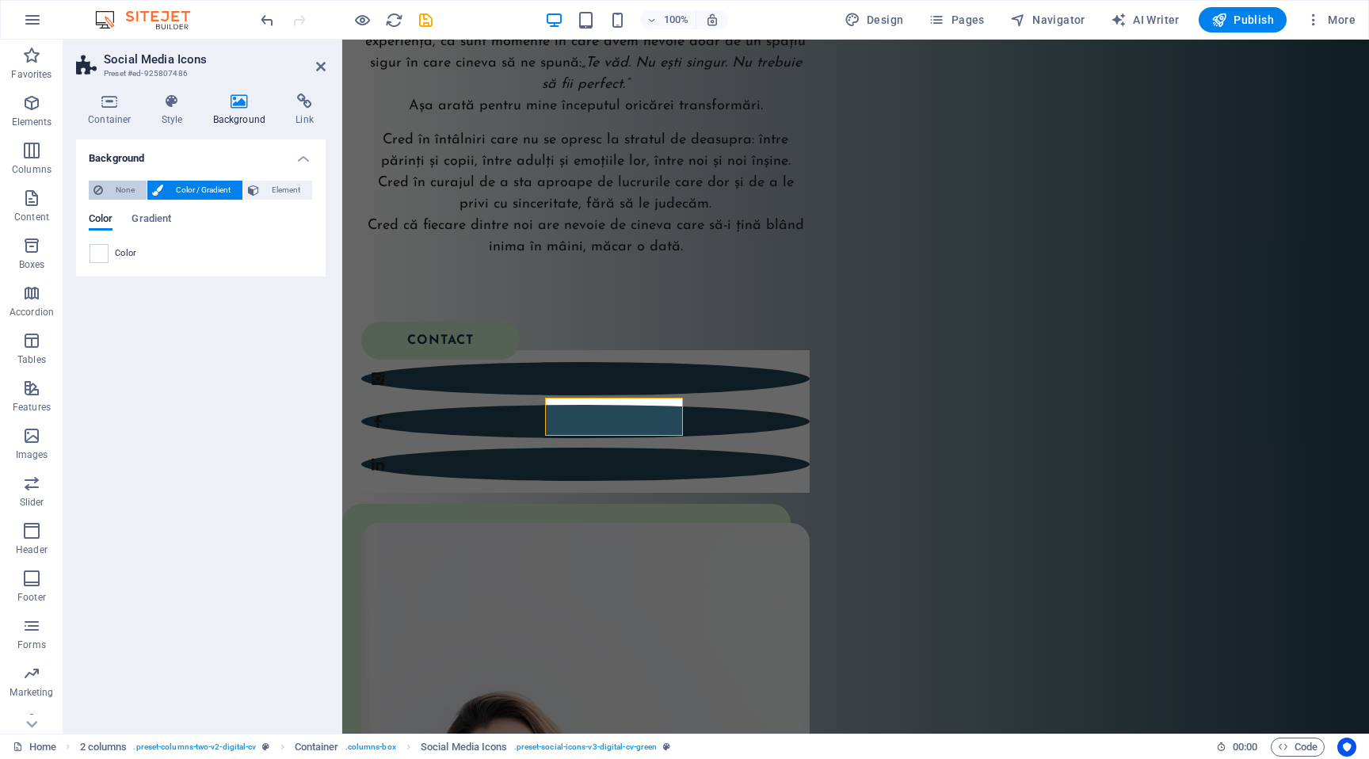
click at [118, 194] on span "None" at bounding box center [125, 190] width 34 height 19
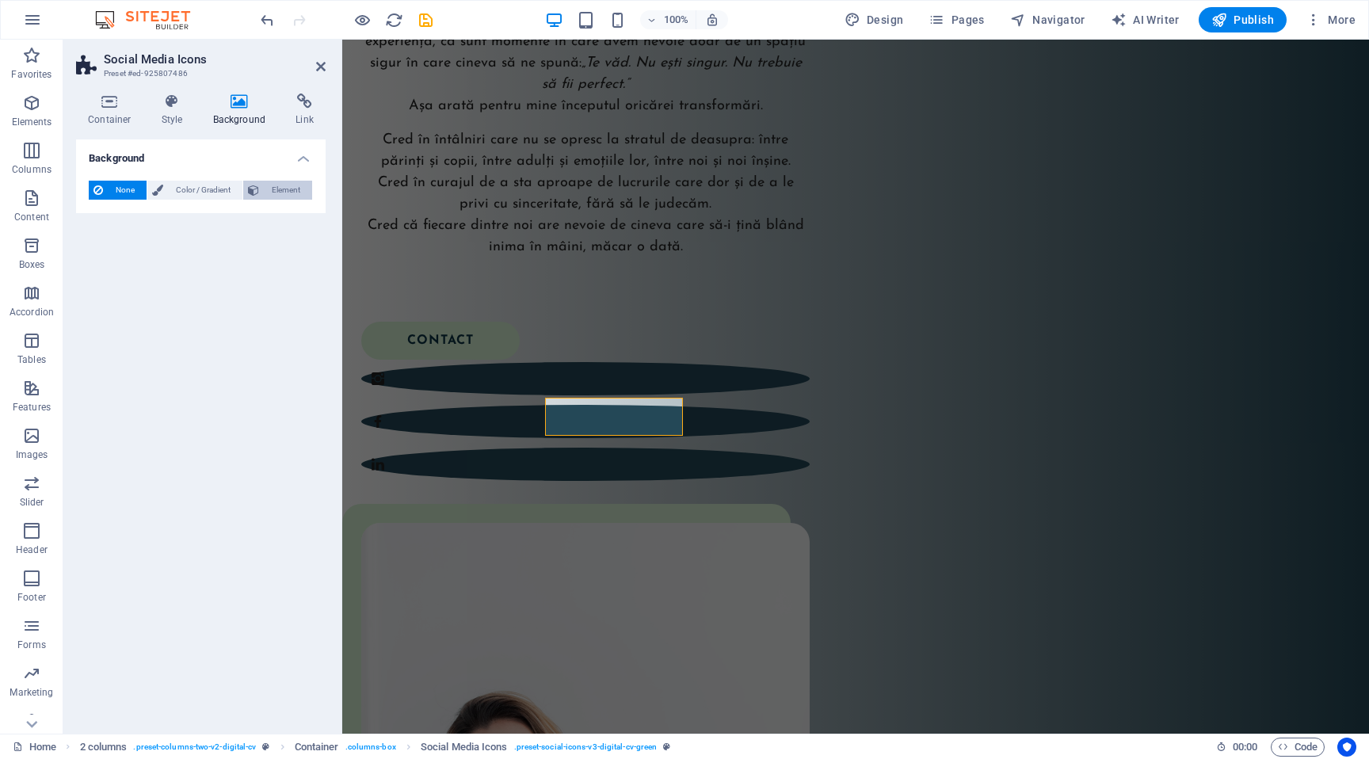
click at [284, 196] on span "Element" at bounding box center [286, 190] width 44 height 19
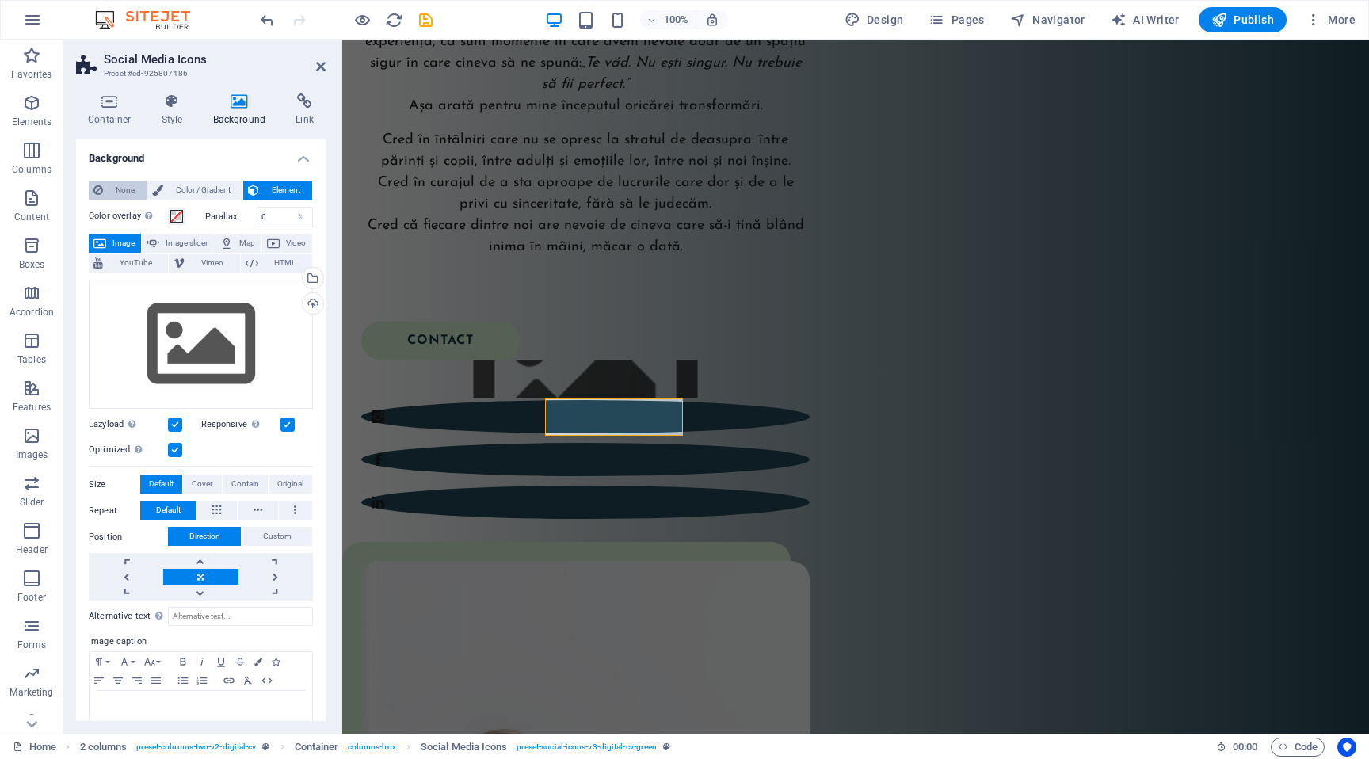
click at [131, 191] on span "None" at bounding box center [125, 190] width 34 height 19
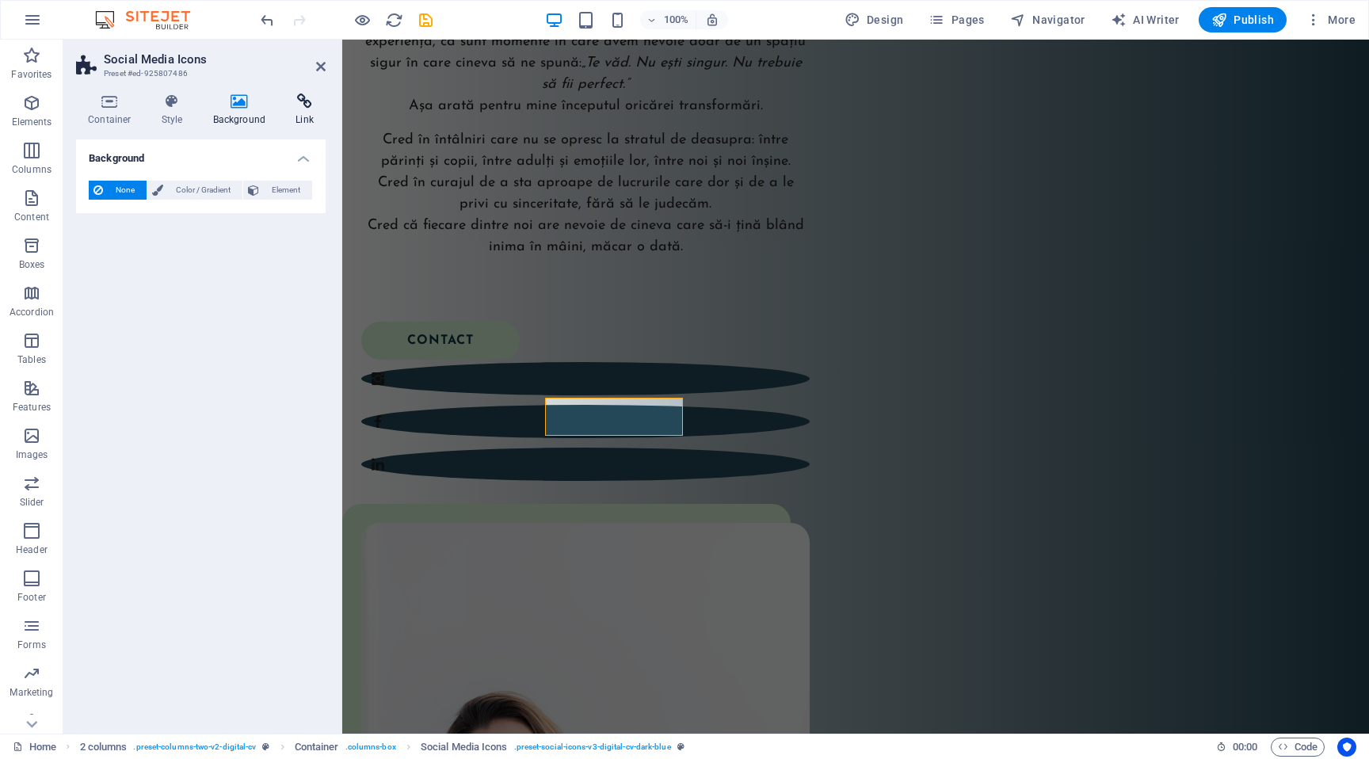
click at [292, 112] on h4 "Link" at bounding box center [305, 109] width 42 height 33
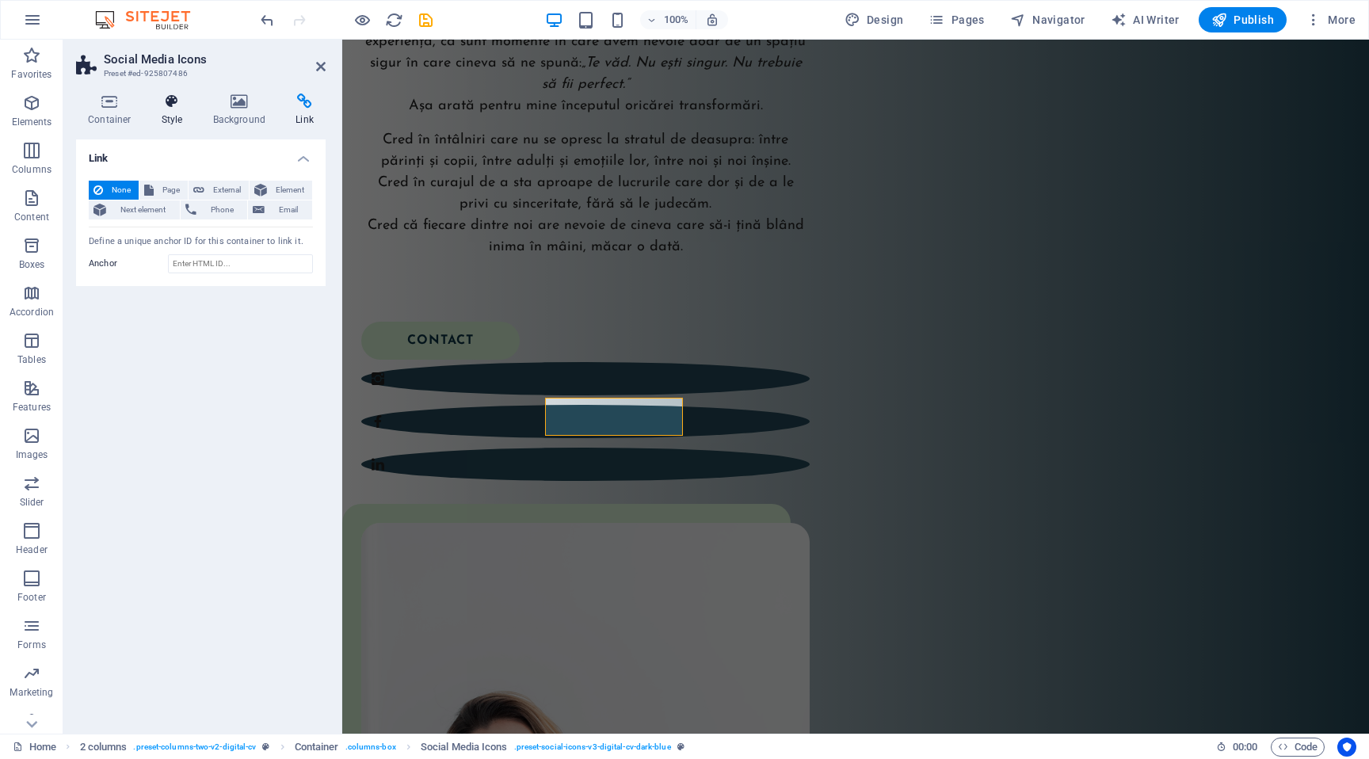
click at [155, 106] on icon at bounding box center [172, 101] width 45 height 16
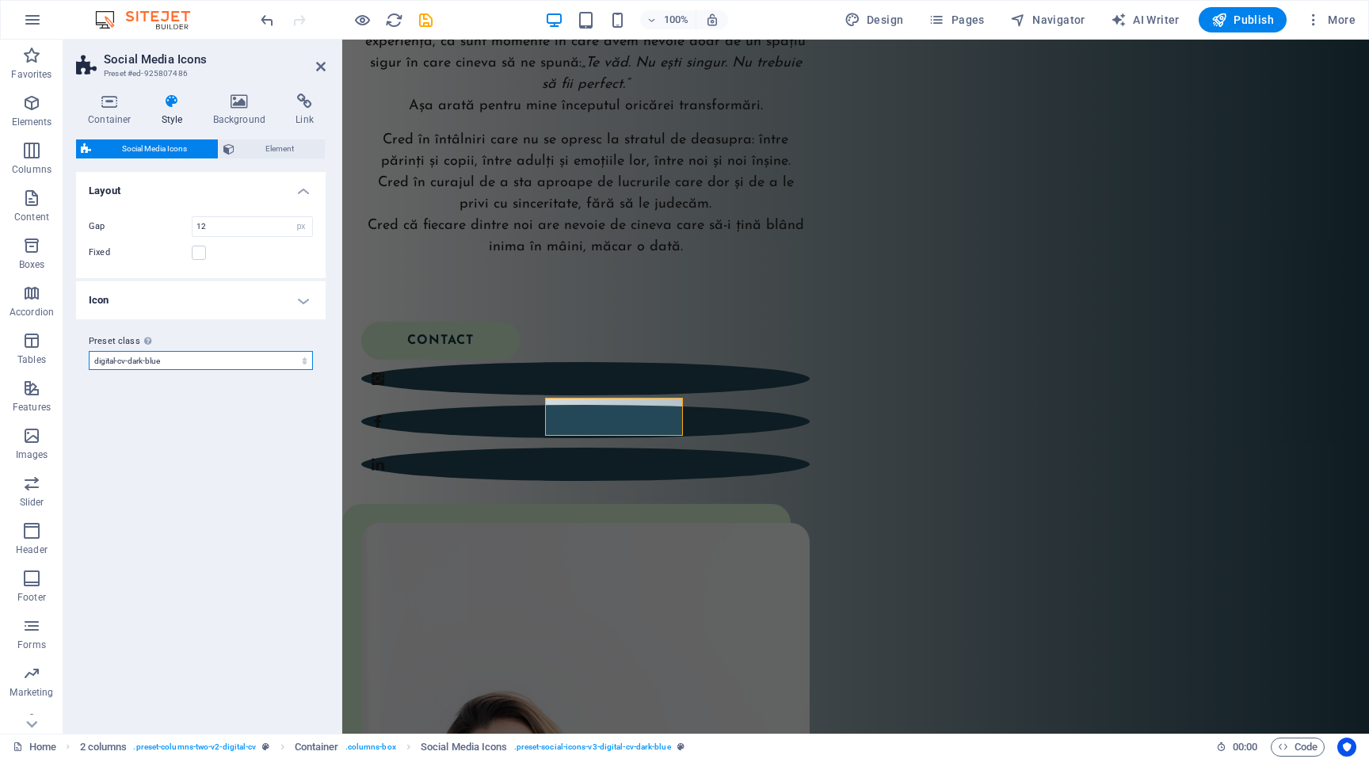
click at [168, 361] on select "digital-cv digital-cv-dark-blue digital-cv-green Add preset class" at bounding box center [201, 360] width 224 height 19
click at [89, 351] on select "digital-cv digital-cv-dark-blue digital-cv-green Add preset class" at bounding box center [201, 360] width 224 height 19
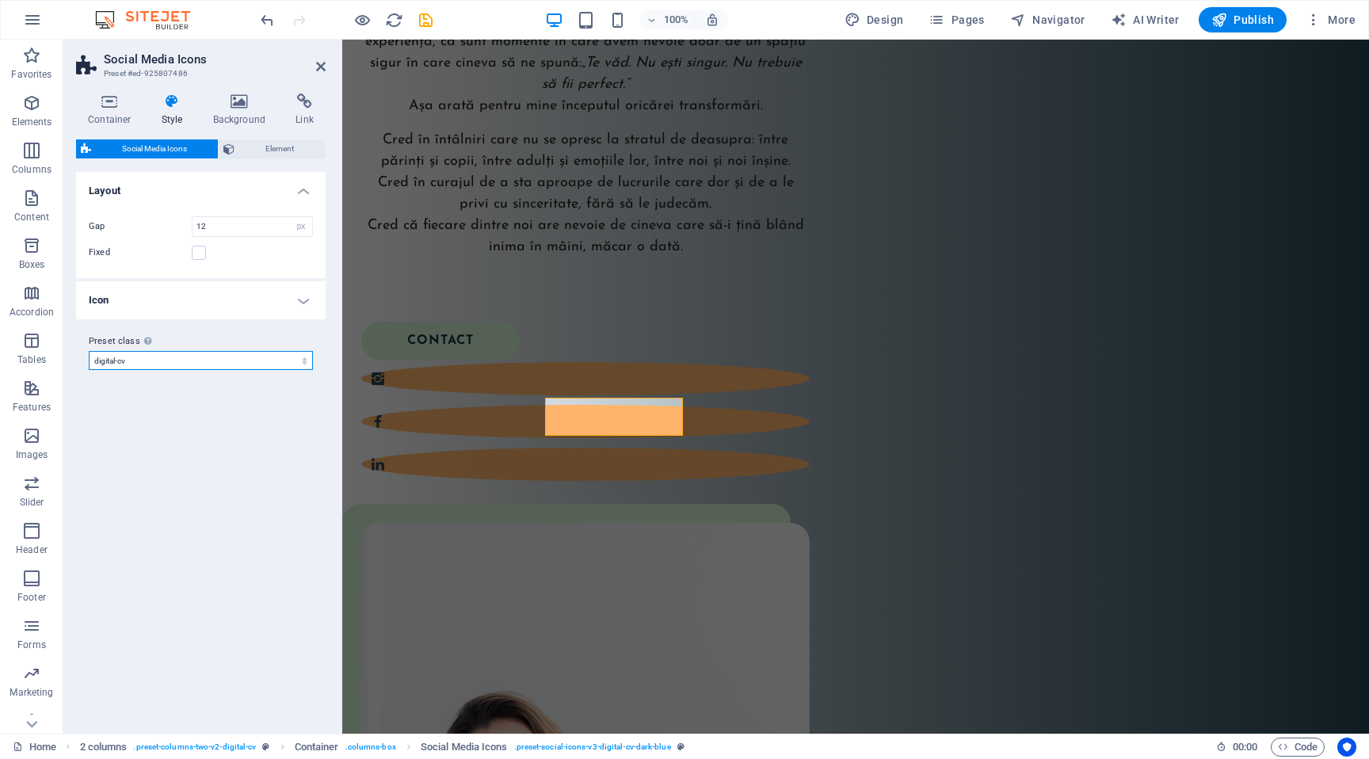
click at [285, 359] on select "digital-cv digital-cv-dark-blue digital-cv-green Add preset class" at bounding box center [201, 360] width 224 height 19
click at [89, 351] on select "digital-cv digital-cv-dark-blue digital-cv-green Add preset class" at bounding box center [201, 360] width 224 height 19
click at [1288, 739] on span "Code" at bounding box center [1298, 746] width 40 height 19
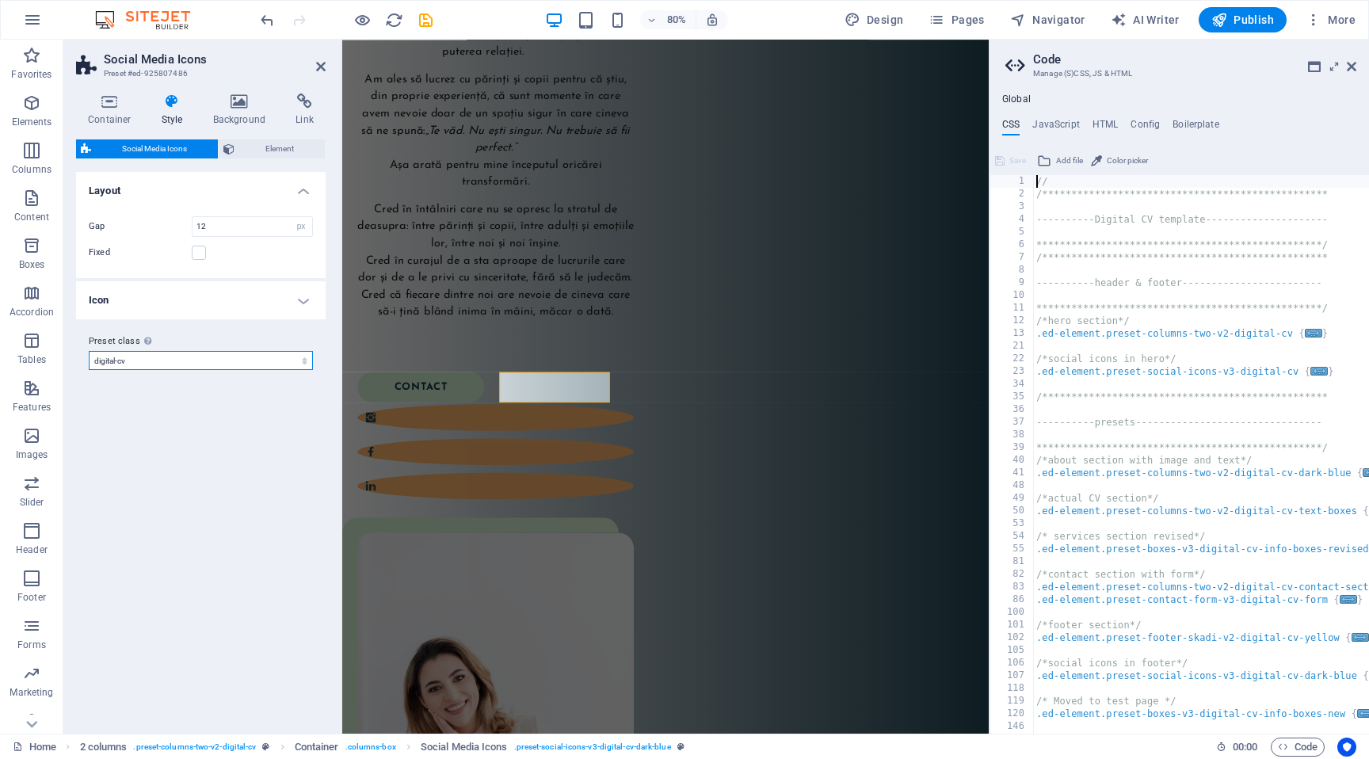
click at [177, 361] on select "digital-cv digital-cv-dark-blue digital-cv-green Add preset class" at bounding box center [201, 360] width 224 height 19
click at [89, 351] on select "digital-cv digital-cv-dark-blue digital-cv-green Add preset class" at bounding box center [201, 360] width 224 height 19
select select "preset-social-icons-v3-digital-cv-green"
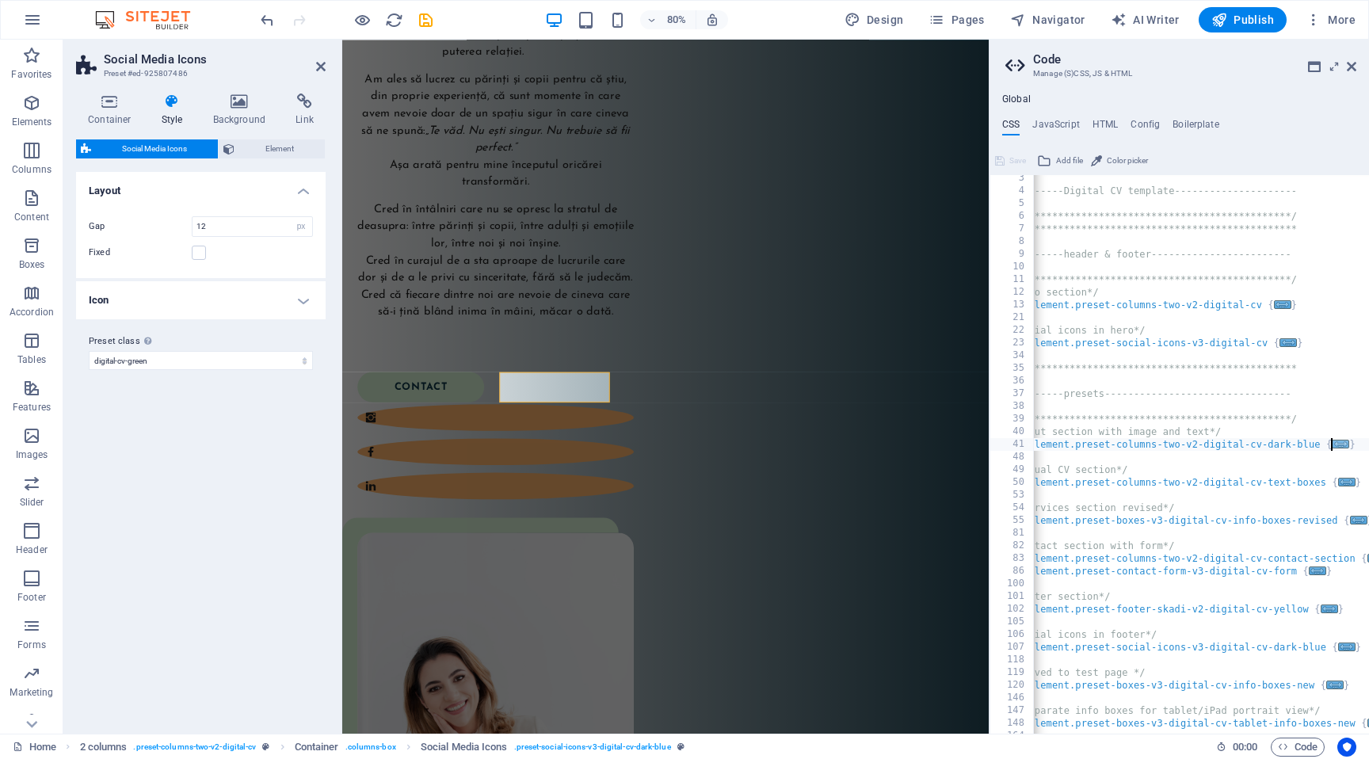
click at [1341, 440] on span "..." at bounding box center [1340, 444] width 17 height 9
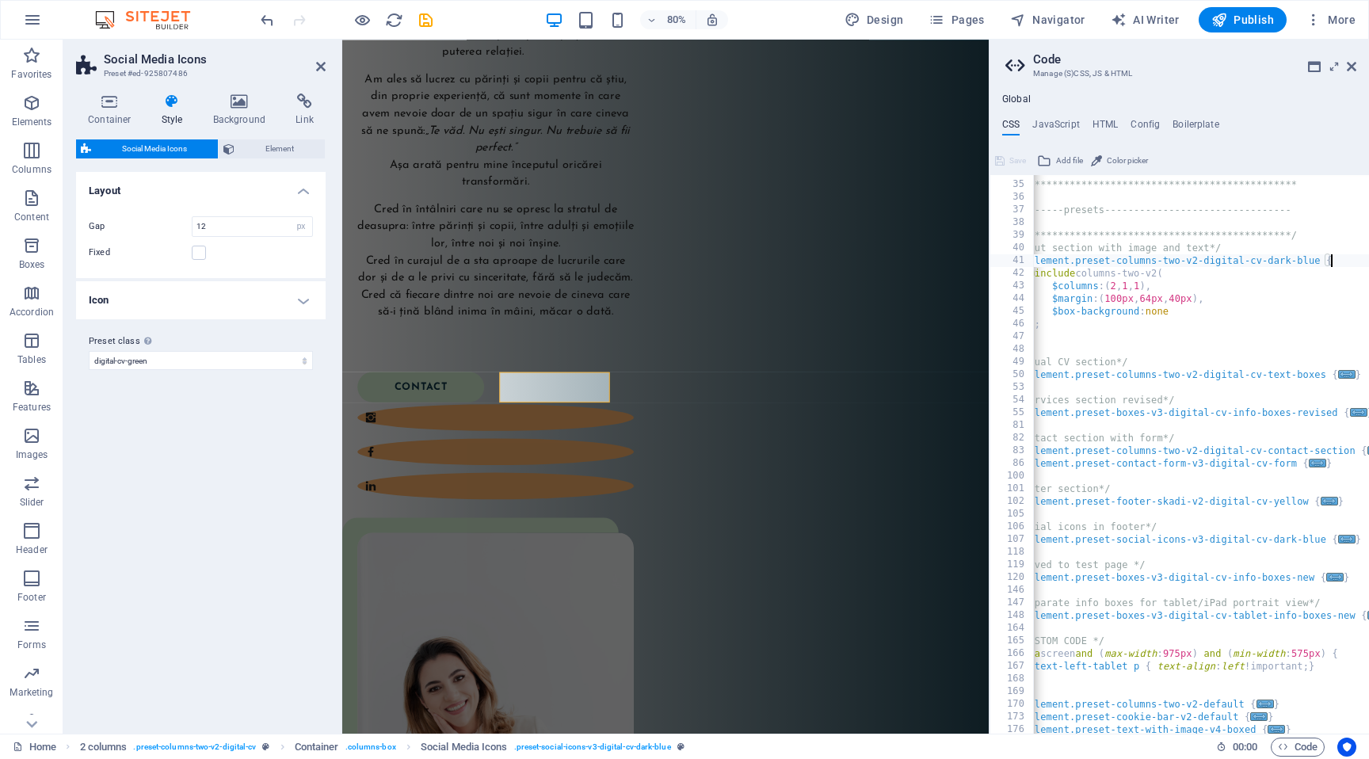
scroll to position [212, 0]
click at [1325, 505] on span "..." at bounding box center [1329, 501] width 17 height 9
type textarea ".ed-element.preset-footer-skadi-v2-digital-cv-yellow {"
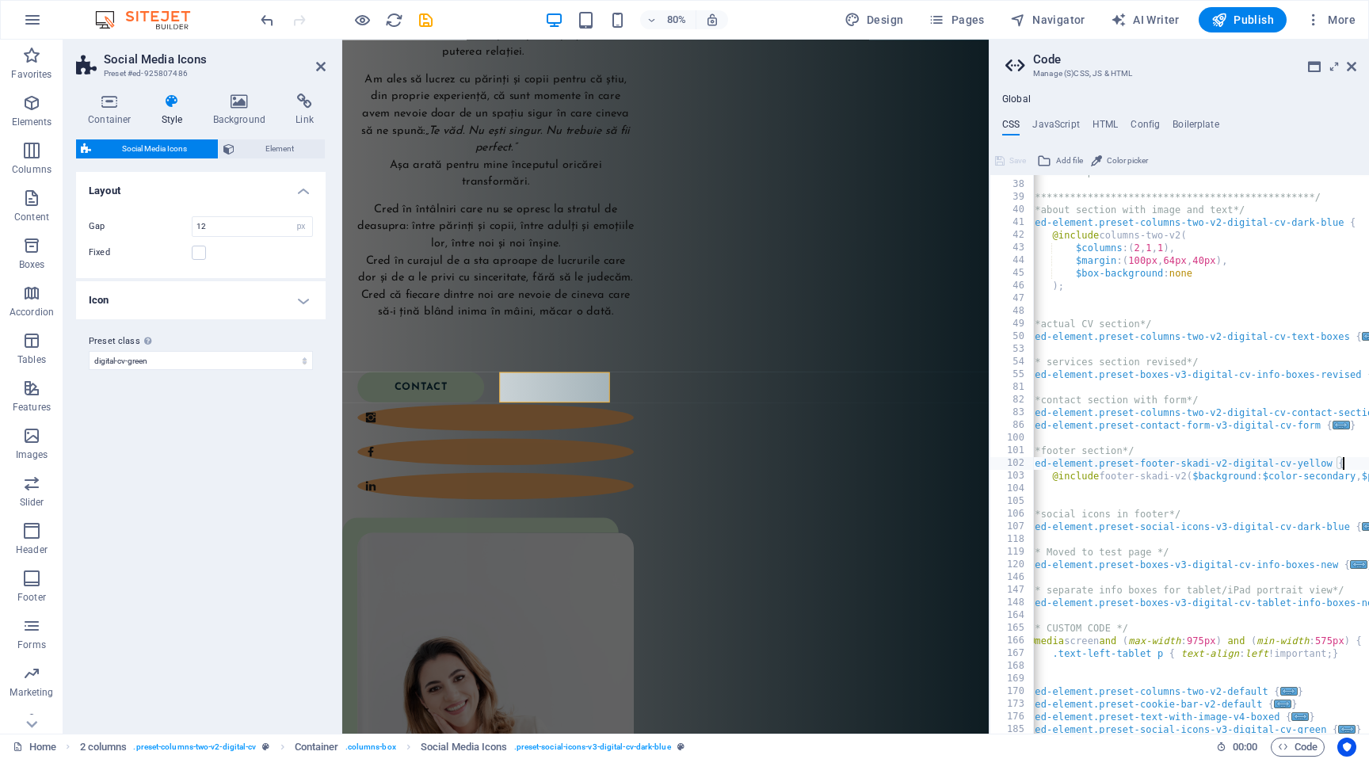
scroll to position [248, 0]
click at [1334, 67] on icon at bounding box center [1334, 66] width 0 height 13
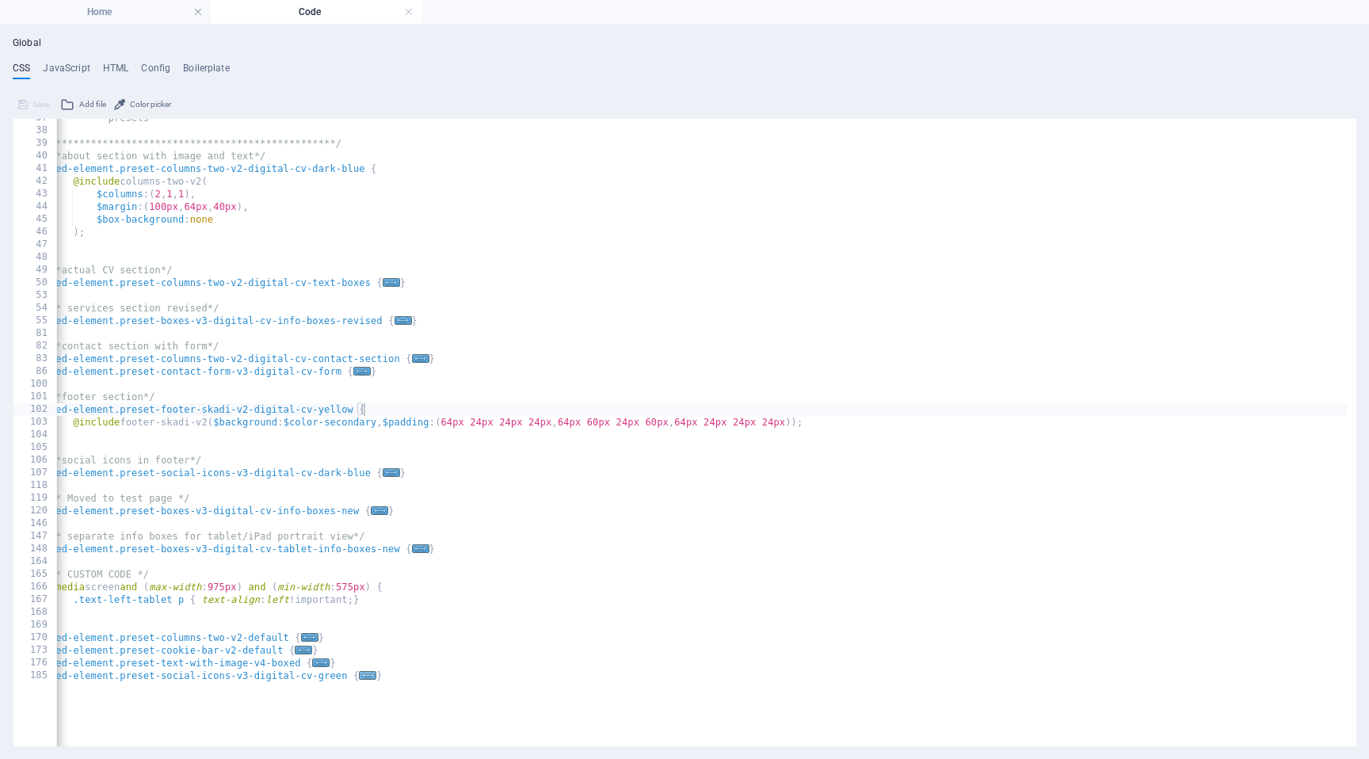
scroll to position [184, 0]
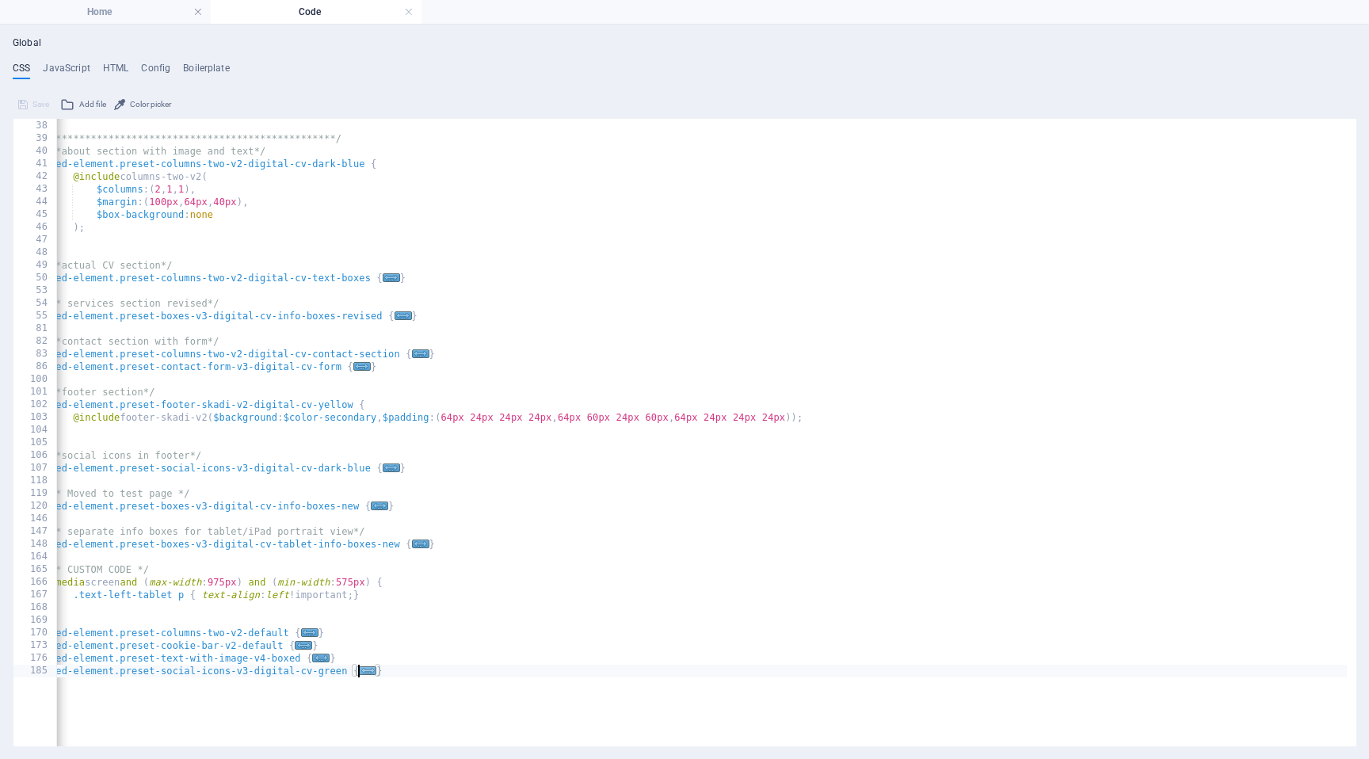
click at [363, 675] on span "..." at bounding box center [367, 670] width 17 height 9
click at [310, 631] on span "..." at bounding box center [309, 632] width 17 height 9
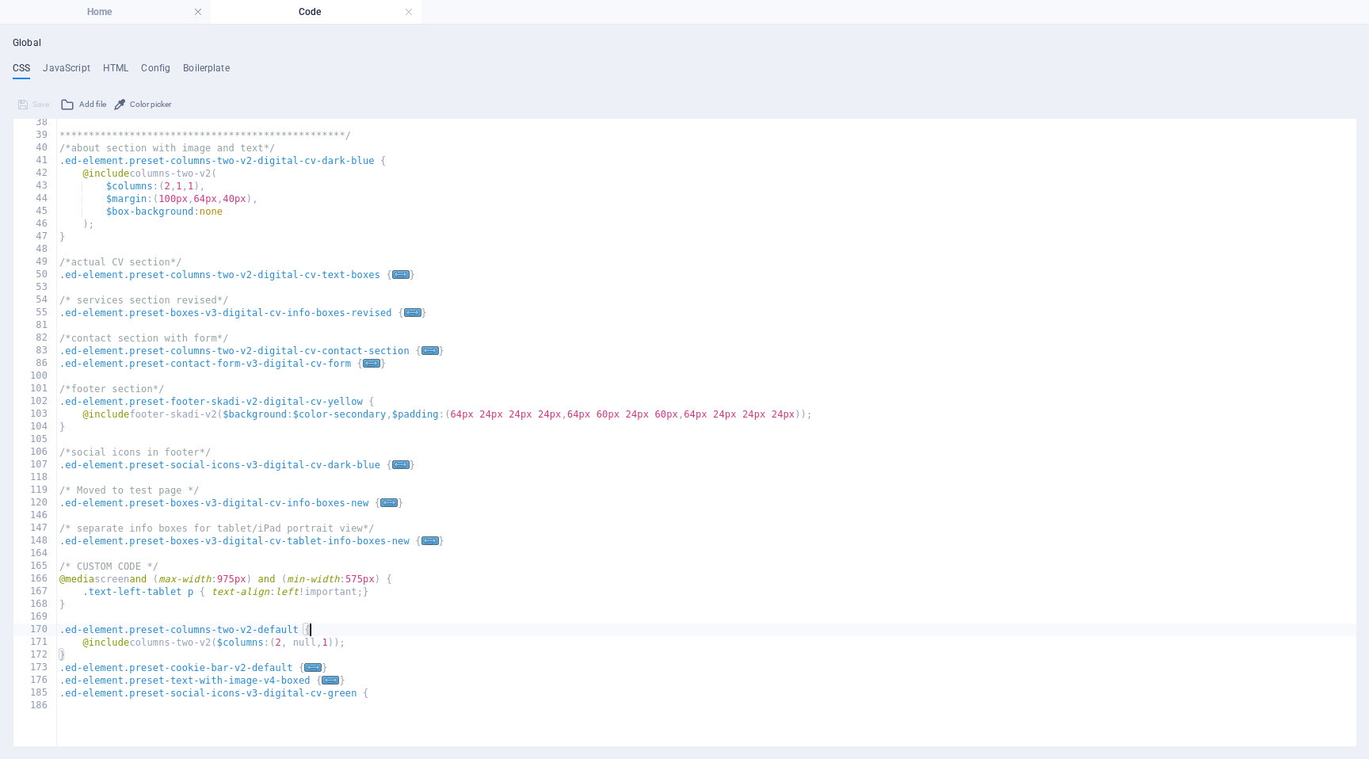
scroll to position [299, 0]
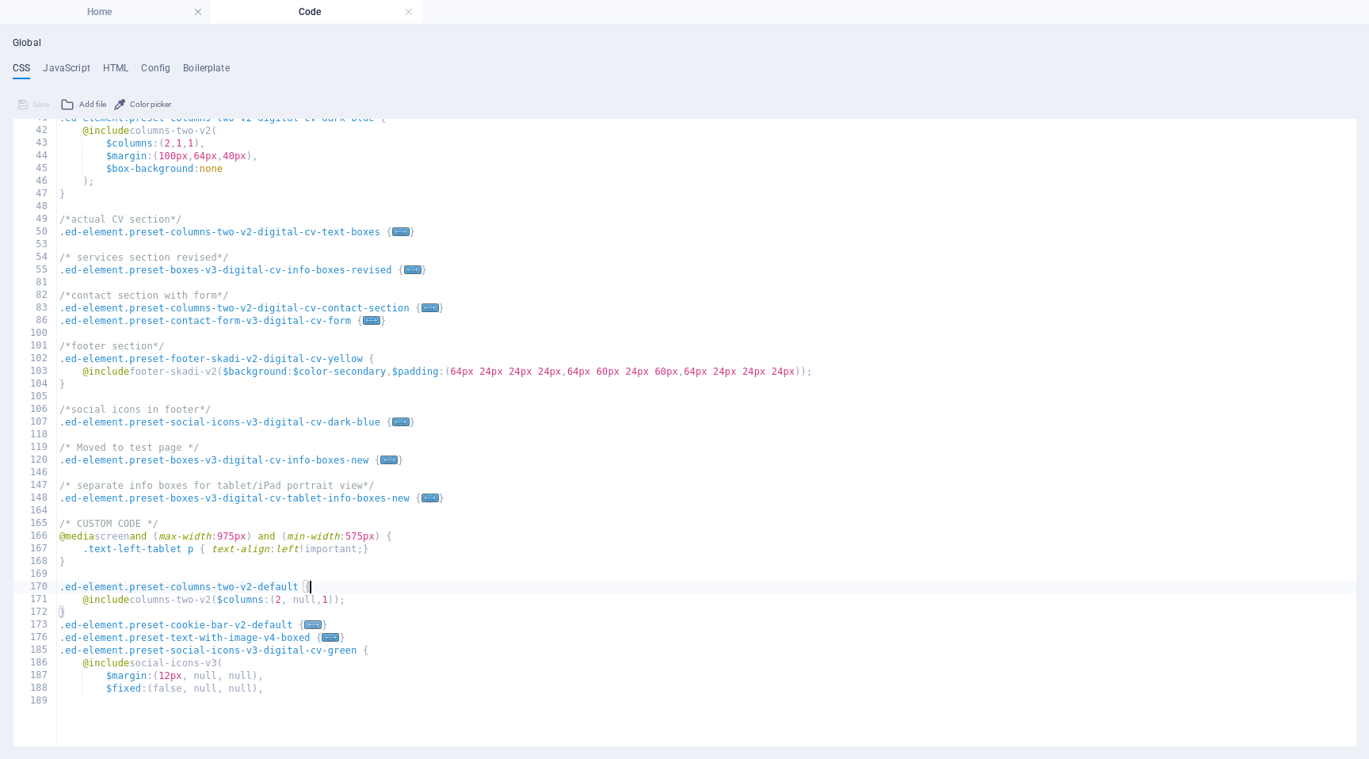
click at [307, 625] on span "..." at bounding box center [312, 624] width 17 height 9
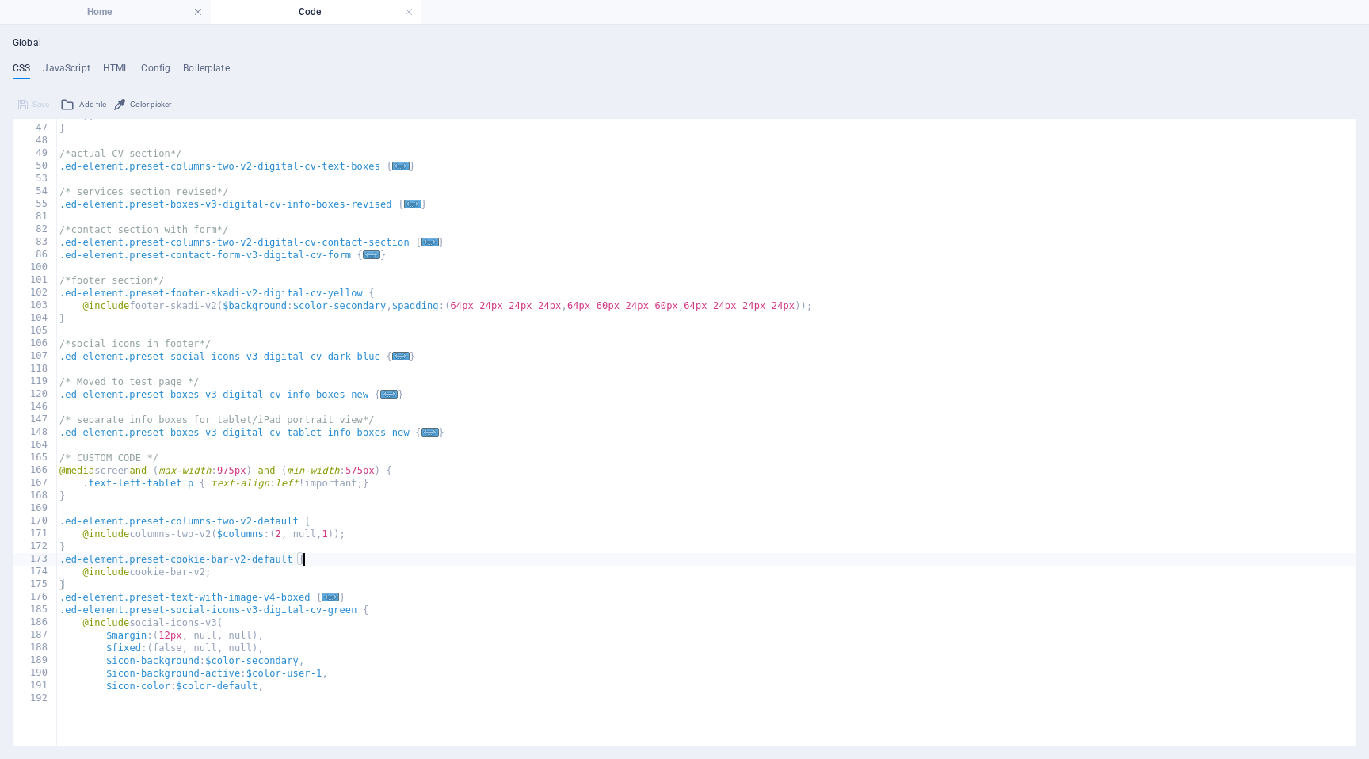
scroll to position [374, 0]
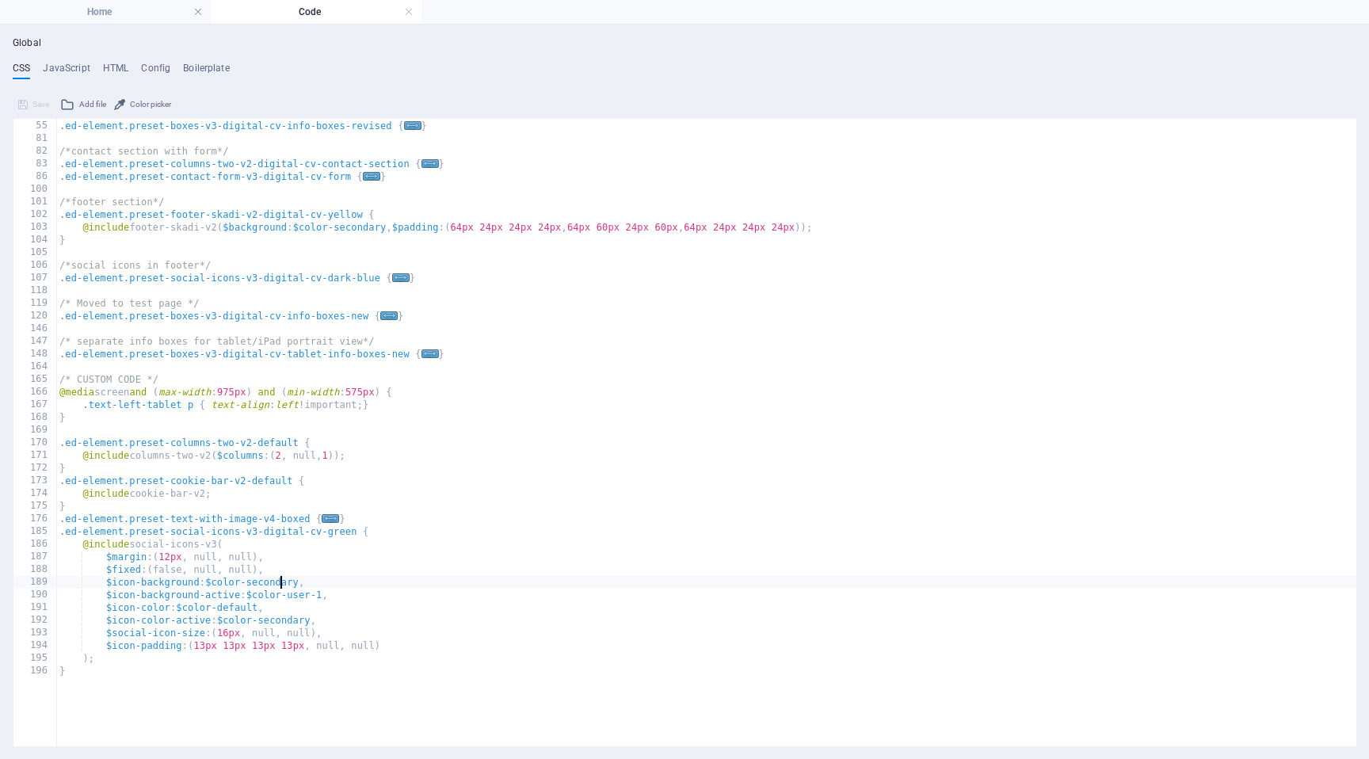
click at [280, 582] on div "/* services section revised*/ .ed-element.preset-boxes-v3-digital-cv-info-boxes…" at bounding box center [706, 399] width 1300 height 584
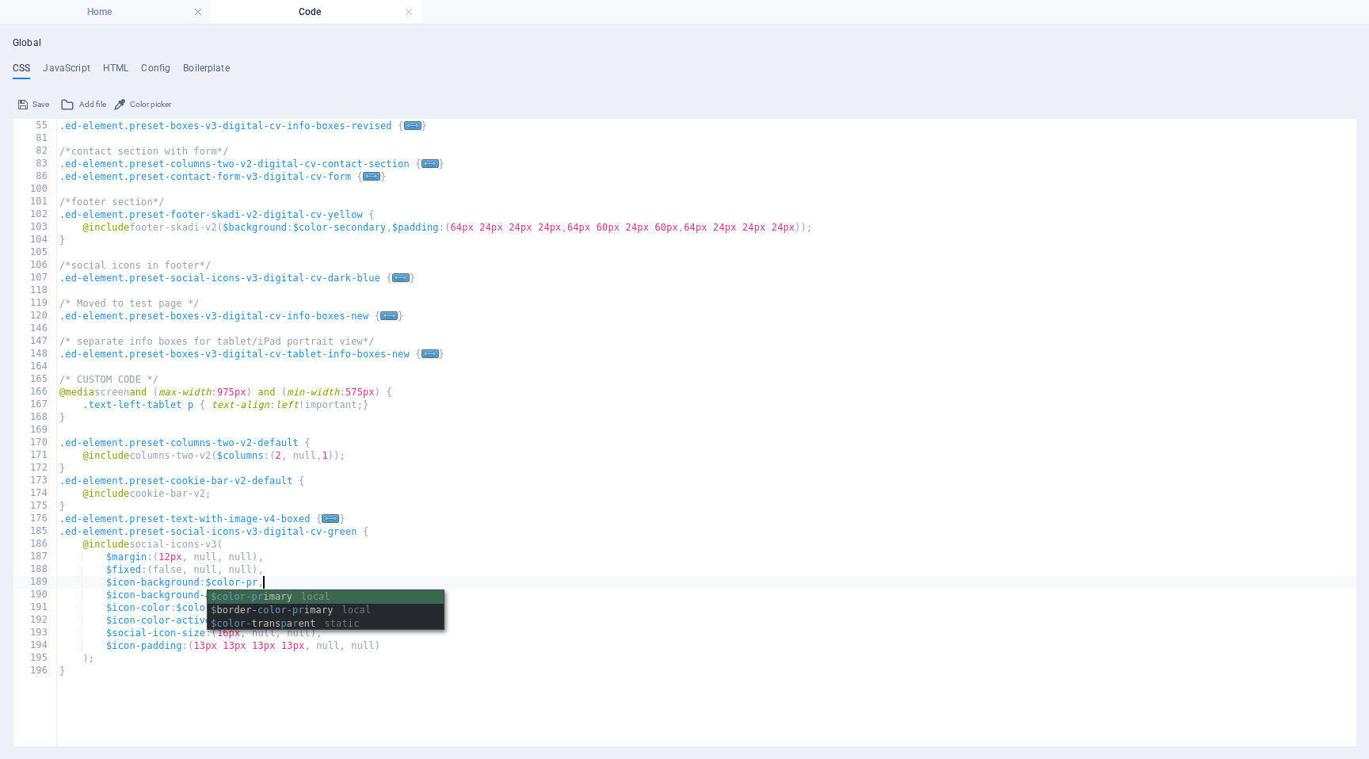
scroll to position [0, 21]
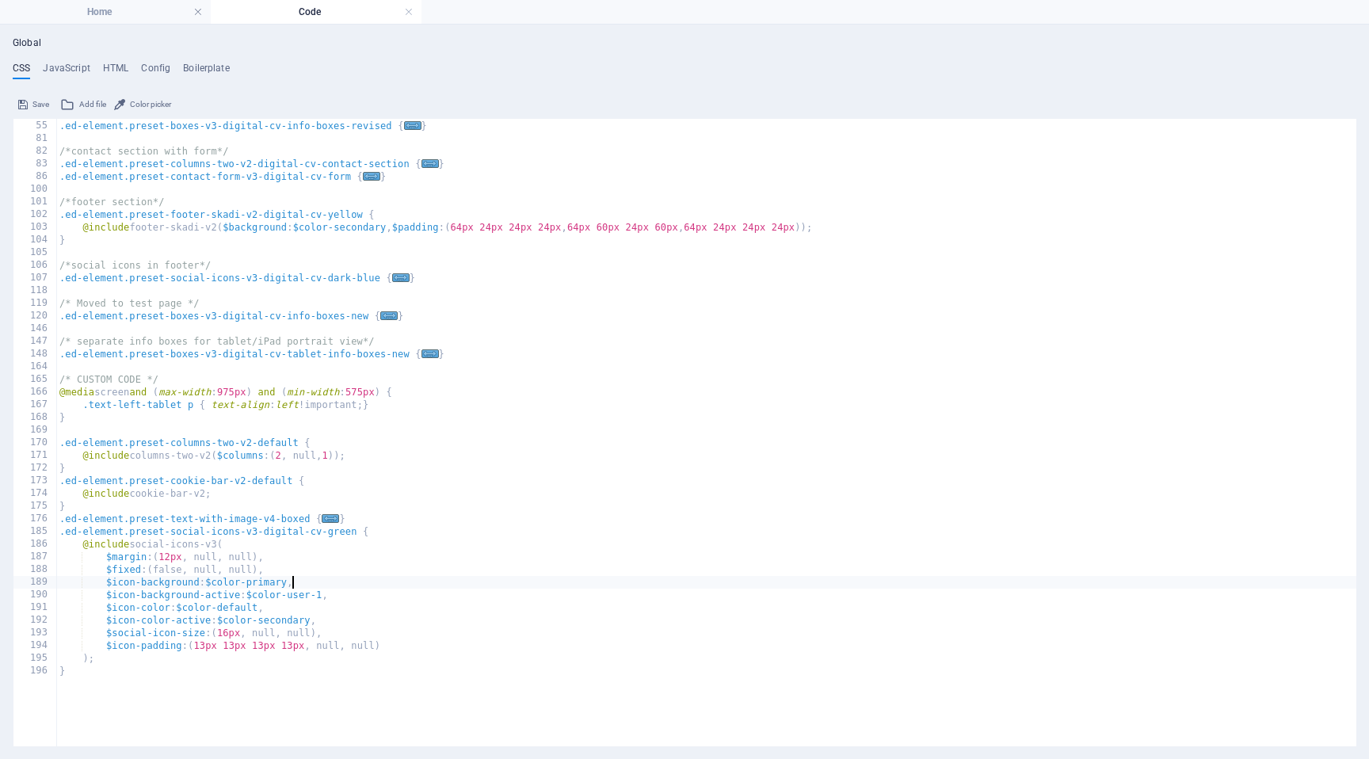
click at [287, 622] on div "/* services section revised*/ .ed-element.preset-boxes-v3-digital-cv-info-boxes…" at bounding box center [706, 399] width 1300 height 584
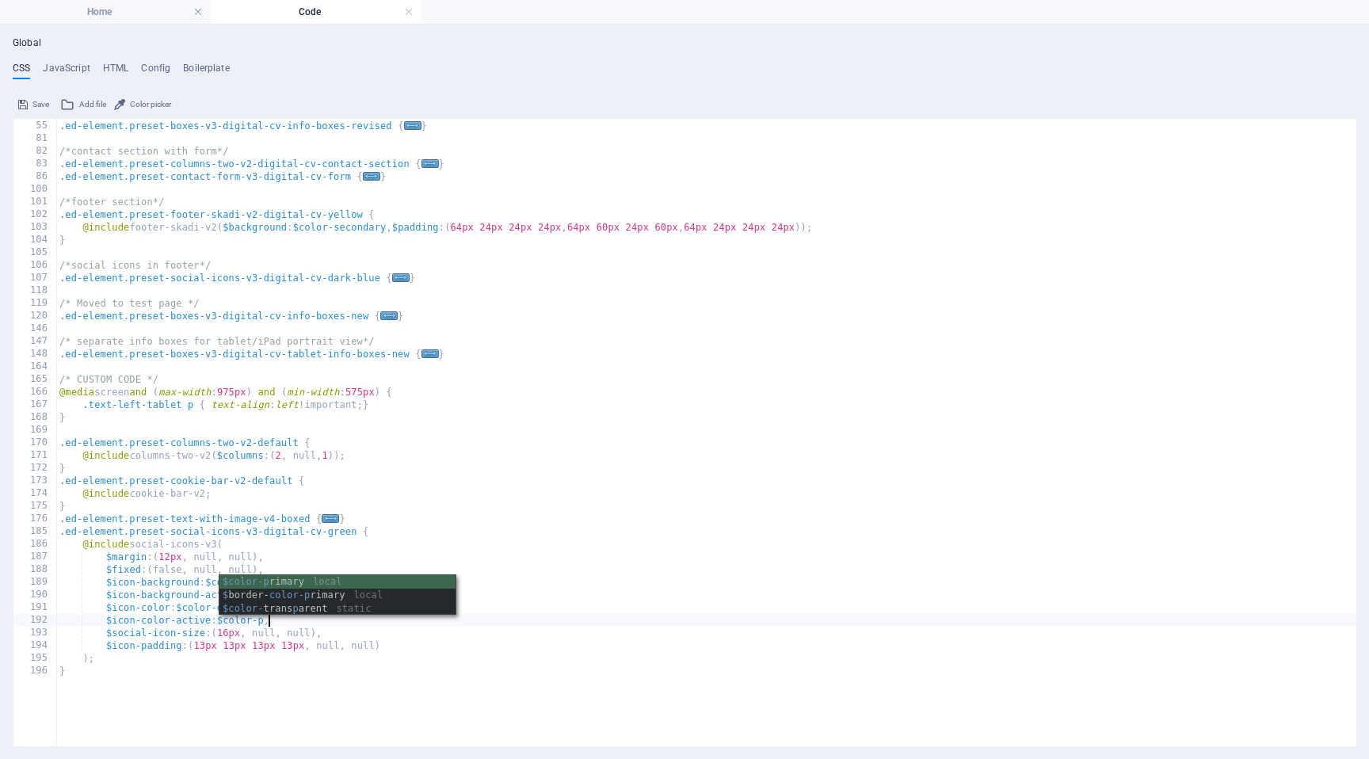
scroll to position [0, 21]
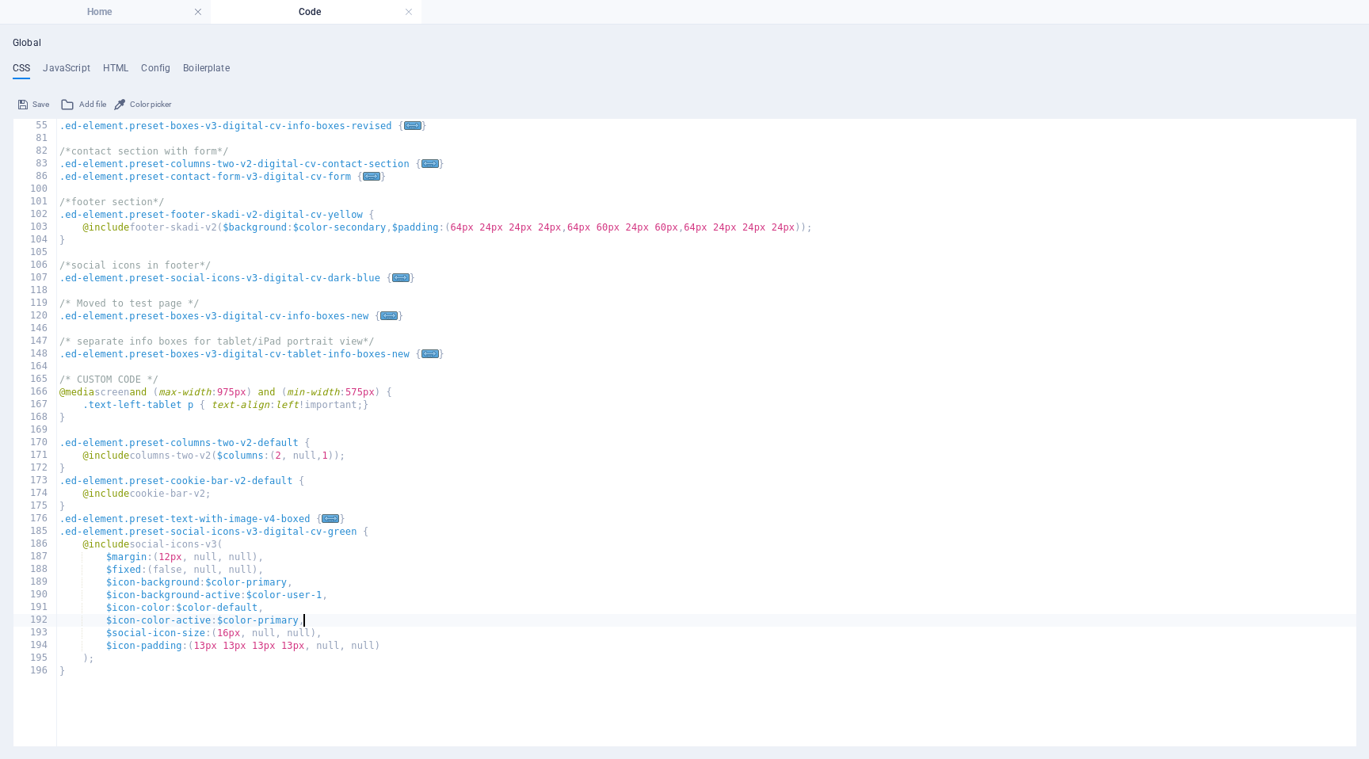
type textarea "$icon-color-active: $color-primary,"
click at [36, 99] on span "Save" at bounding box center [40, 104] width 17 height 19
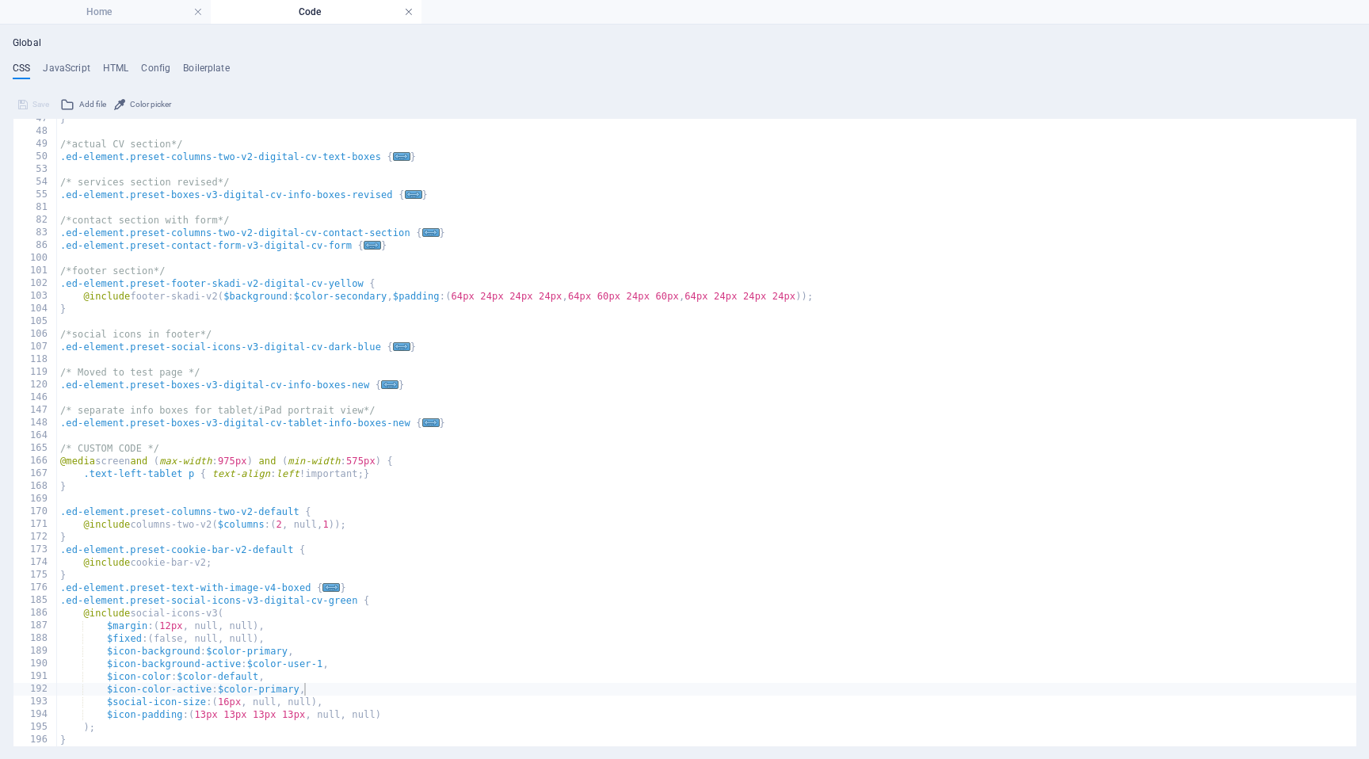
click at [405, 7] on link at bounding box center [409, 12] width 10 height 15
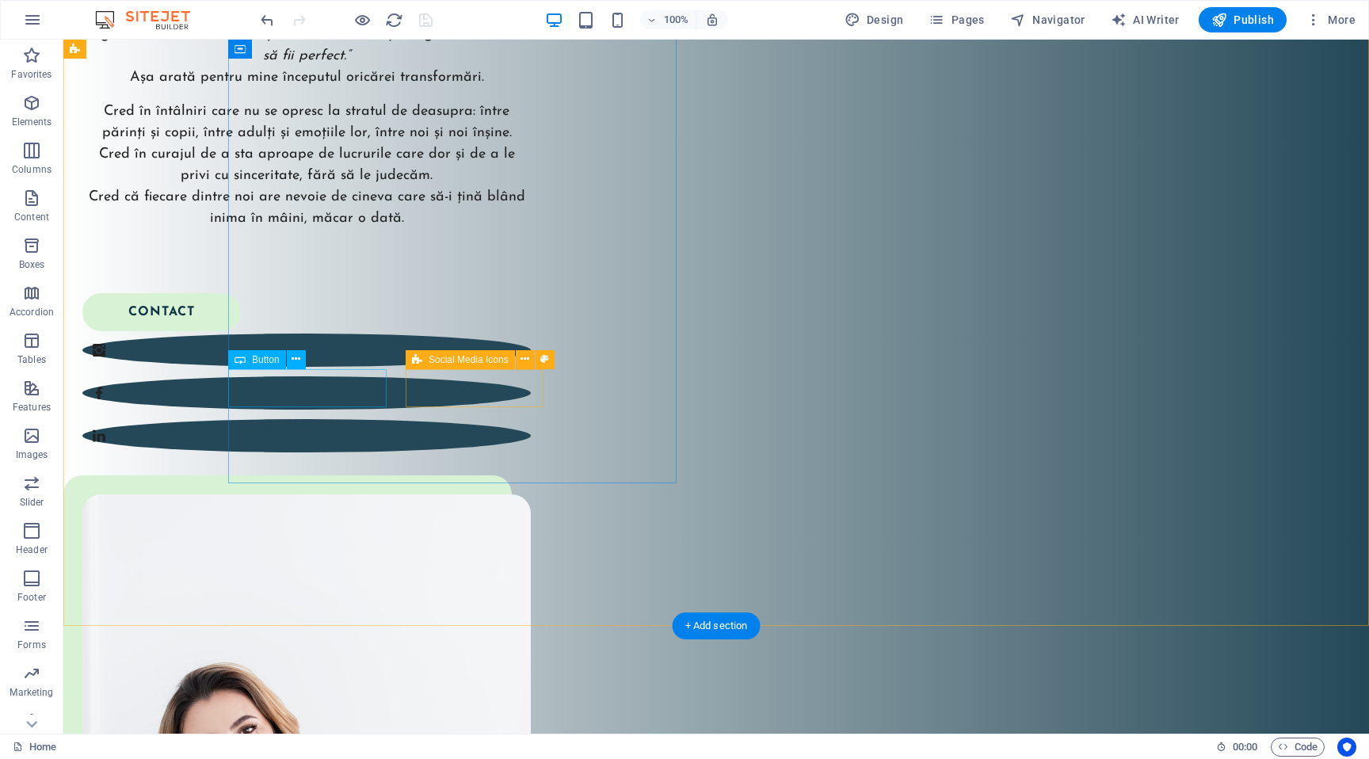
click at [362, 331] on div "contact" at bounding box center [296, 312] width 429 height 38
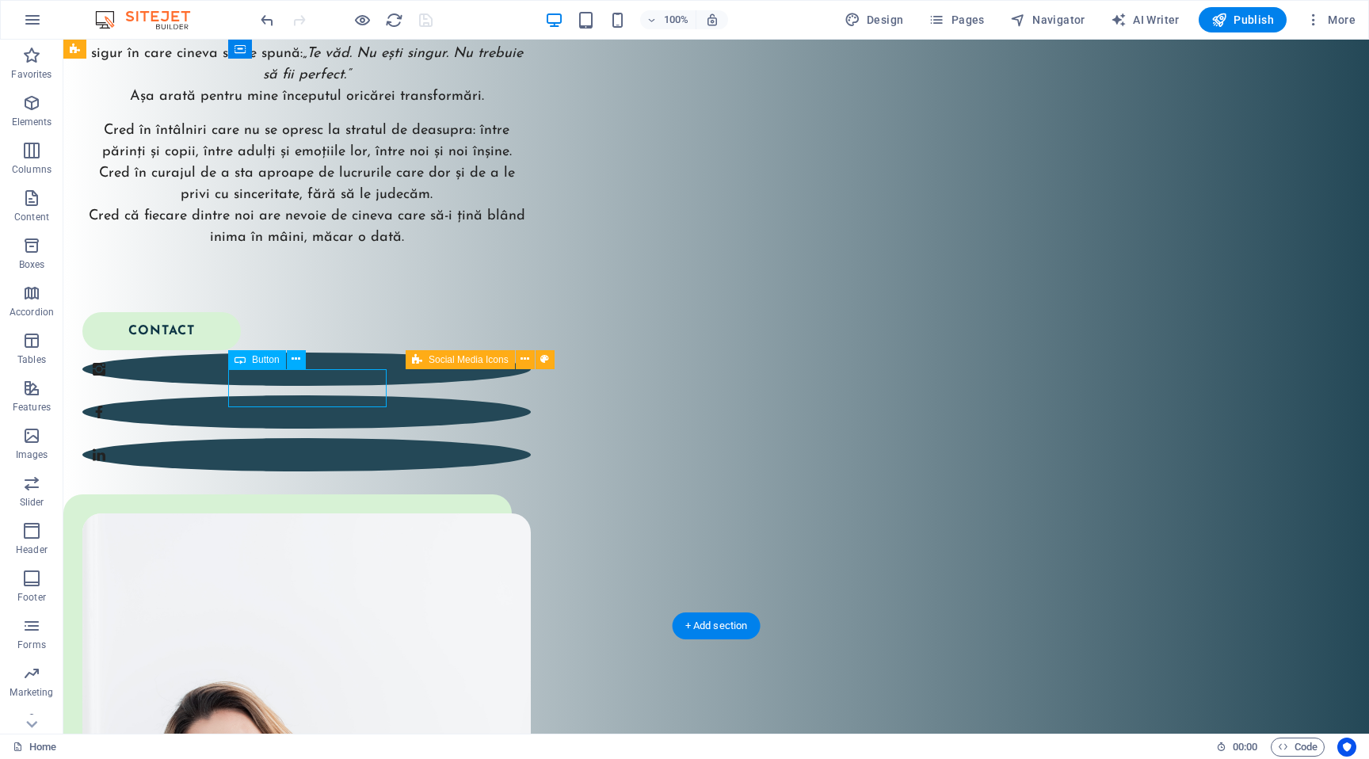
select select "px"
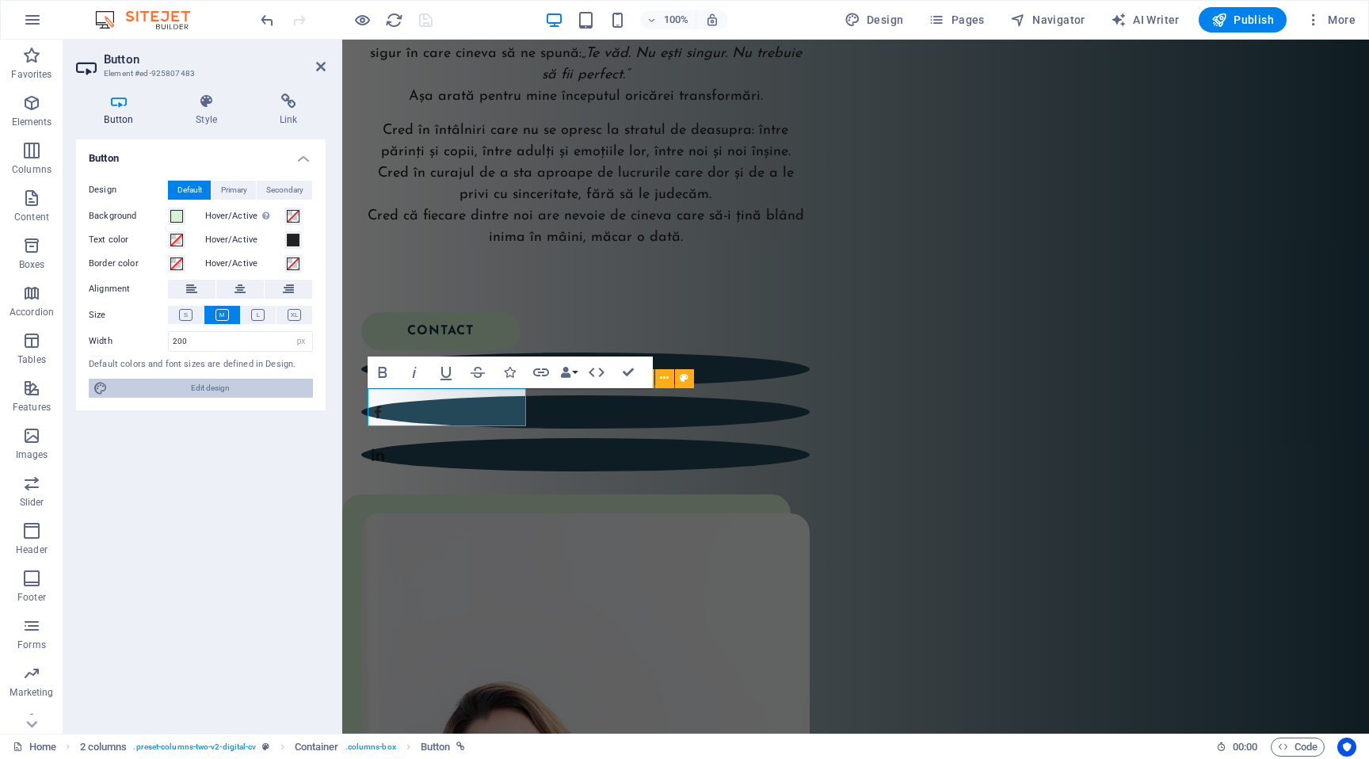
click at [297, 387] on span "Edit design" at bounding box center [210, 388] width 196 height 19
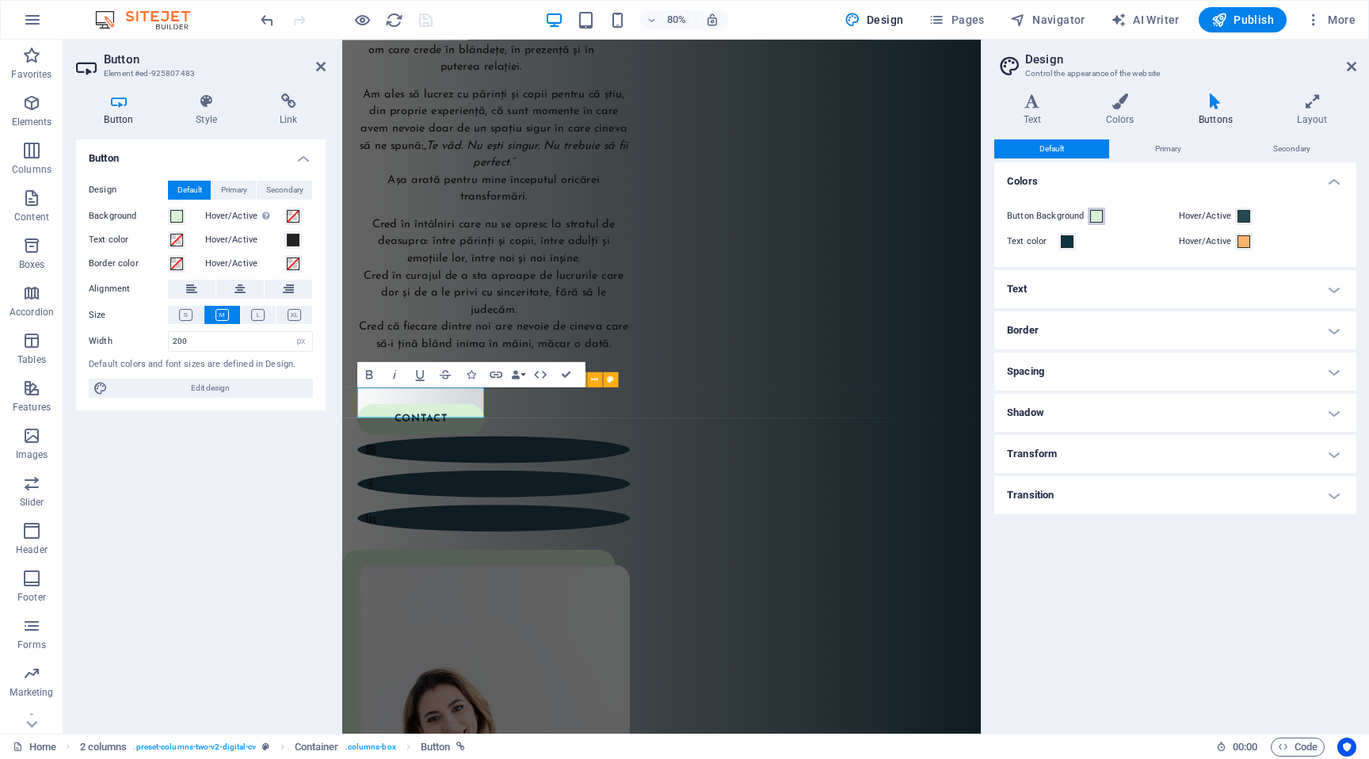
click at [1102, 215] on button "Button Background" at bounding box center [1096, 216] width 17 height 17
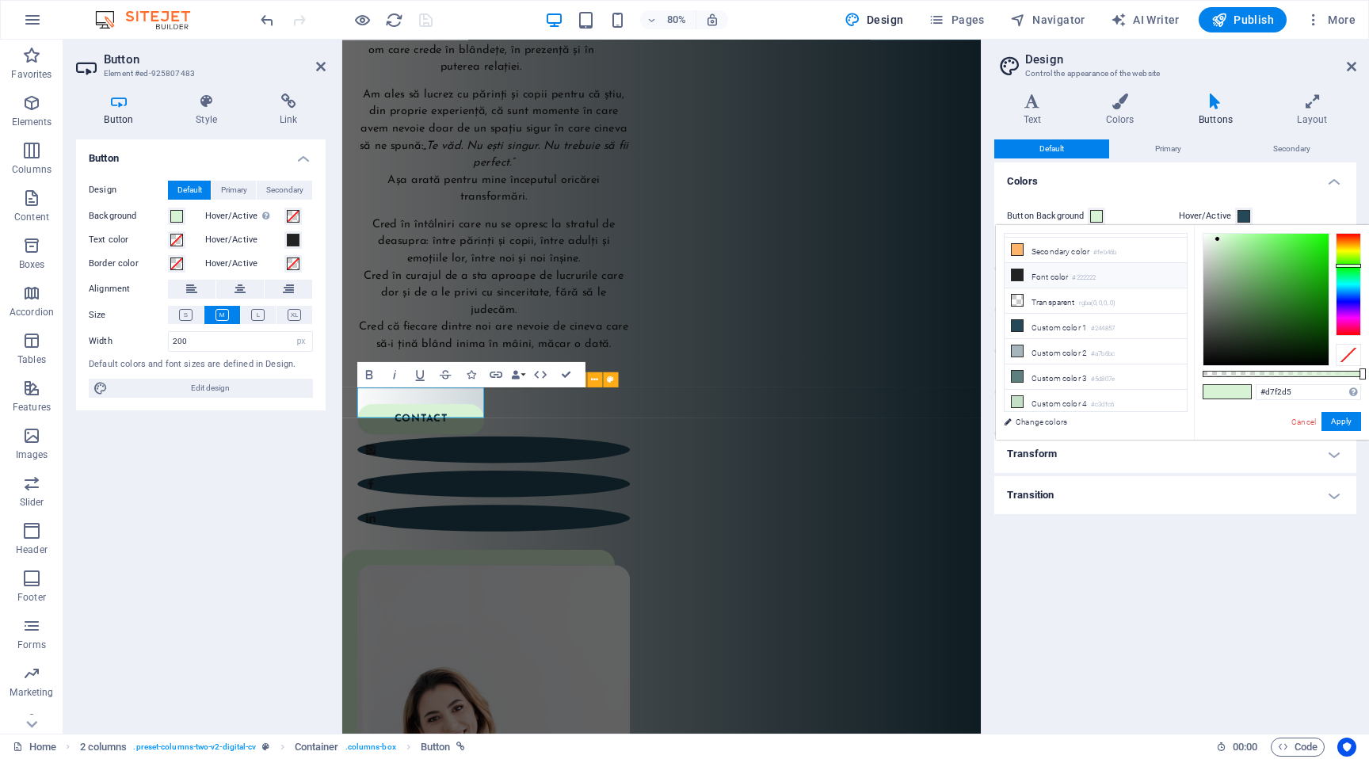
scroll to position [0, 0]
click at [1220, 608] on div "Default Primary Secondary Colors Button Background Hover/Active Text color Hove…" at bounding box center [1175, 429] width 362 height 581
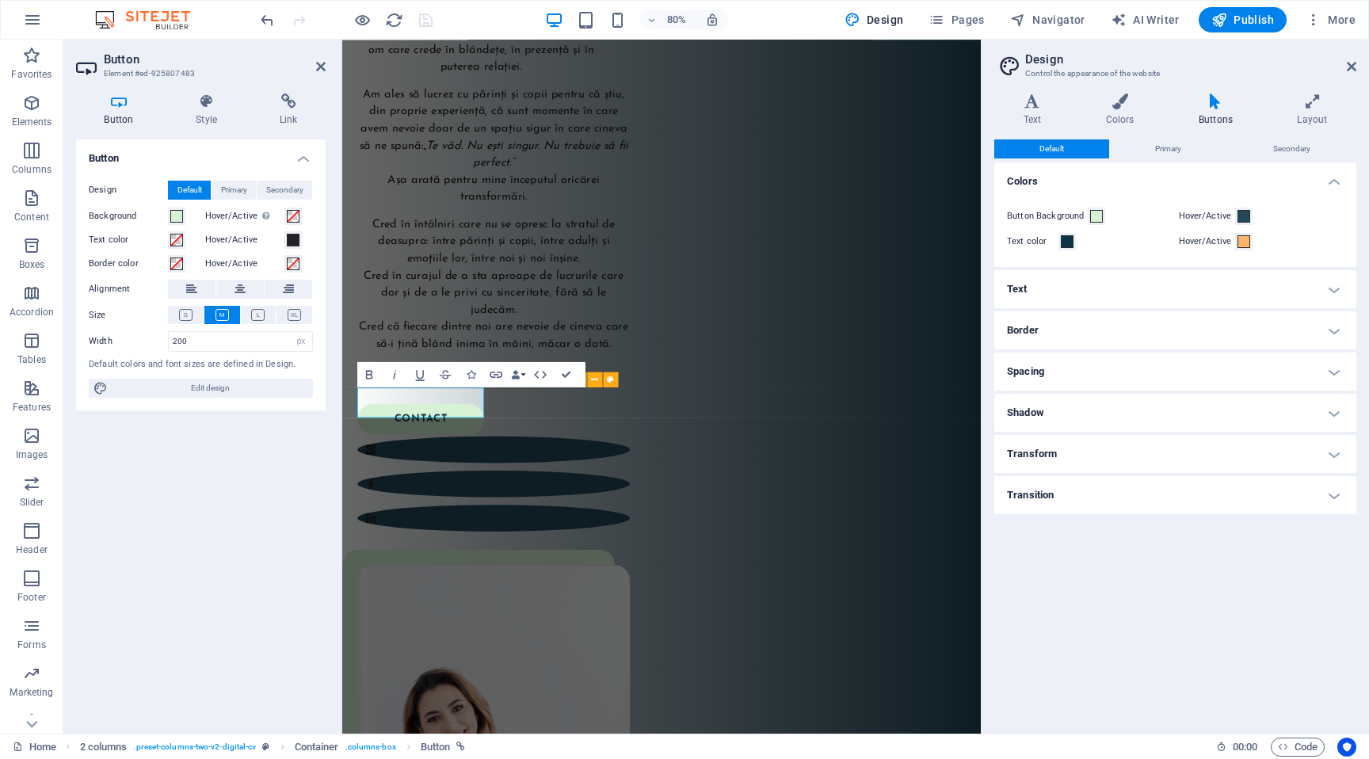
click at [1220, 608] on div "Default Primary Secondary Colors Button Background Hover/Active Text color Hove…" at bounding box center [1175, 429] width 362 height 581
click at [679, 649] on div "Buna! Eu sunt Ela! Sunt formator acreditat Circle of Security și cofondator al …" at bounding box center [741, 609] width 798 height 1480
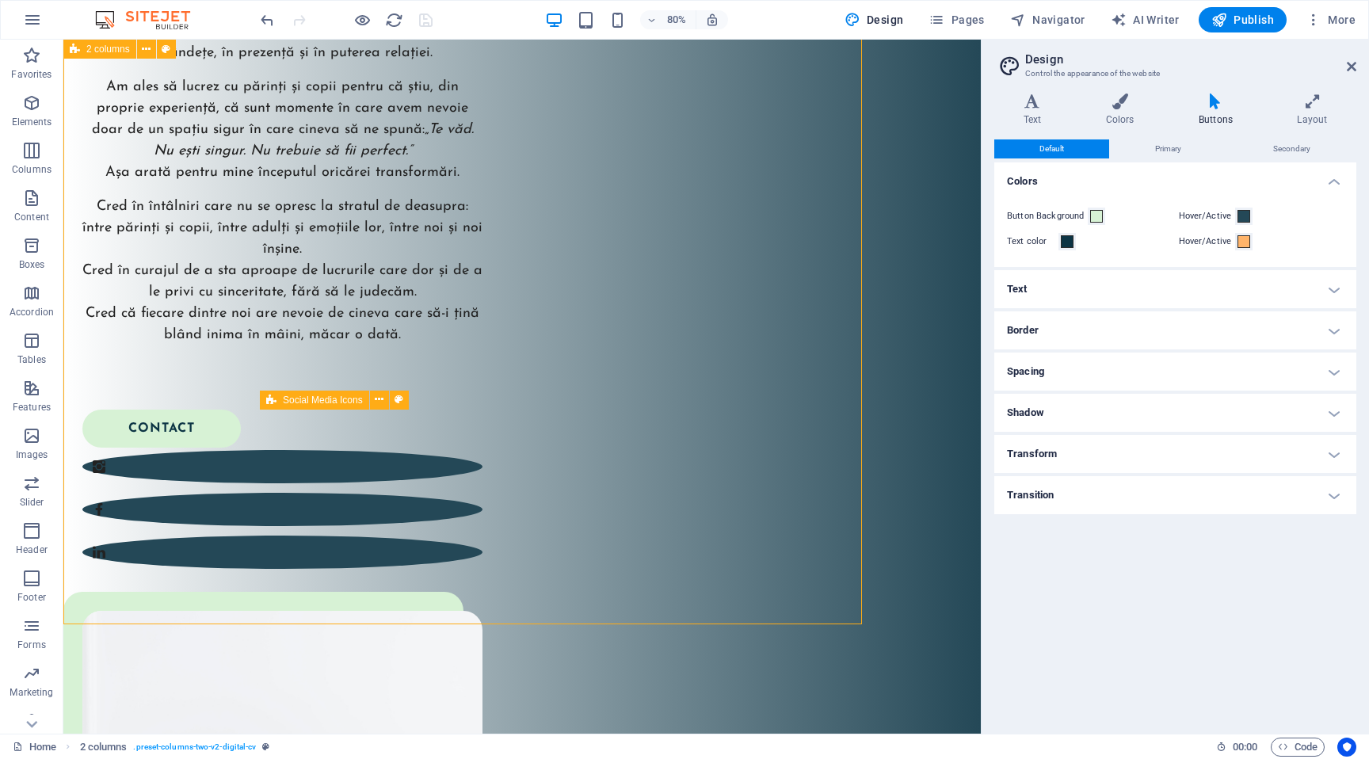
scroll to position [639, 0]
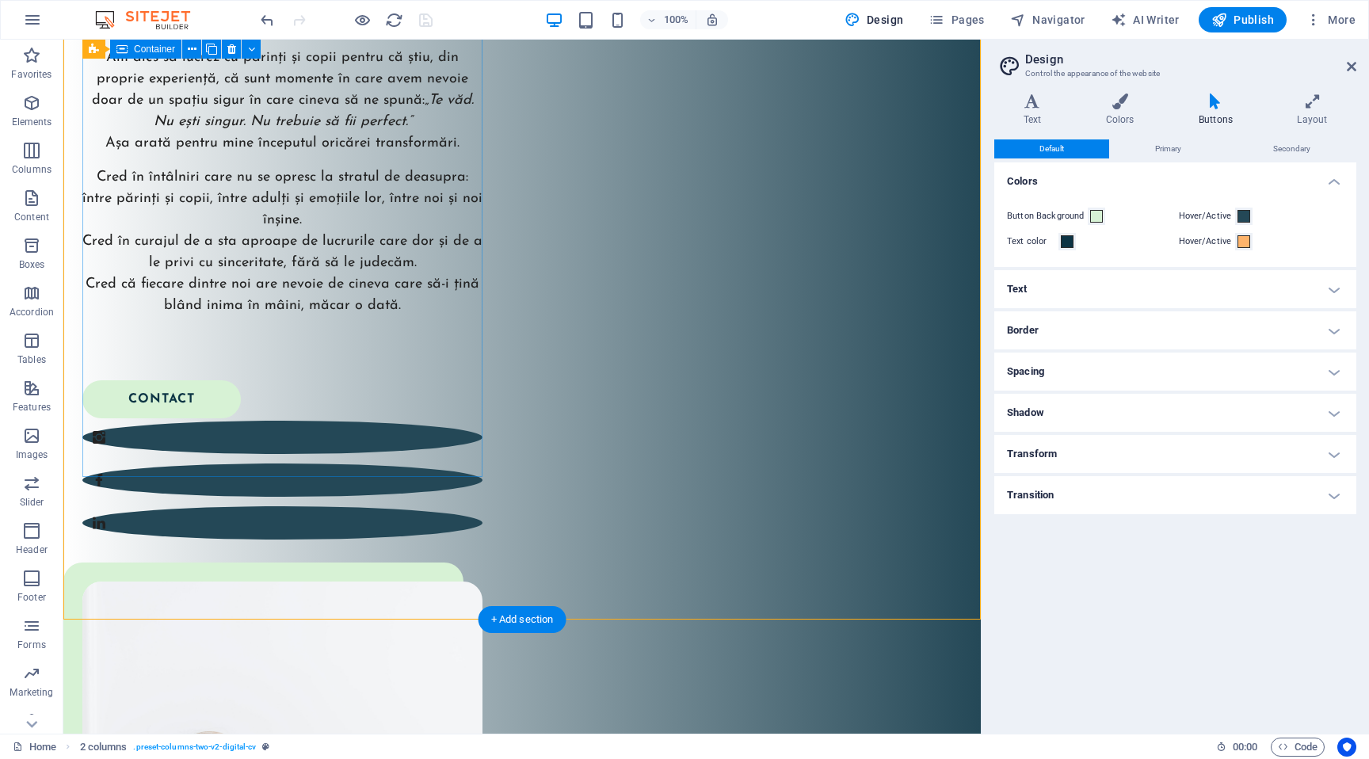
click at [401, 426] on div "Buna! Eu sunt Ela! Sunt formator acreditat Circle of Security și cofondator al …" at bounding box center [282, 210] width 400 height 664
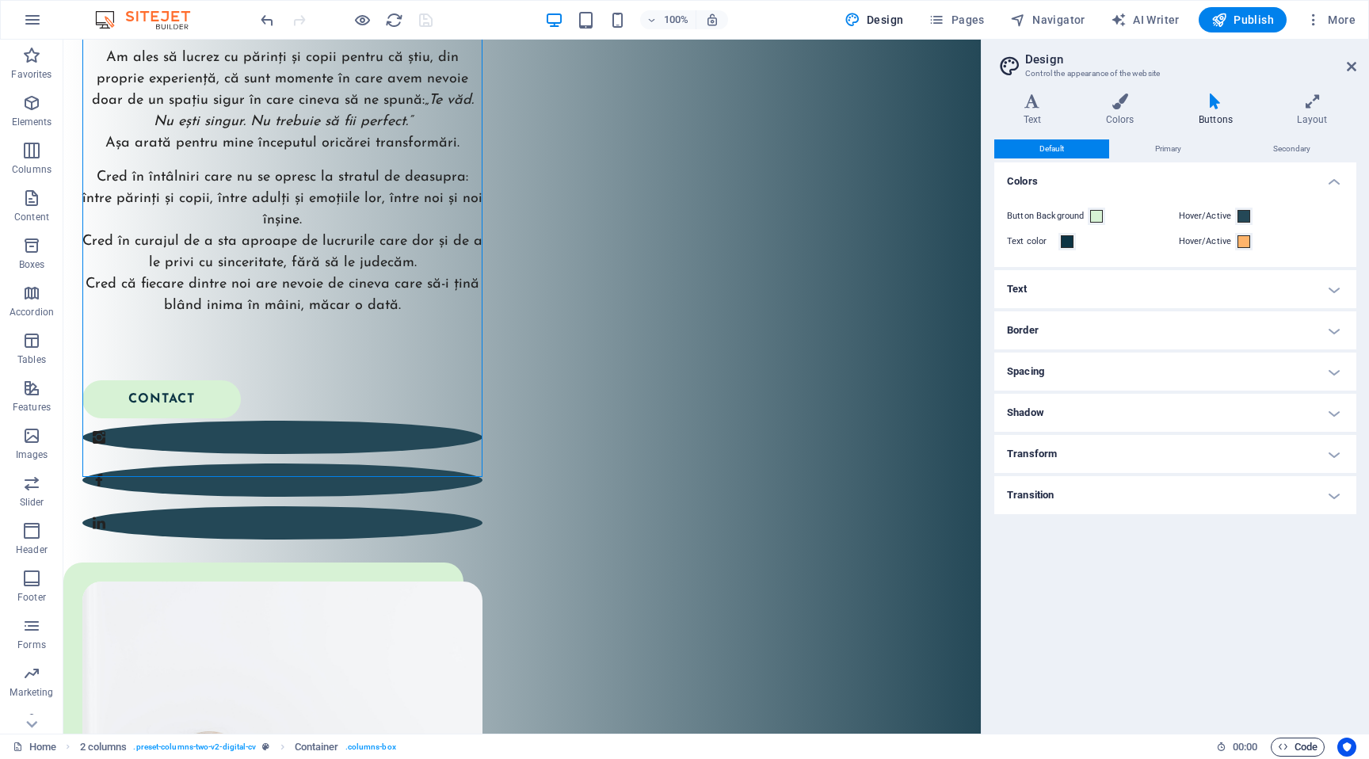
click at [1321, 743] on button "Code" at bounding box center [1298, 746] width 54 height 19
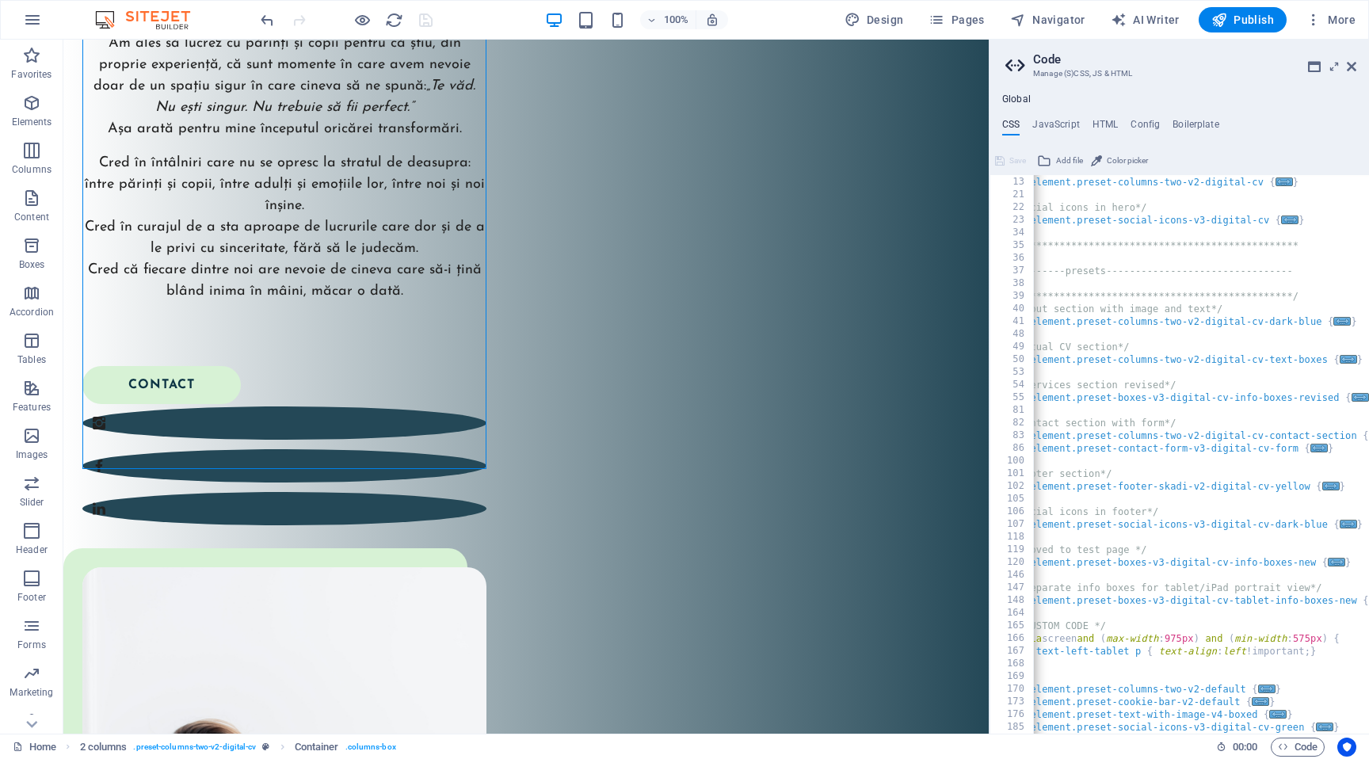
scroll to position [0, 0]
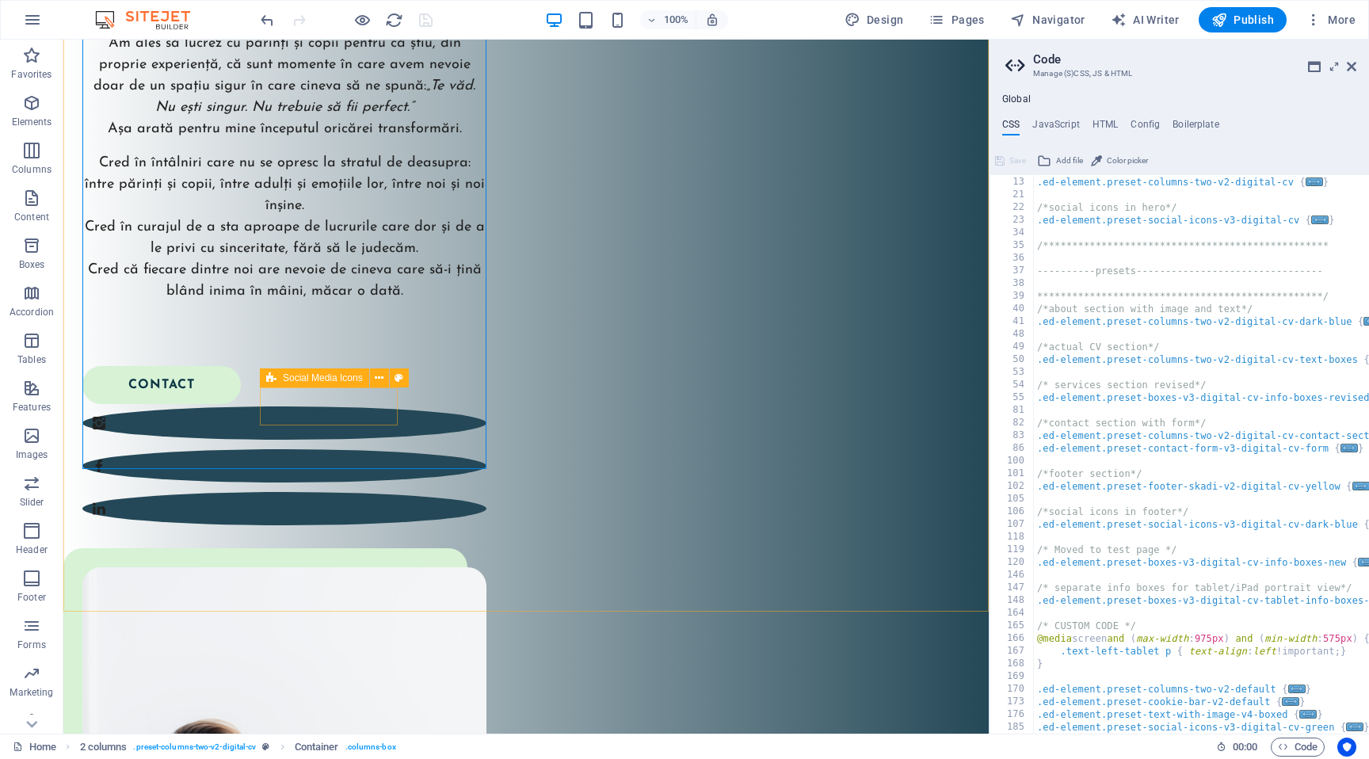
click at [301, 379] on span "Social Media Icons" at bounding box center [323, 378] width 80 height 10
select select "px"
select select "preset-social-icons-v3-digital-cv-green"
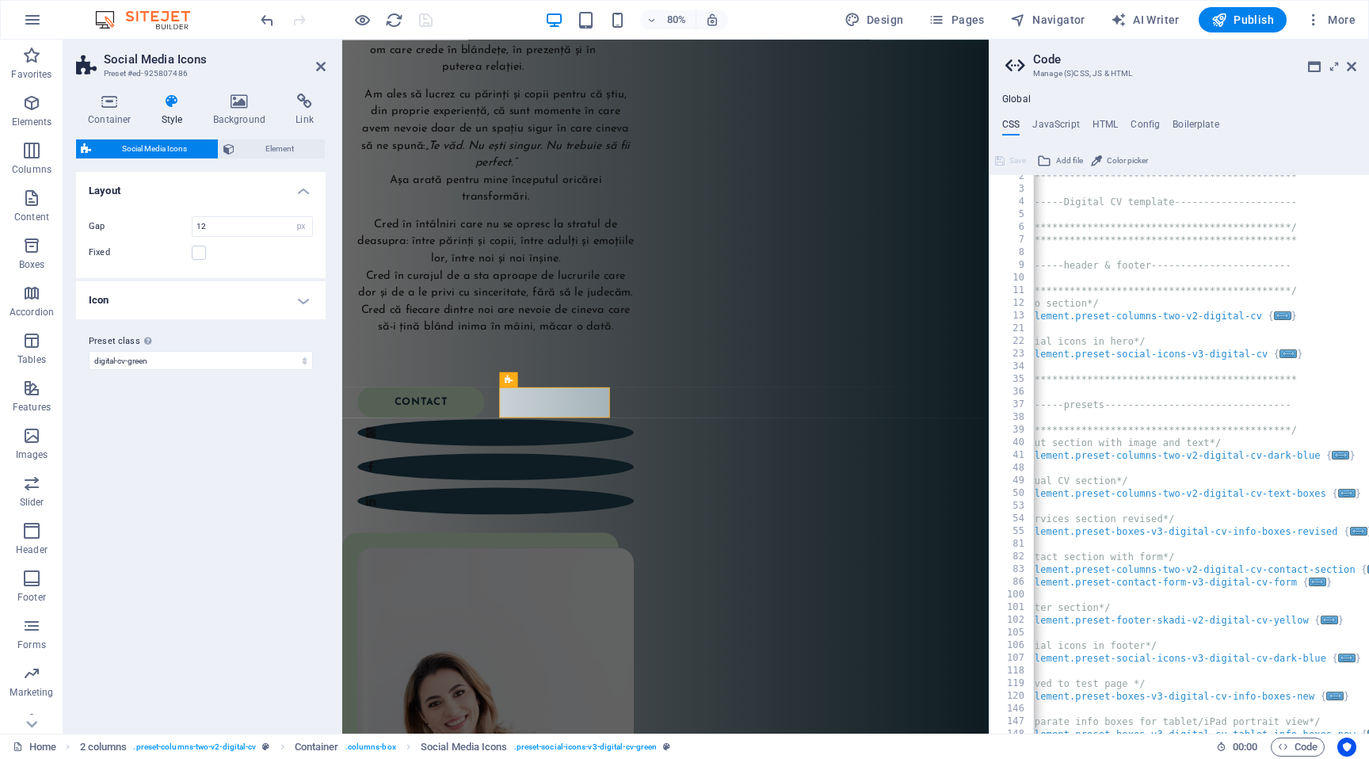
scroll to position [151, 0]
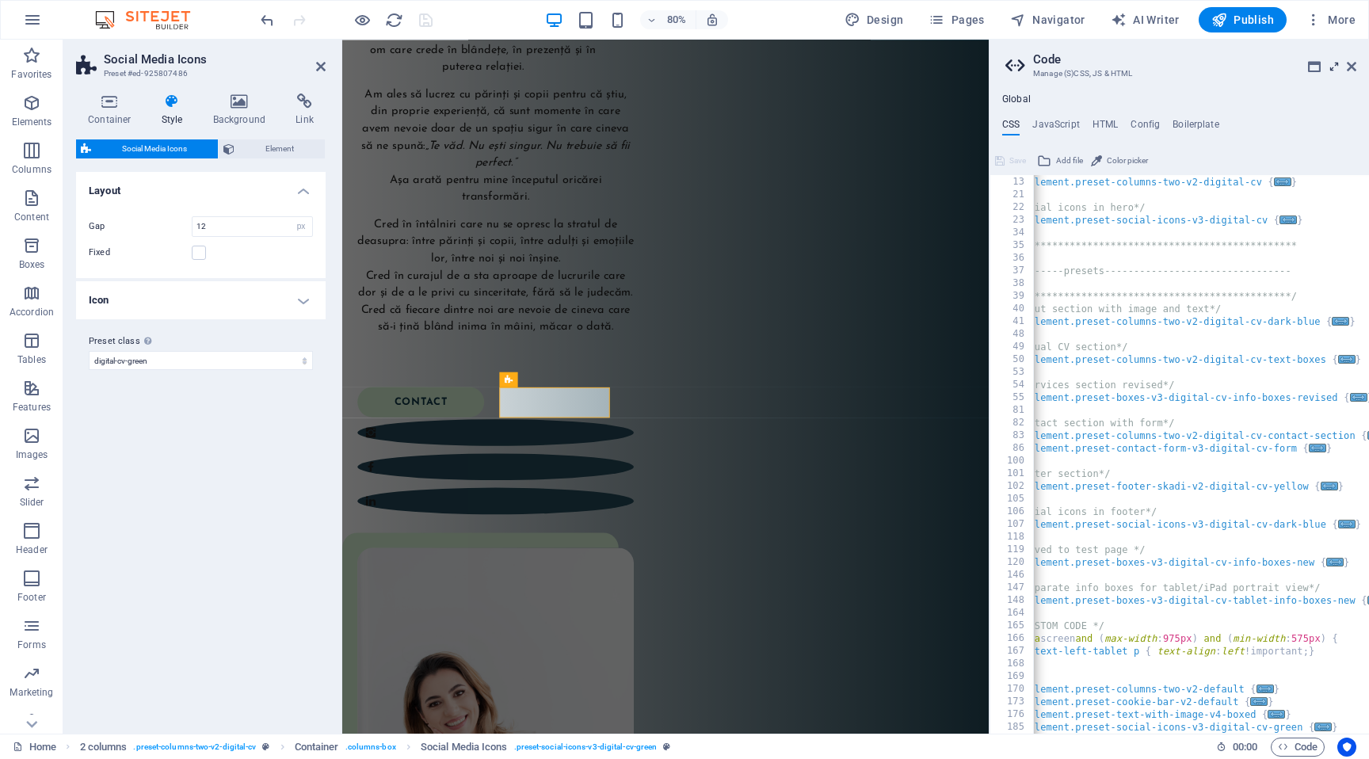
click at [1334, 63] on icon at bounding box center [1334, 66] width 0 height 13
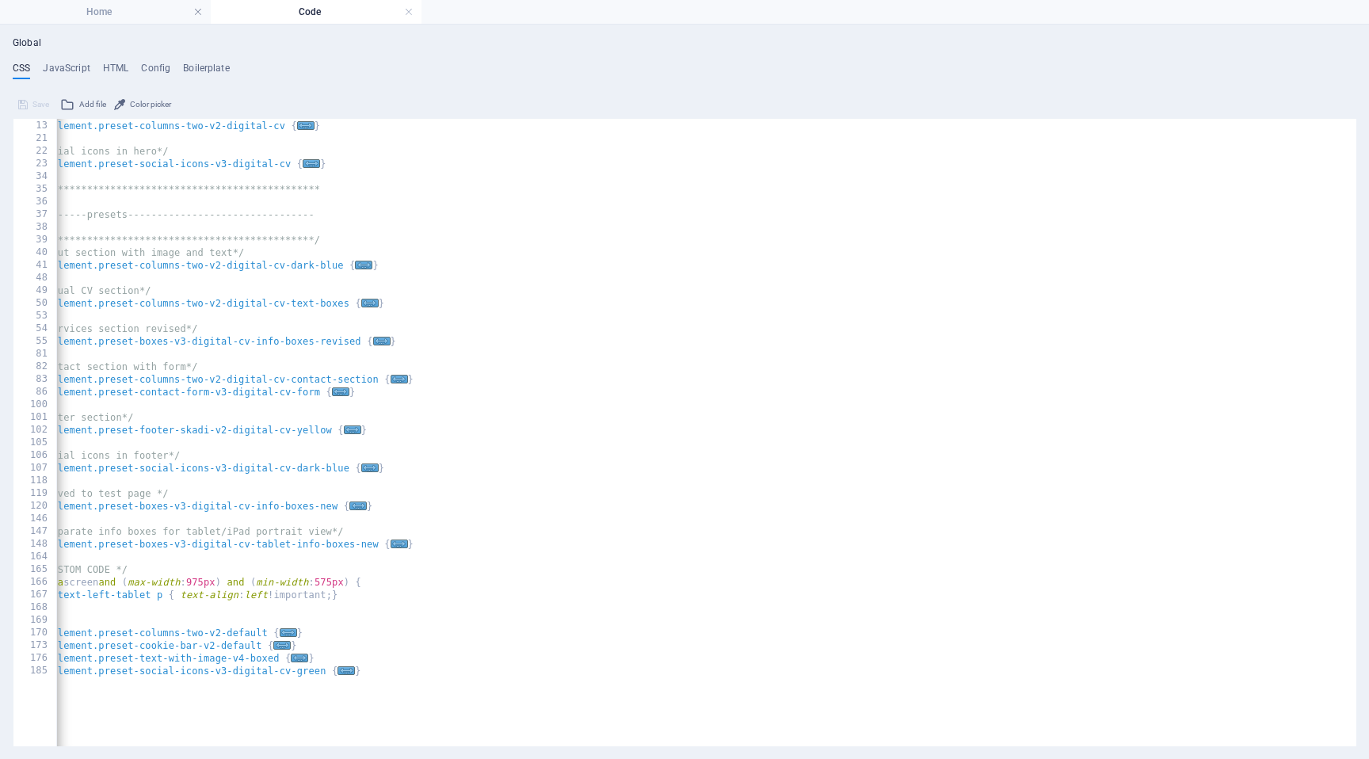
click at [349, 665] on div "**********" at bounding box center [674, 399] width 1299 height 584
click at [349, 667] on span "..." at bounding box center [345, 670] width 17 height 9
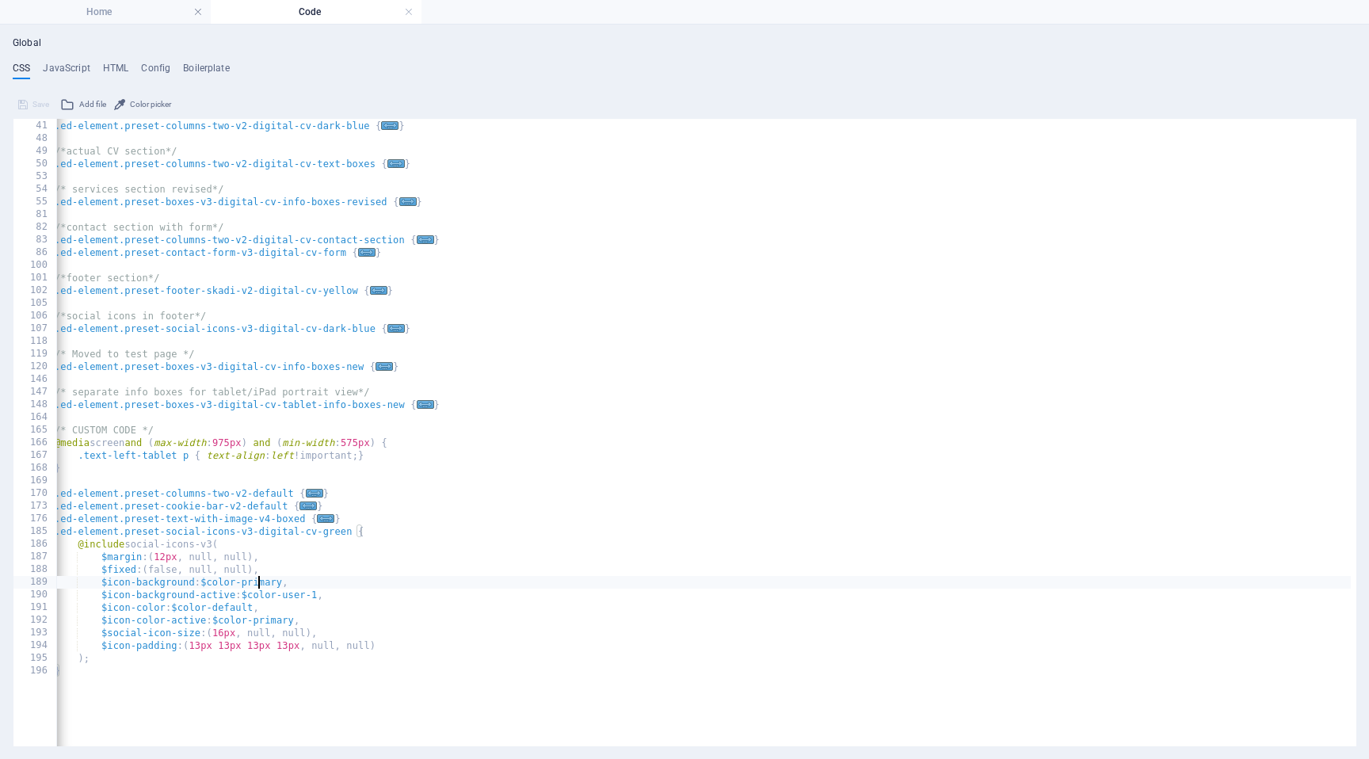
click at [260, 585] on div "/*about section with image and text*/ .ed-element.preset-columns-two-v2-digital…" at bounding box center [700, 399] width 1299 height 584
click at [124, 8] on h4 "Home" at bounding box center [105, 11] width 211 height 17
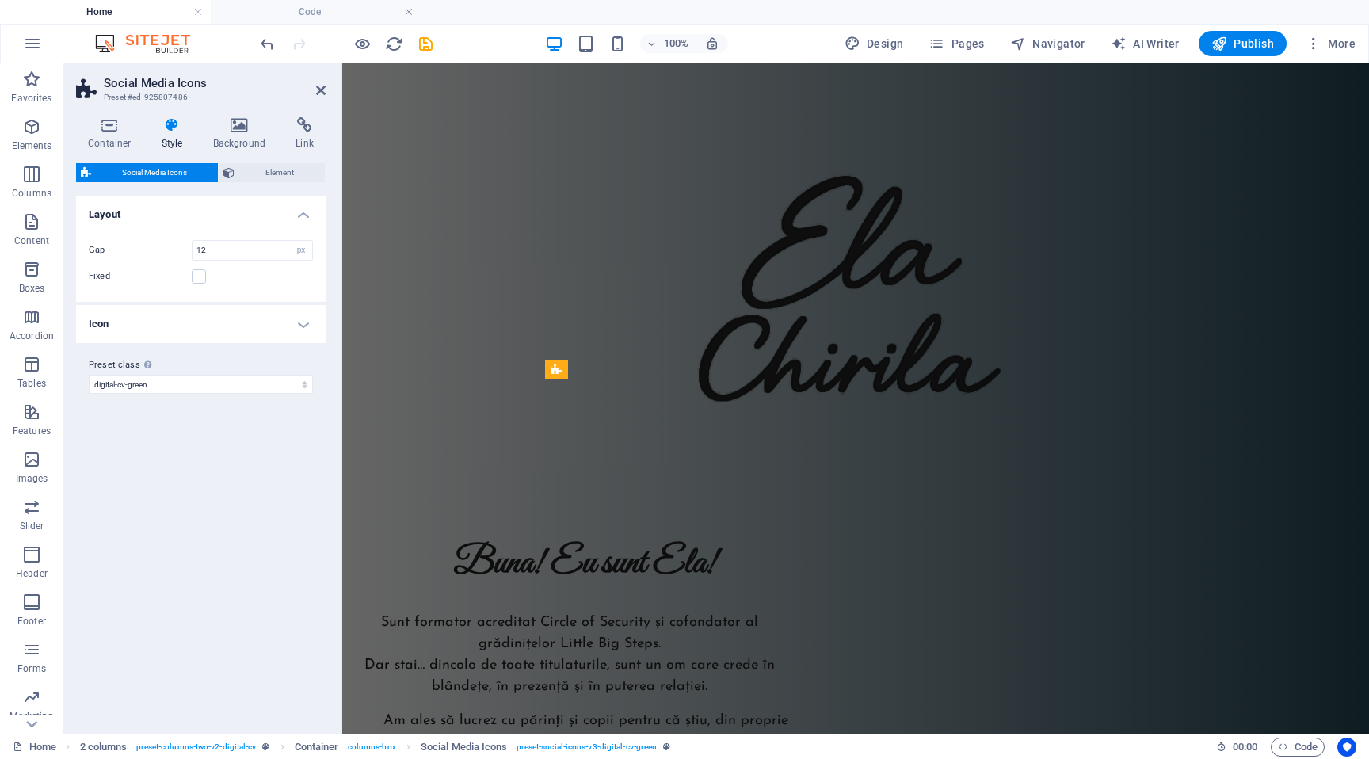
scroll to position [686, 0]
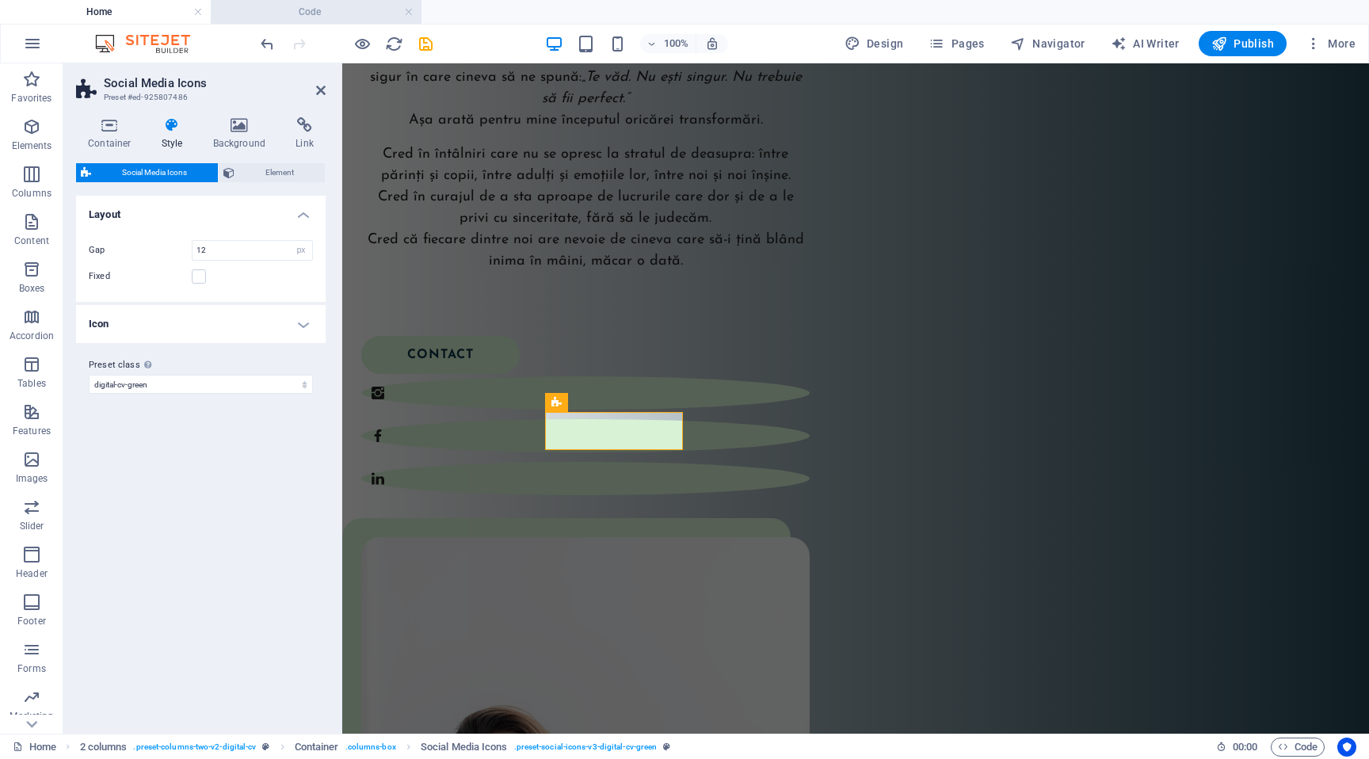
click at [289, 18] on h4 "Code" at bounding box center [316, 11] width 211 height 17
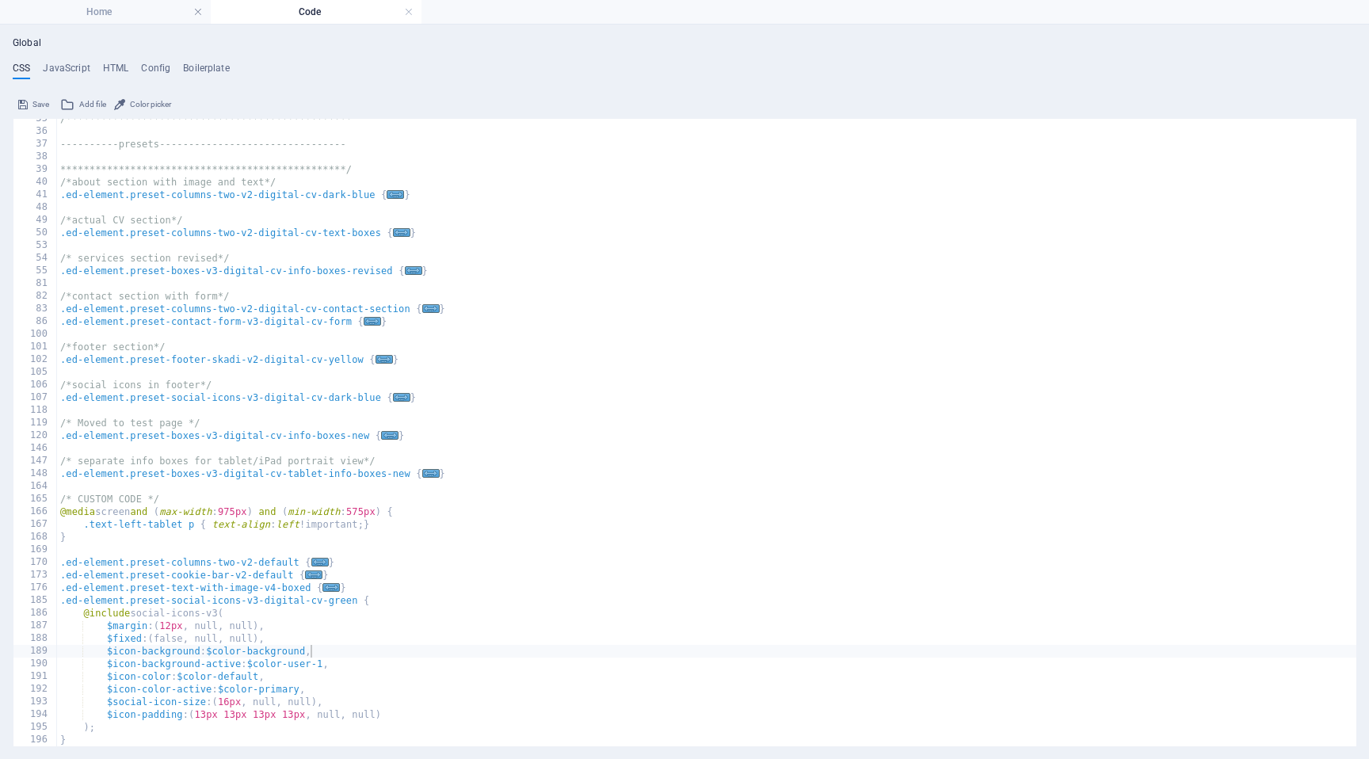
click at [285, 688] on div "**********" at bounding box center [706, 438] width 1299 height 653
type textarea "$icon-color-active: $color-background,"
click at [119, 8] on h4 "Home" at bounding box center [105, 11] width 211 height 17
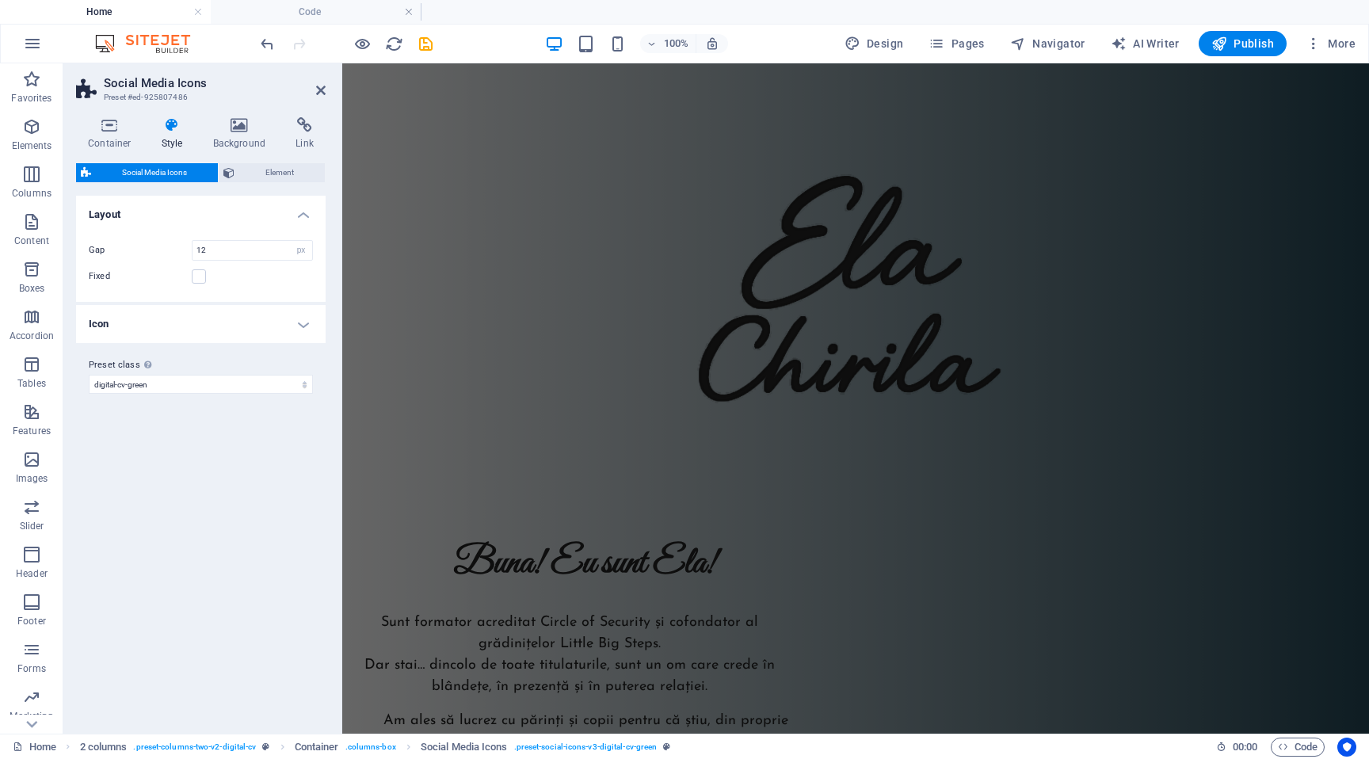
scroll to position [686, 0]
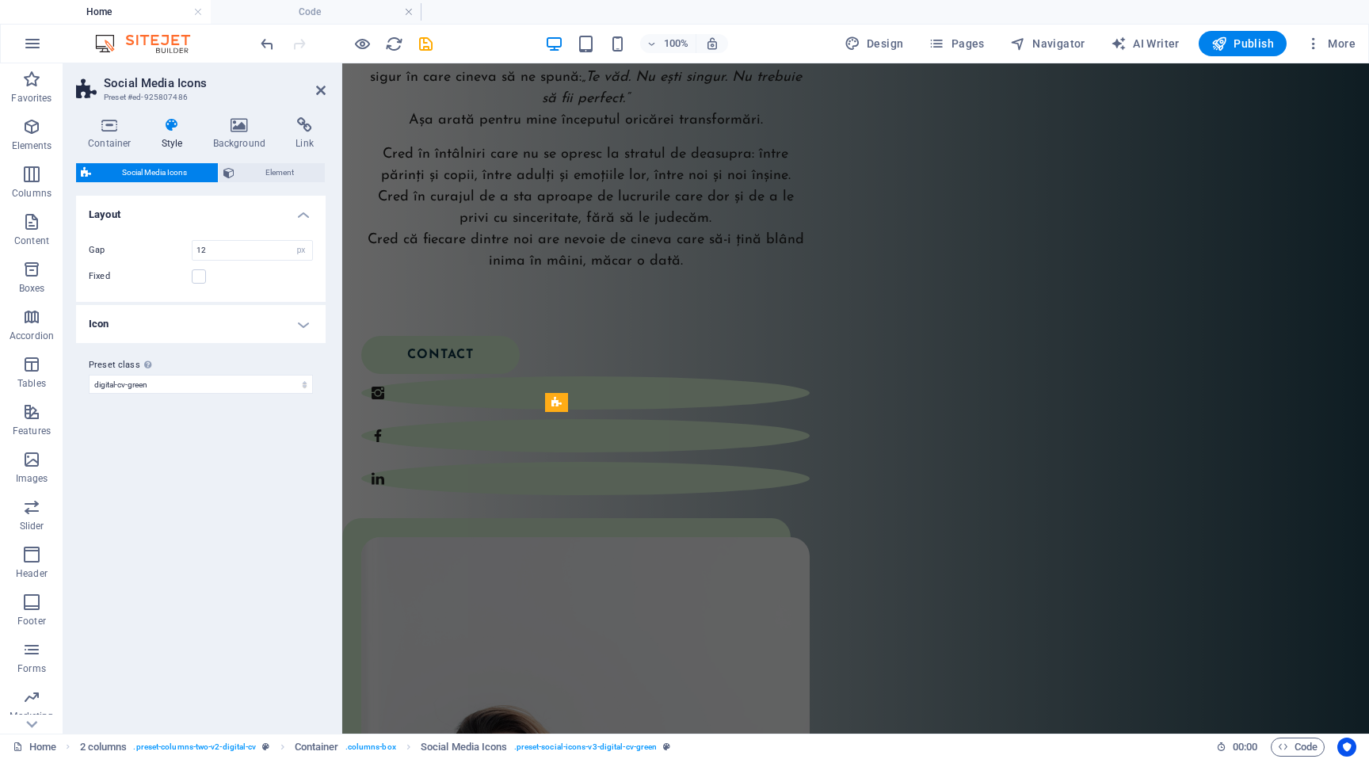
click at [276, 24] on header "100% Design Pages Navigator AI Writer Publish More" at bounding box center [684, 44] width 1369 height 40
click at [280, 15] on h4 "Code" at bounding box center [316, 11] width 211 height 17
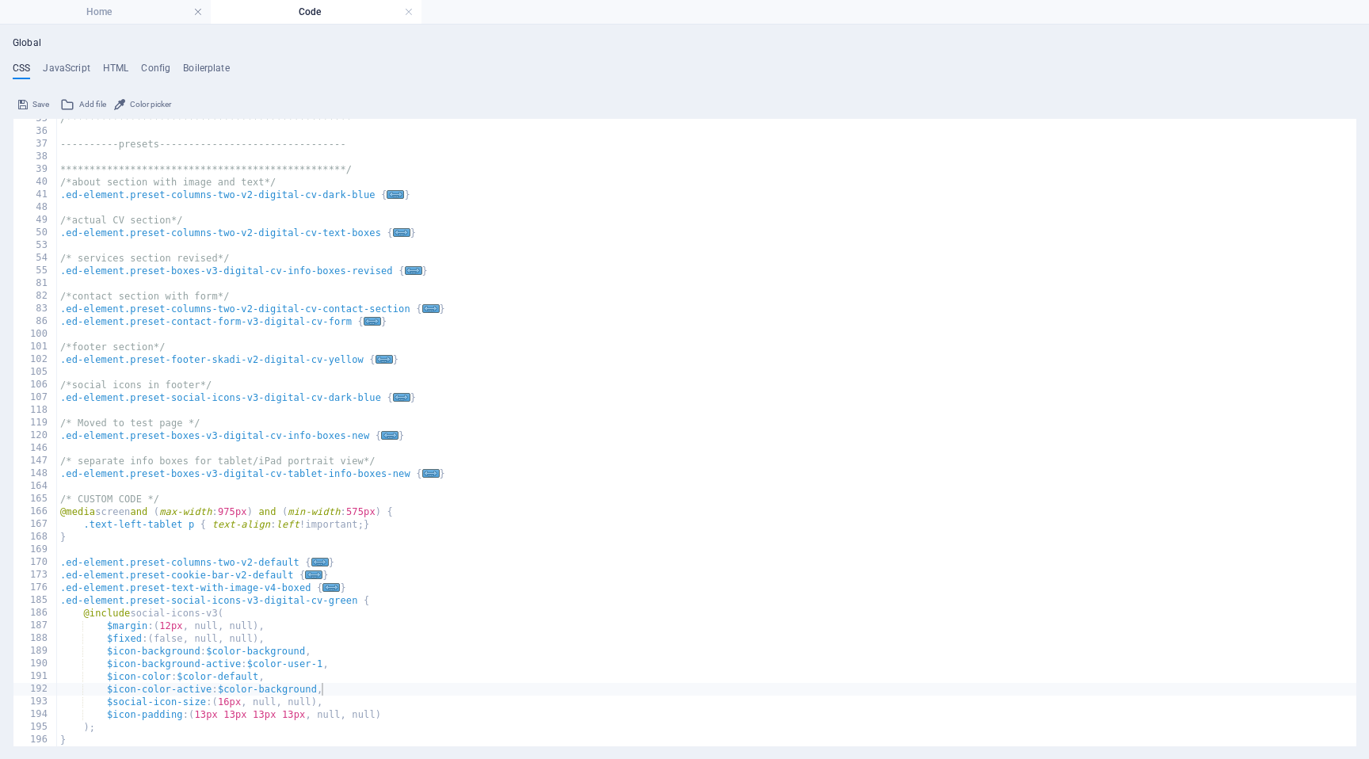
click at [25, 103] on icon at bounding box center [23, 104] width 10 height 19
click at [408, 11] on link at bounding box center [409, 12] width 10 height 15
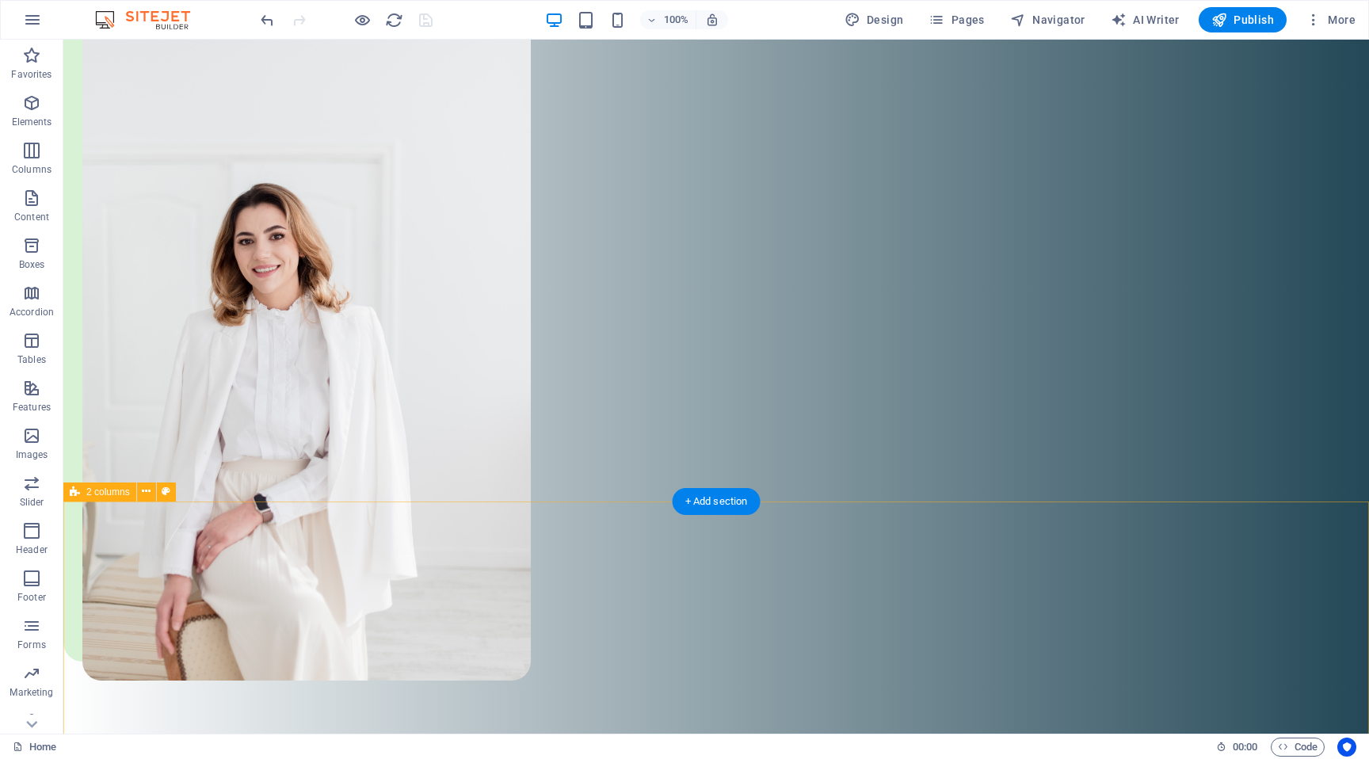
scroll to position [4976, 0]
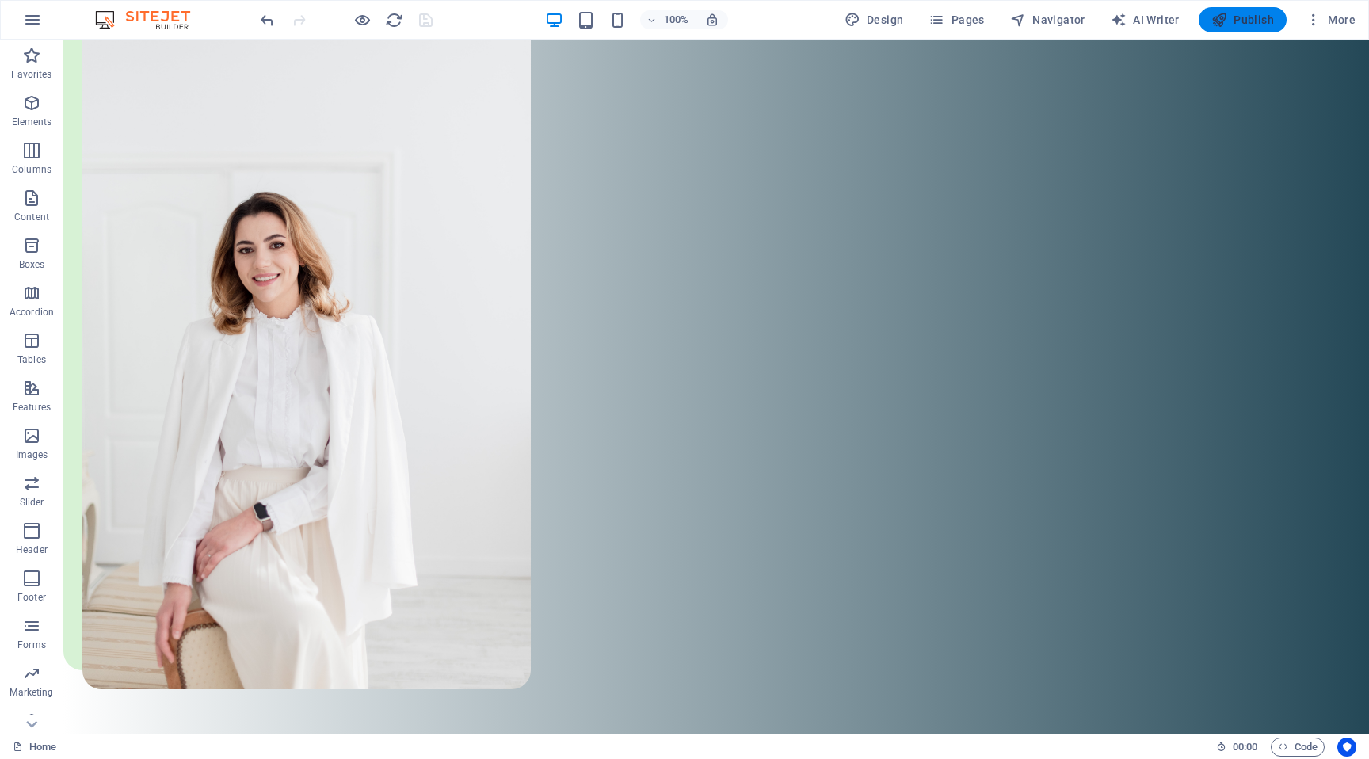
click at [1221, 23] on icon "button" at bounding box center [1219, 20] width 16 height 16
